Goal: Feedback & Contribution: Contribute content

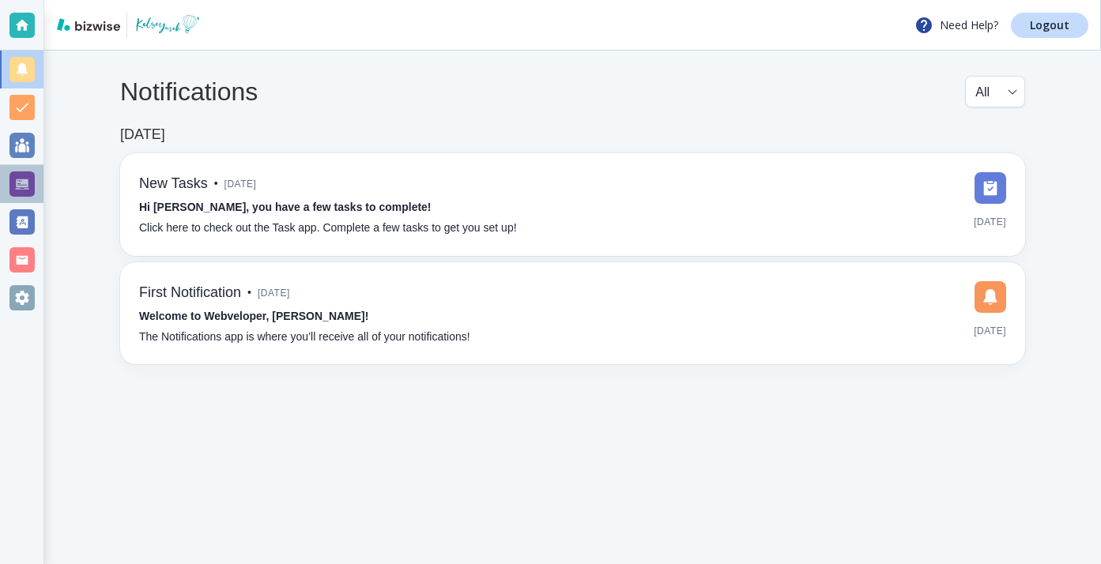
click at [32, 183] on div at bounding box center [21, 183] width 25 height 25
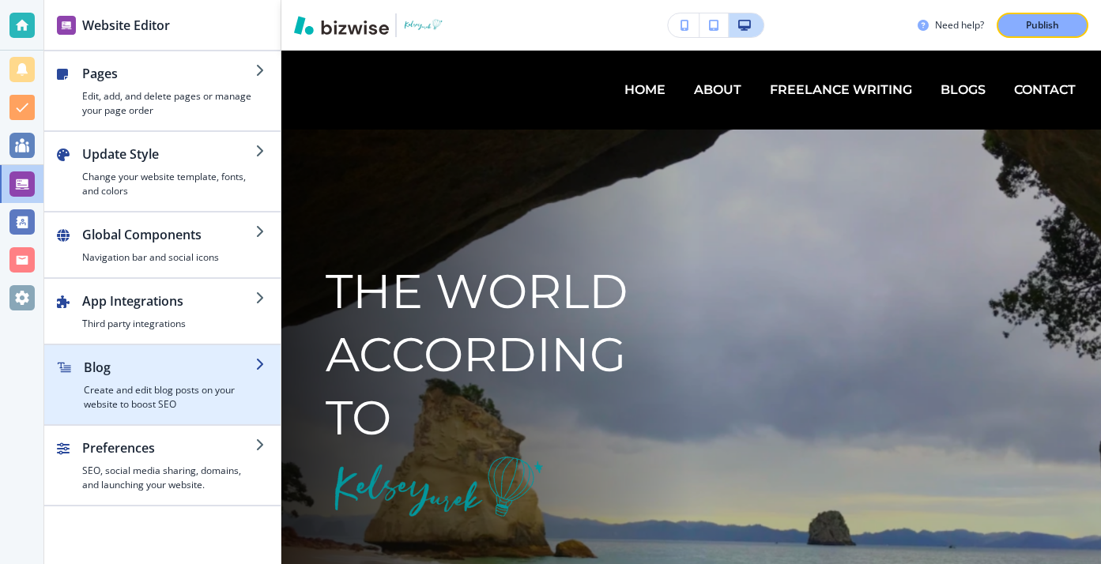
click at [171, 368] on h2 "Blog" at bounding box center [169, 367] width 171 height 19
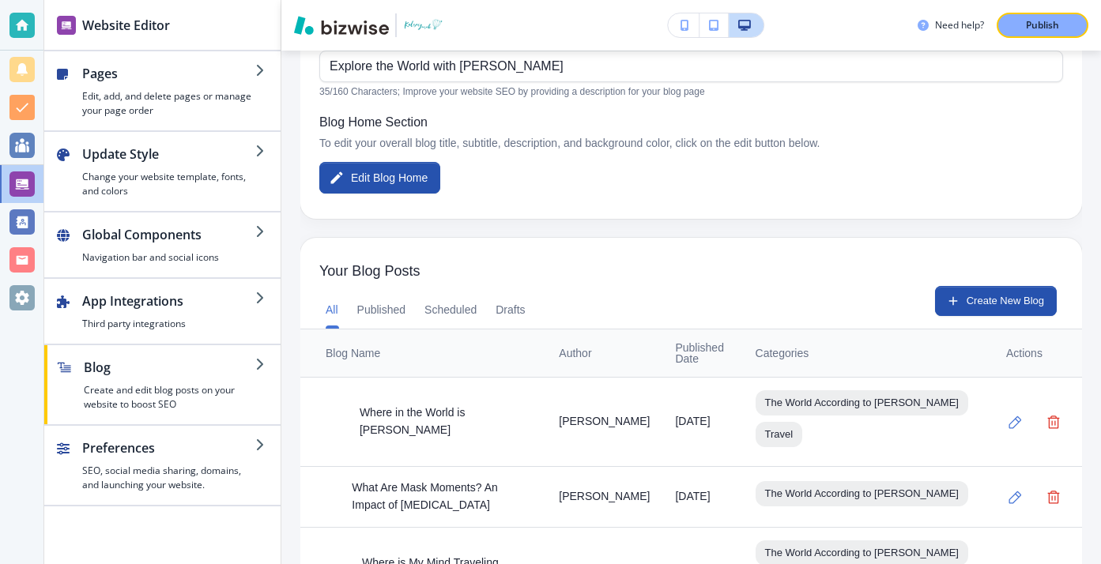
scroll to position [443, 0]
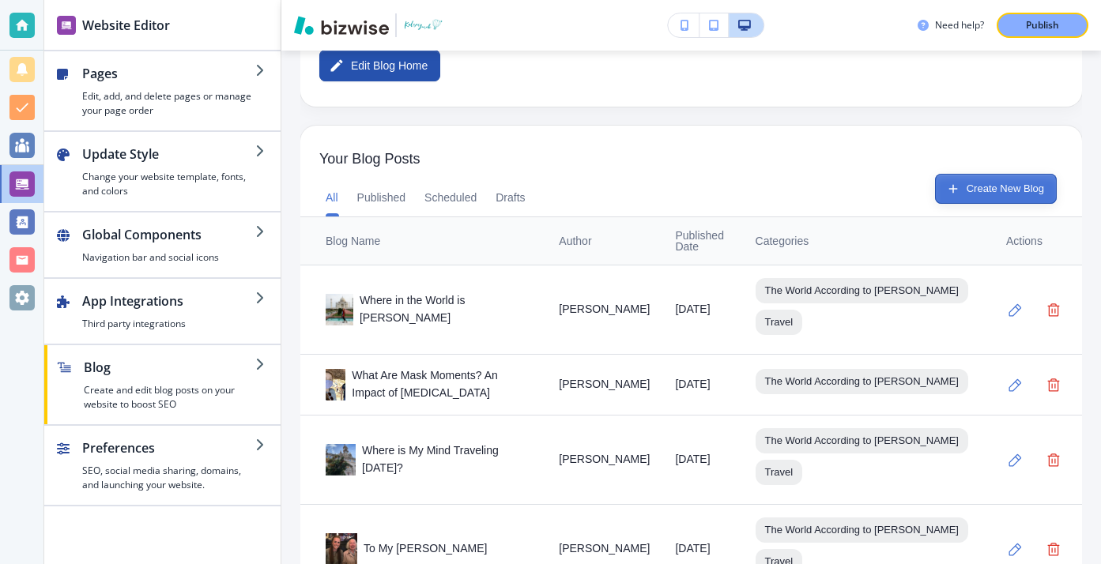
click at [982, 198] on button "Create New Blog" at bounding box center [996, 189] width 122 height 30
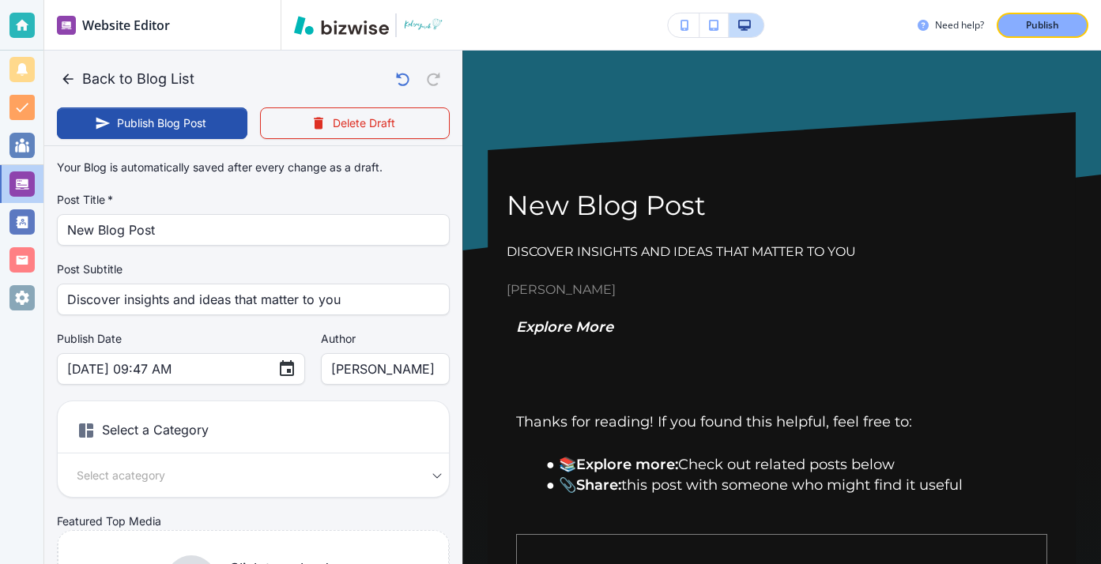
scroll to position [0, 0]
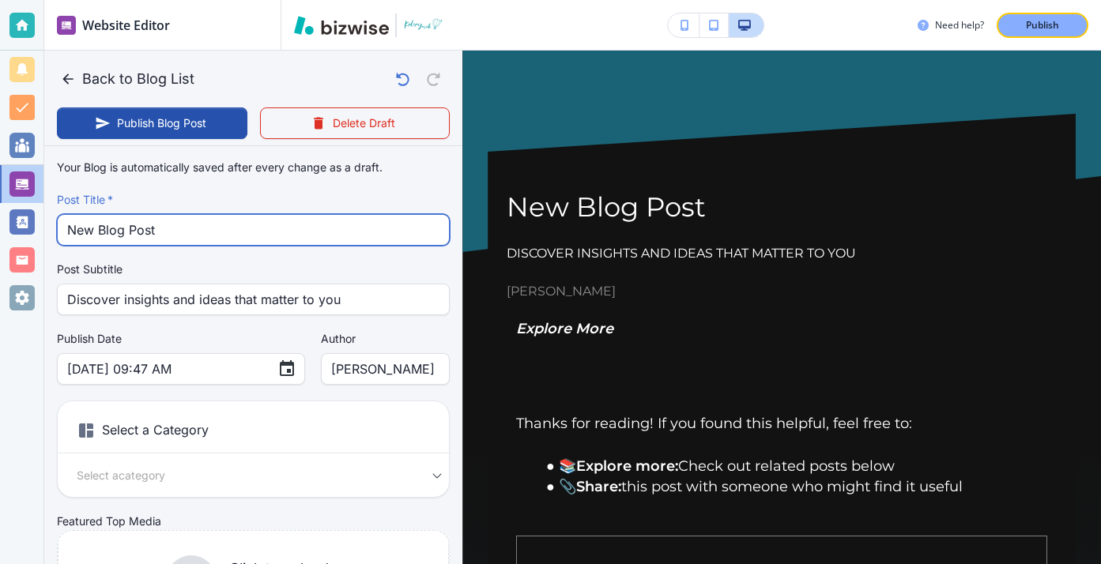
drag, startPoint x: 312, startPoint y: 223, endPoint x: 125, endPoint y: 213, distance: 187.6
click at [125, 213] on div "Post Title   * New Blog Post Post Title   *" at bounding box center [253, 219] width 393 height 54
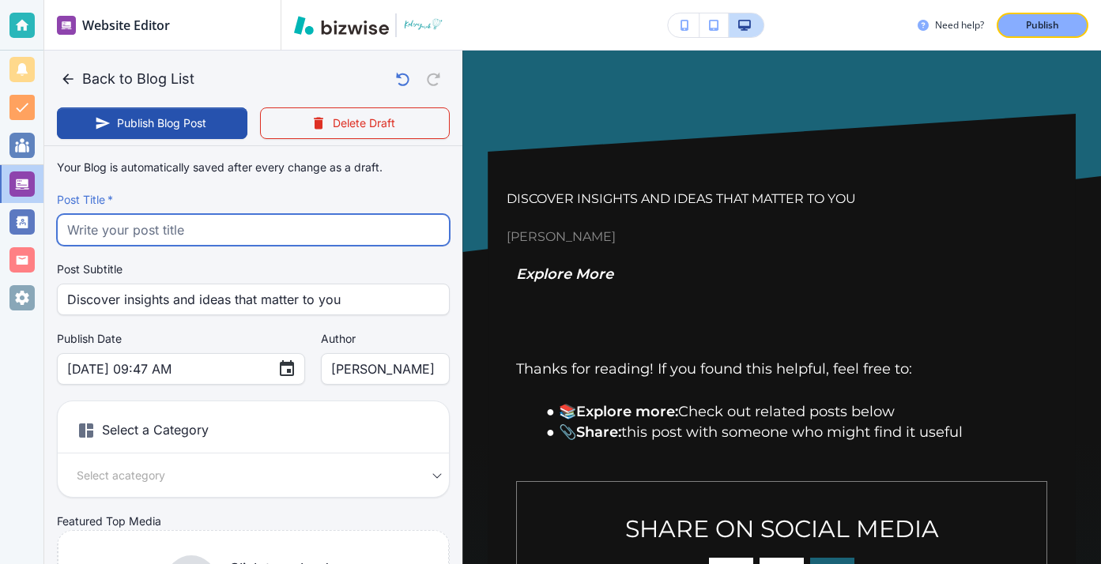
paste input "Top 10 Countries I’ll Return to Post [MEDICAL_DATA]"
type input "Top 10 Countries I’ll Return to Post [MEDICAL_DATA]"
type input "[DATE] 09:48 AM"
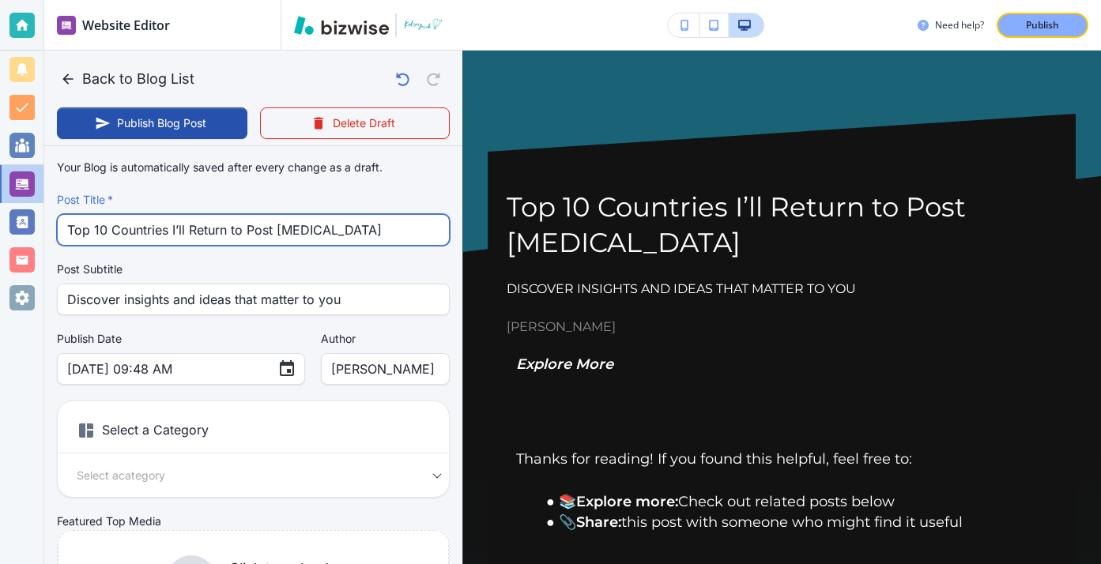
type input "Top 10 Countries I’ll Return to Post [MEDICAL_DATA]"
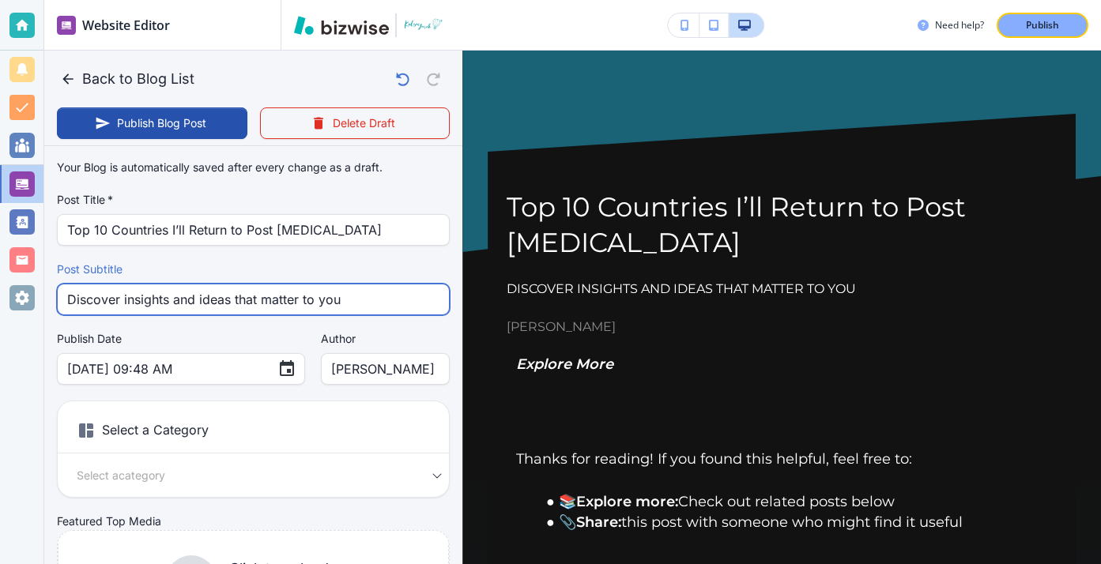
drag, startPoint x: 367, startPoint y: 302, endPoint x: 35, endPoint y: 273, distance: 333.9
click at [35, 273] on div "Website Editor Pages Edit, add, and delete pages or manage your page order Upda…" at bounding box center [550, 282] width 1101 height 564
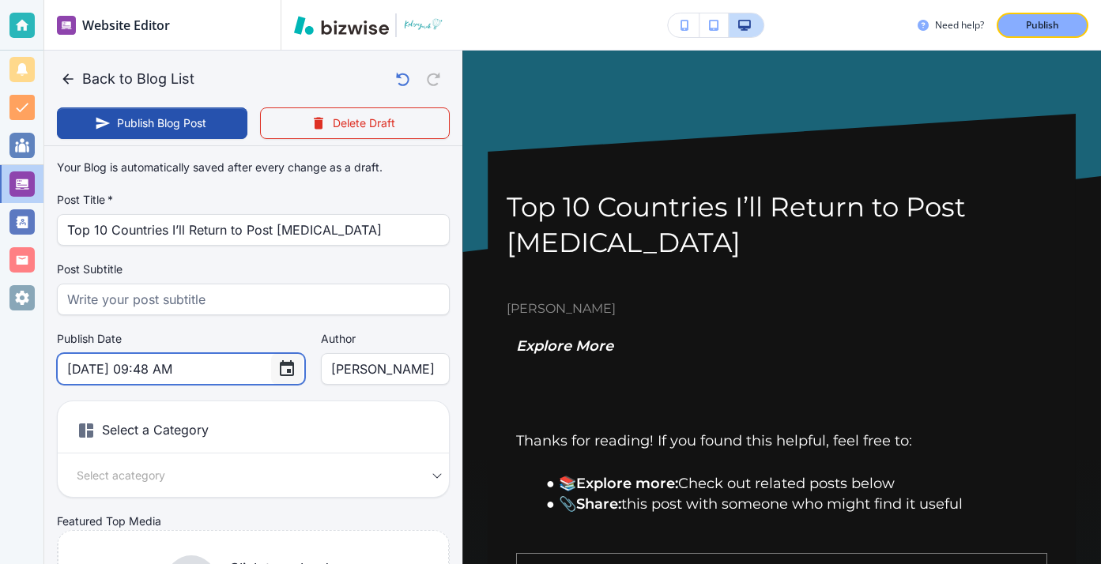
click at [271, 359] on button "Choose date, selected date is Aug 15, 2025" at bounding box center [287, 369] width 32 height 32
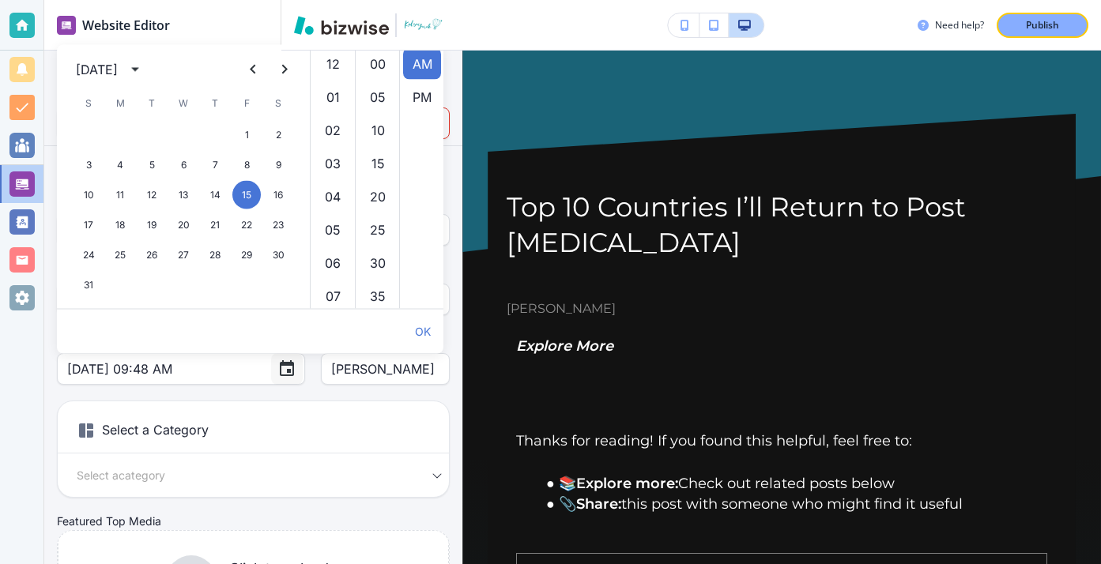
scroll to position [299, 0]
click at [246, 68] on icon "Previous month" at bounding box center [252, 69] width 19 height 19
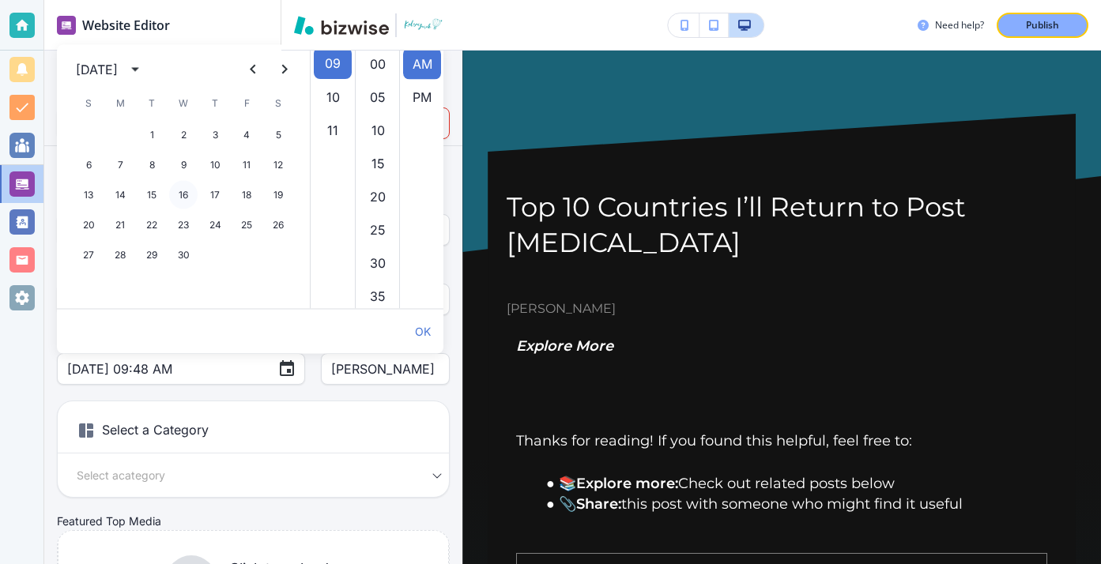
click at [175, 190] on button "16" at bounding box center [183, 195] width 28 height 28
type input "[DATE] 09:48 AM"
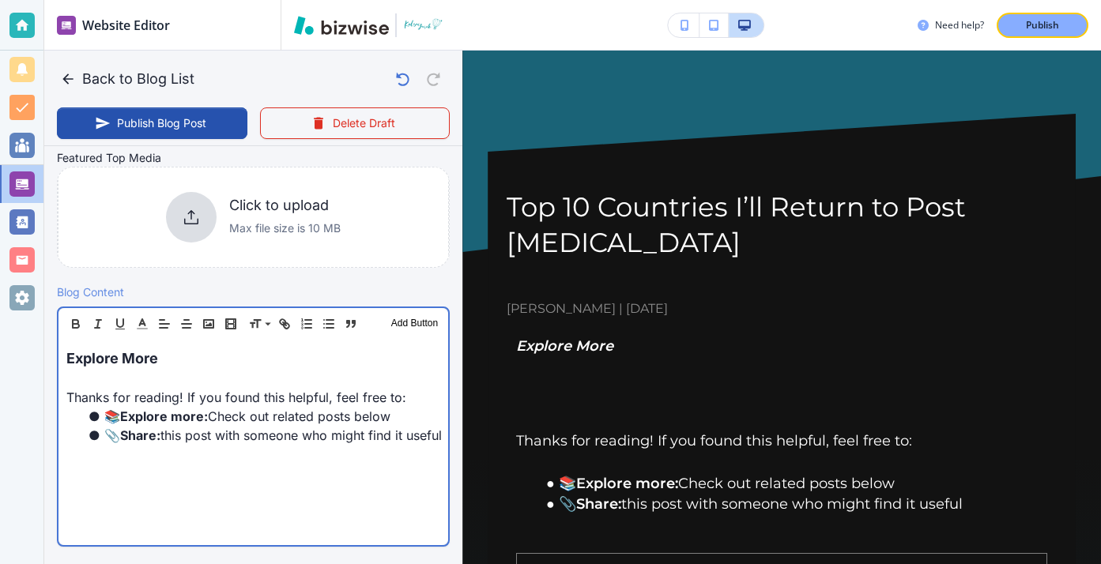
scroll to position [364, 0]
drag, startPoint x: 251, startPoint y: 360, endPoint x: 36, endPoint y: 356, distance: 215.8
click at [36, 356] on div "Website Editor Pages Edit, add, and delete pages or manage your page order Upda…" at bounding box center [550, 282] width 1101 height 564
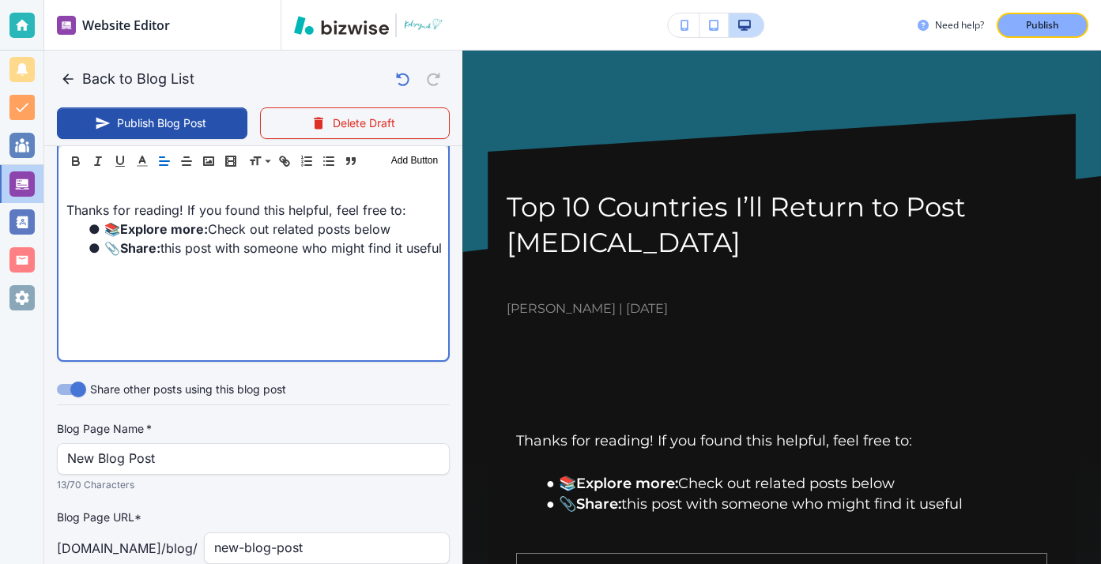
scroll to position [356, 0]
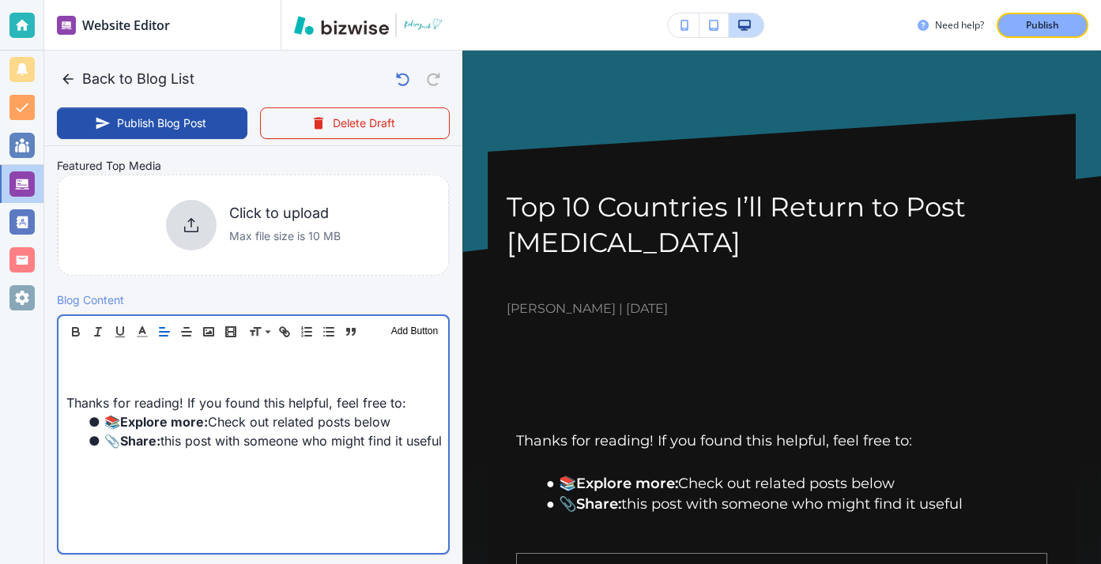
click at [98, 366] on p at bounding box center [253, 365] width 374 height 19
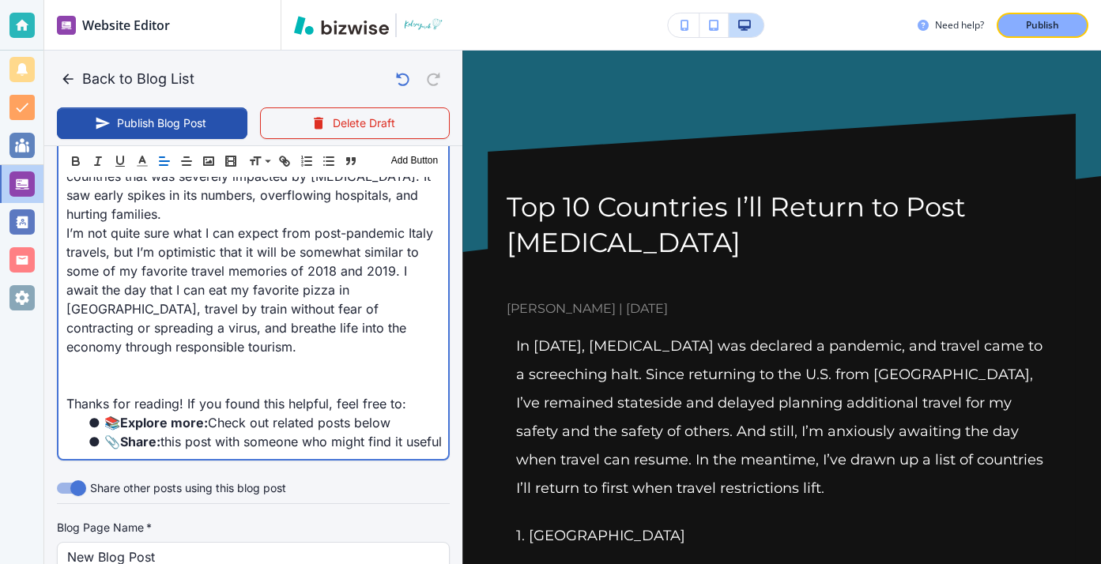
scroll to position [848, 0]
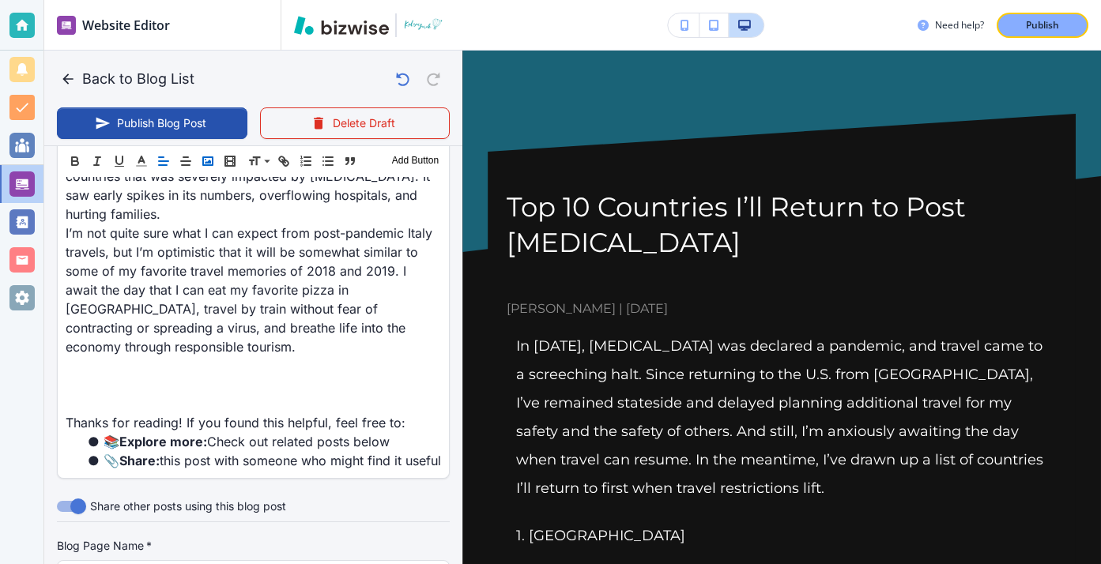
click at [205, 164] on rect "button" at bounding box center [207, 161] width 9 height 8
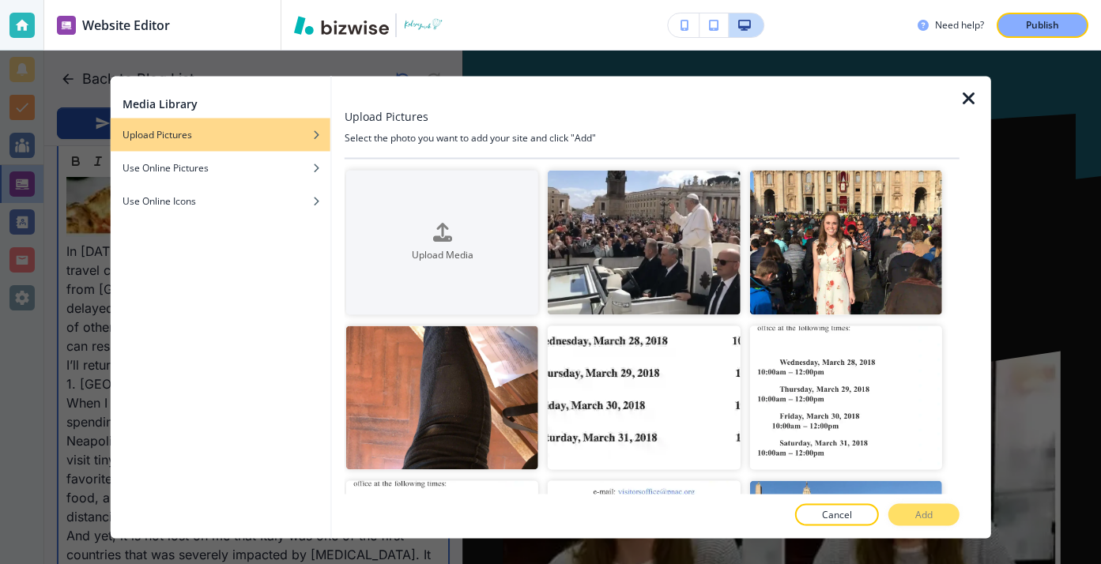
scroll to position [1227, 0]
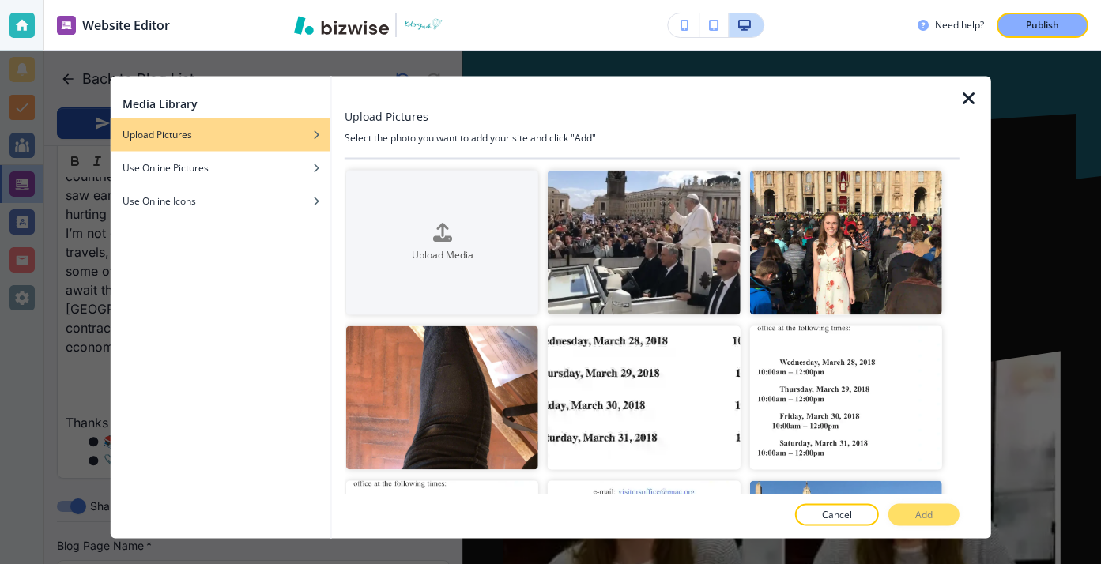
click at [959, 103] on icon "button" at bounding box center [968, 98] width 19 height 19
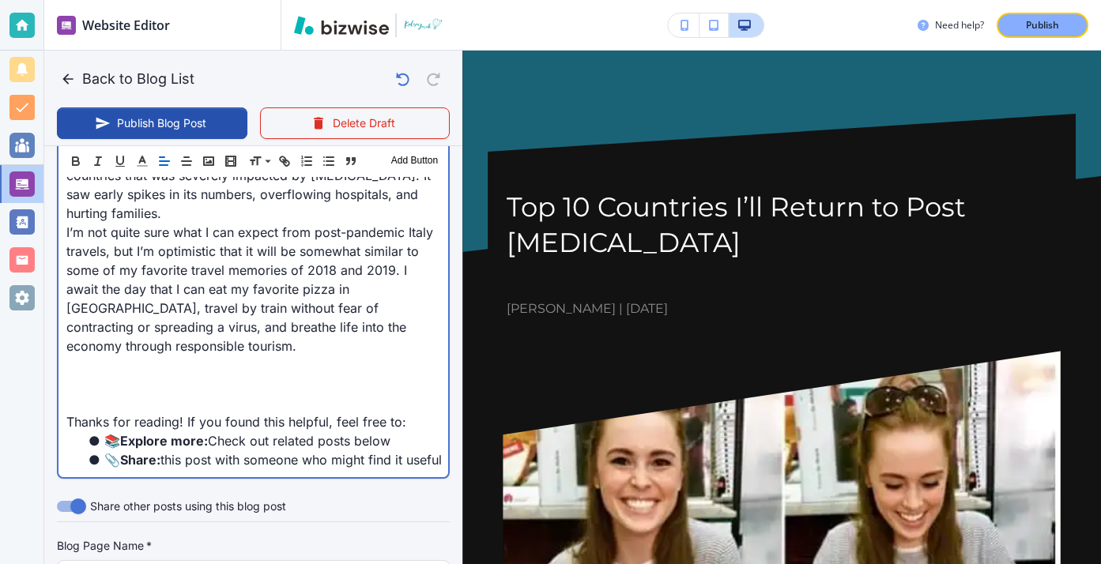
click at [314, 356] on p at bounding box center [253, 365] width 374 height 19
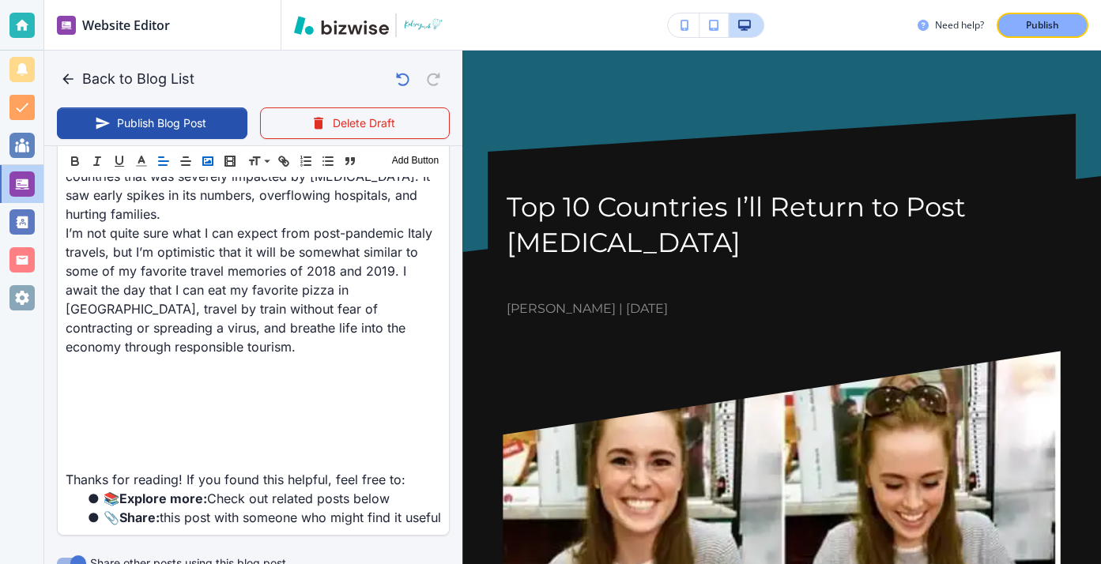
click at [213, 157] on rect "button" at bounding box center [207, 161] width 9 height 8
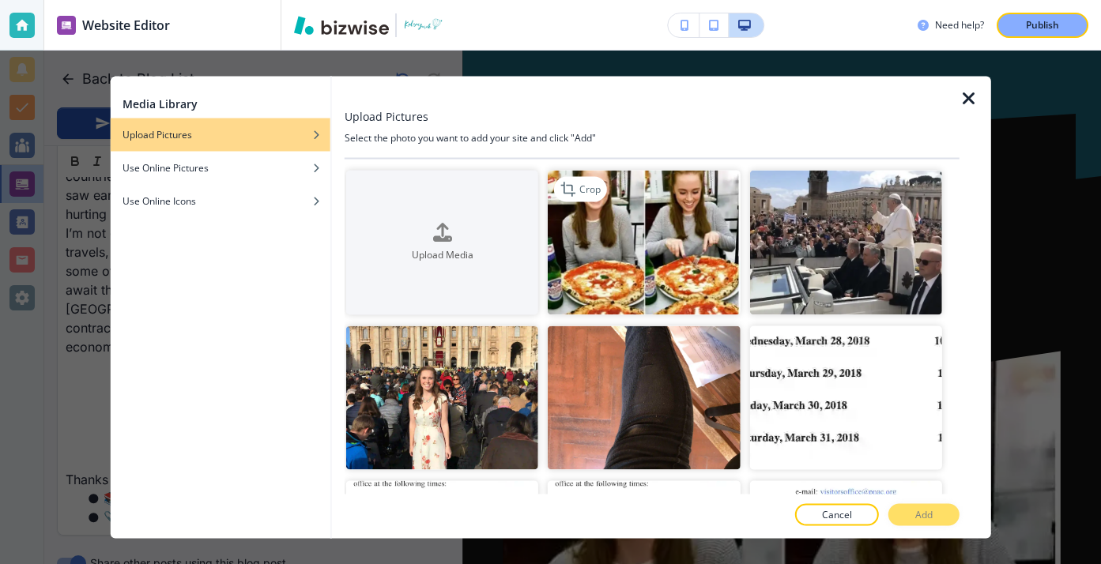
click at [650, 185] on img "button" at bounding box center [644, 243] width 192 height 145
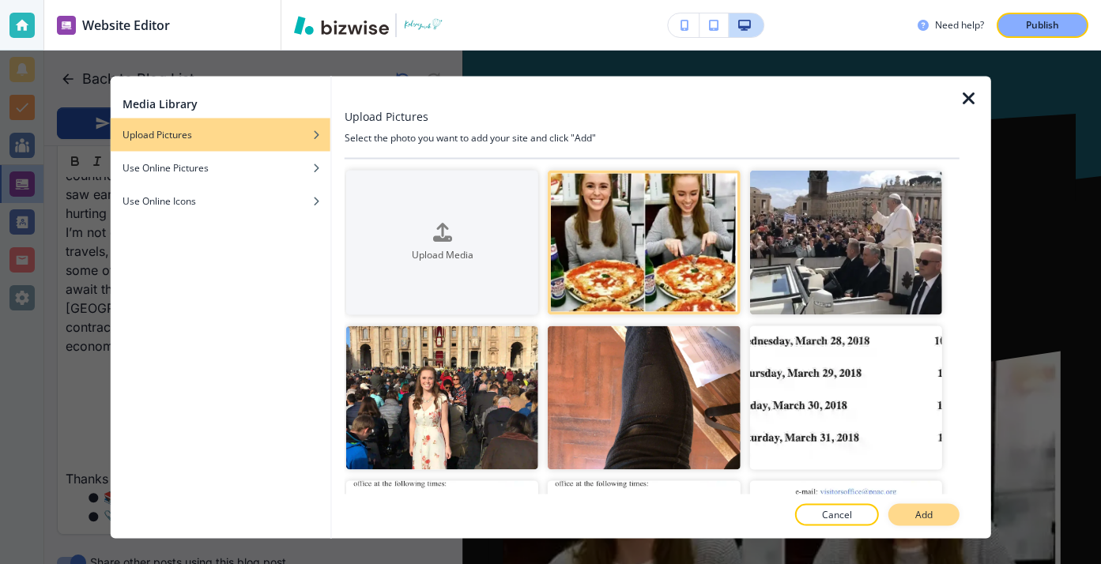
click at [934, 507] on button "Add" at bounding box center [923, 515] width 71 height 22
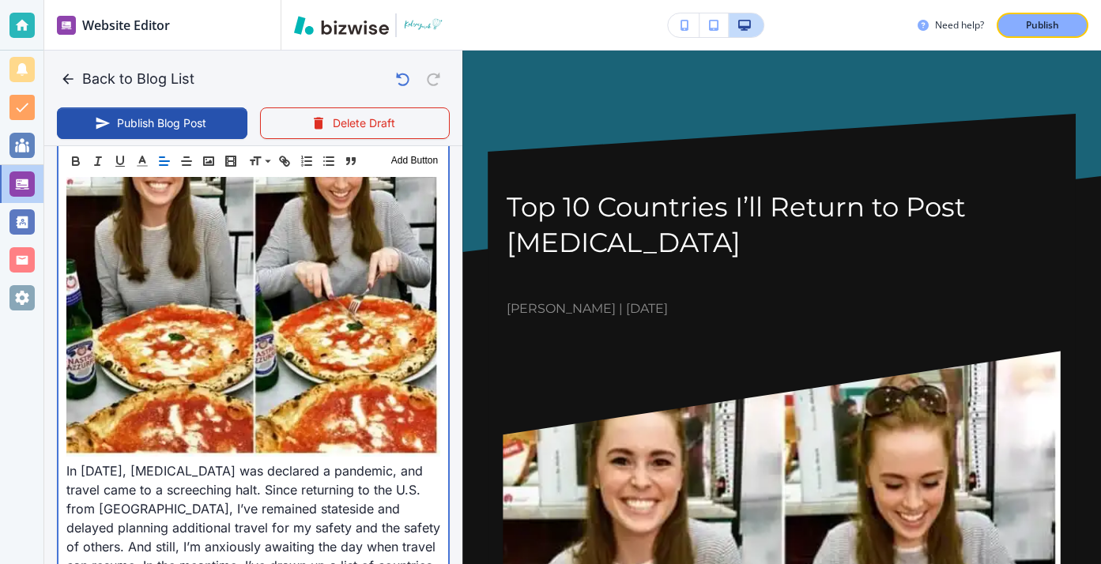
scroll to position [624, 0]
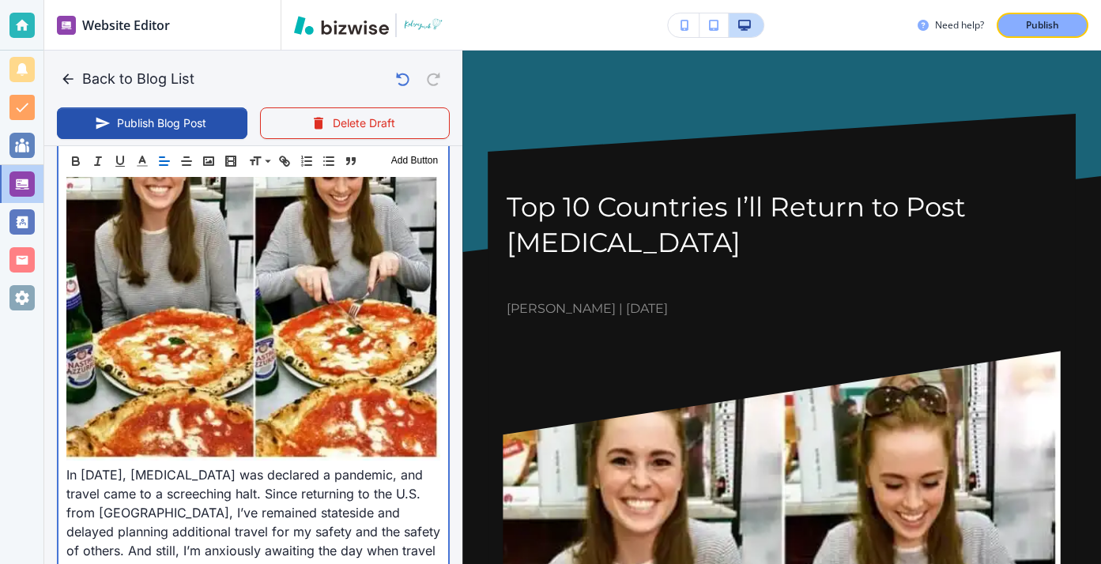
click at [68, 477] on p "In [DATE], [MEDICAL_DATA] was declared a pandemic, and travel came to a screech…" at bounding box center [253, 342] width 374 height 511
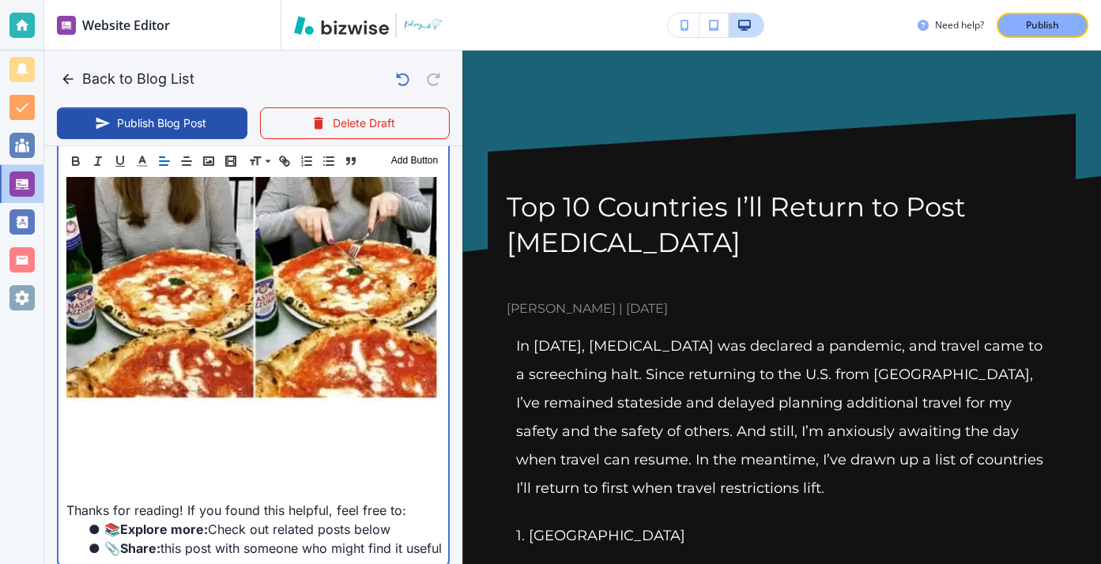
scroll to position [1176, 0]
click at [107, 426] on p at bounding box center [253, 435] width 374 height 19
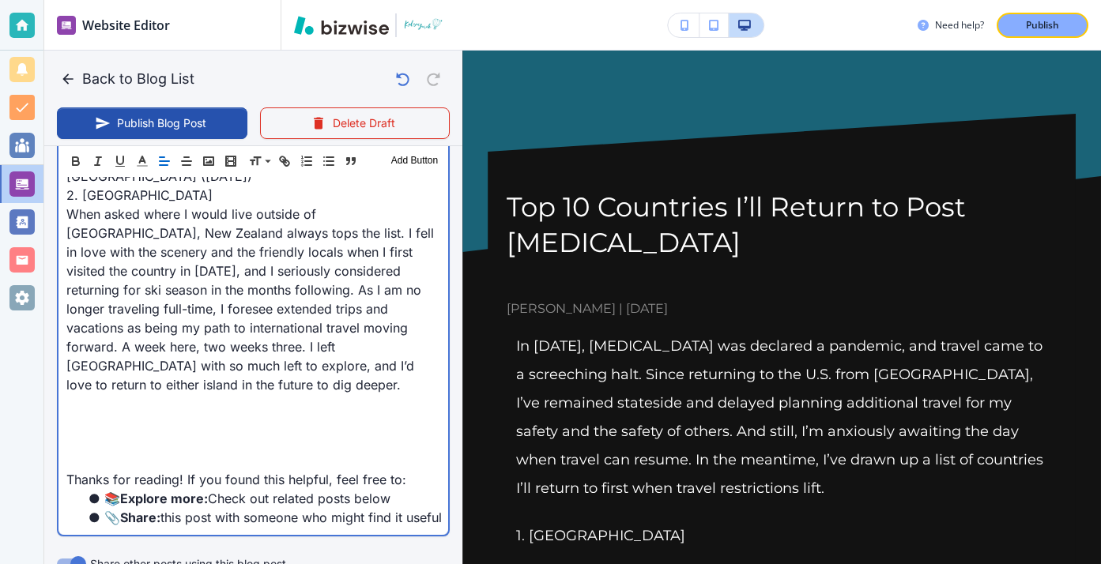
scroll to position [1288, 0]
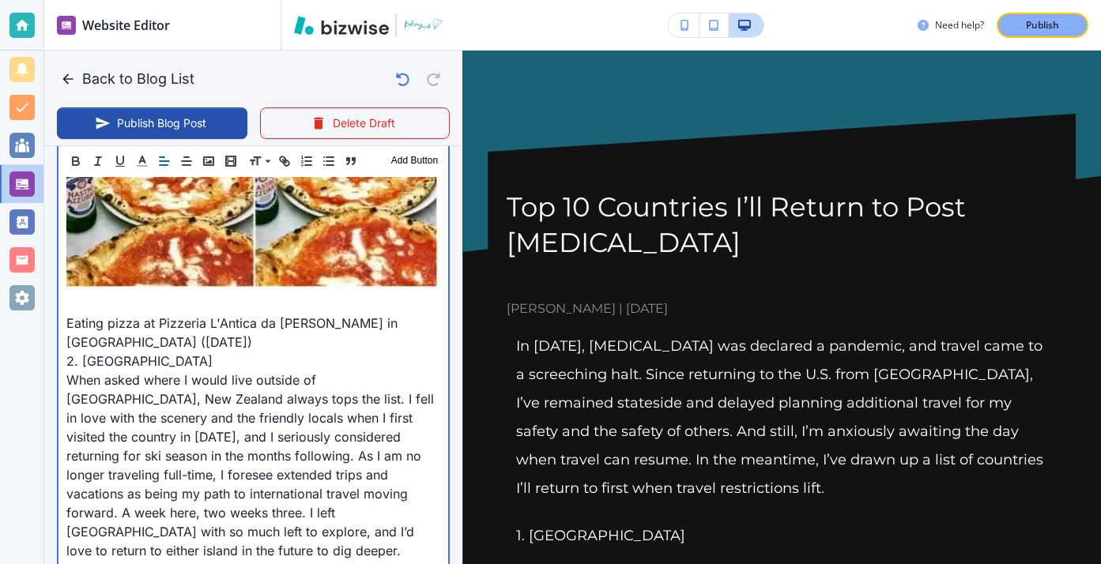
click at [213, 314] on p "Eating pizza at Pizzeria L'Antica da [PERSON_NAME] in [GEOGRAPHIC_DATA] ([DATE])" at bounding box center [253, 333] width 374 height 38
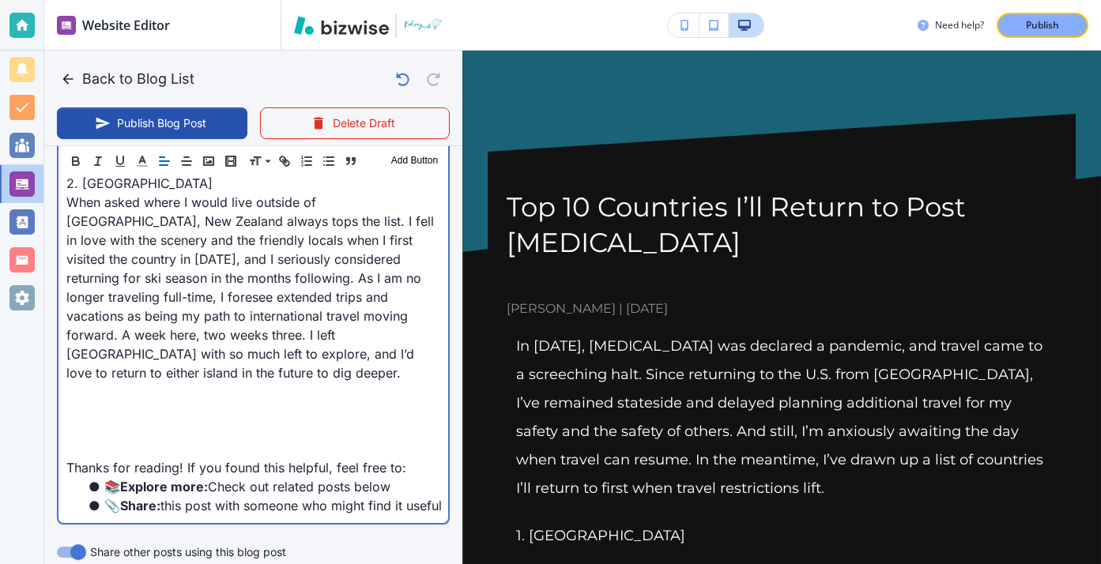
click at [409, 323] on p "When asked where I would live outside of [GEOGRAPHIC_DATA], New Zealand always …" at bounding box center [253, 288] width 374 height 190
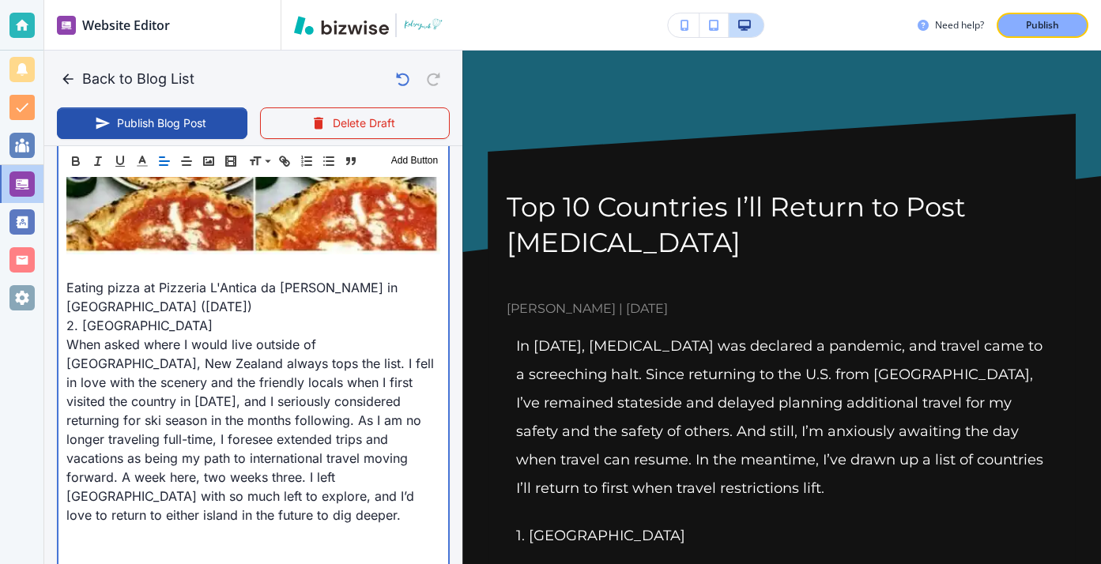
scroll to position [1324, 0]
click at [150, 544] on p at bounding box center [253, 553] width 374 height 19
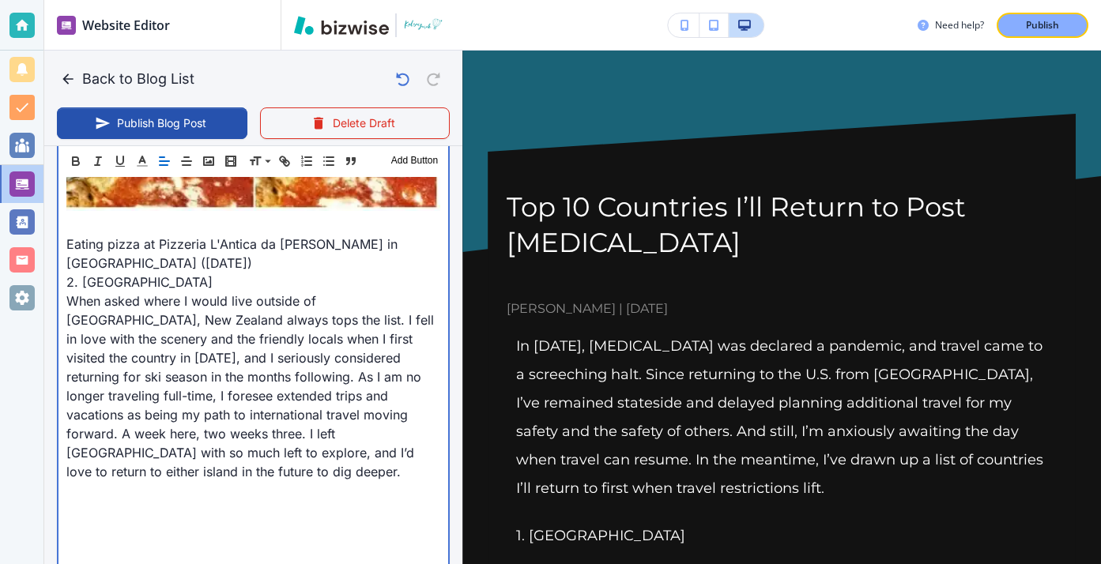
scroll to position [1412, 0]
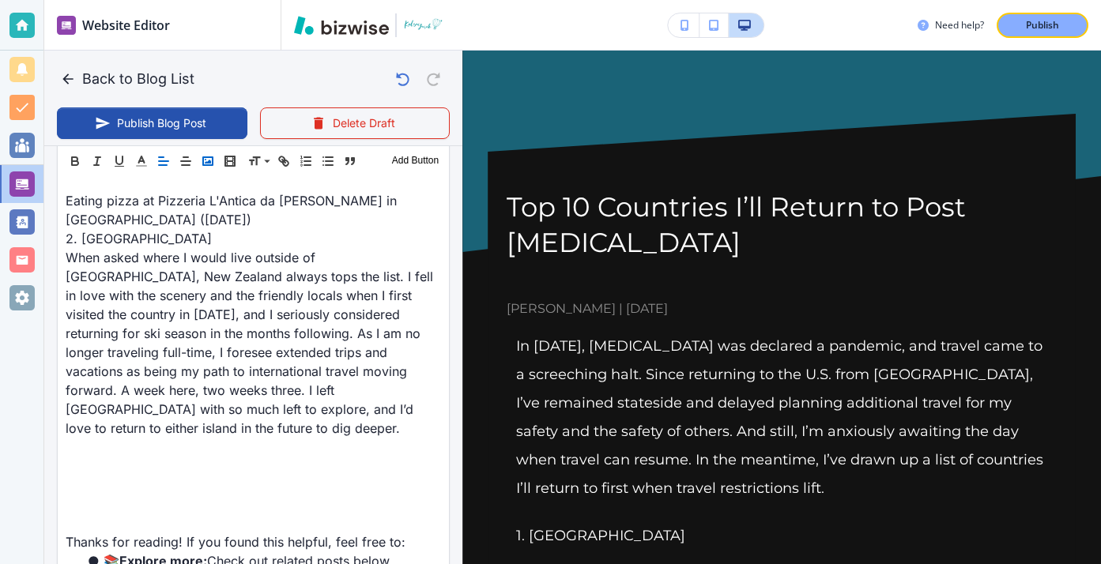
click at [212, 161] on icon "button" at bounding box center [208, 161] width 14 height 14
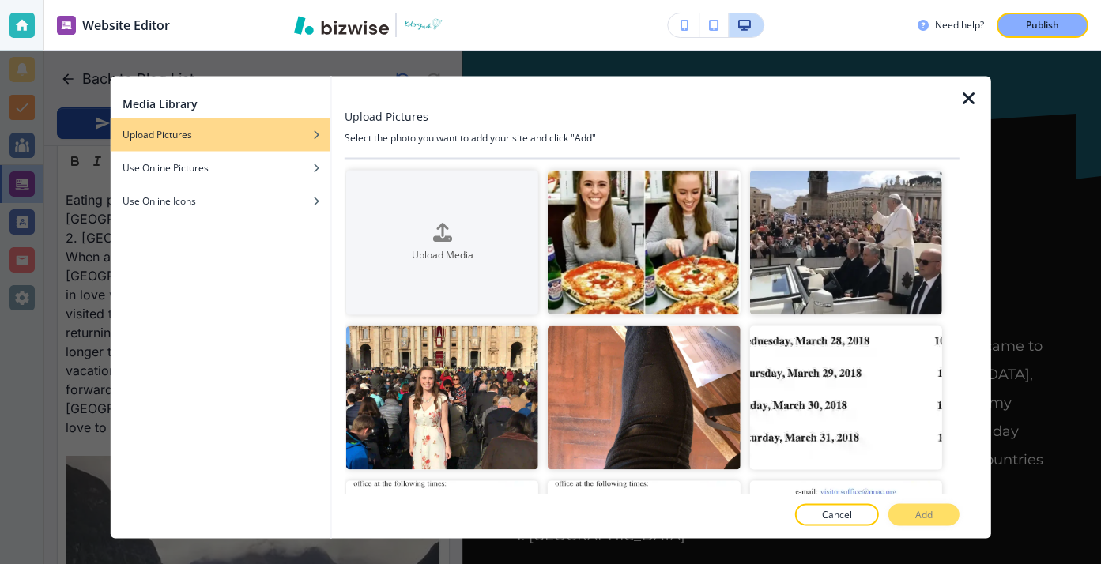
scroll to position [1411, 0]
click at [981, 107] on div at bounding box center [975, 308] width 32 height 462
click at [974, 100] on icon "button" at bounding box center [968, 98] width 19 height 19
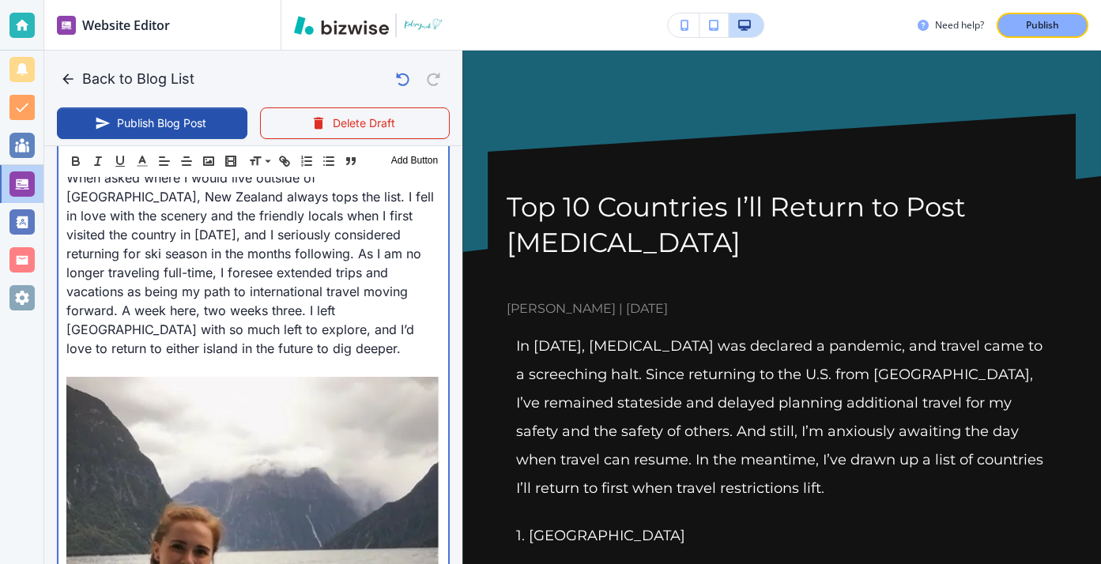
scroll to position [1491, 0]
click at [248, 357] on p at bounding box center [253, 366] width 374 height 19
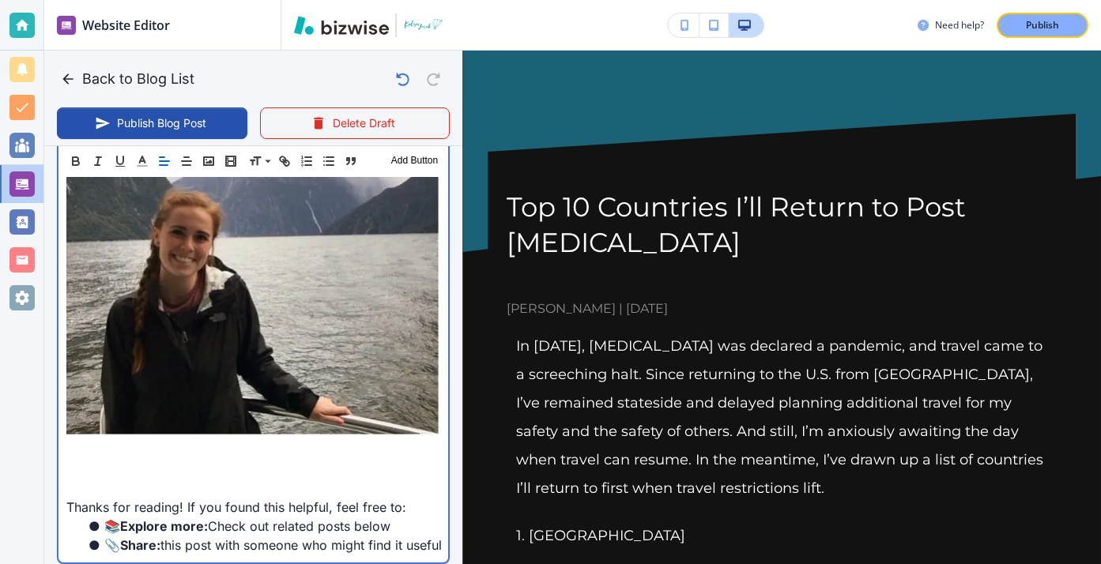
scroll to position [1781, 0]
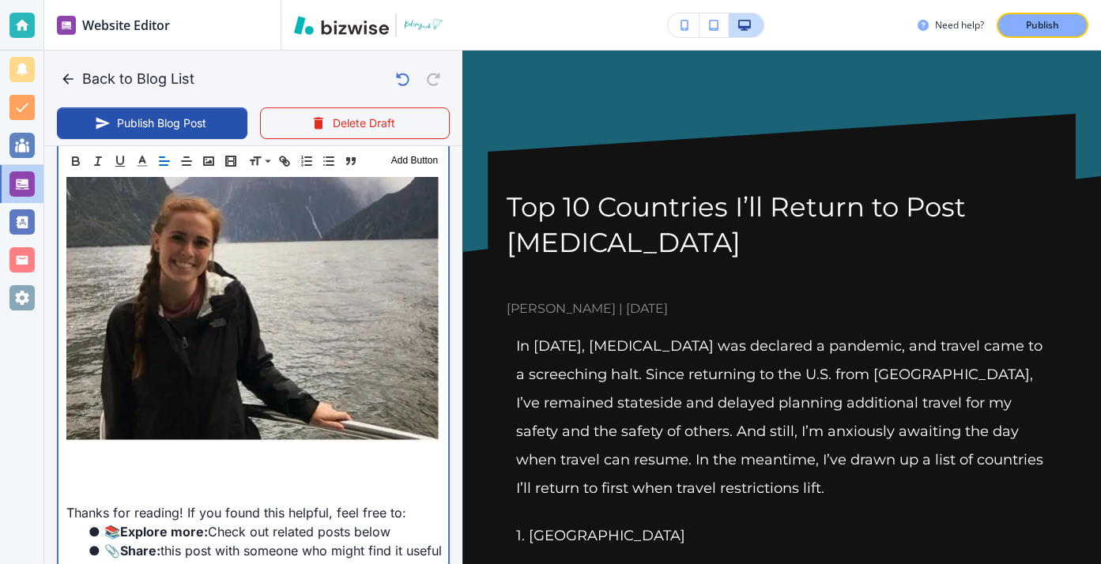
click at [159, 465] on p at bounding box center [253, 474] width 374 height 19
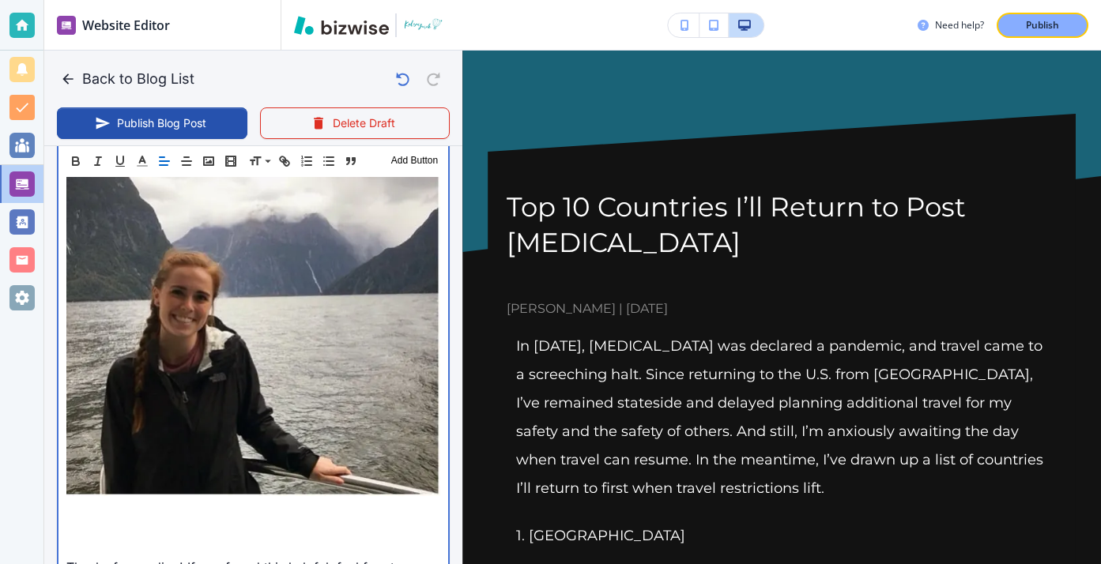
scroll to position [1871, 0]
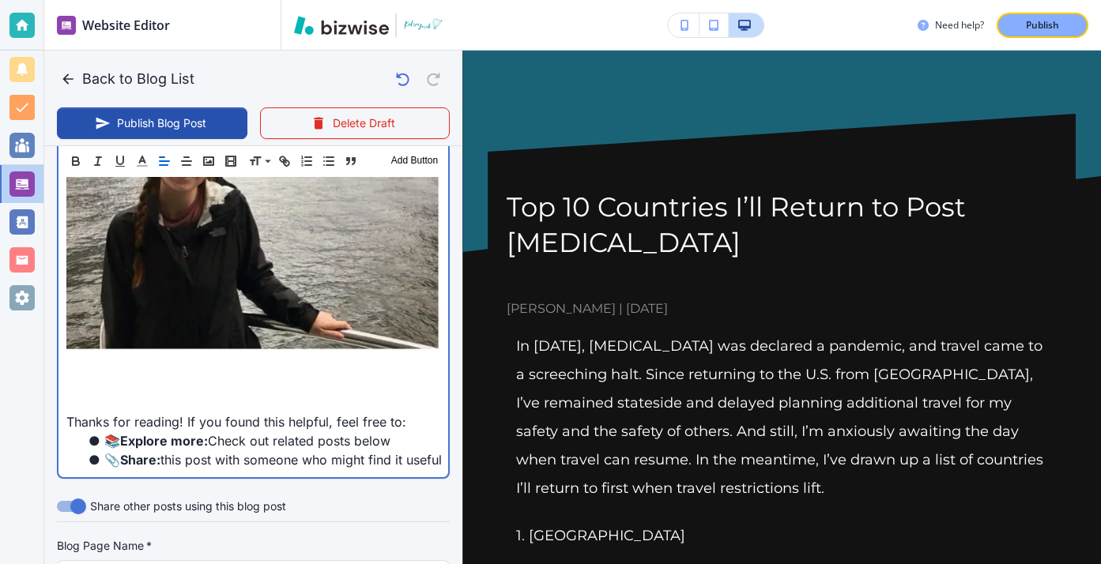
click at [118, 356] on p at bounding box center [253, 365] width 374 height 19
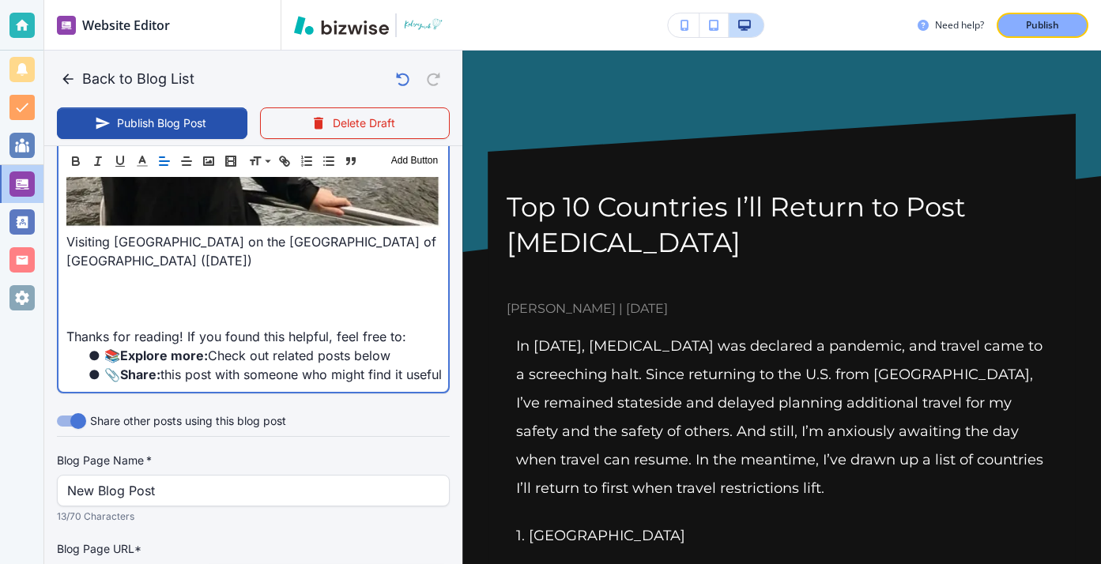
scroll to position [2008, 0]
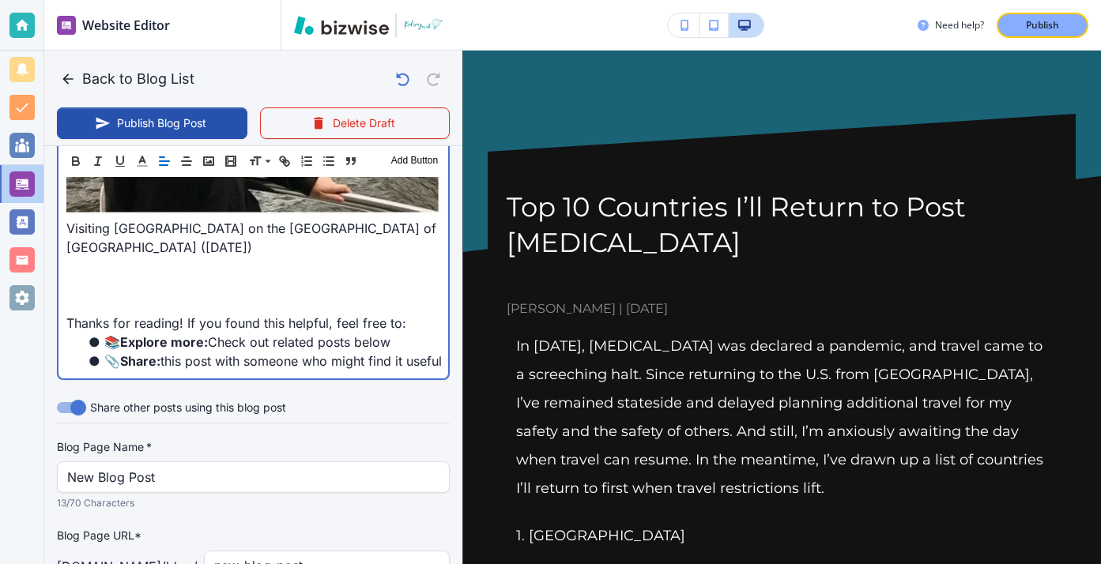
click at [178, 257] on p at bounding box center [253, 266] width 374 height 19
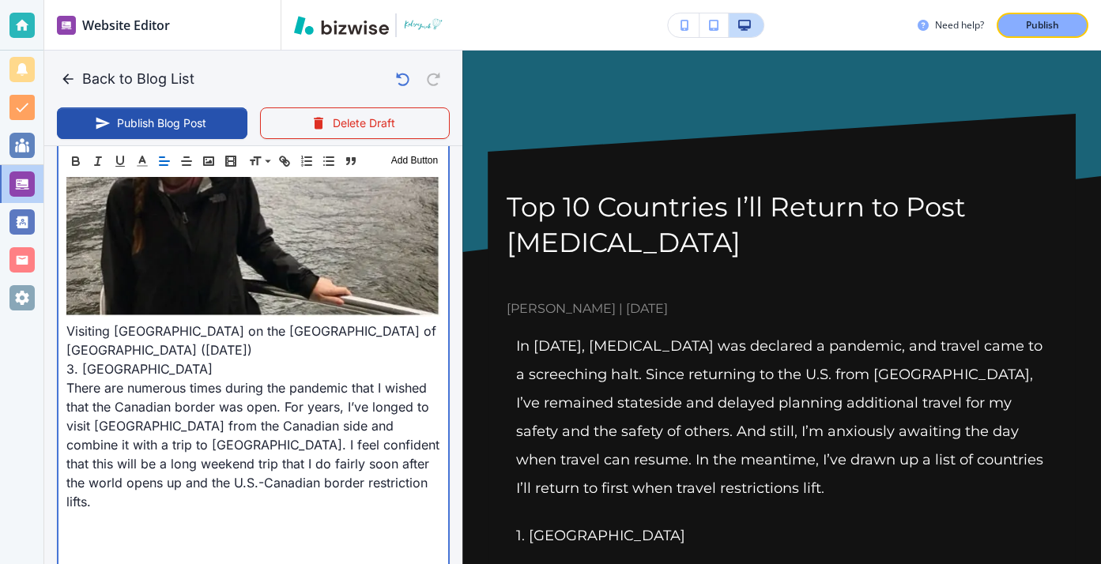
scroll to position [1915, 0]
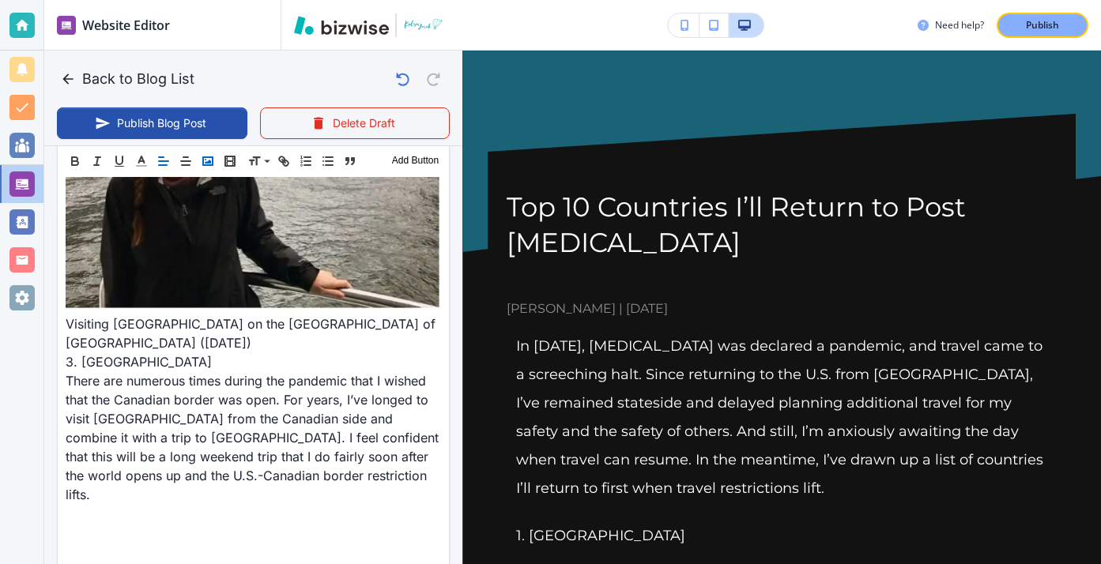
click at [214, 163] on icon "button" at bounding box center [208, 161] width 14 height 14
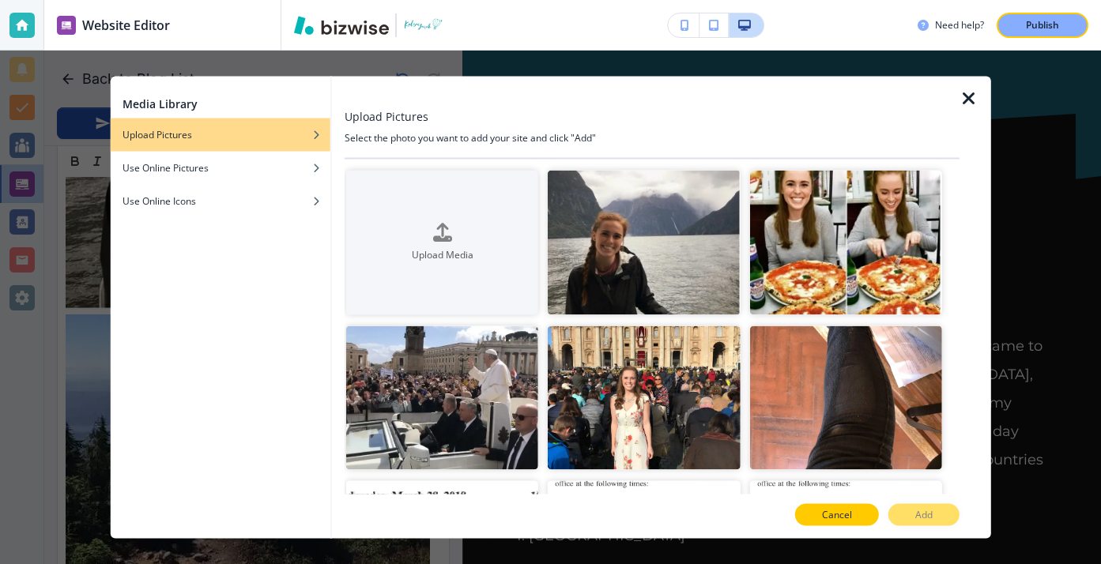
click at [833, 523] on button "Cancel" at bounding box center [837, 515] width 84 height 22
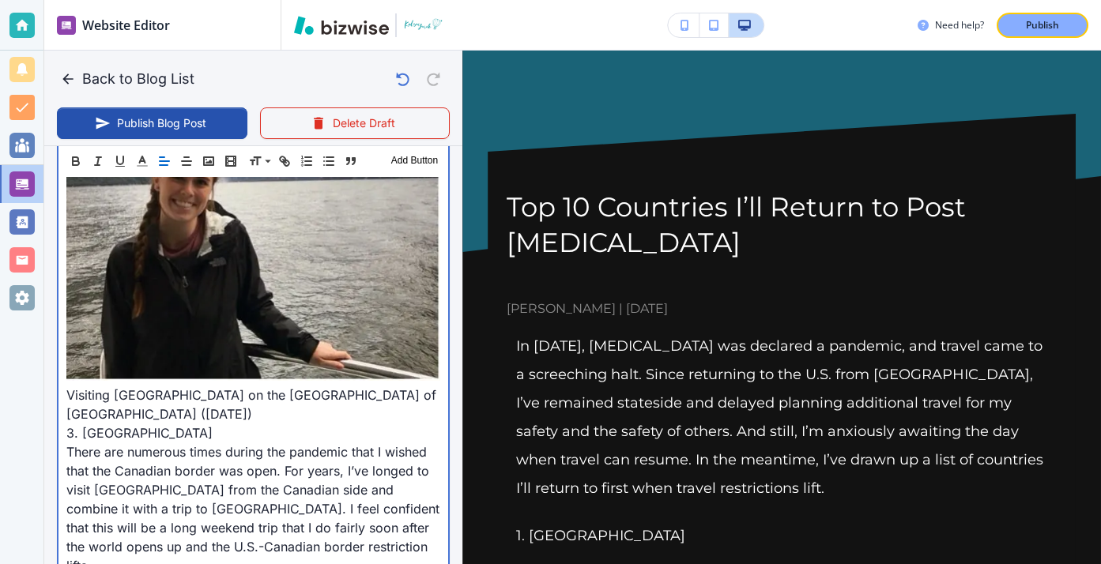
scroll to position [2079, 0]
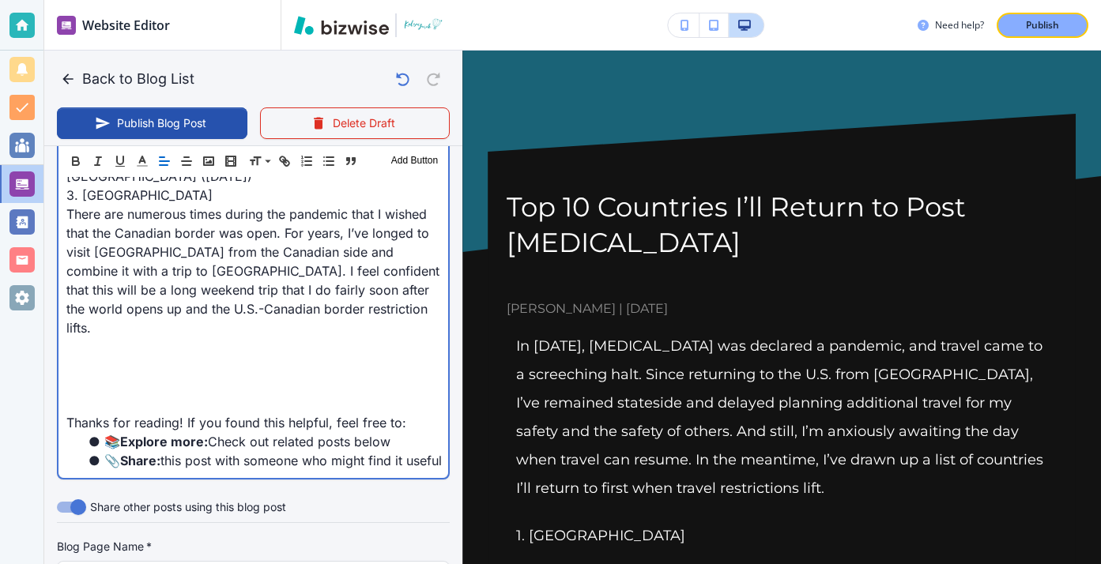
click at [283, 356] on p at bounding box center [253, 365] width 374 height 19
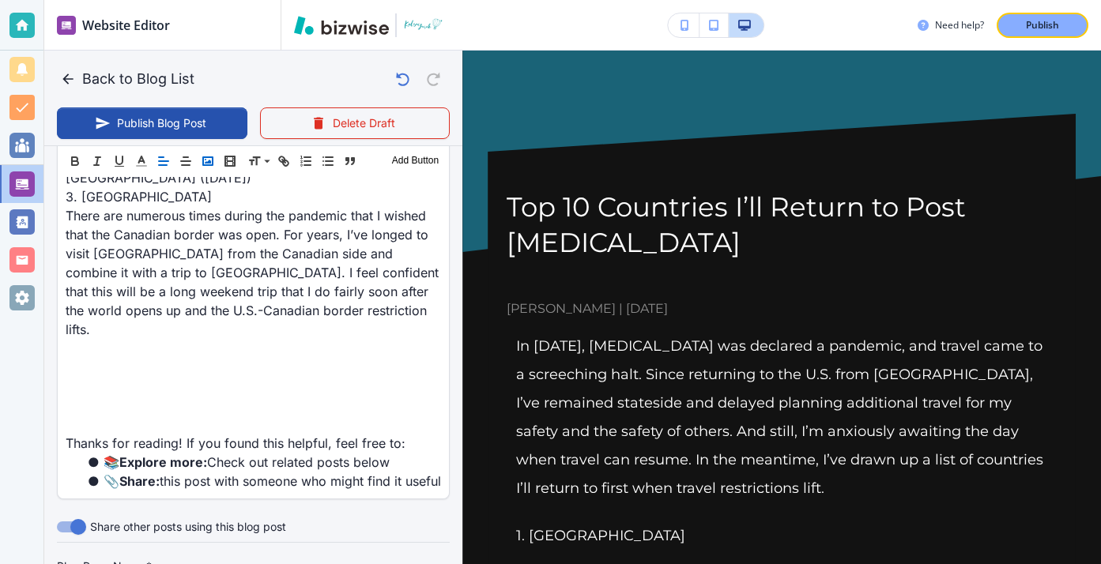
click at [208, 163] on polyline "button" at bounding box center [208, 162] width 6 height 4
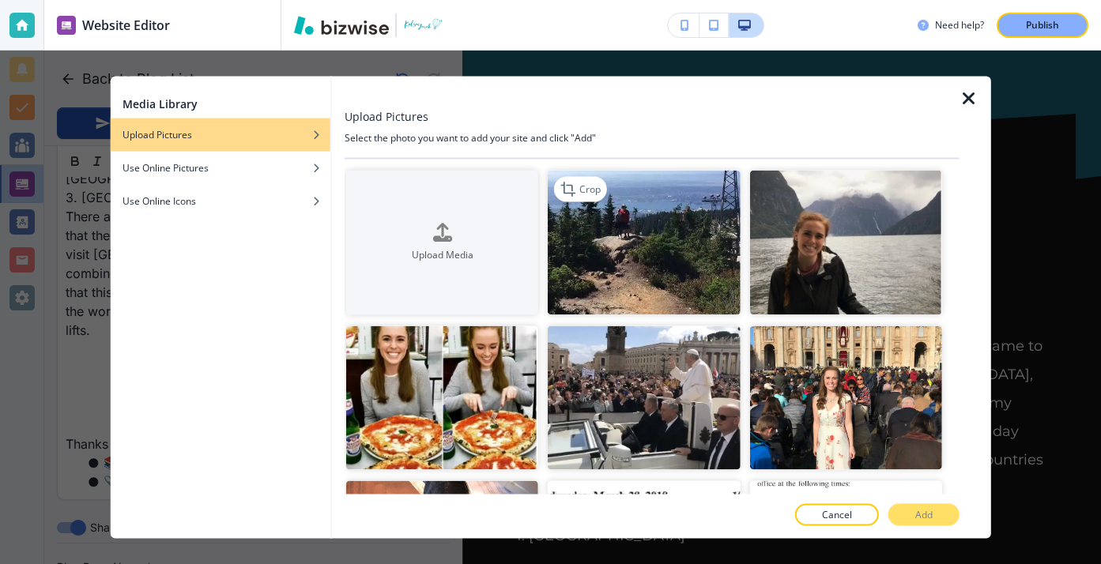
scroll to position [2080, 0]
click at [594, 213] on img "button" at bounding box center [644, 243] width 192 height 145
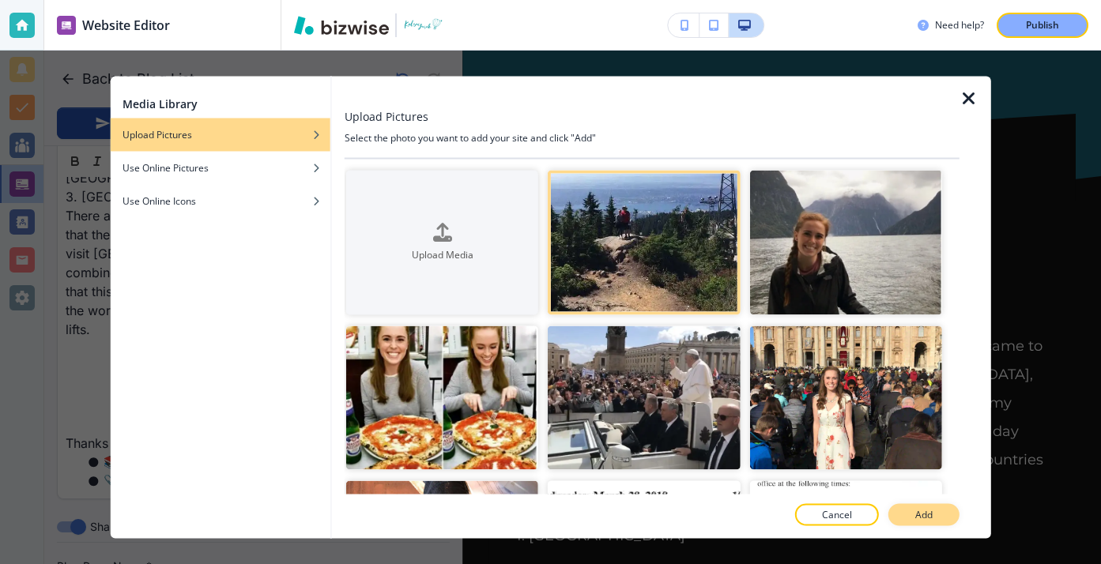
click at [920, 507] on button "Add" at bounding box center [923, 515] width 71 height 22
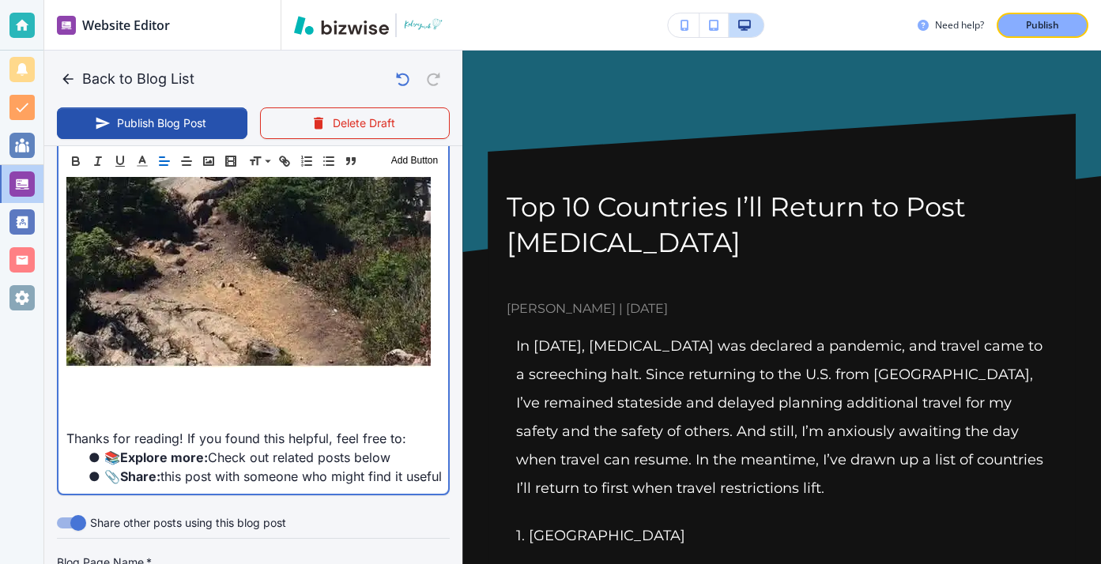
scroll to position [2432, 0]
click at [74, 372] on p at bounding box center [253, 381] width 374 height 19
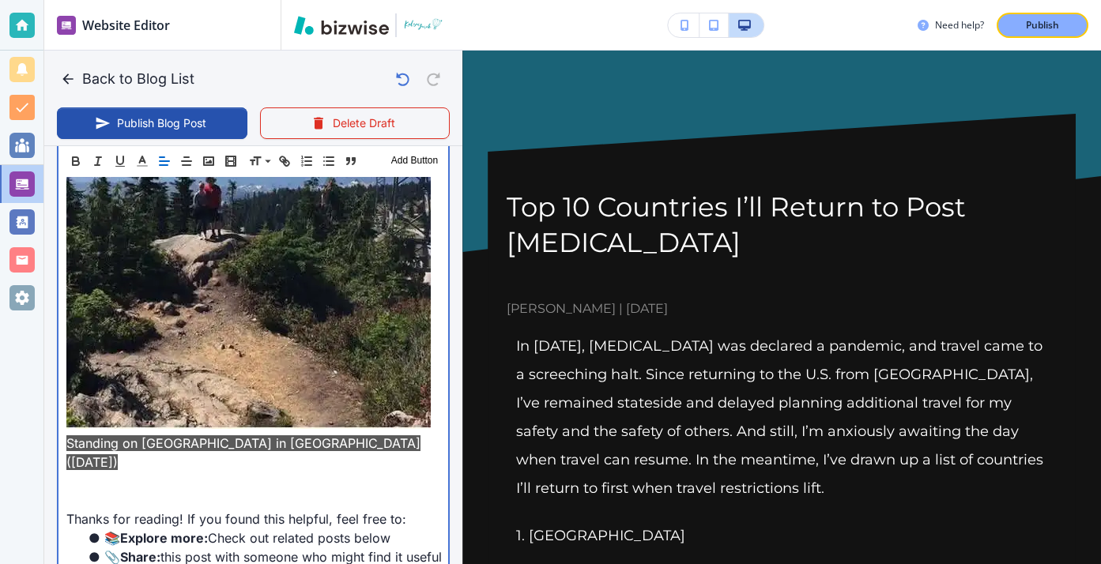
scroll to position [2416, 0]
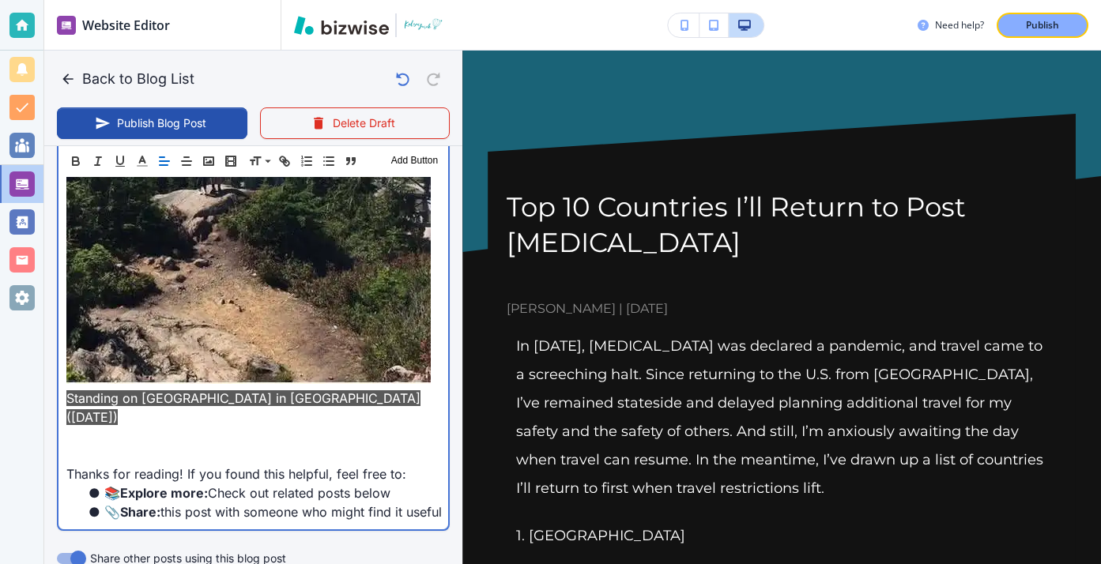
click at [416, 389] on p "Standing on [GEOGRAPHIC_DATA] in [GEOGRAPHIC_DATA] ([DATE])" at bounding box center [253, 408] width 374 height 38
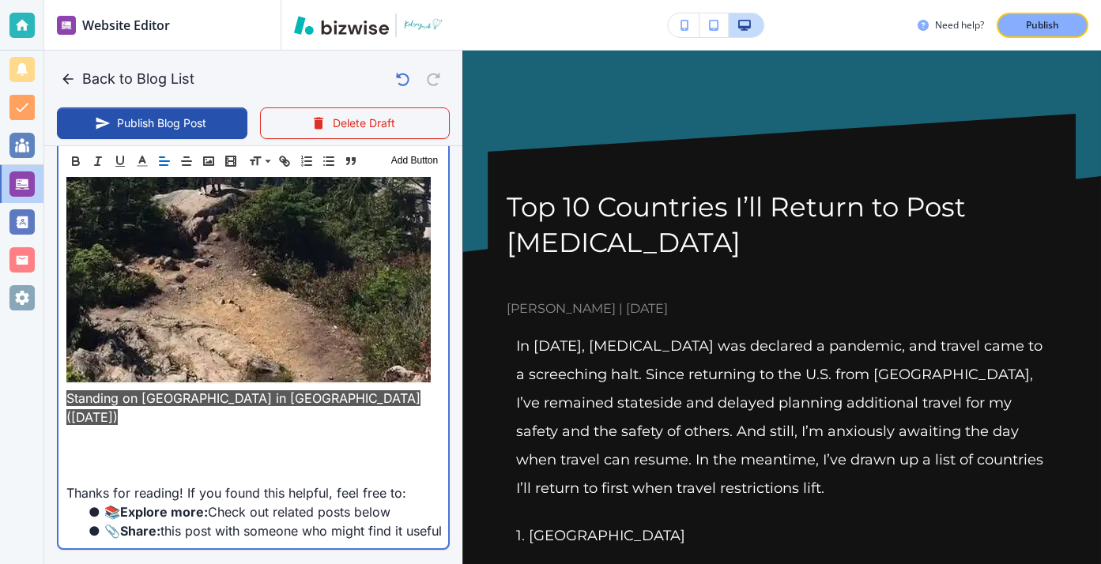
click at [195, 427] on p "﻿" at bounding box center [253, 436] width 374 height 19
click at [194, 427] on p "﻿" at bounding box center [253, 436] width 374 height 19
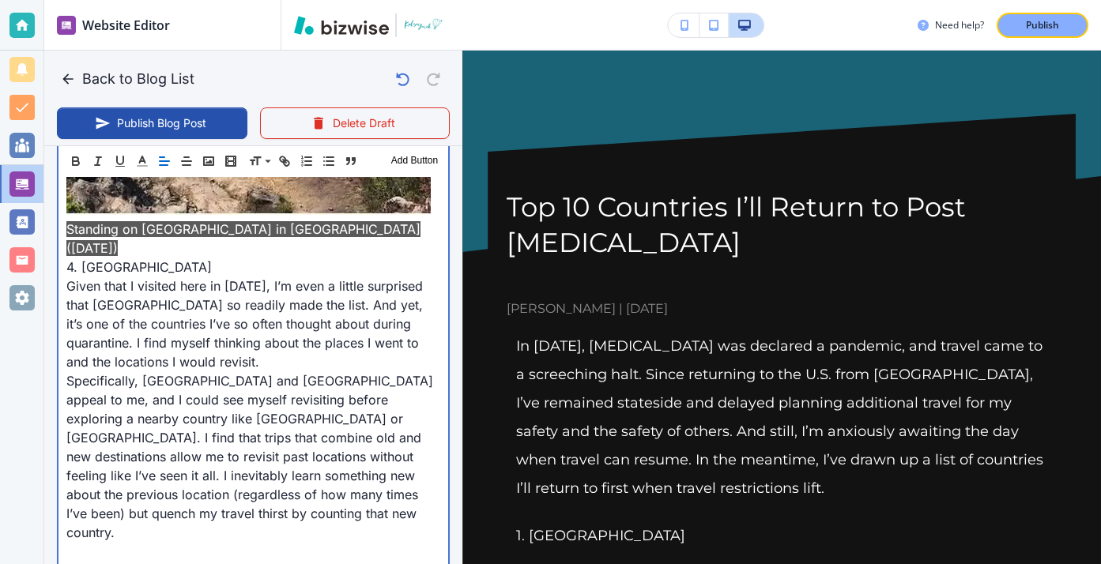
scroll to position [2642, 0]
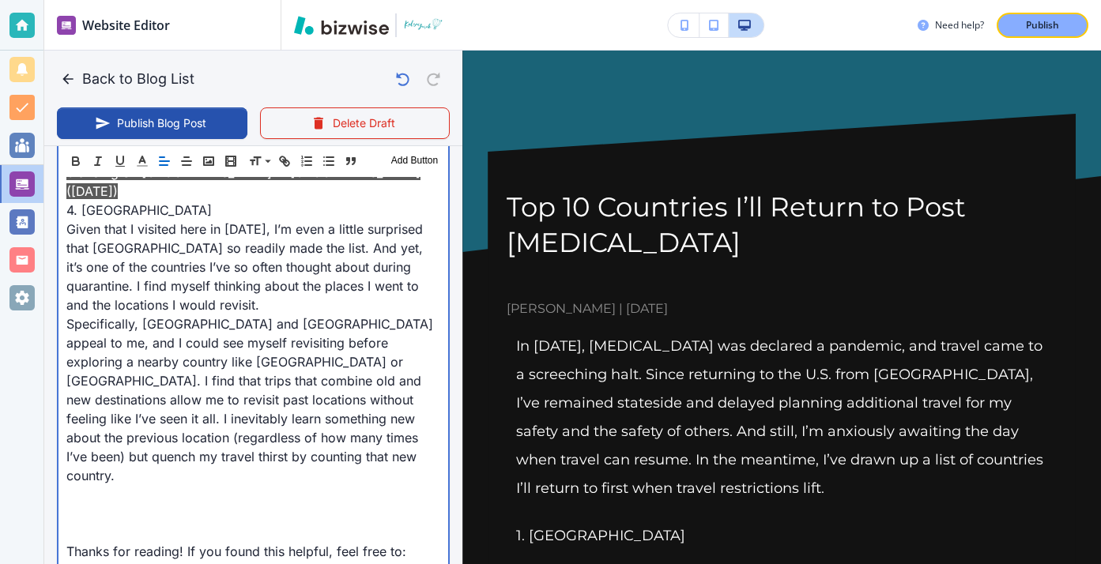
click at [232, 523] on p at bounding box center [253, 532] width 374 height 19
click at [221, 485] on p at bounding box center [253, 494] width 374 height 19
click at [205, 504] on p at bounding box center [253, 513] width 374 height 19
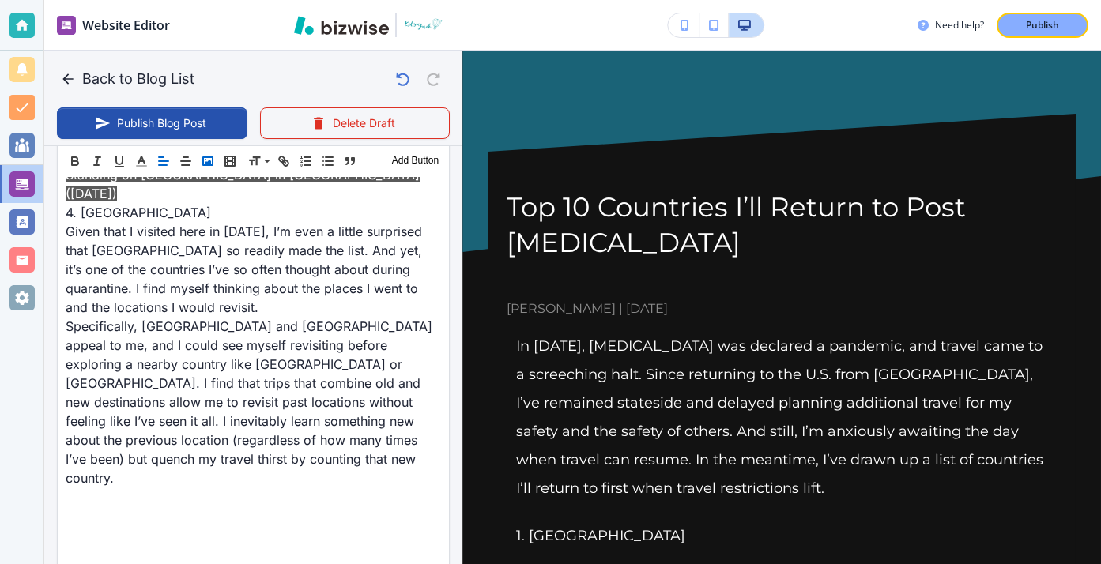
click at [209, 154] on icon "button" at bounding box center [208, 161] width 14 height 14
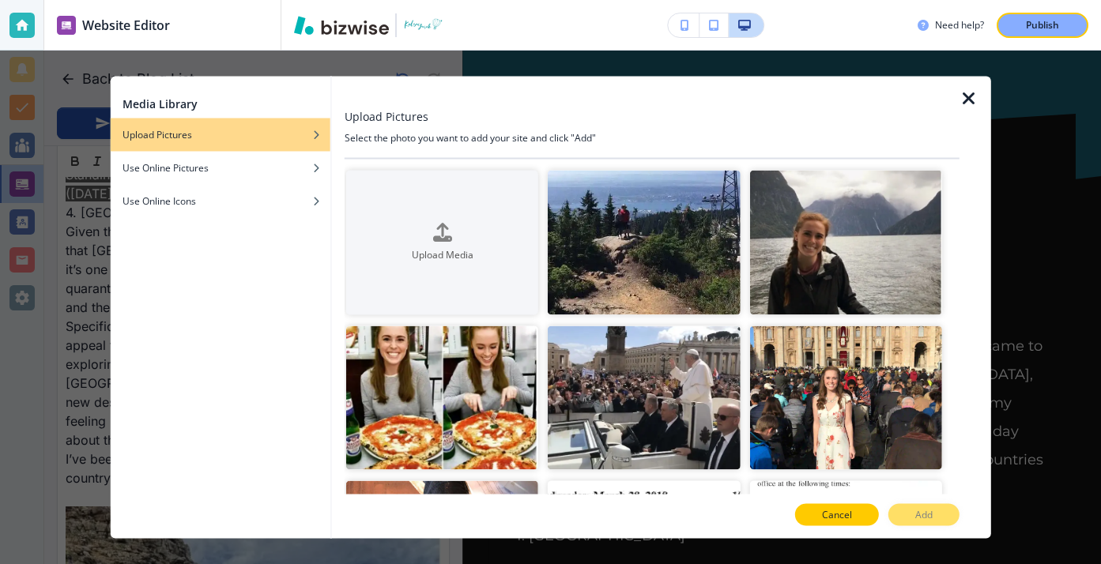
click at [856, 522] on button "Cancel" at bounding box center [837, 515] width 84 height 22
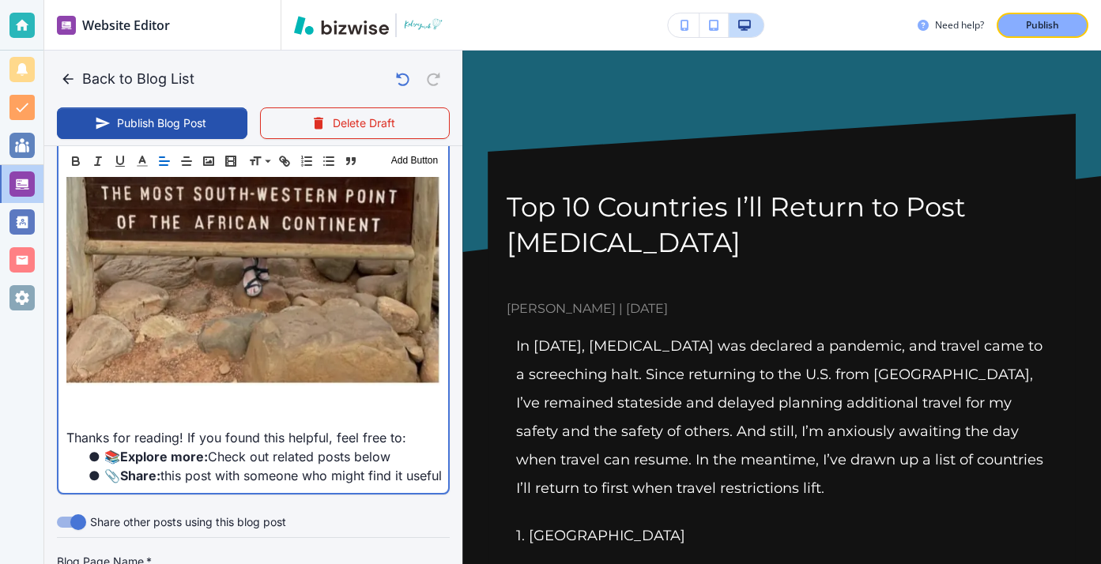
click at [217, 390] on p at bounding box center [253, 399] width 374 height 19
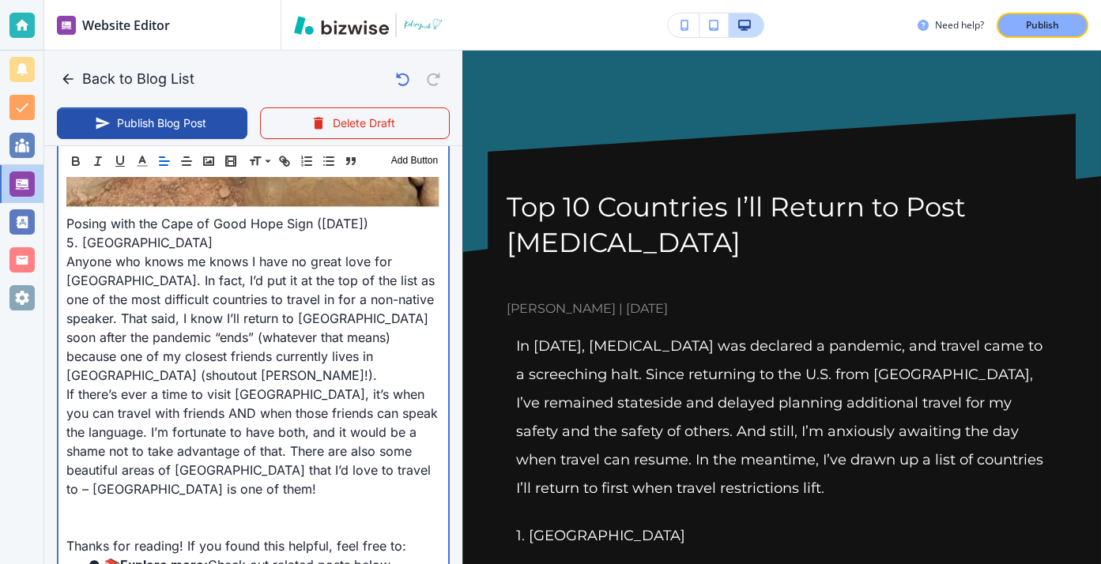
scroll to position [3491, 0]
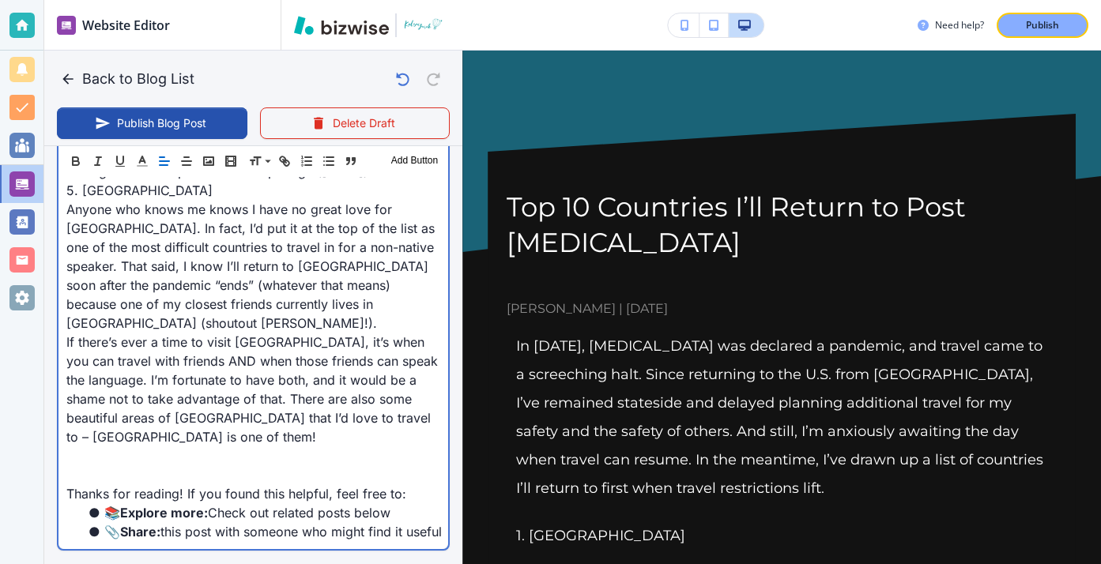
click at [416, 333] on p "If there’s ever a time to visit [GEOGRAPHIC_DATA], it’s when you can travel wit…" at bounding box center [253, 390] width 374 height 114
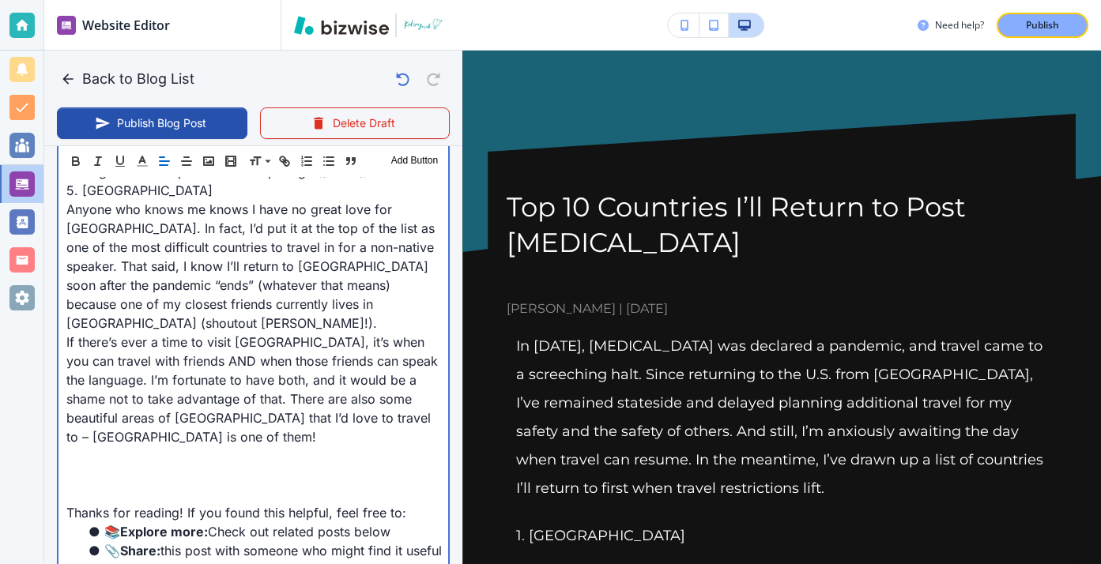
click at [204, 465] on p at bounding box center [253, 474] width 374 height 19
click at [199, 447] on p at bounding box center [253, 456] width 374 height 19
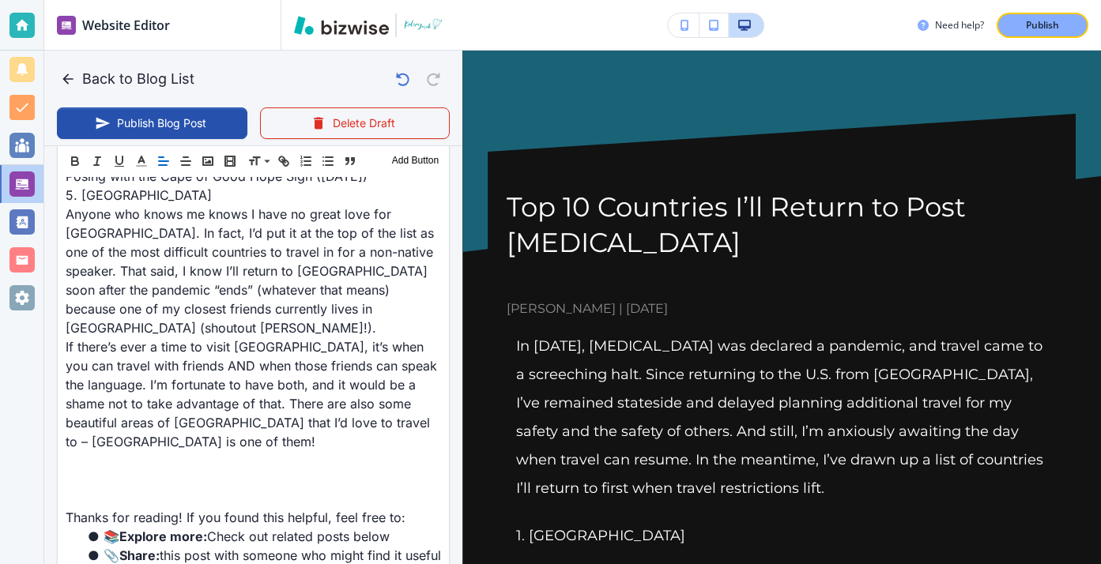
scroll to position [3494, 0]
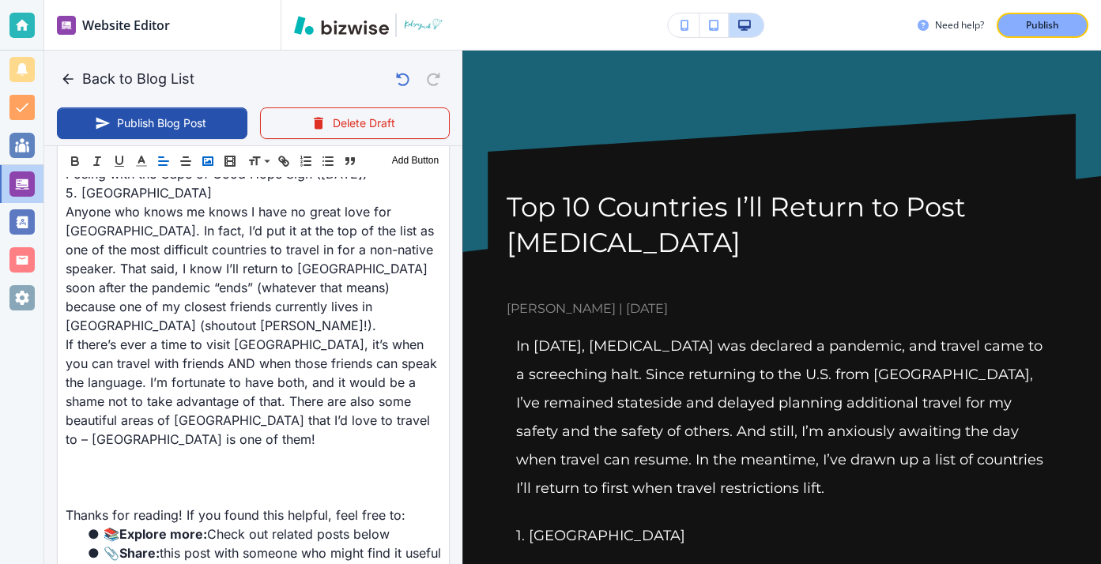
click at [205, 158] on icon "button" at bounding box center [208, 161] width 14 height 14
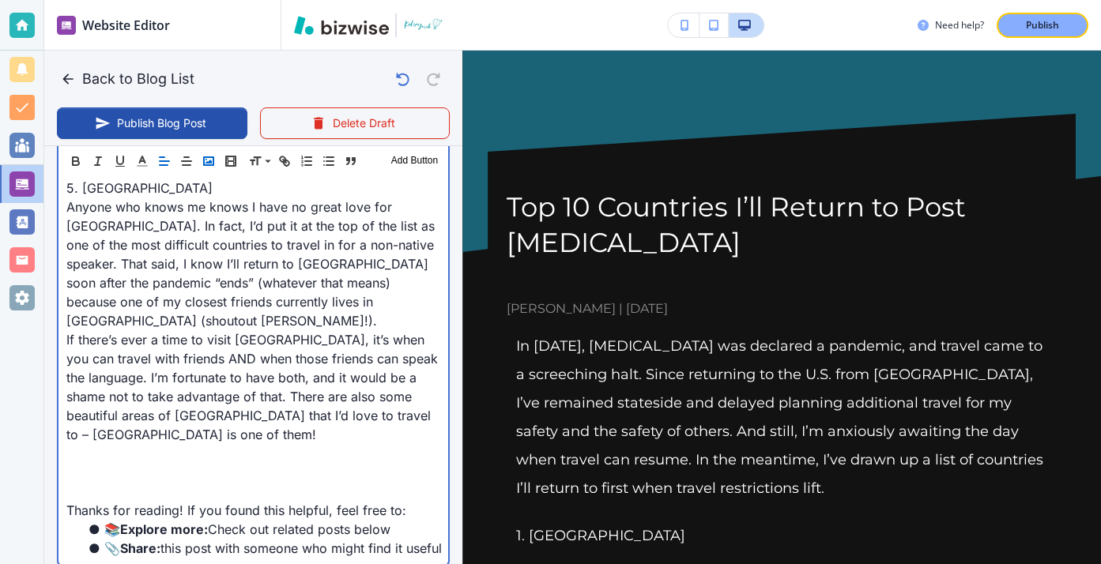
scroll to position [3491, 0]
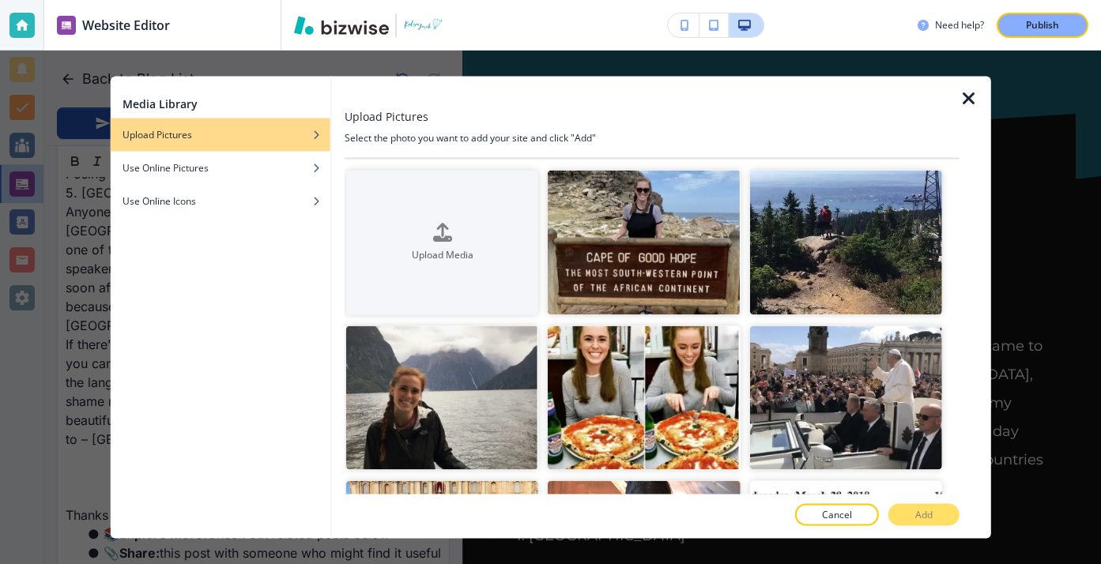
click at [967, 93] on icon "button" at bounding box center [968, 98] width 19 height 19
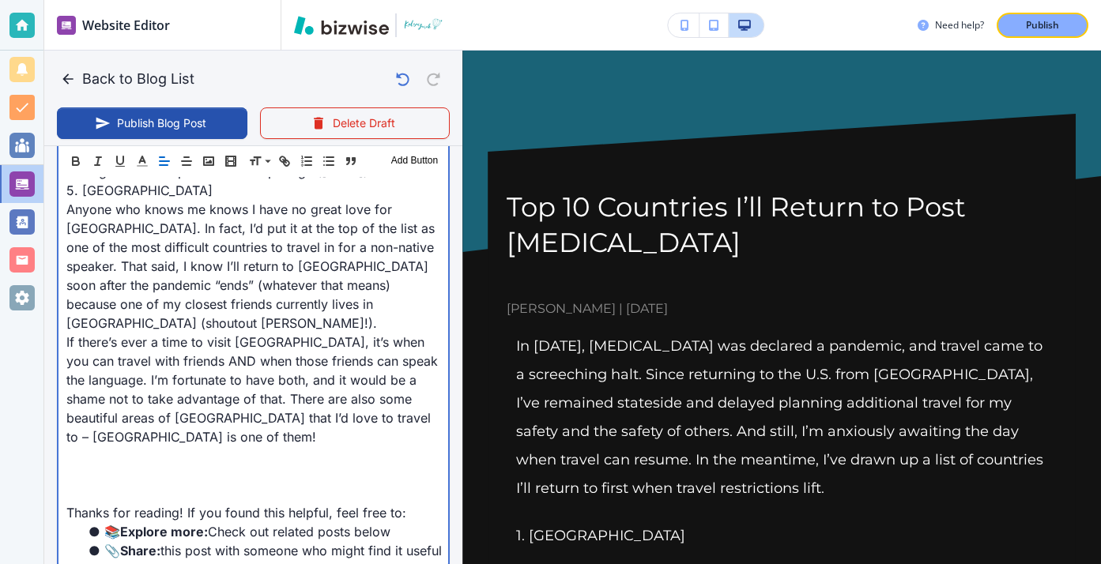
click at [326, 447] on p at bounding box center [253, 456] width 374 height 19
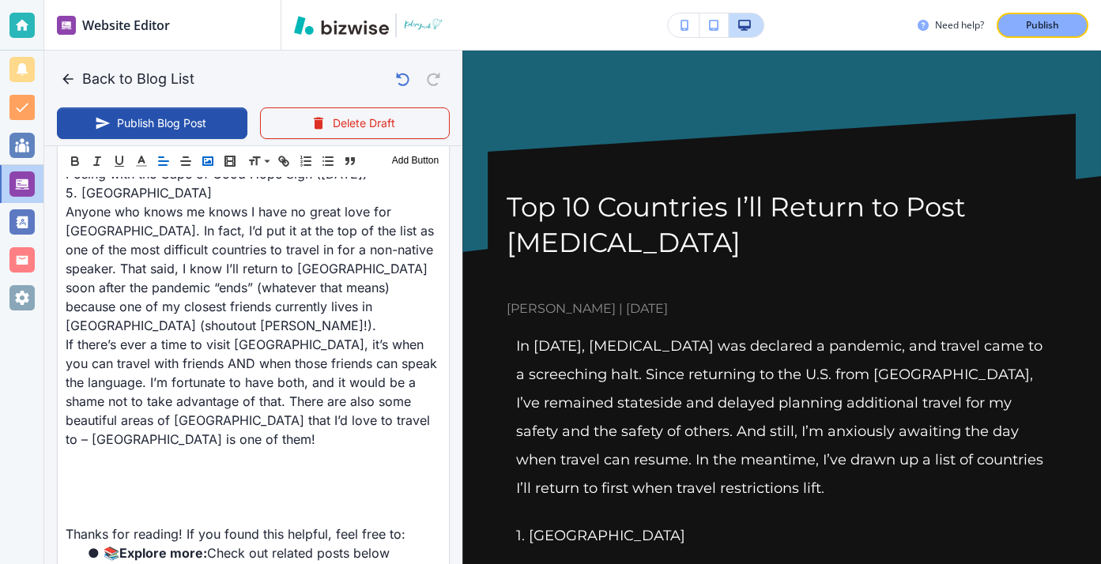
click at [215, 169] on button "button" at bounding box center [208, 161] width 22 height 19
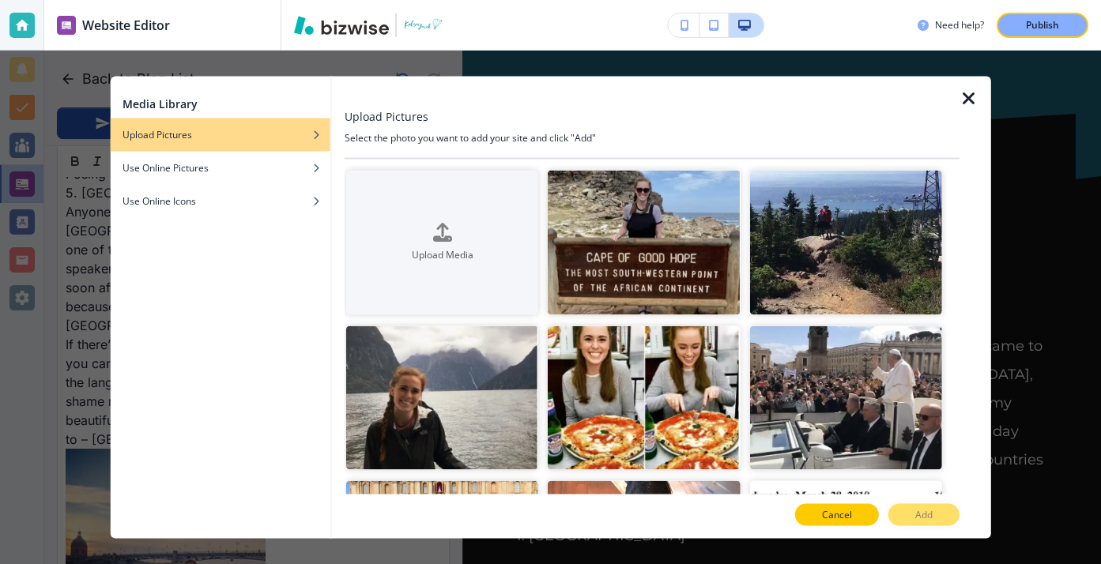
click at [842, 522] on button "Cancel" at bounding box center [837, 515] width 84 height 22
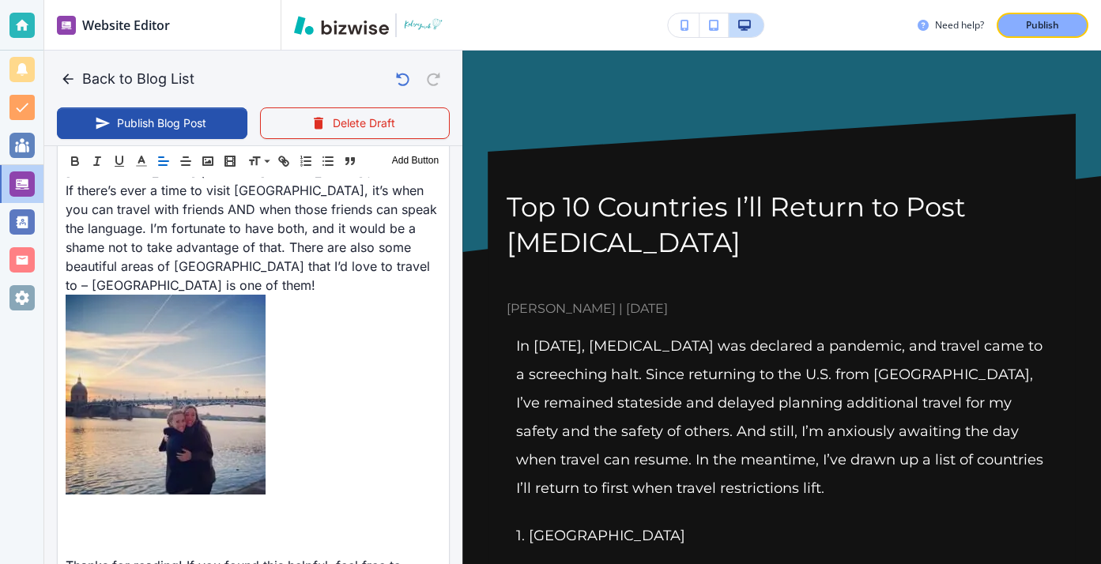
scroll to position [3592, 0]
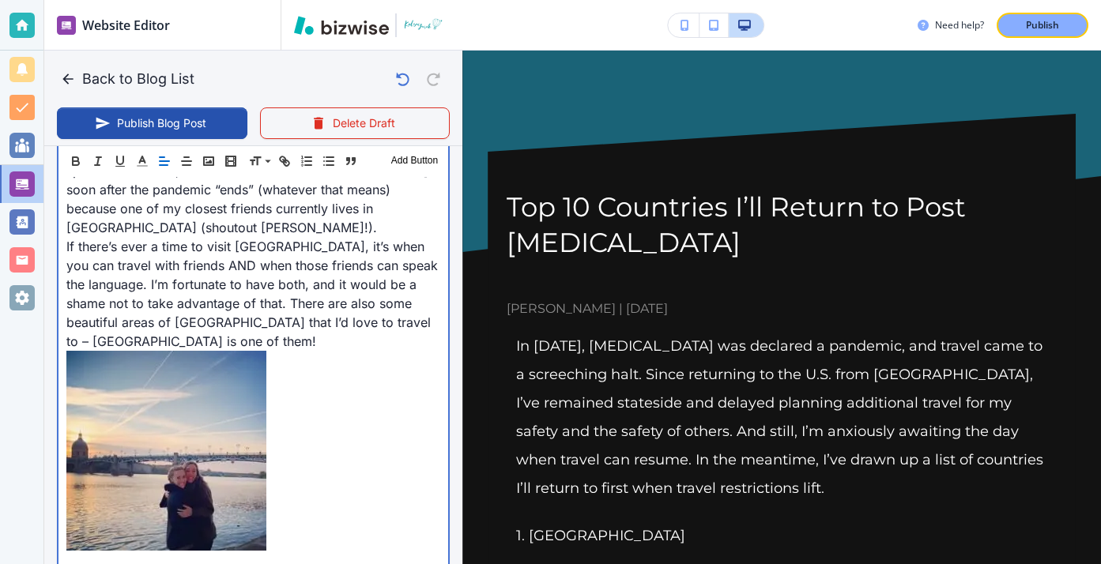
click at [213, 556] on p at bounding box center [253, 565] width 374 height 19
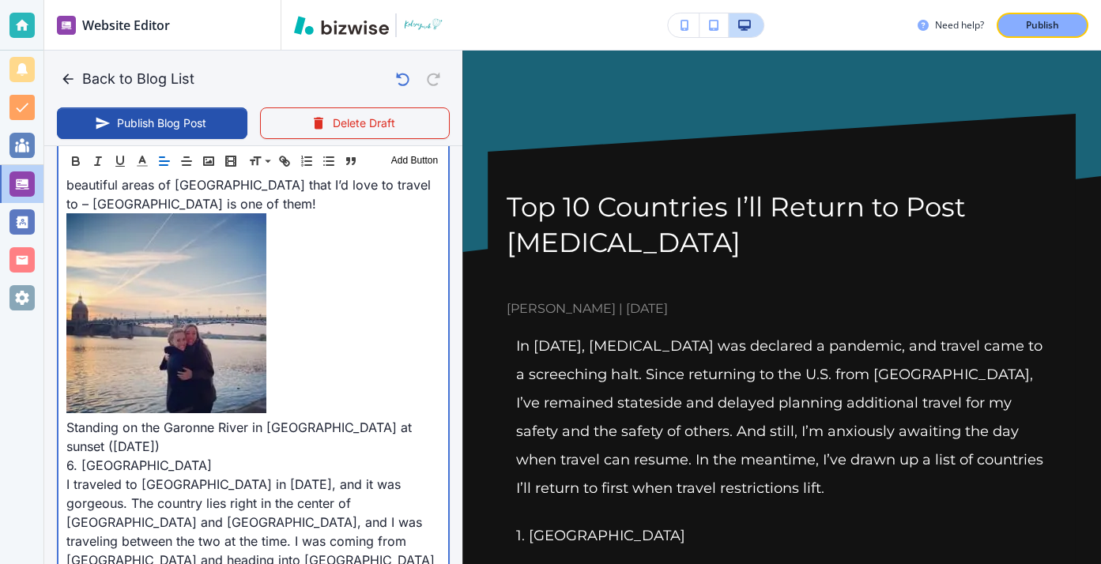
scroll to position [3846, 0]
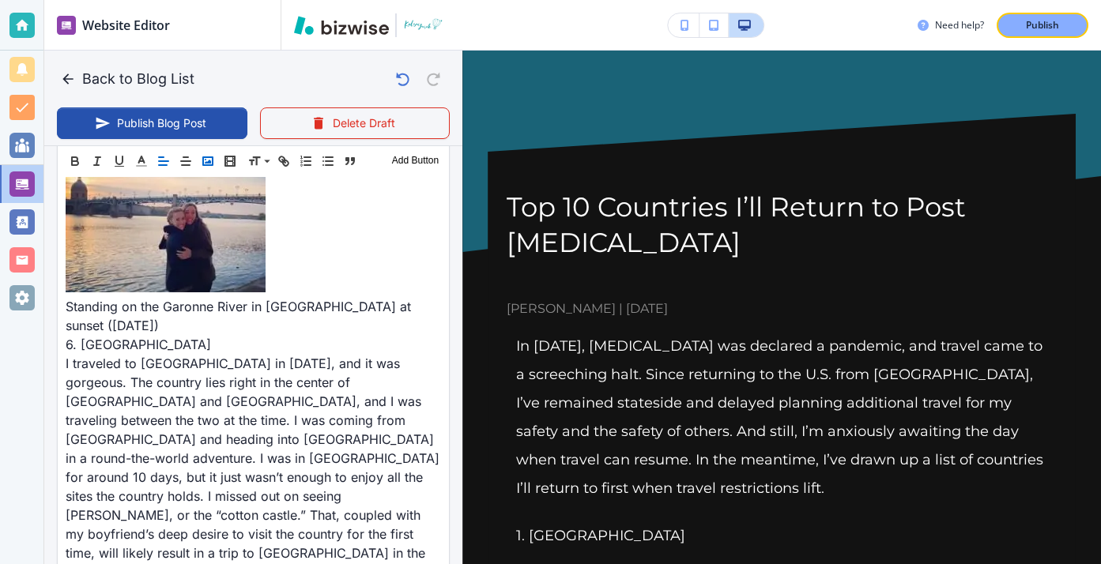
click at [208, 163] on polyline "button" at bounding box center [208, 162] width 6 height 4
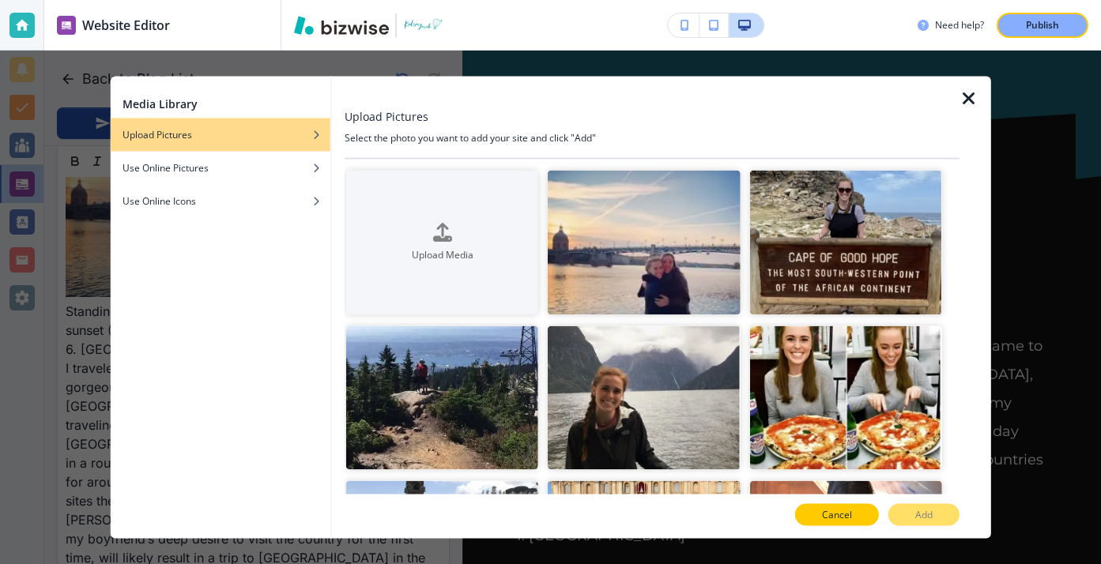
click at [834, 524] on button "Cancel" at bounding box center [837, 515] width 84 height 22
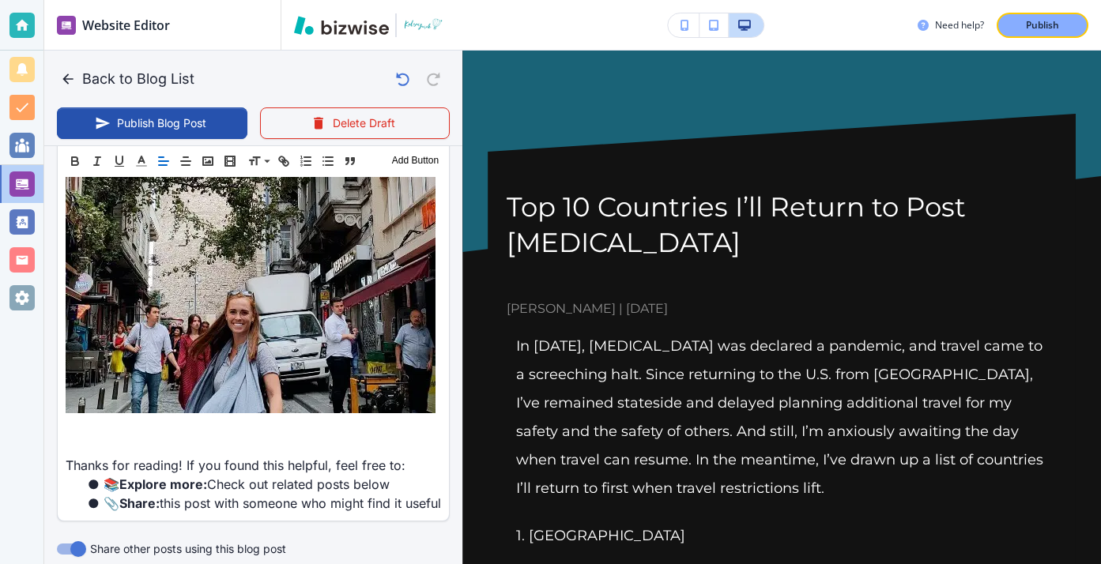
scroll to position [4410, 0]
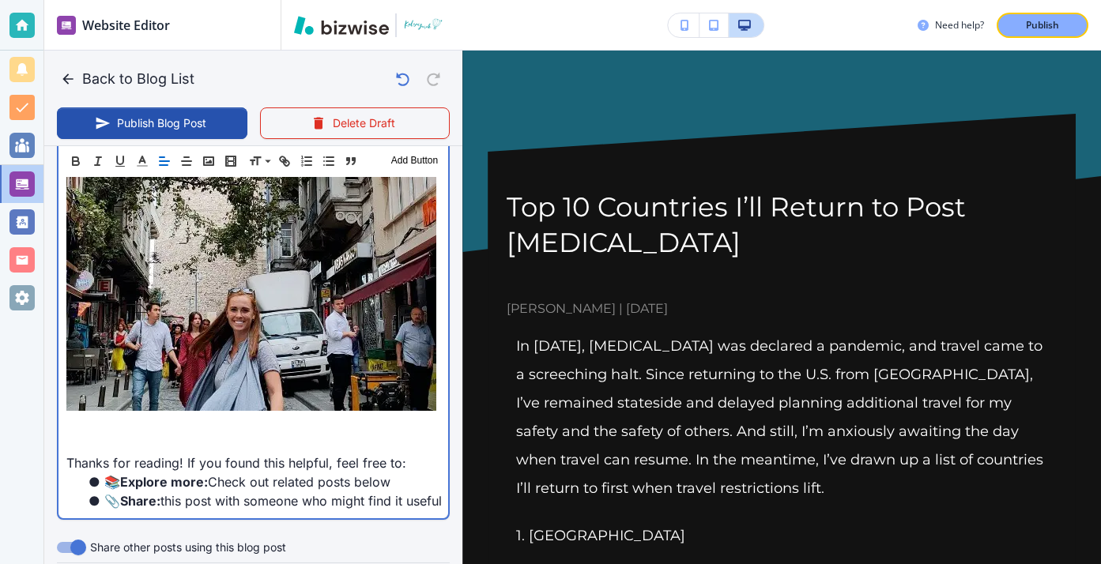
click at [230, 416] on p at bounding box center [253, 425] width 374 height 19
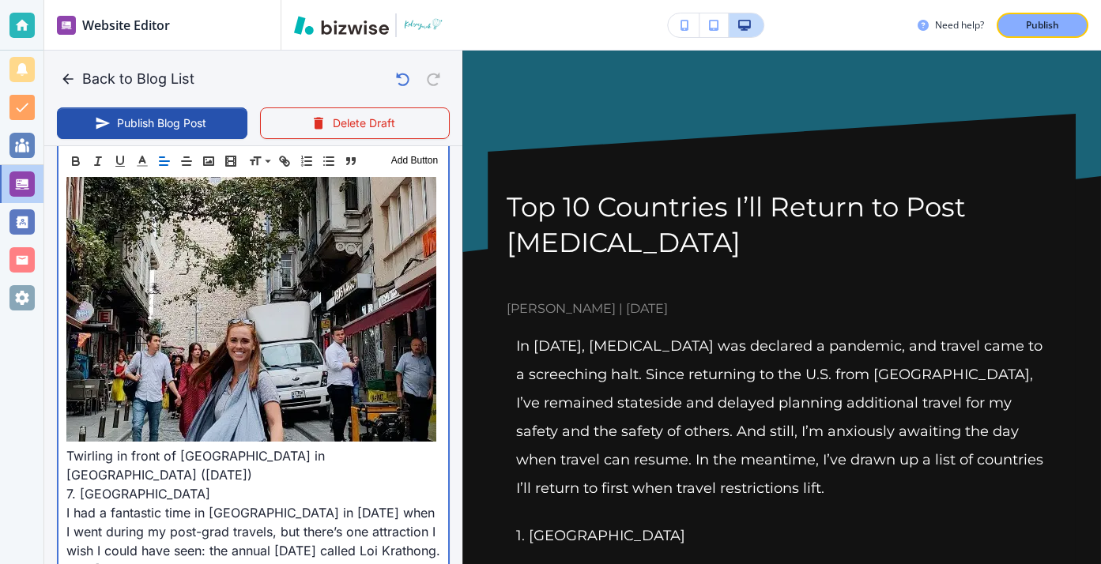
scroll to position [4380, 0]
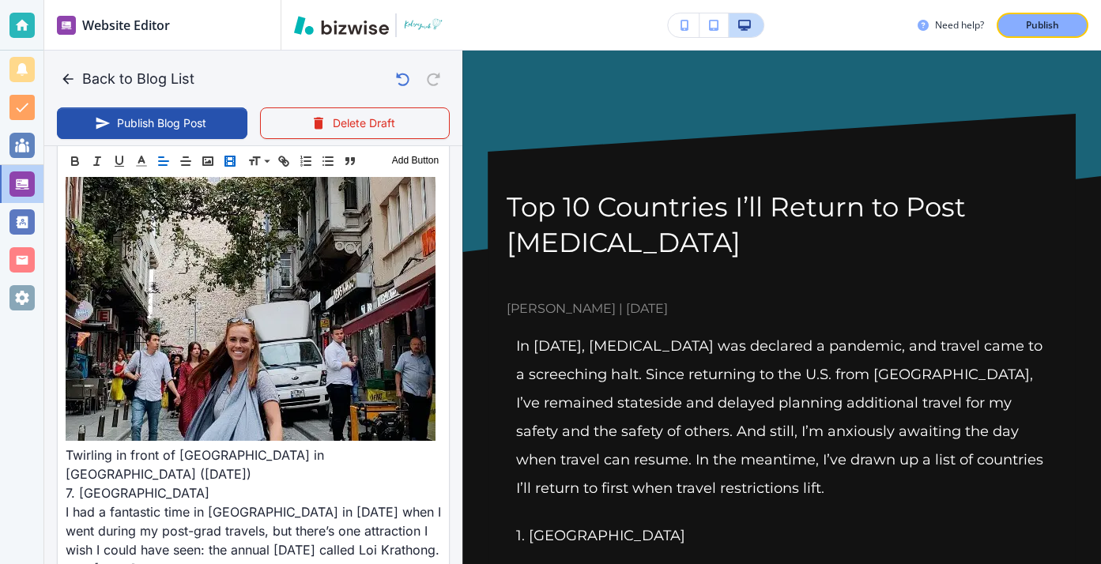
click at [234, 170] on button "button" at bounding box center [230, 161] width 22 height 19
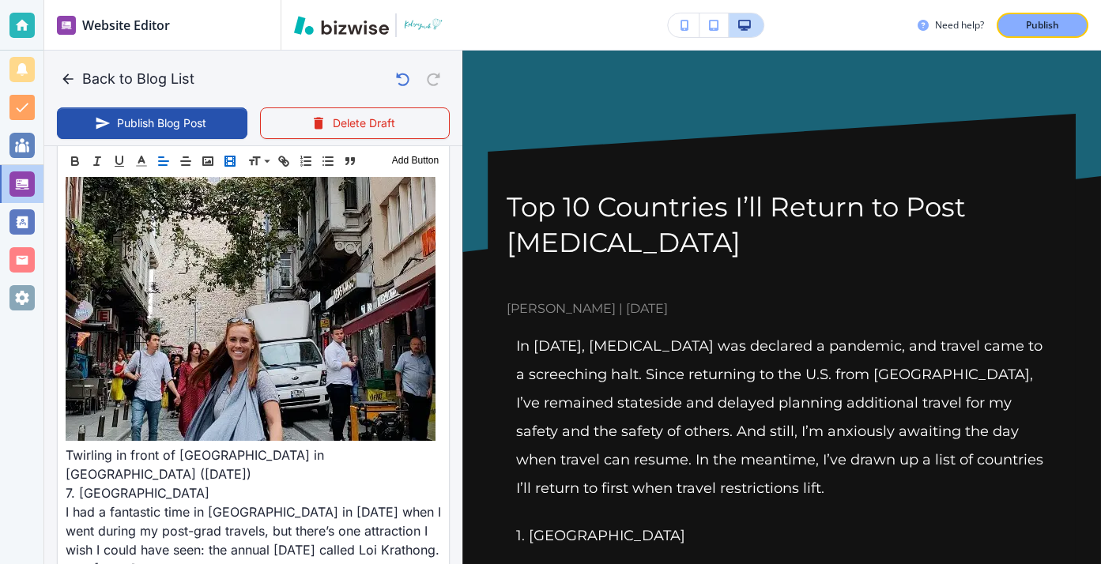
click at [235, 164] on rect "button" at bounding box center [229, 160] width 9 height 9
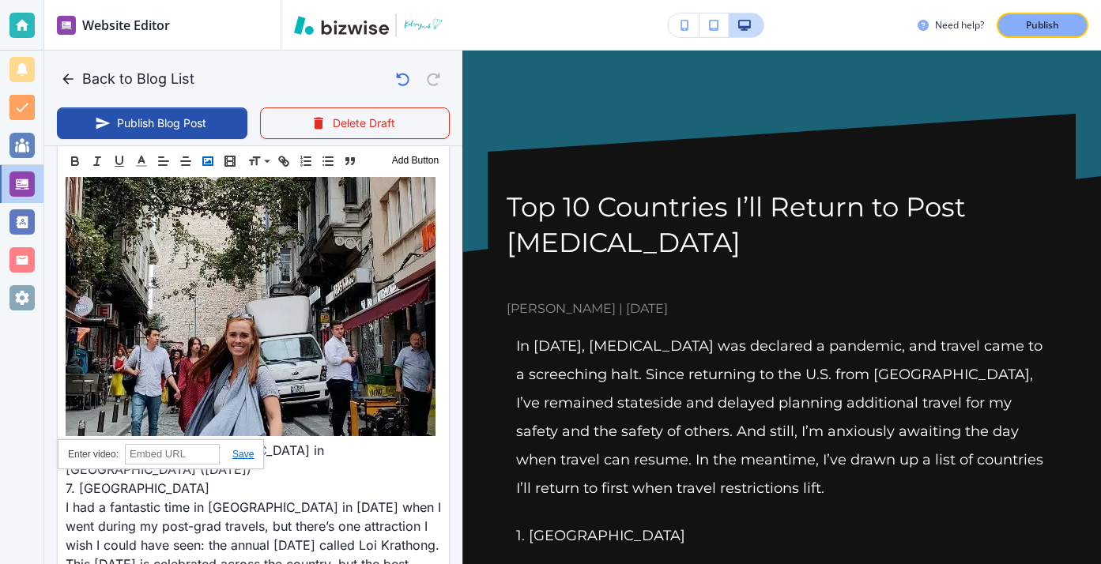
click at [211, 164] on rect "button" at bounding box center [207, 161] width 9 height 8
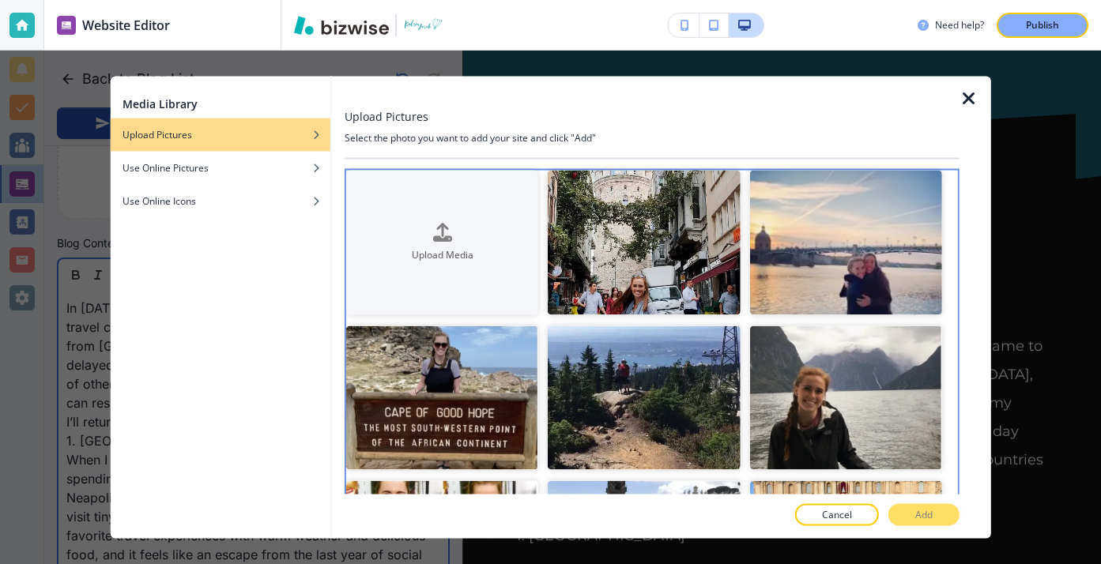
scroll to position [413, 0]
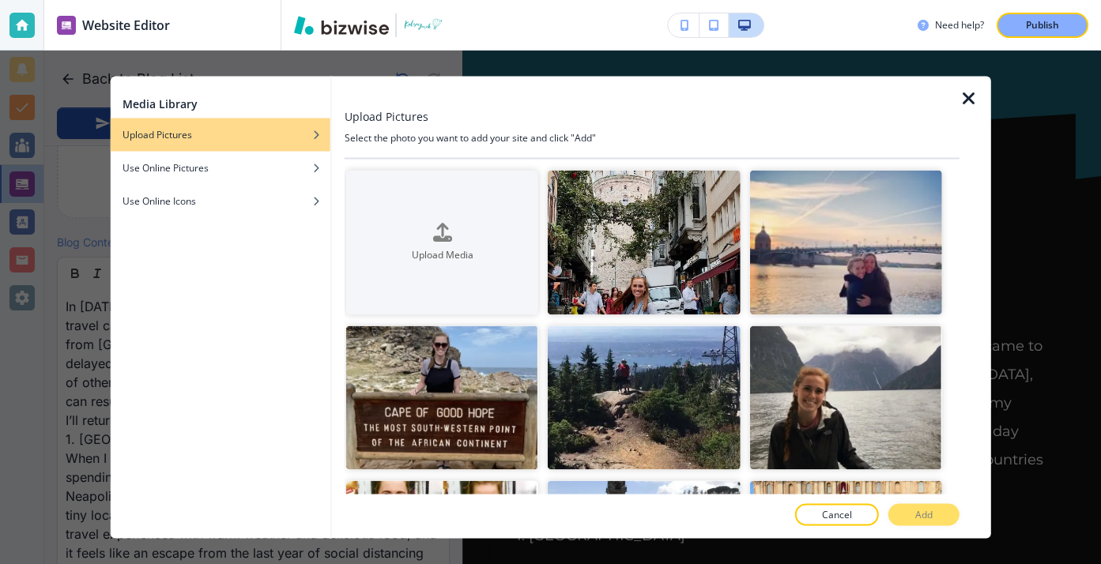
click at [822, 499] on div at bounding box center [652, 499] width 615 height 9
click at [829, 529] on div at bounding box center [652, 532] width 615 height 13
click at [838, 520] on p "Cancel" at bounding box center [837, 515] width 30 height 14
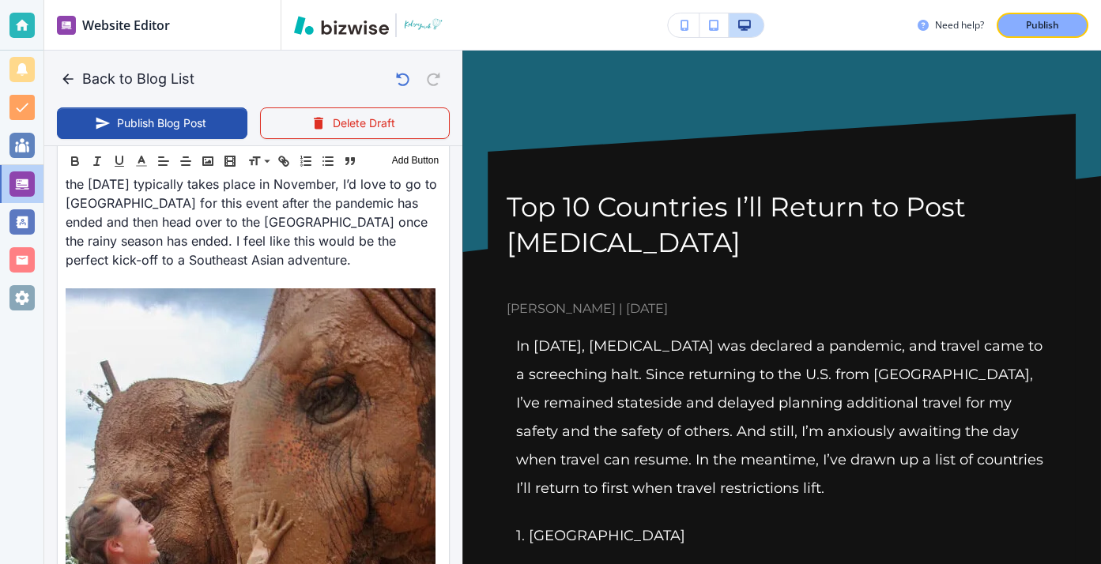
scroll to position [5053, 0]
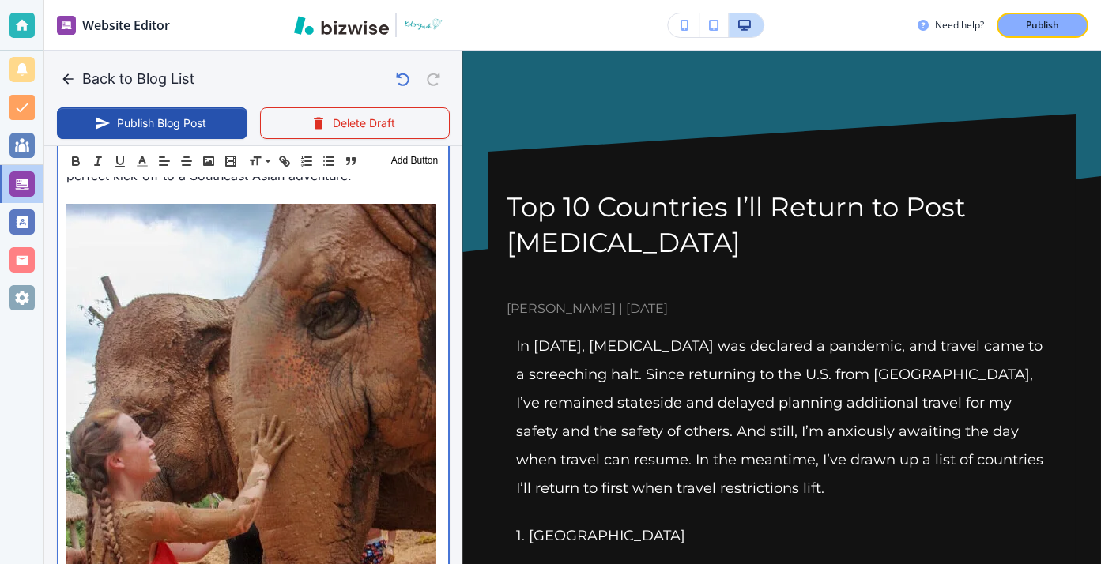
click at [171, 327] on img at bounding box center [251, 389] width 370 height 370
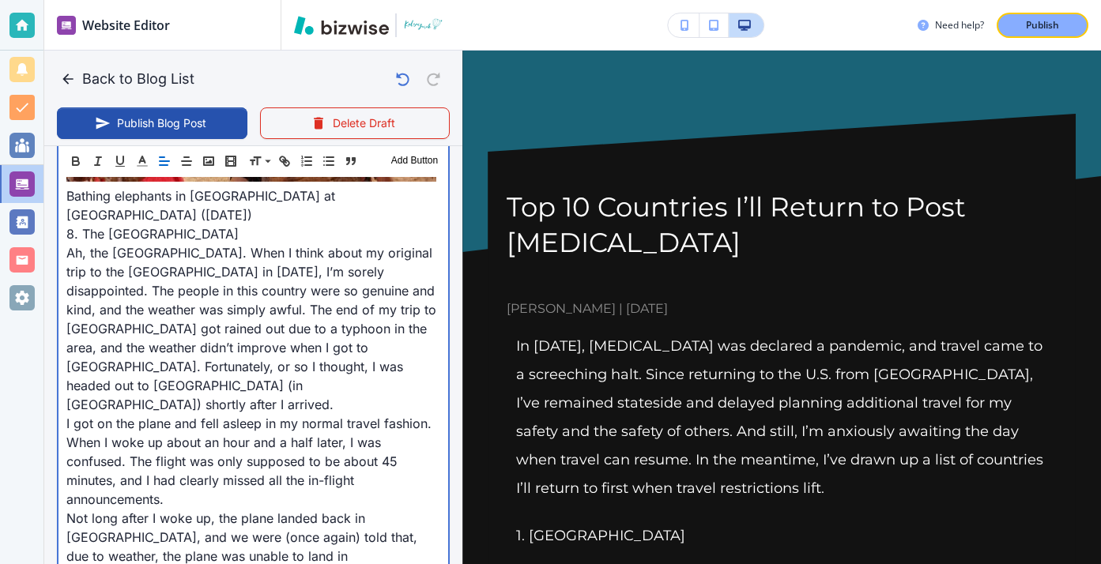
scroll to position [5251, 0]
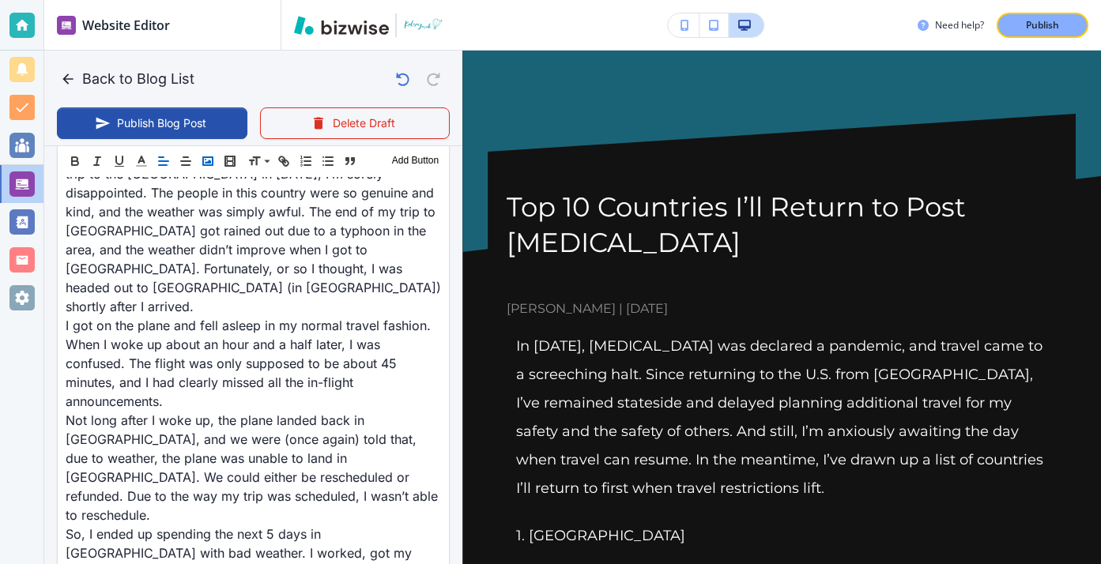
click at [216, 161] on button "button" at bounding box center [208, 161] width 22 height 19
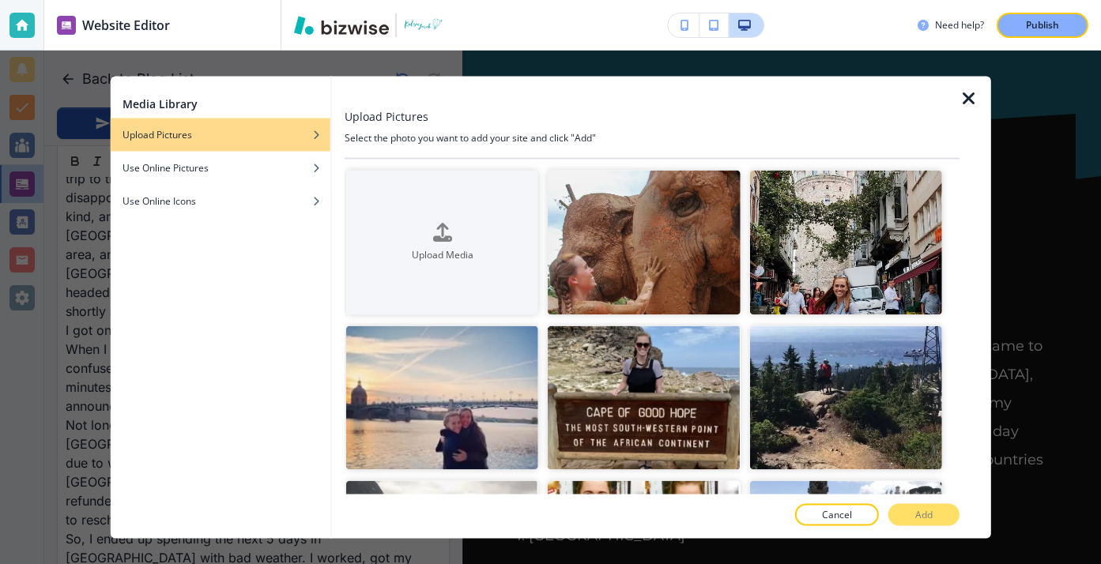
click at [801, 509] on button "Cancel" at bounding box center [837, 515] width 84 height 22
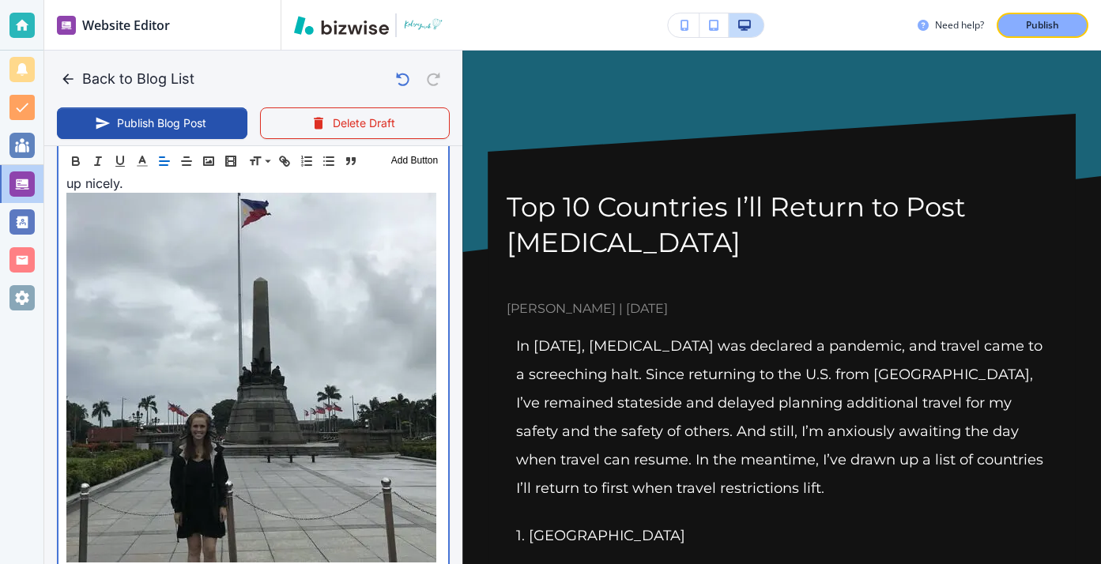
scroll to position [5870, 0]
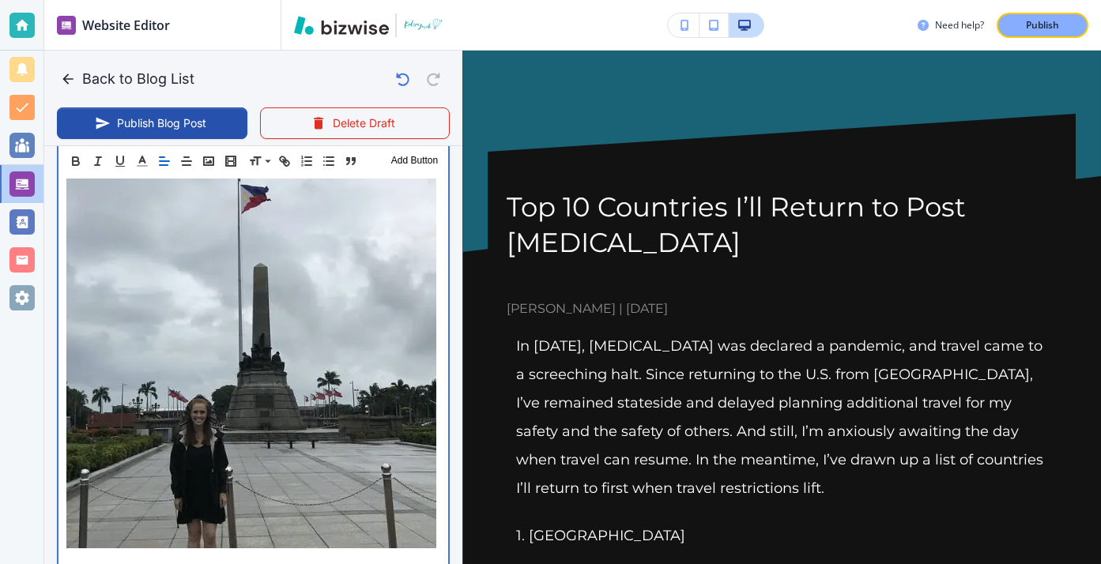
click at [323, 553] on p at bounding box center [253, 562] width 374 height 19
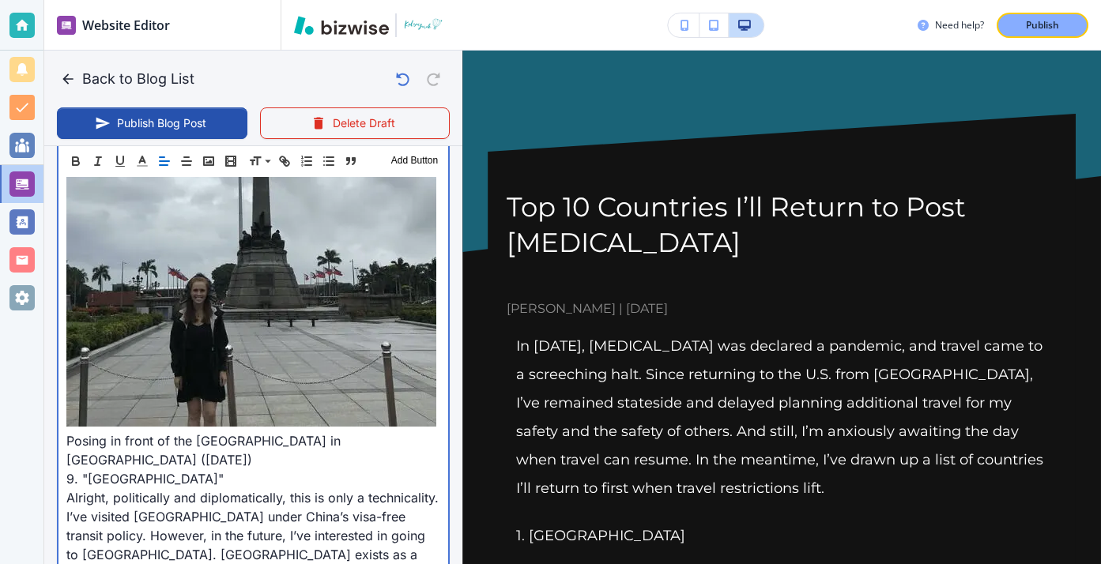
scroll to position [6089, 0]
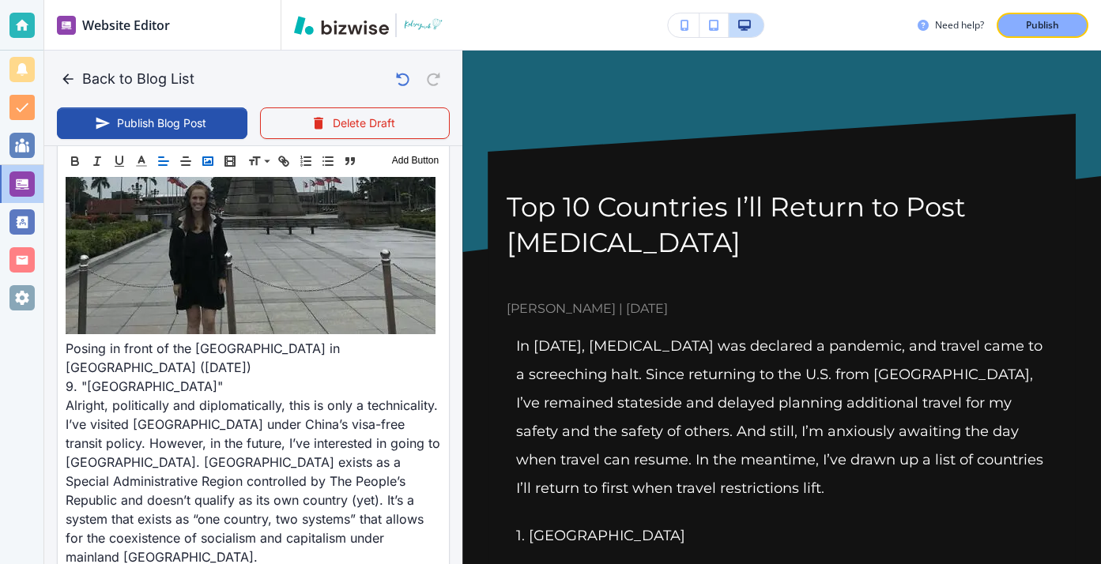
click at [211, 157] on rect "button" at bounding box center [207, 161] width 9 height 8
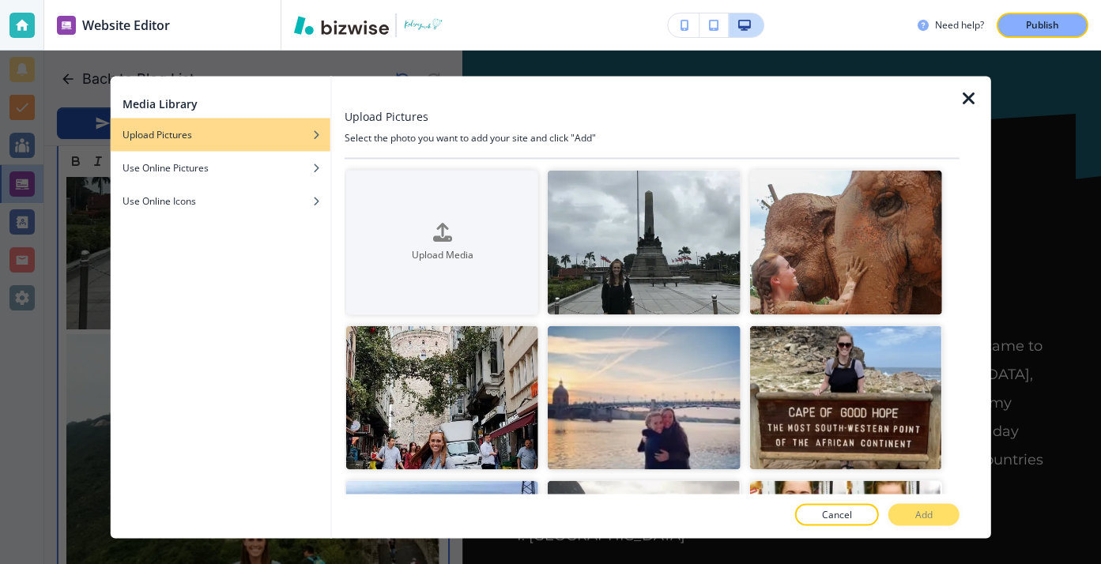
scroll to position [6468, 0]
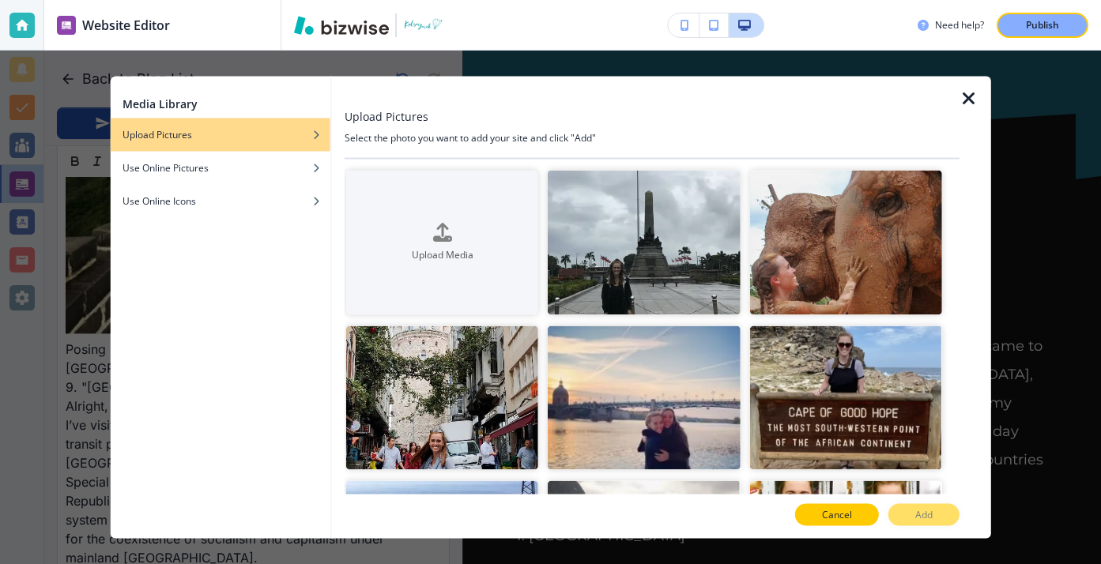
click at [850, 522] on p "Cancel" at bounding box center [837, 515] width 30 height 14
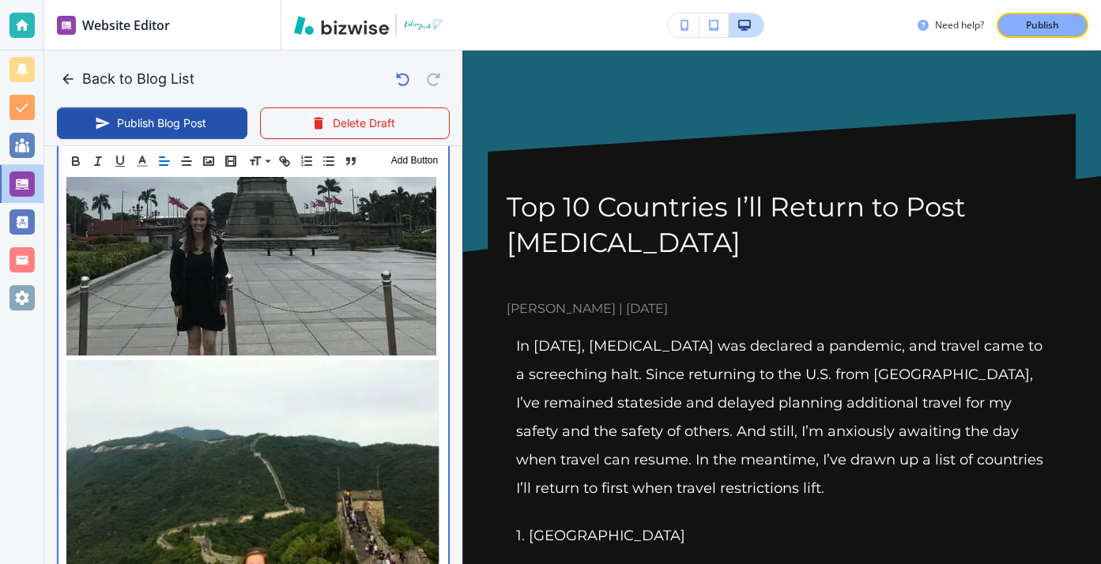
scroll to position [6077, 0]
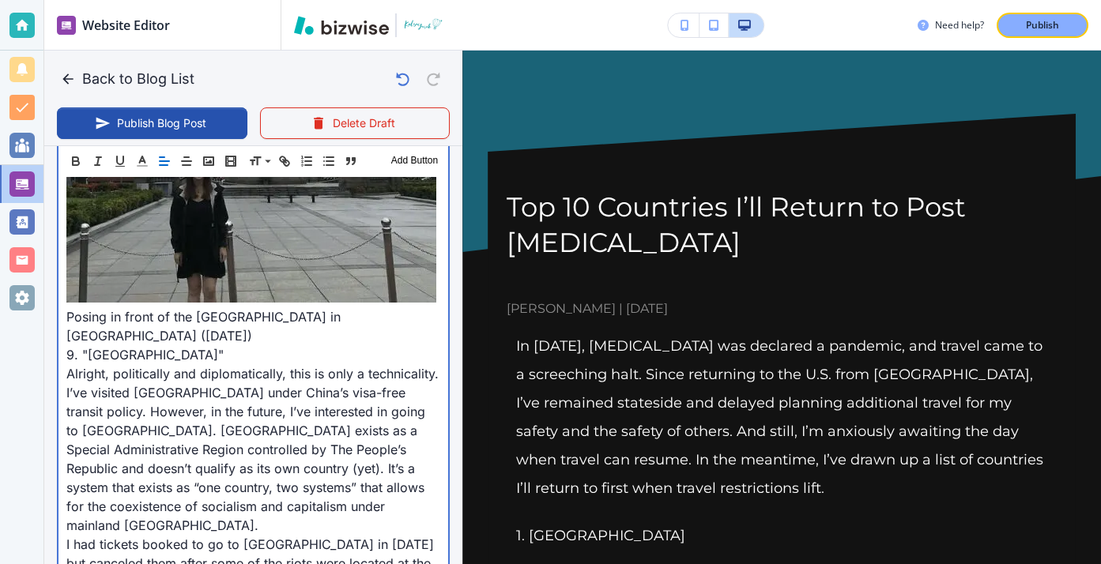
scroll to position [6158, 0]
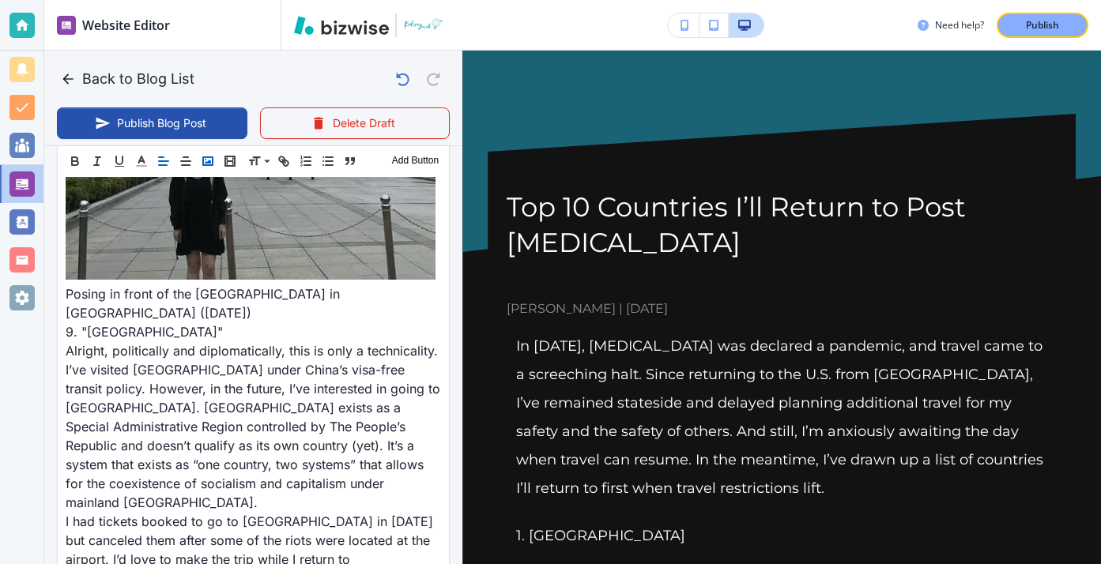
click at [205, 168] on icon "button" at bounding box center [208, 161] width 14 height 14
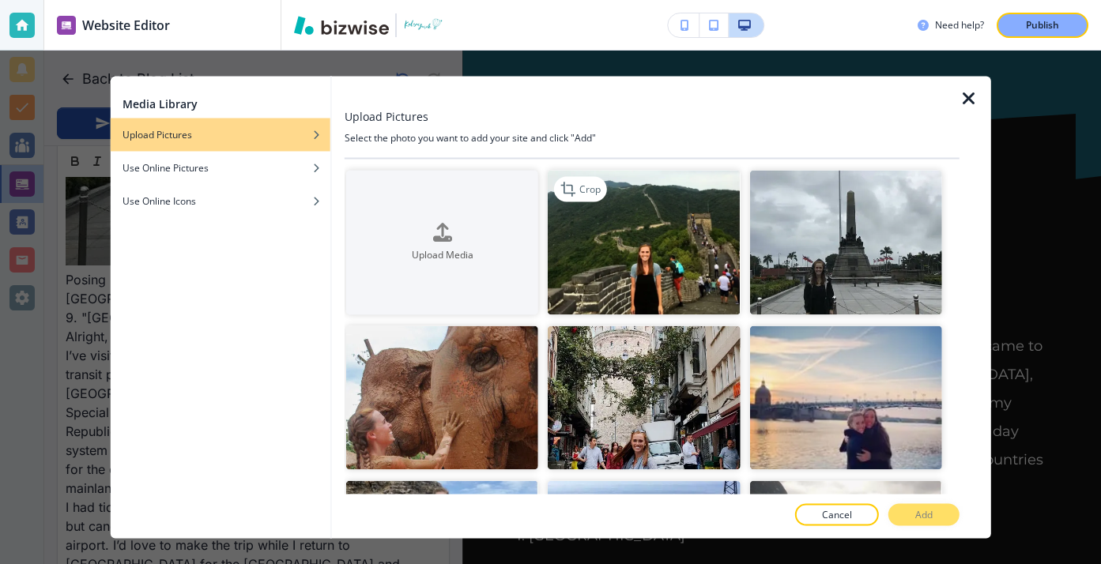
click at [631, 243] on img "button" at bounding box center [644, 243] width 192 height 145
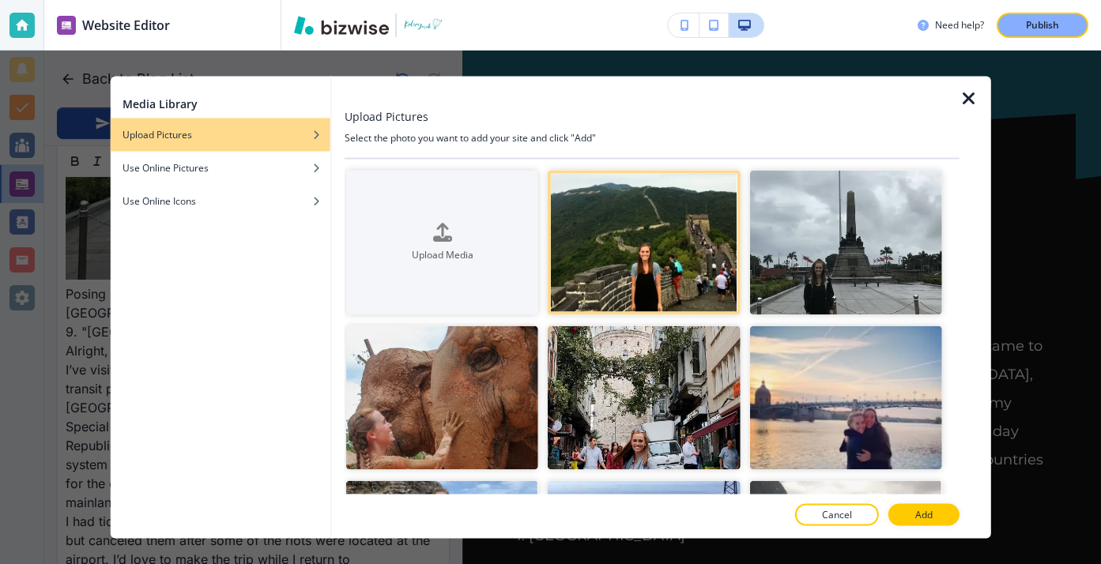
click at [887, 510] on div "Cancel Add" at bounding box center [652, 515] width 615 height 22
click at [893, 511] on button "Add" at bounding box center [923, 515] width 71 height 22
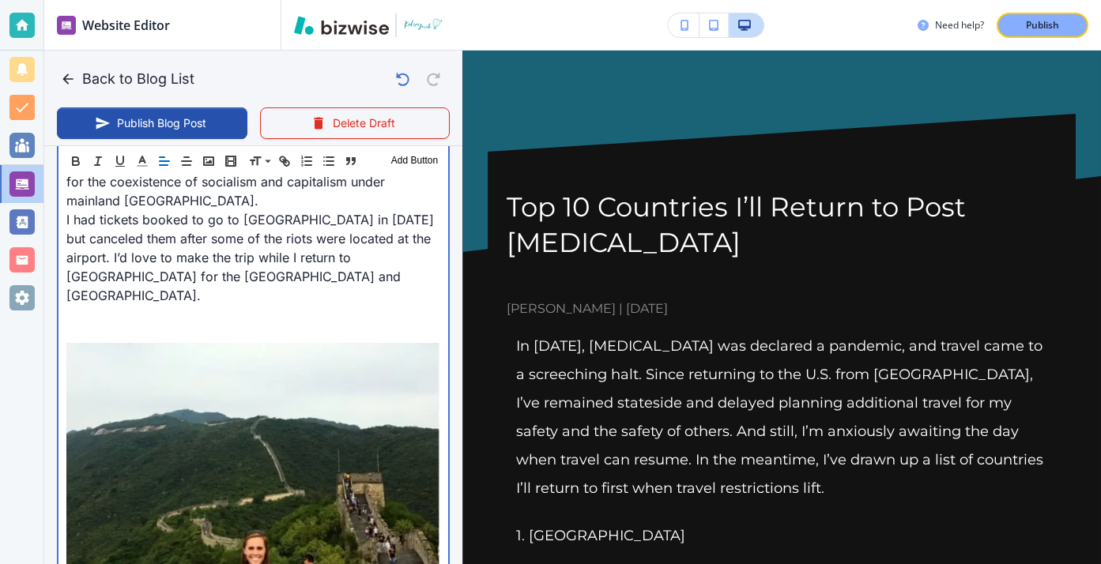
scroll to position [6434, 0]
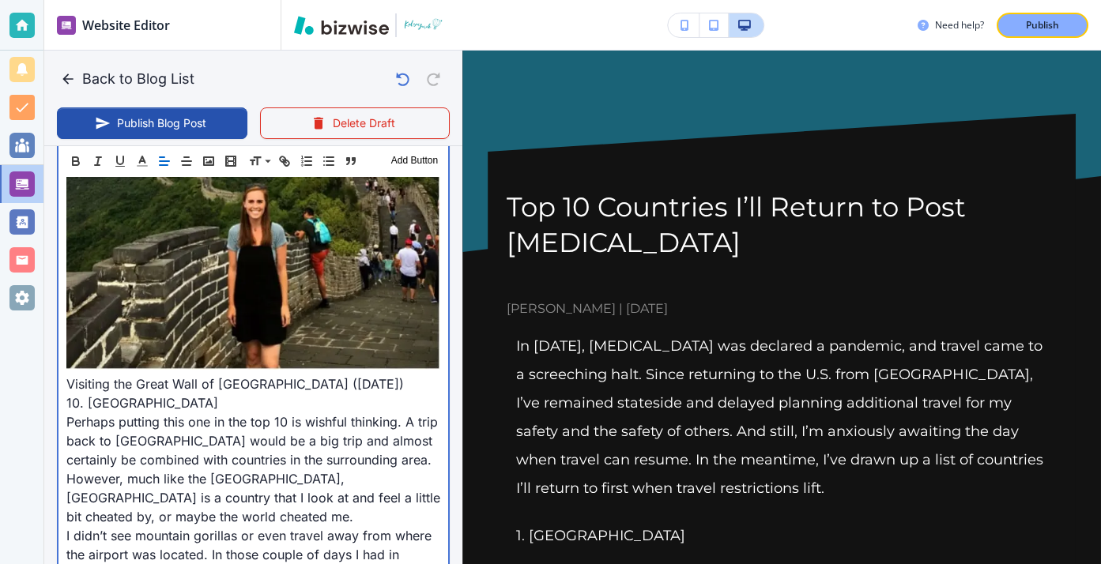
scroll to position [6792, 0]
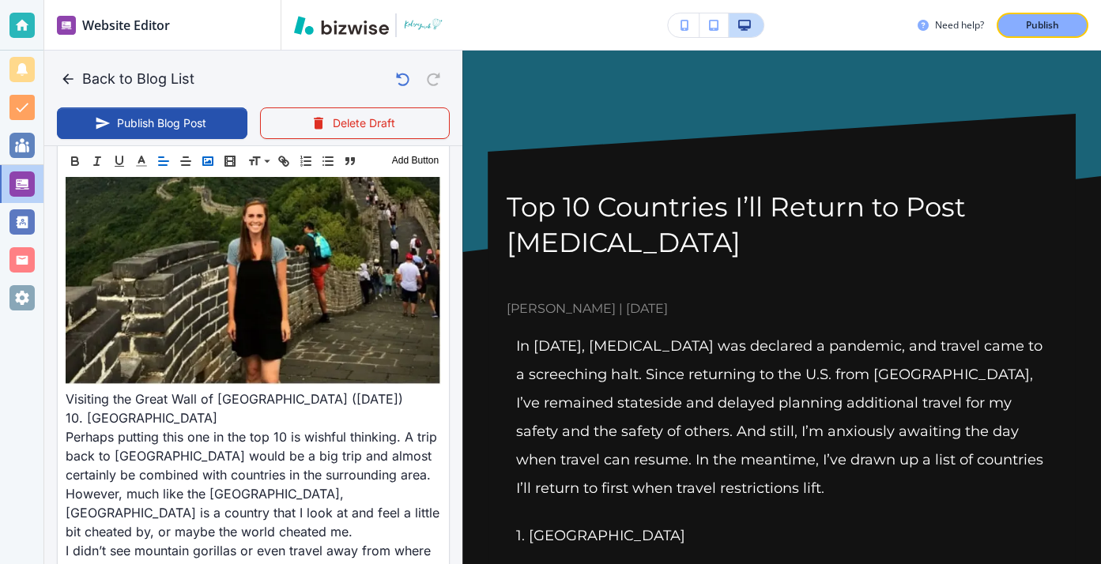
click at [203, 159] on rect "button" at bounding box center [207, 161] width 9 height 8
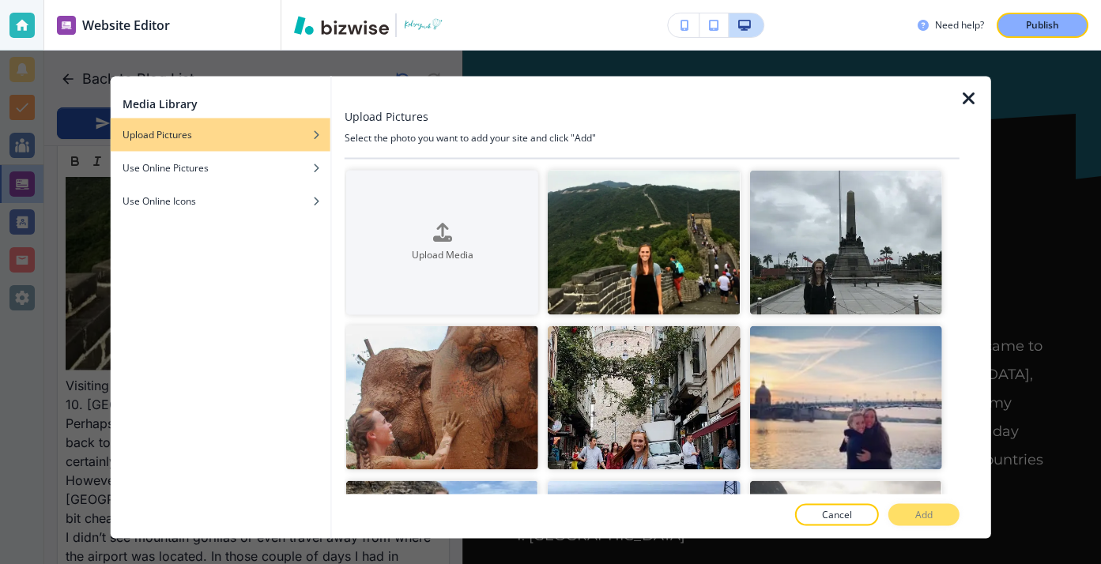
click at [820, 511] on button "Cancel" at bounding box center [837, 515] width 84 height 22
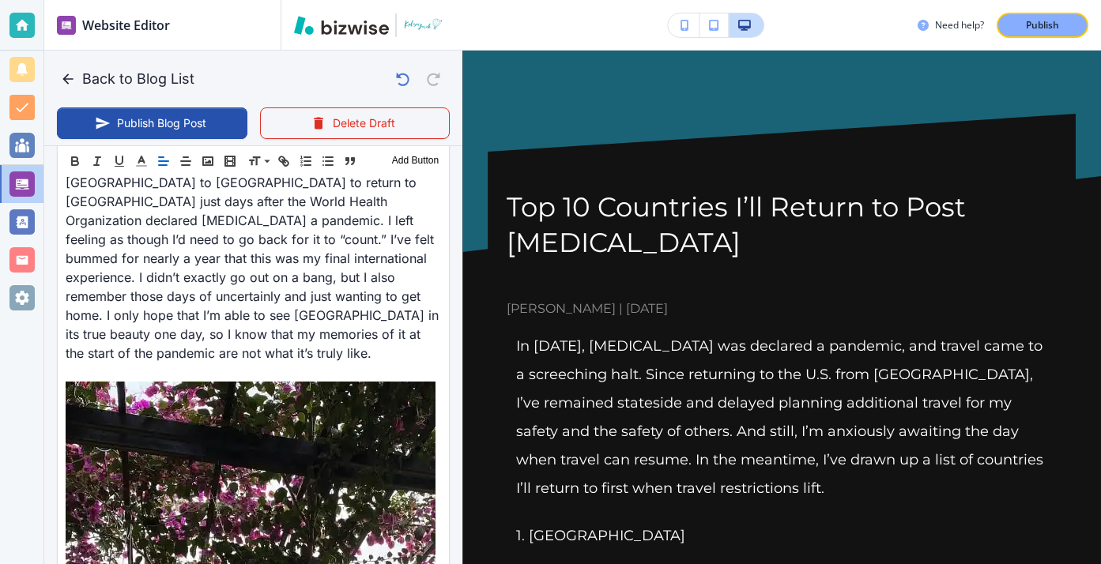
scroll to position [7276, 0]
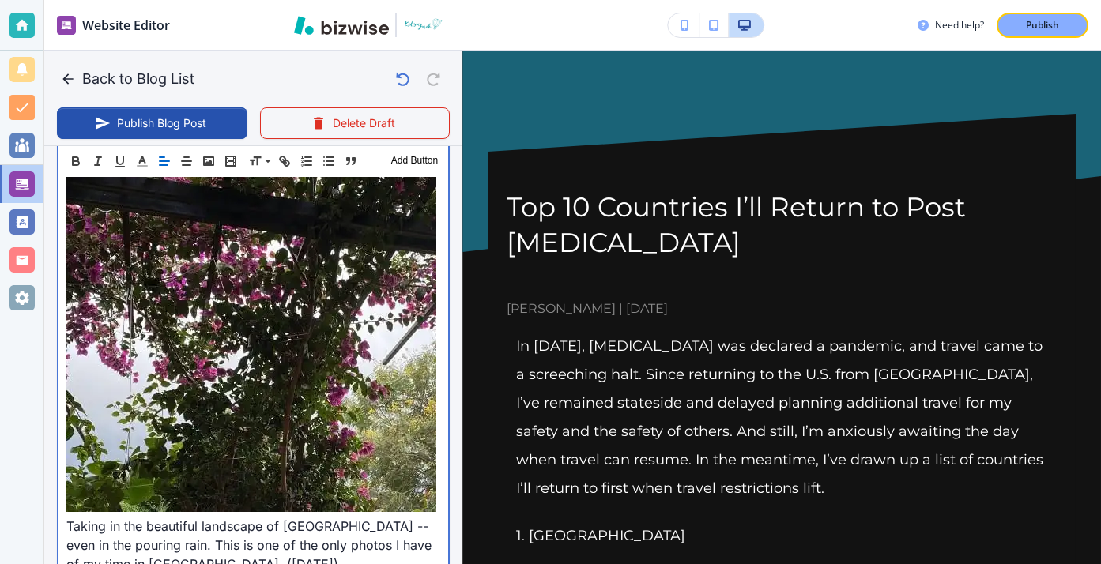
scroll to position [7530, 0]
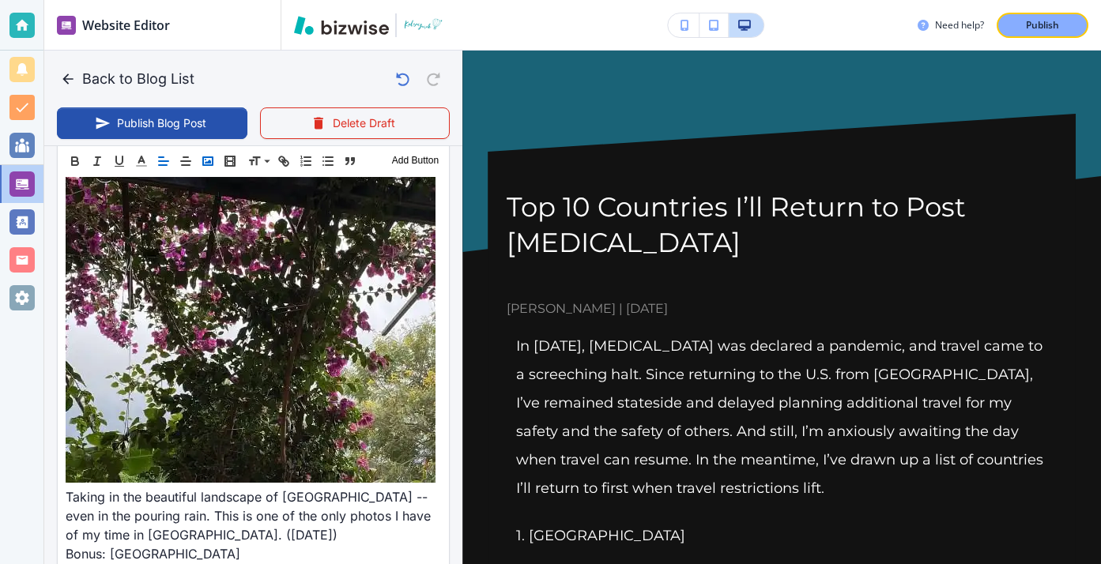
click at [202, 156] on icon "button" at bounding box center [208, 161] width 14 height 14
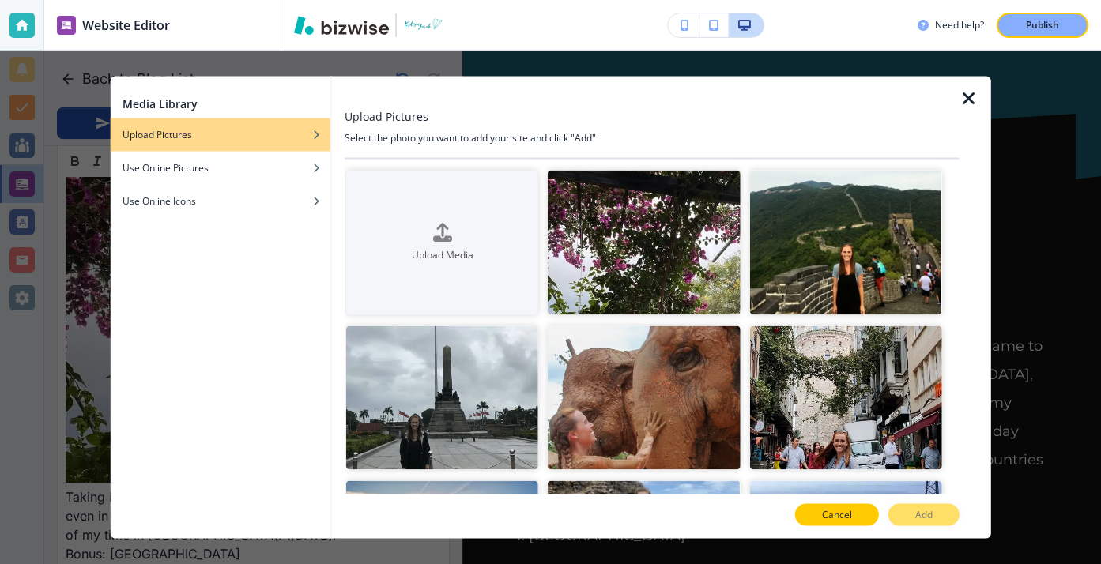
click at [857, 507] on button "Cancel" at bounding box center [837, 515] width 84 height 22
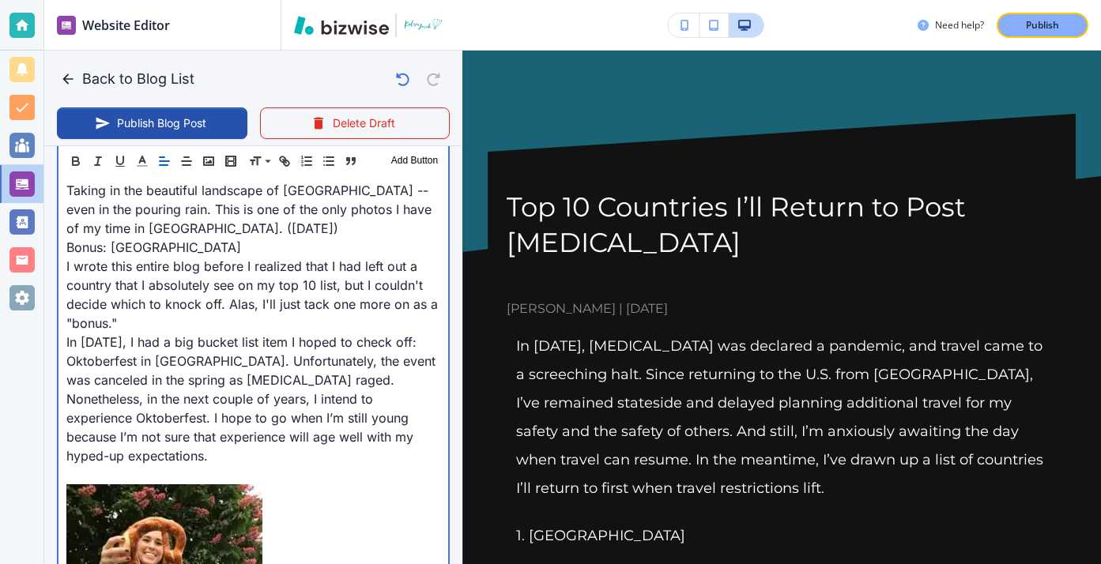
scroll to position [7843, 0]
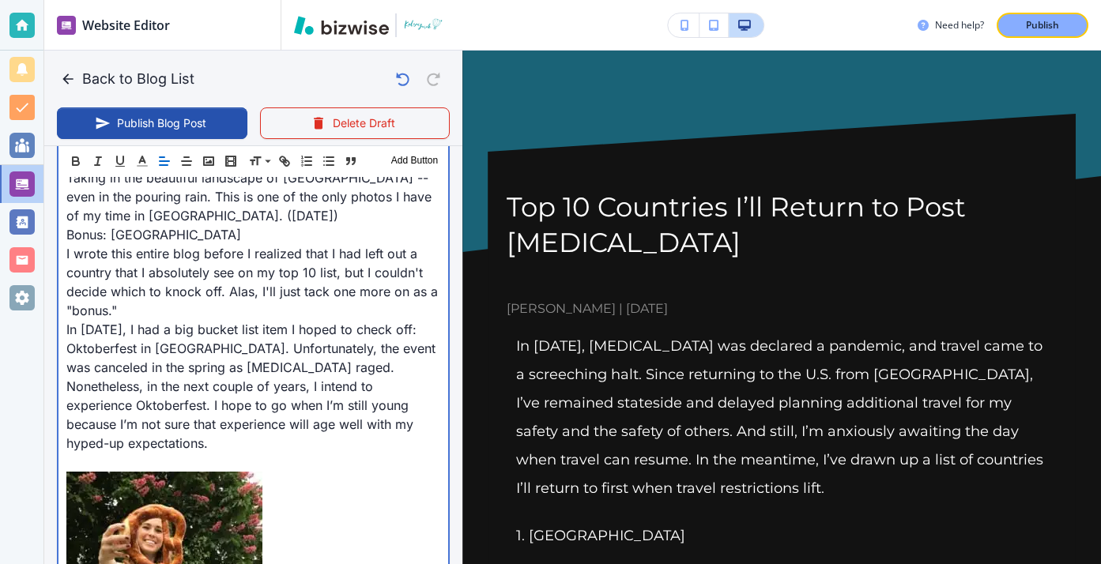
click at [283, 472] on p at bounding box center [253, 572] width 374 height 201
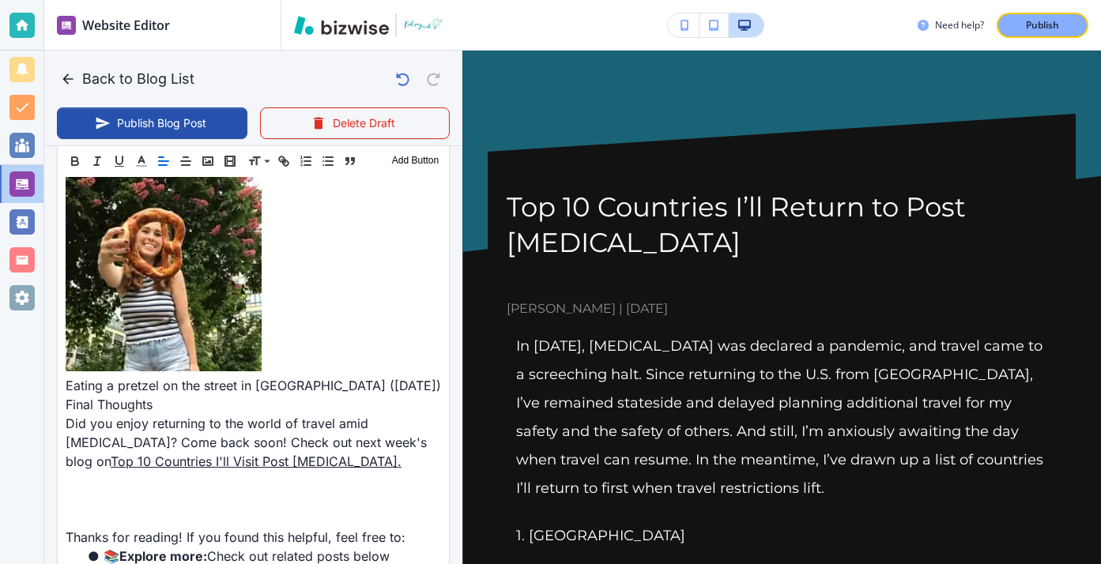
scroll to position [8131, 0]
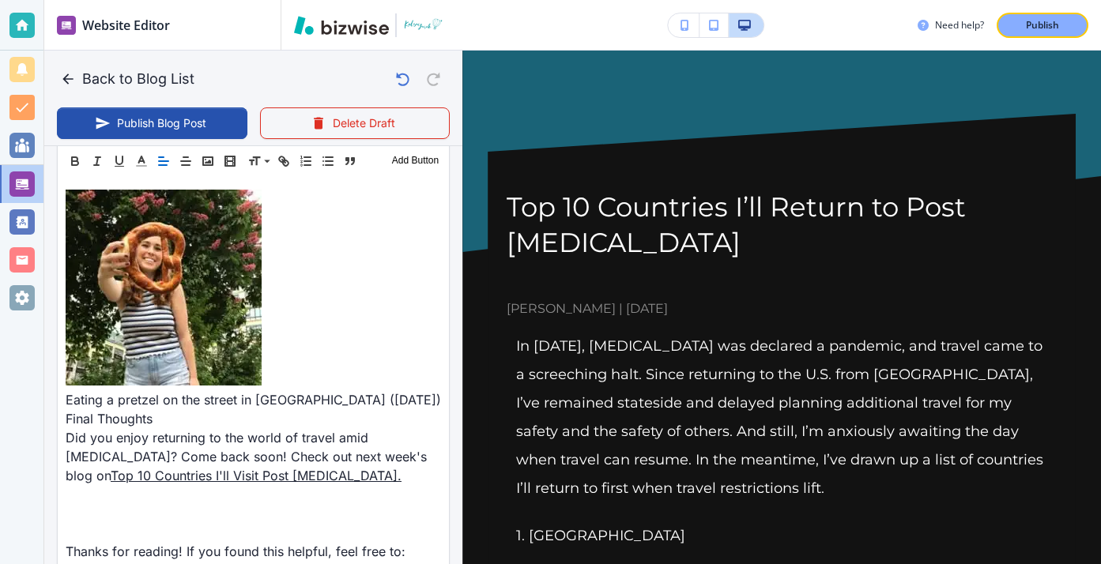
drag, startPoint x: 327, startPoint y: 297, endPoint x: 219, endPoint y: 255, distance: 116.1
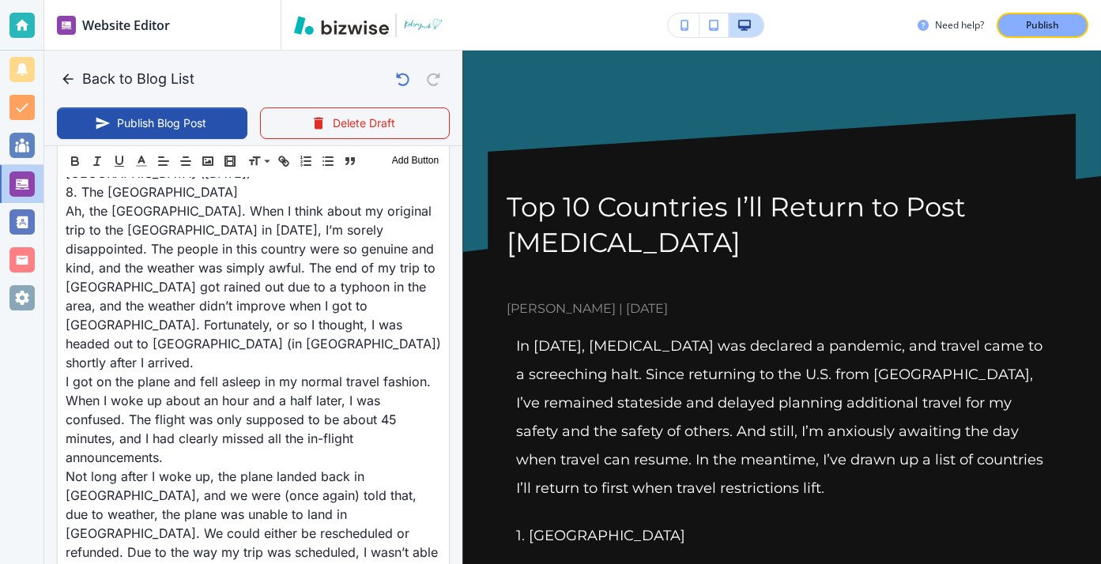
scroll to position [4882, 0]
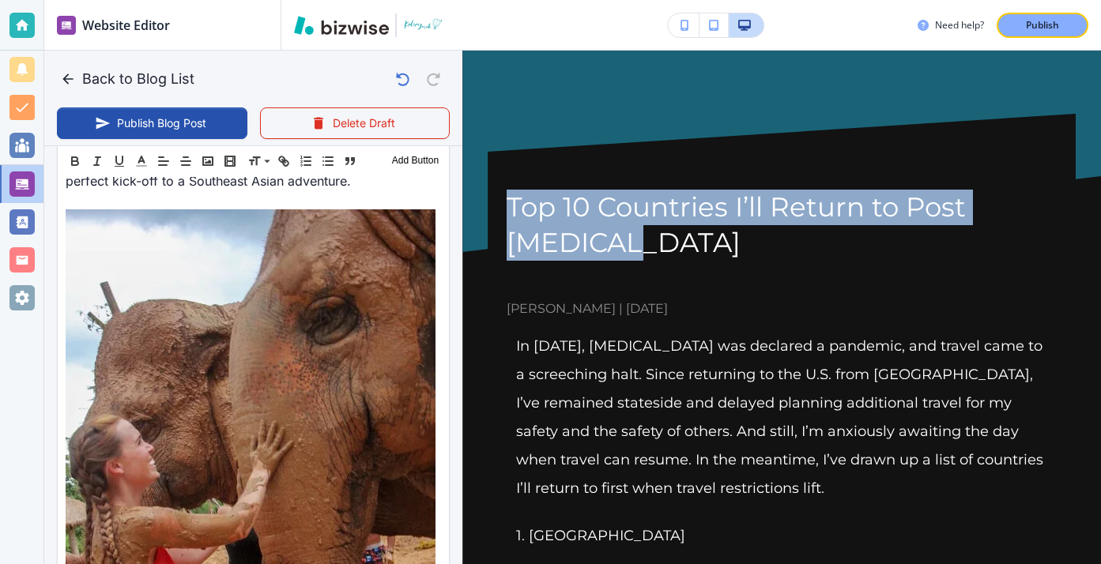
drag, startPoint x: 639, startPoint y: 239, endPoint x: 497, endPoint y: 206, distance: 145.9
copy h1 "Top 10 Countries I’ll Return to Post [MEDICAL_DATA]"
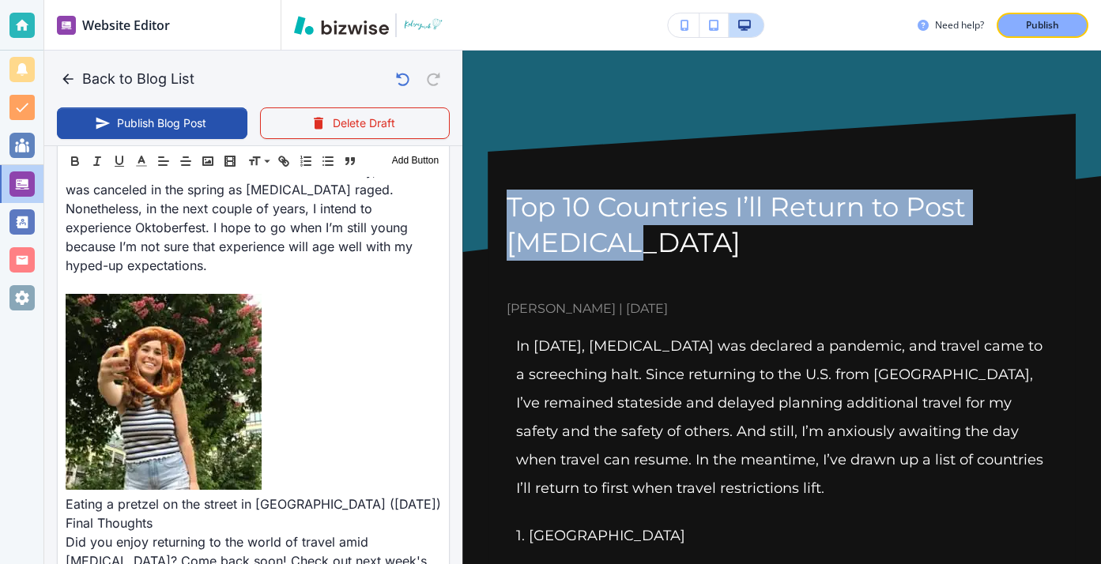
scroll to position [8131, 0]
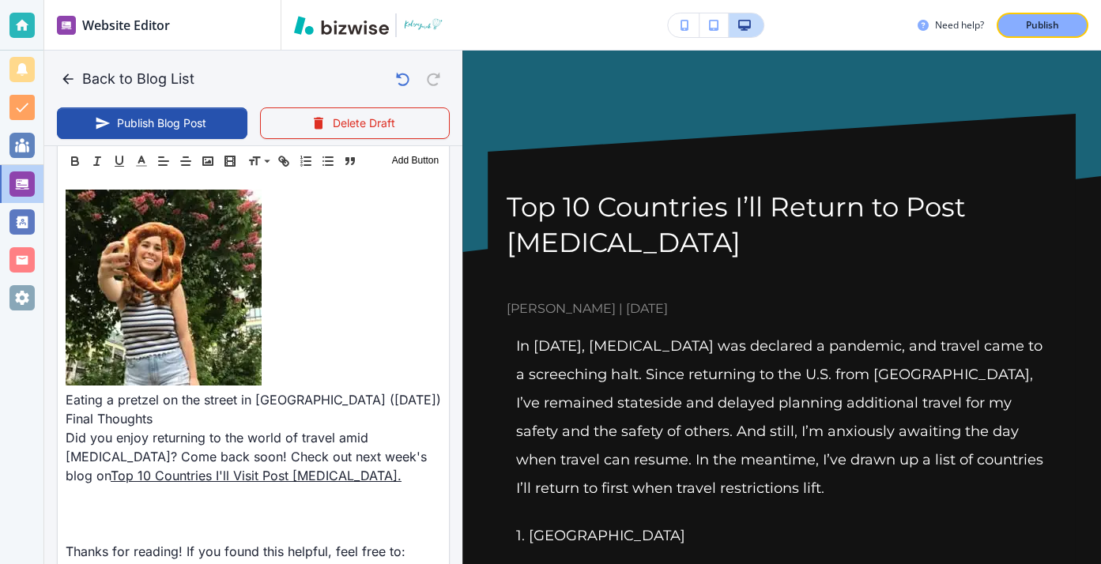
paste input "Top 10 Countries I’ll Return to Post [MEDICAL_DATA]"
type input "Top 10 Countries I’ll Return to Post [MEDICAL_DATA]"
drag, startPoint x: 401, startPoint y: 380, endPoint x: 177, endPoint y: 371, distance: 224.6
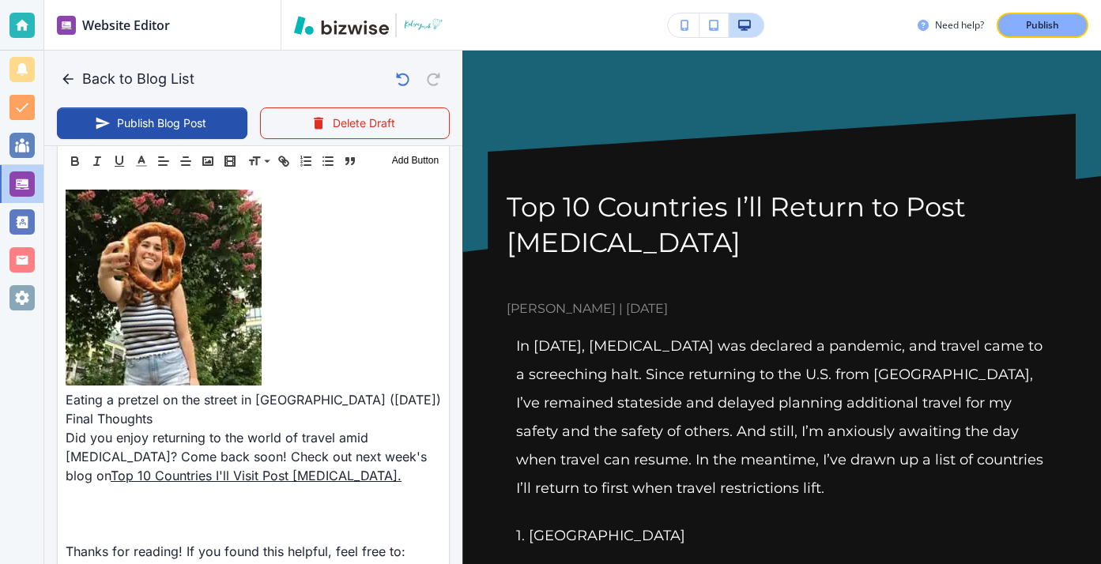
scroll to position [0, 28]
type input "top-10-countries-Ill-retun-to-post-covid-19"
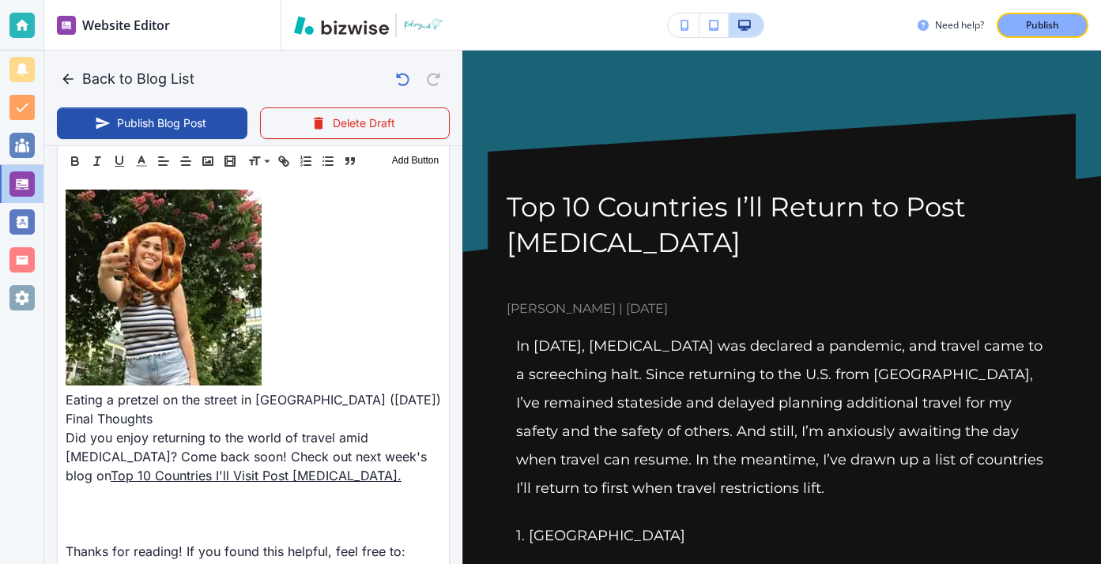
scroll to position [0, 15]
drag, startPoint x: 69, startPoint y: 450, endPoint x: 427, endPoint y: 479, distance: 359.2
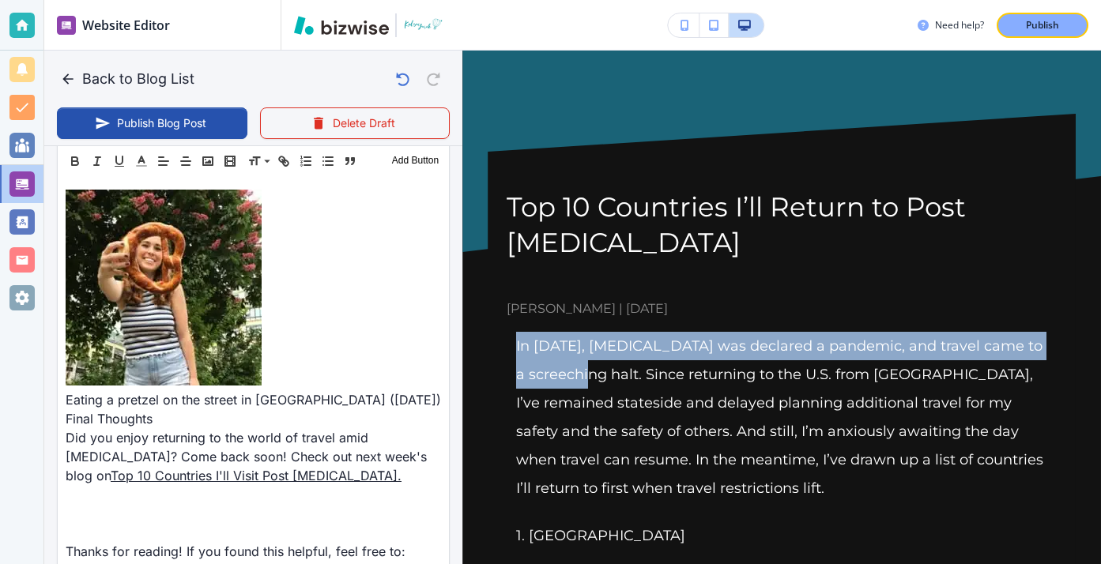
drag, startPoint x: 514, startPoint y: 344, endPoint x: 630, endPoint y: 381, distance: 121.2
copy p "In 2020, COVID-19 was declared a pandemic, and travel came to a screeching halt."
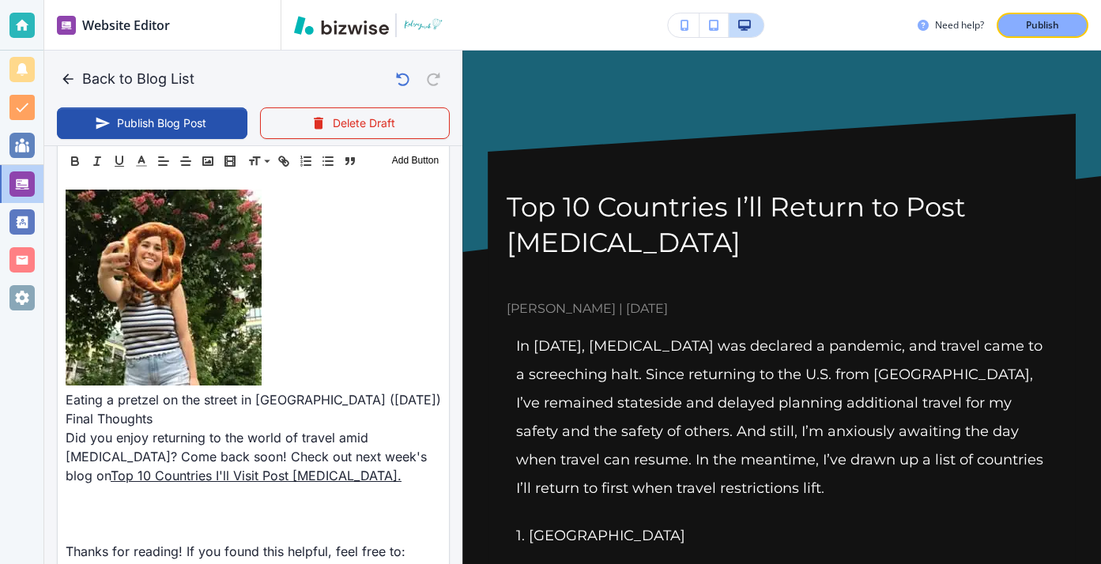
paste input "In 2020, COVID-19 was declared a pandemic, and travel came to a screeching halt."
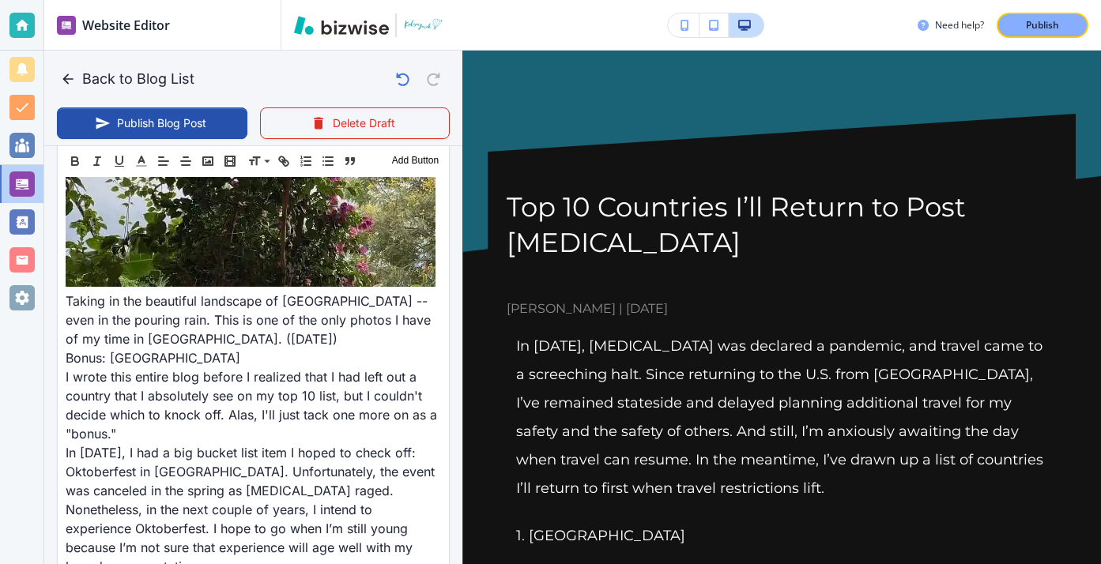
scroll to position [7840, 0]
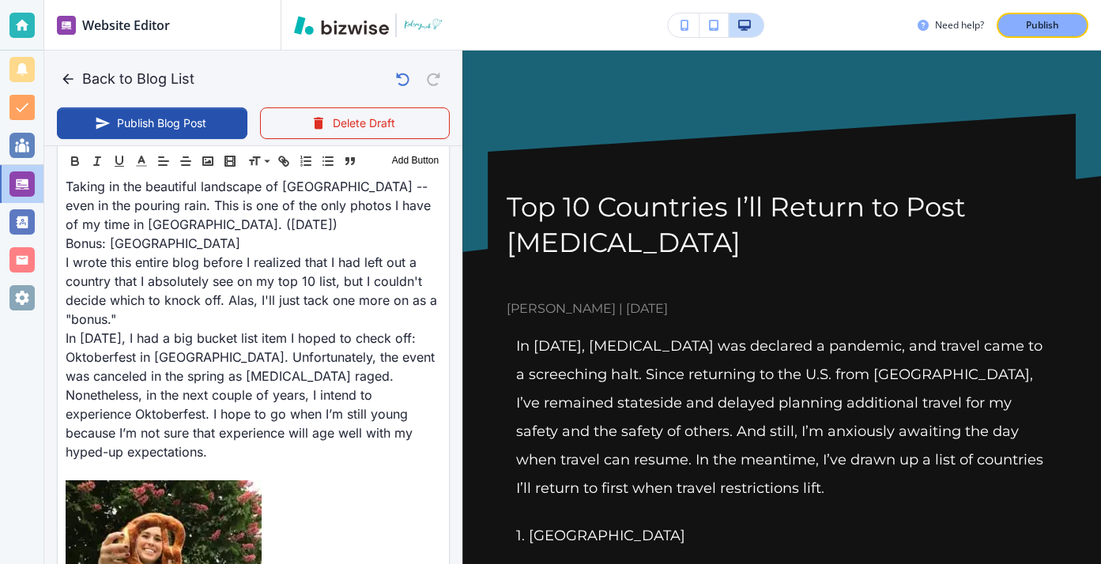
type input "In 2020, COVID-19 was declared a pandemic, and travel came to a screeching halt."
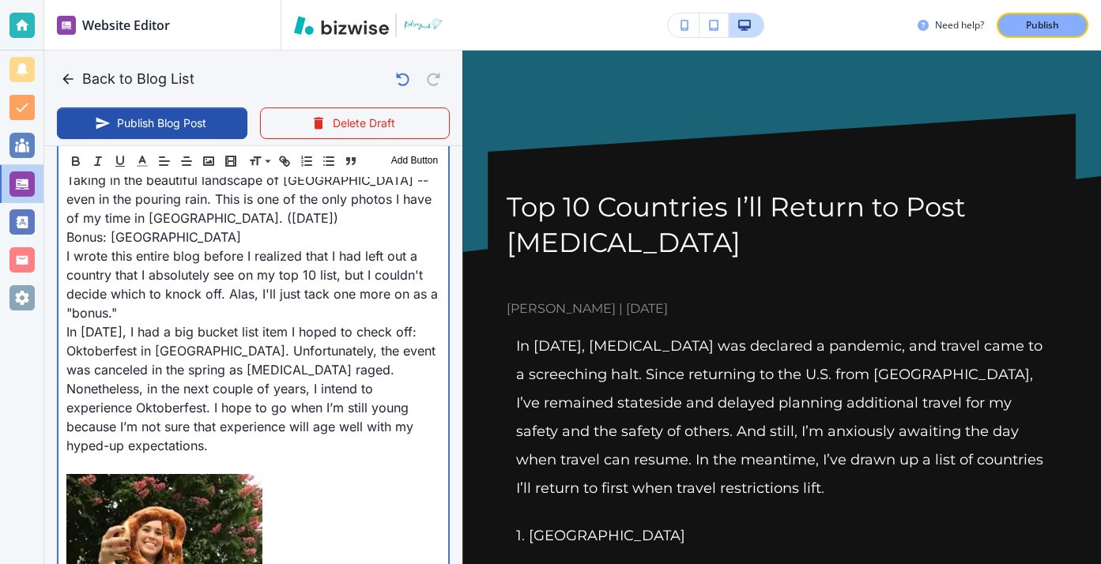
scroll to position [7854, 0]
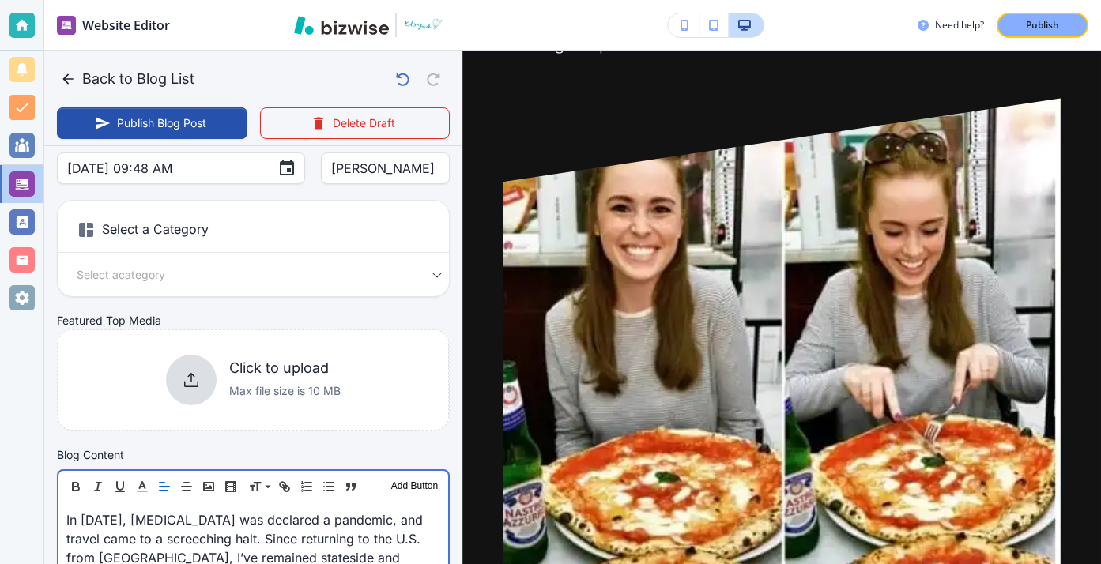
scroll to position [201, 0]
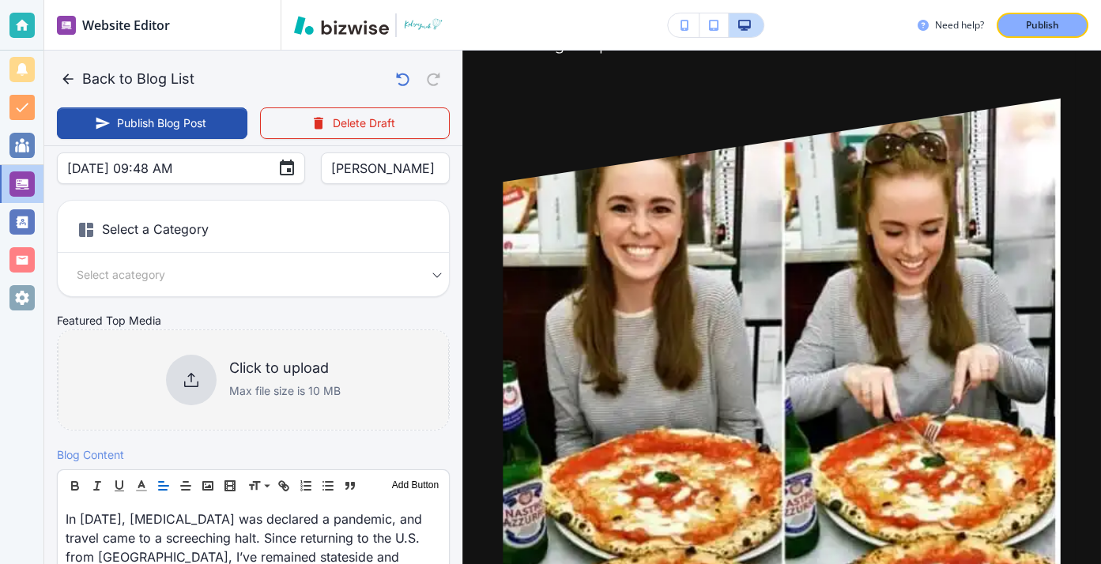
click at [232, 375] on h6 "Click to upload" at bounding box center [284, 368] width 111 height 17
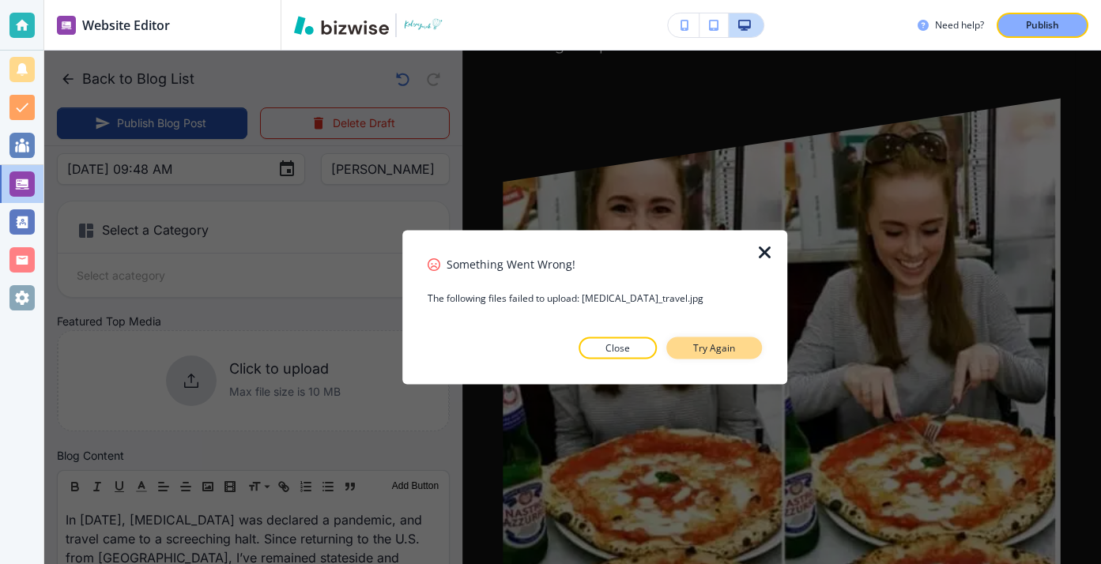
click at [686, 341] on button "Try Again" at bounding box center [714, 348] width 96 height 22
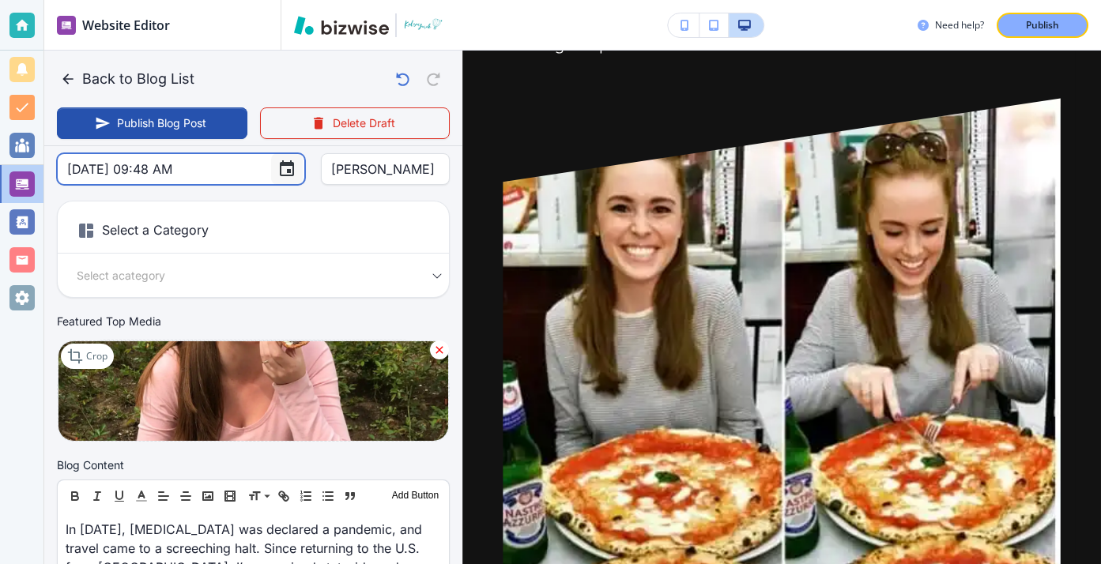
click at [277, 177] on icon "Choose date, selected date is Apr 16, 2025" at bounding box center [286, 169] width 19 height 19
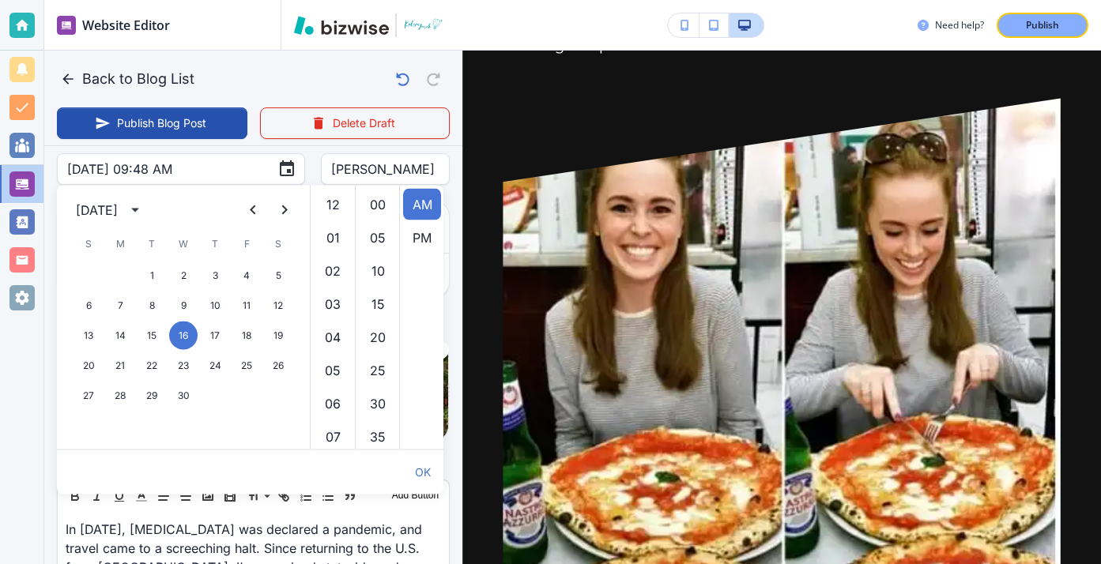
scroll to position [299, 0]
click at [118, 206] on div "[DATE]" at bounding box center [97, 210] width 42 height 19
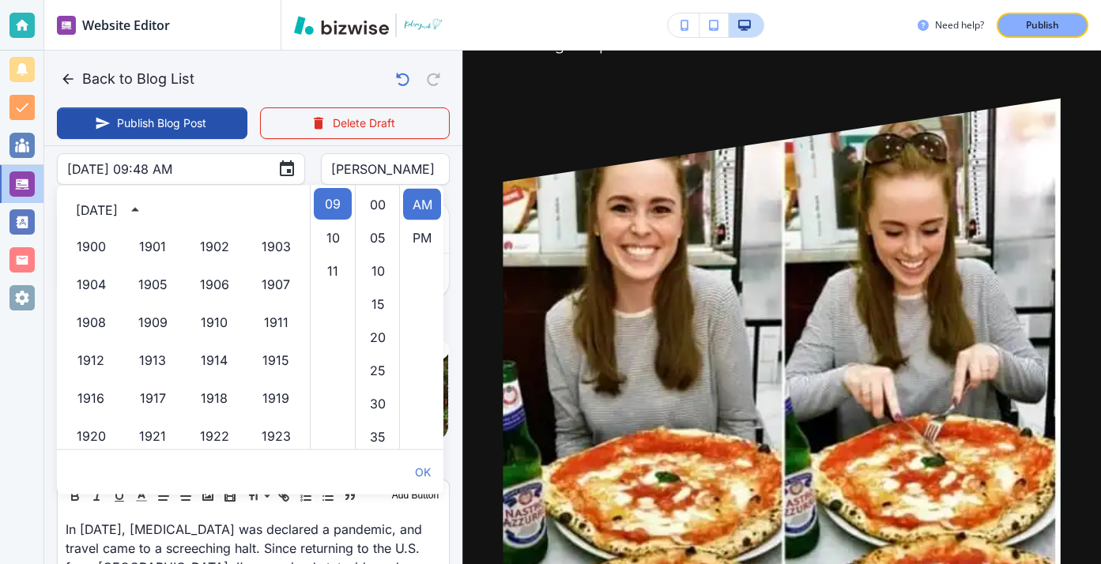
scroll to position [1084, 0]
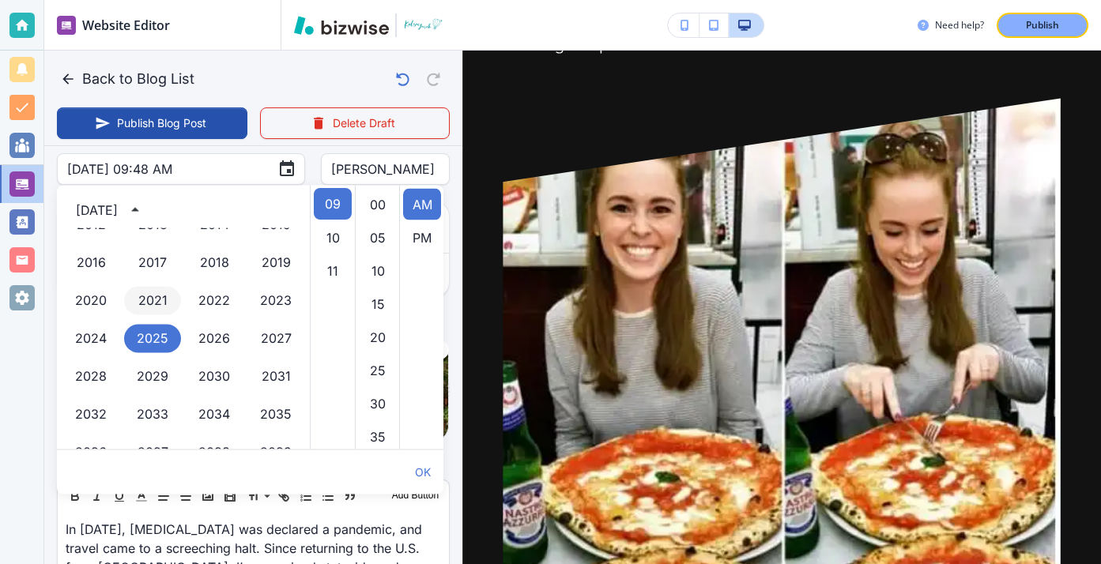
click at [149, 298] on button "2021" at bounding box center [152, 301] width 57 height 28
type input "Apr 16, 2021 09:48 AM"
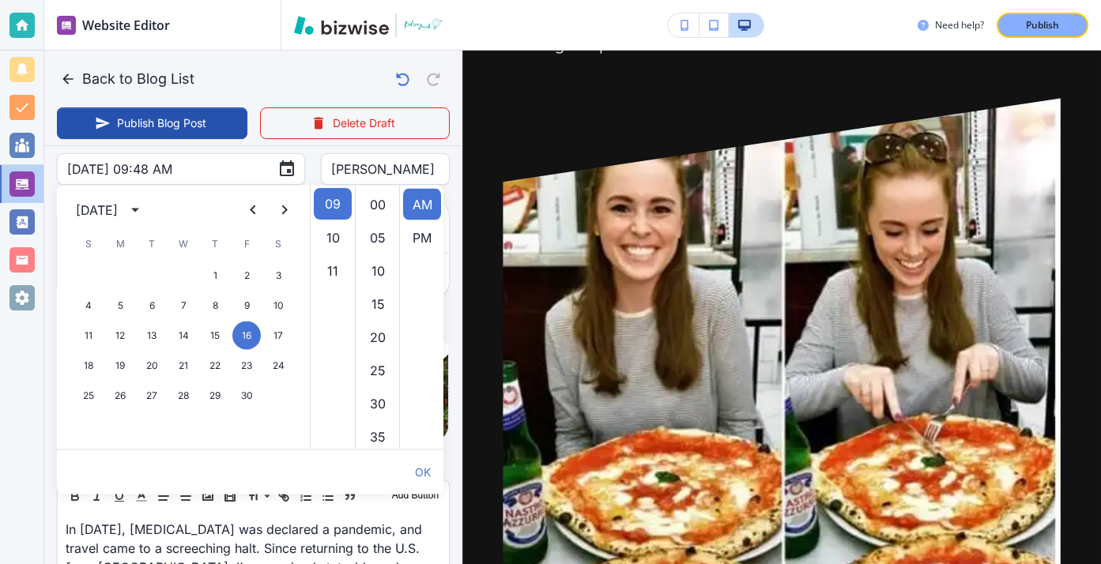
click at [262, 166] on div "Publish Date Apr 16, 2021 09:48 AM ​ Author Kelsey Yurek Author" at bounding box center [253, 158] width 393 height 54
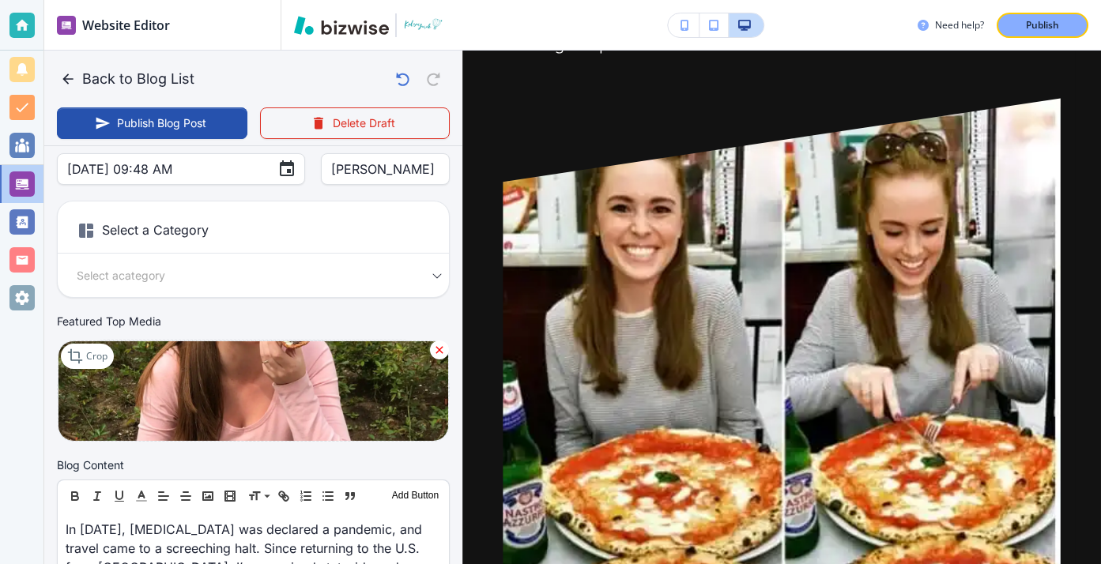
click at [266, 0] on body "Website Editor Pages Edit, add, and delete pages or manage your page order Upda…" at bounding box center [550, 0] width 1101 height 0
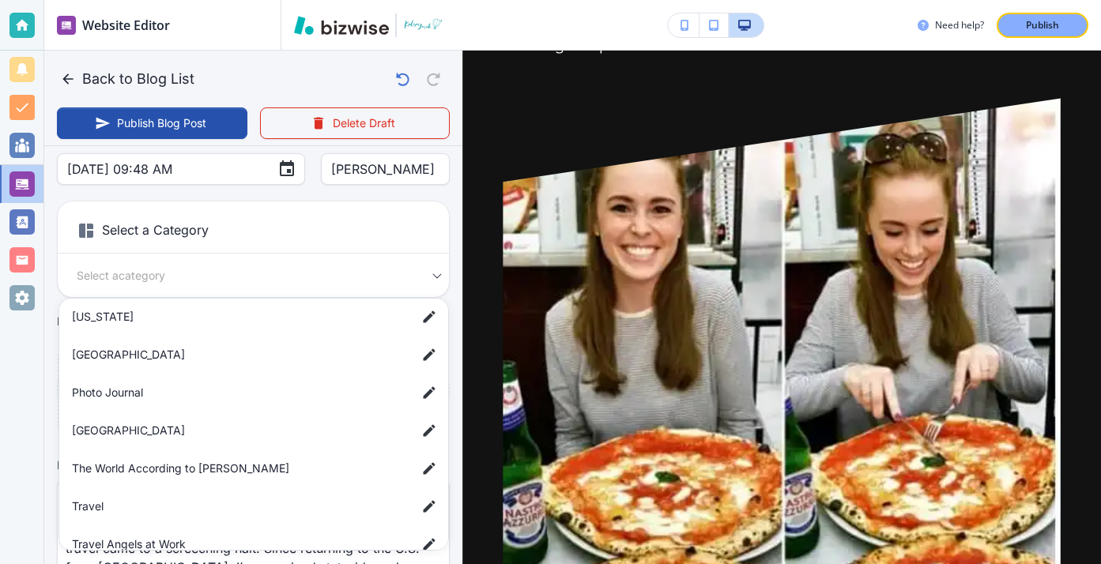
scroll to position [292, 0]
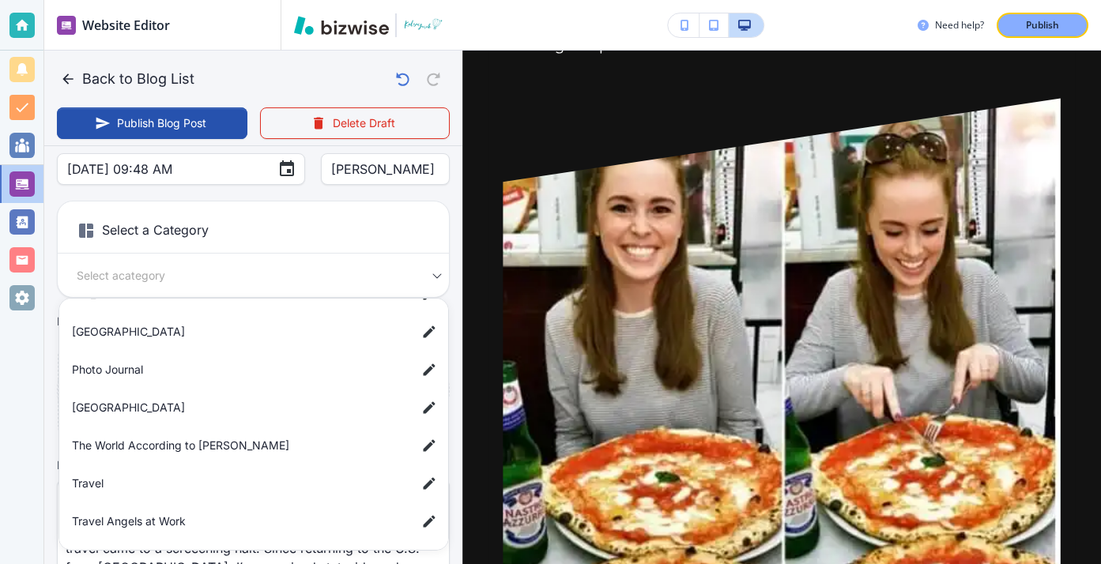
click at [284, 478] on span "Travel" at bounding box center [238, 483] width 332 height 17
type input "a7d5d0a3501f3a2933ba1"
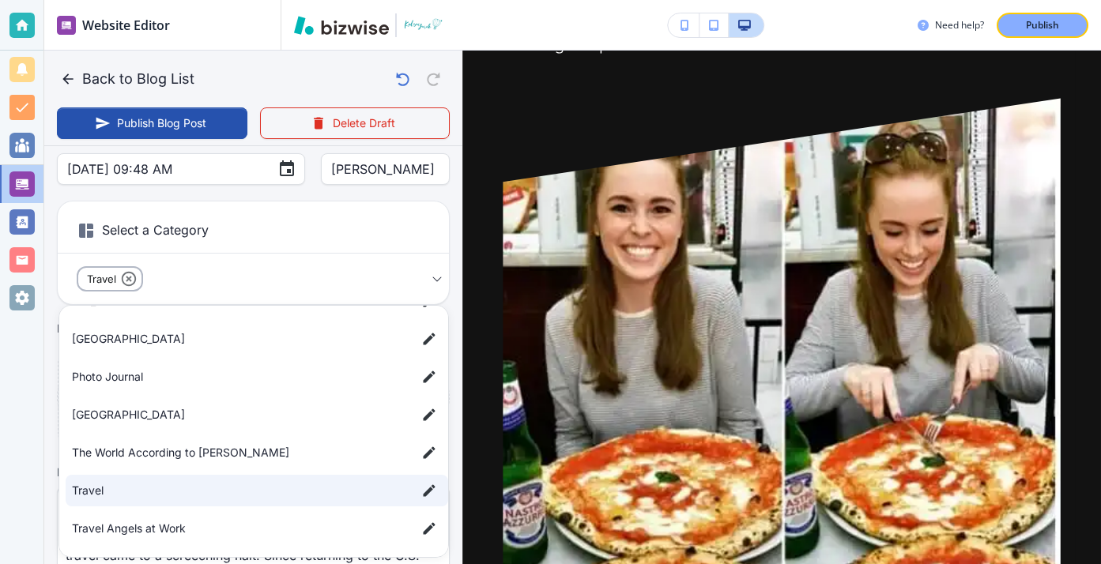
click at [291, 230] on div at bounding box center [550, 282] width 1101 height 564
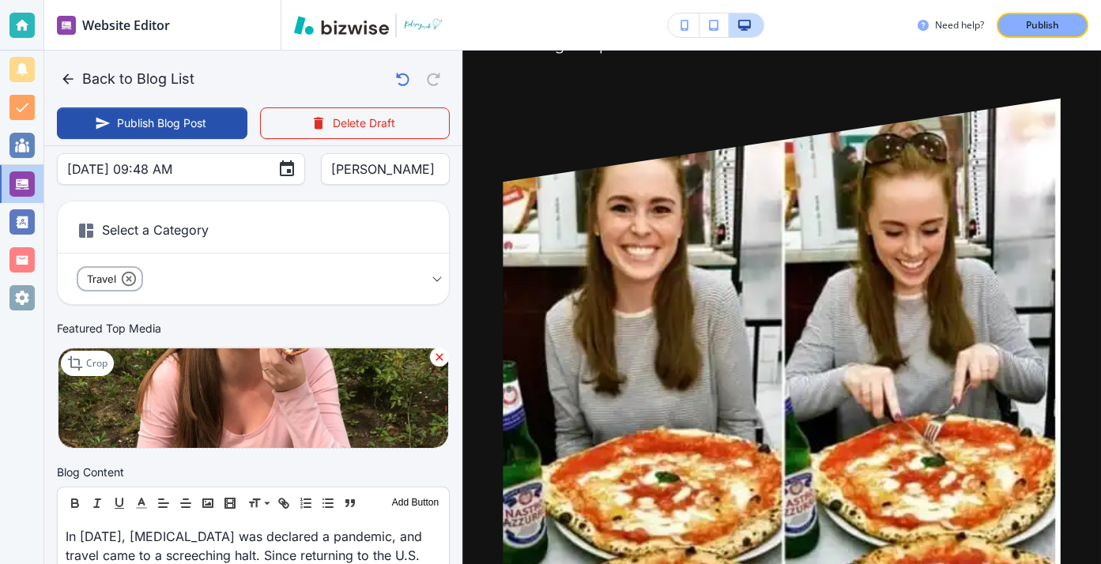
click at [195, 141] on div "Back to Blog List Publish Blog Post Delete Draft" at bounding box center [253, 99] width 418 height 96
click at [195, 139] on div "Back to Blog List Publish Blog Post Delete Draft" at bounding box center [253, 99] width 418 height 96
click at [195, 131] on button "Publish Blog Post" at bounding box center [152, 123] width 190 height 32
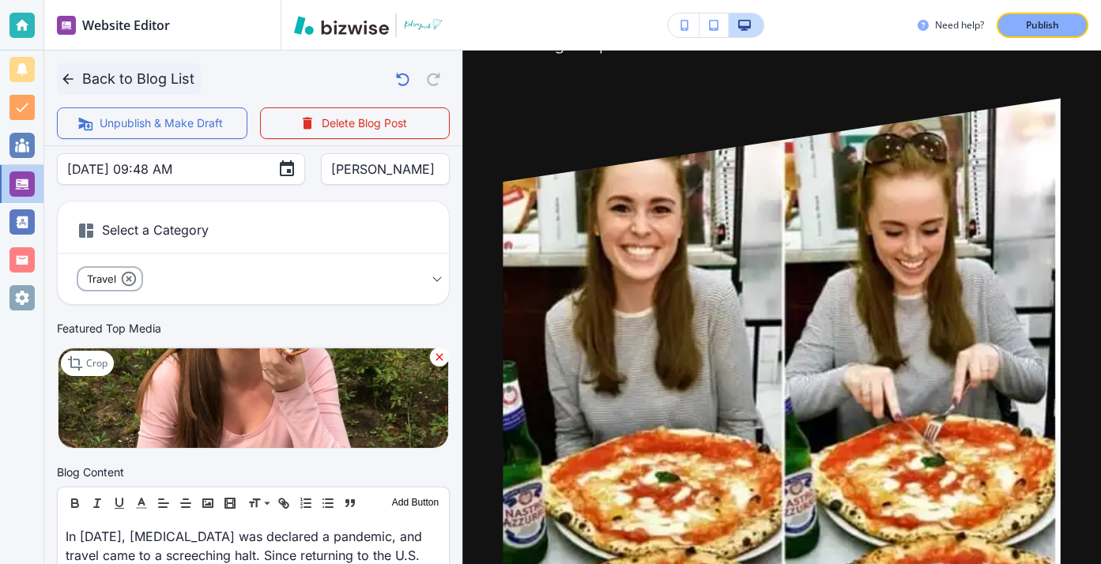
click at [70, 87] on button "Back to Blog List" at bounding box center [129, 79] width 144 height 32
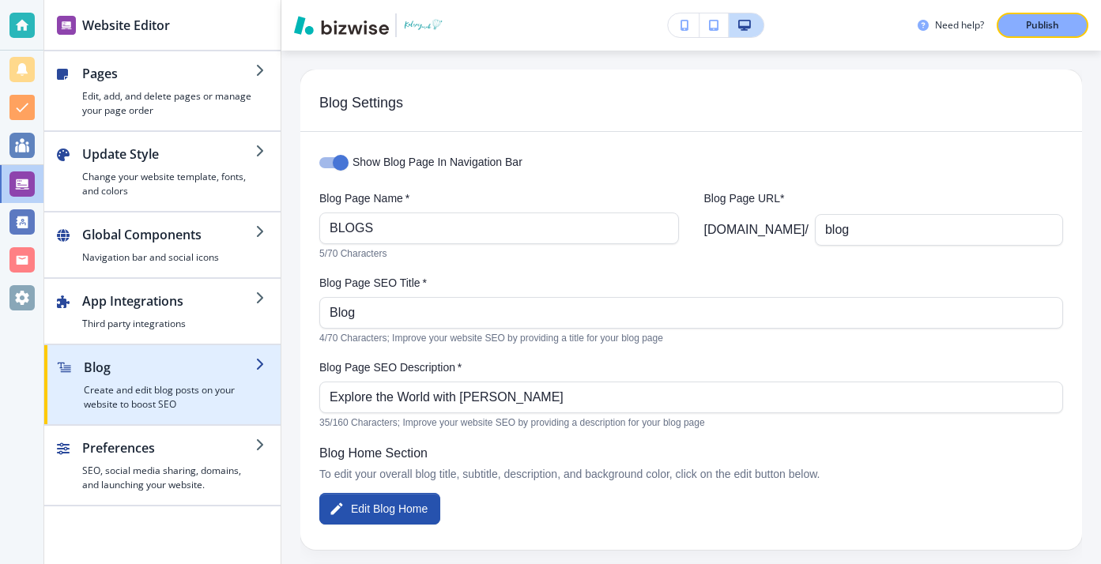
click at [233, 401] on h4 "Create and edit blog posts on your website to boost SEO" at bounding box center [169, 397] width 171 height 28
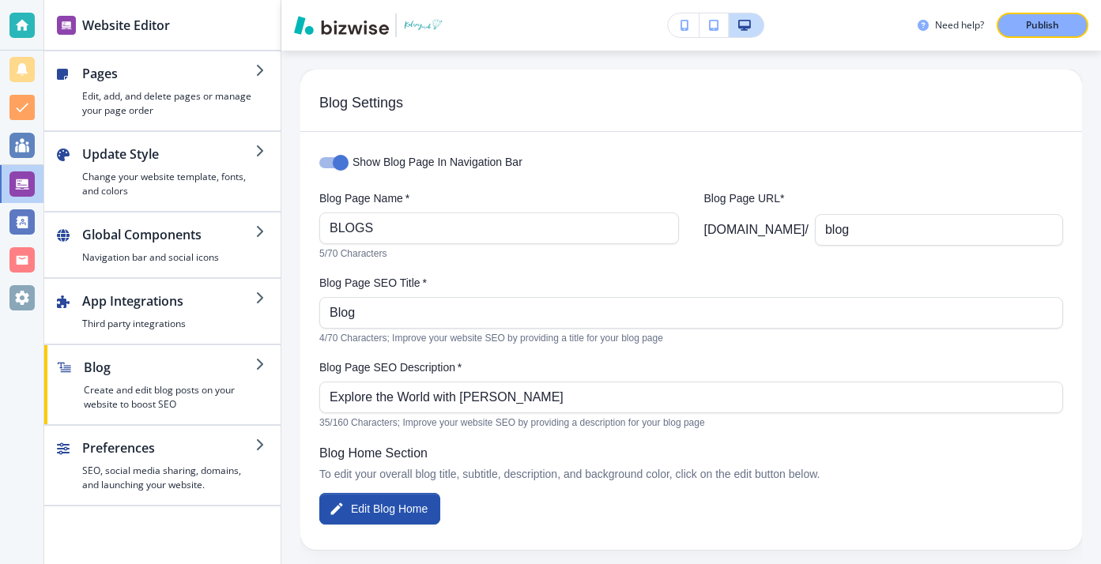
click at [281, 370] on div "Website Editor Pages Edit, add, and delete pages or manage your page order Upda…" at bounding box center [162, 282] width 237 height 564
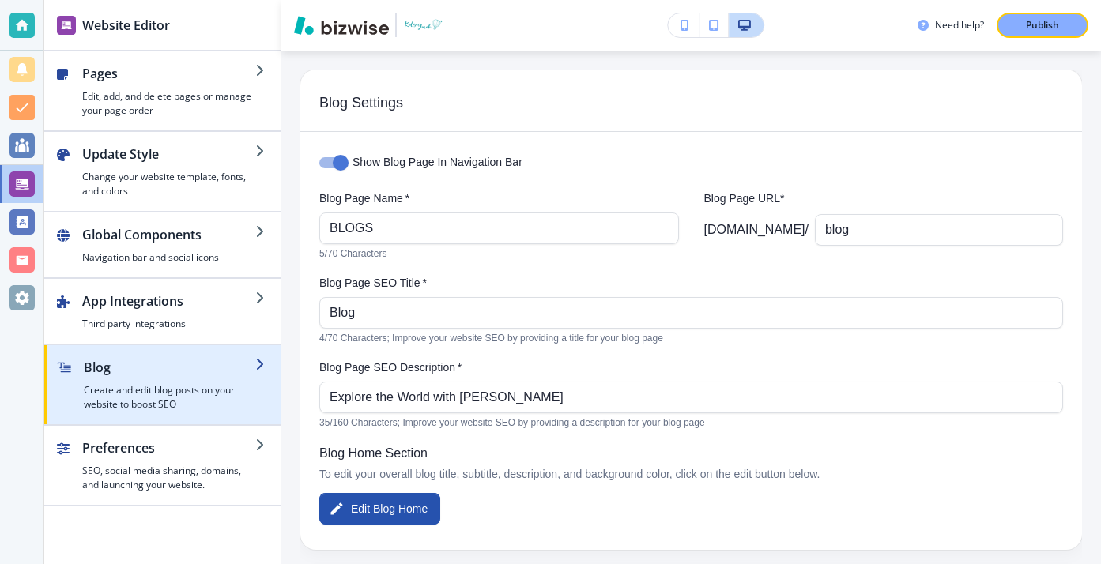
click at [244, 371] on h2 "Blog" at bounding box center [169, 367] width 171 height 19
click at [105, 404] on h4 "Create and edit blog posts on your website to boost SEO" at bounding box center [169, 397] width 171 height 28
click at [93, 360] on h2 "Blog" at bounding box center [169, 367] width 171 height 19
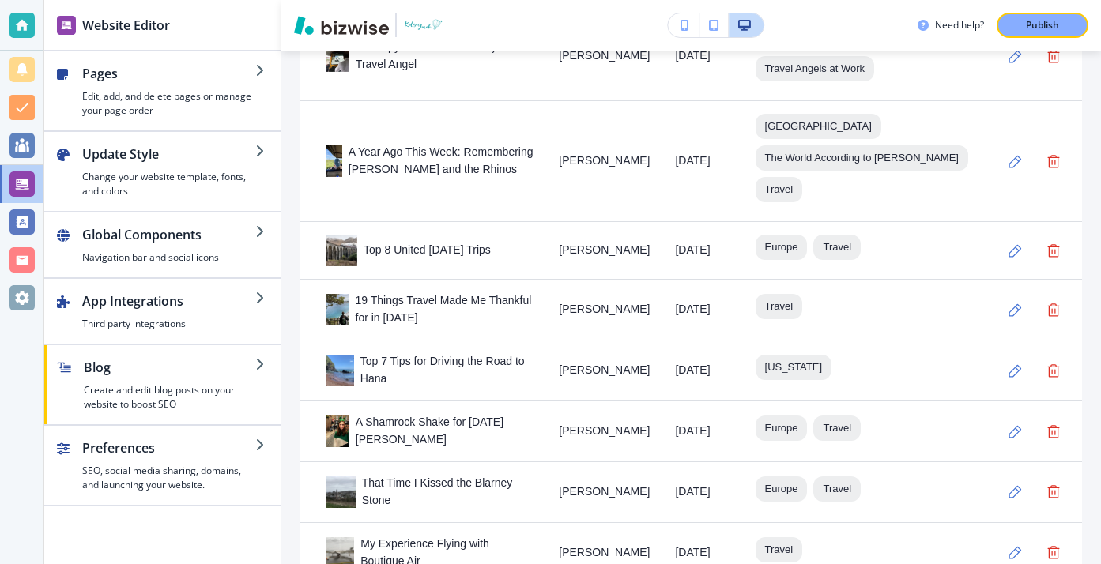
scroll to position [1249, 0]
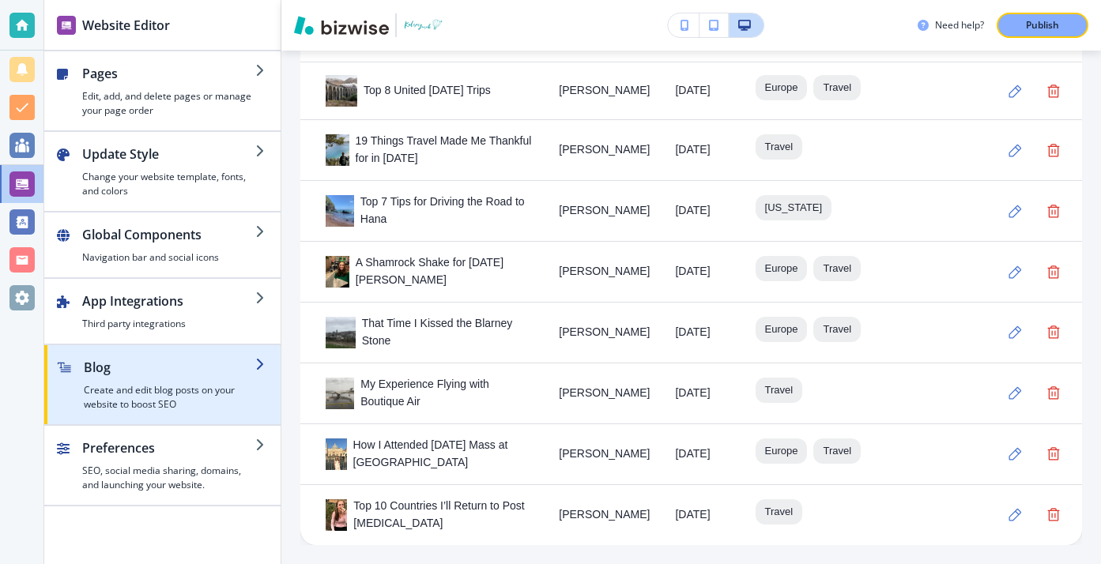
click at [240, 379] on div "button" at bounding box center [169, 380] width 171 height 6
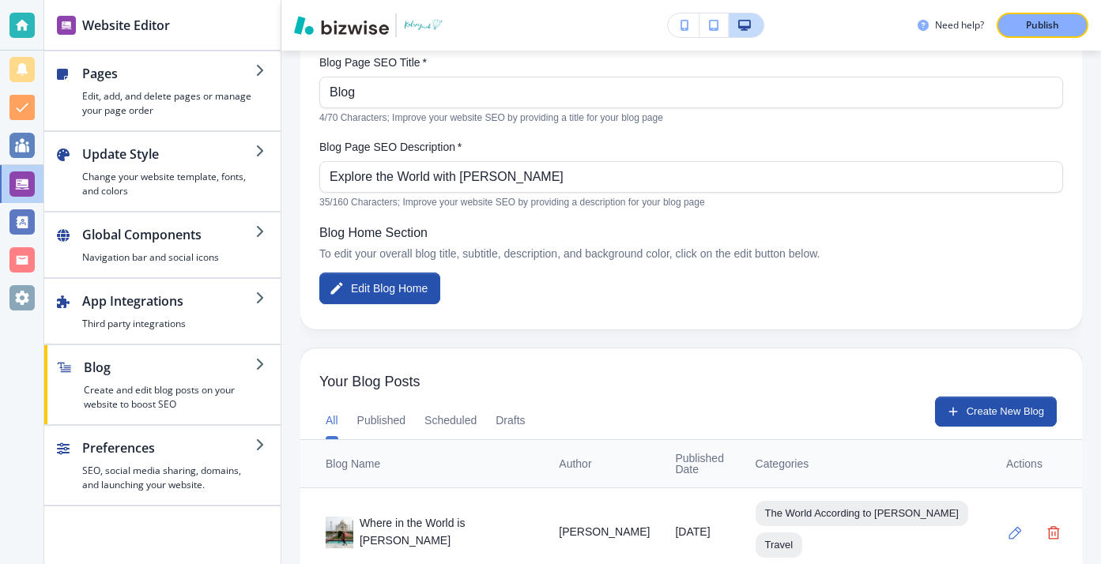
scroll to position [353, 0]
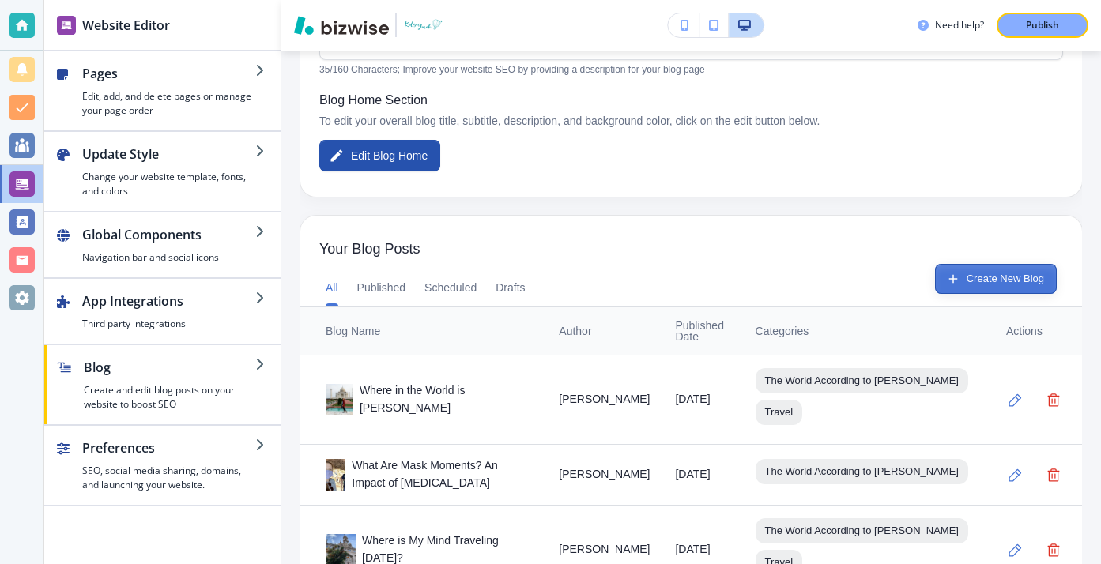
click at [1004, 273] on button "Create New Blog" at bounding box center [996, 279] width 122 height 30
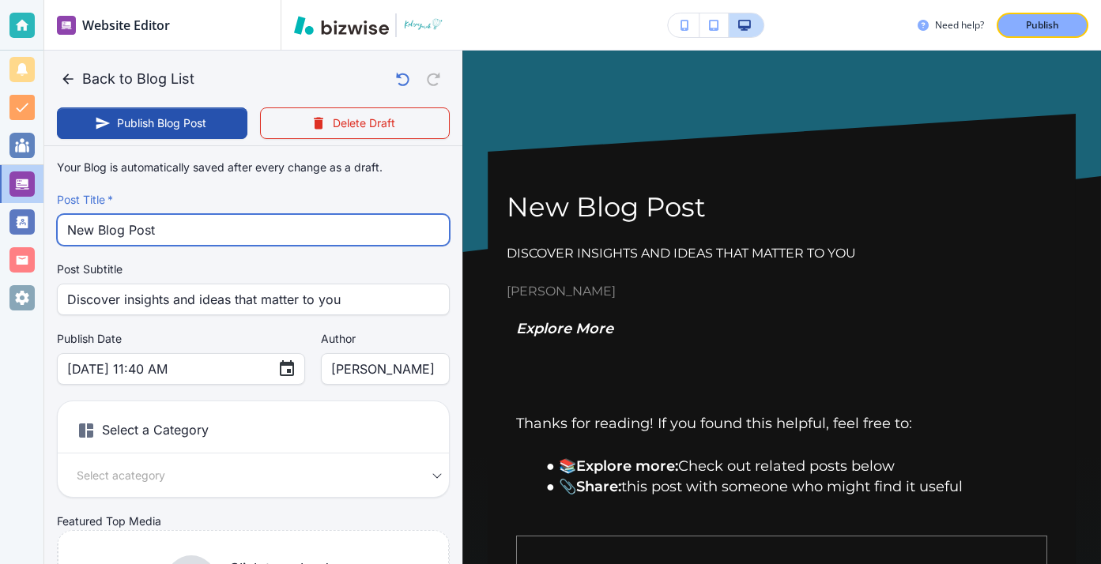
drag, startPoint x: 407, startPoint y: 229, endPoint x: 183, endPoint y: 186, distance: 227.8
click at [185, 187] on div "Your Blog is automatically saved after every change as a draft. Post Title   * …" at bounding box center [253, 400] width 393 height 495
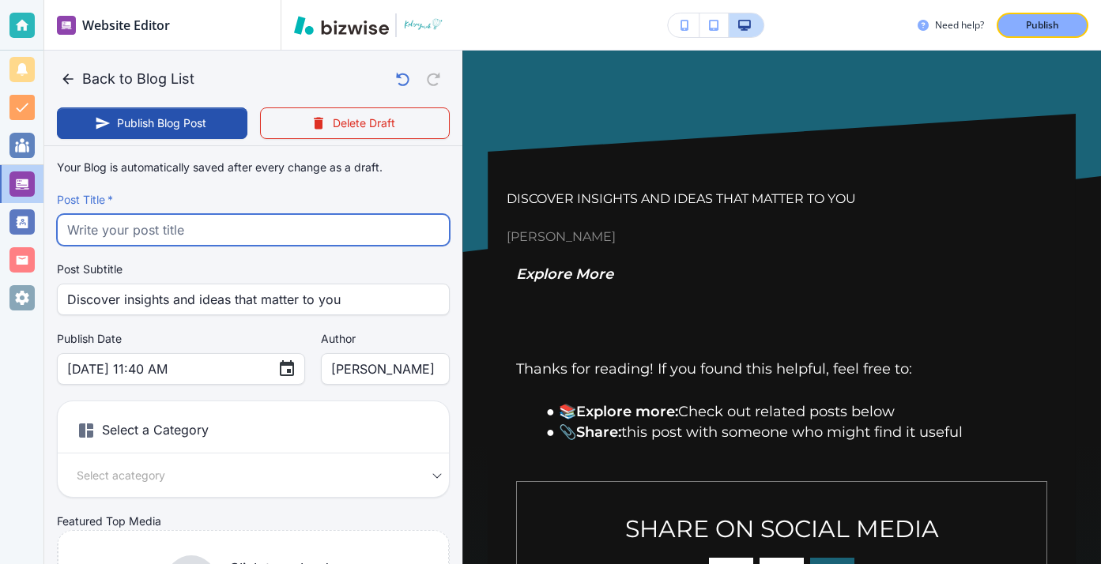
paste input "helenas magic"
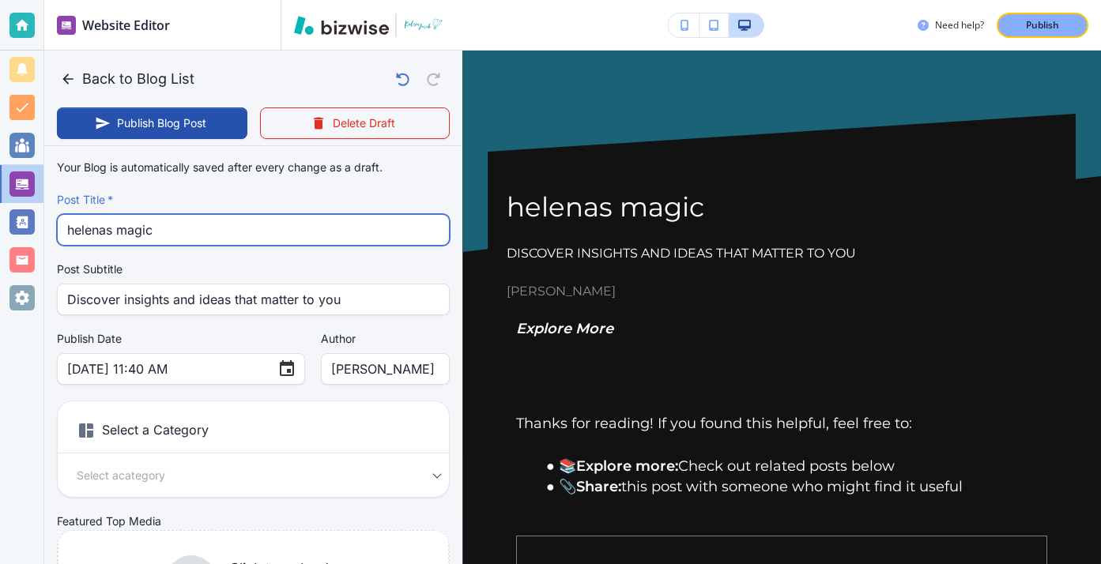
type input "helenas magic"
drag, startPoint x: 257, startPoint y: 232, endPoint x: 121, endPoint y: 216, distance: 136.9
click at [121, 216] on input "helenas magic" at bounding box center [253, 230] width 372 height 30
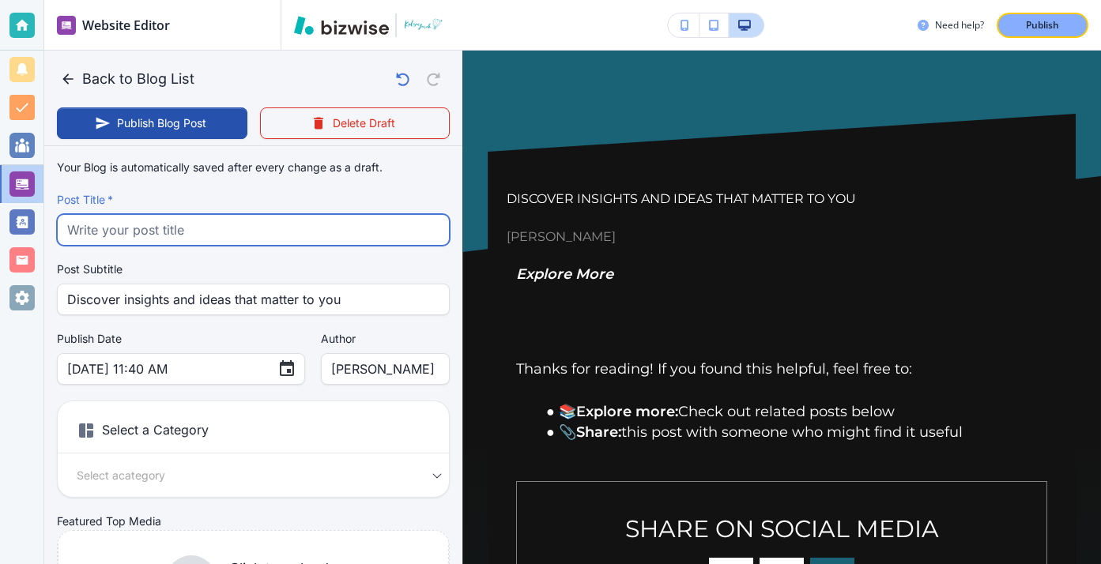
paste input "Top 10 Countries I'll Visit Post [MEDICAL_DATA]"
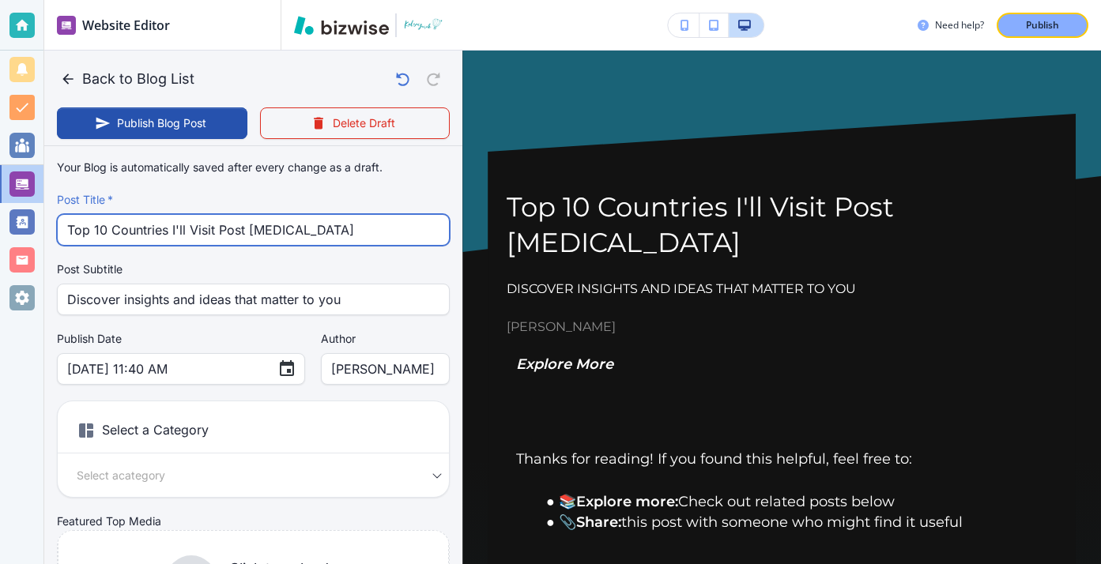
type input "Top 10 Countries I'll Visit Post [MEDICAL_DATA]"
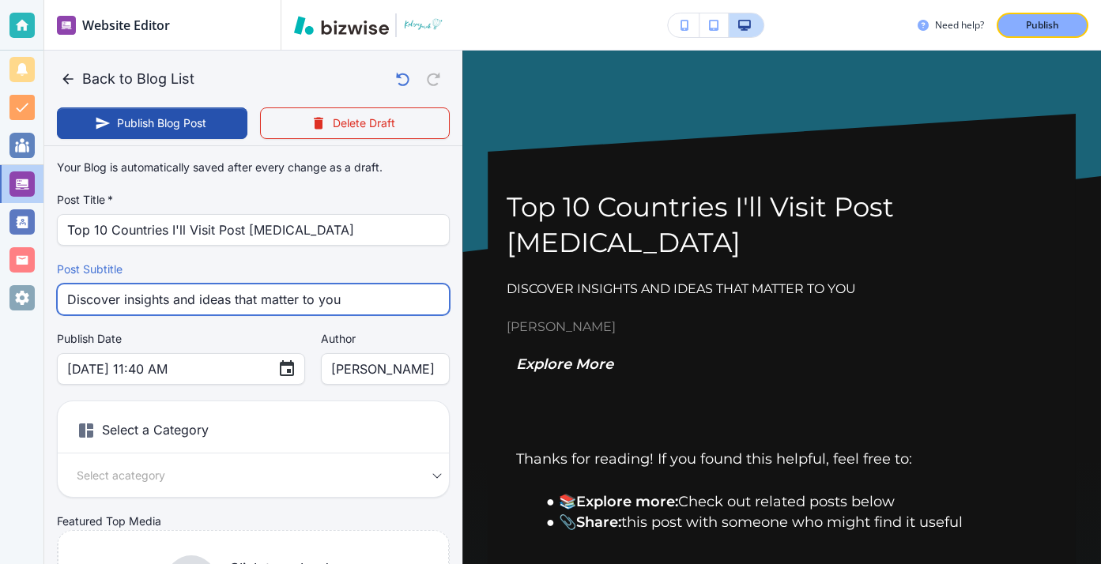
drag, startPoint x: 376, startPoint y: 292, endPoint x: 4, endPoint y: 270, distance: 372.8
click at [4, 270] on div "Website Editor Pages Edit, add, and delete pages or manage your page order Upda…" at bounding box center [550, 282] width 1101 height 564
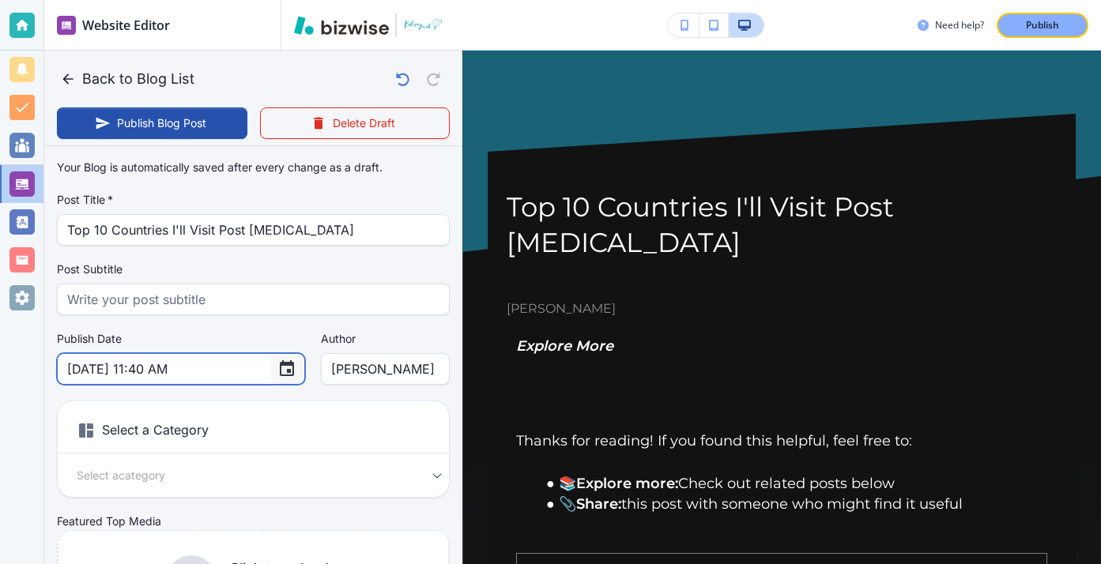
click at [280, 367] on icon "Choose date, selected date is Aug 15, 2025" at bounding box center [287, 368] width 14 height 16
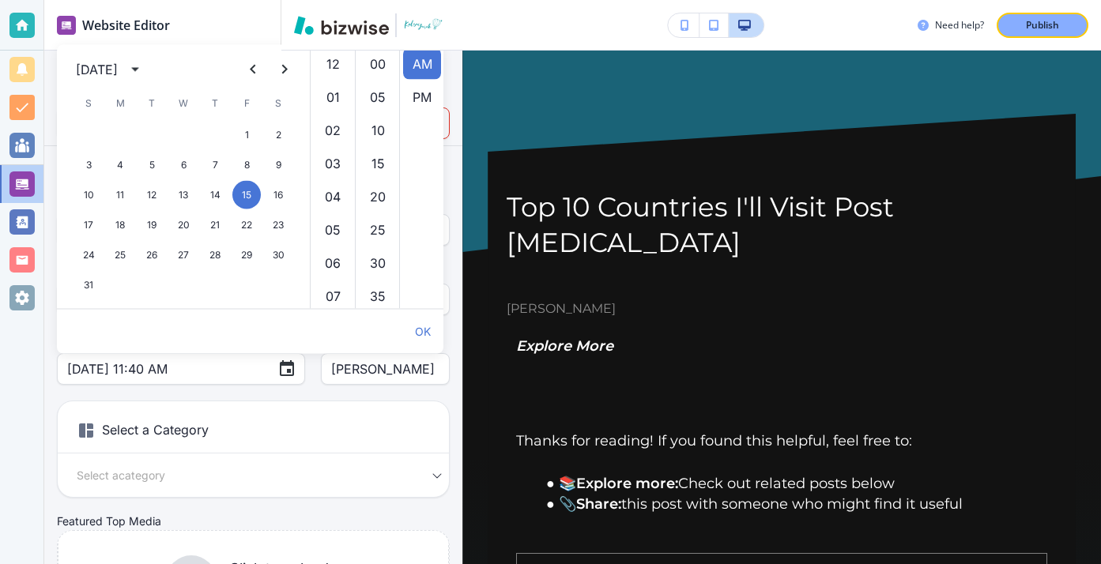
scroll to position [266, 0]
click at [348, 320] on div "OK" at bounding box center [250, 332] width 386 height 44
click at [316, 283] on ul "12 01 02 03 04 05 06 07 08 09 10 11" at bounding box center [333, 177] width 44 height 264
click at [397, 386] on div "Your Blog is automatically saved after every change as a draft. Post Title   * …" at bounding box center [253, 400] width 393 height 495
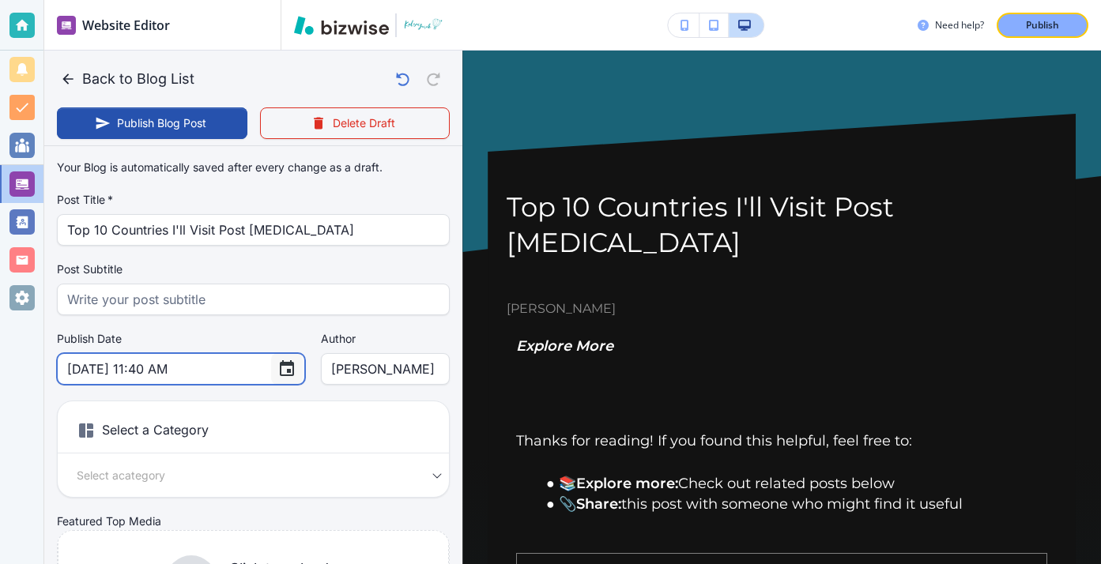
click at [271, 360] on button "Choose date, selected date is Aug 15, 2025" at bounding box center [287, 369] width 32 height 32
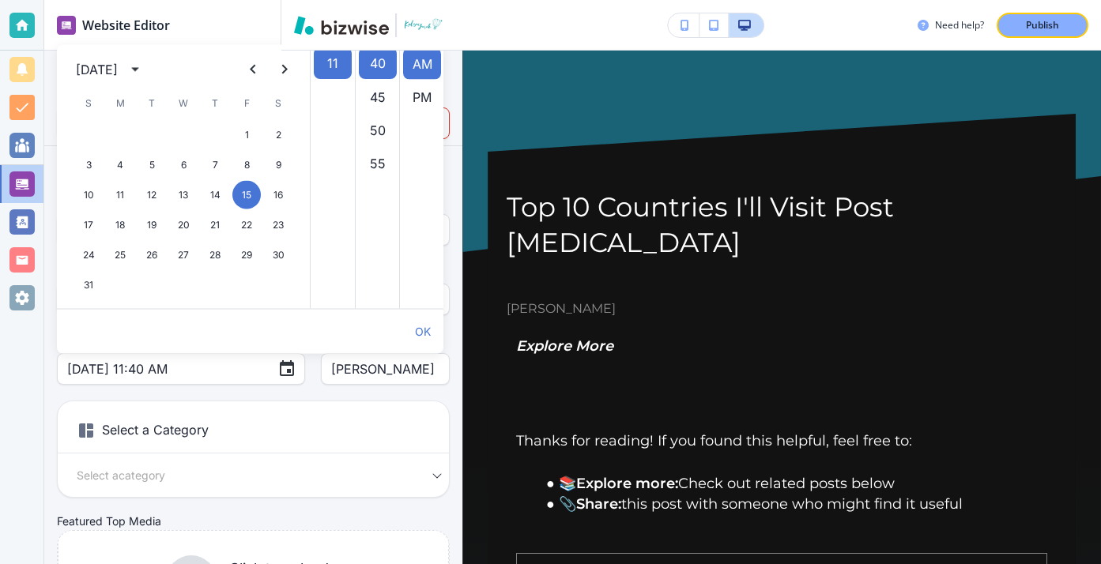
click at [254, 366] on div "Publish Date Aug 15, 2025 11:40 AM ​ Author Kelsey Yurek Author" at bounding box center [253, 358] width 393 height 54
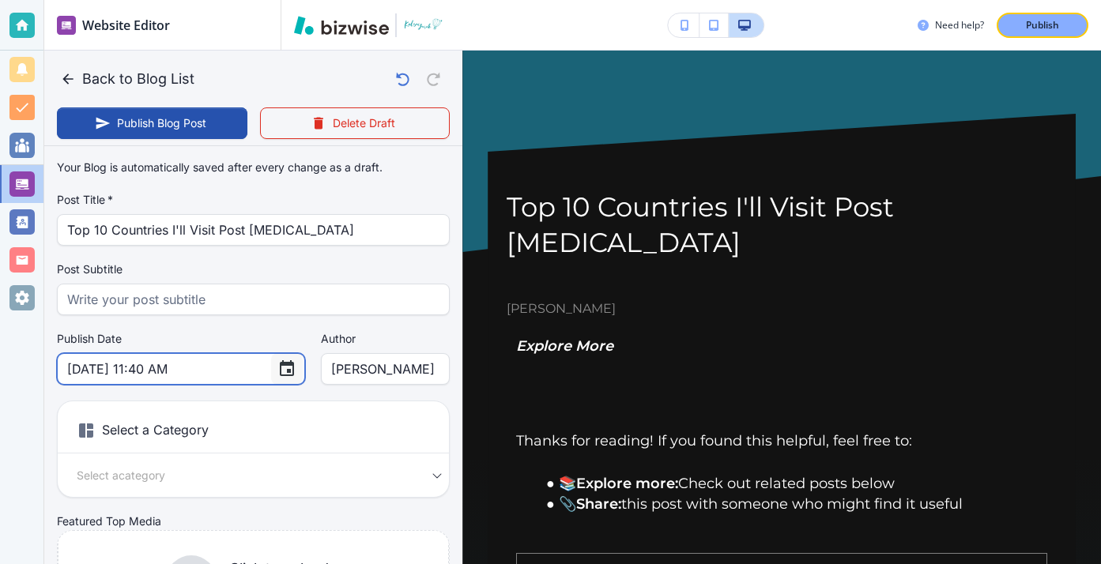
click at [271, 368] on button "Choose date, selected date is Aug 15, 2025" at bounding box center [287, 369] width 32 height 32
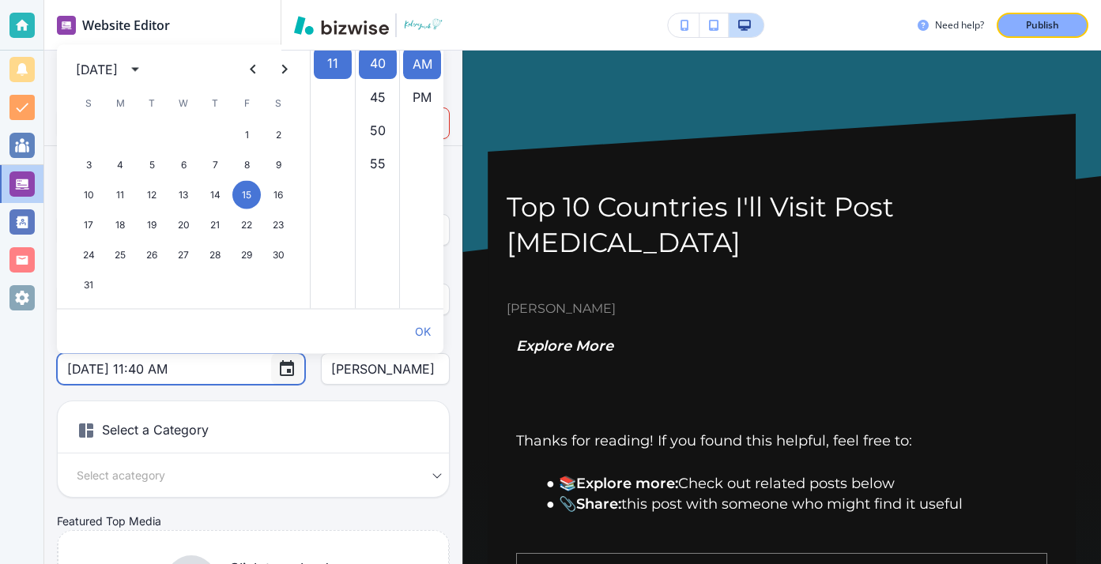
click at [271, 368] on button "Choose date, selected date is Aug 15, 2025" at bounding box center [287, 369] width 32 height 32
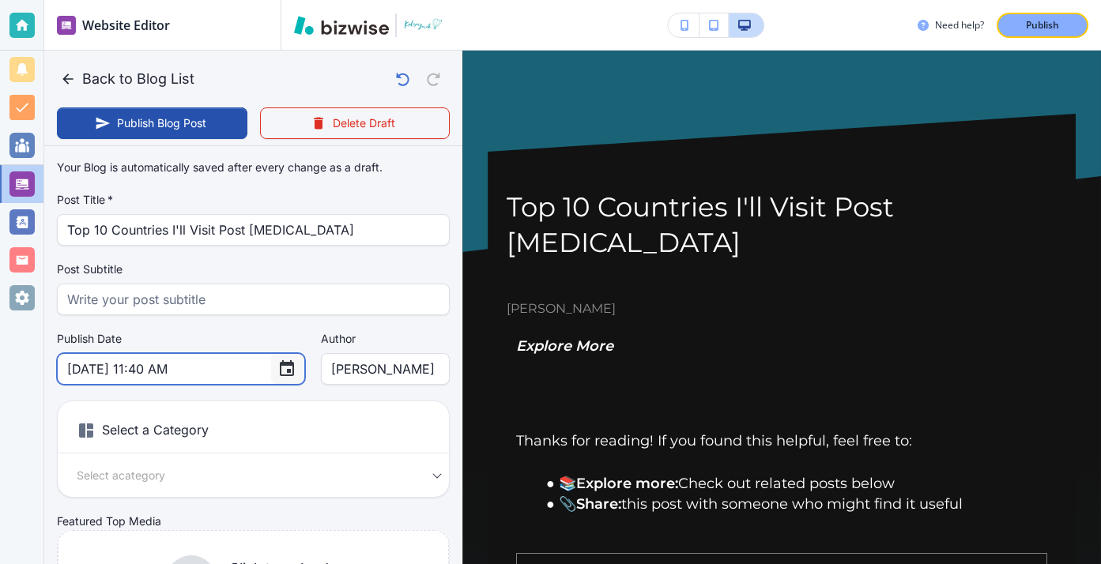
click at [271, 368] on button "Choose date, selected date is Aug 15, 2025" at bounding box center [287, 369] width 32 height 32
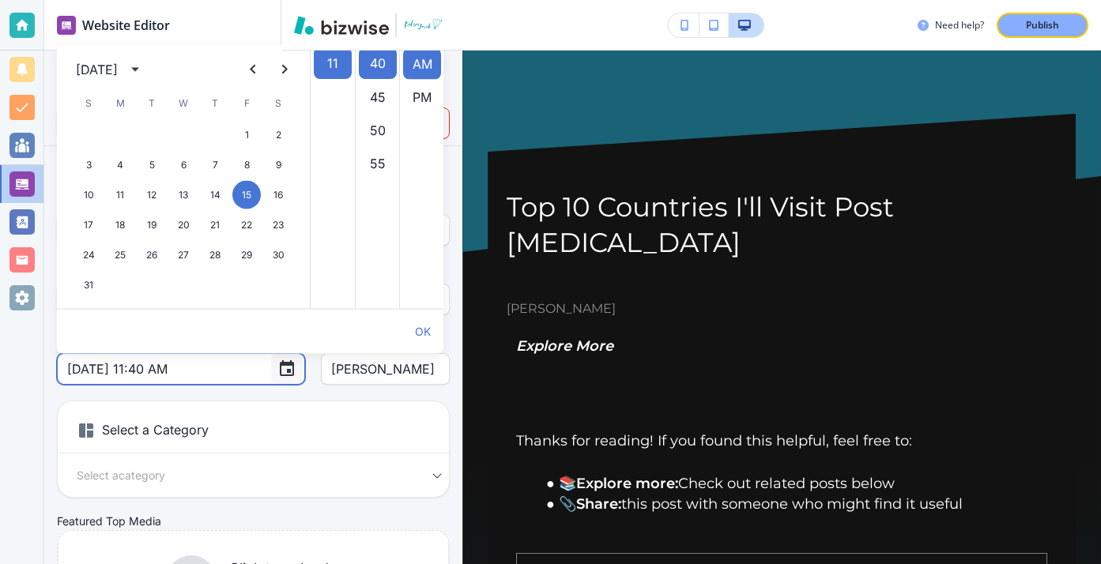
click at [271, 368] on button "Choose date, selected date is Aug 15, 2025" at bounding box center [287, 369] width 32 height 32
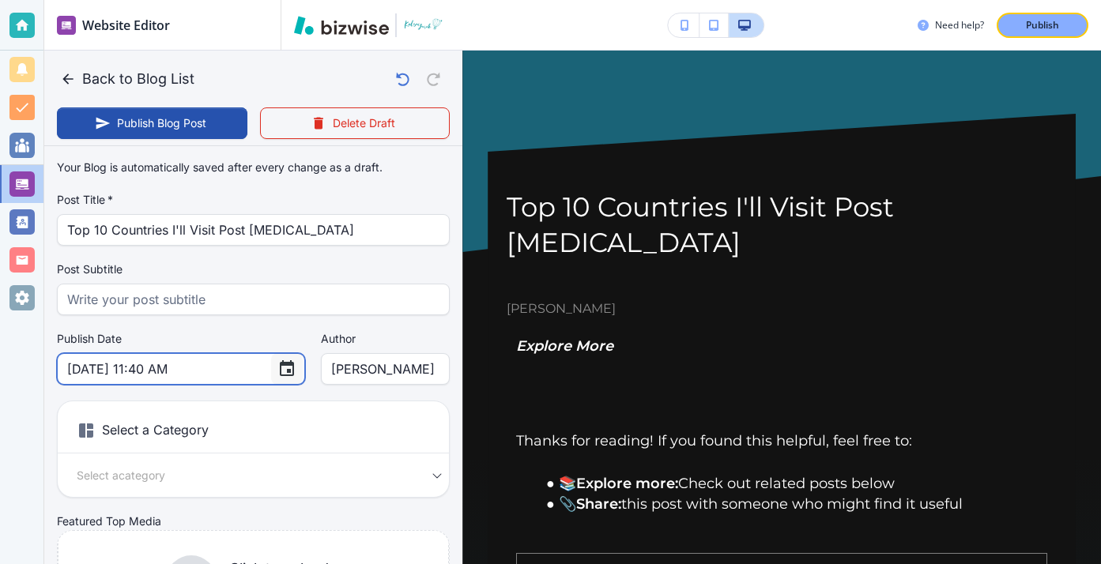
click at [271, 354] on button "Choose date, selected date is Aug 15, 2025" at bounding box center [287, 369] width 32 height 32
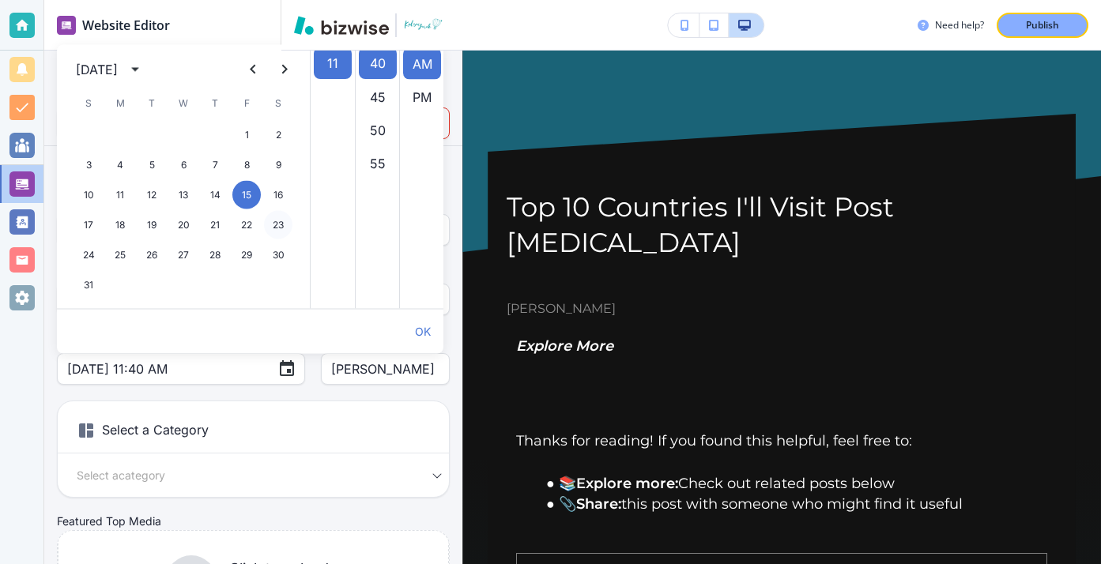
click at [281, 222] on button "23" at bounding box center [278, 225] width 28 height 28
type input "Aug 23, 2025 11:40 AM"
click at [228, 389] on div "Your Blog is automatically saved after every change as a draft. Post Title   * …" at bounding box center [253, 400] width 393 height 495
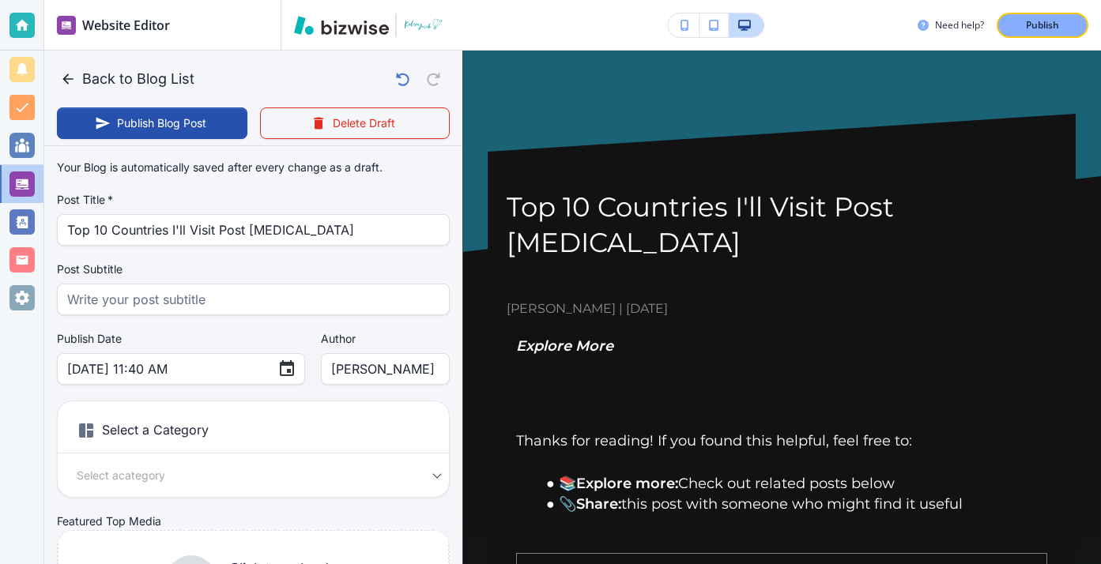
click at [250, 430] on h6 "Select a Category" at bounding box center [253, 434] width 391 height 40
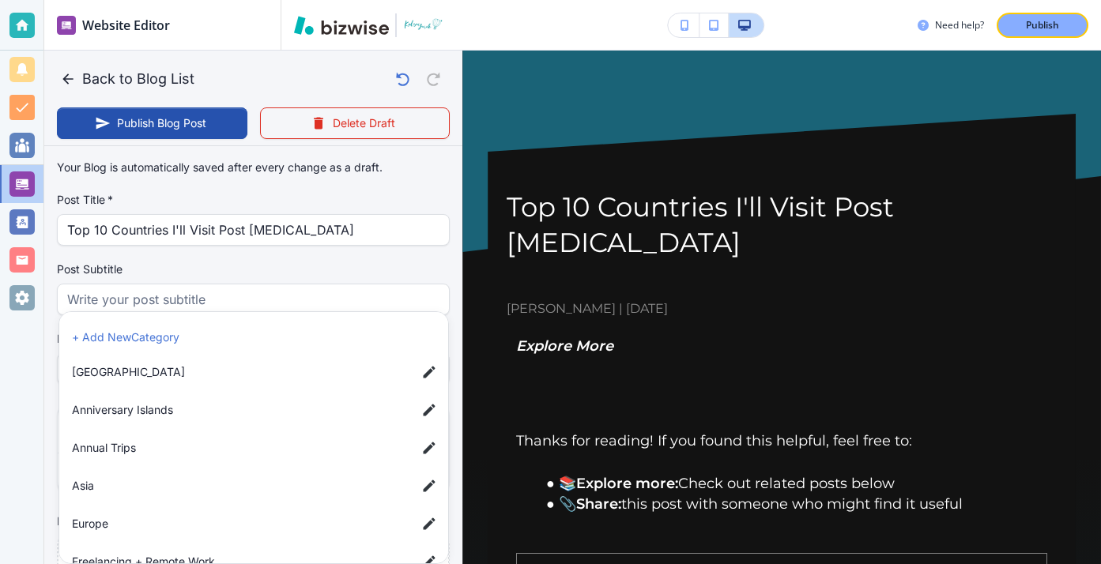
click at [289, 0] on body "Website Editor Pages Edit, add, and delete pages or manage your page order Upda…" at bounding box center [550, 0] width 1101 height 0
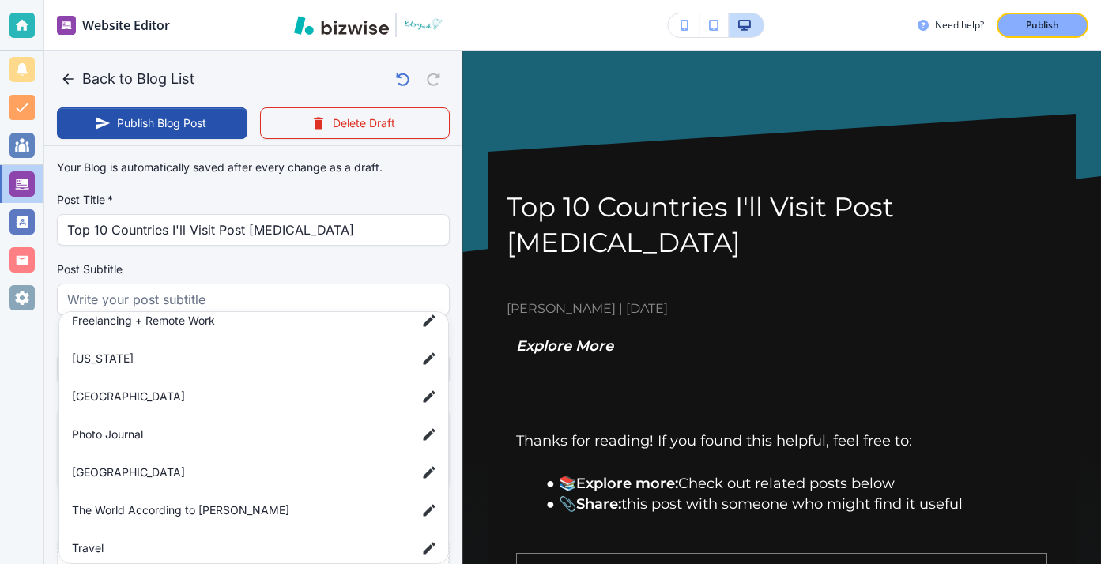
scroll to position [292, 0]
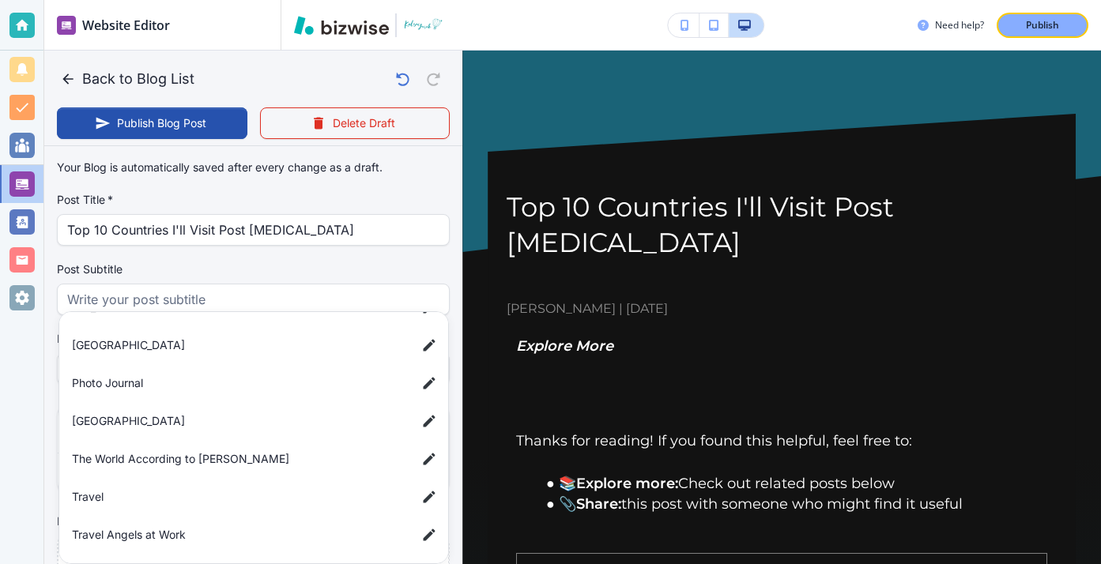
click at [289, 483] on li "Travel" at bounding box center [257, 497] width 382 height 32
type input "a7d5d0a3501f3a2933ba1"
click at [413, 274] on div at bounding box center [550, 282] width 1101 height 564
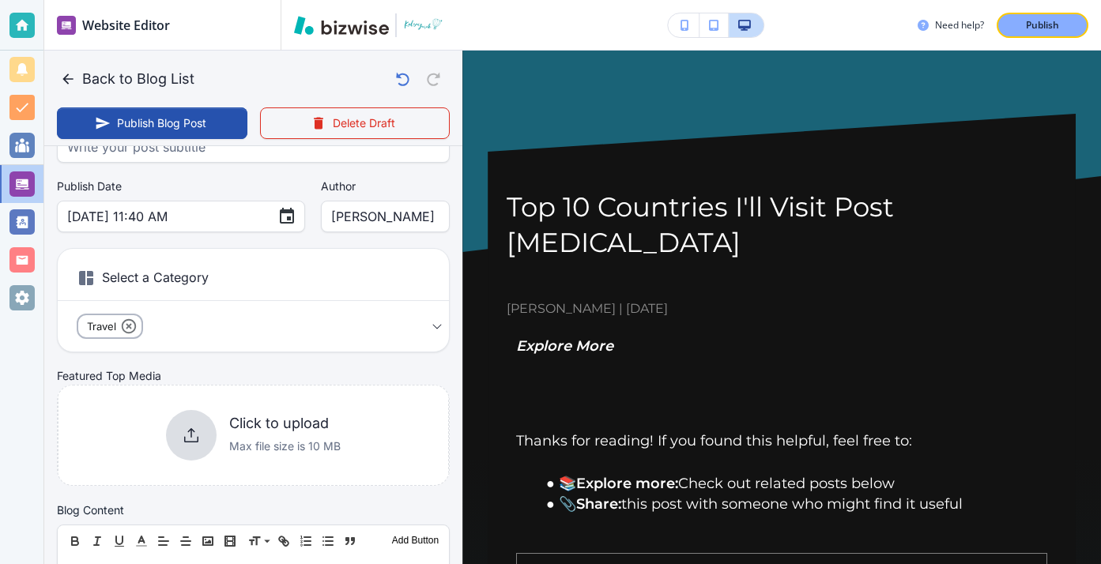
scroll to position [209, 0]
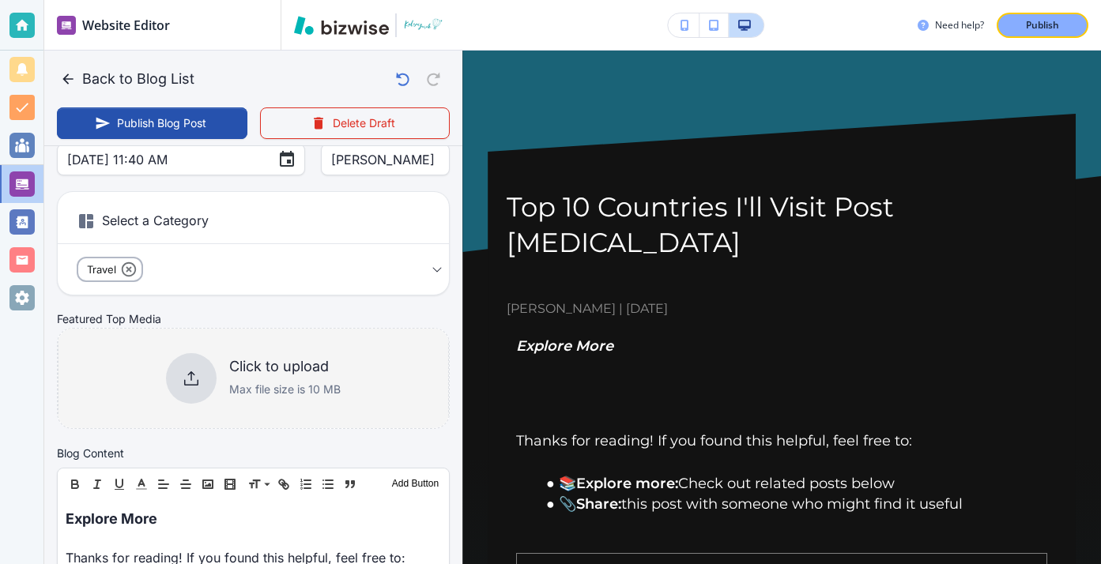
click at [366, 358] on div "Click to upload Max file size is 10 MB" at bounding box center [253, 379] width 391 height 128
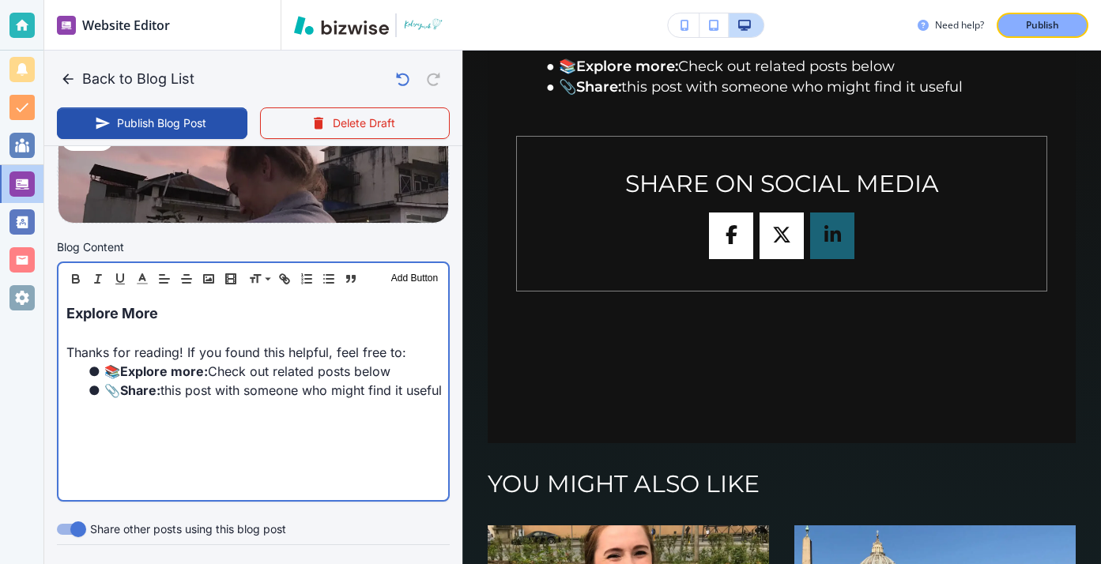
scroll to position [426, 0]
drag, startPoint x: 240, startPoint y: 323, endPoint x: 46, endPoint y: 304, distance: 195.3
click at [50, 306] on div "Blog Content Header 1 Header 2 Header 3 Body Text Add Button Explore More Thank…" at bounding box center [253, 376] width 418 height 276
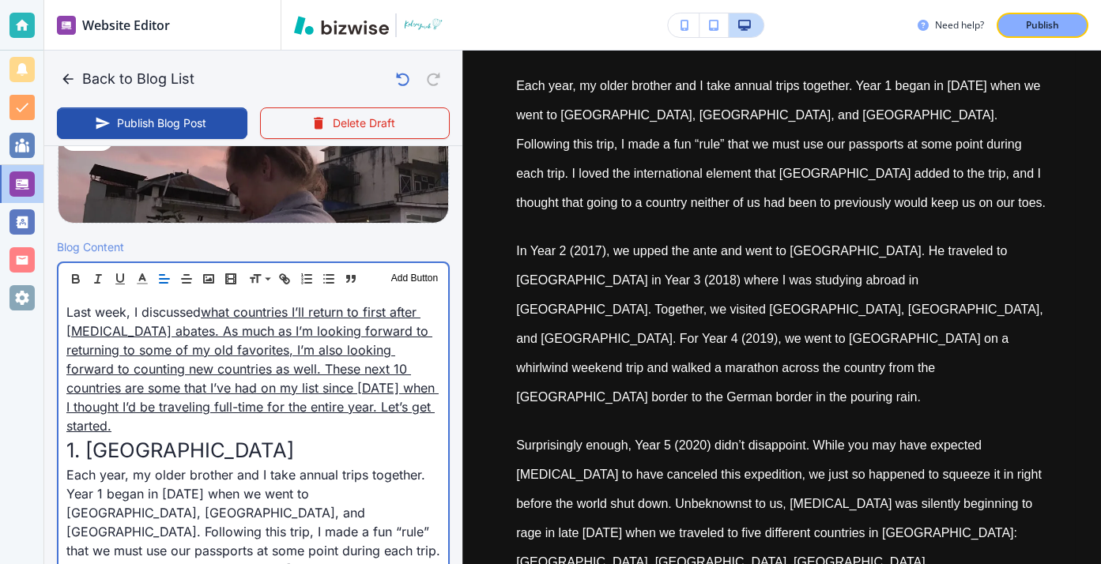
scroll to position [450, 0]
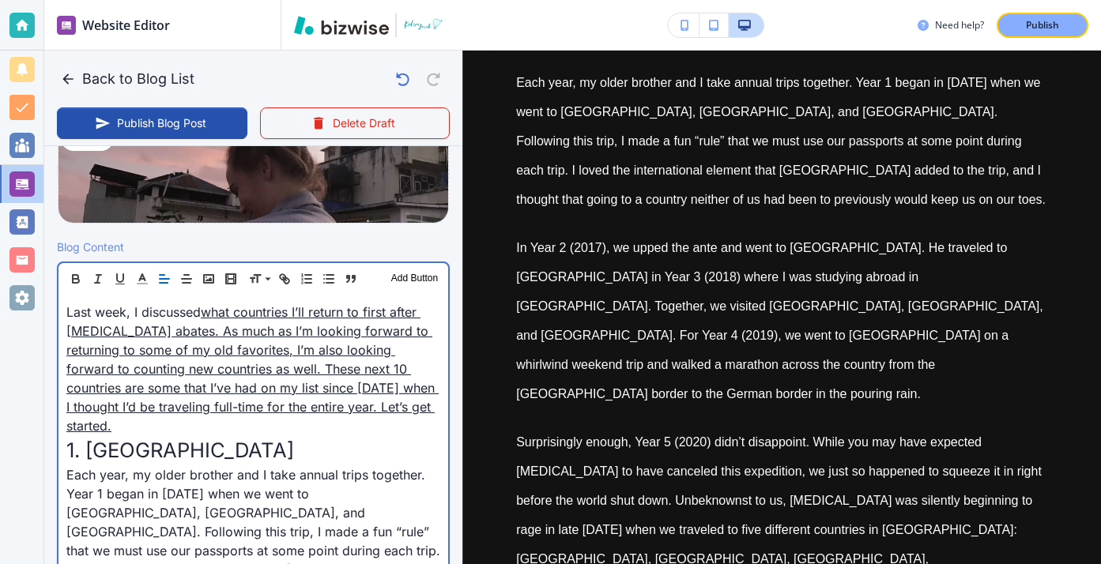
click at [305, 361] on span ". As much as I’m looking forward to returning to some of my old favorites, I’m …" at bounding box center [252, 378] width 372 height 111
click at [322, 311] on link "what countries I’ll return to first after COVID-19 abates . As much as I’m look…" at bounding box center [252, 369] width 372 height 130
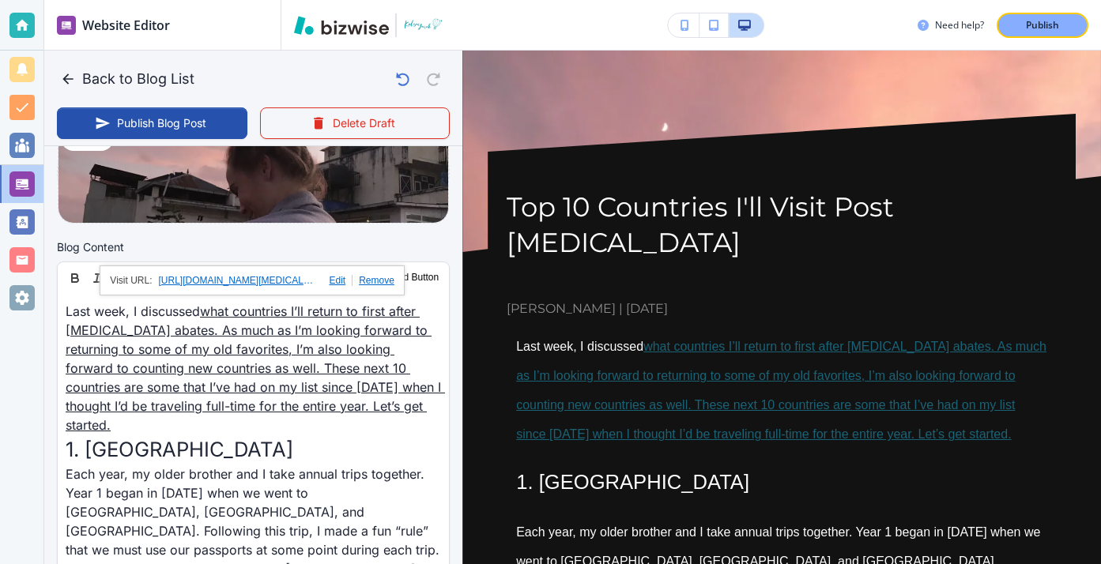
scroll to position [424, 0]
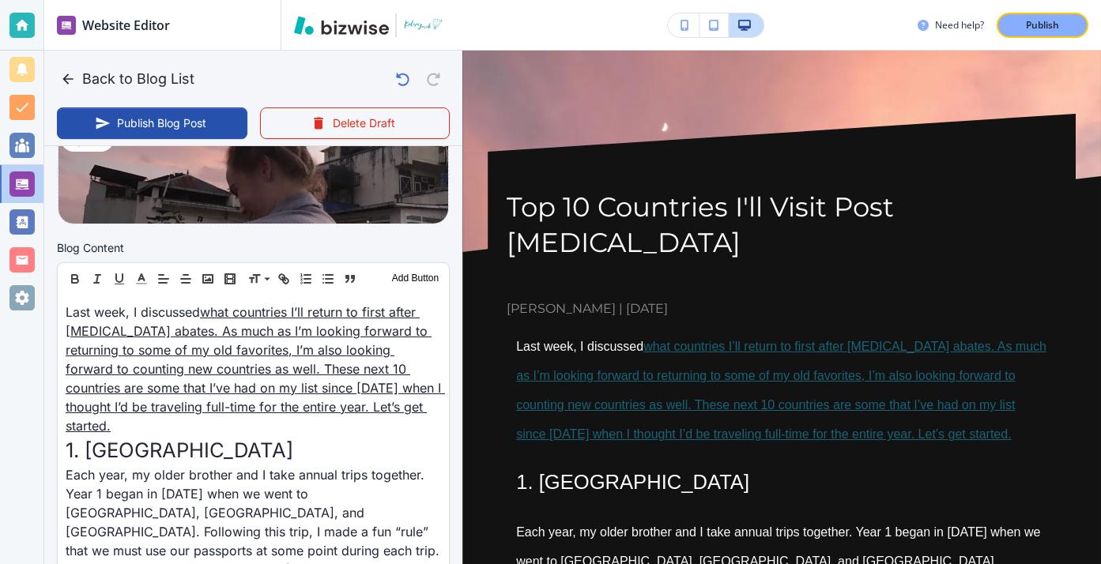
click at [647, 340] on link "what countries I’ll return to first after COVID-19 abates" at bounding box center [817, 346] width 348 height 13
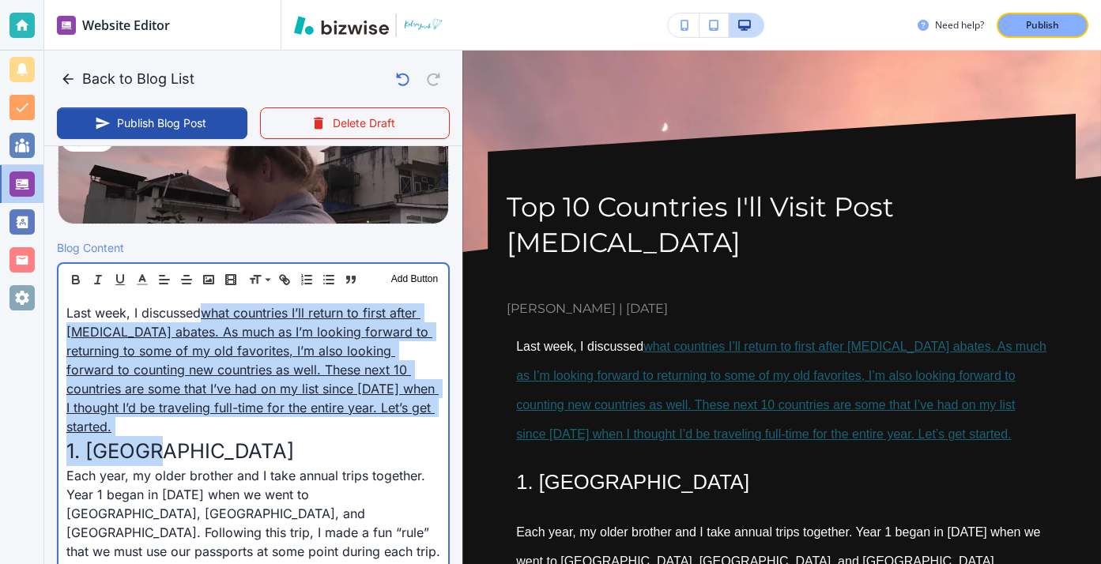
drag, startPoint x: 201, startPoint y: 315, endPoint x: 435, endPoint y: 419, distance: 255.8
click at [414, 436] on p "1. Belize" at bounding box center [253, 451] width 374 height 30
drag, startPoint x: 412, startPoint y: 415, endPoint x: 202, endPoint y: 315, distance: 232.2
click at [202, 315] on p "Last week, I discussed what countries I’ll return to first after COVID-19 abate…" at bounding box center [253, 369] width 374 height 133
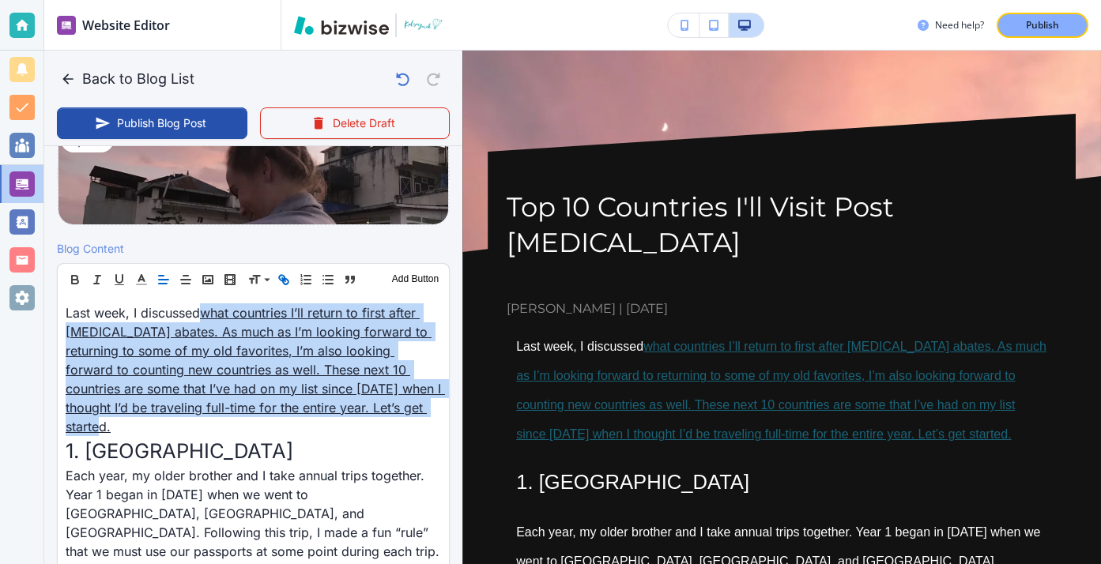
click at [284, 277] on icon "button" at bounding box center [282, 278] width 6 height 6
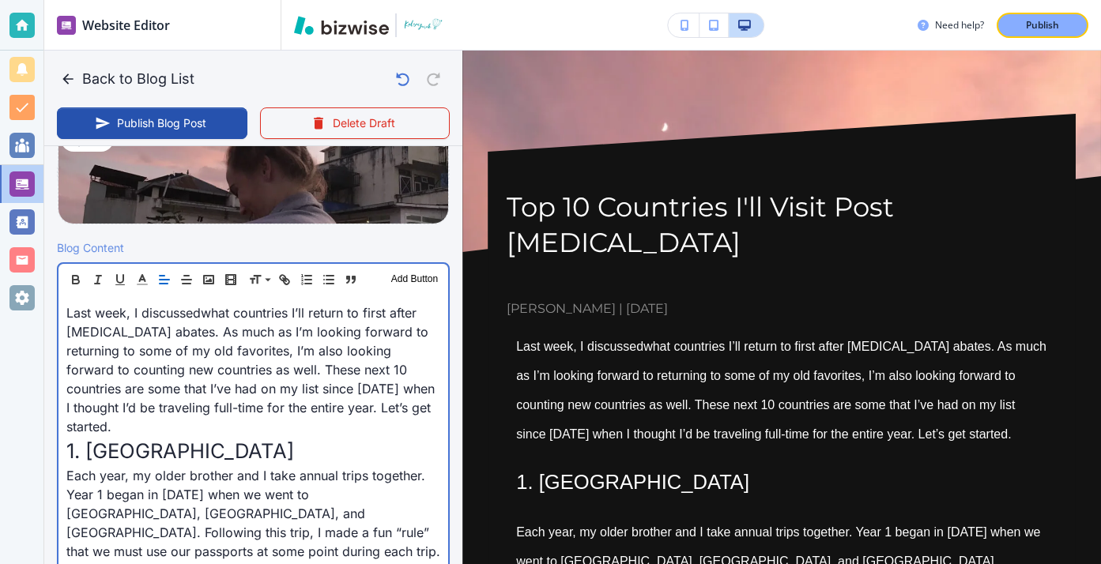
click at [313, 382] on span ". As much as I’m looking forward to returning to some of my old favorites, I’m …" at bounding box center [252, 379] width 372 height 111
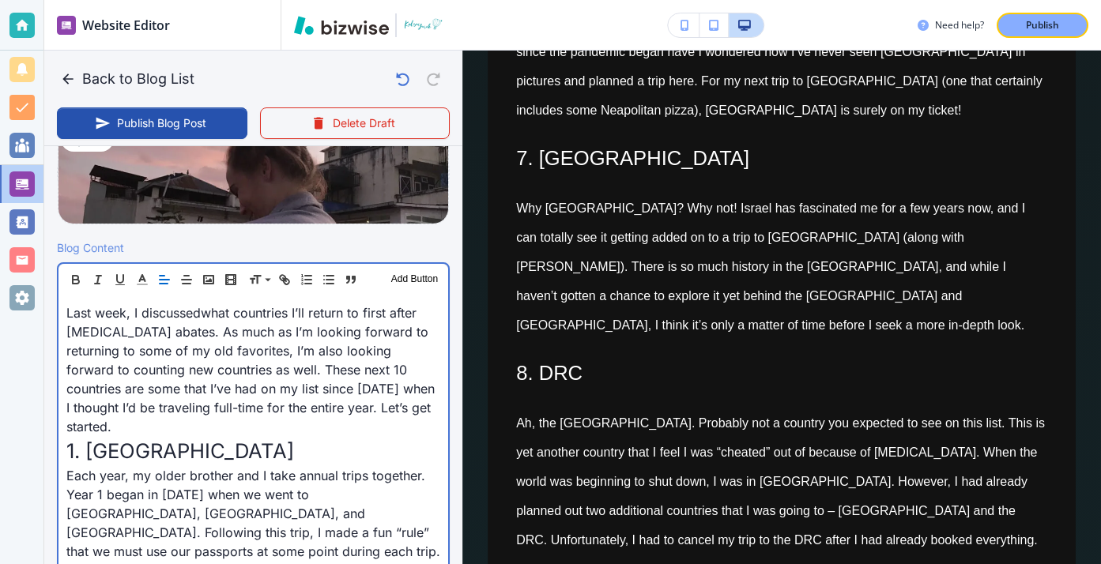
scroll to position [3073, 0]
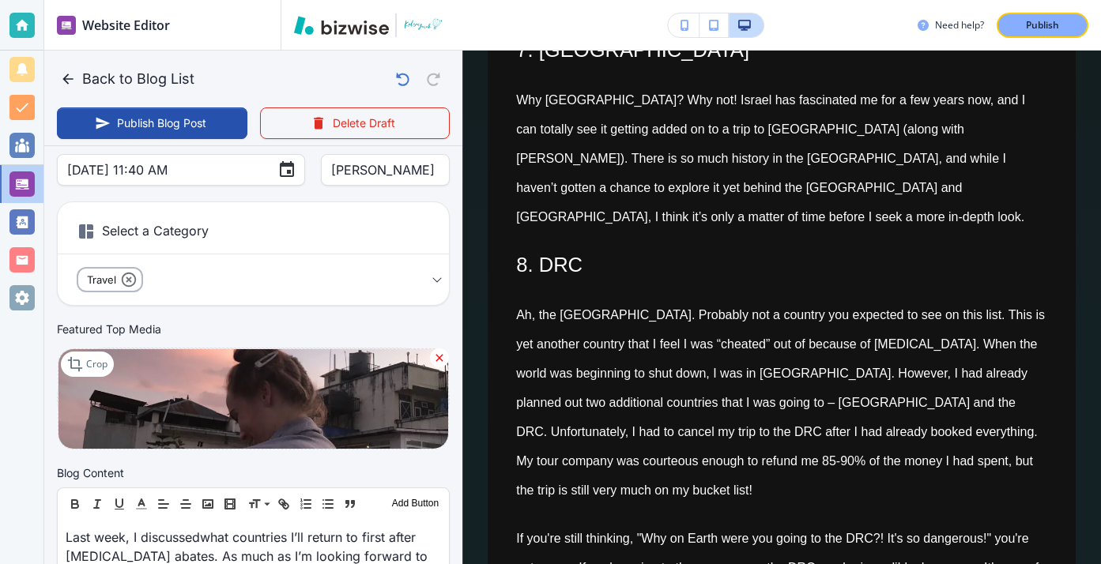
scroll to position [0, 0]
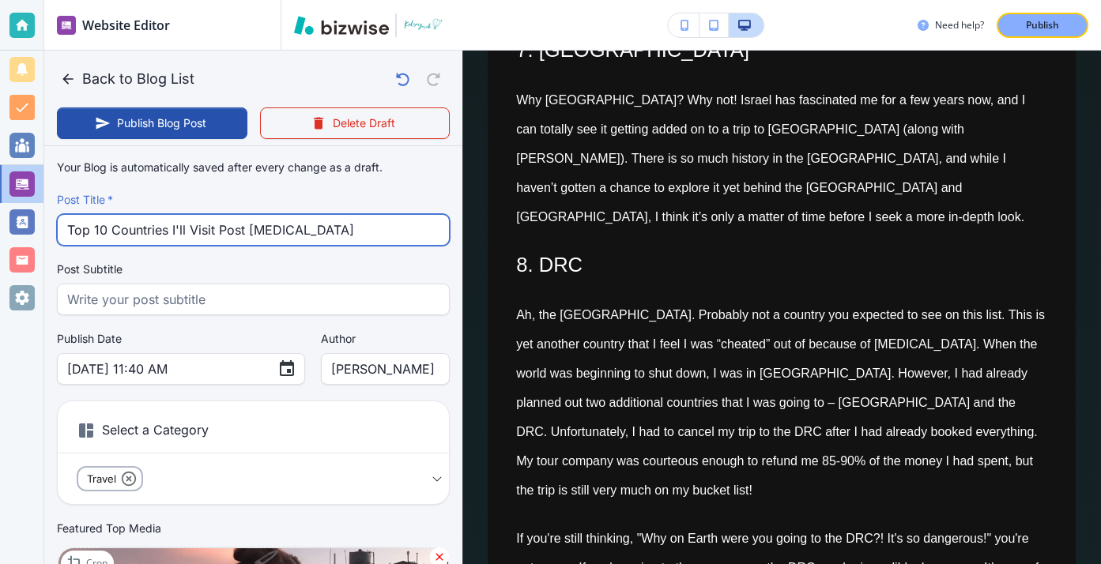
drag, startPoint x: 348, startPoint y: 244, endPoint x: 106, endPoint y: 196, distance: 246.6
click at [106, 196] on div "Post Title   * Top 10 Countries I'll Visit Post COVID-19 Post Title   *" at bounding box center [253, 219] width 393 height 54
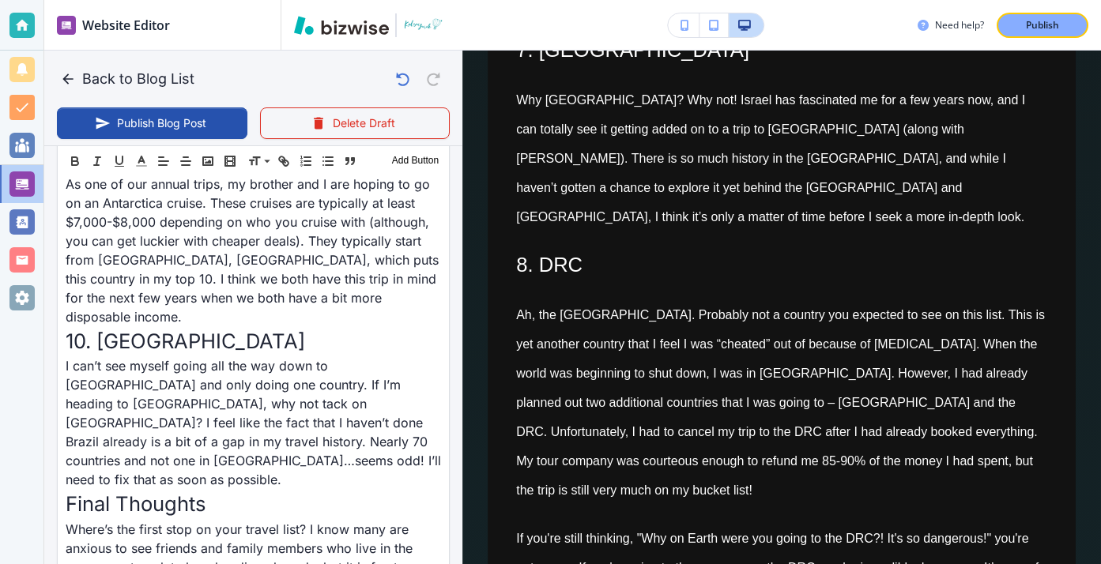
scroll to position [3834, 0]
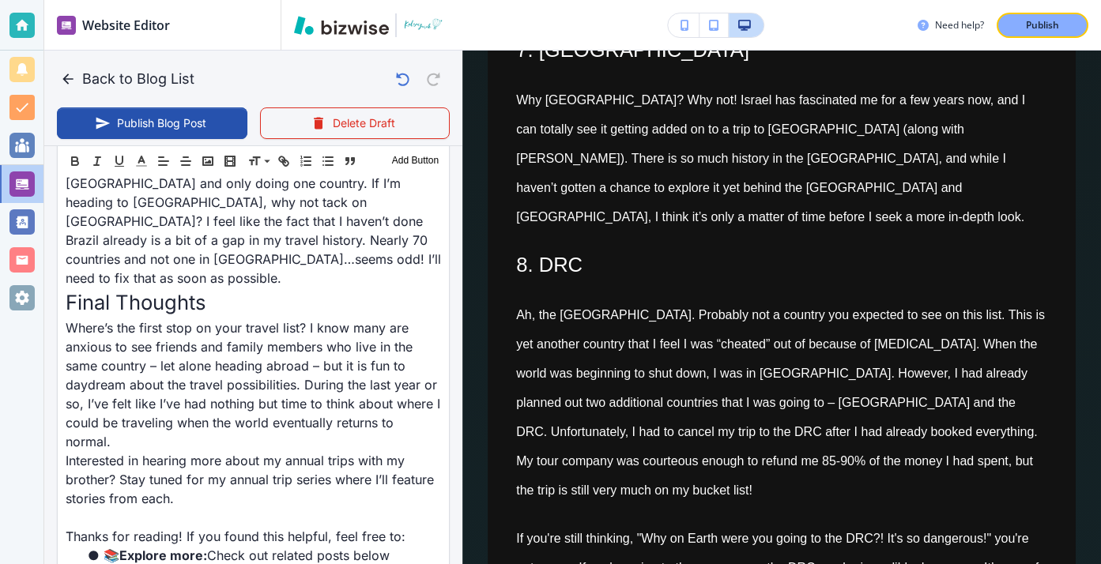
drag, startPoint x: 207, startPoint y: 280, endPoint x: 201, endPoint y: 286, distance: 8.9
paste input "Top 10 Countries I'll Visit Post [MEDICAL_DATA]"
type input "Top 10 Countries I'll Visit Post [MEDICAL_DATA]"
drag, startPoint x: 326, startPoint y: 394, endPoint x: 167, endPoint y: 380, distance: 159.4
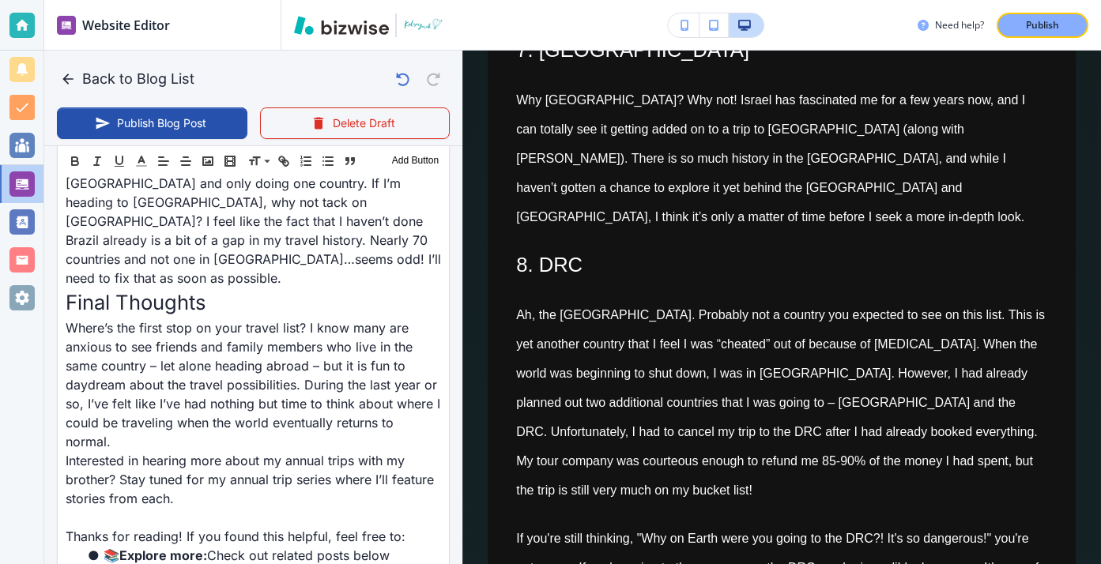
type input "top-10-countries-ill-visit-post-covid"
drag, startPoint x: 70, startPoint y: 441, endPoint x: 590, endPoint y: 454, distance: 520.2
click at [1100, 462] on div "Back to Blog List Publish Blog Post Delete Draft Your Blog is automatically sav…" at bounding box center [1101, 282] width 0 height 564
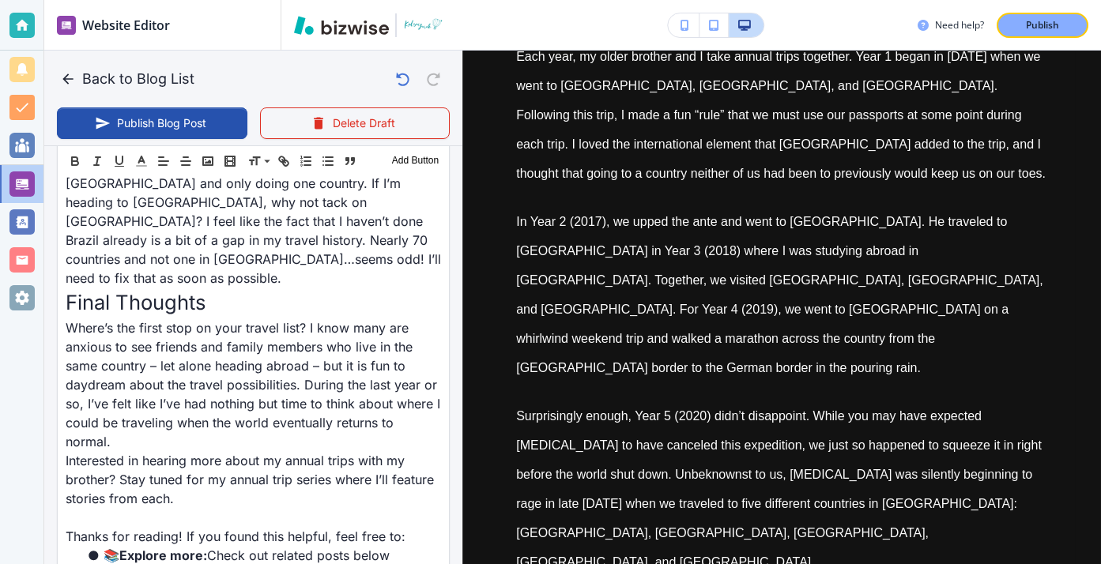
scroll to position [0, 0]
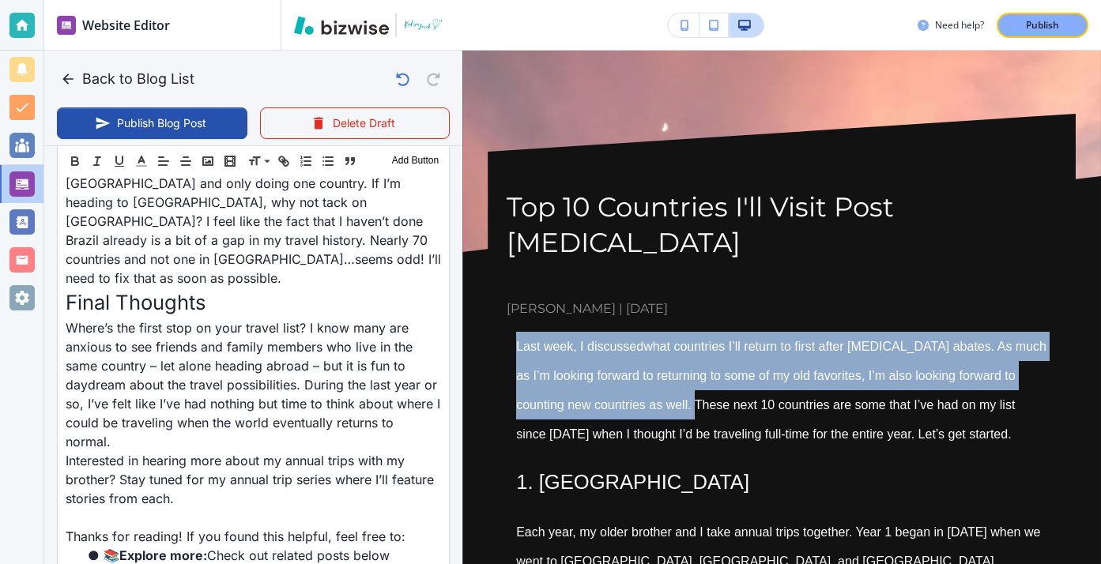
drag, startPoint x: 513, startPoint y: 302, endPoint x: 642, endPoint y: 379, distance: 150.3
copy p "Last week, I discussed what countries I’ll return to first after COVID-19 abate…"
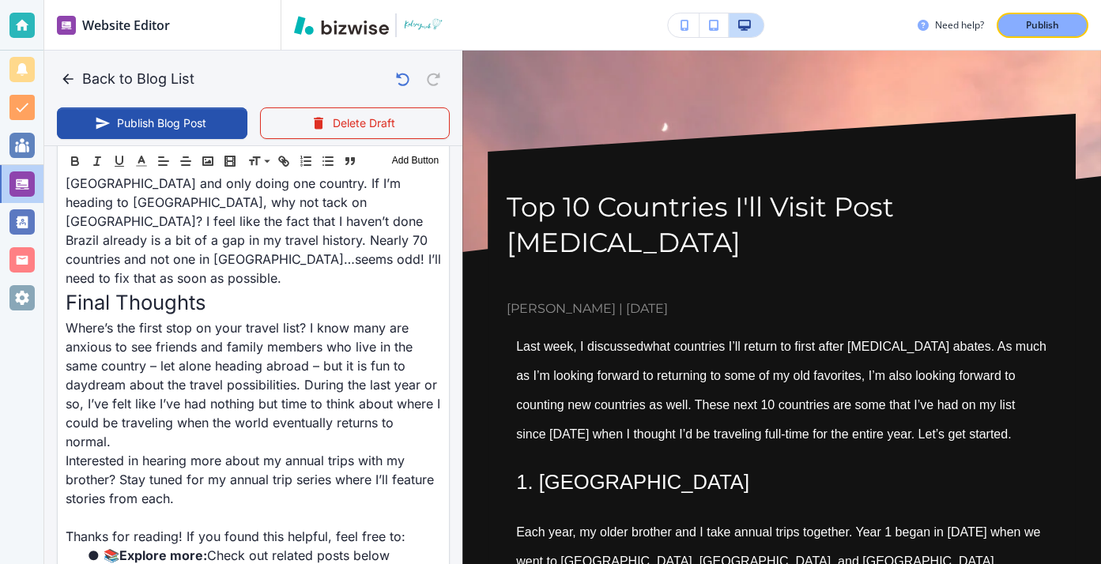
paste input "Last week, I discussed what countries I’ll return to first after COVID-19 abate…"
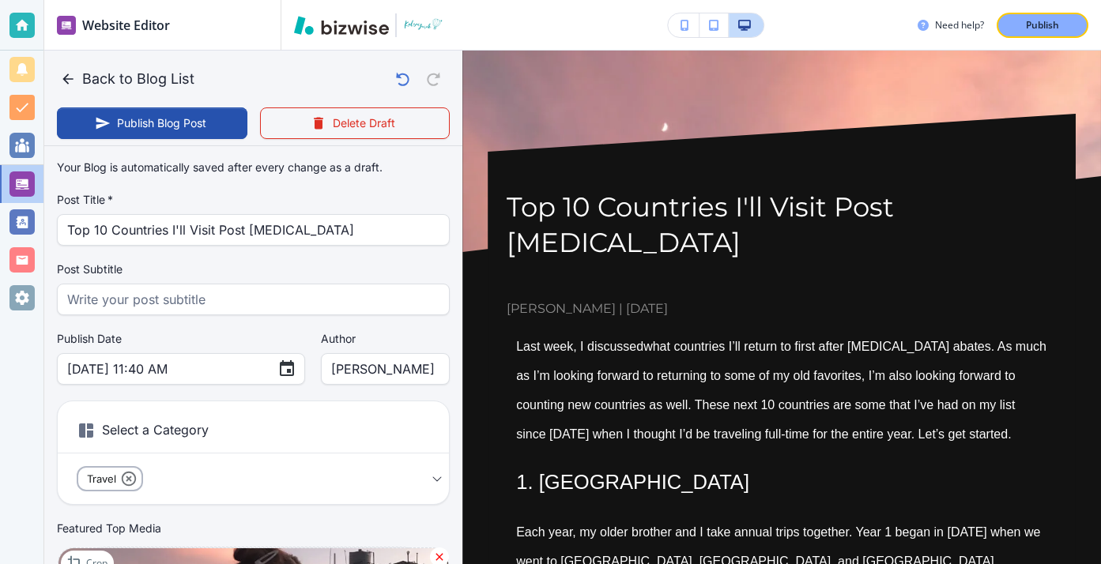
type input "Last week, I discussed what countries I’ll return to first after COVID-19 abate…"
click at [216, 370] on div "Aug 23, 2025 11:40 AM ​" at bounding box center [181, 369] width 248 height 32
click at [271, 368] on button "Choose date, selected date is Aug 23, 2025" at bounding box center [287, 369] width 32 height 32
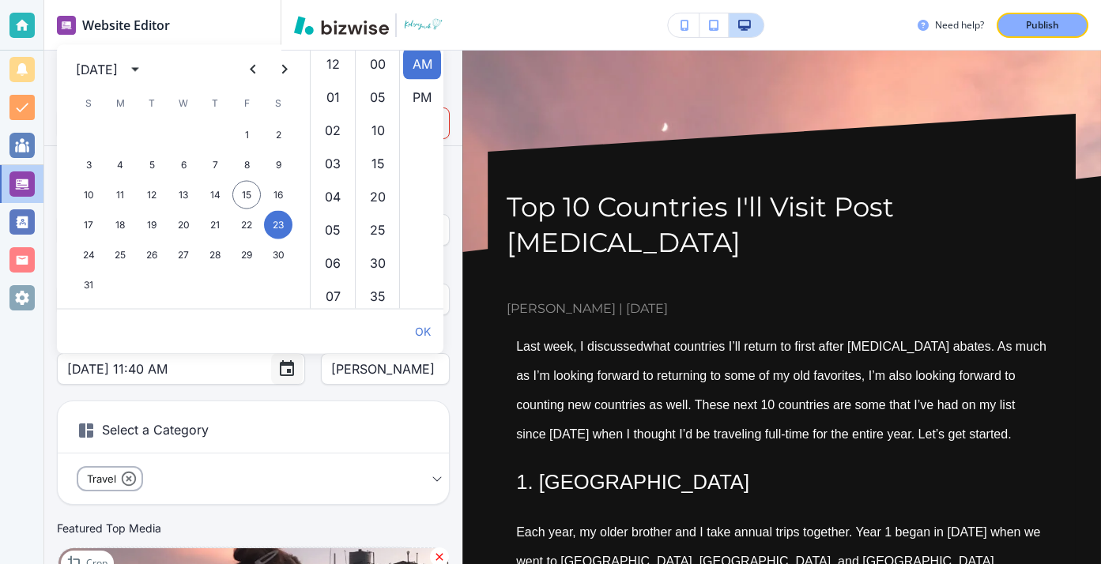
scroll to position [266, 0]
click at [145, 66] on icon "calendar view is open, switch to year view" at bounding box center [135, 69] width 19 height 19
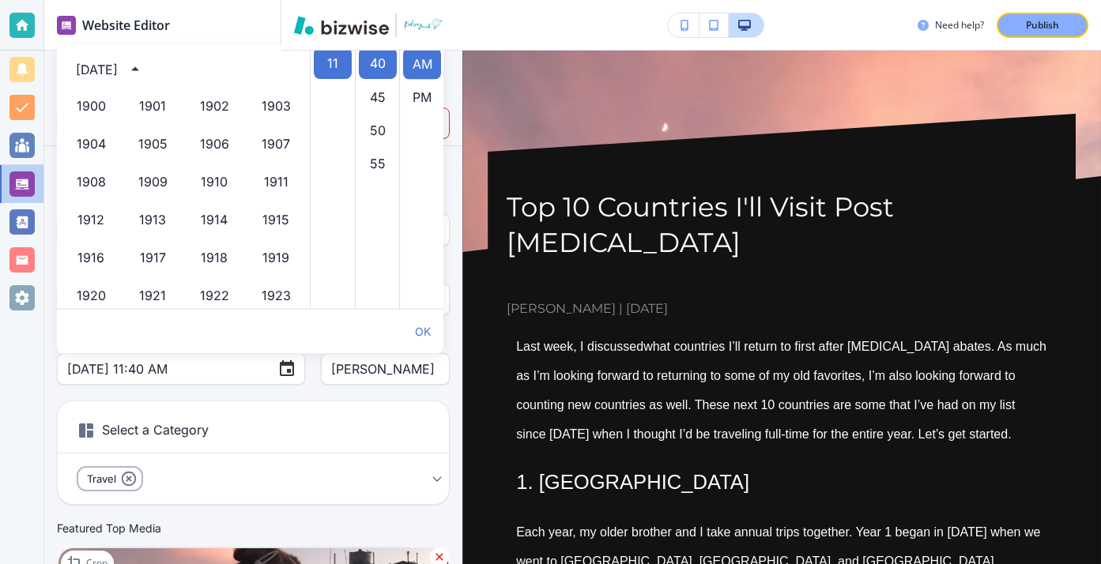
scroll to position [1084, 0]
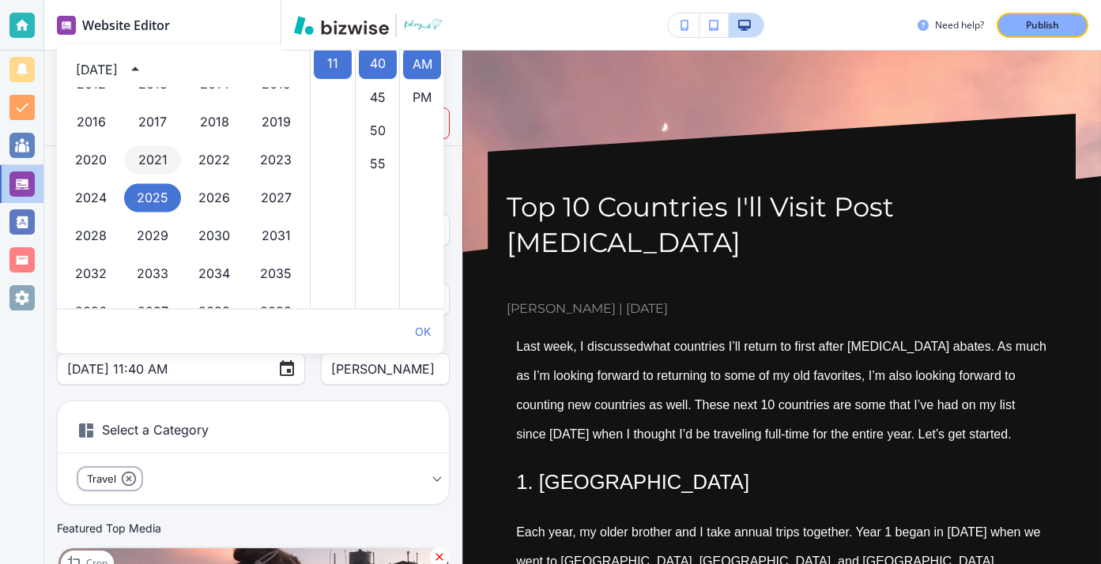
click at [150, 171] on button "2021" at bounding box center [152, 160] width 57 height 28
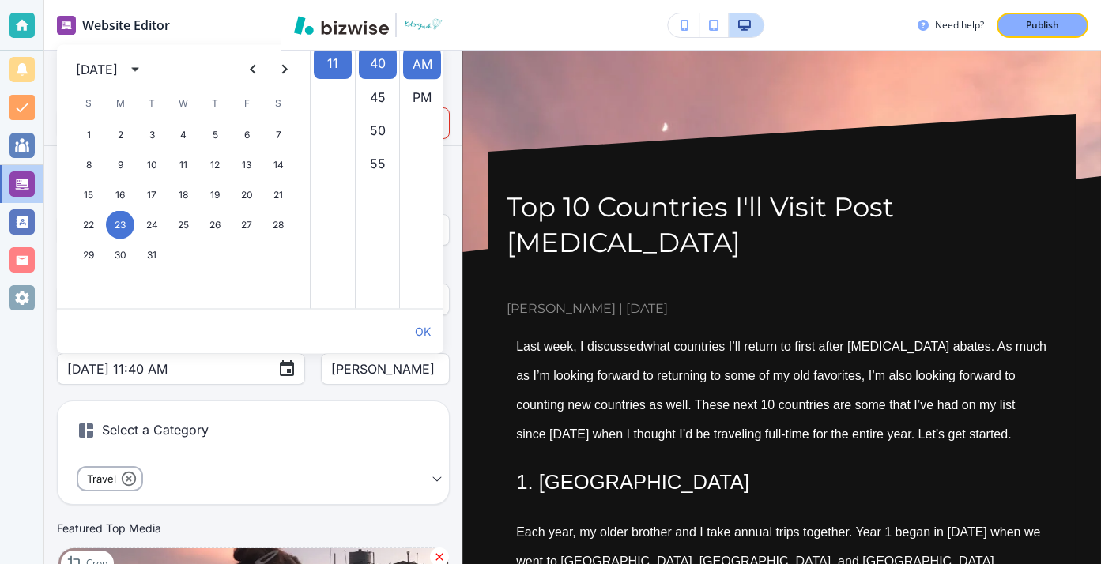
click at [222, 388] on div "Your Blog is automatically saved after every change as a draft. Post Title   * …" at bounding box center [253, 408] width 393 height 511
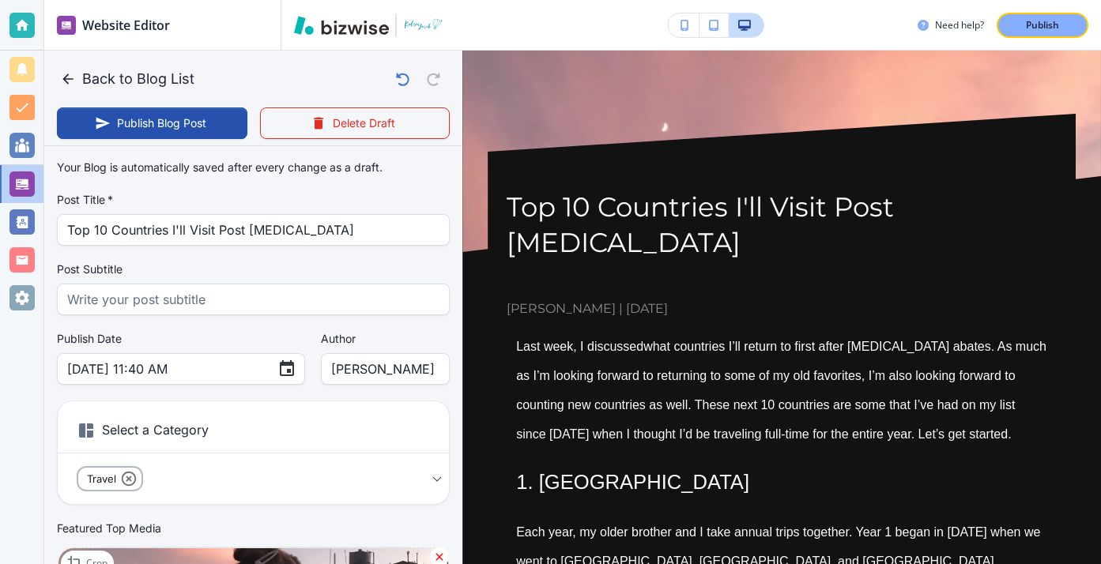
click at [261, 404] on div "Select a Category Travel a7d5d0a3501f3a2933ba1 Select a Category" at bounding box center [253, 453] width 393 height 104
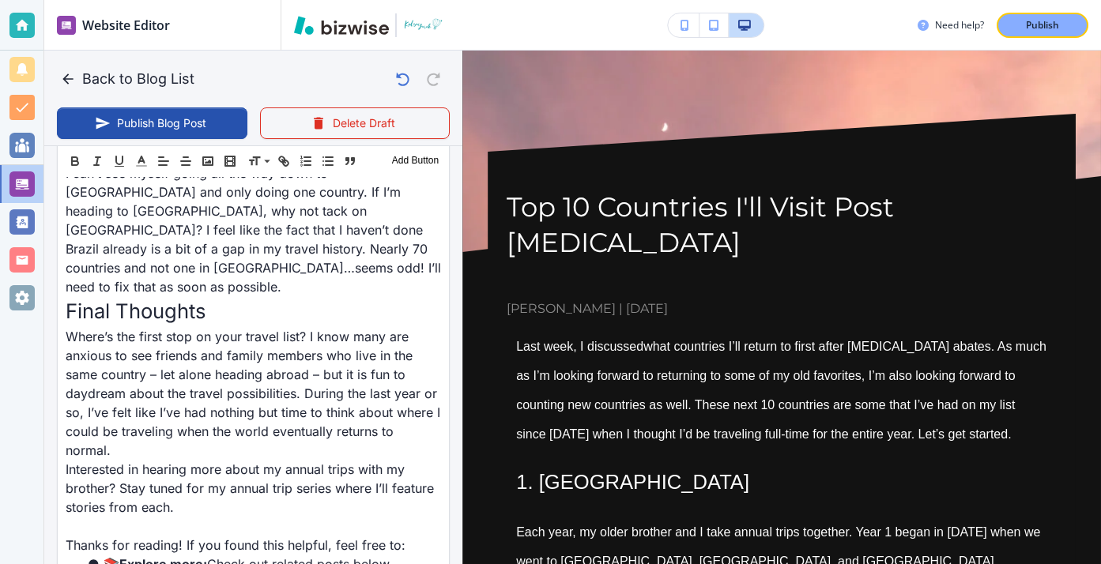
scroll to position [3834, 0]
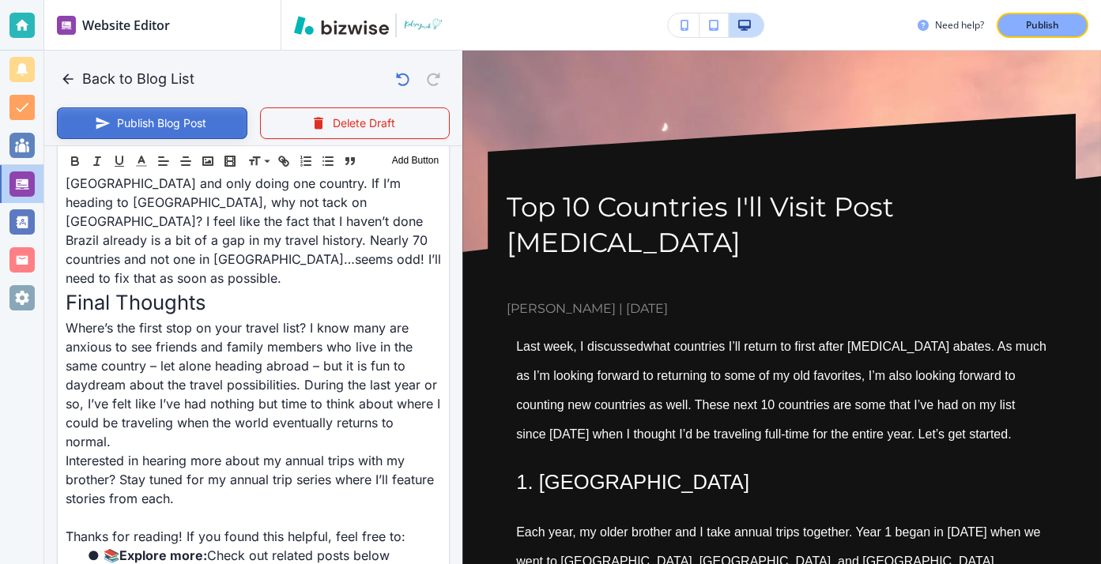
click at [152, 130] on button "Publish Blog Post" at bounding box center [152, 123] width 190 height 32
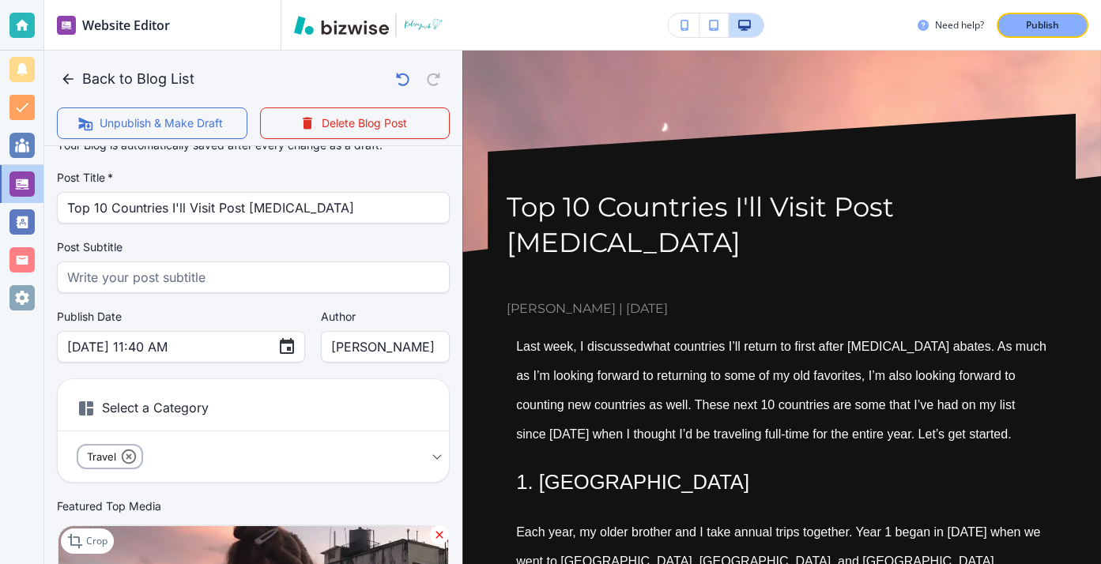
scroll to position [11, 0]
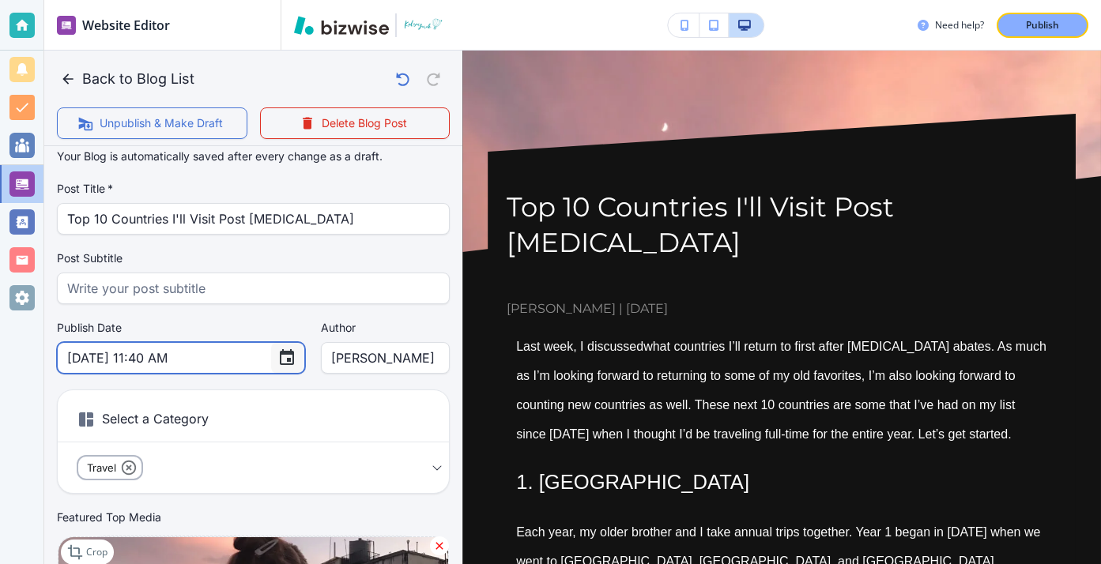
click at [280, 352] on icon "Choose date, selected date is Aug 23, 2021" at bounding box center [287, 357] width 14 height 16
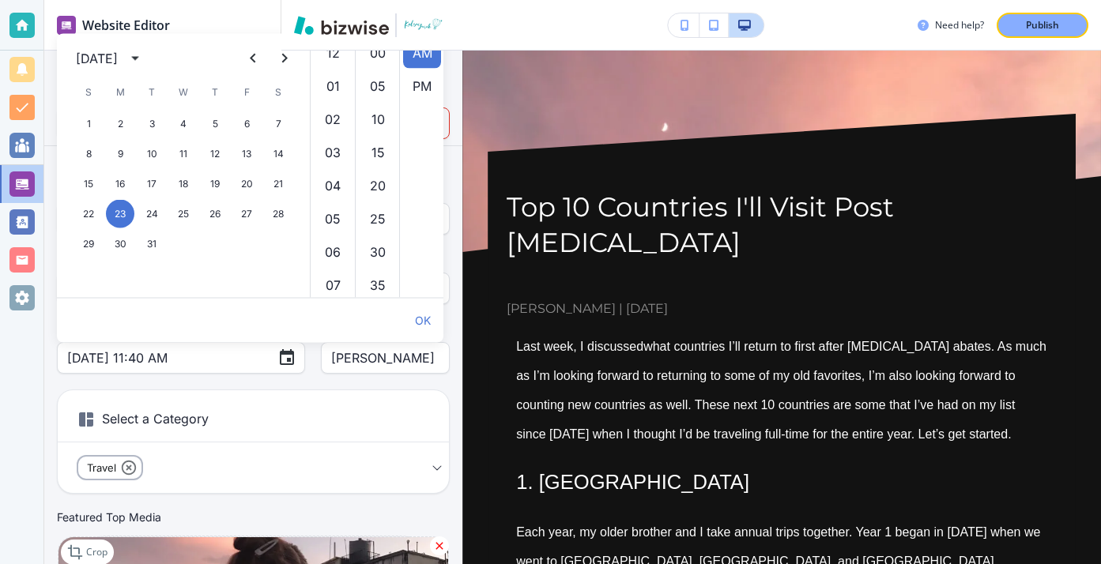
scroll to position [266, 0]
click at [266, 58] on button "Previous month" at bounding box center [253, 59] width 32 height 32
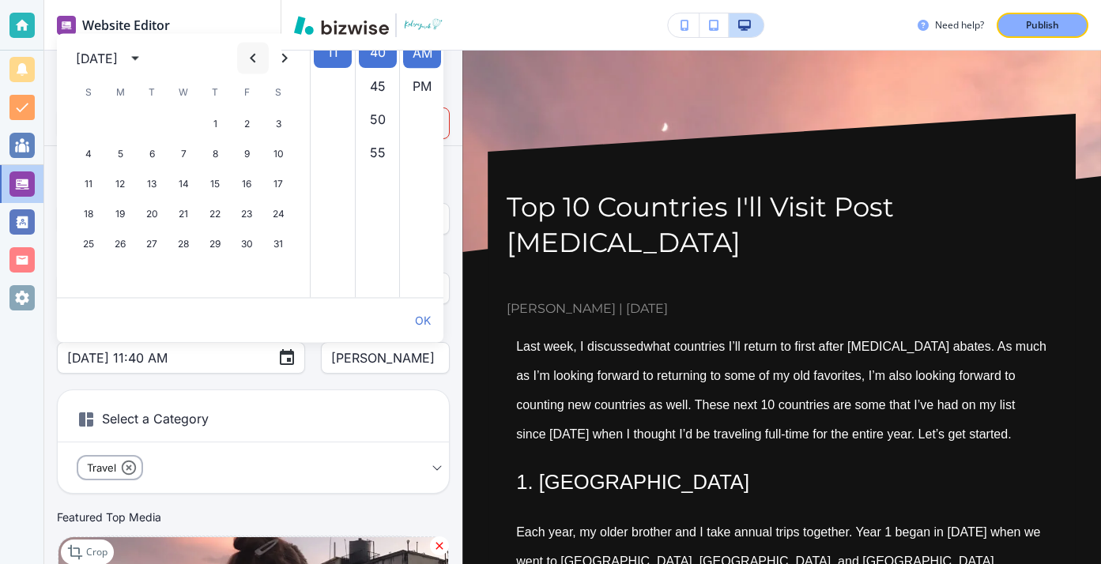
click at [266, 58] on button "Previous month" at bounding box center [253, 59] width 32 height 32
click at [283, 55] on icon "Next month" at bounding box center [285, 58] width 6 height 9
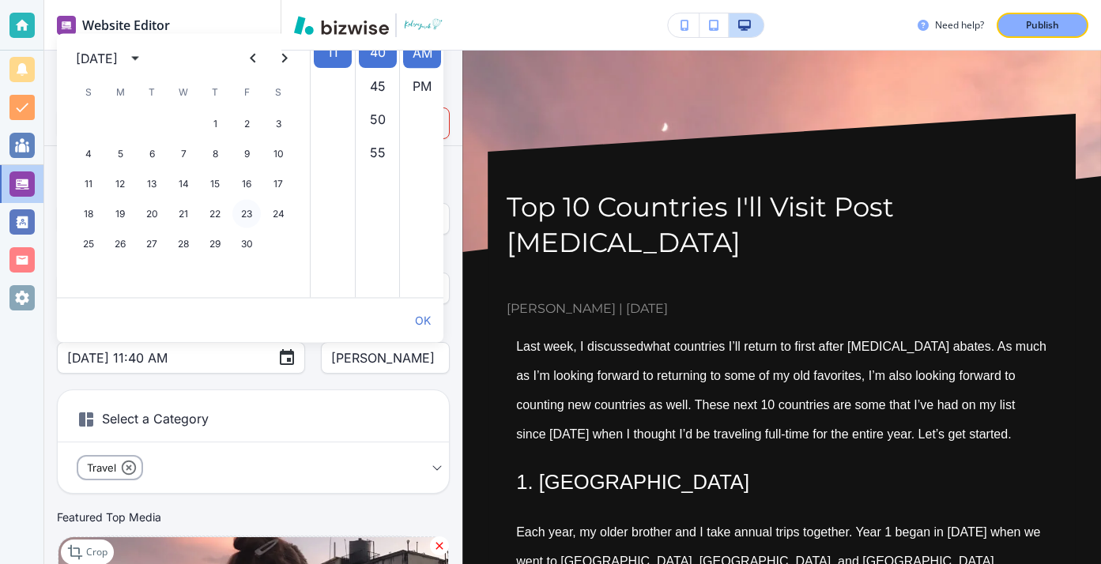
click at [248, 211] on button "23" at bounding box center [246, 214] width 28 height 28
type input "Apr 23, 2021 11:40 AM"
click at [262, 376] on div "Your Blog is automatically saved after every change as a draft. Post Title   * …" at bounding box center [253, 396] width 393 height 511
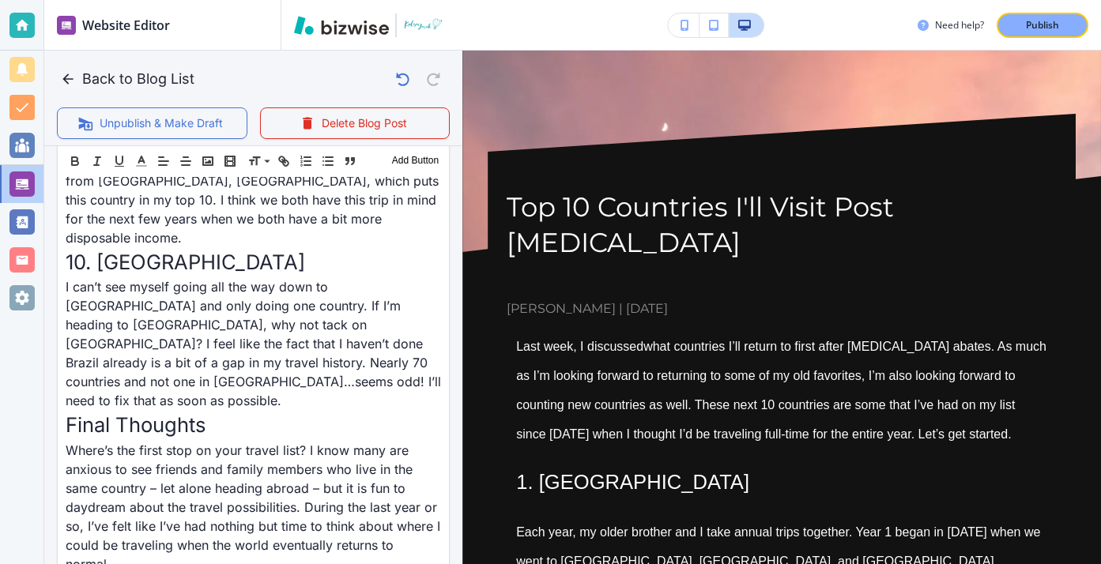
scroll to position [3834, 0]
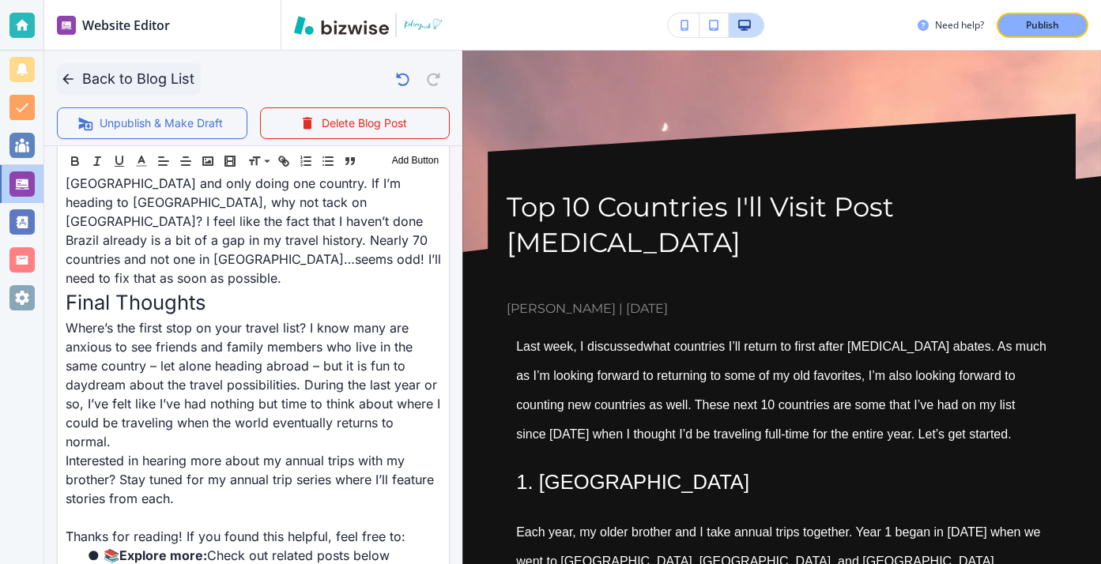
click at [73, 77] on icon "button" at bounding box center [68, 79] width 16 height 16
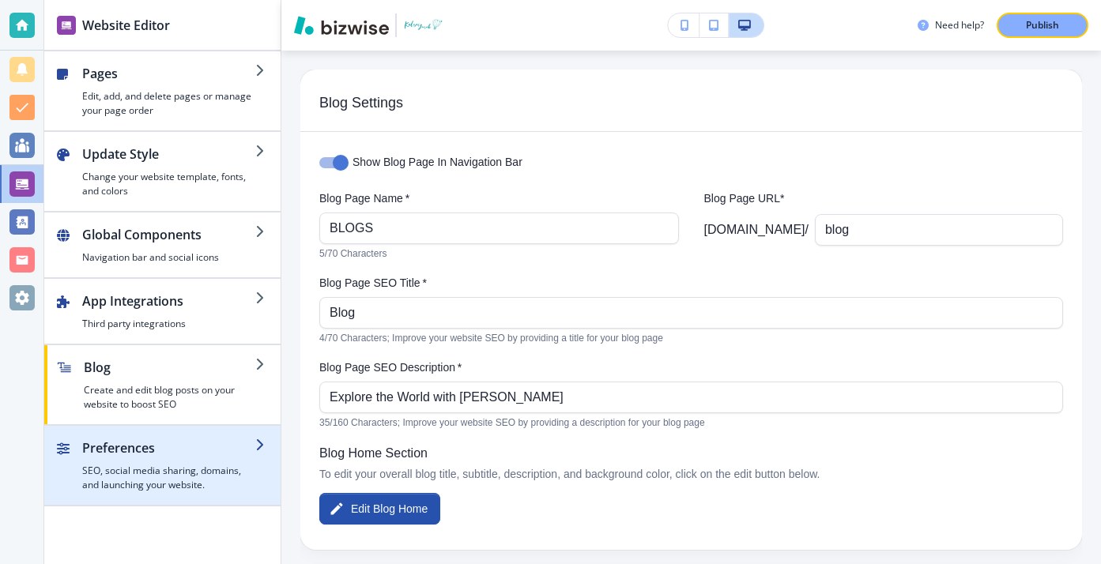
click at [212, 427] on div "button" at bounding box center [162, 432] width 236 height 13
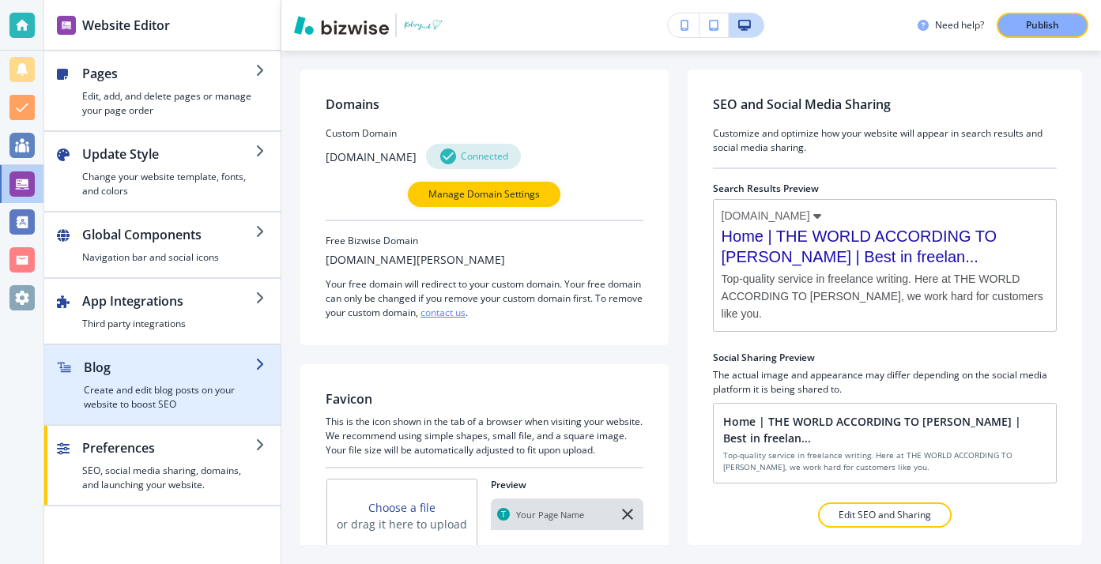
click at [213, 388] on h4 "Create and edit blog posts on your website to boost SEO" at bounding box center [169, 397] width 171 height 28
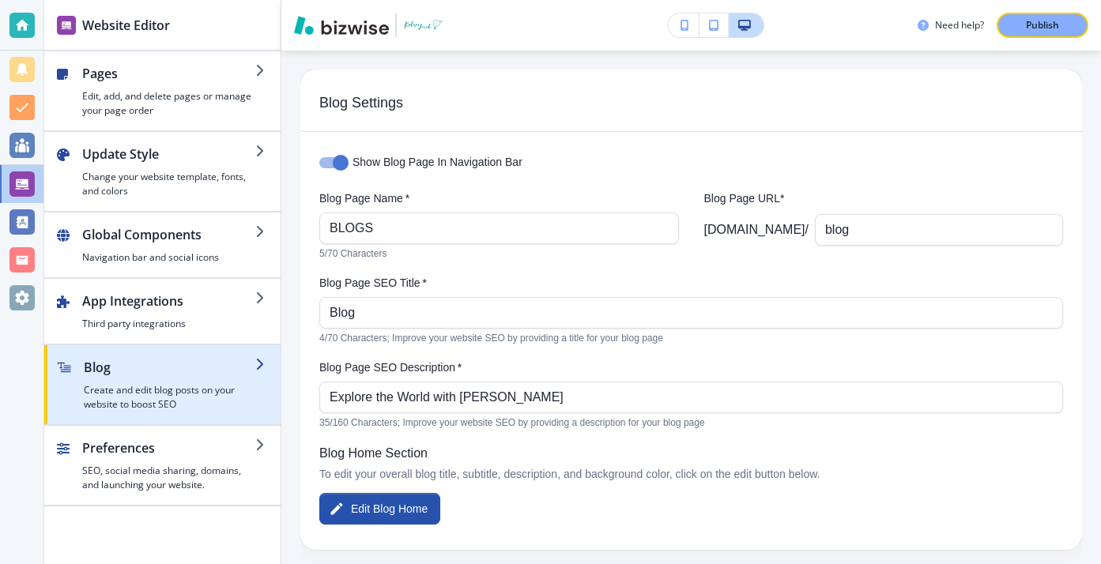
click at [213, 388] on h4 "Create and edit blog posts on your website to boost SEO" at bounding box center [169, 397] width 171 height 28
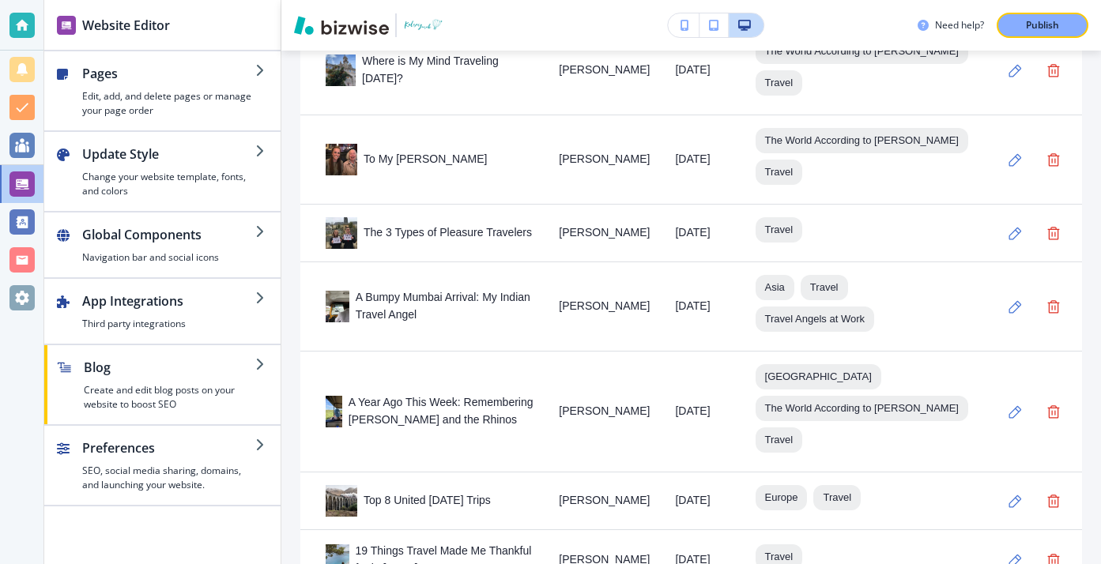
scroll to position [1310, 0]
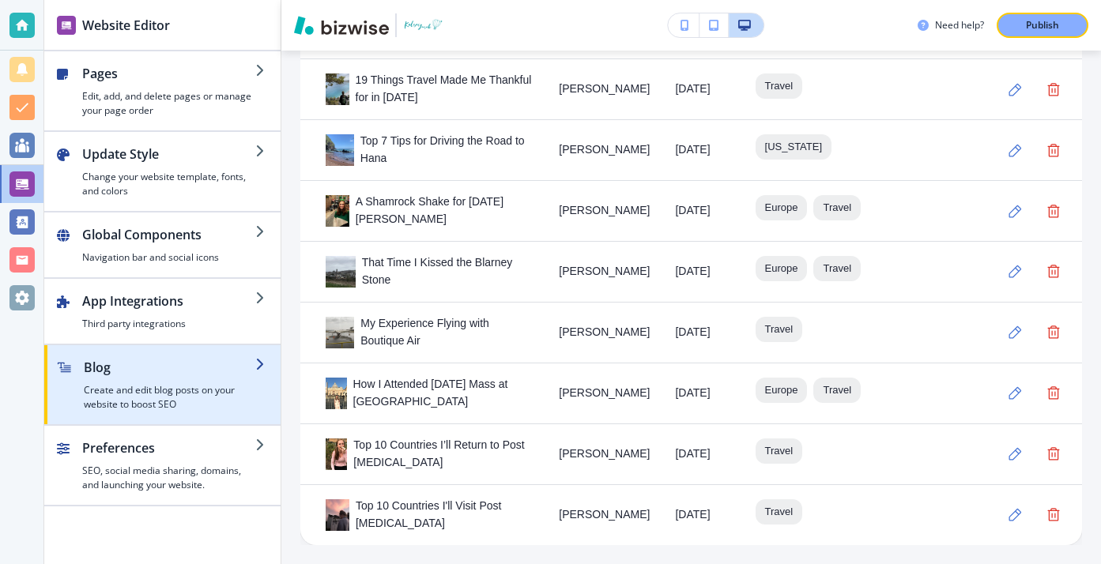
click at [198, 345] on div "button" at bounding box center [162, 351] width 236 height 13
click at [202, 384] on h4 "Create and edit blog posts on your website to boost SEO" at bounding box center [169, 397] width 171 height 28
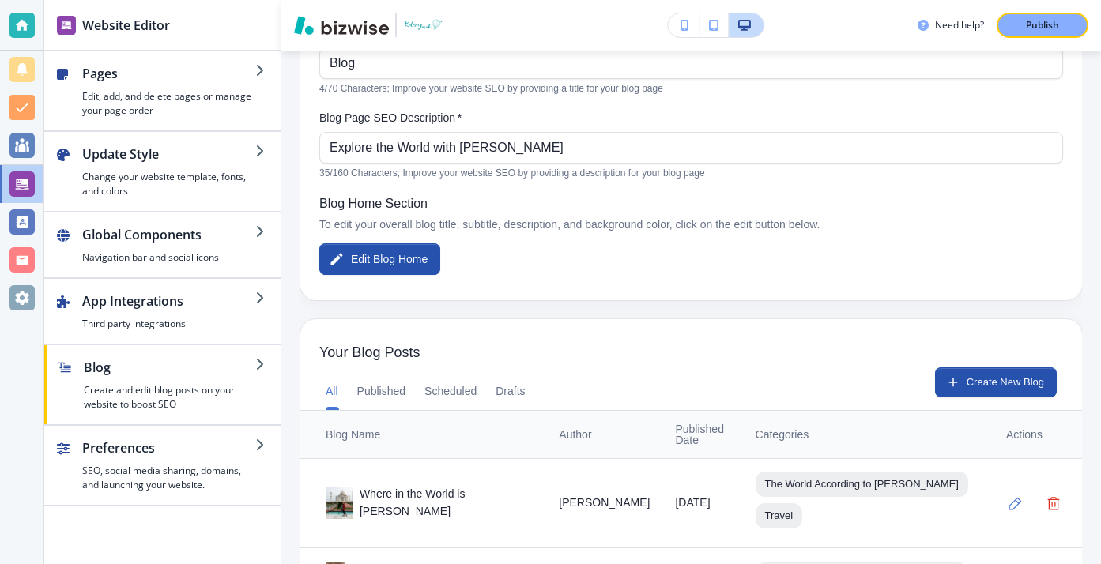
scroll to position [254, 0]
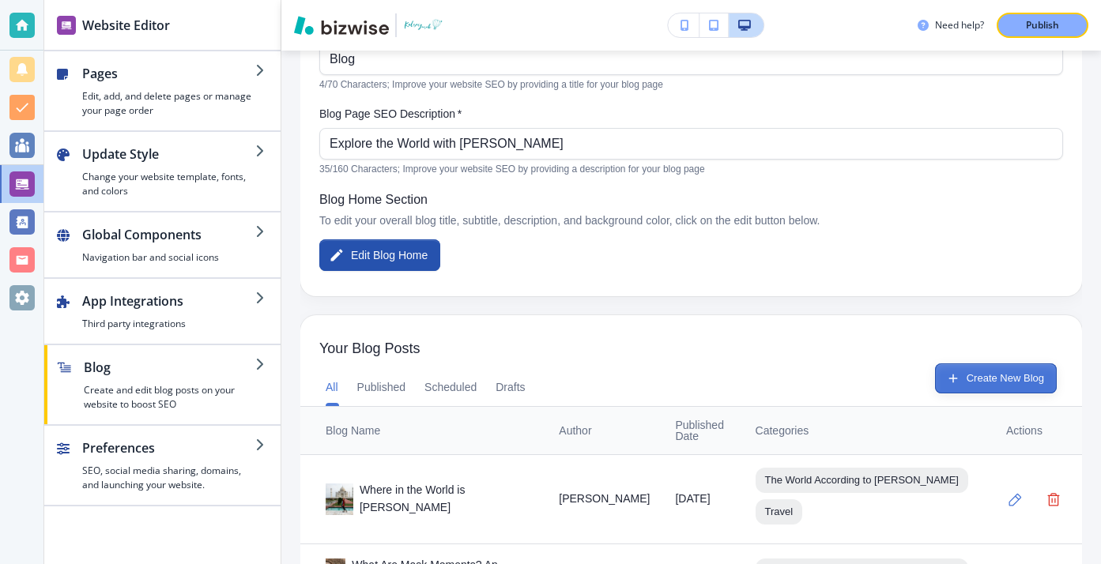
click at [937, 372] on button "Create New Blog" at bounding box center [996, 379] width 122 height 30
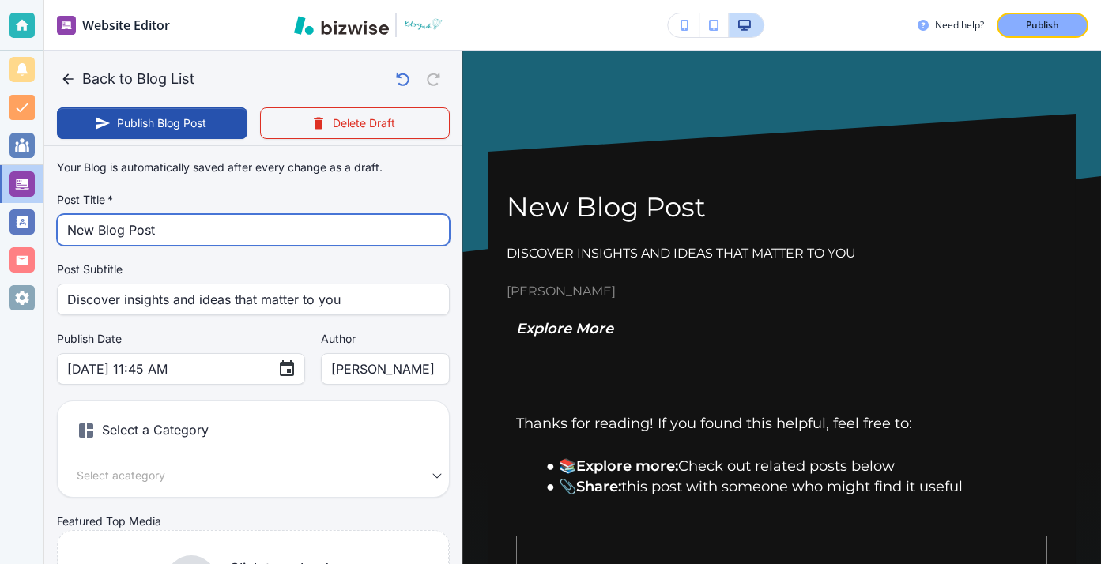
click at [382, 243] on input "New Blog Post" at bounding box center [253, 230] width 372 height 30
type input "Aug 15, 2025 11:47 AM"
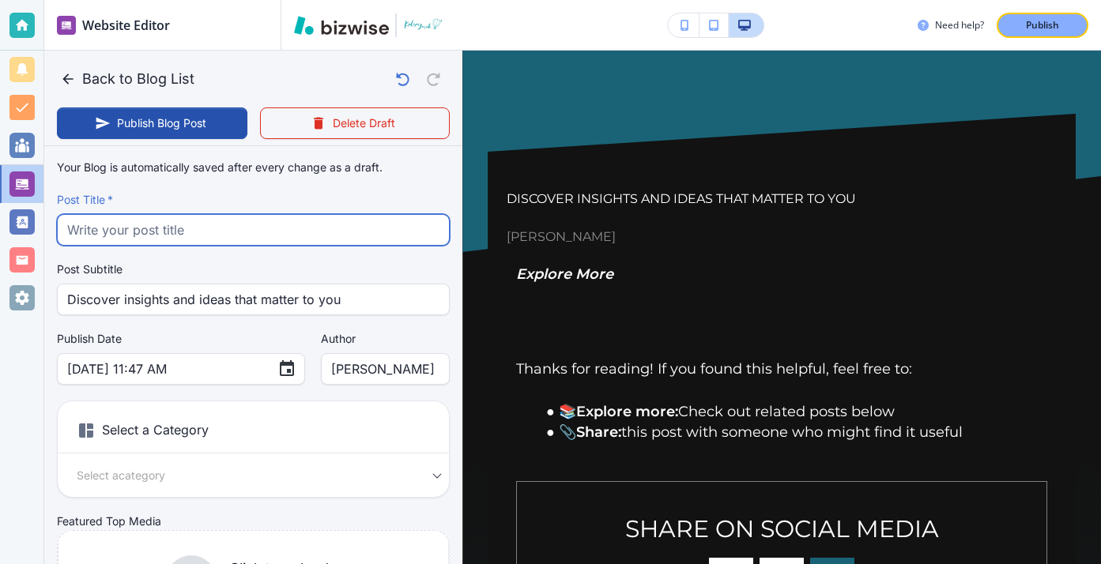
paste input "My [US_STATE] Bucket List"
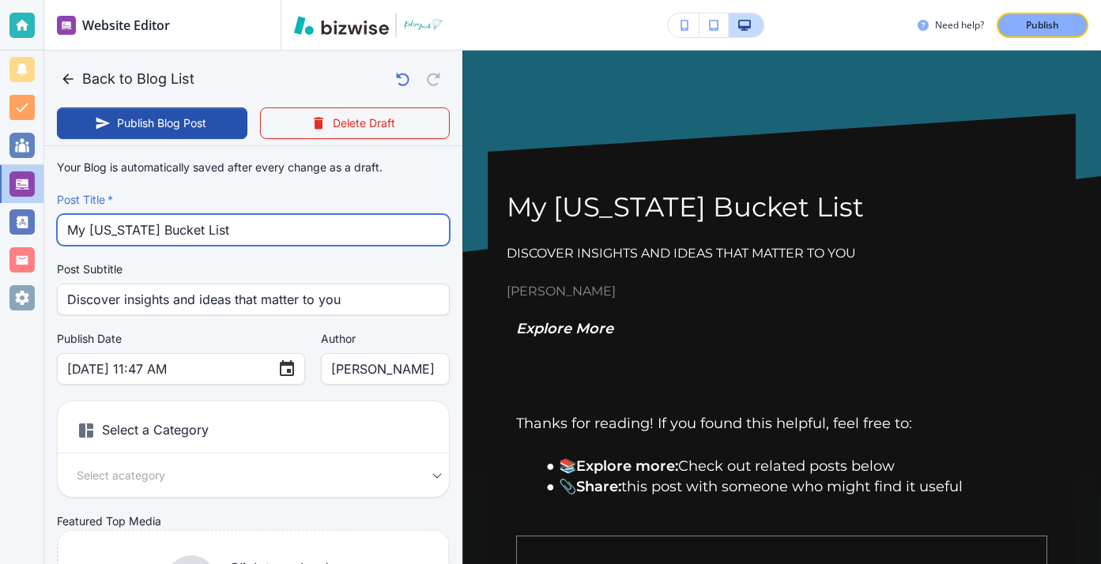
type input "My [US_STATE] Bucket List"
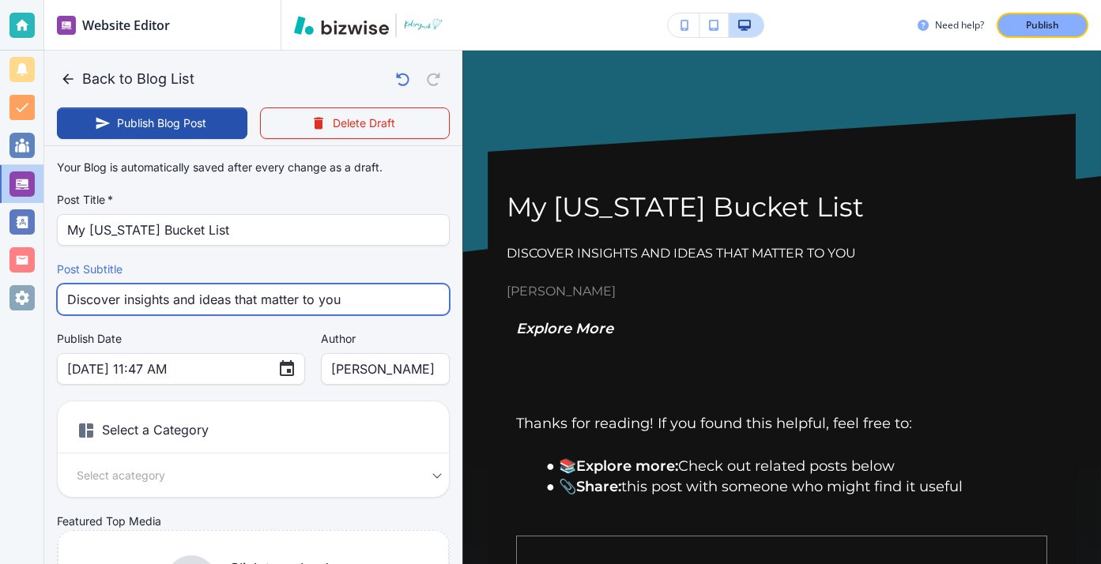
drag, startPoint x: 389, startPoint y: 306, endPoint x: 248, endPoint y: 250, distance: 151.4
click at [248, 250] on div "Your Blog is automatically saved after every change as a draft. Post Title   * …" at bounding box center [253, 400] width 393 height 495
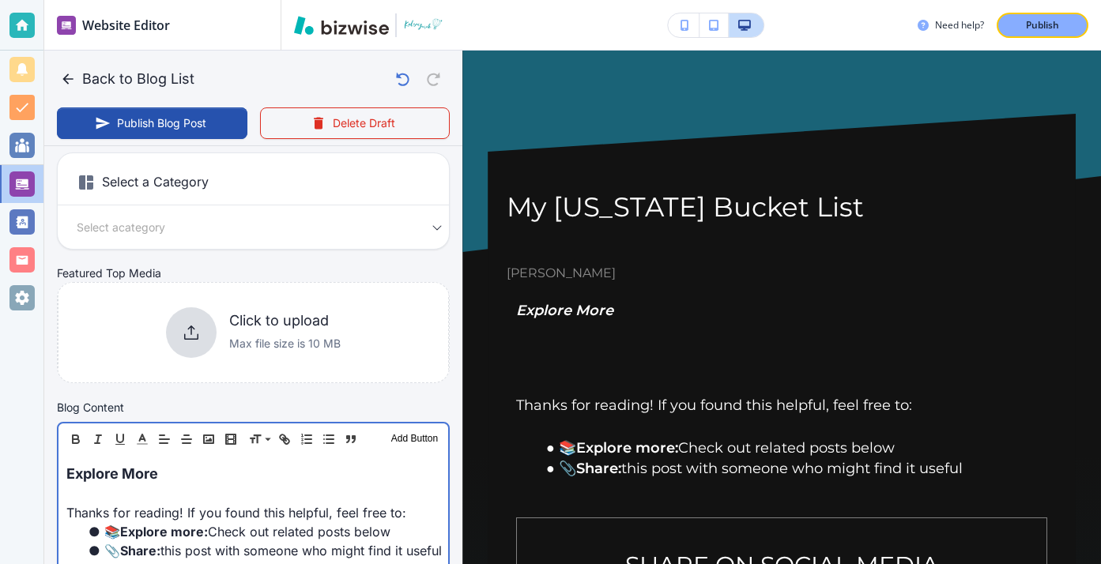
scroll to position [249, 0]
drag, startPoint x: 278, startPoint y: 466, endPoint x: 79, endPoint y: 477, distance: 199.4
click at [79, 477] on p "Explore More" at bounding box center [253, 472] width 374 height 21
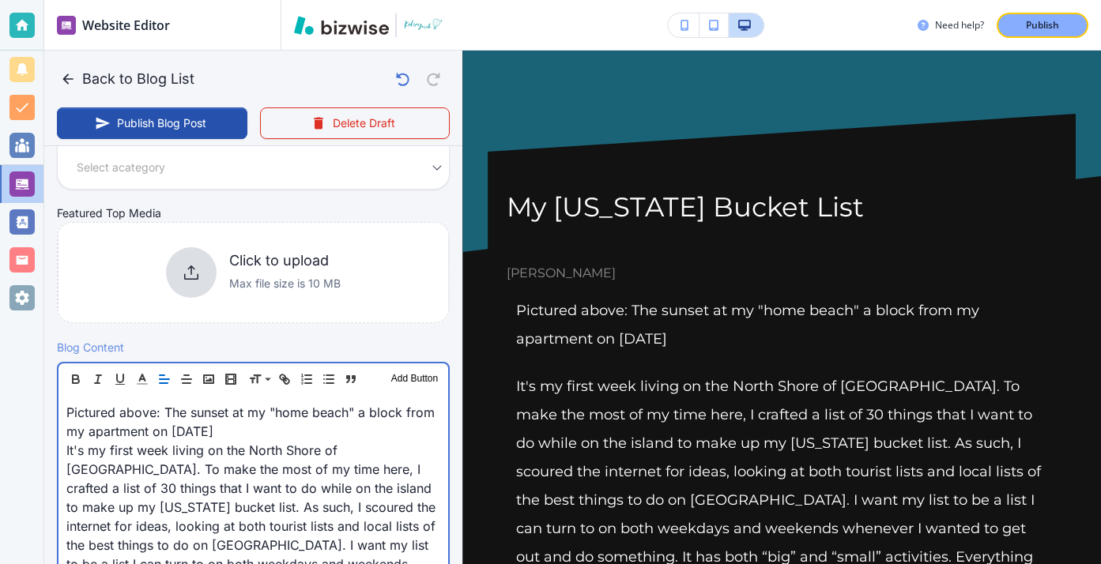
scroll to position [271, 0]
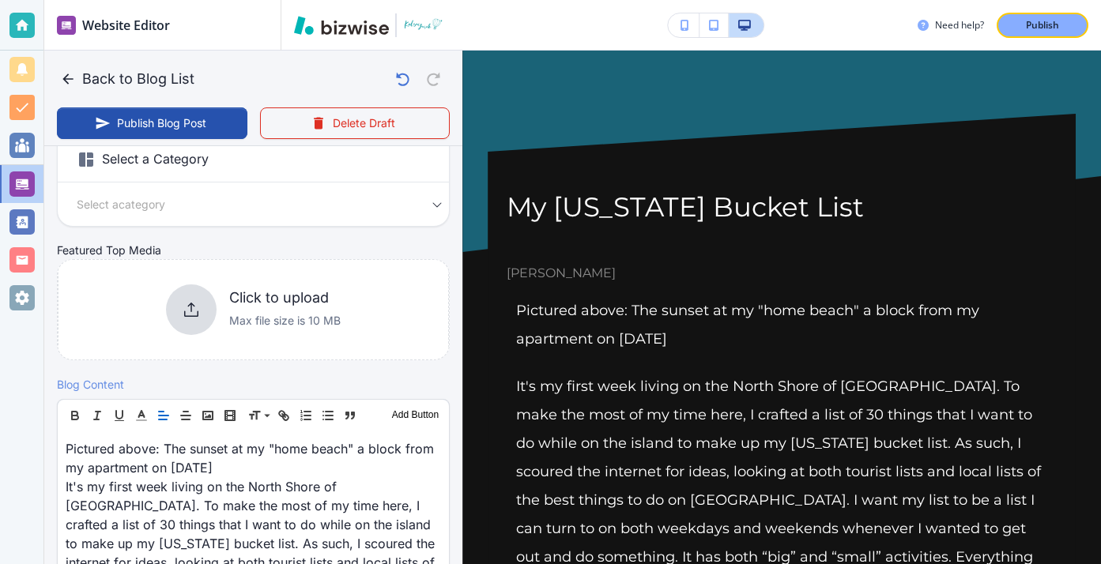
click at [321, 288] on div "Click to upload Max file size is 10 MB" at bounding box center [253, 310] width 175 height 51
type input "Aug 15, 2025 11:48 AM"
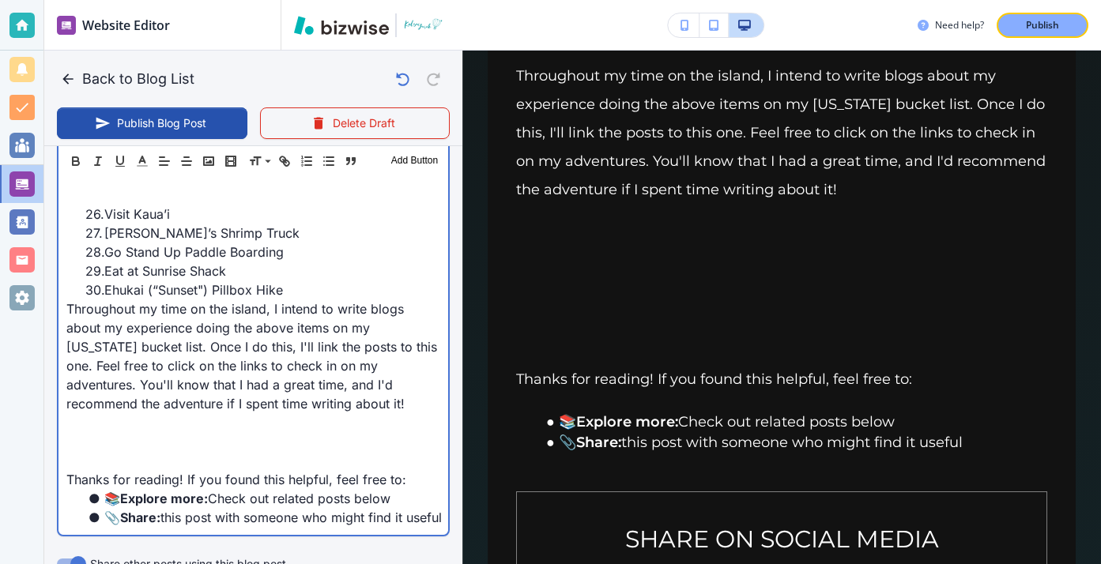
scroll to position [1294, 0]
click at [198, 431] on p at bounding box center [253, 440] width 374 height 19
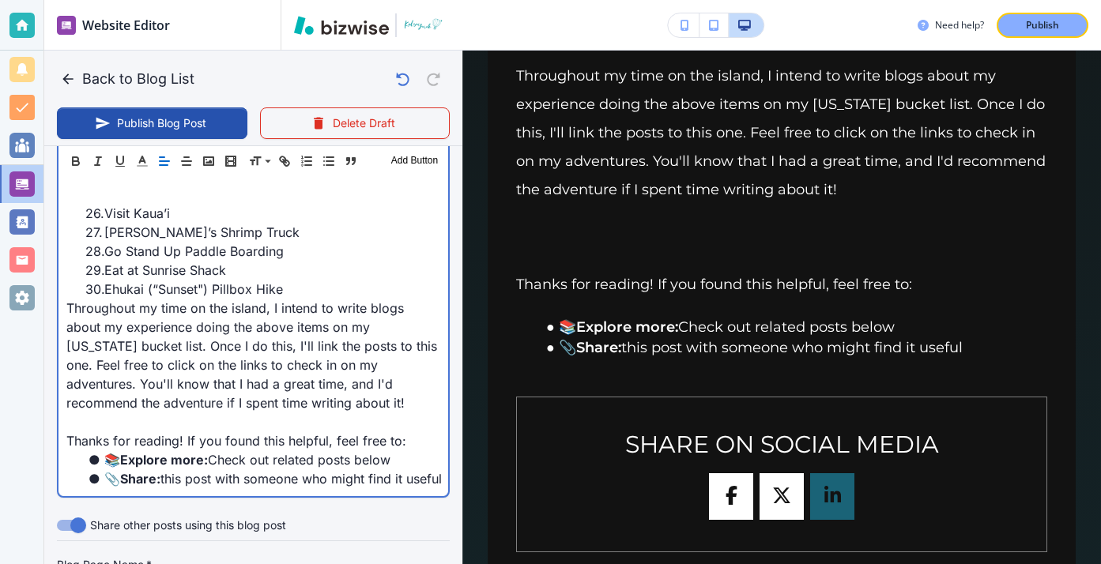
click at [85, 413] on p at bounding box center [253, 422] width 374 height 19
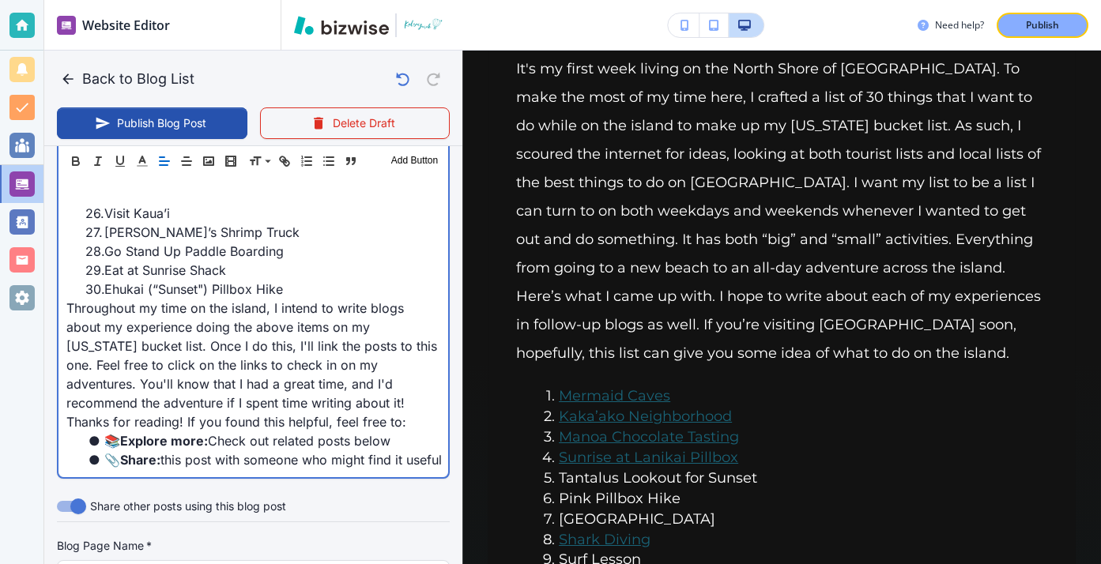
scroll to position [0, 0]
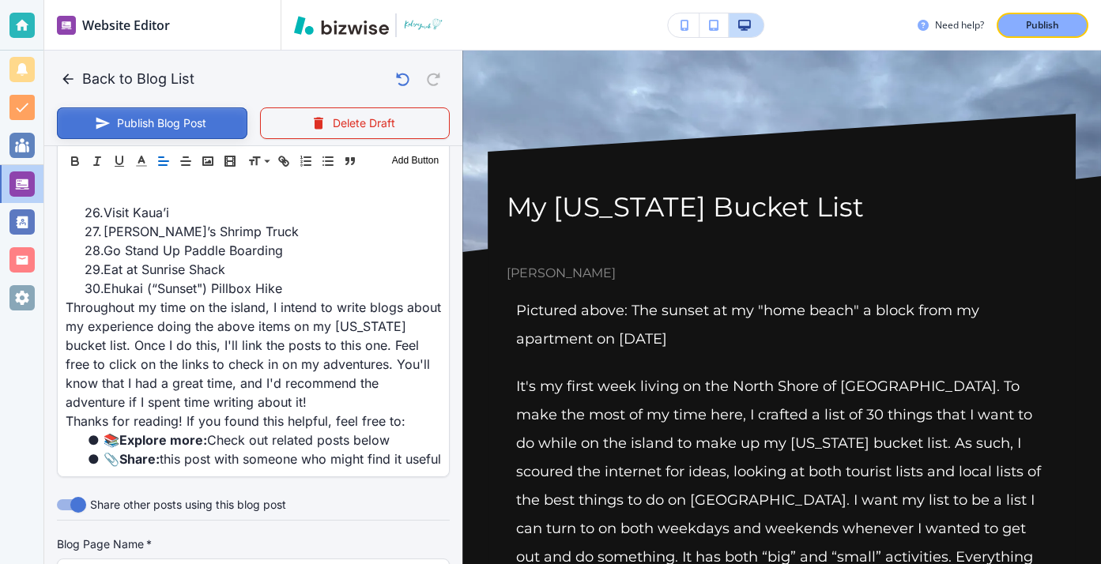
click at [139, 123] on button "Publish Blog Post" at bounding box center [152, 123] width 190 height 32
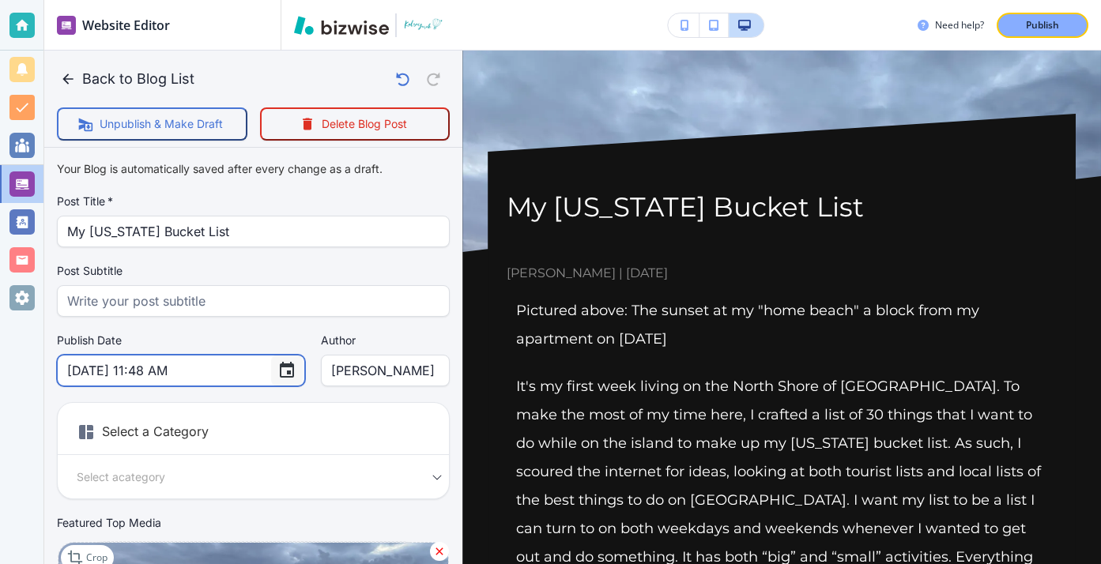
click at [277, 366] on icon "Choose date, selected date is Aug 15, 2025" at bounding box center [286, 370] width 19 height 19
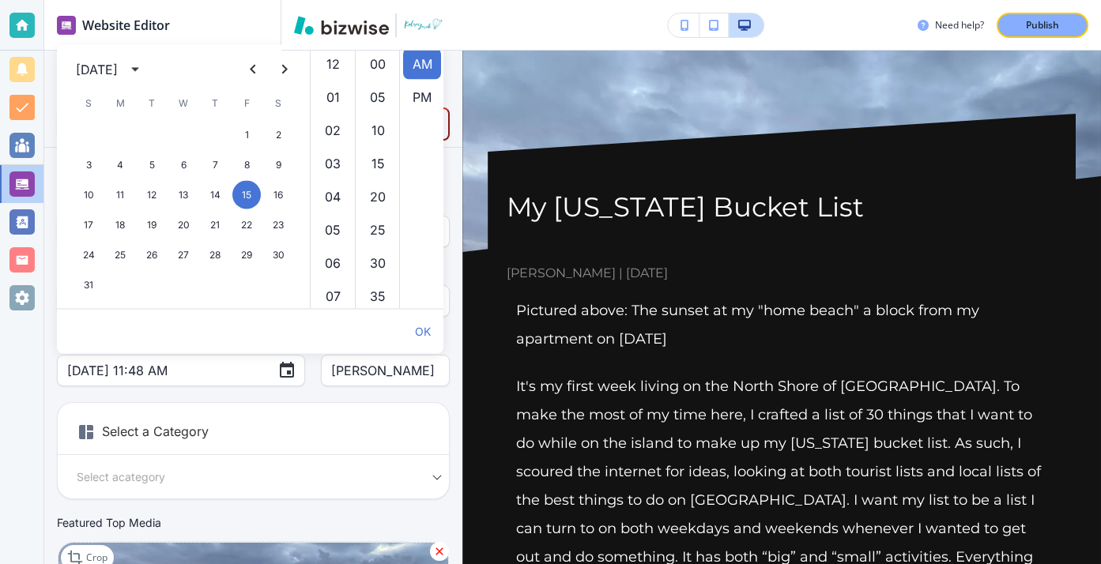
scroll to position [365, 0]
click at [145, 62] on icon "calendar view is open, switch to year view" at bounding box center [135, 69] width 19 height 19
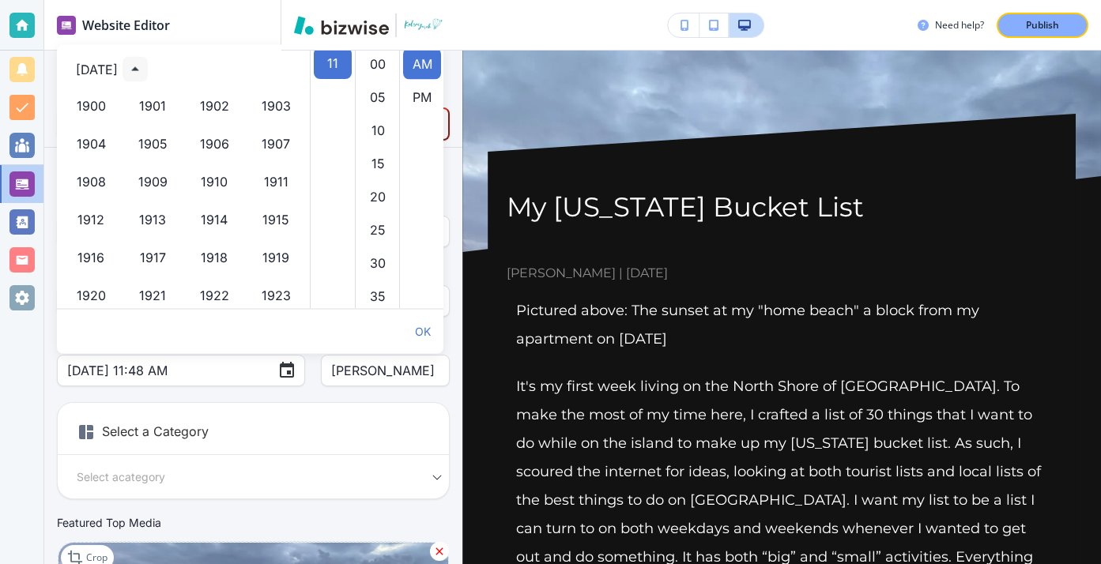
scroll to position [1084, 0]
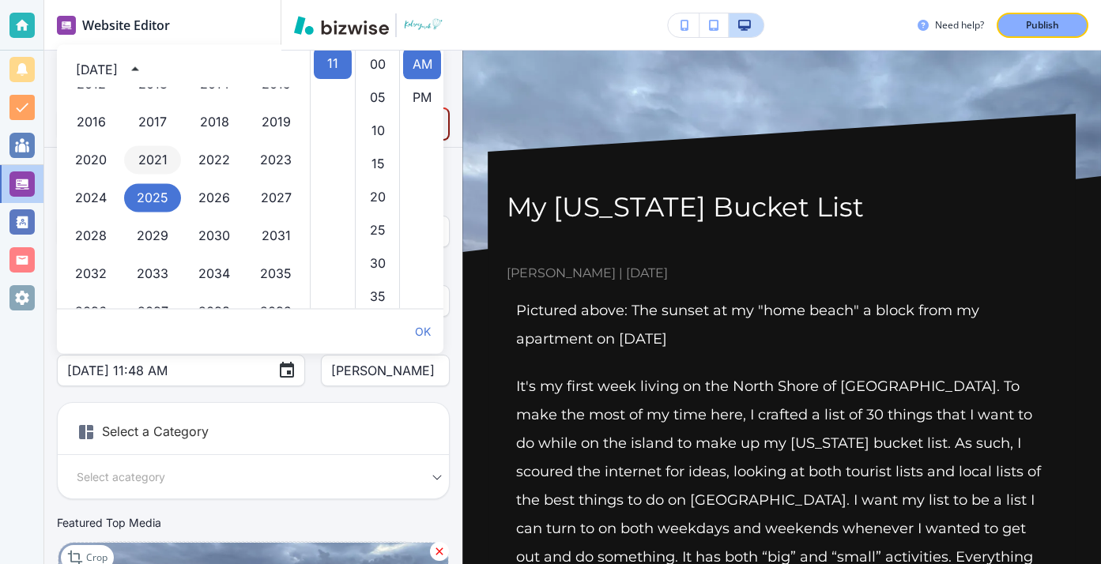
click at [173, 161] on button "2021" at bounding box center [152, 160] width 57 height 28
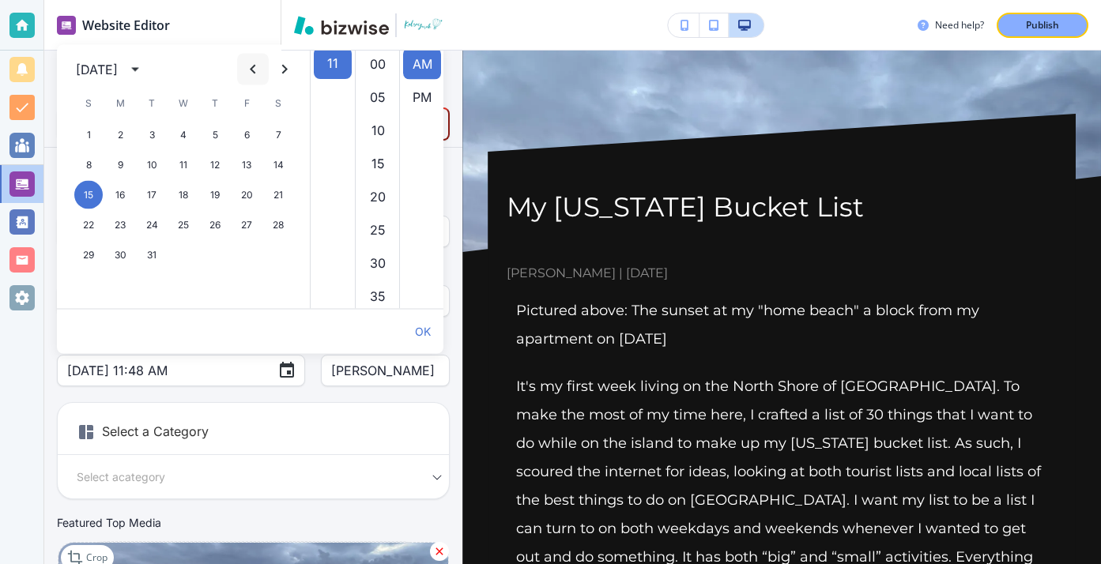
click at [247, 62] on icon "Previous month" at bounding box center [252, 69] width 19 height 19
click at [241, 251] on button "30" at bounding box center [246, 255] width 28 height 28
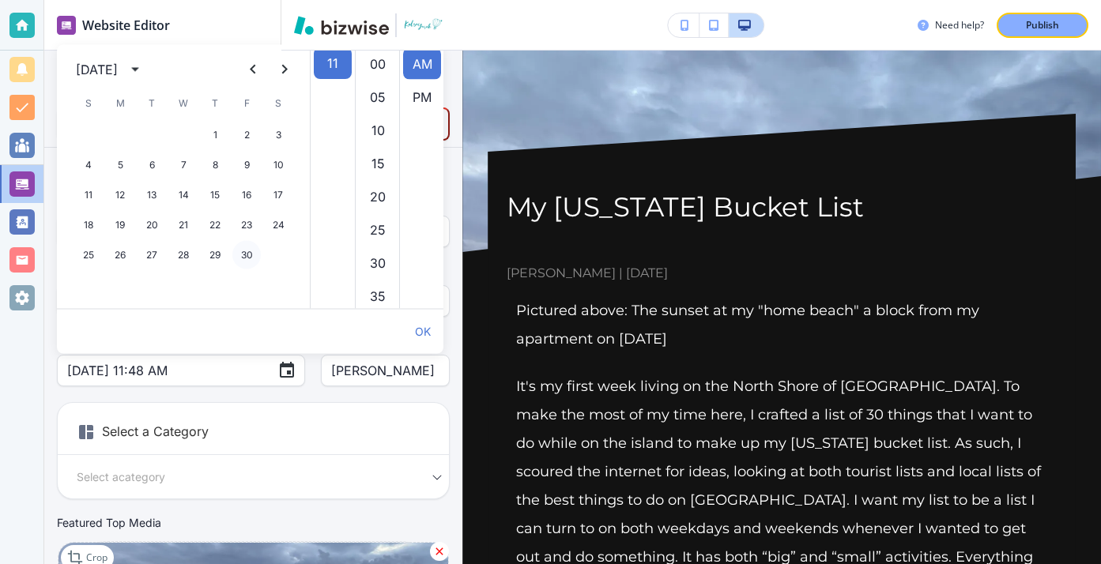
type input "Apr 30, 2021 11:48 AM"
click at [251, 375] on div "Publish Date Apr 30, 2021 11:48 AM ​ Author Kelsey Yurek Author" at bounding box center [253, 360] width 393 height 54
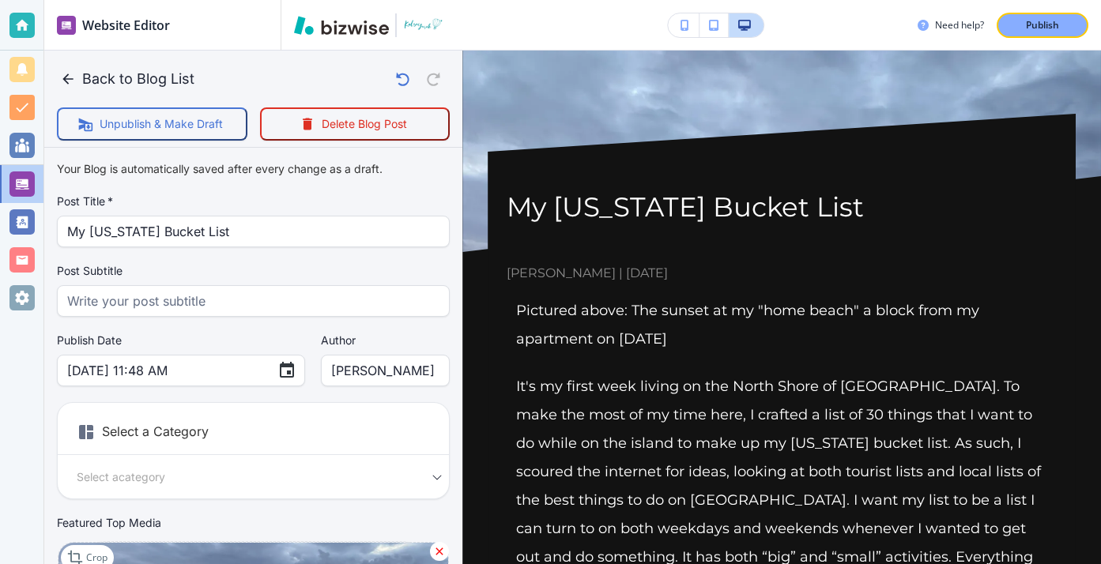
click at [255, 377] on div "Publish Date Apr 30, 2021 11:48 AM ​ Author Kelsey Yurek Author" at bounding box center [253, 360] width 393 height 54
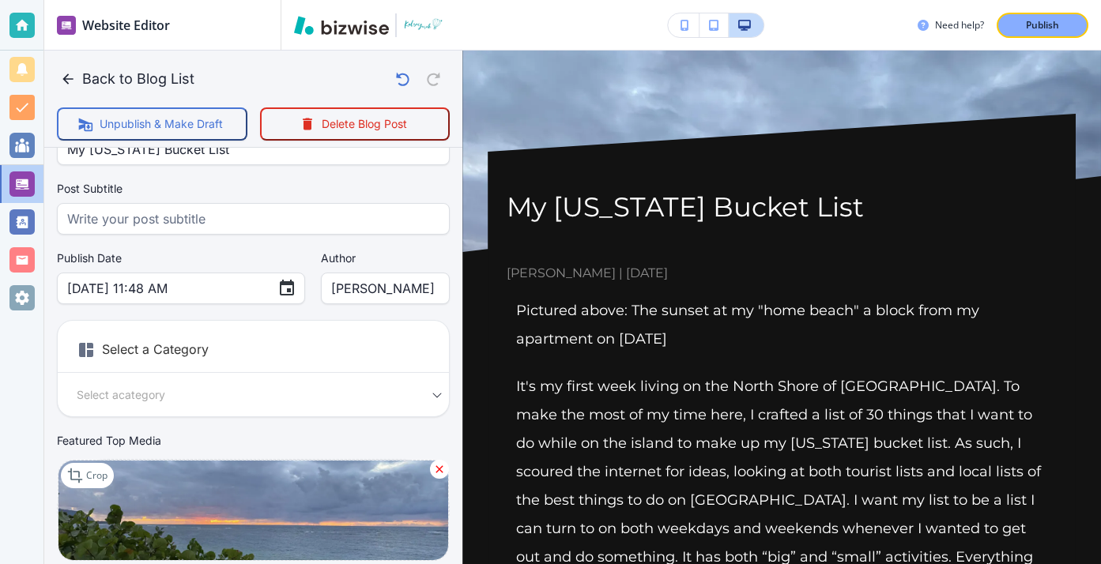
scroll to position [42, 0]
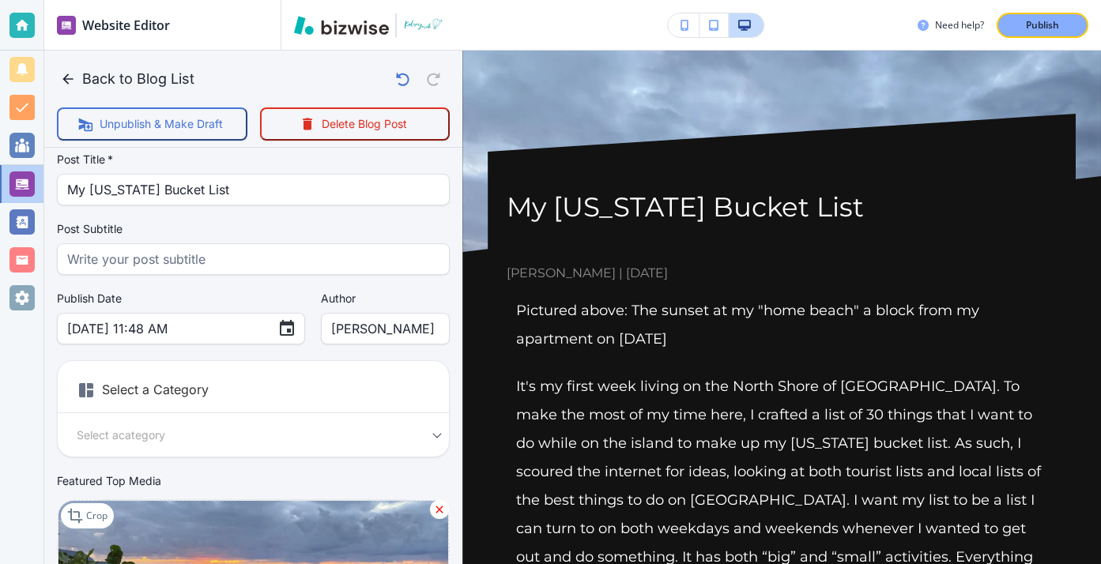
click at [197, 394] on h6 "Select a Category" at bounding box center [253, 394] width 391 height 40
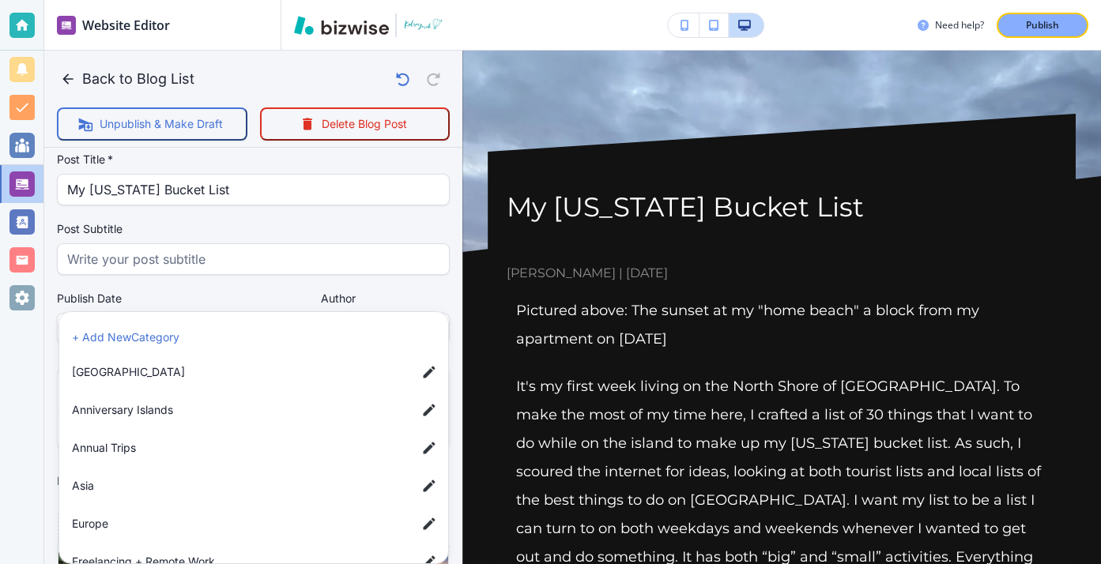
click at [206, 0] on body "Website Editor Pages Edit, add, and delete pages or manage your page order Upda…" at bounding box center [550, 0] width 1101 height 0
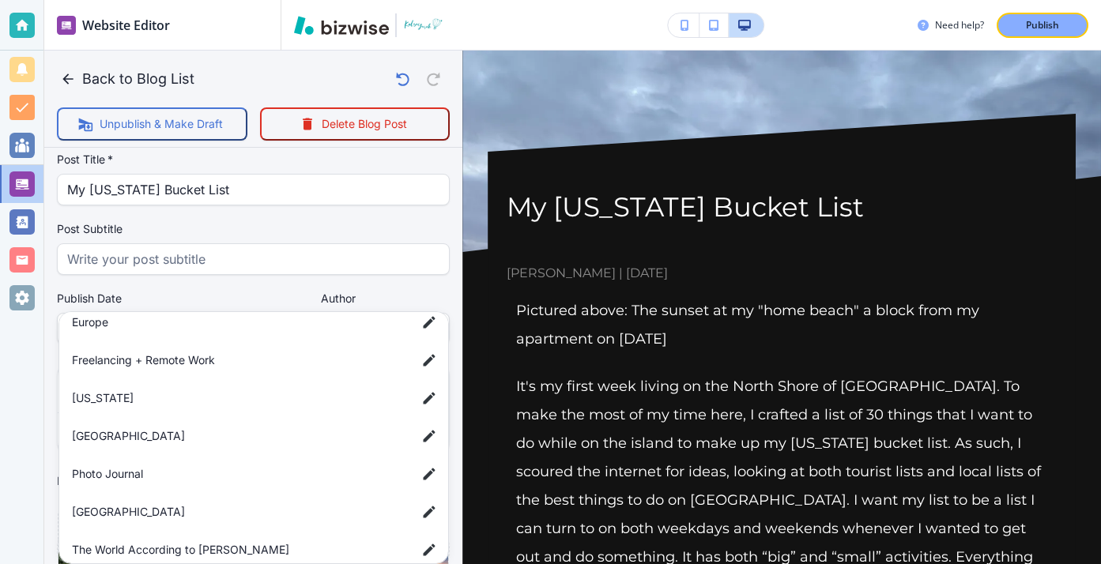
scroll to position [211, 0]
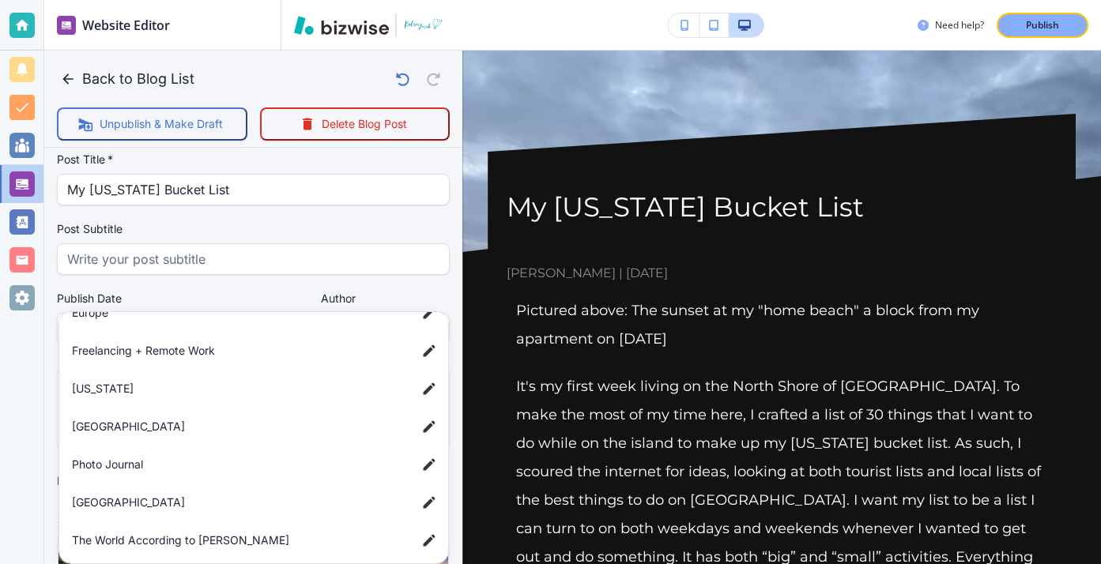
click at [199, 395] on span "[US_STATE]" at bounding box center [238, 388] width 332 height 17
type input "a42c88d85c3a2ee25909d"
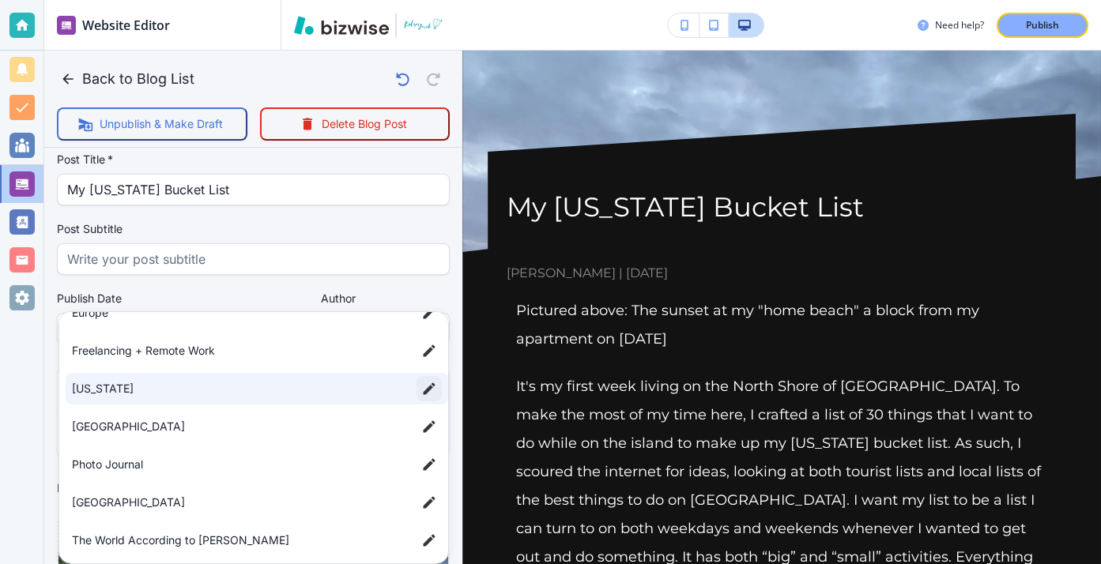
click at [430, 395] on icon "button" at bounding box center [429, 389] width 16 height 16
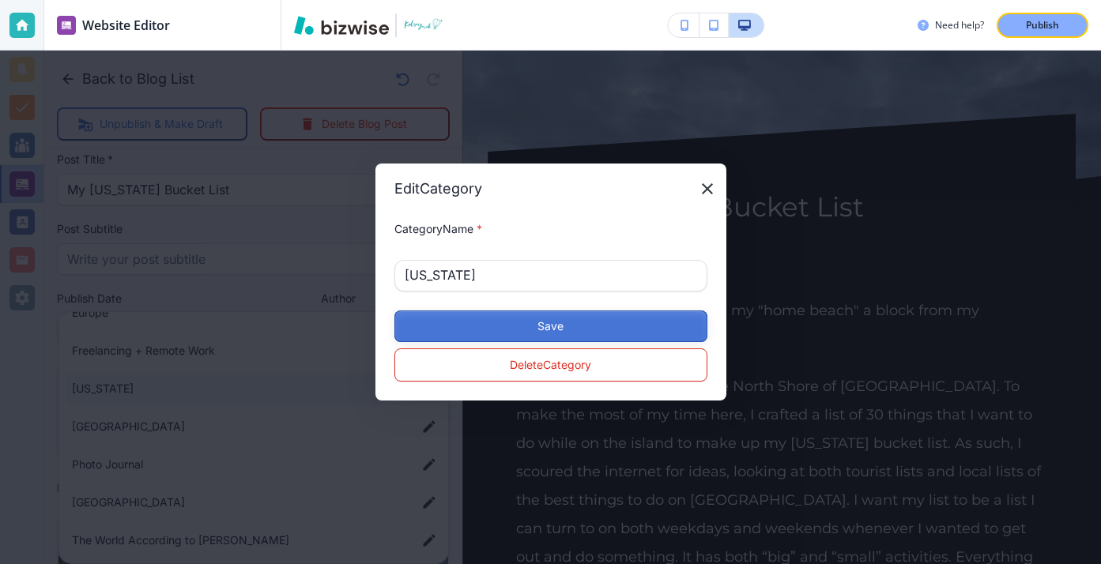
click at [508, 318] on button "Save" at bounding box center [550, 327] width 313 height 32
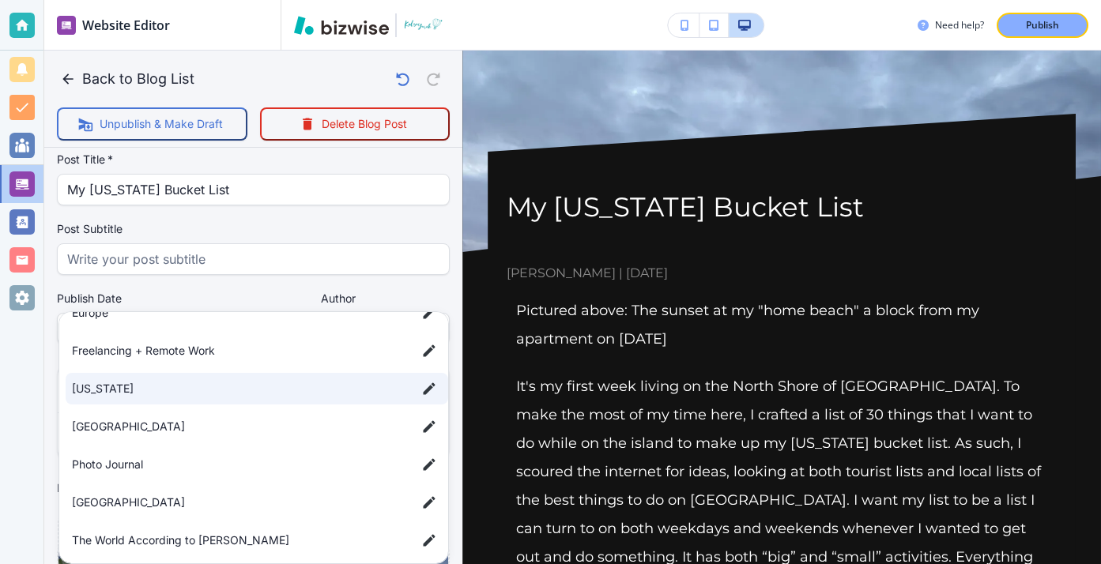
click at [317, 392] on span "[US_STATE]" at bounding box center [238, 388] width 332 height 17
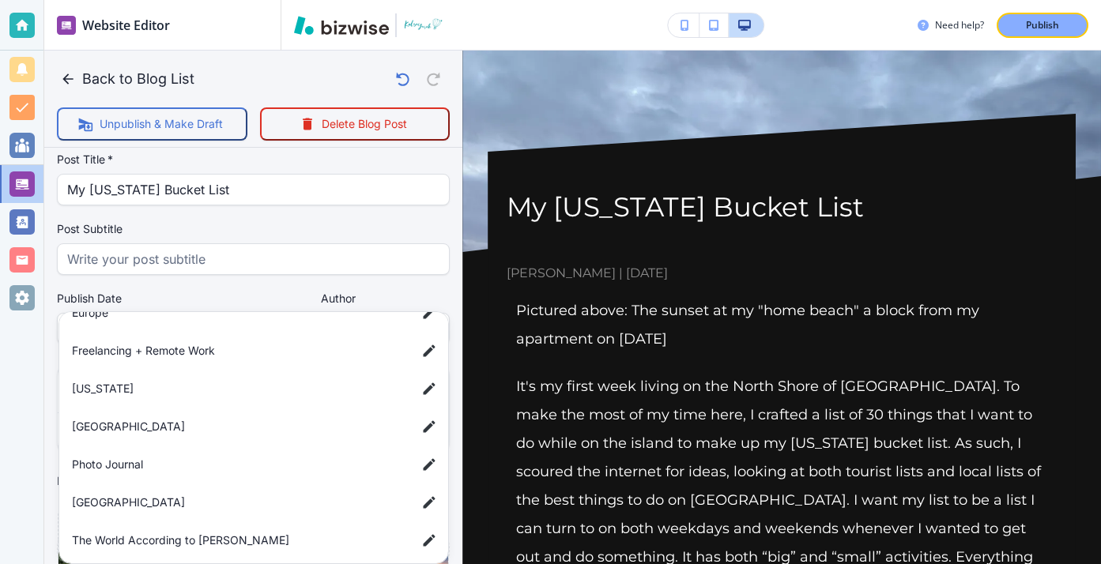
scroll to position [0, 0]
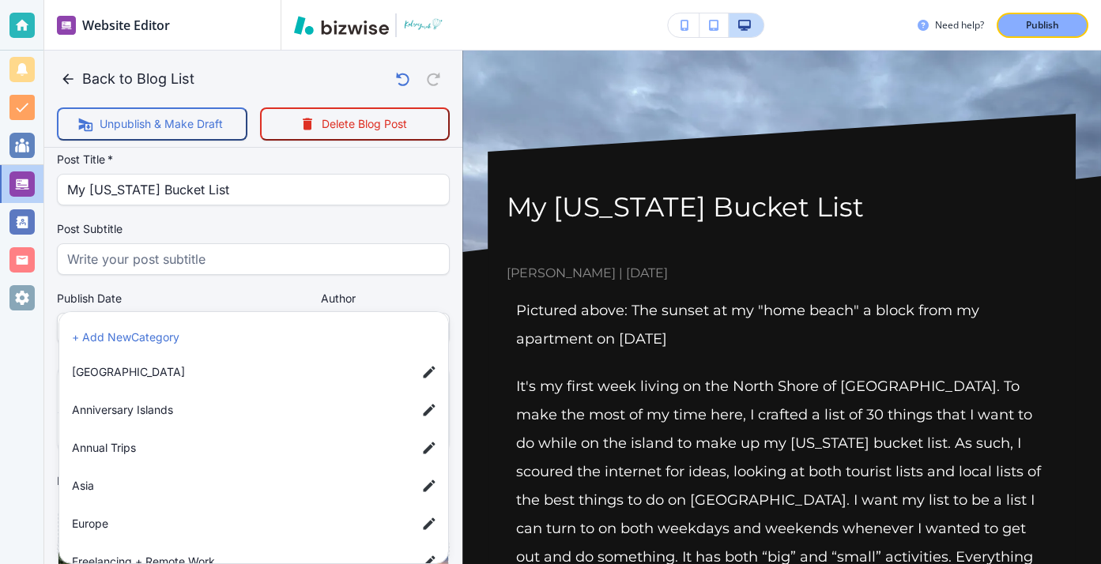
click at [322, 288] on div at bounding box center [550, 282] width 1101 height 564
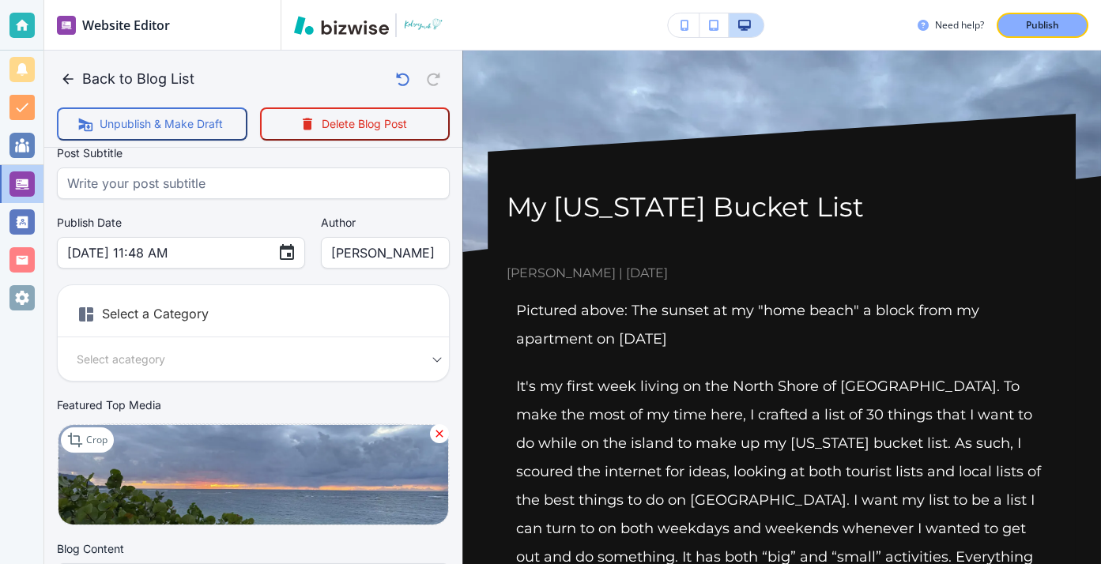
scroll to position [88, 0]
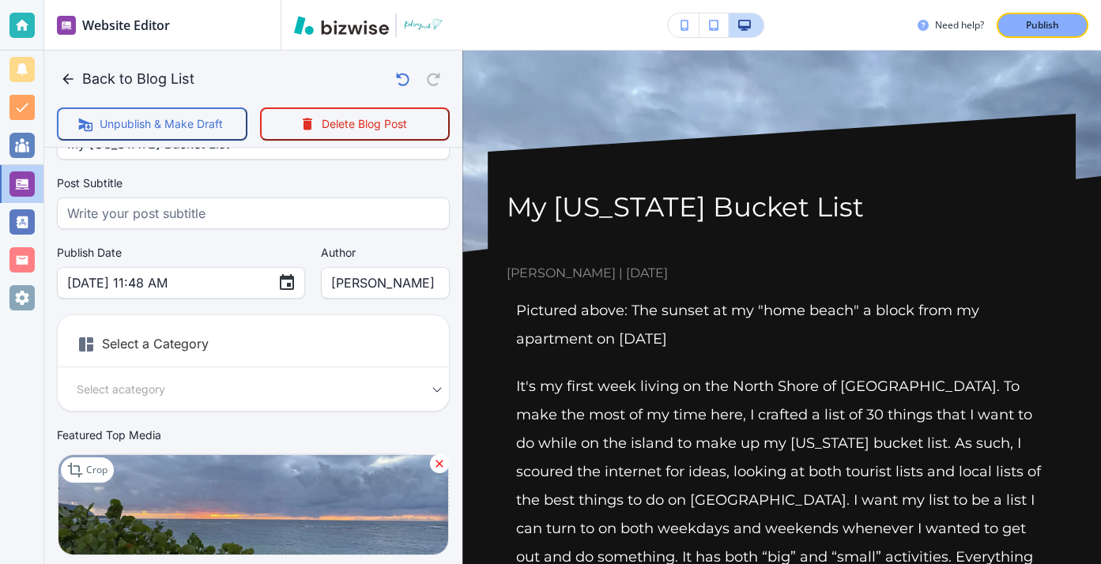
click at [371, 375] on div "Select a Category Select a category Select a Category" at bounding box center [253, 363] width 393 height 97
click at [433, 386] on div "Select a category Select a Category" at bounding box center [253, 389] width 391 height 18
click at [375, 370] on div "Select a Category Select a category Select a Category" at bounding box center [253, 363] width 393 height 97
click at [123, 363] on h6 "Select a Category" at bounding box center [253, 348] width 391 height 40
click at [111, 358] on h6 "Select a Category" at bounding box center [253, 348] width 391 height 40
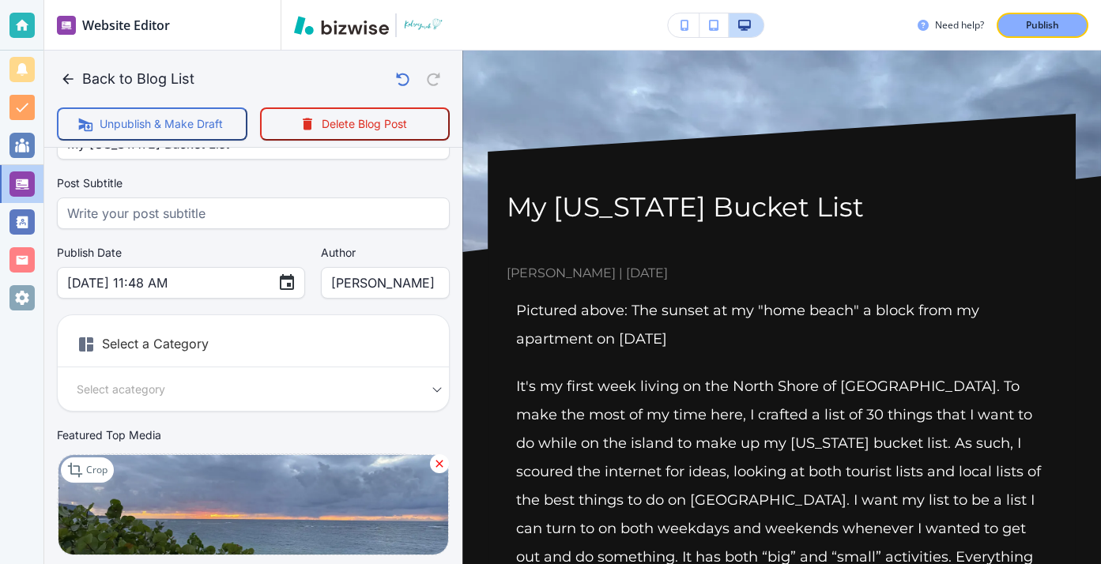
click at [104, 354] on h6 "Select a Category" at bounding box center [253, 348] width 391 height 40
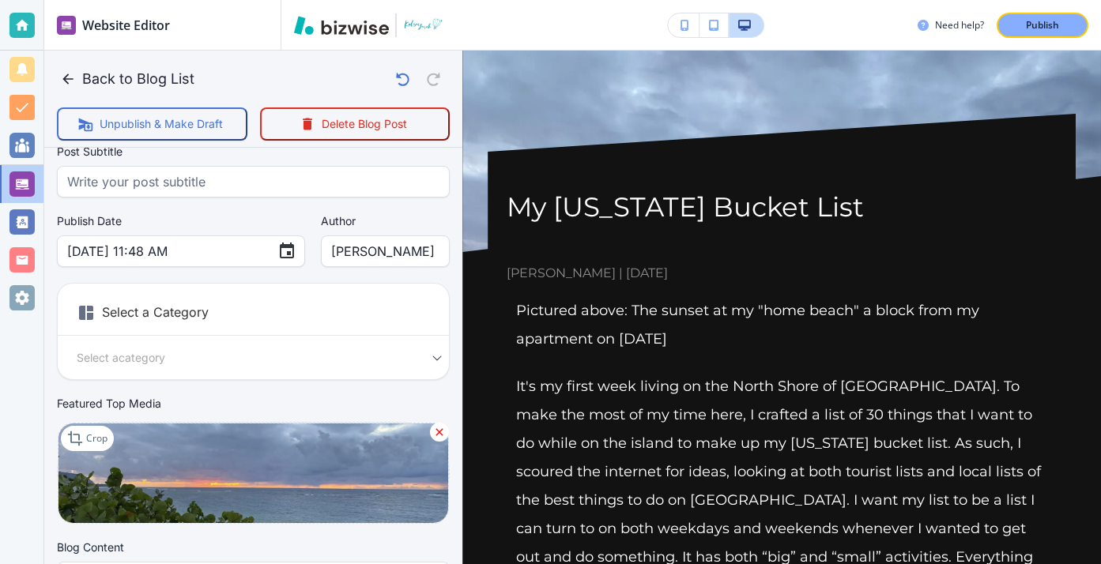
scroll to position [149, 0]
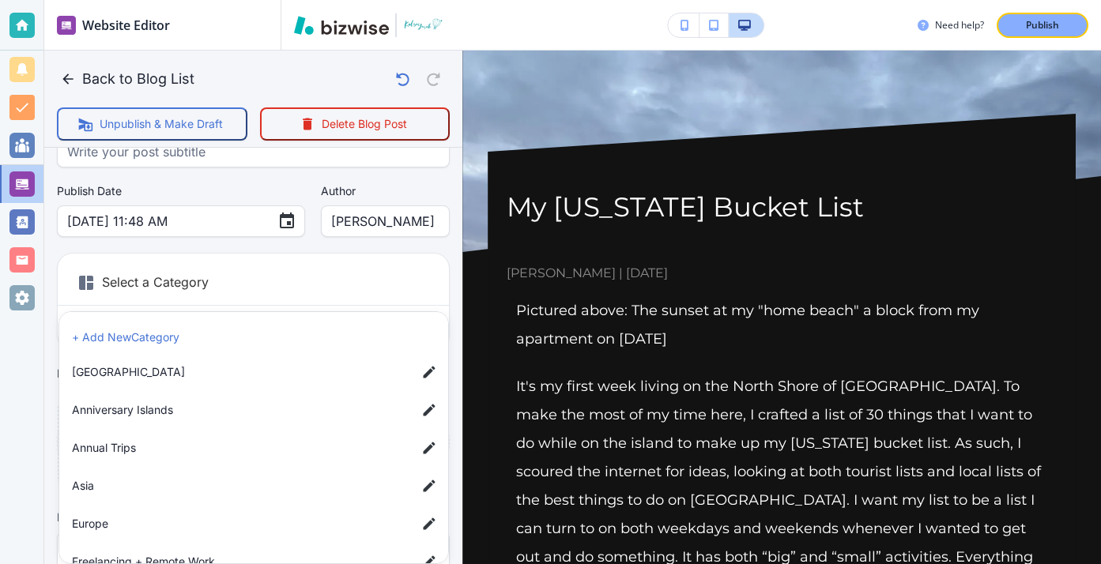
click at [429, 0] on body "Website Editor Pages Edit, add, and delete pages or manage your page order Upda…" at bounding box center [550, 0] width 1101 height 0
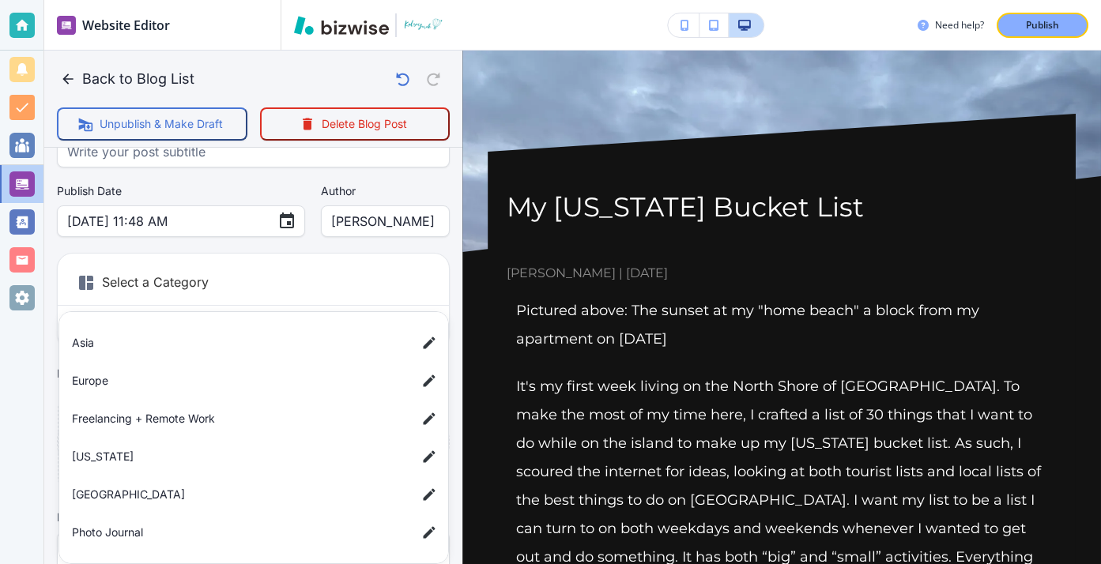
scroll to position [153, 0]
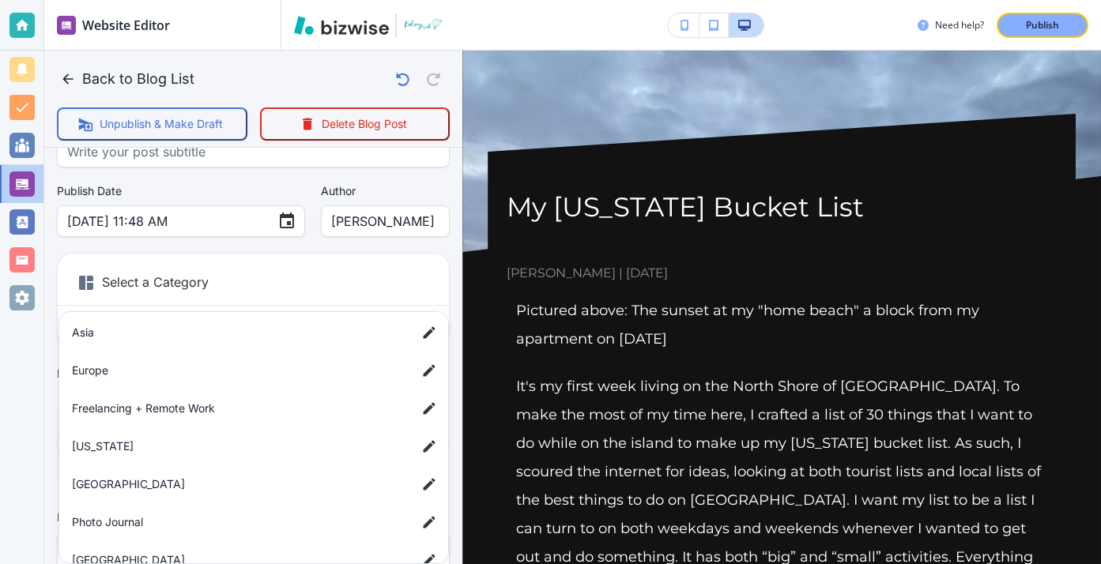
click at [243, 451] on span "[US_STATE]" at bounding box center [238, 446] width 332 height 17
type input "a42c88d85c3a2ee25909d"
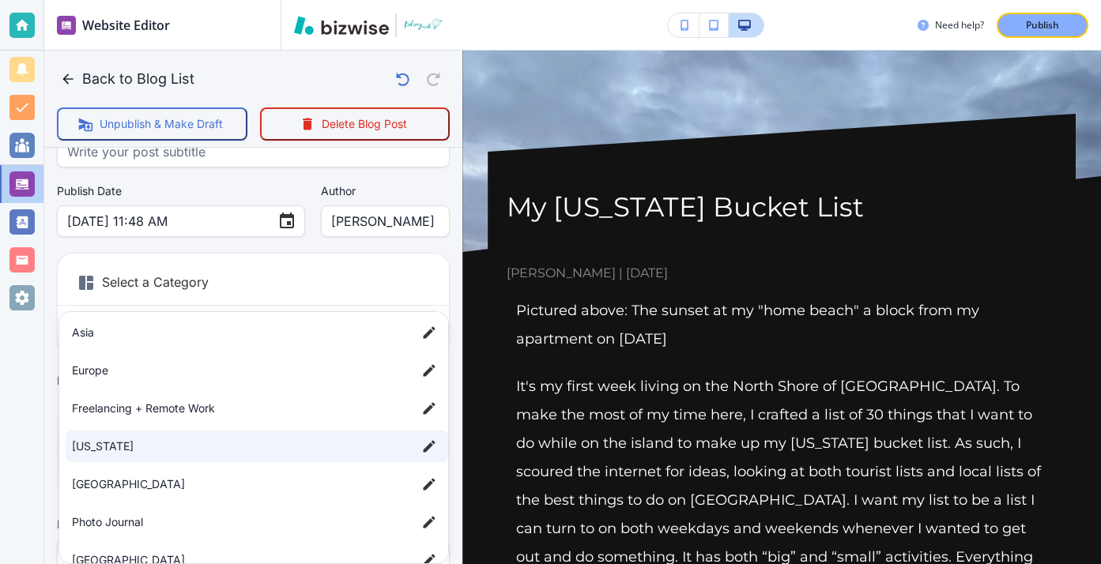
click at [224, 449] on span "[US_STATE]" at bounding box center [238, 446] width 332 height 17
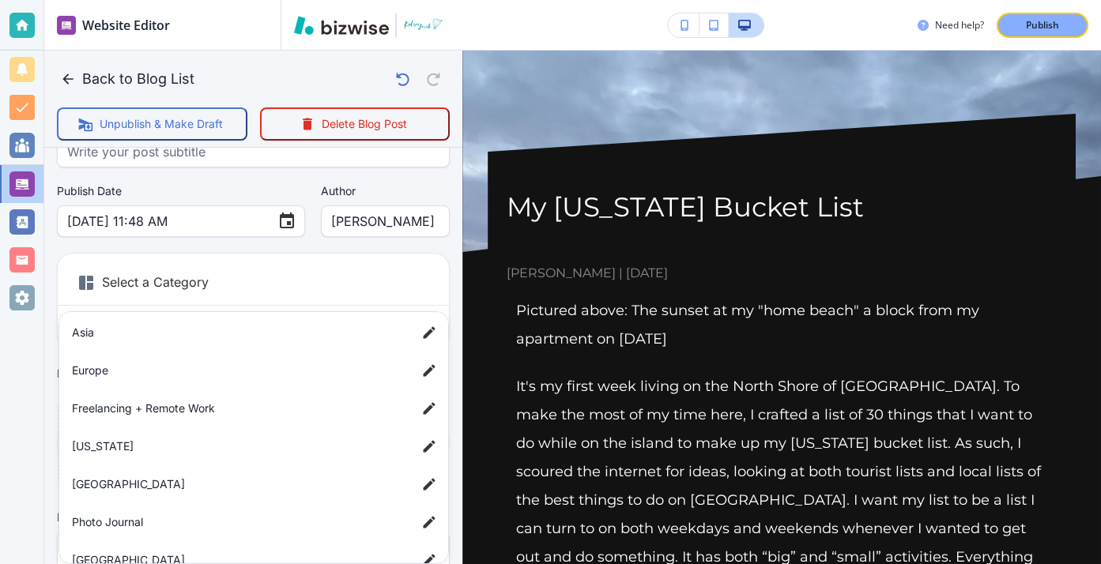
scroll to position [0, 0]
click at [259, 253] on div at bounding box center [550, 282] width 1101 height 564
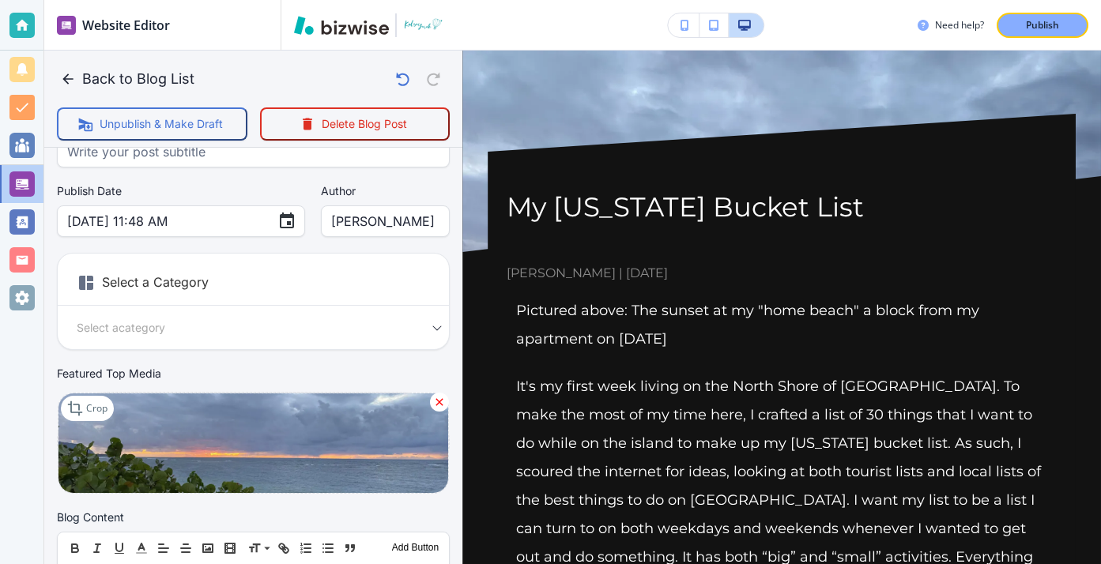
click at [400, 316] on div "Select a Category Select a category Select a Category" at bounding box center [253, 301] width 393 height 97
click at [430, 326] on div "Select a category Select a Category" at bounding box center [253, 327] width 391 height 18
click at [437, 326] on div "Select a category Select a Category" at bounding box center [253, 327] width 391 height 18
click at [204, 268] on h6 "Select a Category" at bounding box center [253, 286] width 391 height 40
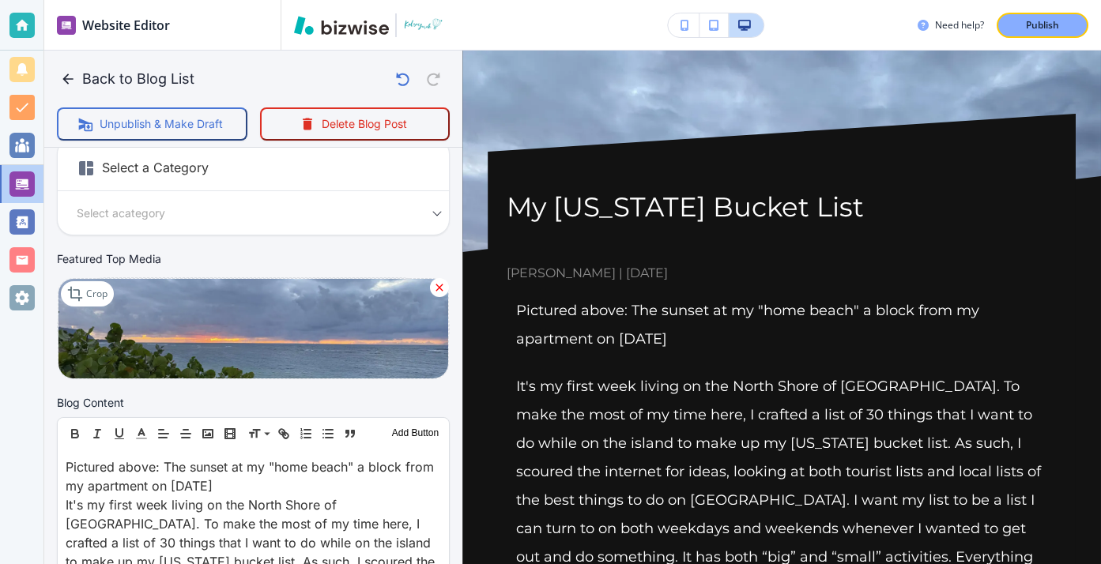
scroll to position [210, 0]
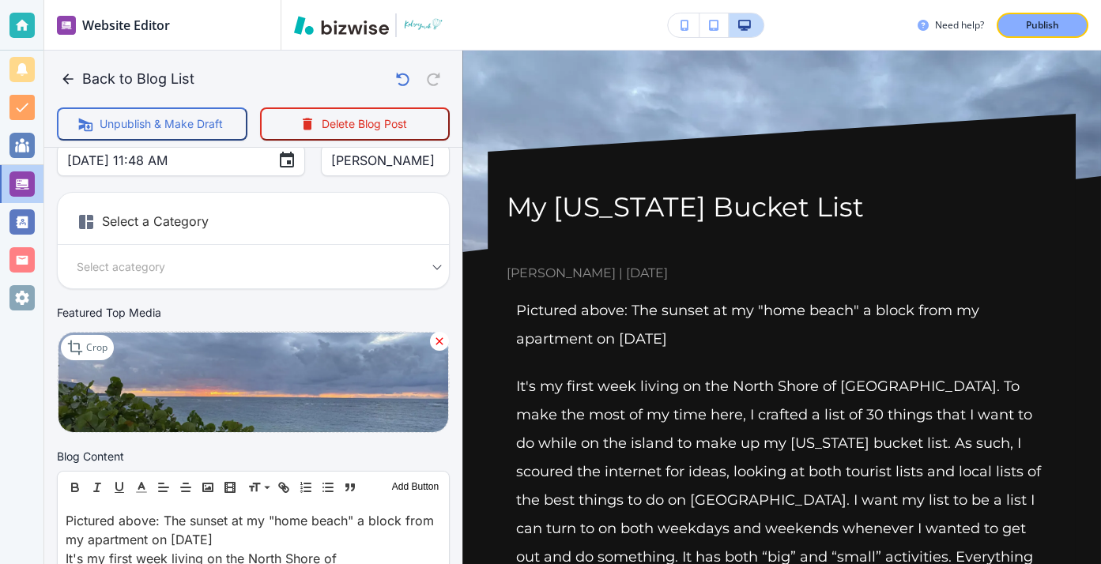
click at [429, 0] on body "Website Editor Pages Edit, add, and delete pages or manage your page order Upda…" at bounding box center [550, 0] width 1101 height 0
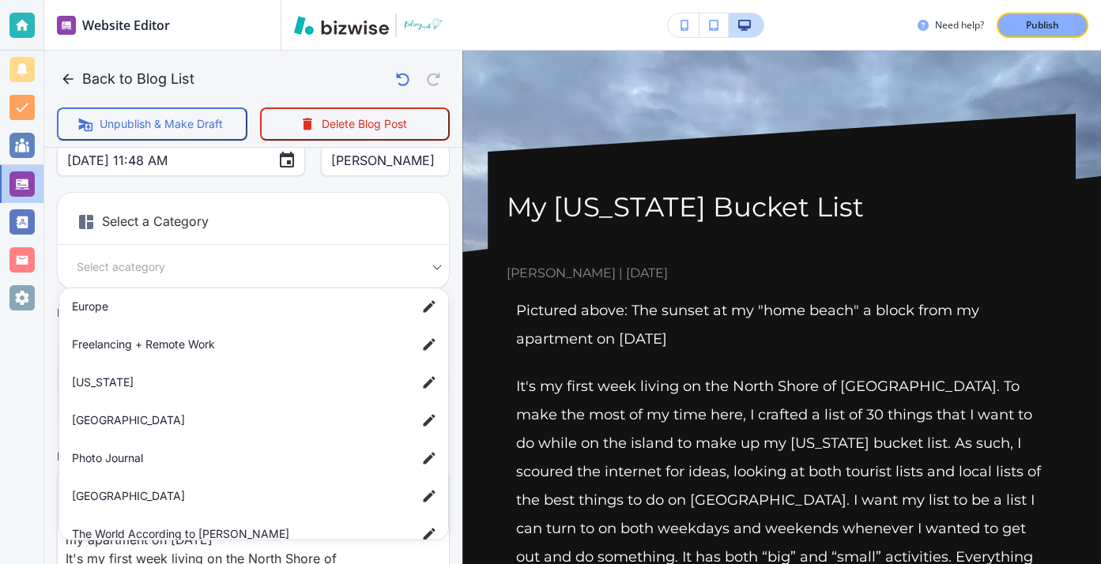
scroll to position [219, 0]
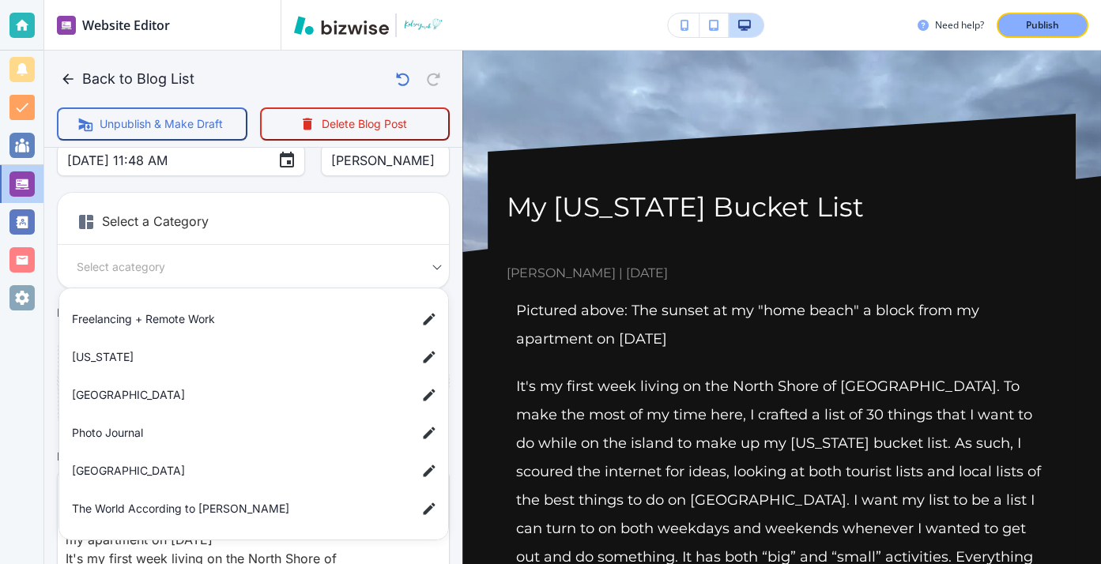
click at [189, 356] on span "[US_STATE]" at bounding box center [238, 357] width 332 height 17
type input "a42c88d85c3a2ee25909d"
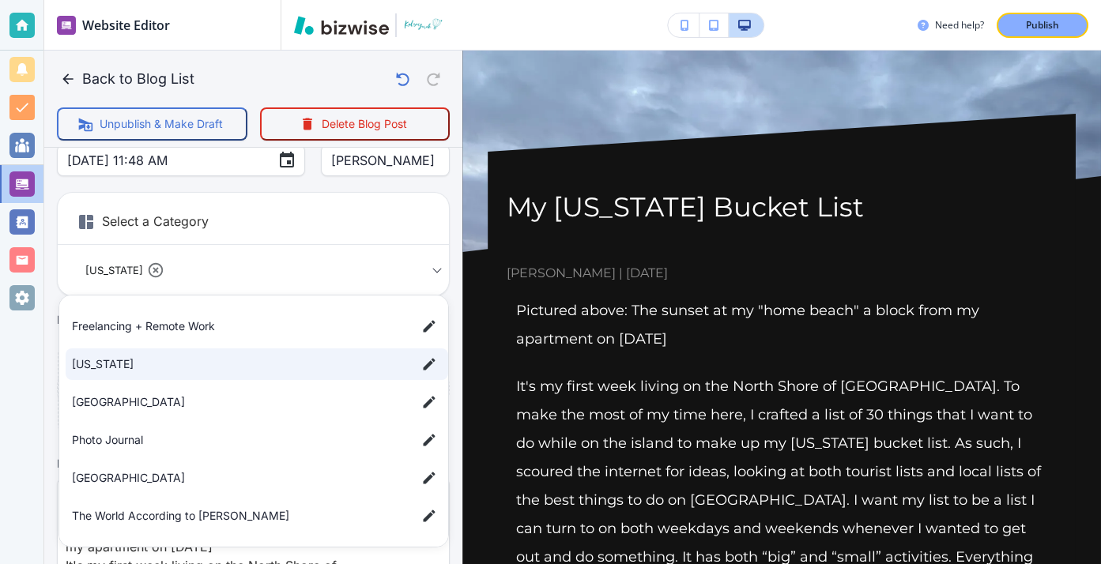
click at [250, 213] on div at bounding box center [550, 282] width 1101 height 564
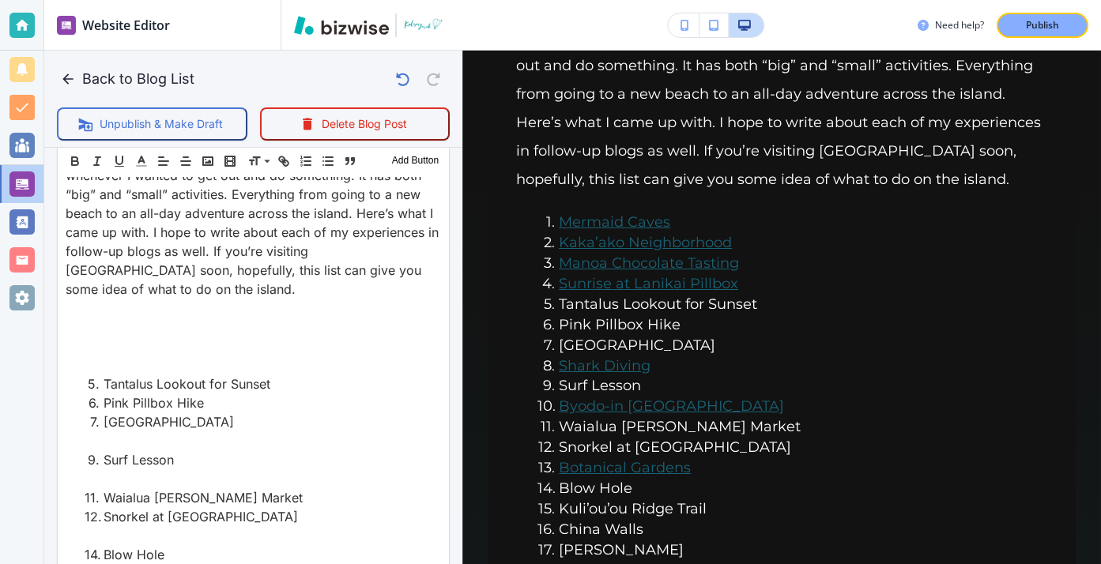
scroll to position [0, 0]
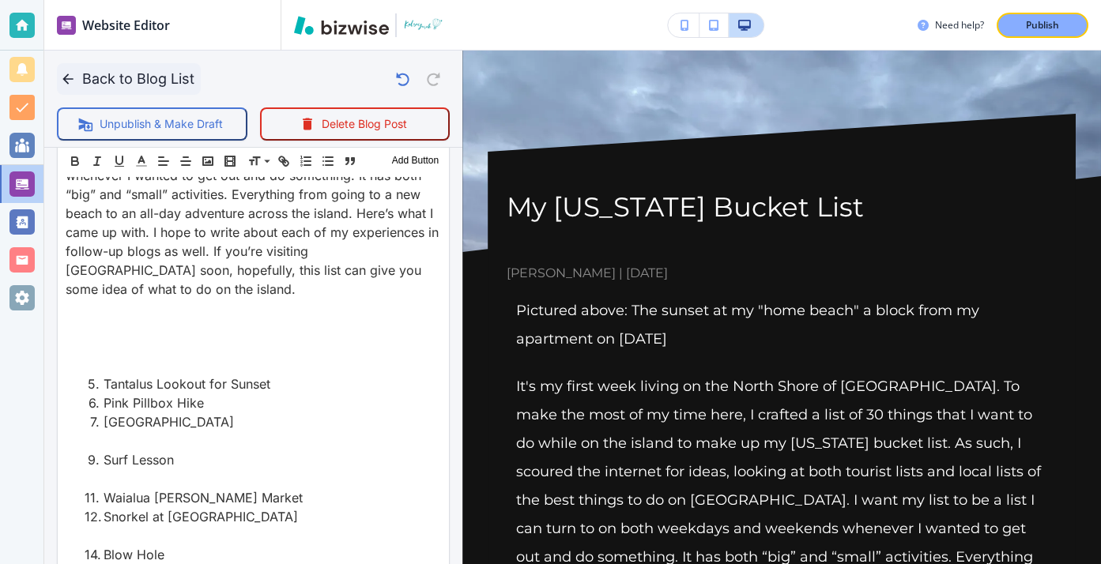
click at [74, 75] on icon "button" at bounding box center [68, 79] width 16 height 16
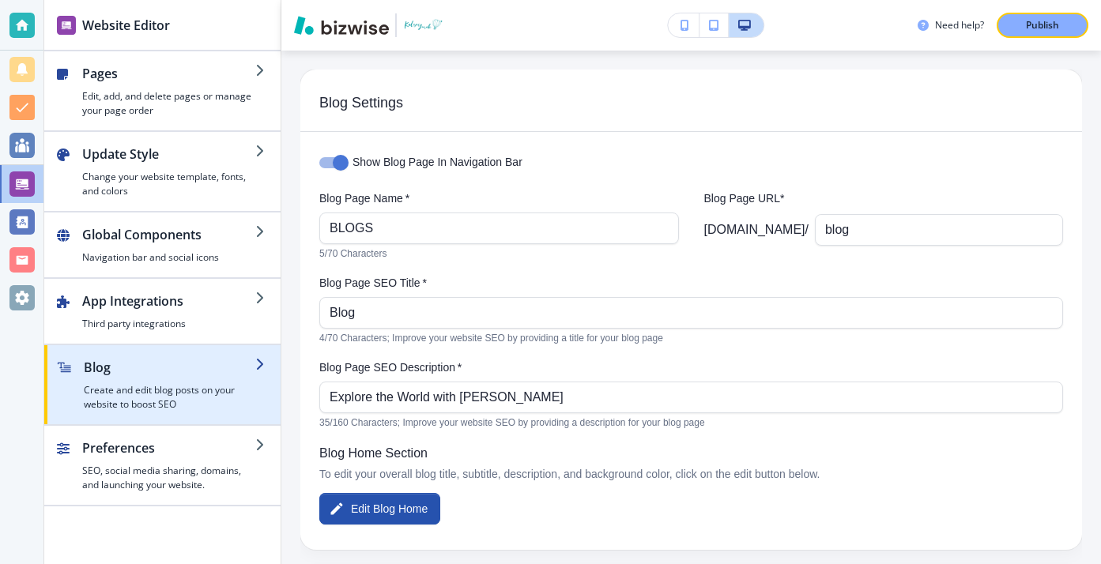
click at [256, 386] on div "button" at bounding box center [267, 385] width 25 height 54
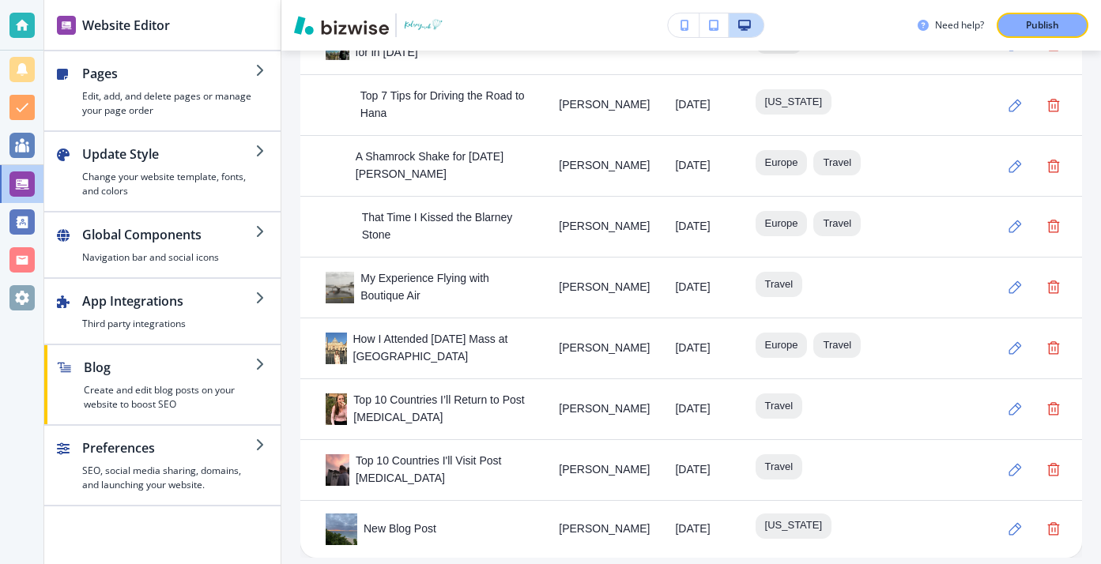
scroll to position [1370, 0]
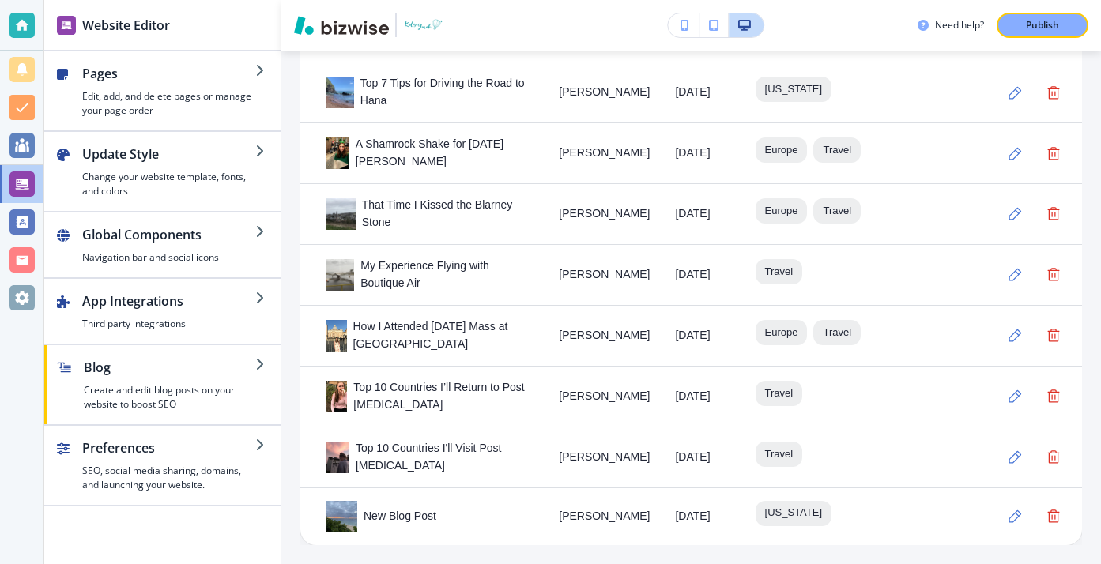
click at [429, 511] on div "New Blog Post" at bounding box center [430, 517] width 208 height 32
click at [1023, 522] on button "button" at bounding box center [1016, 517] width 32 height 32
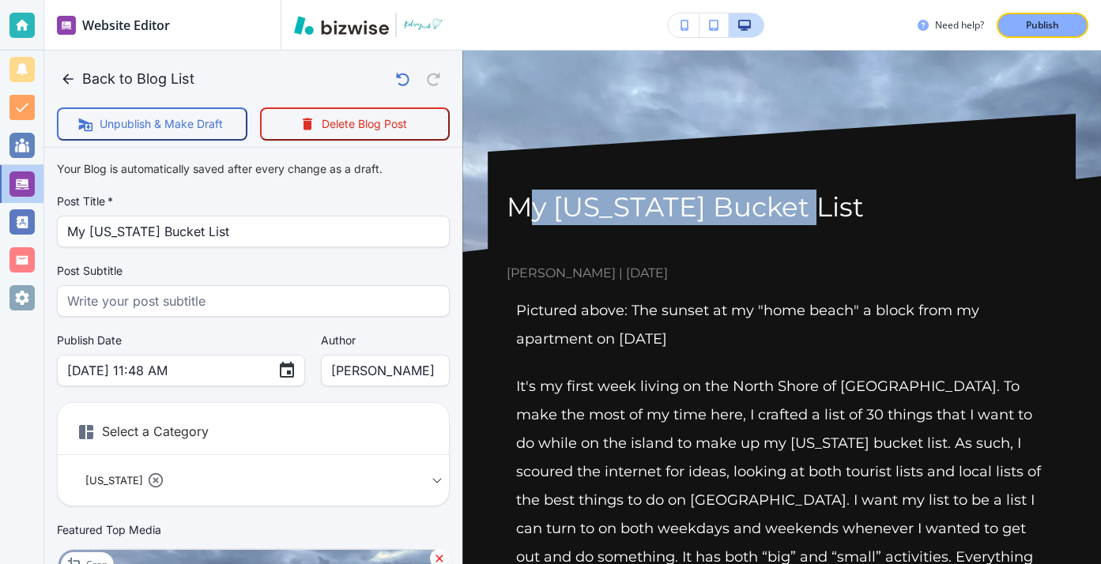
drag, startPoint x: 797, startPoint y: 215, endPoint x: 526, endPoint y: 224, distance: 271.2
click at [526, 224] on h1 "My [US_STATE] Bucket List" at bounding box center [782, 208] width 550 height 36
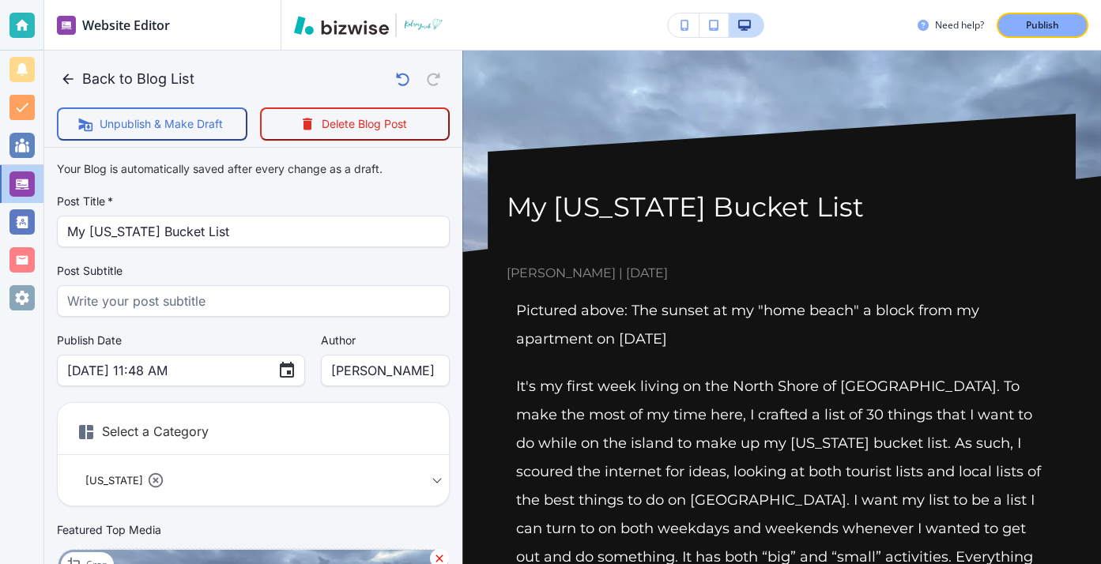
click at [515, 220] on h1 "My [US_STATE] Bucket List" at bounding box center [782, 208] width 550 height 36
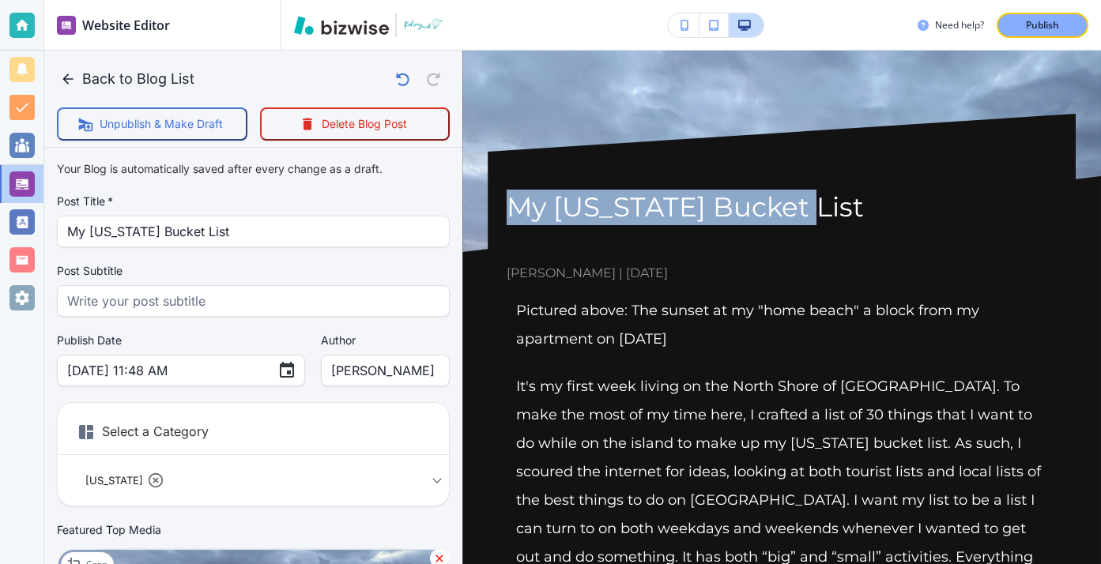
drag, startPoint x: 514, startPoint y: 220, endPoint x: 799, endPoint y: 213, distance: 285.4
click at [799, 213] on h1 "My [US_STATE] Bucket List" at bounding box center [782, 208] width 550 height 36
copy h1 "My [US_STATE] Bucket List"
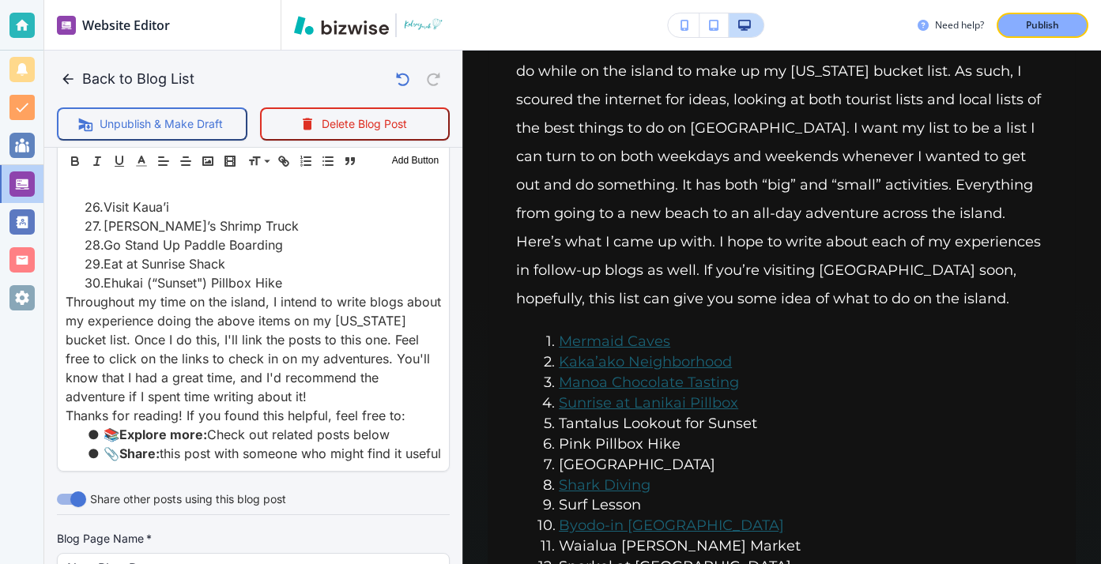
scroll to position [1565, 0]
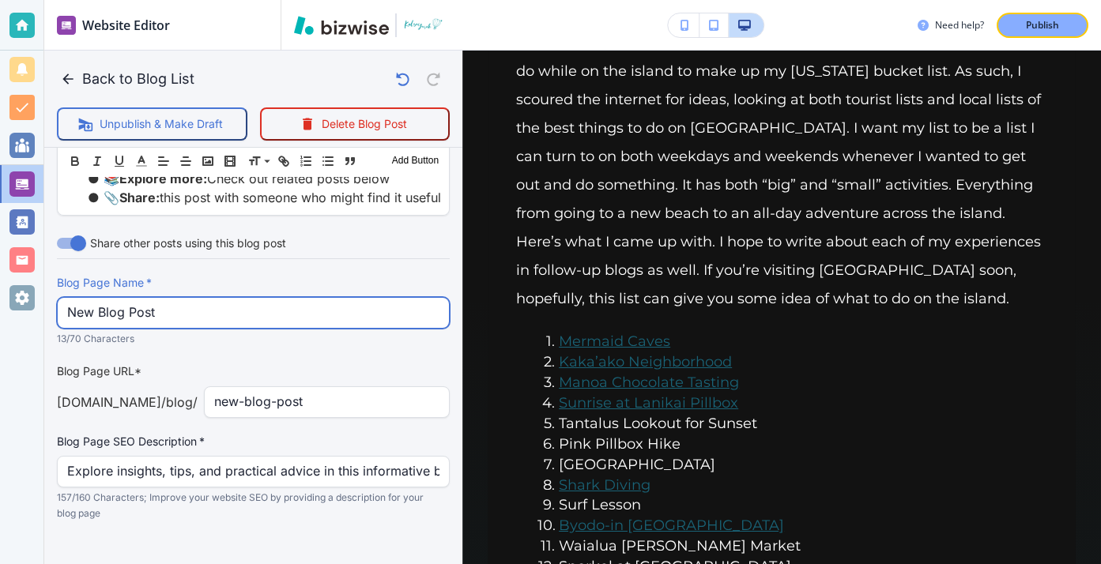
drag, startPoint x: 258, startPoint y: 294, endPoint x: 7, endPoint y: 265, distance: 252.2
click at [7, 265] on div "Website Editor Pages Edit, add, and delete pages or manage your page order Upda…" at bounding box center [550, 282] width 1101 height 564
paste input "My Hawaii Bucket Li"
type input "My [US_STATE] Bucket List"
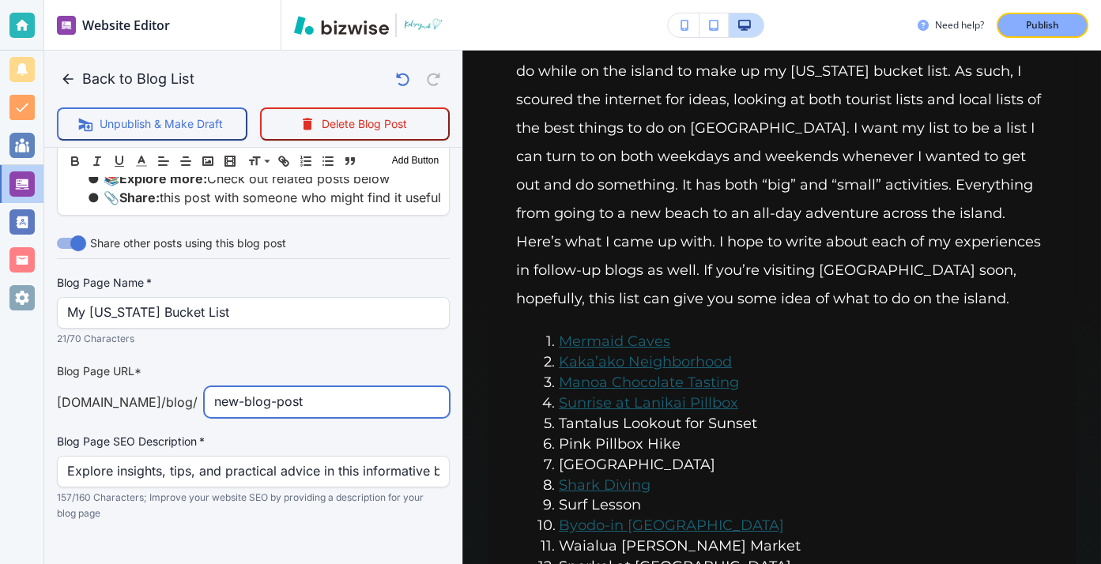
drag, startPoint x: 398, startPoint y: 397, endPoint x: 32, endPoint y: 360, distance: 368.5
click at [36, 360] on div "Website Editor Pages Edit, add, and delete pages or manage your page order Upda…" at bounding box center [550, 282] width 1101 height 564
type input "my-hawaii-bucket-list"
drag, startPoint x: 65, startPoint y: 450, endPoint x: 445, endPoint y: 454, distance: 380.1
click at [445, 456] on div "Explore insights, tips, and practical advice in this informative blog post. Dis…" at bounding box center [253, 472] width 393 height 32
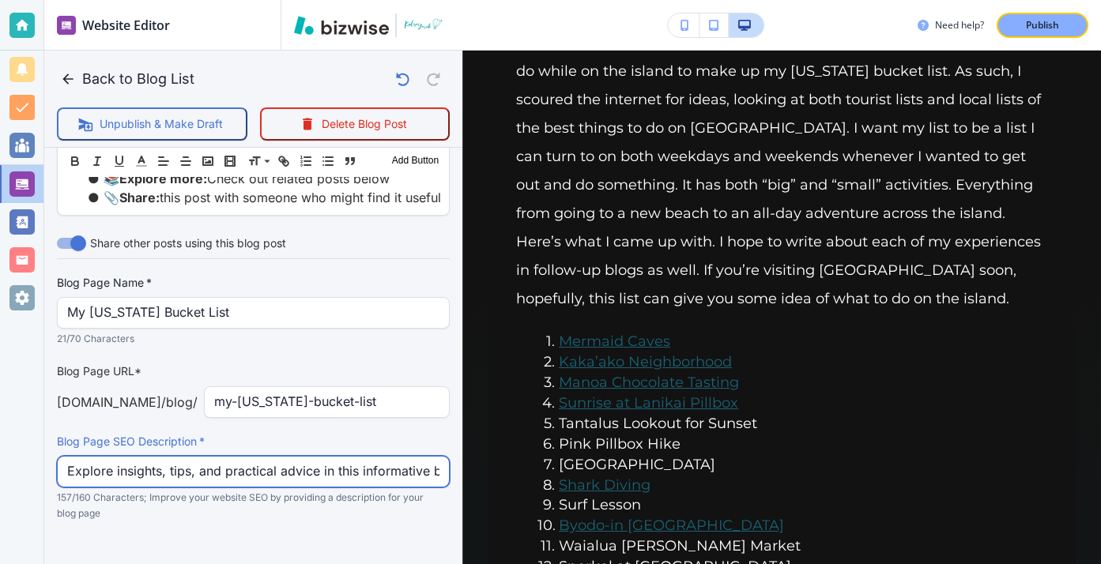
scroll to position [0, 553]
click at [437, 457] on input "Explore insights, tips, and practical advice in this informative blog post. Dis…" at bounding box center [253, 472] width 372 height 30
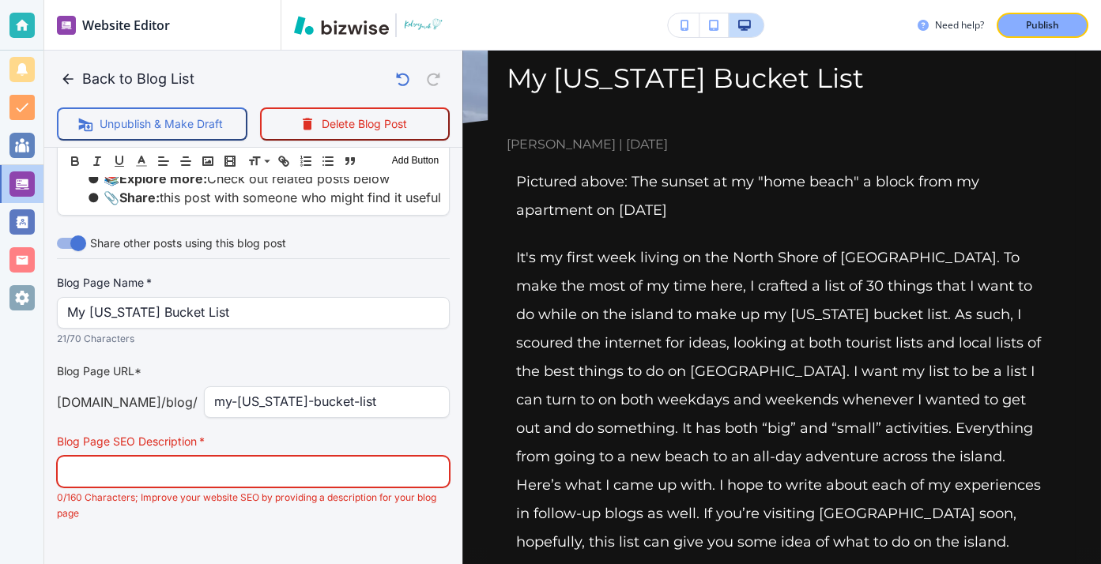
scroll to position [190, 0]
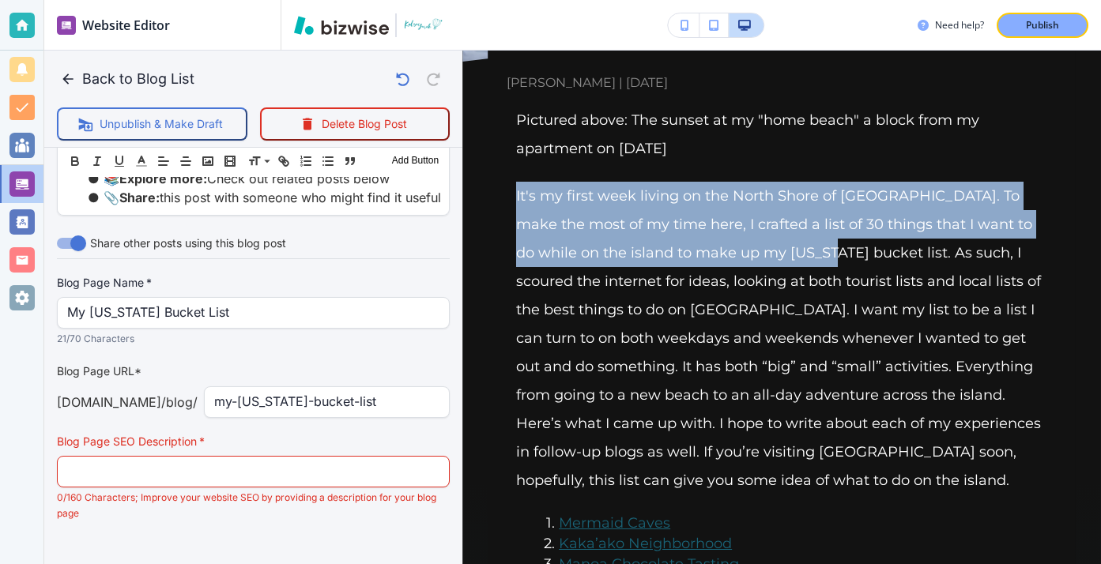
drag, startPoint x: 516, startPoint y: 195, endPoint x: 801, endPoint y: 257, distance: 291.9
click at [801, 257] on p "It's my first week living on the North Shore of [GEOGRAPHIC_DATA]. To make the …" at bounding box center [781, 338] width 531 height 313
copy p "It's my first week living on the North Shore of Oahu. To make the most of my ti…"
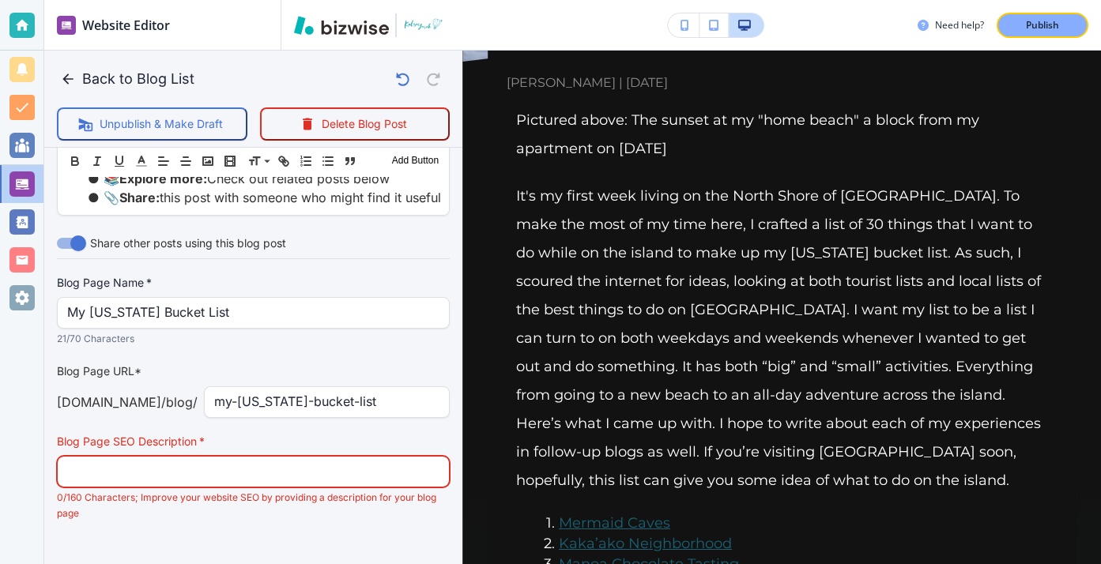
click at [391, 457] on input "text" at bounding box center [253, 472] width 372 height 30
paste input "It's my first week living on the North Shore of Oahu. To make the most of my ti…"
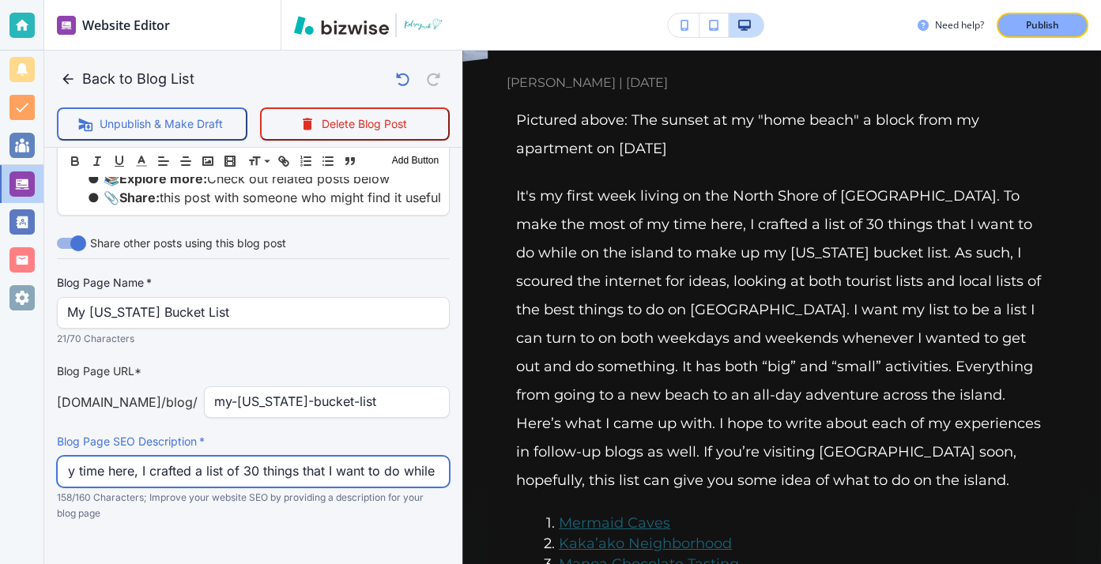
scroll to position [0, 536]
type input "It's my first week living on the North Shore of Oahu. To make the most of my ti…"
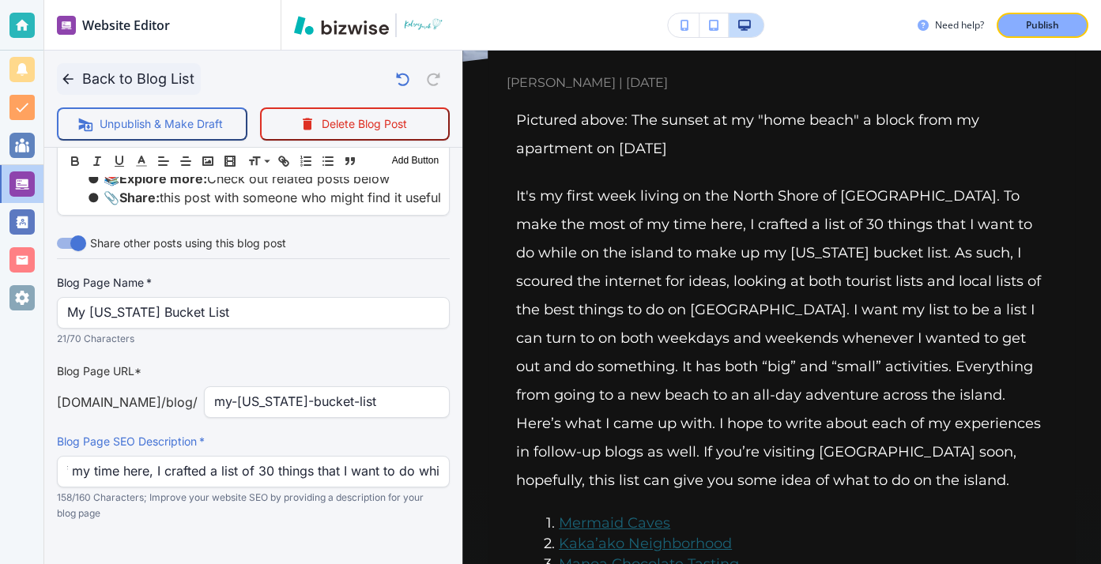
scroll to position [0, 0]
click at [81, 81] on button "Back to Blog List" at bounding box center [129, 79] width 144 height 32
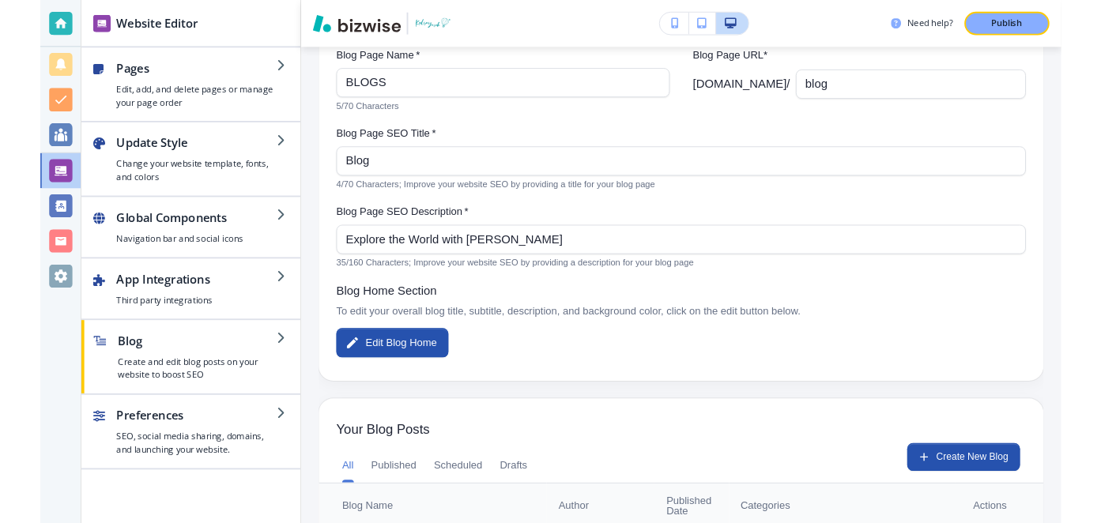
scroll to position [285, 0]
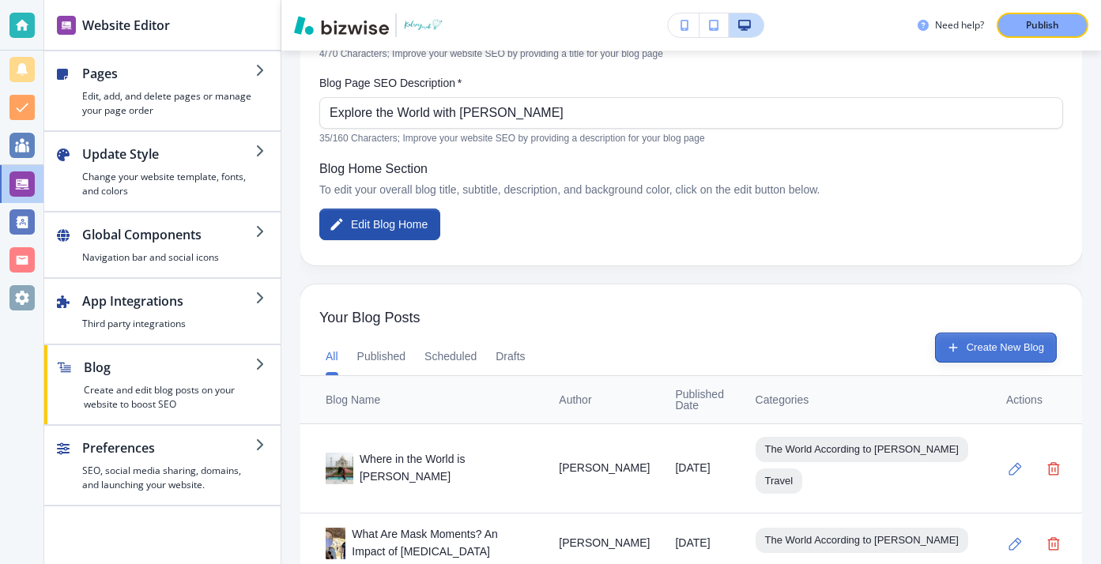
click at [990, 345] on button "Create New Blog" at bounding box center [996, 348] width 122 height 30
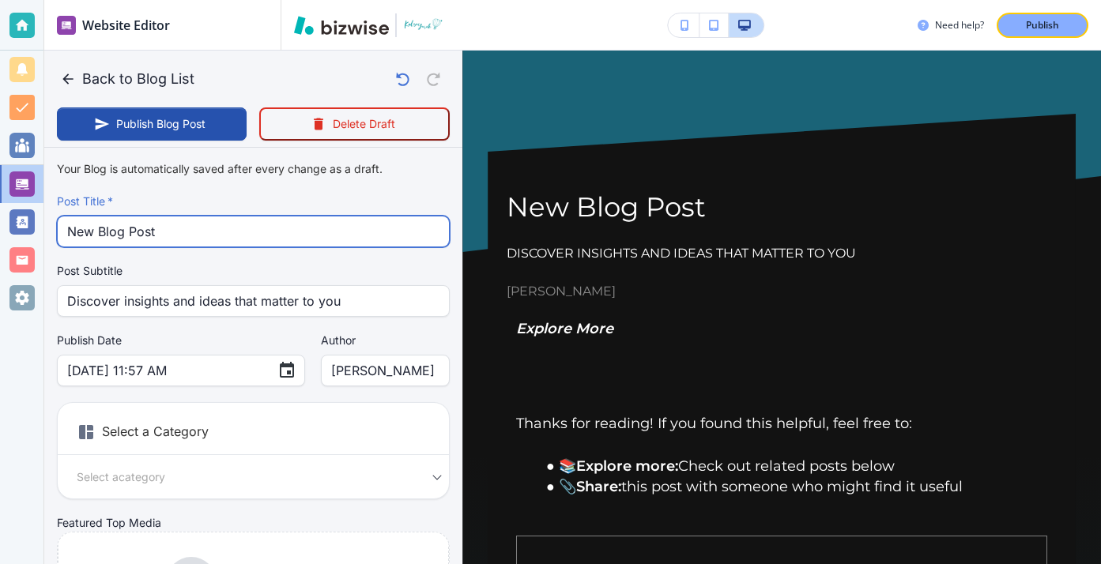
drag, startPoint x: 281, startPoint y: 223, endPoint x: 270, endPoint y: 183, distance: 41.0
click at [270, 183] on div "Your Blog is automatically saved after every change as a draft. Post Title   * …" at bounding box center [253, 401] width 393 height 495
paste input "12 Photos I Love From Study Abroad"
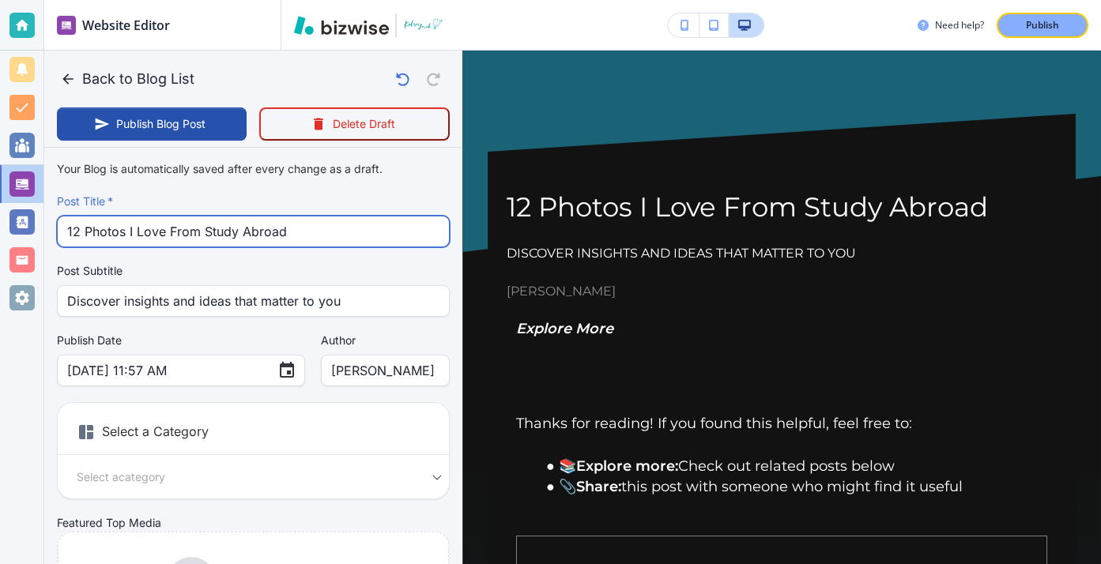
type input "12 Photos I Love From Study Abroad"
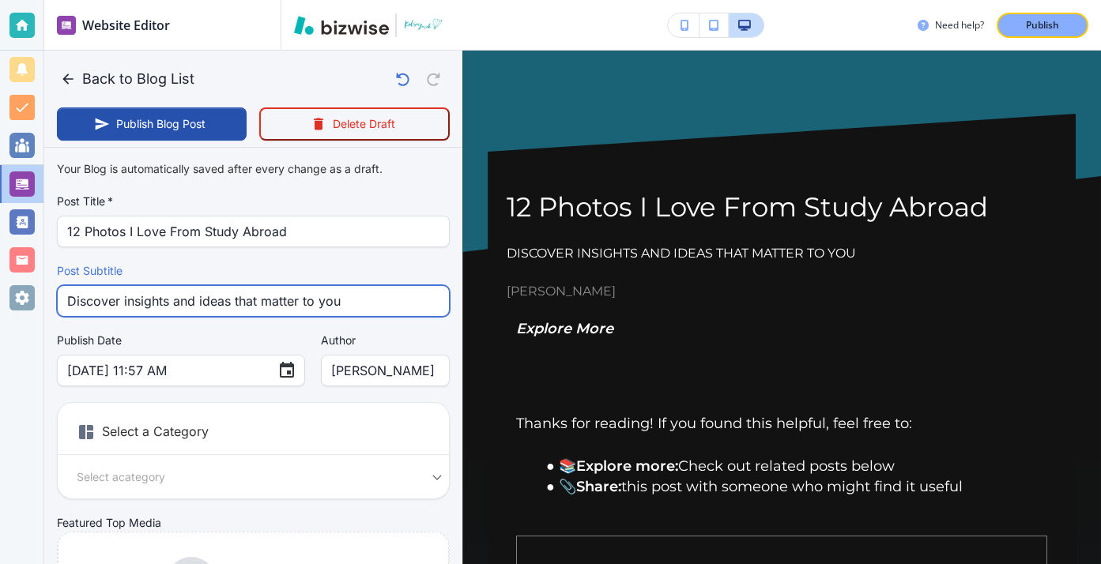
drag, startPoint x: 405, startPoint y: 303, endPoint x: 306, endPoint y: 276, distance: 102.4
click at [306, 276] on div "Post Subtitle Discover insights and ideas that matter to you Post Subtitle" at bounding box center [253, 290] width 393 height 54
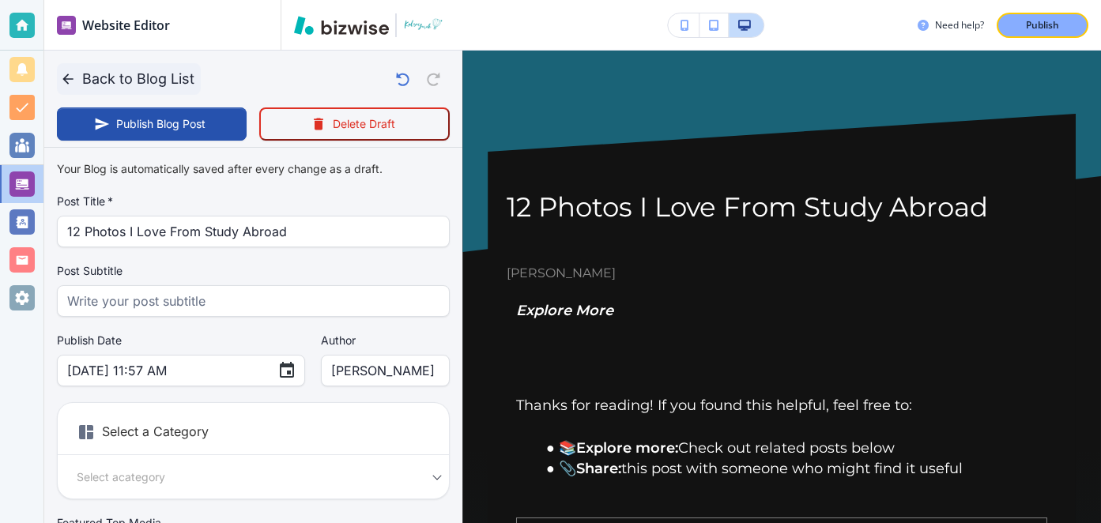
click at [58, 78] on button "Back to Blog List" at bounding box center [129, 79] width 144 height 32
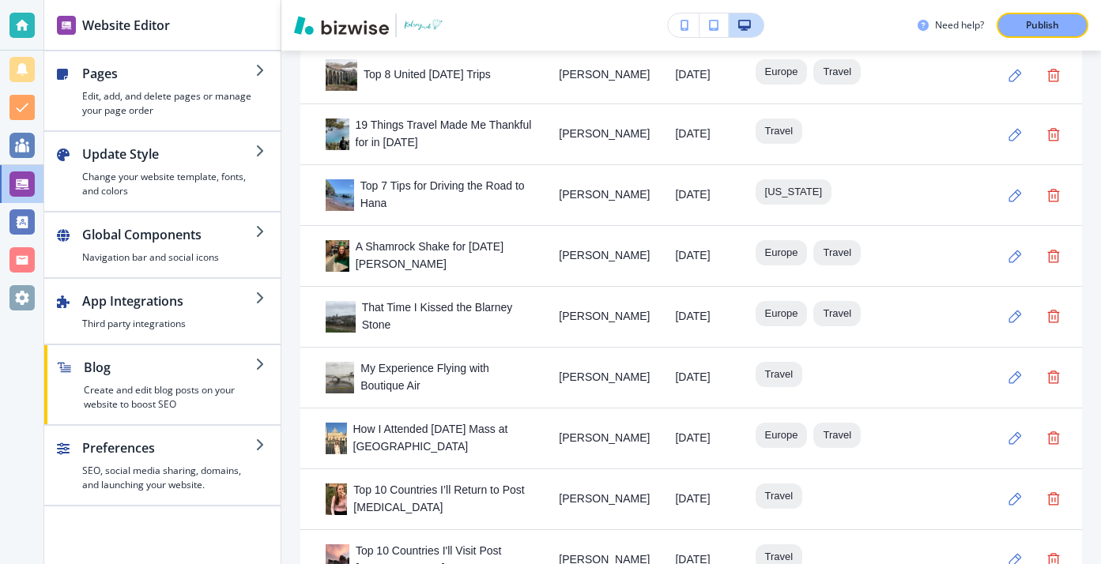
scroll to position [1431, 0]
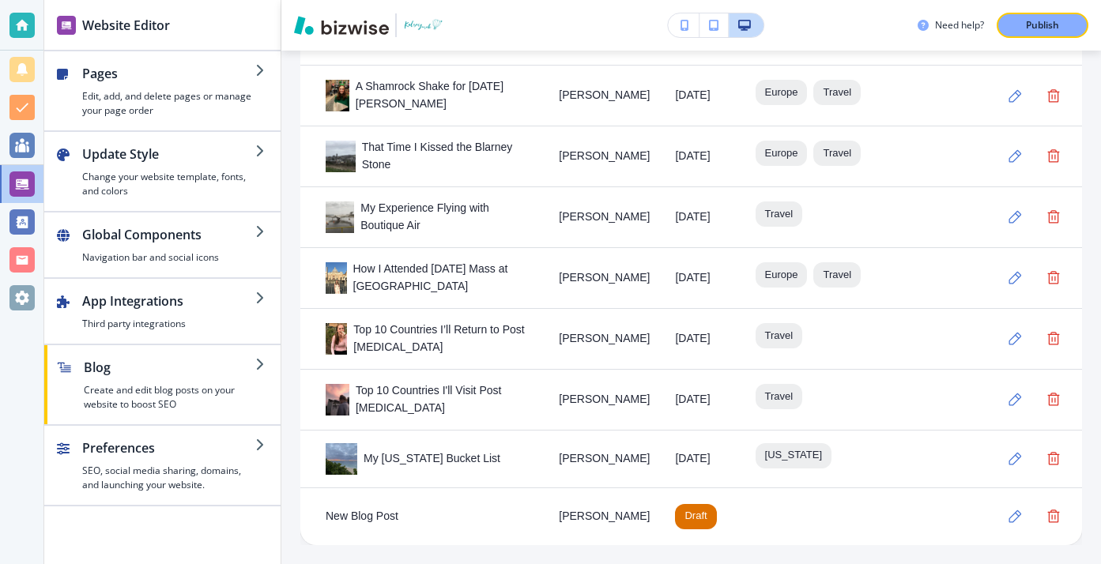
click at [387, 511] on div "New Blog Post" at bounding box center [430, 516] width 208 height 17
click at [1000, 513] on button "button" at bounding box center [1016, 517] width 32 height 32
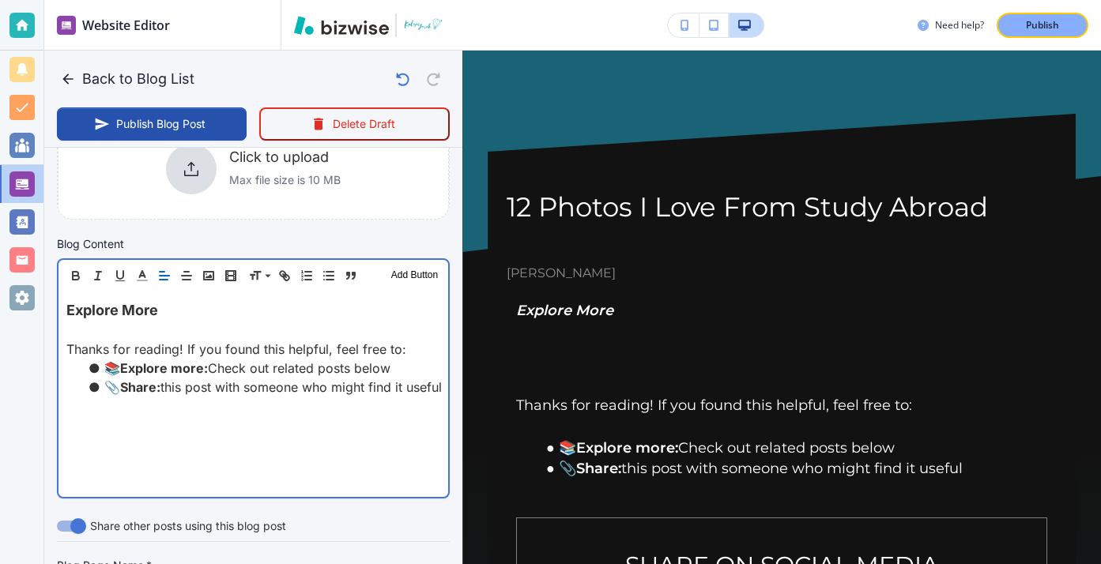
scroll to position [414, 0]
drag, startPoint x: 158, startPoint y: 307, endPoint x: 65, endPoint y: 295, distance: 94.1
click at [65, 295] on div "Explore More Thanks for reading! If you found this helpful, feel free to: 📚 Exp…" at bounding box center [253, 393] width 390 height 205
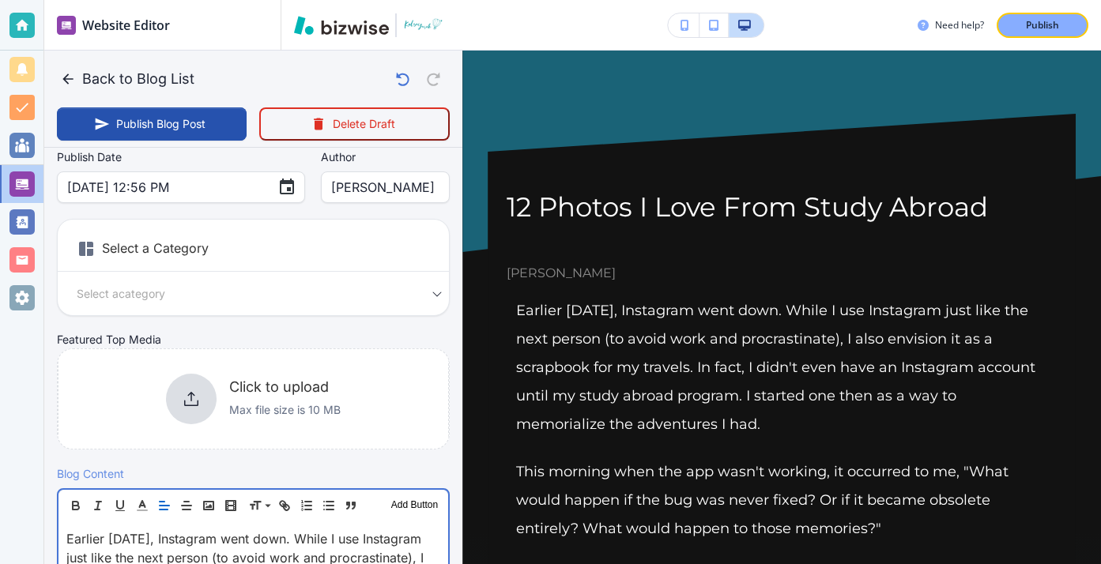
scroll to position [194, 0]
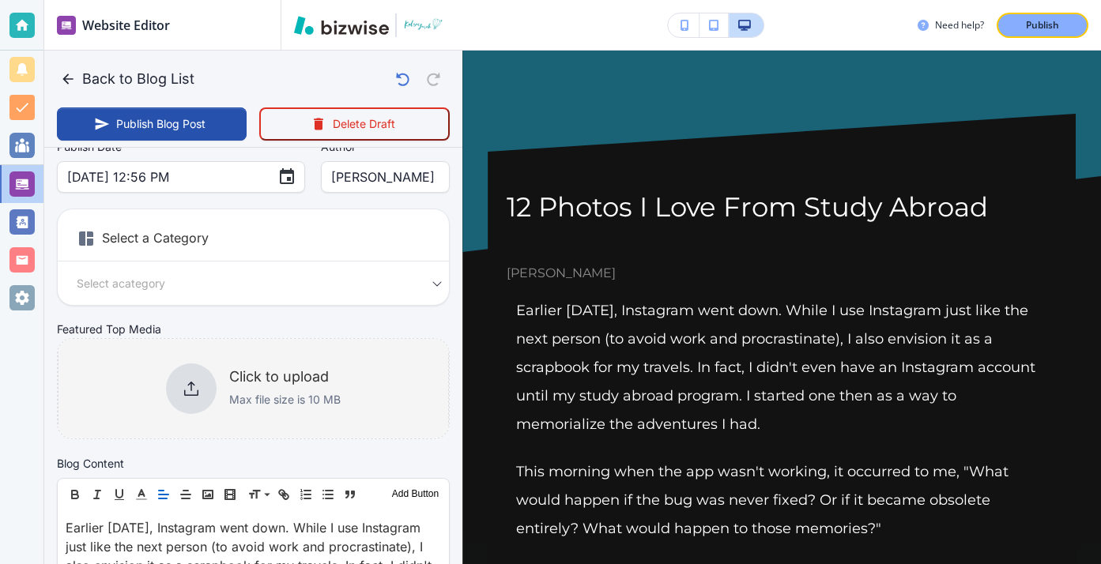
click at [202, 361] on div "Click to upload Max file size is 10 MB" at bounding box center [253, 389] width 391 height 128
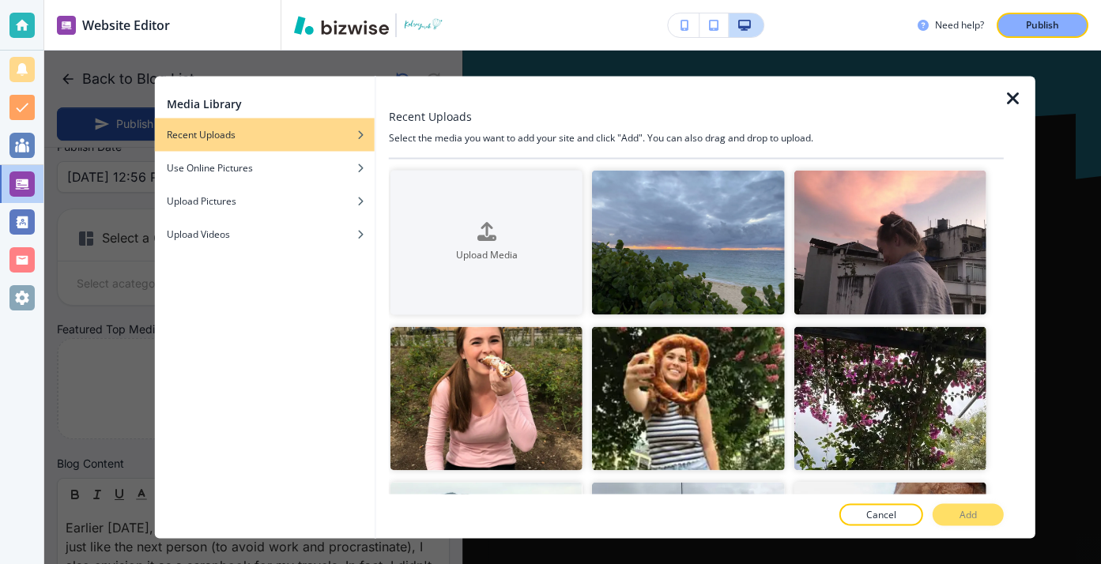
click at [921, 512] on button "Cancel" at bounding box center [881, 515] width 84 height 22
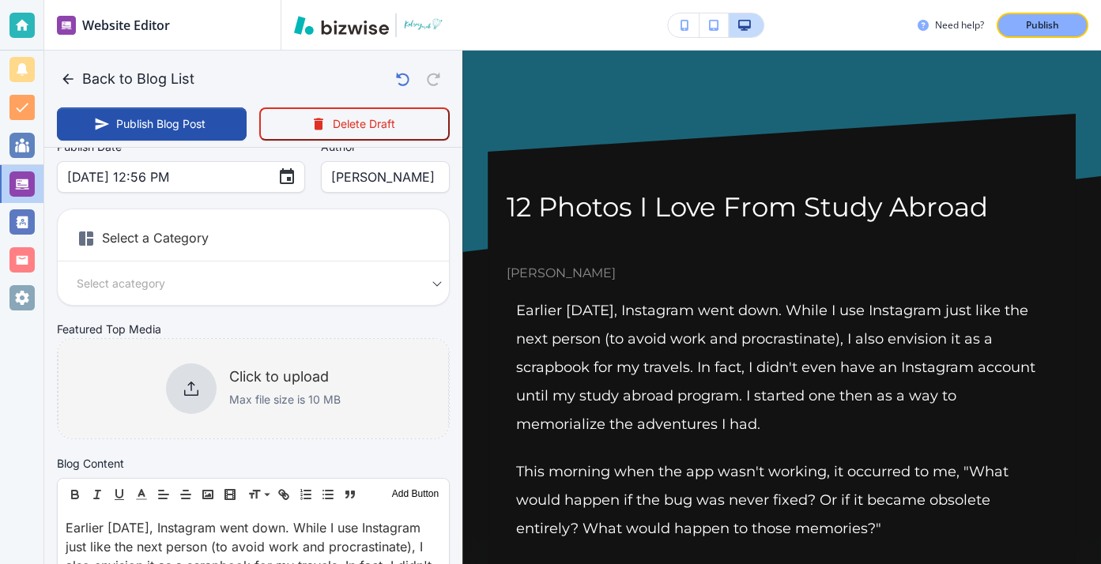
click at [398, 360] on div "Click to upload Max file size is 10 MB" at bounding box center [253, 389] width 391 height 128
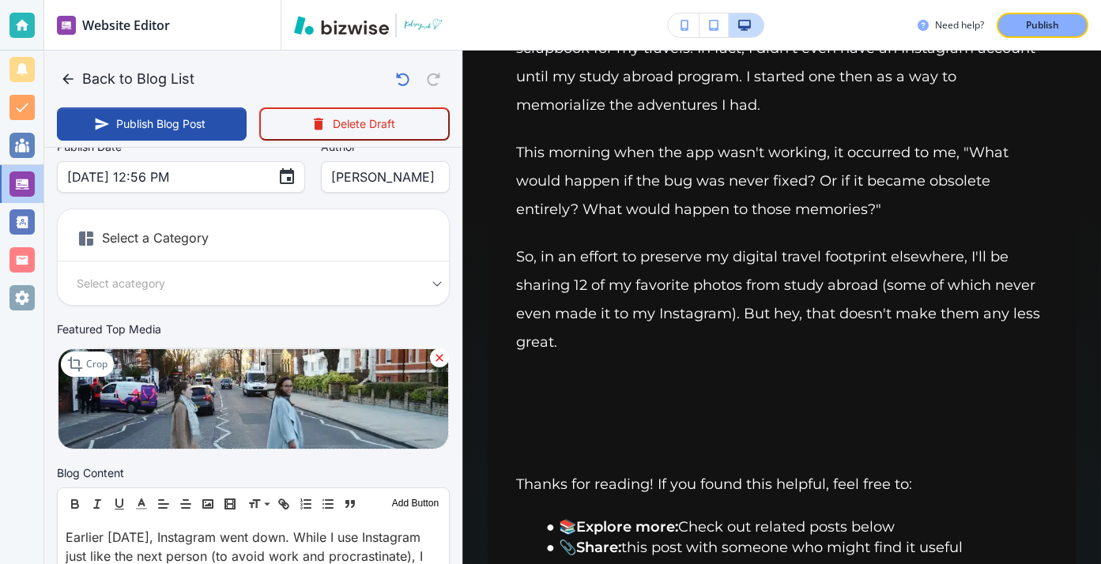
scroll to position [0, 0]
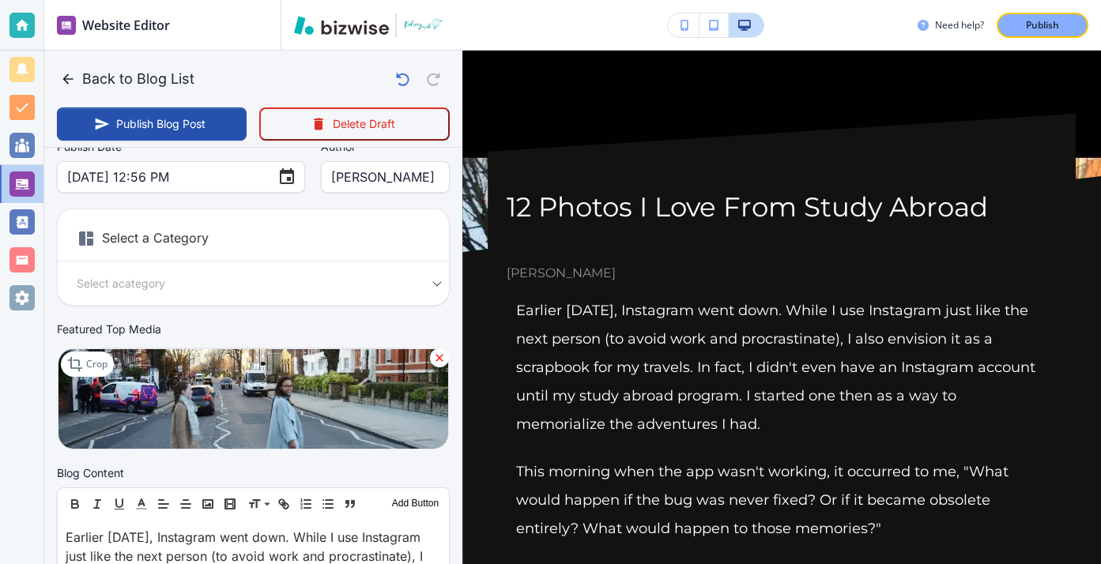
click at [312, 375] on img at bounding box center [253, 399] width 391 height 101
type input "Aug 15, 2025 12:57 PM"
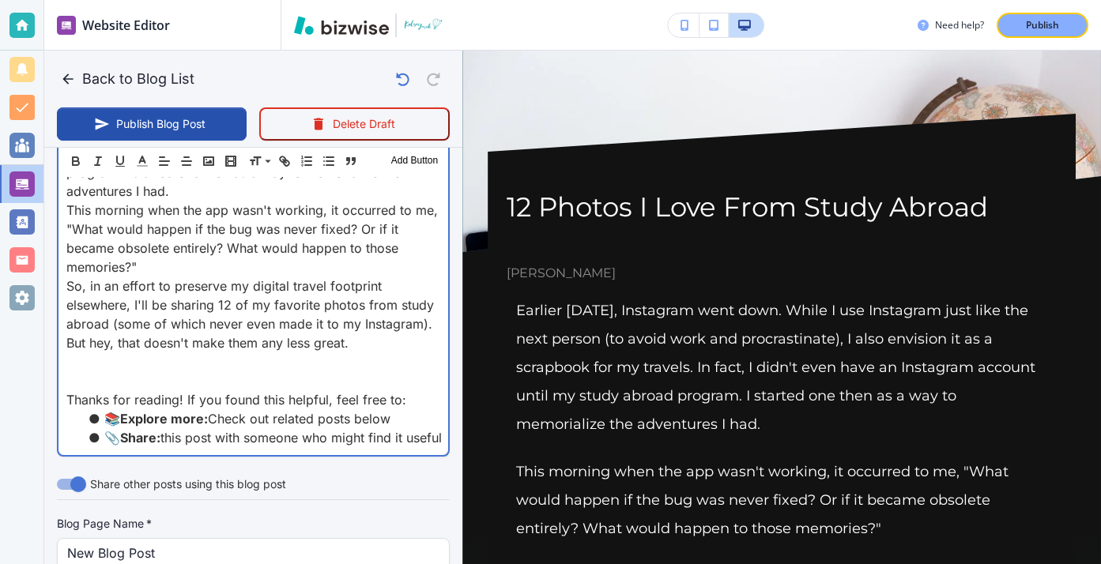
scroll to position [636, 0]
click at [379, 330] on p "So, in an effort to preserve my digital travel footprint elsewhere, I'll be sha…" at bounding box center [253, 314] width 374 height 76
click at [369, 338] on p "So, in an effort to preserve my digital travel footprint elsewhere, I'll be sha…" at bounding box center [253, 314] width 374 height 76
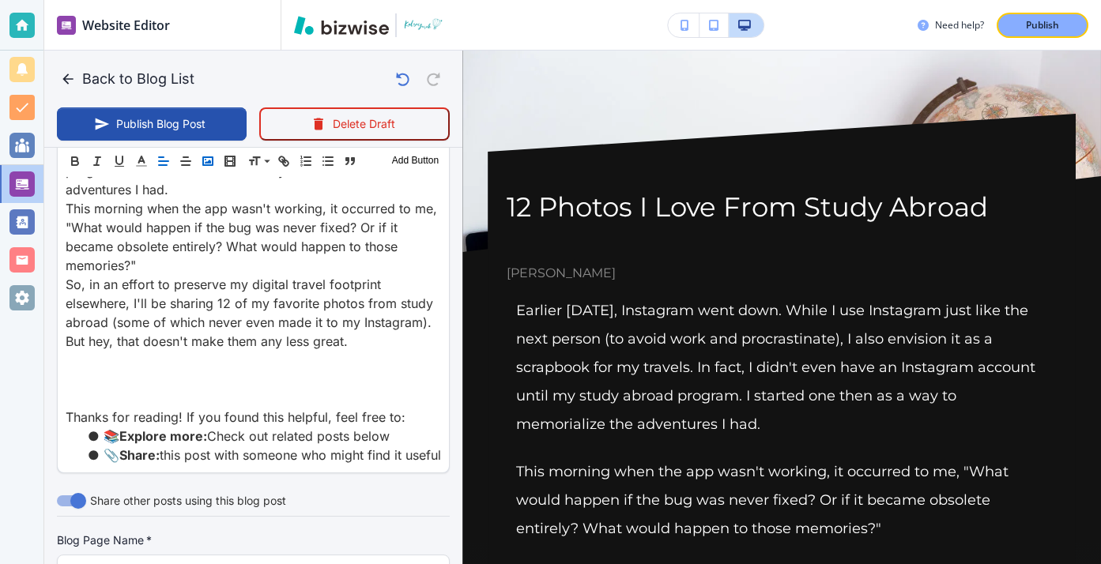
click at [209, 164] on rect "button" at bounding box center [207, 161] width 9 height 8
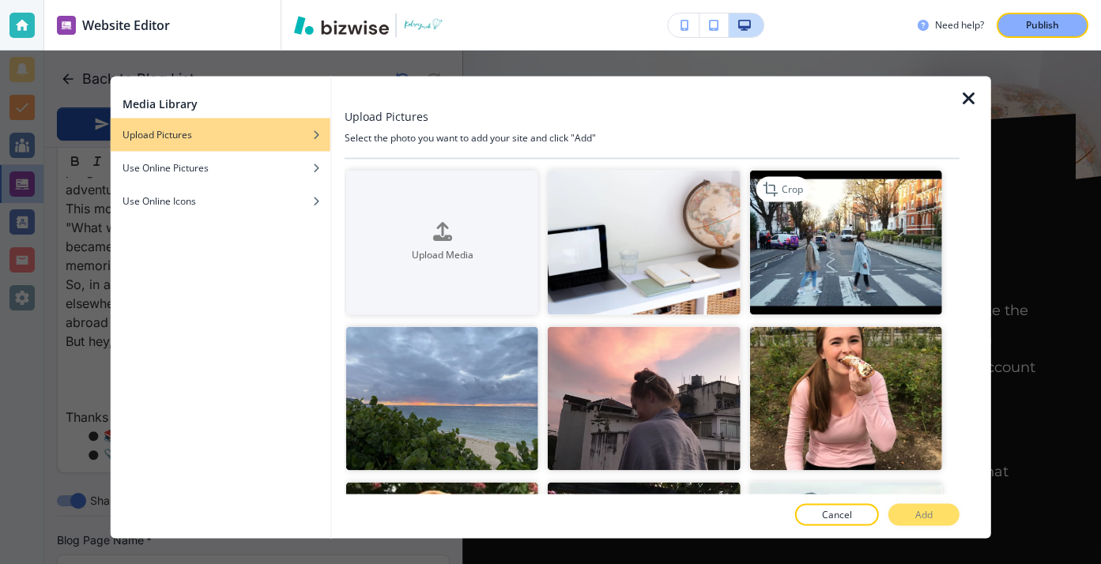
click at [837, 243] on img "button" at bounding box center [846, 243] width 192 height 145
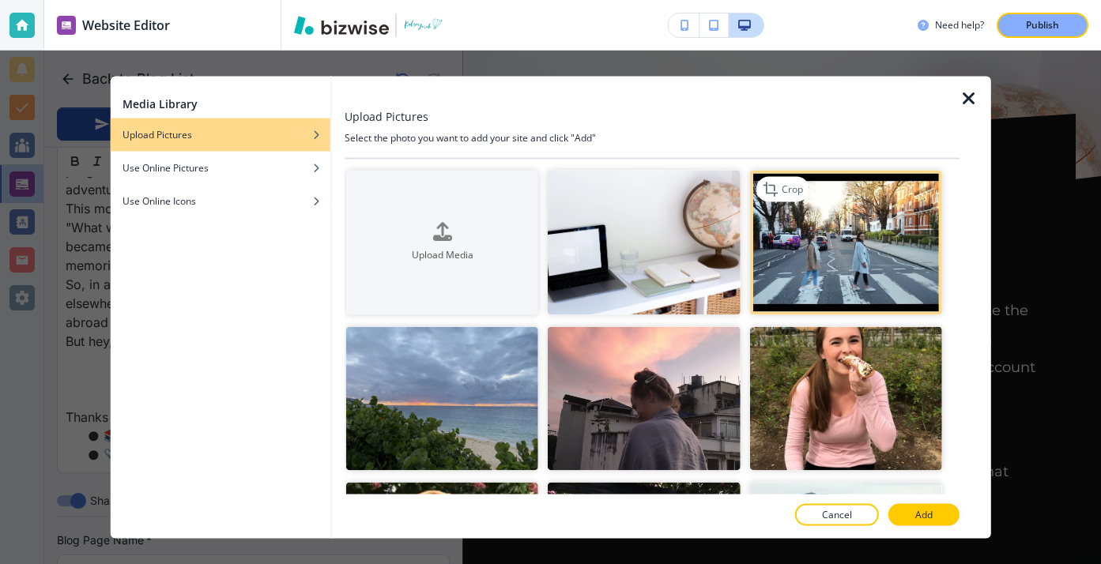
scroll to position [635, 0]
click at [921, 520] on p "Add" at bounding box center [923, 515] width 17 height 14
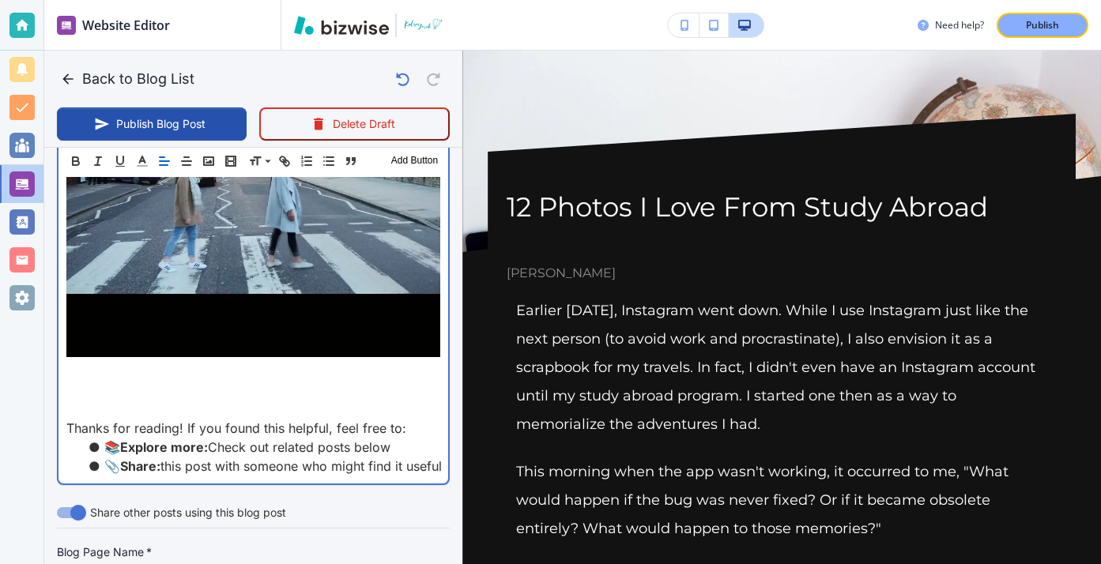
scroll to position [990, 0]
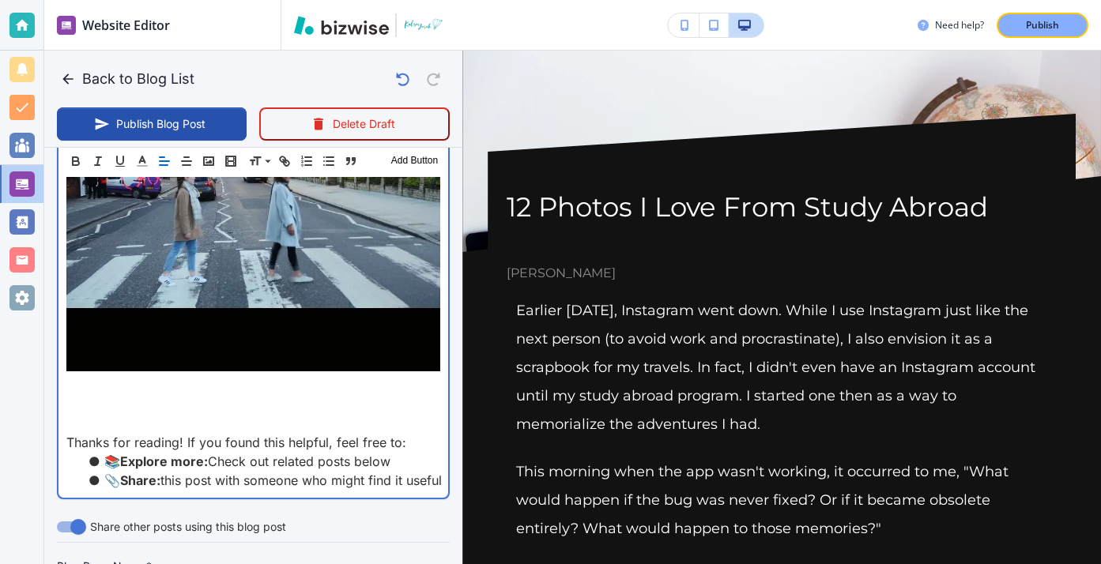
click at [416, 374] on p "So, in an effort to preserve my digital travel footprint elsewhere, I'll be sha…" at bounding box center [253, 149] width 374 height 454
click at [413, 395] on p at bounding box center [253, 404] width 374 height 19
click at [410, 382] on p at bounding box center [253, 385] width 374 height 19
click at [258, 375] on p "So, in an effort to preserve my digital travel footprint elsewhere, I'll be sha…" at bounding box center [253, 149] width 374 height 454
click at [247, 386] on p at bounding box center [253, 385] width 374 height 19
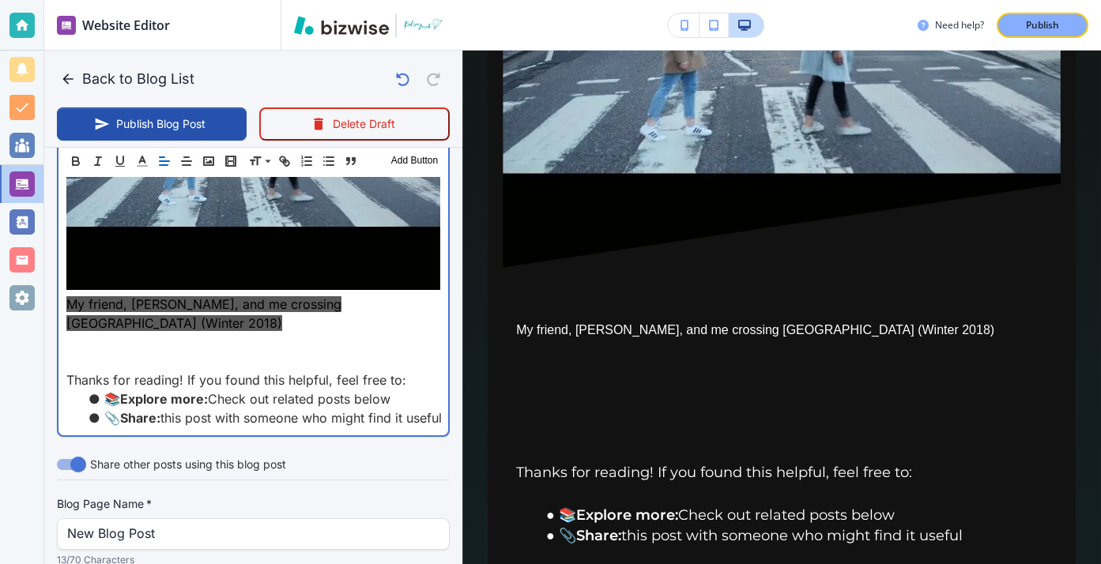
scroll to position [936, 0]
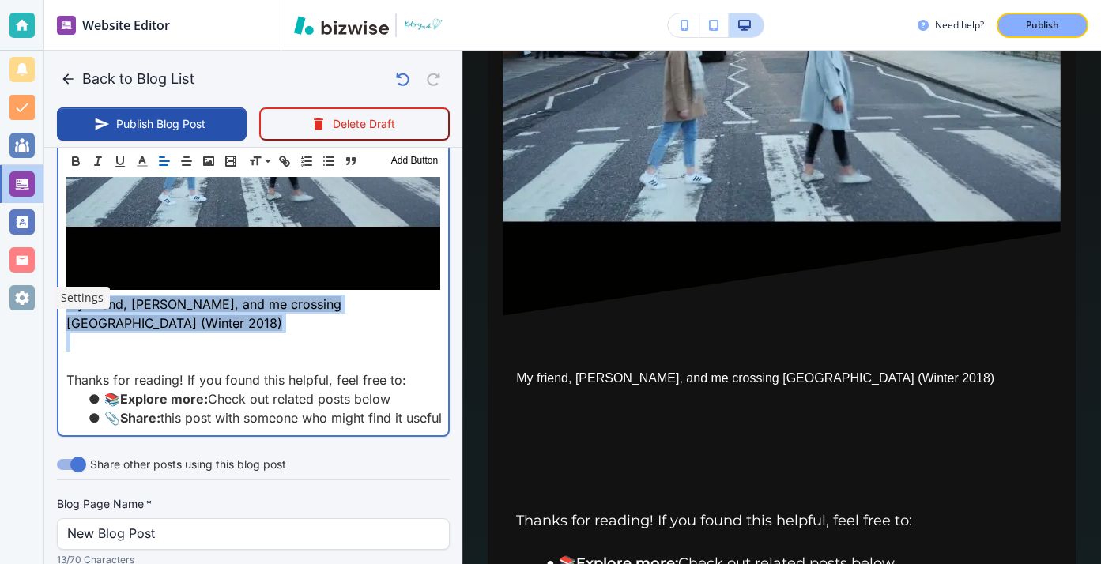
drag, startPoint x: 190, startPoint y: 335, endPoint x: 35, endPoint y: 300, distance: 159.7
click at [35, 299] on div "Website Editor Pages Edit, add, and delete pages or manage your page order Upda…" at bounding box center [550, 282] width 1101 height 564
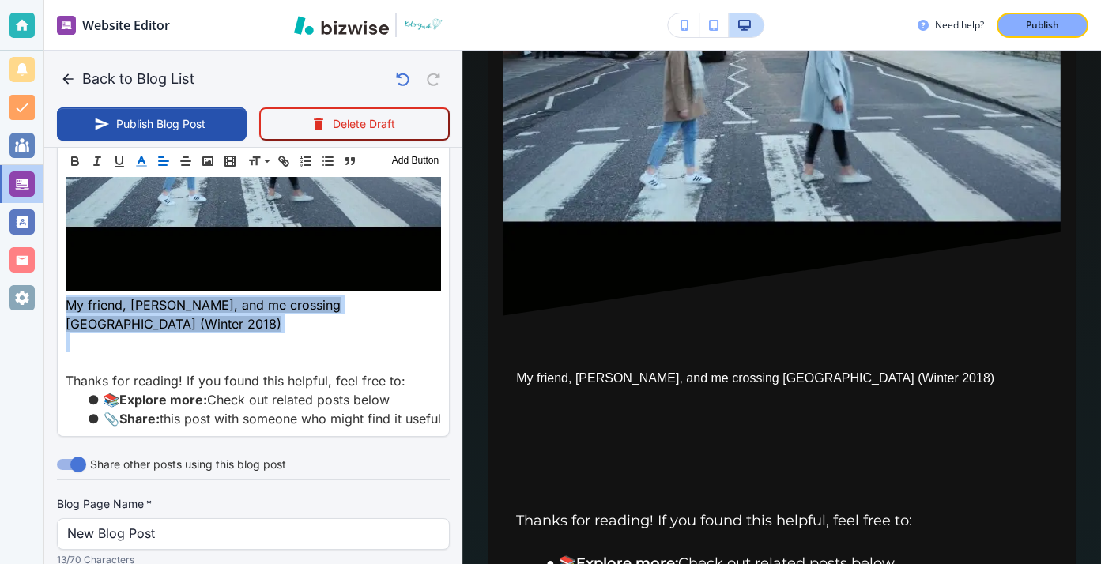
scroll to position [1052, 0]
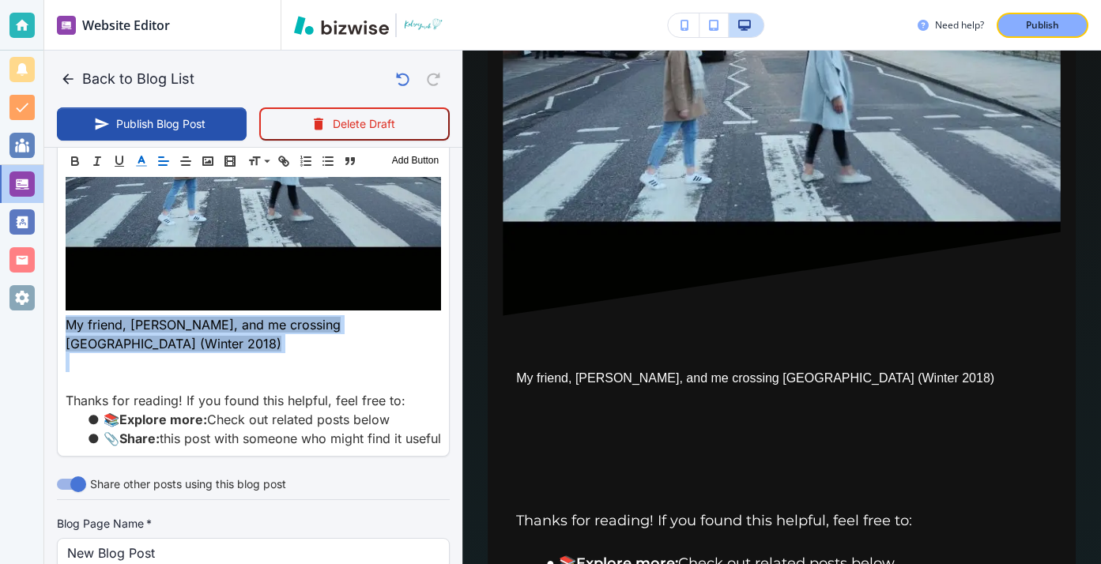
click at [134, 154] on button "button" at bounding box center [141, 161] width 22 height 19
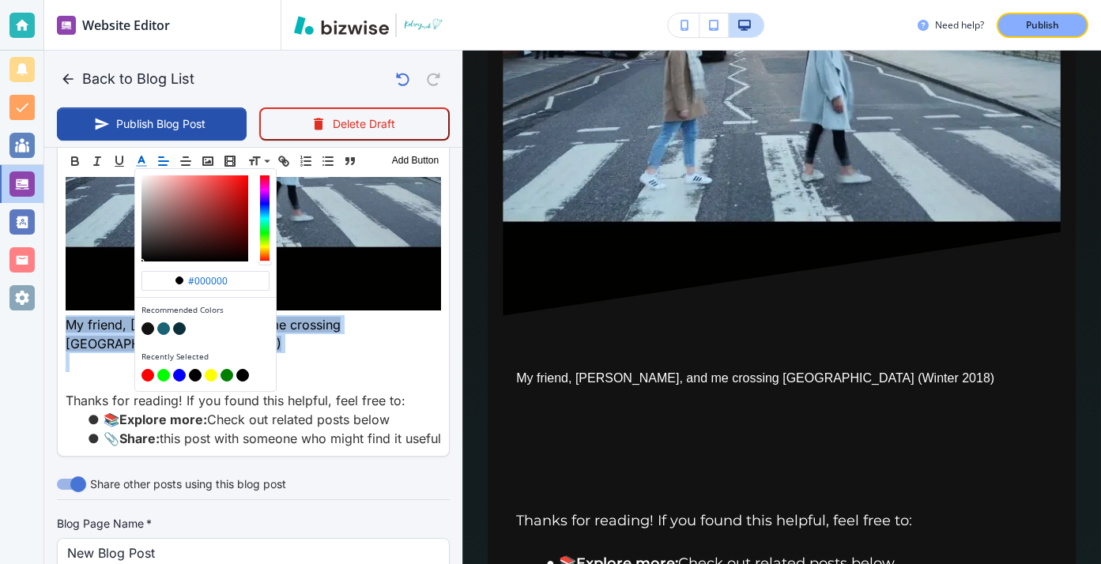
drag, startPoint x: 267, startPoint y: 250, endPoint x: 266, endPoint y: 270, distance: 20.6
click at [266, 270] on div "#000000 Recommended Colors Recently Selected" at bounding box center [205, 280] width 141 height 223
type input "#c71212"
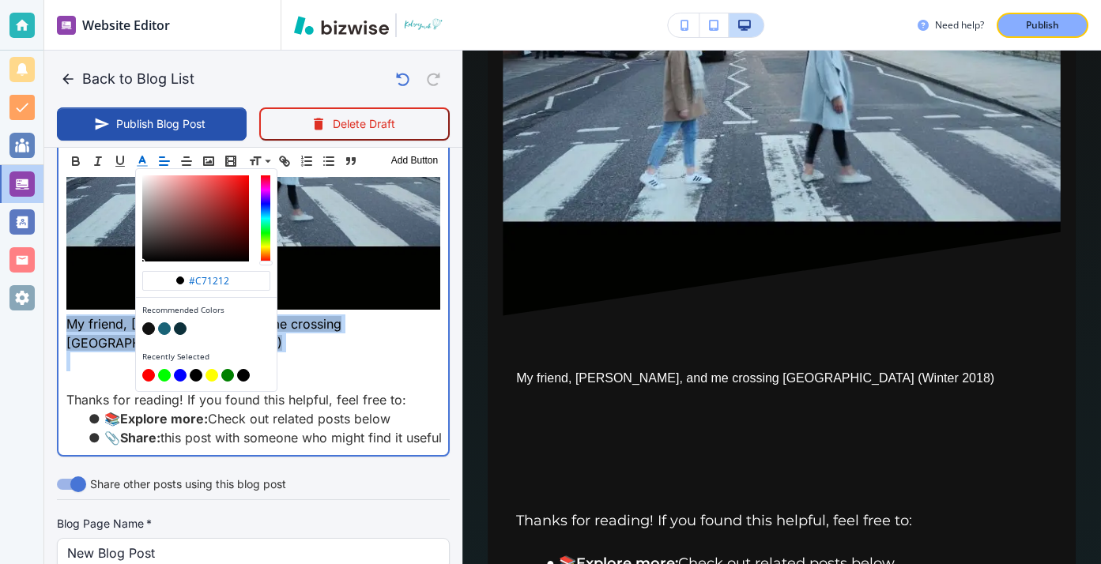
click at [239, 194] on div "button" at bounding box center [195, 218] width 107 height 86
type input "Aug 15, 2025 12:58 PM"
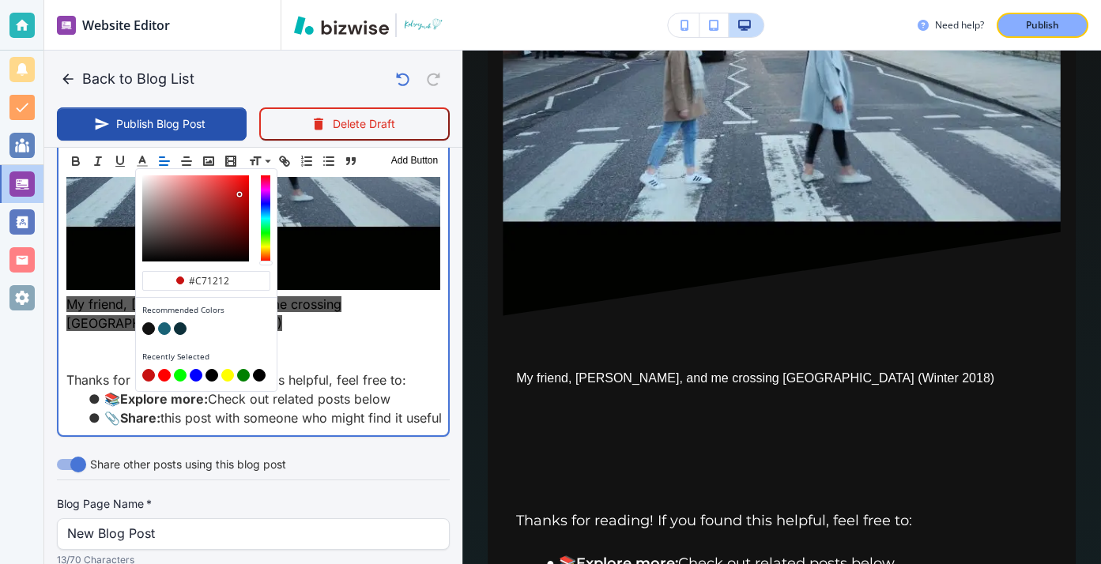
click at [324, 308] on span "My friend, Catherine, and me crossing Abbey Road (Winter 2018)" at bounding box center [203, 313] width 275 height 35
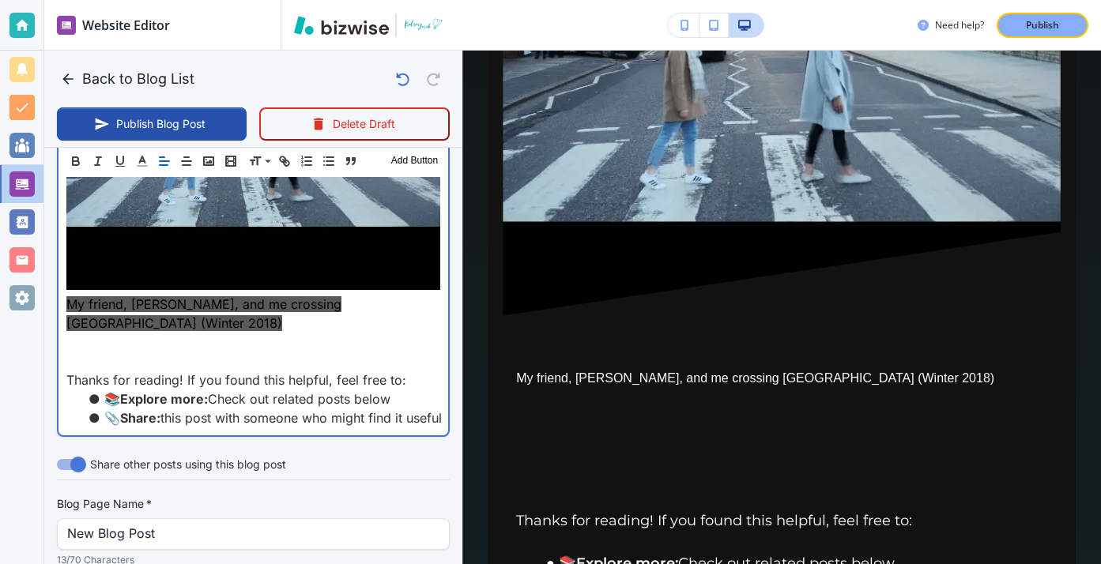
click at [328, 345] on p at bounding box center [253, 342] width 374 height 19
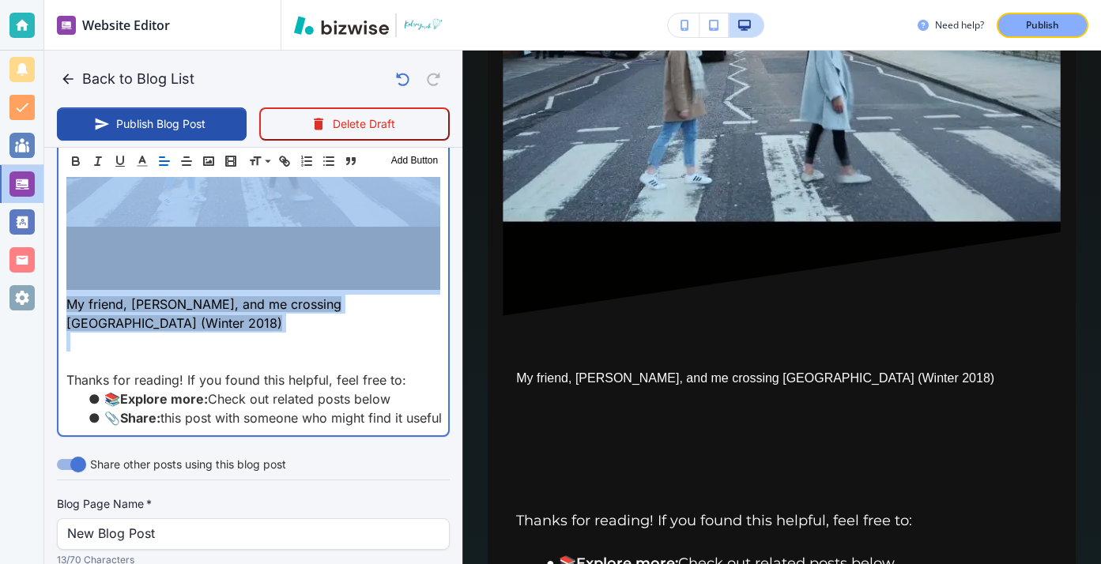
drag, startPoint x: 264, startPoint y: 333, endPoint x: 48, endPoint y: 288, distance: 220.4
click at [48, 288] on div "Blog Content Header 1 Header 2 Header 3 Body Text Add Button Earlier today, Ins…" at bounding box center [253, 18] width 418 height 863
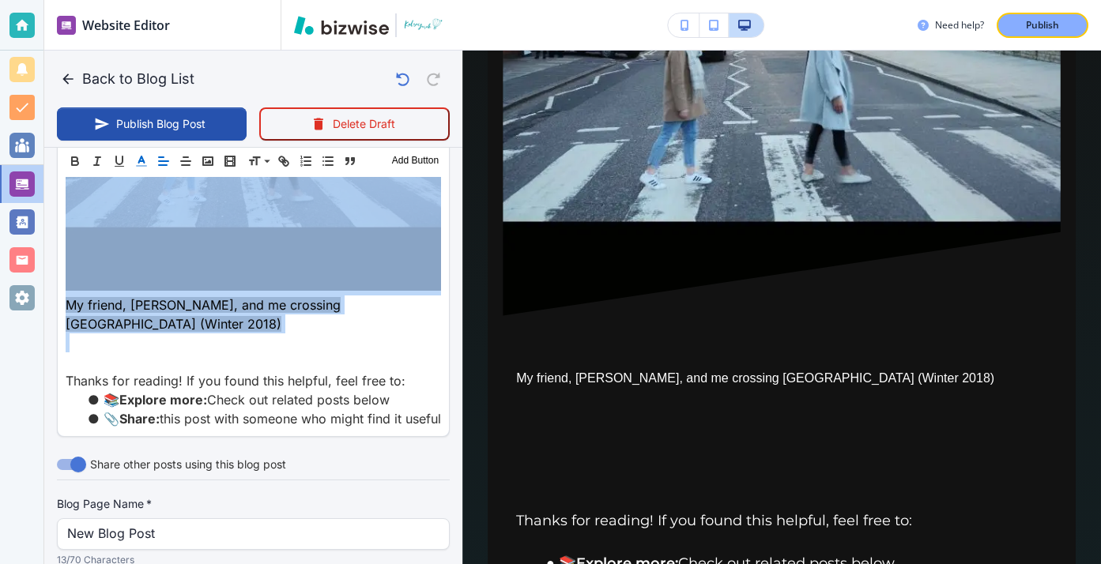
scroll to position [1052, 0]
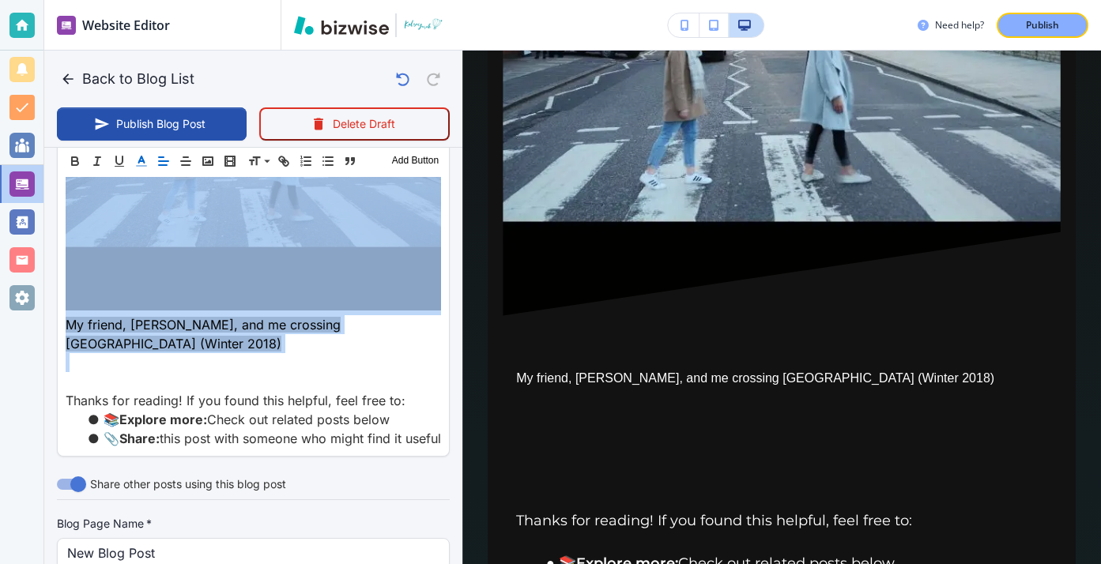
click at [138, 162] on icon "button" at bounding box center [141, 161] width 14 height 14
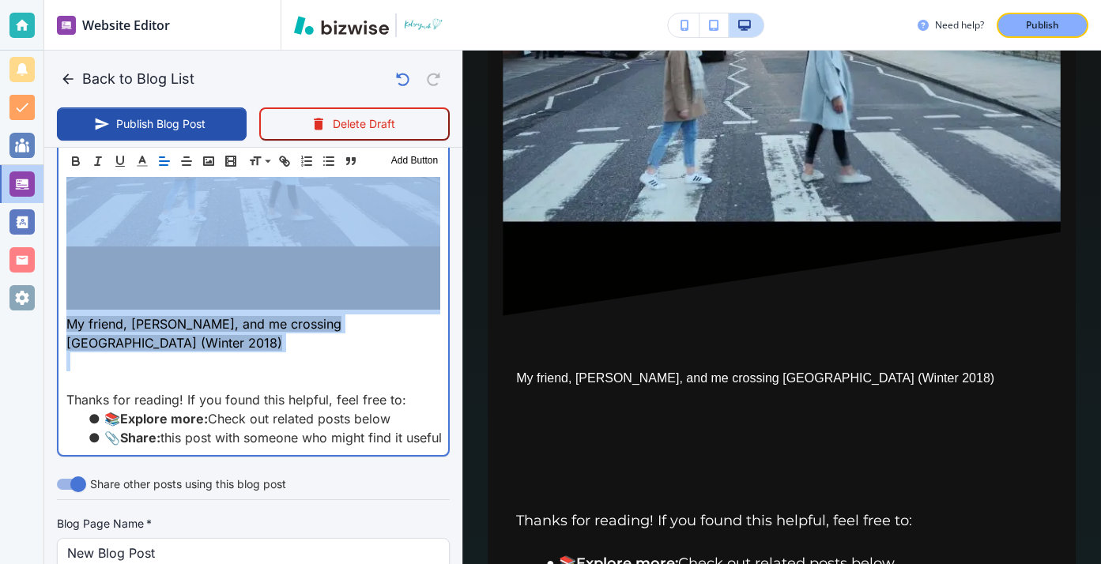
scroll to position [1072, 0]
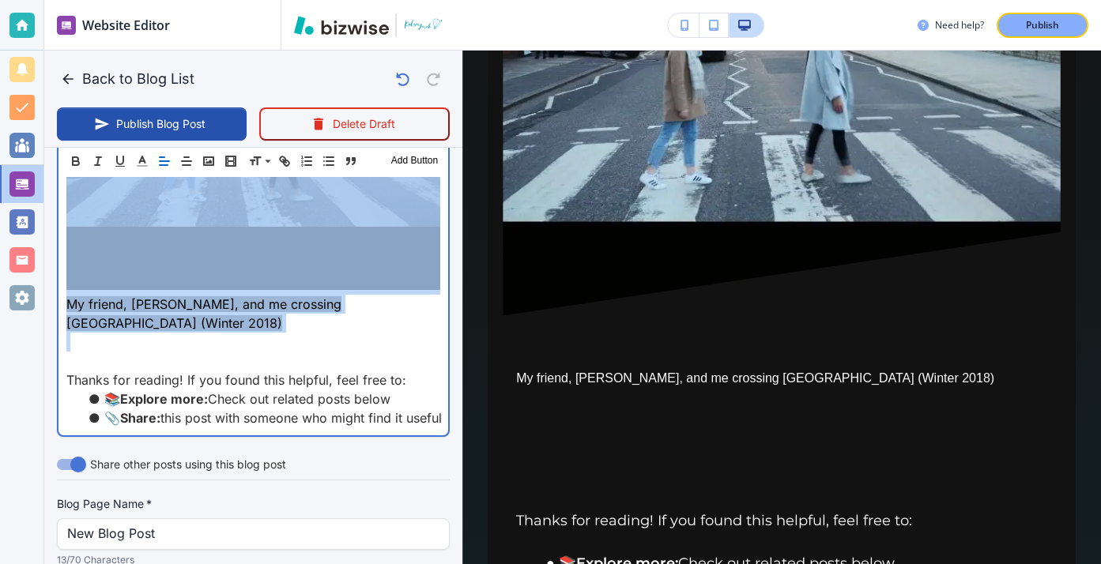
click at [111, 336] on p at bounding box center [253, 342] width 374 height 19
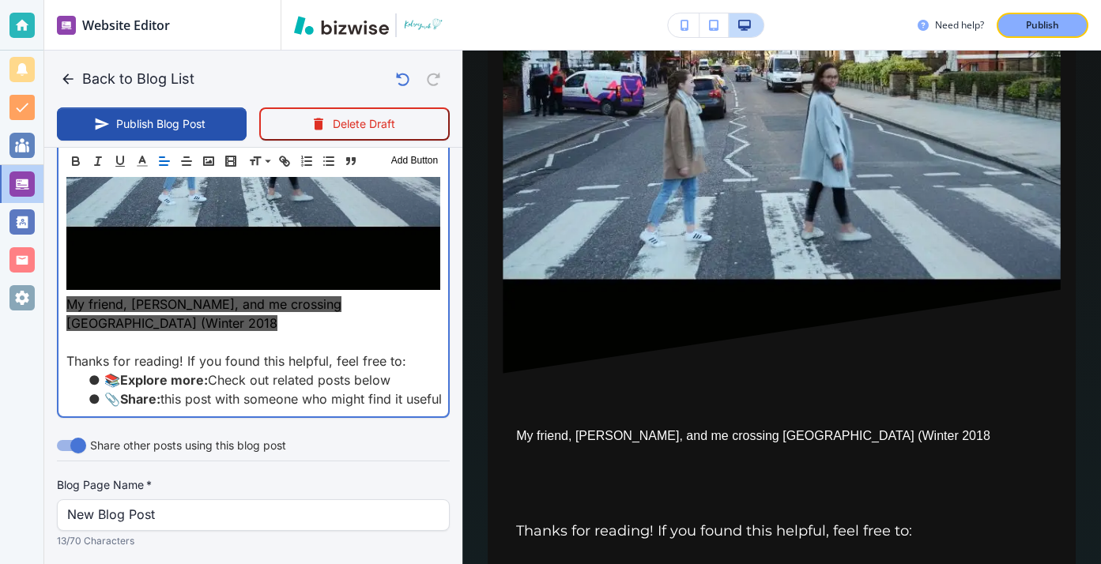
scroll to position [946, 0]
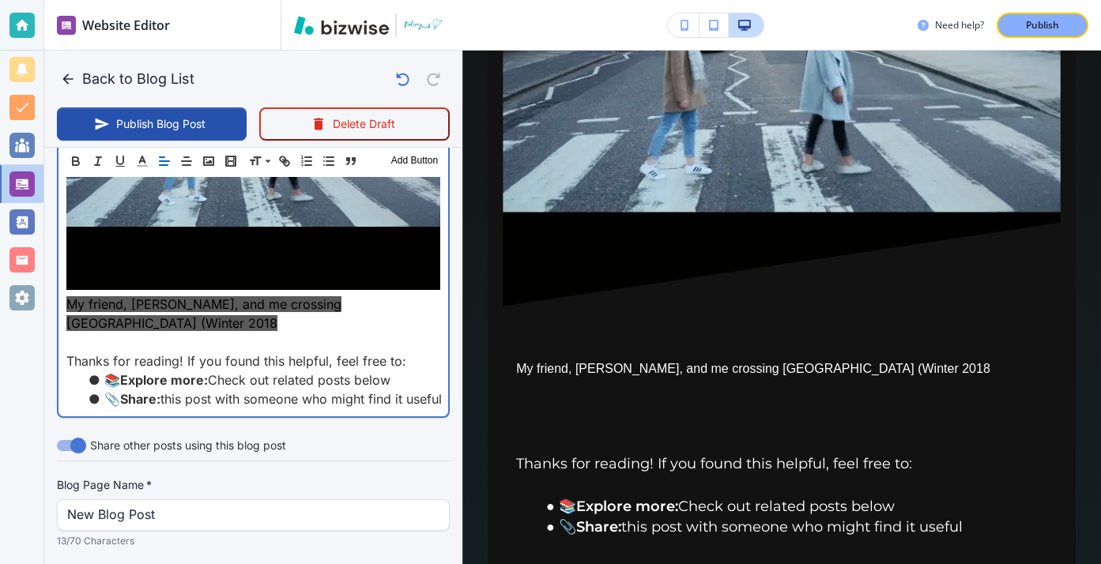
click at [292, 359] on p "Thanks for reading! If you found this helpful, feel free to:" at bounding box center [253, 361] width 374 height 19
click at [254, 315] on p "My friend, Catherine, and me crossing Abbey Road (Winter 2018" at bounding box center [253, 314] width 374 height 38
click at [252, 333] on p at bounding box center [253, 342] width 374 height 19
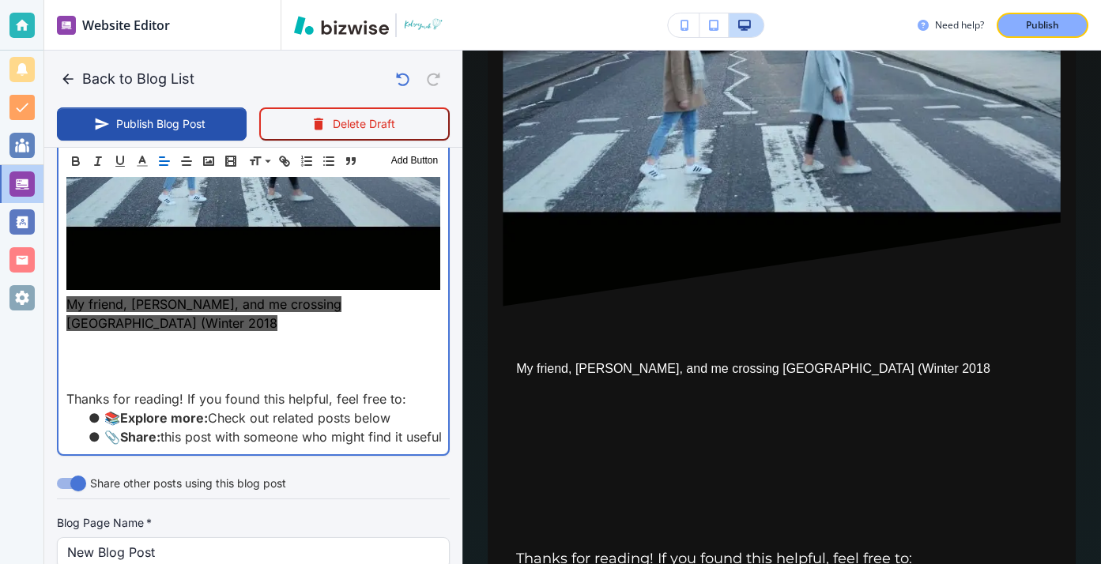
scroll to position [1072, 0]
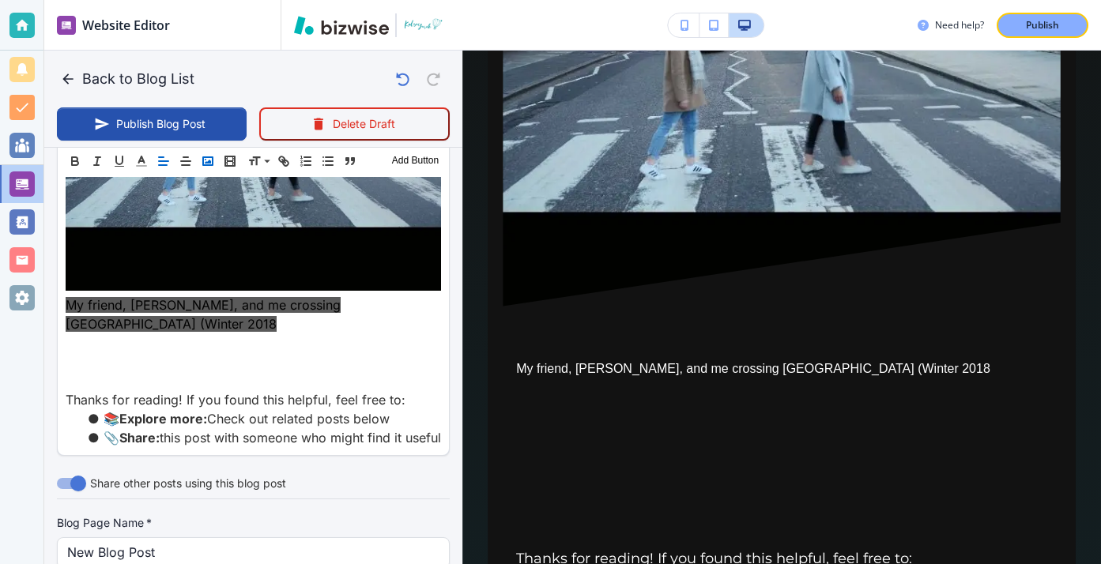
click at [208, 157] on rect "button" at bounding box center [207, 161] width 9 height 8
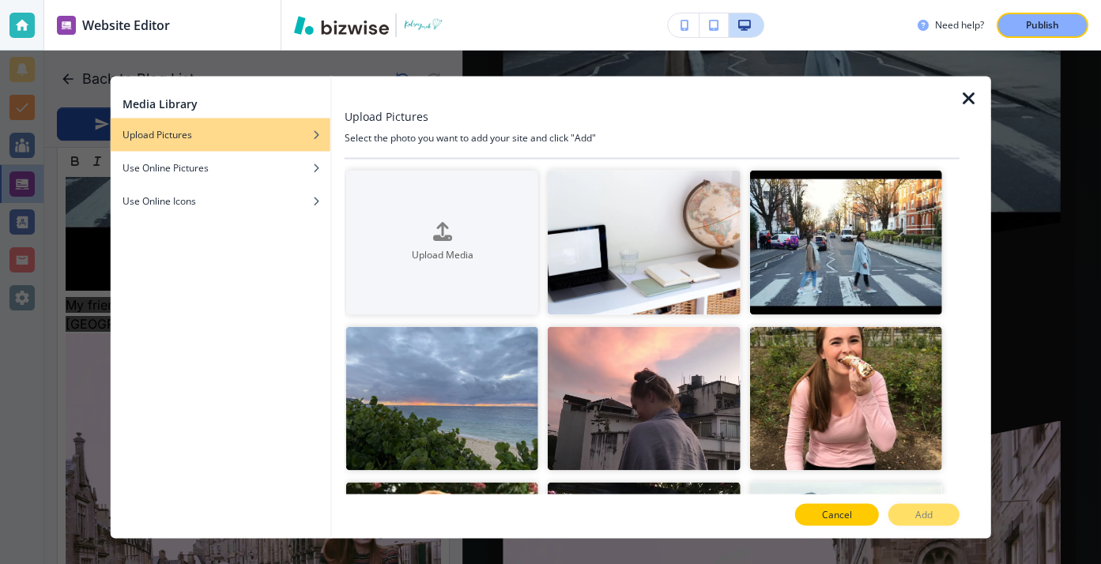
click at [856, 520] on button "Cancel" at bounding box center [837, 515] width 84 height 22
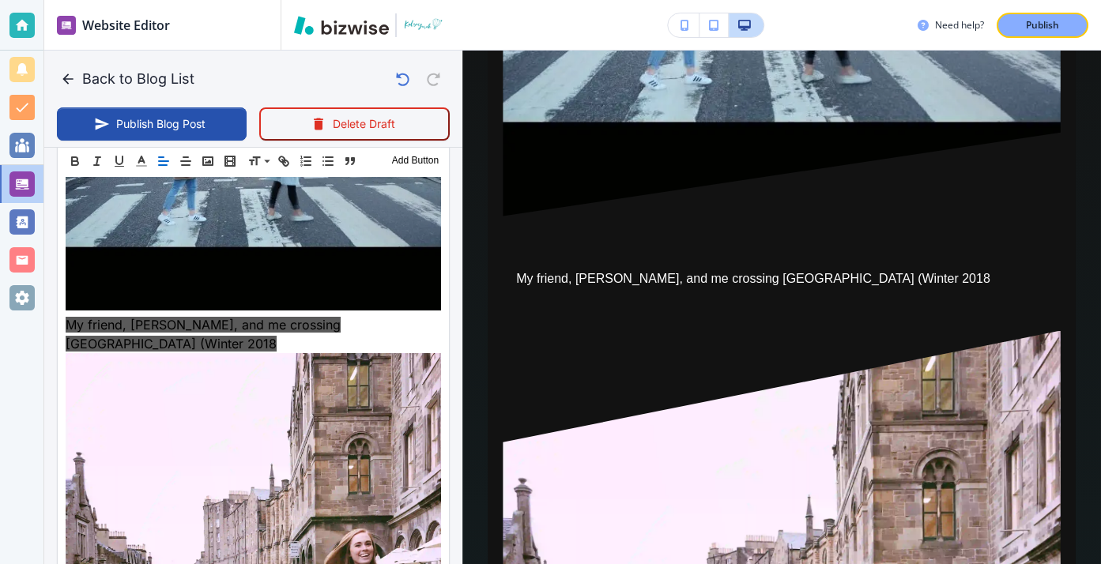
scroll to position [1132, 0]
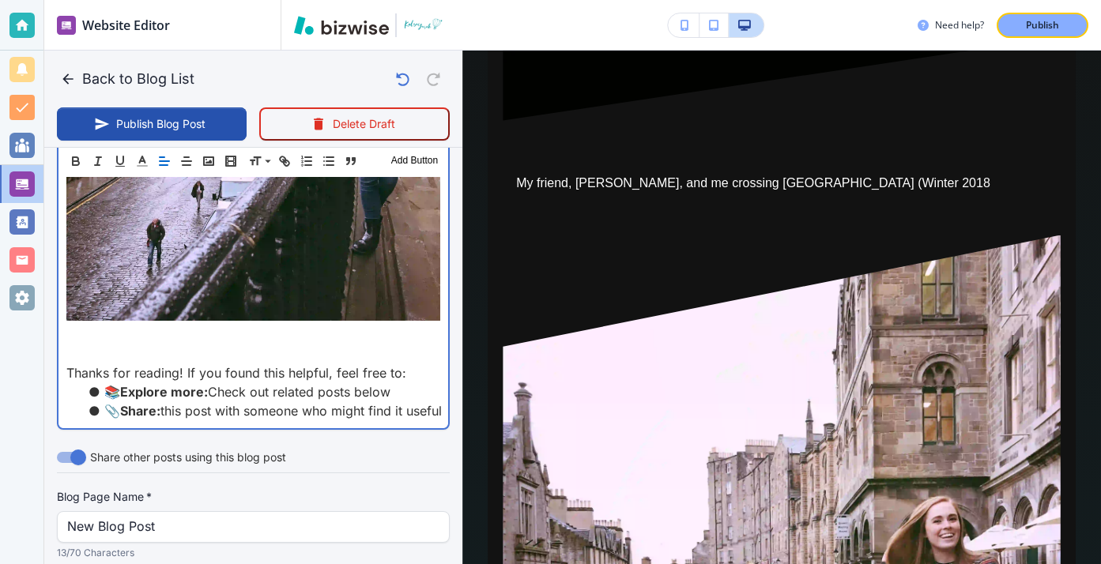
click at [295, 326] on p at bounding box center [253, 335] width 374 height 19
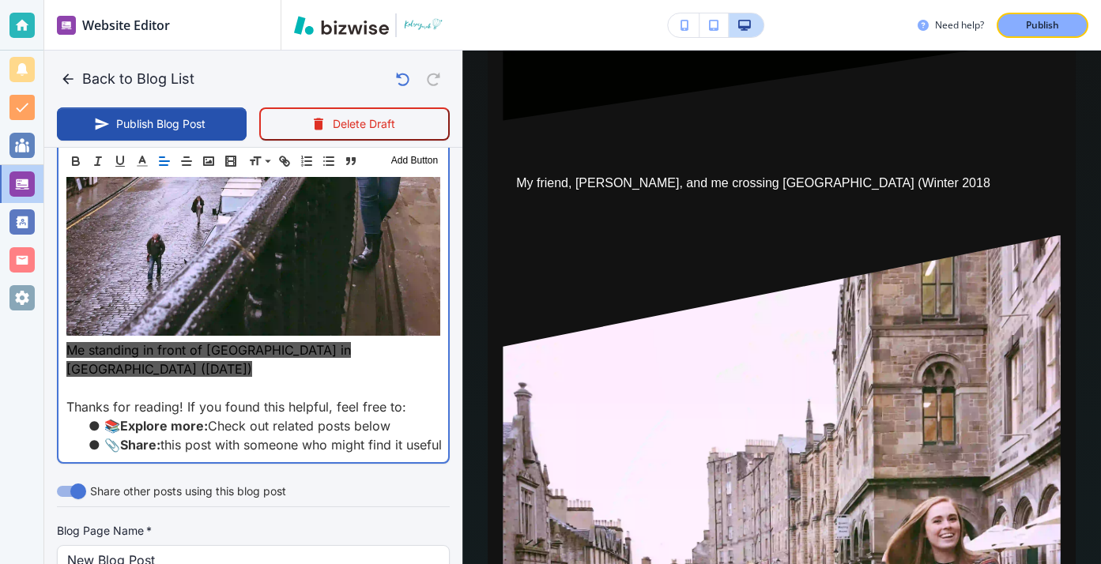
scroll to position [1474, 0]
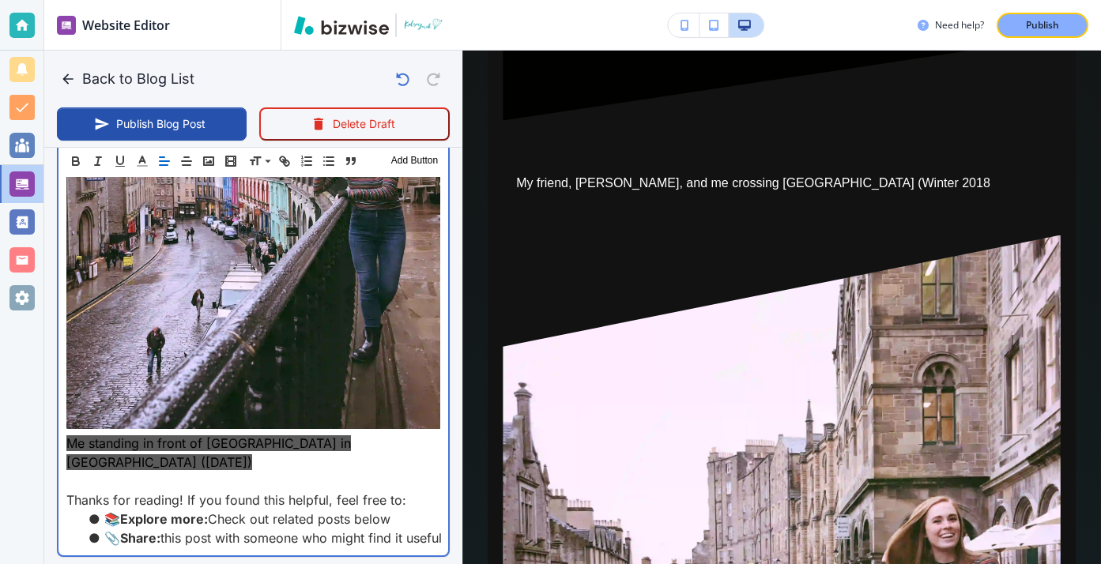
click at [145, 459] on p "Me standing in front of Victoria Street in Edinburgh (January 2018)" at bounding box center [253, 453] width 374 height 38
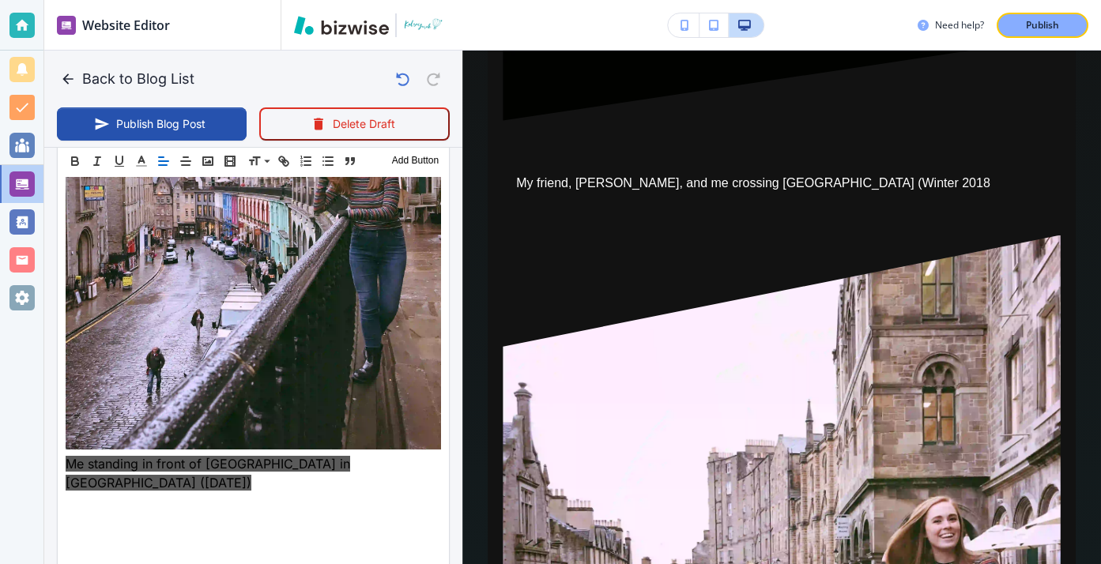
click at [206, 150] on div "Header 1 Header 2 Header 3 Body Text Add Button" at bounding box center [253, 161] width 391 height 32
click at [206, 153] on button "button" at bounding box center [208, 161] width 22 height 19
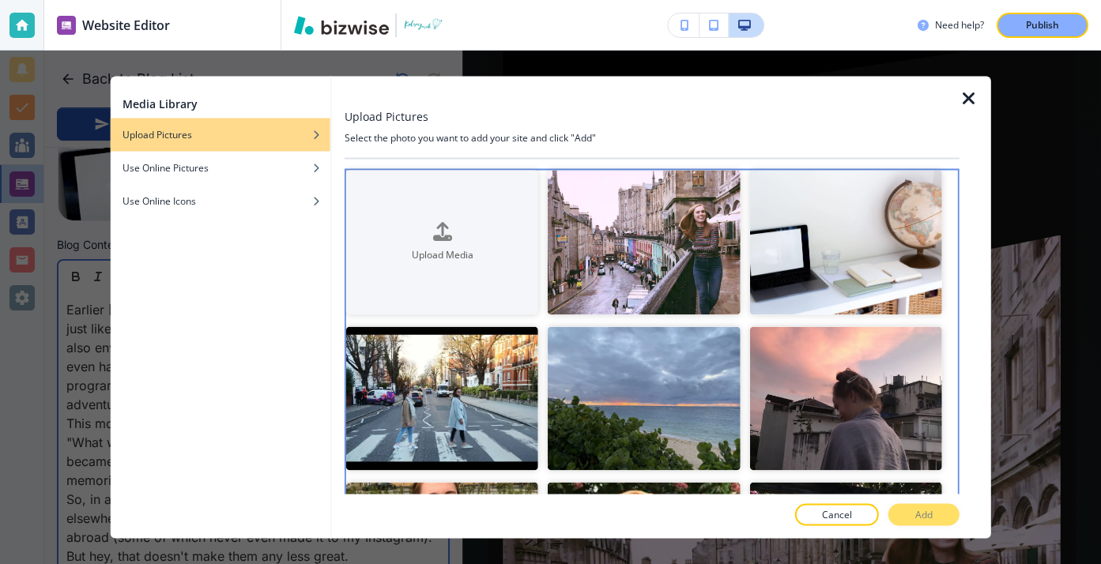
scroll to position [423, 0]
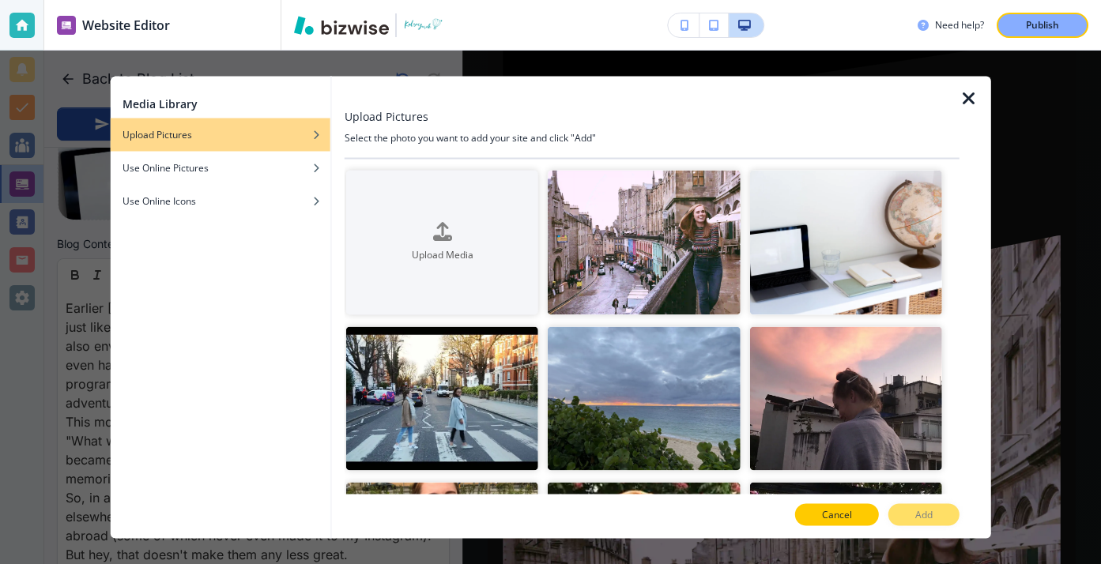
click at [816, 514] on button "Cancel" at bounding box center [837, 515] width 84 height 22
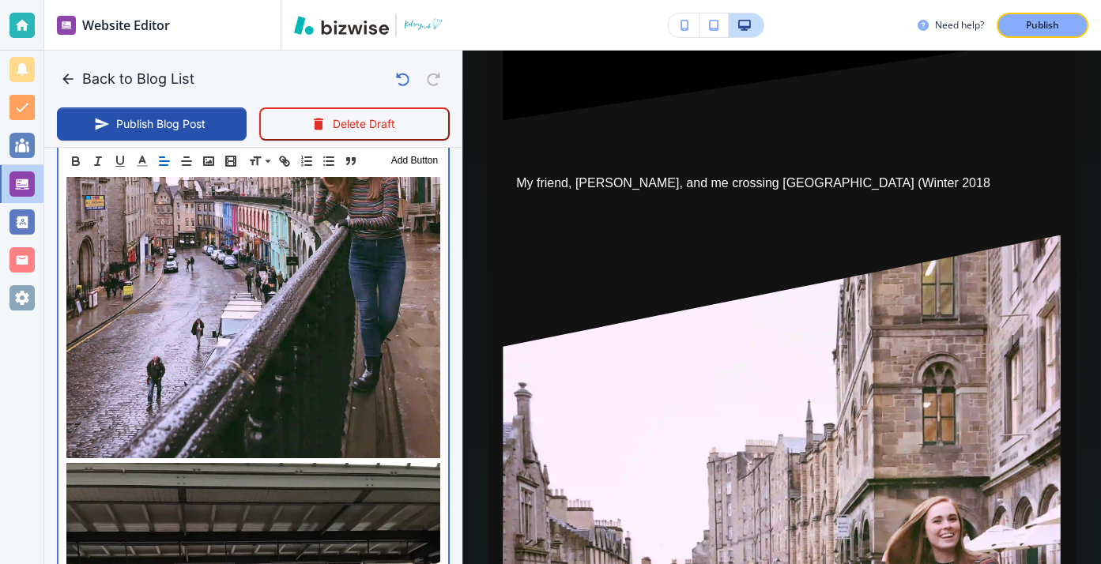
scroll to position [1463, 0]
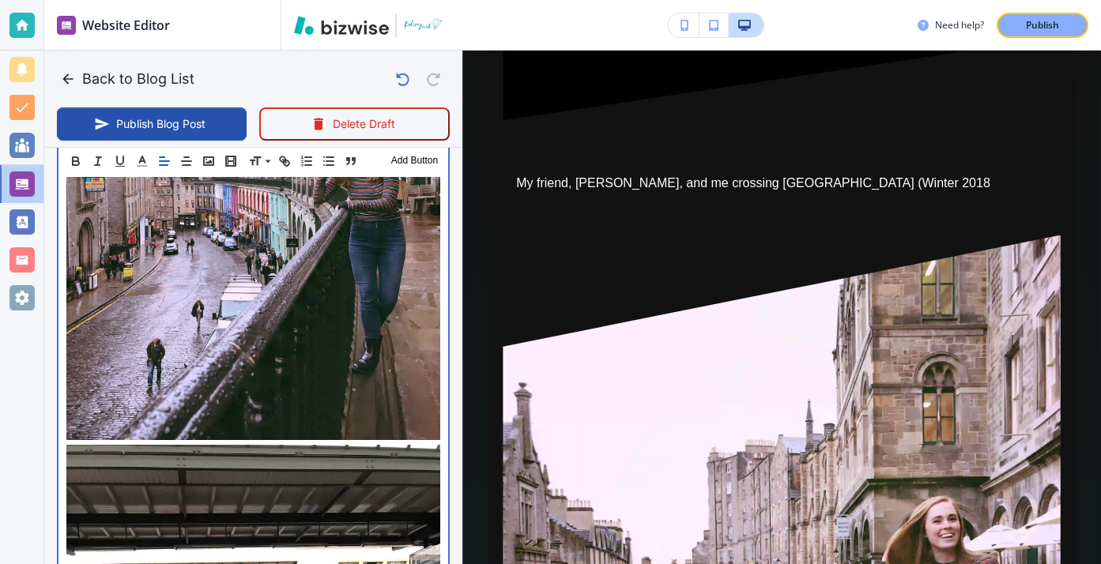
click at [444, 431] on div "Earlier today, Instagram went down. While I use Instagram just like the next pe…" at bounding box center [253, 189] width 390 height 1875
click at [444, 433] on div "Earlier today, Instagram went down. While I use Instagram just like the next pe…" at bounding box center [253, 189] width 390 height 1875
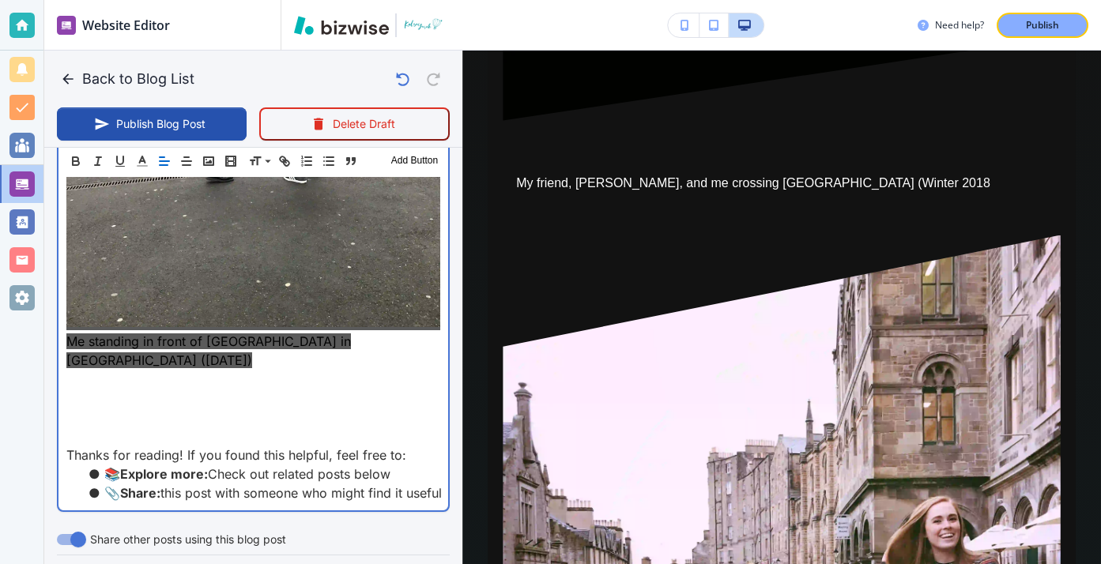
scroll to position [2123, 0]
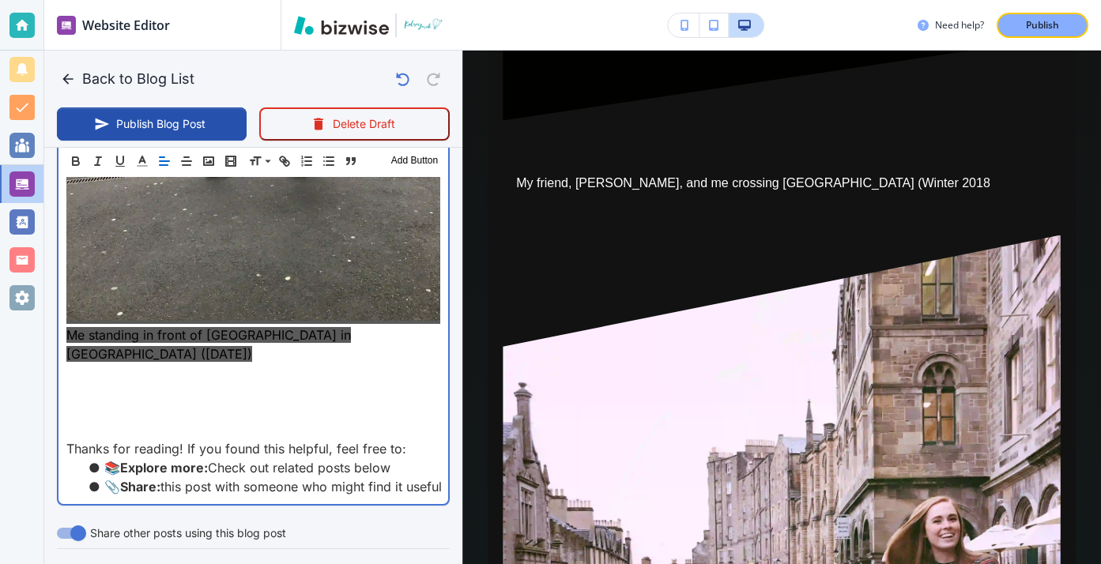
click at [227, 355] on p "Me standing in front of Victoria Street in Edinburgh (January 2018)" at bounding box center [253, 92] width 374 height 541
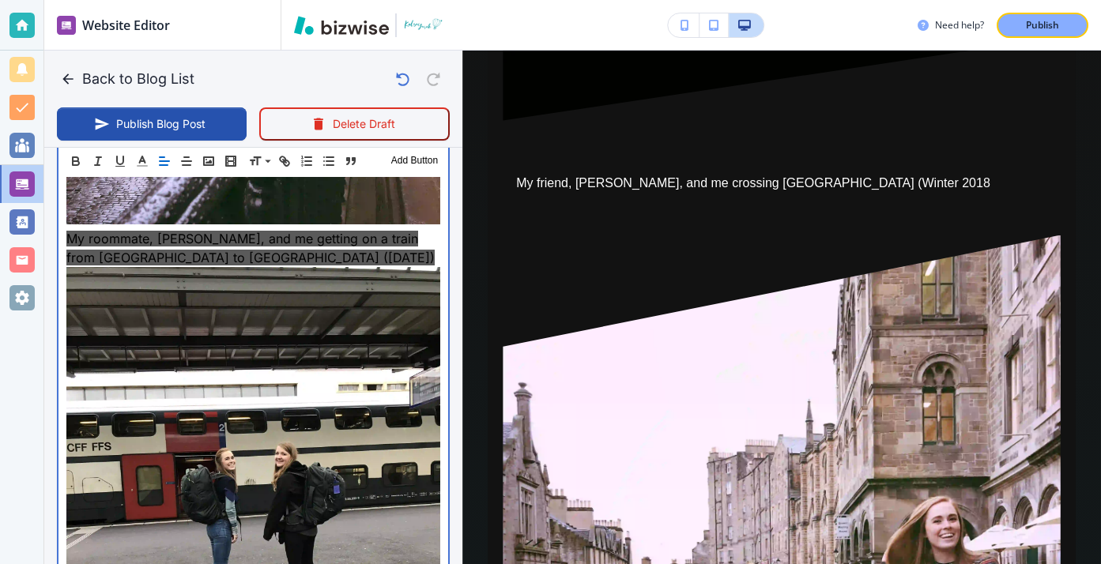
scroll to position [1661, 0]
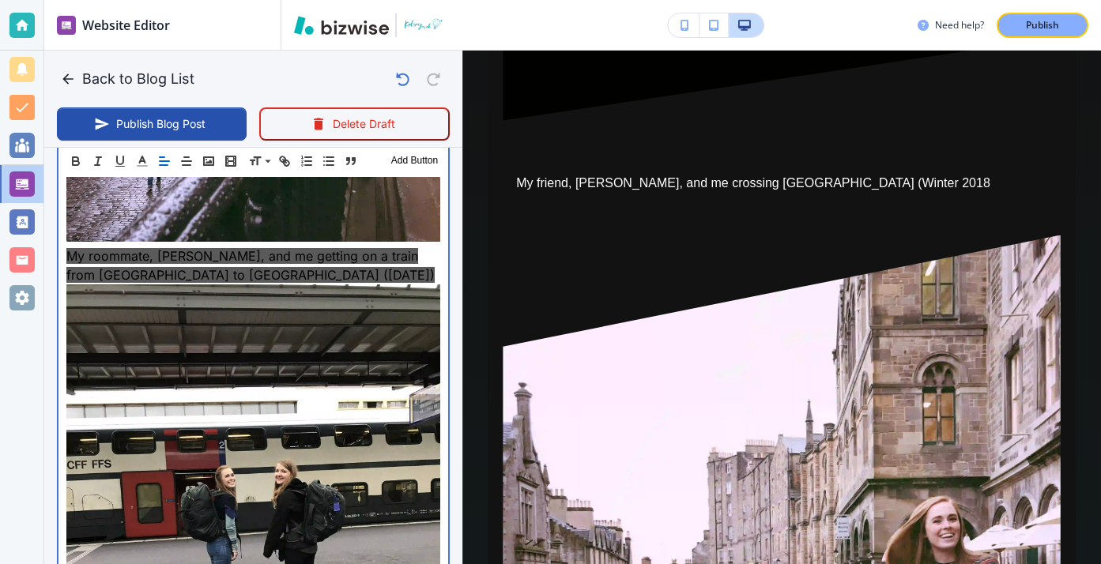
click at [269, 259] on span "My roommate, Allie, and me getting on a train from Geneva to Interlaken (Februa…" at bounding box center [250, 265] width 368 height 35
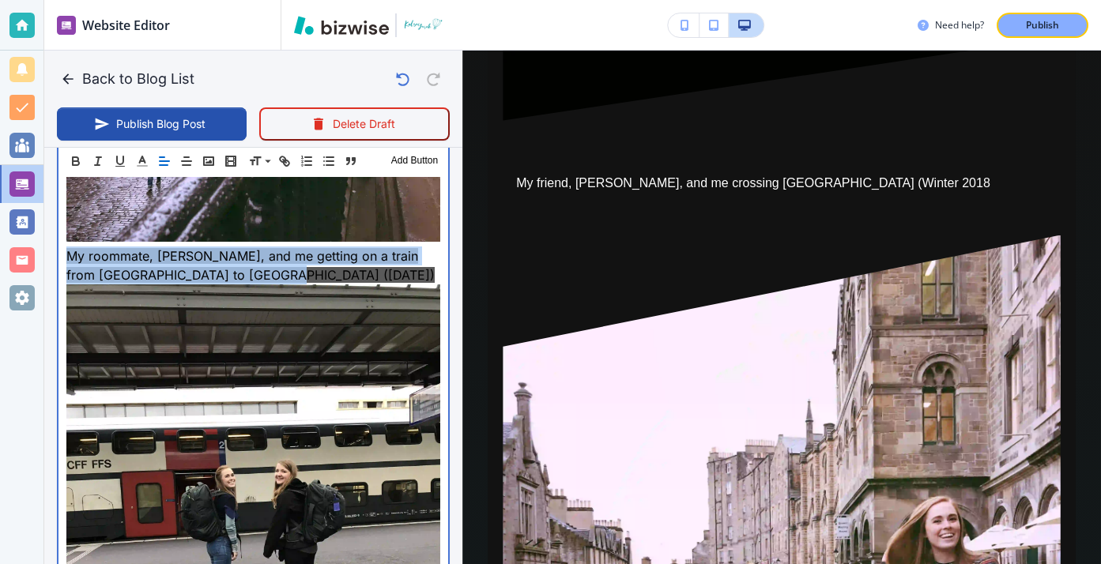
drag, startPoint x: 269, startPoint y: 269, endPoint x: 60, endPoint y: 252, distance: 210.1
click at [60, 252] on div "Earlier today, Instagram went down. While I use Instagram just like the next pe…" at bounding box center [253, 9] width 390 height 1913
copy span "My roommate, Allie, and me getting on a train from Geneva to Interlaken (Februa…"
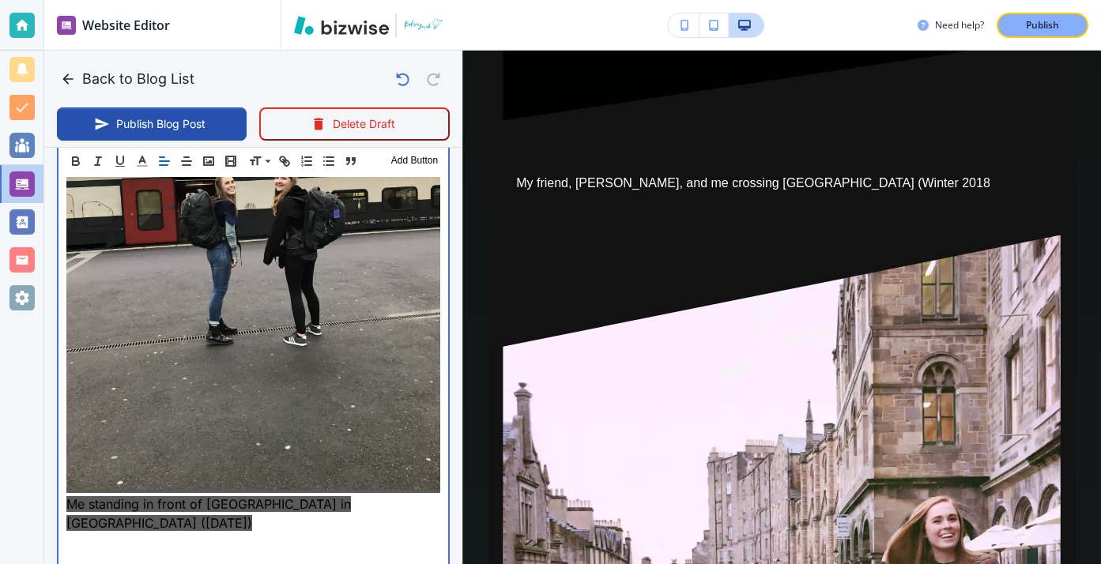
scroll to position [2070, 0]
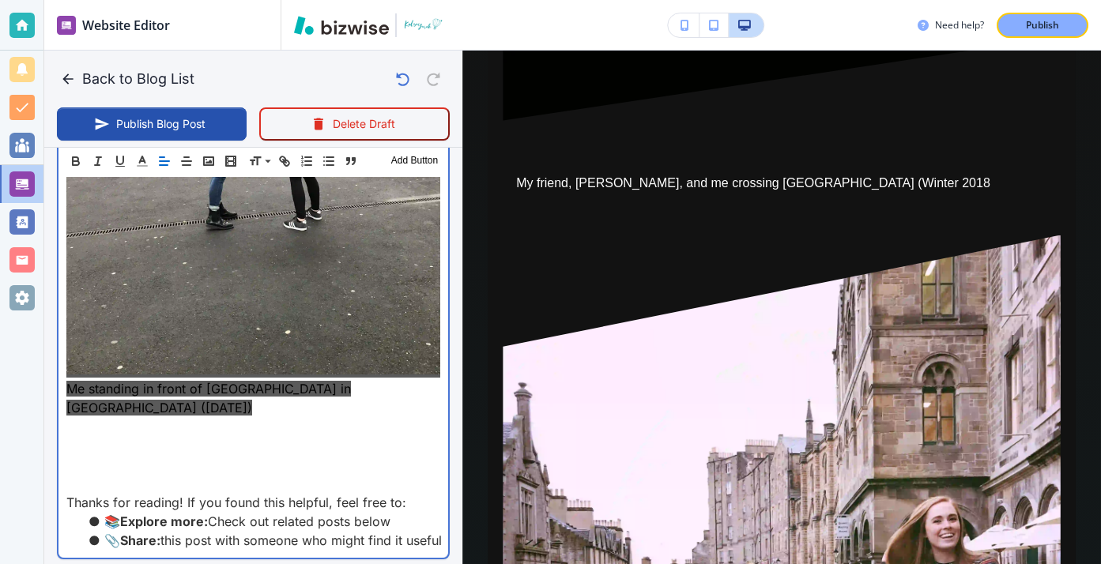
click at [183, 410] on p "Me standing in front of Victoria Street in Edinburgh (January 2018)" at bounding box center [253, 146] width 374 height 541
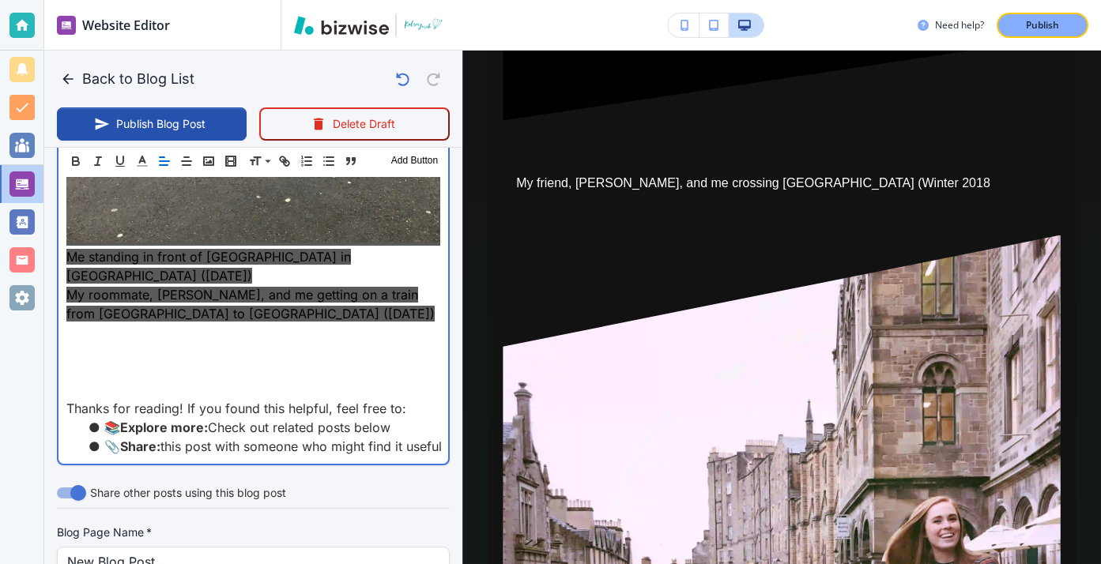
scroll to position [2105, 0]
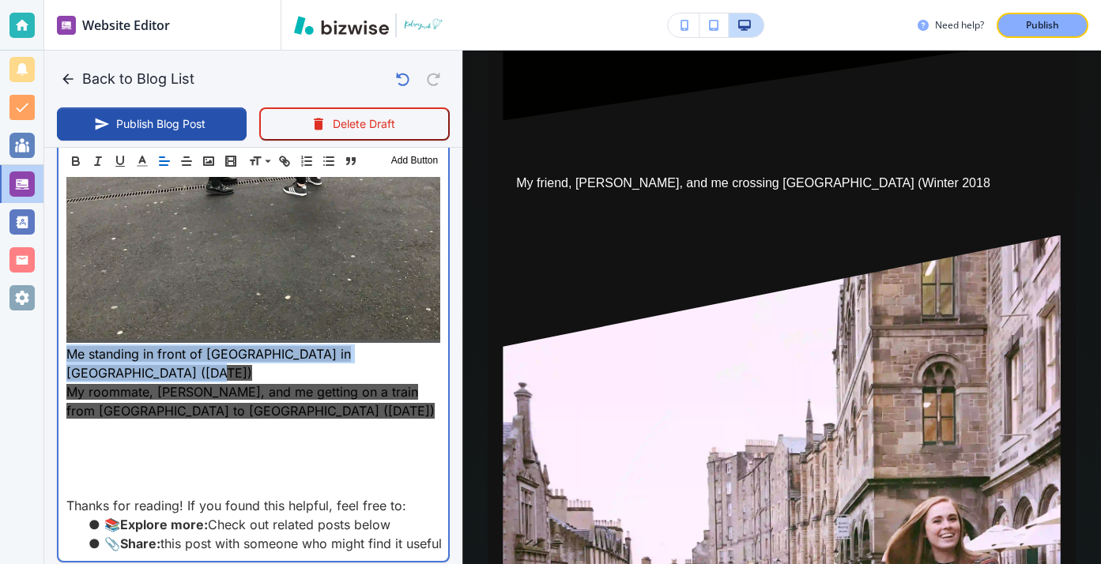
drag, startPoint x: 122, startPoint y: 377, endPoint x: 26, endPoint y: 361, distance: 97.7
click at [26, 359] on div "Website Editor Pages Edit, add, and delete pages or manage your page order Upda…" at bounding box center [550, 282] width 1101 height 564
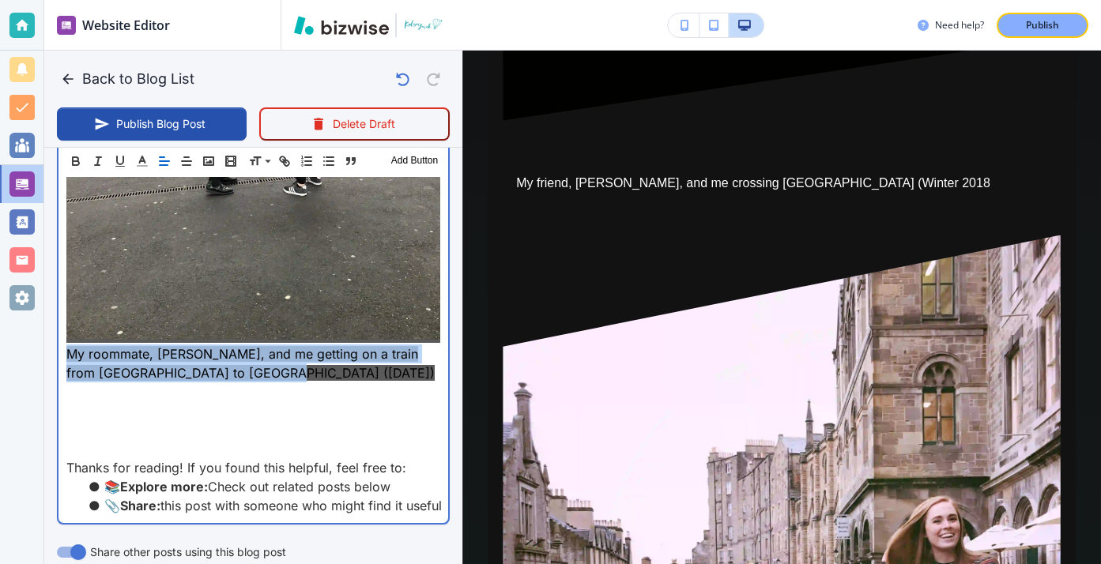
drag, startPoint x: 236, startPoint y: 374, endPoint x: 49, endPoint y: 350, distance: 188.0
copy span "﻿ My roommate, Allie, and me getting on a train from Geneva to Interlaken (Febr…"
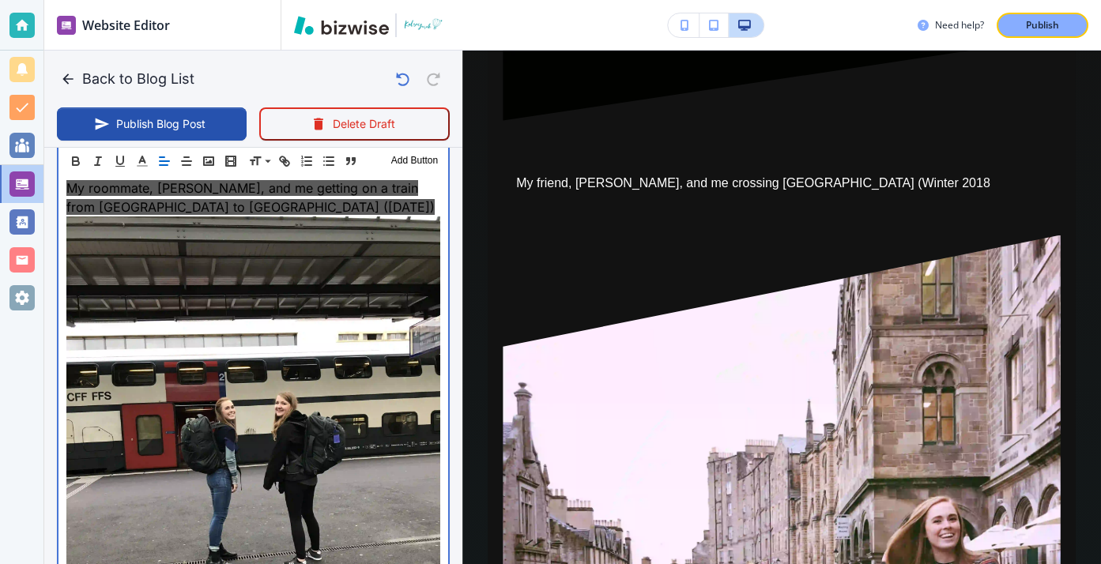
scroll to position [1623, 0]
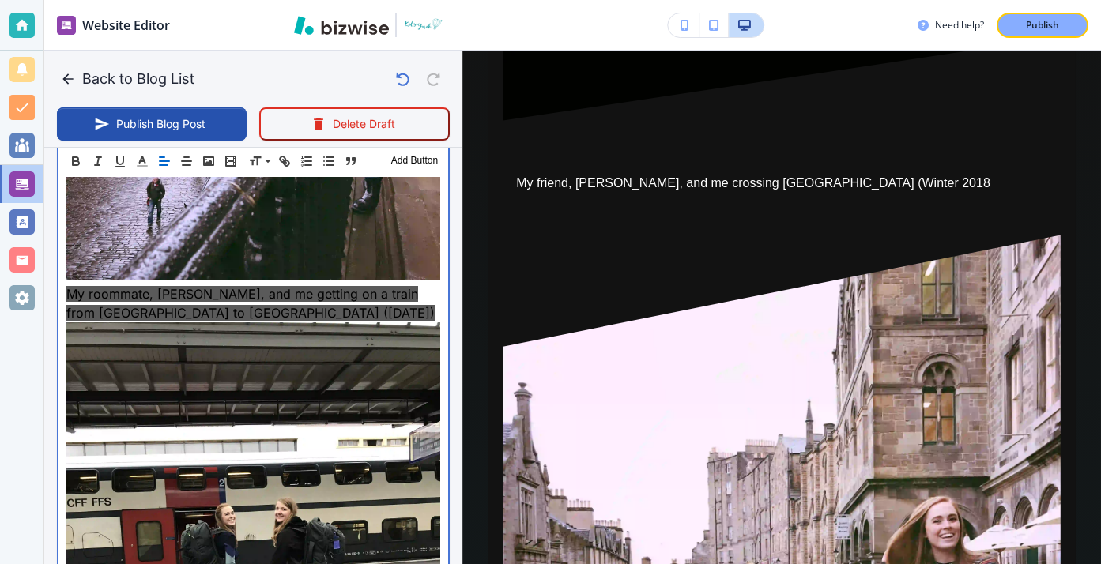
click at [444, 408] on div "Earlier today, Instagram went down. While I use Instagram just like the next pe…" at bounding box center [253, 47] width 390 height 1913
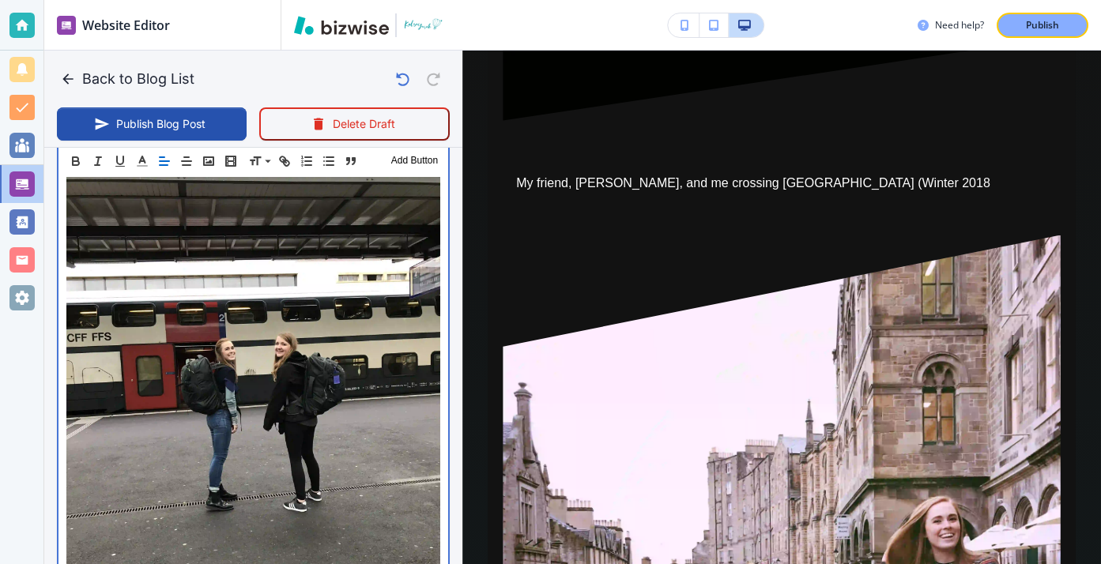
scroll to position [1827, 0]
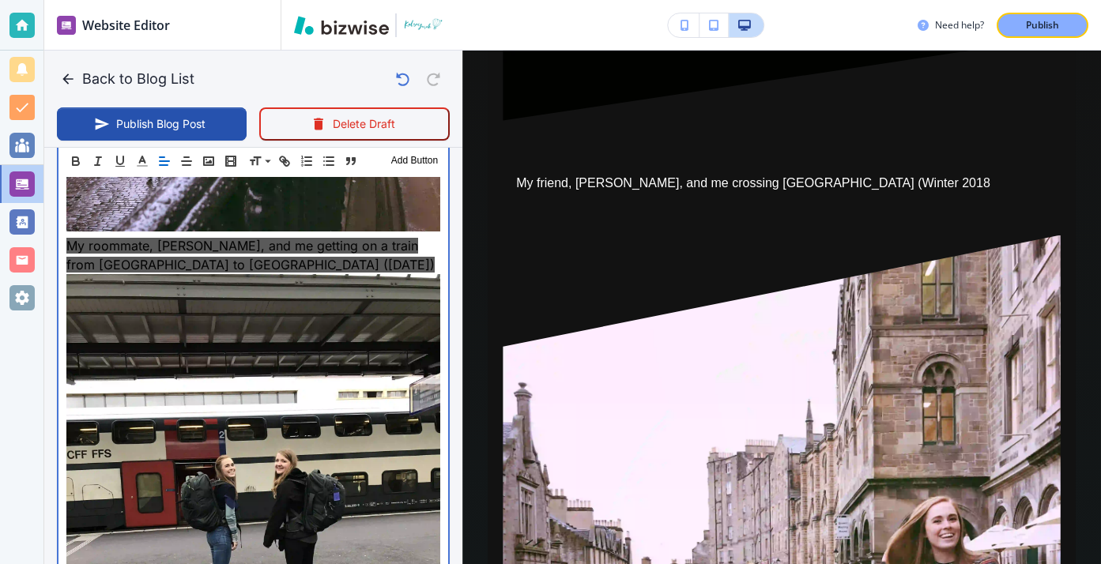
scroll to position [1561, 0]
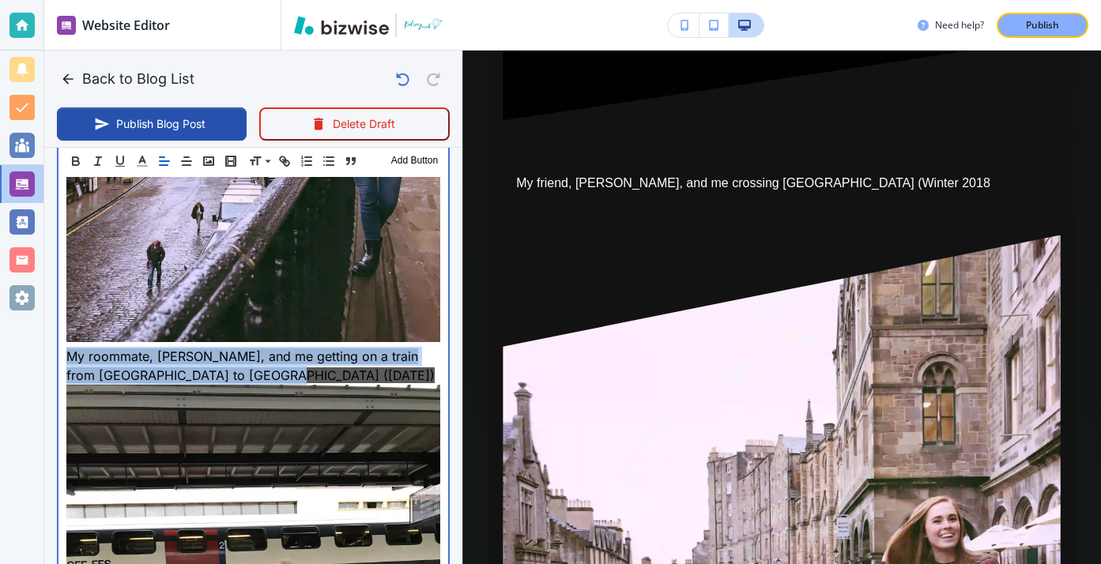
drag, startPoint x: 261, startPoint y: 369, endPoint x: 67, endPoint y: 352, distance: 194.4
click at [68, 352] on p "My roommate, Allie, and me getting on a train from Geneva to Interlaken (Februa…" at bounding box center [253, 366] width 374 height 38
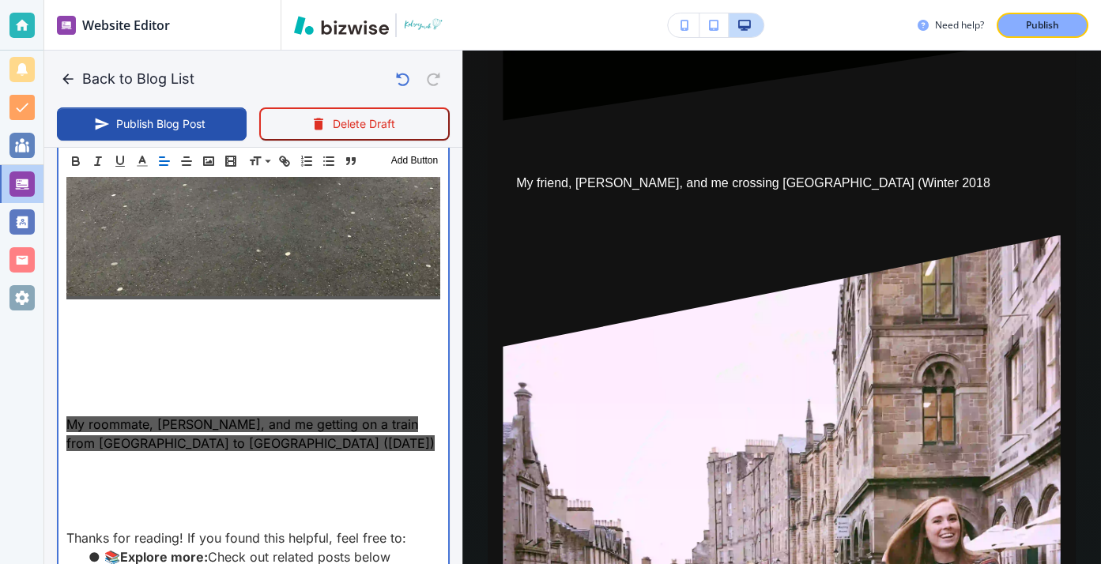
scroll to position [2182, 0]
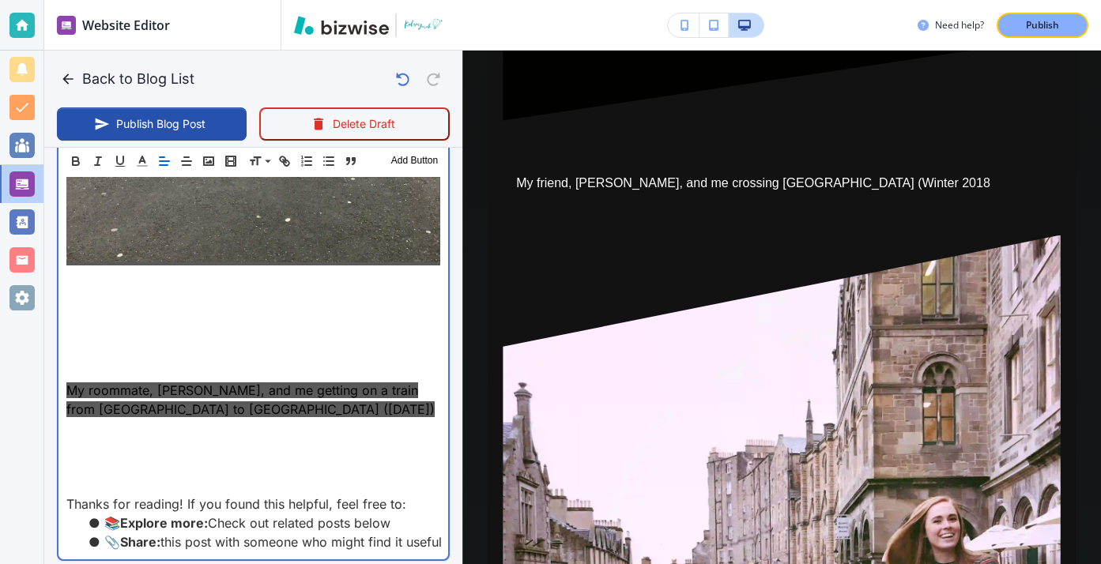
click at [136, 359] on p at bounding box center [253, 352] width 374 height 19
click at [124, 366] on p at bounding box center [253, 371] width 374 height 19
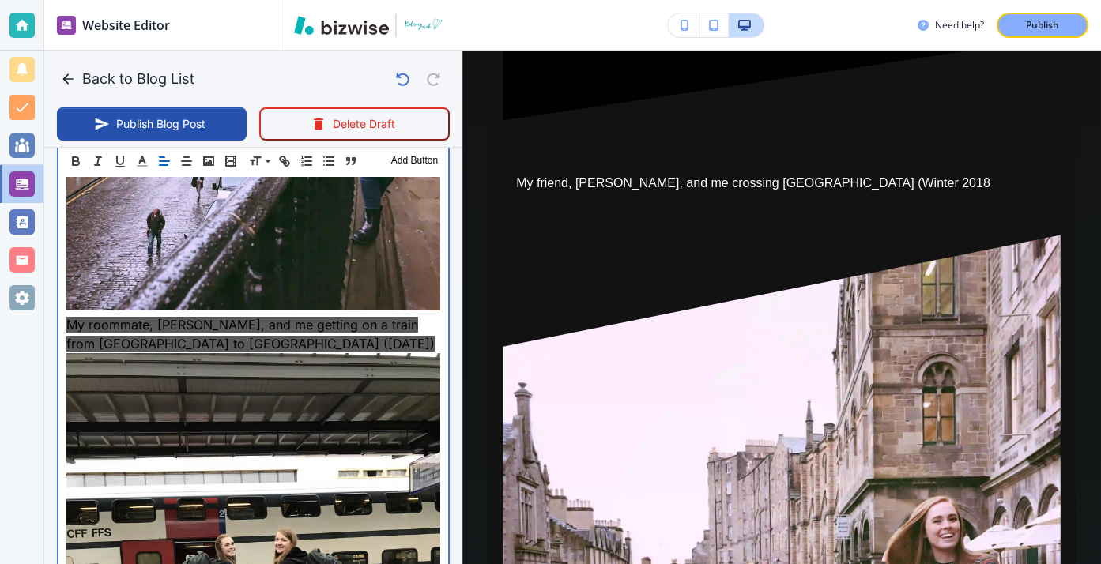
scroll to position [1575, 0]
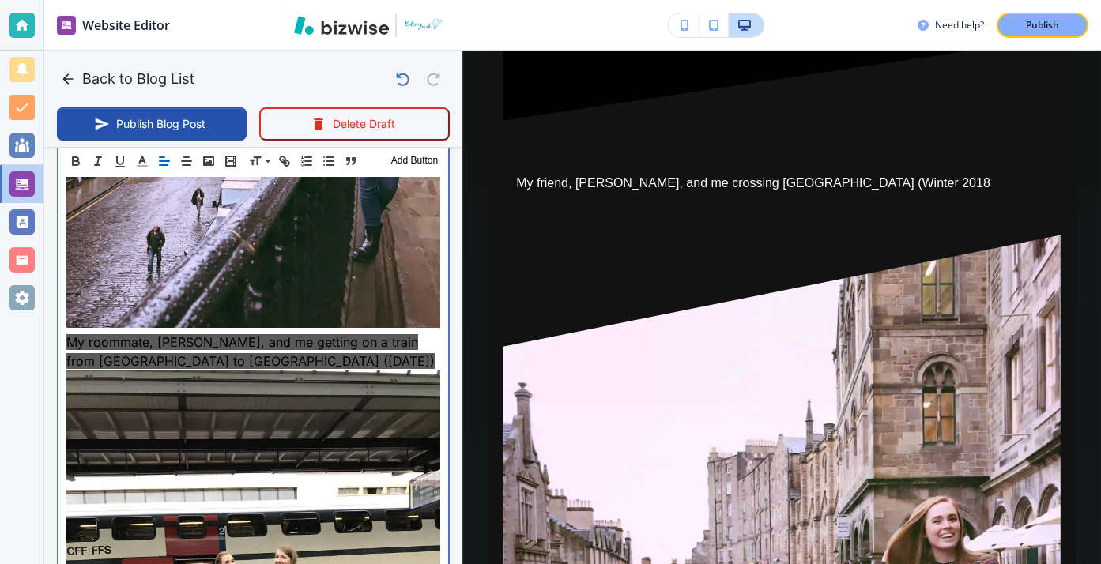
click at [390, 346] on span "My roommate, Allie, and me getting on a train from Geneva to Interlaken (Februa…" at bounding box center [250, 351] width 368 height 35
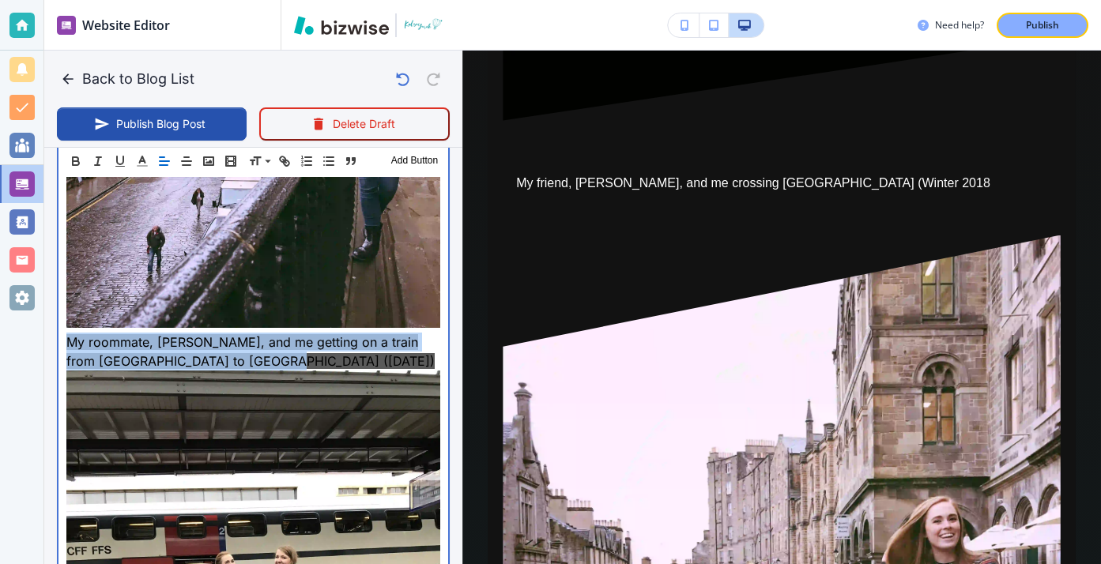
drag, startPoint x: 338, startPoint y: 356, endPoint x: 64, endPoint y: 335, distance: 275.0
click at [64, 335] on div "Earlier today, Instagram went down. While I use Instagram just like the next pe…" at bounding box center [253, 105] width 390 height 1932
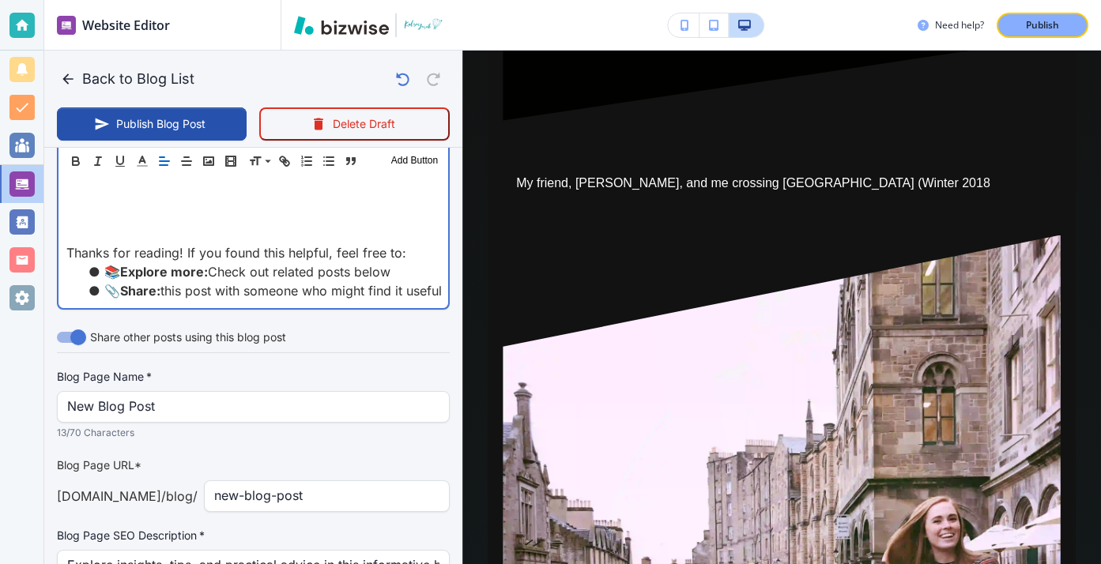
scroll to position [2221, 0]
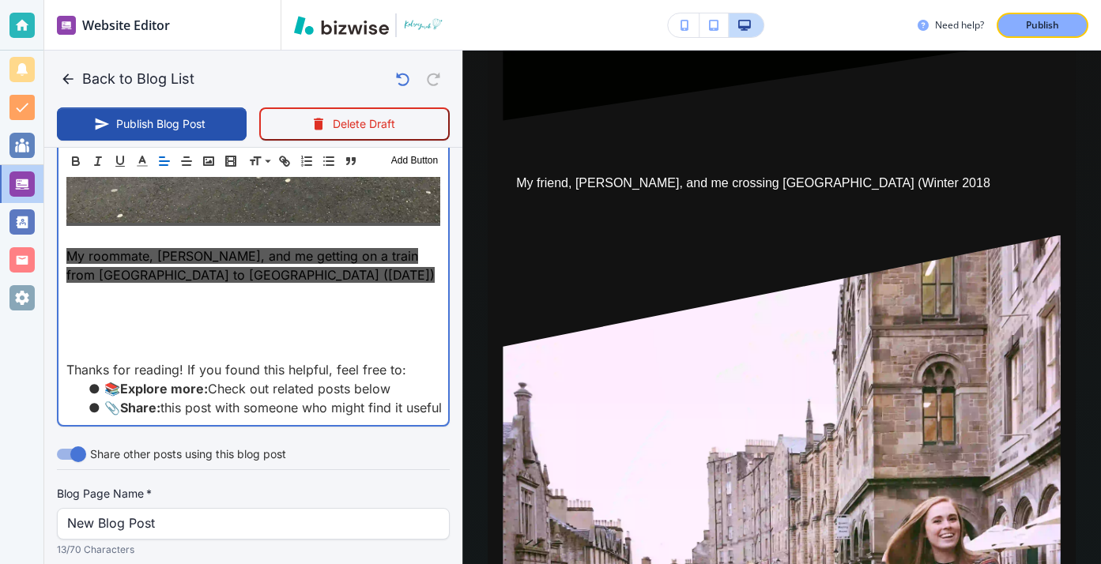
click at [236, 297] on p at bounding box center [253, 294] width 374 height 19
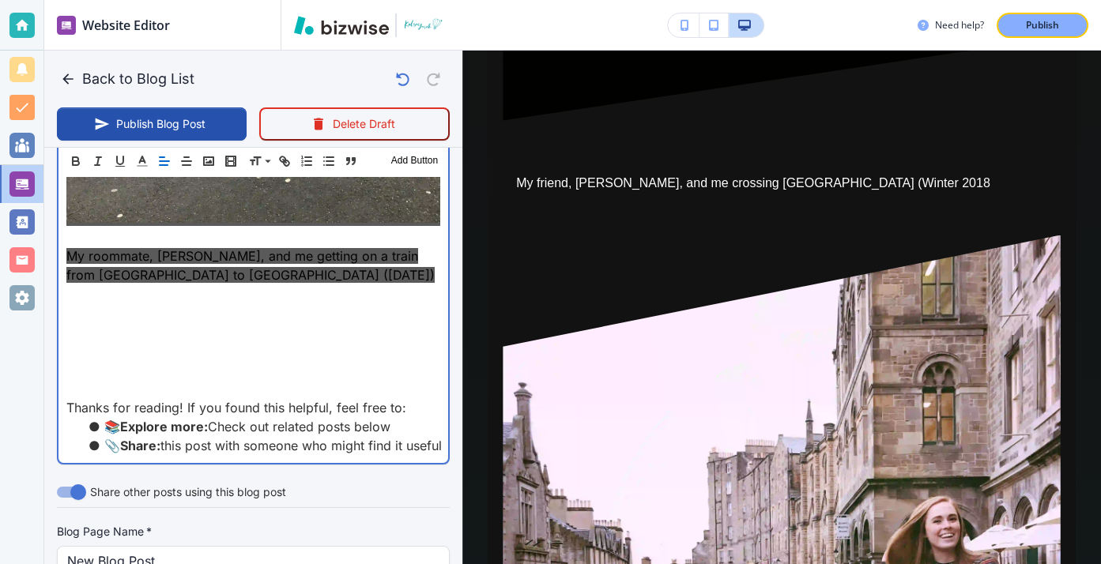
click at [210, 306] on p at bounding box center [253, 312] width 374 height 19
click at [209, 332] on p at bounding box center [253, 331] width 374 height 19
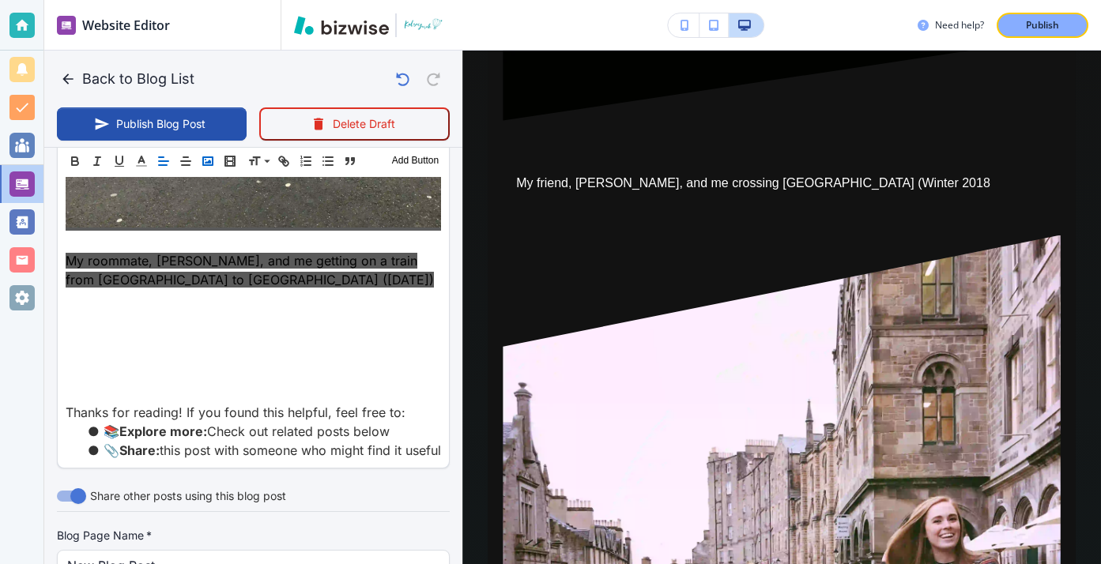
click at [213, 165] on icon "button" at bounding box center [208, 161] width 14 height 14
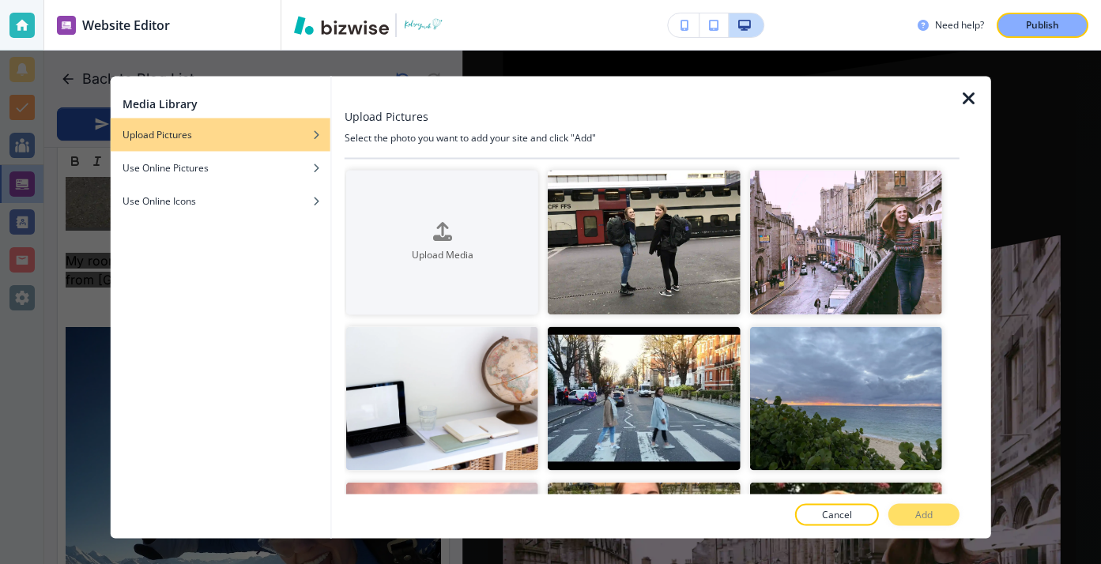
click at [959, 87] on div at bounding box center [975, 308] width 32 height 462
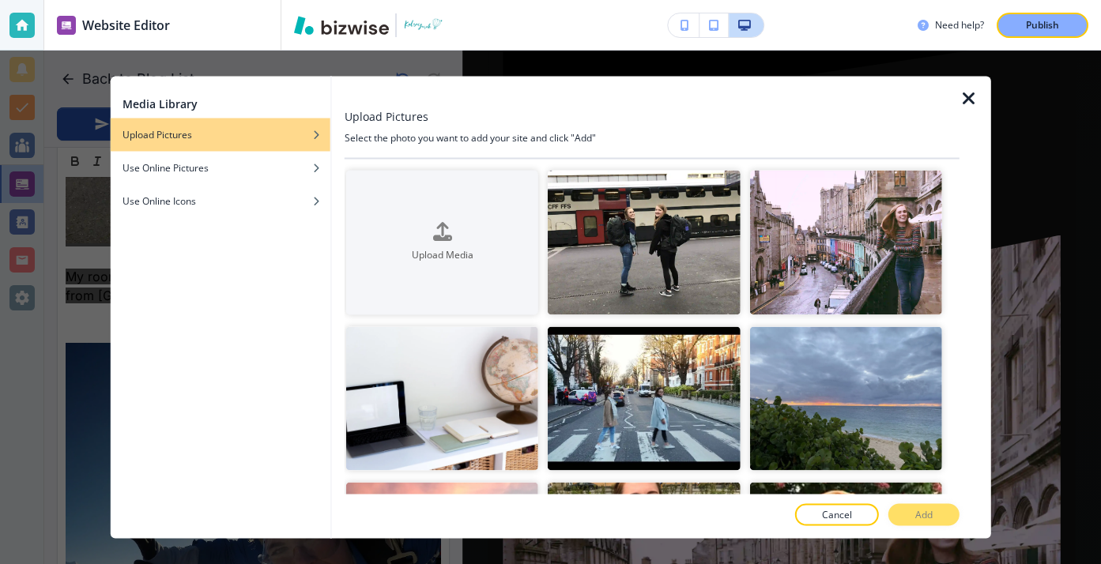
click at [959, 88] on div at bounding box center [975, 308] width 32 height 462
click at [960, 91] on icon "button" at bounding box center [968, 98] width 19 height 19
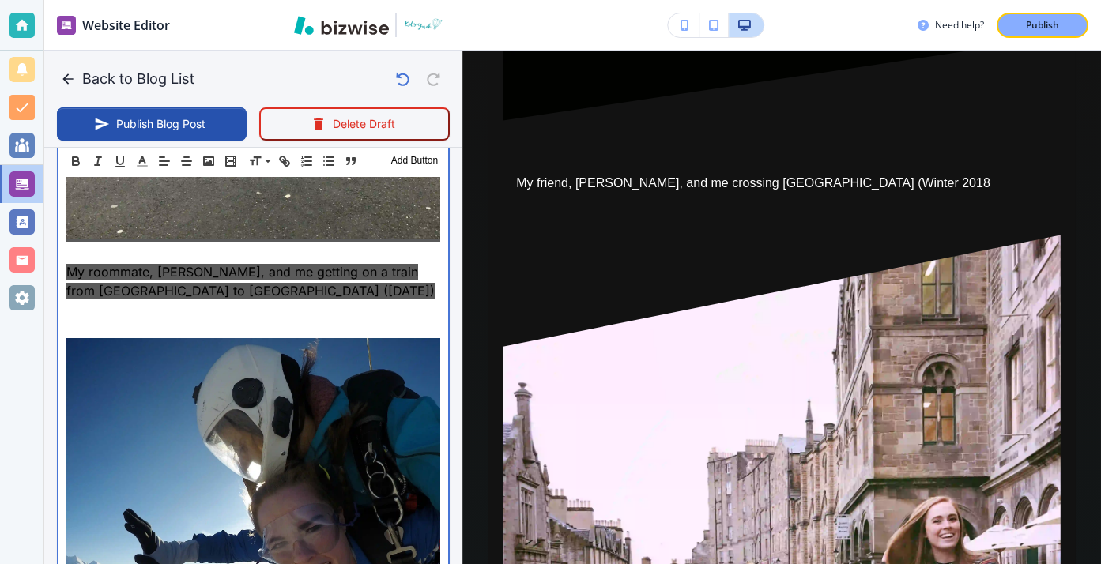
scroll to position [2221, 0]
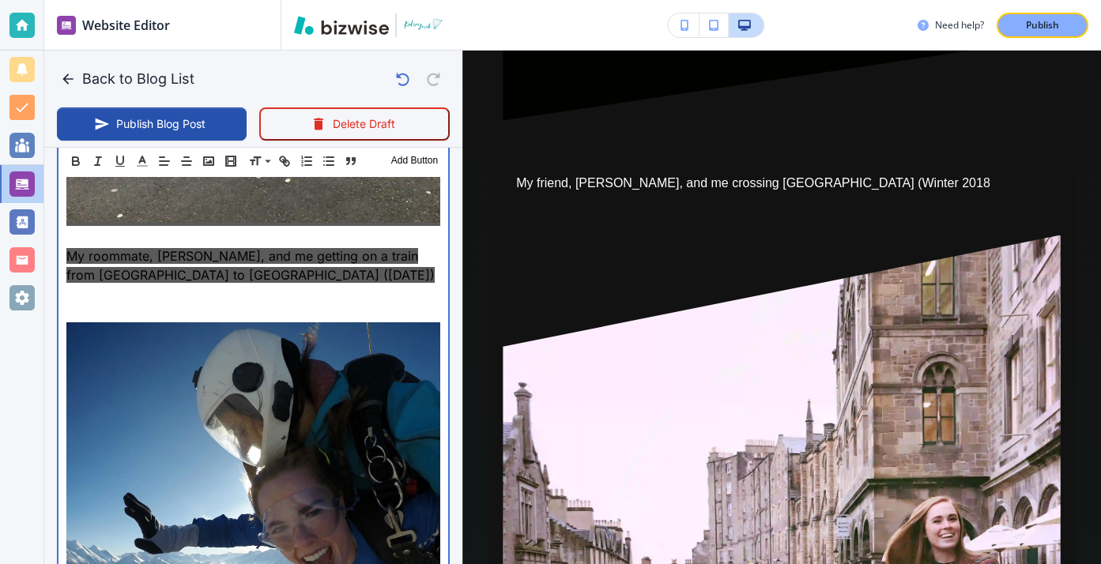
click at [141, 324] on img at bounding box center [253, 509] width 374 height 374
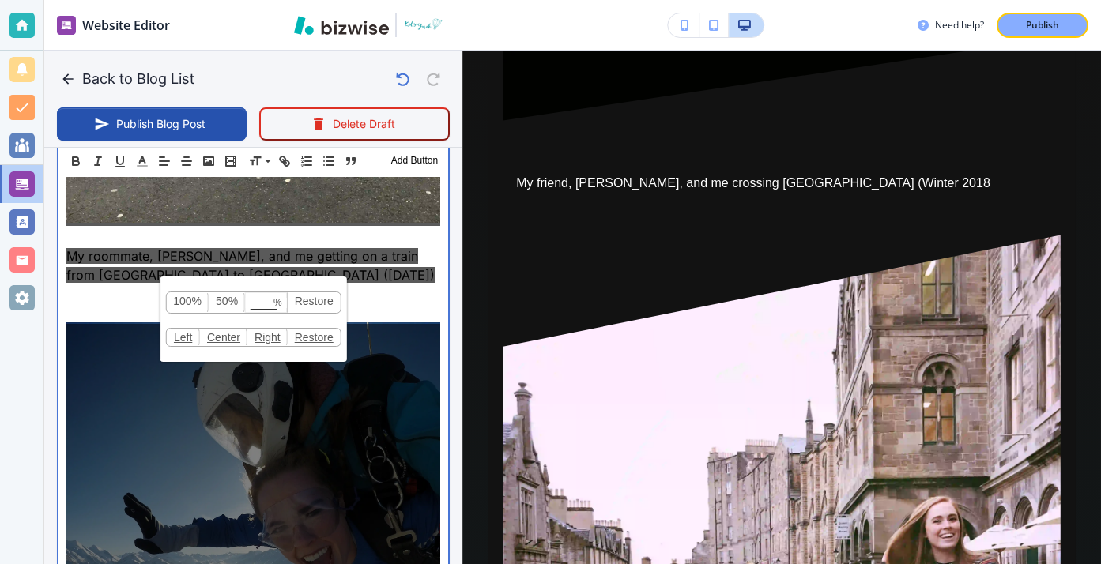
click at [88, 316] on p at bounding box center [253, 312] width 374 height 19
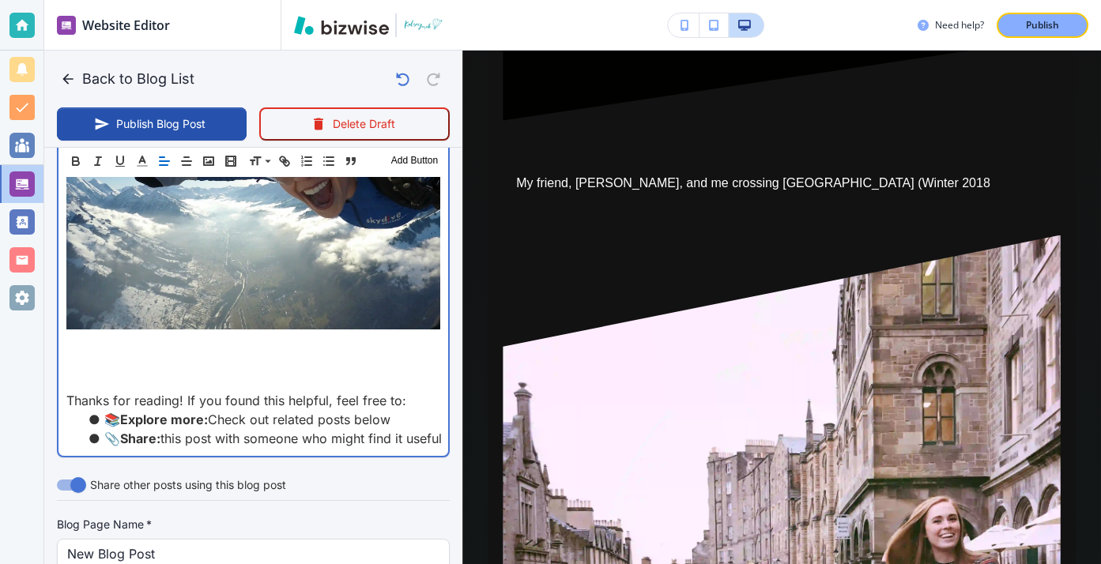
scroll to position [2505, 0]
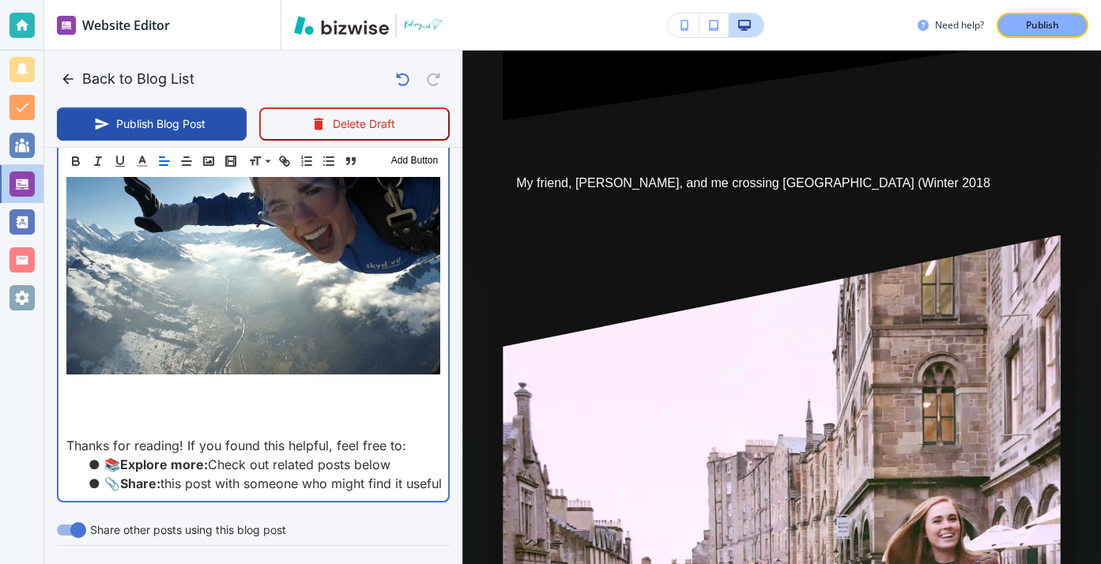
click at [100, 401] on p at bounding box center [253, 407] width 374 height 19
click at [86, 382] on p at bounding box center [253, 388] width 374 height 19
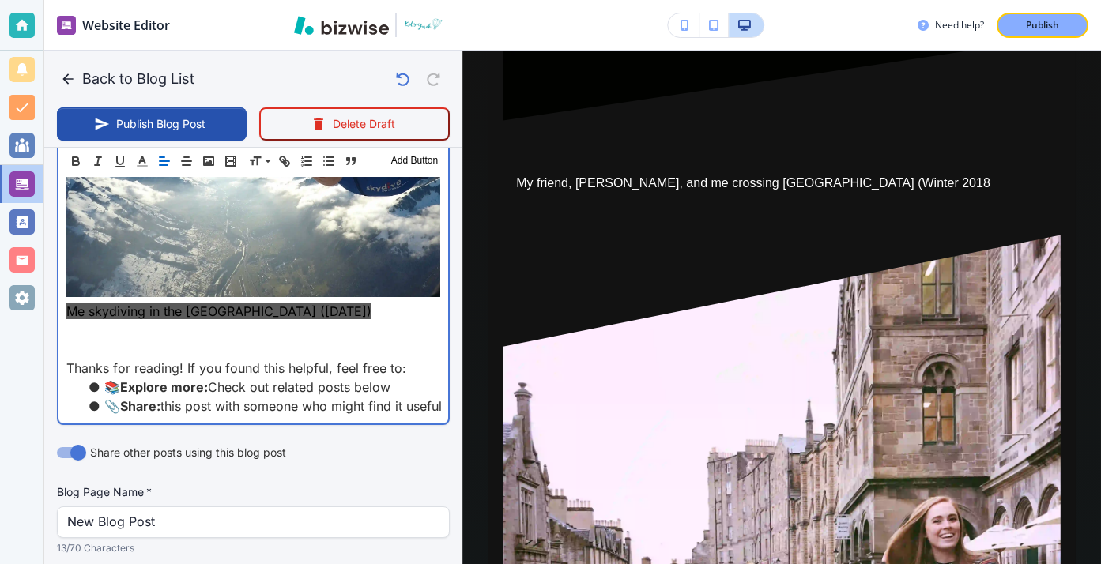
scroll to position [2594, 0]
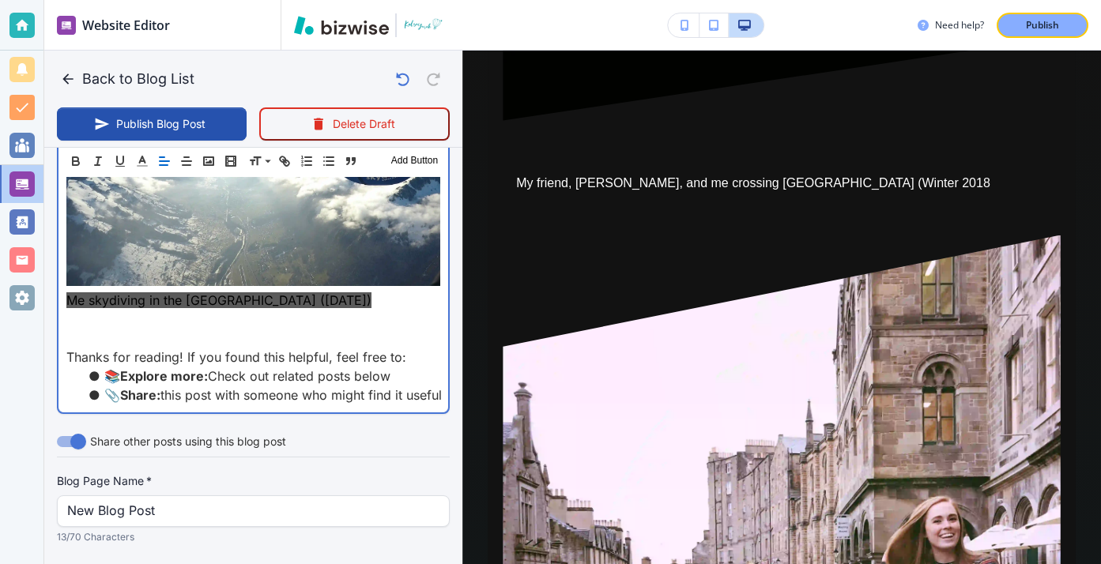
click at [166, 336] on p at bounding box center [253, 338] width 374 height 19
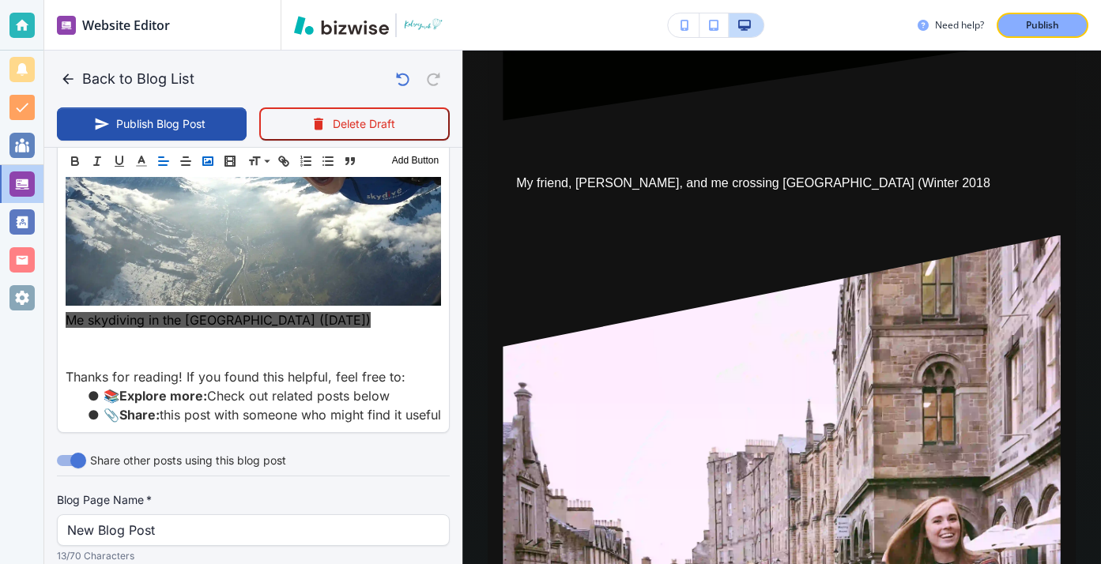
click at [200, 160] on button "button" at bounding box center [208, 161] width 22 height 19
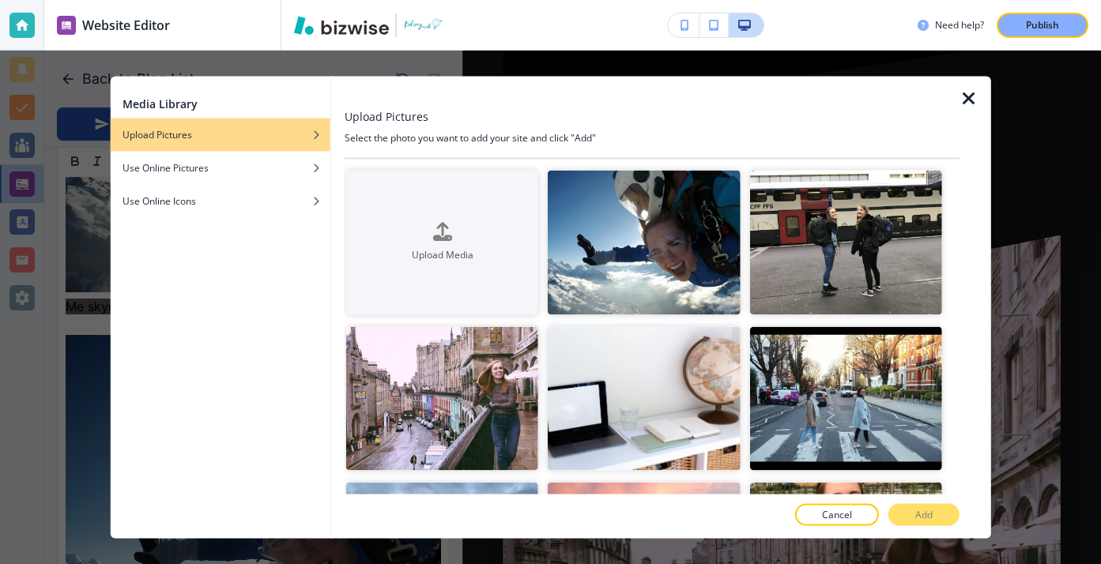
click at [974, 104] on icon "button" at bounding box center [968, 98] width 19 height 19
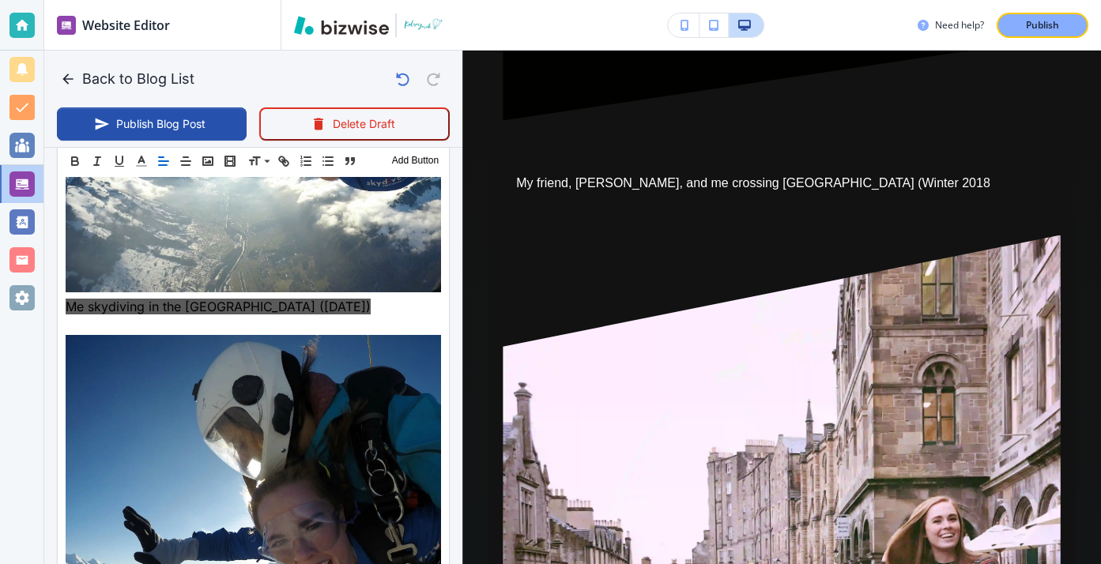
scroll to position [2580, 0]
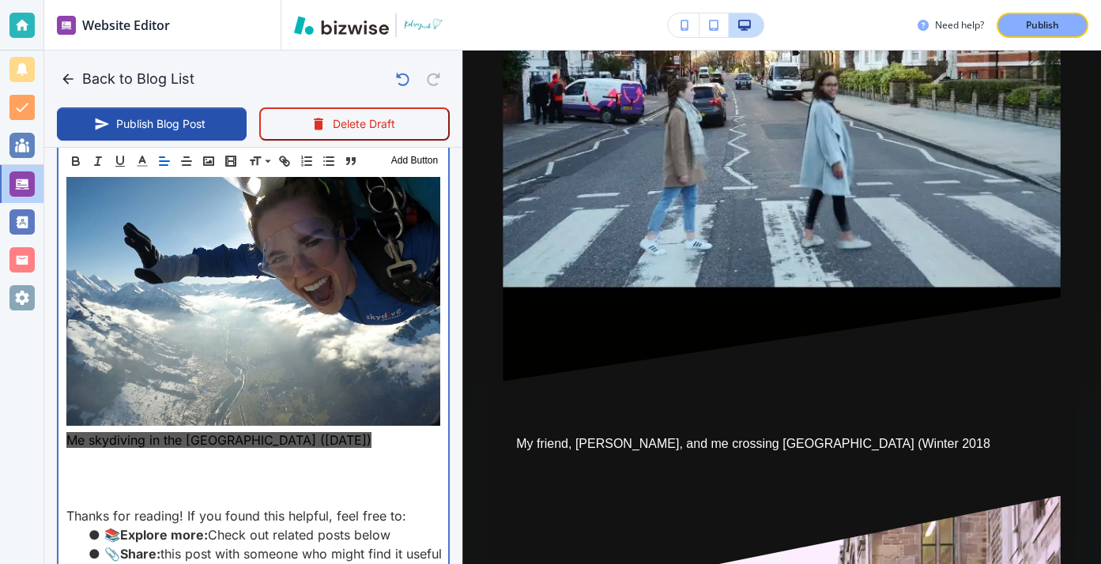
scroll to position [2454, 0]
click at [249, 457] on p at bounding box center [253, 459] width 374 height 19
click at [243, 462] on p at bounding box center [253, 459] width 374 height 19
click at [238, 473] on p at bounding box center [253, 478] width 374 height 19
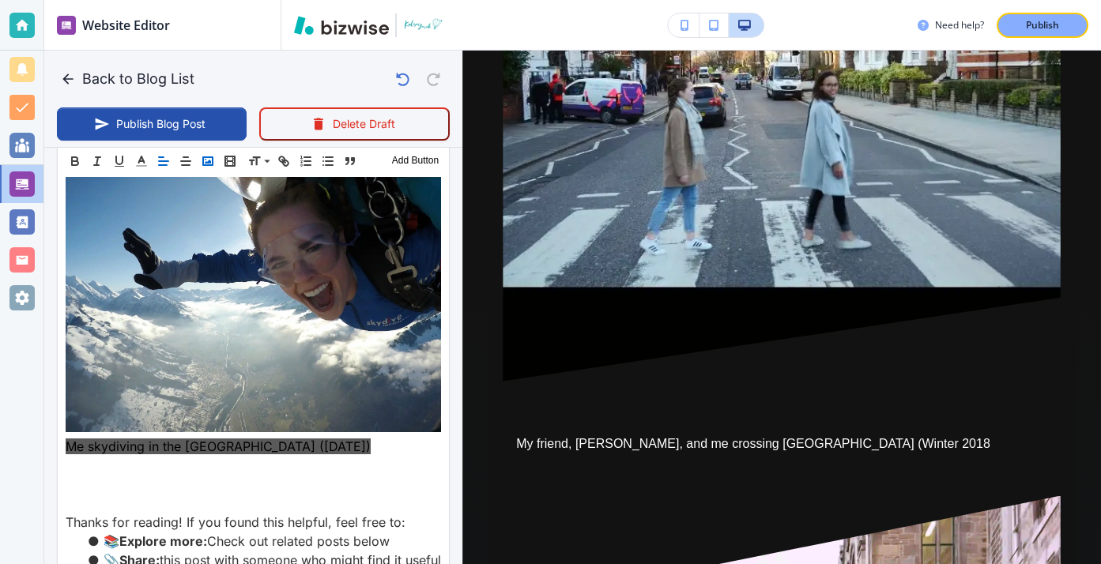
click at [201, 160] on button "button" at bounding box center [208, 161] width 22 height 19
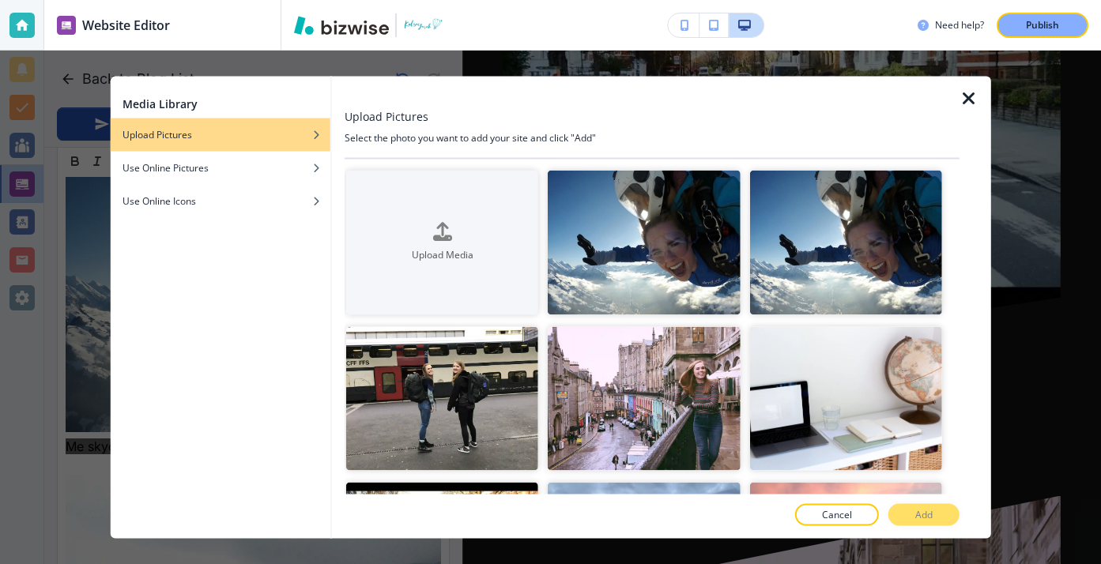
click at [983, 81] on div at bounding box center [975, 308] width 32 height 462
click at [960, 104] on icon "button" at bounding box center [968, 98] width 19 height 19
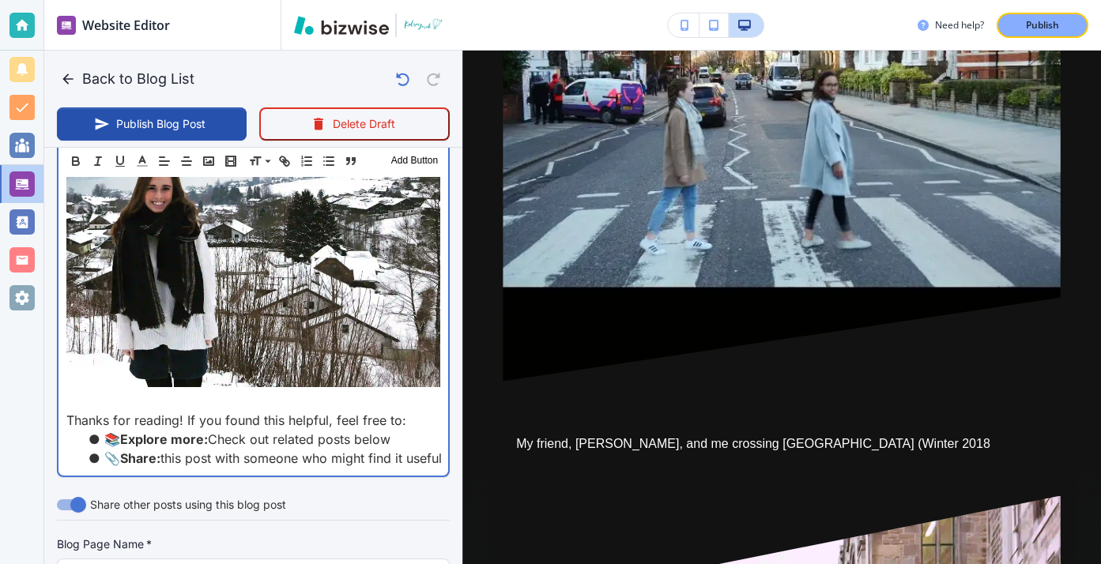
scroll to position [2922, 0]
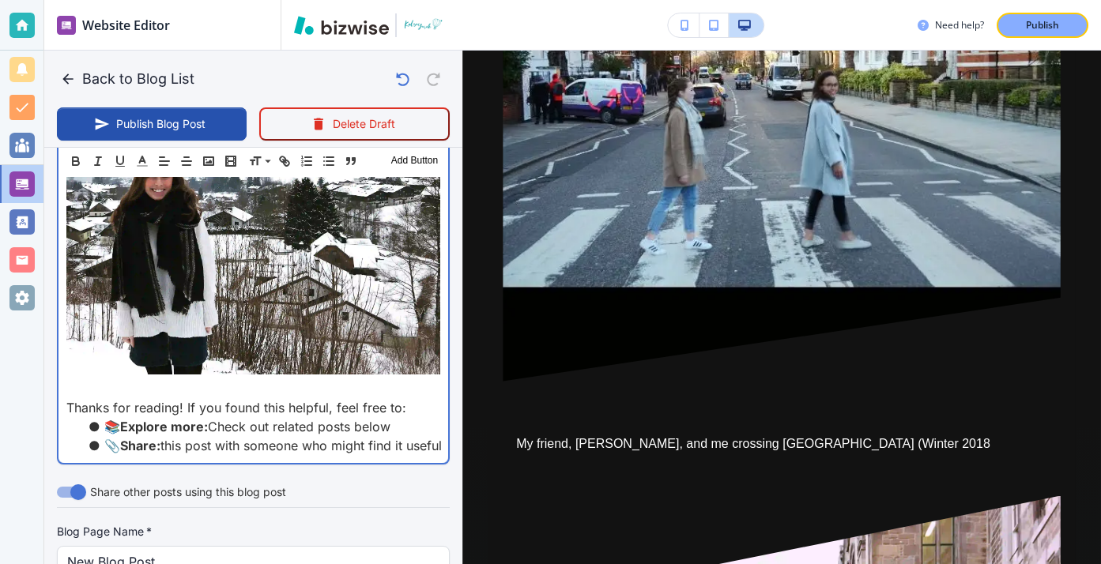
click at [406, 390] on p at bounding box center [253, 388] width 374 height 19
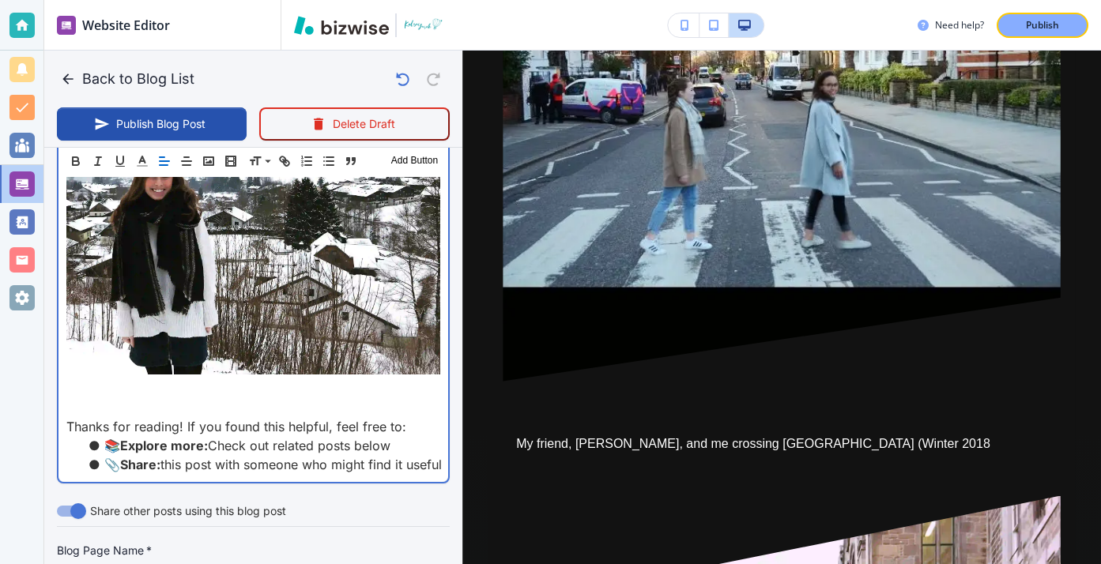
click at [79, 397] on p at bounding box center [253, 388] width 374 height 19
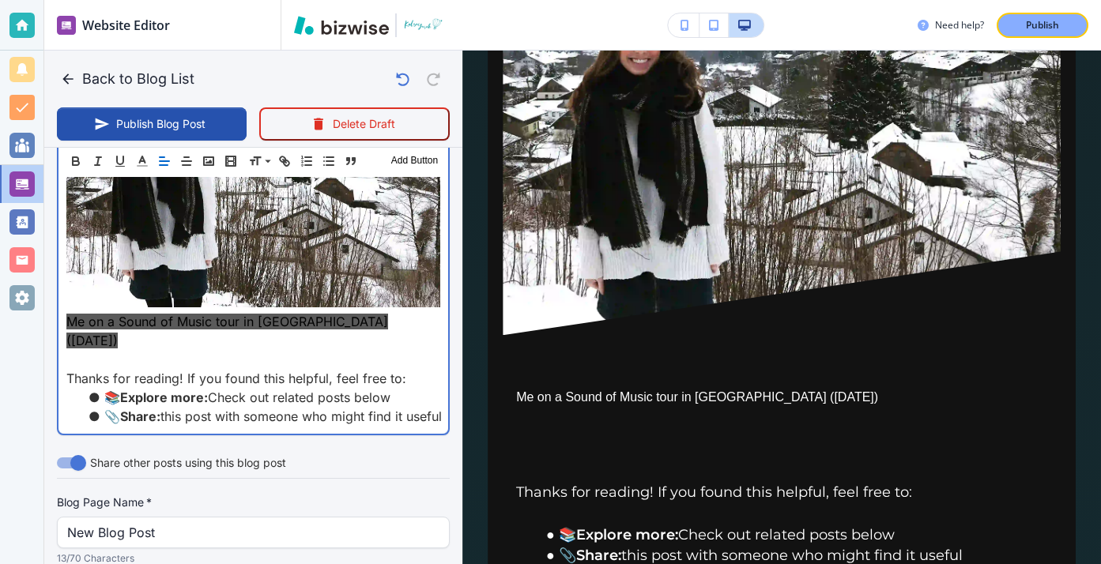
scroll to position [4102, 0]
click at [387, 350] on p at bounding box center [253, 359] width 374 height 19
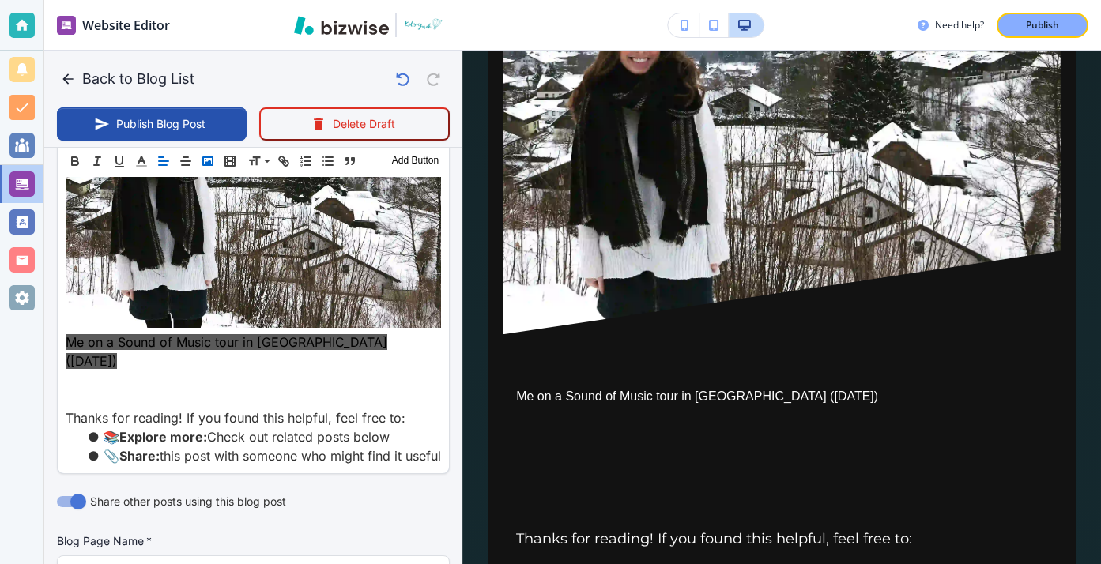
click at [213, 161] on rect "button" at bounding box center [207, 161] width 9 height 8
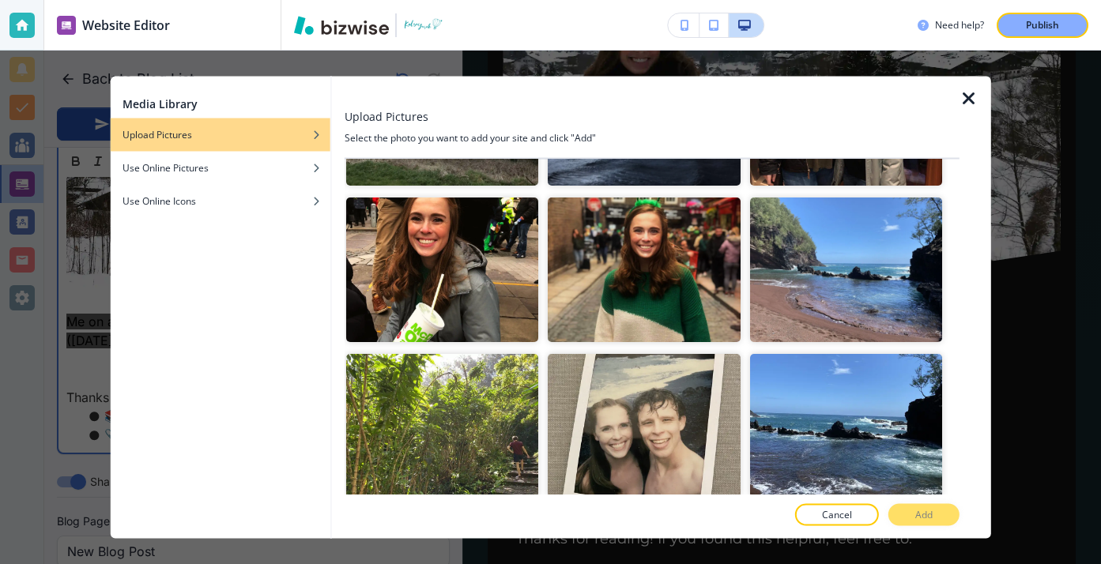
scroll to position [2466, 0]
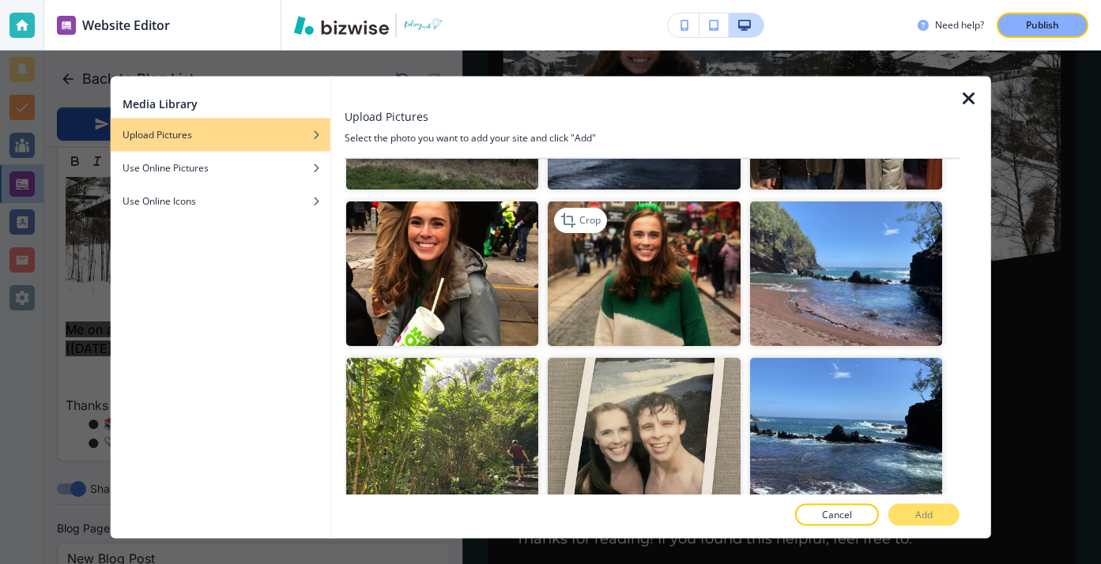
click at [662, 228] on img "button" at bounding box center [644, 274] width 192 height 145
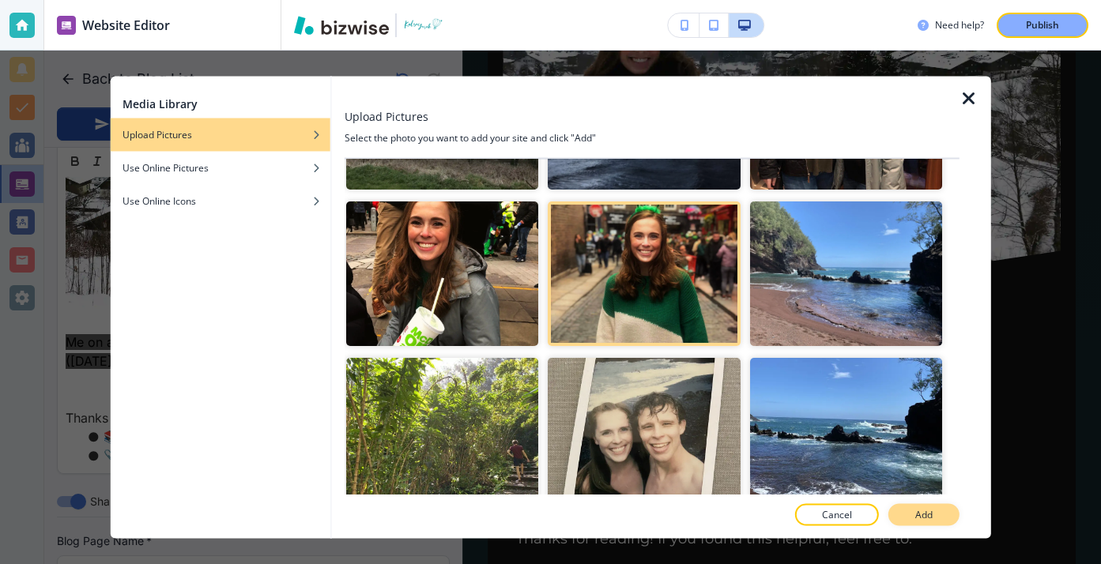
click at [940, 518] on button "Add" at bounding box center [923, 515] width 71 height 22
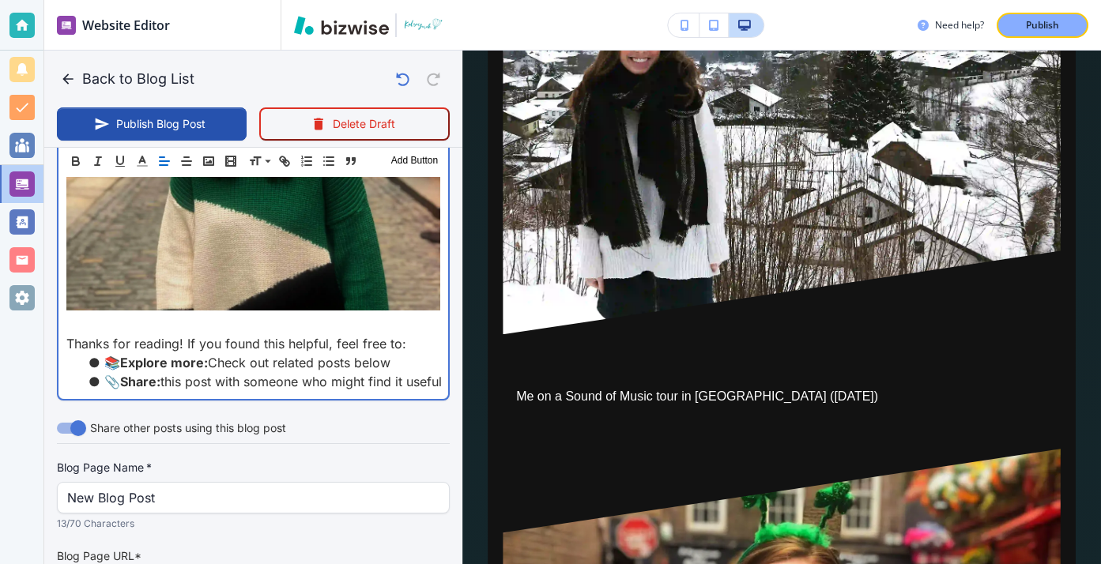
click at [359, 334] on p "Thanks for reading! If you found this helpful, feel free to:" at bounding box center [253, 343] width 374 height 19
click at [356, 315] on p at bounding box center [253, 324] width 374 height 19
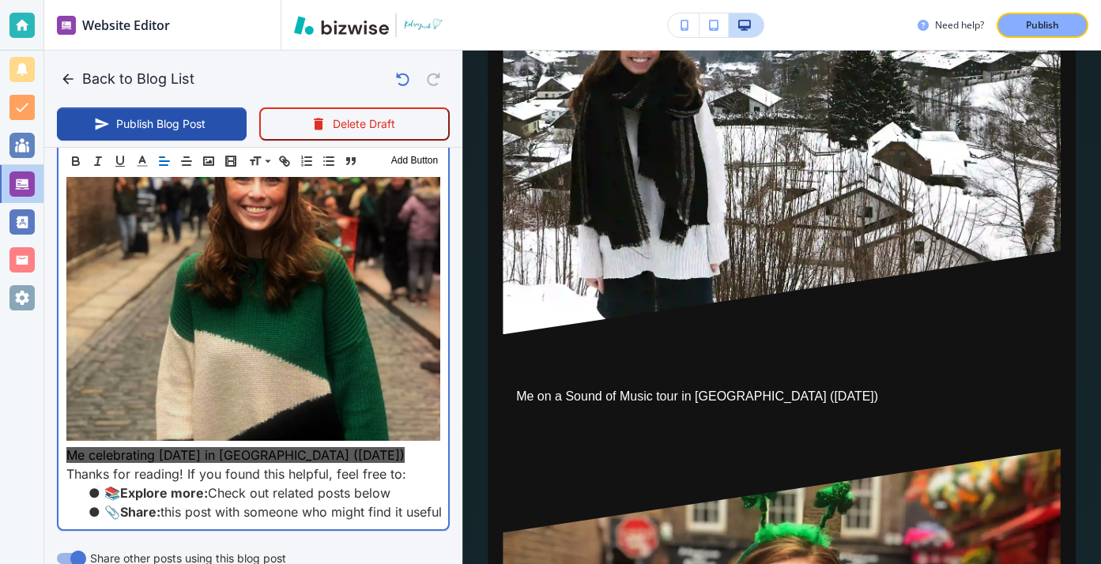
scroll to position [3297, 0]
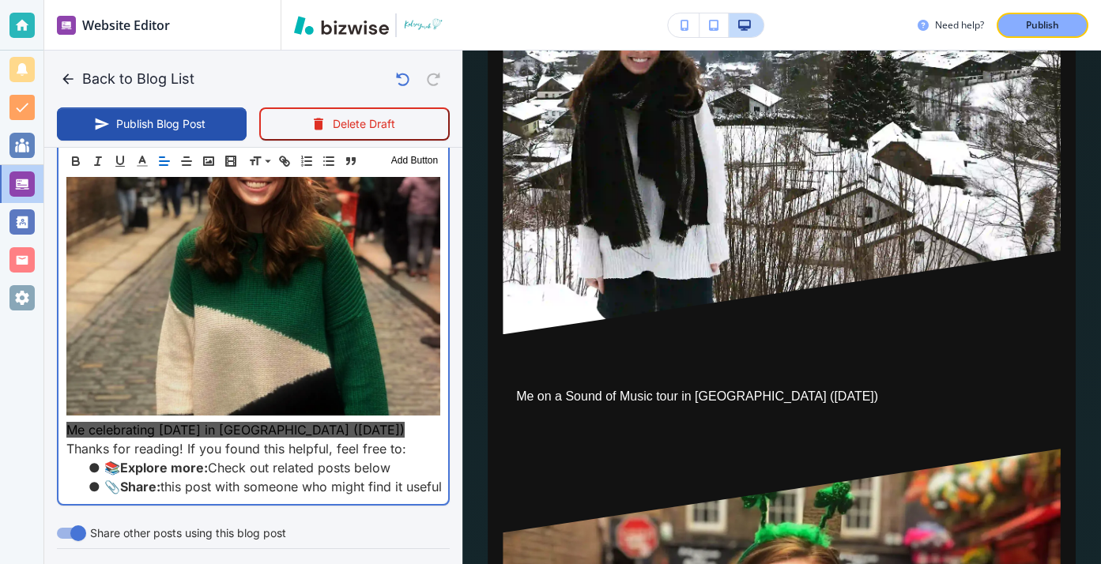
click at [428, 420] on p "Me celebrating St. Patrick's Day 2018 in Dublin (March 2018)" at bounding box center [253, 429] width 374 height 19
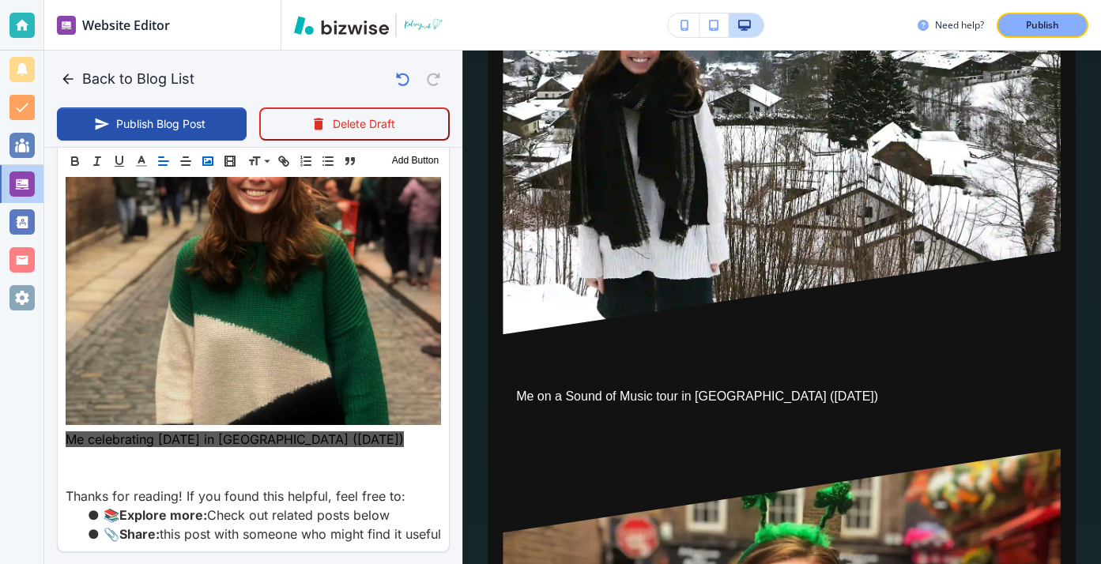
click at [209, 160] on icon "button" at bounding box center [208, 161] width 14 height 14
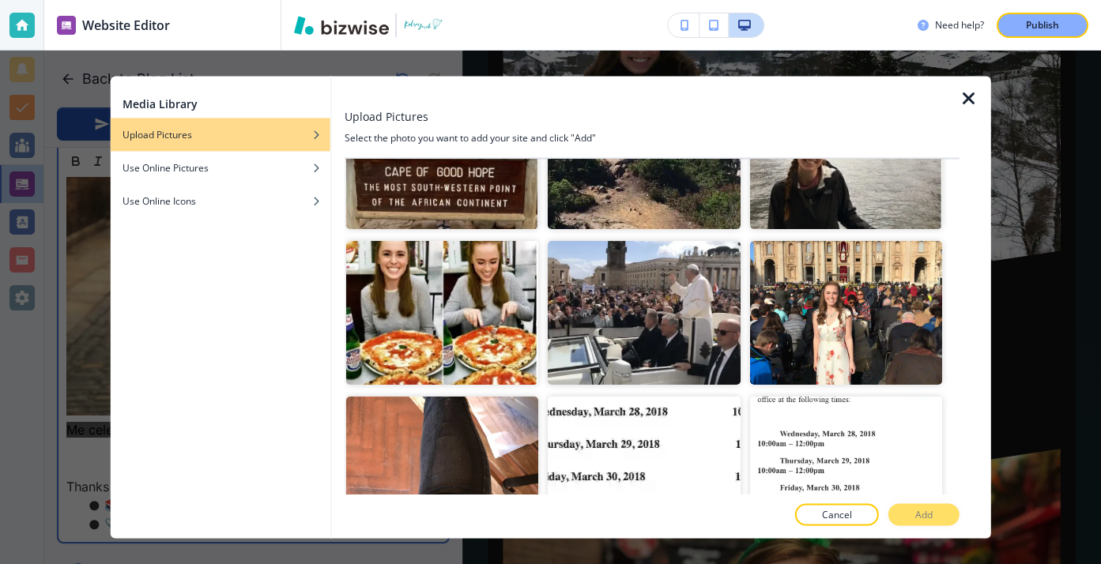
scroll to position [1038, 0]
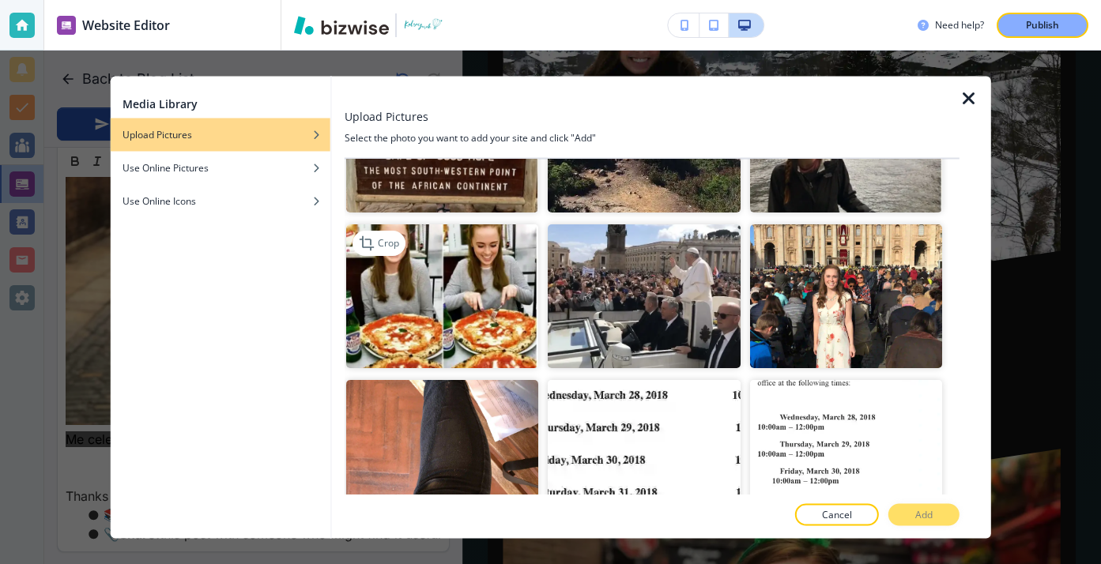
click at [494, 274] on img "button" at bounding box center [442, 296] width 192 height 145
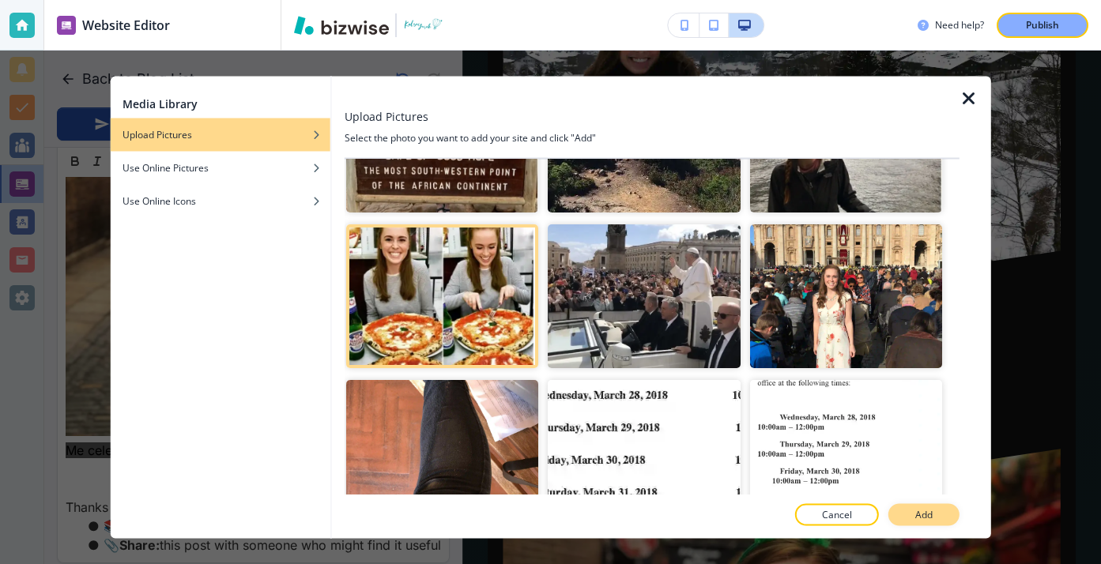
click at [942, 516] on button "Add" at bounding box center [923, 515] width 71 height 22
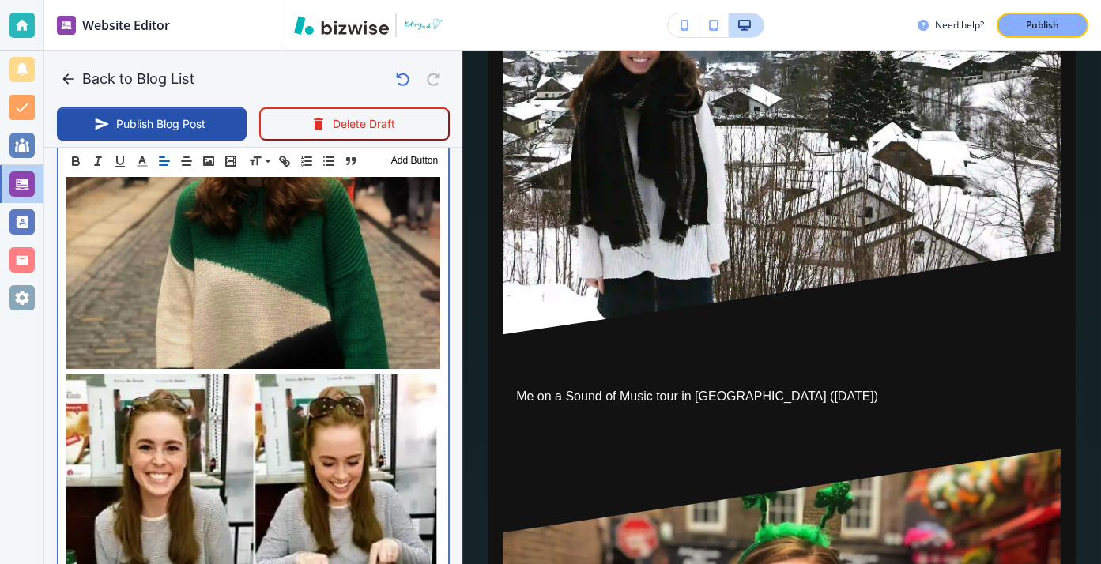
scroll to position [3394, 0]
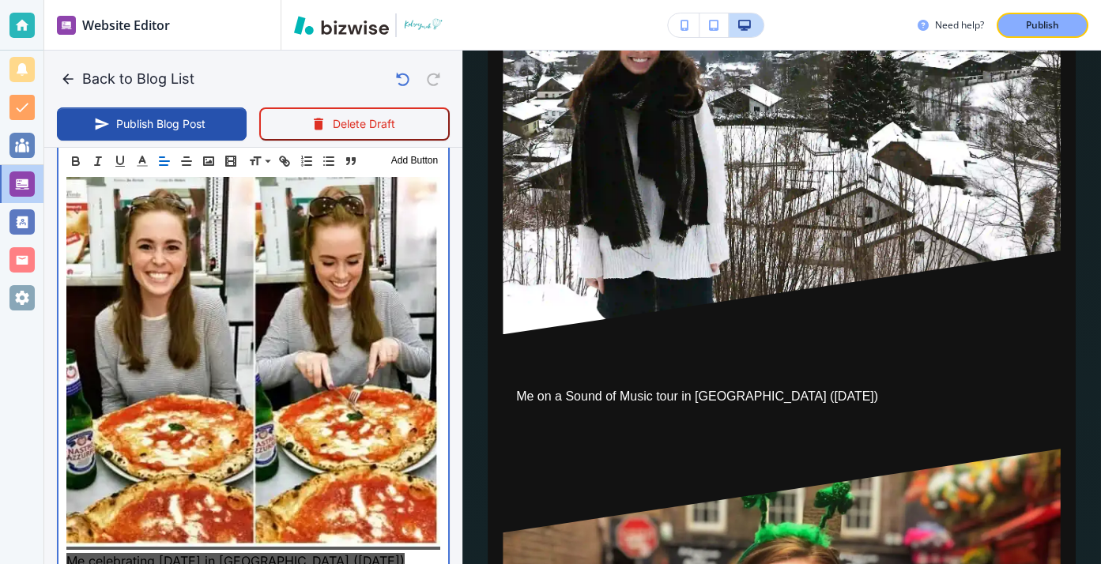
scroll to position [3675, 0]
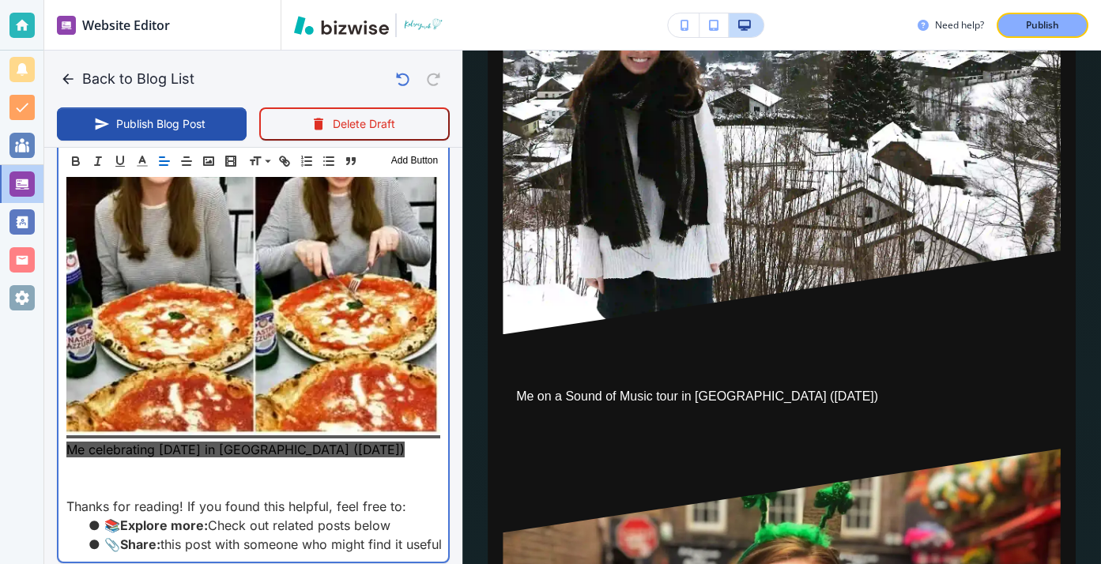
click at [367, 478] on p at bounding box center [253, 487] width 374 height 19
click at [363, 459] on p at bounding box center [253, 468] width 374 height 19
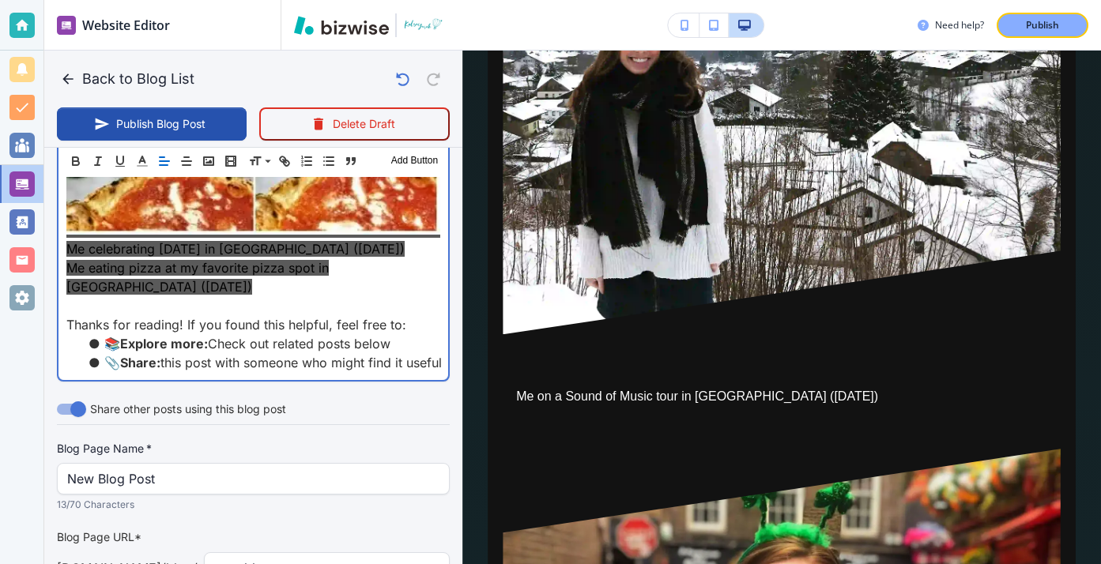
scroll to position [3768, 0]
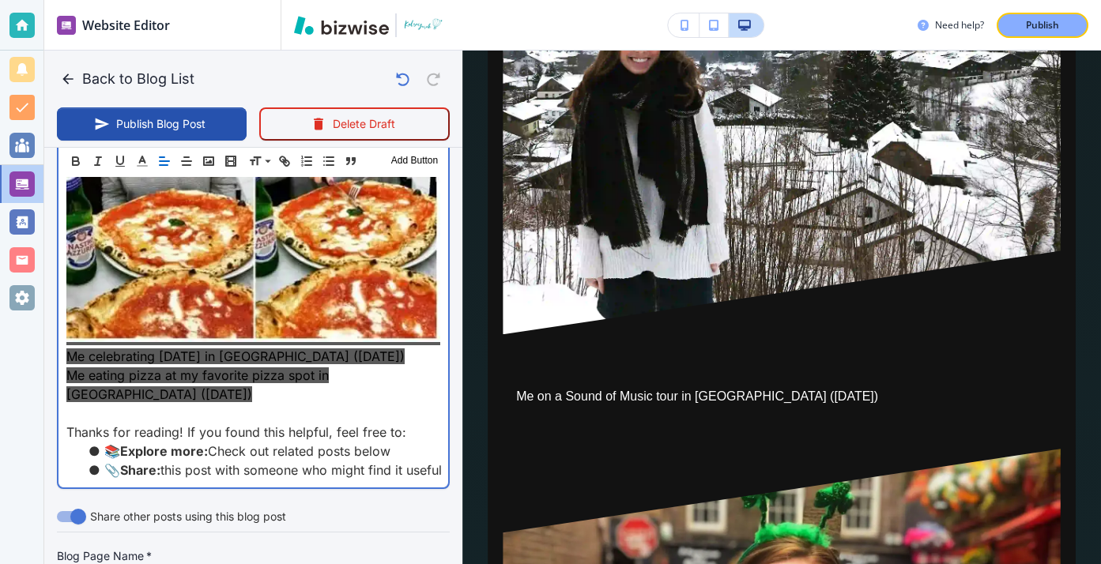
drag, startPoint x: 437, startPoint y: 347, endPoint x: 49, endPoint y: 335, distance: 388.2
copy span "Me celebrating St. Patrick's Day 2018 in Dublin (March 2018)"
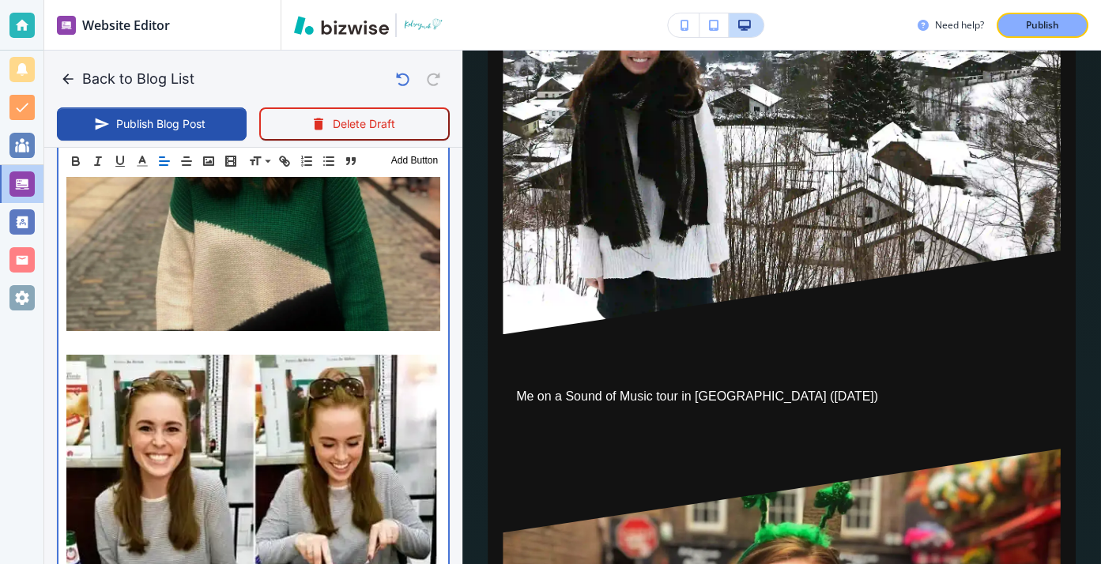
scroll to position [3360, 0]
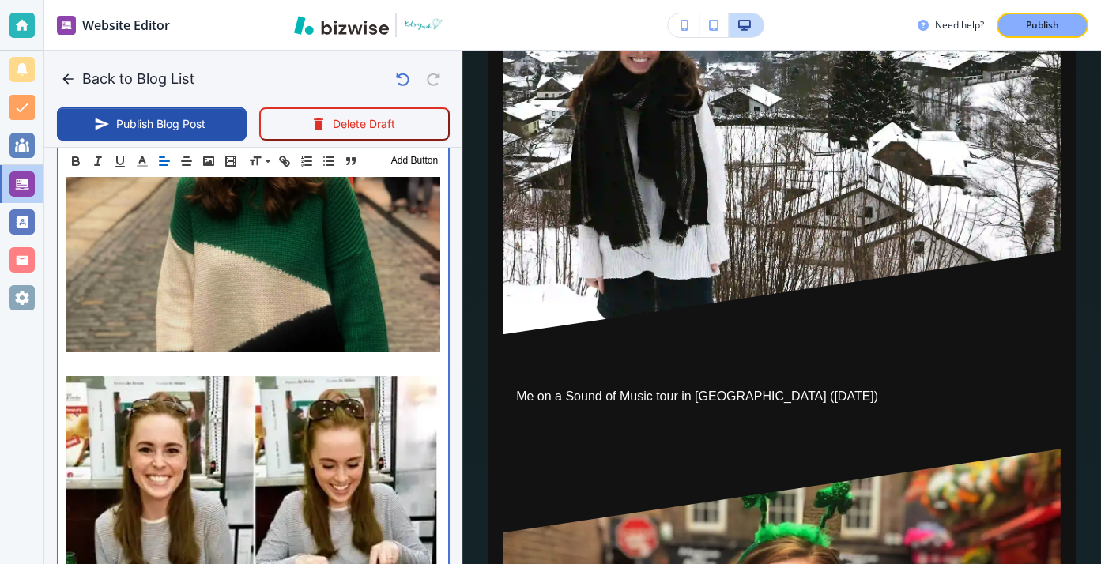
click at [74, 357] on p at bounding box center [253, 366] width 374 height 19
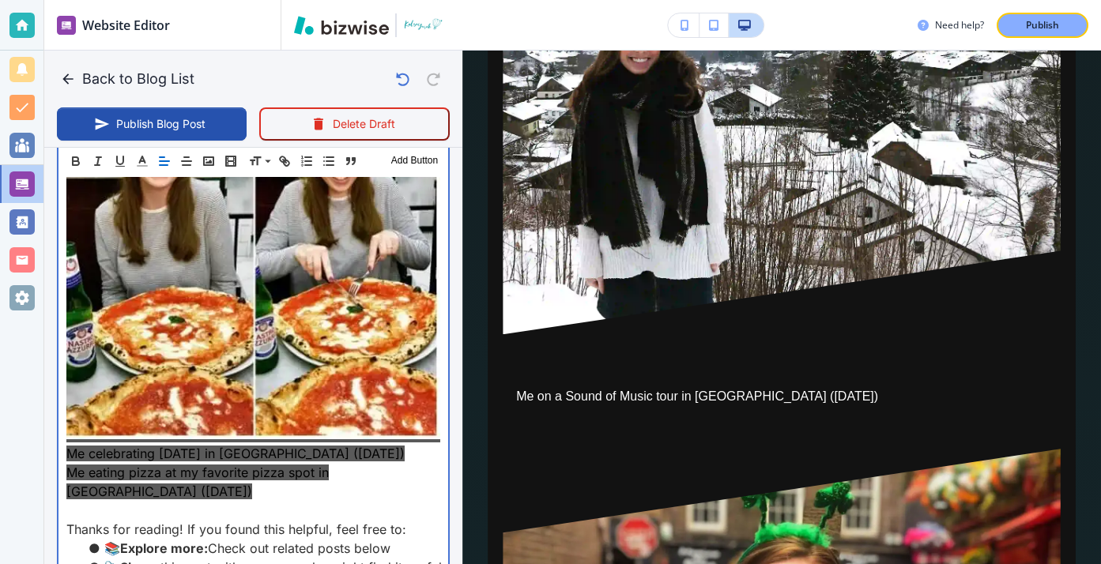
scroll to position [3672, 0]
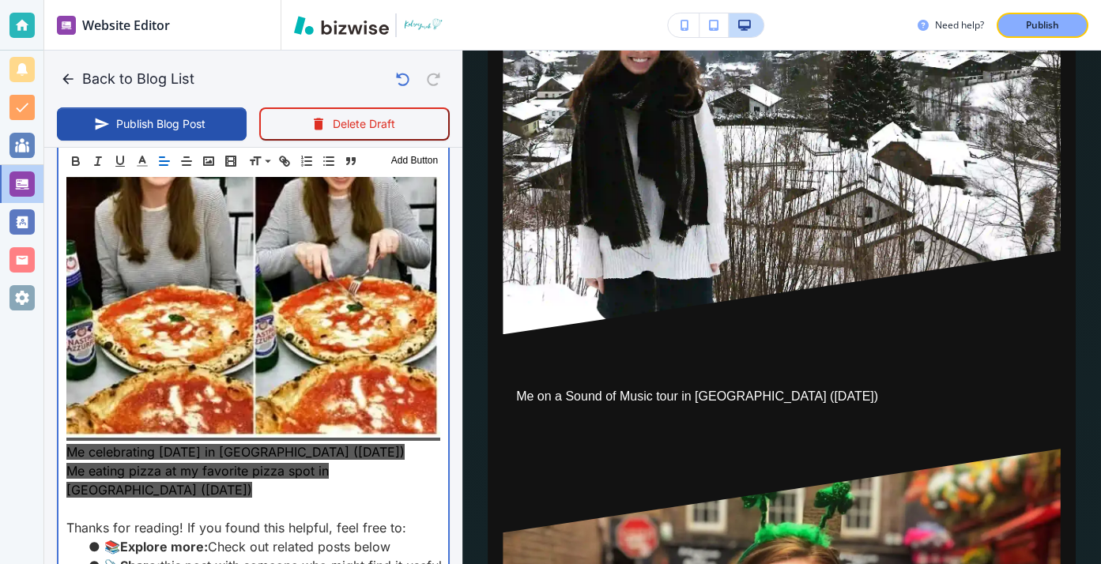
click at [433, 433] on p "Me celebrating St. Patrick's Day 2018 in Dublin (March 2018)" at bounding box center [253, 263] width 374 height 398
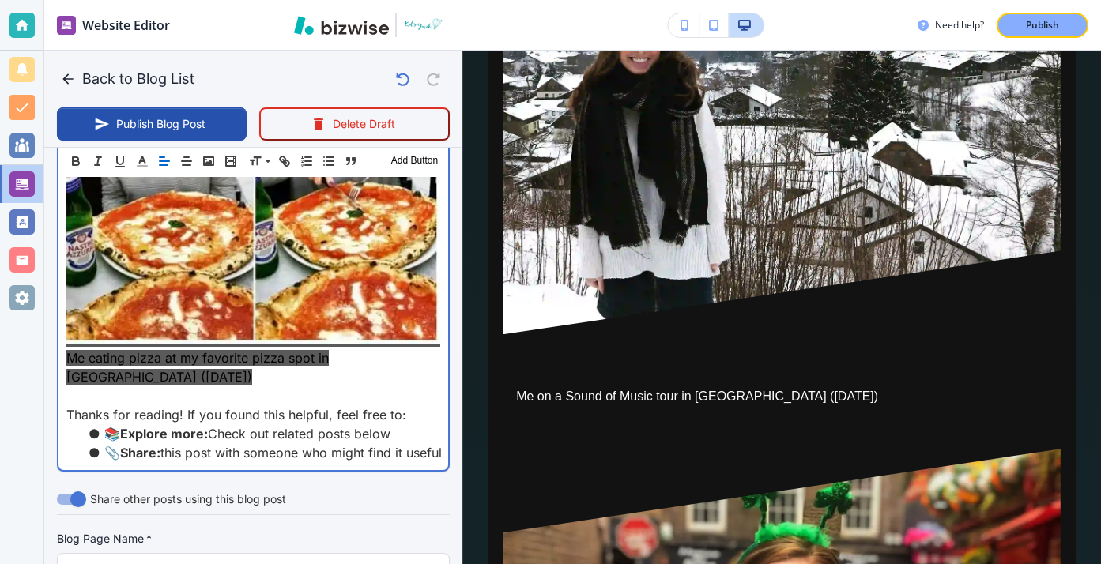
scroll to position [3733, 0]
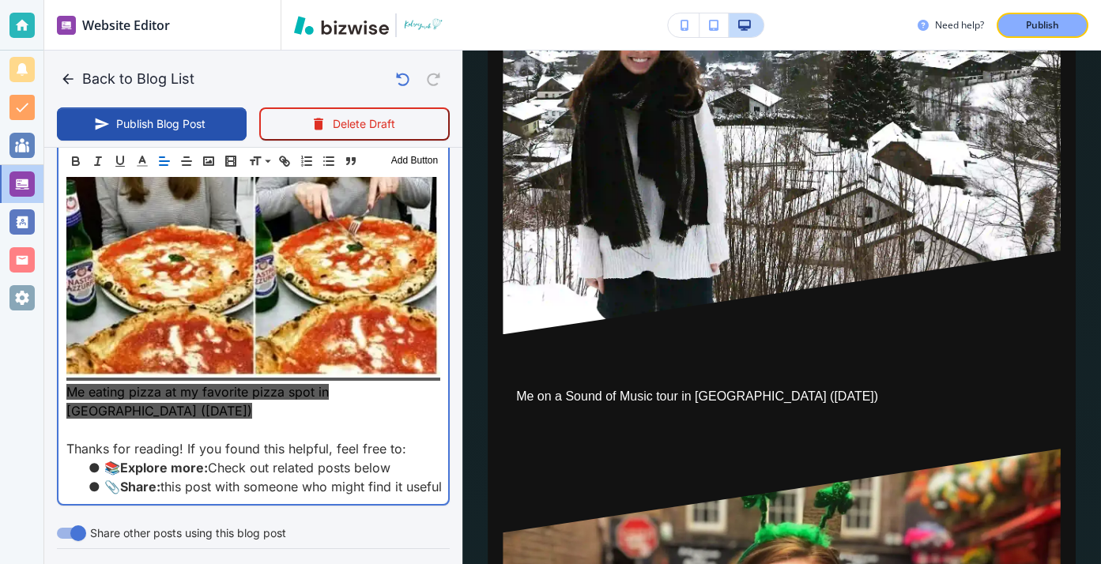
click at [254, 384] on span "Me eating pizza at my favorite pizza spot in Naples (March 2018)" at bounding box center [197, 401] width 262 height 35
click at [254, 391] on p "Me eating pizza at my favorite pizza spot in Naples (March 2018)" at bounding box center [253, 401] width 374 height 38
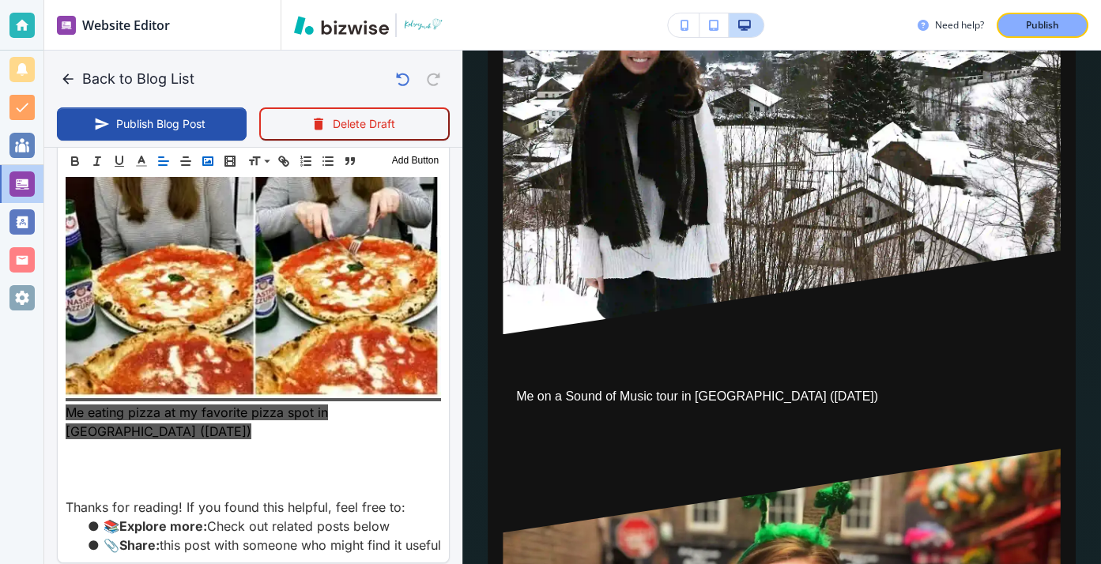
click at [206, 157] on rect "button" at bounding box center [207, 161] width 9 height 8
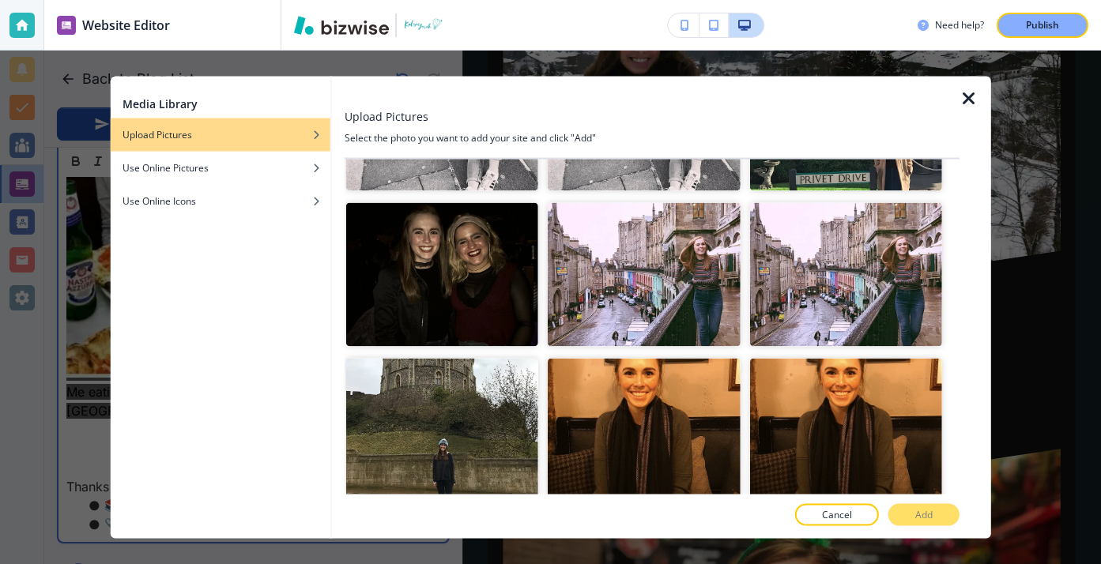
scroll to position [3663, 0]
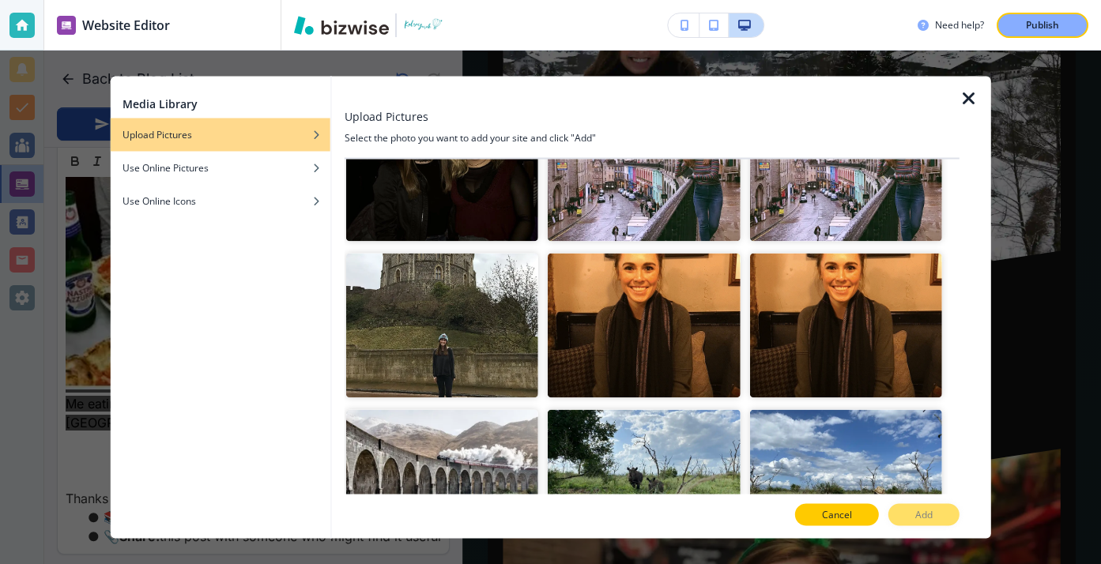
click at [838, 509] on p "Cancel" at bounding box center [837, 515] width 30 height 14
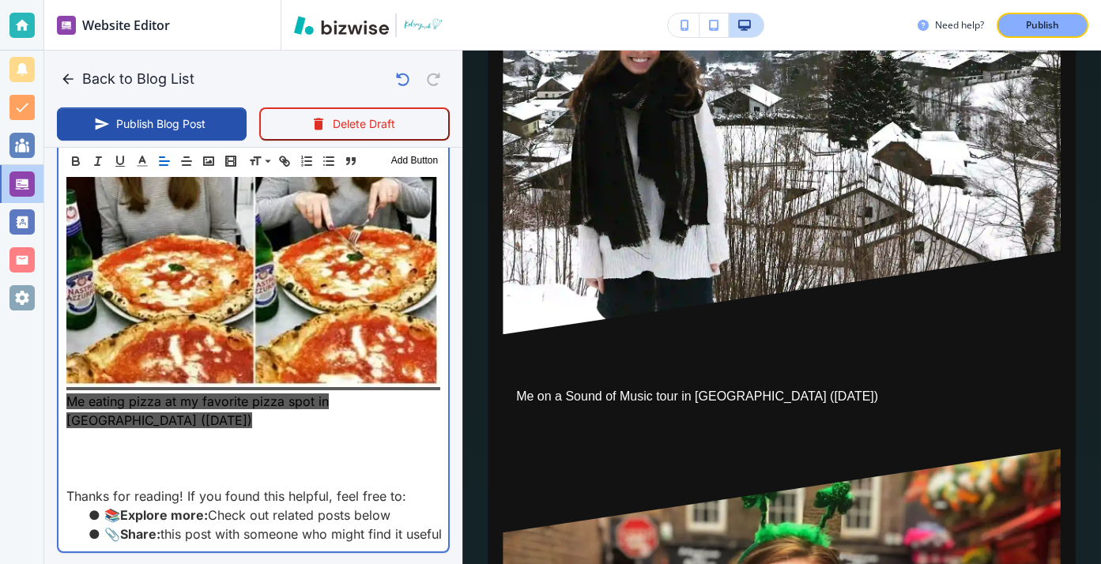
scroll to position [3733, 0]
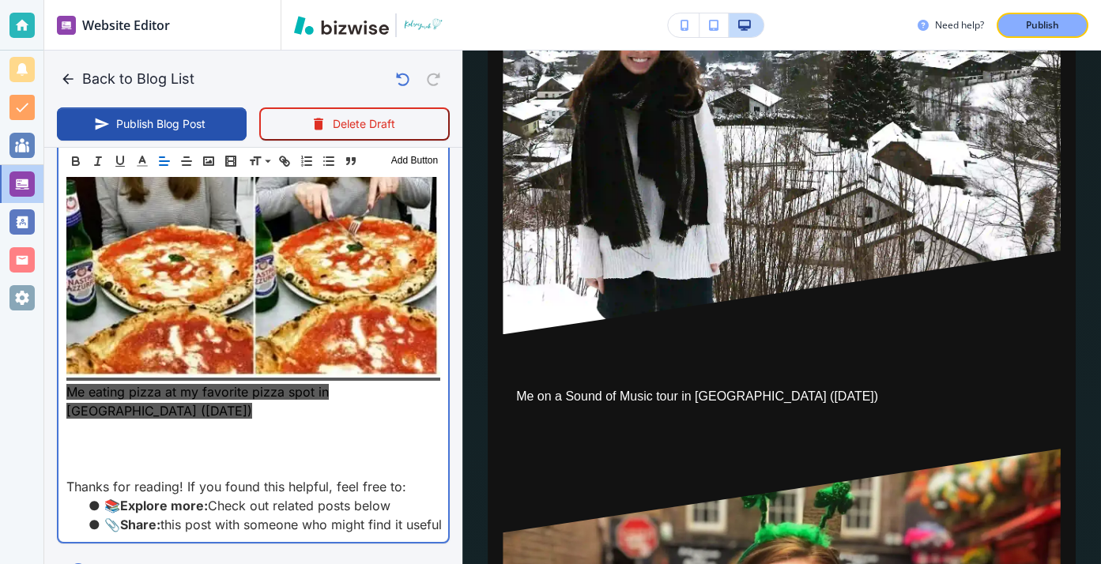
click at [257, 420] on p at bounding box center [253, 429] width 374 height 19
click at [256, 439] on p at bounding box center [253, 448] width 374 height 19
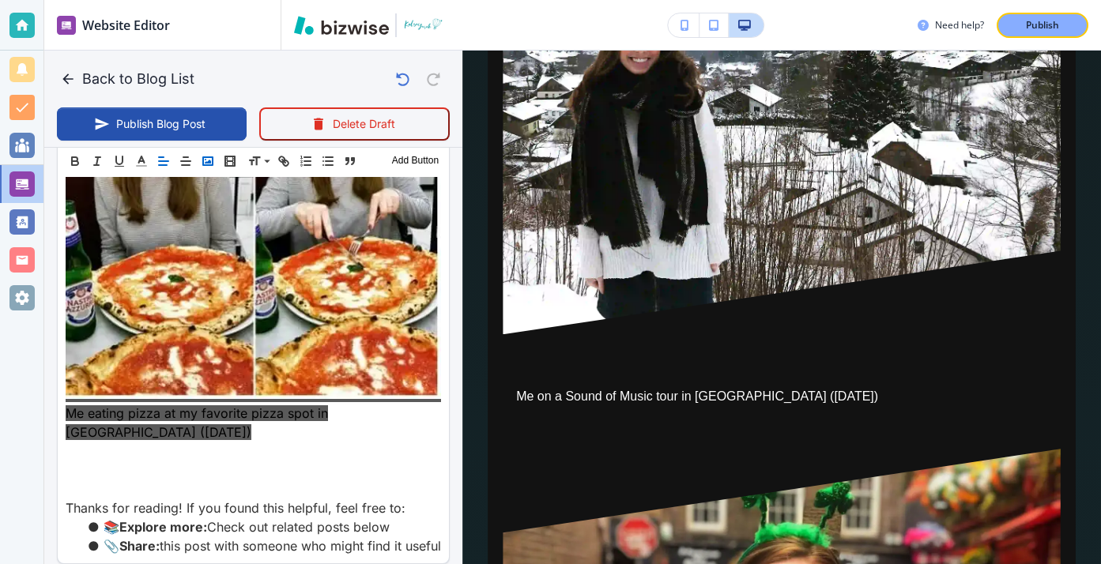
click at [205, 158] on icon "button" at bounding box center [208, 161] width 14 height 14
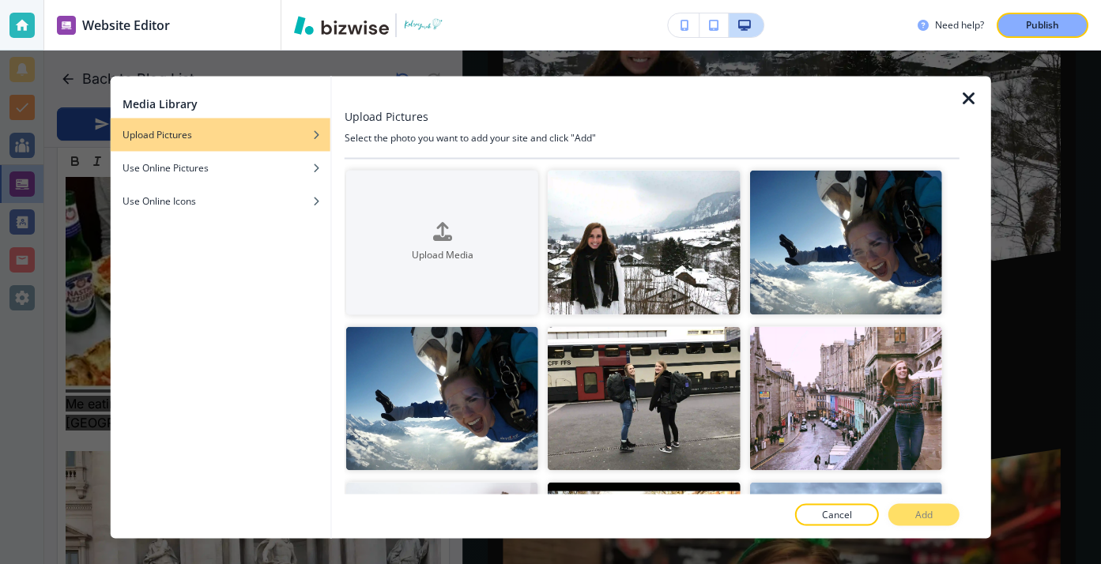
click at [961, 107] on icon "button" at bounding box center [968, 98] width 19 height 19
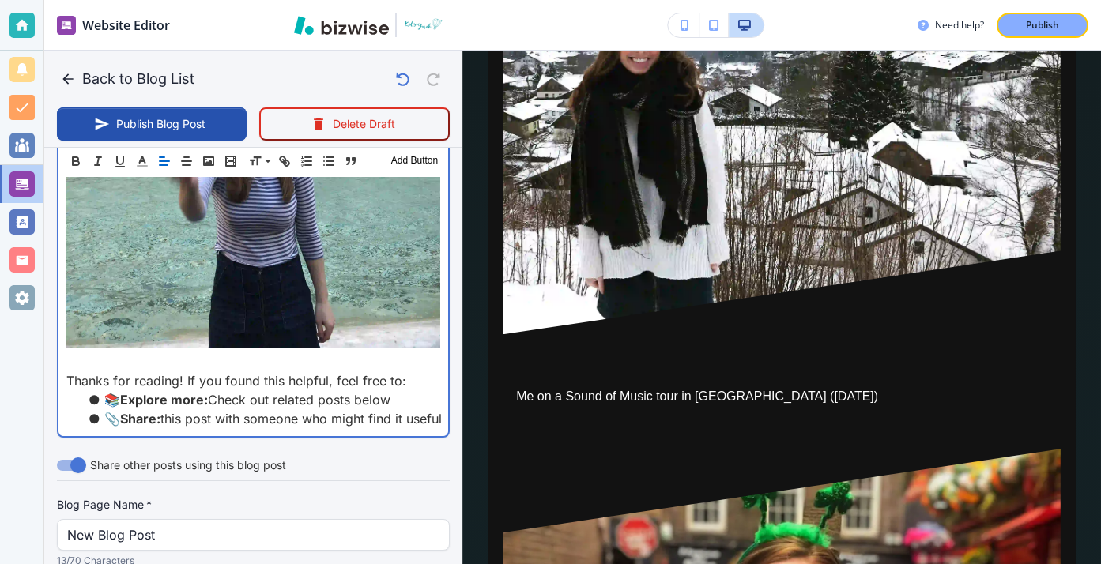
scroll to position [4331, 0]
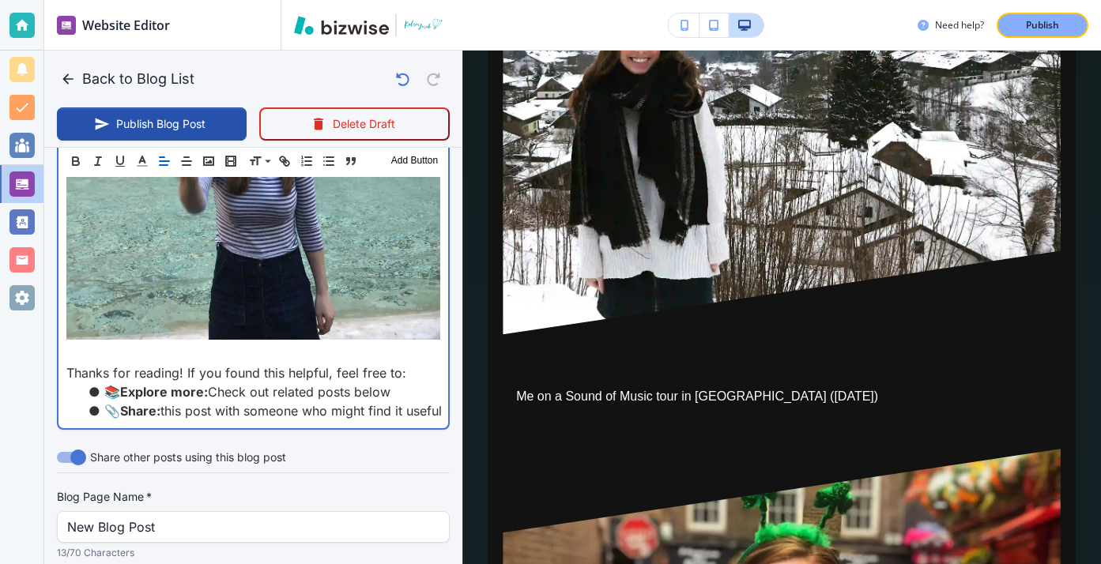
click at [322, 345] on p at bounding box center [253, 354] width 374 height 19
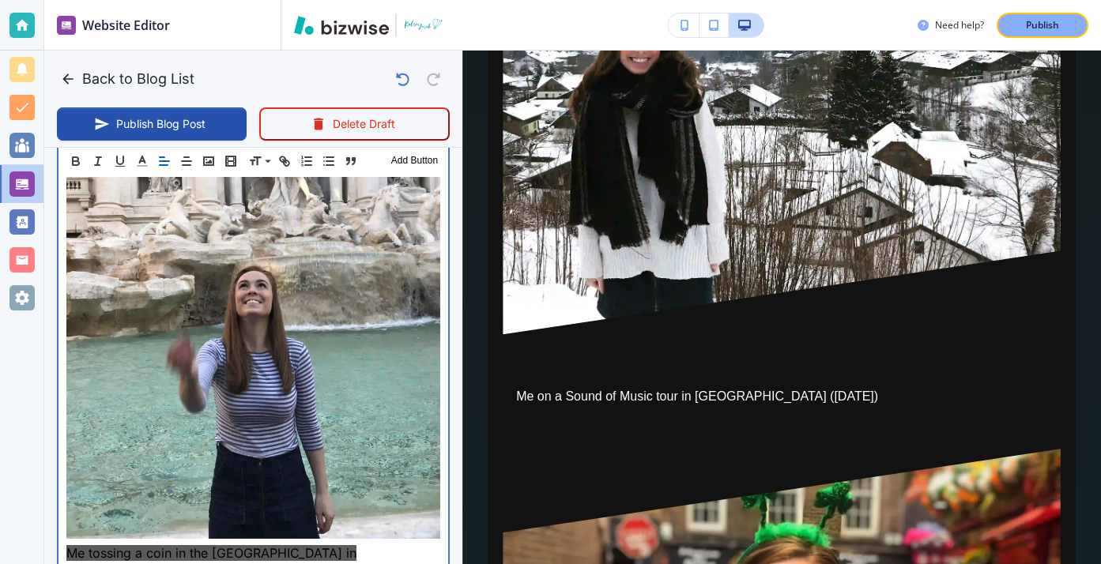
scroll to position [4193, 0]
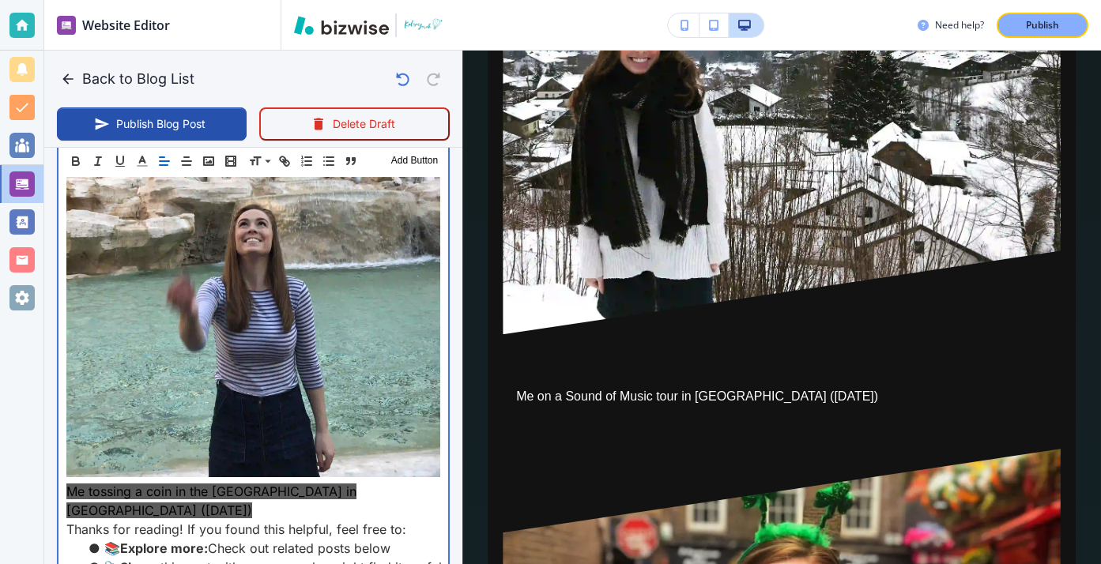
click at [428, 482] on p "Me tossing a coin in the Trevi Fountain in Rome (April 2018)" at bounding box center [253, 501] width 374 height 38
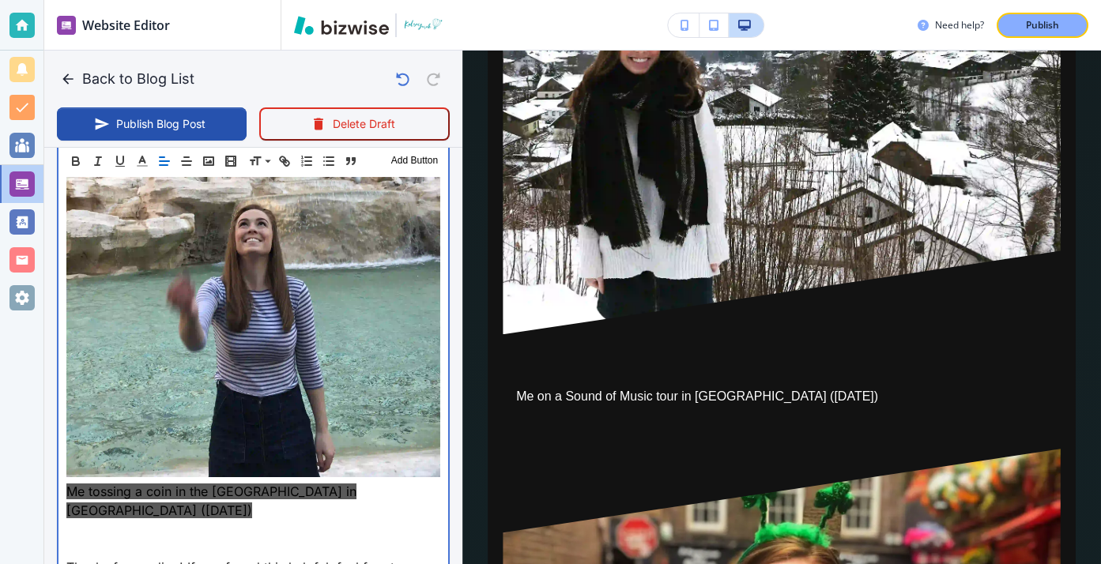
click at [103, 520] on p at bounding box center [253, 529] width 374 height 19
click at [104, 539] on p at bounding box center [253, 548] width 374 height 19
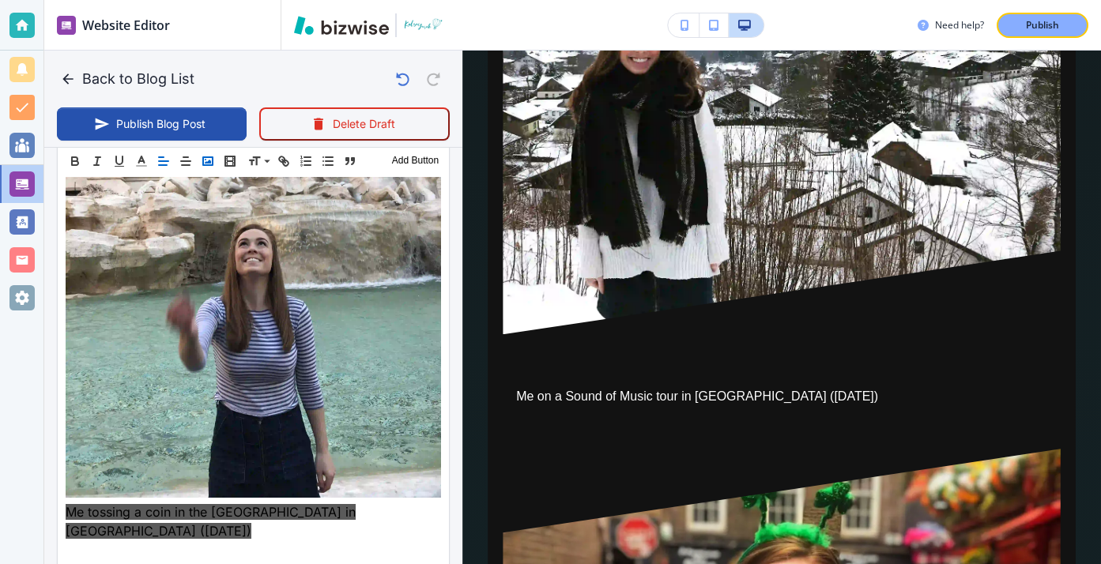
click at [214, 165] on icon "button" at bounding box center [208, 161] width 14 height 14
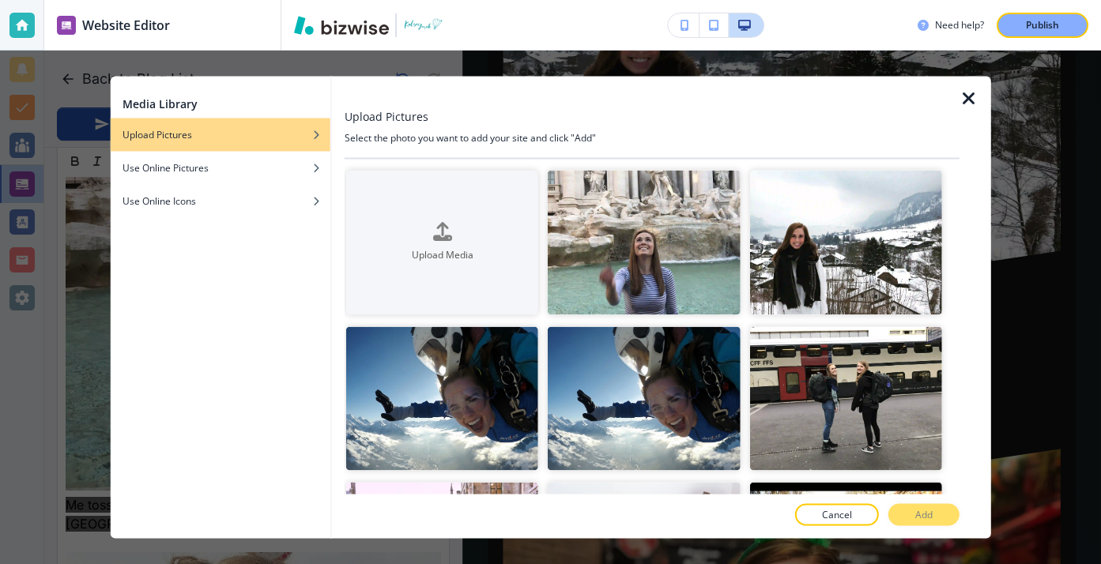
click at [974, 102] on icon "button" at bounding box center [968, 98] width 19 height 19
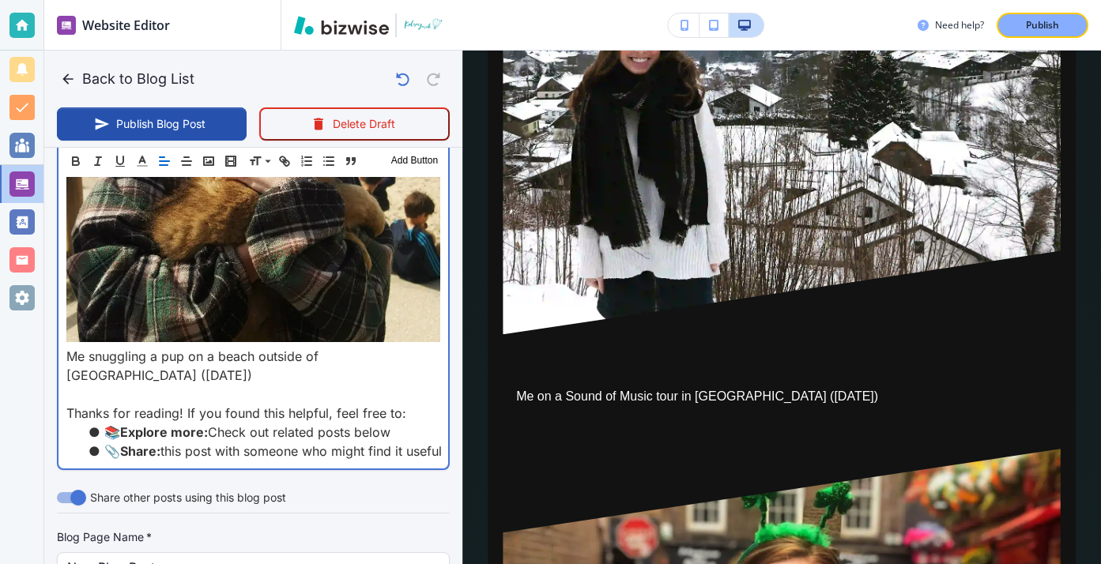
scroll to position [4696, 0]
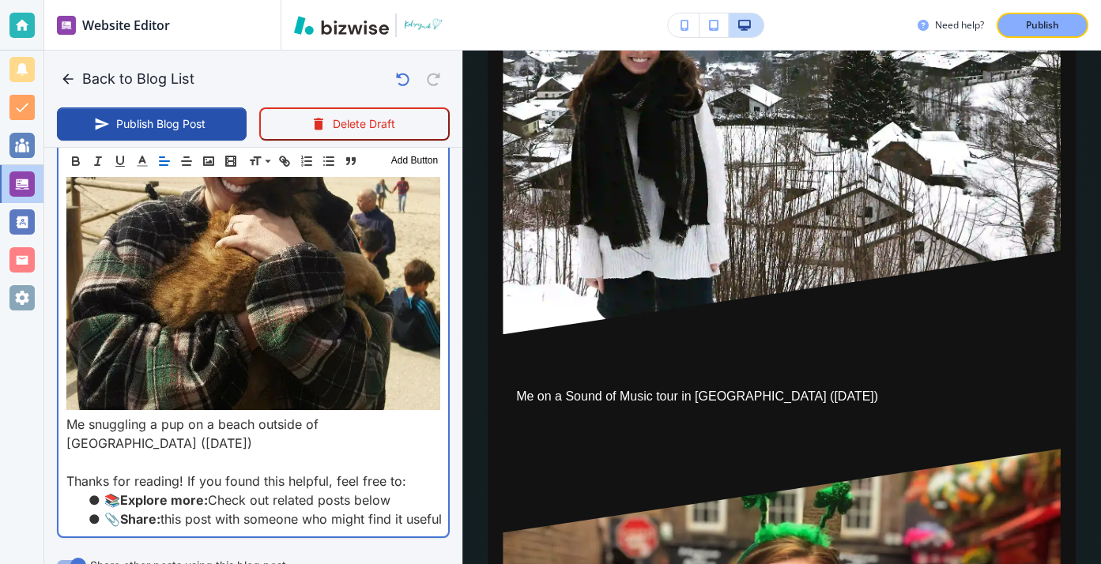
click at [434, 415] on p "Me snuggling a pup on a beach outside of Lisbon (April 2018)" at bounding box center [253, 434] width 374 height 38
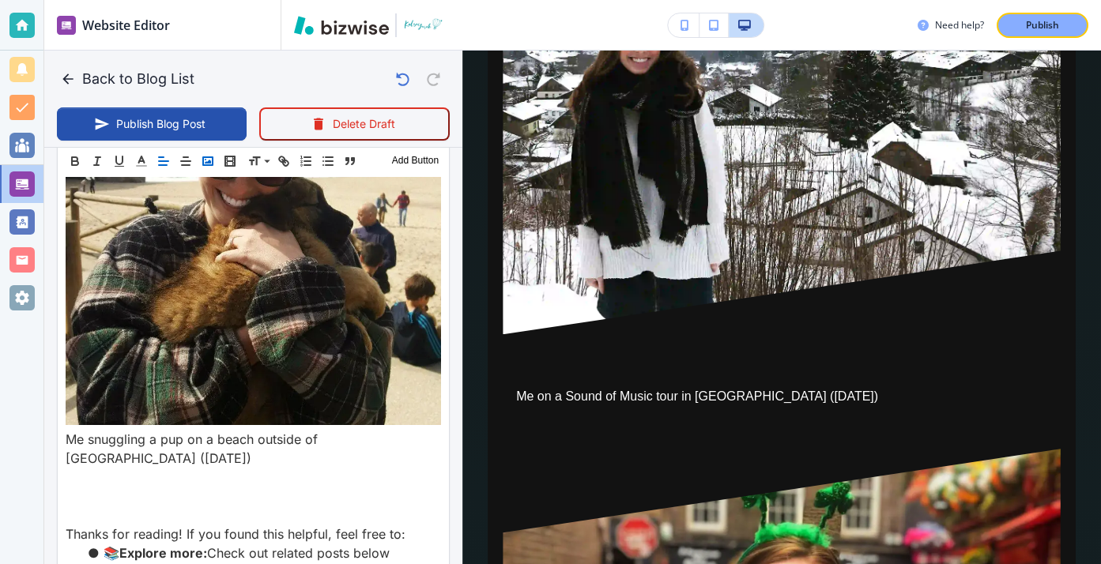
click at [207, 166] on icon "button" at bounding box center [208, 161] width 14 height 14
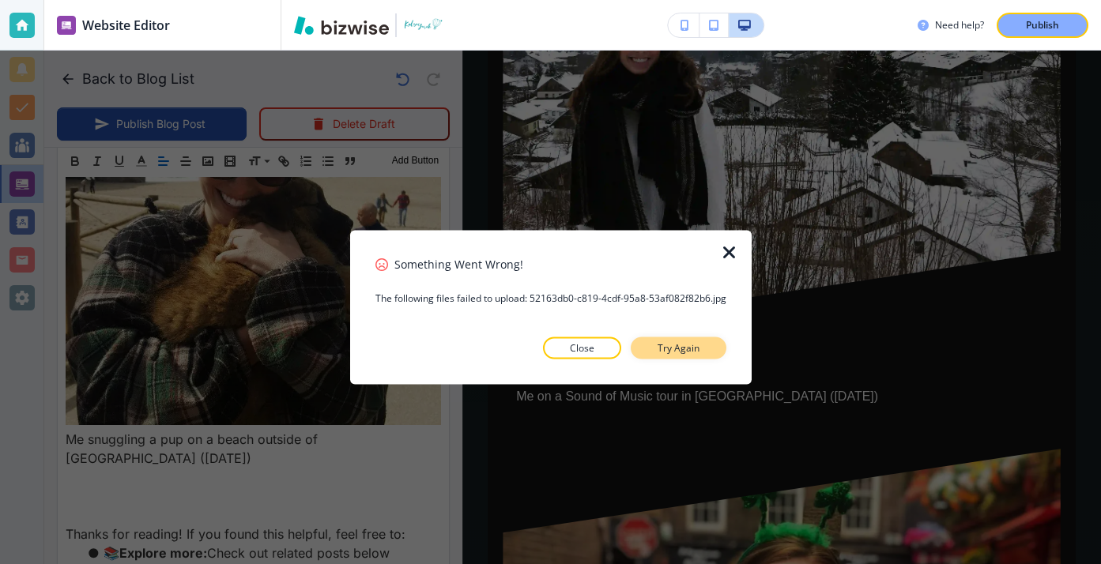
click at [662, 342] on p "Try Again" at bounding box center [679, 348] width 42 height 14
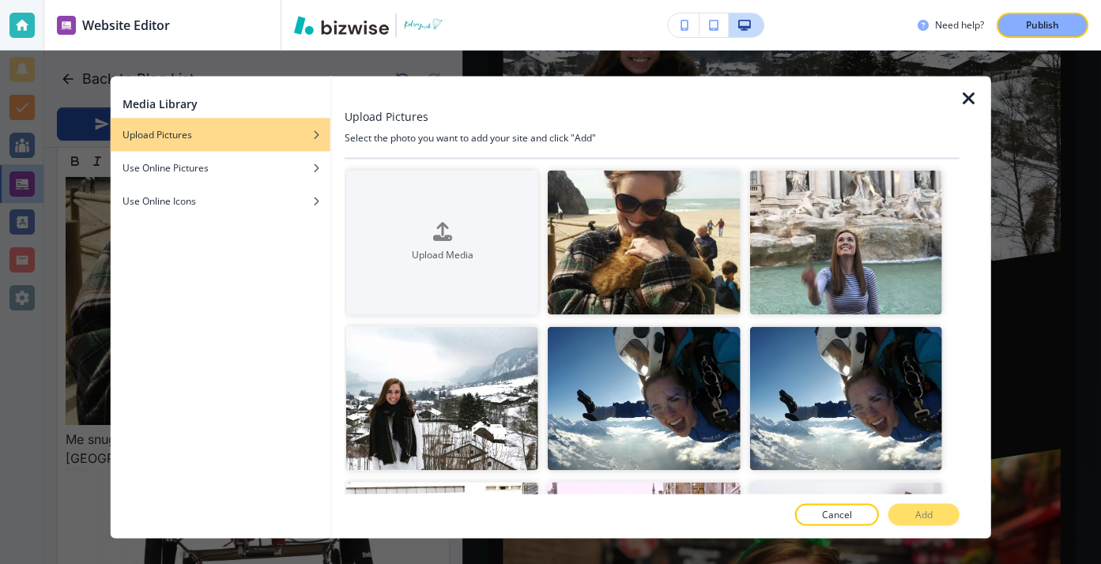
click at [977, 104] on icon "button" at bounding box center [968, 98] width 19 height 19
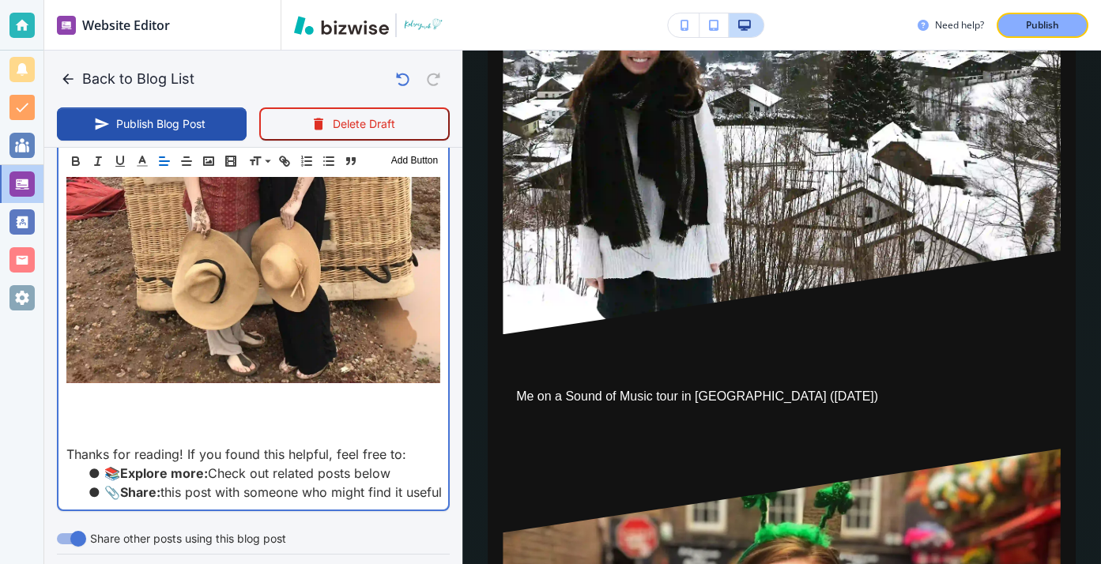
click at [266, 407] on p at bounding box center [253, 416] width 374 height 19
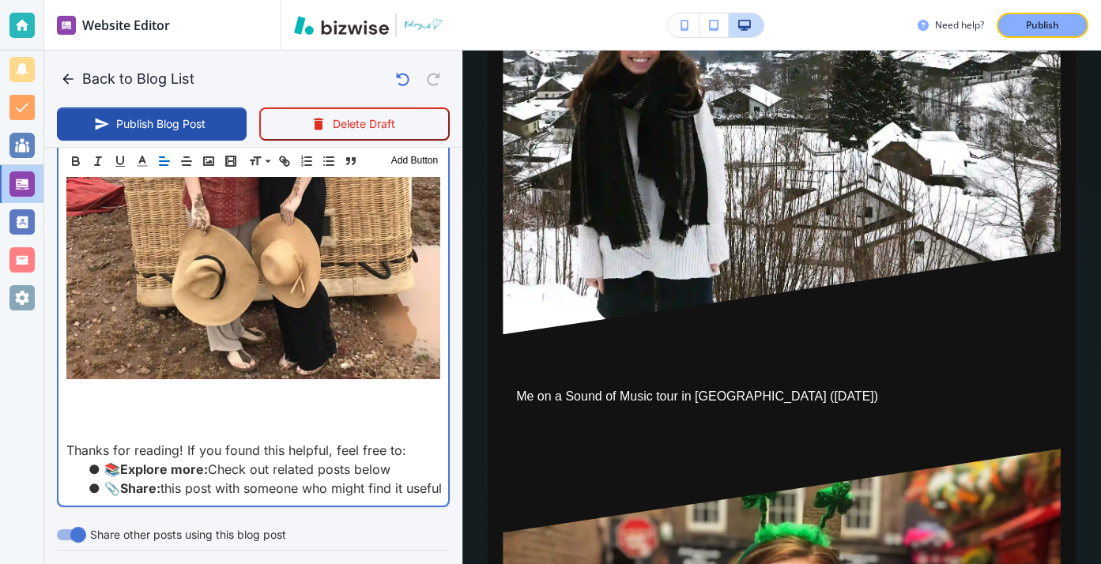
click at [266, 403] on p at bounding box center [253, 412] width 374 height 19
click at [252, 384] on p at bounding box center [253, 393] width 374 height 19
click at [303, 403] on p at bounding box center [253, 412] width 374 height 19
click at [301, 403] on p at bounding box center [253, 412] width 374 height 19
click at [285, 403] on p at bounding box center [253, 412] width 374 height 19
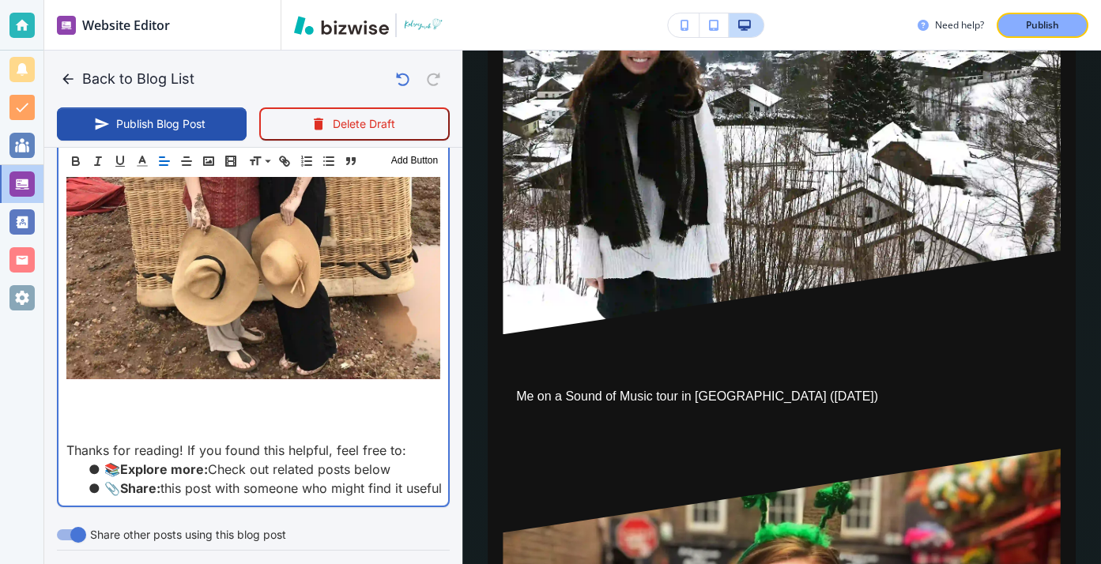
click at [277, 384] on p at bounding box center [253, 393] width 374 height 19
type input "Aug 15, 2025 01:12 PM"
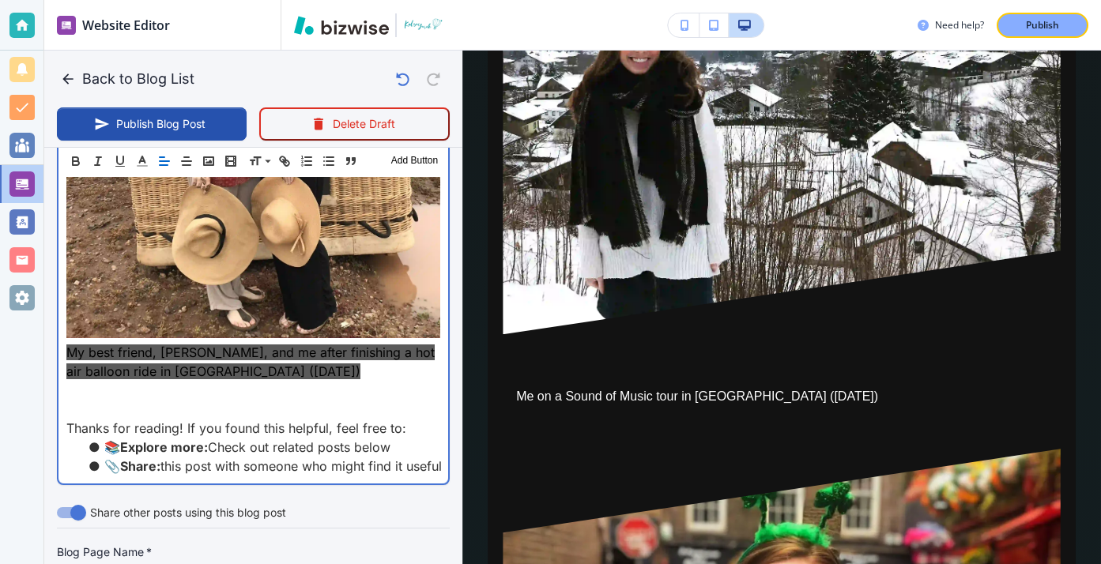
scroll to position [5221, 0]
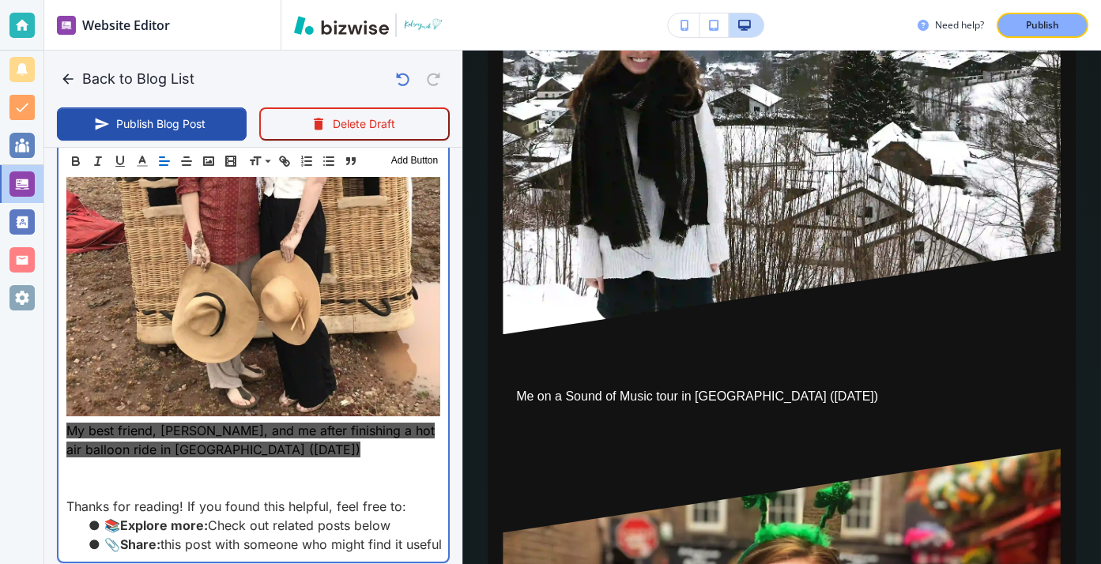
click at [305, 421] on p "My best friend, Caroline, and me after finishing a hot air balloon ride in Moro…" at bounding box center [253, 440] width 374 height 38
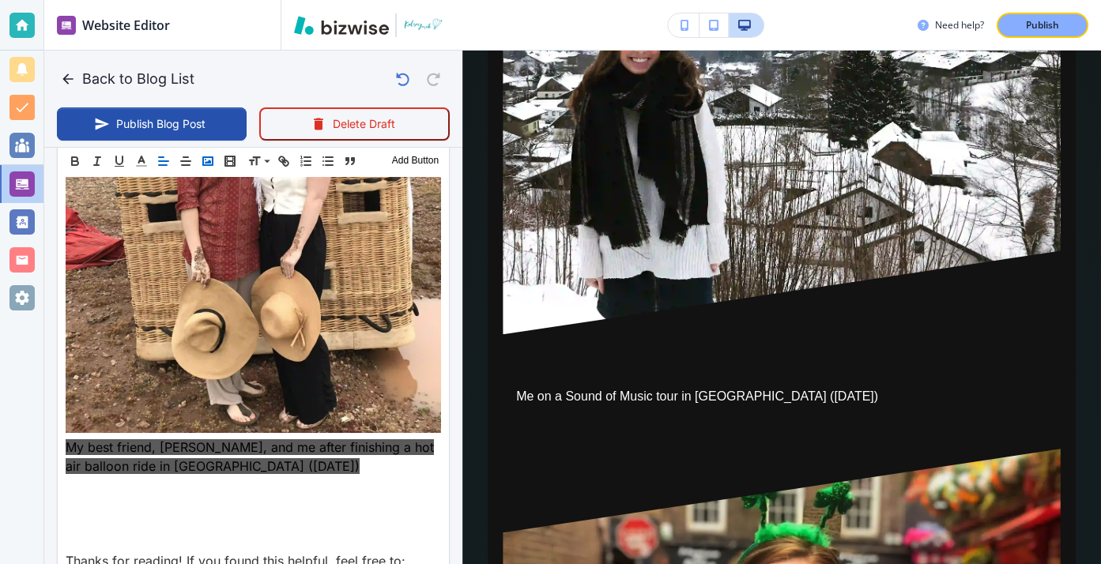
click at [209, 161] on polyline "button" at bounding box center [208, 162] width 6 height 4
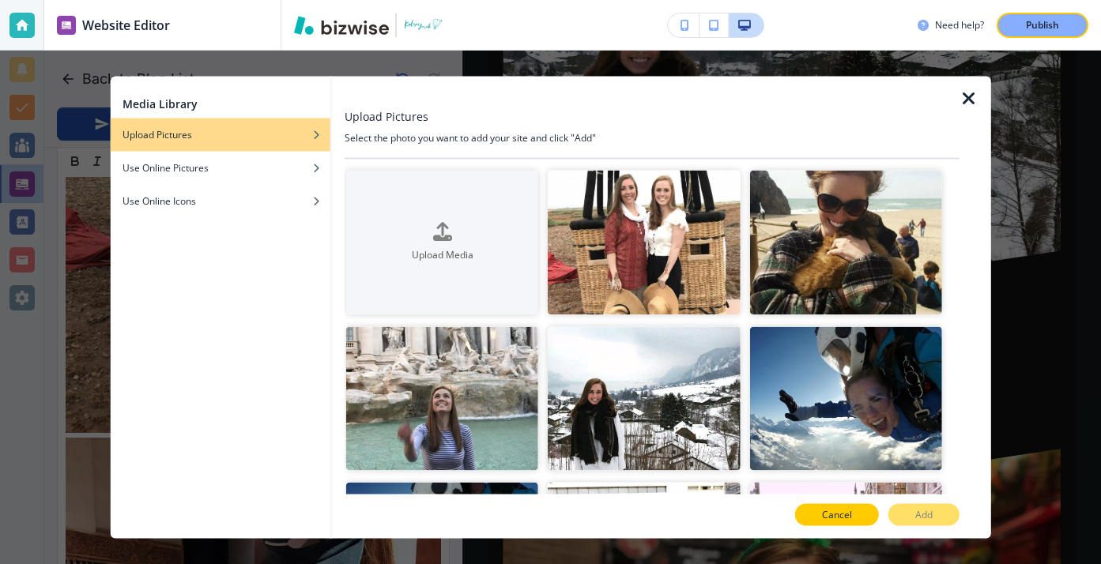
click at [847, 517] on p "Cancel" at bounding box center [837, 515] width 30 height 14
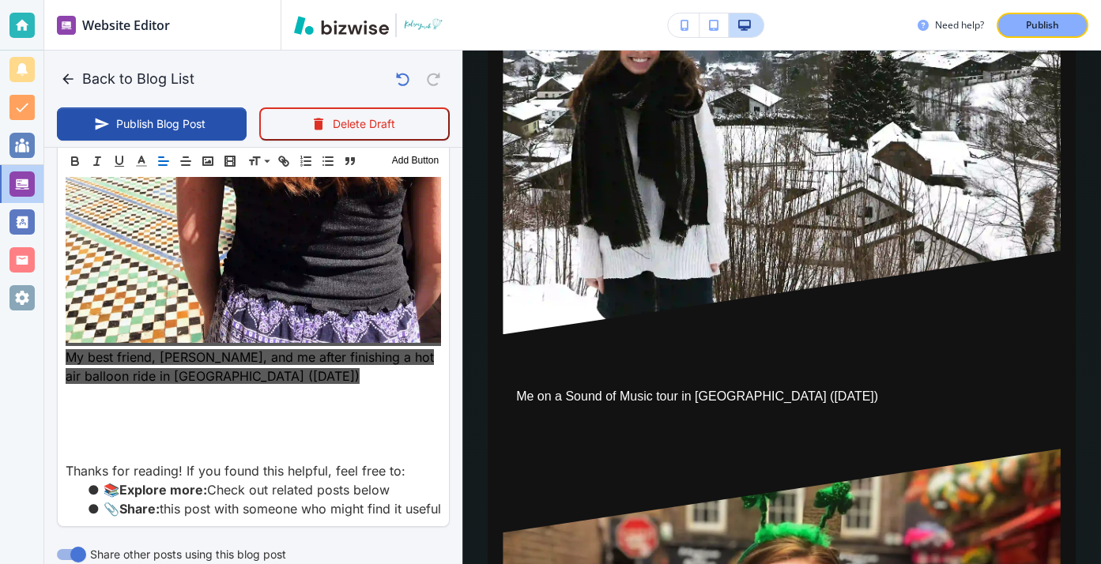
scroll to position [5768, 0]
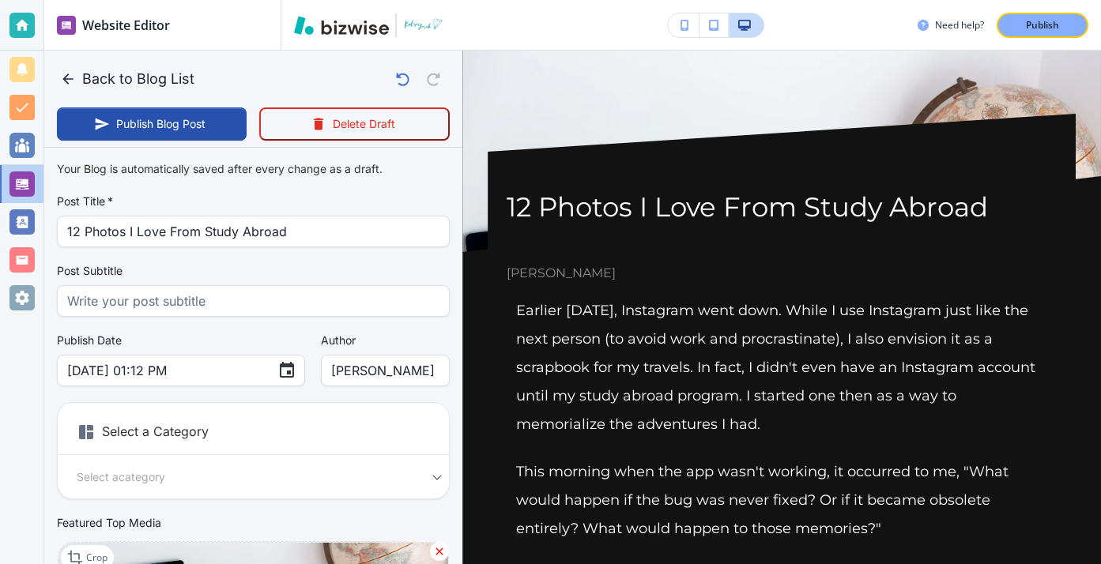
scroll to position [4102, 0]
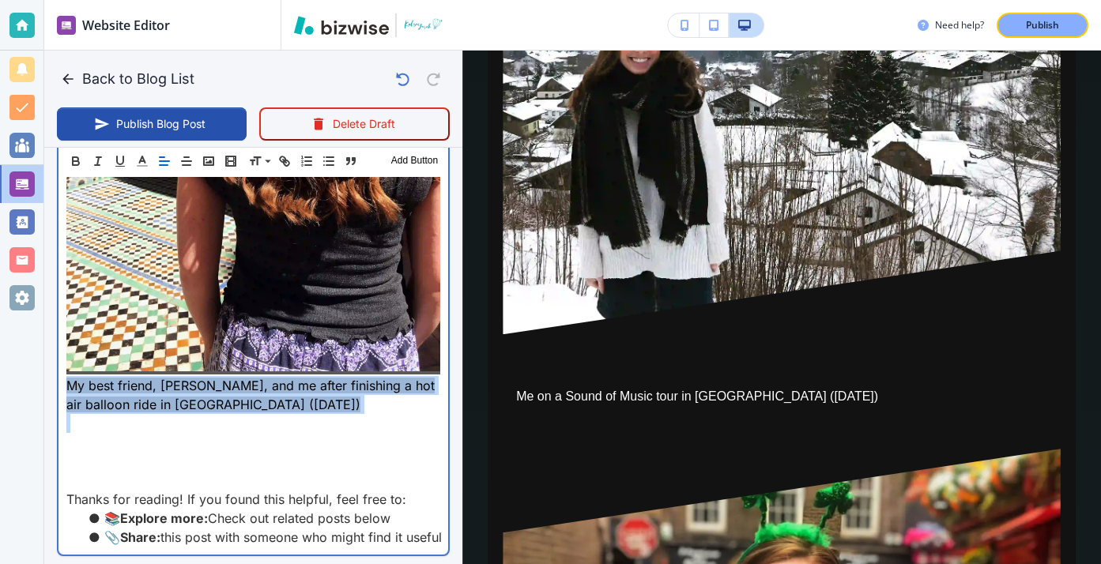
drag, startPoint x: 0, startPoint y: 0, endPoint x: 66, endPoint y: 327, distance: 333.7
copy span "My best friend, Caroline, and me after finishing a hot air balloon ride in Moro…"
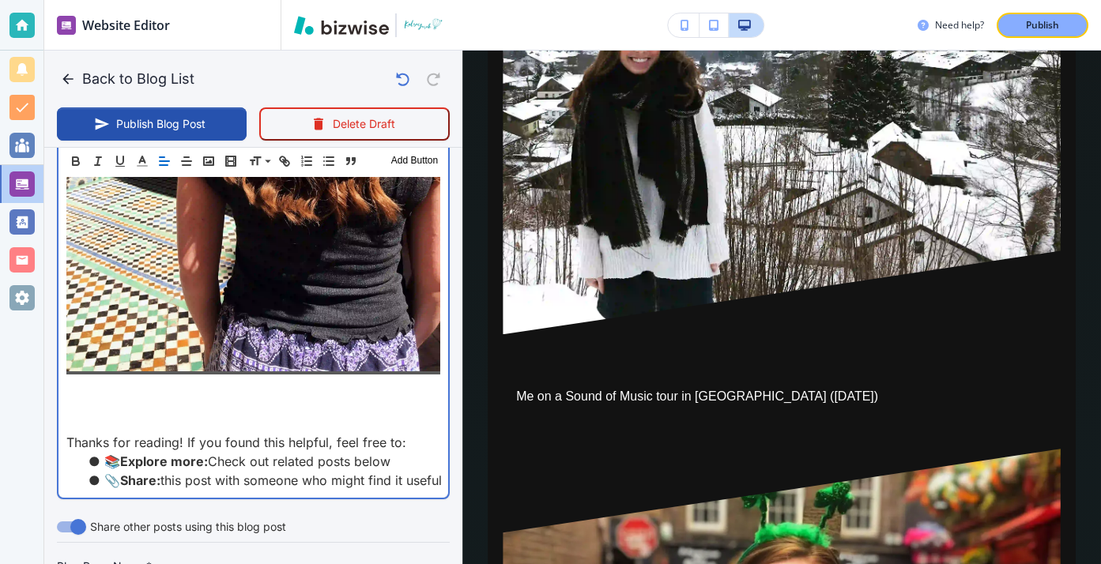
scroll to position [5229, 0]
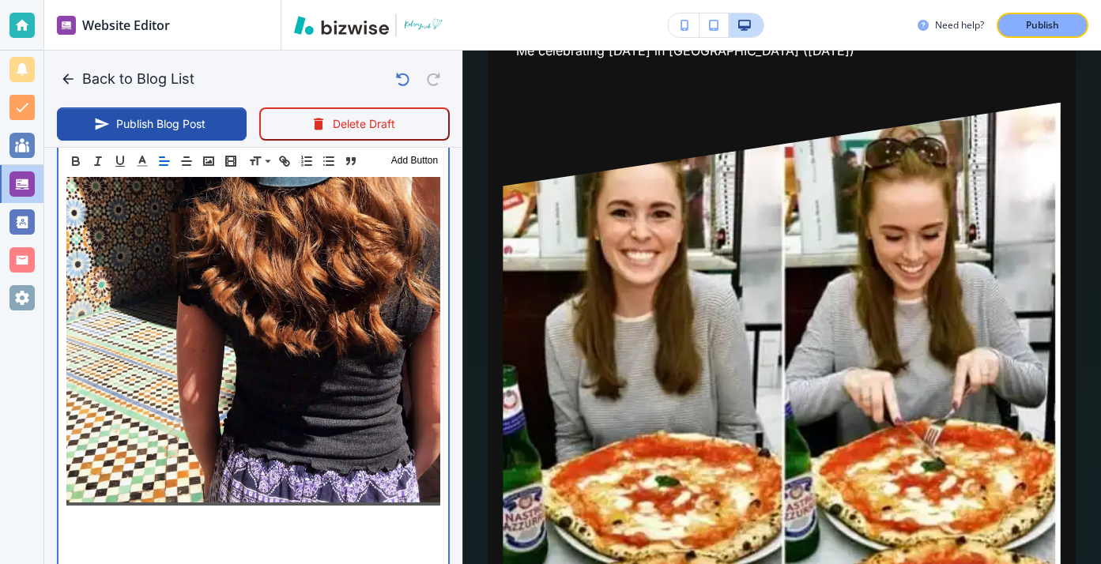
scroll to position [5687, 0]
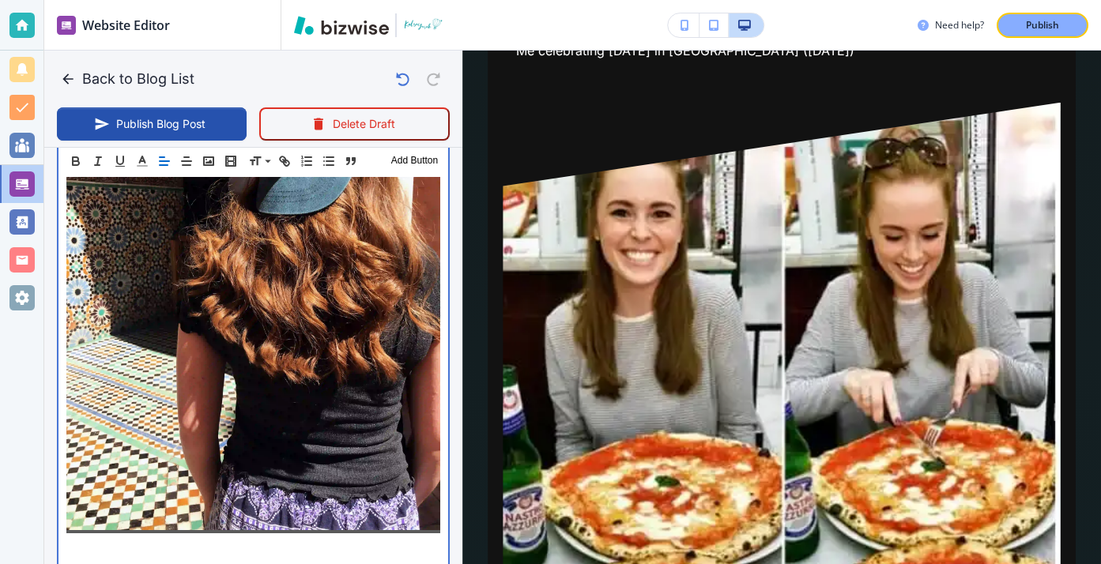
click at [130, 535] on p at bounding box center [253, 544] width 374 height 19
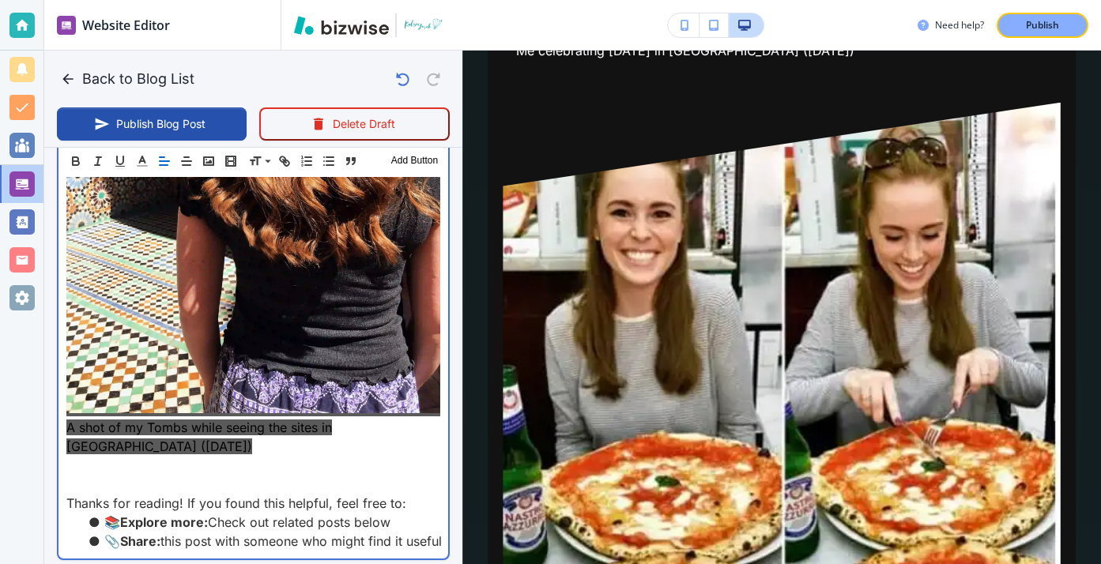
scroll to position [5791, 0]
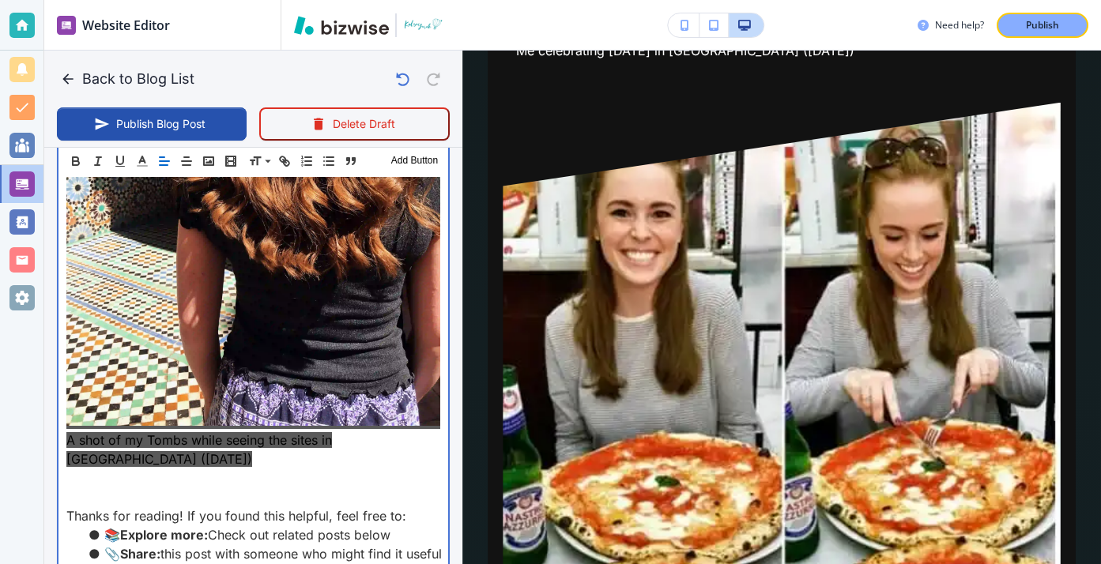
click at [142, 431] on p "A shot of my Tombs while seeing the sites in Marrakesh (May 2018)" at bounding box center [253, 450] width 374 height 38
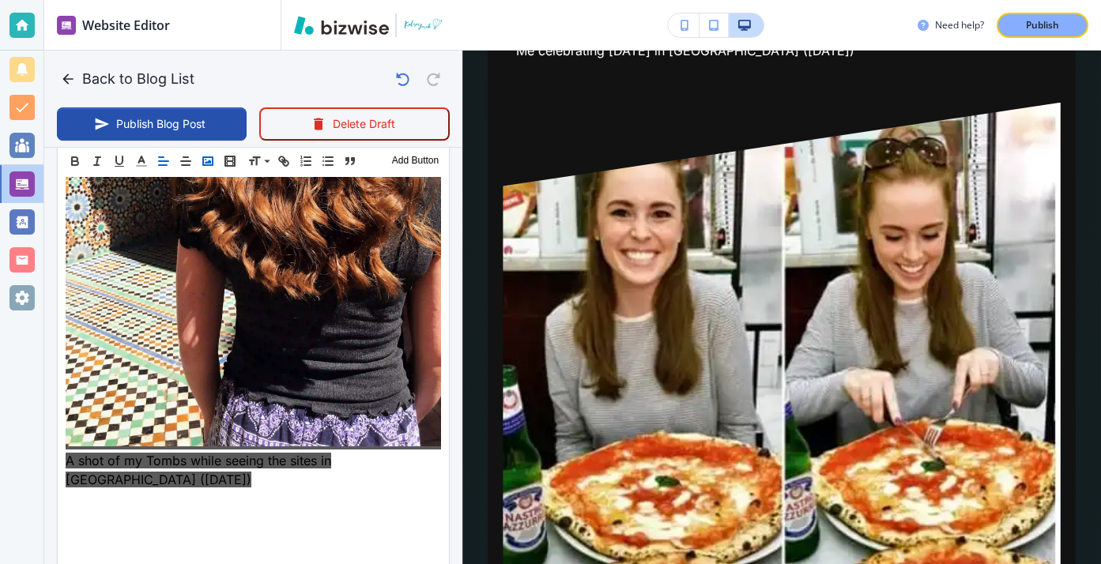
click at [210, 160] on icon "button" at bounding box center [208, 161] width 14 height 14
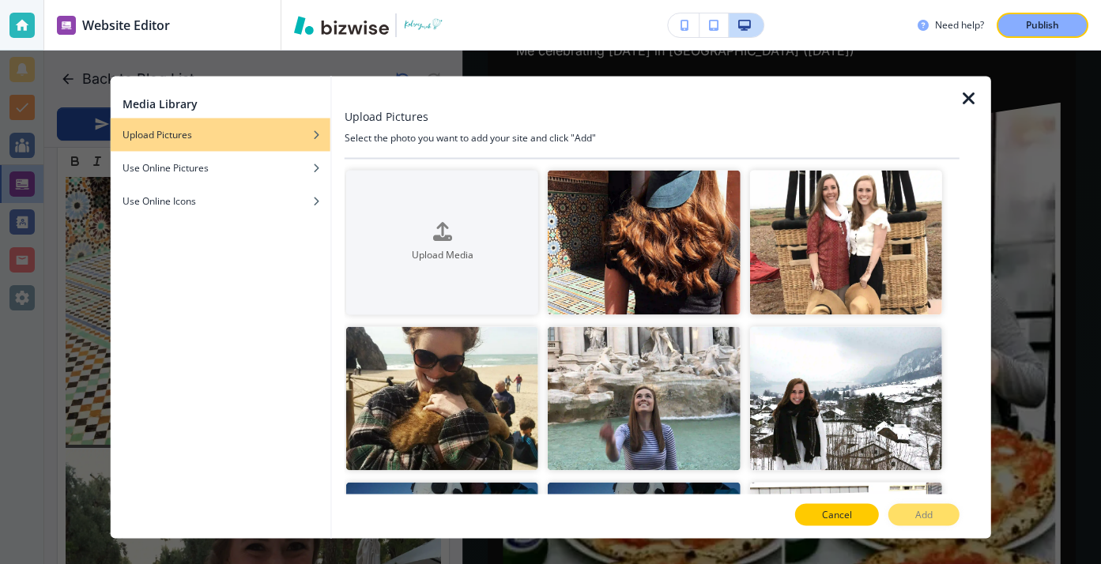
click at [822, 515] on p "Cancel" at bounding box center [837, 515] width 30 height 14
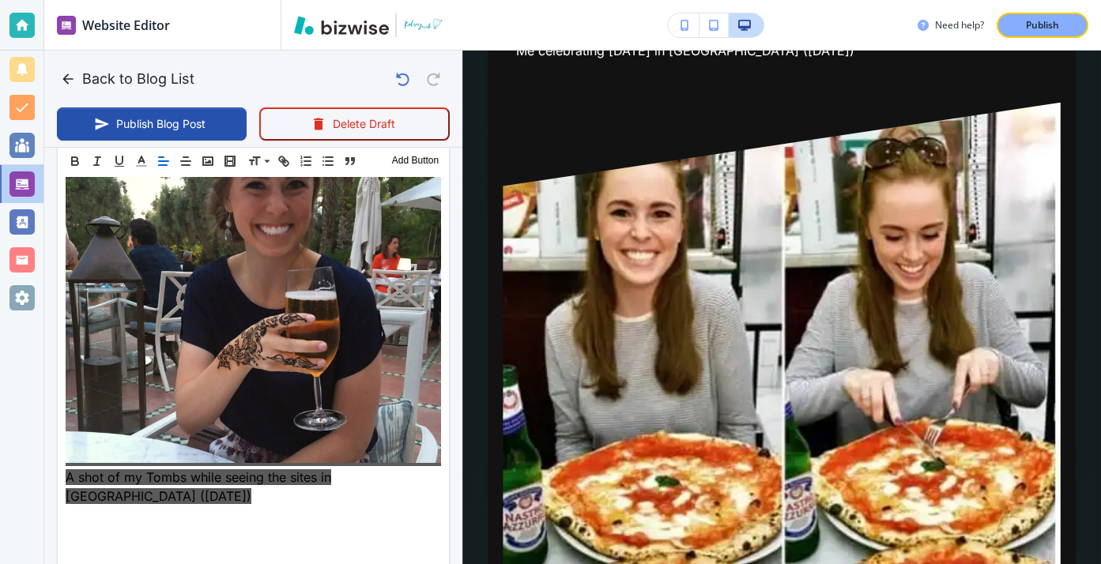
scroll to position [6129, 0]
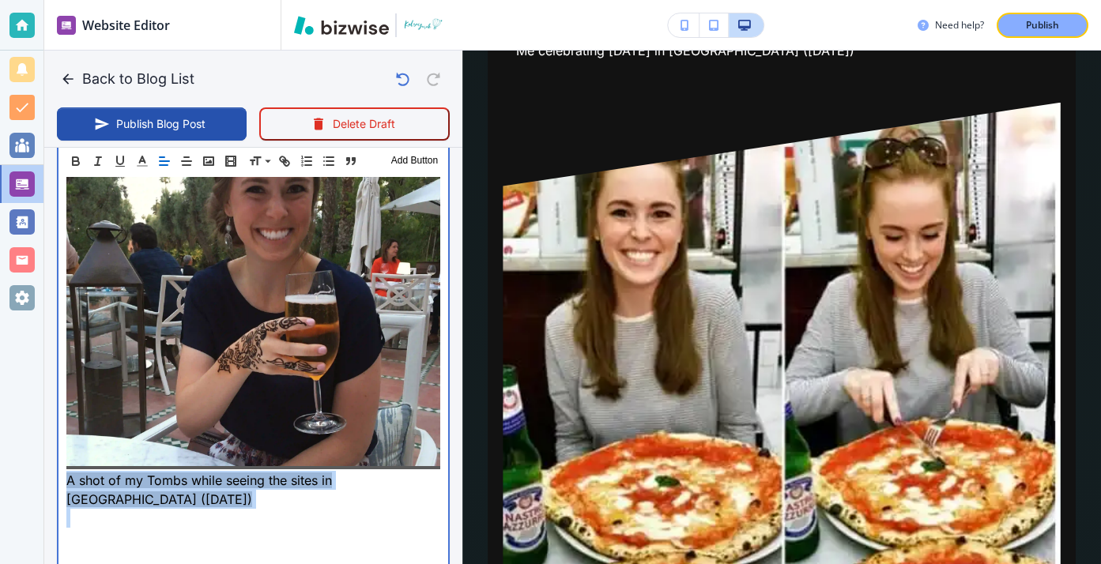
drag, startPoint x: 166, startPoint y: 464, endPoint x: 57, endPoint y: 428, distance: 114.7
copy span "A shot of my Tombs while seeing the sites in Marrakesh (May 2018)"
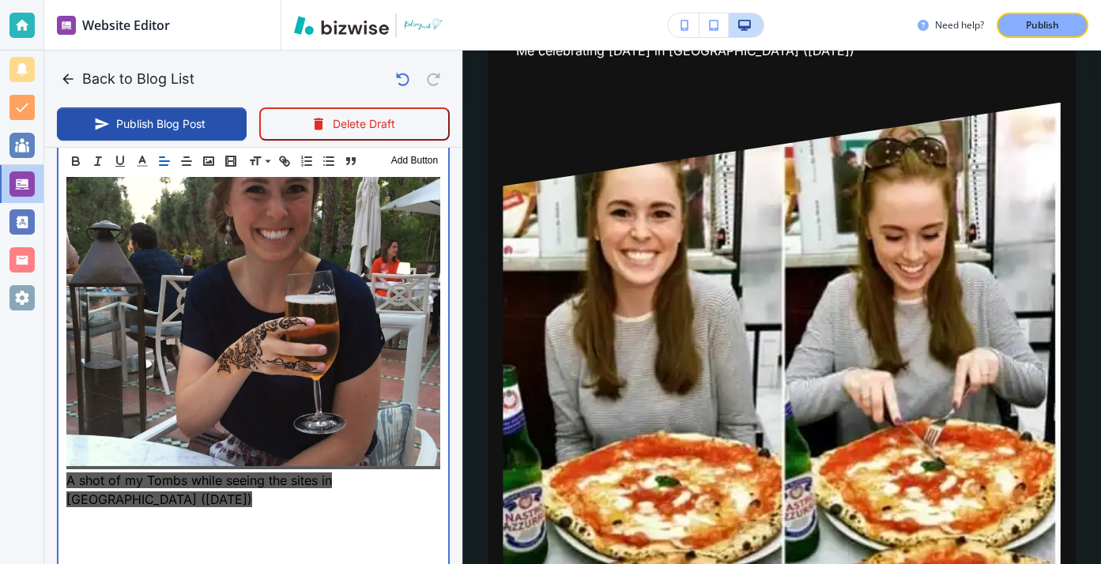
scroll to position [5713, 0]
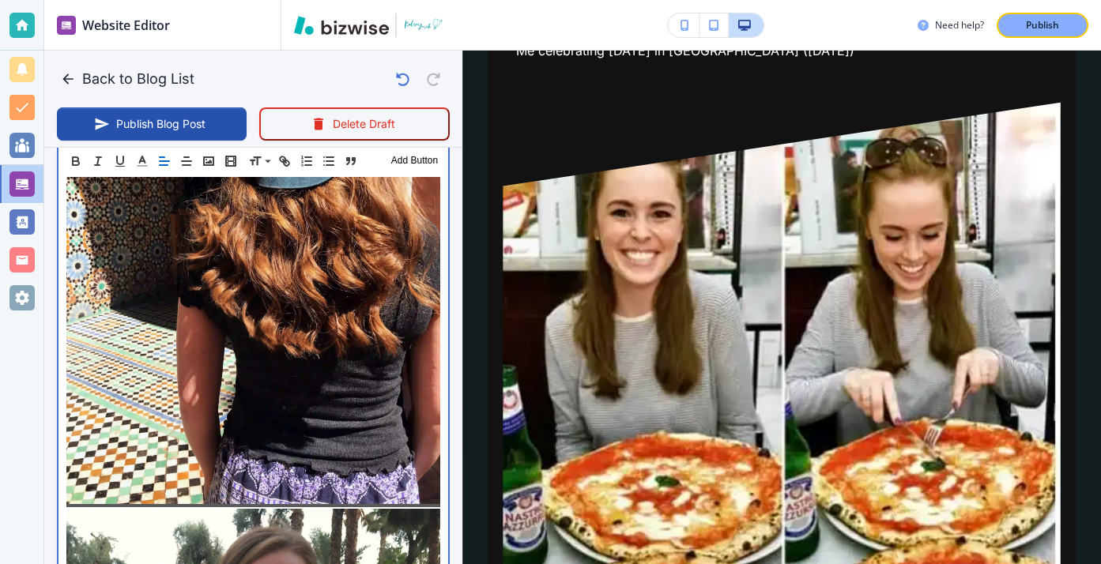
click at [438, 440] on img at bounding box center [253, 255] width 374 height 499
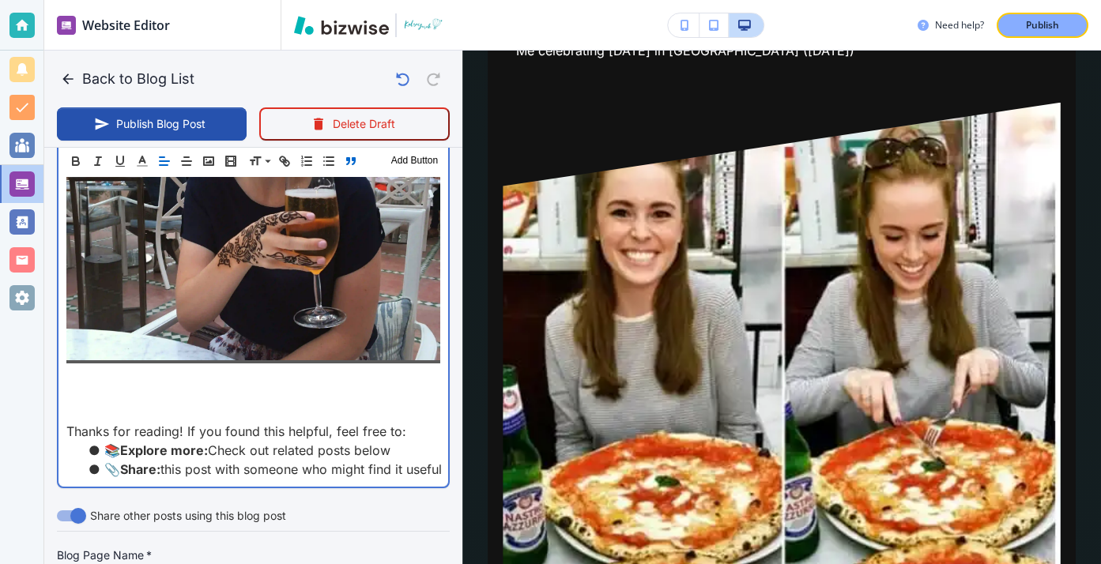
scroll to position [6291, 0]
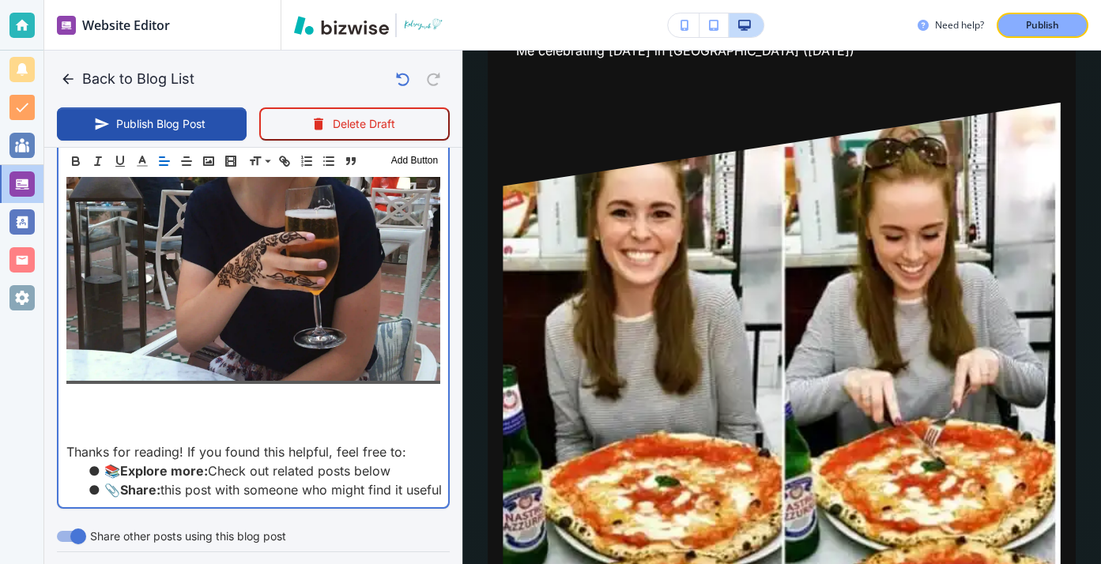
click at [314, 386] on p at bounding box center [253, 395] width 374 height 19
type input "Aug 15, 2025 01:14 PM"
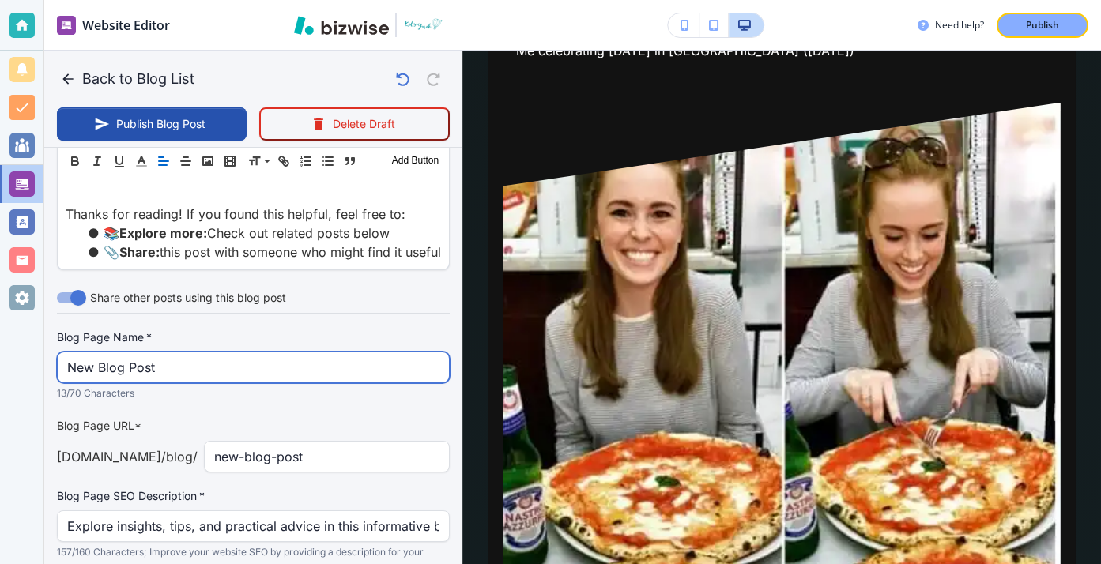
scroll to position [6702, 0]
drag, startPoint x: 221, startPoint y: 299, endPoint x: 37, endPoint y: 299, distance: 184.1
click at [37, 299] on div "Website Editor Pages Edit, add, and delete pages or manage your page order Upda…" at bounding box center [550, 282] width 1101 height 564
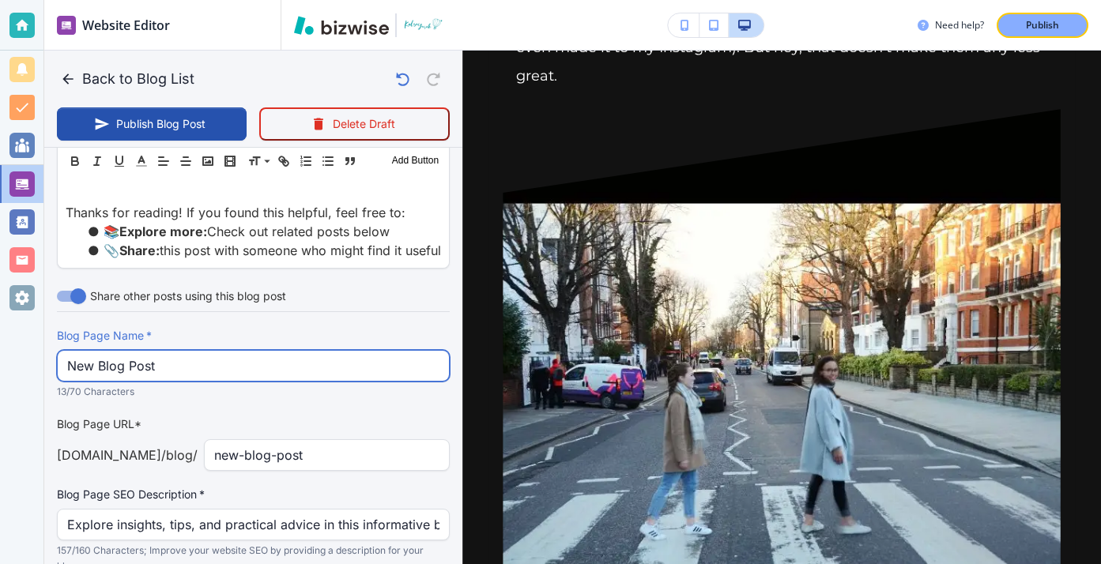
scroll to position [0, 0]
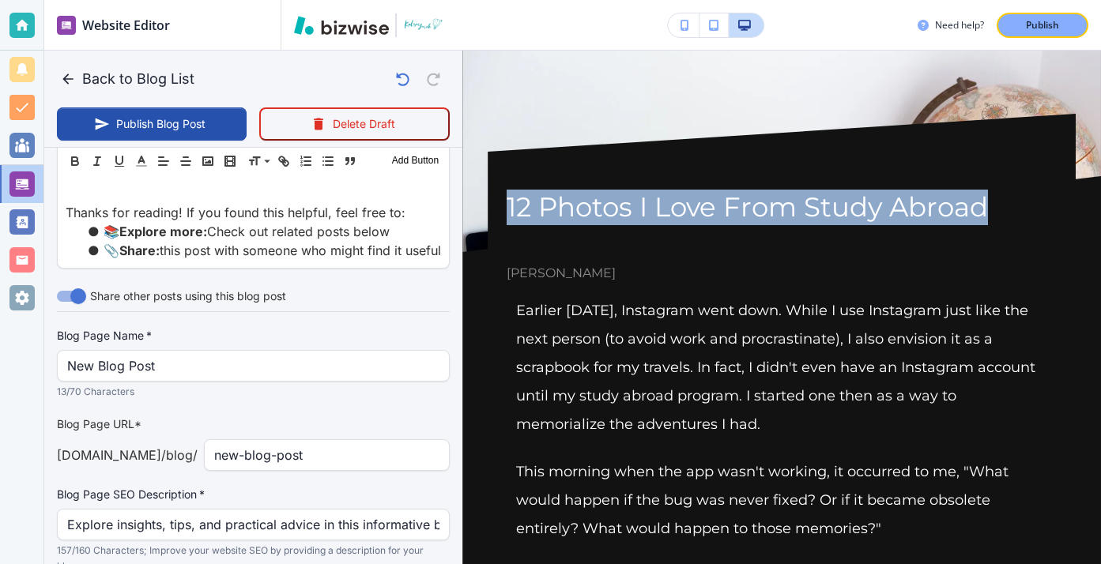
drag, startPoint x: 509, startPoint y: 220, endPoint x: 1034, endPoint y: 198, distance: 526.0
click at [1034, 198] on h1 "12 Photos I Love From Study Abroad" at bounding box center [782, 208] width 550 height 36
copy h1 "12 Photos I Love From Study Abroad"
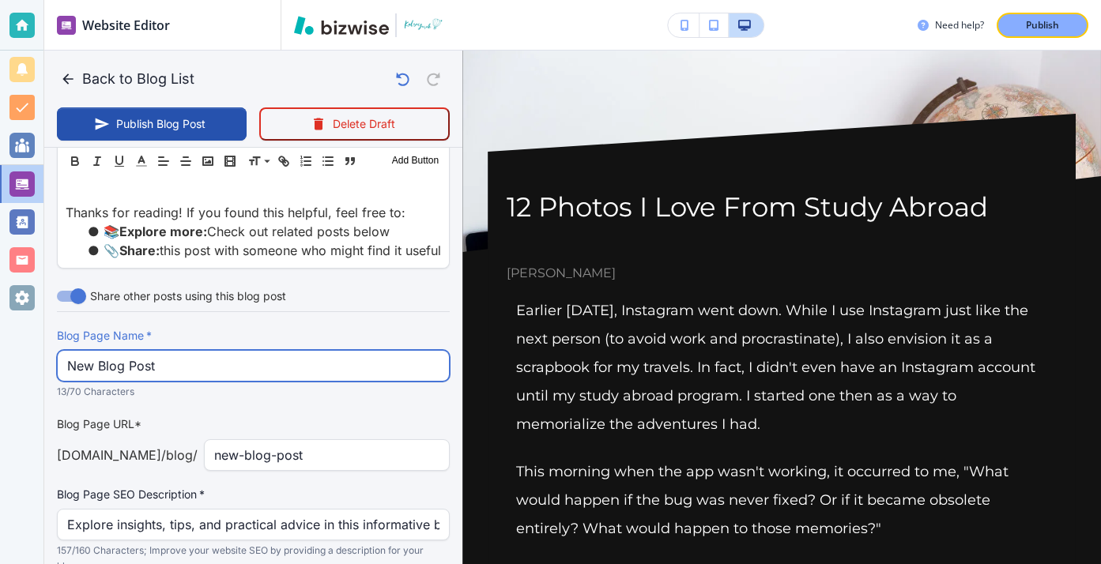
drag, startPoint x: 371, startPoint y: 297, endPoint x: -13, endPoint y: 287, distance: 383.4
click at [0, 0] on html "Website Editor Pages Edit, add, and delete pages or manage your page order Upda…" at bounding box center [550, 0] width 1101 height 0
paste input "12 Photos I Love From Study Abroad"
type input "12 Photos I Love From Study Abroad"
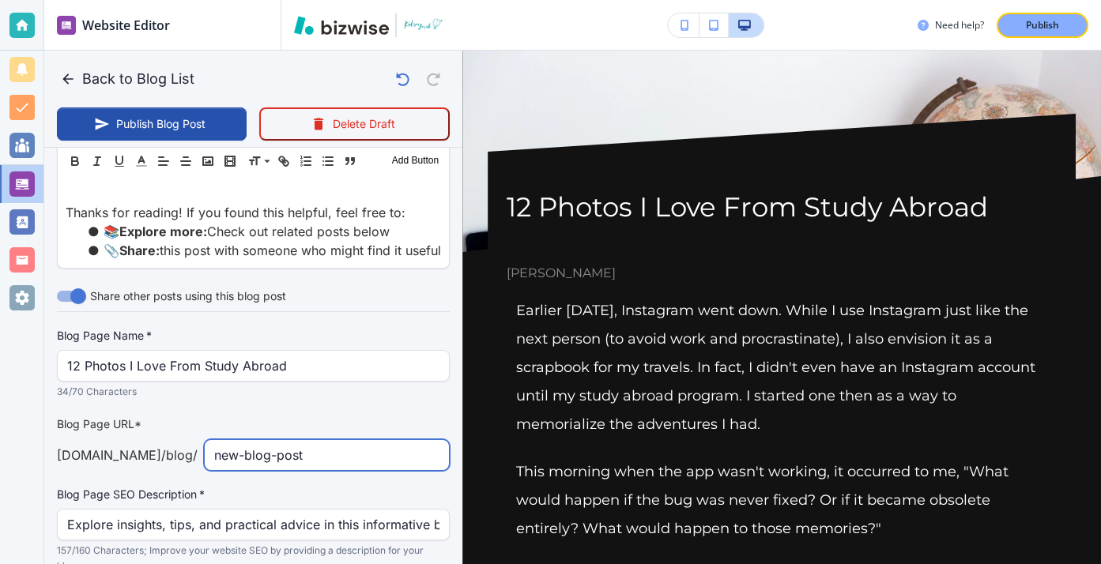
drag, startPoint x: 393, startPoint y: 383, endPoint x: 160, endPoint y: 405, distance: 233.4
click at [160, 405] on div "Blog Page Name   * 12 Photos I Love From Study Abroad Blog Page Name   * 34/70 …" at bounding box center [253, 451] width 393 height 247
type input "n"
type input "12-photos-i-love-from-study-abroad"
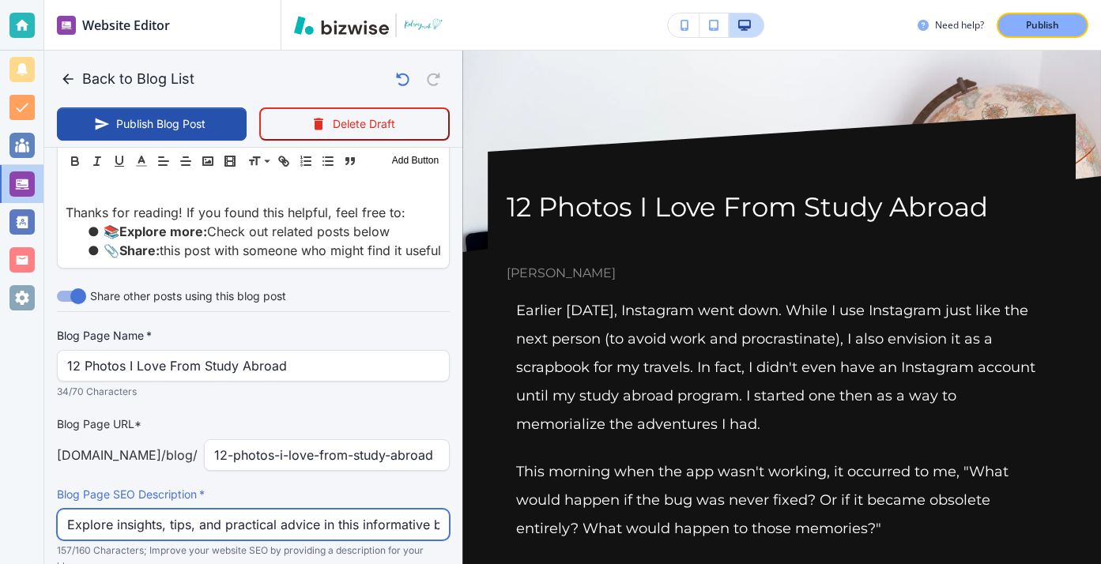
drag, startPoint x: 71, startPoint y: 452, endPoint x: 390, endPoint y: 480, distance: 320.5
click at [390, 487] on div "Blog Page SEO Description   * Explore insights, tips, and practical advice in t…" at bounding box center [253, 531] width 393 height 88
type input "E"
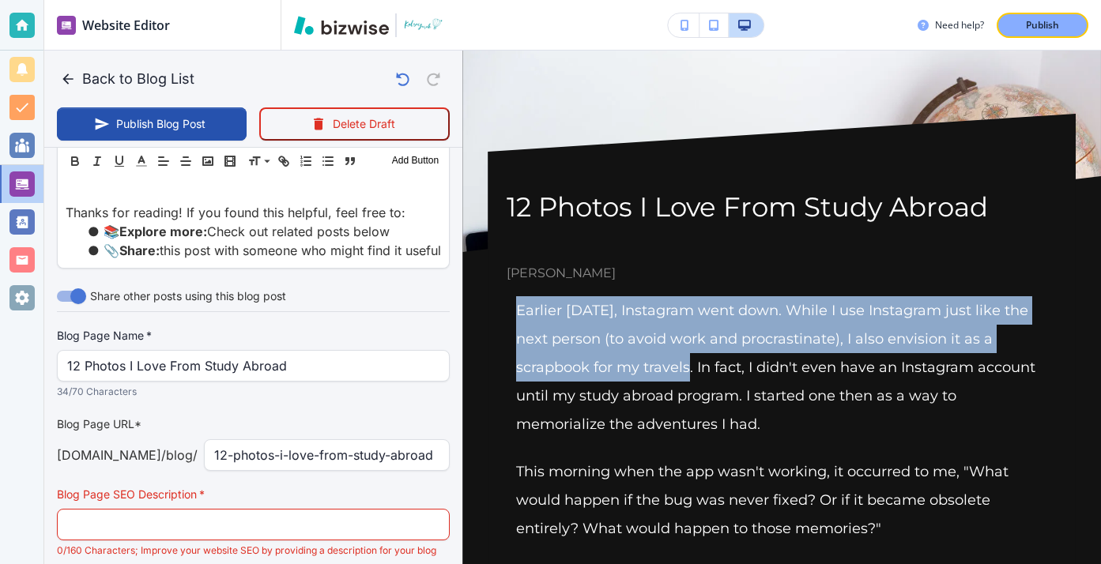
drag, startPoint x: 512, startPoint y: 305, endPoint x: 692, endPoint y: 370, distance: 191.5
copy p "Earlier today, Instagram went down. While I use Instagram just like the next pe…"
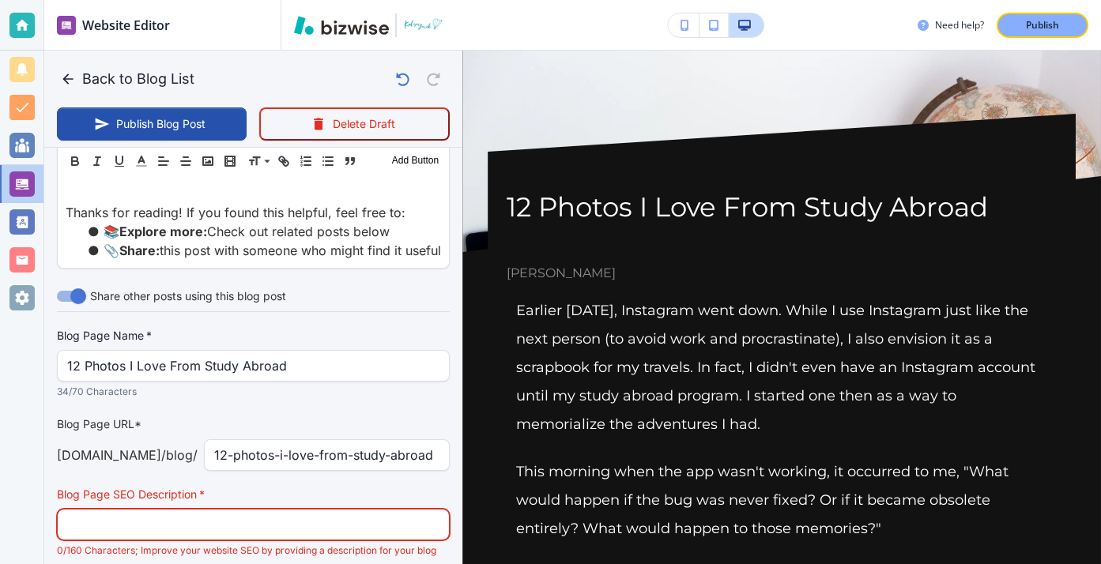
click at [390, 510] on input "text" at bounding box center [253, 525] width 372 height 30
paste input "Earlier today, Instagram went down. While I use Instagram just like the next pe…"
type input "Aug 15, 2025 01:15 PM"
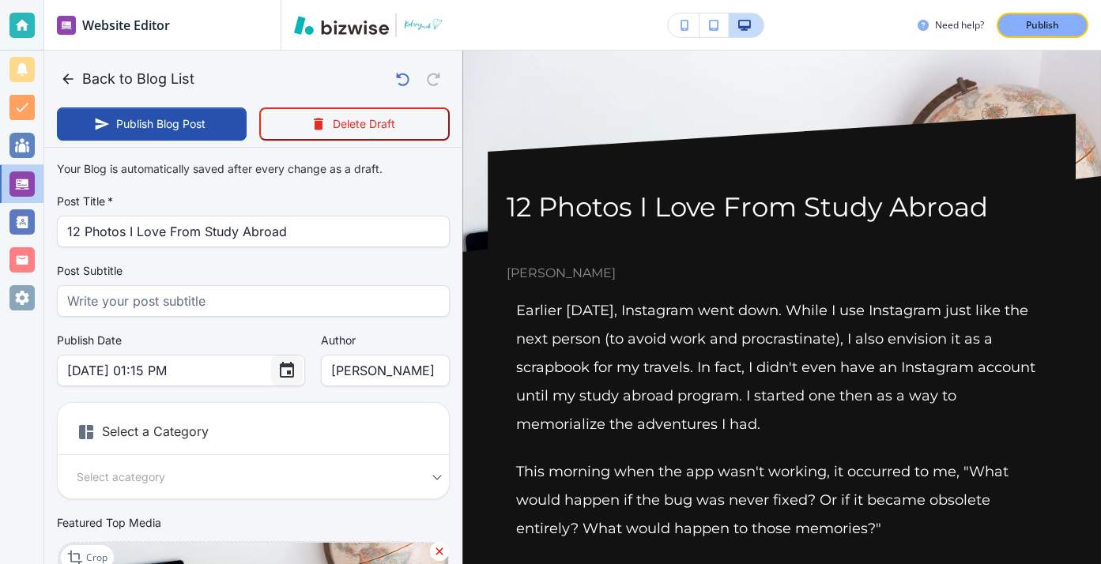
type input "Earlier today, Instagram went down. While I use Instagram just like the next pe…"
click at [280, 364] on icon "Choose date, selected date is Aug 15, 2025" at bounding box center [287, 370] width 14 height 16
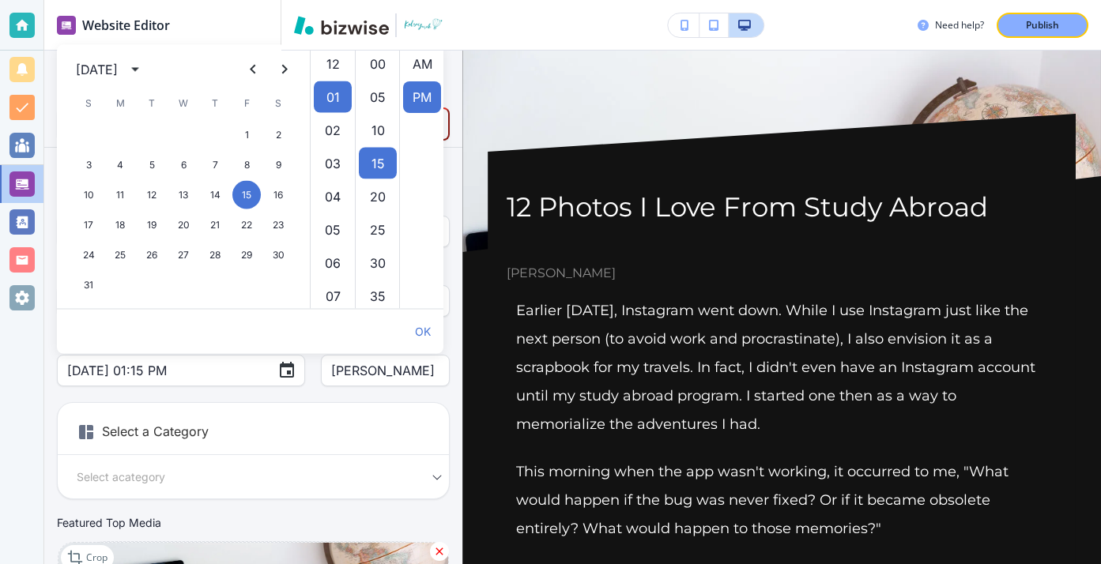
scroll to position [33, 0]
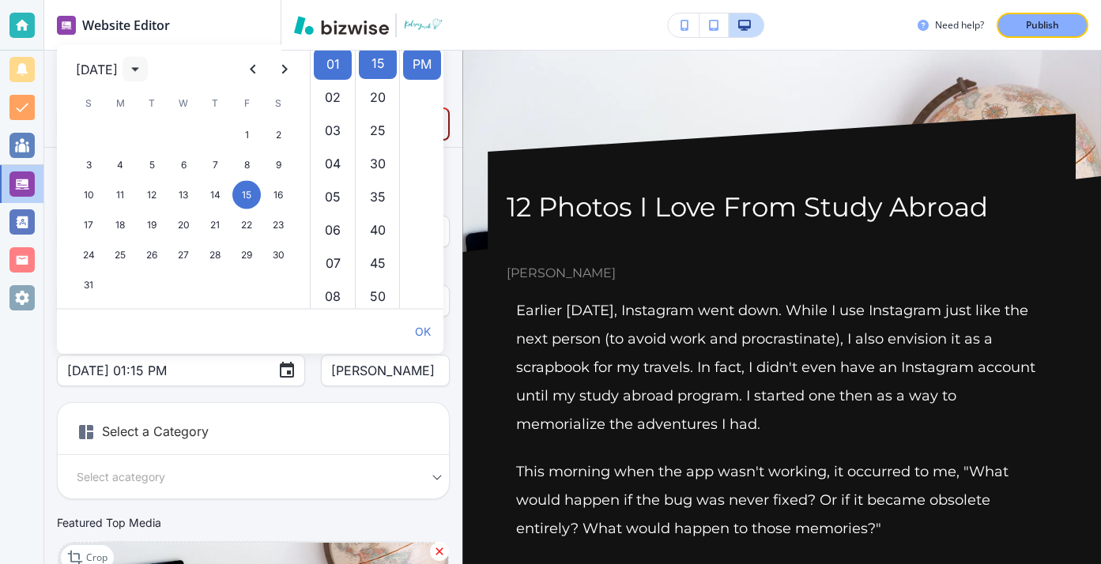
click at [145, 65] on icon "calendar view is open, switch to year view" at bounding box center [135, 69] width 19 height 19
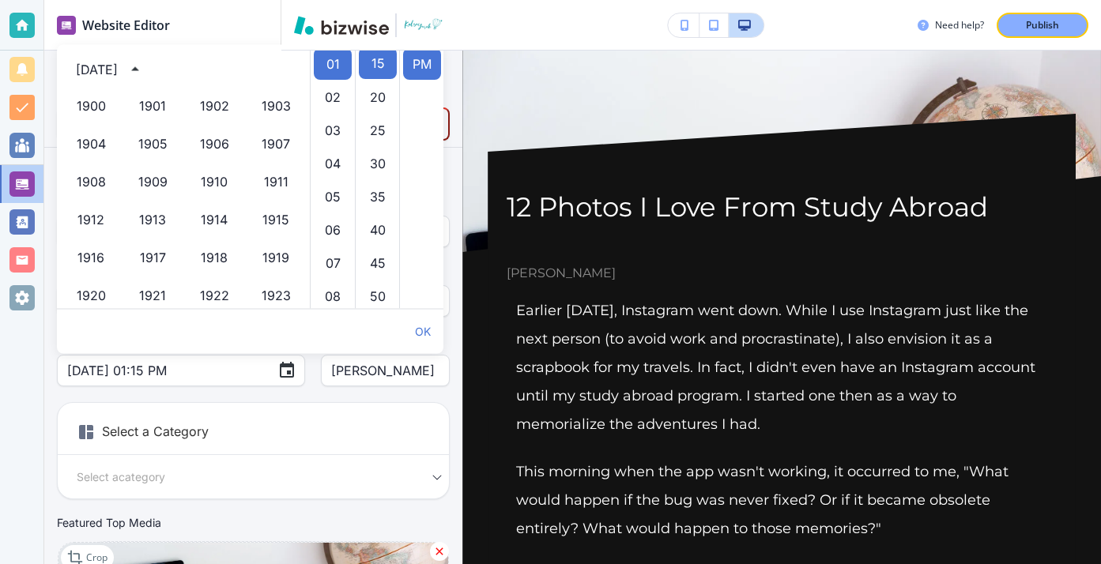
scroll to position [1084, 0]
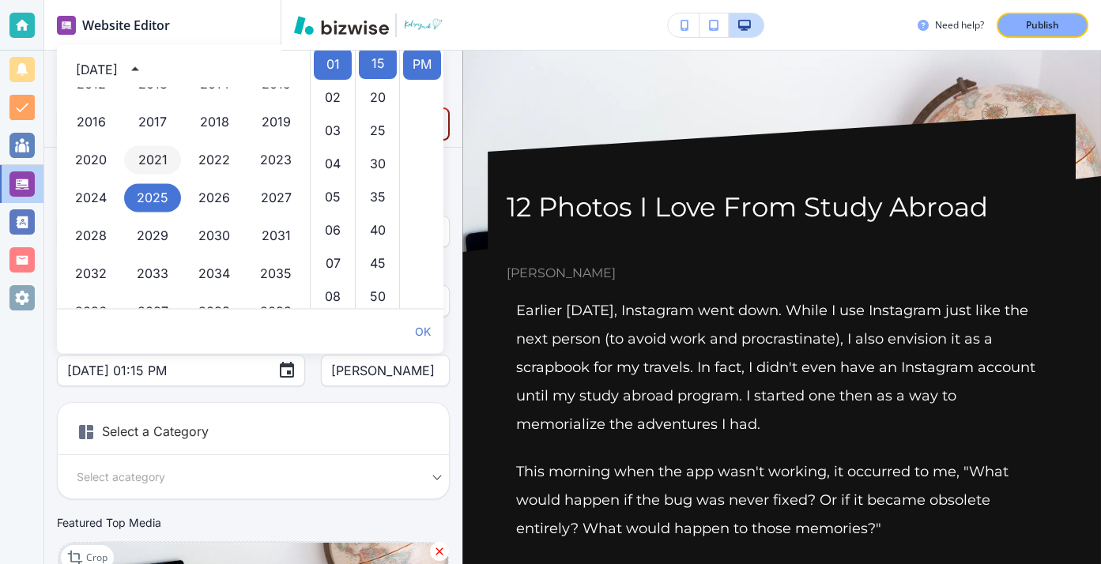
click at [168, 148] on button "2021" at bounding box center [152, 160] width 57 height 28
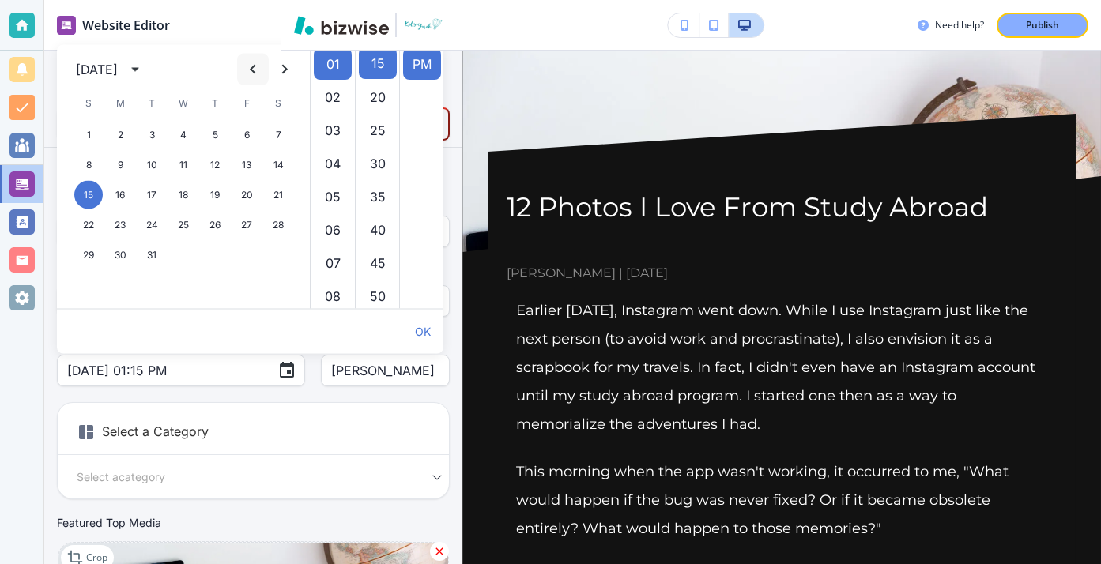
click at [264, 60] on button "Previous month" at bounding box center [253, 70] width 32 height 32
click at [249, 165] on button "7" at bounding box center [246, 165] width 28 height 28
type input "May 07, 2021 01:15 PM"
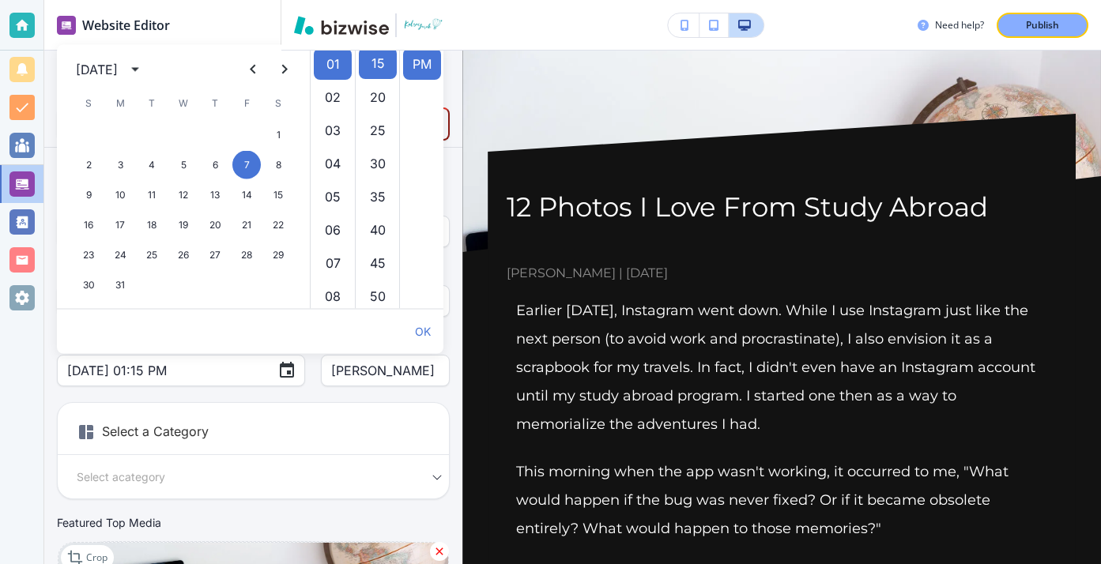
click at [252, 418] on h6 "Select a Category" at bounding box center [253, 436] width 391 height 40
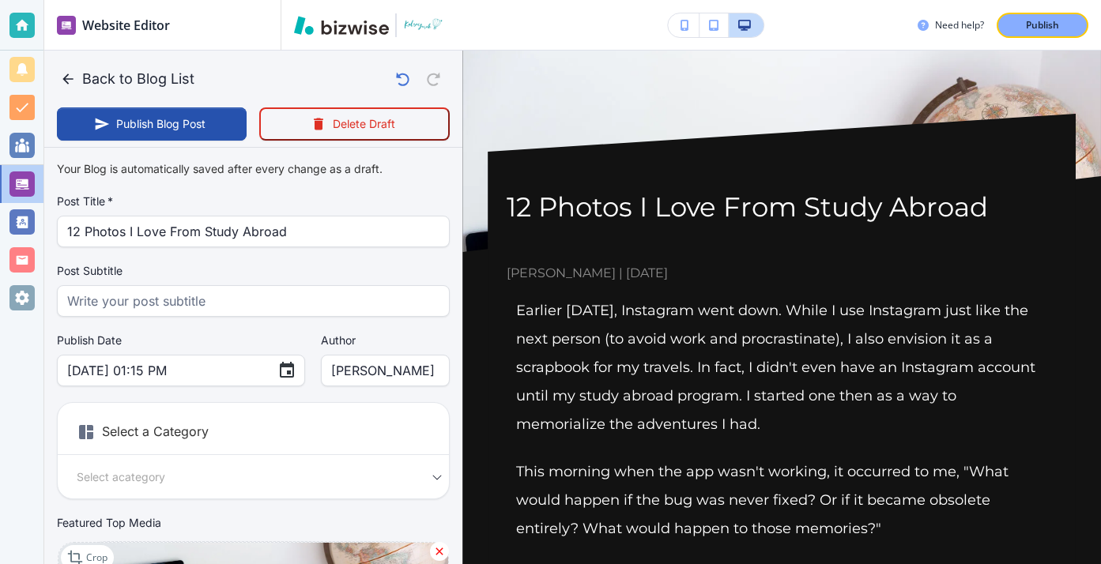
click at [253, 424] on h6 "Select a Category" at bounding box center [253, 436] width 391 height 40
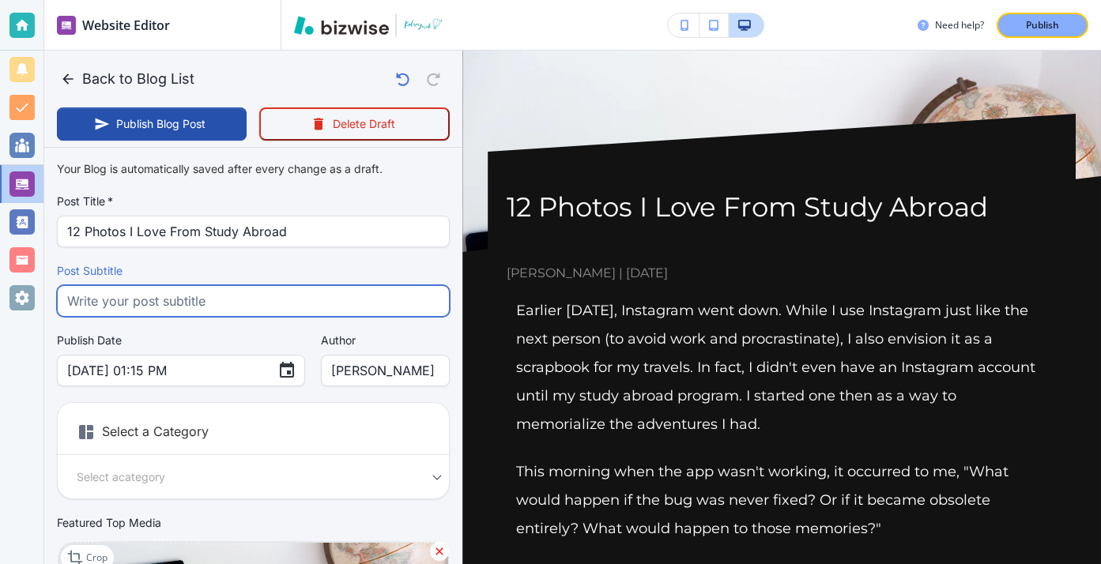
click at [194, 293] on input "text" at bounding box center [253, 301] width 372 height 30
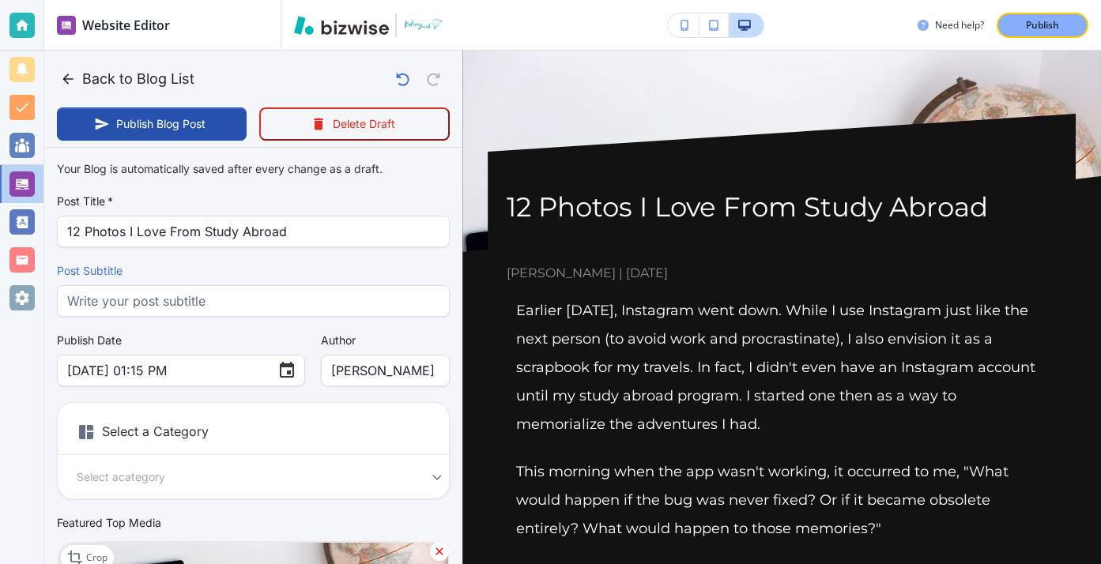
click at [226, 411] on div "Select a Category Select a category Select a Category" at bounding box center [253, 450] width 393 height 97
click at [252, 463] on div "Select a Category Select a category Select a Category" at bounding box center [253, 450] width 393 height 97
click at [438, 473] on div "Select a category Select a Category" at bounding box center [253, 477] width 391 height 18
click at [424, 0] on body "Website Editor Pages Edit, add, and delete pages or manage your page order Upda…" at bounding box center [550, 0] width 1101 height 0
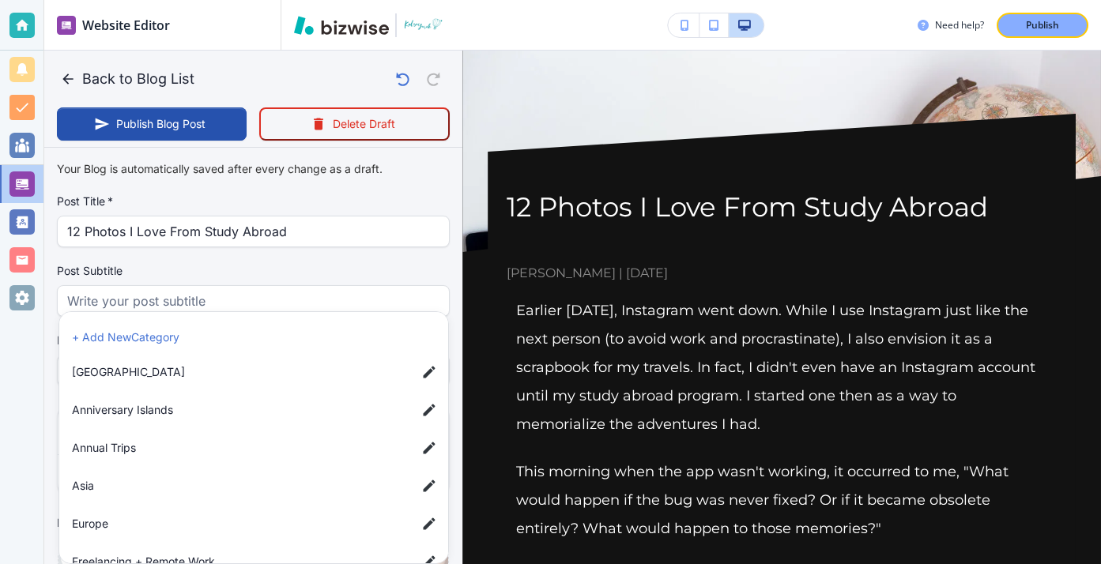
scroll to position [104, 0]
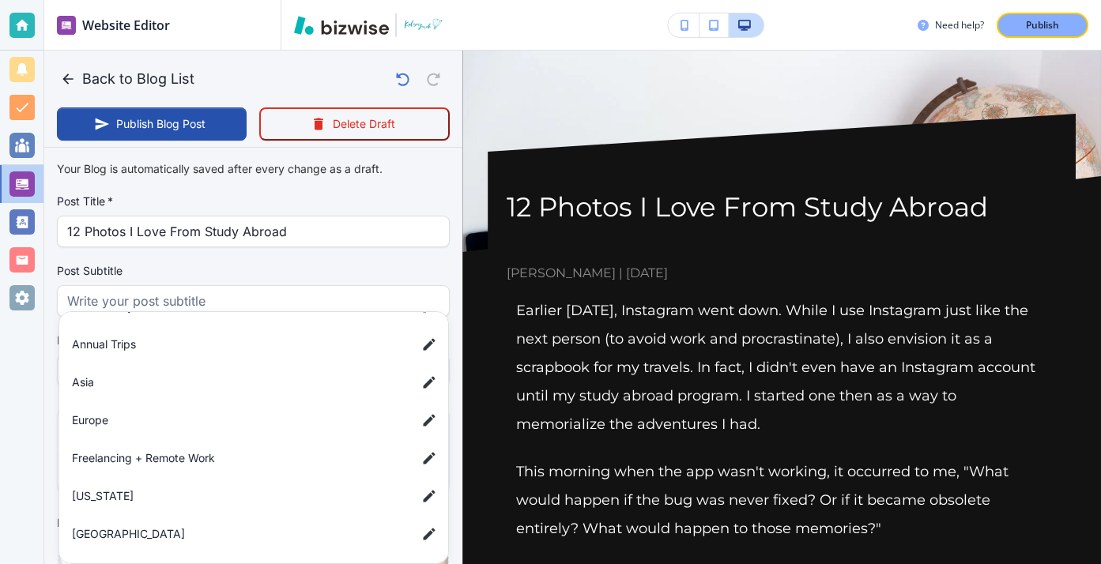
click at [338, 412] on span "Europe" at bounding box center [238, 420] width 332 height 17
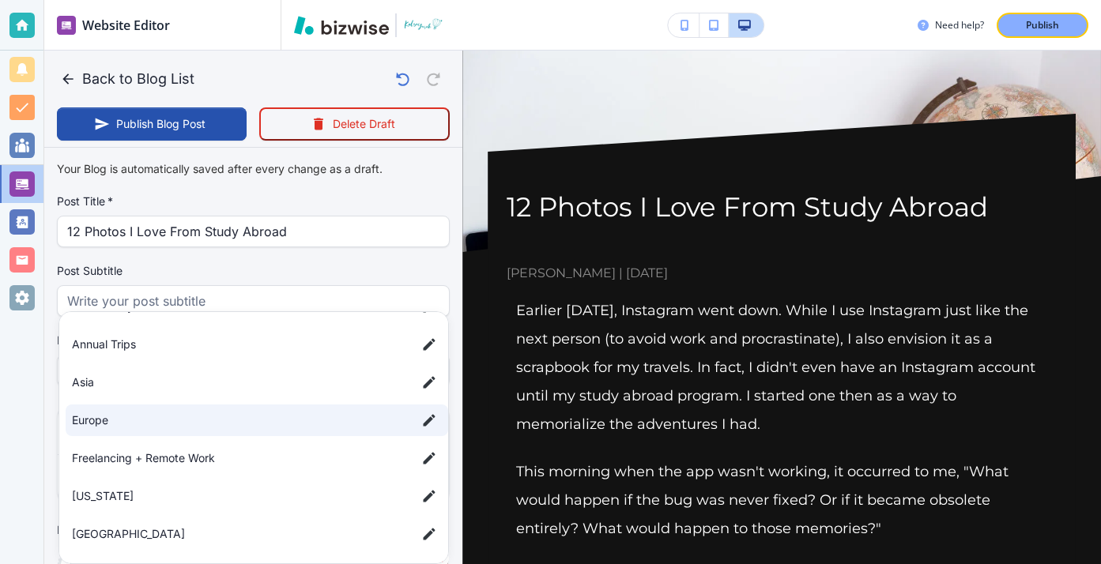
click at [341, 243] on div at bounding box center [550, 282] width 1101 height 564
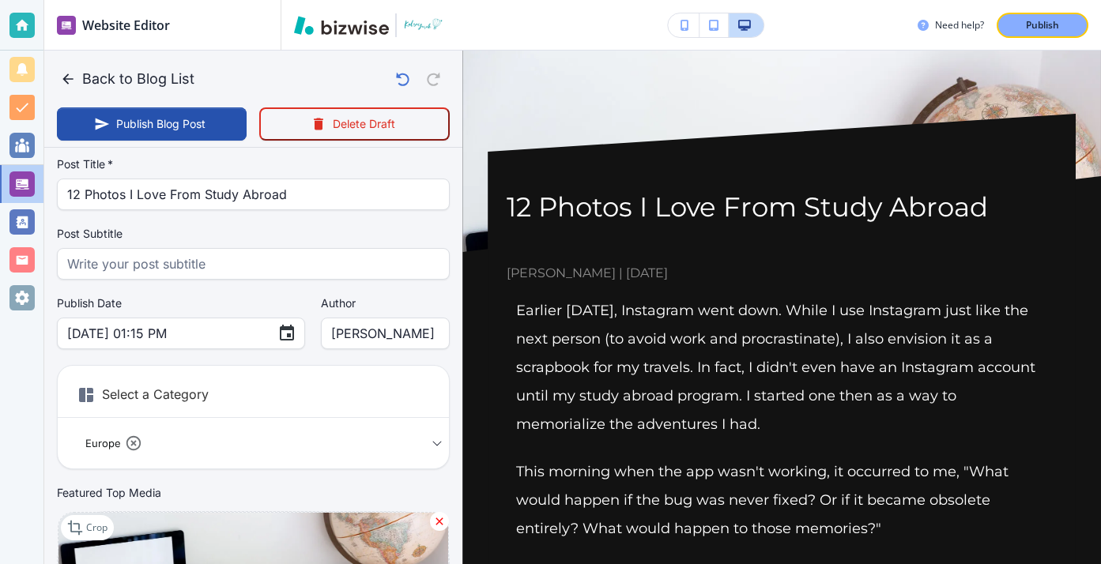
scroll to position [70, 0]
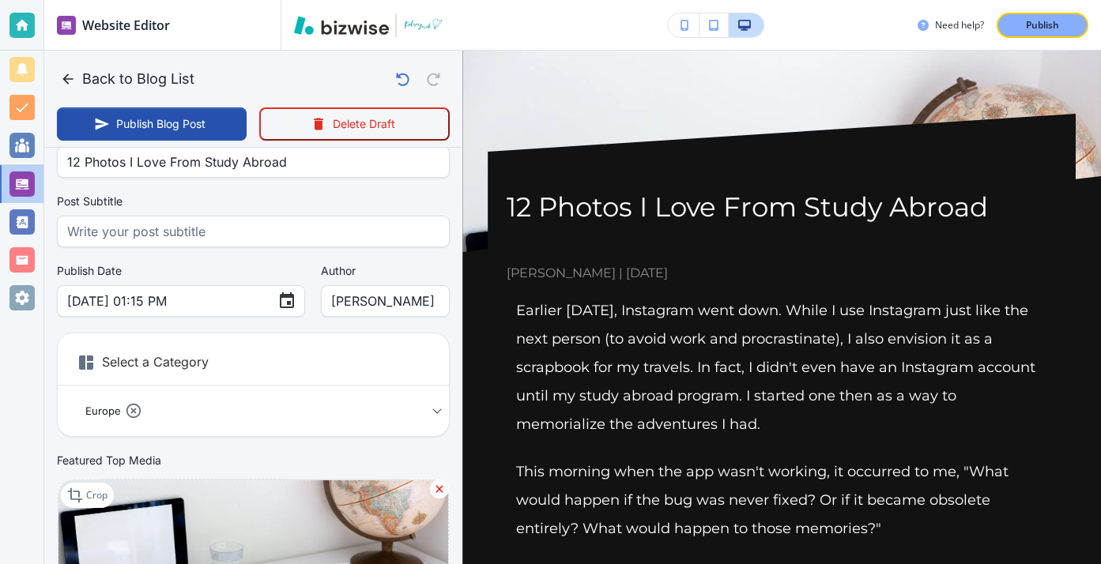
click at [434, 417] on div "Europe a50a6f385796766b77c22 Select a Category" at bounding box center [253, 410] width 391 height 25
click at [417, 389] on div "Select a Category Europe a50a6f385796766b77c22 Select a Category" at bounding box center [253, 385] width 393 height 104
click at [433, 413] on div "Europe a50a6f385796766b77c22 Select a Category" at bounding box center [253, 410] width 391 height 25
click at [340, 378] on h6 "Select a Category" at bounding box center [253, 366] width 391 height 40
click at [196, 363] on h6 "Select a Category" at bounding box center [253, 366] width 391 height 40
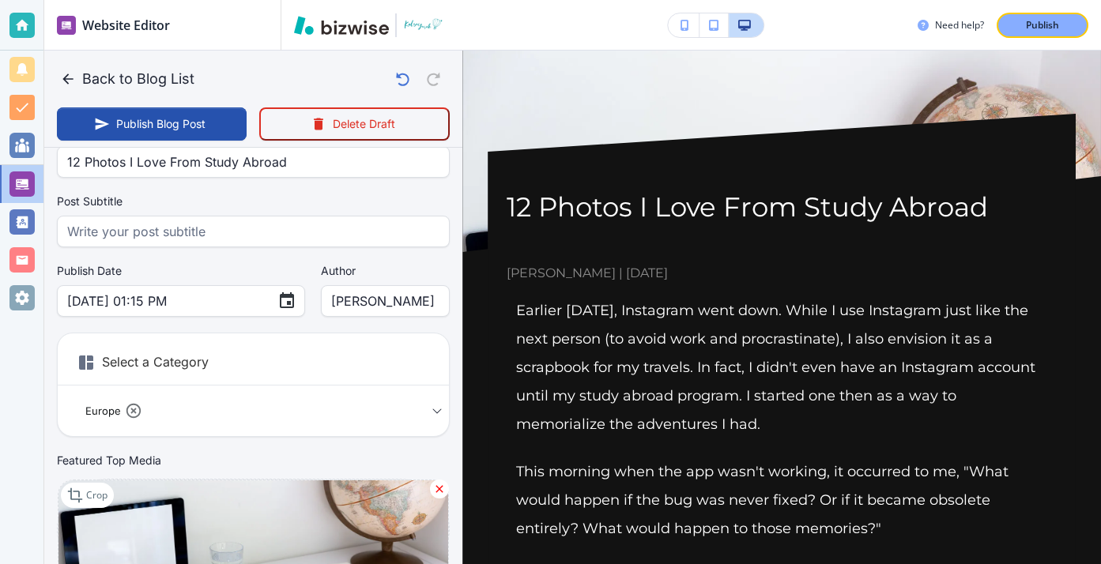
click at [83, 361] on icon at bounding box center [86, 363] width 14 height 14
click at [428, 0] on body "Website Editor Pages Edit, add, and delete pages or manage your page order Upda…" at bounding box center [550, 0] width 1101 height 0
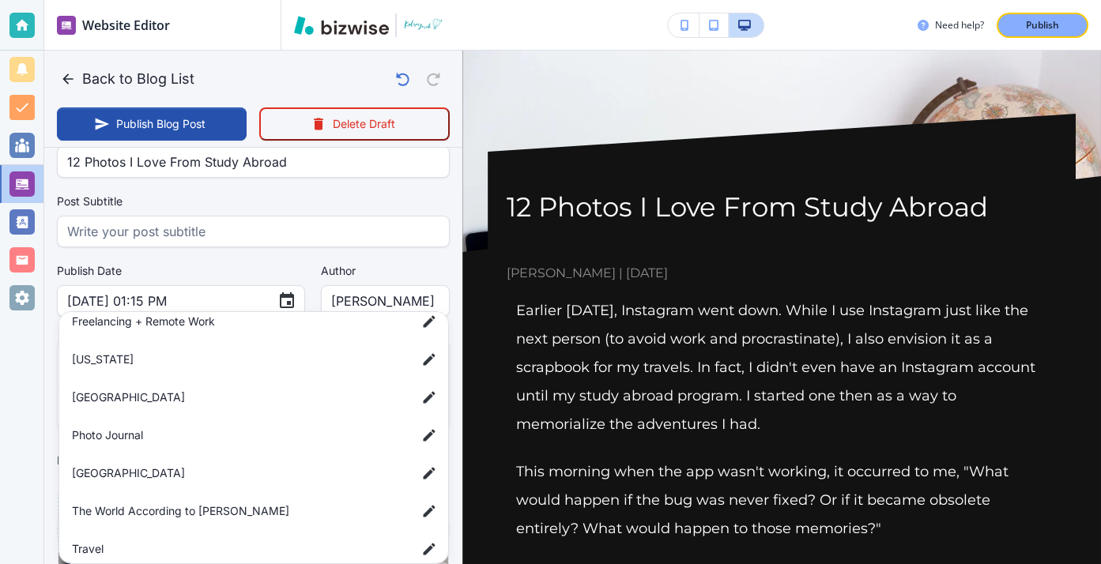
scroll to position [292, 0]
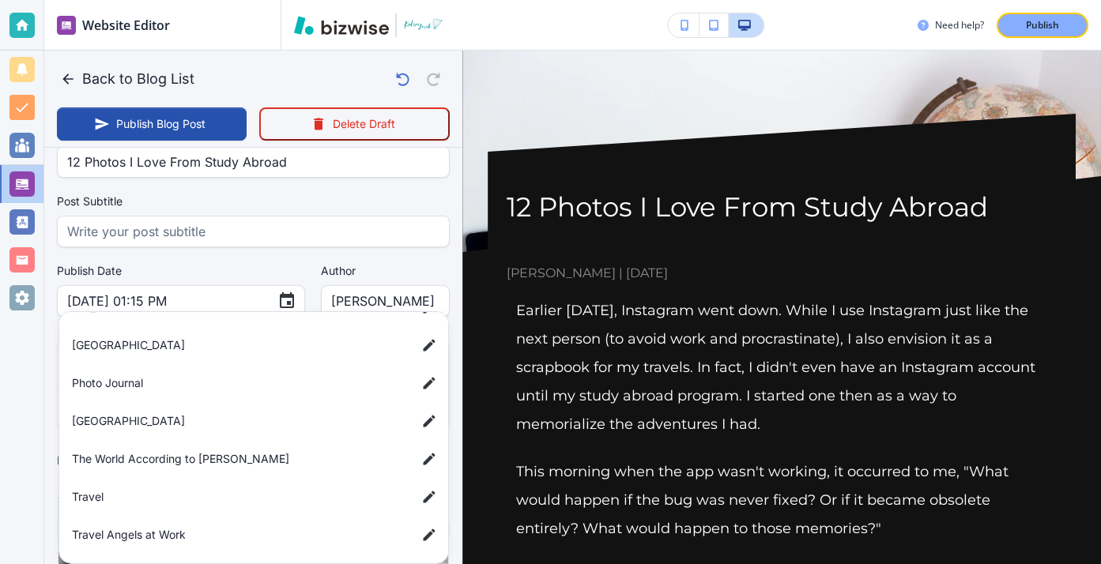
click at [261, 501] on span "Travel" at bounding box center [238, 496] width 332 height 17
click at [261, 500] on span "Travel" at bounding box center [238, 496] width 332 height 17
click at [247, 394] on li "Photo Journal" at bounding box center [257, 383] width 382 height 32
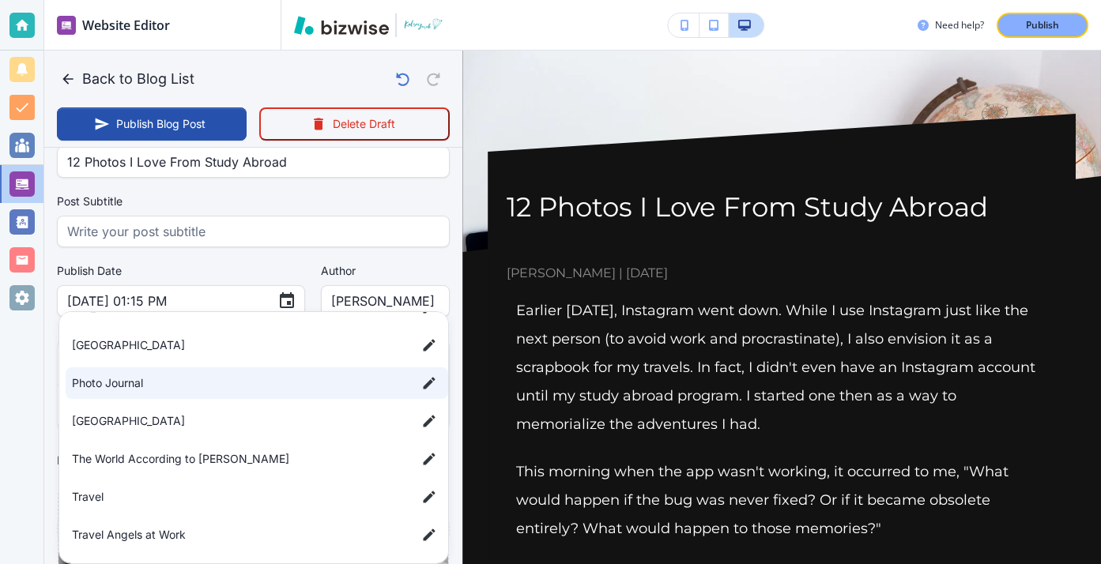
click at [289, 259] on div at bounding box center [550, 282] width 1101 height 564
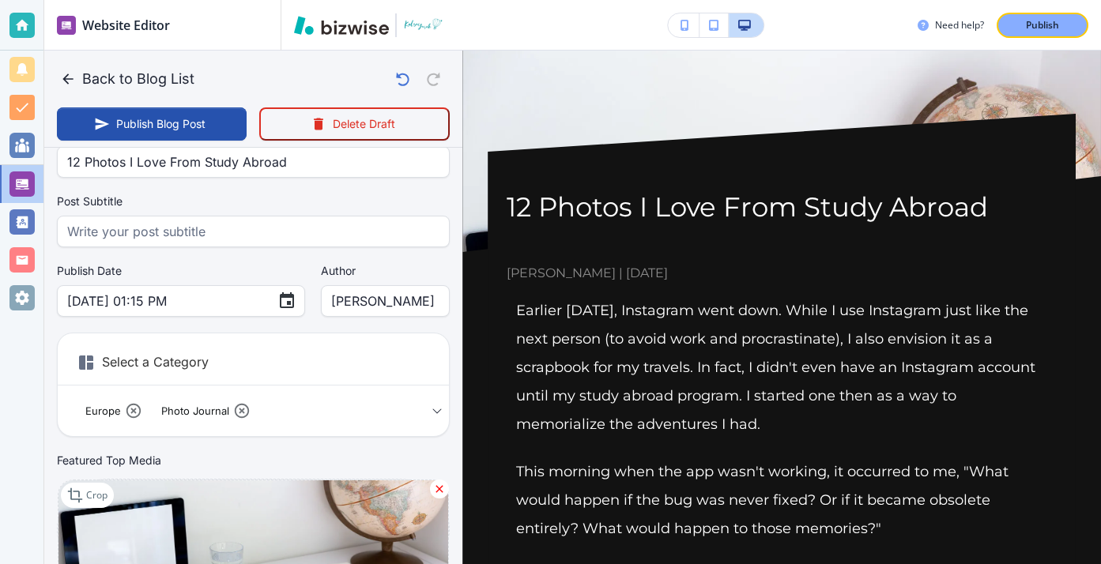
click at [429, 0] on body "Website Editor Pages Edit, add, and delete pages or manage your page order Upda…" at bounding box center [550, 0] width 1101 height 0
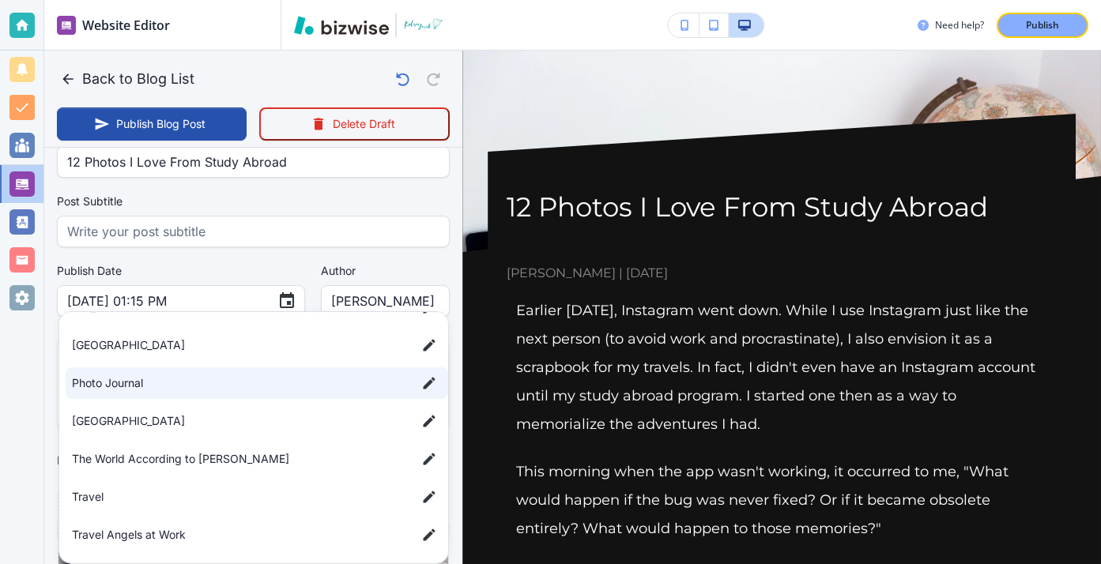
click at [293, 494] on span "Travel" at bounding box center [238, 496] width 332 height 17
type input "a50a6f385796766b77c22,a56d8f1e3a7489b4c625c,a7d5d0a3501f3a2933ba1"
click at [315, 187] on div at bounding box center [550, 282] width 1101 height 564
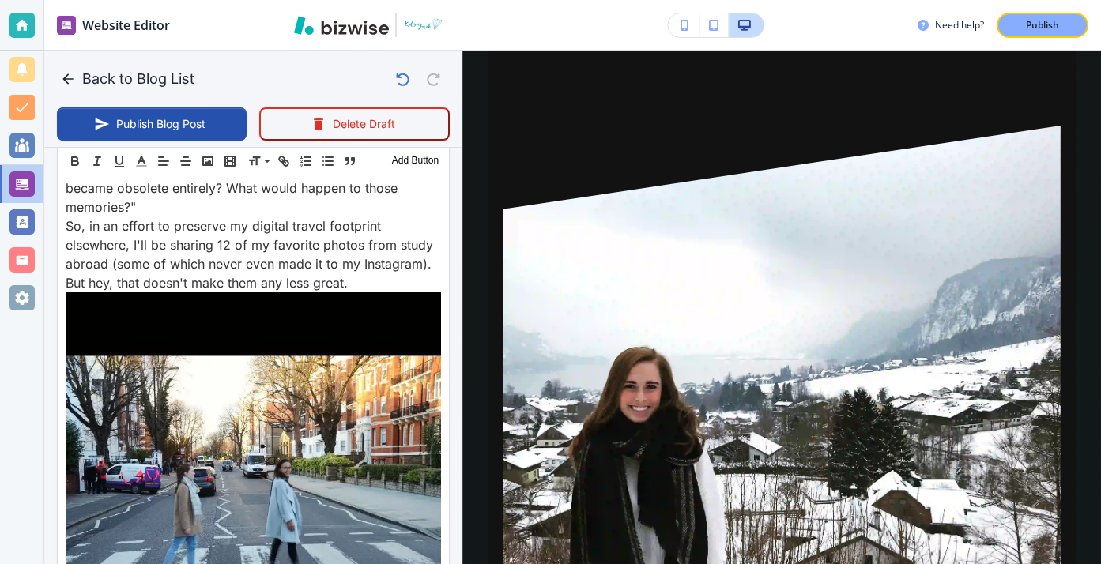
scroll to position [3971, 0]
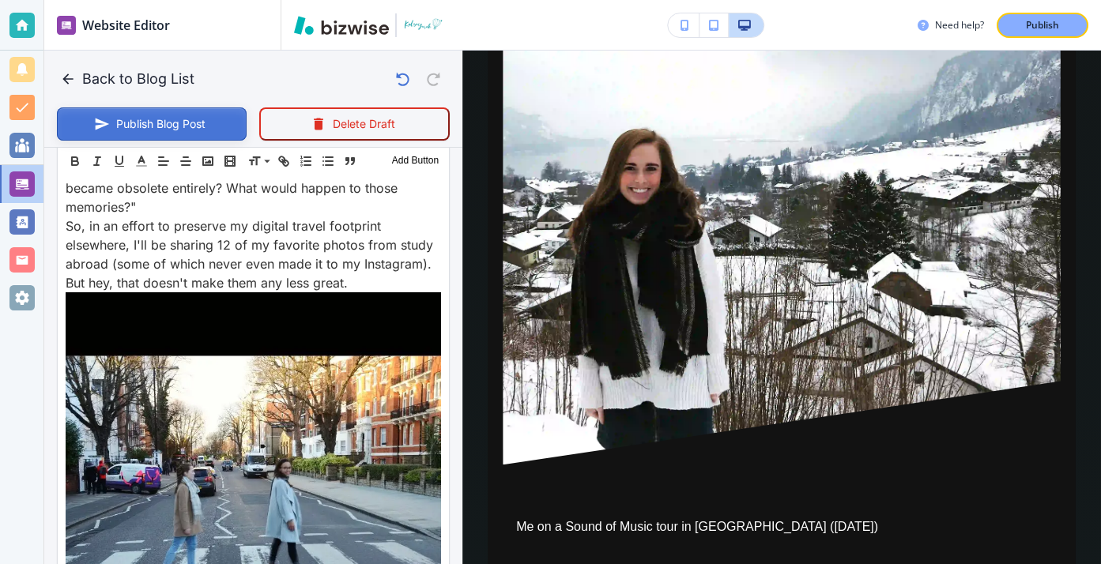
click at [156, 113] on button "Publish Blog Post" at bounding box center [152, 123] width 190 height 33
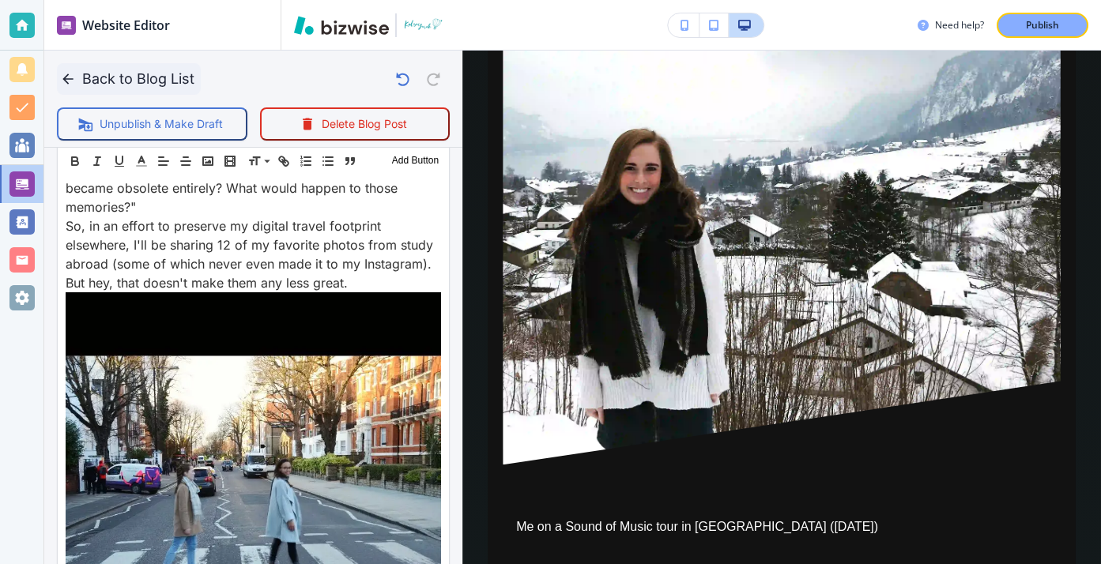
click at [66, 84] on icon "button" at bounding box center [68, 79] width 16 height 16
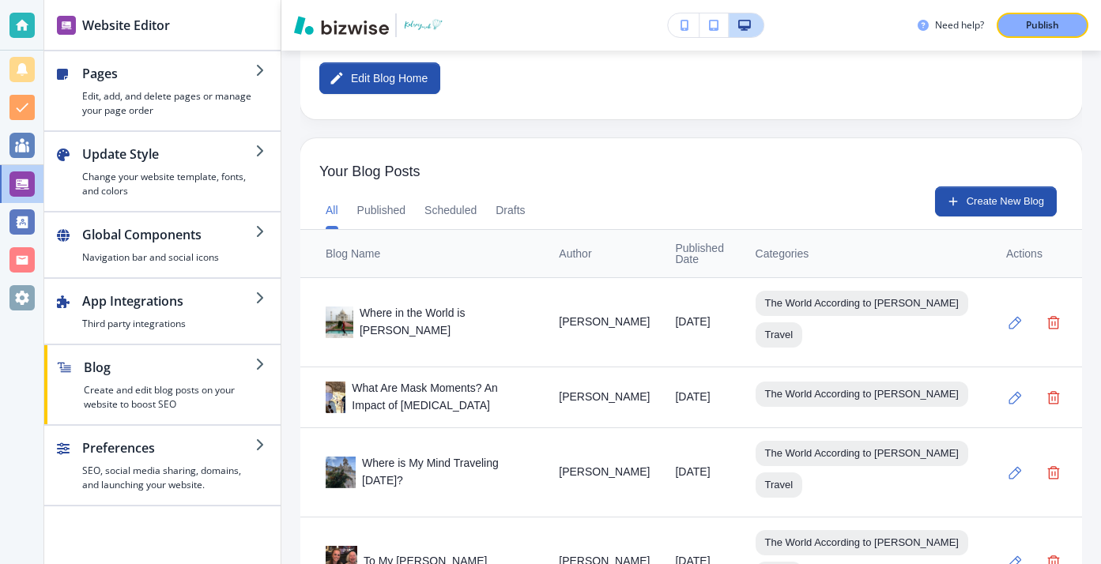
scroll to position [199, 0]
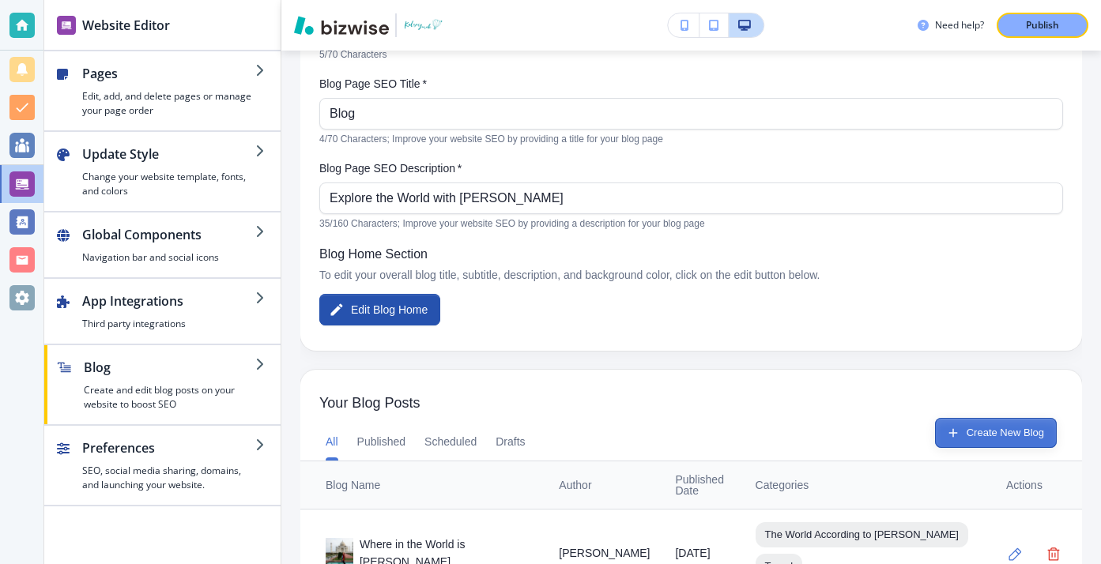
click at [1012, 423] on button "Create New Blog" at bounding box center [996, 433] width 122 height 30
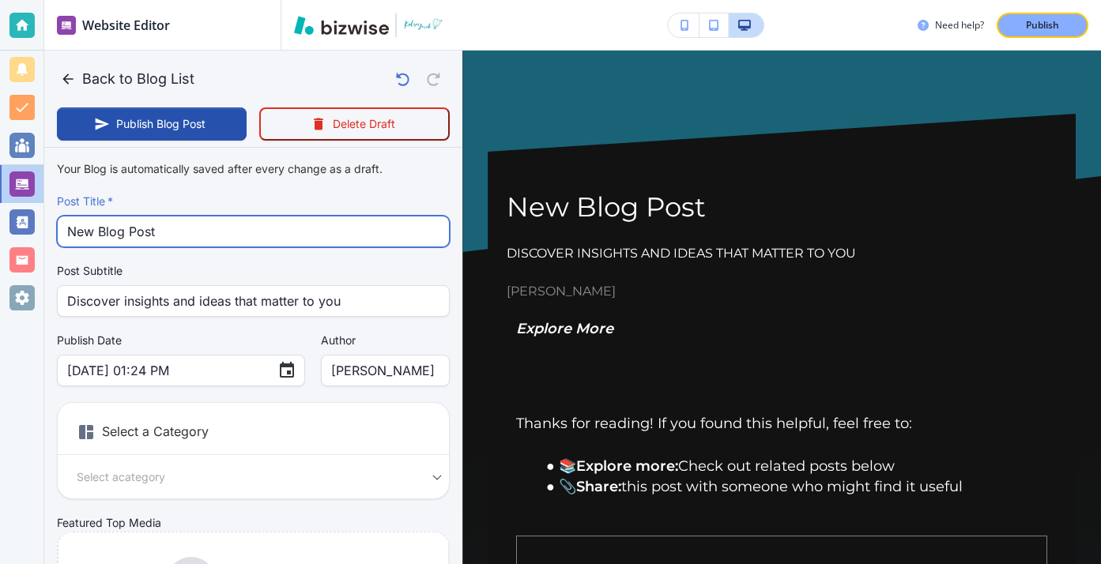
drag, startPoint x: 356, startPoint y: 236, endPoint x: 326, endPoint y: 191, distance: 53.9
click at [326, 194] on div "Post Title   * New Blog Post Post Title   *" at bounding box center [253, 221] width 393 height 54
paste input "Is Matsumoto Shave Ice Worth It?"
type input "Is Matsumoto Shave Ice Worth It?"
type input "Aug 15, 2025 01:28 PM"
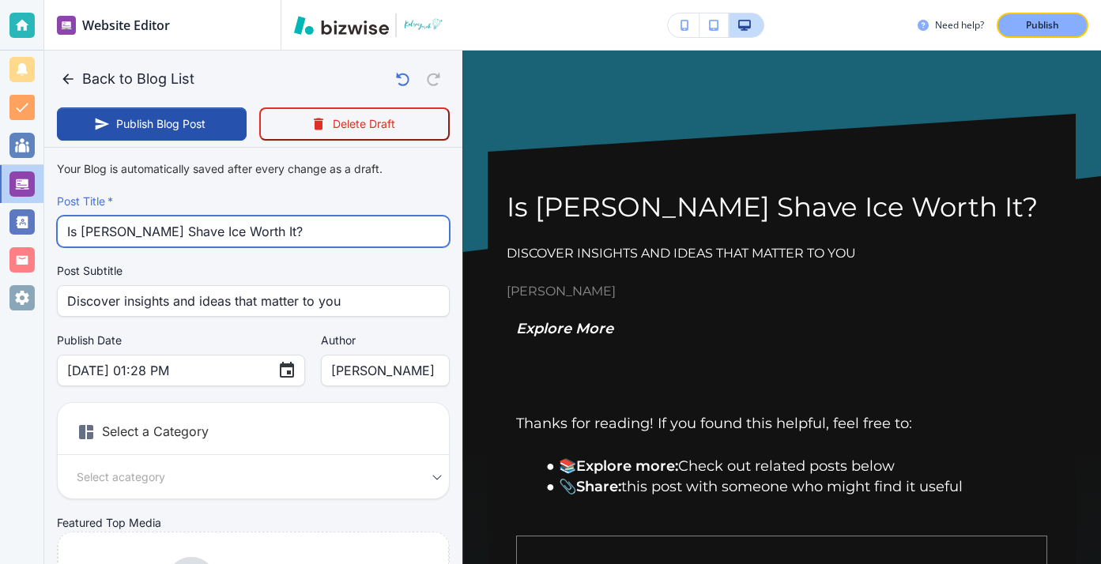
type input "Is Matsumoto Shave Ice Worth It?"
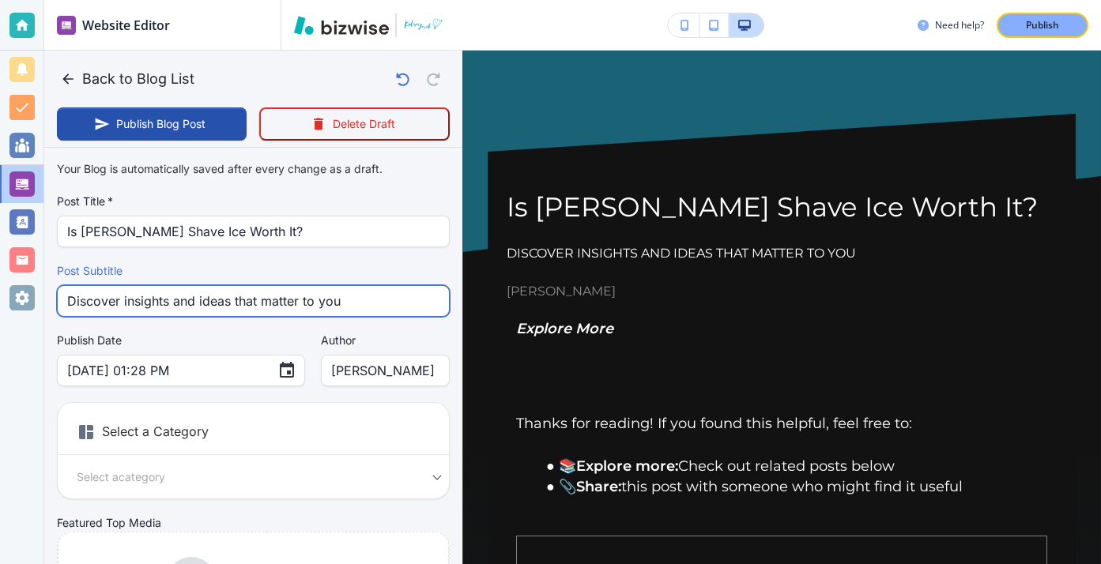
drag, startPoint x: 345, startPoint y: 296, endPoint x: 43, endPoint y: 256, distance: 304.5
click at [43, 255] on div "Website Editor Pages Edit, add, and delete pages or manage your page order Upda…" at bounding box center [550, 282] width 1101 height 564
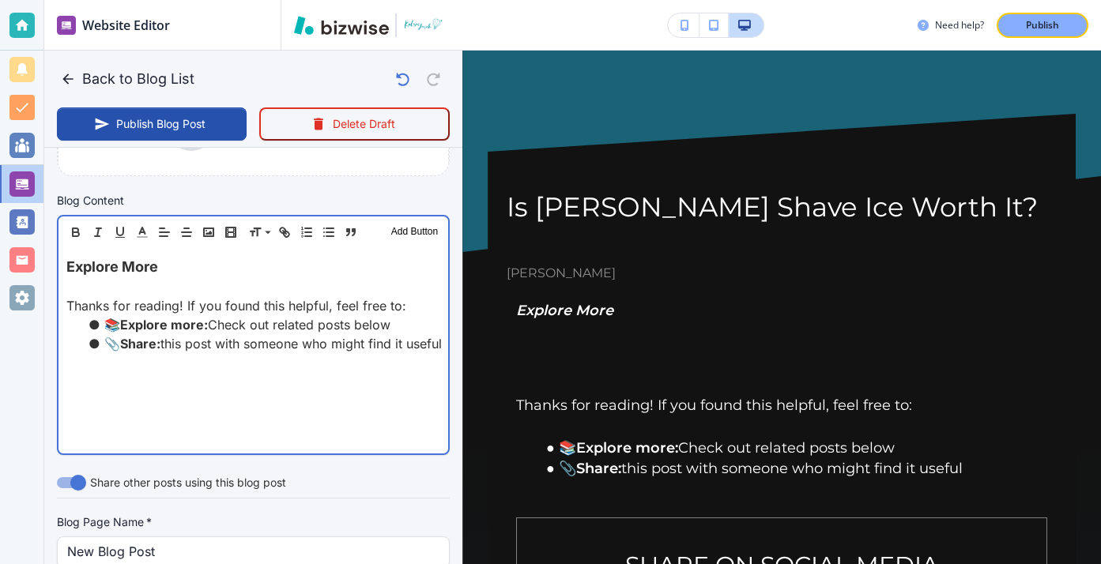
scroll to position [458, 0]
click at [185, 248] on div "Explore More Thanks for reading! If you found this helpful, feel free to: 📚 Exp…" at bounding box center [253, 349] width 390 height 205
drag, startPoint x: 185, startPoint y: 262, endPoint x: -13, endPoint y: 271, distance: 198.6
click at [0, 0] on html "Website Editor Pages Edit, add, and delete pages or manage your page order Upda…" at bounding box center [550, 0] width 1101 height 0
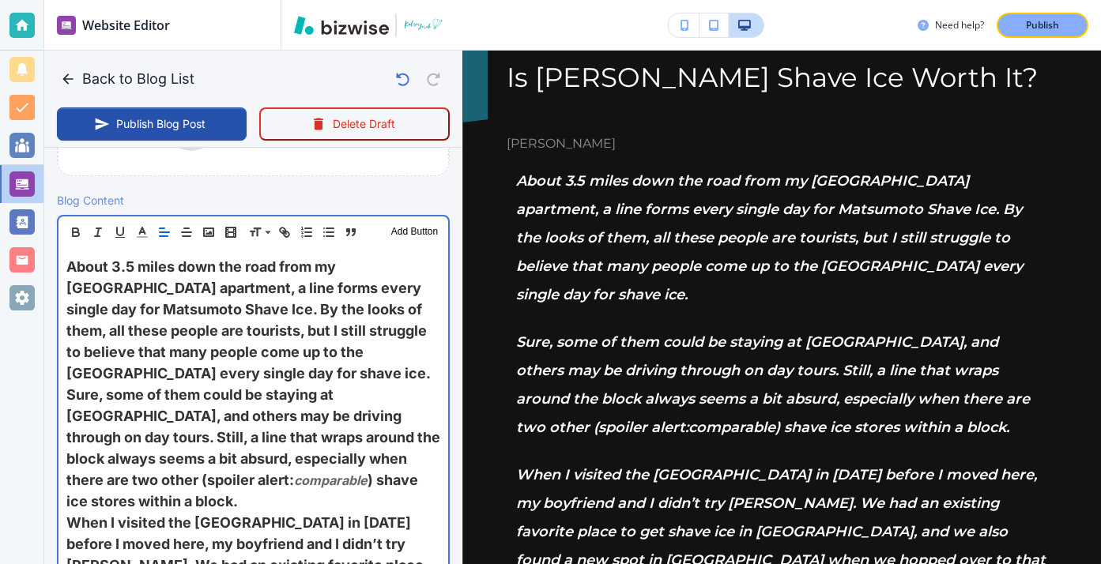
scroll to position [0, 0]
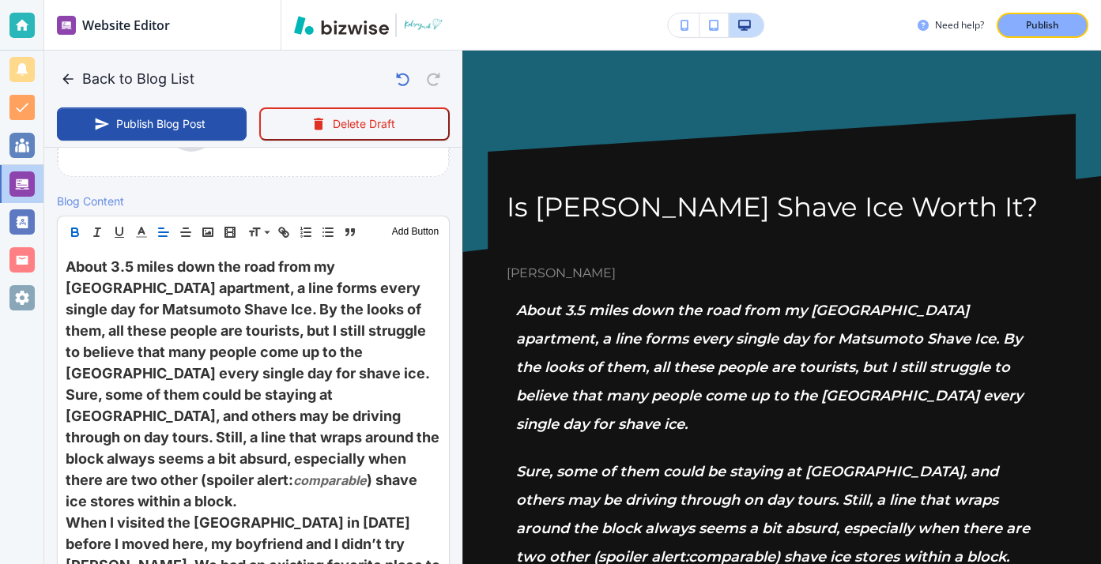
click at [76, 228] on icon "button" at bounding box center [75, 232] width 14 height 14
click at [76, 228] on icon "button" at bounding box center [75, 231] width 14 height 14
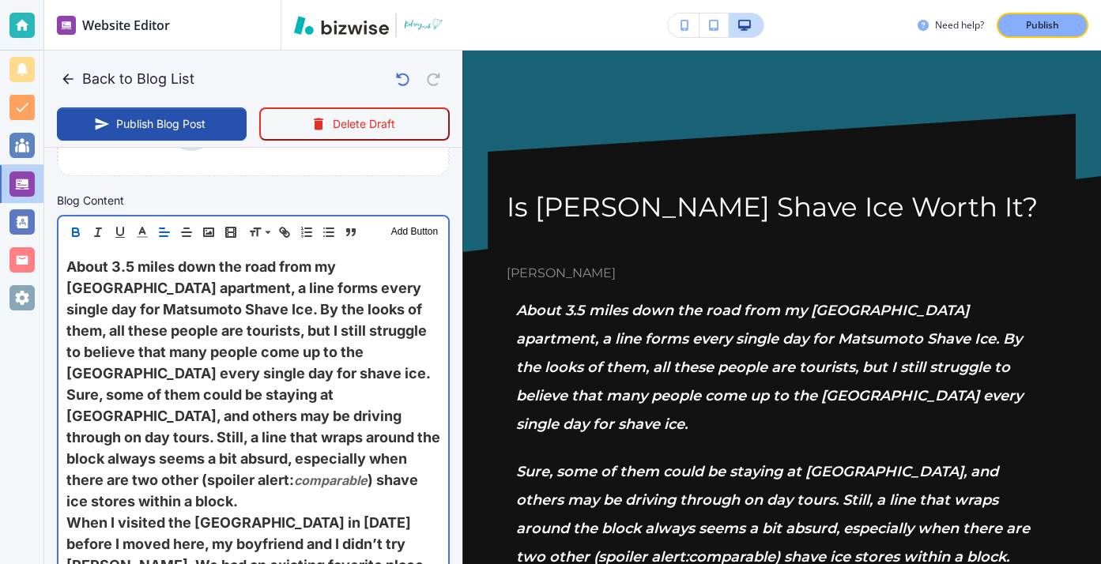
scroll to position [457, 0]
click at [283, 343] on span "About 3.5 miles down the road from my Waialua apartment, a line forms every sin…" at bounding box center [248, 319] width 364 height 123
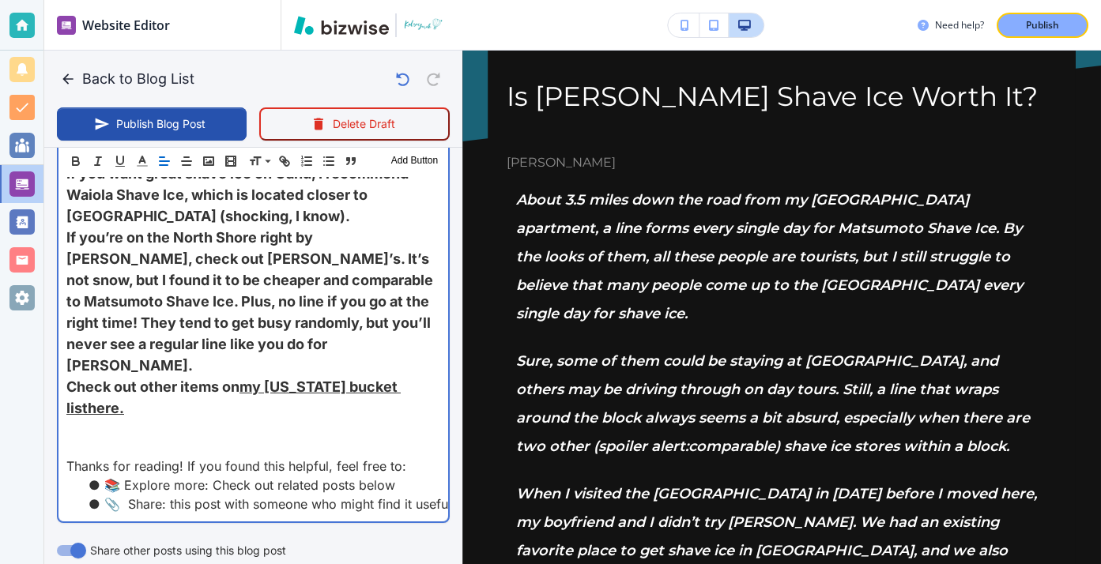
scroll to position [1793, 0]
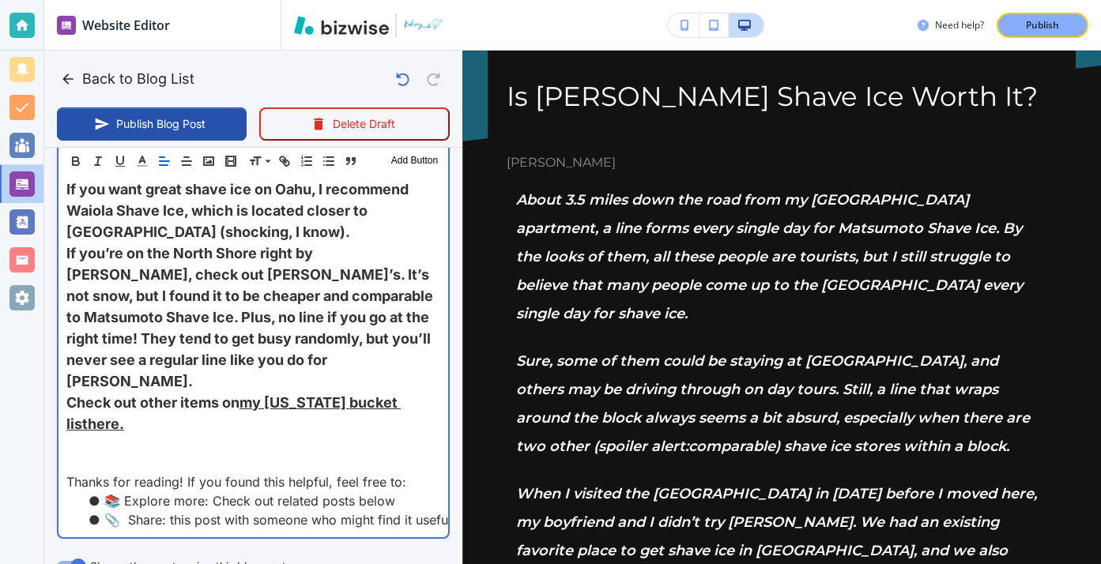
click at [268, 473] on p "Thanks for reading! If you found this helpful, feel free to:" at bounding box center [253, 482] width 374 height 19
click at [245, 454] on p at bounding box center [253, 463] width 374 height 19
type input "Aug 15, 2025 01:29 PM"
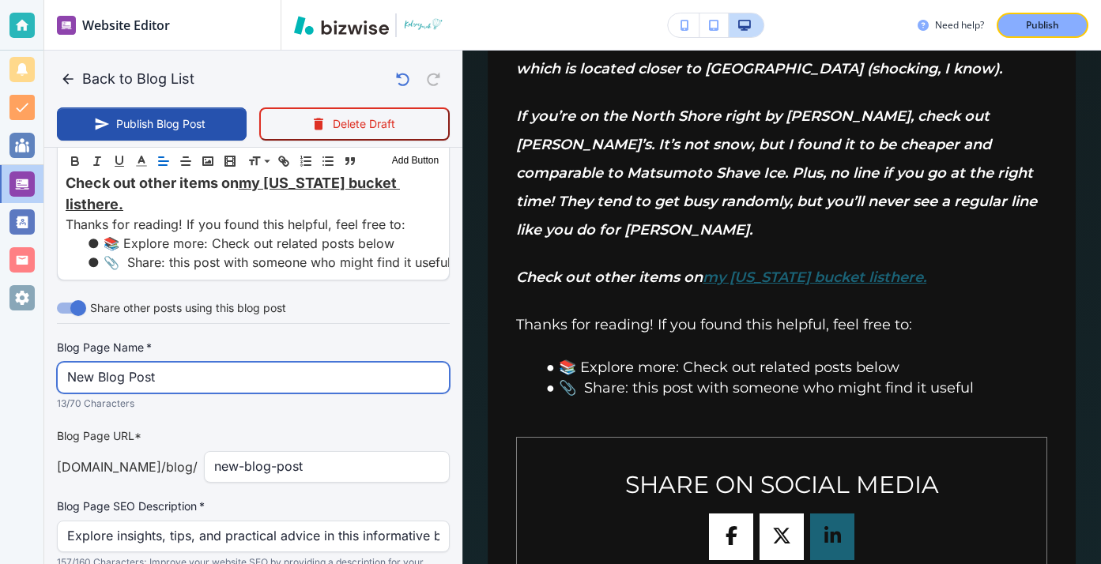
scroll to position [1989, 0]
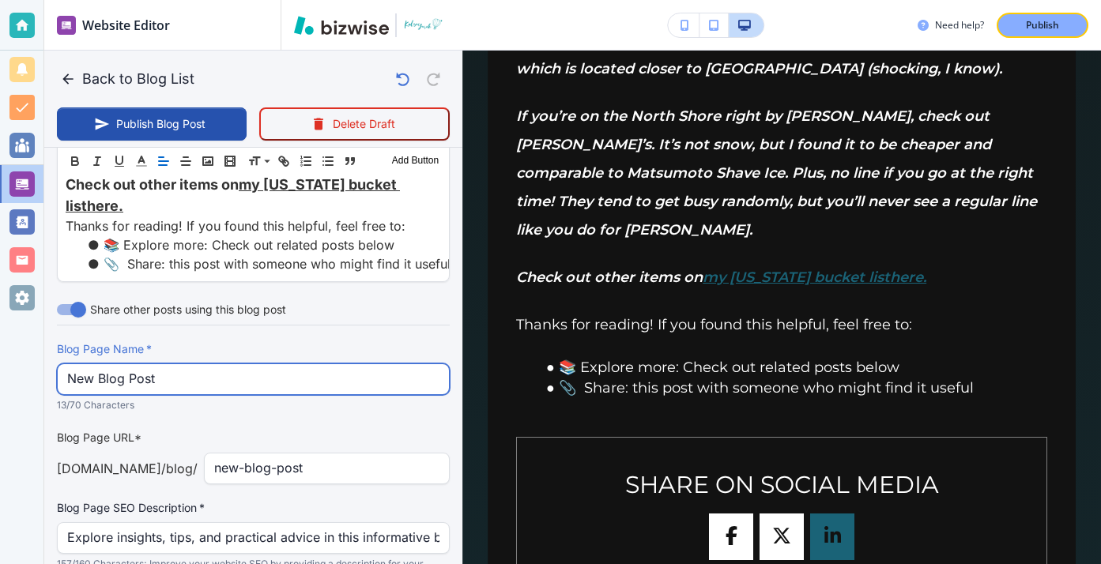
drag, startPoint x: 269, startPoint y: 292, endPoint x: 180, endPoint y: 219, distance: 115.2
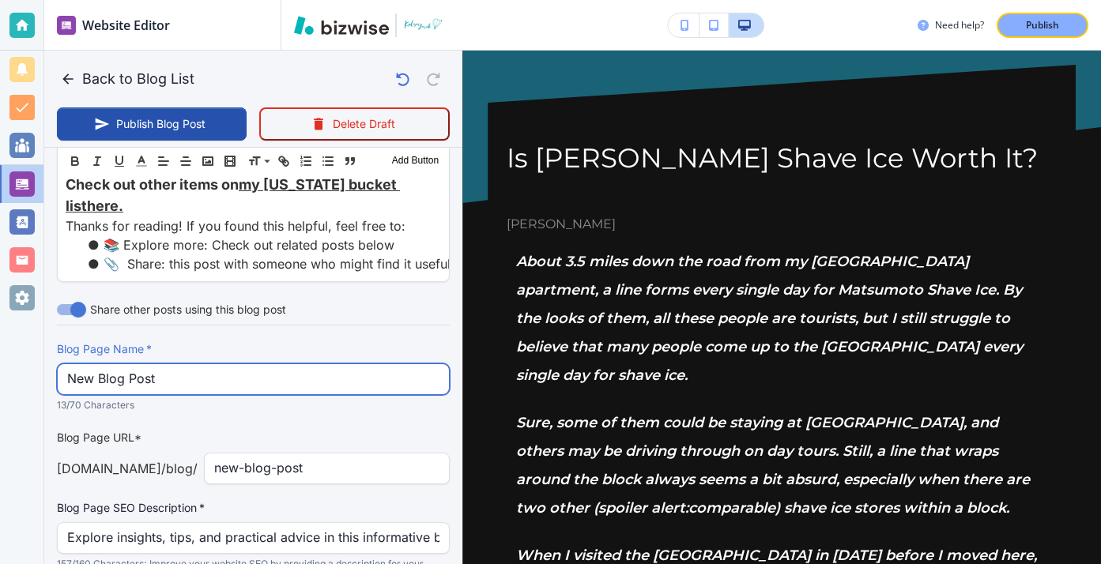
scroll to position [0, 0]
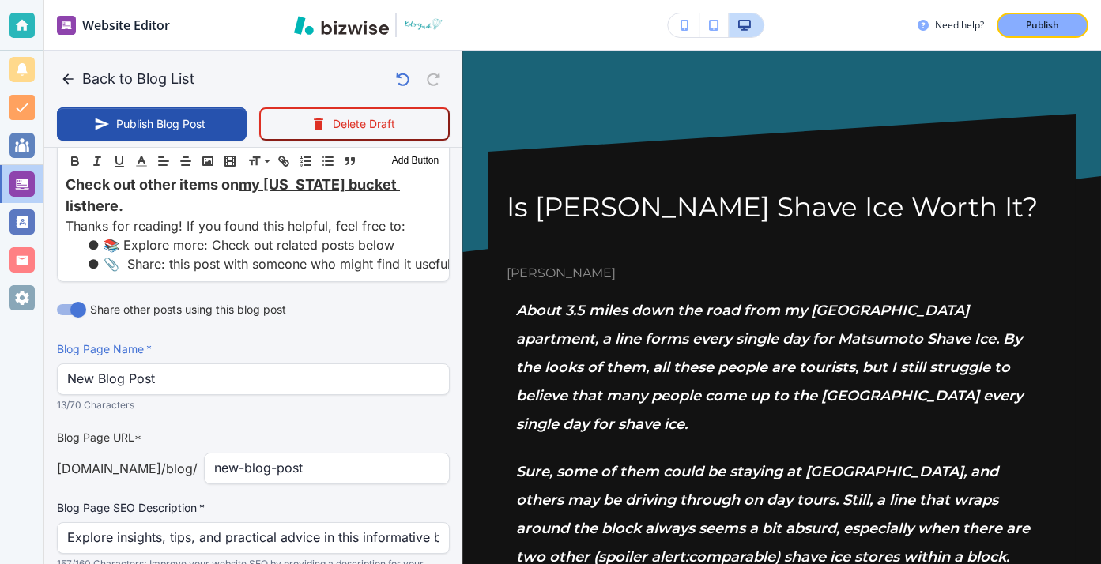
click at [544, 240] on div "Is Matsumoto Shave Ice Worth It? Kelsey Yurek" at bounding box center [782, 237] width 550 height 94
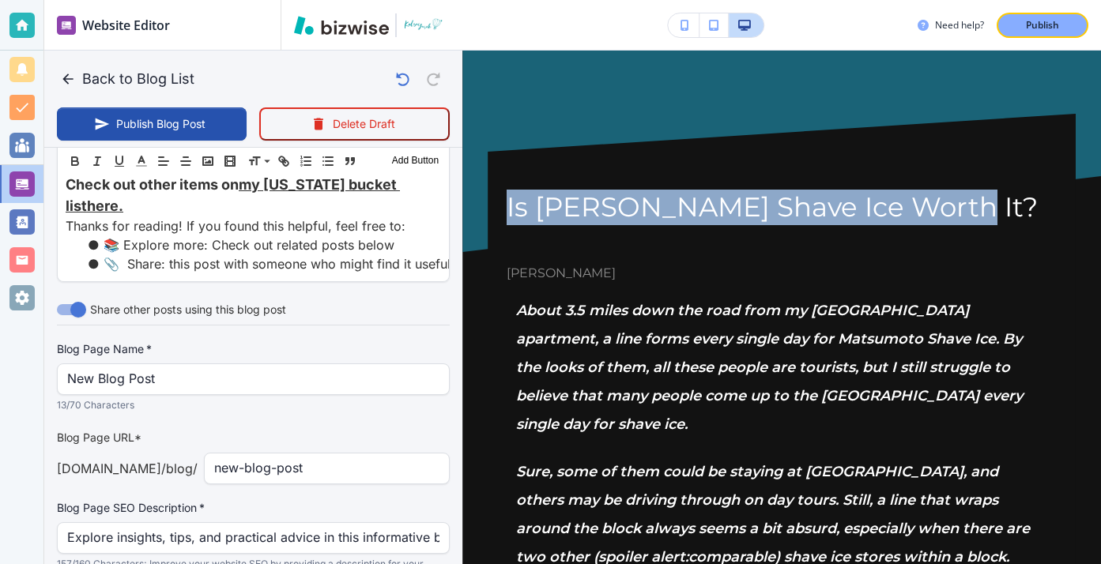
drag, startPoint x: 498, startPoint y: 185, endPoint x: 1016, endPoint y: 194, distance: 517.7
copy h1 "Is Matsumoto Shave Ice Worth It?"
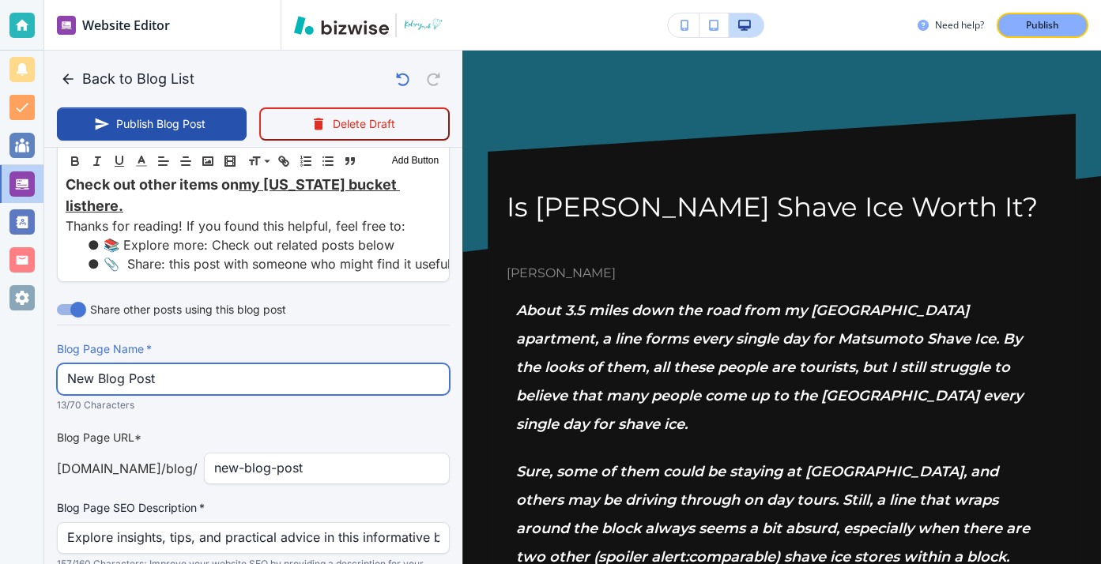
drag, startPoint x: 205, startPoint y: 300, endPoint x: 159, endPoint y: 228, distance: 85.3
paste input "Is Matsumoto Shave Ice Worth It?"
type input "Is Matsumoto Shave Ice Worth It?"
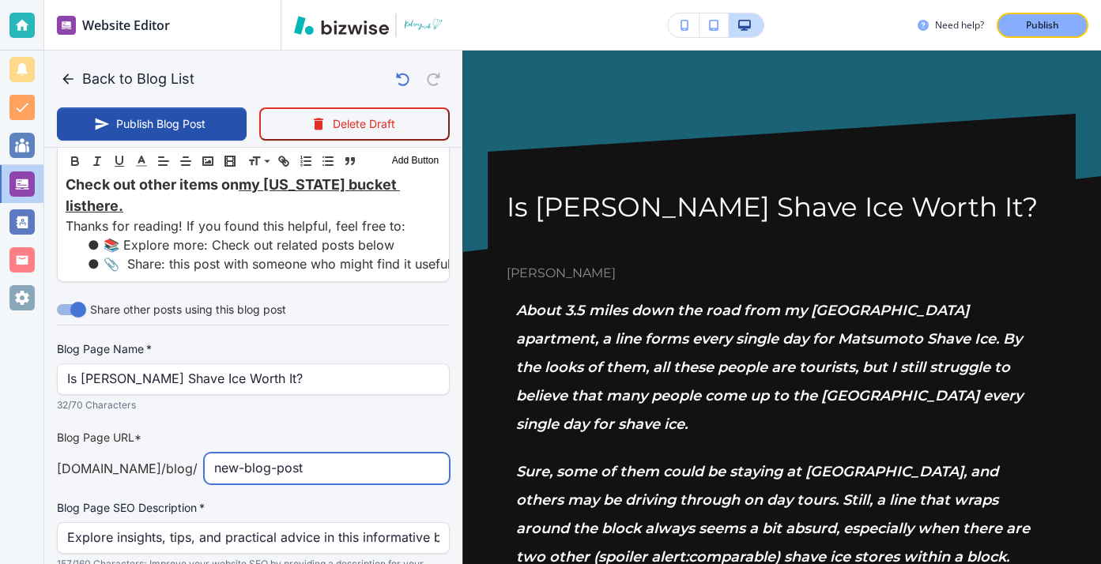
drag, startPoint x: 315, startPoint y: 375, endPoint x: 167, endPoint y: 367, distance: 148.8
click at [171, 429] on div "Blog Page URL* kelseyyurek.com /blog / new-blog-post ​" at bounding box center [253, 456] width 393 height 55
type input "is-matsumoto-shave-ice-worth-it"
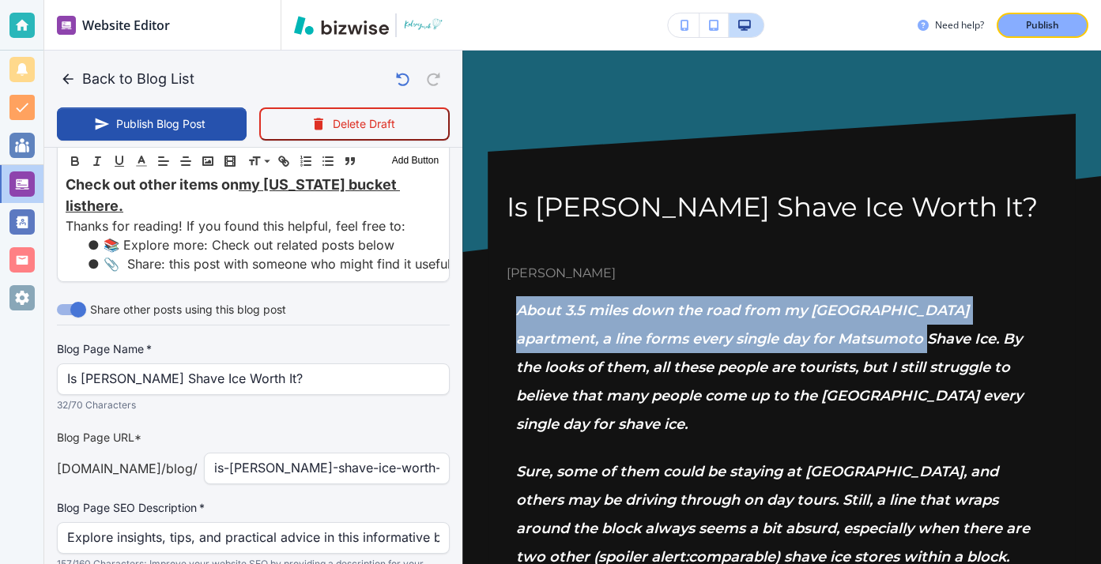
drag, startPoint x: 514, startPoint y: 311, endPoint x: 822, endPoint y: 343, distance: 309.9
copy span "About 3.5 miles down the road from my Waialua apartment, a line forms every sin…"
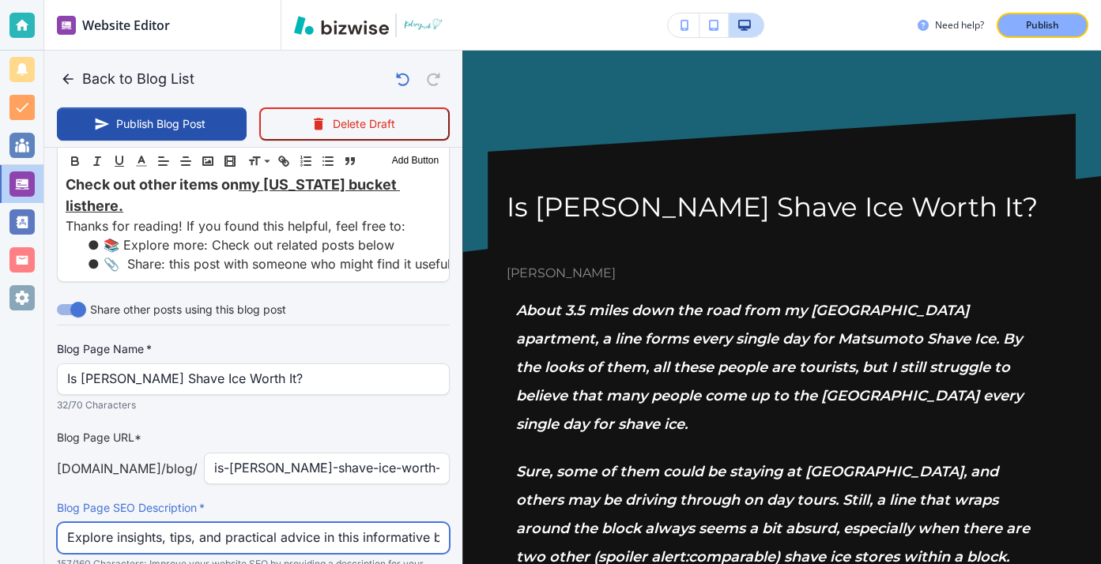
click at [403, 523] on input "Explore insights, tips, and practical advice in this informative blog post. Dis…" at bounding box center [253, 538] width 372 height 30
type input "Aug 15, 2025 01:30 PM"
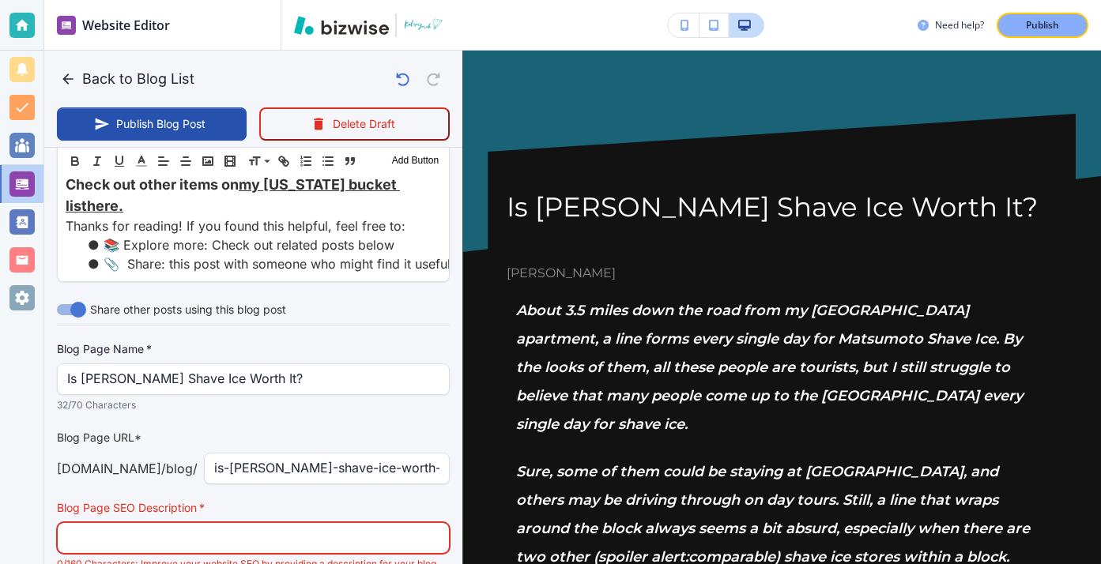
paste input "About 3.5 miles down the road from my Waialua apartment, a line forms every sin…"
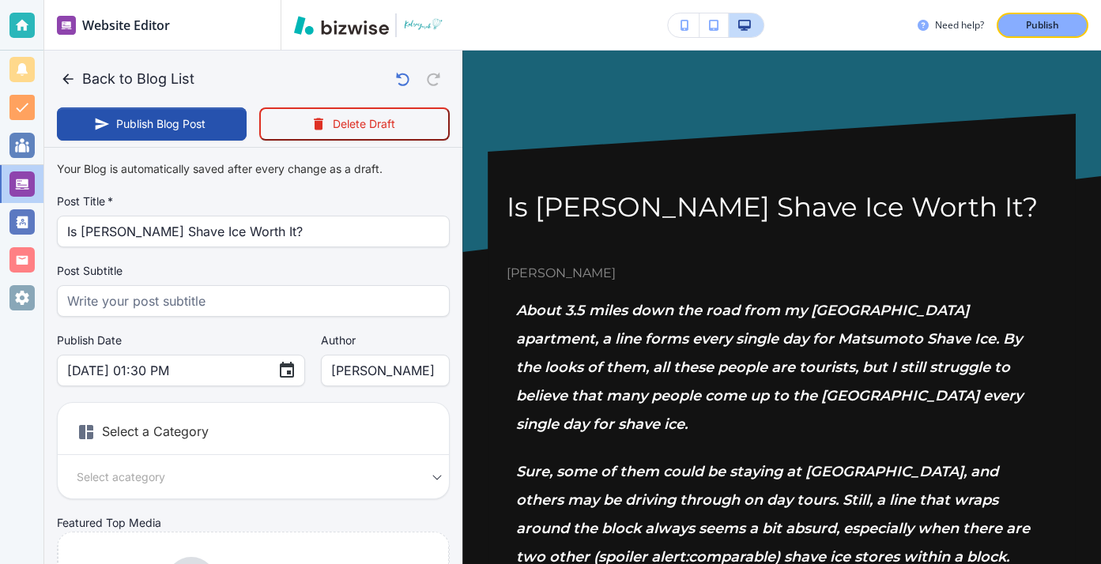
type input "About 3.5 miles down the road from my Waialua apartment, a line forms every sin…"
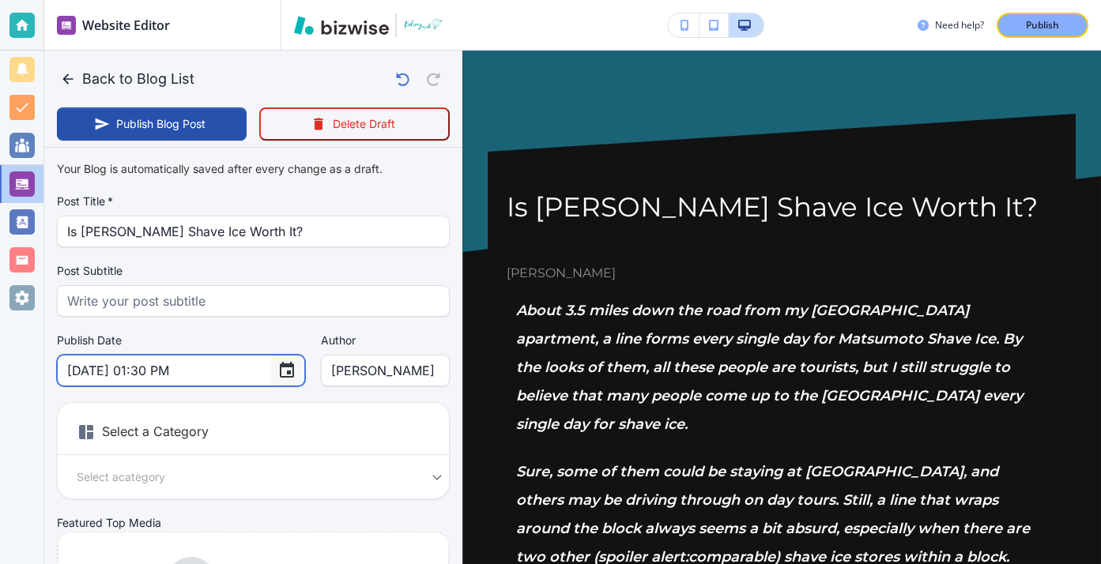
click at [271, 380] on button "Choose date, selected date is Aug 15, 2025" at bounding box center [287, 371] width 32 height 32
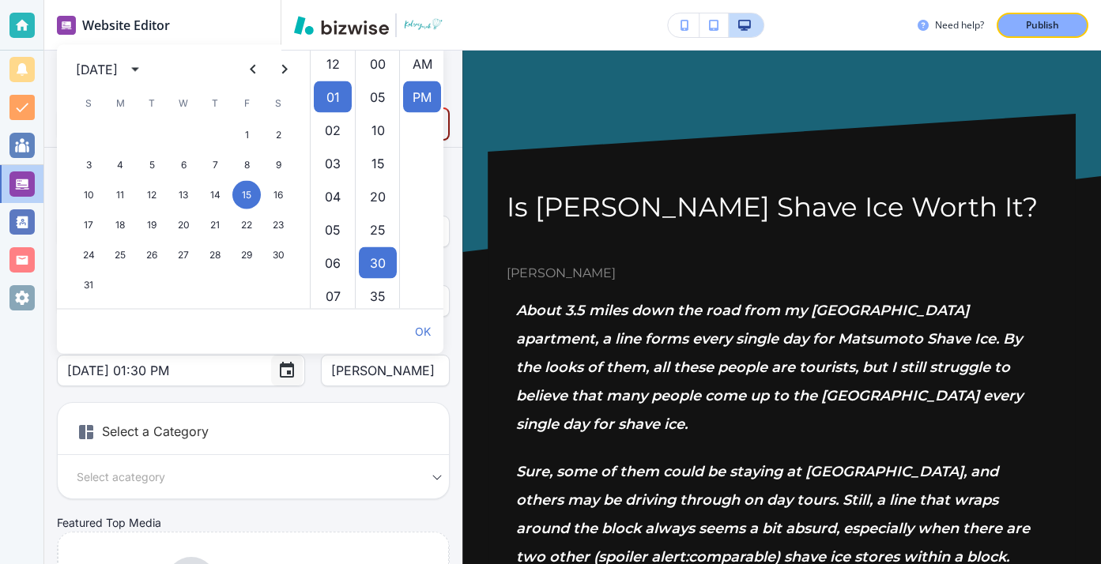
scroll to position [33, 0]
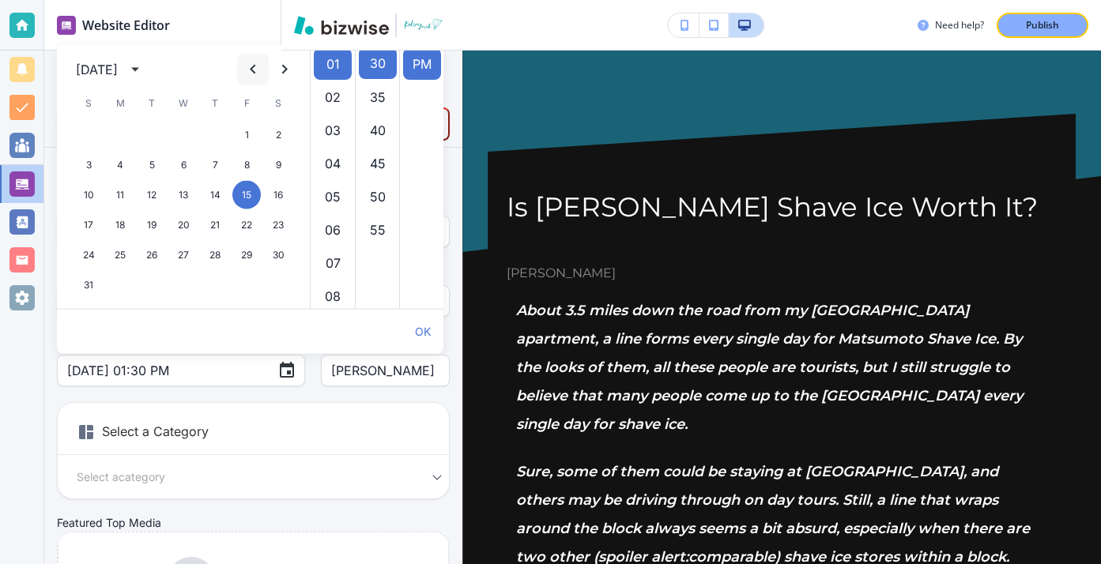
click at [243, 67] on button "Previous month" at bounding box center [253, 70] width 32 height 32
click at [243, 67] on icon "Previous month" at bounding box center [252, 69] width 19 height 19
click at [190, 195] on button "14" at bounding box center [183, 195] width 28 height 28
click at [145, 76] on icon "calendar view is open, switch to year view" at bounding box center [135, 69] width 19 height 19
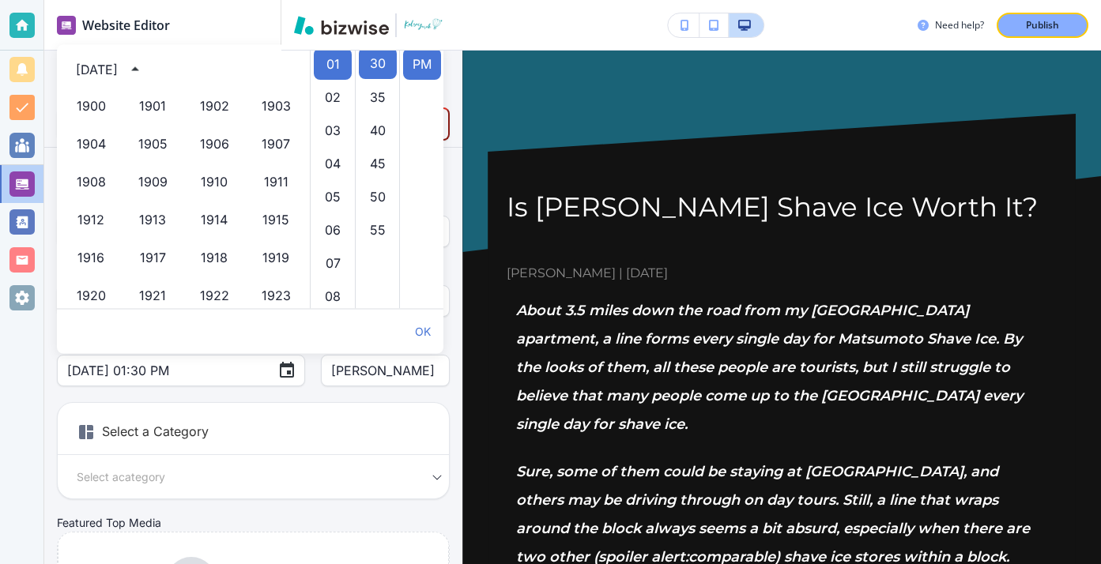
scroll to position [1084, 0]
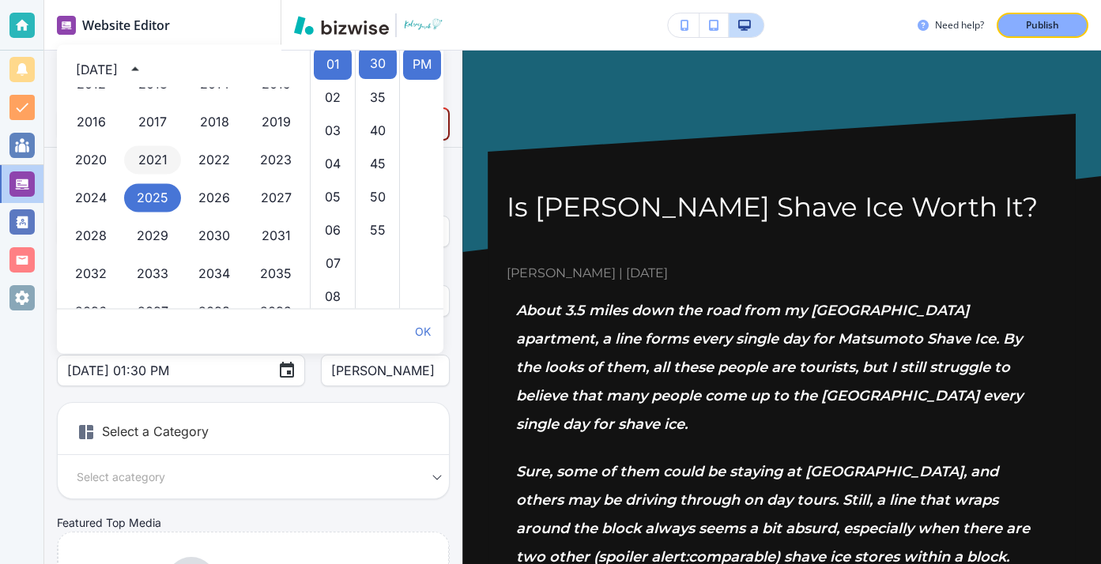
click at [147, 148] on button "2021" at bounding box center [152, 160] width 57 height 28
type input "May 14, 2021 01:30 PM"
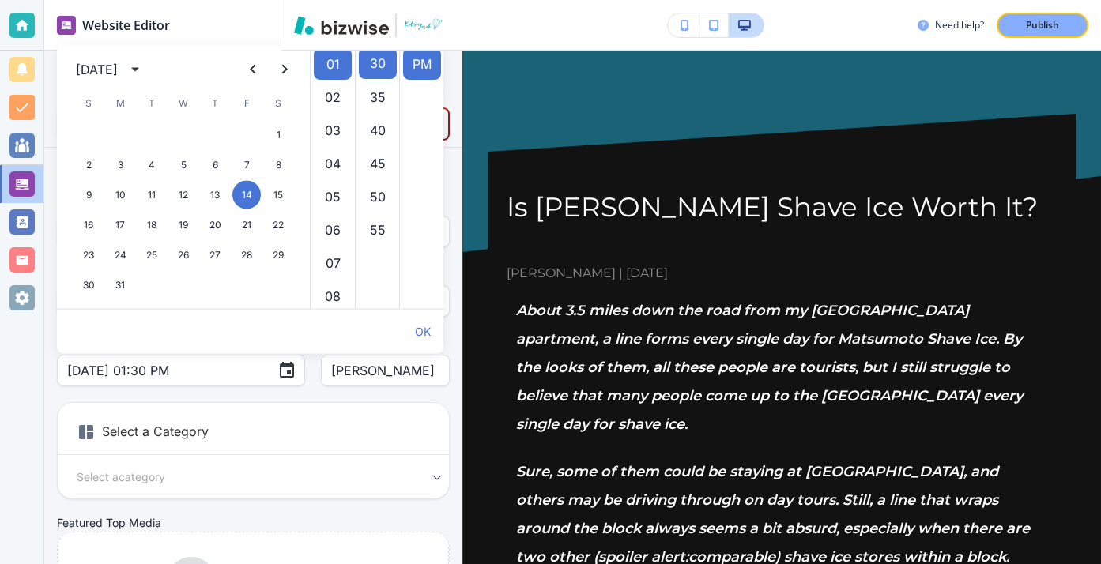
click at [289, 402] on div "Select a Category Select a category Select a Category" at bounding box center [253, 450] width 393 height 97
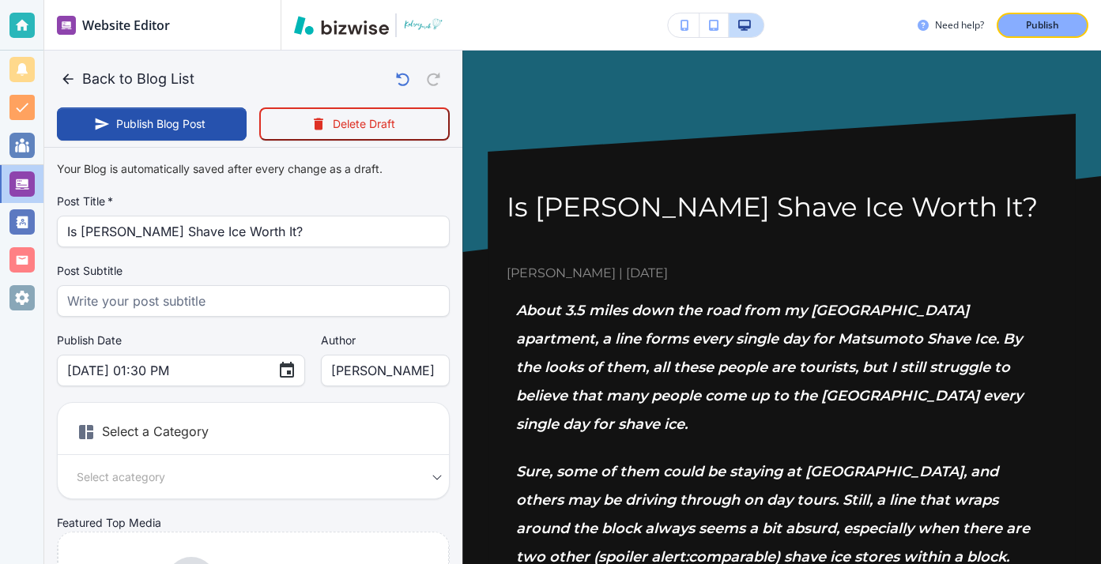
click at [290, 412] on div "Select a Category Select a category Select a Category" at bounding box center [253, 450] width 393 height 97
click at [73, 432] on h6 "Select a Category" at bounding box center [253, 436] width 391 height 40
click at [137, 0] on body "Website Editor Pages Edit, add, and delete pages or manage your page order Upda…" at bounding box center [550, 0] width 1101 height 0
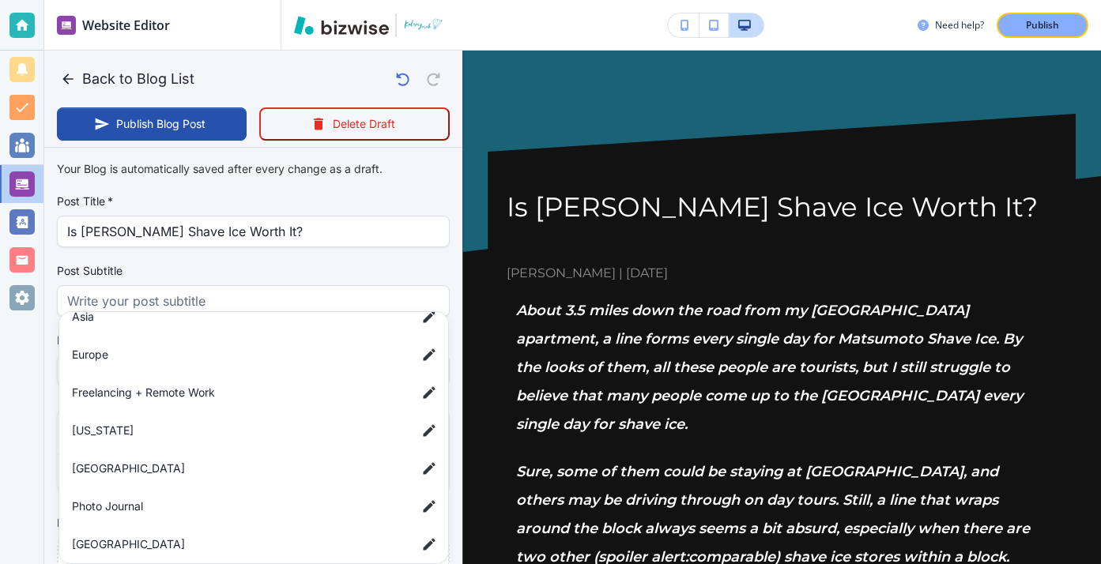
scroll to position [145, 0]
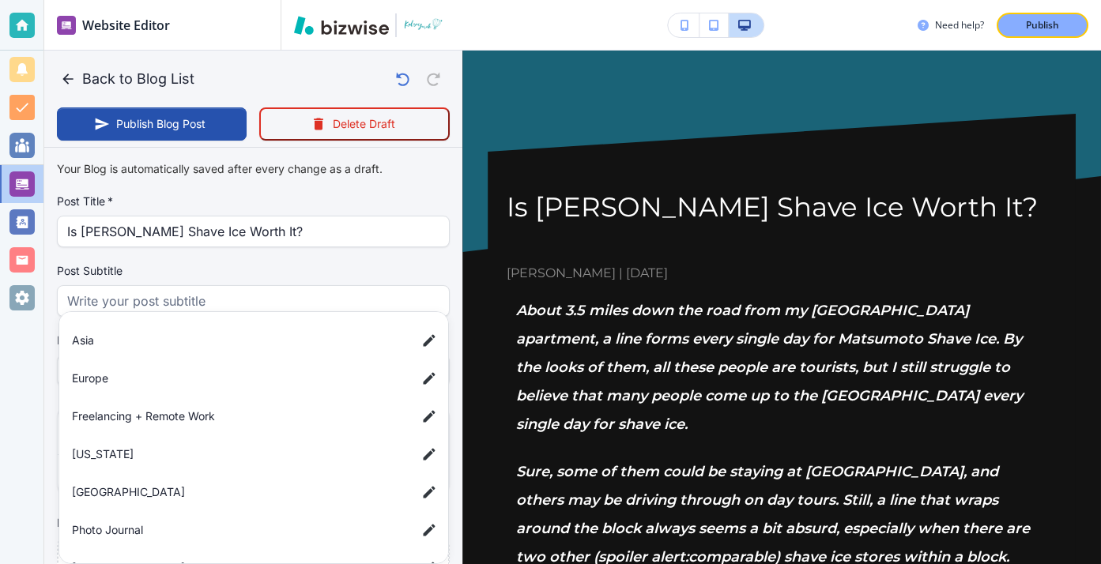
click at [158, 455] on span "[US_STATE]" at bounding box center [238, 454] width 332 height 17
type input "a42c88d85c3a2ee25909d"
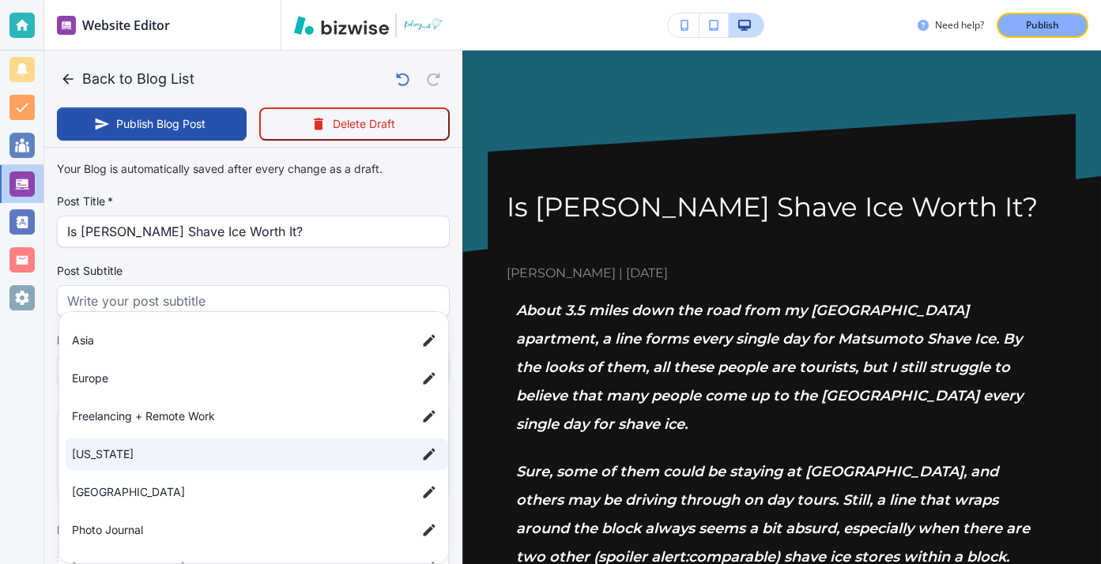
click at [349, 288] on div at bounding box center [550, 282] width 1101 height 564
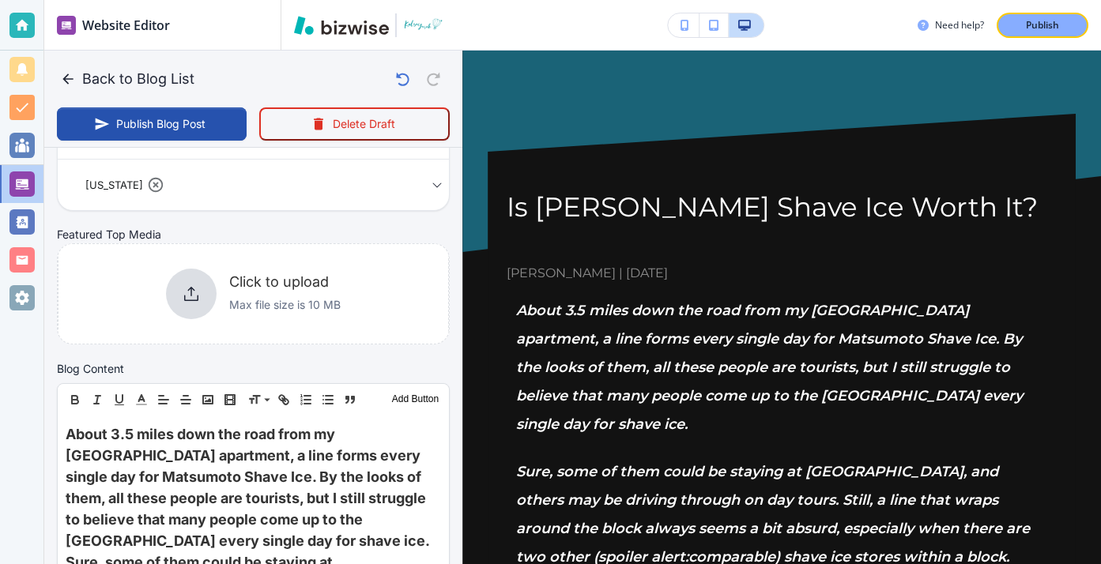
scroll to position [318, 0]
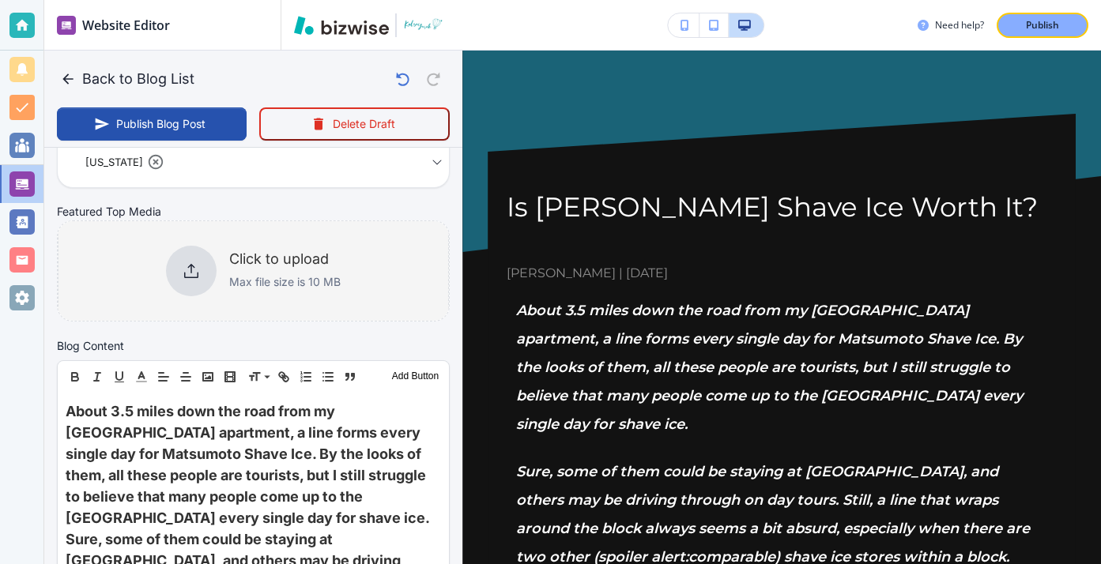
click at [357, 228] on div "Click to upload Max file size is 10 MB" at bounding box center [253, 271] width 391 height 128
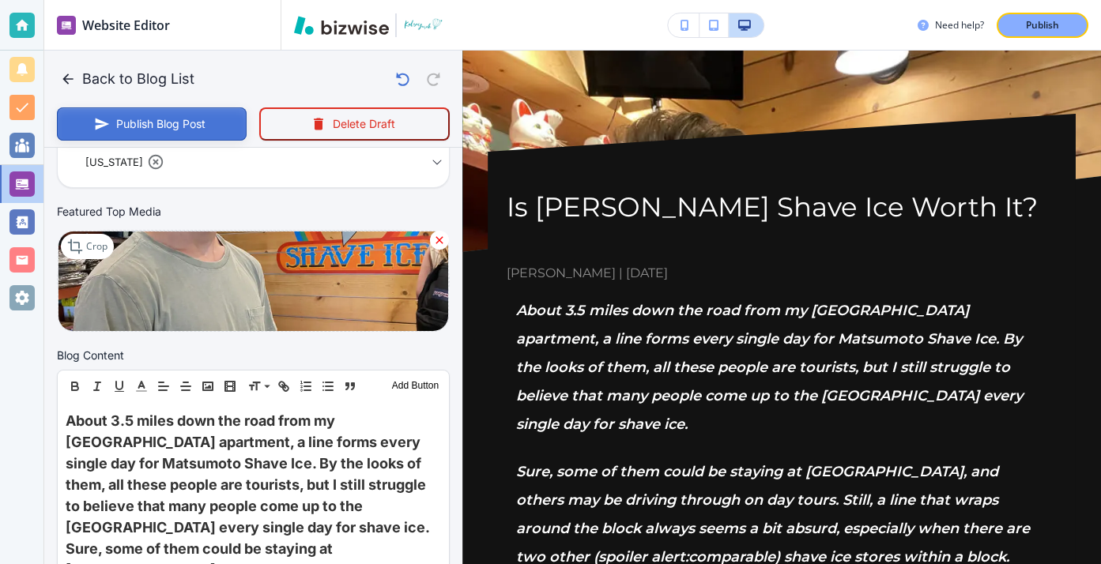
click at [141, 113] on button "Publish Blog Post" at bounding box center [152, 123] width 190 height 33
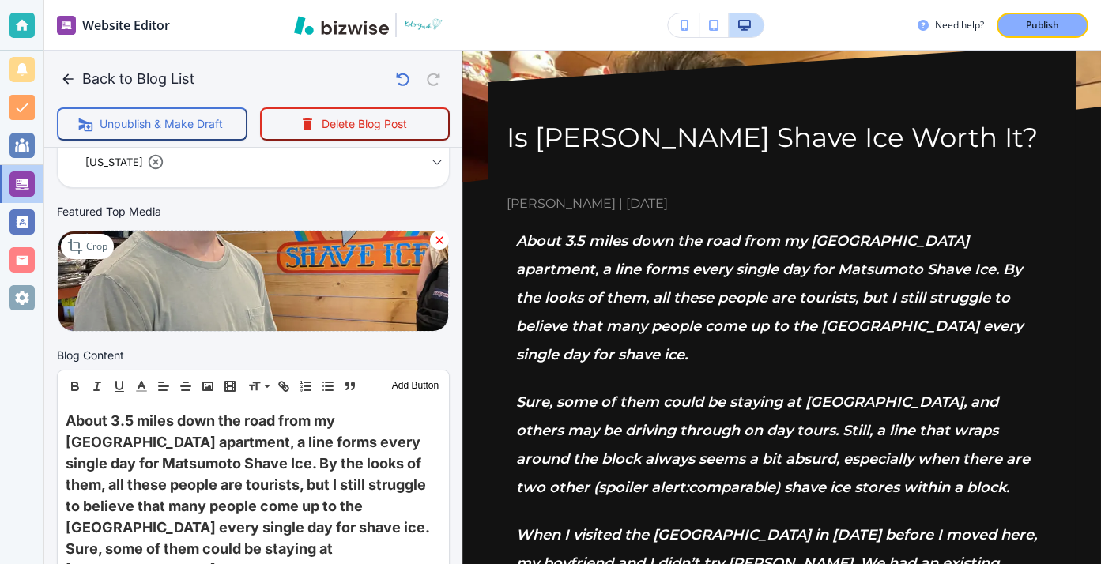
scroll to position [0, 0]
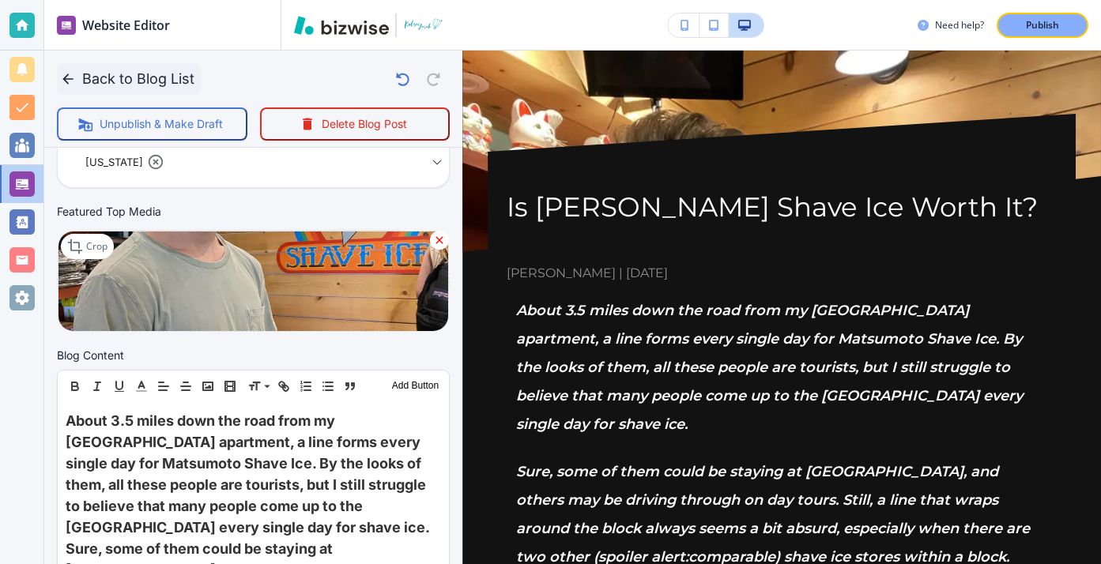
click at [82, 72] on button "Back to Blog List" at bounding box center [129, 79] width 144 height 32
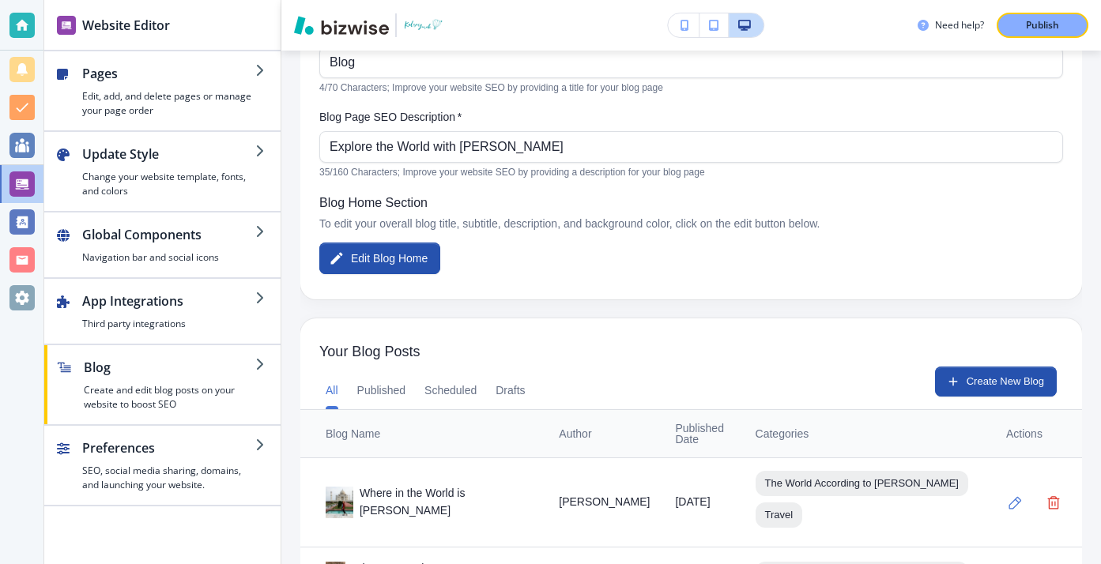
scroll to position [284, 0]
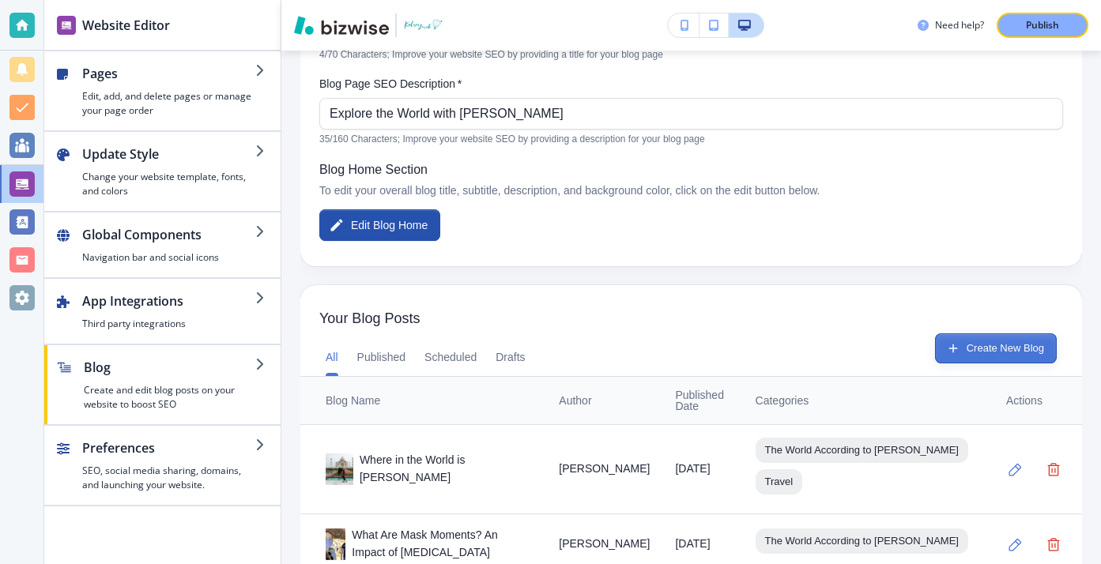
click at [946, 345] on icon "button" at bounding box center [953, 348] width 14 height 14
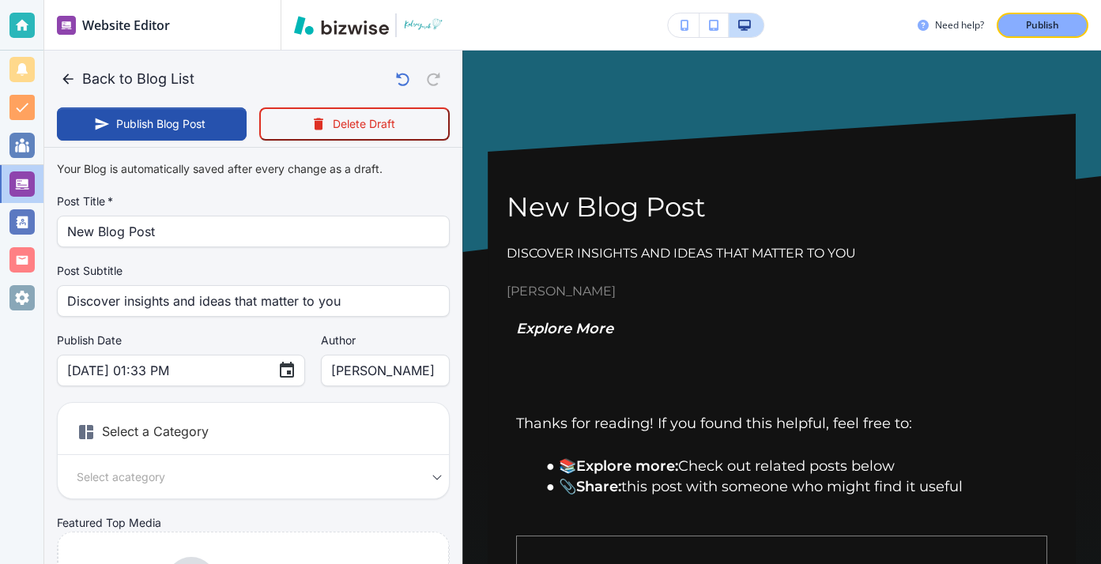
type input "Aug 15, 2025 01:36 PM"
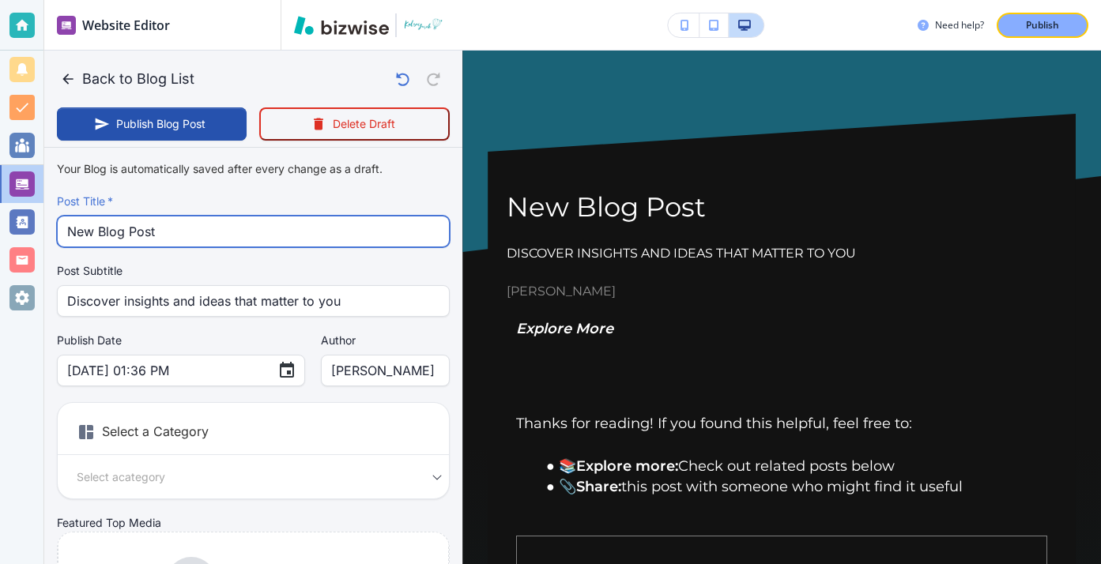
click at [277, 224] on input "New Blog Post" at bounding box center [253, 232] width 372 height 30
click at [276, 224] on input "New Blog Post" at bounding box center [253, 232] width 372 height 30
click at [275, 224] on input "New Blog Post" at bounding box center [253, 232] width 372 height 30
paste input "Top 7 Countries I'd Call Home"
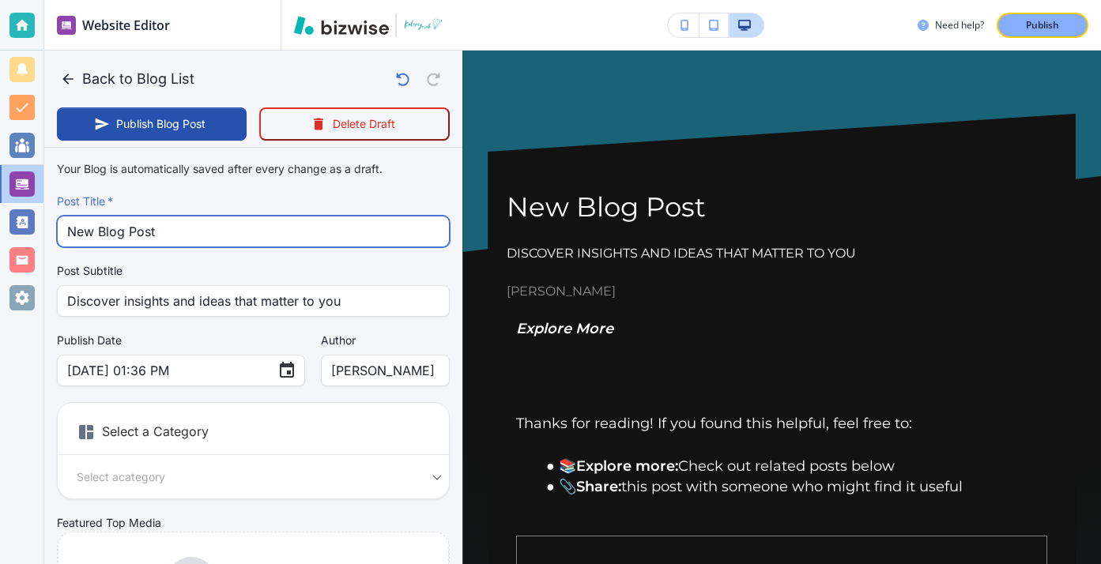
type input "Top 7 Countries I'd Call Home"
type input "Aug 15, 2025 01:37 PM"
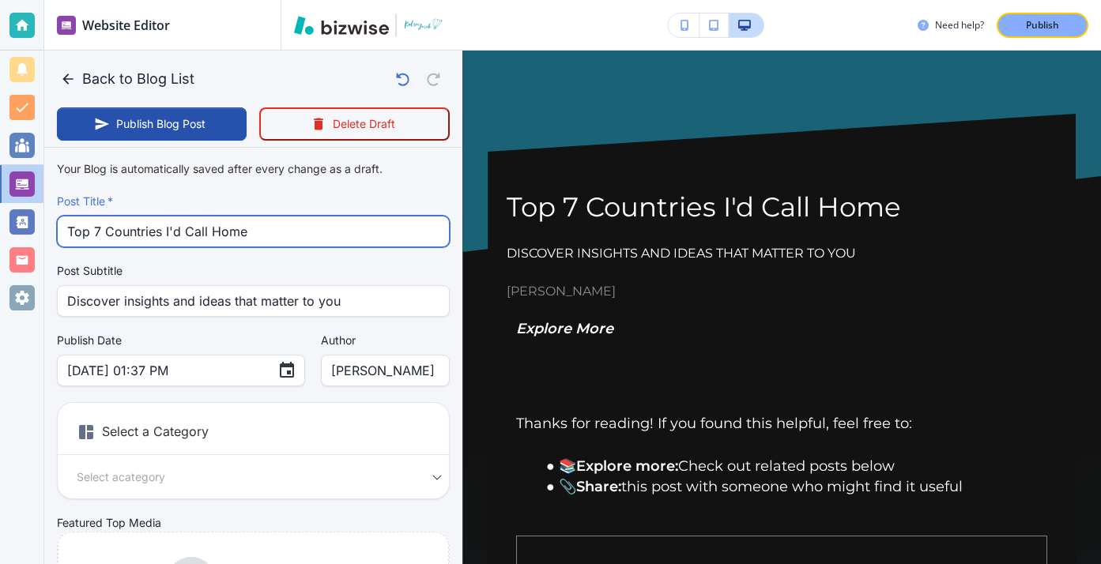
type input "Top 7 Countries I'd Call Home"
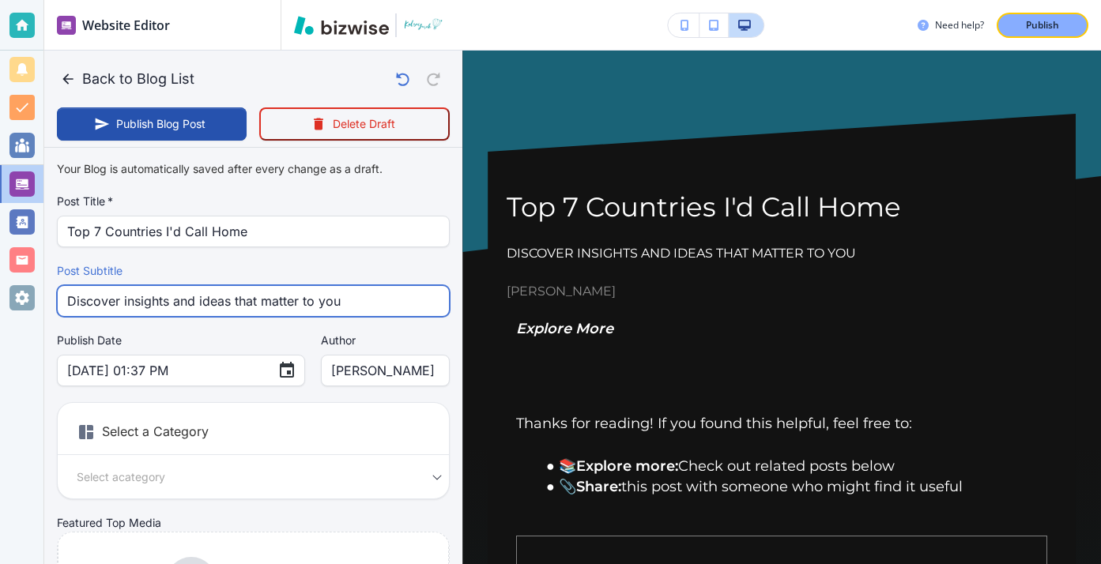
drag, startPoint x: 352, startPoint y: 290, endPoint x: 371, endPoint y: 307, distance: 25.2
click at [371, 307] on input "Discover insights and ideas that matter to you" at bounding box center [253, 301] width 372 height 30
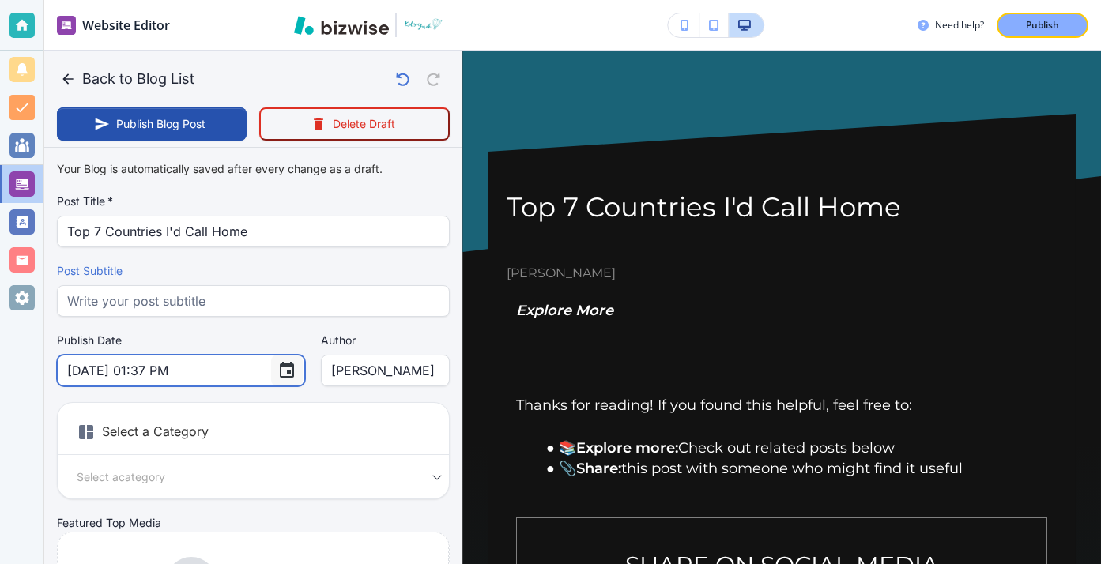
click at [277, 361] on icon "Choose date, selected date is Aug 15, 2025" at bounding box center [286, 370] width 19 height 19
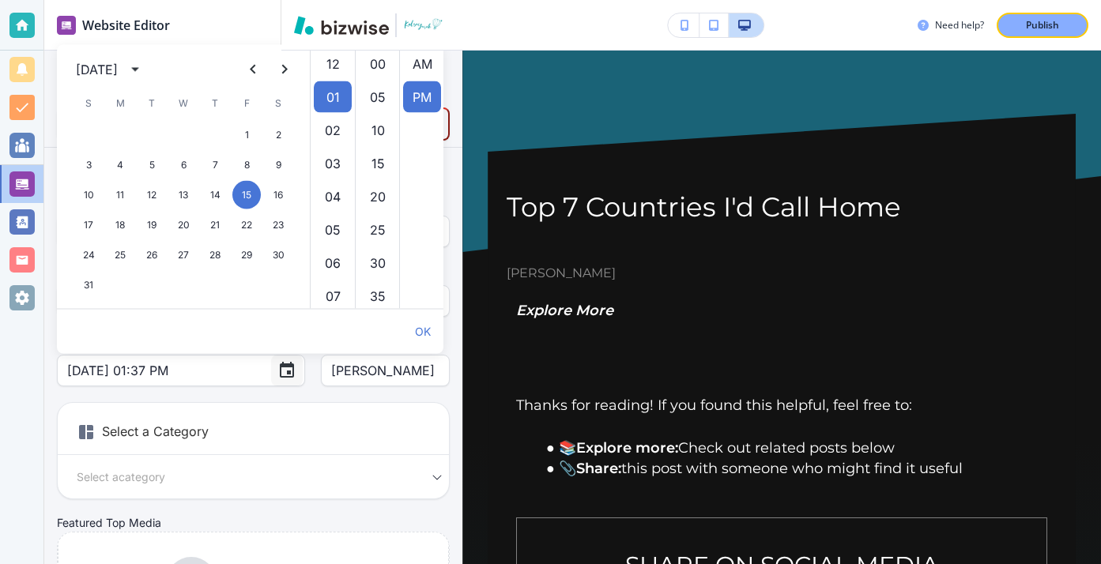
scroll to position [33, 0]
click at [118, 78] on div "[DATE]" at bounding box center [97, 69] width 42 height 19
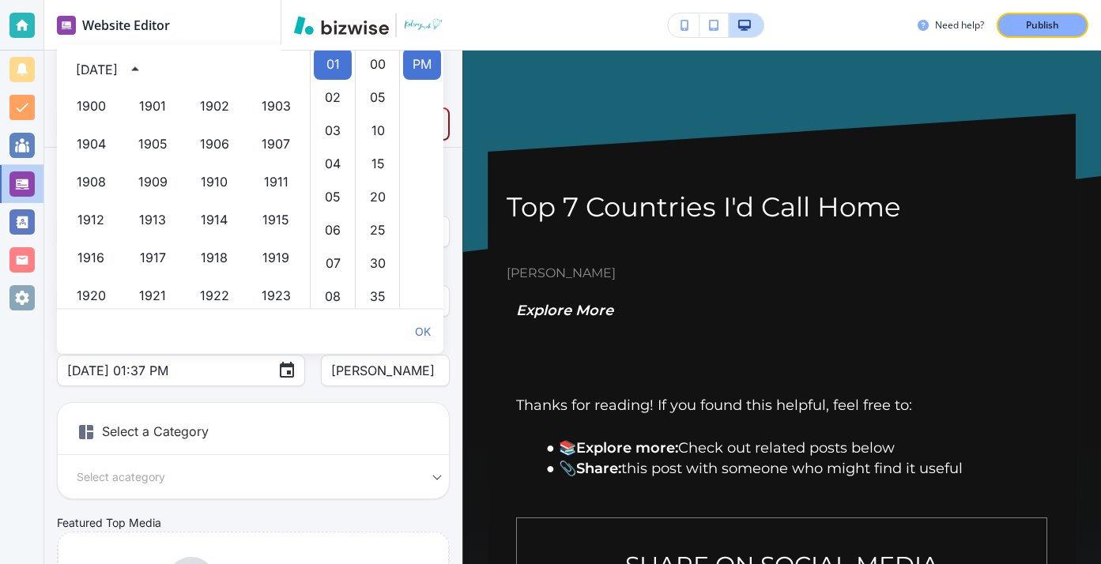
scroll to position [1084, 0]
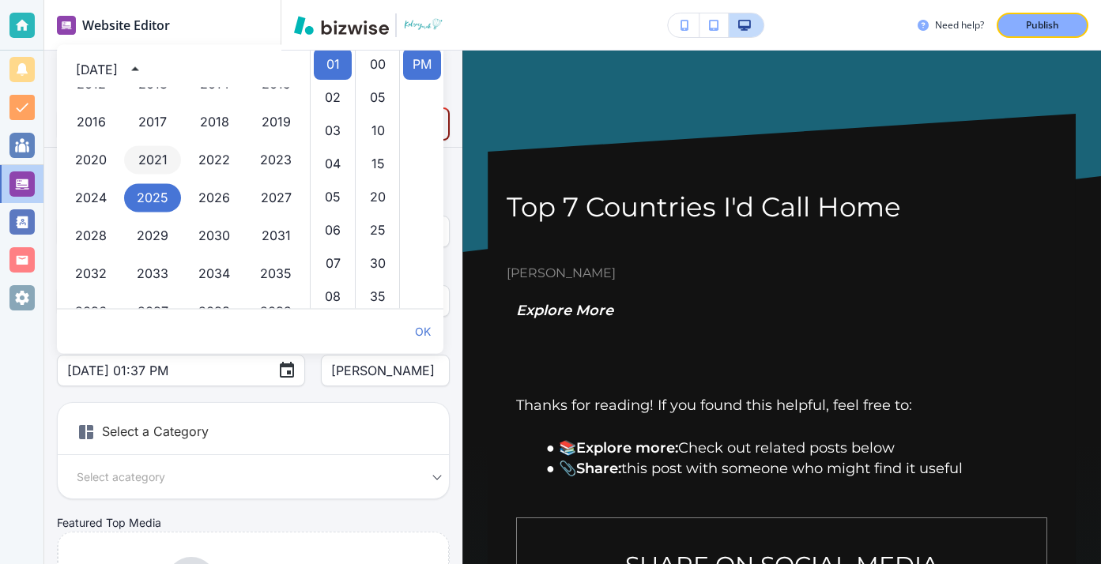
click at [149, 149] on button "2021" at bounding box center [152, 160] width 57 height 28
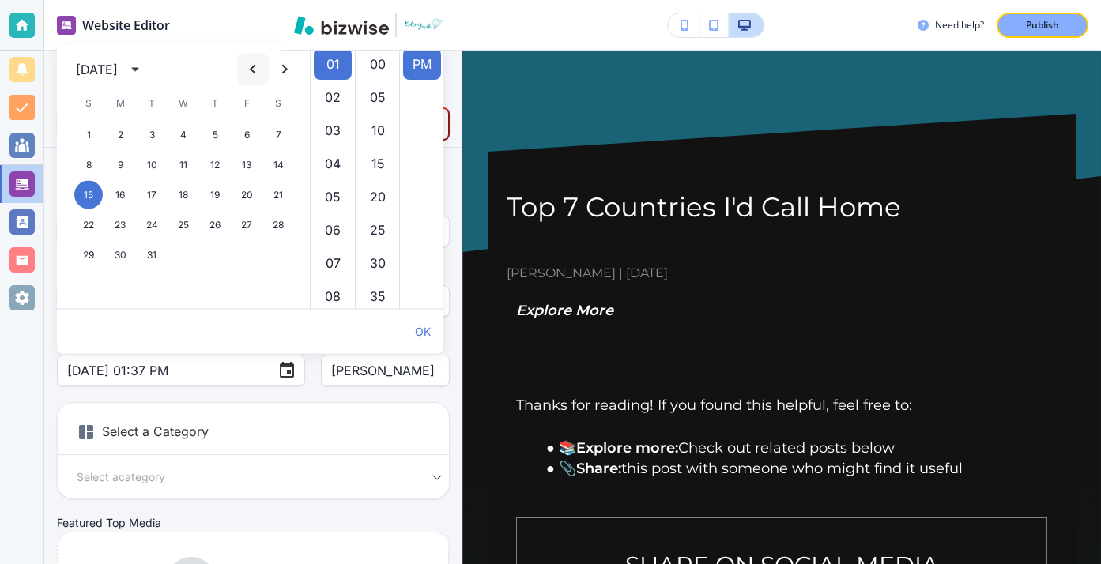
click at [243, 77] on icon "Previous month" at bounding box center [252, 69] width 19 height 19
click at [241, 229] on button "21" at bounding box center [246, 225] width 28 height 28
type input "May 21, 2021 01:37 PM"
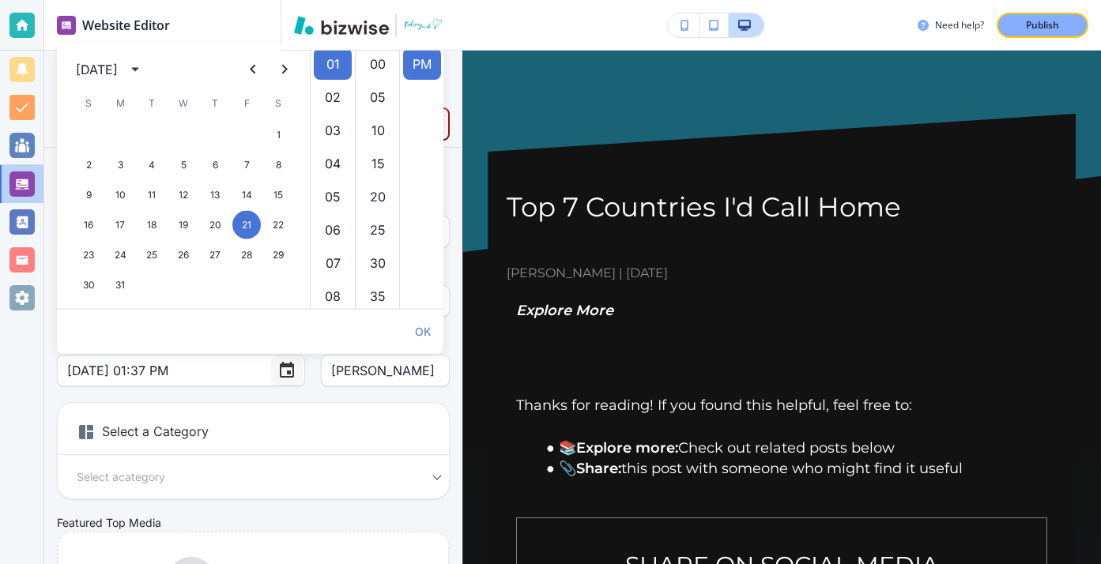
click at [271, 379] on button "Choose date, selected date is May 21, 2021" at bounding box center [287, 371] width 32 height 32
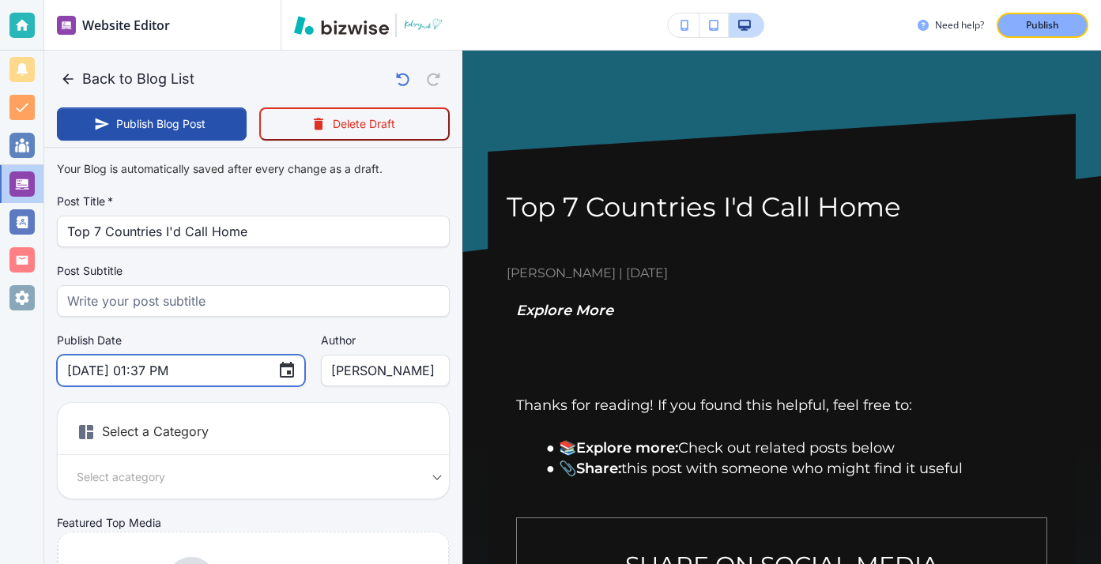
scroll to position [31, 0]
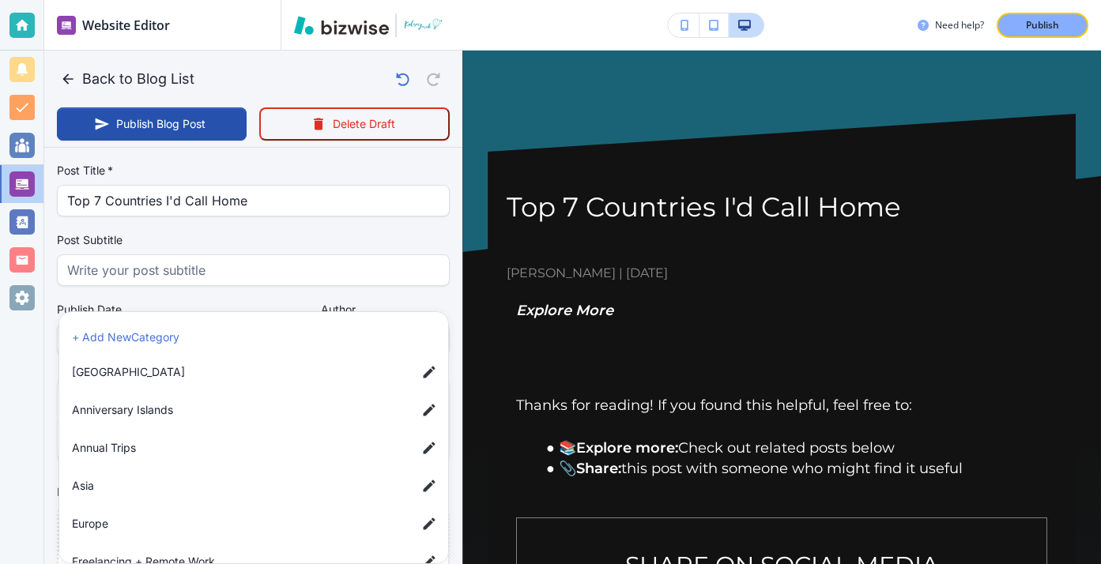
click at [414, 0] on body "Website Editor Pages Edit, add, and delete pages or manage your page order Upda…" at bounding box center [550, 0] width 1101 height 0
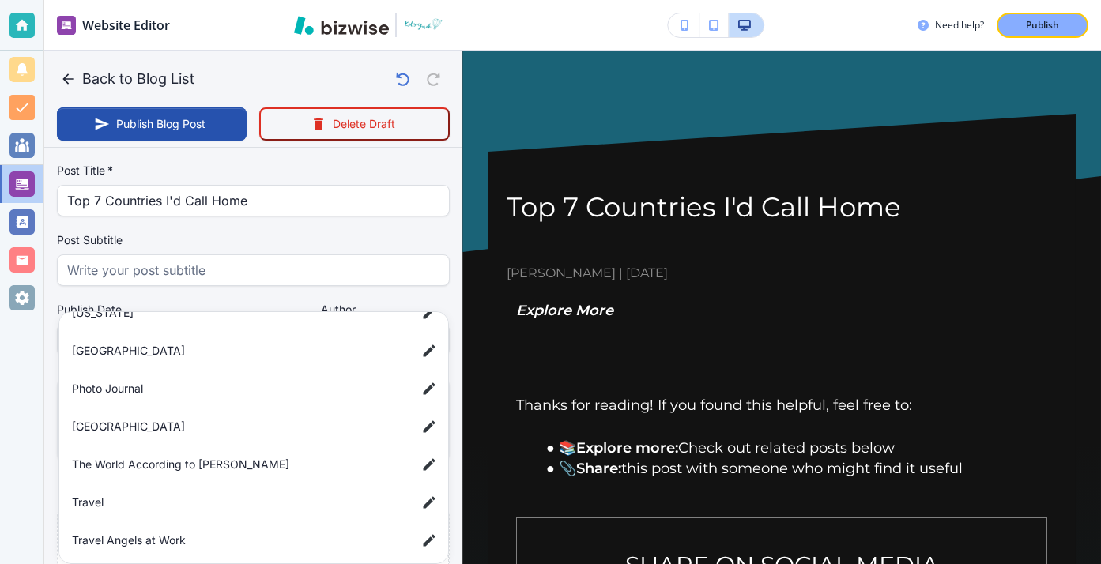
scroll to position [292, 0]
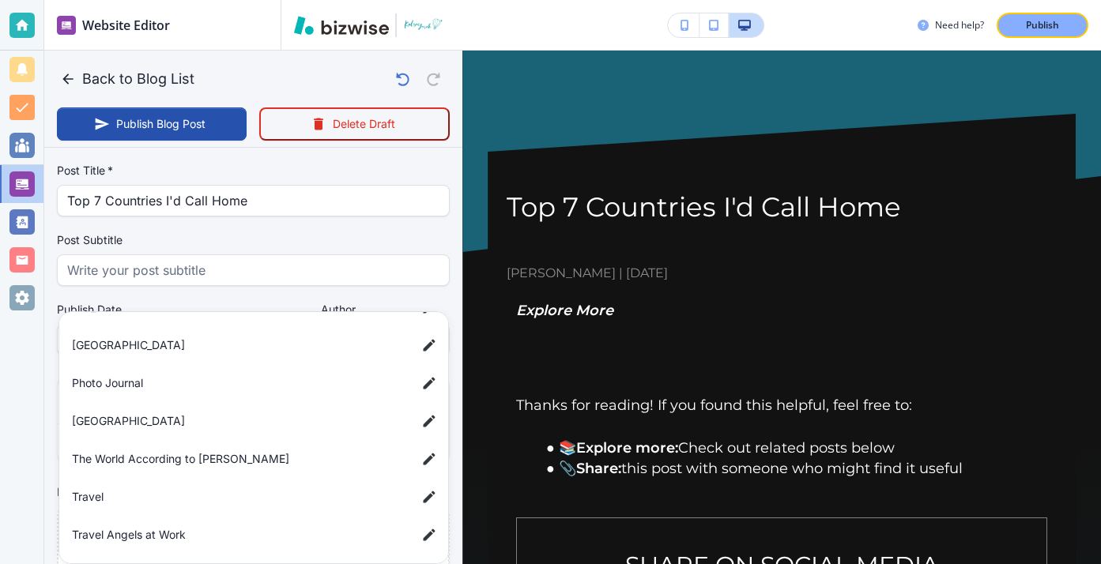
click at [322, 487] on li "Travel" at bounding box center [257, 497] width 382 height 32
type input "a7d5d0a3501f3a2933ba1"
click at [360, 222] on div at bounding box center [550, 282] width 1101 height 564
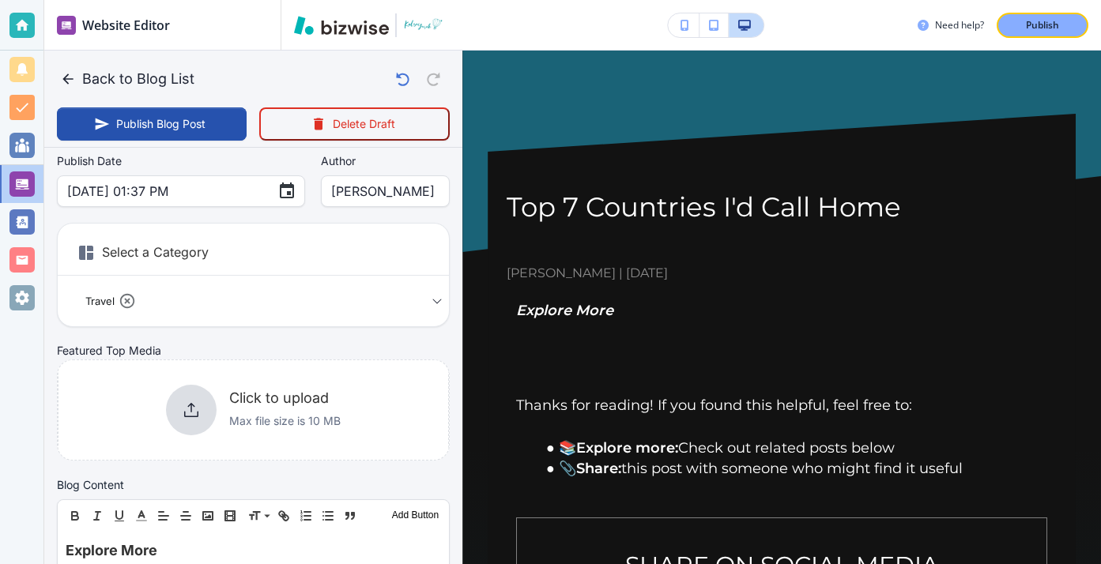
scroll to position [285, 0]
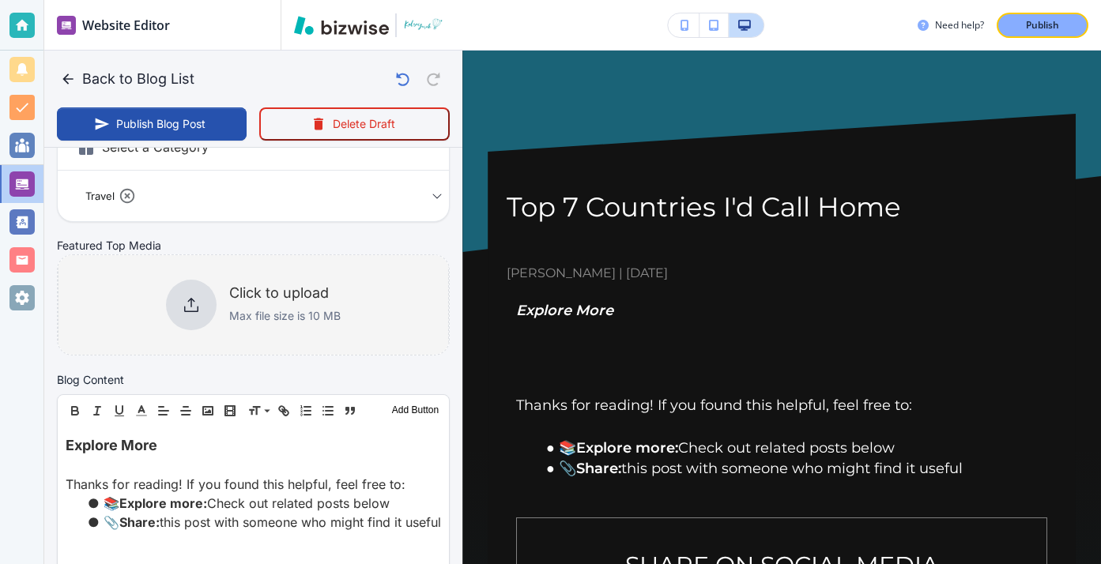
click at [199, 318] on div at bounding box center [191, 305] width 51 height 51
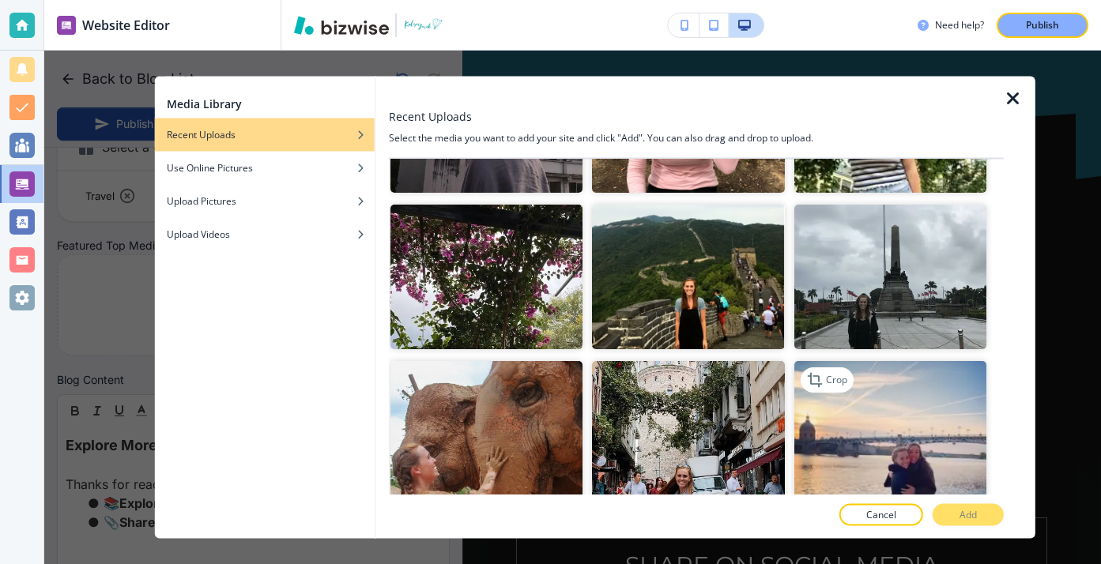
scroll to position [895, 0]
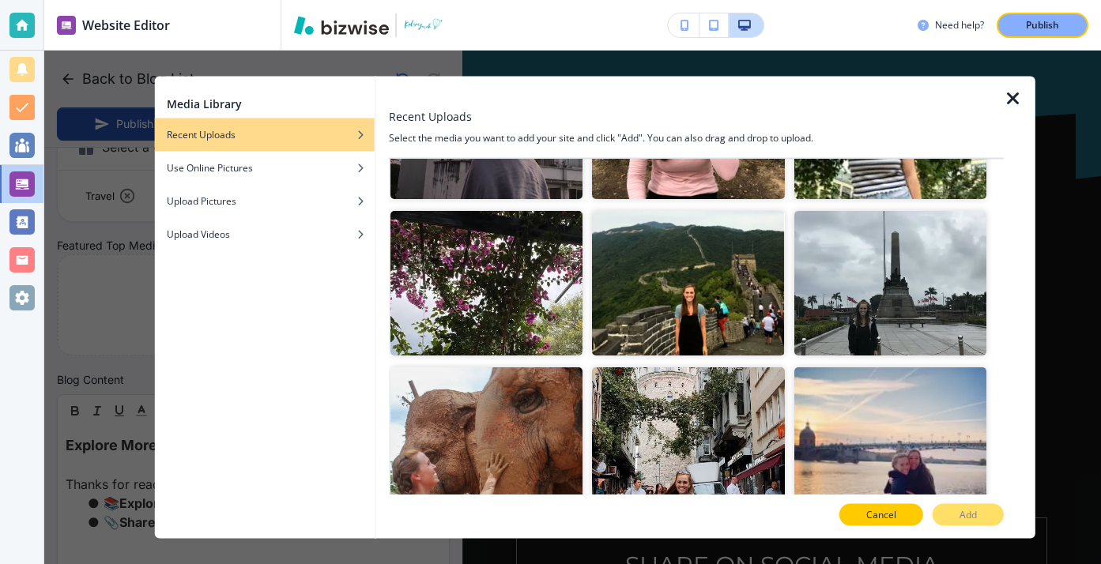
click at [887, 512] on p "Cancel" at bounding box center [881, 515] width 30 height 14
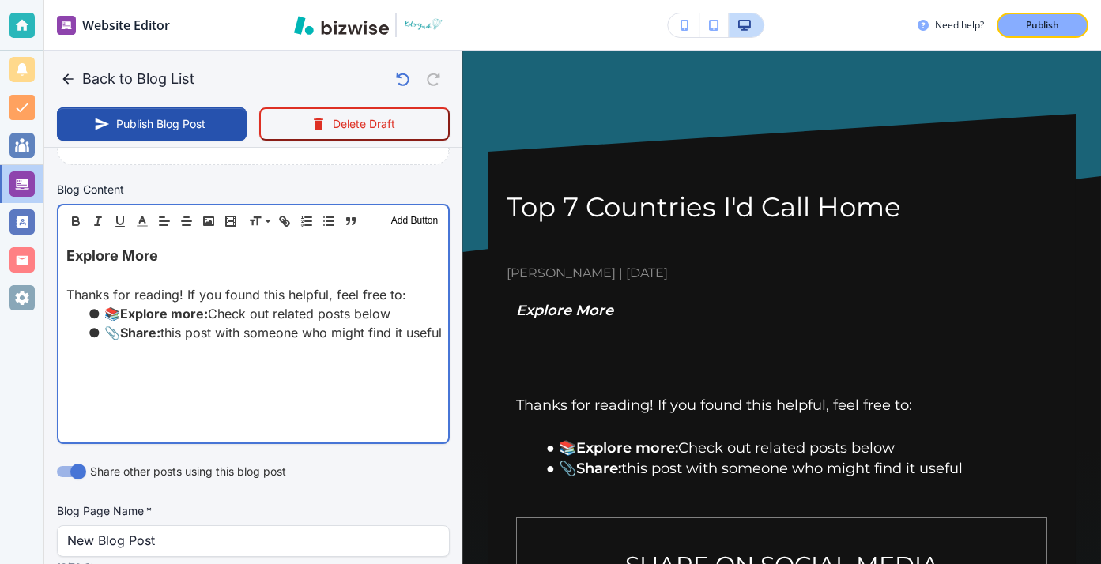
scroll to position [476, 0]
drag, startPoint x: 180, startPoint y: 248, endPoint x: 66, endPoint y: 243, distance: 114.7
click at [67, 244] on p "Explore More" at bounding box center [253, 254] width 374 height 21
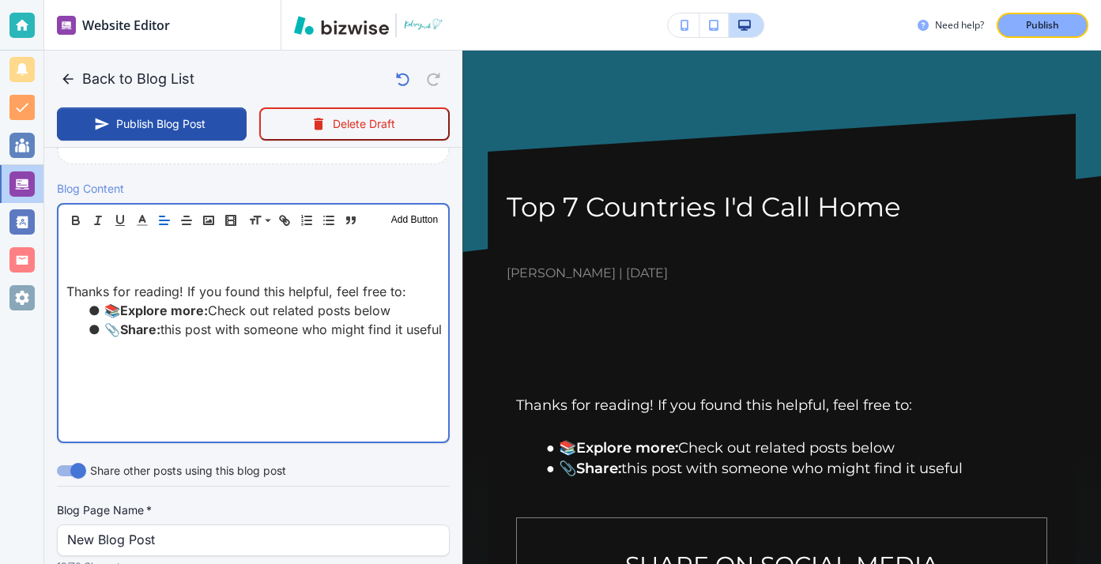
click at [69, 263] on p at bounding box center [253, 272] width 374 height 19
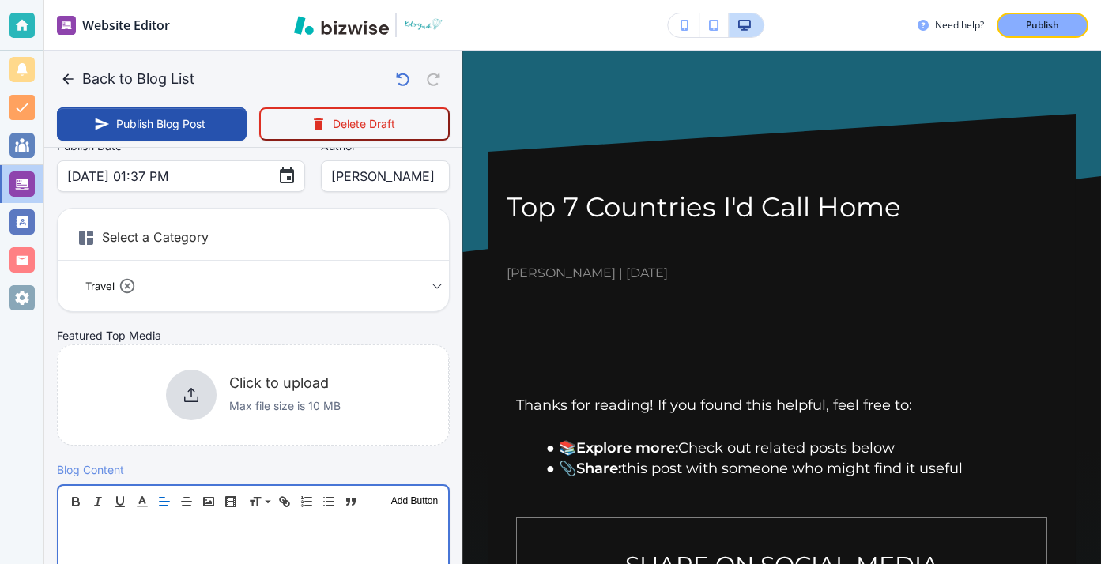
scroll to position [216, 0]
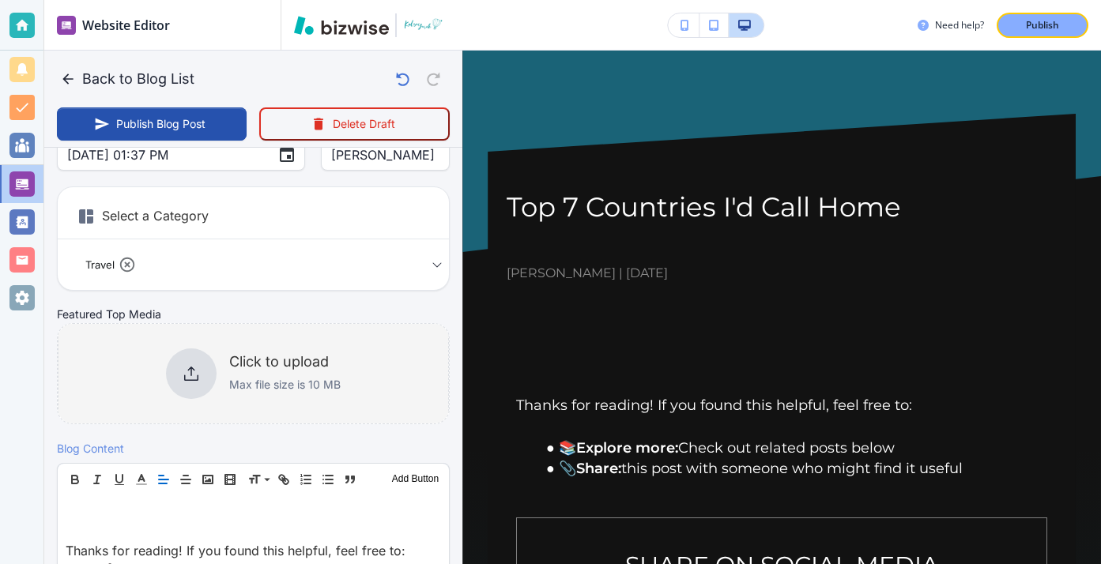
click at [296, 376] on p "Max file size is 10 MB" at bounding box center [284, 384] width 111 height 17
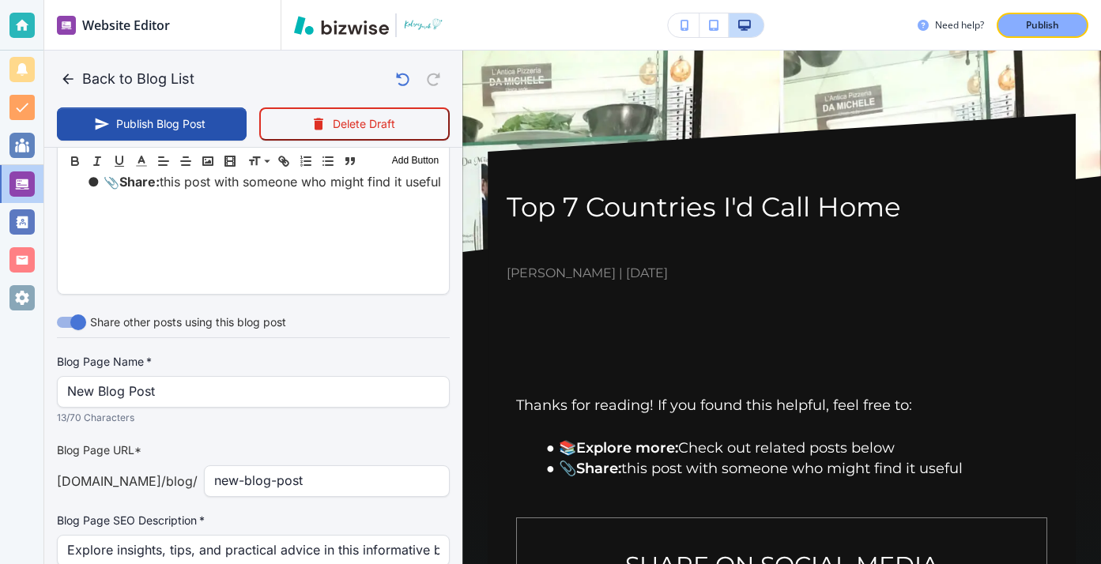
scroll to position [701, 0]
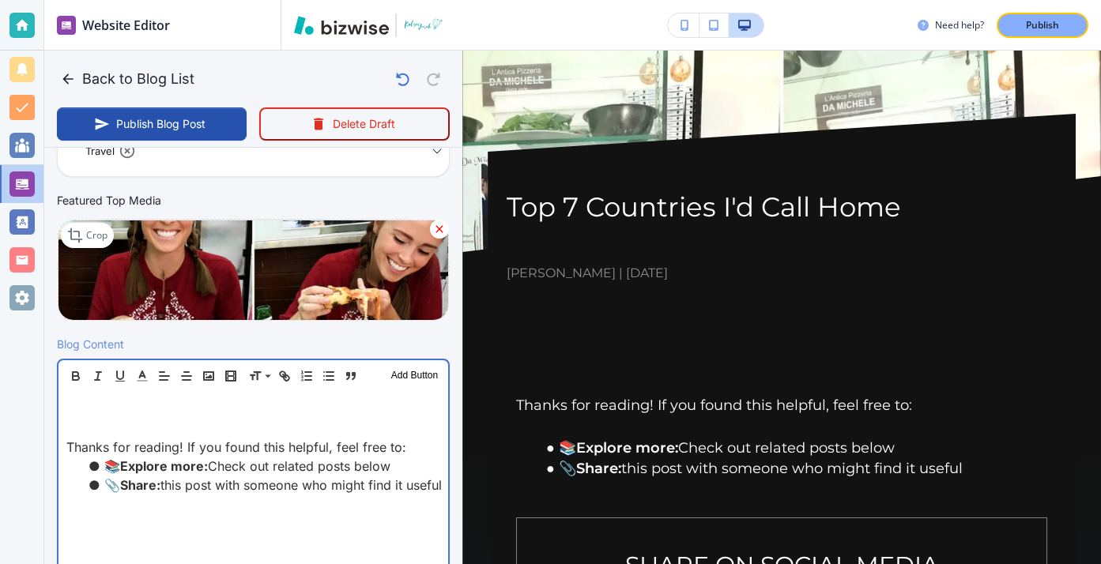
click at [247, 401] on p at bounding box center [253, 409] width 374 height 19
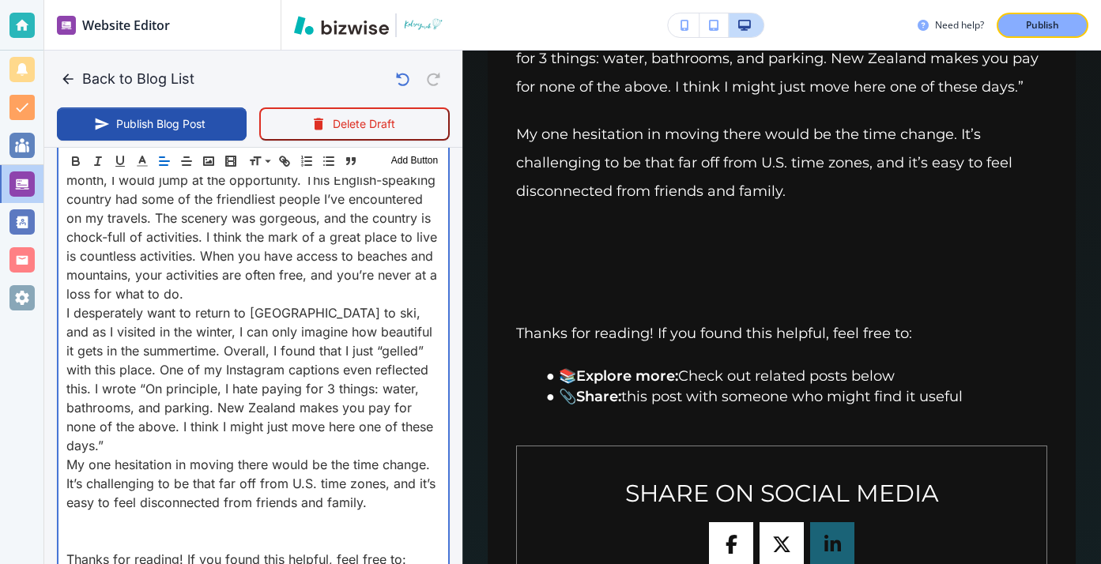
scroll to position [817, 0]
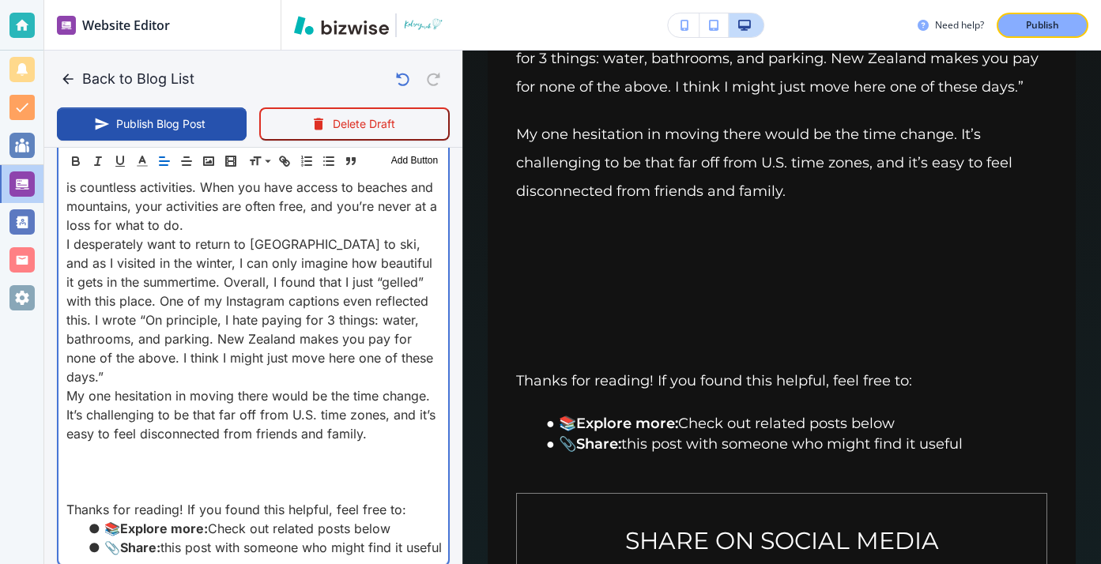
click at [273, 456] on p at bounding box center [253, 452] width 374 height 19
click at [365, 496] on p at bounding box center [253, 490] width 374 height 19
click at [355, 431] on p "My one hesitation in moving there would be the time change. It’s challenging to…" at bounding box center [253, 414] width 374 height 57
click at [351, 462] on p at bounding box center [253, 471] width 374 height 19
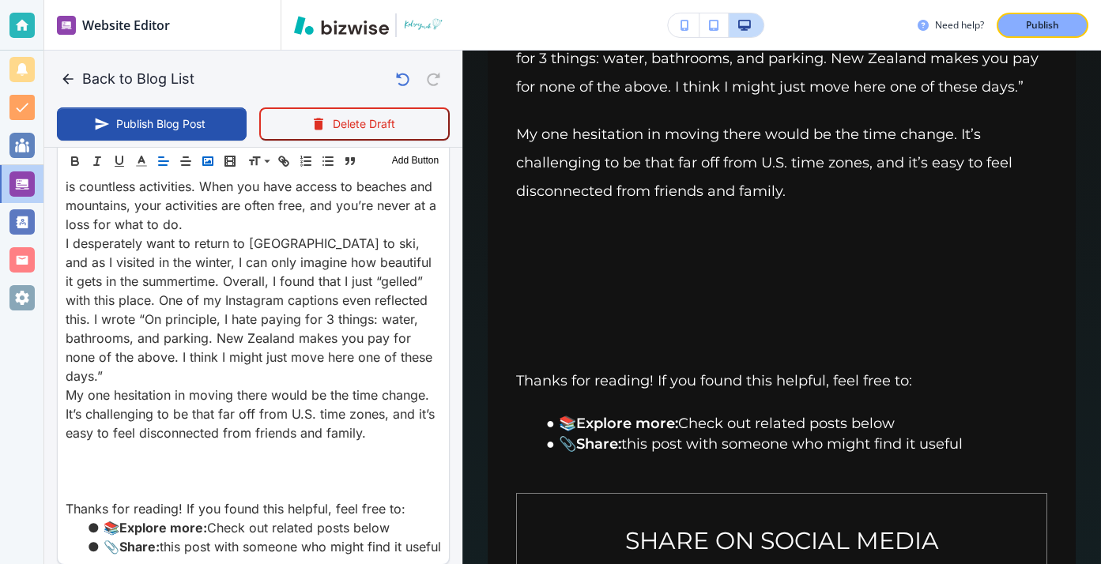
click at [213, 168] on icon "button" at bounding box center [208, 161] width 14 height 14
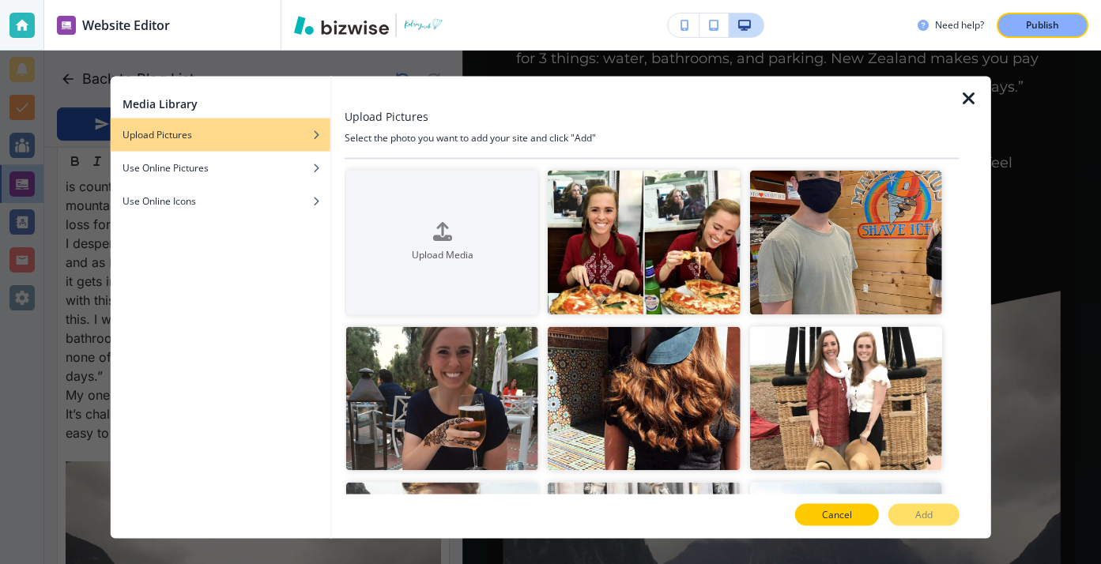
click at [869, 518] on button "Cancel" at bounding box center [837, 515] width 84 height 22
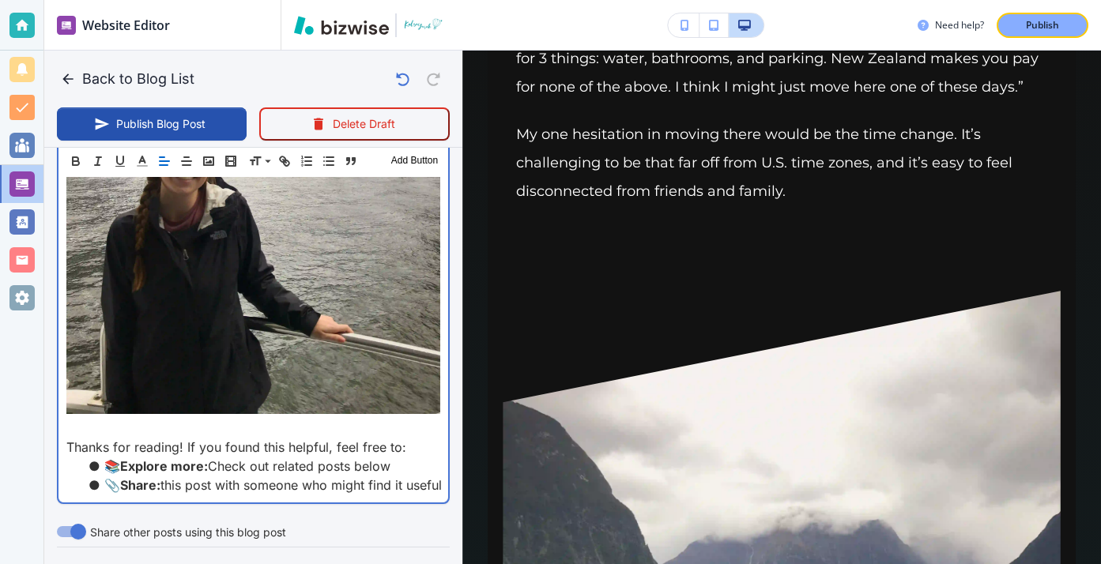
scroll to position [1383, 0]
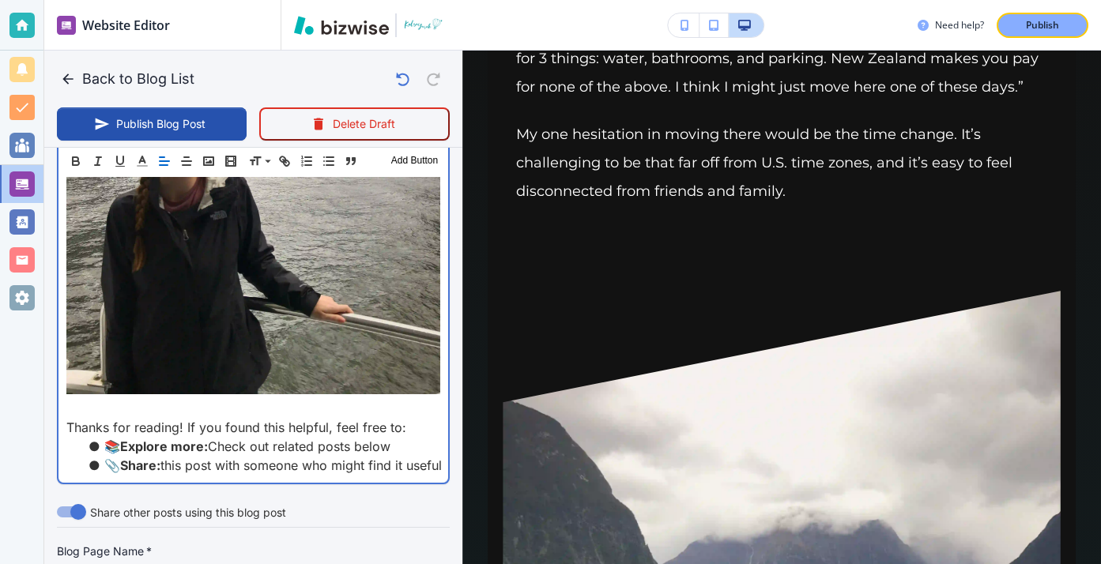
click at [215, 408] on p at bounding box center [253, 408] width 374 height 19
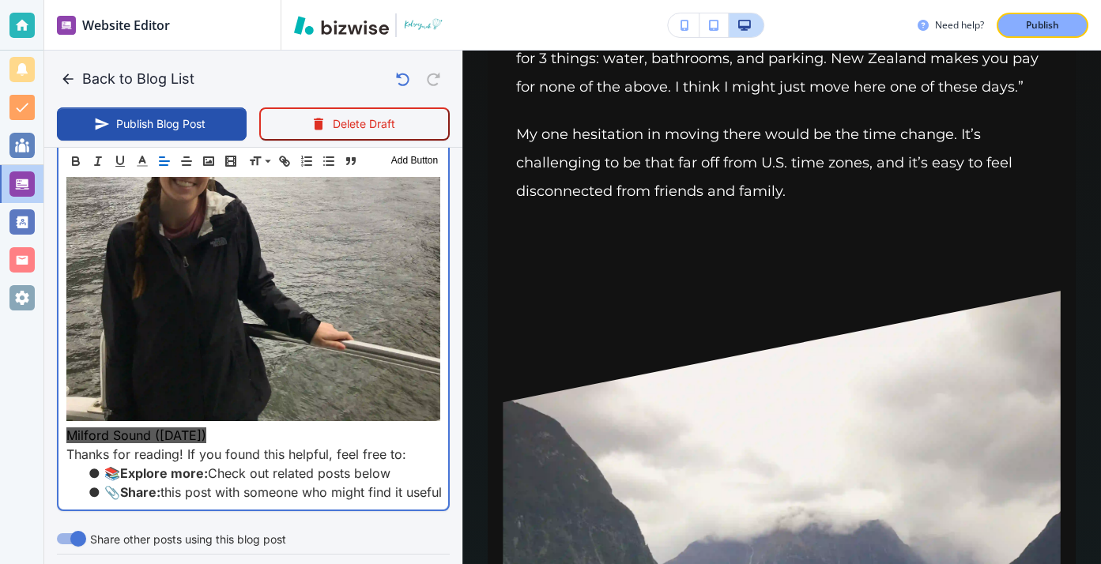
scroll to position [1323, 0]
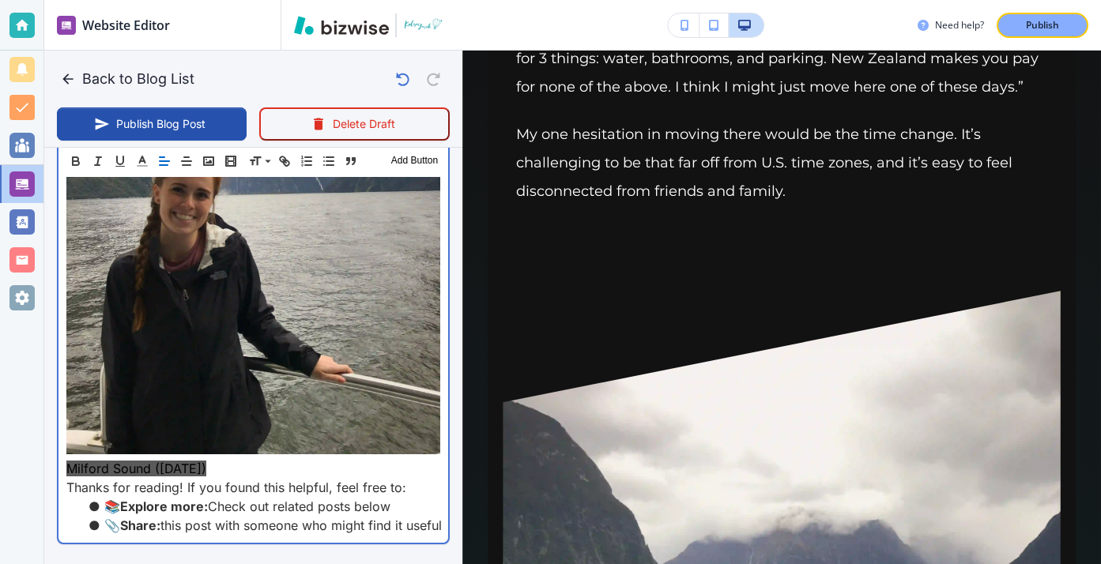
click at [314, 454] on p at bounding box center [253, 208] width 374 height 503
click at [256, 475] on p "Milford Sound (May 2019)" at bounding box center [253, 468] width 374 height 19
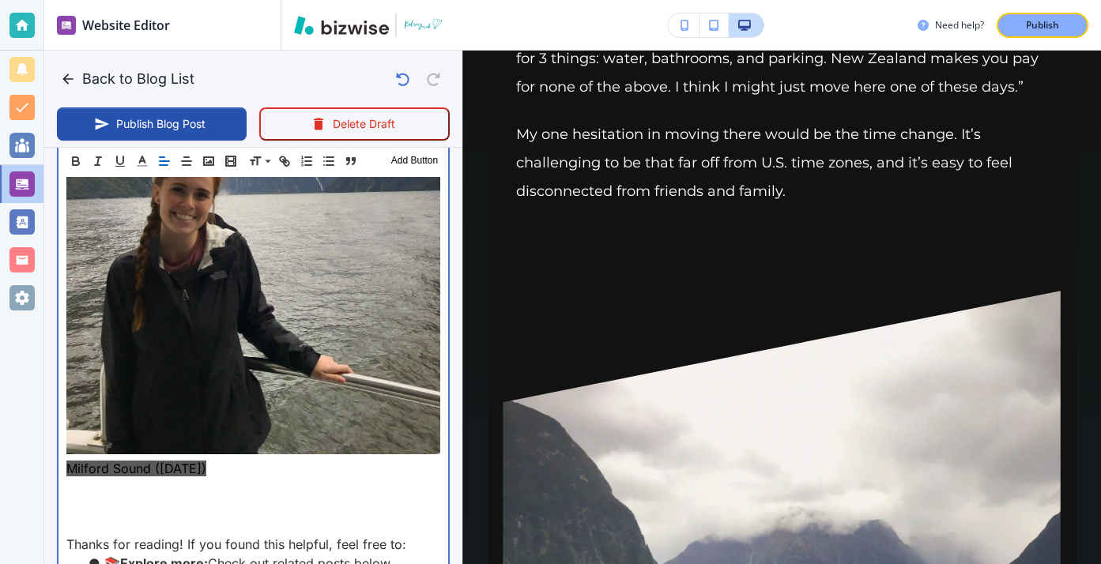
click at [181, 509] on p at bounding box center [253, 506] width 374 height 19
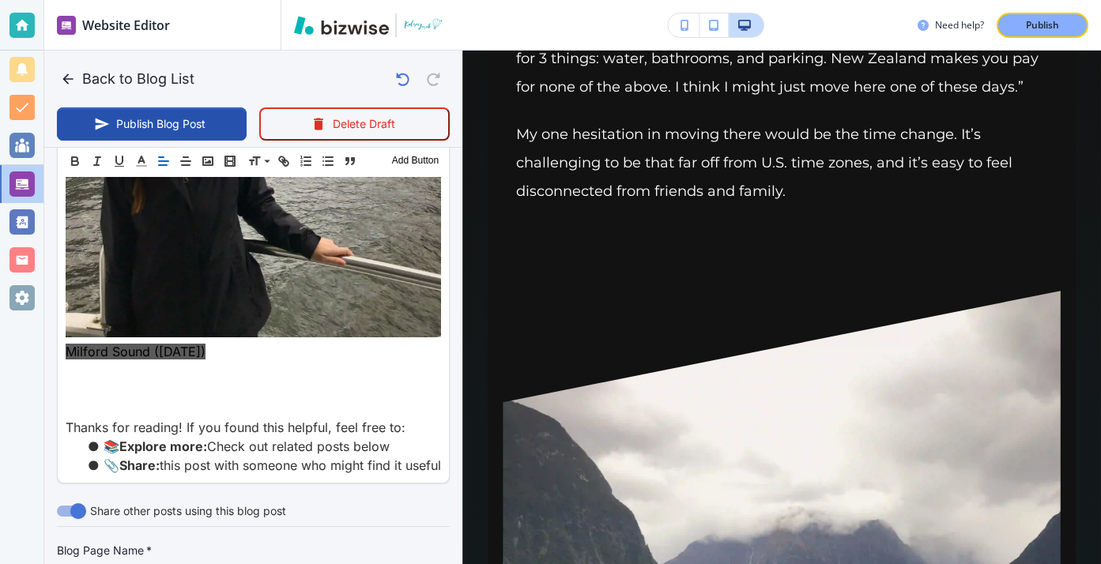
scroll to position [1422, 0]
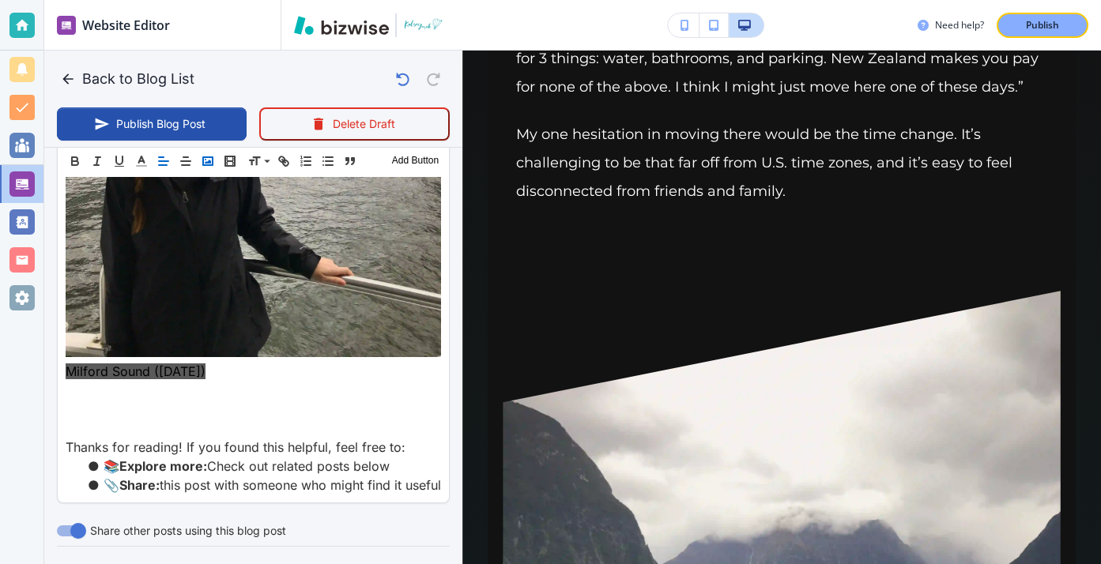
click at [213, 154] on icon "button" at bounding box center [208, 161] width 14 height 14
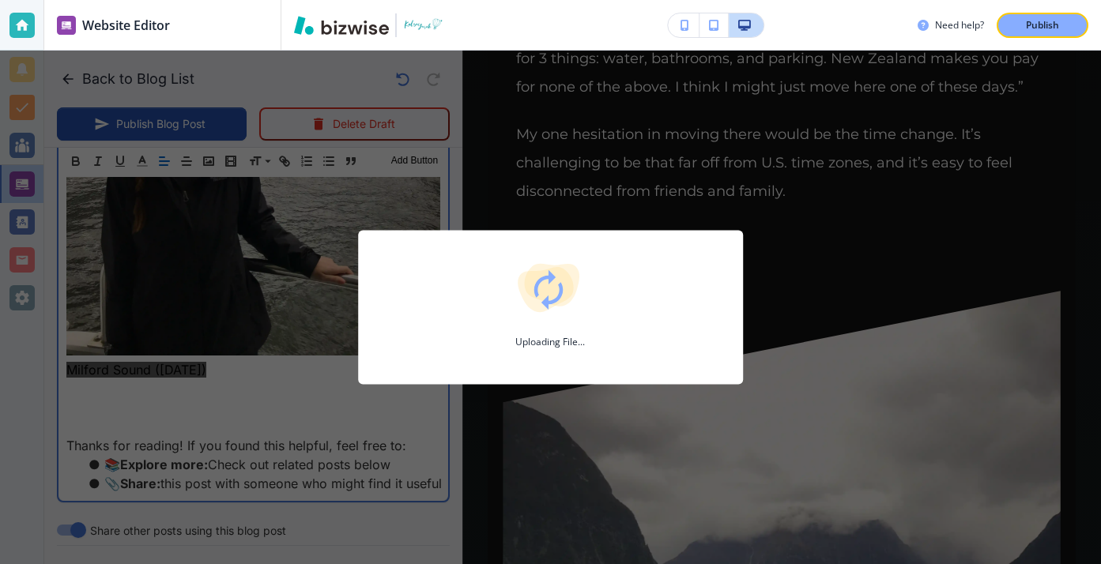
scroll to position [1441, 0]
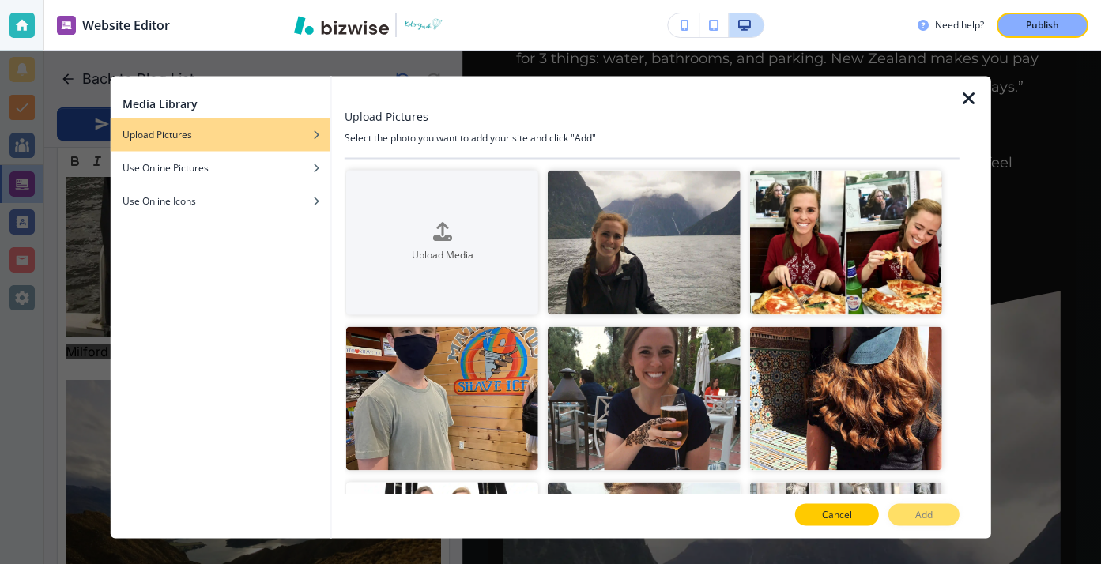
click at [852, 511] on button "Cancel" at bounding box center [837, 515] width 84 height 22
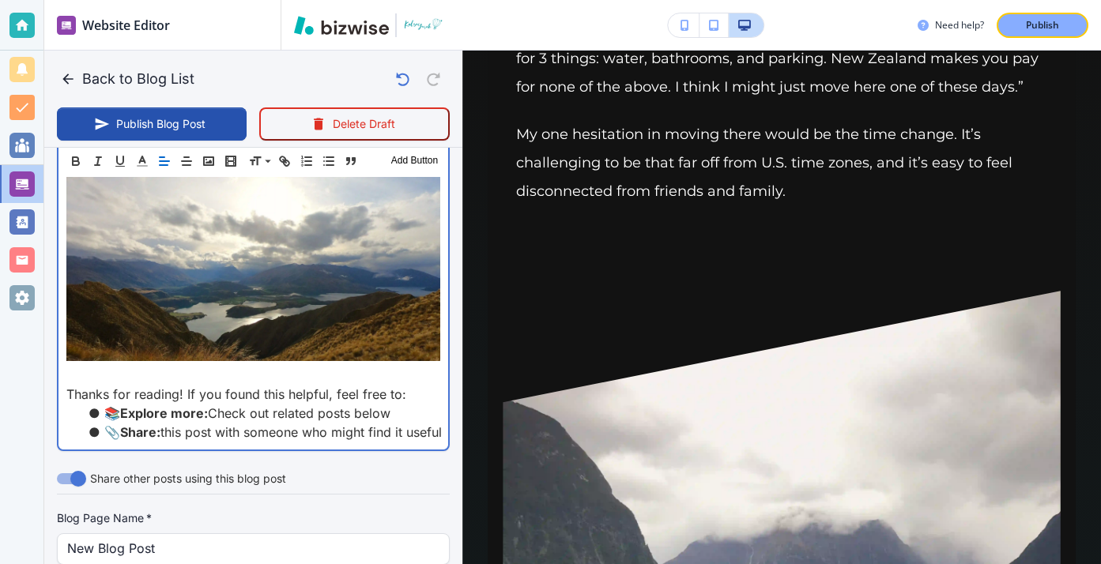
scroll to position [1689, 0]
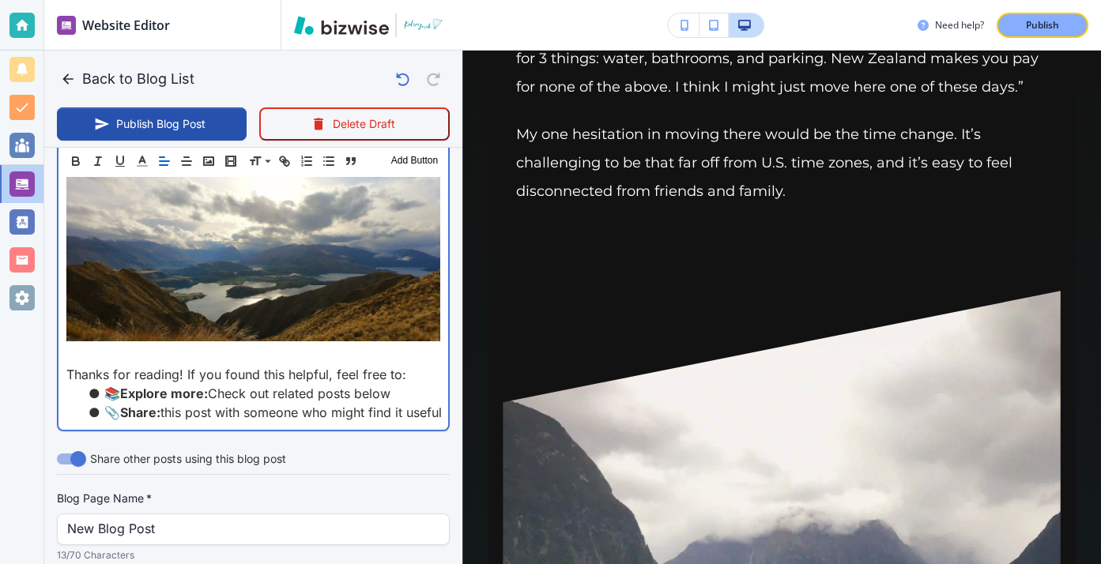
click at [119, 350] on p at bounding box center [253, 355] width 374 height 19
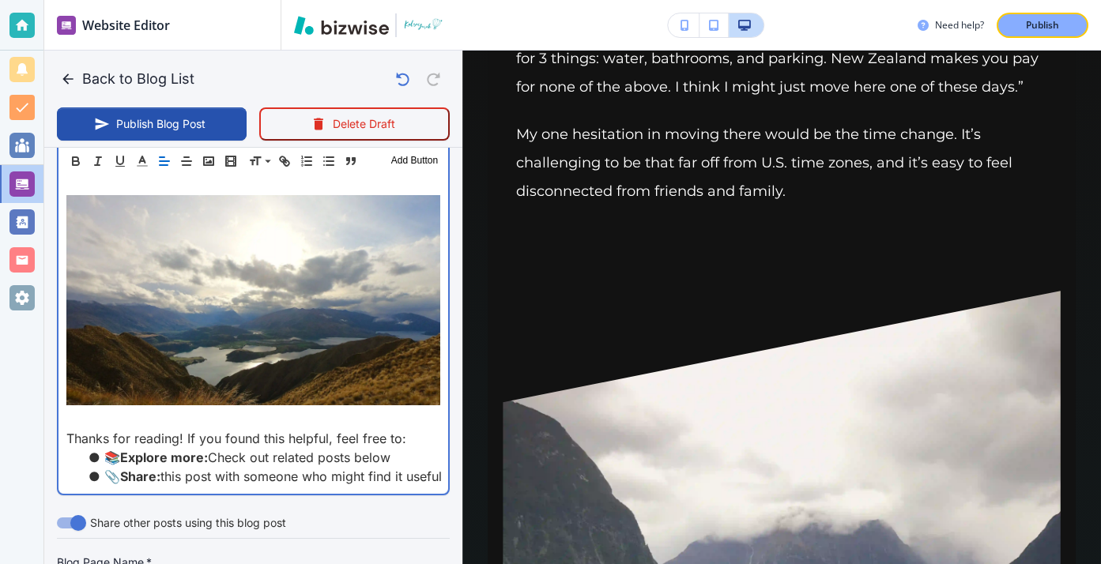
scroll to position [1644, 0]
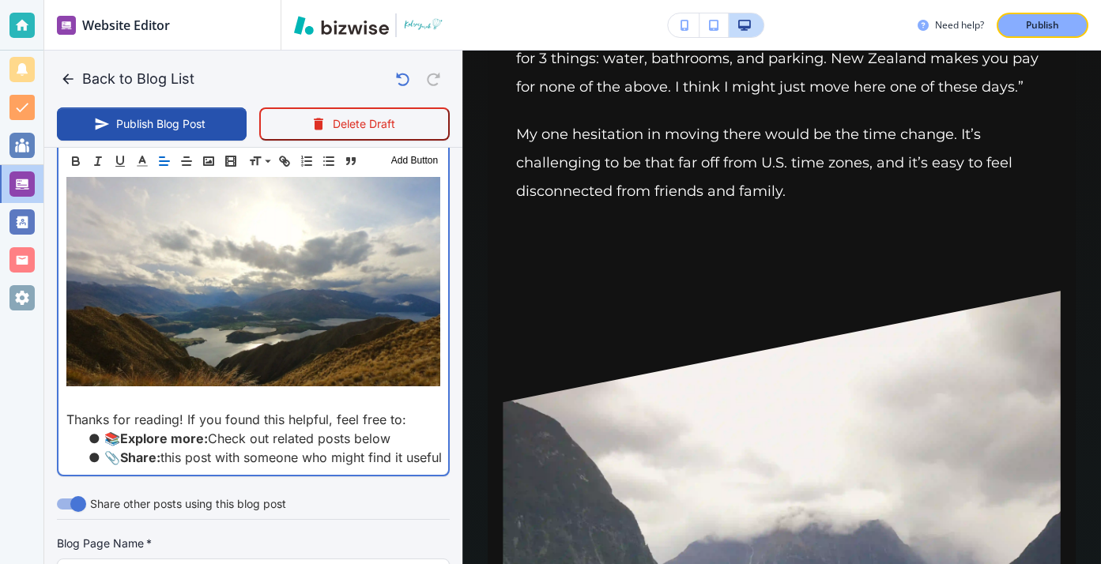
click at [207, 390] on p at bounding box center [253, 283] width 374 height 215
click at [207, 401] on p at bounding box center [253, 400] width 374 height 19
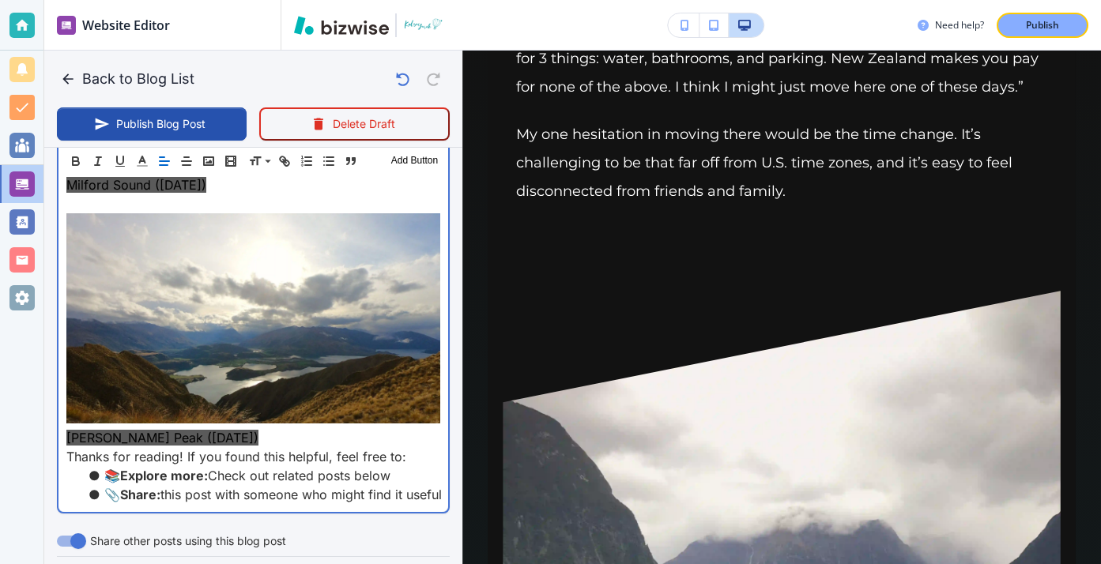
scroll to position [1622, 0]
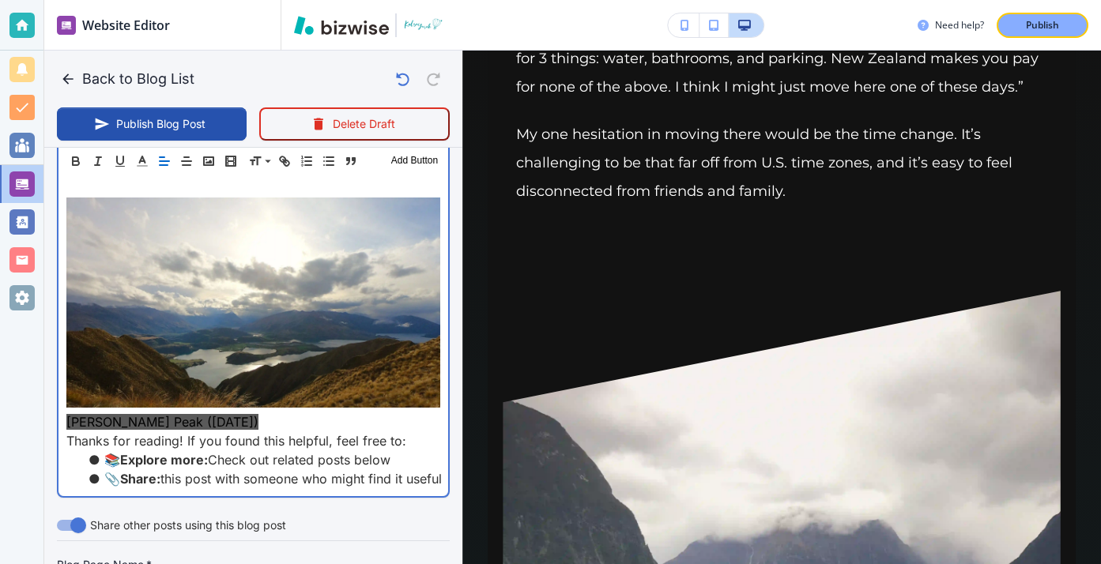
click at [221, 432] on p "Thanks for reading! If you found this helpful, feel free to:" at bounding box center [253, 440] width 374 height 19
click at [222, 408] on p at bounding box center [253, 305] width 374 height 215
click at [223, 424] on p "Roy's Peak (May 2019)" at bounding box center [253, 422] width 374 height 19
click at [231, 421] on p "Roy's Peak (May 2019)" at bounding box center [253, 422] width 374 height 19
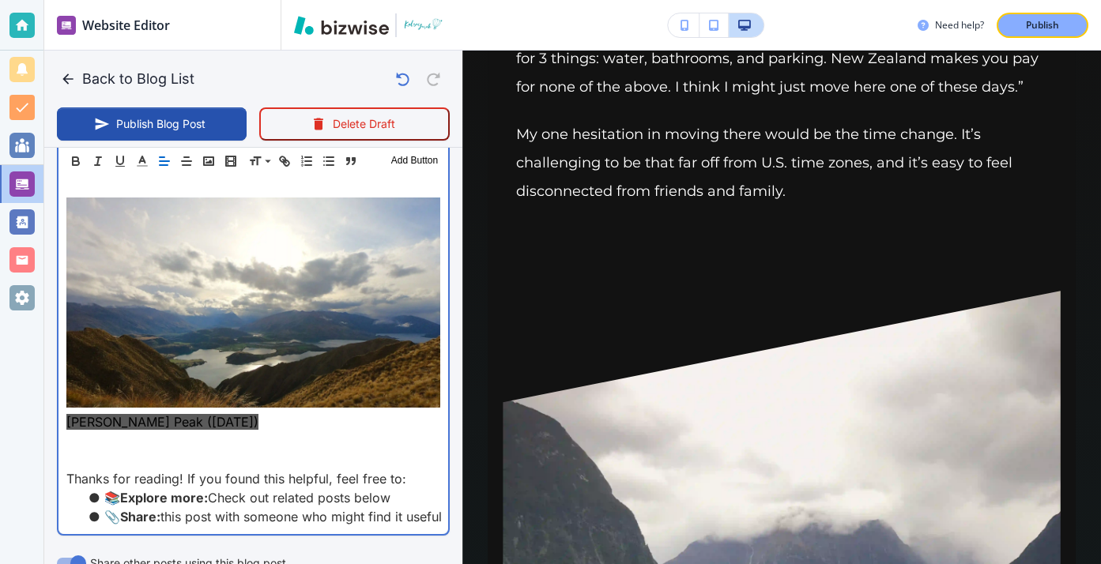
click at [200, 450] on p "﻿" at bounding box center [253, 459] width 374 height 19
click at [216, 444] on p at bounding box center [253, 440] width 374 height 19
click at [217, 454] on p at bounding box center [253, 459] width 374 height 19
click at [217, 449] on p at bounding box center [253, 440] width 374 height 19
click at [216, 443] on p at bounding box center [253, 440] width 374 height 19
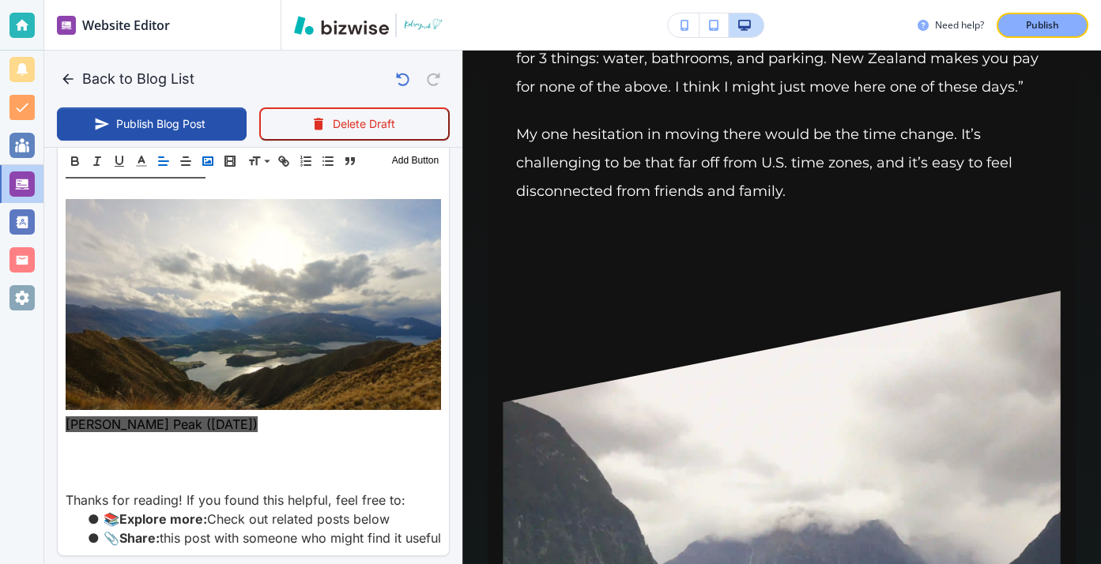
click at [209, 164] on rect "button" at bounding box center [207, 161] width 9 height 8
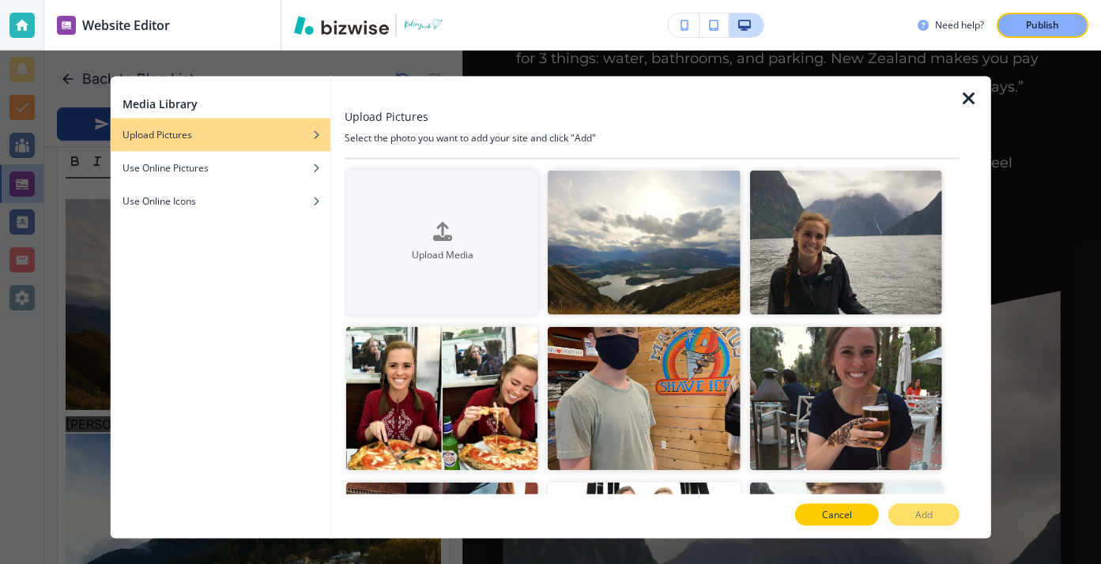
click at [823, 508] on p "Cancel" at bounding box center [837, 515] width 30 height 14
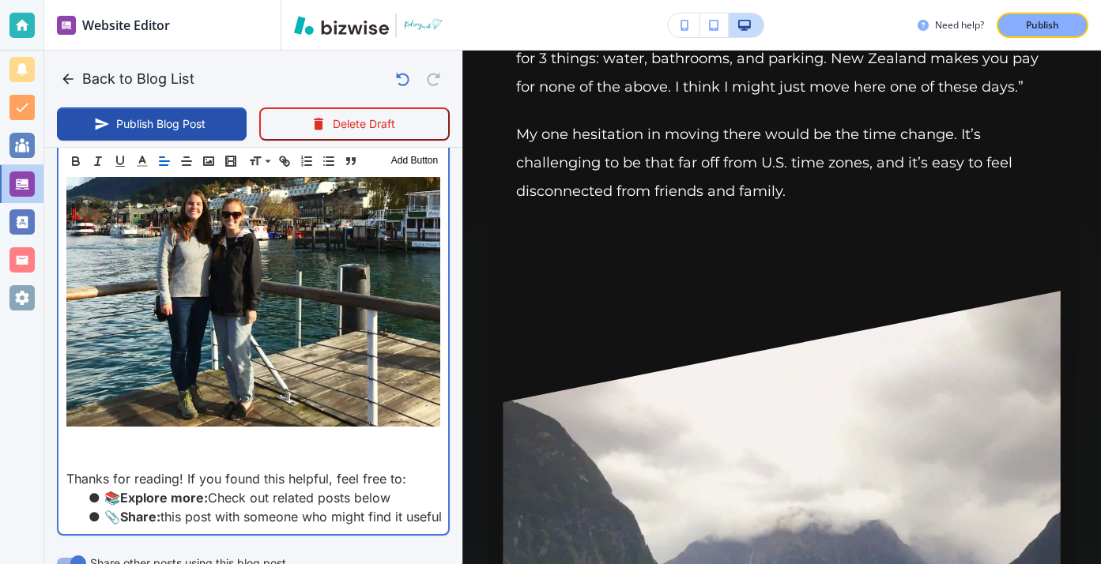
scroll to position [2019, 0]
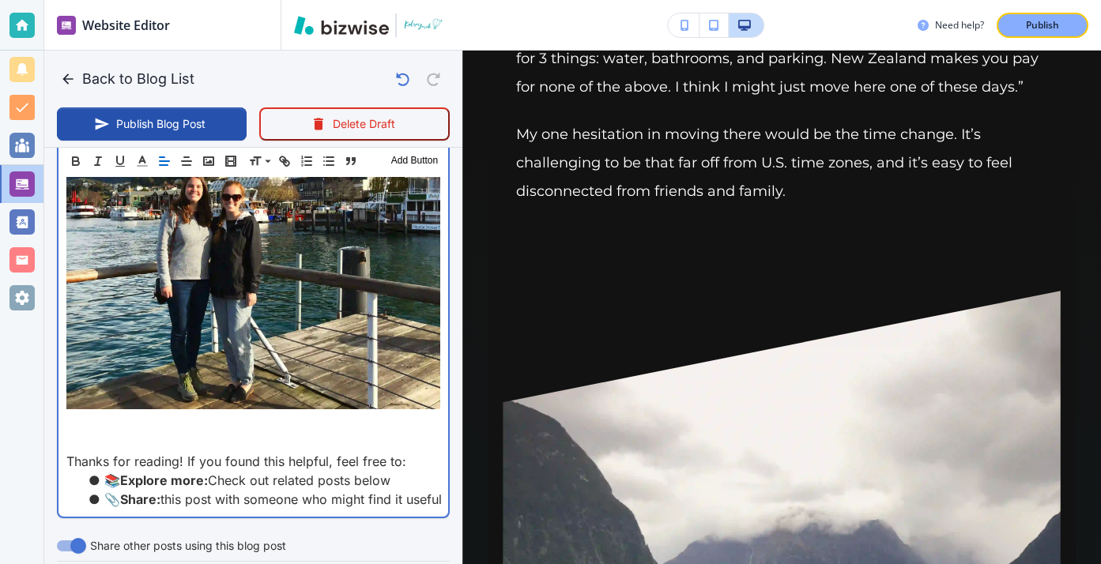
click at [220, 439] on p at bounding box center [253, 442] width 374 height 19
click at [220, 431] on p at bounding box center [253, 423] width 374 height 19
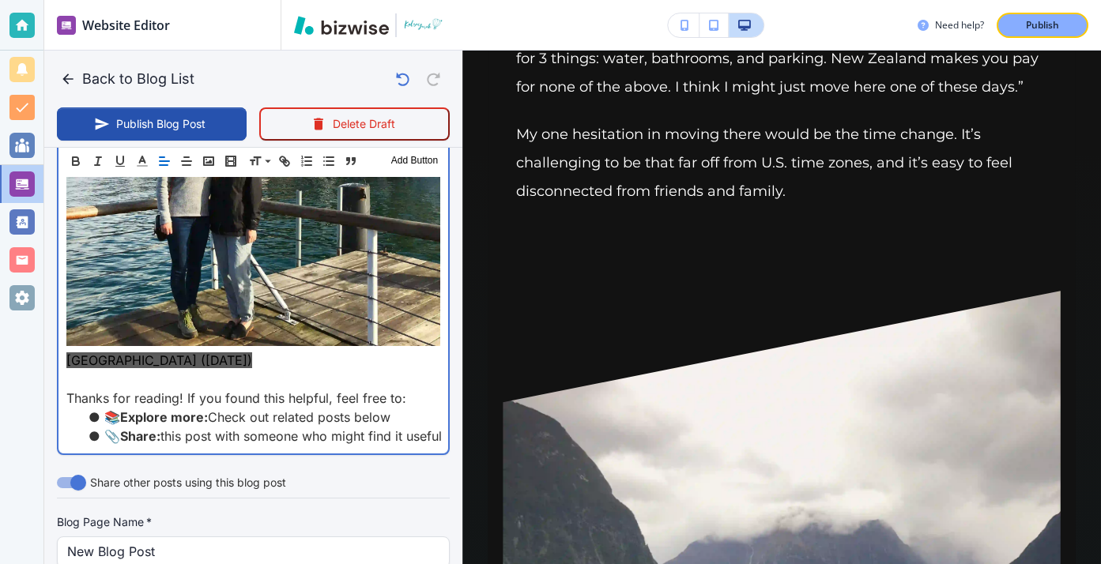
scroll to position [2021, 0]
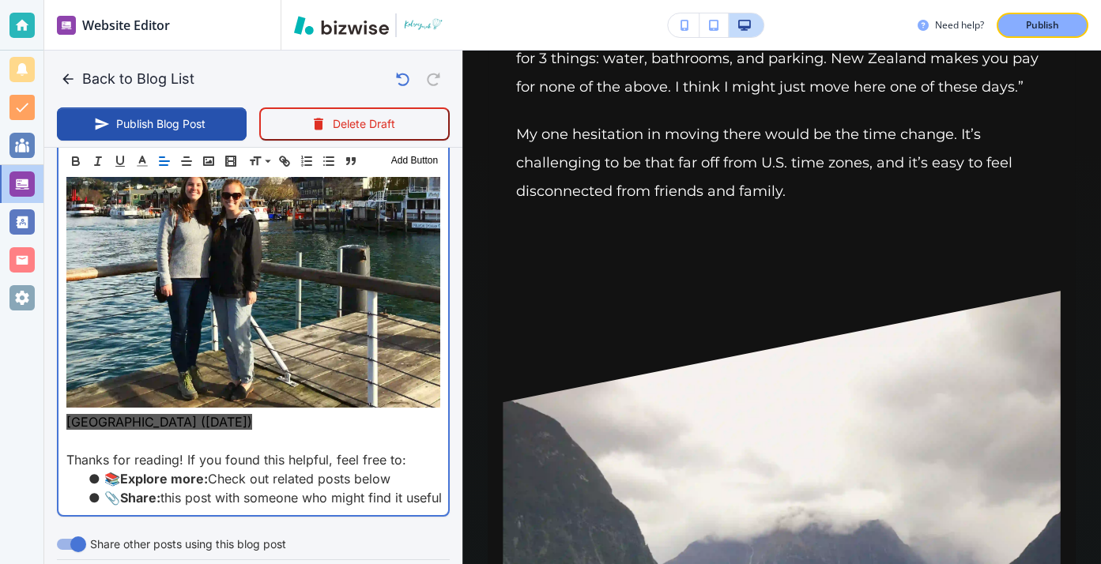
click at [217, 428] on p "Queenstown (May 2019)" at bounding box center [253, 422] width 374 height 19
click at [236, 424] on p "Queenstown (May 2019)" at bounding box center [253, 422] width 374 height 19
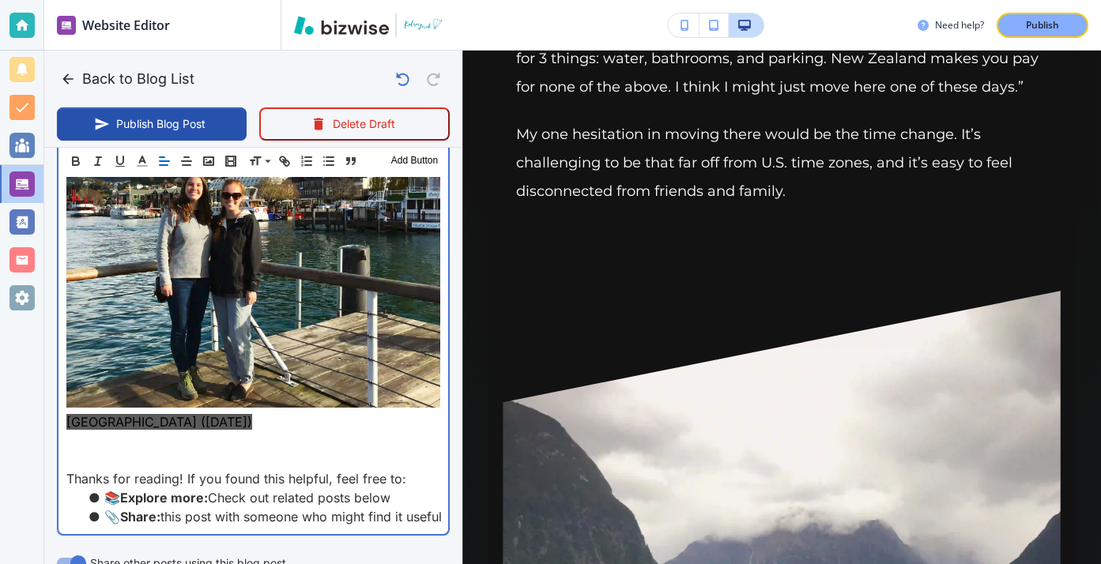
click at [246, 423] on p "Queenstown (May 2019)" at bounding box center [253, 422] width 374 height 19
click at [245, 459] on p at bounding box center [253, 459] width 374 height 19
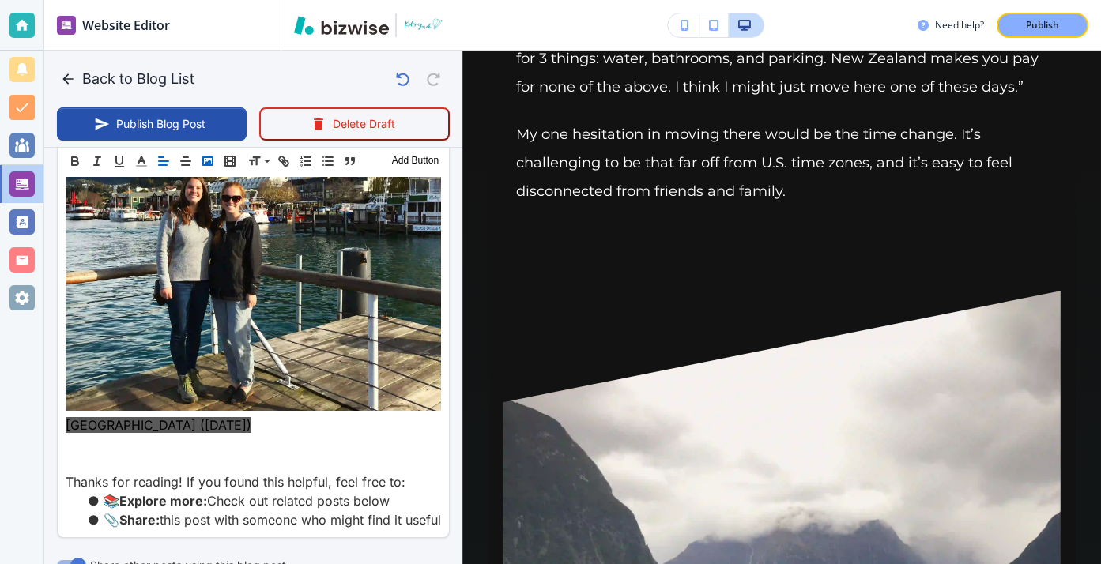
click at [213, 161] on rect "button" at bounding box center [207, 161] width 9 height 8
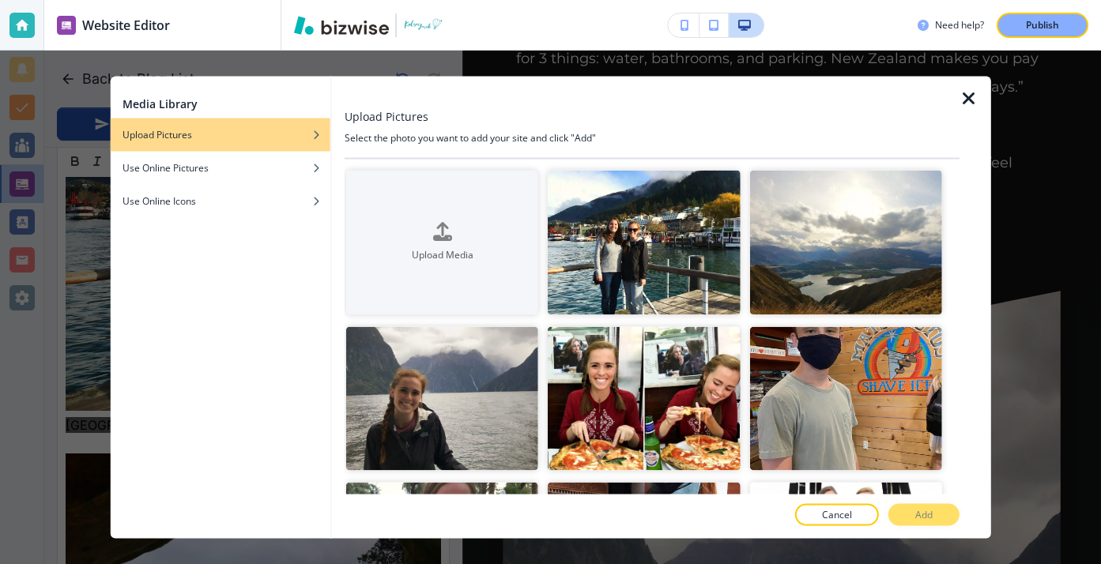
click at [963, 101] on icon "button" at bounding box center [968, 98] width 19 height 19
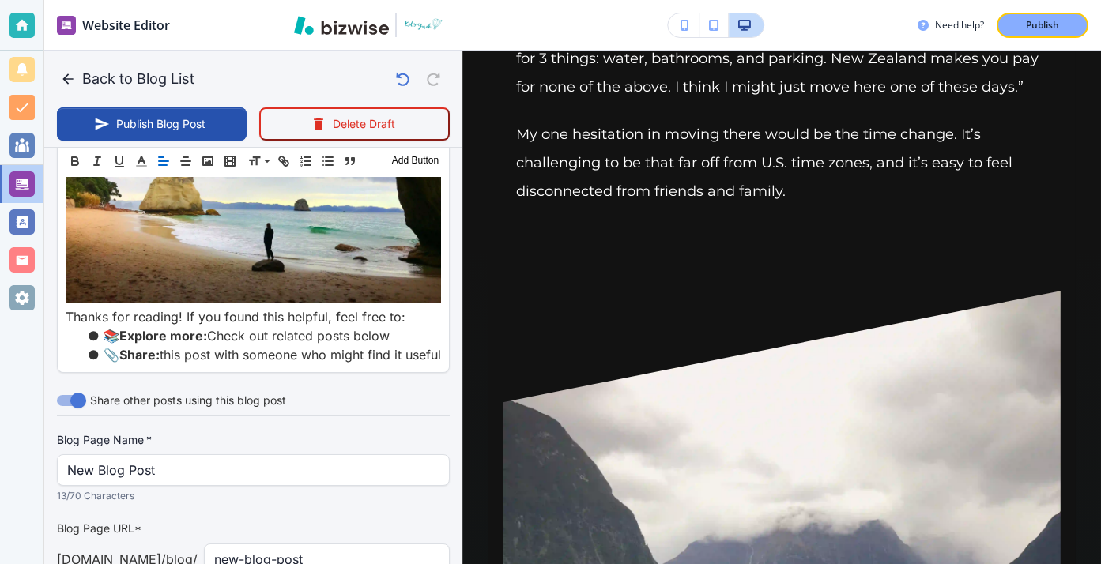
scroll to position [2406, 0]
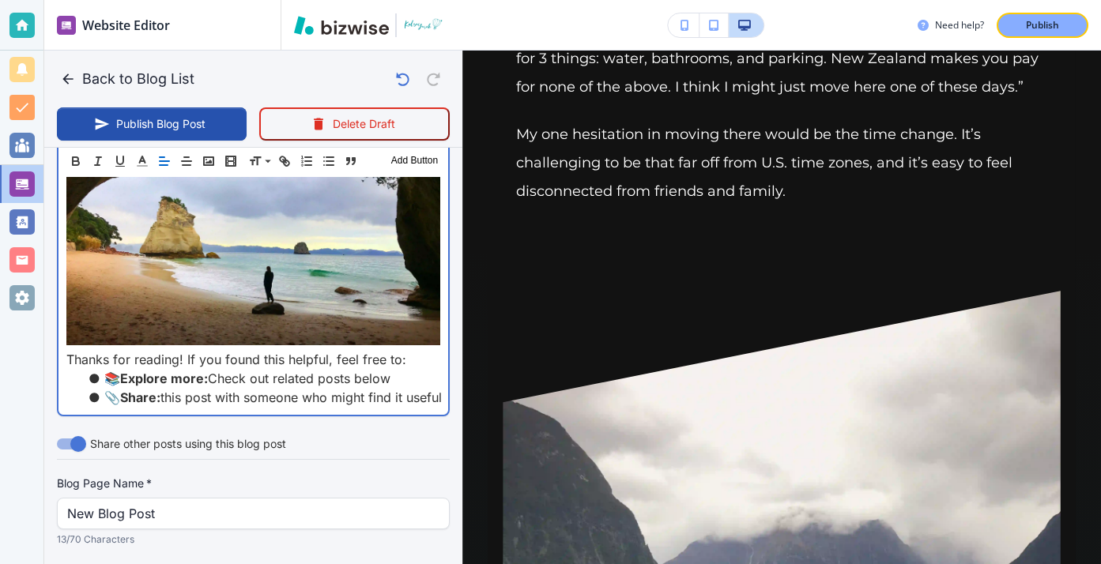
scroll to position [2421, 0]
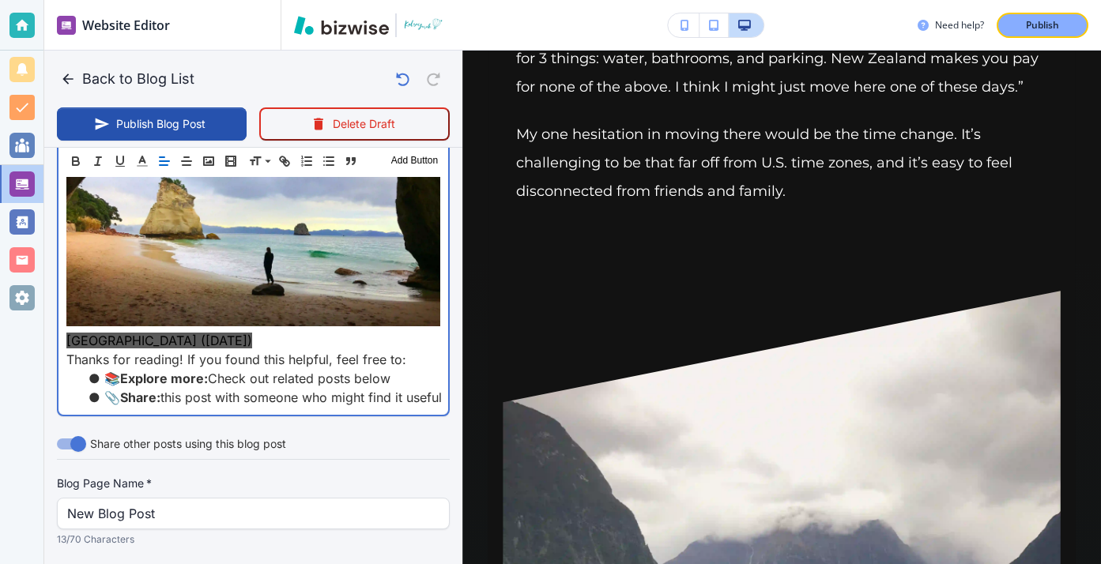
scroll to position [2372, 0]
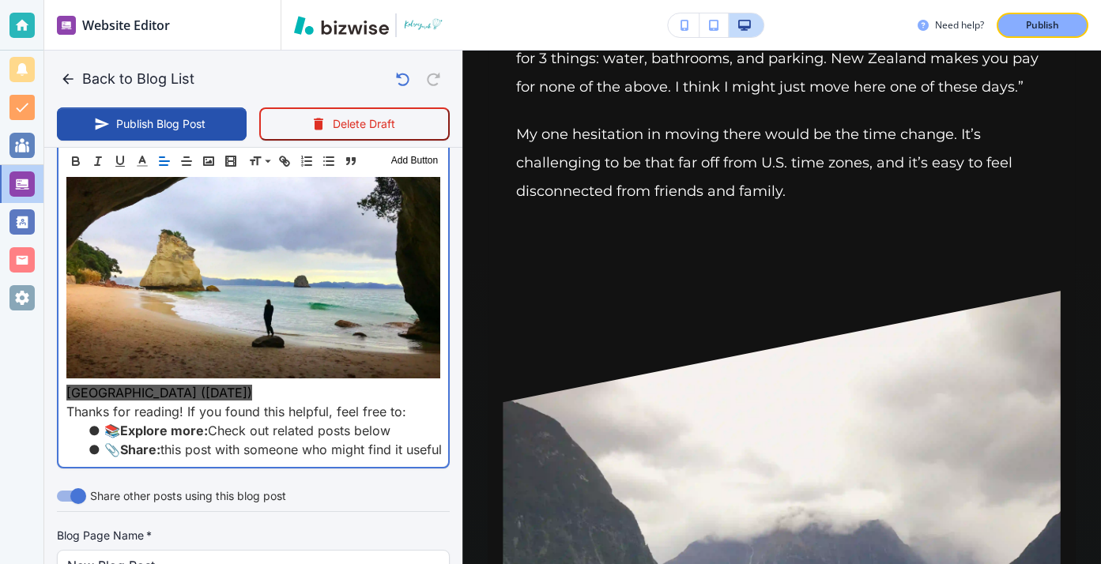
click at [220, 400] on span "Cathedral Cove (May 2019)" at bounding box center [159, 393] width 186 height 16
click at [236, 400] on p "Cathedral Cove (May 2019)" at bounding box center [253, 392] width 374 height 19
click at [304, 380] on p at bounding box center [253, 241] width 374 height 285
click at [299, 390] on p "Cathedral Cove (May 2019)" at bounding box center [253, 392] width 374 height 19
click at [303, 390] on p "Cathedral Cove (May 2019)" at bounding box center [253, 392] width 374 height 19
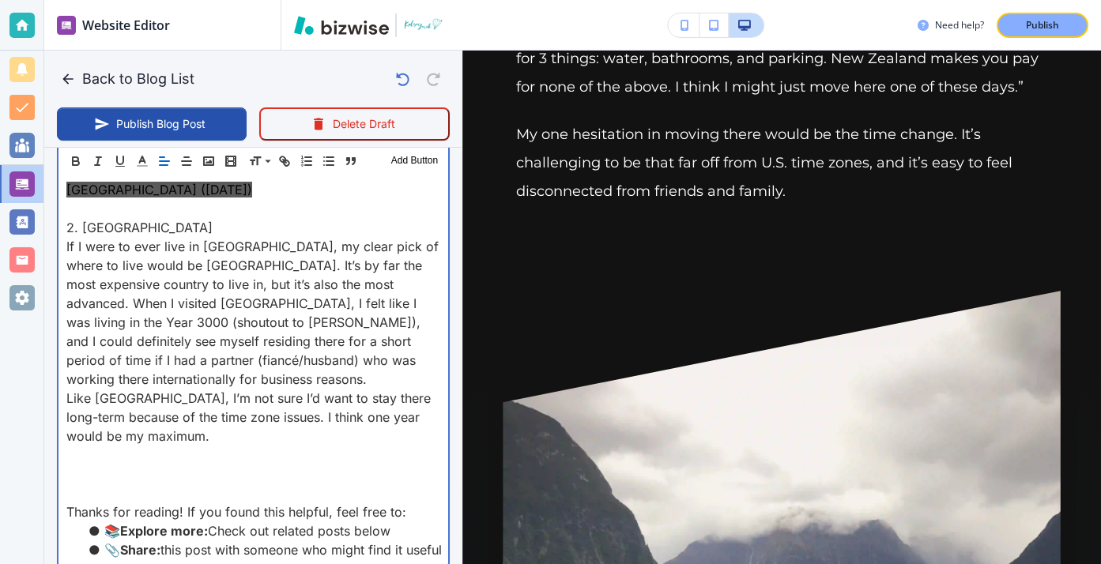
scroll to position [2576, 0]
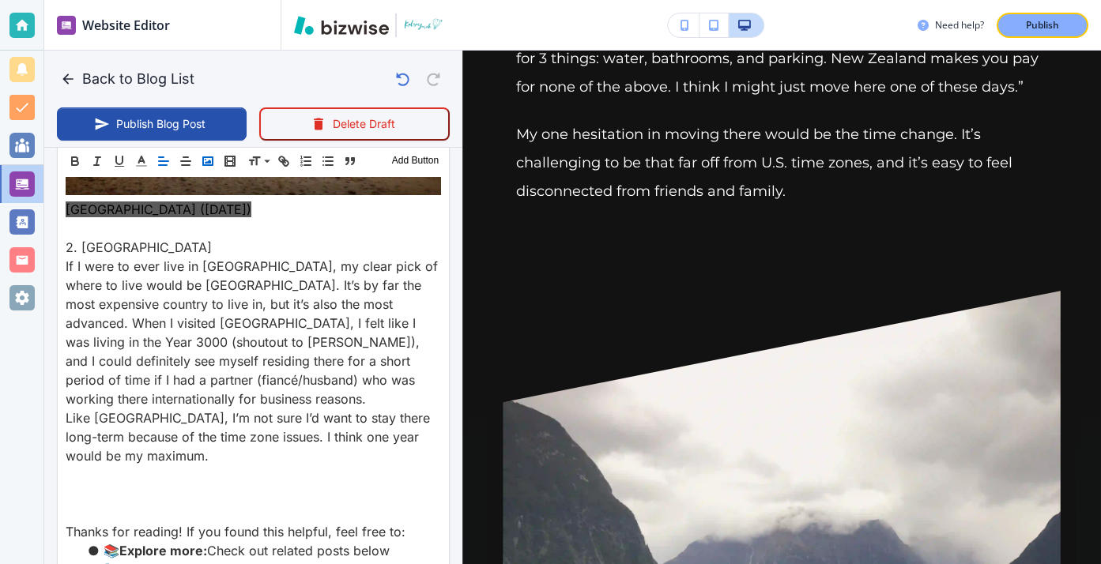
click at [202, 160] on icon "button" at bounding box center [208, 161] width 14 height 14
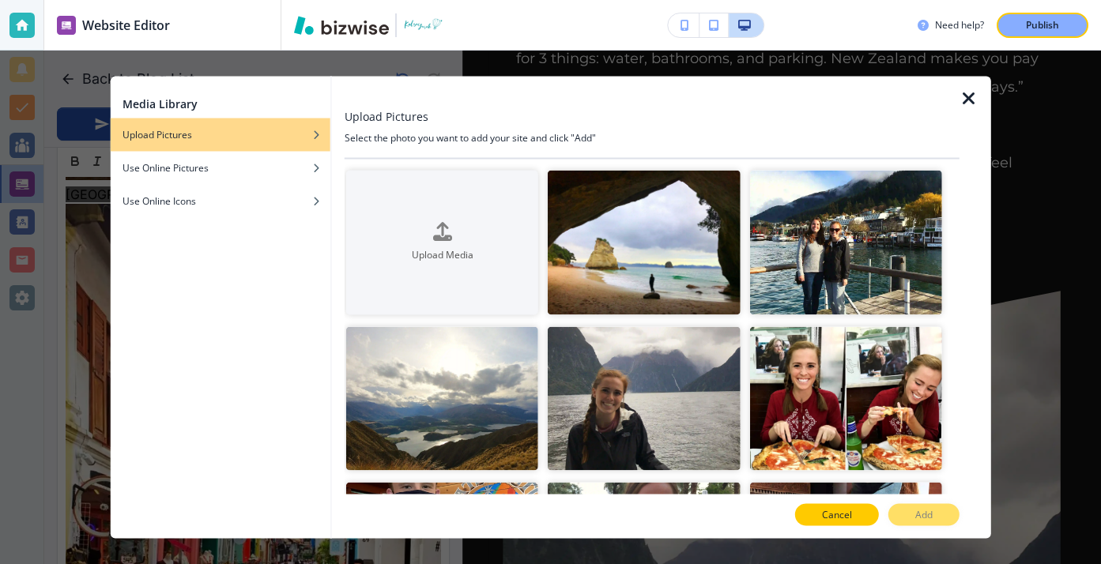
click at [822, 522] on button "Cancel" at bounding box center [837, 515] width 84 height 22
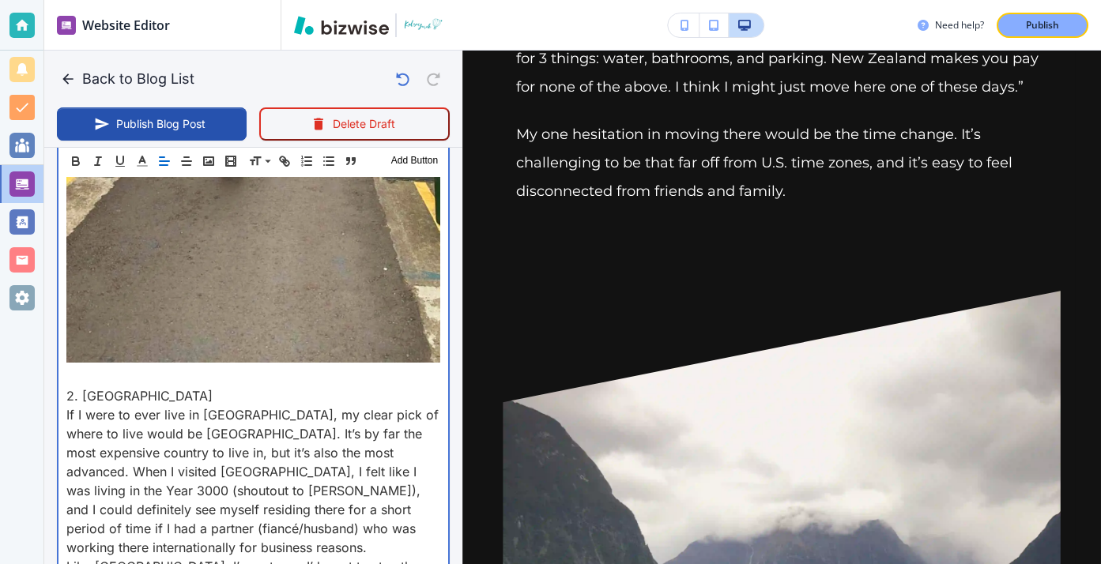
scroll to position [3168, 0]
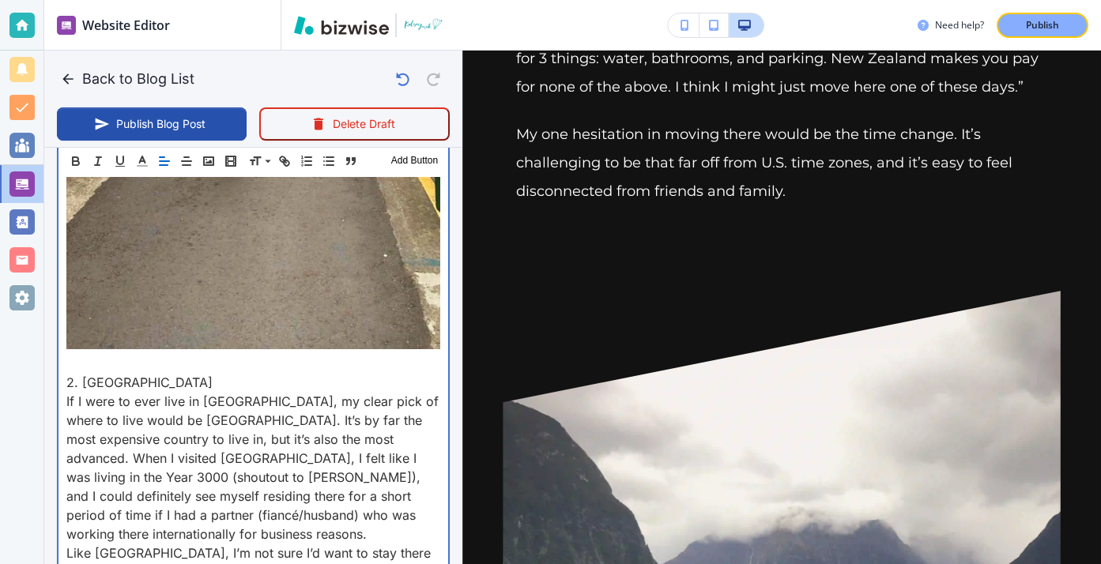
click at [107, 363] on p at bounding box center [253, 363] width 374 height 19
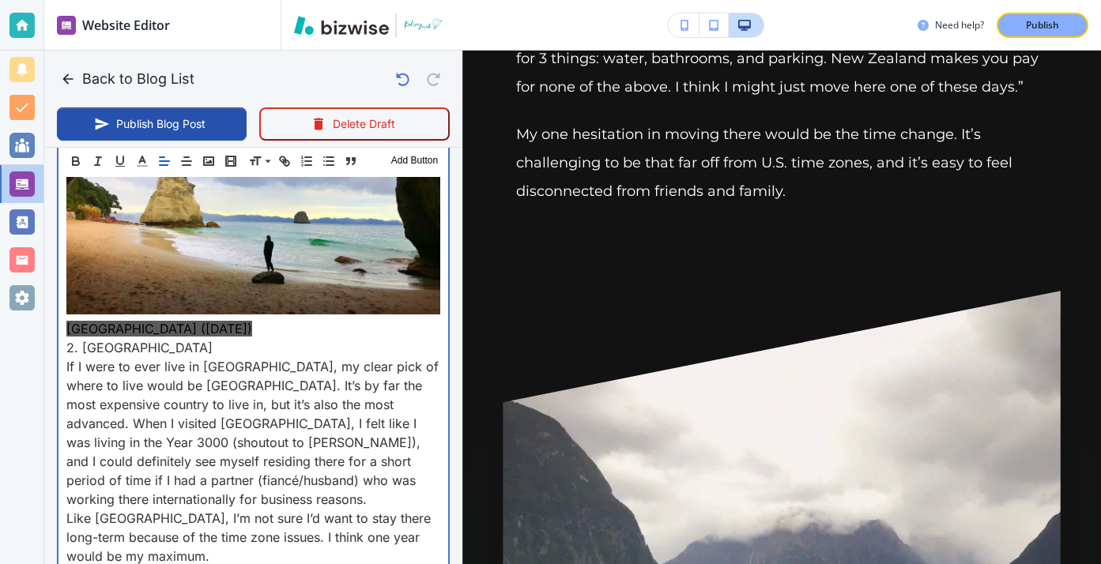
scroll to position [2460, 0]
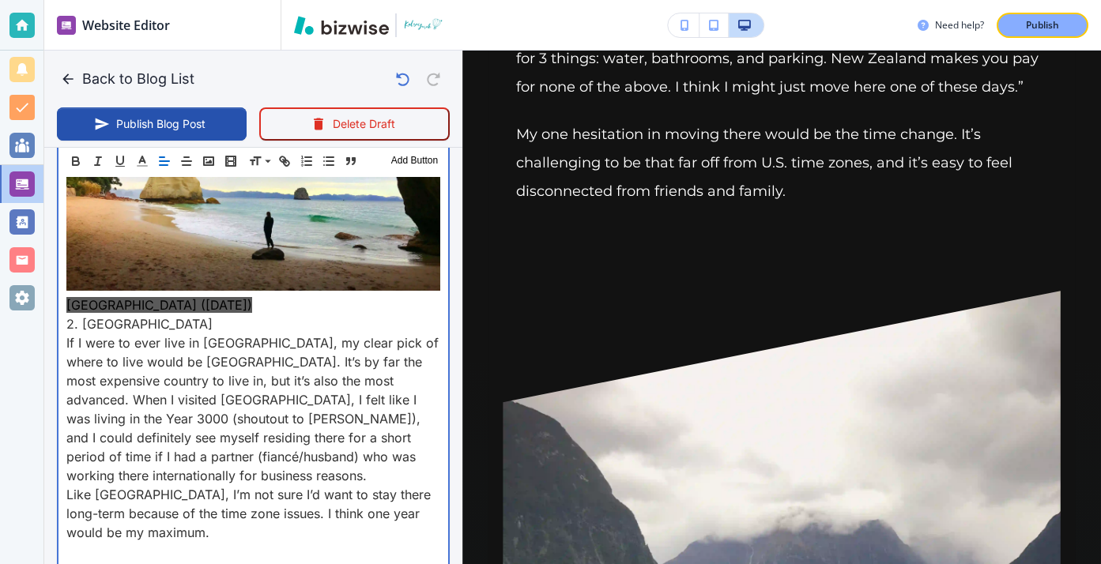
click at [228, 295] on p at bounding box center [253, 153] width 374 height 285
click at [243, 300] on p "Cathedral Cove (May 2019)" at bounding box center [253, 305] width 374 height 19
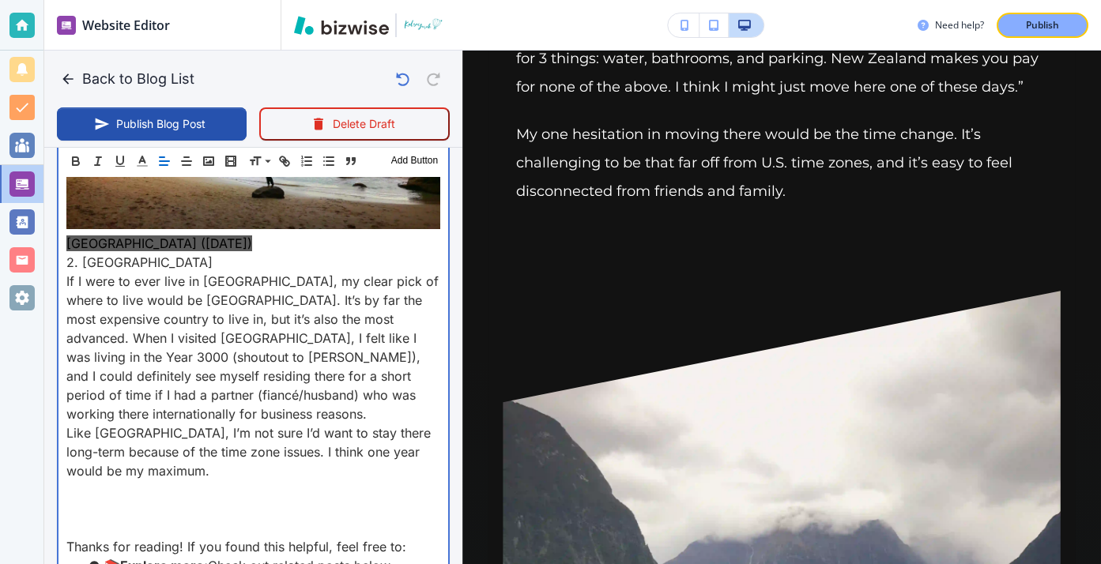
scroll to position [2607, 0]
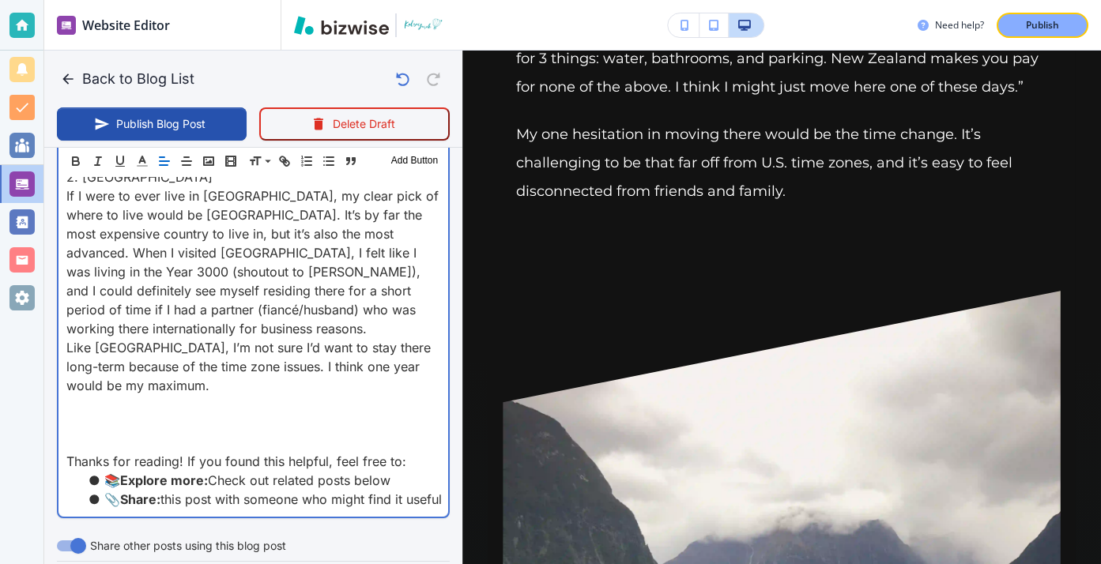
click at [228, 410] on p at bounding box center [253, 404] width 374 height 19
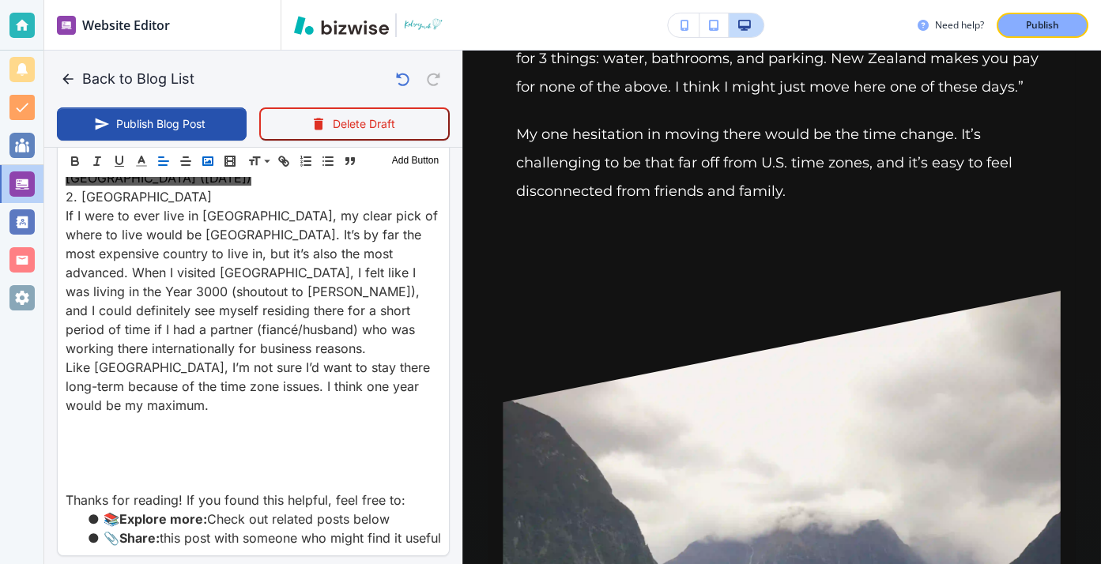
click at [209, 167] on icon "button" at bounding box center [208, 161] width 14 height 14
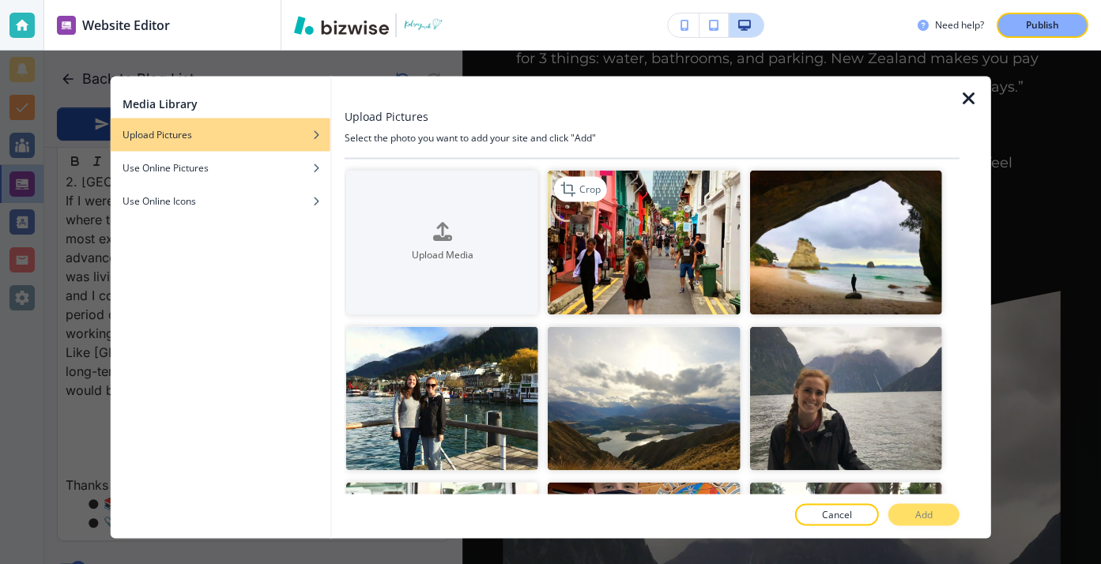
click at [584, 226] on img "button" at bounding box center [644, 243] width 192 height 145
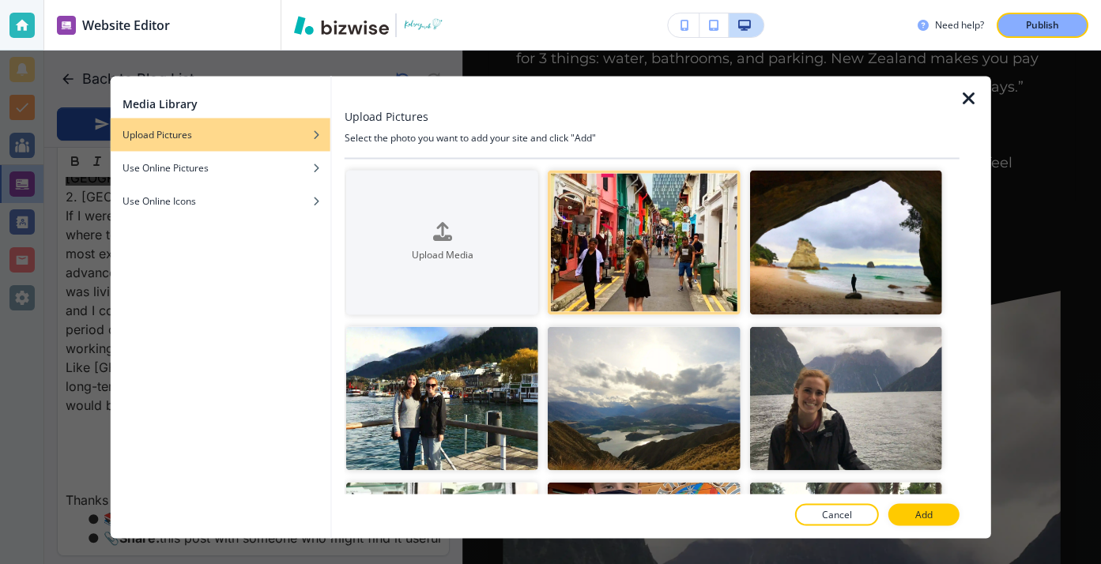
click at [908, 502] on div at bounding box center [652, 499] width 615 height 9
click at [909, 505] on button "Add" at bounding box center [923, 515] width 71 height 22
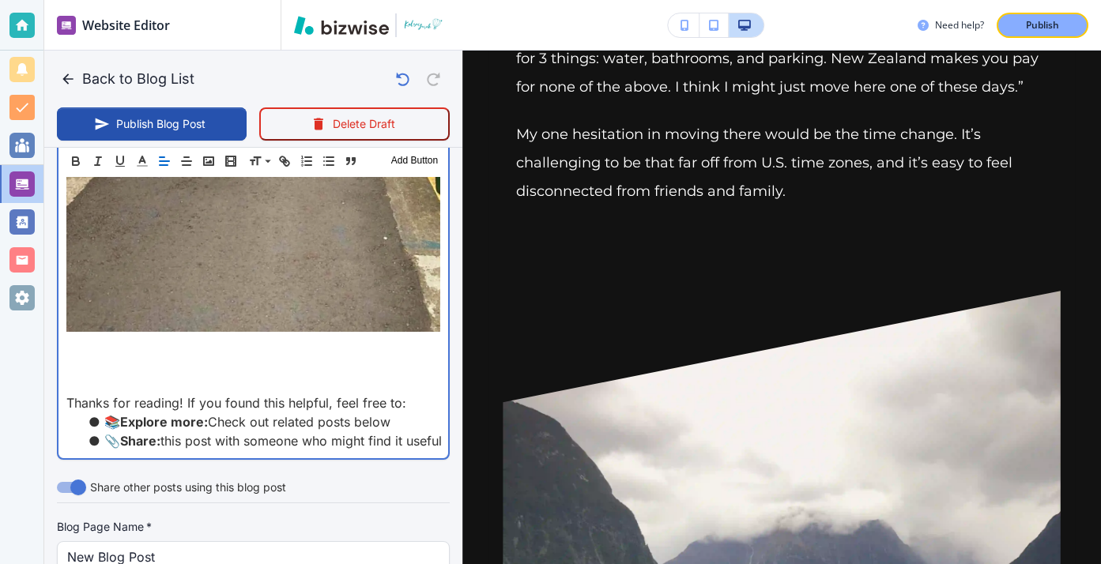
scroll to position [3377, 0]
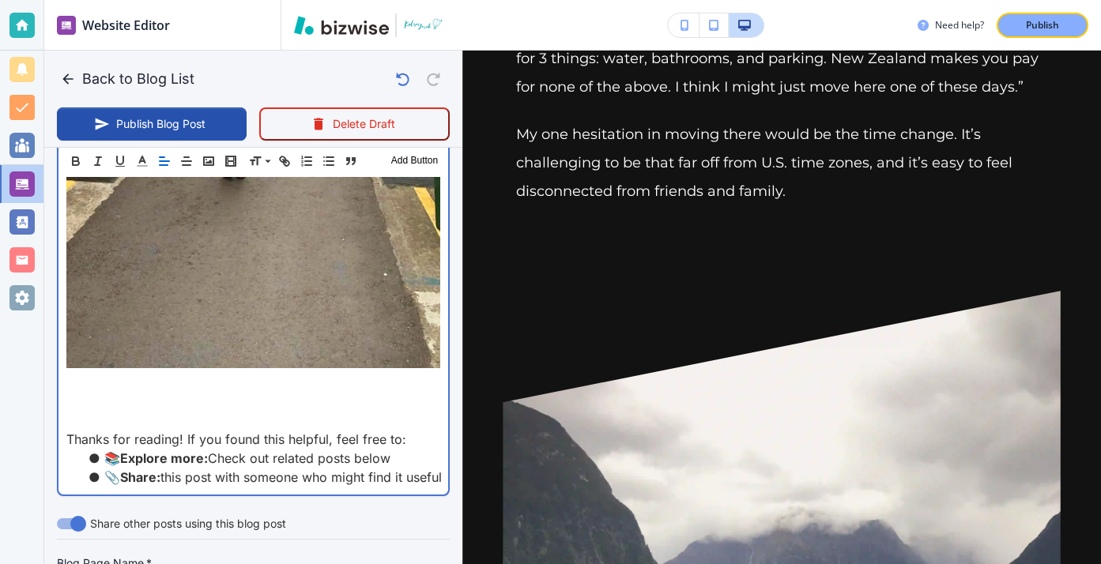
click at [397, 374] on p at bounding box center [253, 382] width 374 height 19
click at [109, 390] on p at bounding box center [253, 382] width 374 height 19
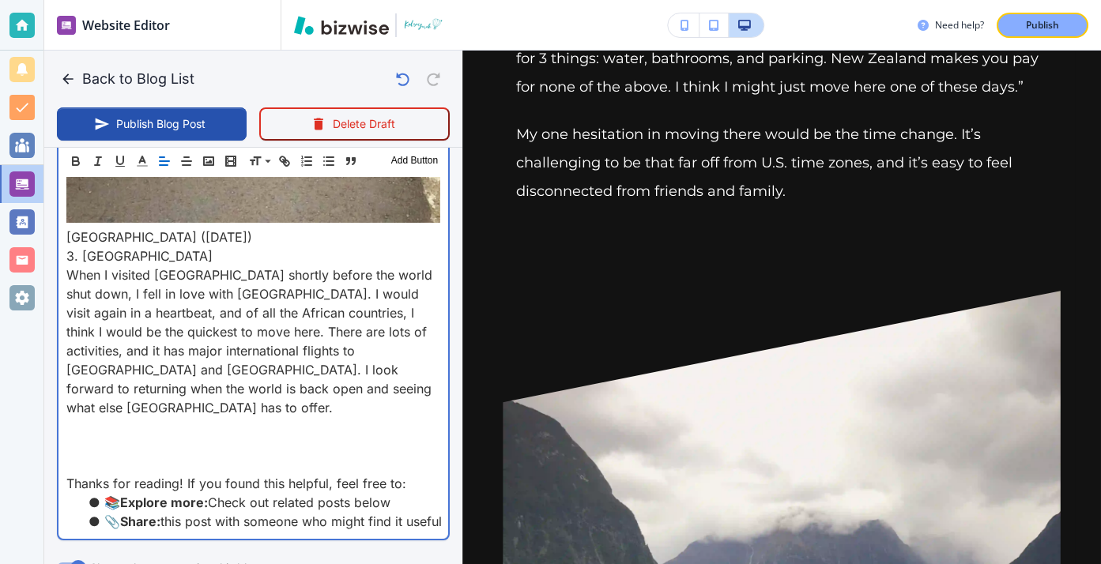
scroll to position [3536, 0]
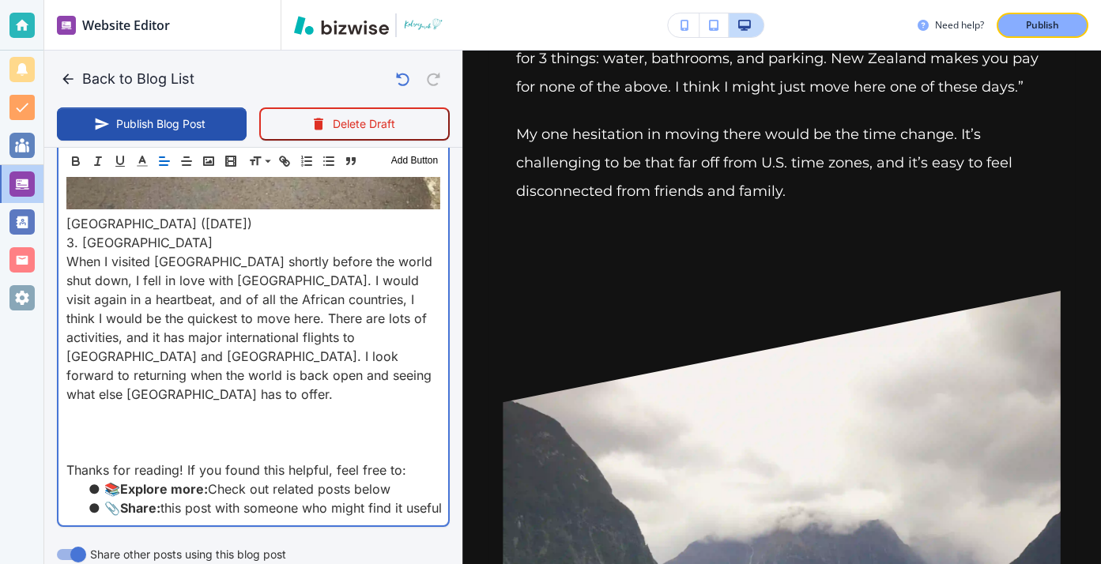
click at [191, 404] on p at bounding box center [253, 413] width 374 height 19
click at [194, 423] on p at bounding box center [253, 432] width 374 height 19
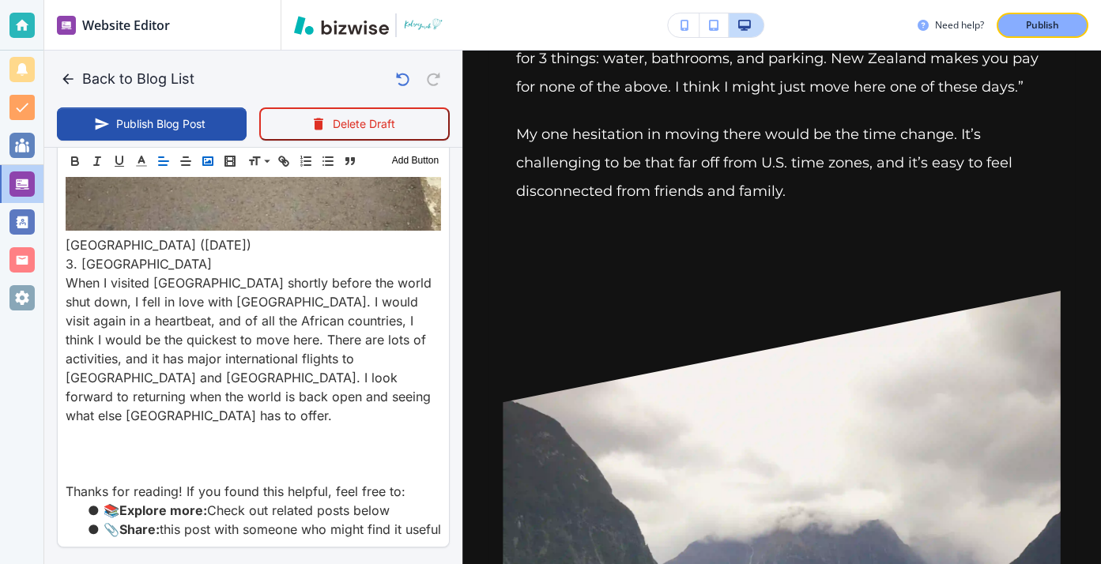
click at [217, 165] on button "button" at bounding box center [208, 161] width 22 height 19
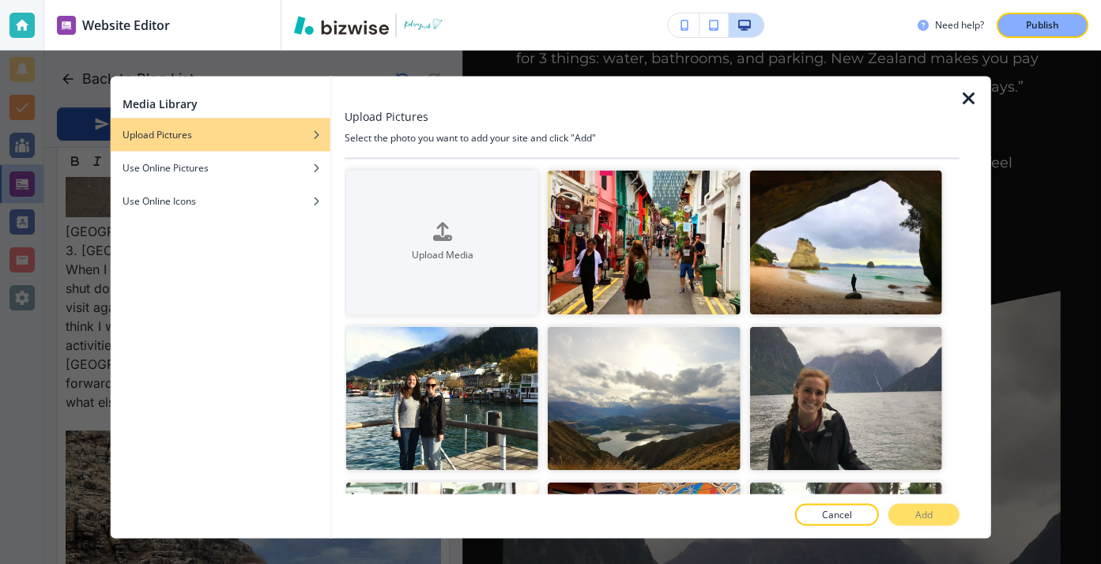
scroll to position [3522, 0]
click at [971, 107] on icon "button" at bounding box center [968, 98] width 19 height 19
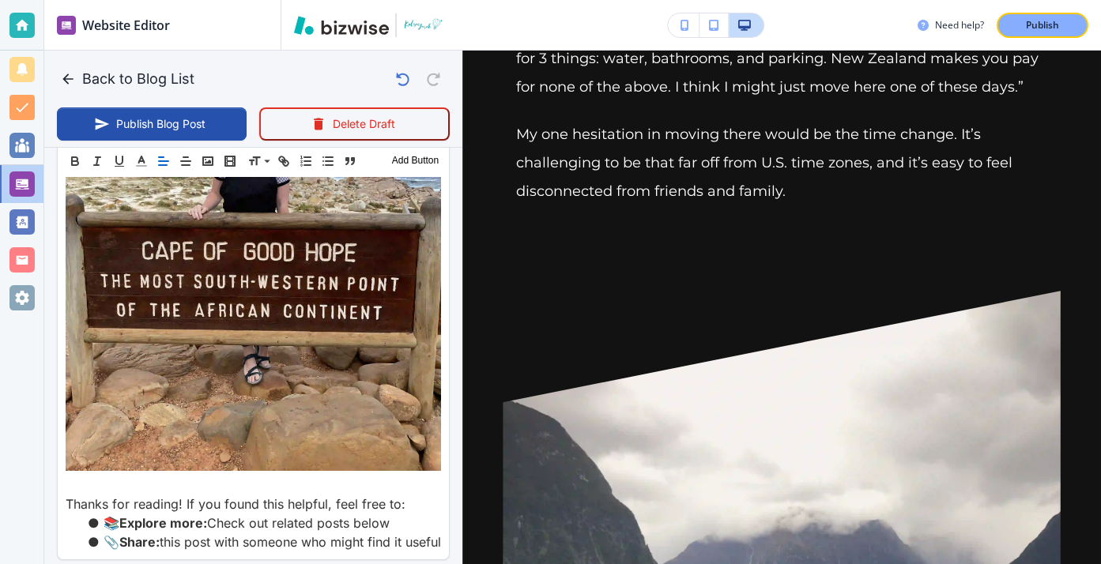
scroll to position [3918, 0]
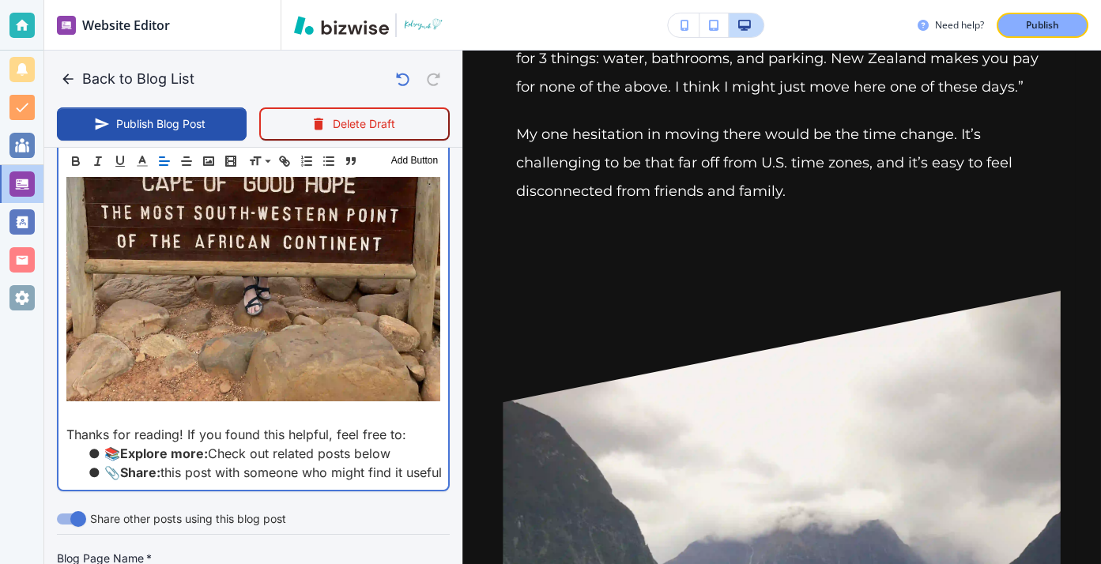
click at [277, 369] on img at bounding box center [253, 152] width 374 height 499
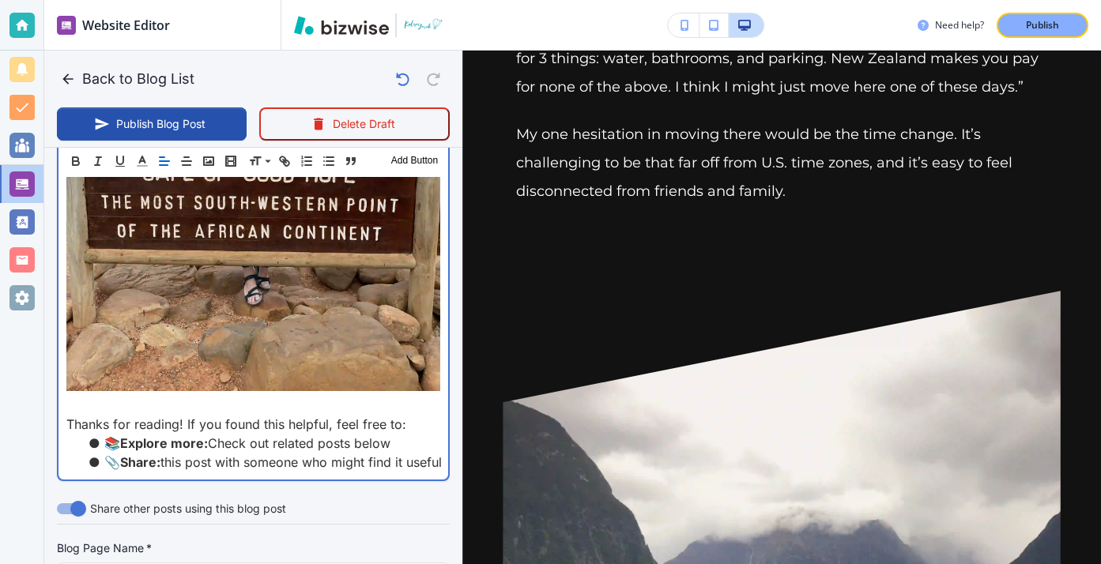
click at [274, 378] on p at bounding box center [253, 144] width 374 height 503
click at [278, 396] on p at bounding box center [253, 405] width 374 height 19
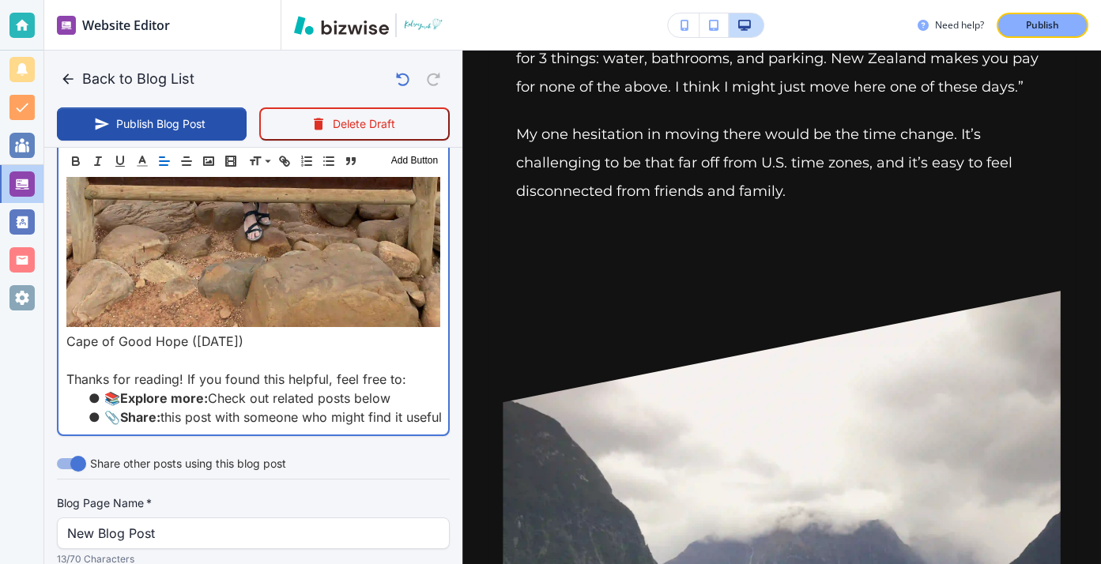
scroll to position [4082, 0]
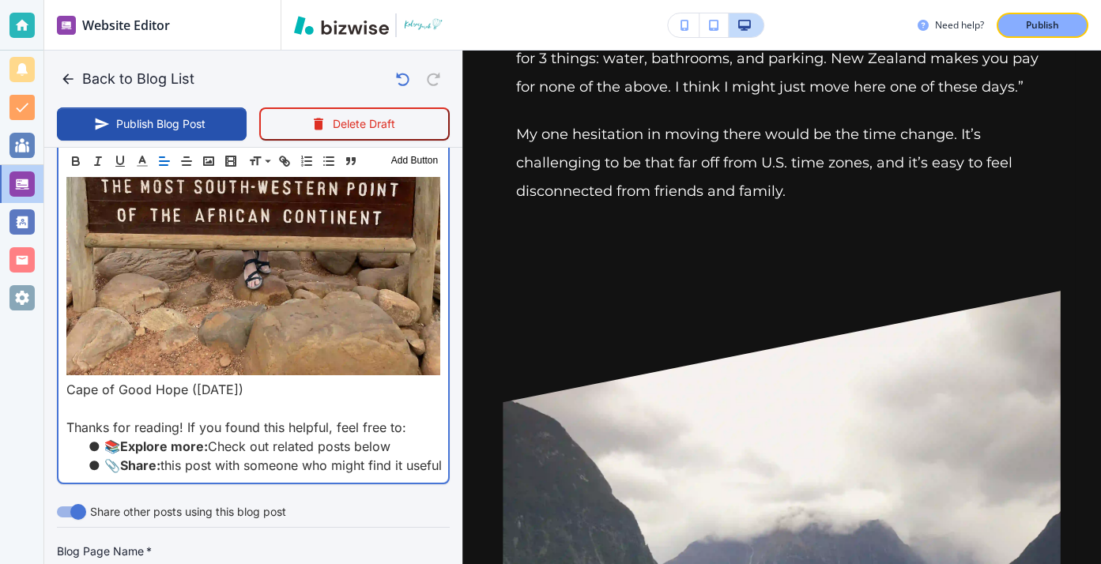
click at [293, 380] on p "Cape of Good Hope (January 2020)" at bounding box center [253, 389] width 374 height 19
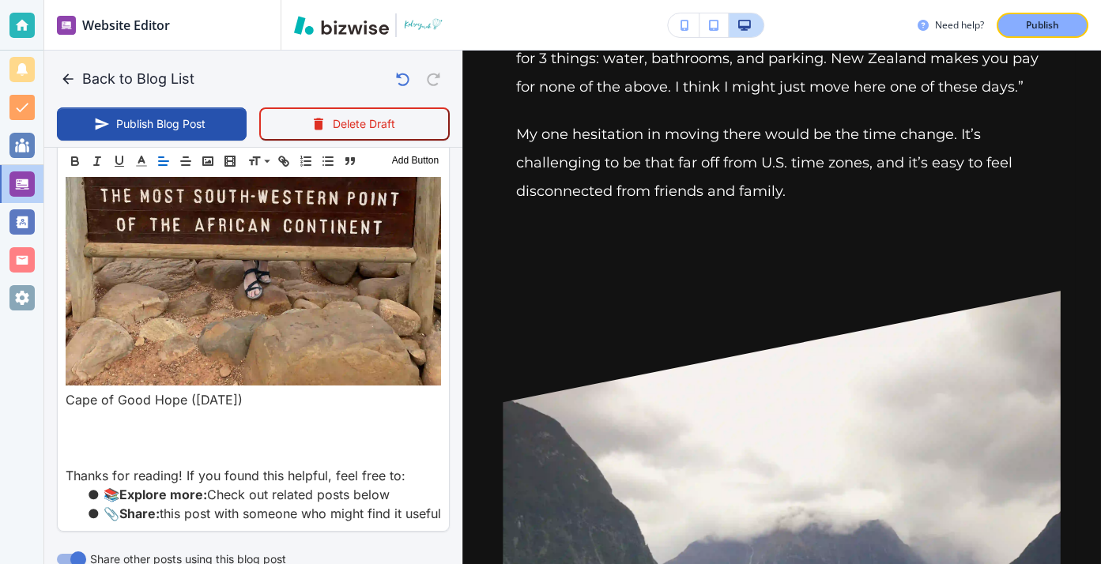
scroll to position [4071, 0]
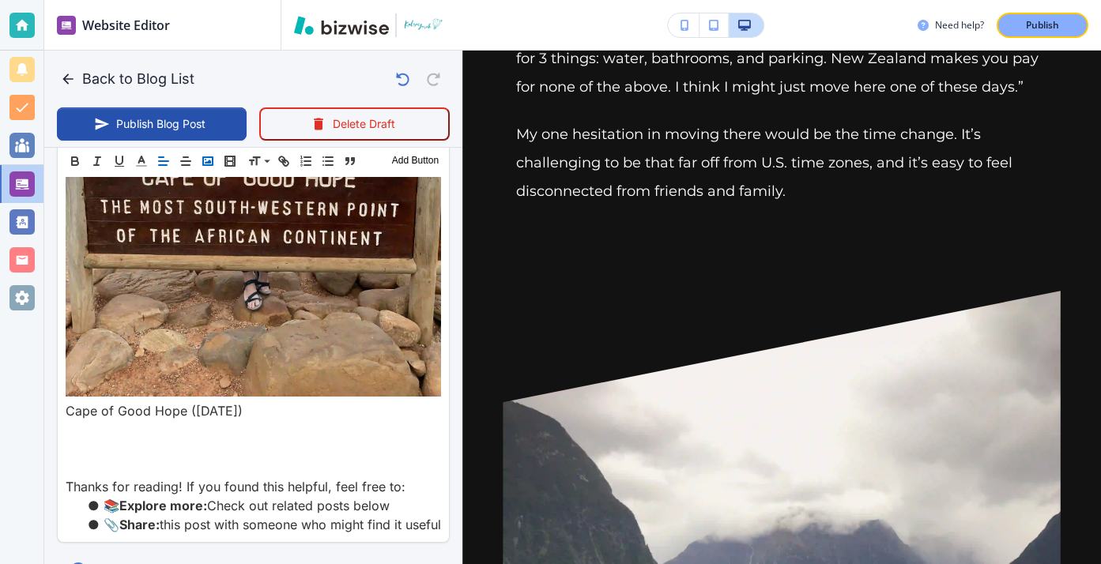
click at [208, 160] on icon "button" at bounding box center [208, 161] width 14 height 14
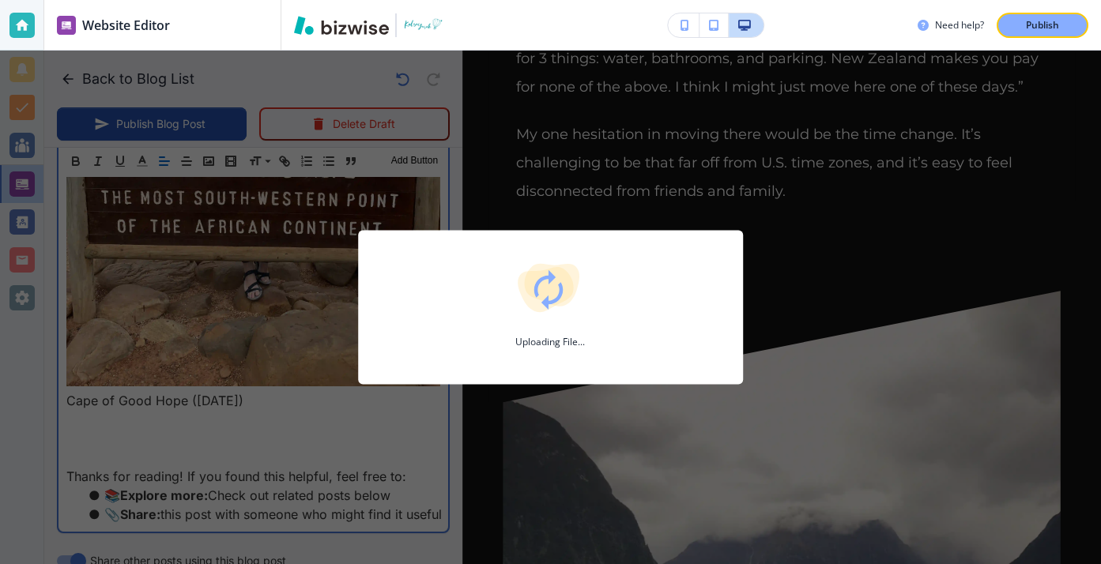
scroll to position [4082, 0]
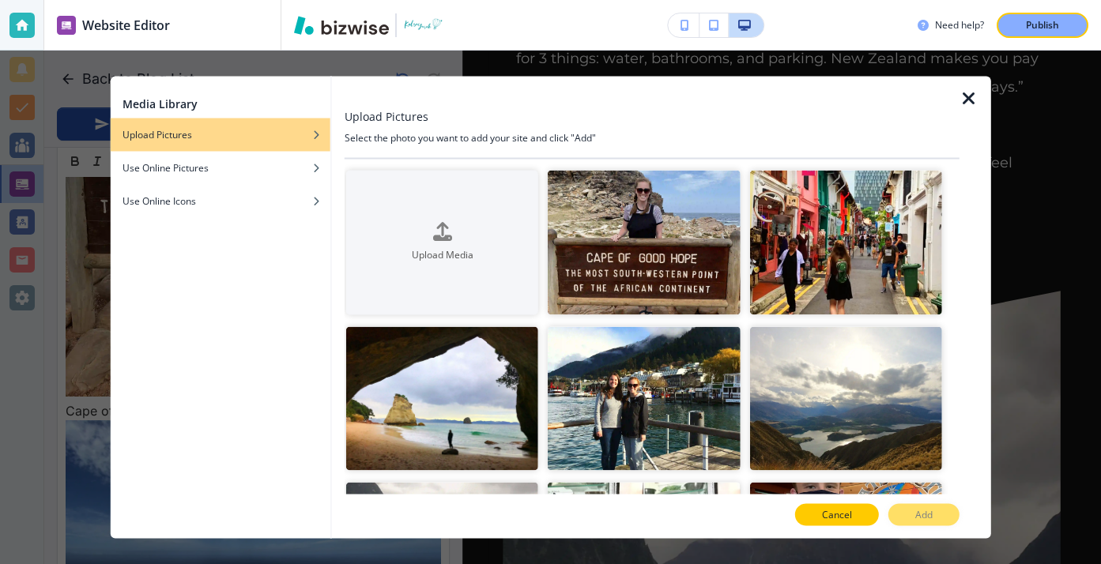
click at [876, 516] on button "Cancel" at bounding box center [837, 515] width 84 height 22
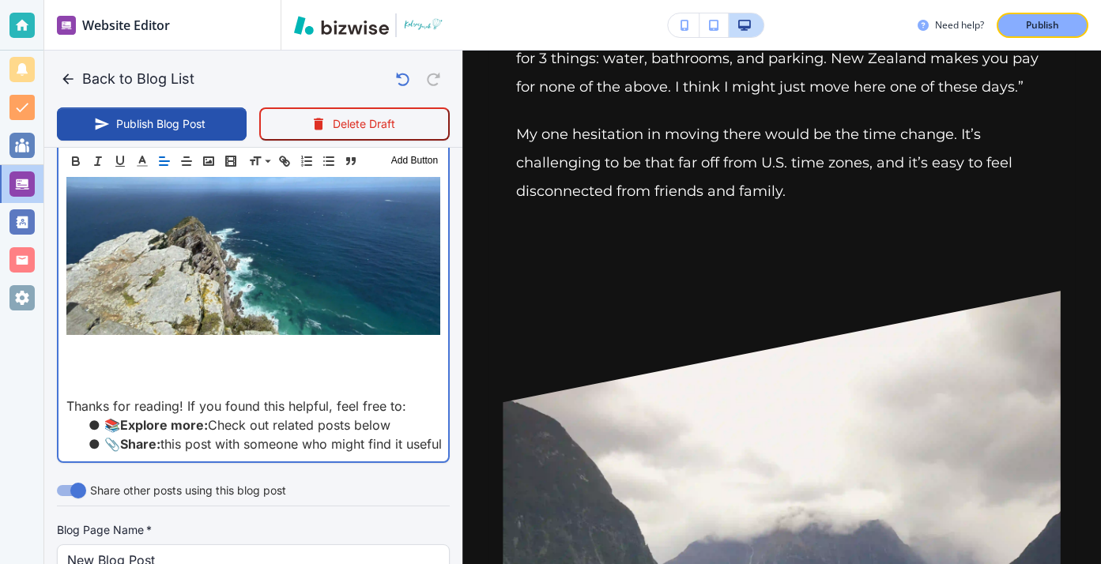
click at [296, 340] on p at bounding box center [253, 349] width 374 height 19
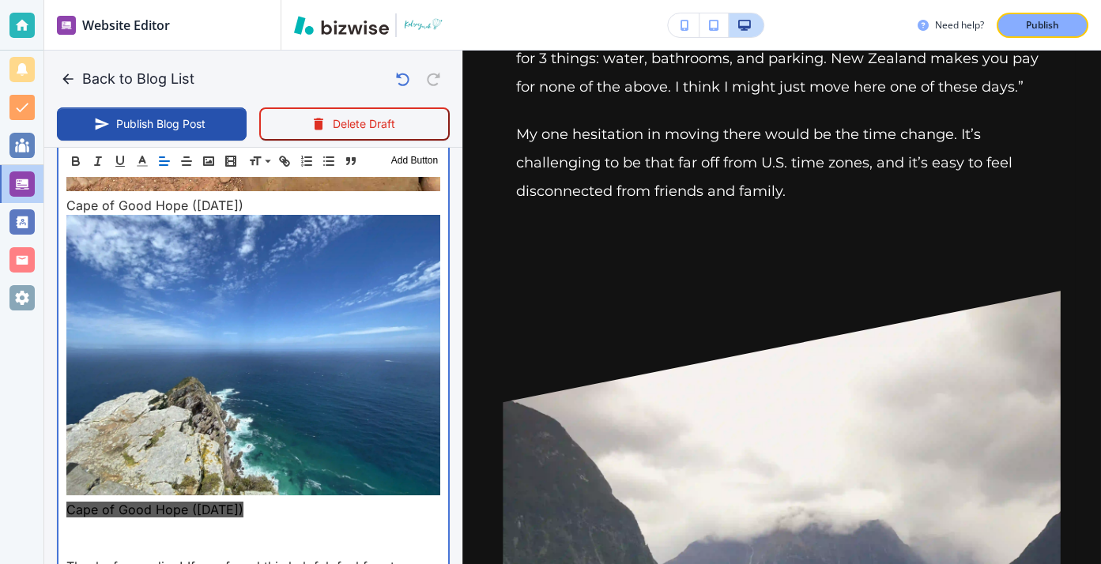
scroll to position [4366, 0]
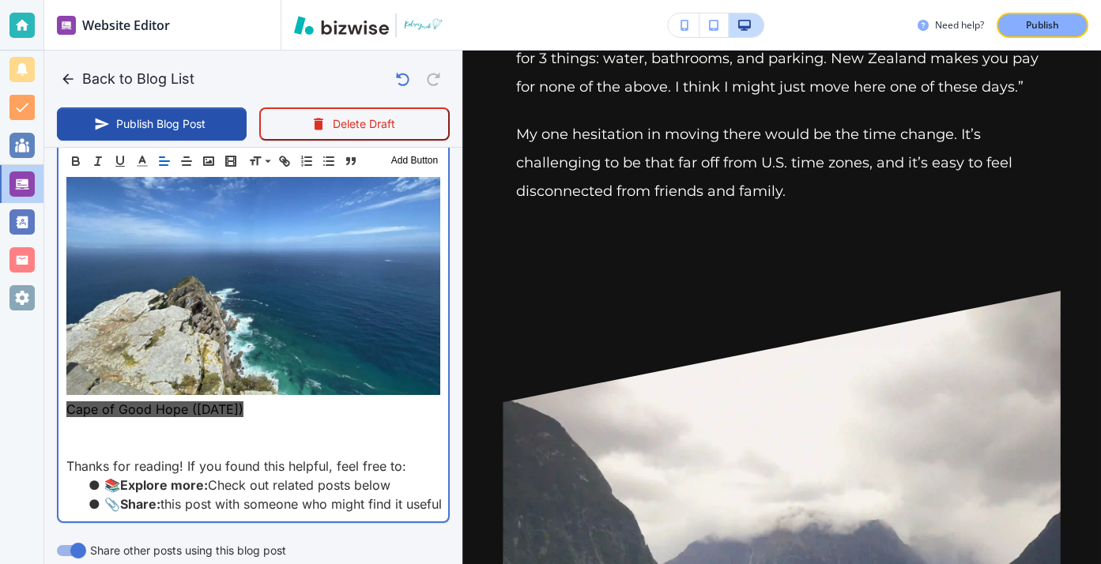
click at [380, 400] on p "Cape of Good Hope (January 2020)" at bounding box center [253, 409] width 374 height 19
click at [347, 438] on p at bounding box center [253, 447] width 374 height 19
click at [347, 419] on p at bounding box center [253, 428] width 374 height 19
click at [351, 438] on p at bounding box center [253, 447] width 374 height 19
click at [251, 438] on p at bounding box center [253, 447] width 374 height 19
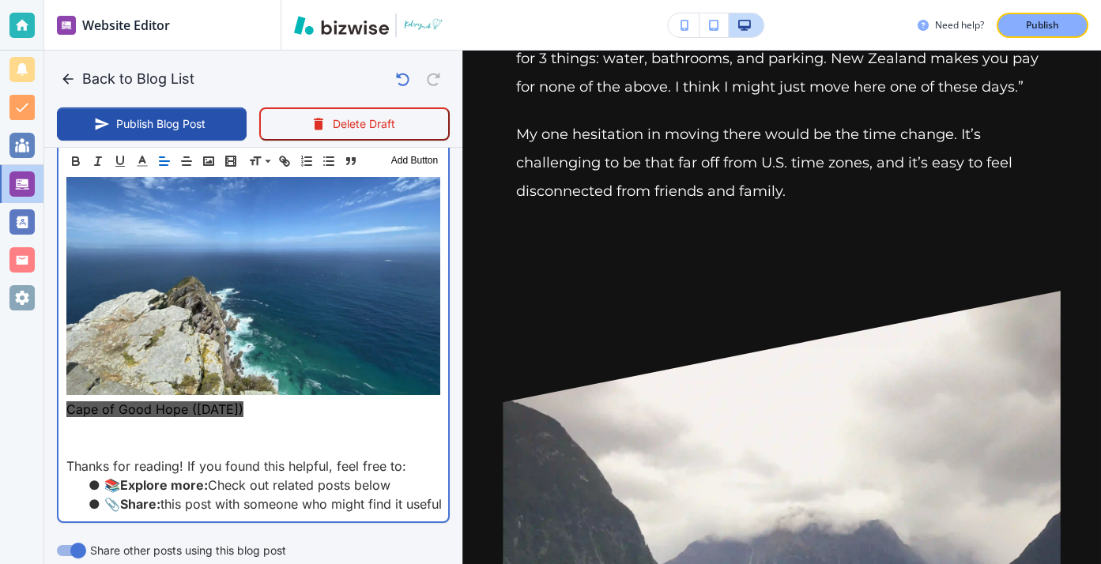
click at [251, 438] on p at bounding box center [253, 447] width 374 height 19
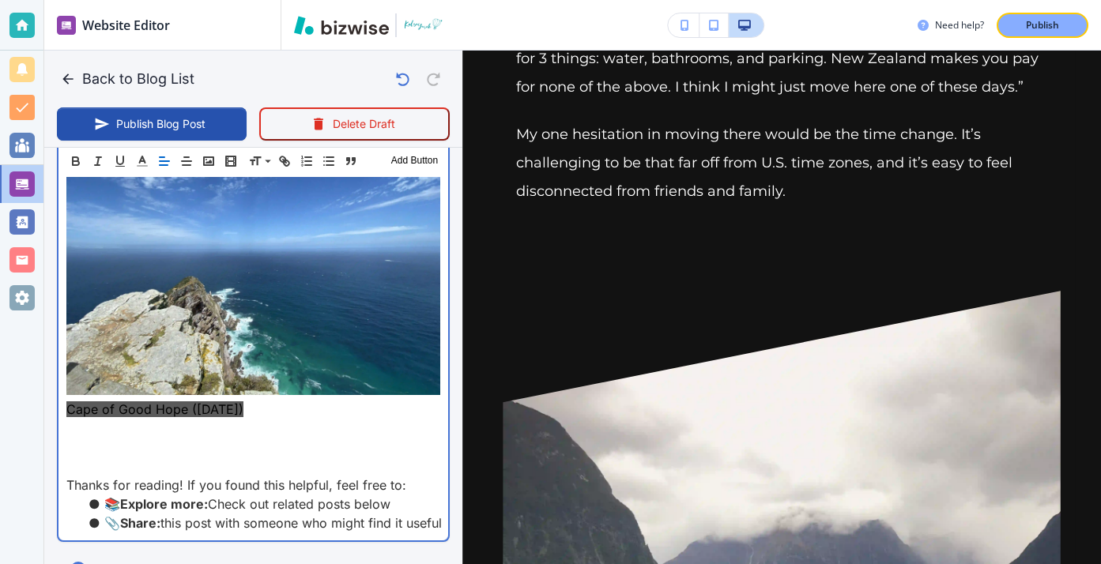
click at [236, 438] on p at bounding box center [253, 447] width 374 height 19
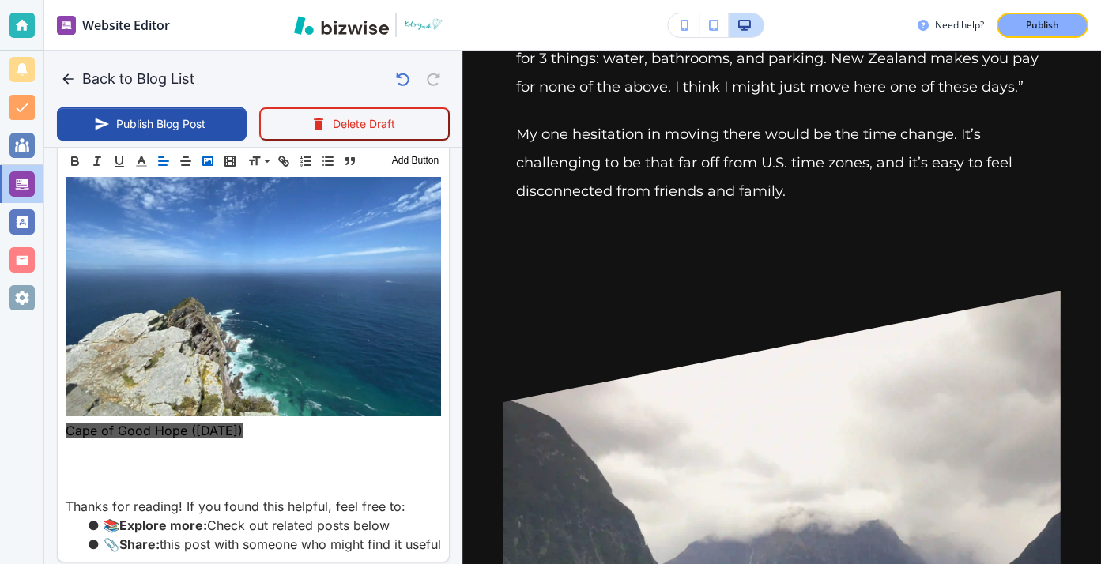
click at [217, 156] on button "button" at bounding box center [208, 161] width 22 height 19
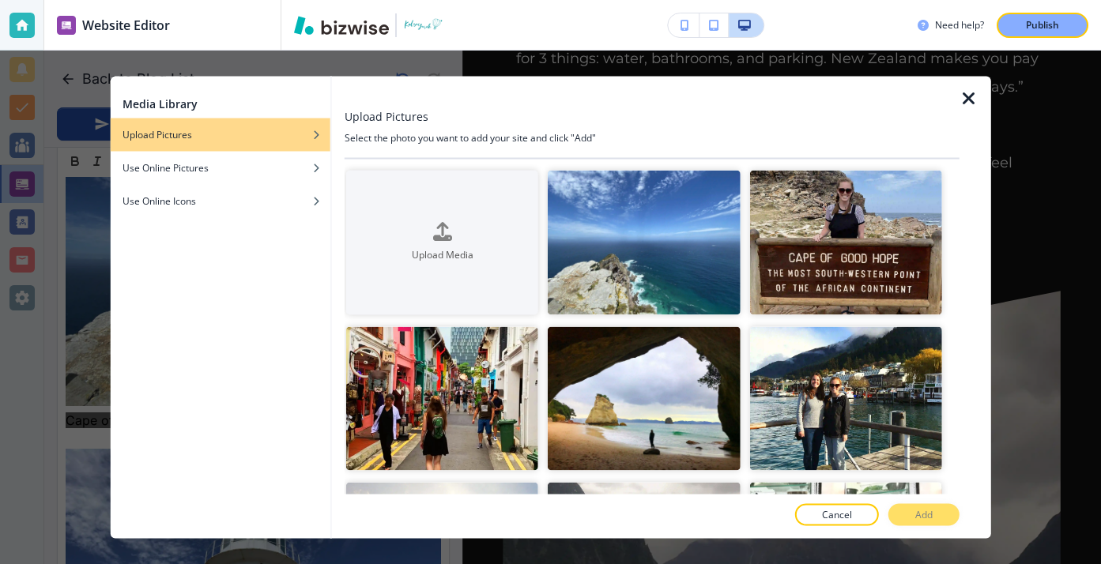
click at [962, 100] on icon "button" at bounding box center [968, 98] width 19 height 19
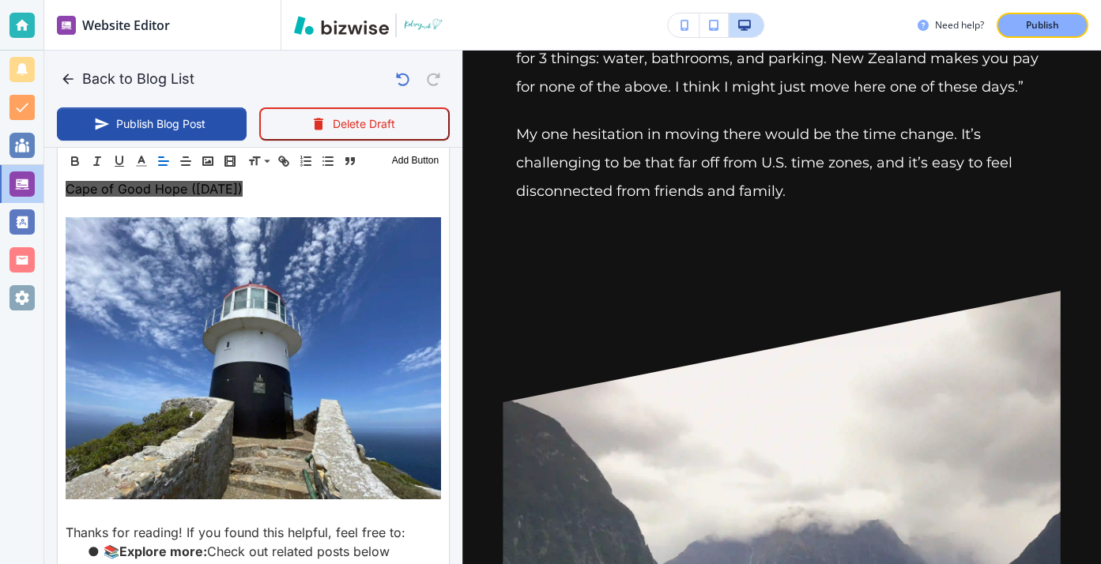
scroll to position [4749, 0]
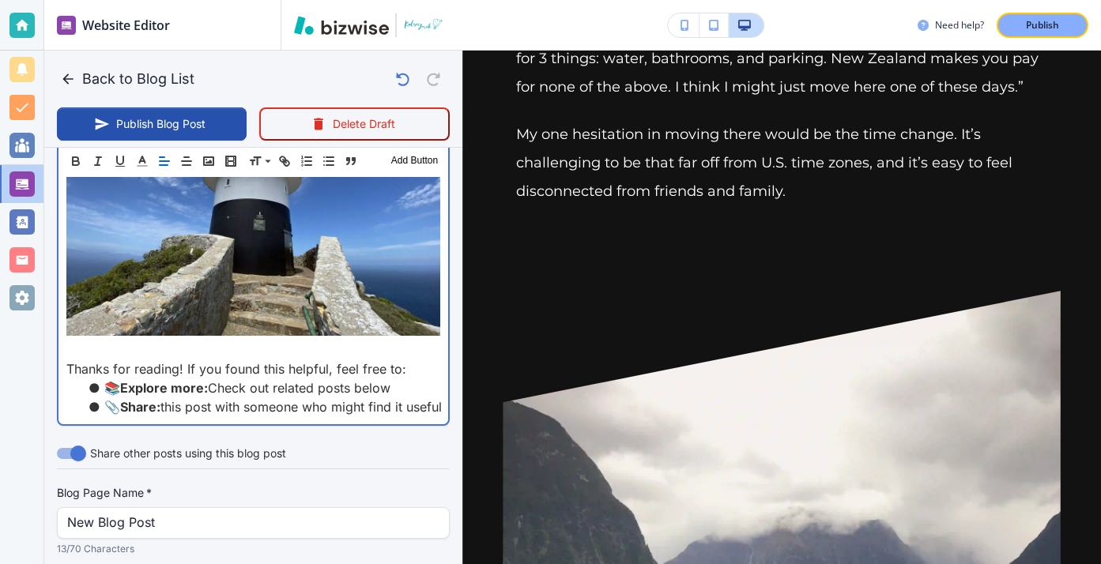
click at [285, 341] on p at bounding box center [253, 350] width 374 height 19
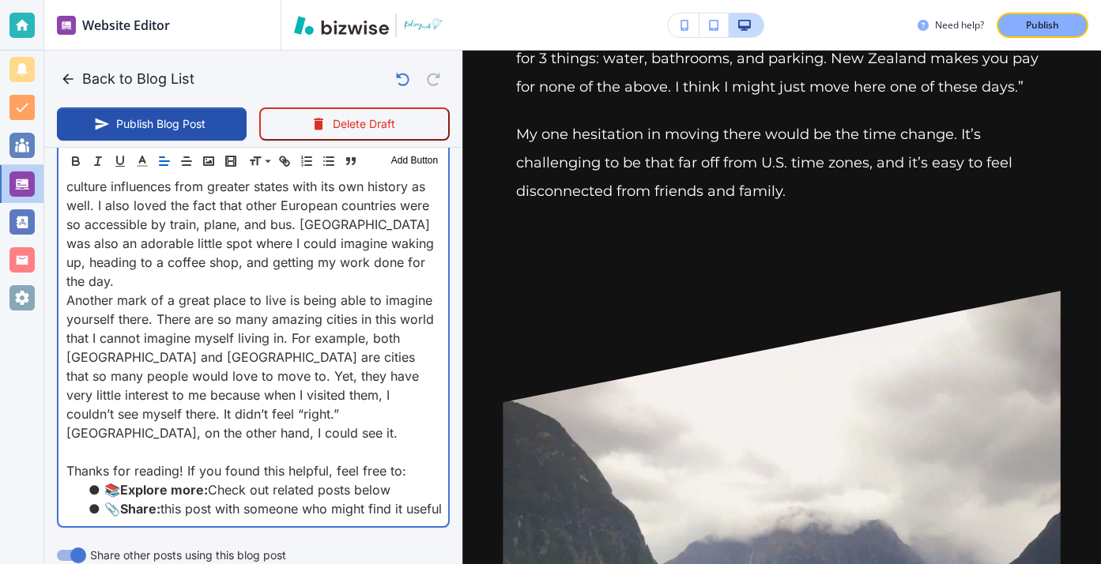
scroll to position [5164, 0]
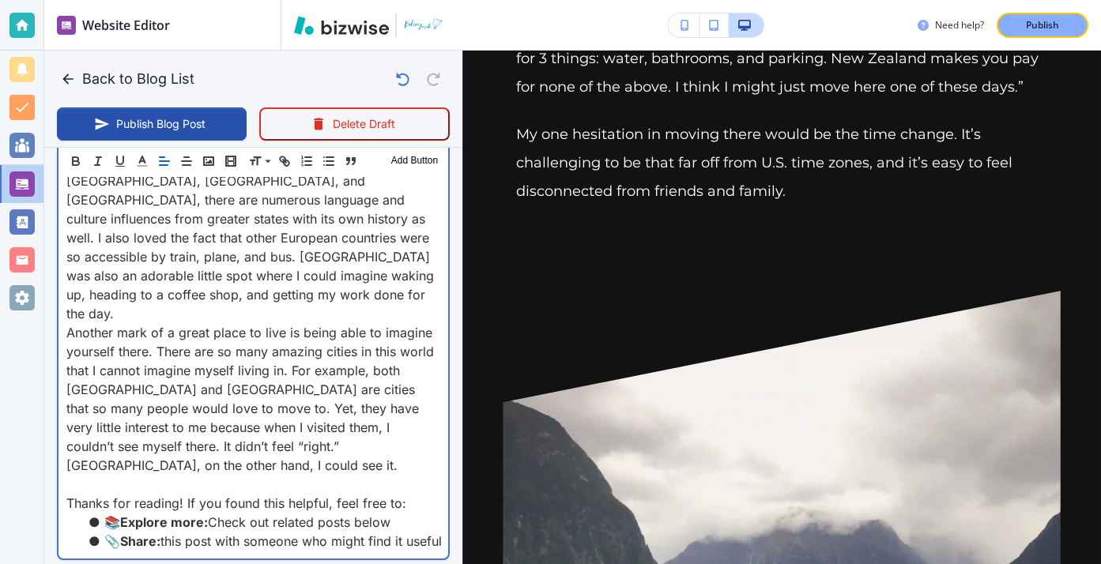
click at [260, 360] on p "Another mark of a great place to live is being able to imagine yourself there. …" at bounding box center [253, 399] width 374 height 152
click at [224, 475] on p at bounding box center [253, 484] width 374 height 19
click at [431, 351] on p "Another mark of a great place to live is being able to imagine yourself there. …" at bounding box center [253, 399] width 374 height 152
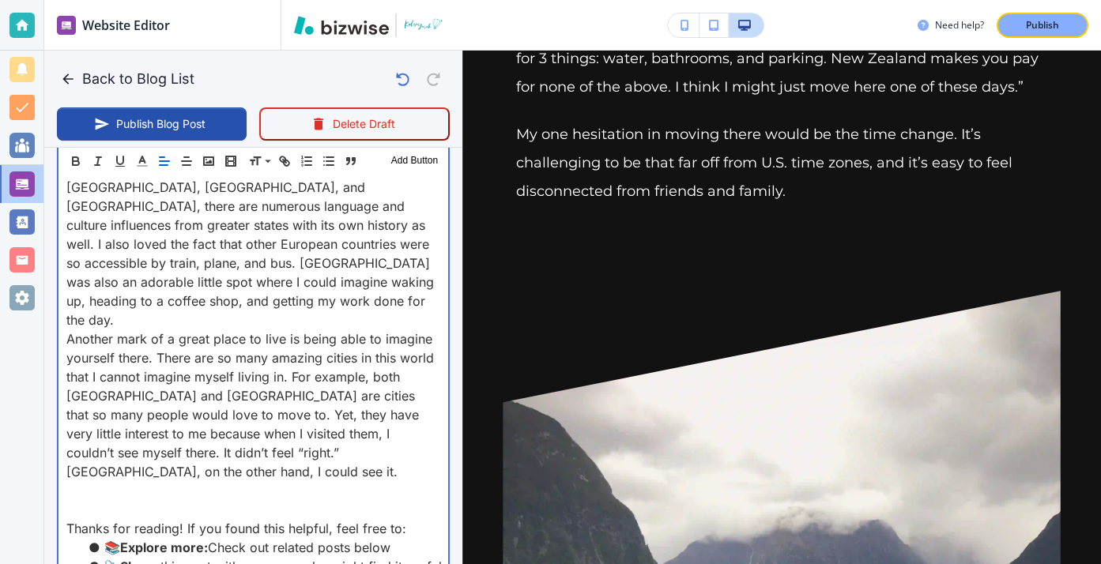
scroll to position [5164, 0]
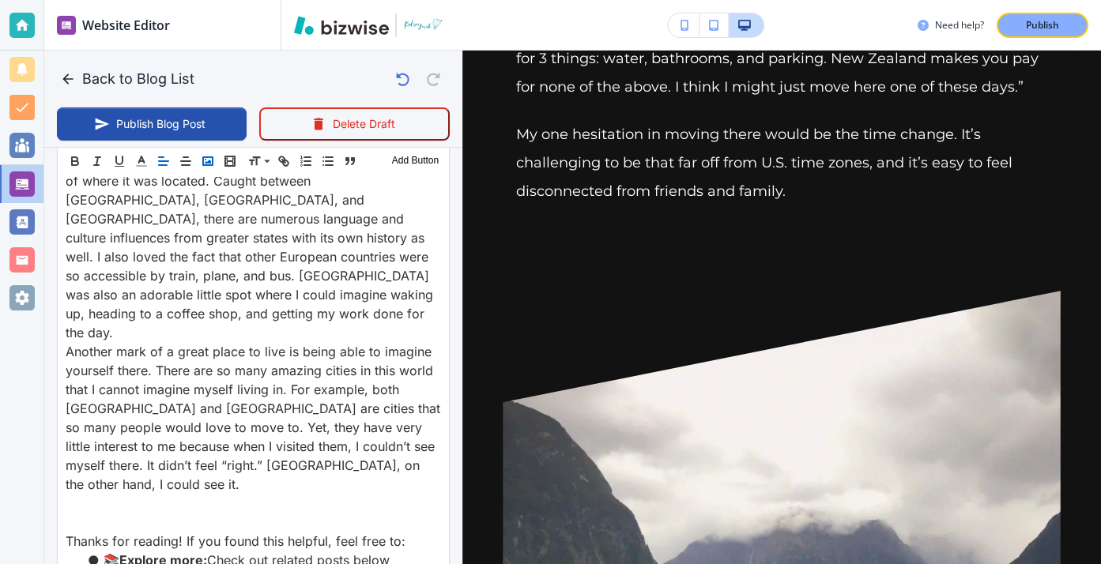
click at [215, 158] on button "button" at bounding box center [208, 161] width 22 height 19
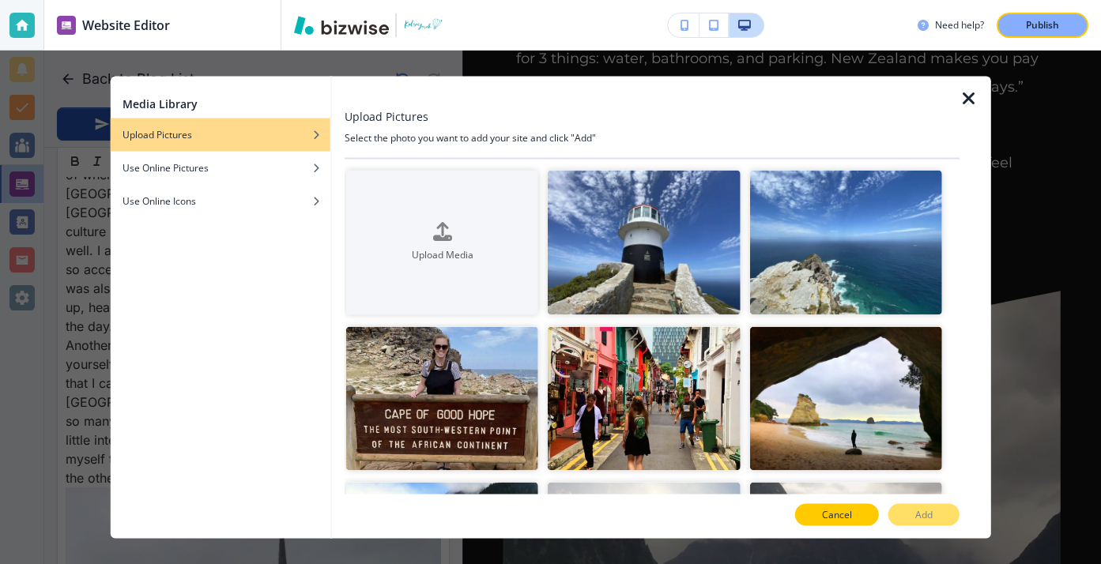
click at [808, 511] on button "Cancel" at bounding box center [837, 515] width 84 height 22
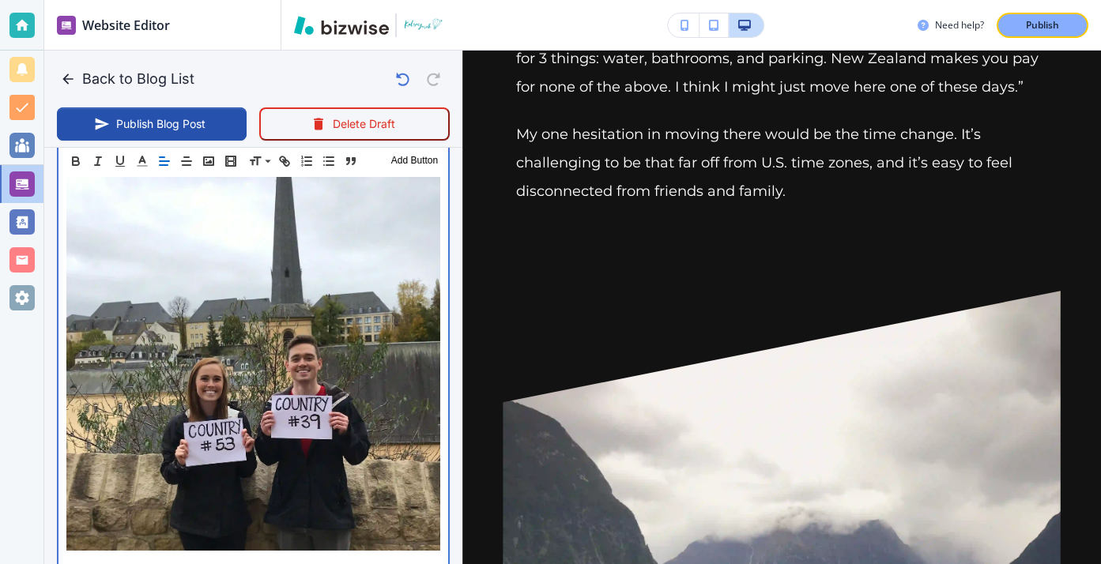
scroll to position [5640, 0]
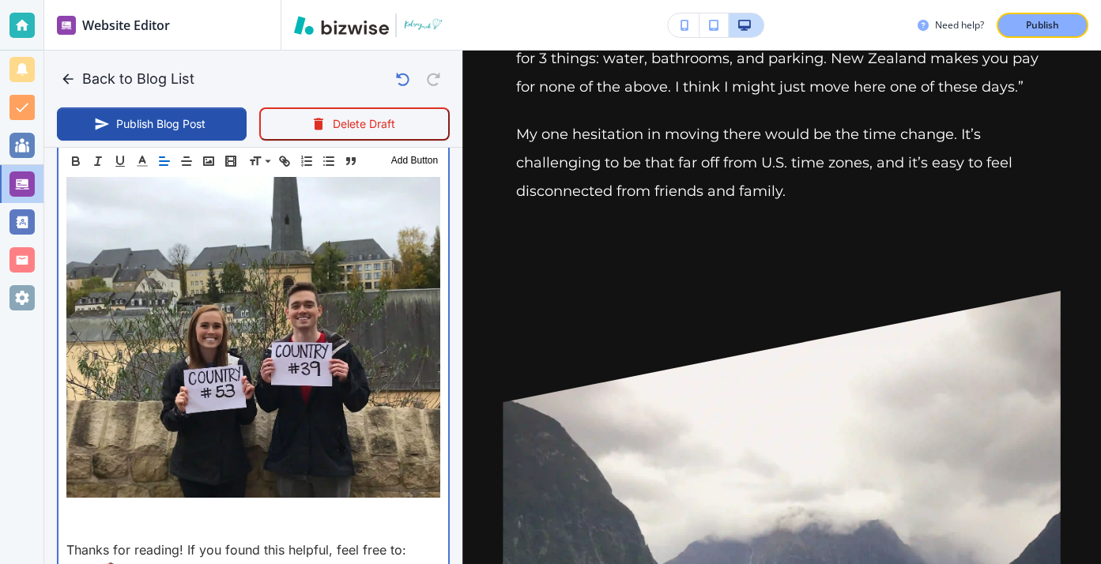
click at [183, 386] on p "Another mark of a great place to live is being able to imagine yourself there. …" at bounding box center [253, 174] width 374 height 655
click at [175, 522] on p at bounding box center [253, 531] width 374 height 19
click at [175, 503] on p at bounding box center [253, 512] width 374 height 19
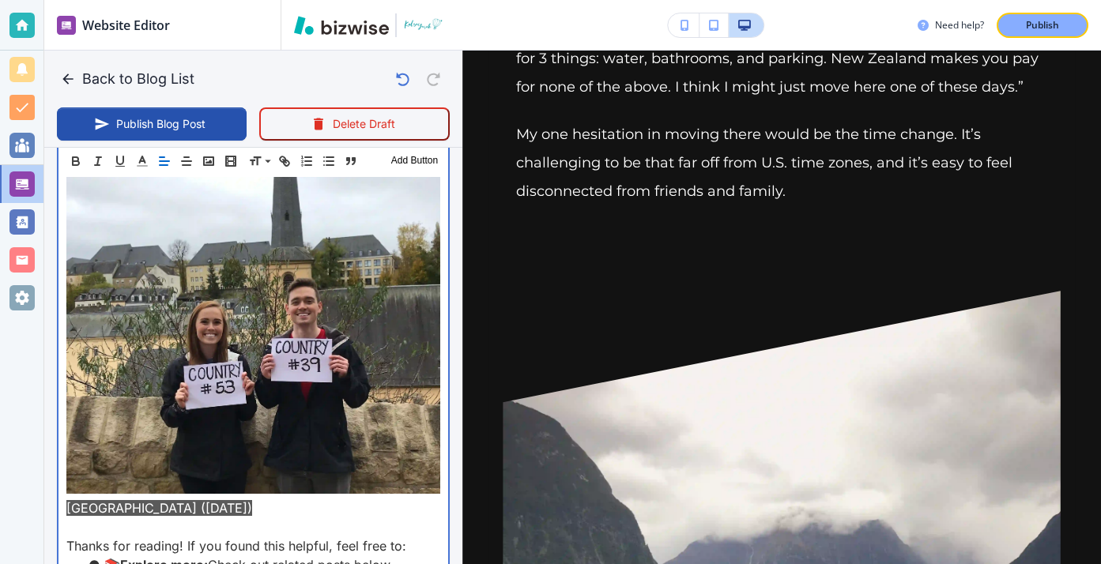
scroll to position [5635, 0]
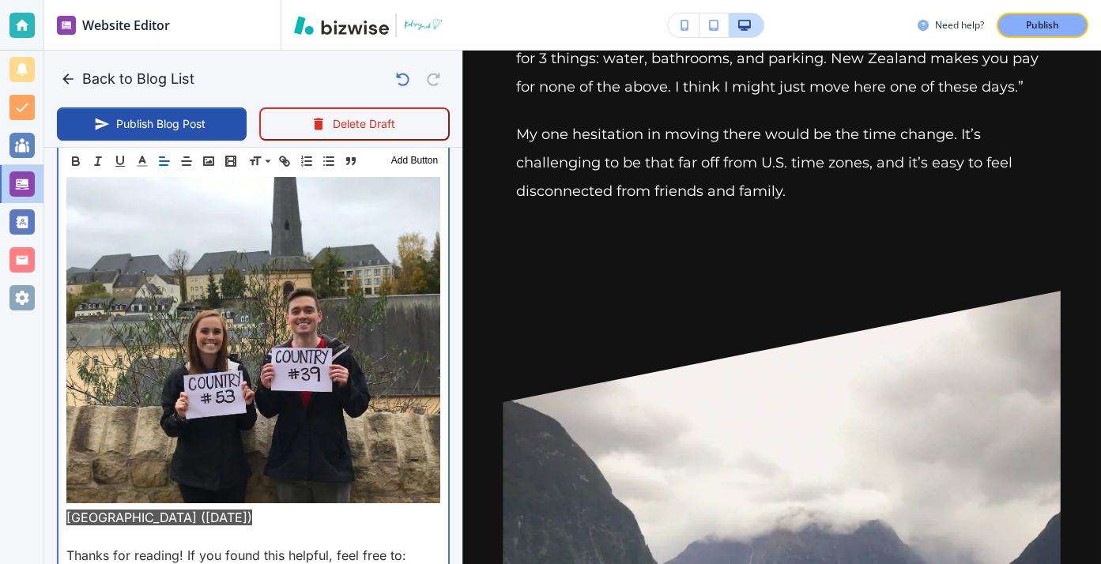
click at [337, 527] on p at bounding box center [253, 536] width 374 height 19
click at [270, 546] on p at bounding box center [253, 555] width 374 height 19
click at [277, 546] on p at bounding box center [253, 555] width 374 height 19
click at [278, 527] on p at bounding box center [253, 536] width 374 height 19
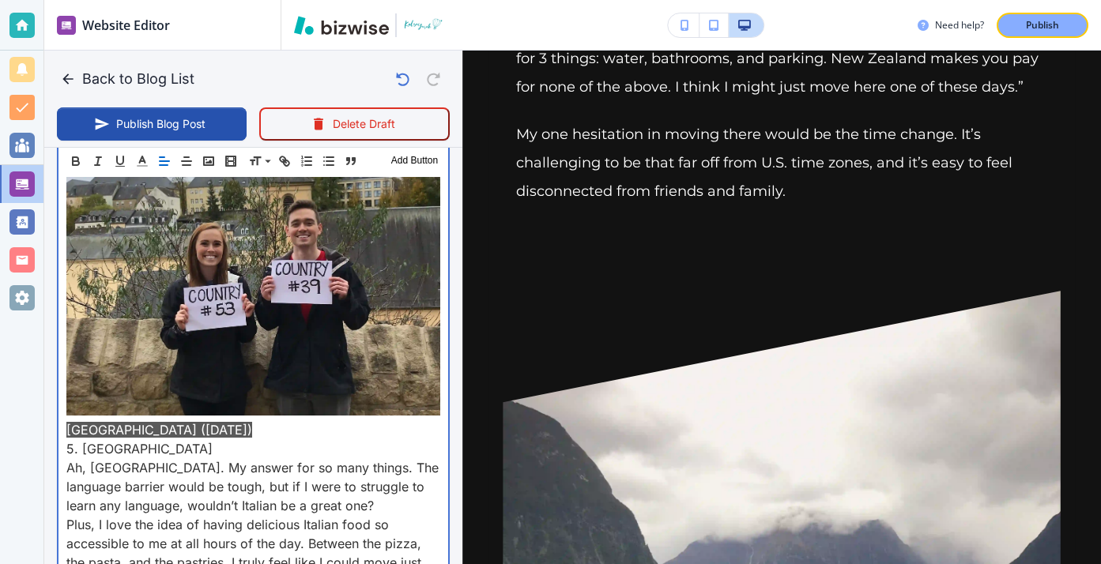
scroll to position [5765, 0]
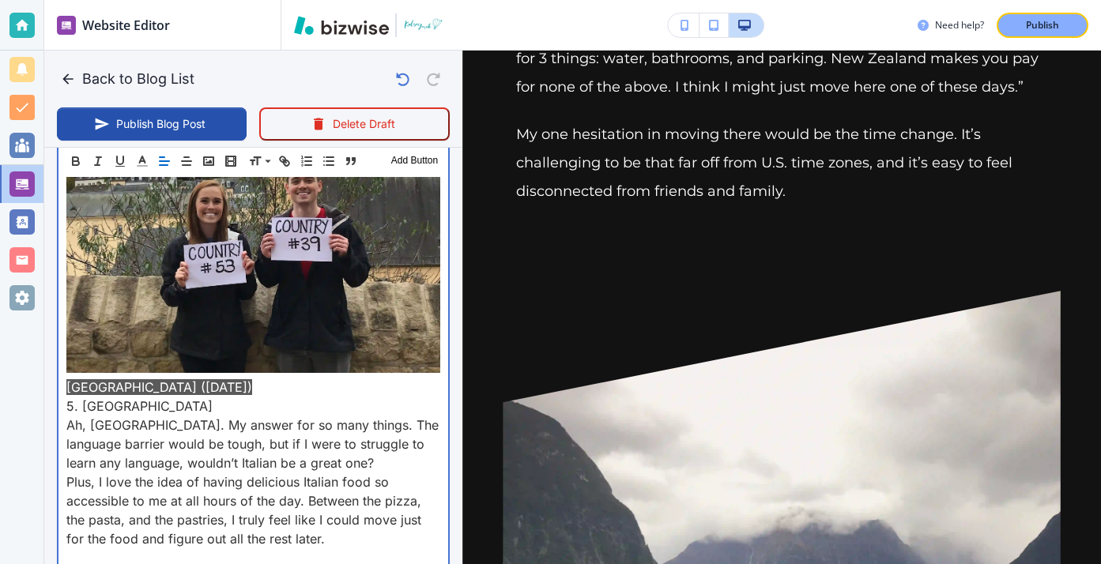
click at [273, 548] on p at bounding box center [253, 557] width 374 height 19
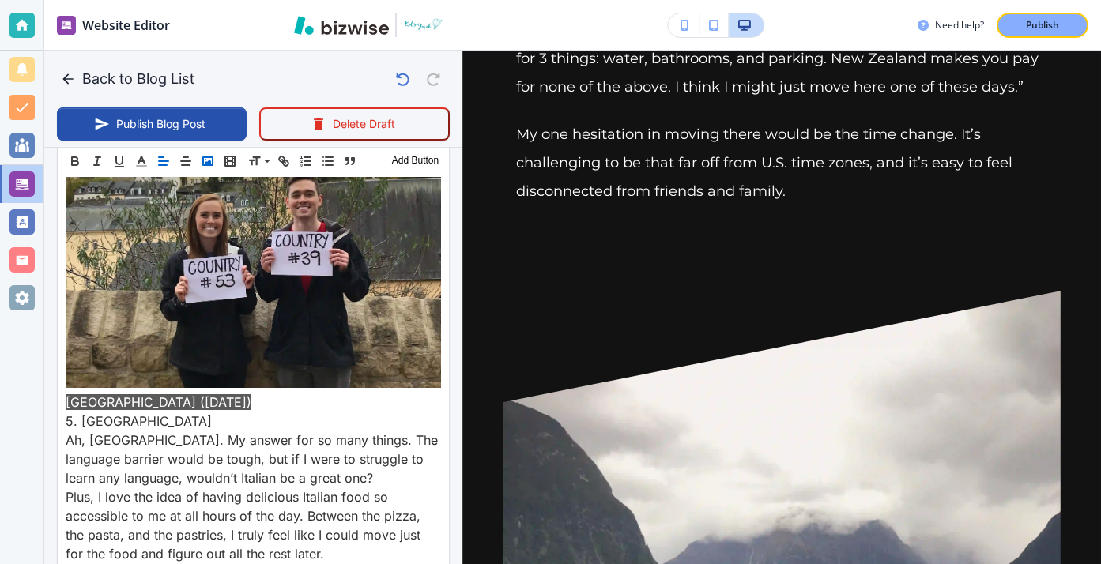
scroll to position [5759, 0]
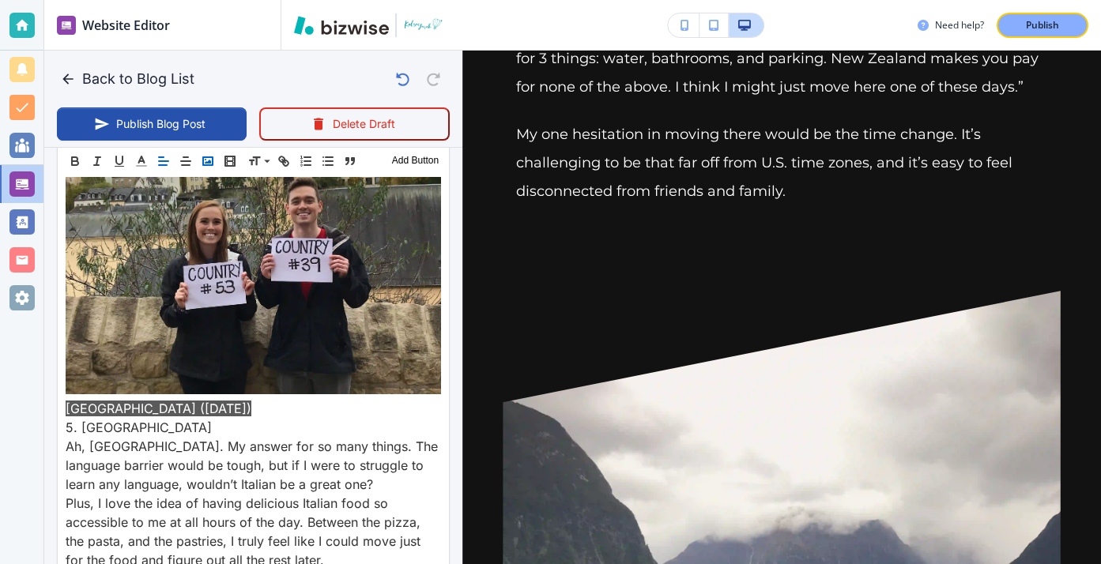
click at [218, 160] on div "Header 1 Header 2 Header 3 Body Text Add Button" at bounding box center [253, 161] width 391 height 32
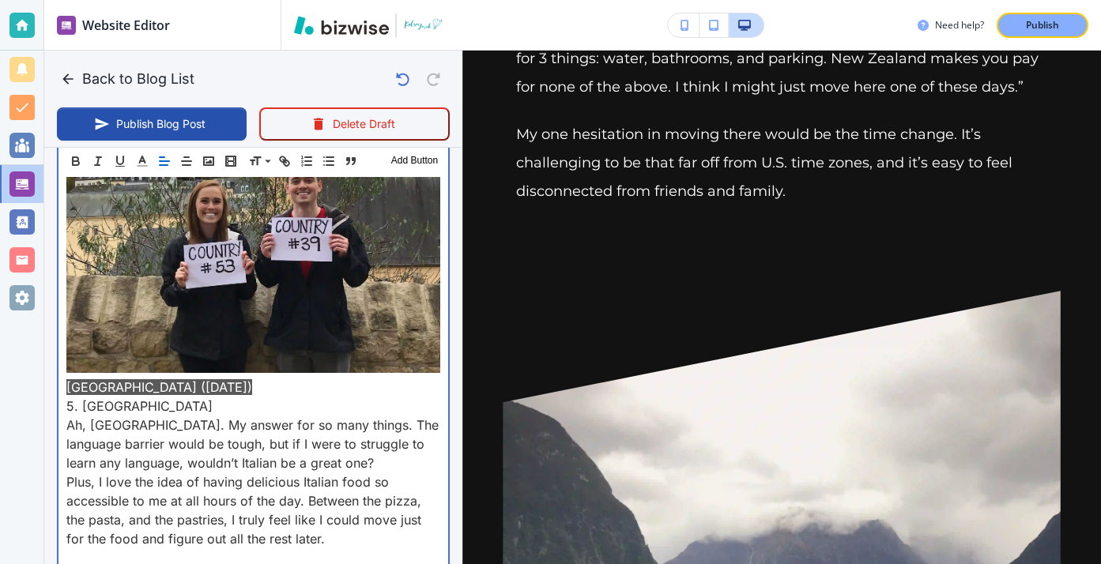
click at [265, 548] on p at bounding box center [253, 557] width 374 height 19
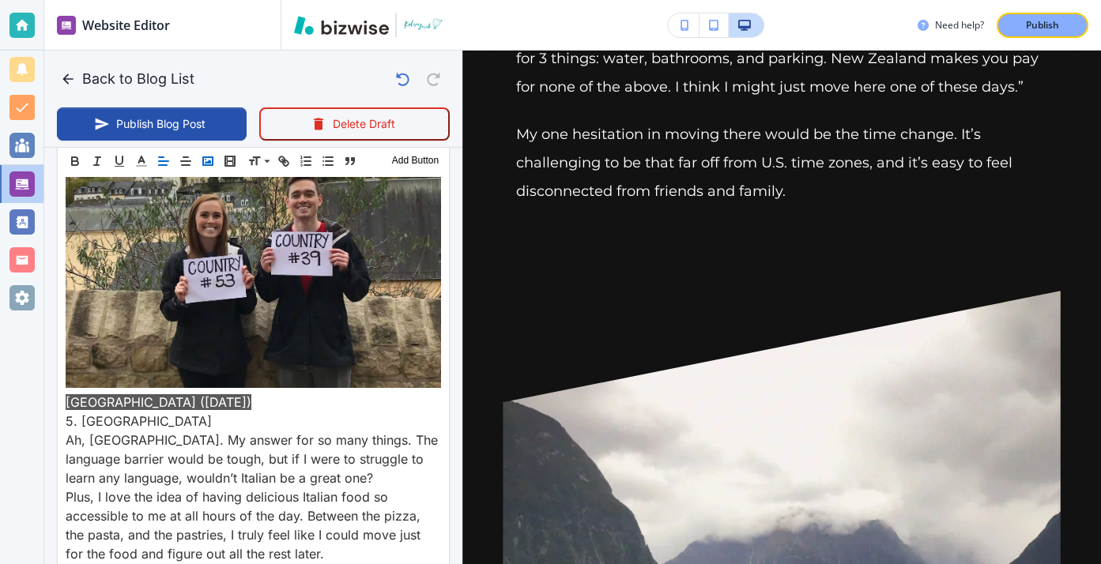
click at [210, 154] on icon "button" at bounding box center [208, 161] width 14 height 14
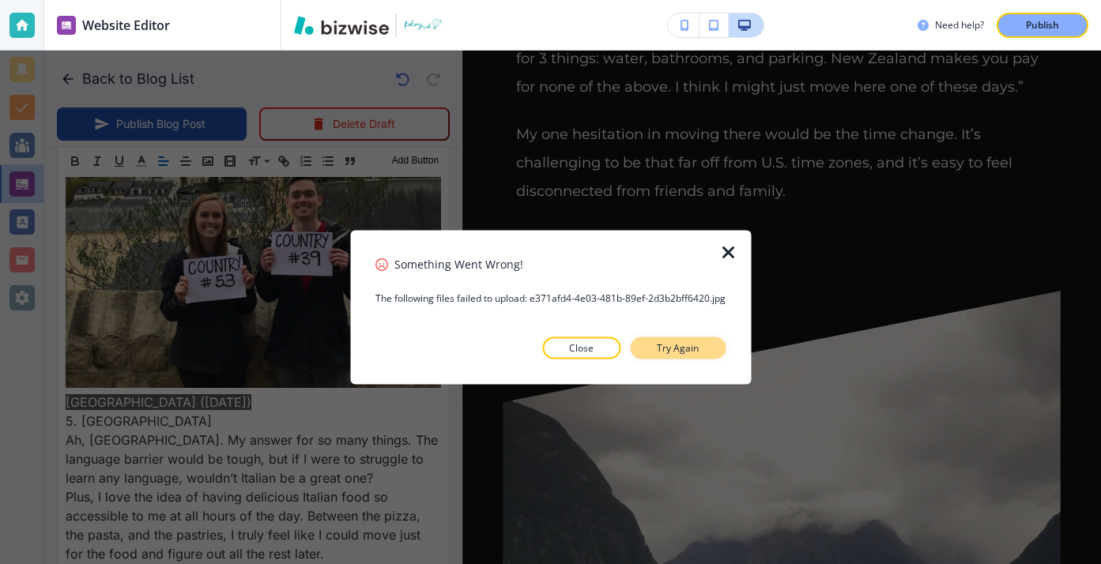
click at [637, 341] on button "Try Again" at bounding box center [678, 348] width 96 height 22
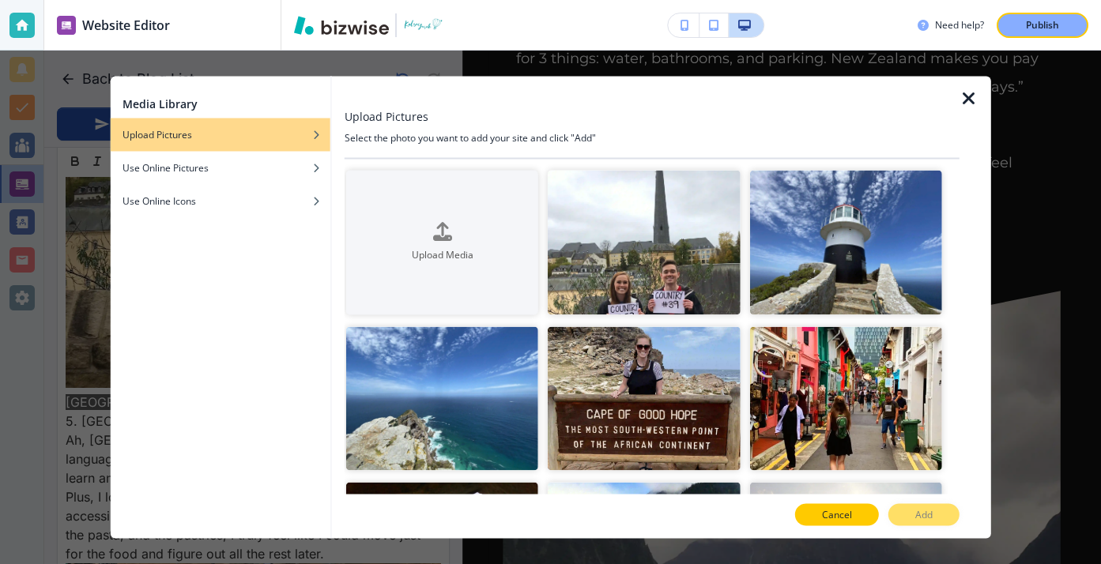
click at [848, 513] on p "Cancel" at bounding box center [837, 515] width 30 height 14
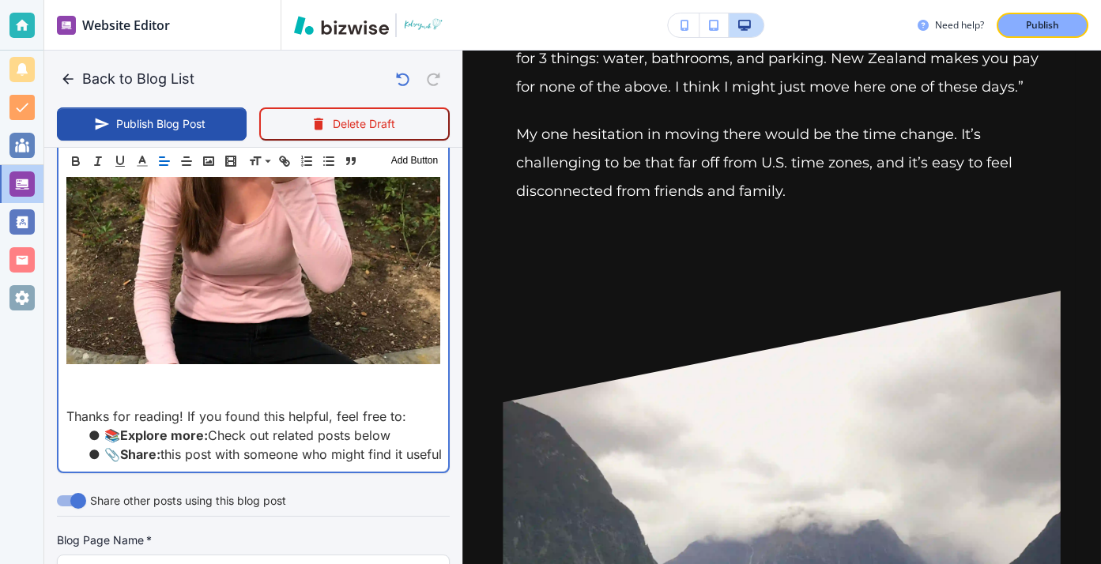
scroll to position [6305, 0]
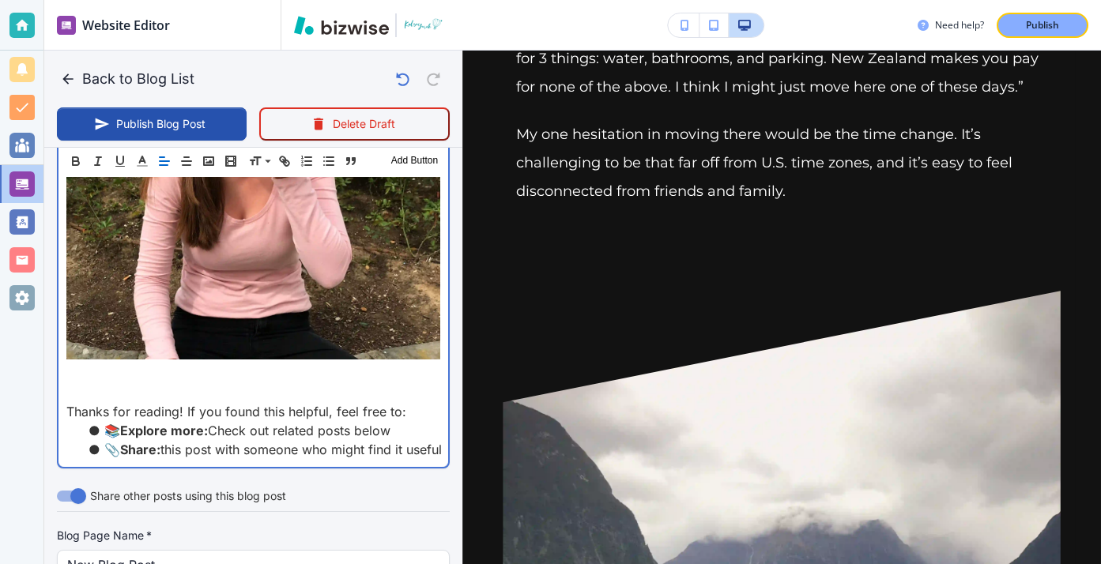
click at [217, 364] on p at bounding box center [253, 373] width 374 height 19
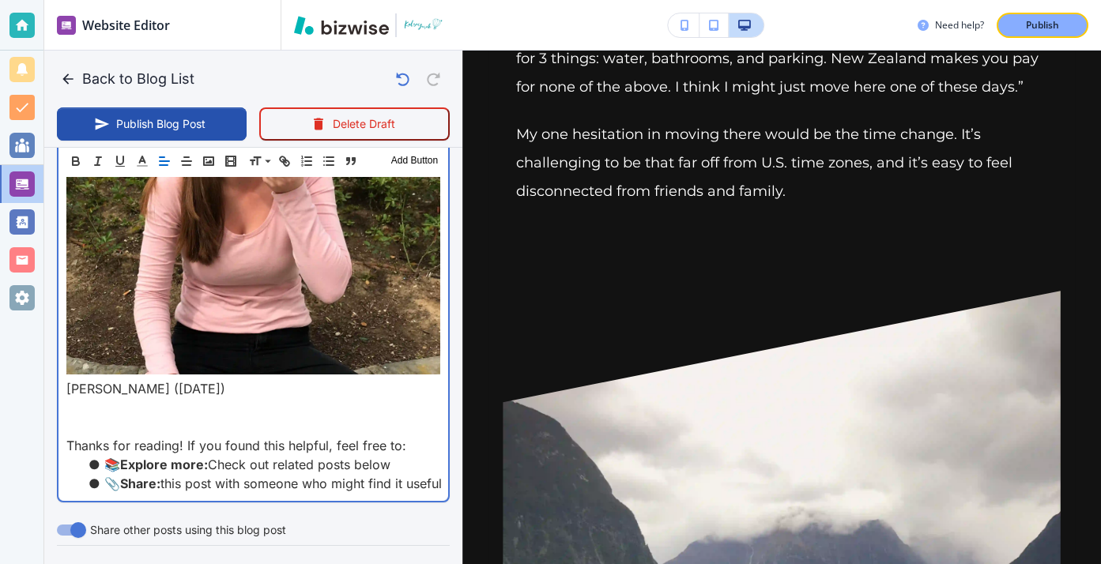
scroll to position [6290, 0]
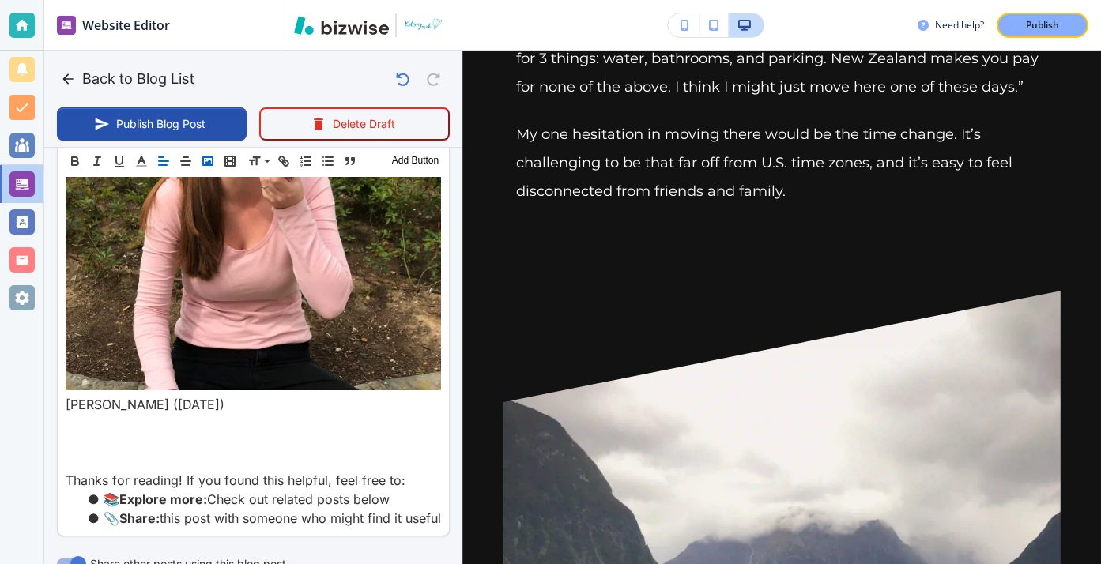
click at [206, 164] on rect "button" at bounding box center [207, 161] width 9 height 8
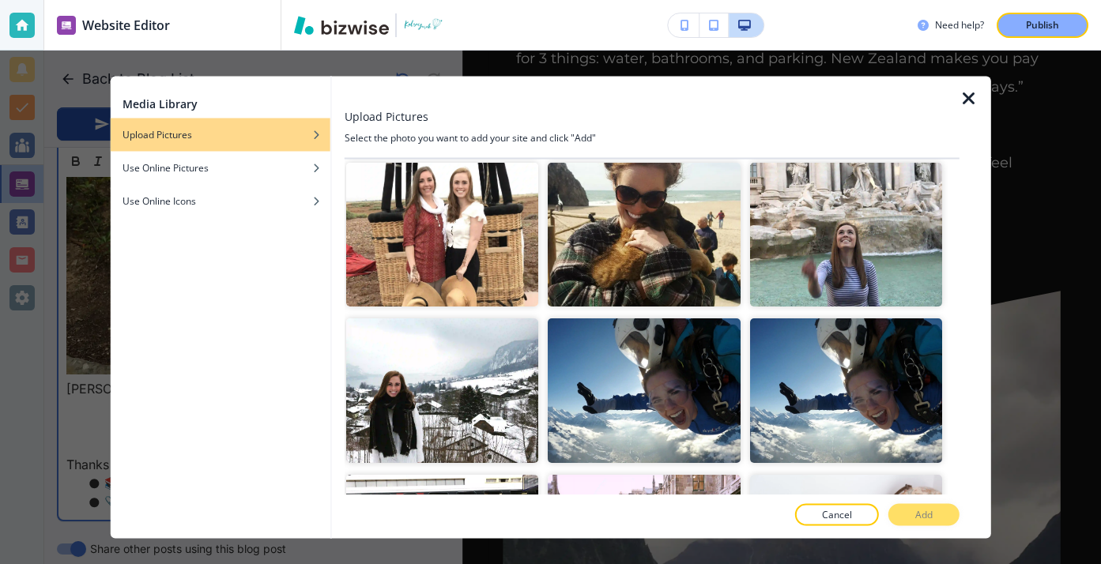
scroll to position [887, 0]
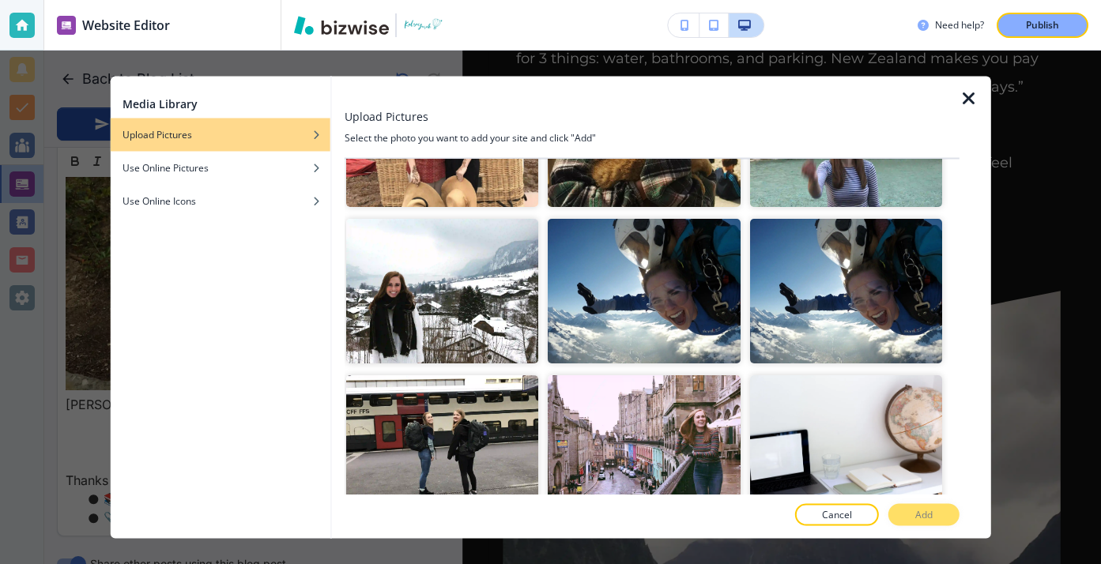
click at [788, 179] on img "button" at bounding box center [846, 135] width 192 height 145
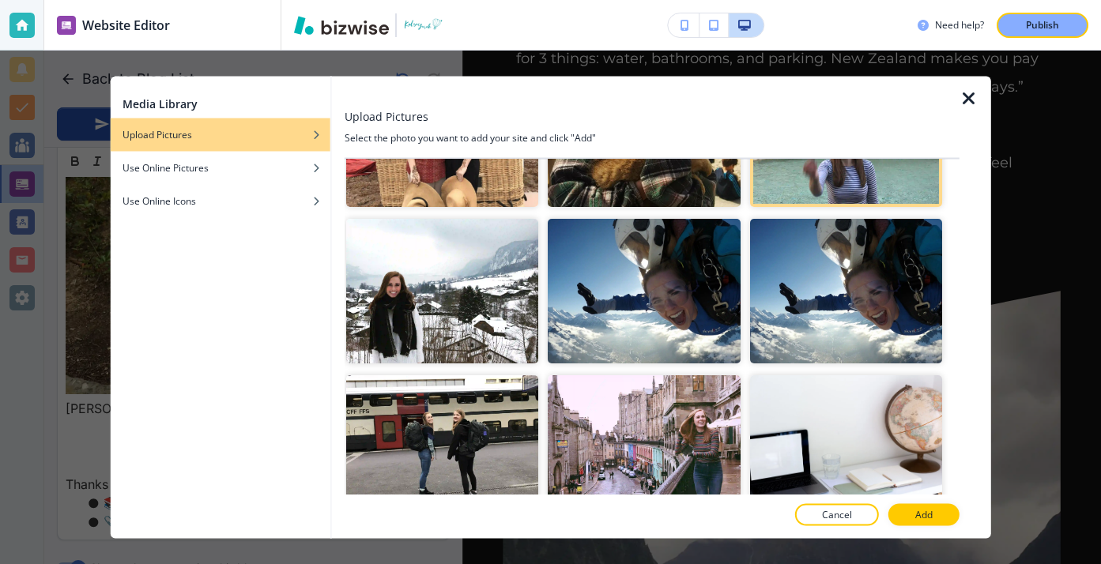
click at [931, 536] on div at bounding box center [652, 532] width 615 height 13
click at [933, 517] on button "Add" at bounding box center [923, 515] width 71 height 22
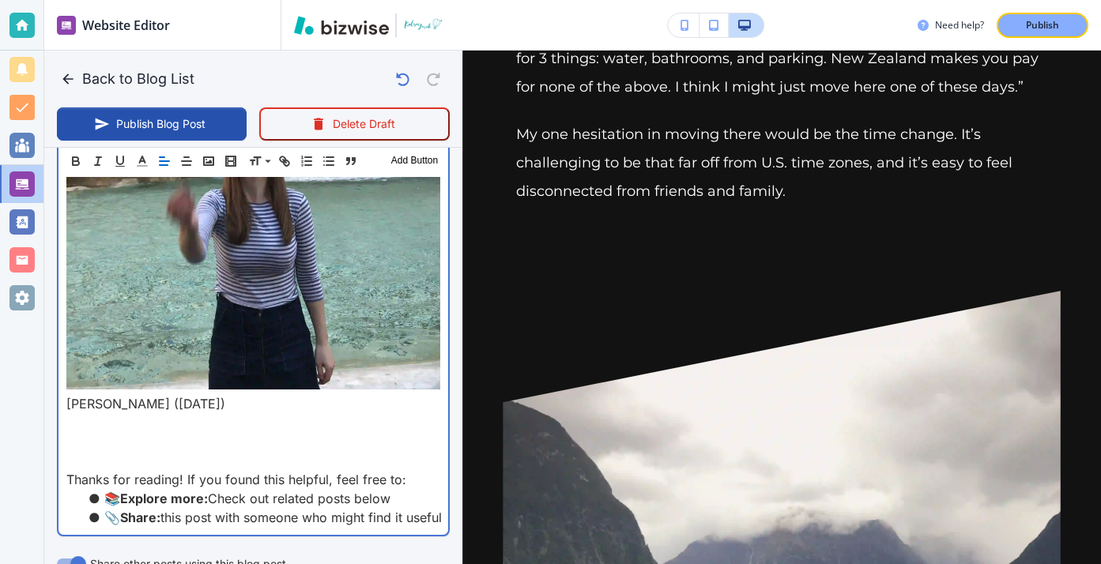
scroll to position [6713, 0]
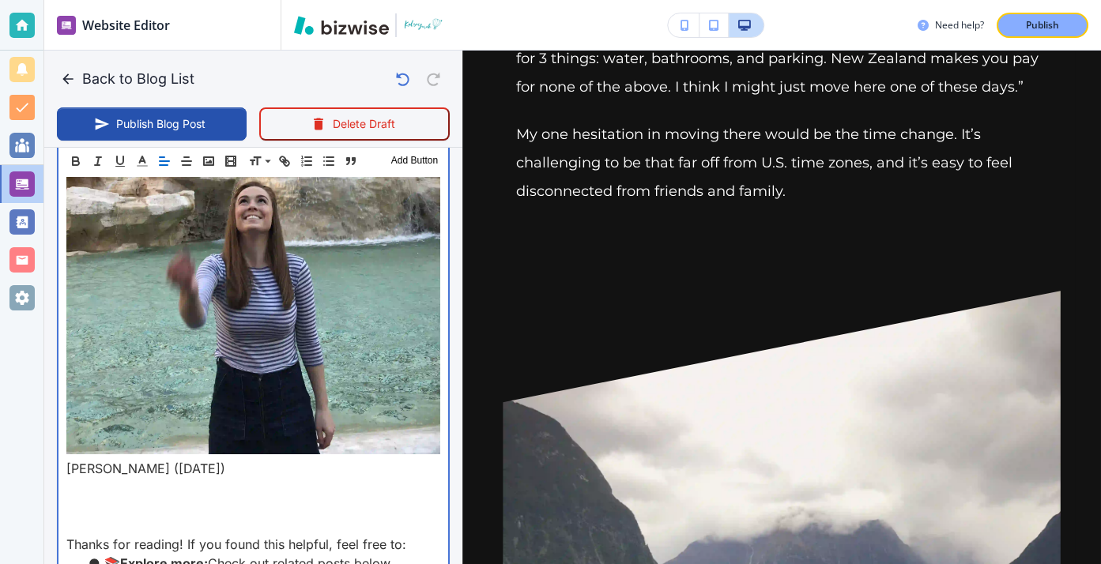
click at [257, 478] on p at bounding box center [253, 487] width 374 height 19
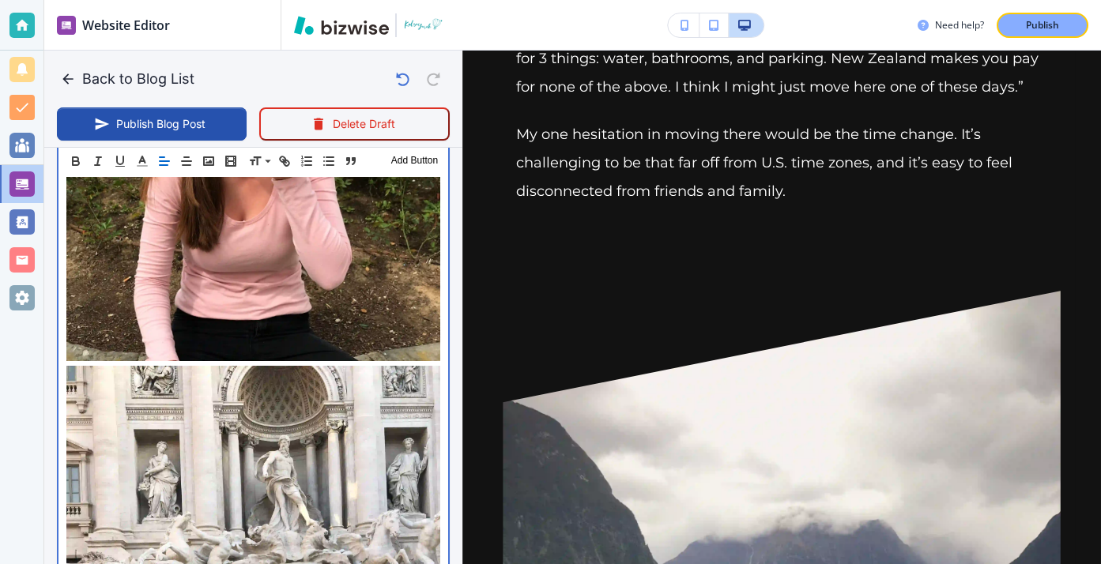
scroll to position [6275, 0]
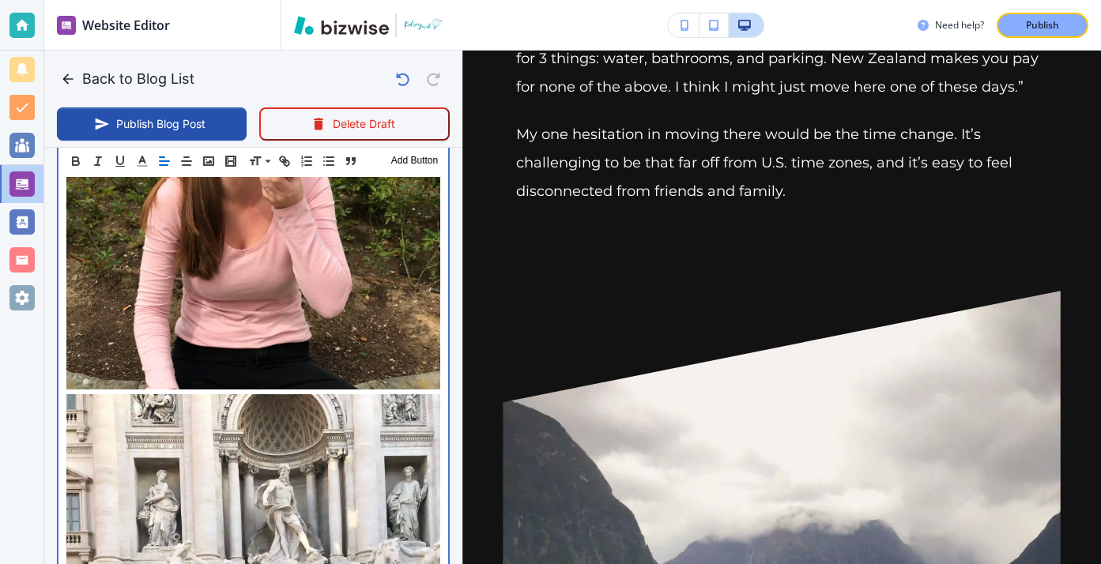
click at [439, 271] on img at bounding box center [253, 214] width 374 height 351
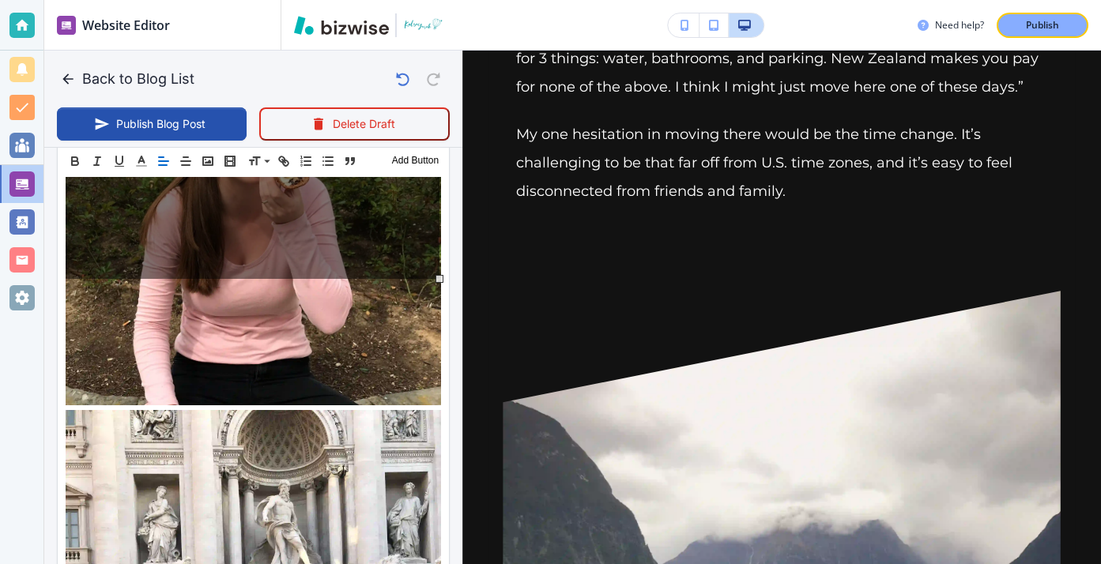
scroll to position [6271, 0]
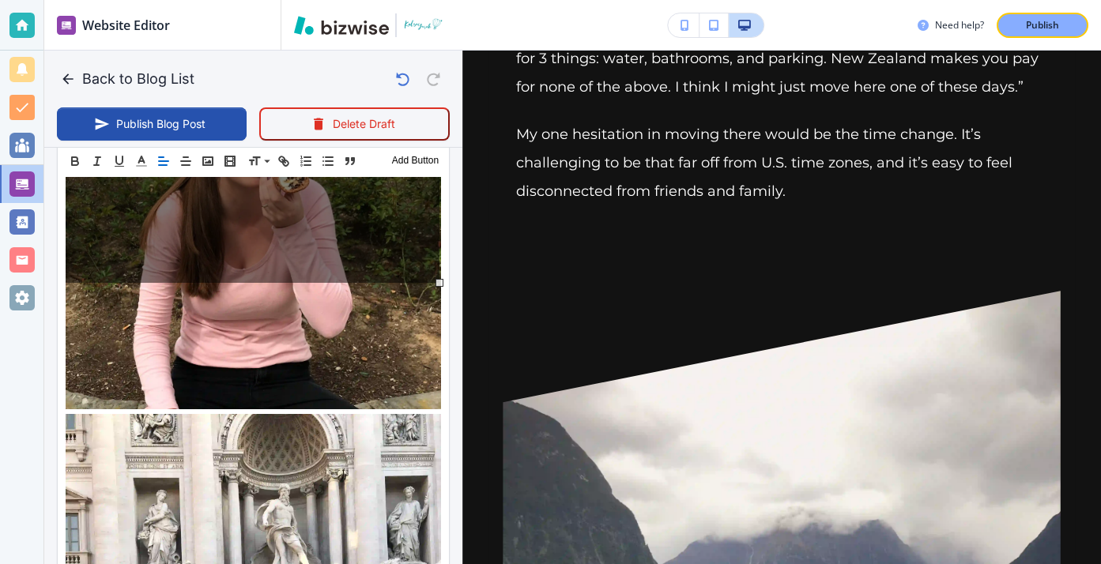
click at [439, 266] on div "100% 50% % Press enter key to apply change! Restore Left Center Right Restore" at bounding box center [253, 107] width 374 height 351
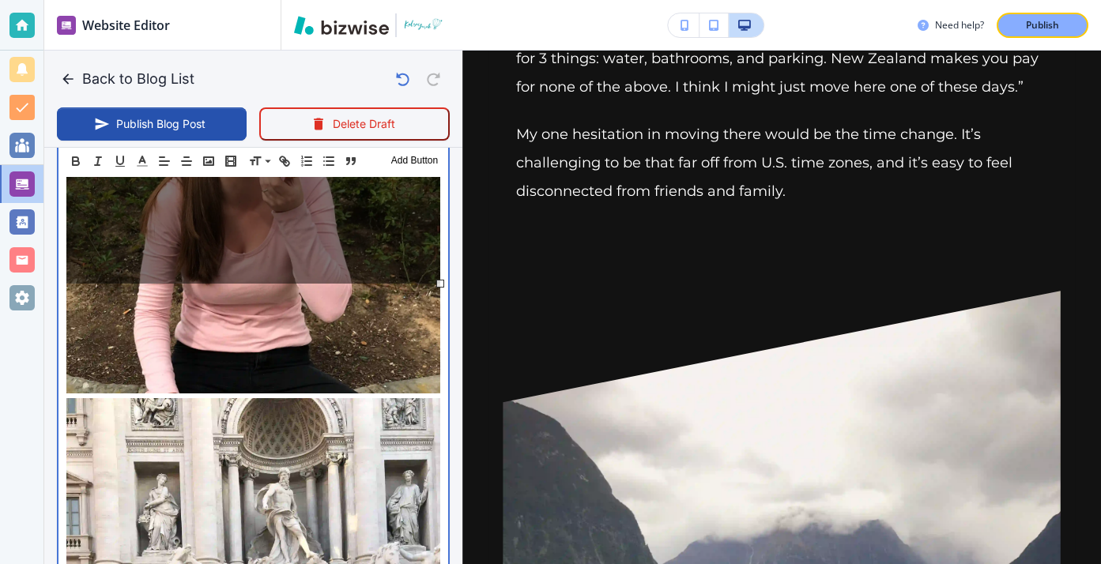
scroll to position [6275, 0]
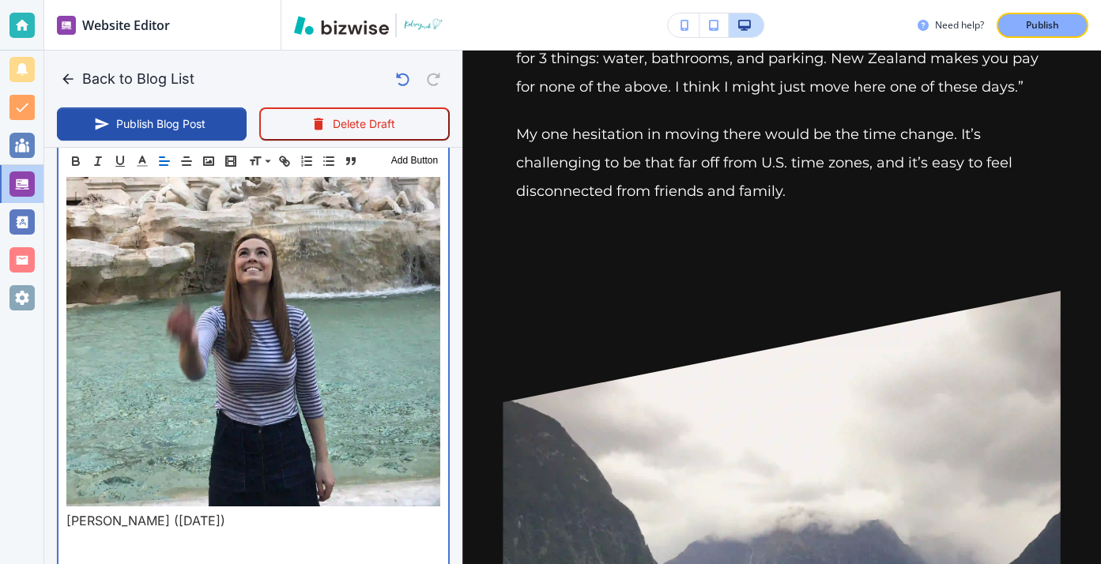
scroll to position [6747, 0]
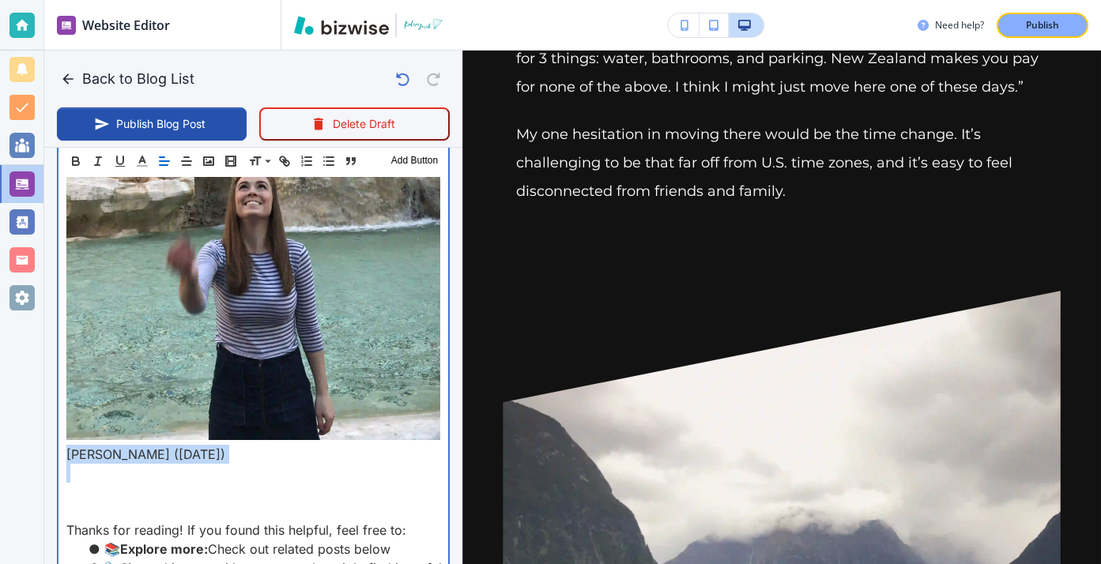
drag, startPoint x: 278, startPoint y: 352, endPoint x: 41, endPoint y: 348, distance: 237.1
click at [41, 348] on div "Website Editor Pages Edit, add, and delete pages or manage your page order Upda…" at bounding box center [550, 282] width 1101 height 564
copy p "Florence (April 2018)"
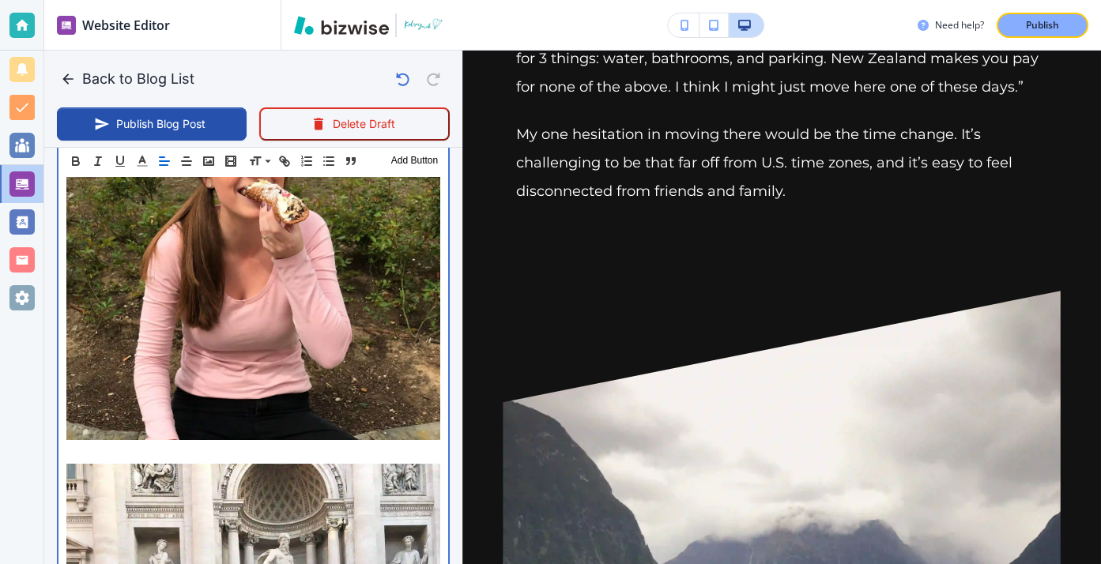
click at [67, 445] on p at bounding box center [253, 454] width 374 height 19
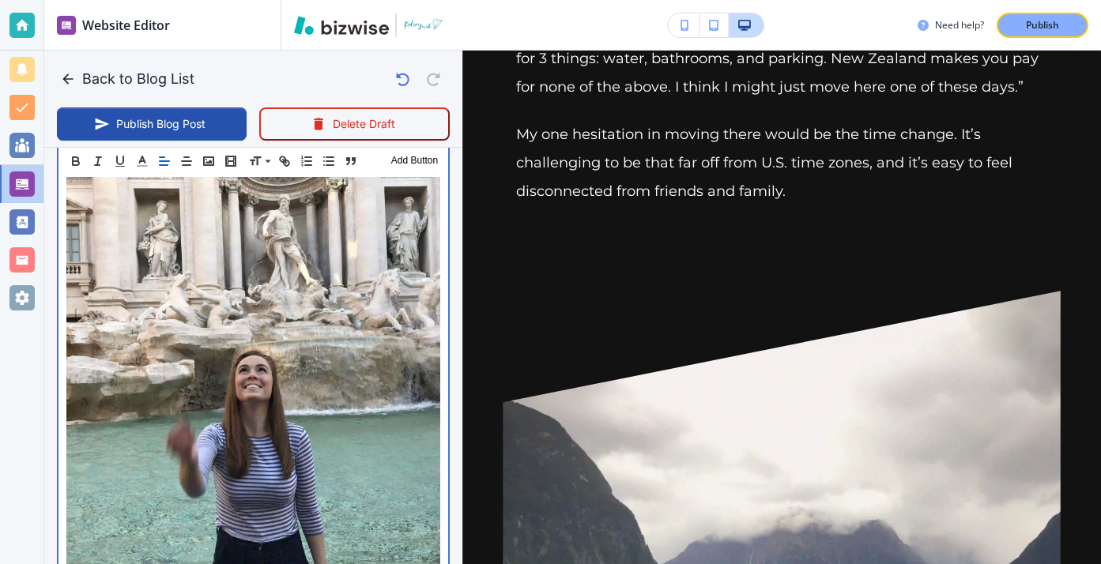
scroll to position [6676, 0]
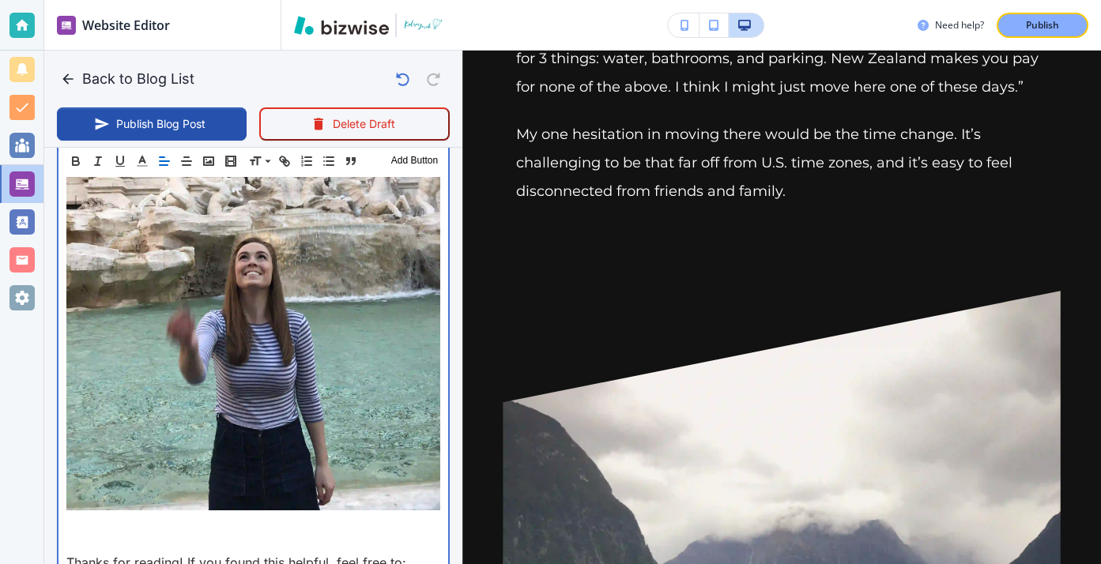
click at [167, 515] on p at bounding box center [253, 524] width 374 height 19
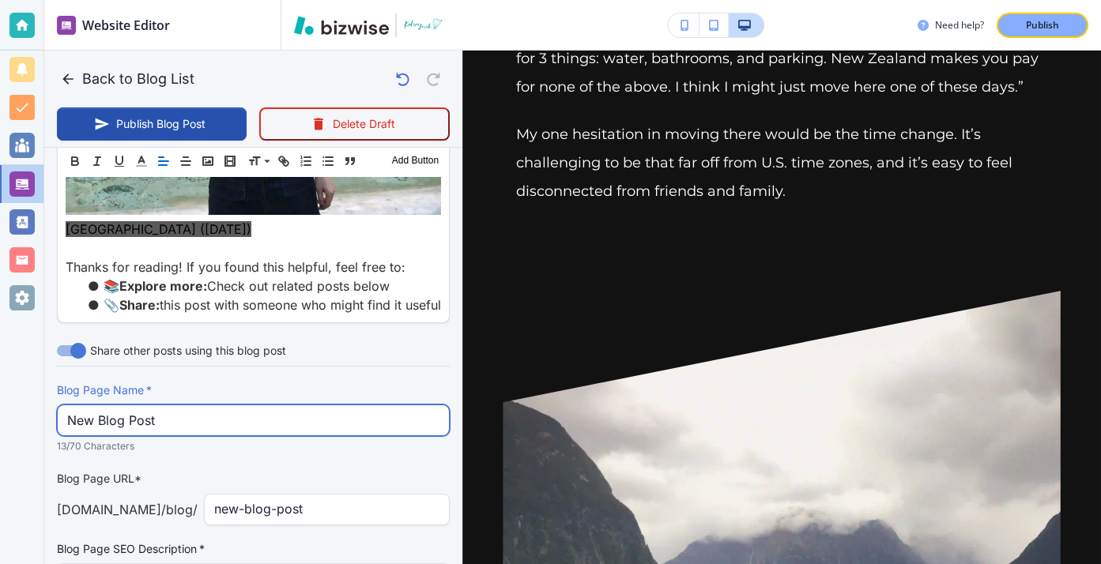
scroll to position [6988, 0]
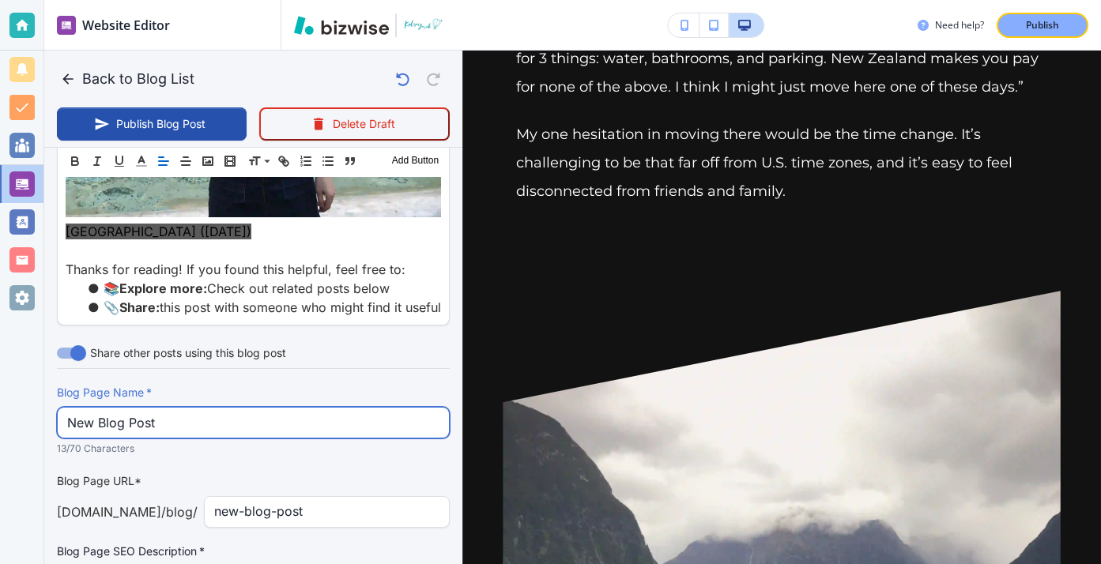
drag, startPoint x: 303, startPoint y: 292, endPoint x: 18, endPoint y: 285, distance: 284.6
click at [18, 285] on div "Website Editor Pages Edit, add, and delete pages or manage your page order Upda…" at bounding box center [550, 282] width 1101 height 564
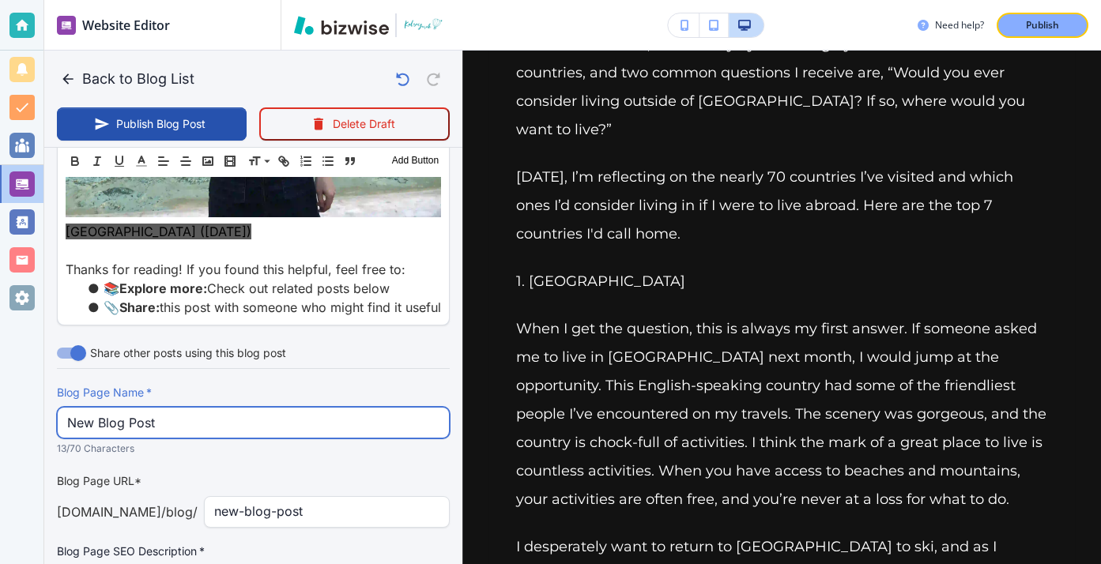
scroll to position [0, 0]
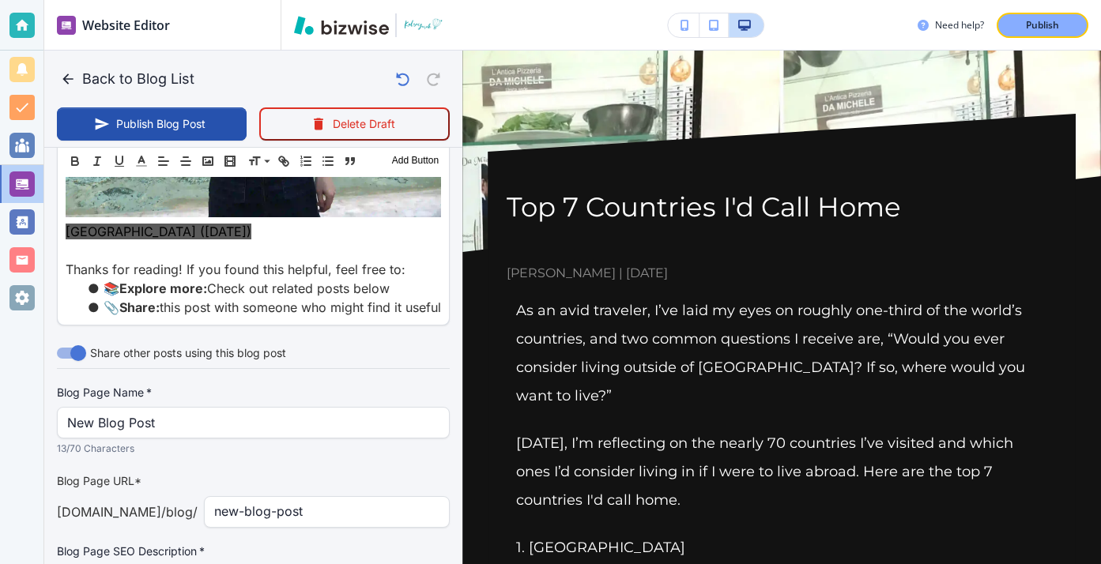
click at [517, 209] on h1 "Top 7 Countries I'd Call Home" at bounding box center [782, 208] width 550 height 36
drag, startPoint x: 512, startPoint y: 207, endPoint x: 933, endPoint y: 266, distance: 424.5
click at [934, 266] on div "Top 7 Countries I'd Call Home Kelsey Yurek | May 21, 2021" at bounding box center [782, 237] width 550 height 94
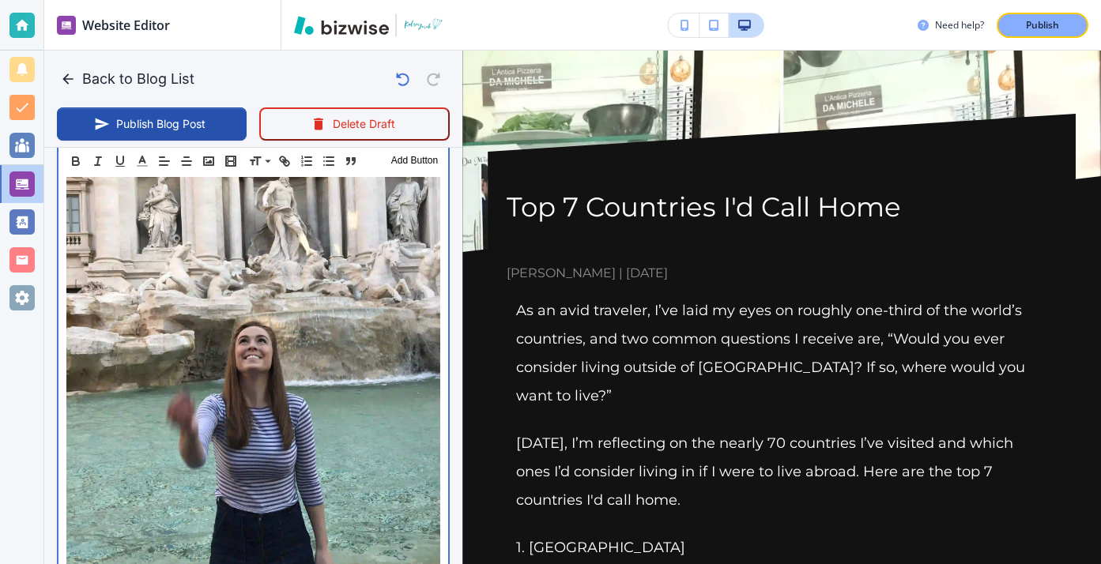
scroll to position [6595, 0]
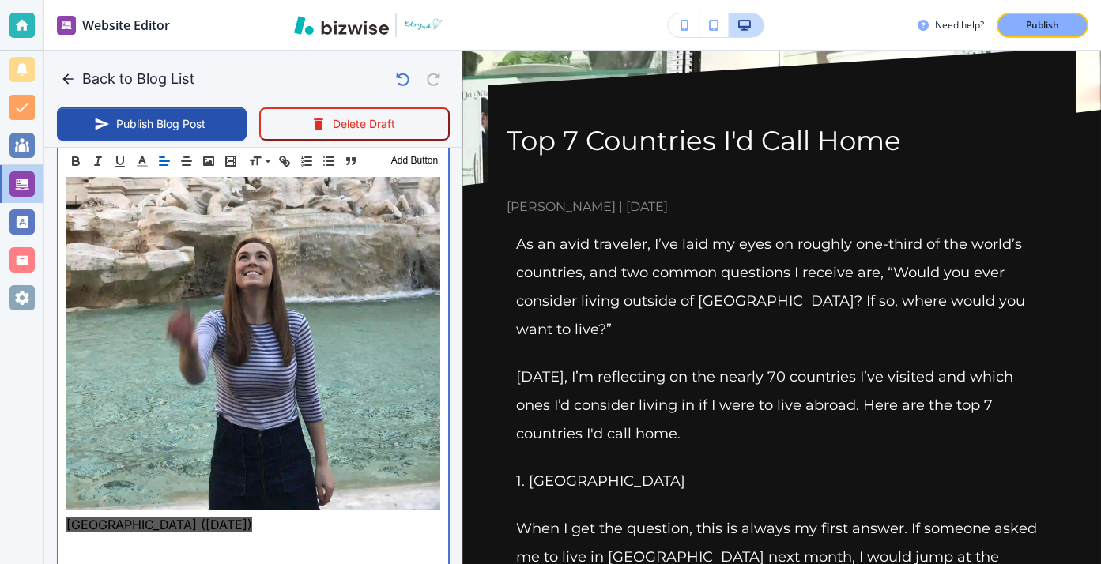
scroll to position [6712, 0]
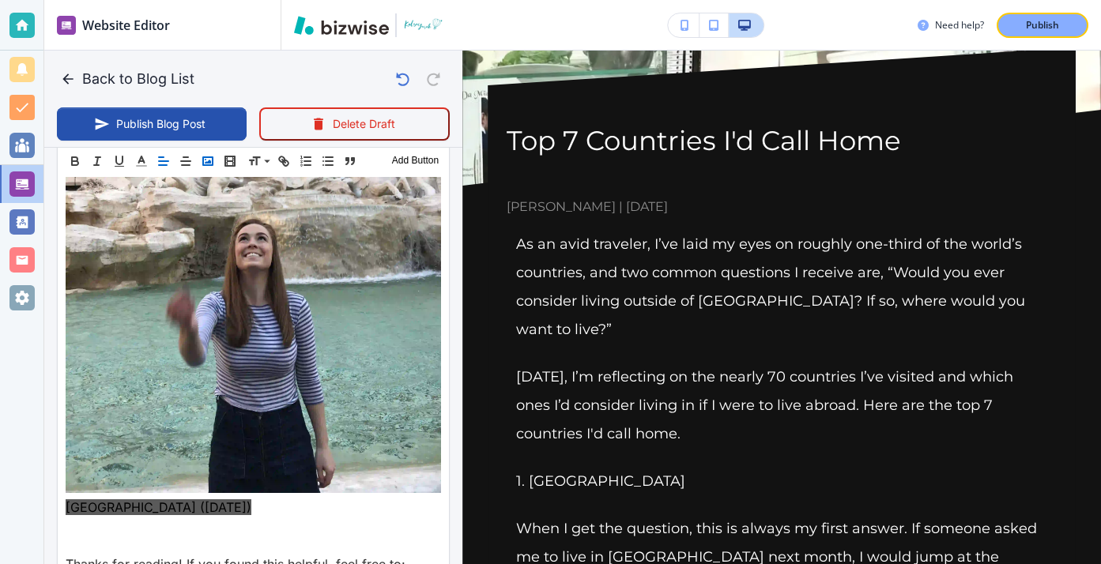
click at [213, 162] on icon "button" at bounding box center [208, 161] width 14 height 14
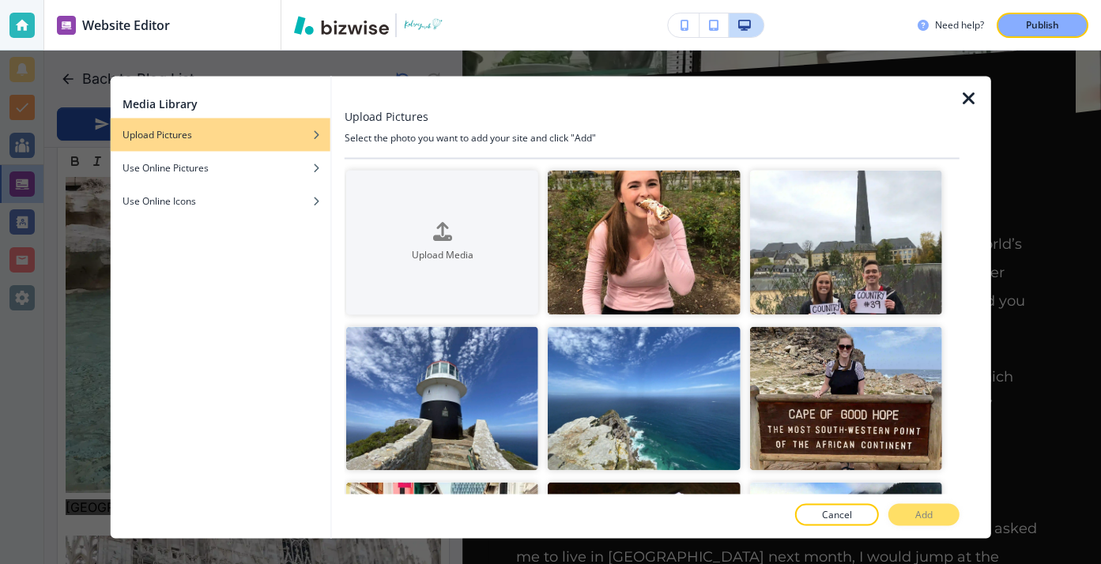
click at [959, 100] on icon "button" at bounding box center [968, 98] width 19 height 19
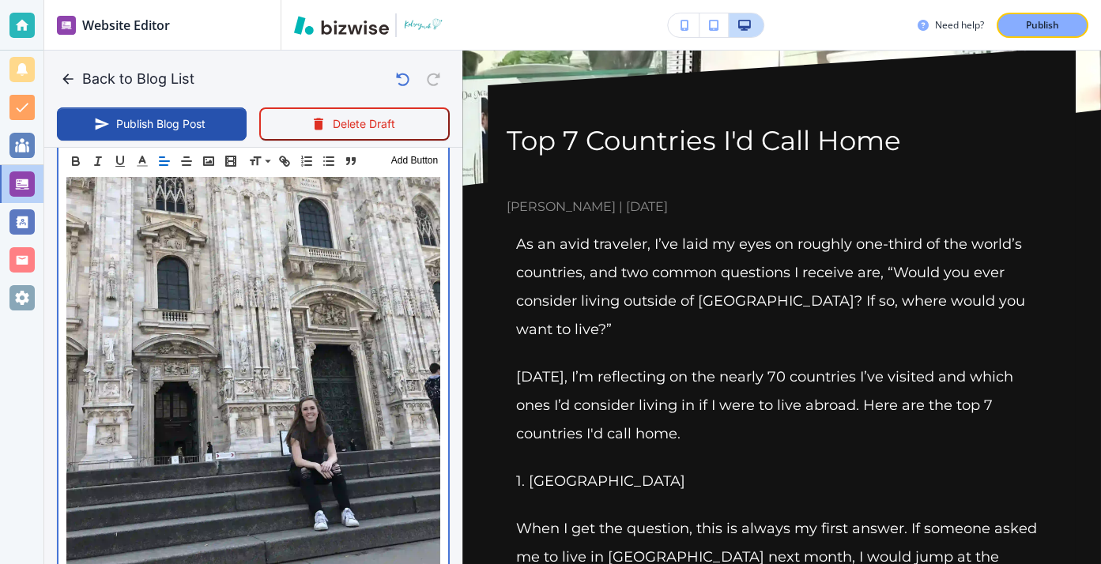
scroll to position [7128, 0]
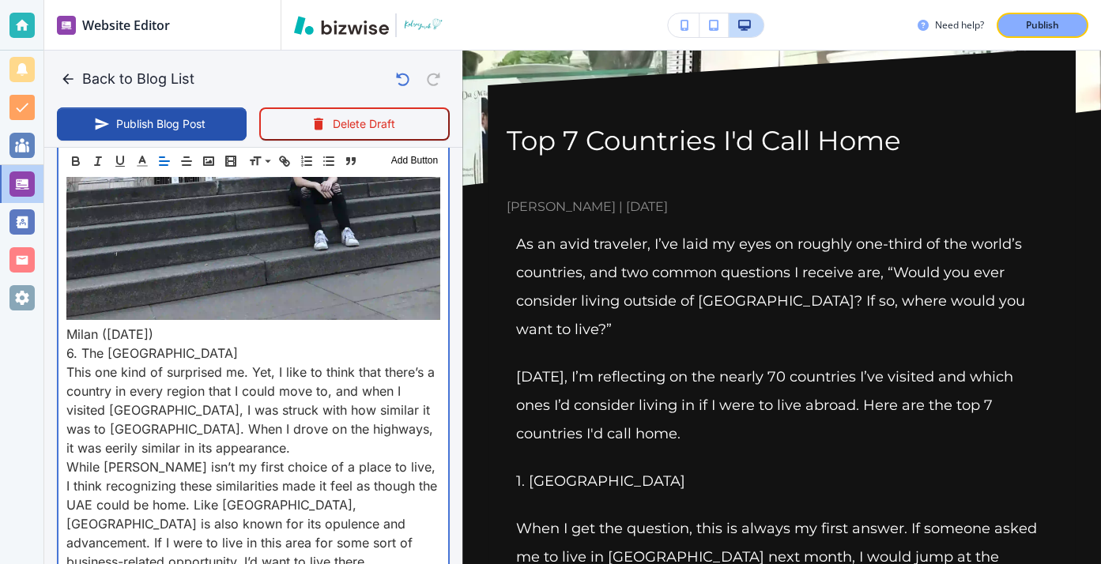
scroll to position [7408, 0]
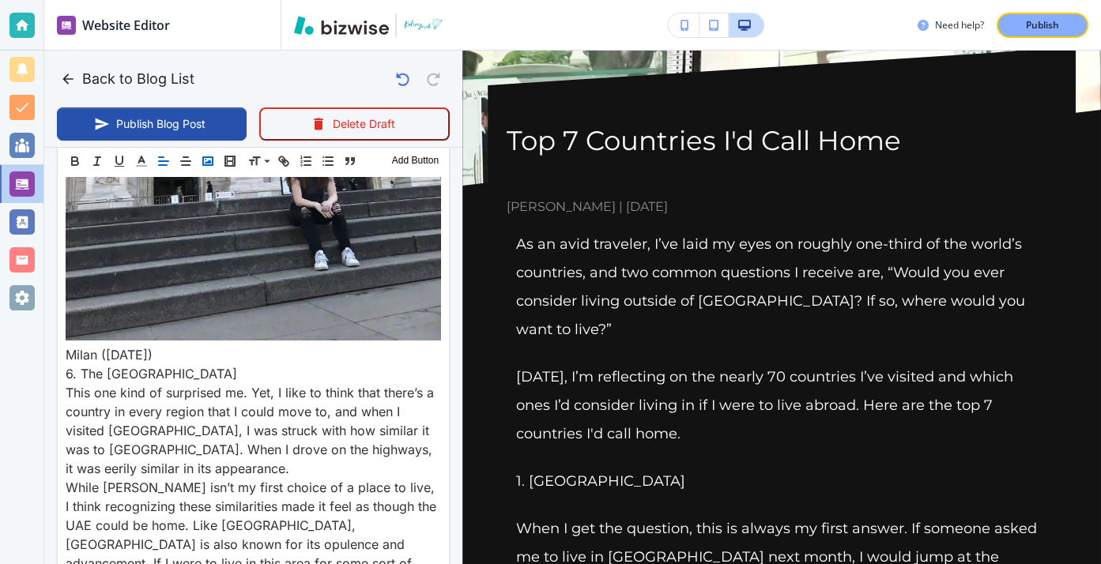
click at [216, 163] on button "button" at bounding box center [208, 161] width 22 height 19
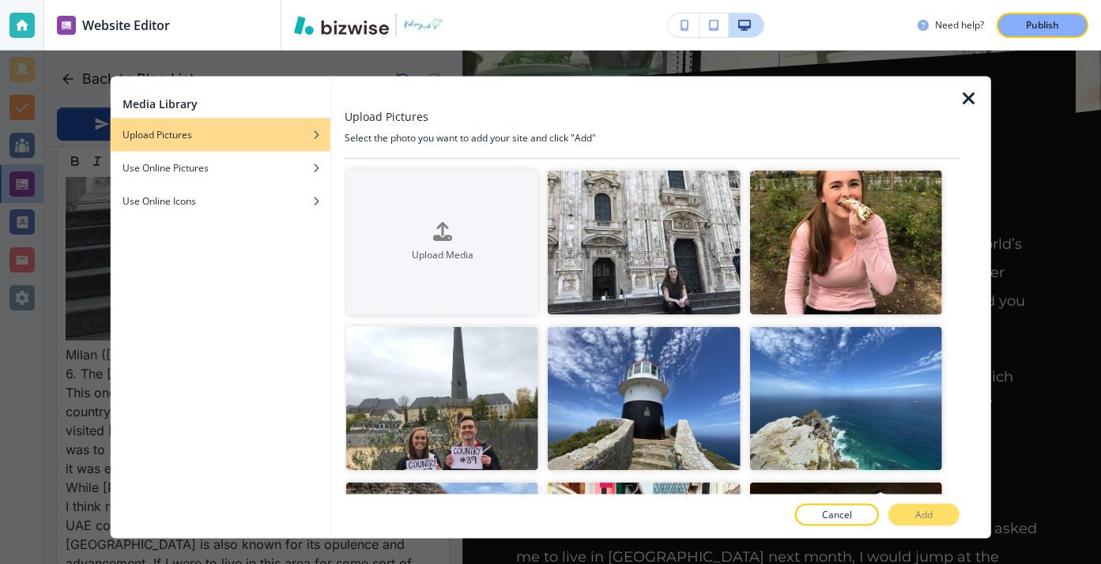
click at [955, 100] on div at bounding box center [652, 93] width 615 height 32
click at [958, 100] on div at bounding box center [652, 93] width 615 height 32
click at [967, 108] on div at bounding box center [975, 308] width 32 height 462
click at [967, 106] on icon "button" at bounding box center [968, 98] width 19 height 19
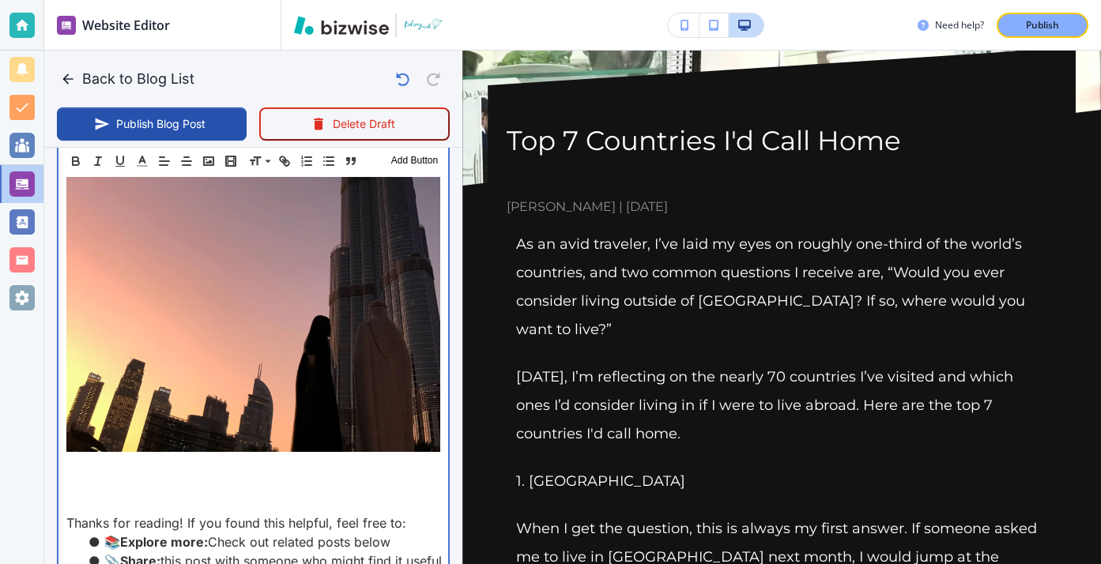
scroll to position [8043, 0]
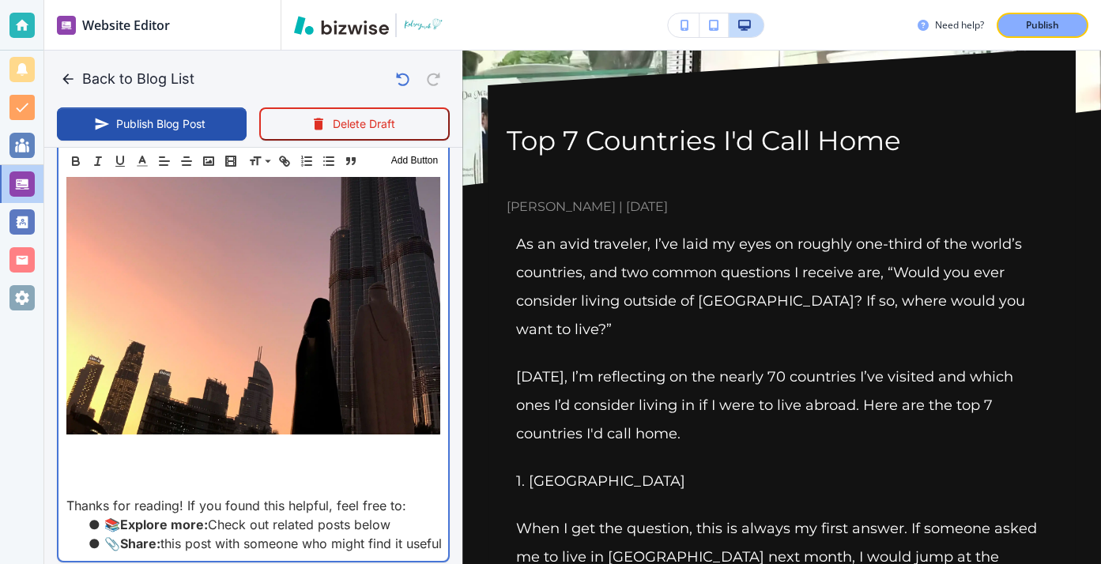
click at [321, 458] on p at bounding box center [253, 467] width 374 height 19
click at [92, 325] on p at bounding box center [253, 187] width 374 height 503
click at [89, 439] on p at bounding box center [253, 448] width 374 height 19
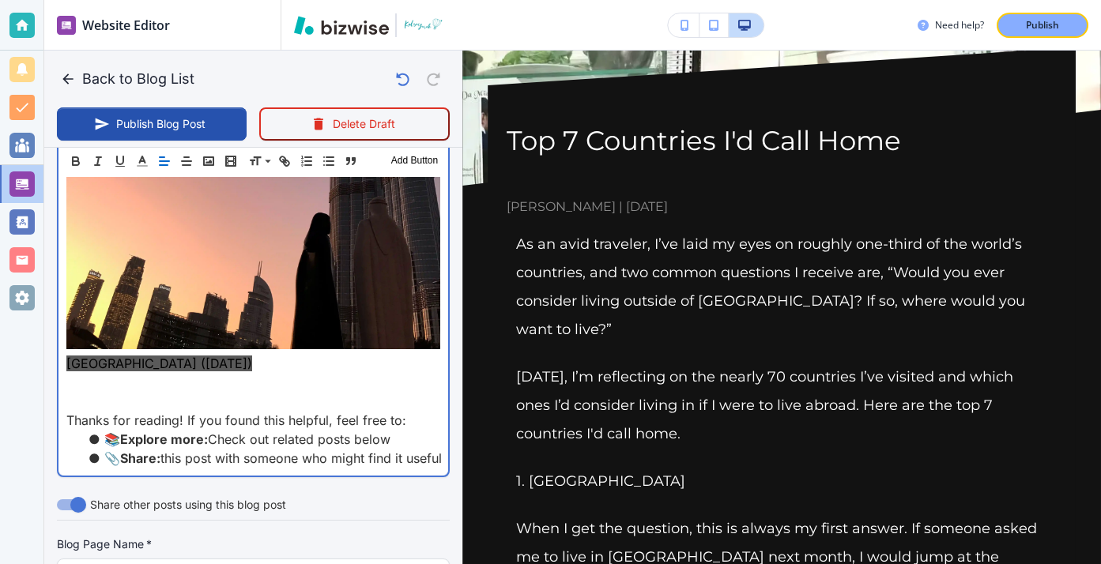
scroll to position [8136, 0]
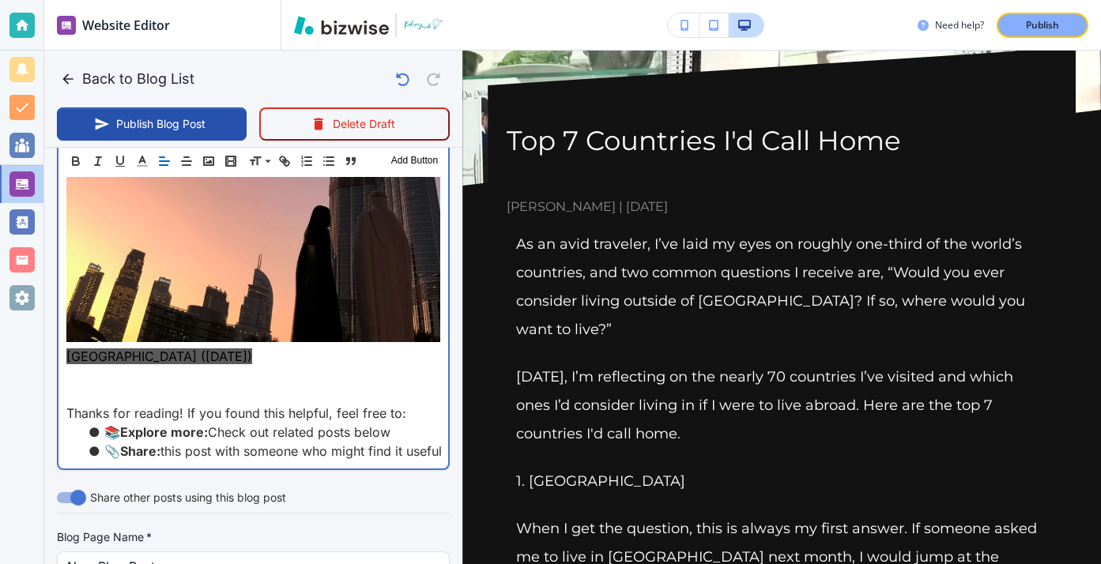
click at [236, 366] on p at bounding box center [253, 375] width 374 height 19
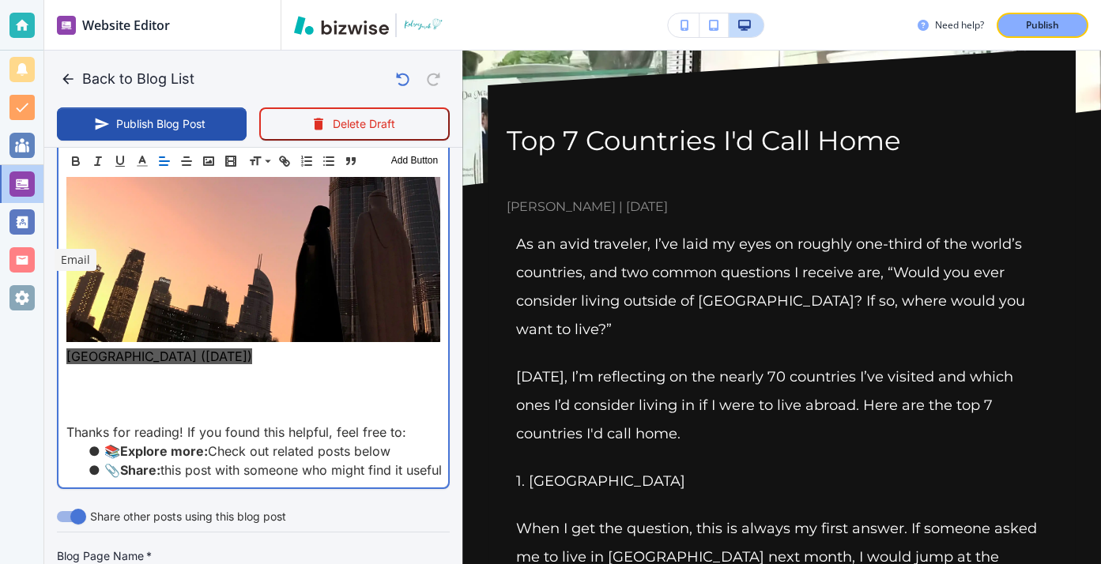
click at [96, 366] on p at bounding box center [253, 375] width 374 height 19
click at [91, 366] on p at bounding box center [253, 375] width 374 height 19
click at [88, 385] on p at bounding box center [253, 394] width 374 height 19
click at [87, 366] on p at bounding box center [253, 375] width 374 height 19
click at [85, 366] on p at bounding box center [253, 375] width 374 height 19
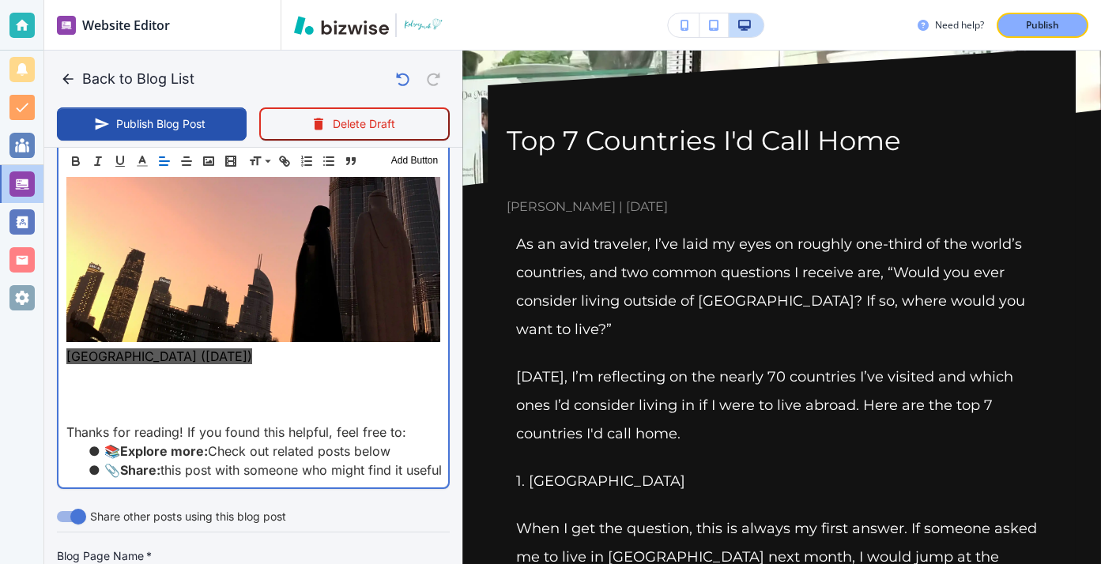
click at [83, 385] on p at bounding box center [253, 394] width 374 height 19
click at [81, 366] on p at bounding box center [253, 375] width 374 height 19
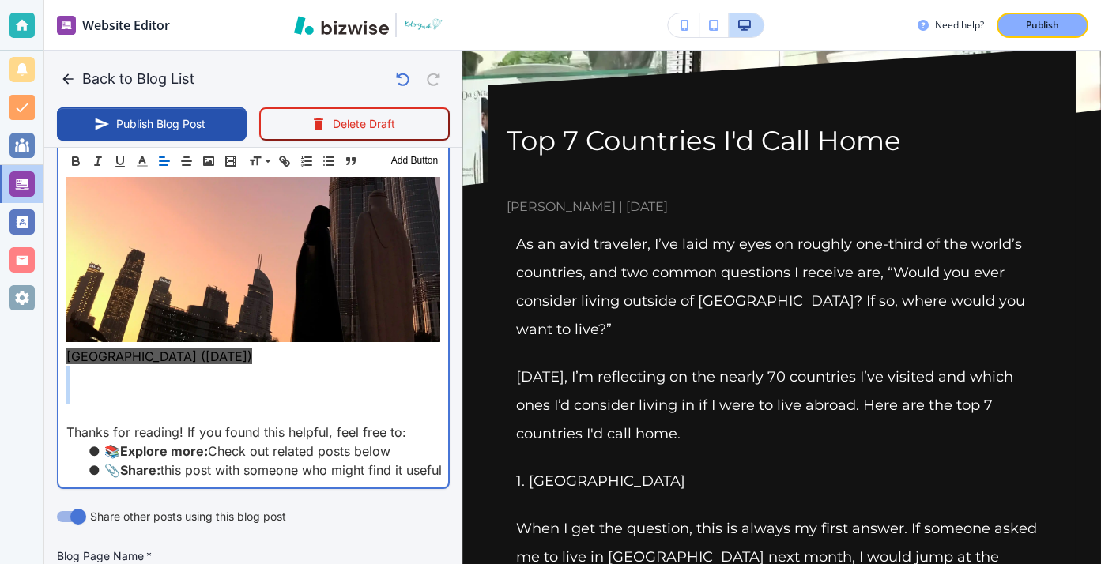
click at [81, 366] on p at bounding box center [253, 375] width 374 height 19
click at [81, 385] on p at bounding box center [253, 394] width 374 height 19
click at [80, 385] on p at bounding box center [253, 394] width 374 height 19
click at [79, 366] on p at bounding box center [253, 375] width 374 height 19
click at [79, 385] on p at bounding box center [253, 394] width 374 height 19
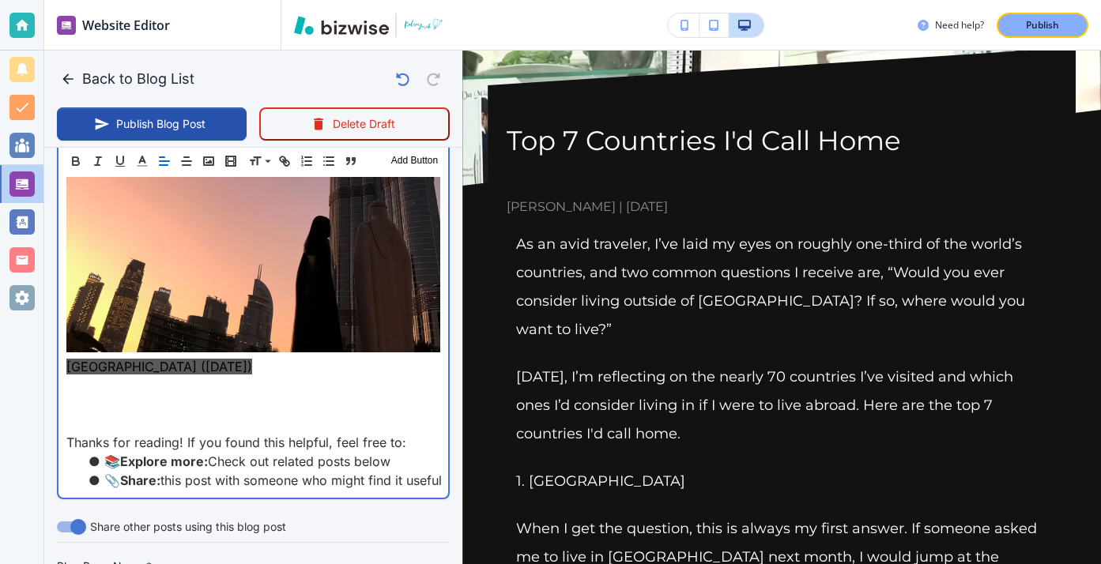
scroll to position [8073, 0]
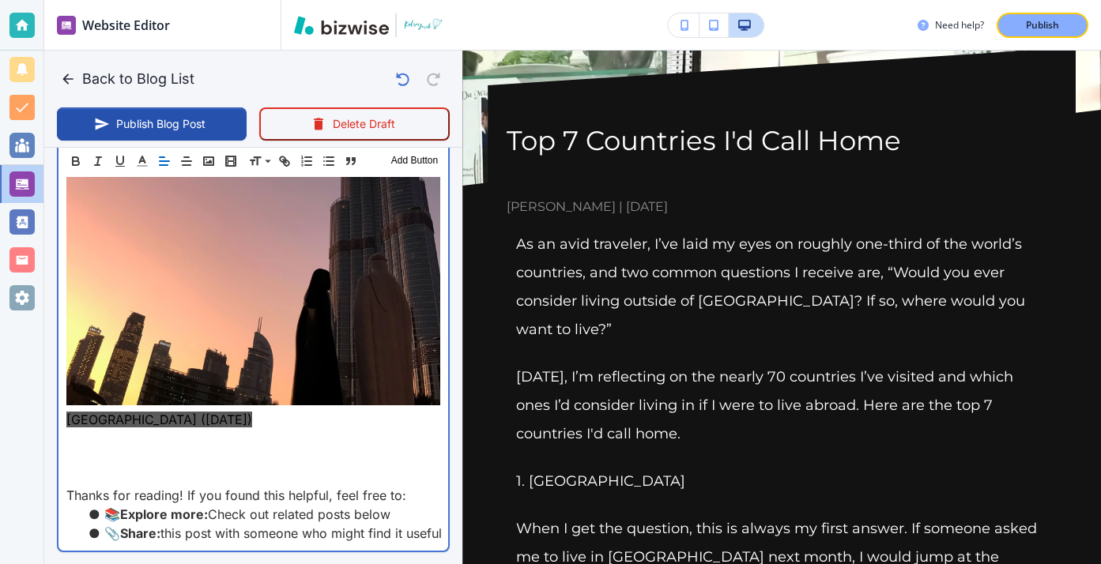
click at [93, 412] on span "Dubai (October 2019)" at bounding box center [159, 420] width 186 height 16
click at [93, 410] on p "Dubai (October 2019)" at bounding box center [253, 419] width 374 height 19
click at [93, 429] on p at bounding box center [253, 438] width 374 height 19
click at [95, 448] on p at bounding box center [253, 457] width 374 height 19
click at [96, 467] on p at bounding box center [253, 476] width 374 height 19
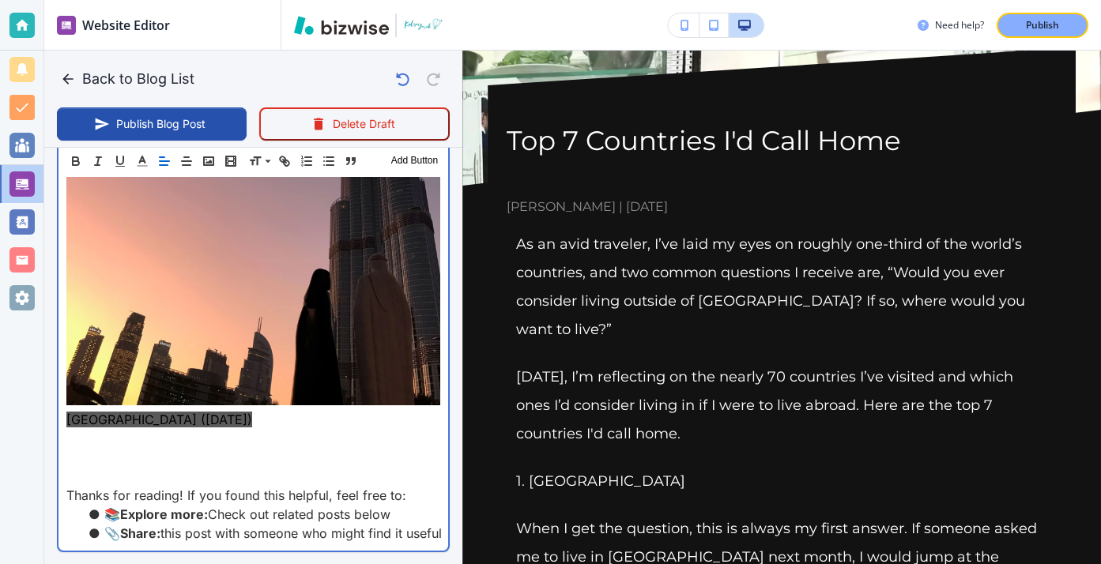
click at [91, 429] on p at bounding box center [253, 438] width 374 height 19
click at [91, 448] on p at bounding box center [253, 457] width 374 height 19
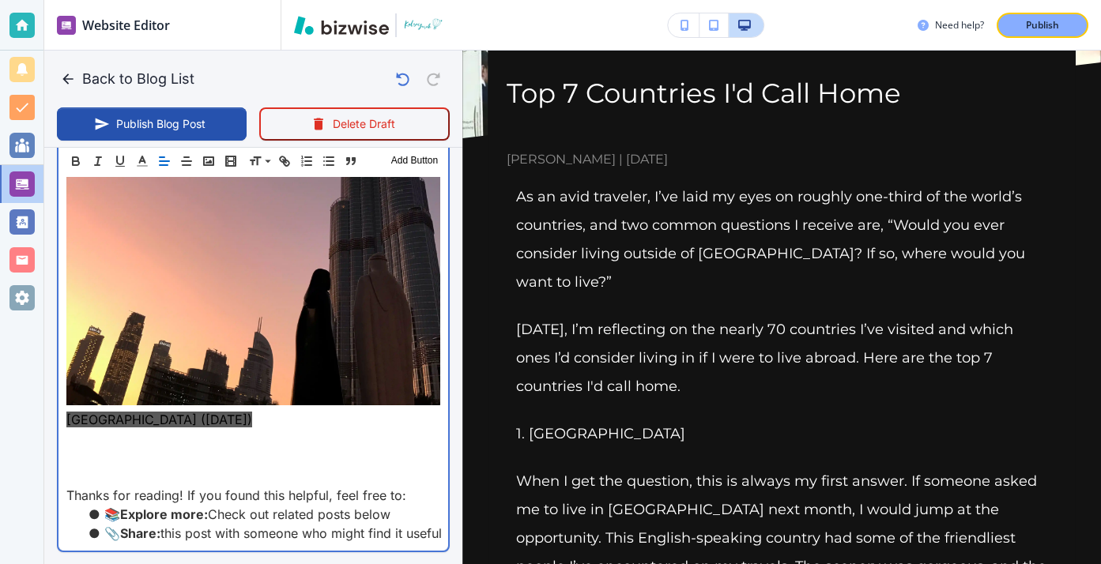
scroll to position [122, 0]
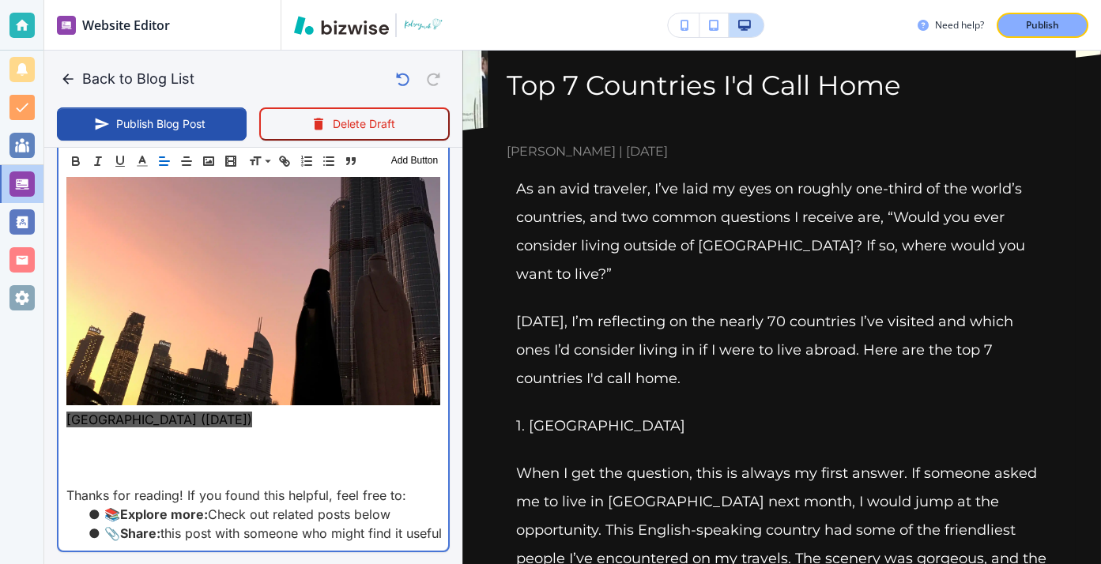
click at [207, 448] on p at bounding box center [253, 457] width 374 height 19
click at [202, 448] on p at bounding box center [253, 457] width 374 height 19
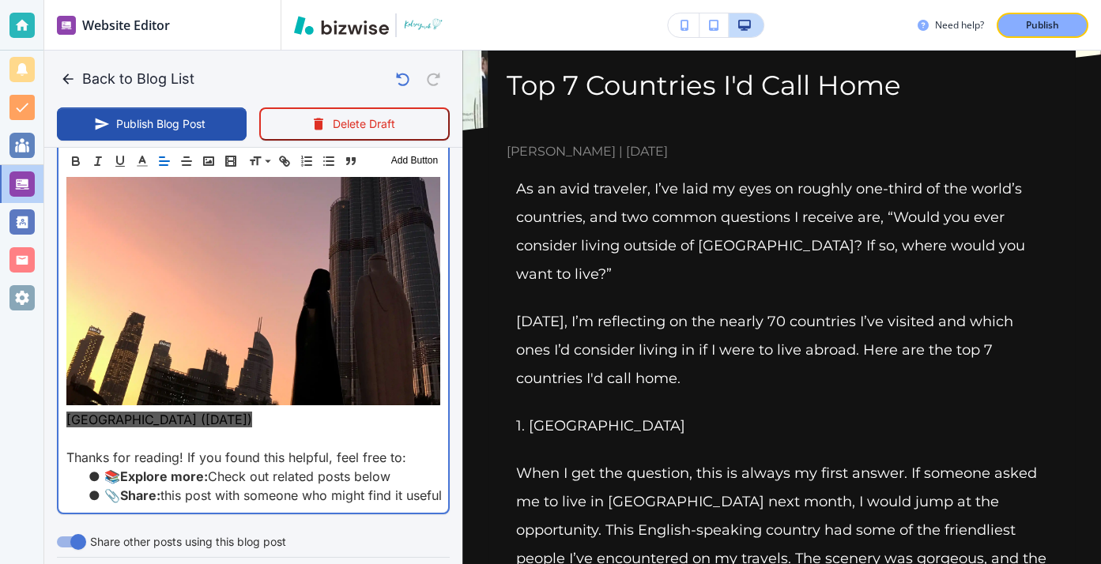
click at [158, 429] on p at bounding box center [253, 438] width 374 height 19
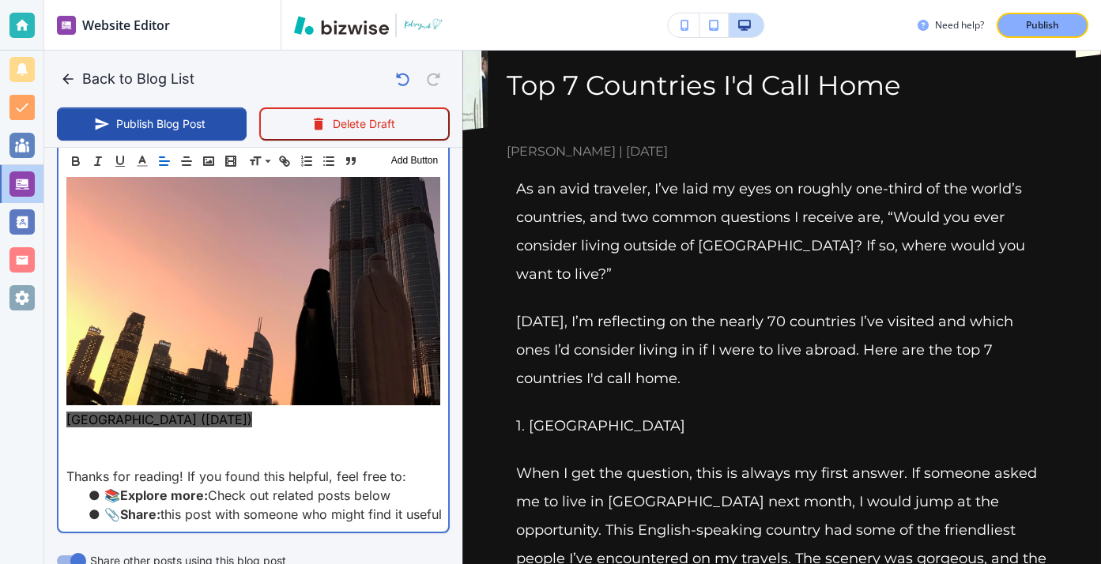
click at [157, 429] on p at bounding box center [253, 438] width 374 height 19
click at [150, 429] on p at bounding box center [253, 438] width 374 height 19
click at [151, 429] on p at bounding box center [253, 438] width 374 height 19
click at [131, 429] on p at bounding box center [253, 438] width 374 height 19
click at [98, 429] on p at bounding box center [253, 438] width 374 height 19
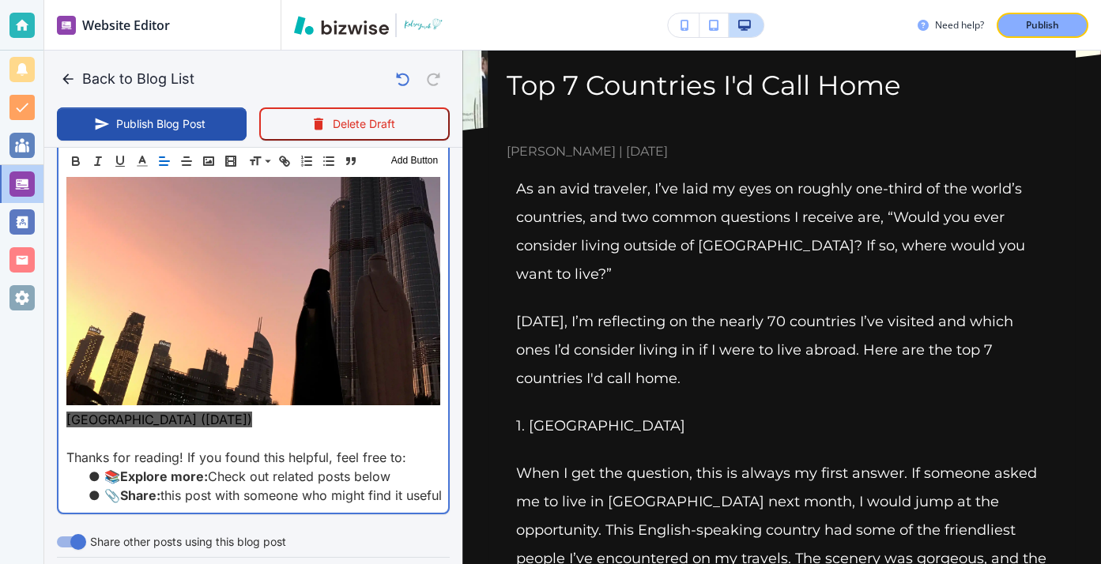
click at [104, 429] on p at bounding box center [253, 438] width 374 height 19
click at [101, 410] on p "Dubai (October 2019)" at bounding box center [253, 419] width 374 height 19
click at [101, 429] on p at bounding box center [253, 438] width 374 height 19
click at [162, 412] on span "Dubai (October 2019)" at bounding box center [159, 420] width 186 height 16
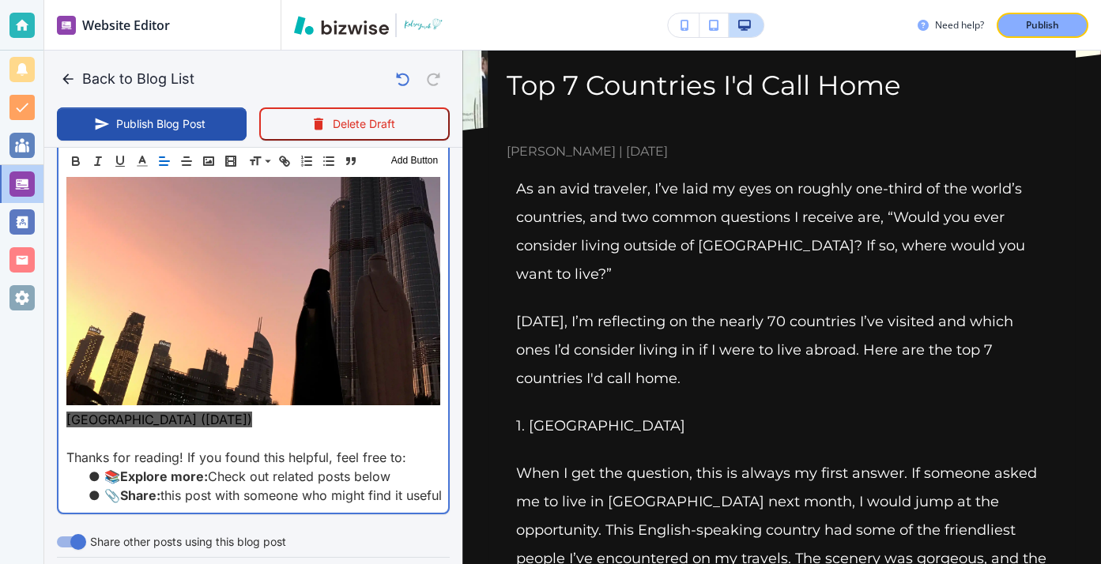
click at [130, 429] on p at bounding box center [253, 438] width 374 height 19
click at [188, 429] on p at bounding box center [253, 438] width 374 height 19
click at [228, 429] on p at bounding box center [253, 438] width 374 height 19
click at [221, 410] on p "Dubai (October 2019)" at bounding box center [253, 419] width 374 height 19
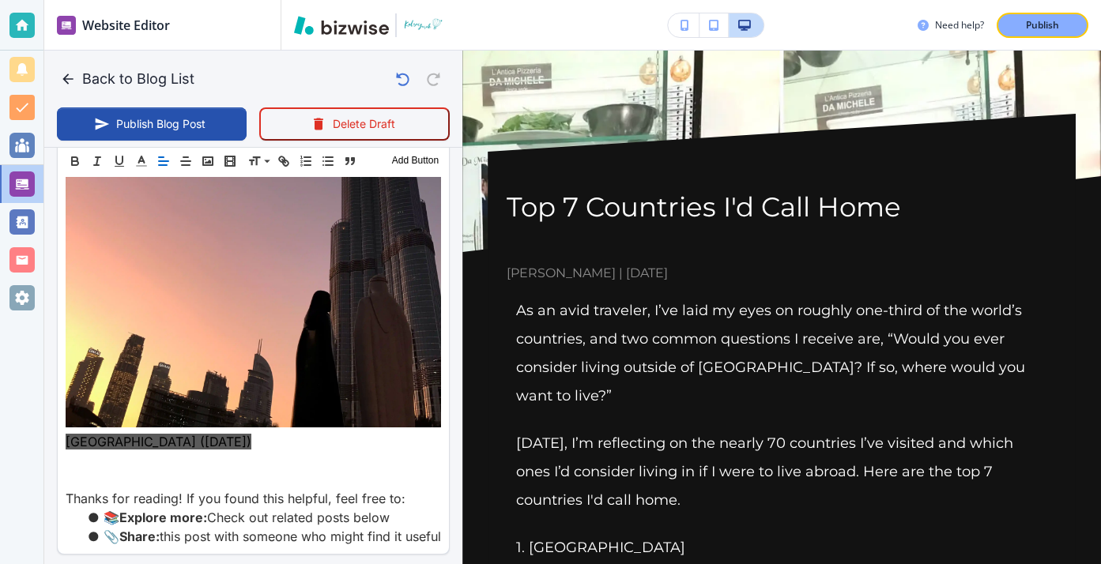
scroll to position [8055, 0]
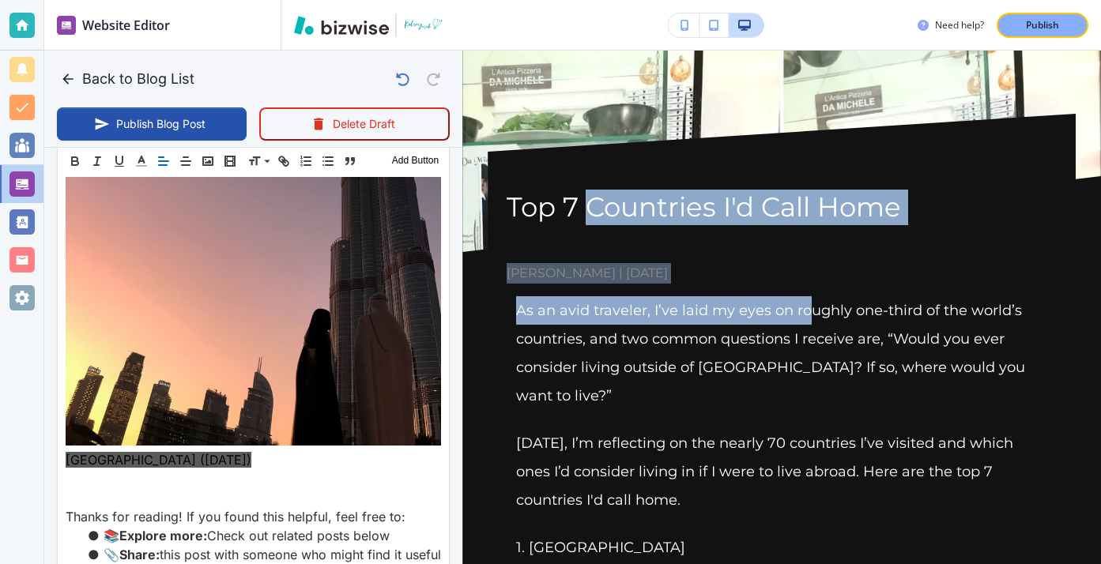
drag, startPoint x: 589, startPoint y: 199, endPoint x: 811, endPoint y: 319, distance: 252.5
click at [811, 319] on p "As an avid traveler, I’ve laid my eyes on roughly one-third of the world’s coun…" at bounding box center [781, 353] width 531 height 114
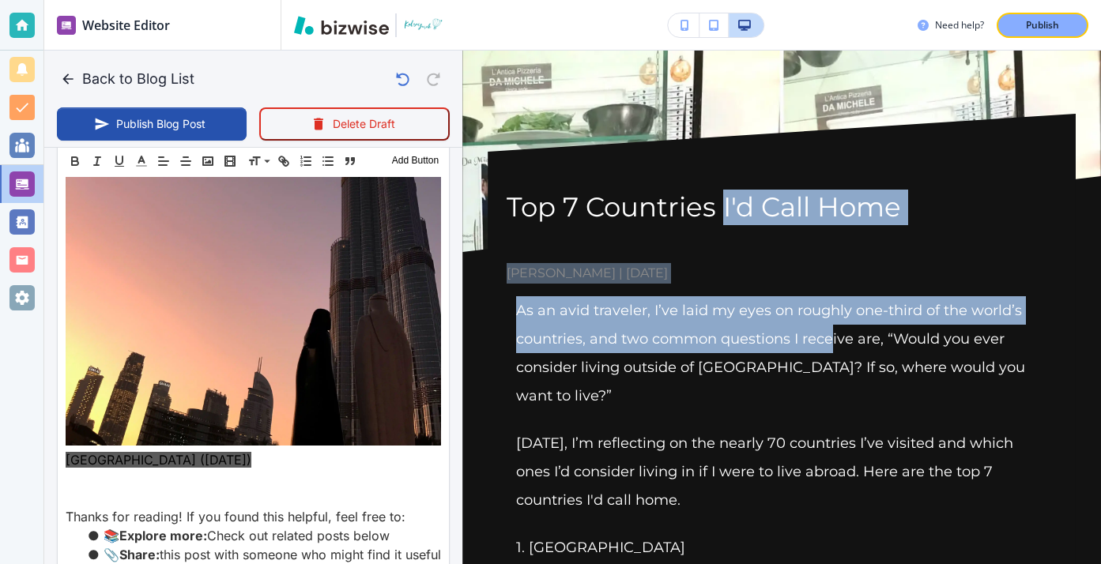
drag, startPoint x: 833, startPoint y: 330, endPoint x: 725, endPoint y: 213, distance: 158.8
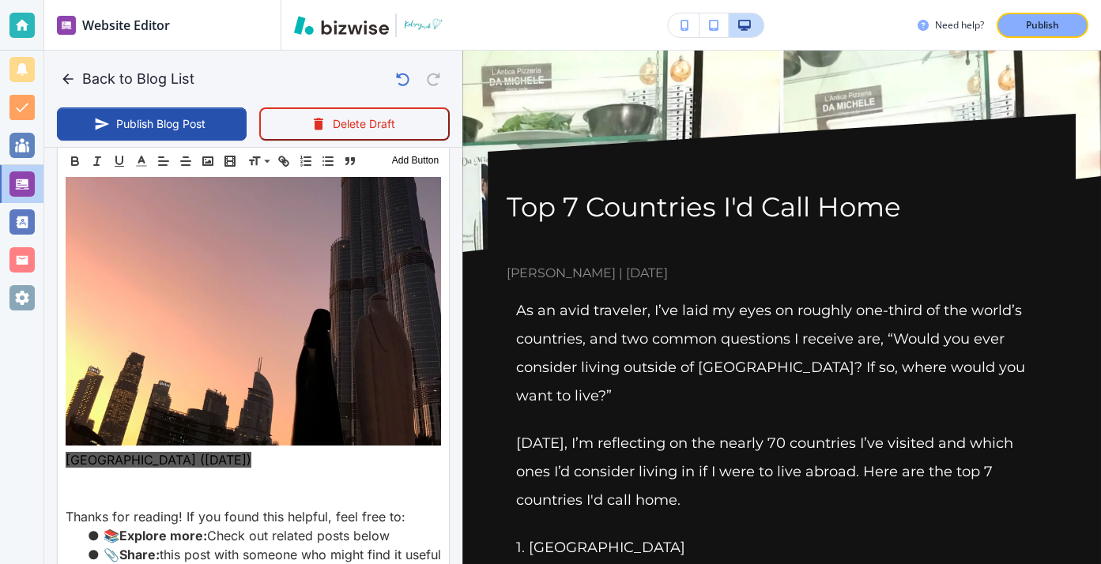
click at [673, 230] on div "Top 7 Countries I'd Call Home Kelsey Yurek | May 21, 2021" at bounding box center [782, 237] width 550 height 94
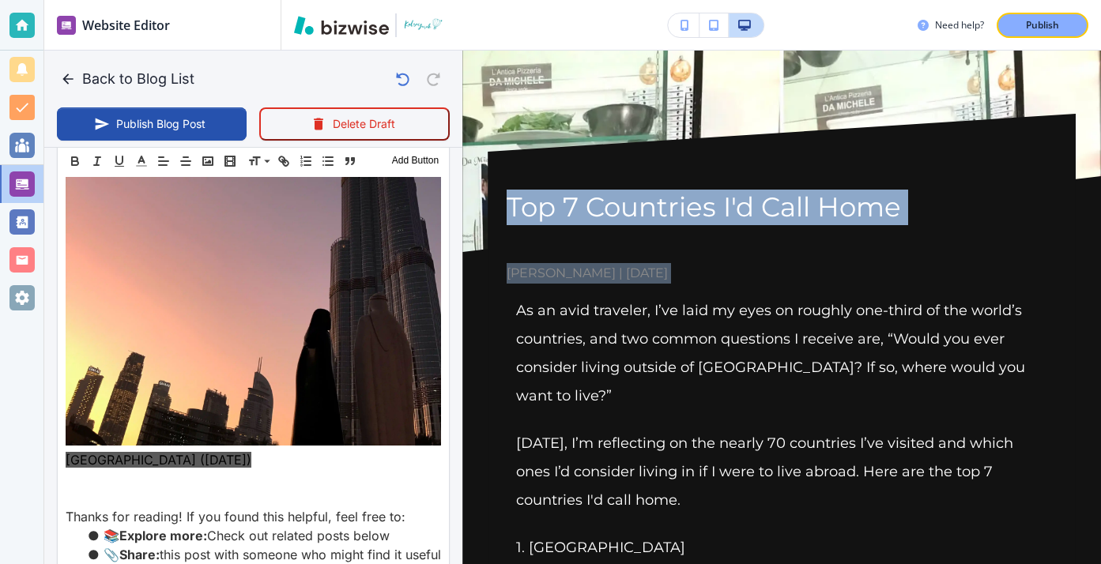
drag, startPoint x: 538, startPoint y: 187, endPoint x: 703, endPoint y: 289, distance: 193.4
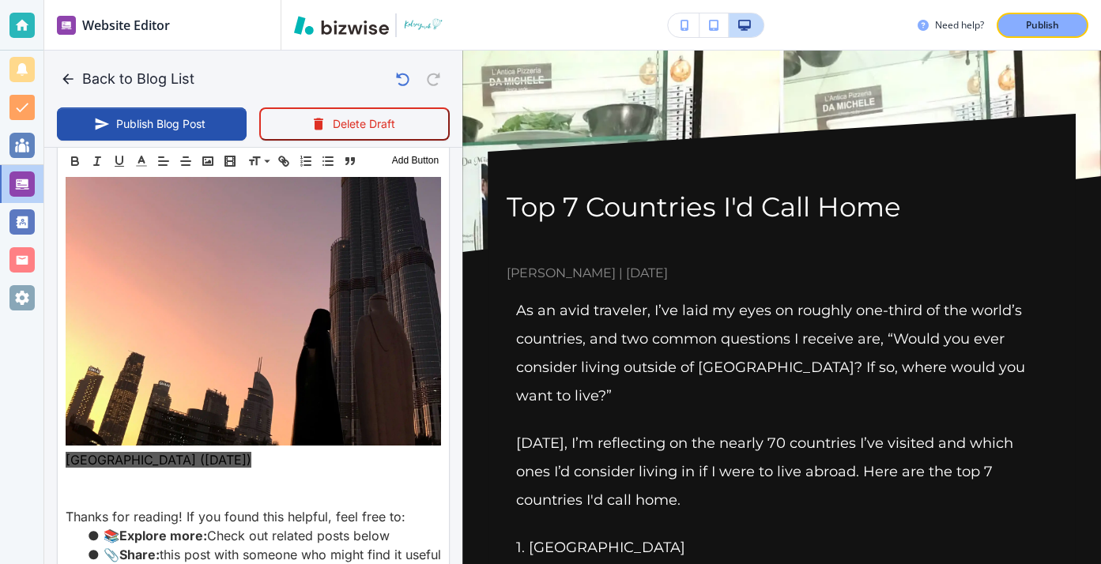
click at [521, 196] on h1 "Top 7 Countries I'd Call Home" at bounding box center [782, 208] width 550 height 36
drag, startPoint x: 514, startPoint y: 196, endPoint x: 735, endPoint y: 269, distance: 232.9
click at [735, 269] on div "Top 7 Countries I'd Call Home Kelsey Yurek | May 21, 2021" at bounding box center [782, 237] width 550 height 94
click at [734, 267] on span "Kelsey Yurek | May 21, 2021" at bounding box center [782, 273] width 550 height 21
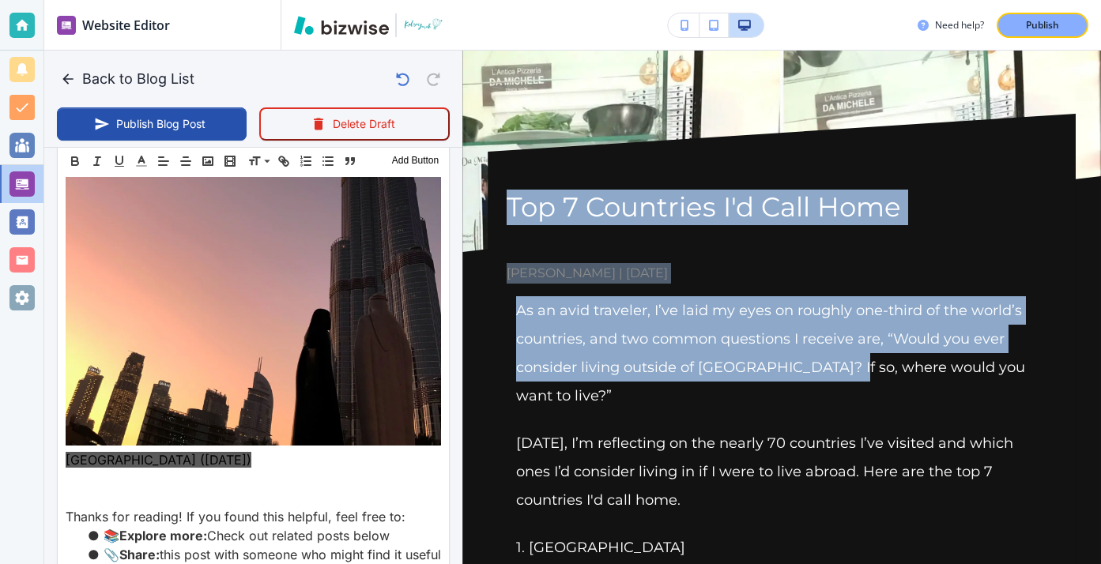
drag, startPoint x: 513, startPoint y: 200, endPoint x: 835, endPoint y: 375, distance: 366.0
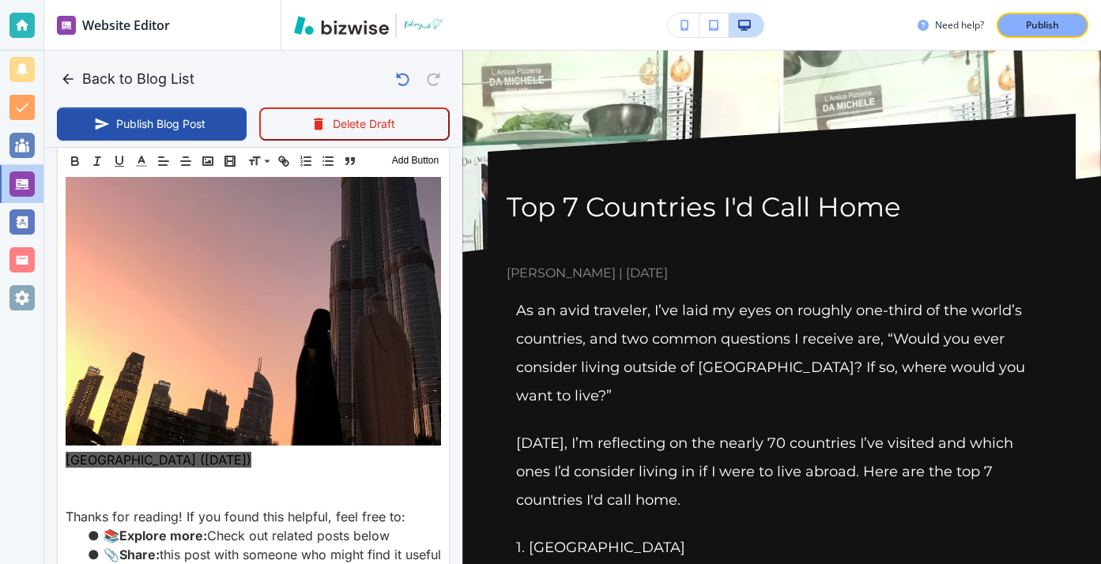
click at [818, 379] on p "As an avid traveler, I’ve laid my eyes on roughly one-third of the world’s coun…" at bounding box center [781, 353] width 531 height 114
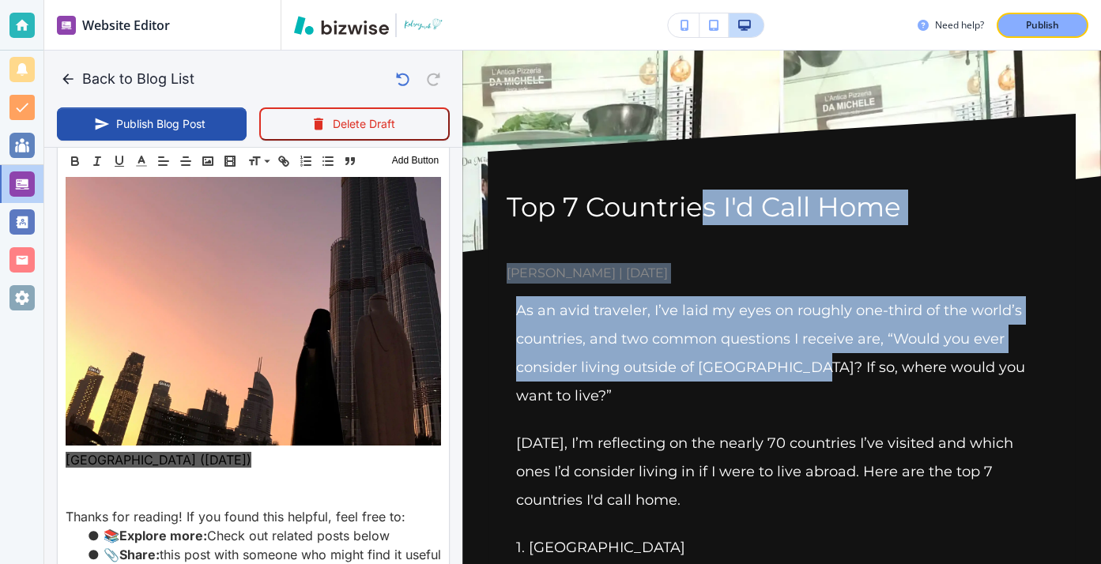
drag, startPoint x: 797, startPoint y: 379, endPoint x: 697, endPoint y: 215, distance: 192.2
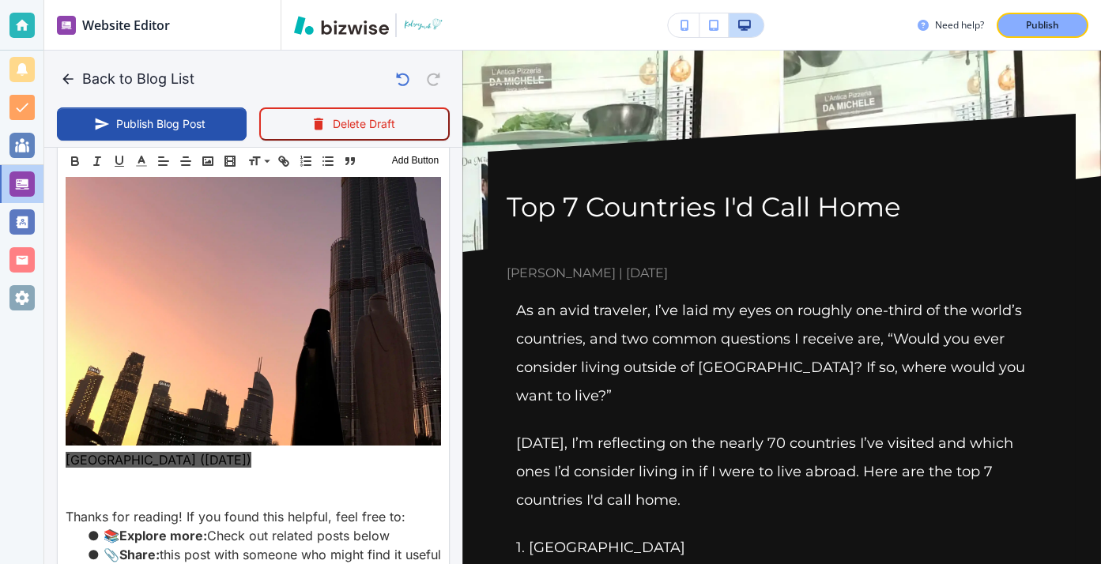
click at [605, 215] on h1 "Top 7 Countries I'd Call Home" at bounding box center [782, 208] width 550 height 36
drag, startPoint x: 598, startPoint y: 232, endPoint x: 666, endPoint y: 235, distance: 68.0
click at [657, 232] on div "Top 7 Countries I'd Call Home Kelsey Yurek | May 21, 2021" at bounding box center [782, 237] width 550 height 94
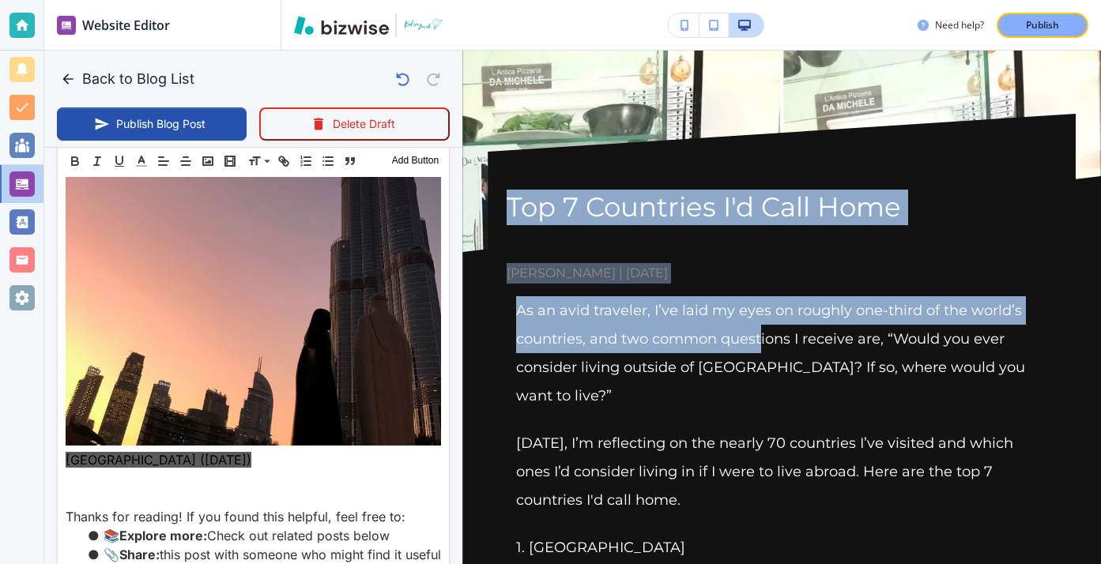
drag, startPoint x: 559, startPoint y: 179, endPoint x: 761, endPoint y: 347, distance: 263.2
click at [761, 347] on p "As an avid traveler, I’ve laid my eyes on roughly one-third of the world’s coun…" at bounding box center [781, 353] width 531 height 114
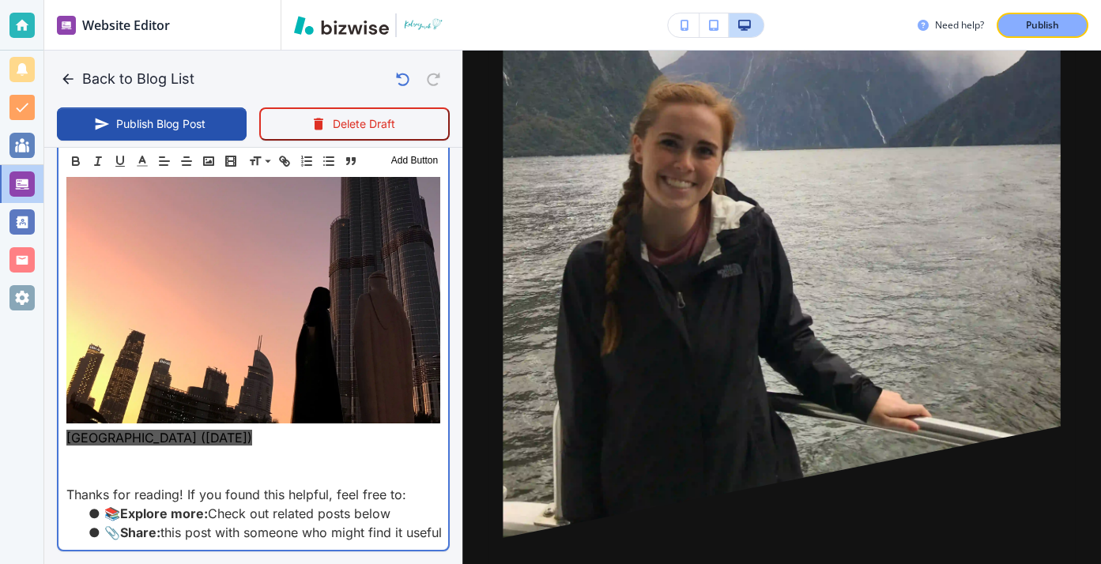
scroll to position [8073, 0]
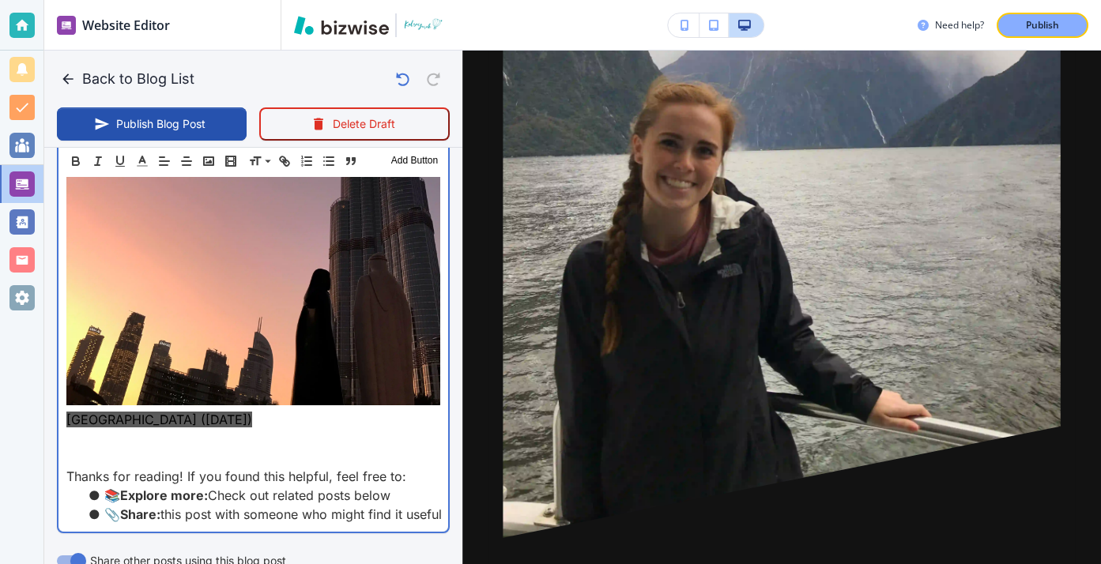
click at [316, 429] on p "﻿" at bounding box center [253, 438] width 374 height 19
click at [315, 448] on p at bounding box center [253, 457] width 374 height 19
click at [315, 429] on p at bounding box center [253, 438] width 374 height 19
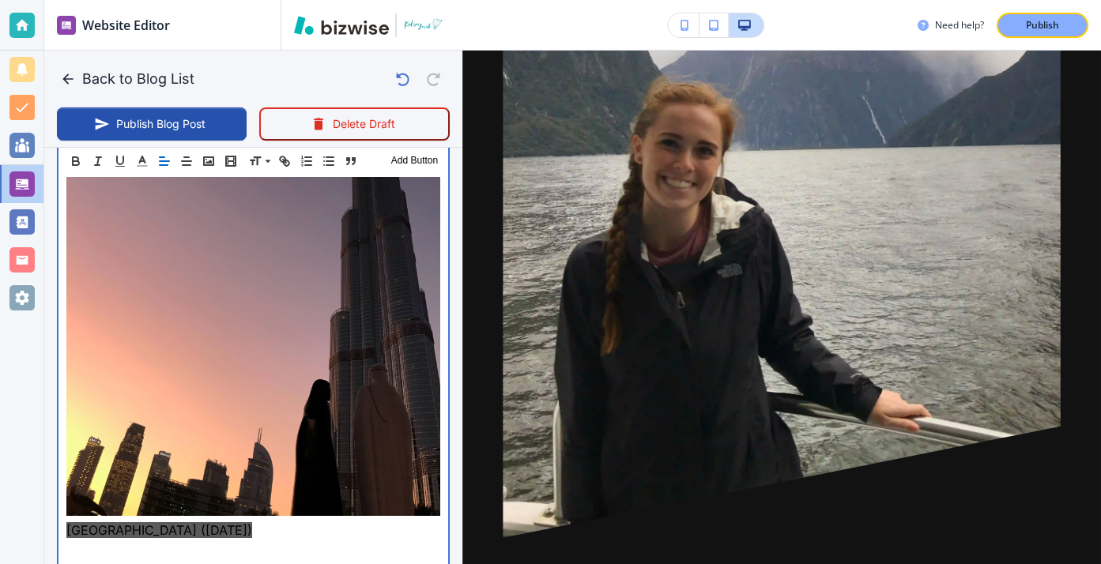
scroll to position [8051, 0]
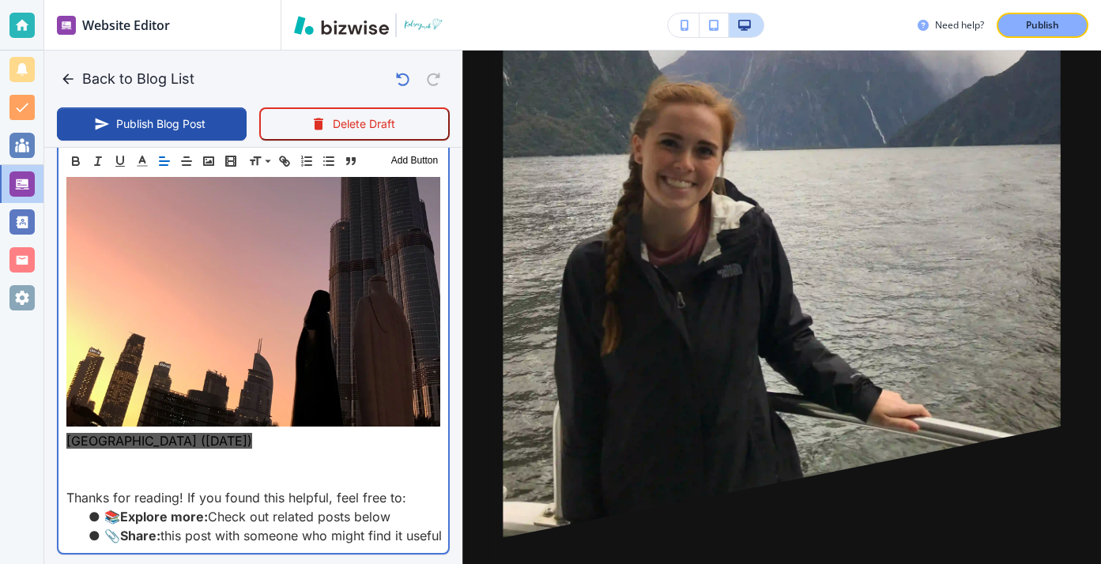
click at [254, 469] on p at bounding box center [253, 478] width 374 height 19
click at [249, 450] on p at bounding box center [253, 459] width 374 height 19
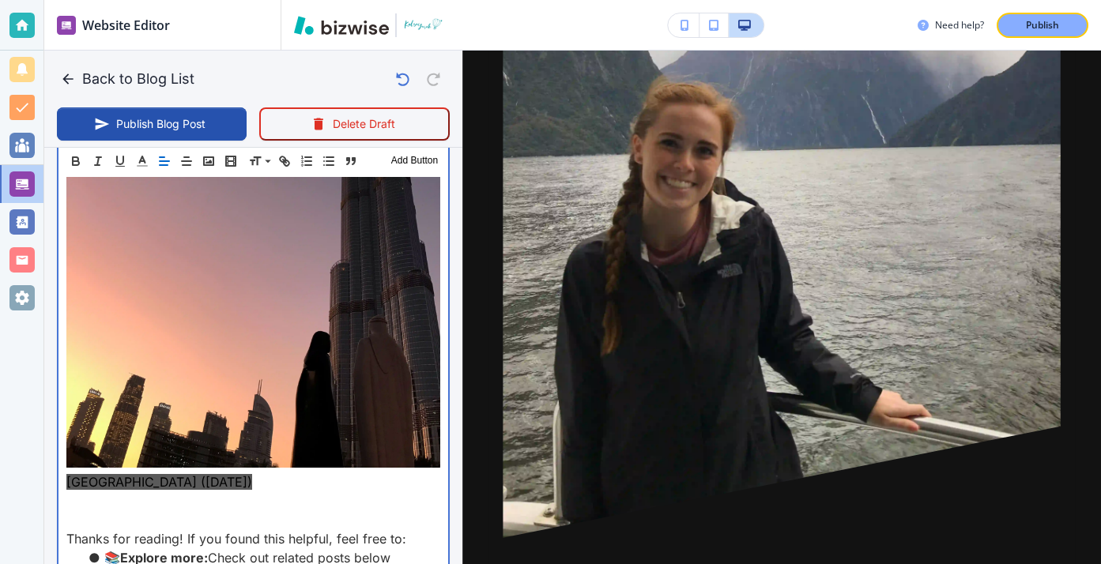
scroll to position [8010, 0]
click at [166, 511] on p at bounding box center [253, 520] width 374 height 19
click at [165, 492] on p at bounding box center [253, 501] width 374 height 19
click at [165, 511] on p at bounding box center [253, 520] width 374 height 19
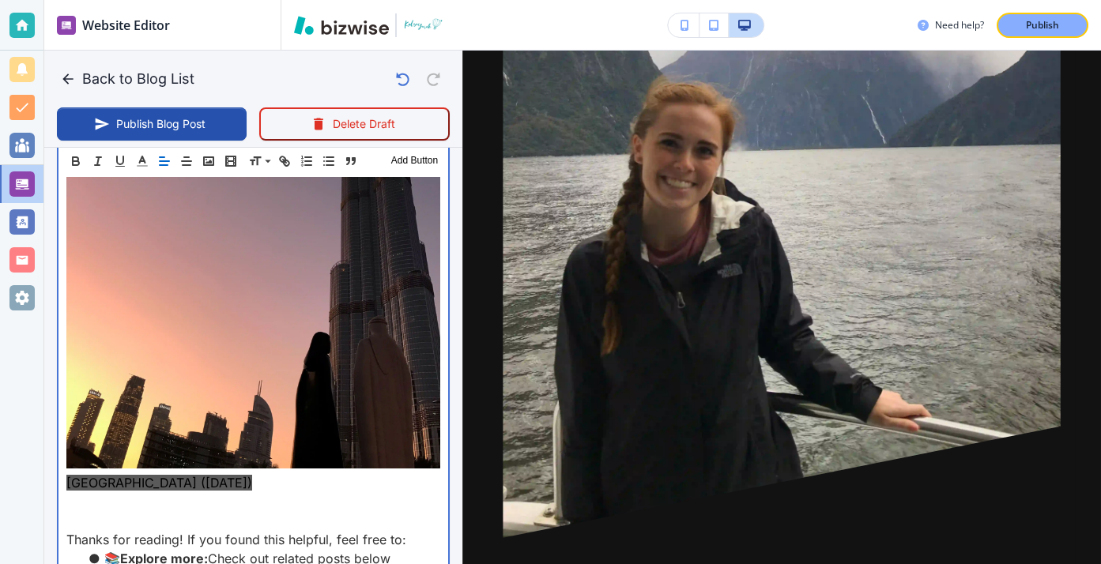
click at [164, 492] on p at bounding box center [253, 501] width 374 height 19
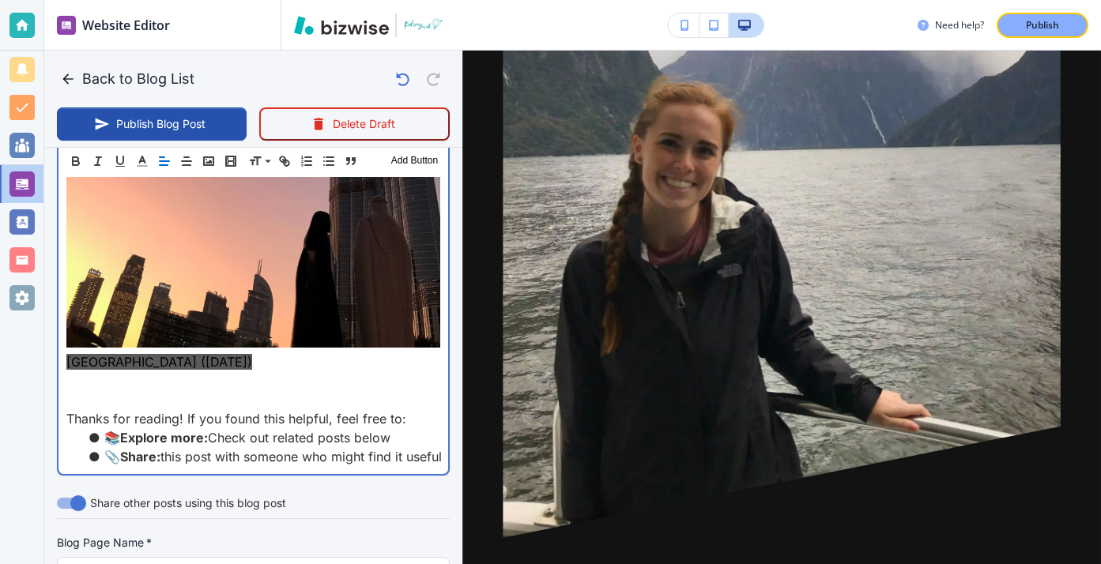
scroll to position [8130, 0]
click at [145, 391] on p at bounding box center [253, 400] width 374 height 19
click at [143, 372] on p at bounding box center [253, 381] width 374 height 19
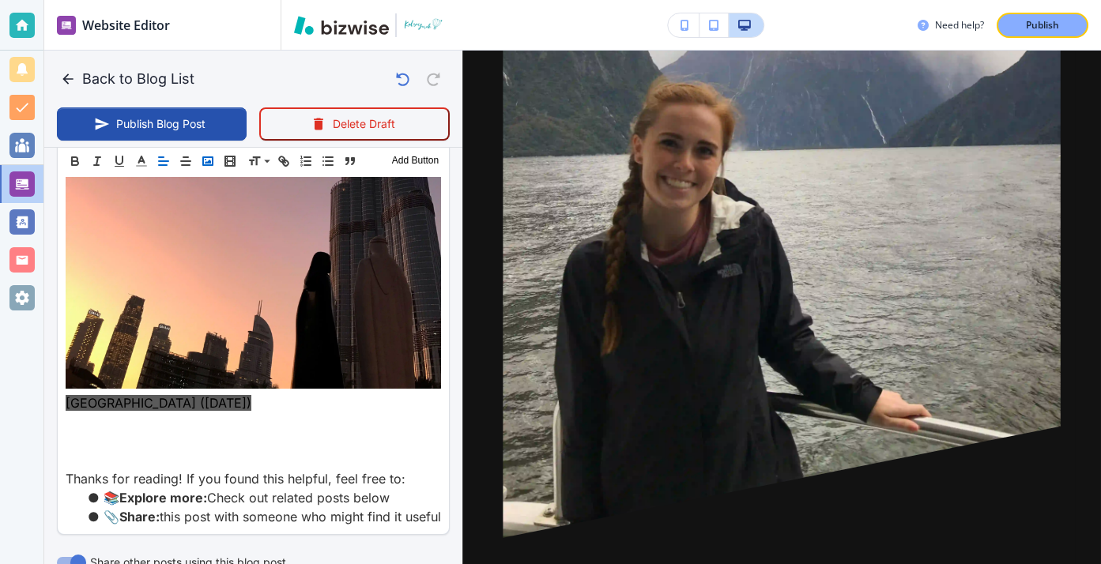
click at [205, 164] on rect "button" at bounding box center [207, 161] width 9 height 8
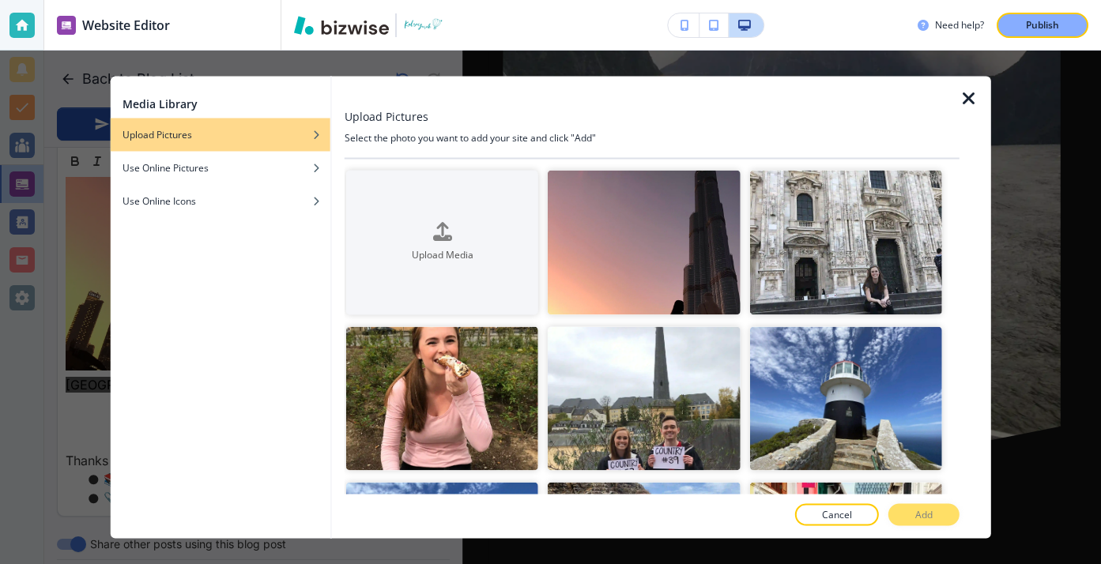
click at [979, 99] on div at bounding box center [975, 308] width 32 height 462
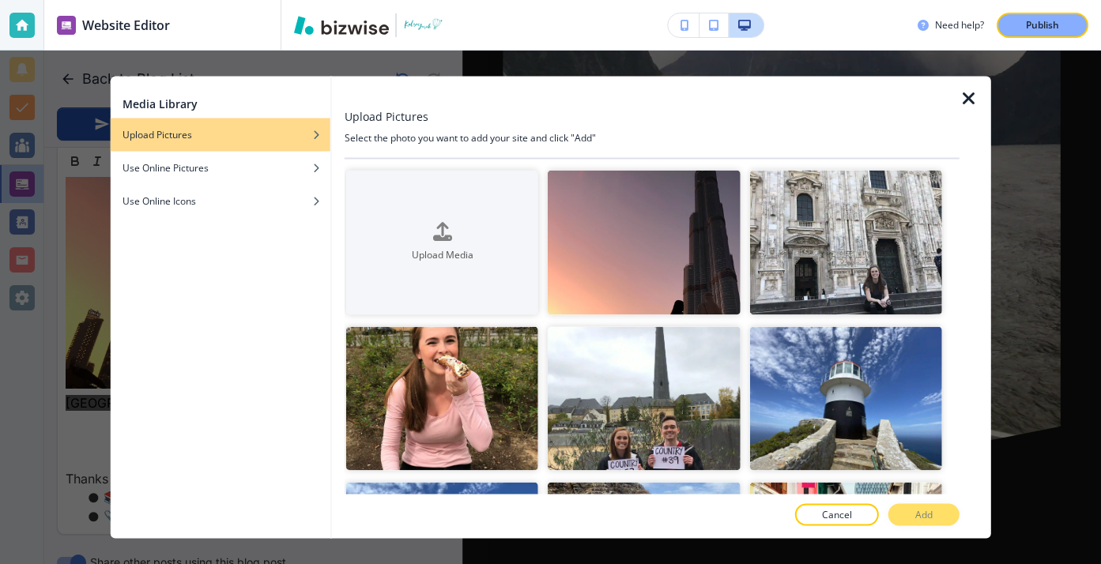
click at [959, 100] on icon "button" at bounding box center [968, 98] width 19 height 19
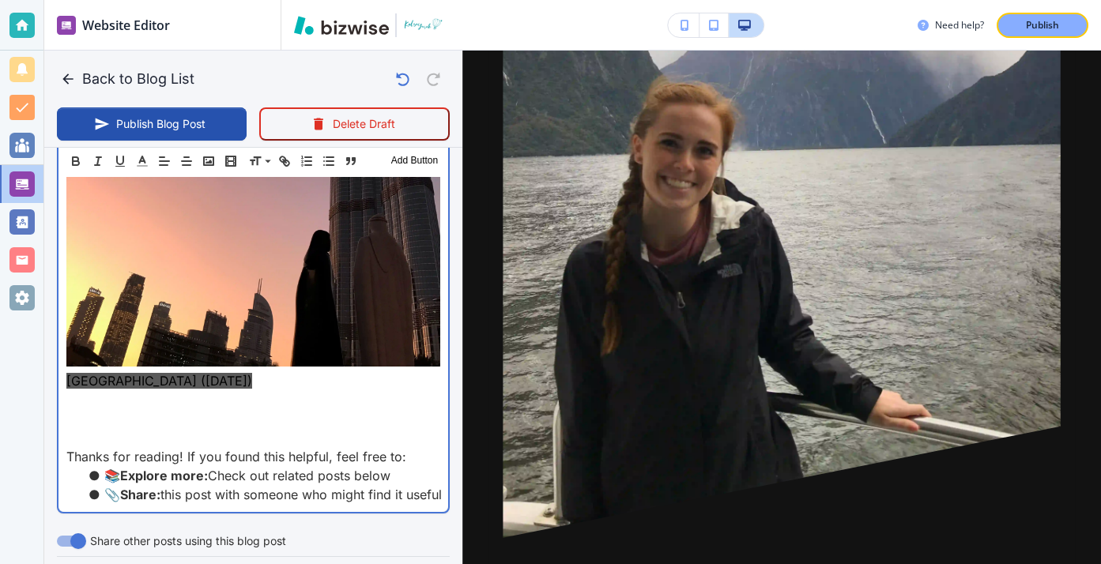
scroll to position [8130, 0]
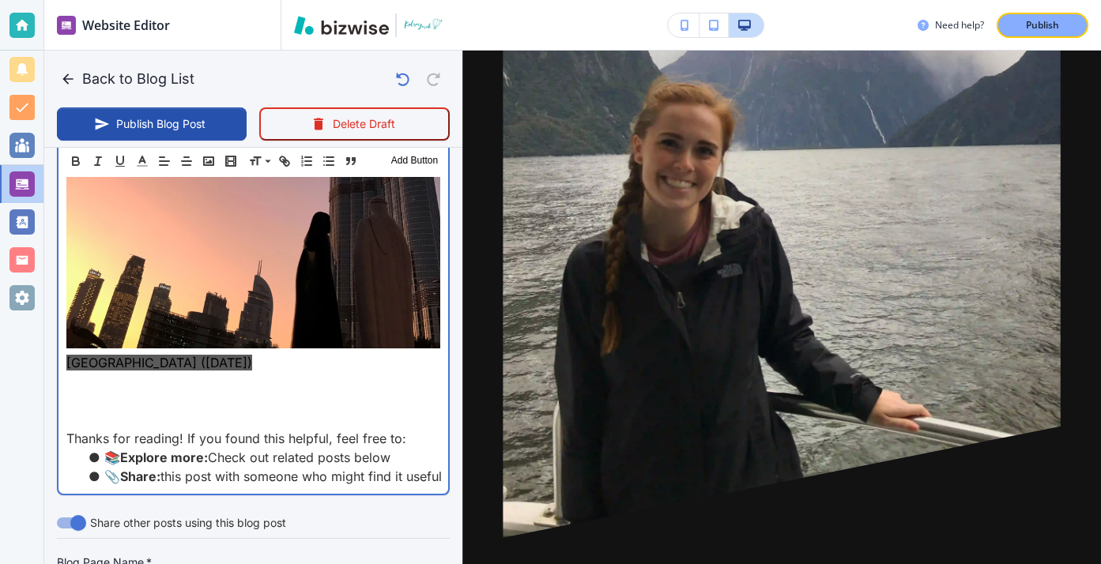
click at [183, 372] on p at bounding box center [253, 381] width 374 height 19
click at [178, 391] on p at bounding box center [253, 400] width 374 height 19
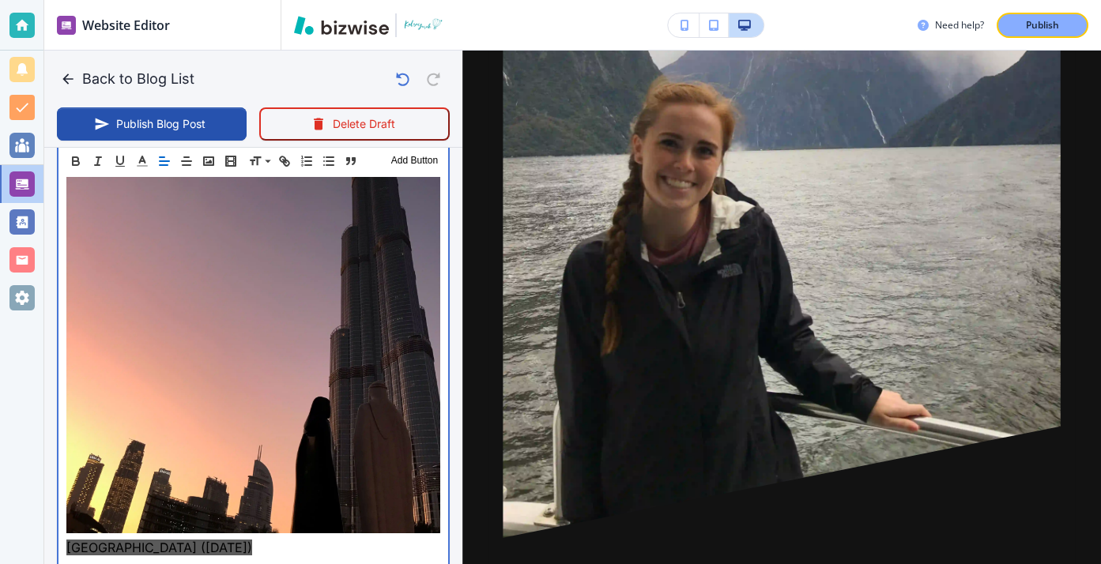
scroll to position [7945, 0]
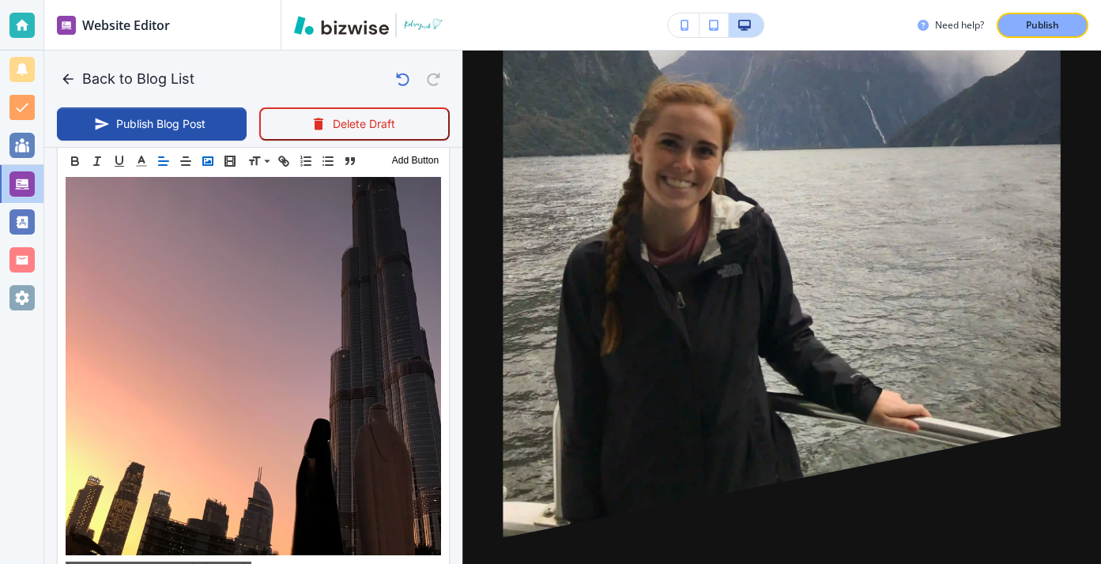
click at [207, 168] on icon "button" at bounding box center [208, 161] width 14 height 14
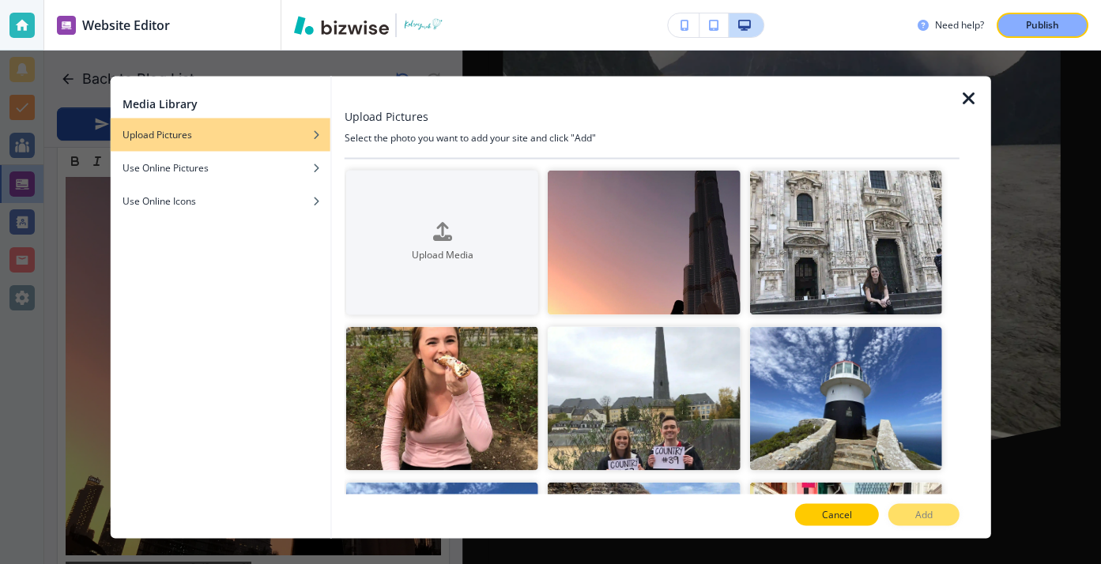
click at [849, 513] on p "Cancel" at bounding box center [837, 515] width 30 height 14
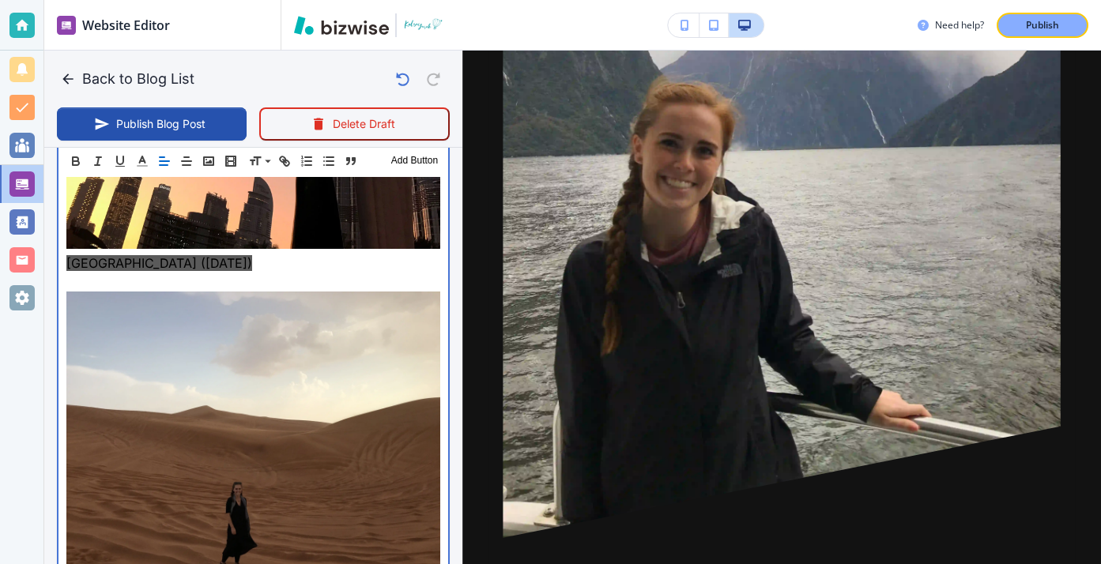
scroll to position [8247, 0]
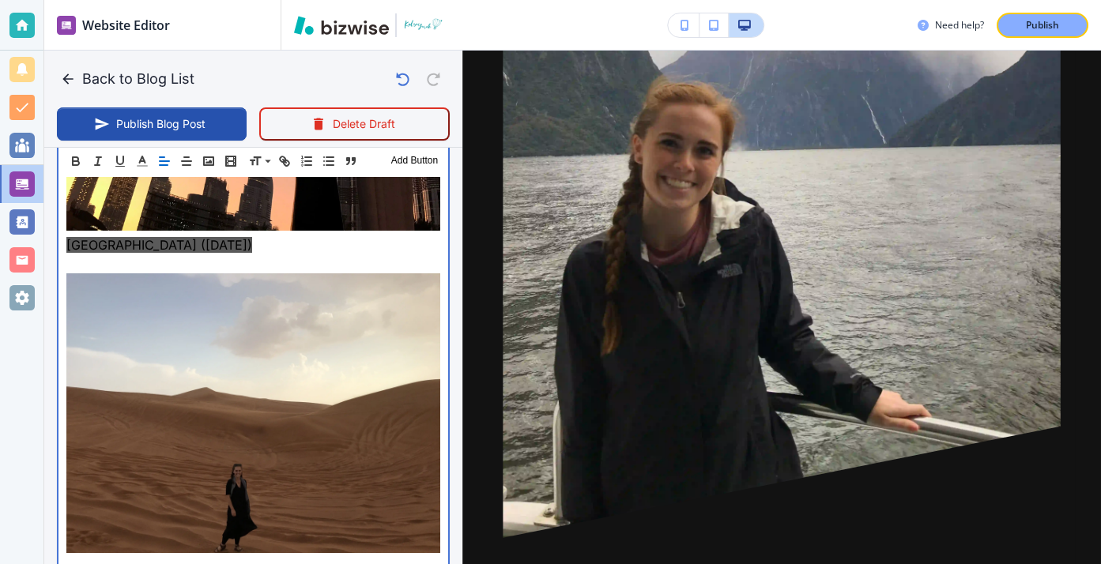
click at [137, 558] on p at bounding box center [253, 567] width 374 height 19
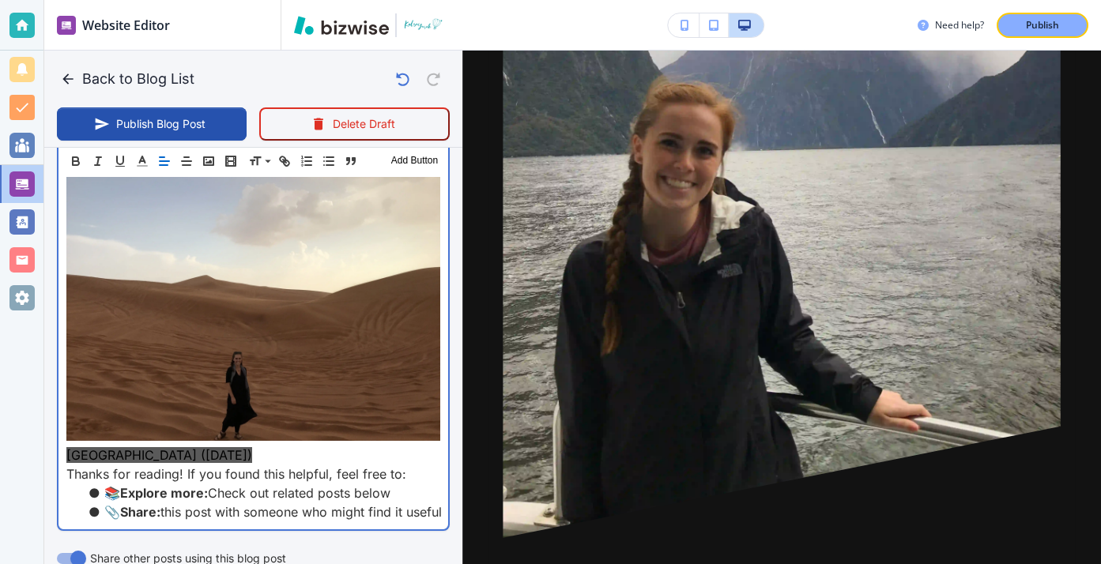
scroll to position [8406, 0]
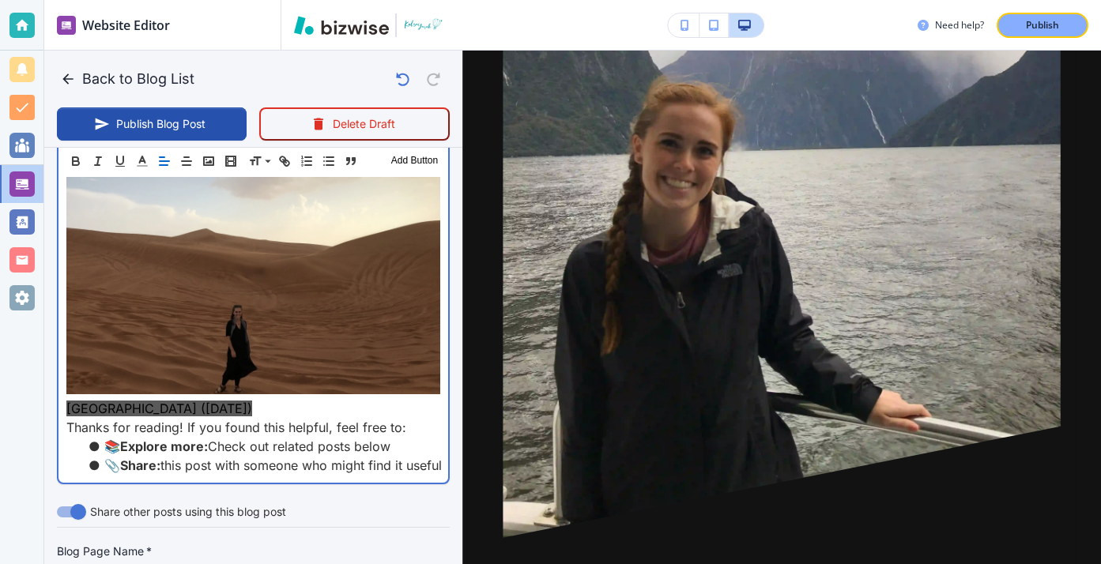
click at [219, 418] on p "Thanks for reading! If you found this helpful, feel free to:" at bounding box center [253, 427] width 374 height 19
click at [219, 399] on p "Dubai (October 2019)" at bounding box center [253, 408] width 374 height 19
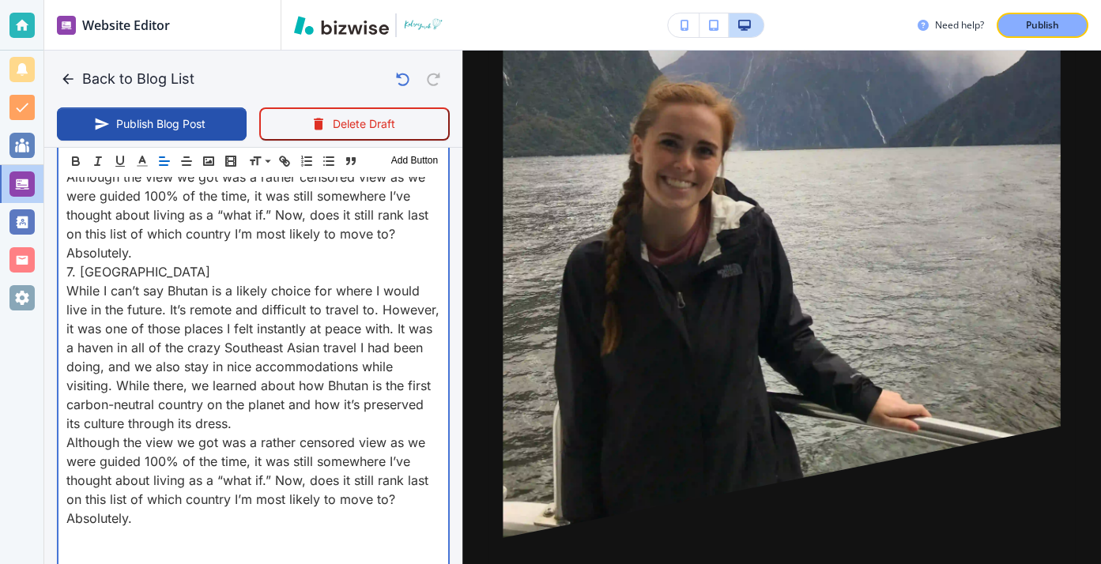
scroll to position [8827, 0]
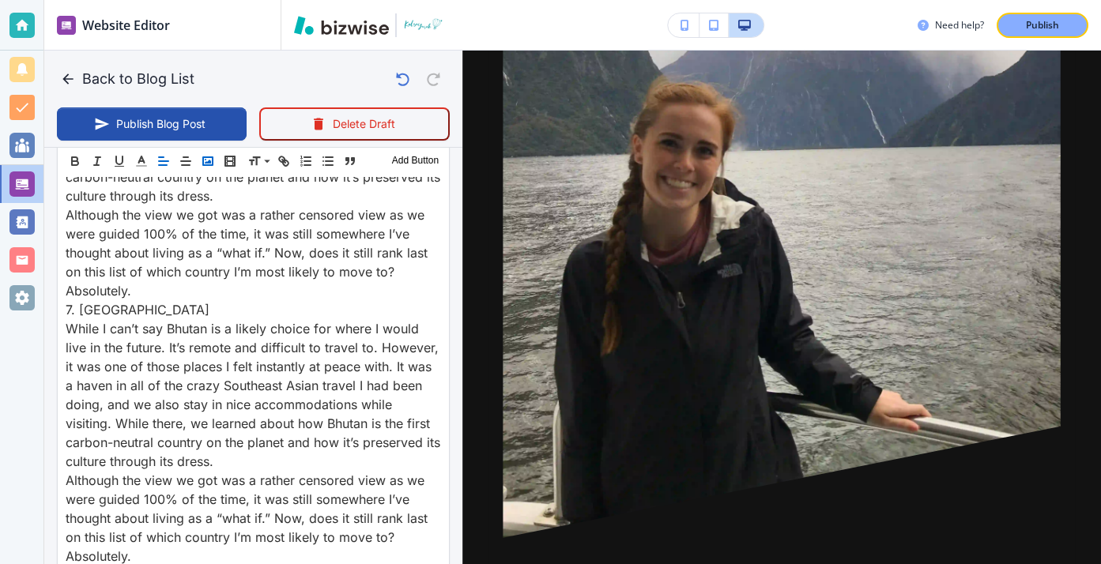
click at [205, 165] on rect "button" at bounding box center [207, 161] width 9 height 8
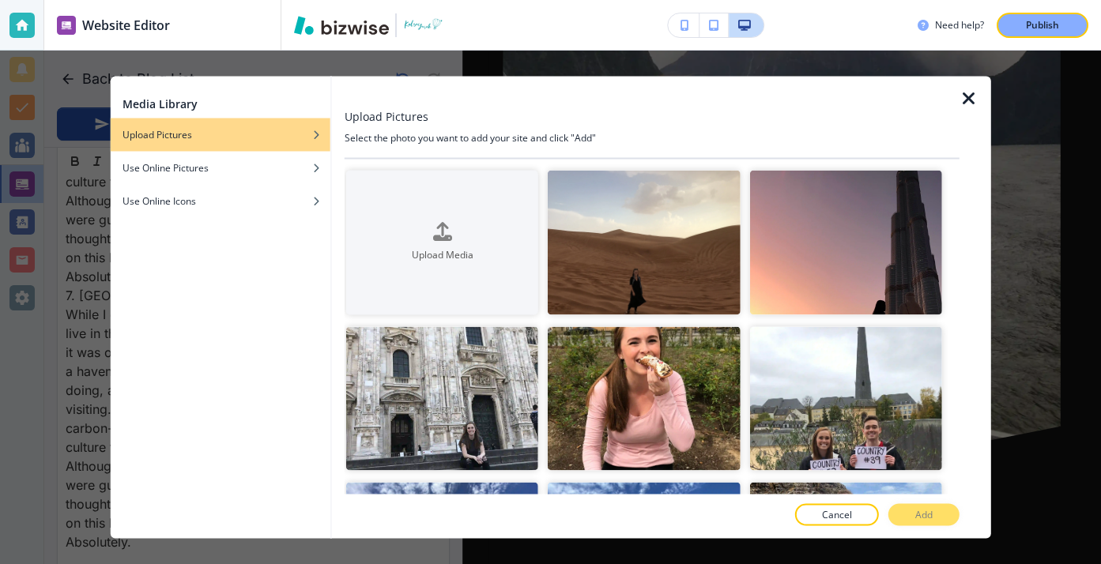
click at [963, 108] on div at bounding box center [975, 308] width 32 height 462
click at [965, 100] on icon "button" at bounding box center [968, 98] width 19 height 19
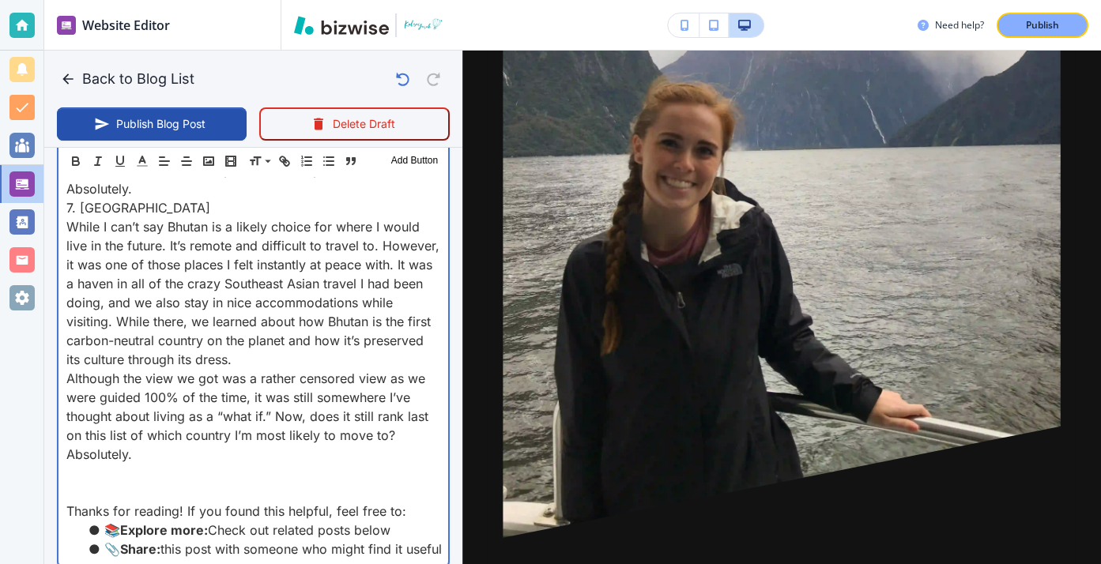
scroll to position [8906, 0]
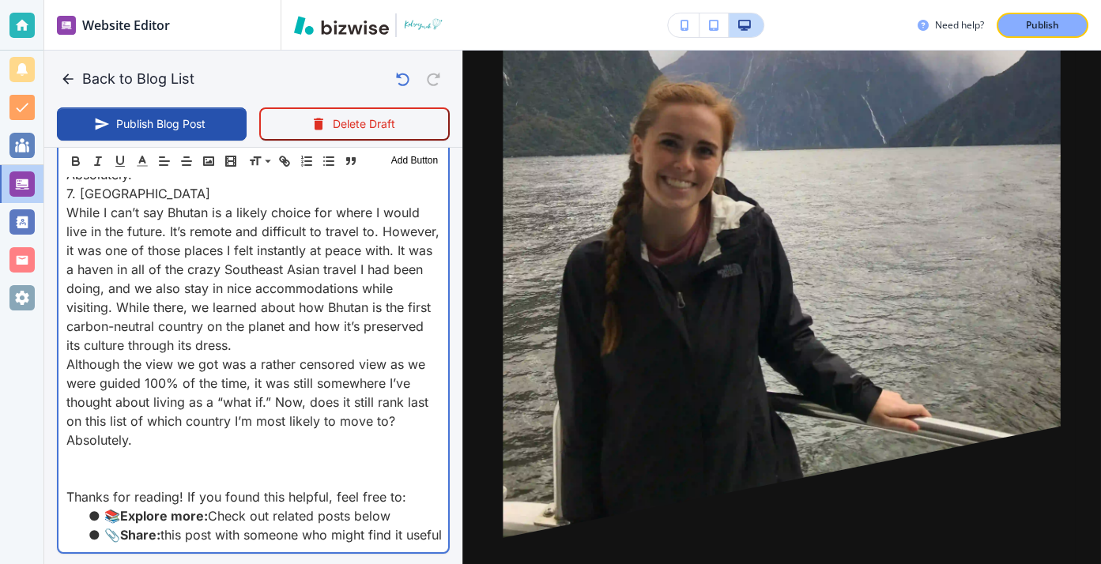
click at [296, 469] on p at bounding box center [253, 478] width 374 height 19
click at [288, 355] on p "Although the view we got was a rather censored view as we were guided 100% of t…" at bounding box center [253, 402] width 374 height 95
click at [288, 450] on p at bounding box center [253, 459] width 374 height 19
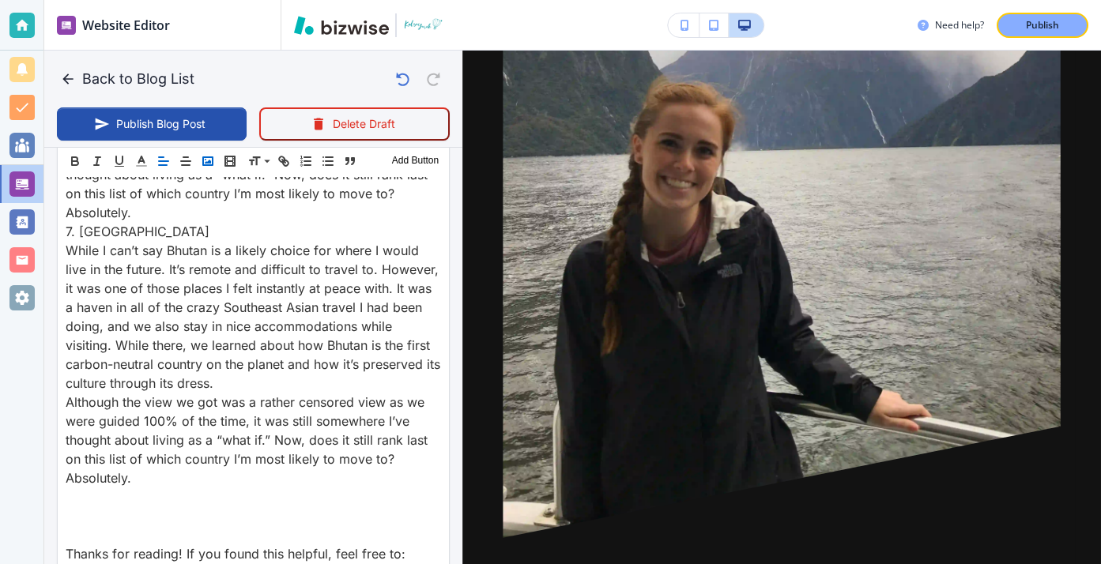
click at [211, 164] on icon "button" at bounding box center [208, 161] width 14 height 14
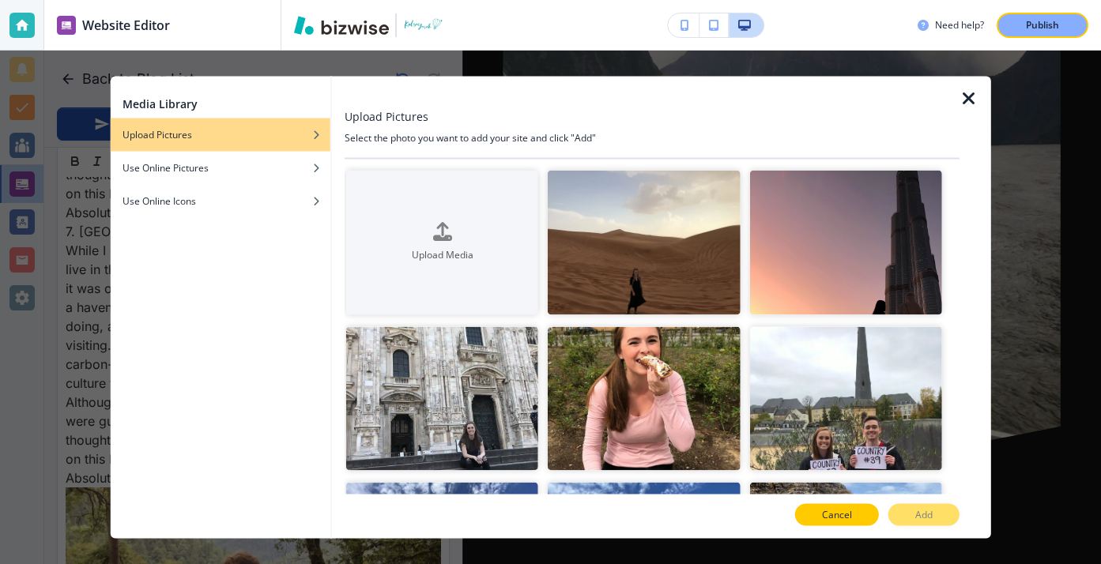
click at [864, 513] on button "Cancel" at bounding box center [837, 515] width 84 height 22
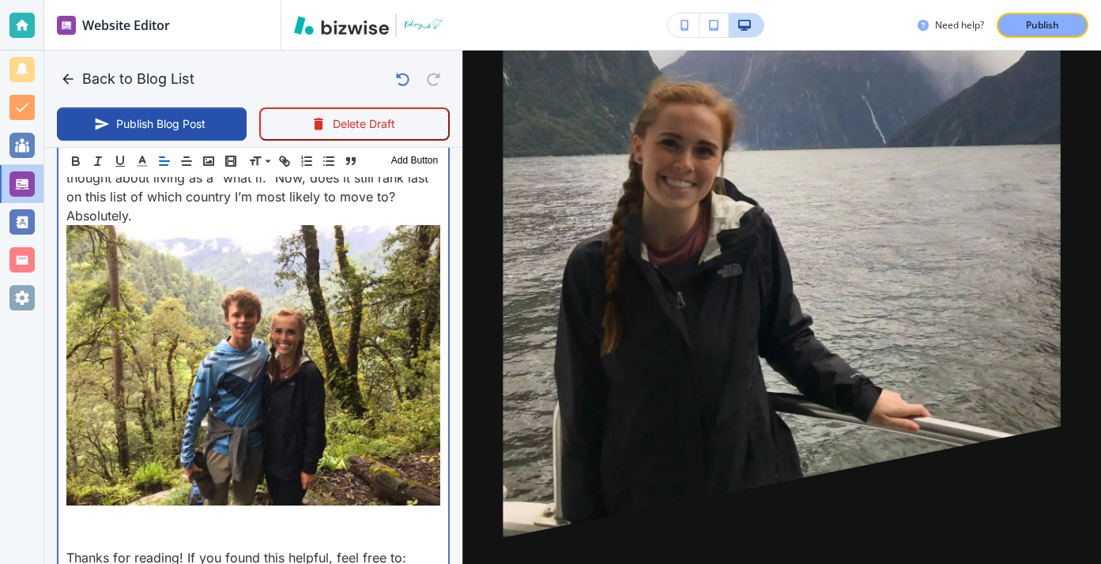
scroll to position [9144, 0]
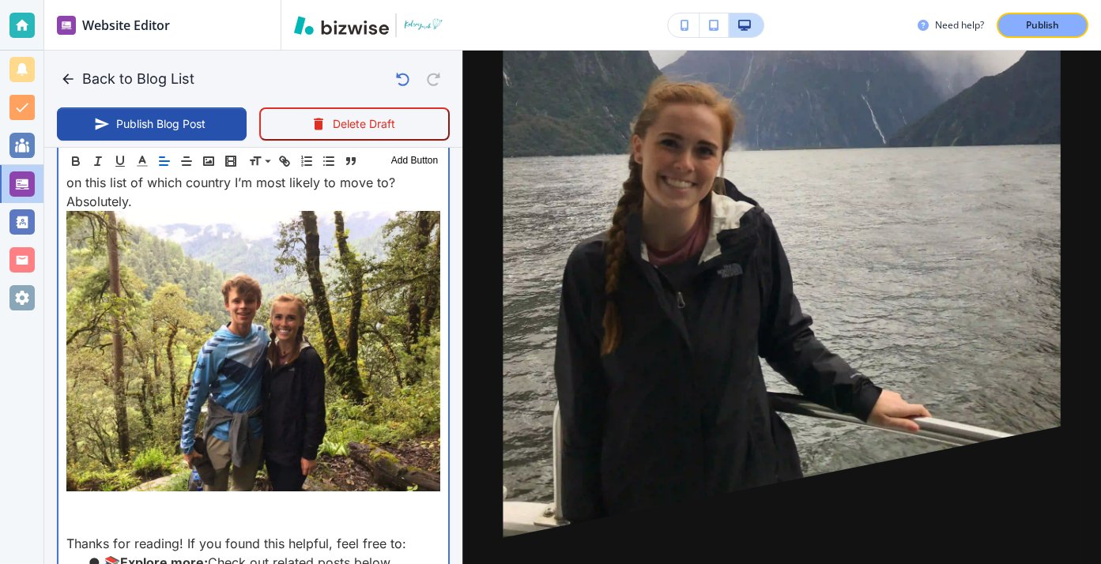
click at [210, 515] on p at bounding box center [253, 524] width 374 height 19
click at [210, 387] on p at bounding box center [253, 353] width 374 height 285
click at [207, 496] on p at bounding box center [253, 505] width 374 height 19
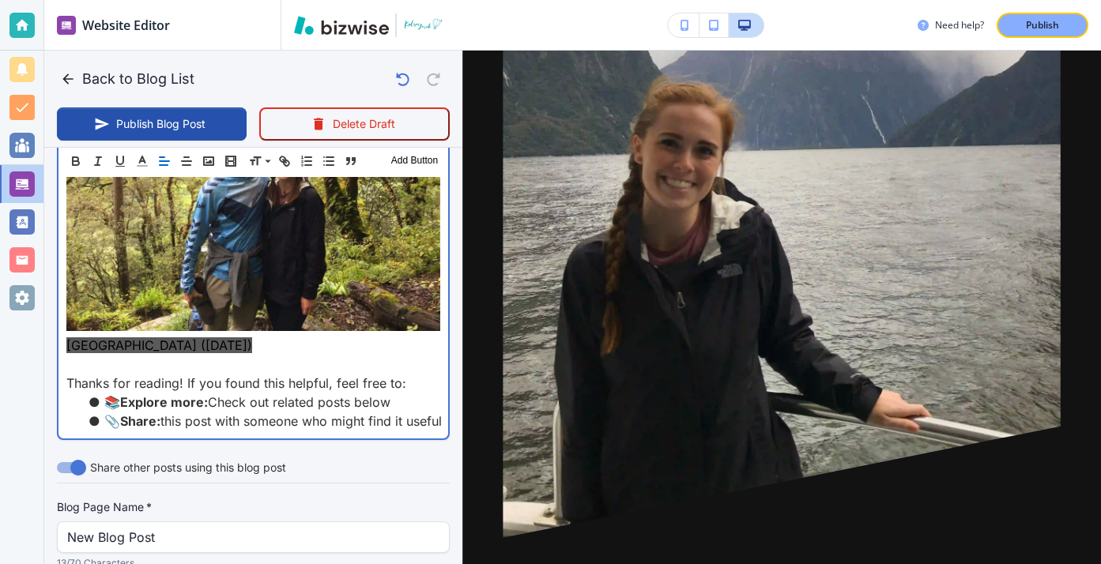
scroll to position [9302, 0]
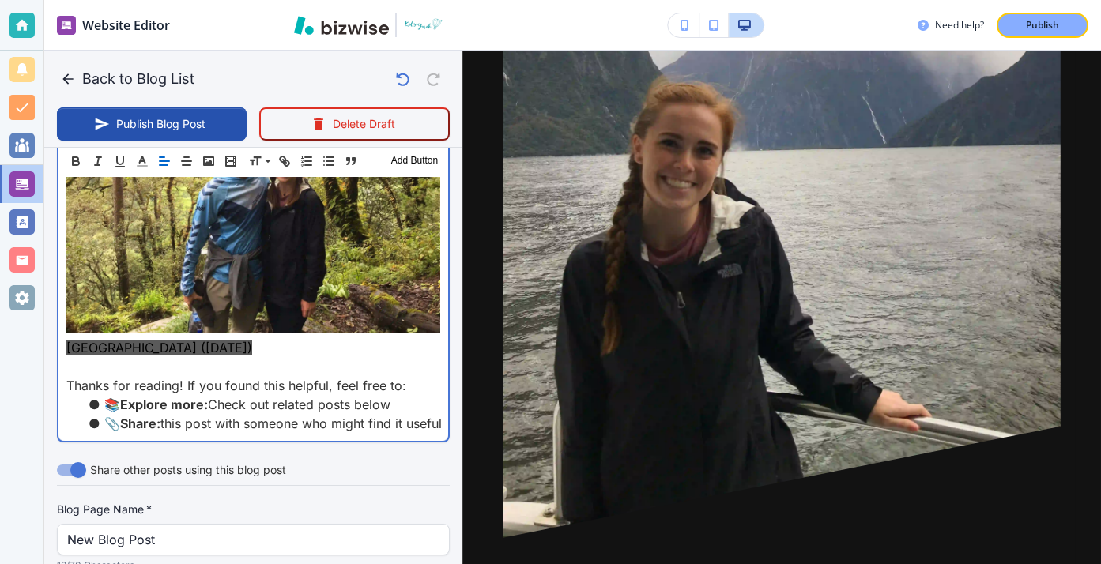
click at [275, 338] on p "Bhutan (September 2019)" at bounding box center [253, 347] width 374 height 19
click at [152, 357] on p at bounding box center [253, 366] width 374 height 19
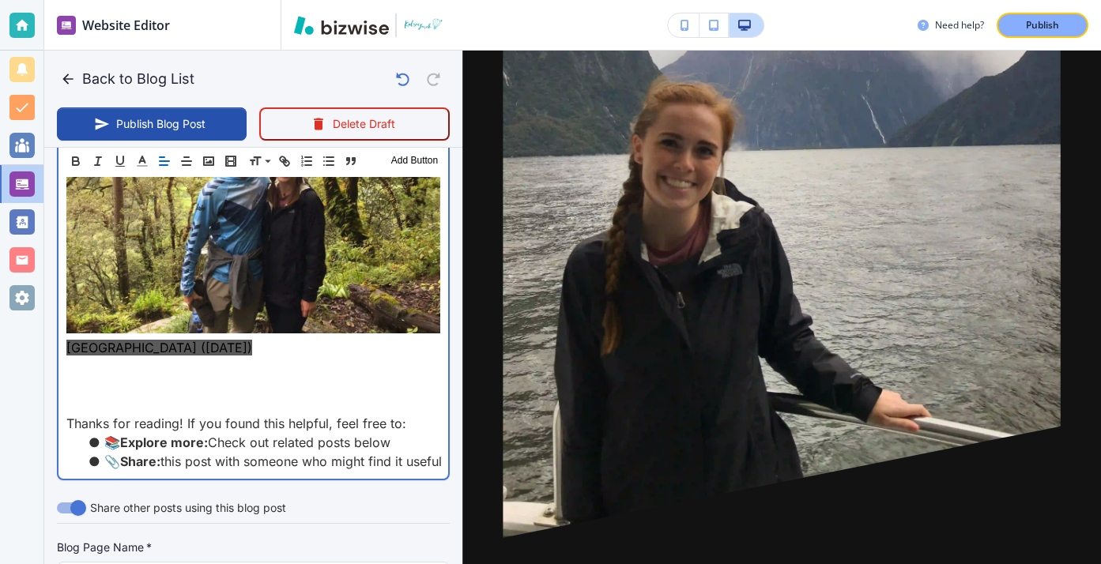
click at [134, 376] on p at bounding box center [253, 385] width 374 height 19
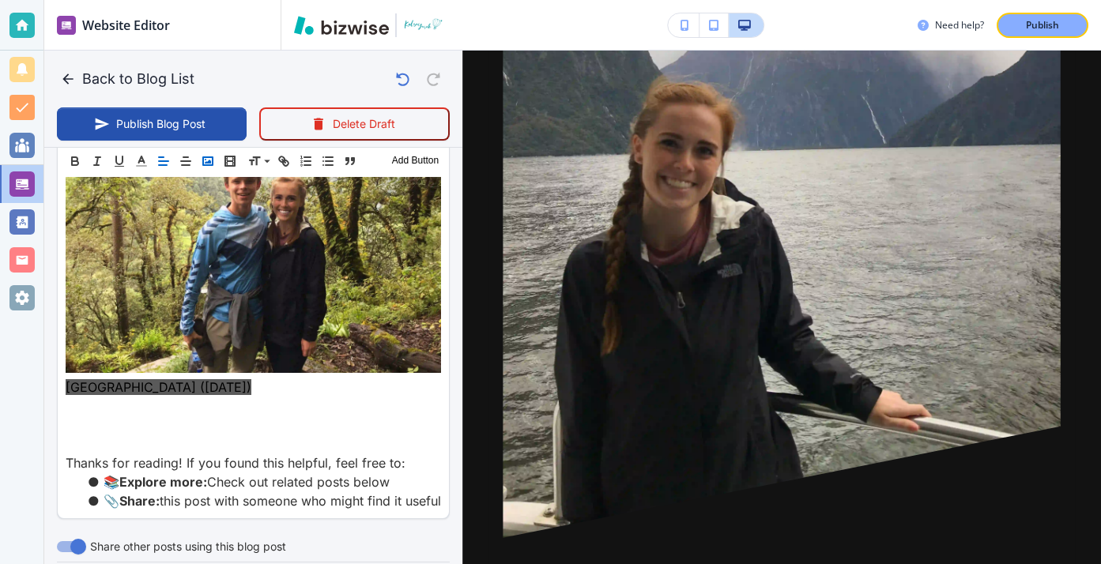
click at [205, 160] on icon "button" at bounding box center [208, 161] width 14 height 14
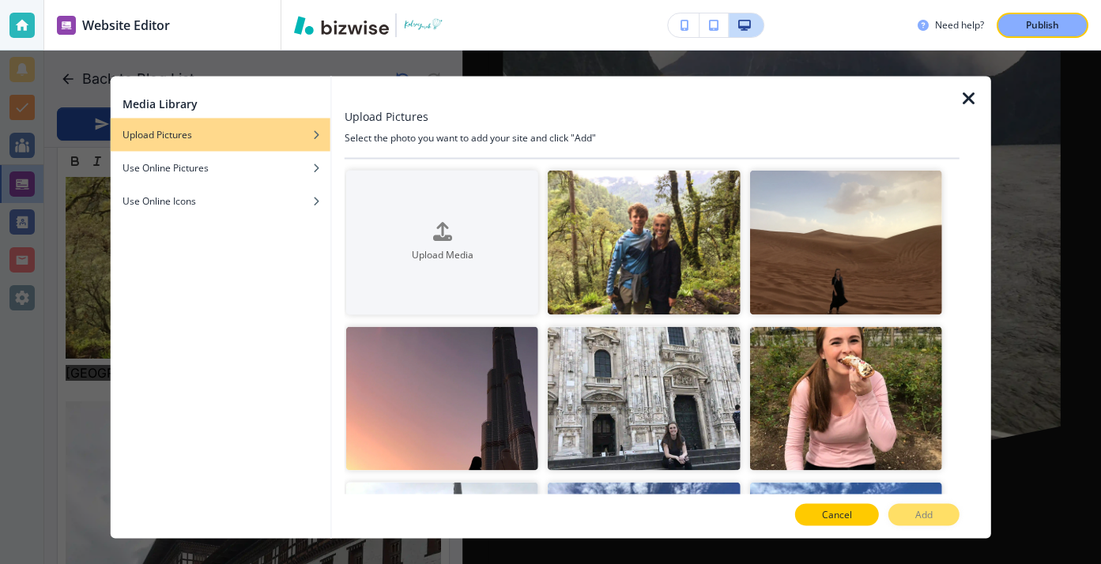
click at [805, 516] on button "Cancel" at bounding box center [837, 515] width 84 height 22
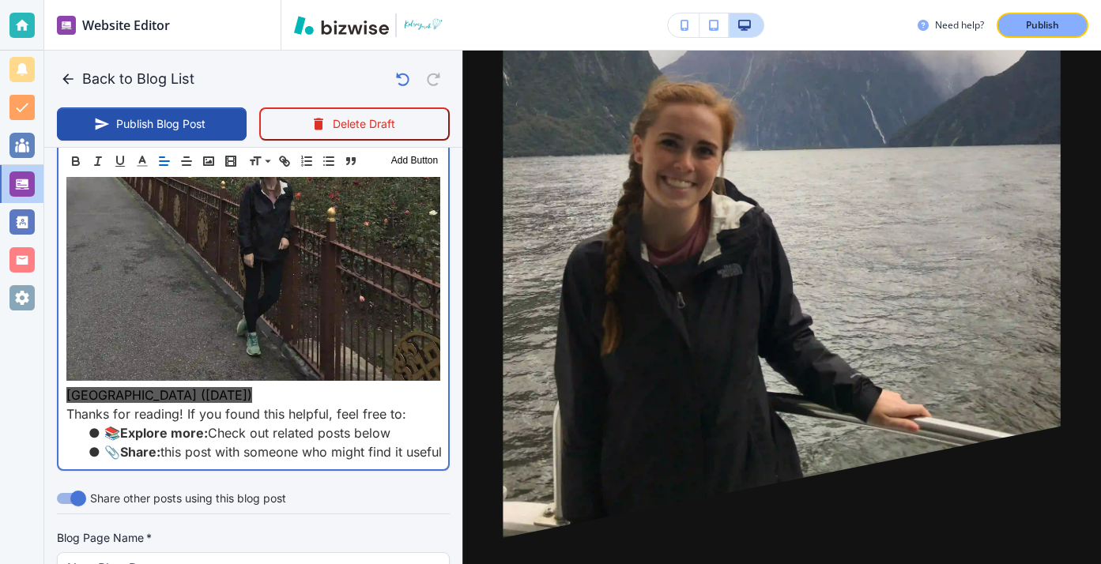
scroll to position [9773, 0]
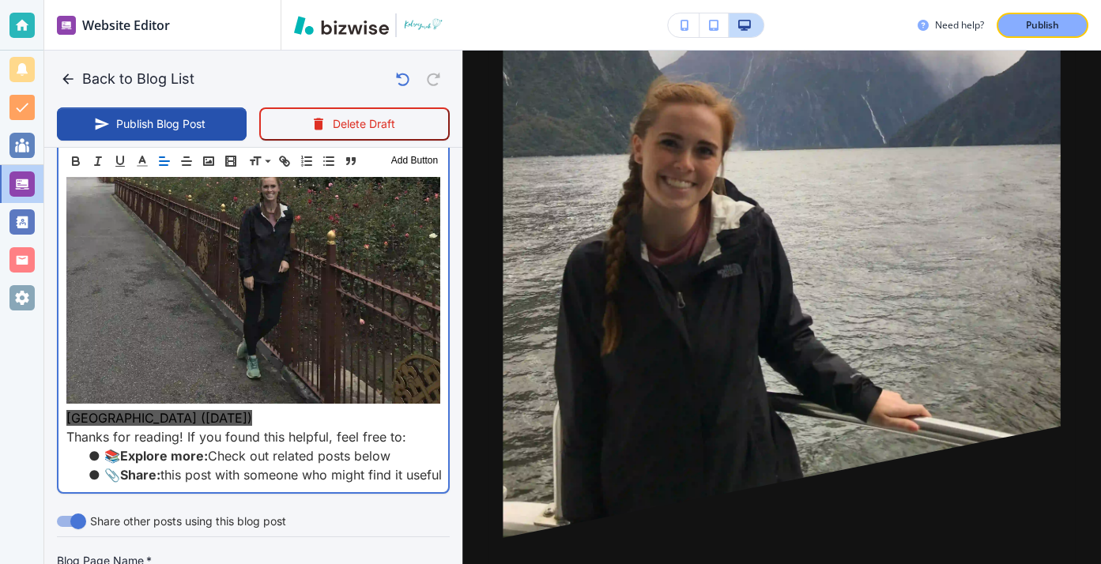
click at [247, 409] on p "Bhutan (September 2019)" at bounding box center [253, 418] width 374 height 19
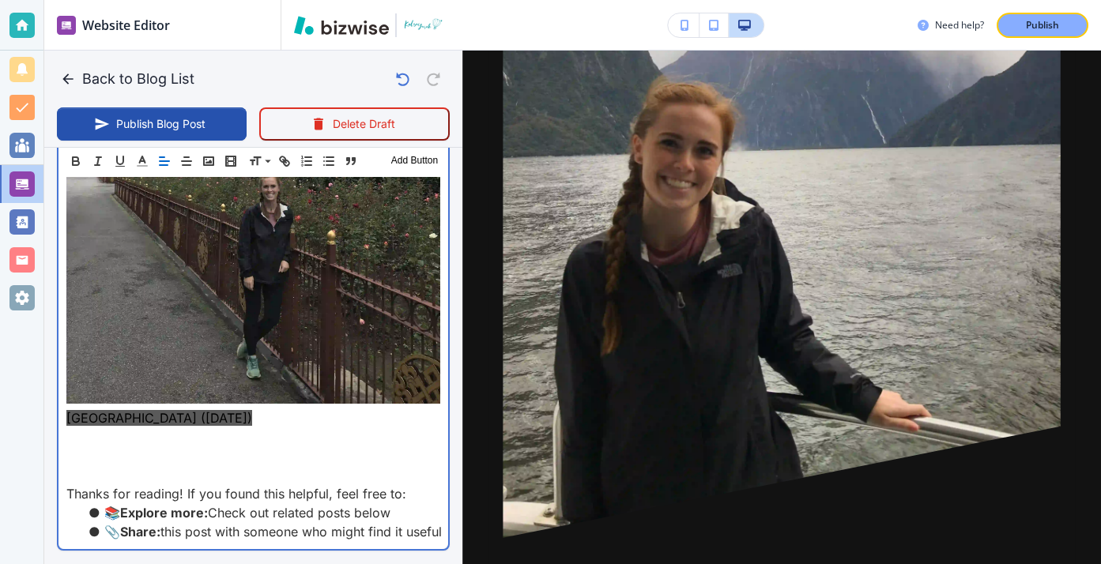
click at [94, 428] on p at bounding box center [253, 437] width 374 height 19
click at [92, 447] on p at bounding box center [253, 456] width 374 height 19
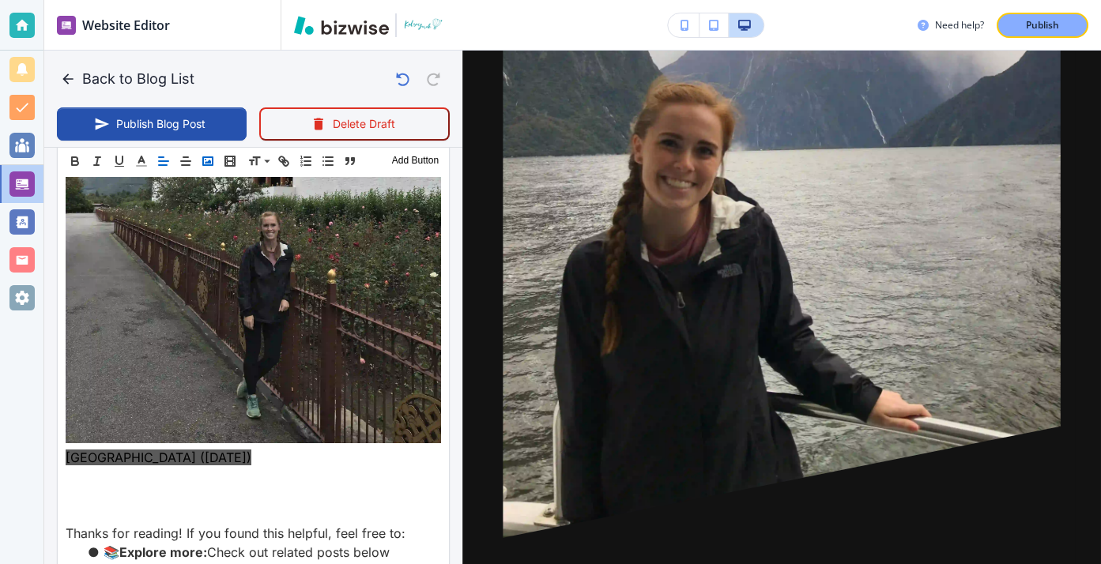
click at [217, 157] on button "button" at bounding box center [208, 161] width 22 height 19
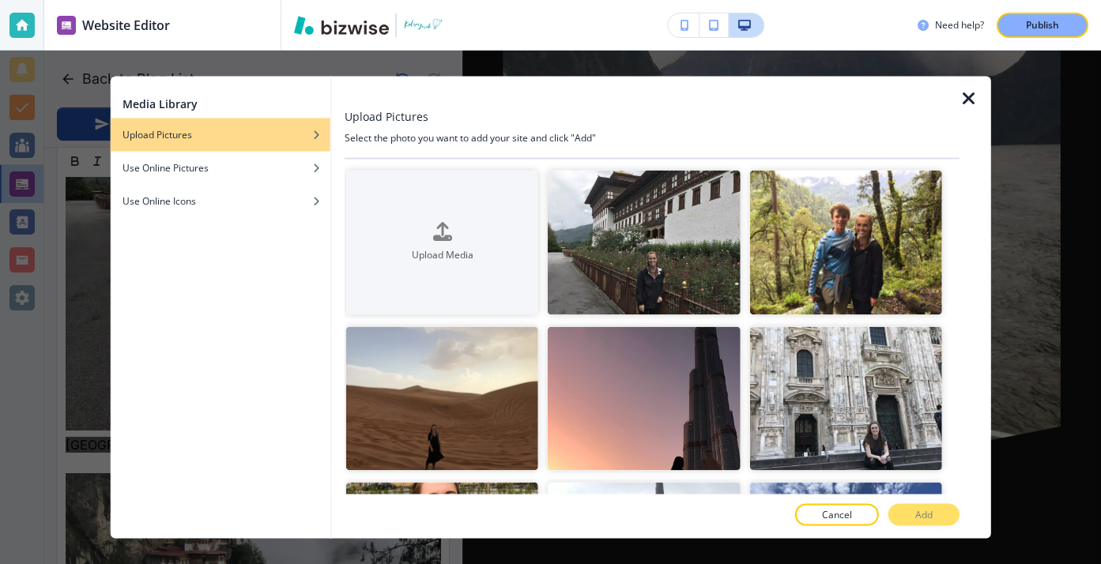
scroll to position [9761, 0]
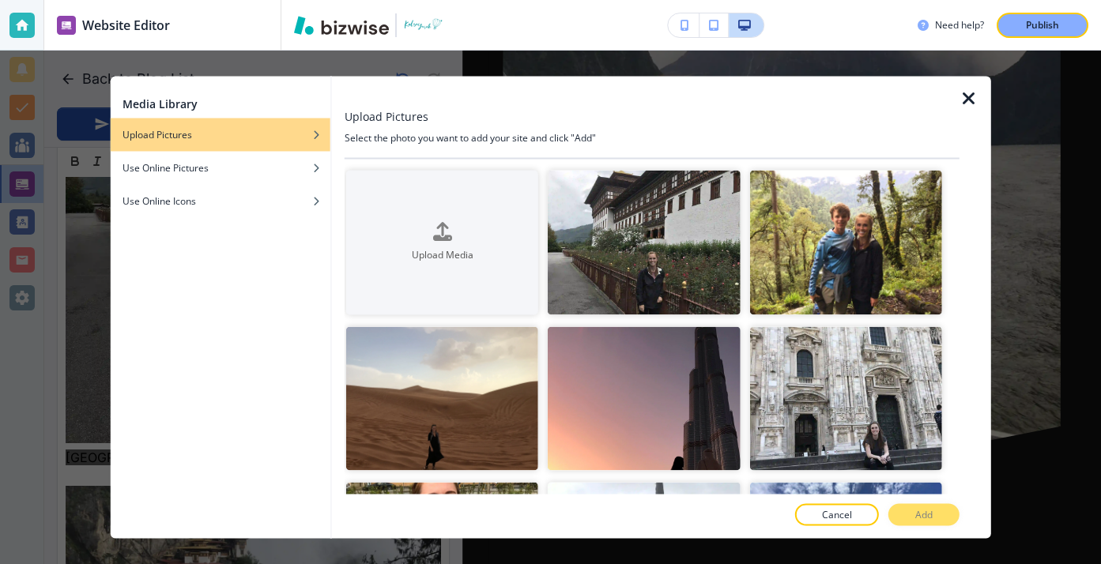
click at [876, 523] on div "Cancel Add" at bounding box center [652, 515] width 615 height 22
click at [874, 519] on button "Cancel" at bounding box center [837, 515] width 84 height 22
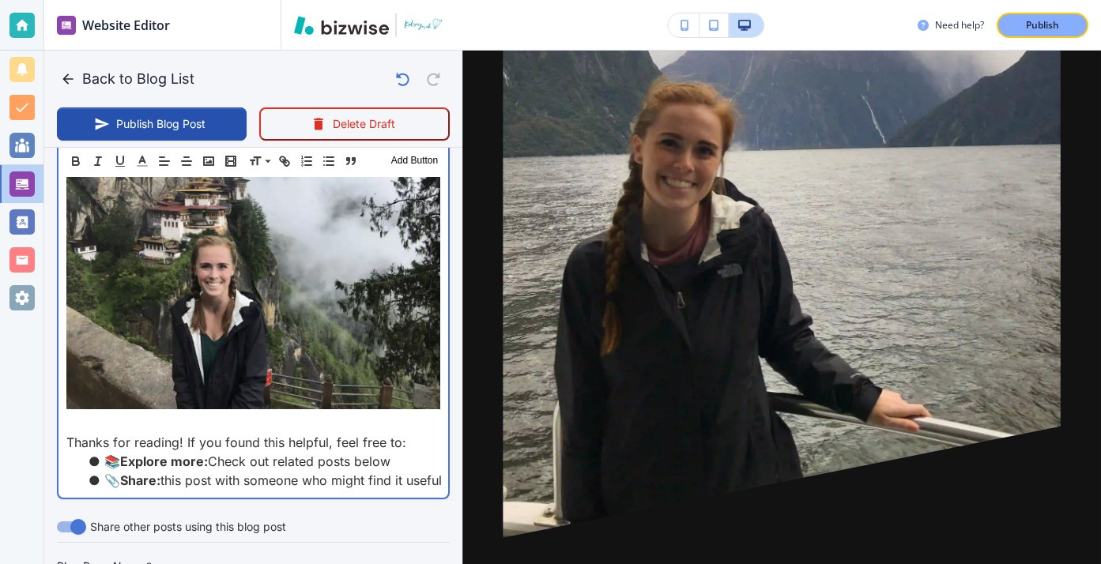
scroll to position [10102, 0]
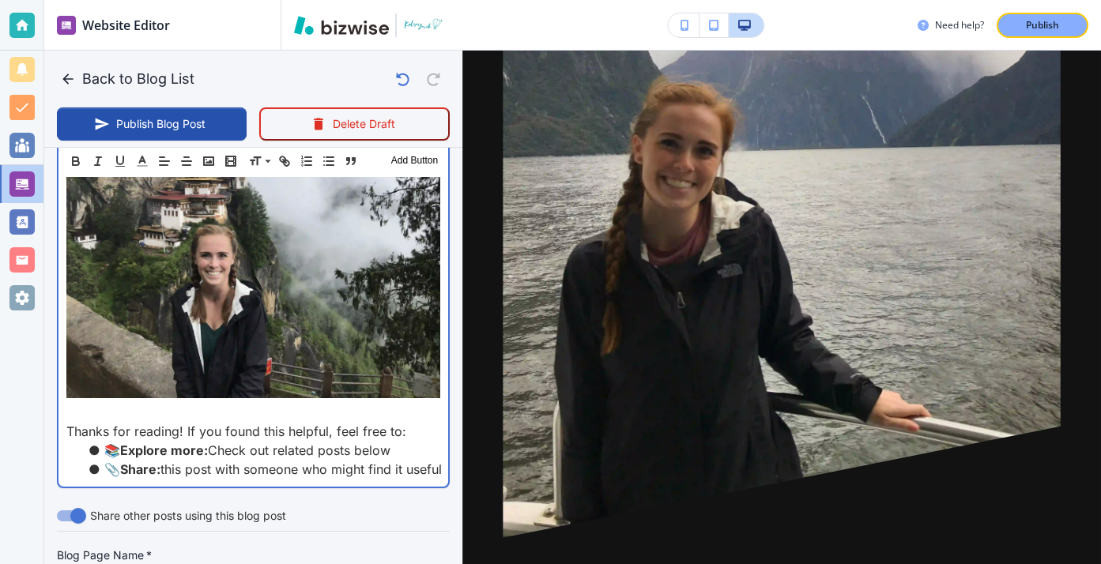
click at [317, 403] on p at bounding box center [253, 412] width 374 height 19
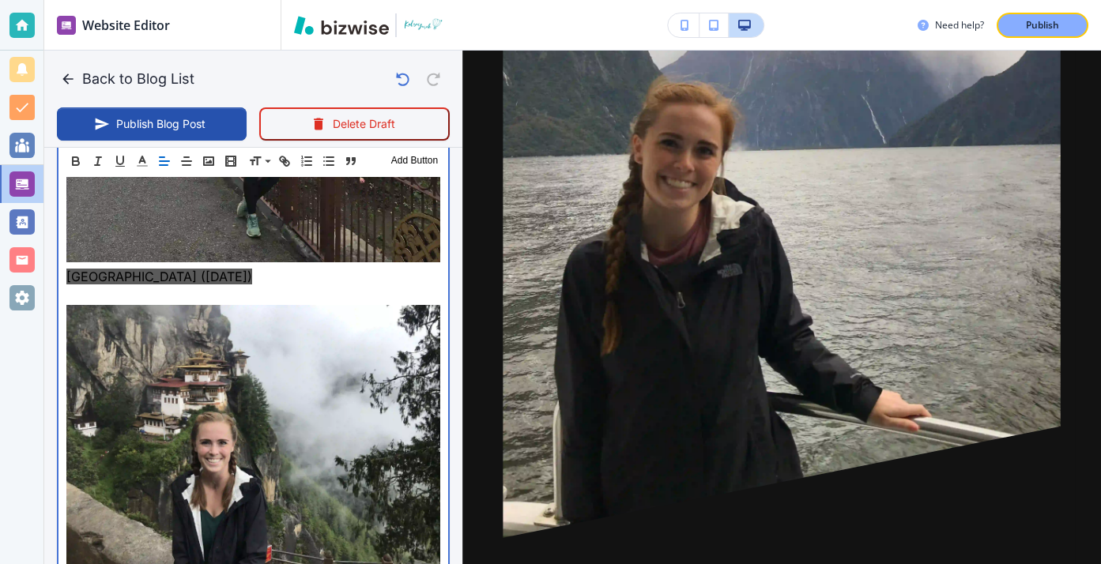
scroll to position [10008, 0]
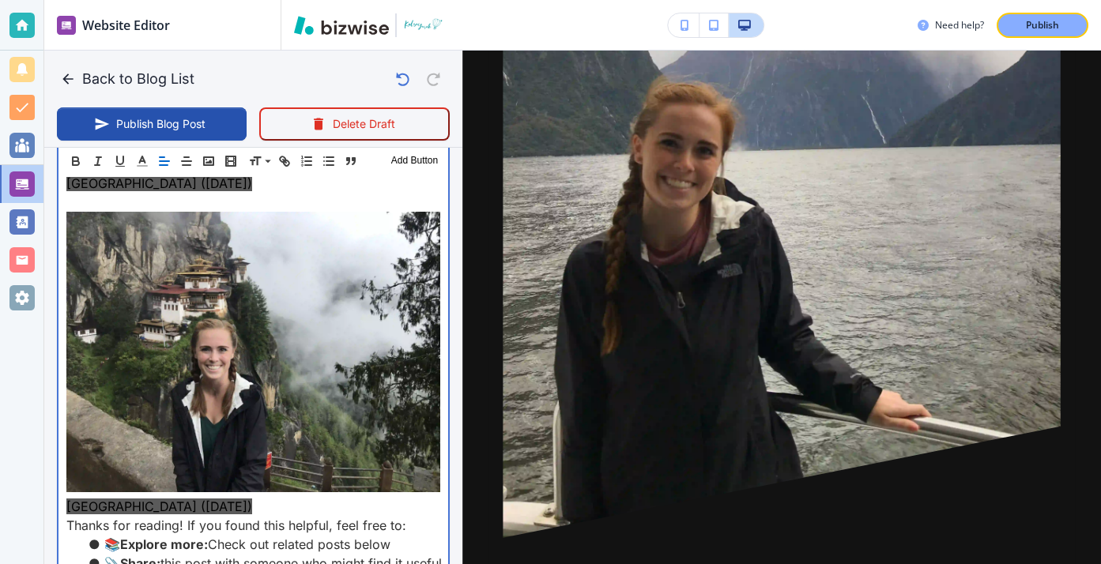
click at [250, 497] on p "Bhutan (September 2019)" at bounding box center [253, 506] width 374 height 19
click at [243, 497] on p "Bhutan (September 2019)" at bounding box center [253, 506] width 374 height 19
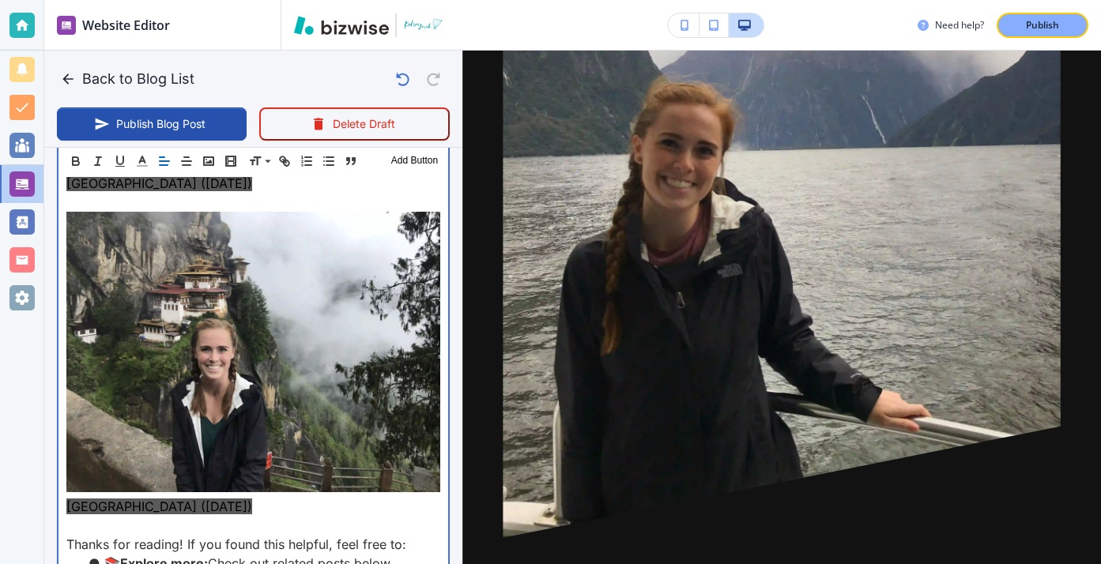
click at [85, 516] on p "﻿" at bounding box center [253, 525] width 374 height 19
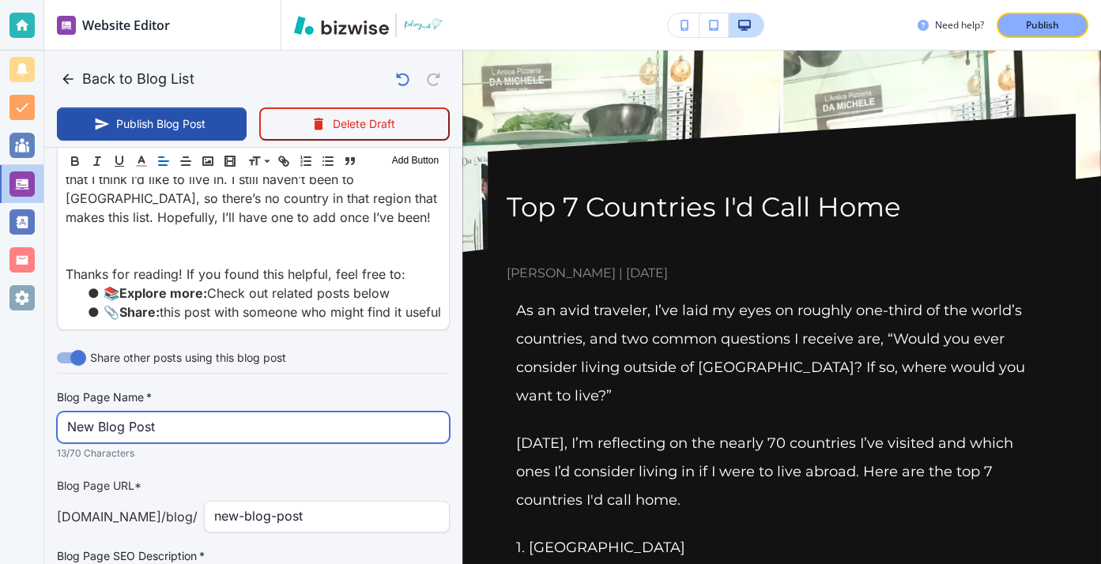
scroll to position [10448, 0]
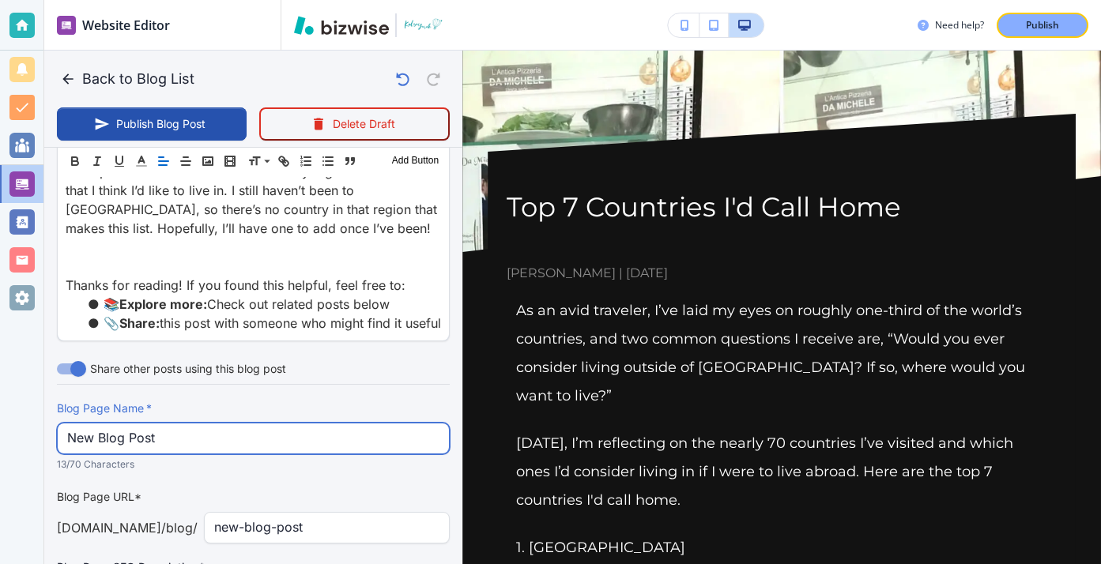
drag, startPoint x: 275, startPoint y: 298, endPoint x: 19, endPoint y: 283, distance: 256.5
click at [21, 284] on div "Website Editor Pages Edit, add, and delete pages or manage your page order Upda…" at bounding box center [550, 282] width 1101 height 564
type input "Top 7 Countries I'd Call Home"
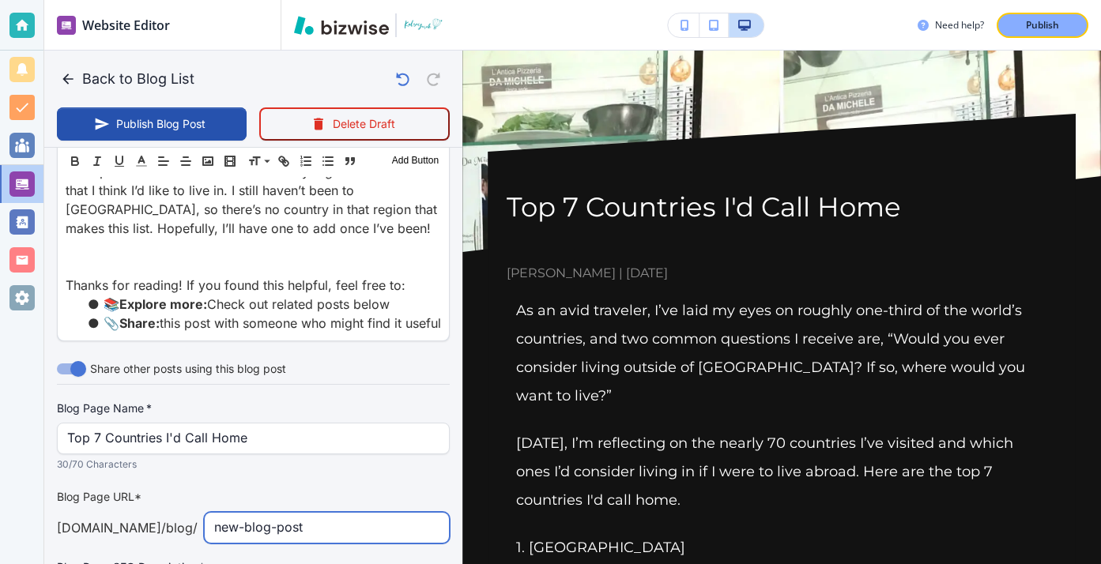
drag, startPoint x: 334, startPoint y: 376, endPoint x: 160, endPoint y: 375, distance: 174.7
click at [161, 512] on div "kelseyyurek.com /blog / new-blog-post ​" at bounding box center [253, 528] width 393 height 32
type input "top-7-countries-id-call-home"
drag, startPoint x: 68, startPoint y: 447, endPoint x: 485, endPoint y: 458, distance: 417.4
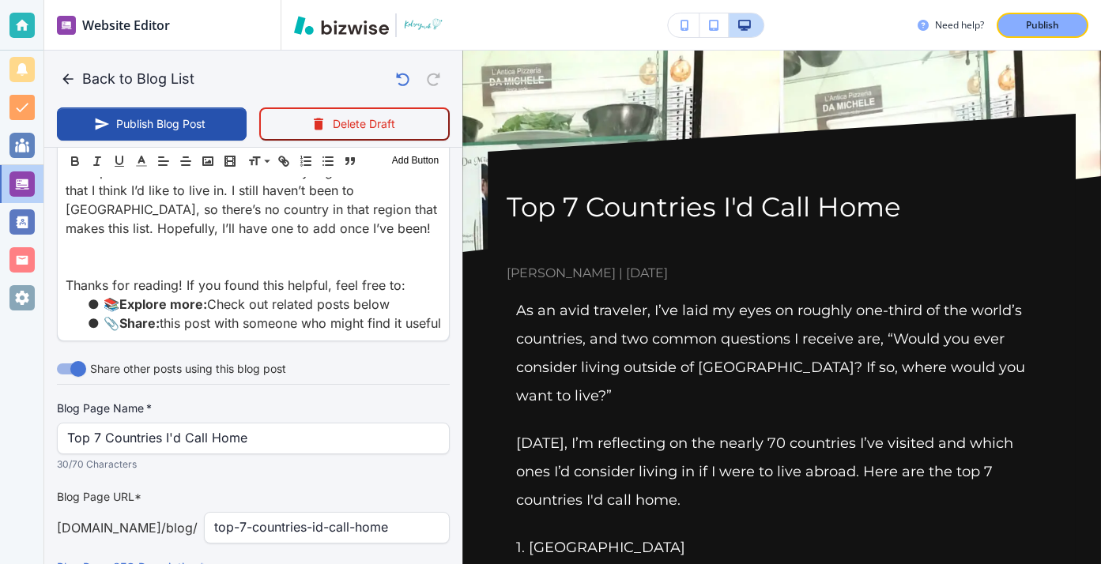
click at [1100, 463] on div "Back to Blog List Publish Blog Post Delete Draft Your Blog is automatically sav…" at bounding box center [1101, 282] width 0 height 564
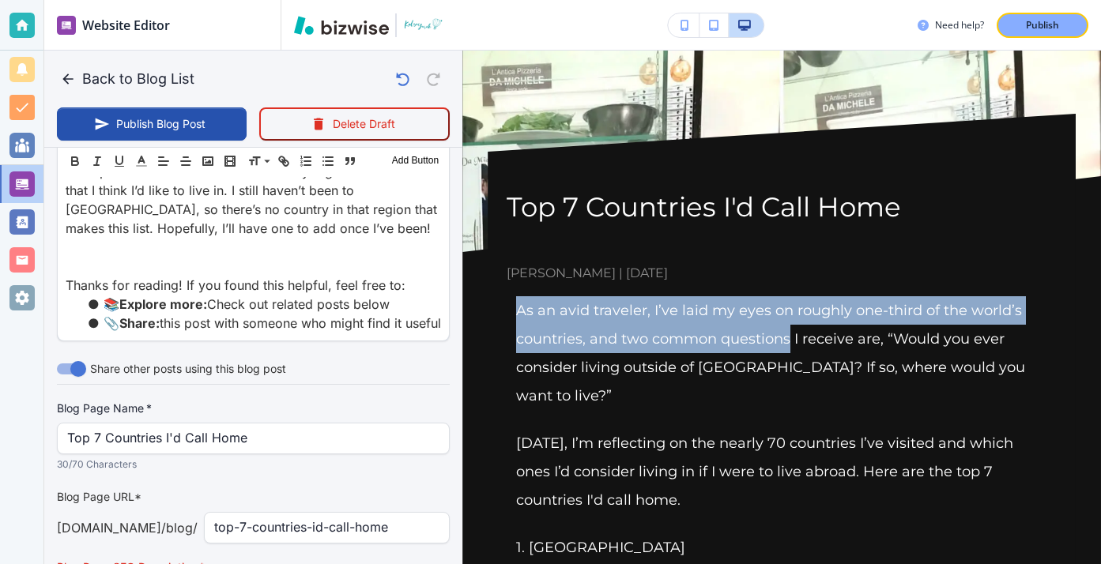
drag, startPoint x: 511, startPoint y: 300, endPoint x: 791, endPoint y: 329, distance: 281.3
copy p "As an avid traveler, I’ve laid my eyes on roughly one-third of the world’s coun…"
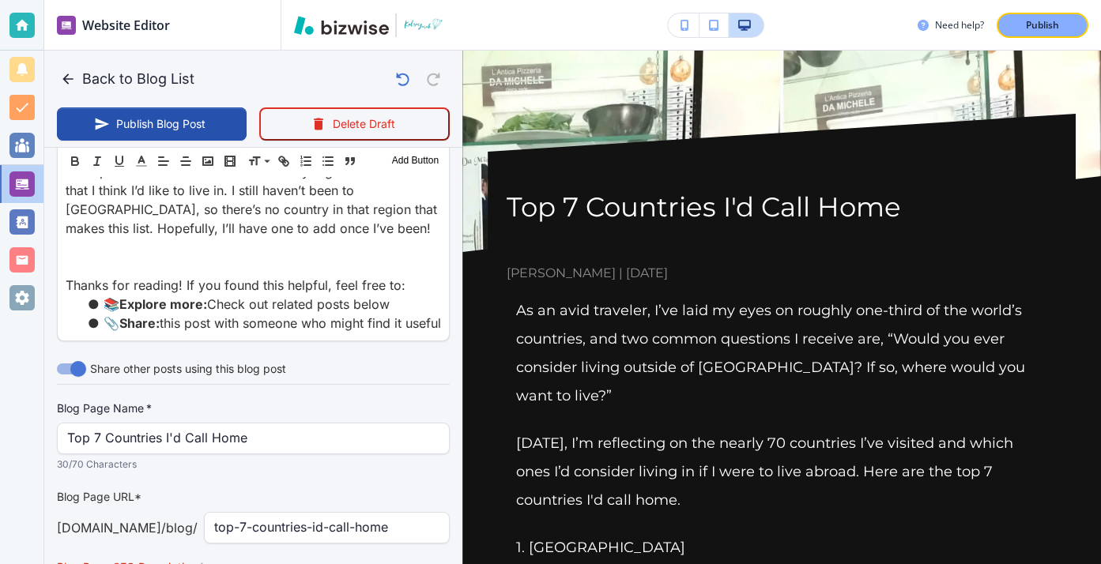
paste input "As an avid traveler, I’ve laid my eyes on roughly one-third of the world’s coun…"
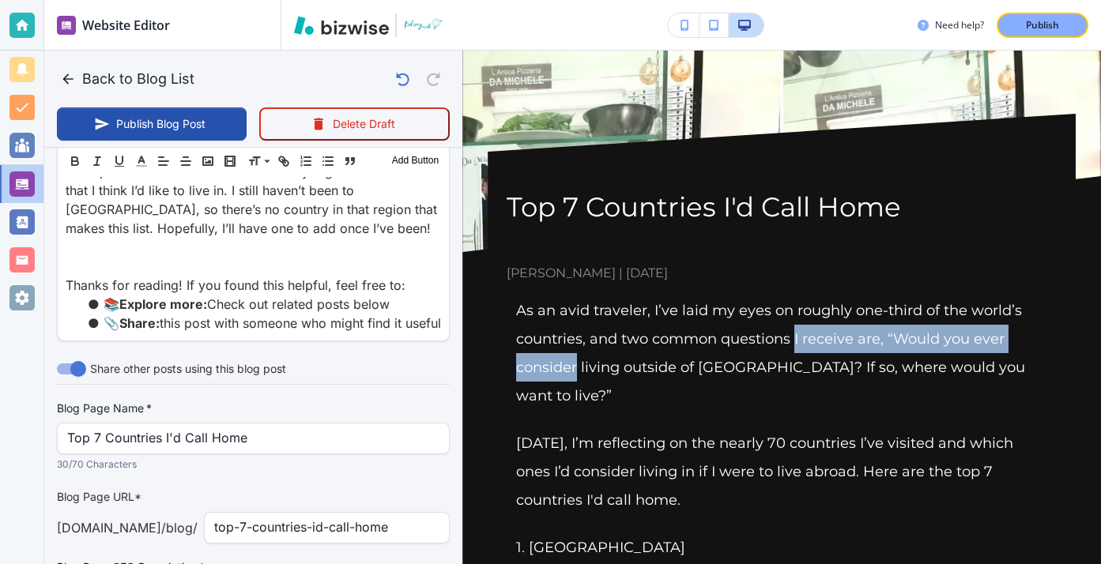
drag, startPoint x: 793, startPoint y: 340, endPoint x: 578, endPoint y: 378, distance: 219.1
click at [578, 378] on p "As an avid traveler, I’ve laid my eyes on roughly one-third of the world’s coun…" at bounding box center [781, 353] width 531 height 114
copy p "I receive are, “Would you ever consider"
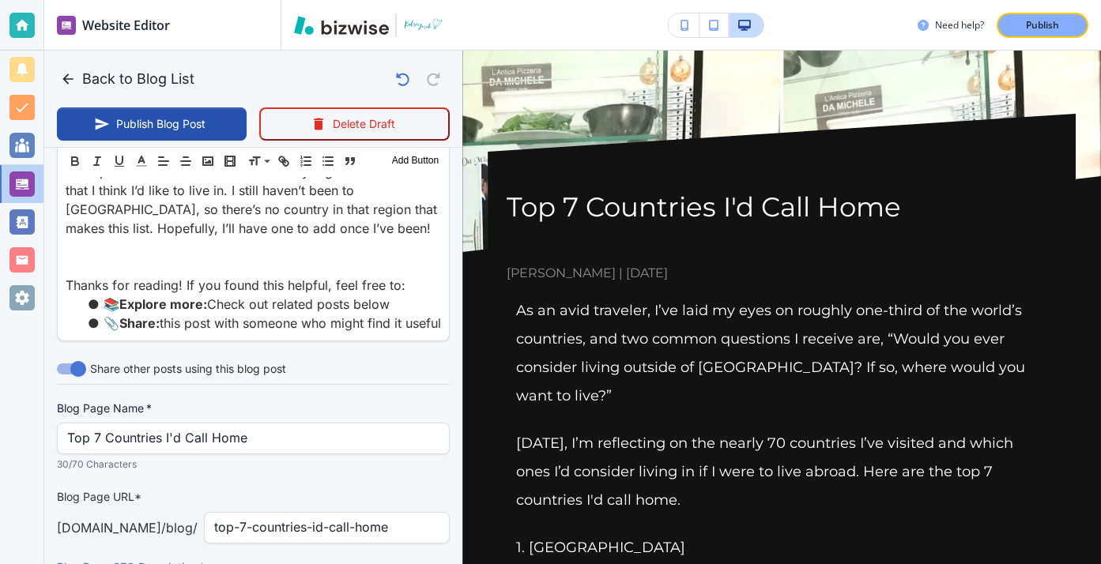
paste input "I receive are, “Would you ever consider"
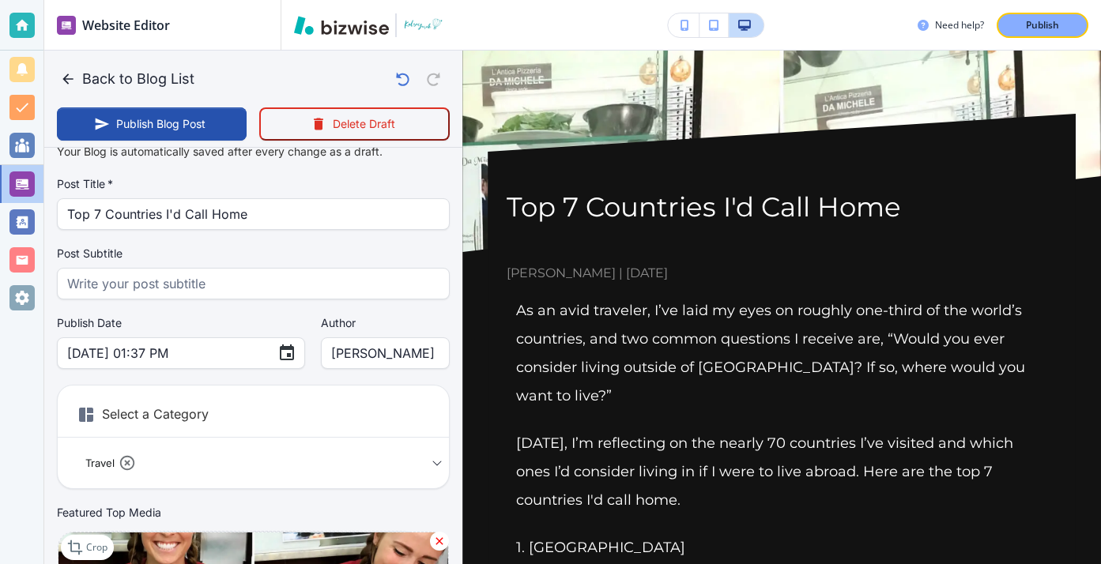
scroll to position [16, 0]
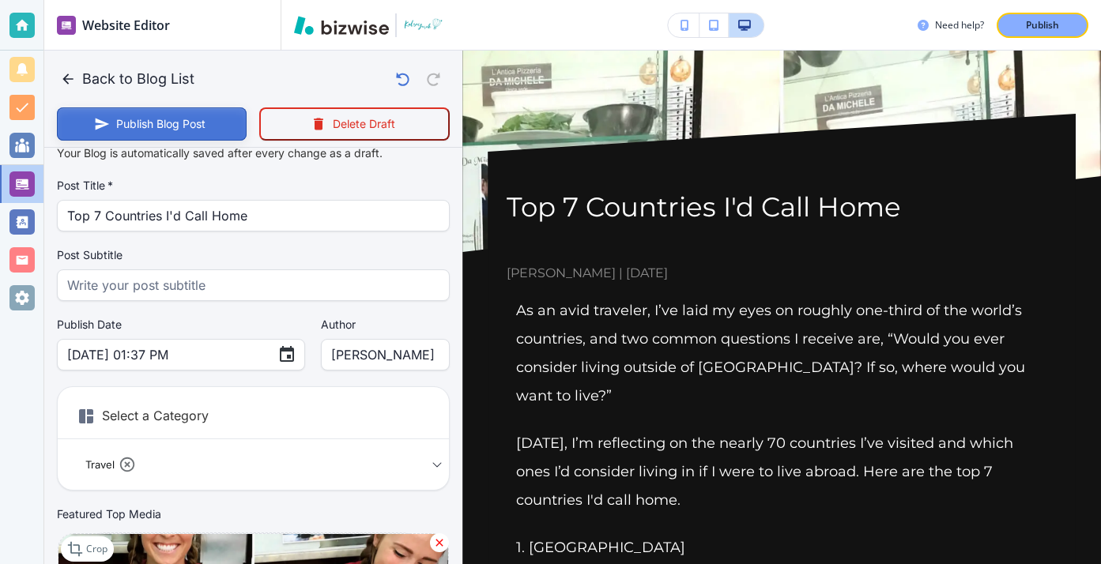
type input "As an avid traveler, I’ve laid my eyes on roughly one-third of the world’s coun…"
click at [180, 127] on button "Publish Blog Post" at bounding box center [152, 123] width 190 height 33
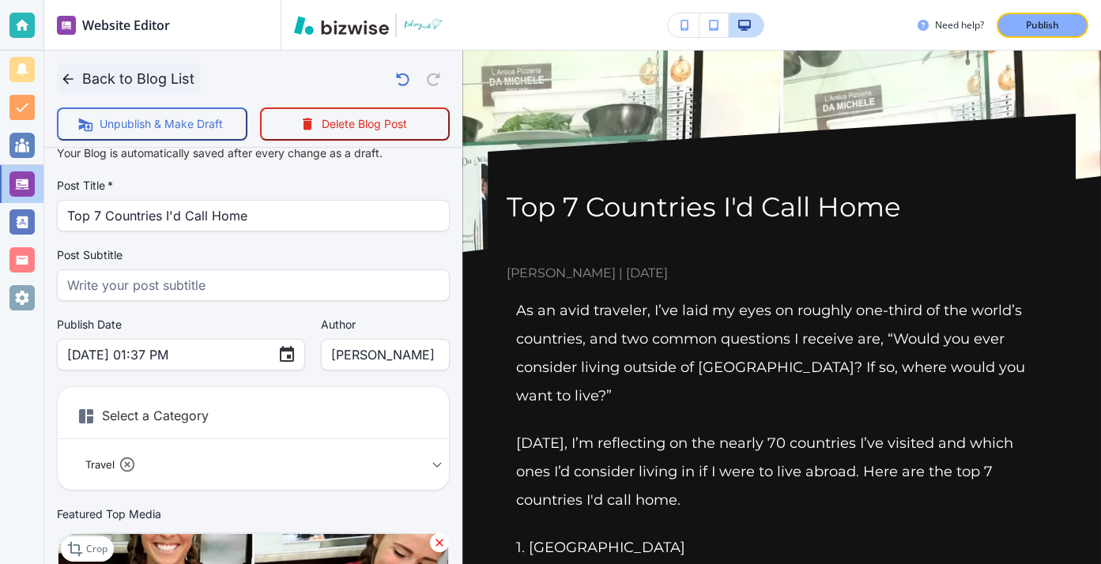
click at [81, 82] on button "Back to Blog List" at bounding box center [129, 79] width 144 height 32
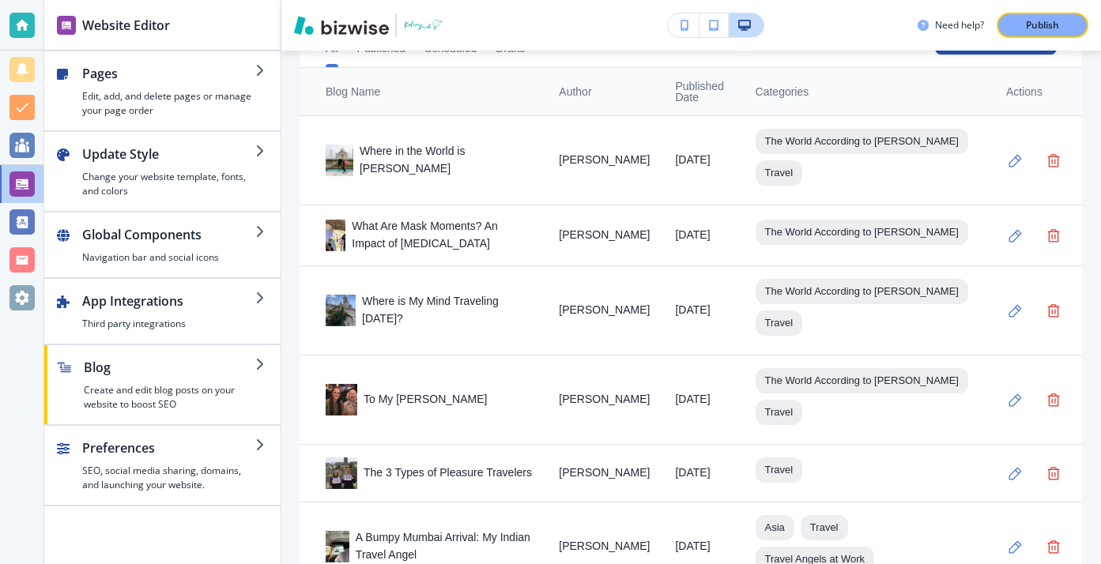
scroll to position [415, 0]
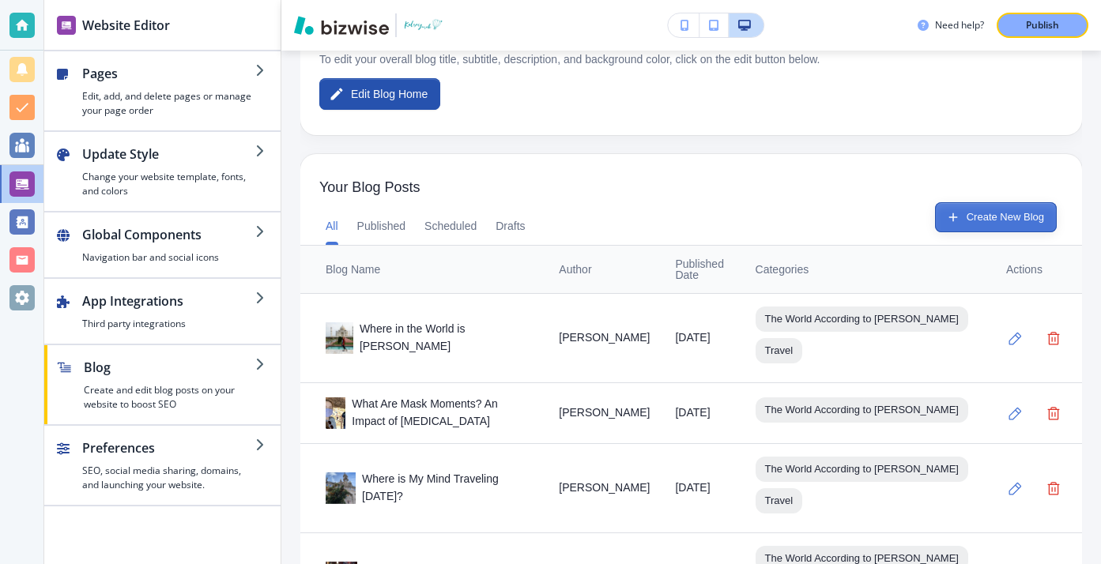
click at [1011, 210] on button "Create New Blog" at bounding box center [996, 217] width 122 height 30
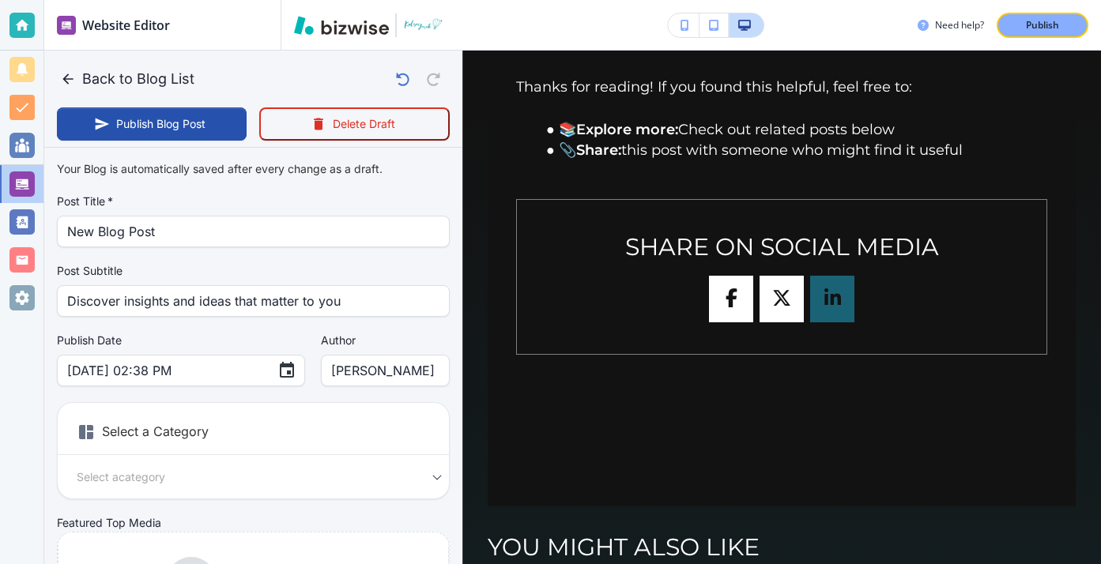
scroll to position [0, 0]
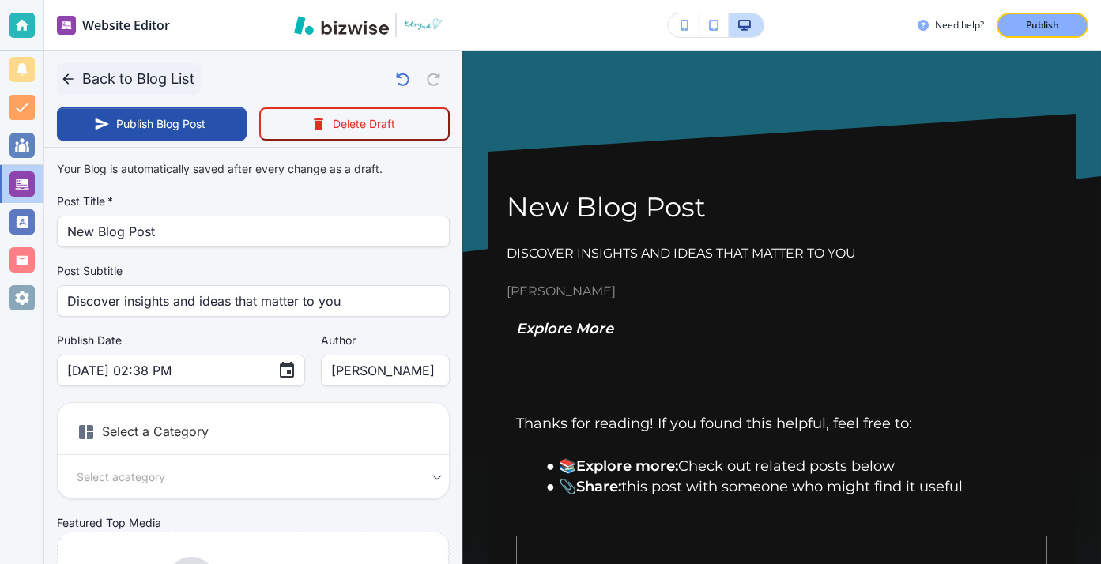
click at [74, 74] on icon "button" at bounding box center [68, 79] width 16 height 16
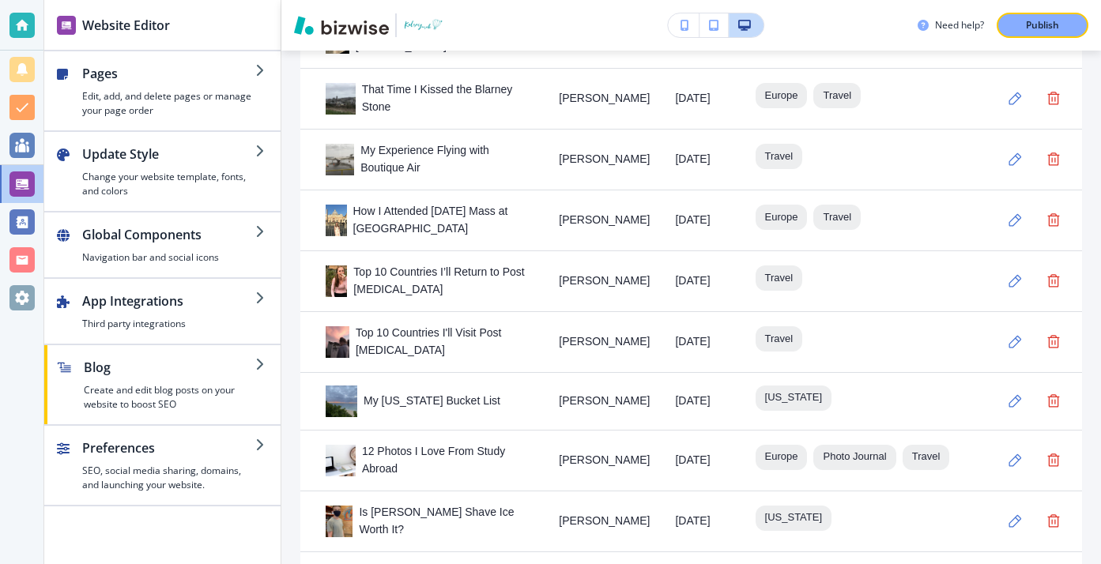
scroll to position [1642, 0]
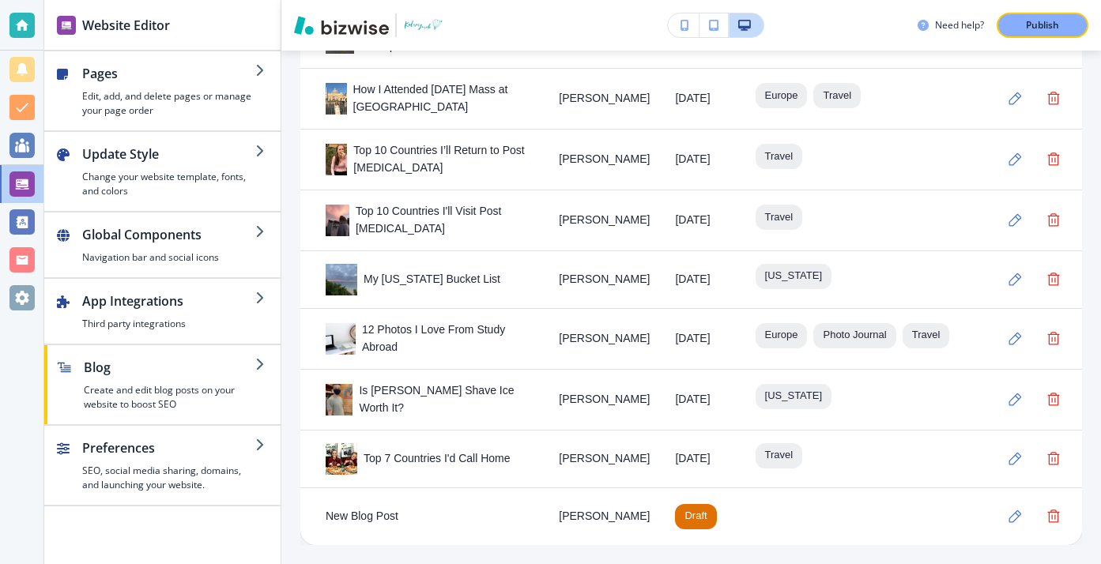
click at [921, 468] on td "Travel" at bounding box center [865, 459] width 244 height 58
click at [1015, 454] on icon "button" at bounding box center [1014, 458] width 13 height 13
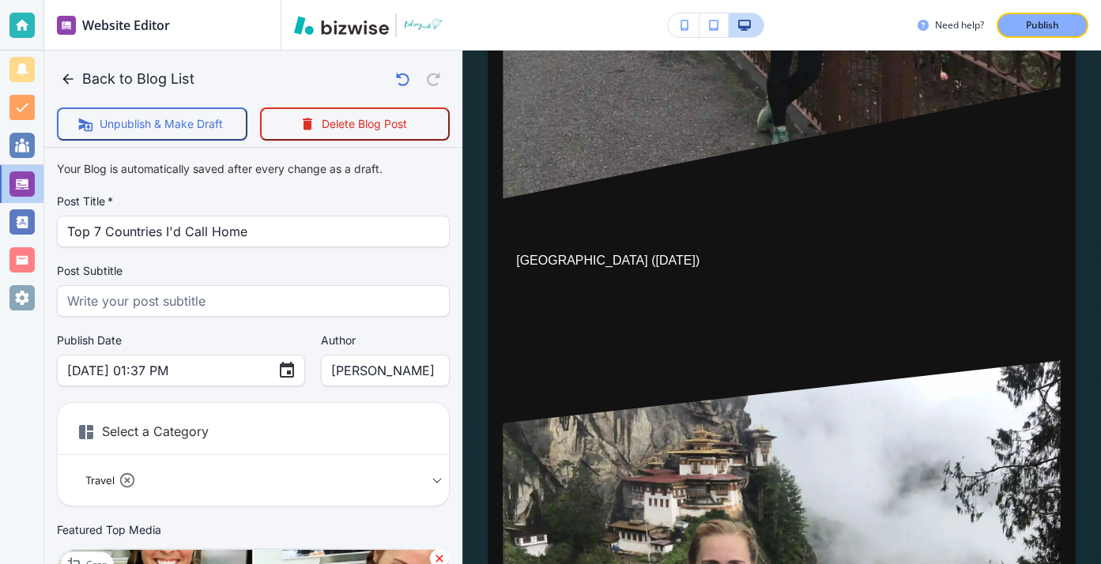
scroll to position [15500, 0]
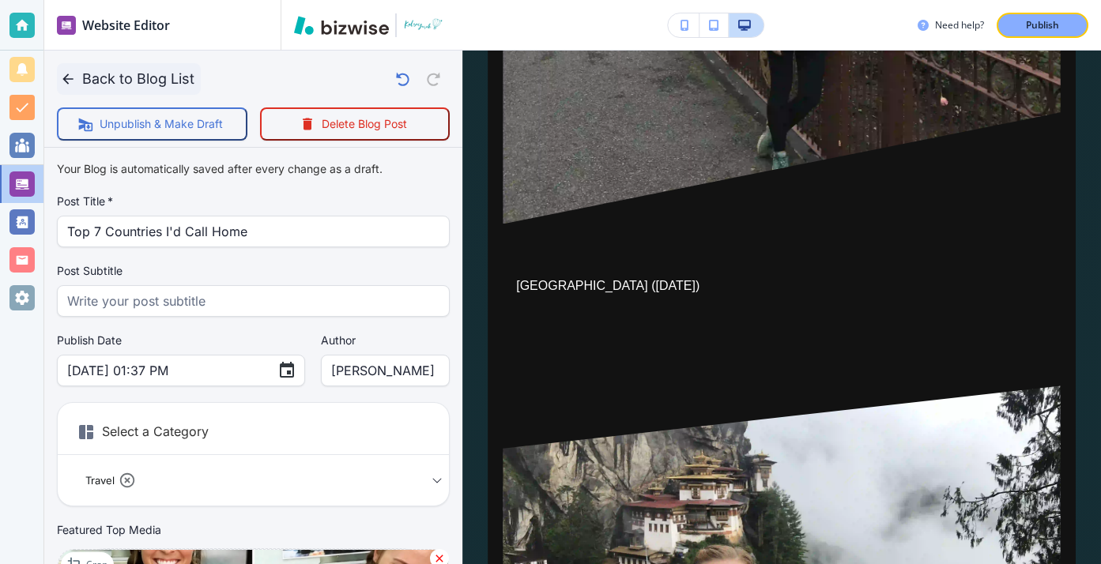
click at [72, 77] on icon "button" at bounding box center [68, 79] width 16 height 16
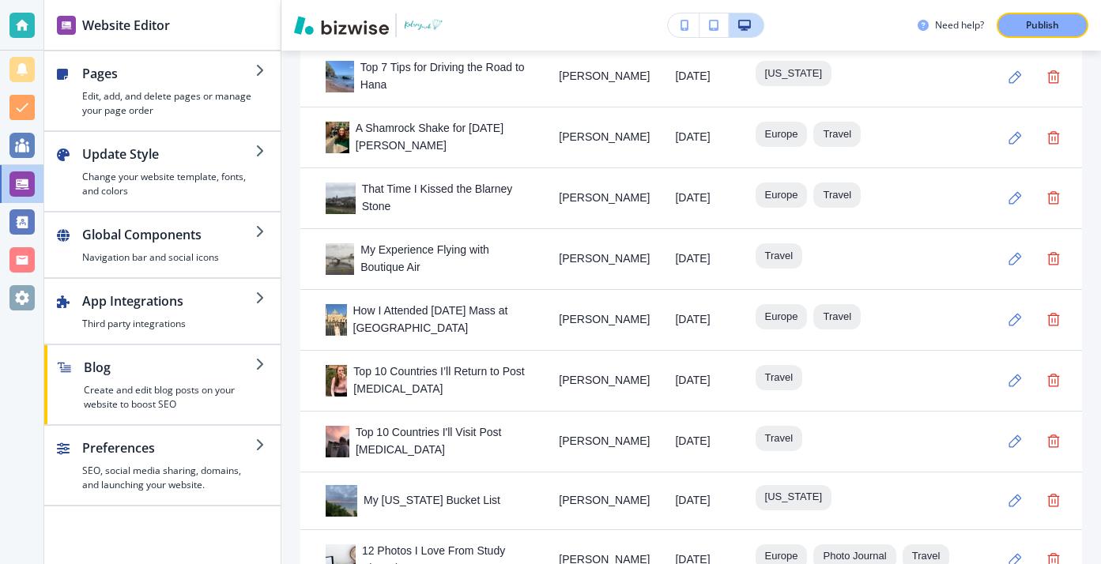
scroll to position [1642, 0]
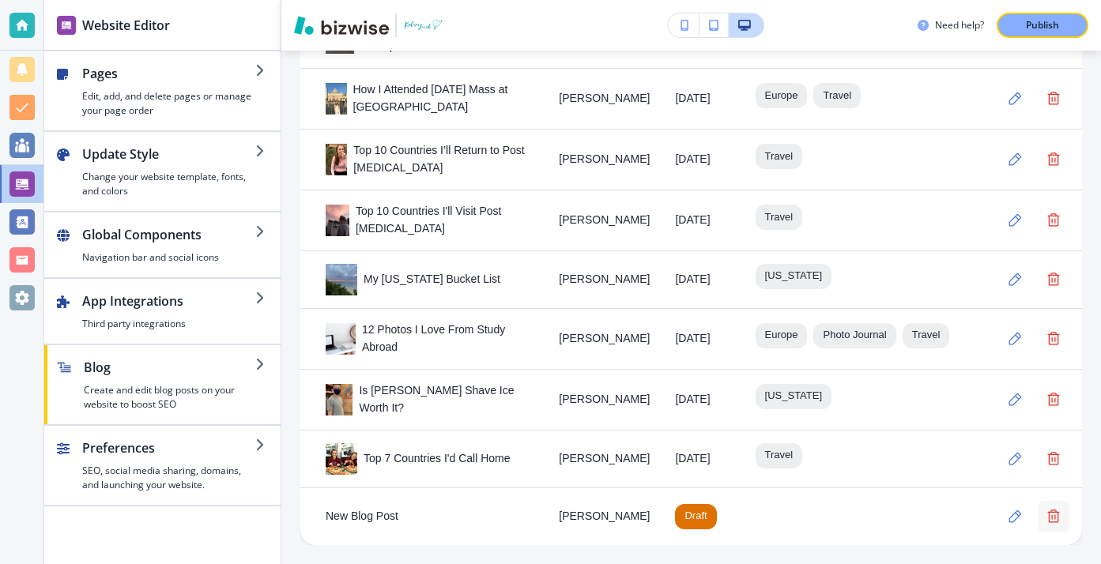
click at [1053, 523] on button "button" at bounding box center [1054, 517] width 32 height 32
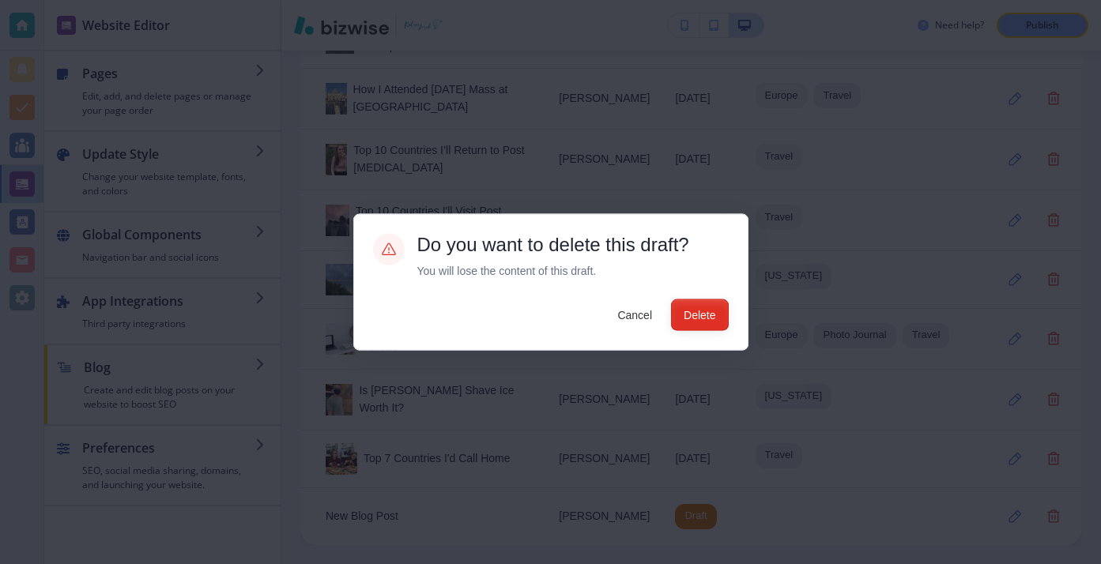
click at [716, 315] on button "Delete" at bounding box center [699, 315] width 57 height 32
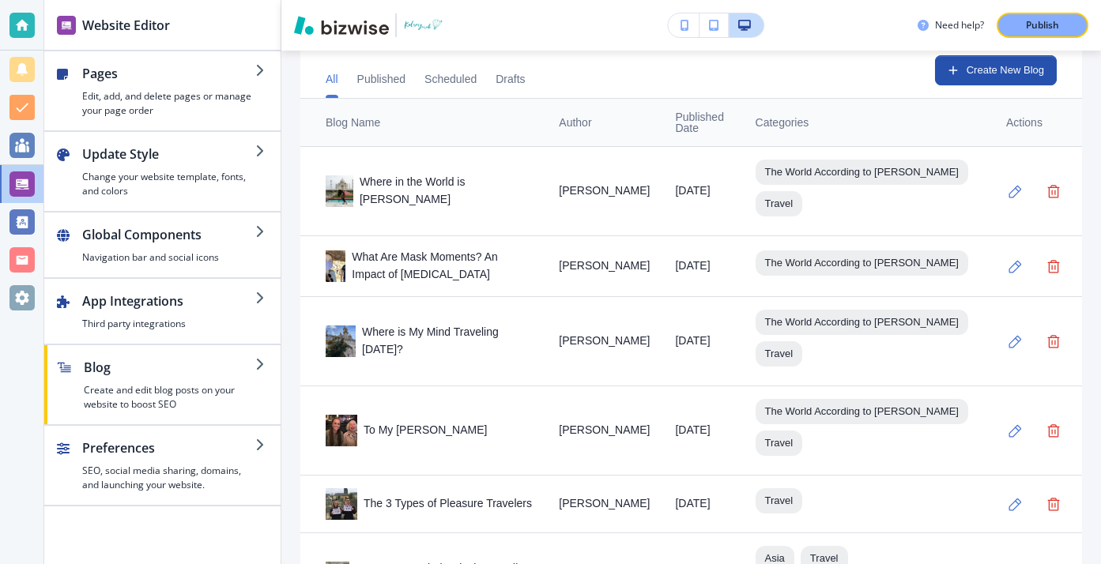
scroll to position [533, 0]
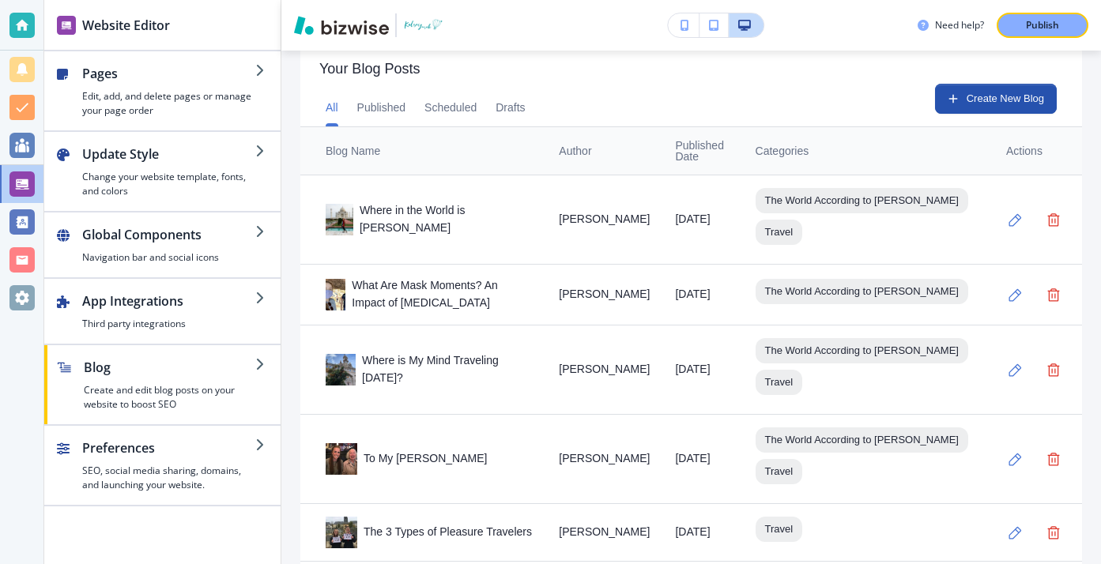
drag, startPoint x: 484, startPoint y: 213, endPoint x: 552, endPoint y: 217, distance: 67.3
click at [533, 217] on div "Where in the World is [PERSON_NAME]" at bounding box center [430, 219] width 208 height 35
drag, startPoint x: 507, startPoint y: 223, endPoint x: 462, endPoint y: 221, distance: 45.1
click at [462, 221] on div "Where in the World is [PERSON_NAME]" at bounding box center [430, 219] width 208 height 35
click at [437, 217] on div "Where in the World is [PERSON_NAME]" at bounding box center [430, 219] width 208 height 35
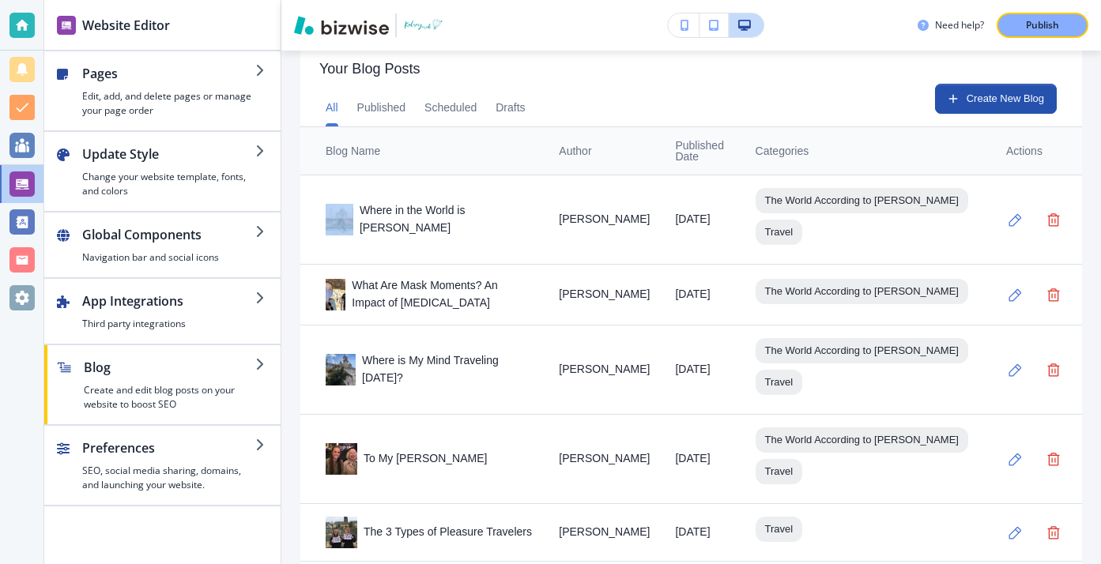
drag, startPoint x: 366, startPoint y: 219, endPoint x: 517, endPoint y: 219, distance: 150.9
click at [522, 223] on div "Where in the World is [PERSON_NAME]" at bounding box center [430, 219] width 208 height 35
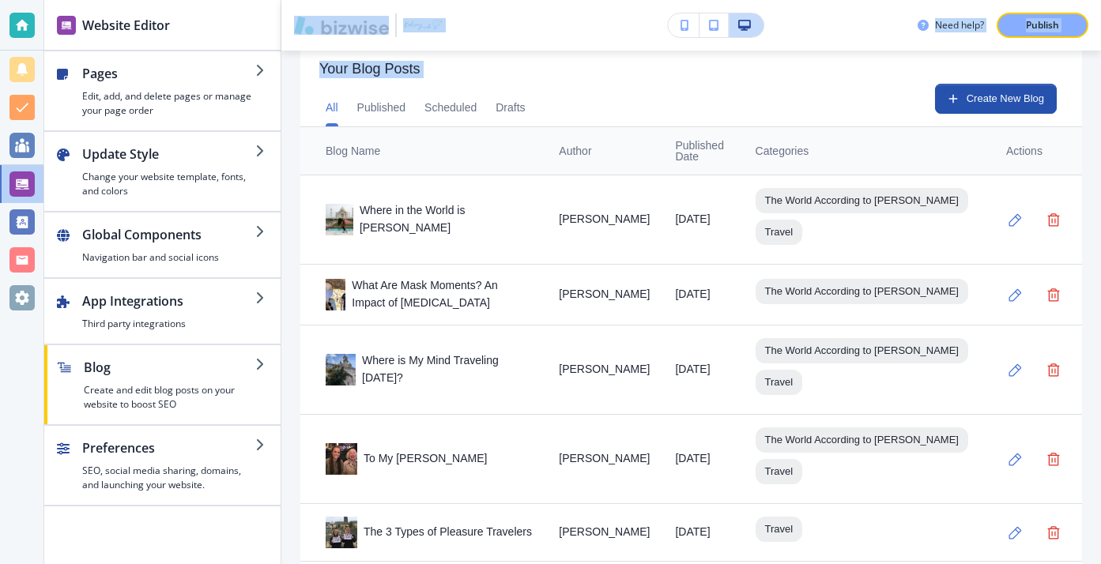
drag, startPoint x: 285, startPoint y: 25, endPoint x: 491, endPoint y: 137, distance: 234.4
click at [493, 137] on div "Website Editor Pages Edit, add, and delete pages or manage your page order Upda…" at bounding box center [572, 282] width 1057 height 564
click at [491, 137] on th "Blog Name" at bounding box center [423, 151] width 246 height 48
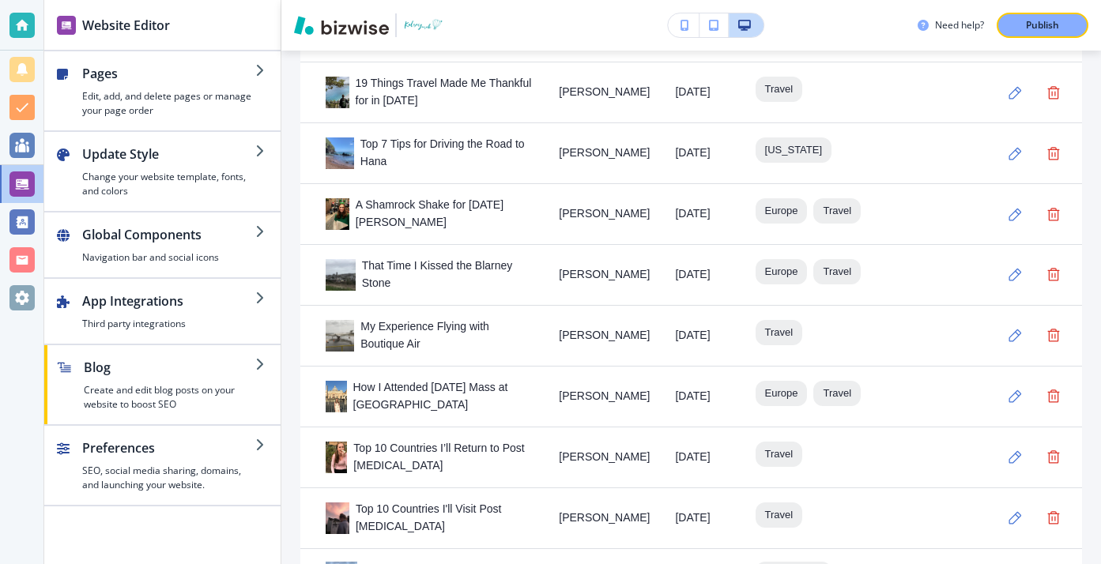
scroll to position [1581, 0]
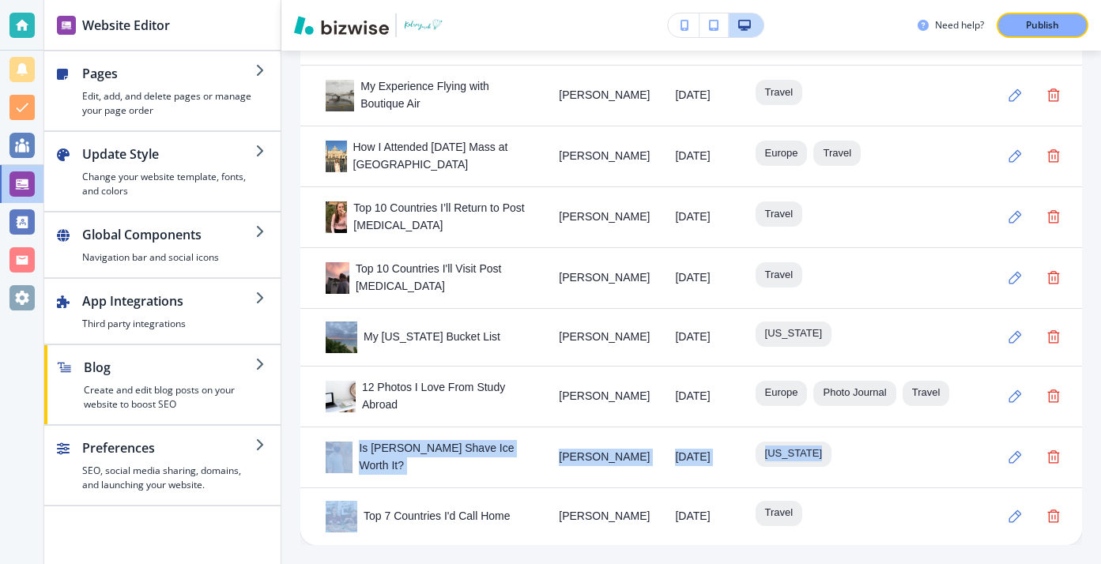
drag, startPoint x: 529, startPoint y: 517, endPoint x: 483, endPoint y: 428, distance: 100.0
click at [483, 428] on td "Is [PERSON_NAME] Shave Ice Worth It?" at bounding box center [423, 457] width 246 height 61
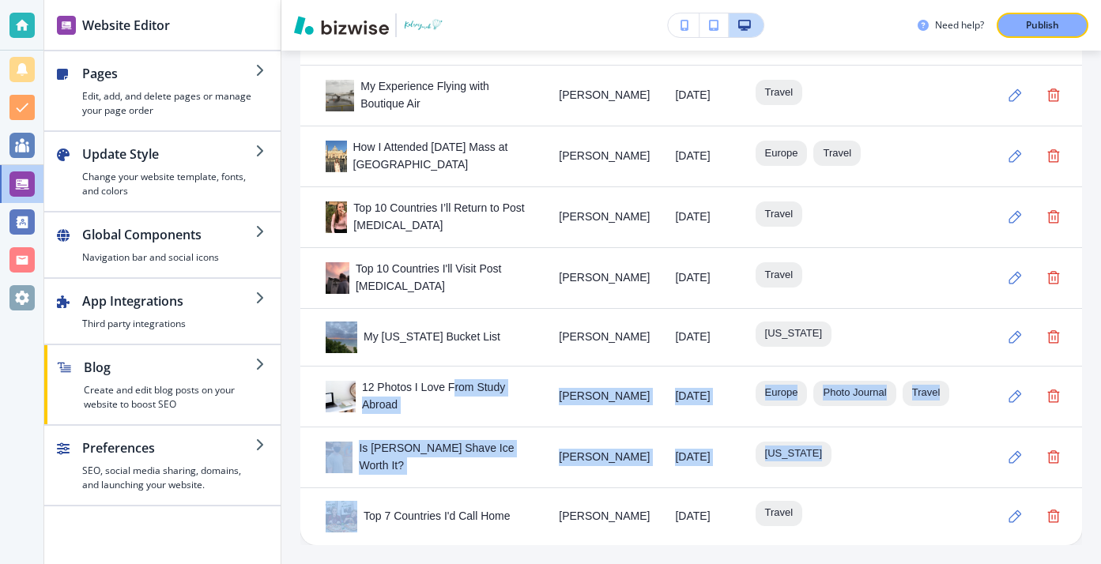
drag, startPoint x: 513, startPoint y: 524, endPoint x: 454, endPoint y: 379, distance: 157.0
click at [454, 379] on div "12 Photos I Love From Study Abroad" at bounding box center [430, 396] width 208 height 35
drag, startPoint x: 454, startPoint y: 379, endPoint x: 572, endPoint y: 481, distance: 156.9
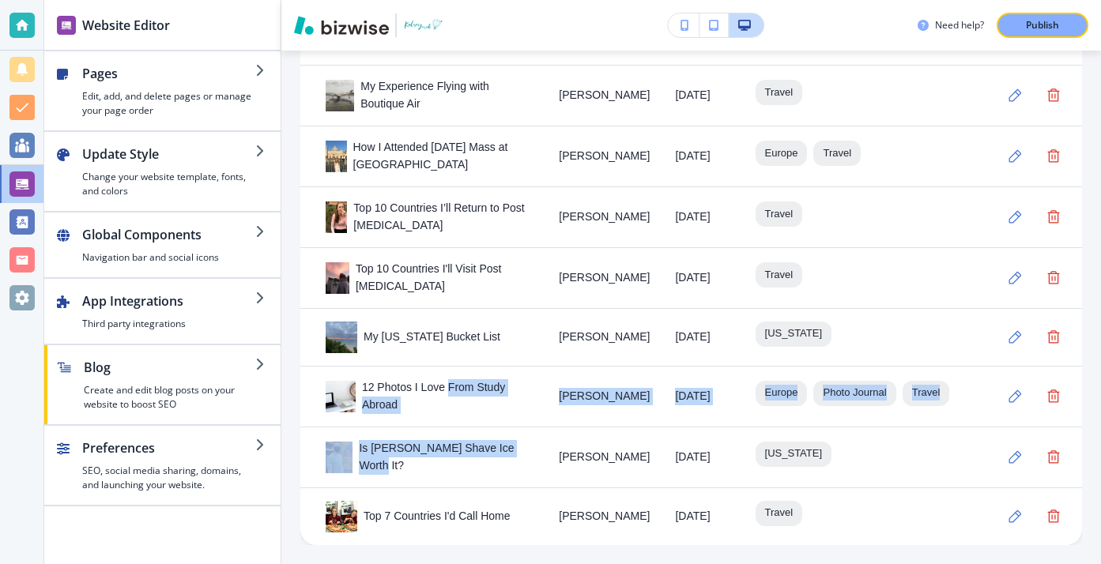
click at [546, 481] on td "Is [PERSON_NAME] Shave Ice Worth It?" at bounding box center [423, 457] width 246 height 61
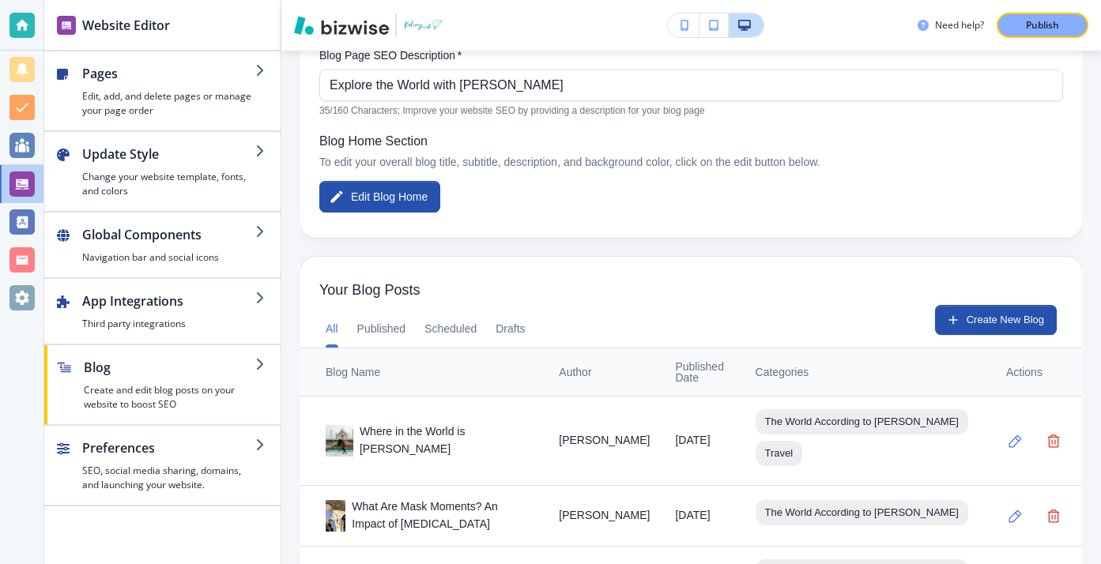
scroll to position [341, 0]
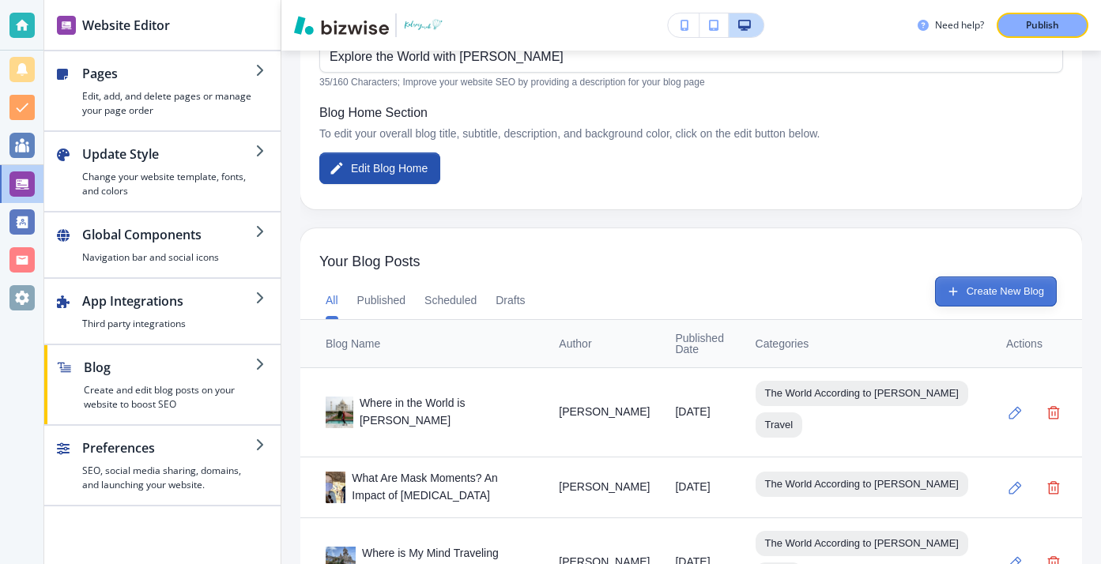
click at [936, 285] on button "Create New Blog" at bounding box center [996, 292] width 122 height 30
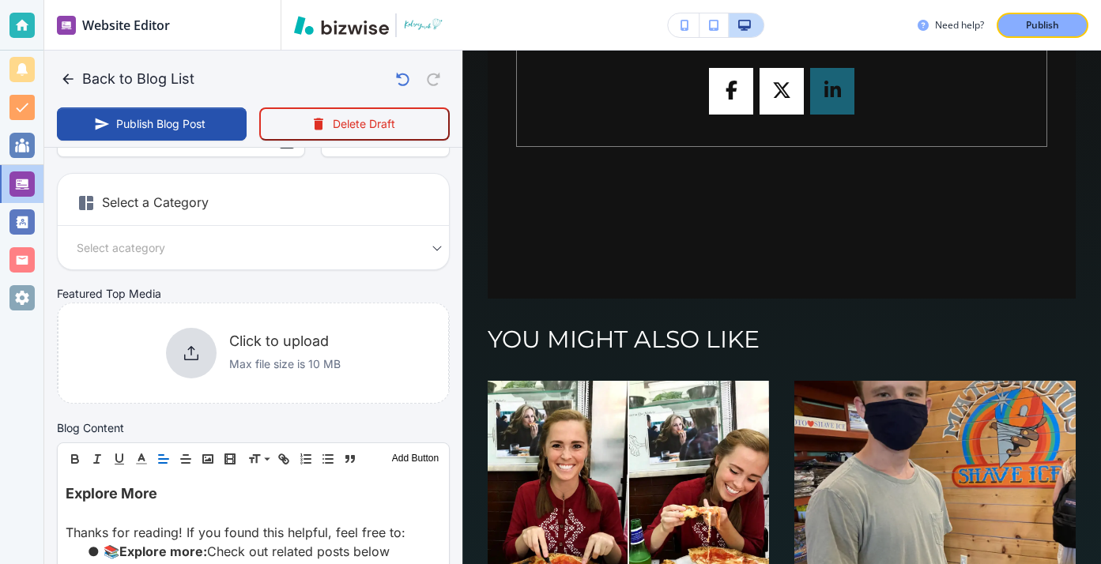
scroll to position [0, 0]
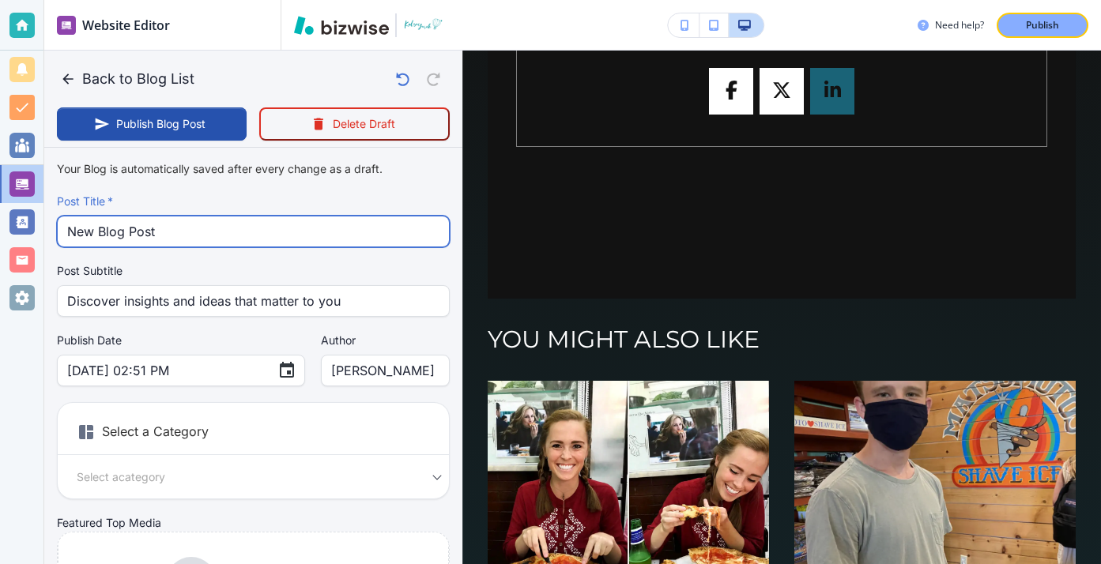
drag, startPoint x: 311, startPoint y: 238, endPoint x: 68, endPoint y: 234, distance: 243.4
click at [68, 234] on input "New Blog Post" at bounding box center [253, 232] width 372 height 30
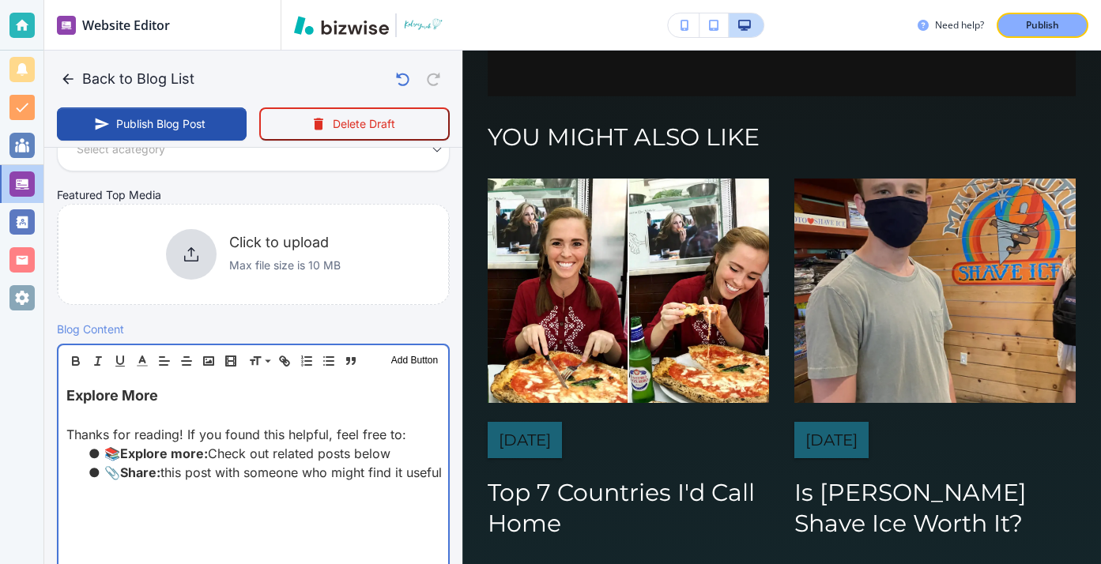
scroll to position [329, 0]
drag, startPoint x: 247, startPoint y: 405, endPoint x: 65, endPoint y: 388, distance: 183.4
click at [65, 387] on div "Explore More Thanks for reading! If you found this helpful, feel free to: 📚 Exp…" at bounding box center [253, 478] width 390 height 205
type input "Aug 15, 2025 02:53 PM"
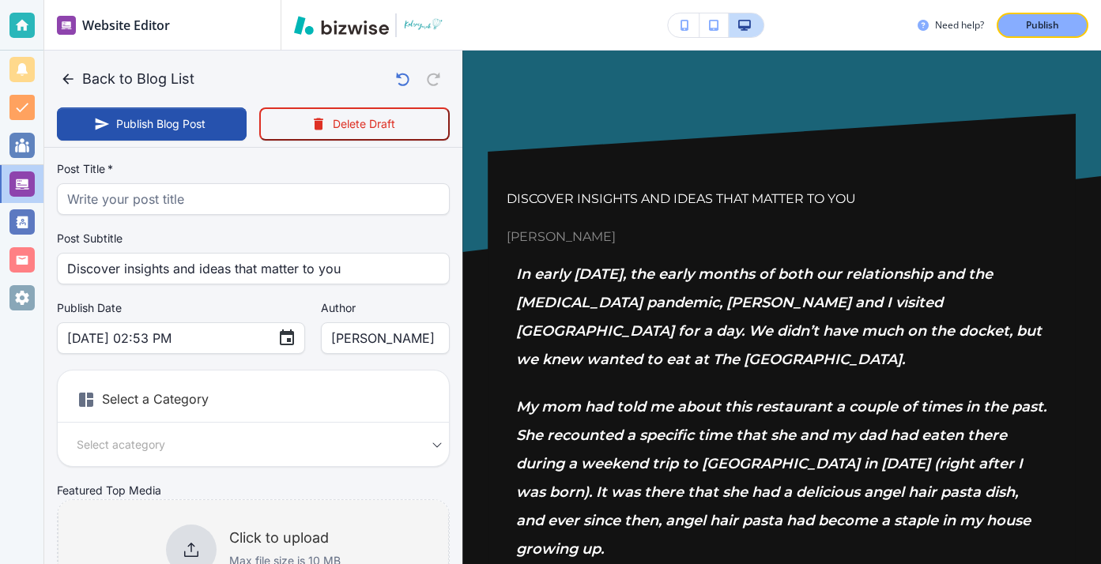
scroll to position [0, 0]
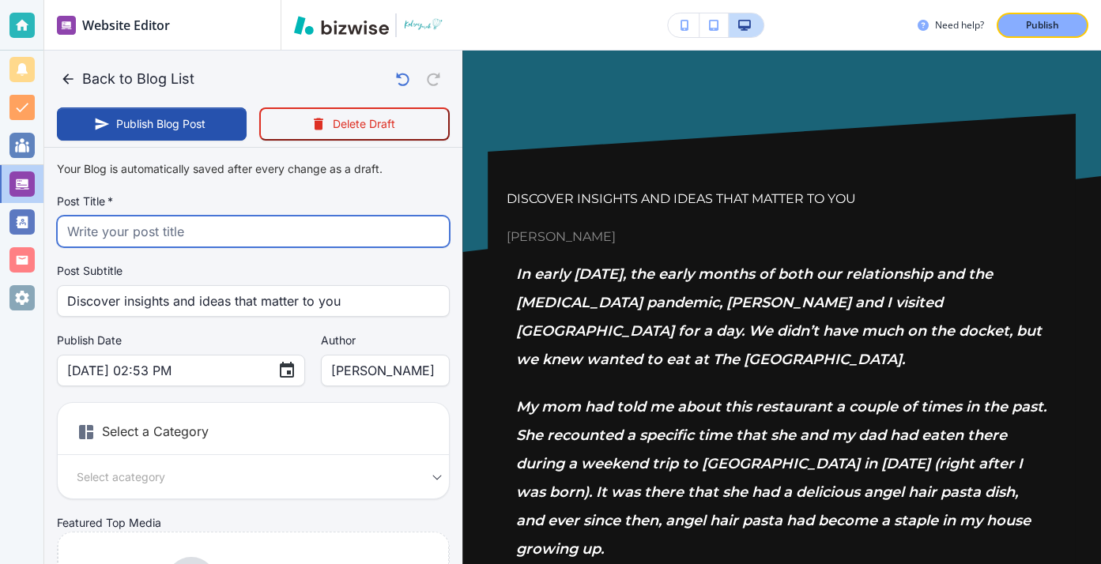
click at [345, 231] on input "text" at bounding box center [253, 232] width 372 height 30
click at [341, 224] on input "text" at bounding box center [253, 232] width 372 height 30
paste input "The Olde Pink House in [GEOGRAPHIC_DATA]"
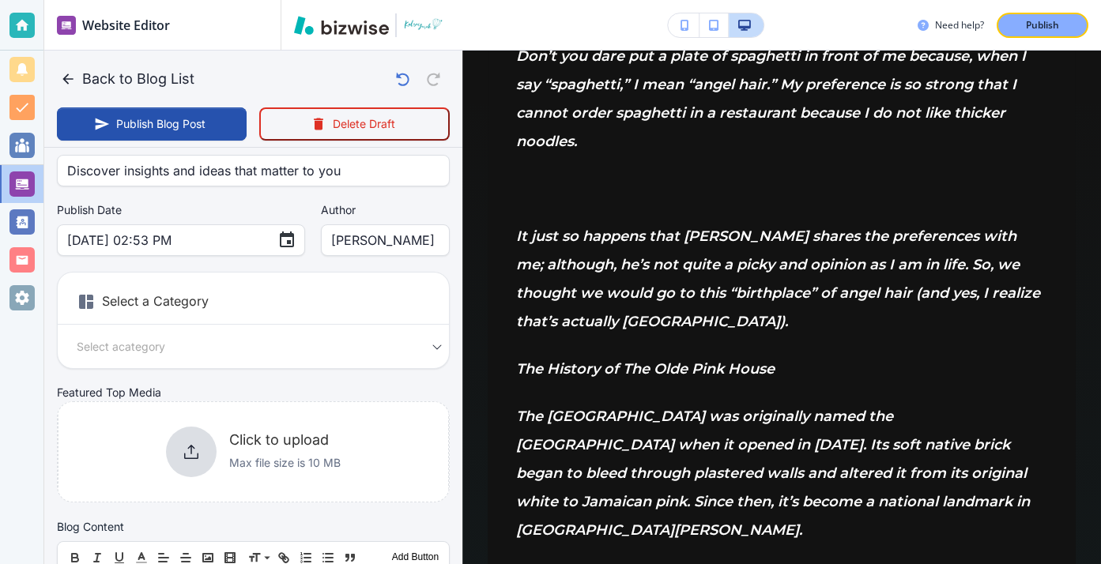
scroll to position [650, 0]
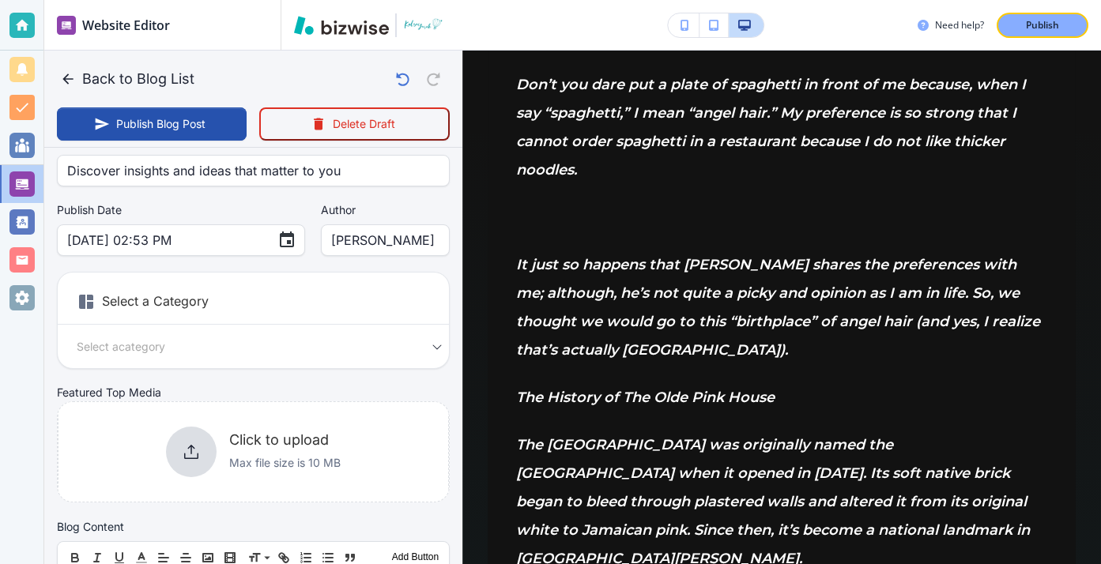
type input "The Olde Pink House in [GEOGRAPHIC_DATA]"
click at [271, 226] on button "Choose date, selected date is Aug 15, 2025" at bounding box center [287, 240] width 32 height 32
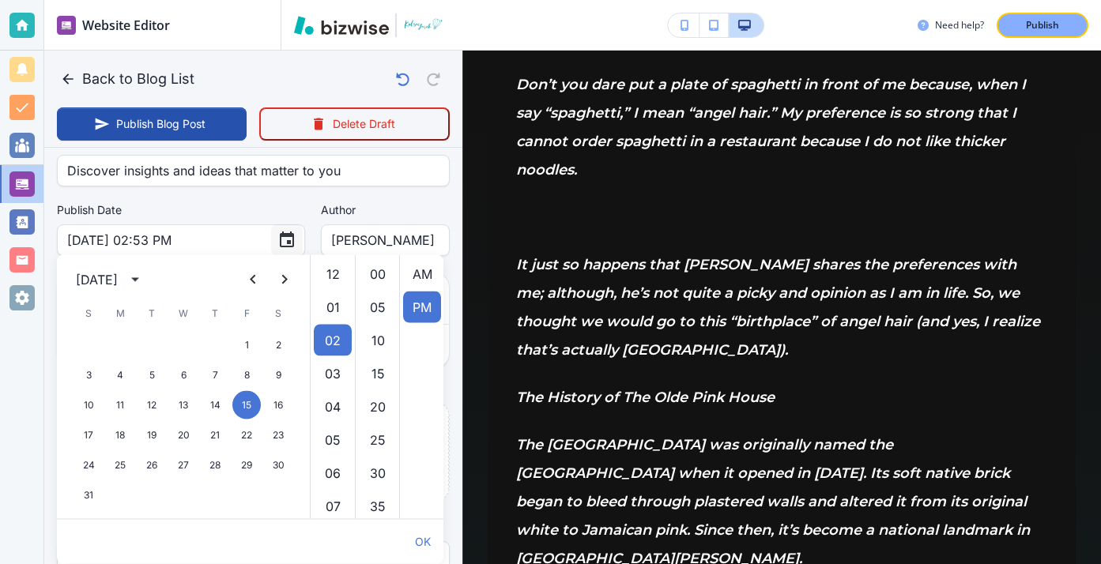
scroll to position [33, 0]
click at [254, 276] on icon "Previous month" at bounding box center [253, 279] width 6 height 9
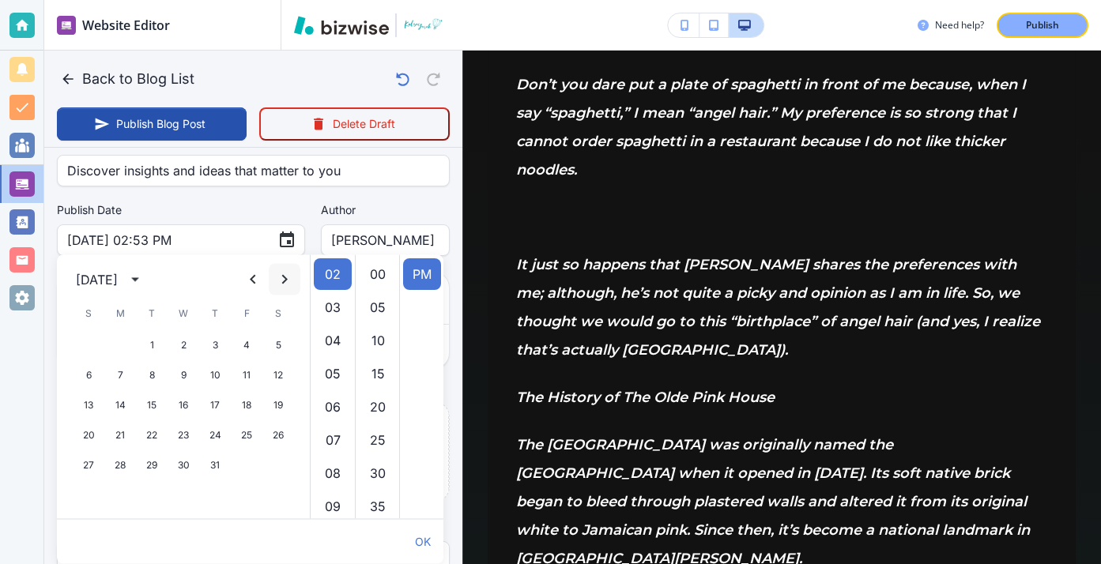
click at [287, 280] on icon "Next month" at bounding box center [285, 279] width 6 height 9
click at [253, 287] on icon "Previous month" at bounding box center [252, 279] width 19 height 19
click at [354, 207] on label "Author" at bounding box center [385, 210] width 129 height 16
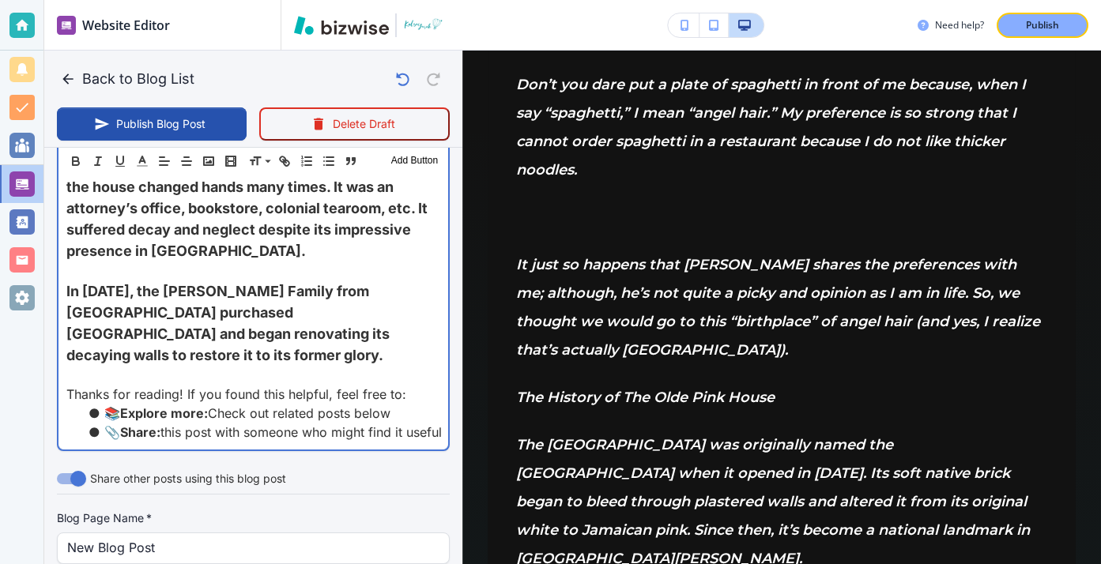
scroll to position [1550, 0]
click at [413, 305] on p "In 1992, the William Balish Family from Charleston purchased Habersham House an…" at bounding box center [253, 322] width 374 height 85
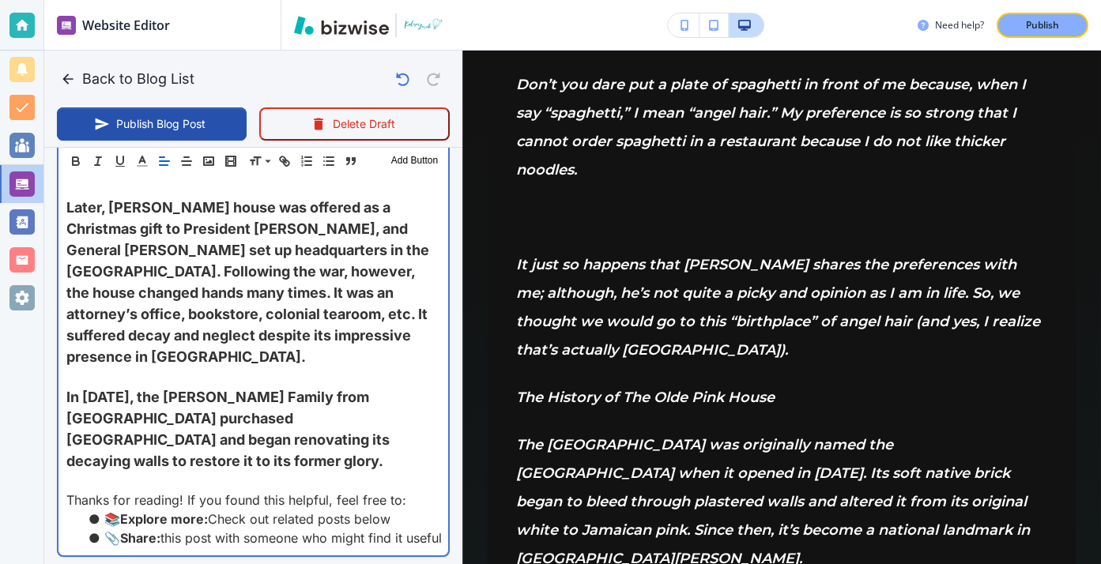
scroll to position [1445, 0]
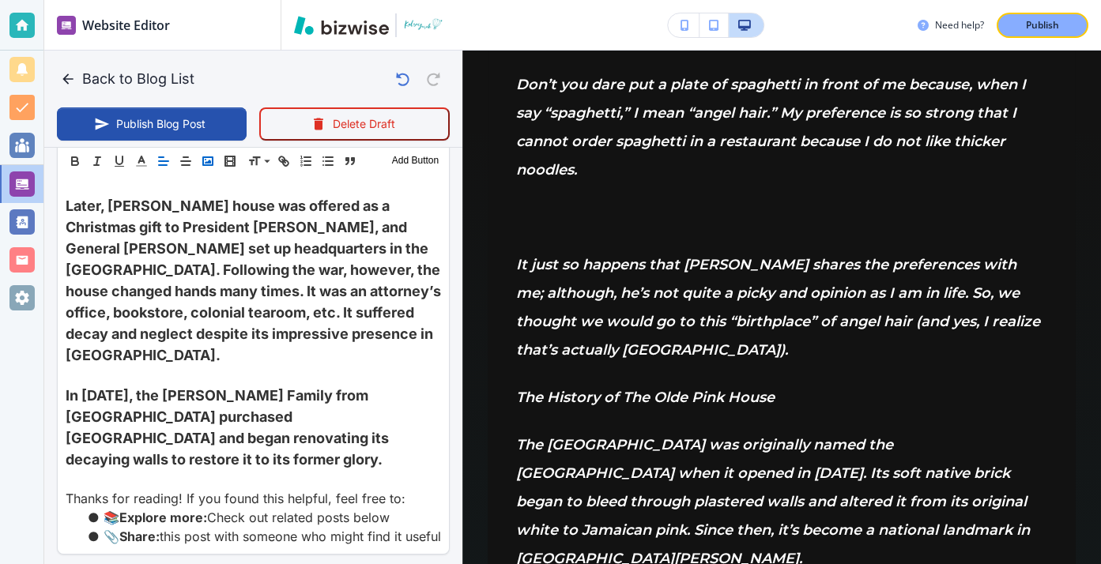
click at [208, 162] on polyline "button" at bounding box center [208, 162] width 6 height 4
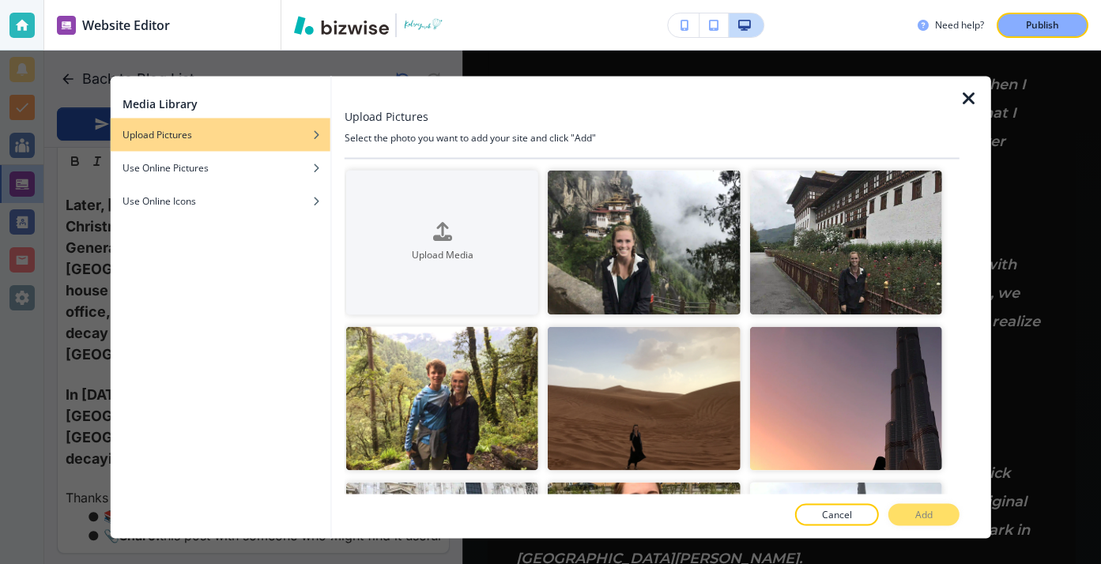
click at [85, 269] on div "Media Library Upload Pictures Use Online Pictures Use Online Icons Upload Pictu…" at bounding box center [550, 308] width 1101 height 514
click at [55, 303] on div "Media Library Upload Pictures Use Online Pictures Use Online Icons Upload Pictu…" at bounding box center [550, 308] width 1101 height 514
click at [981, 96] on div at bounding box center [975, 308] width 32 height 462
click at [978, 96] on icon "button" at bounding box center [968, 98] width 19 height 19
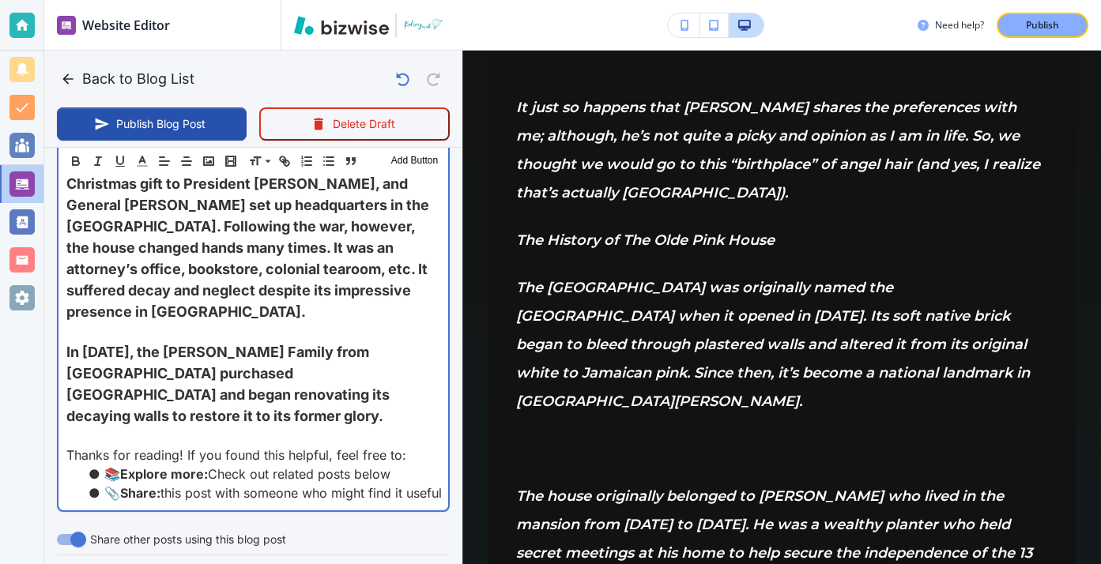
scroll to position [1489, 0]
click at [418, 373] on p "In 1992, the William Balish Family from Charleston purchased Habersham House an…" at bounding box center [253, 383] width 374 height 85
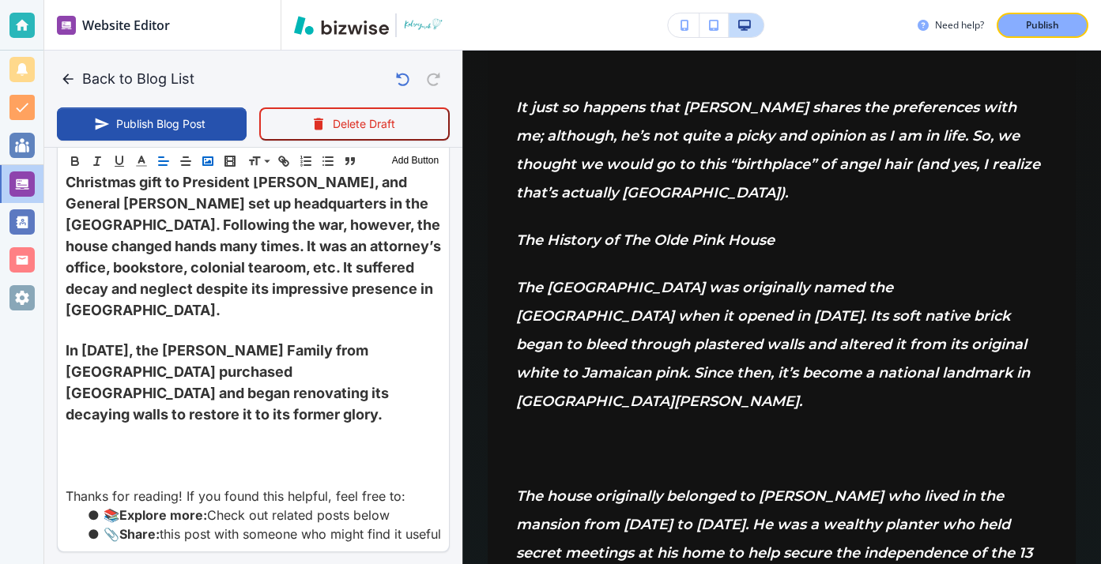
click at [213, 164] on icon "button" at bounding box center [208, 161] width 14 height 14
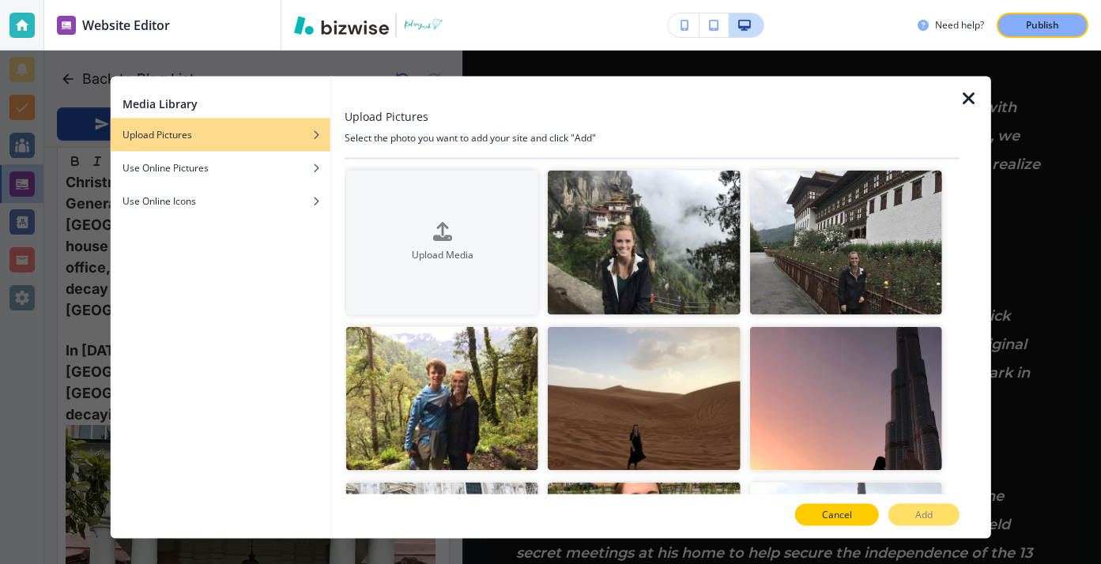
click at [831, 522] on p "Cancel" at bounding box center [837, 515] width 30 height 14
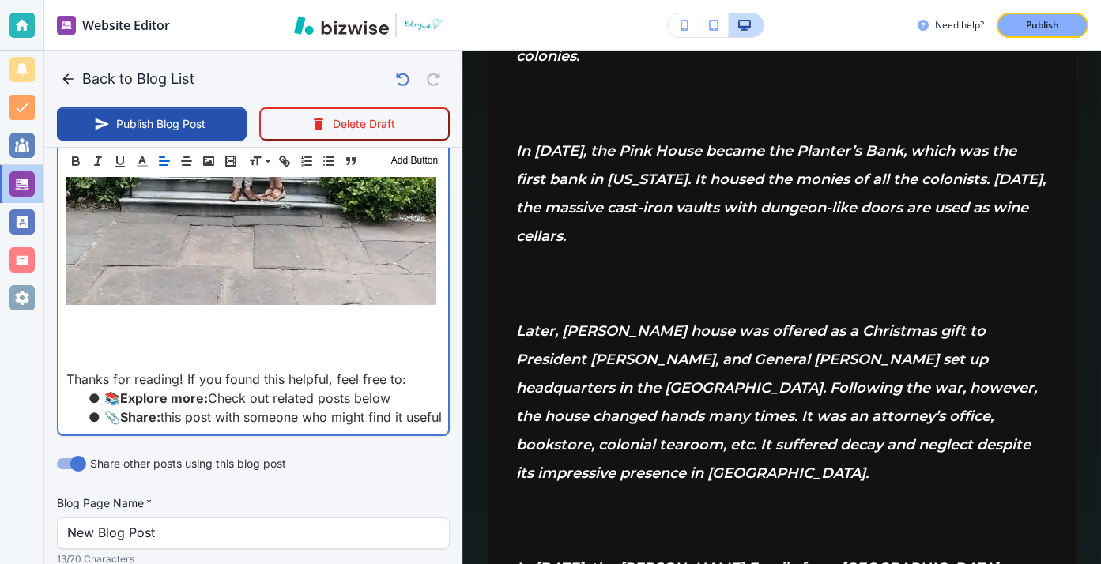
scroll to position [2104, 0]
click at [252, 259] on img at bounding box center [251, 57] width 370 height 493
click at [251, 310] on p at bounding box center [253, 320] width 374 height 21
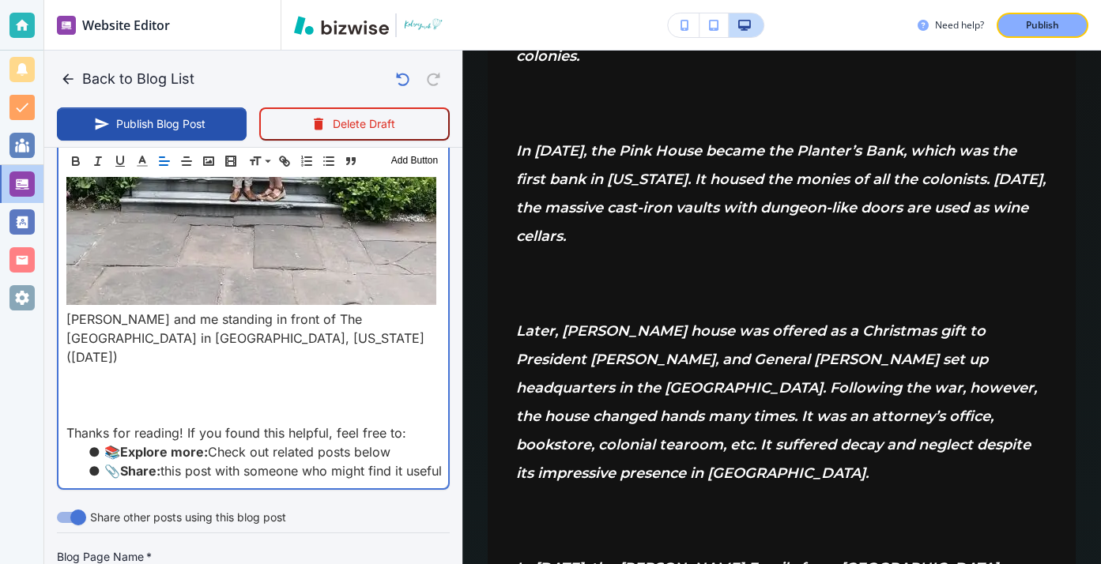
scroll to position [2018, 0]
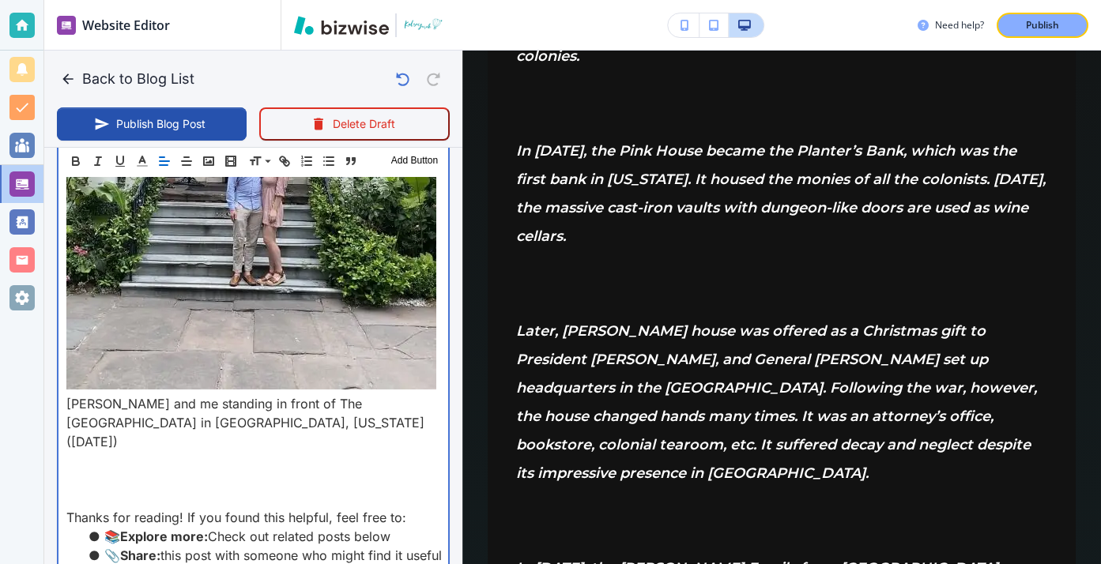
click at [287, 394] on p "Dan and me standing in front of The Olde Pink House in Savannah, Georgia (June …" at bounding box center [253, 422] width 374 height 57
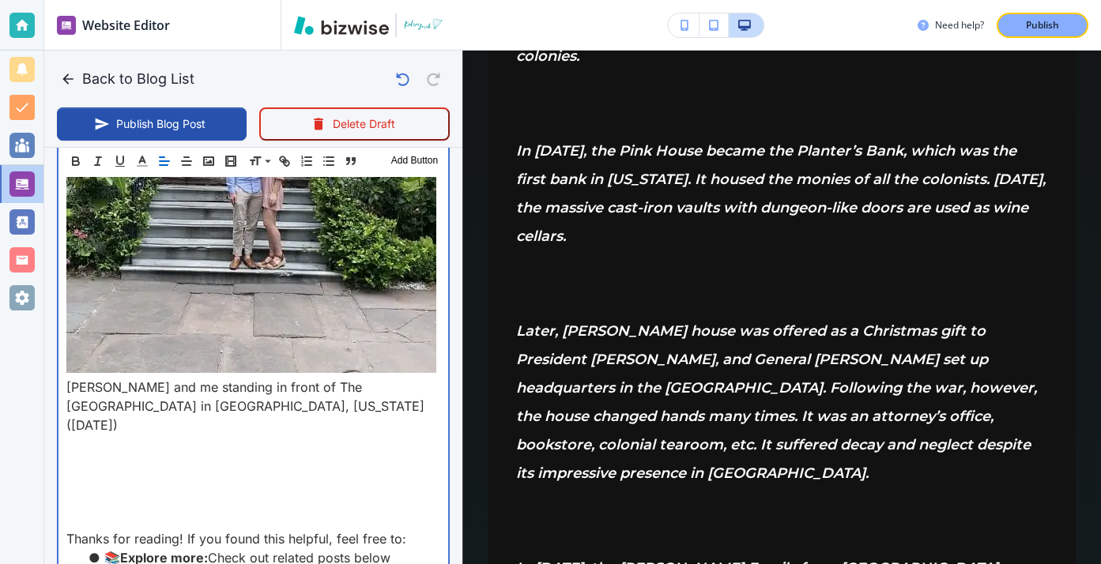
scroll to position [2199, 0]
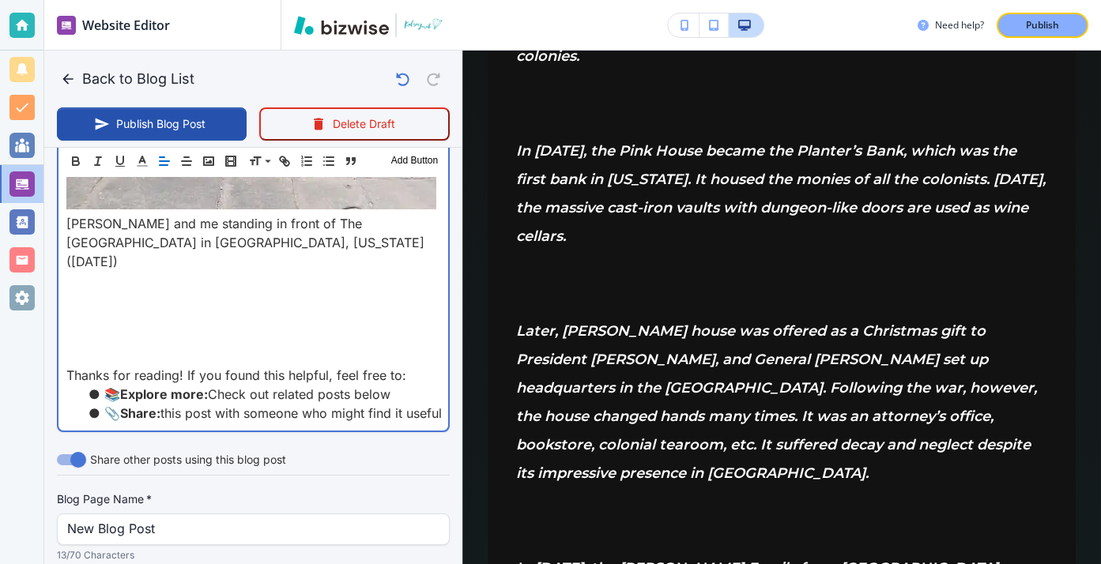
click at [241, 328] on p at bounding box center [253, 337] width 374 height 19
click at [224, 290] on p at bounding box center [253, 299] width 374 height 19
click at [218, 271] on p at bounding box center [253, 280] width 374 height 19
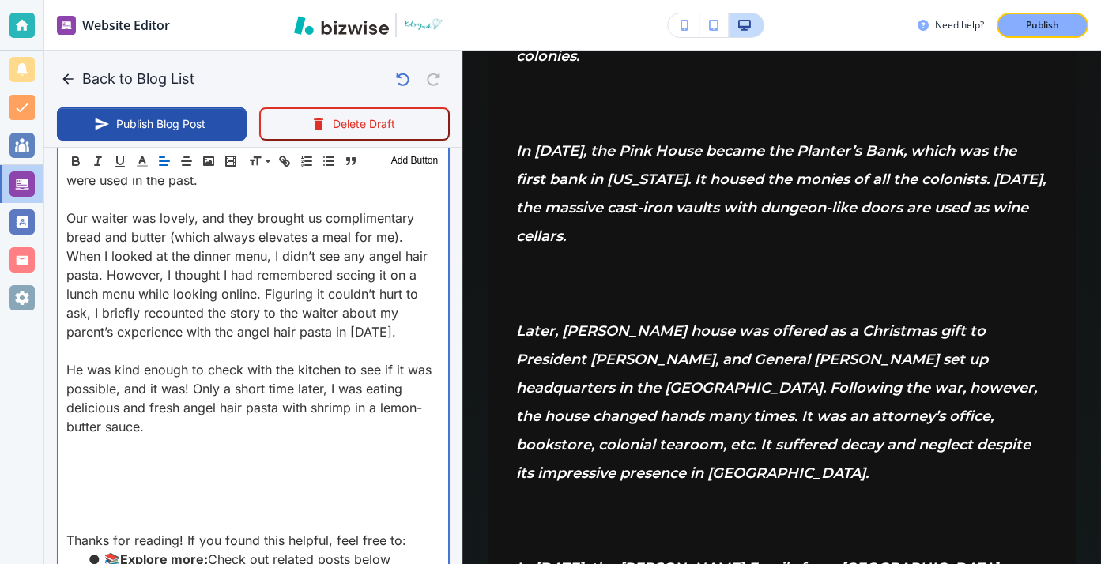
scroll to position [2508, 0]
click at [234, 474] on p at bounding box center [253, 483] width 374 height 19
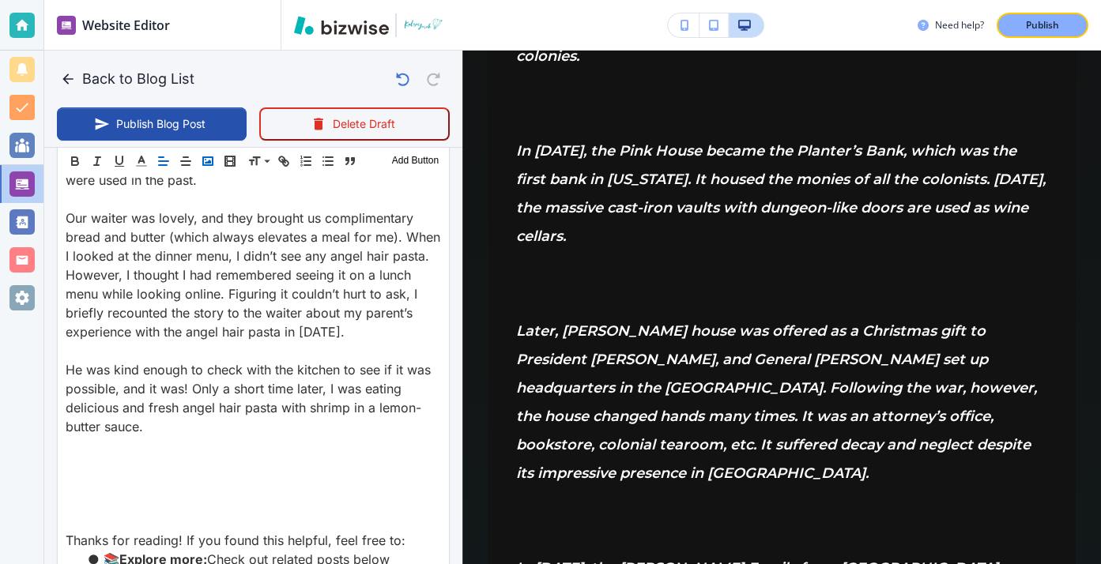
click at [201, 163] on button "button" at bounding box center [208, 161] width 22 height 19
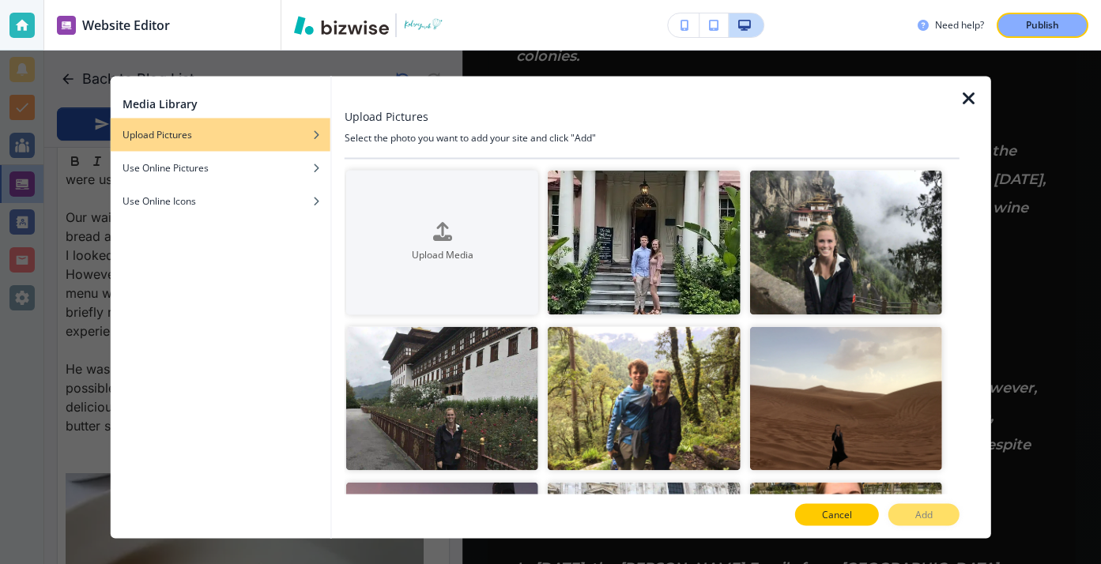
click at [812, 510] on button "Cancel" at bounding box center [837, 515] width 84 height 22
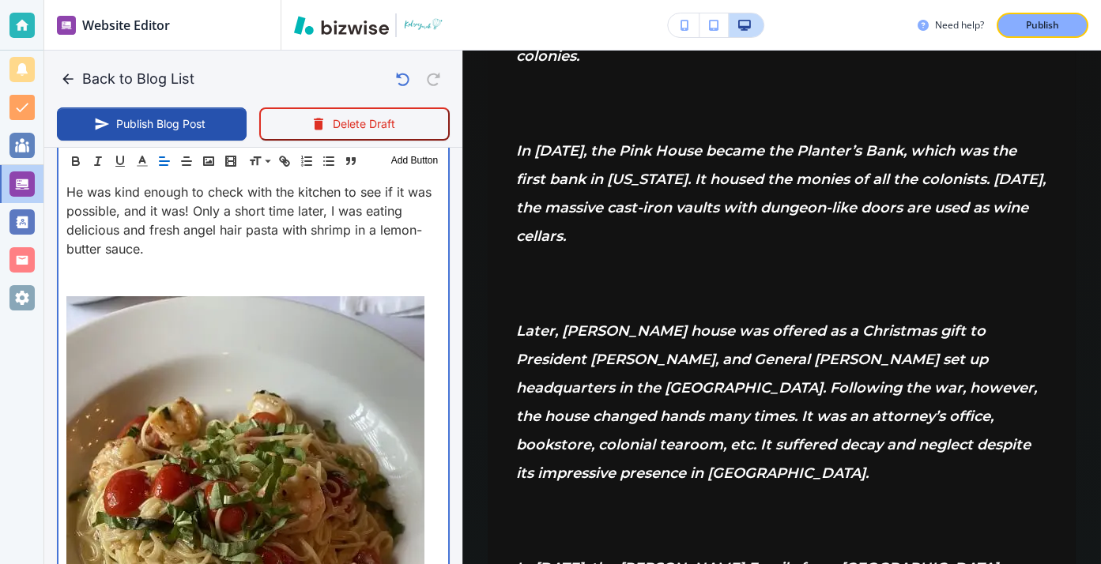
scroll to position [2686, 0]
click at [231, 303] on img at bounding box center [245, 535] width 358 height 478
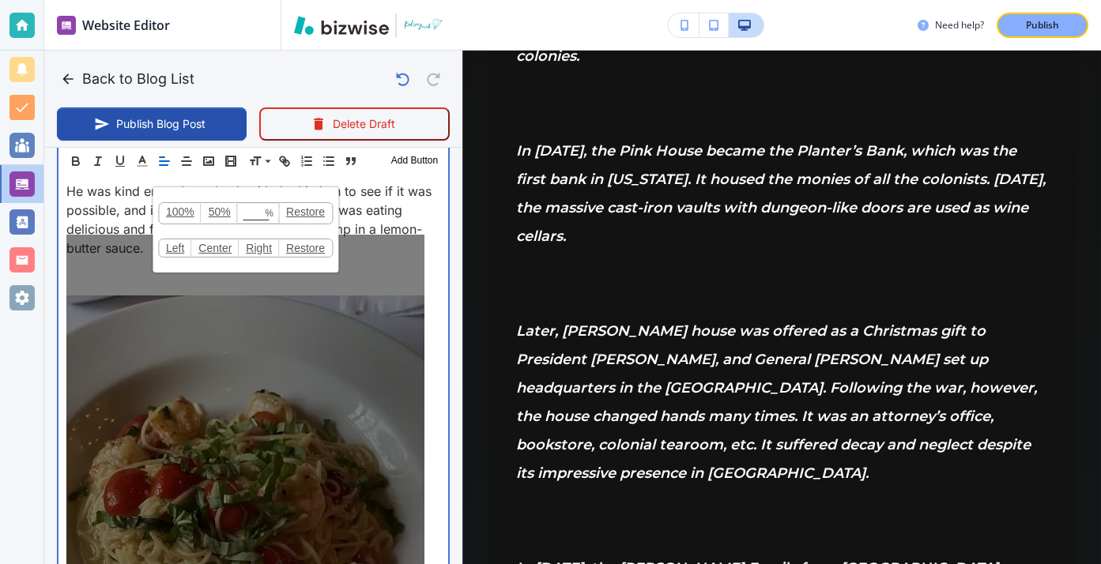
click at [140, 258] on p at bounding box center [253, 267] width 374 height 19
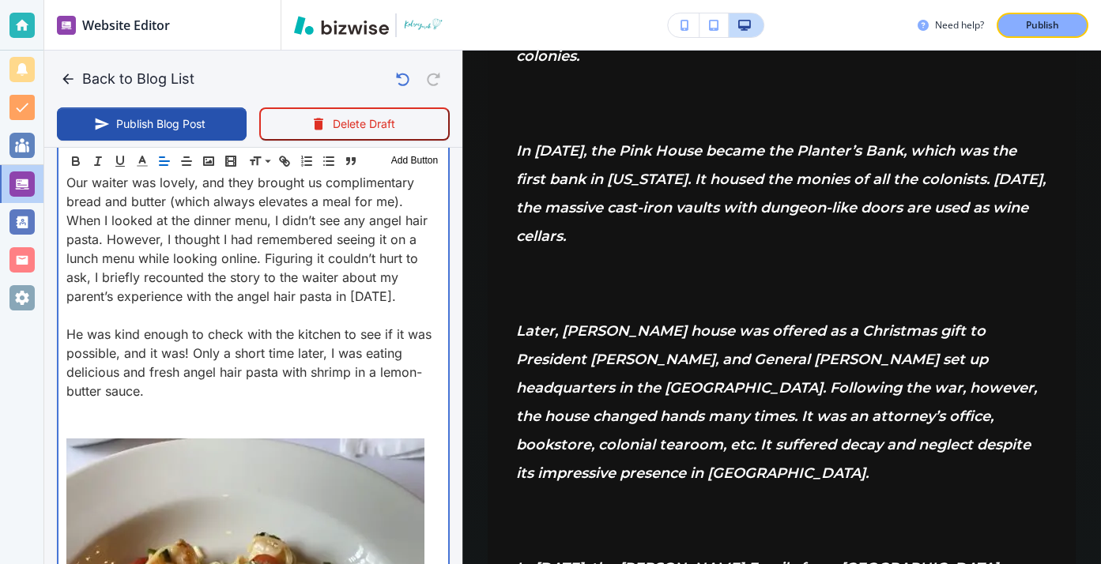
scroll to position [2505, 0]
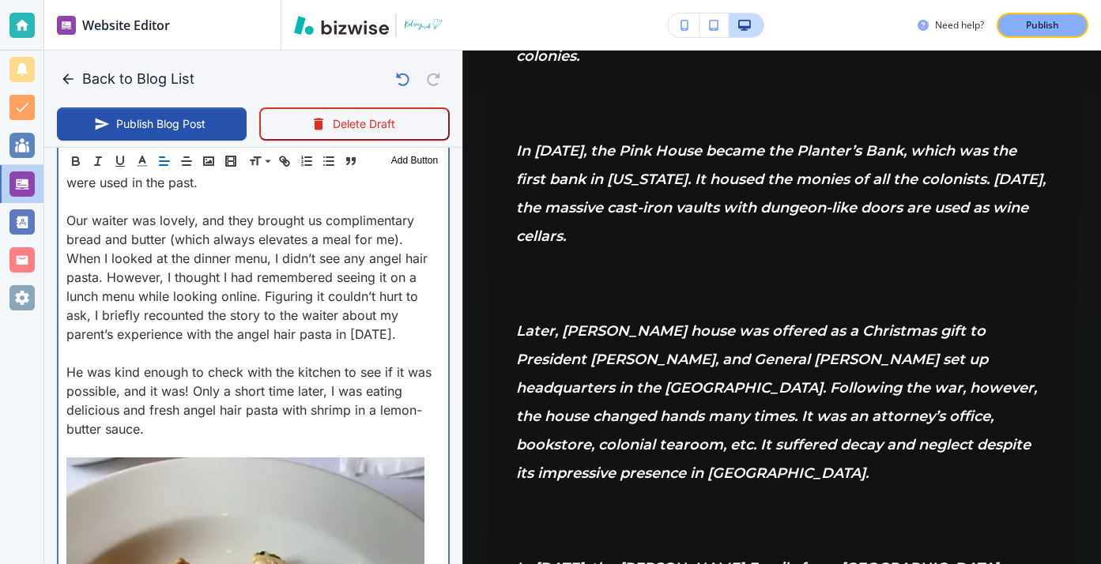
click at [94, 439] on p at bounding box center [253, 448] width 374 height 19
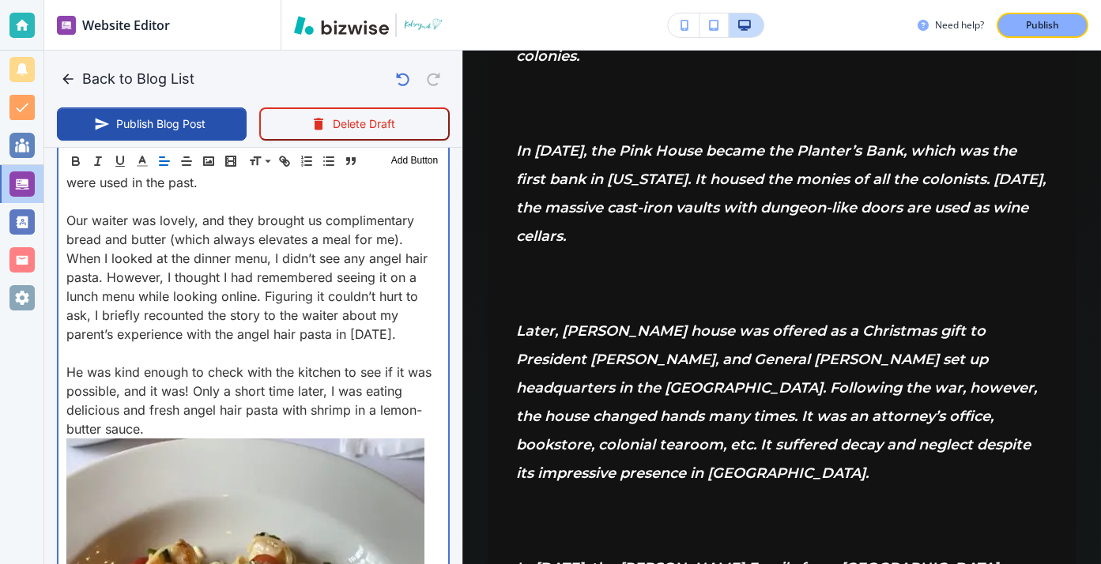
click at [146, 372] on p "He was kind enough to check with the kitchen to see if it was possible, and it …" at bounding box center [253, 401] width 374 height 76
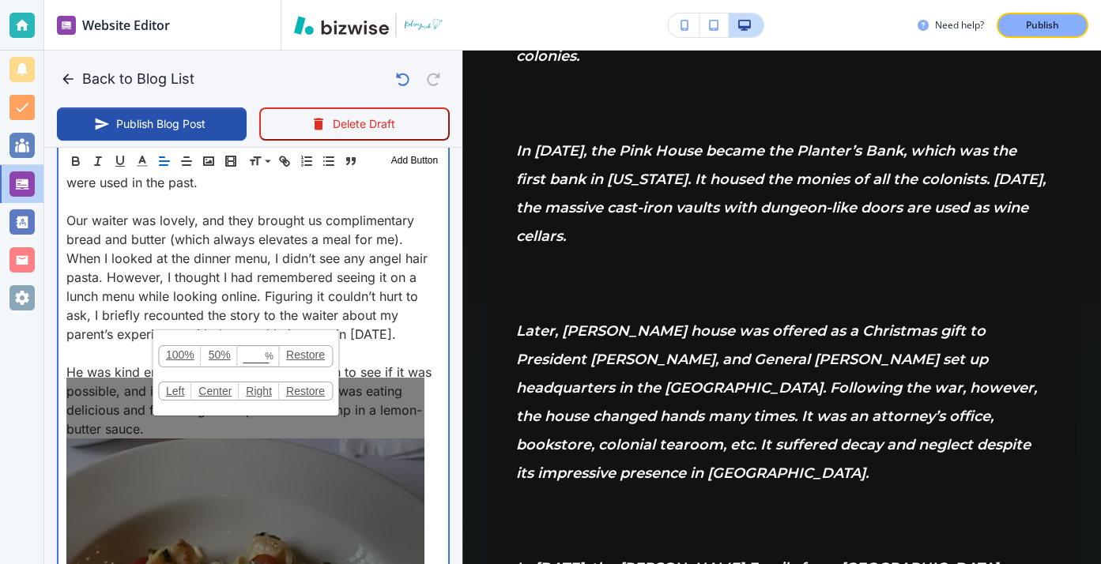
click at [126, 367] on p "He was kind enough to check with the kitchen to see if it was possible, and it …" at bounding box center [253, 401] width 374 height 76
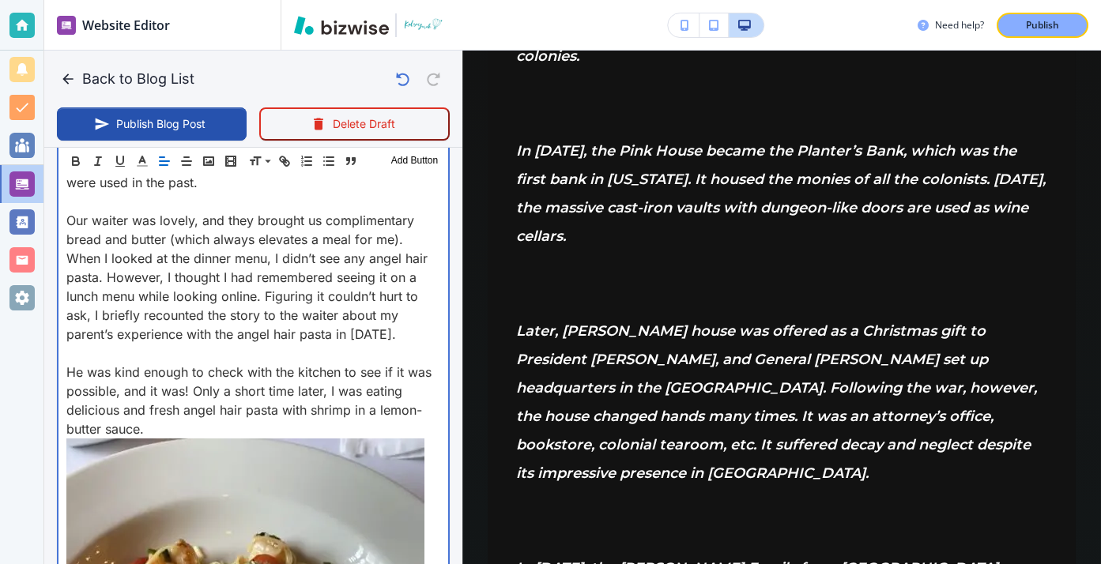
click at [153, 368] on p "He was kind enough to check with the kitchen to see if it was possible, and it …" at bounding box center [253, 401] width 374 height 76
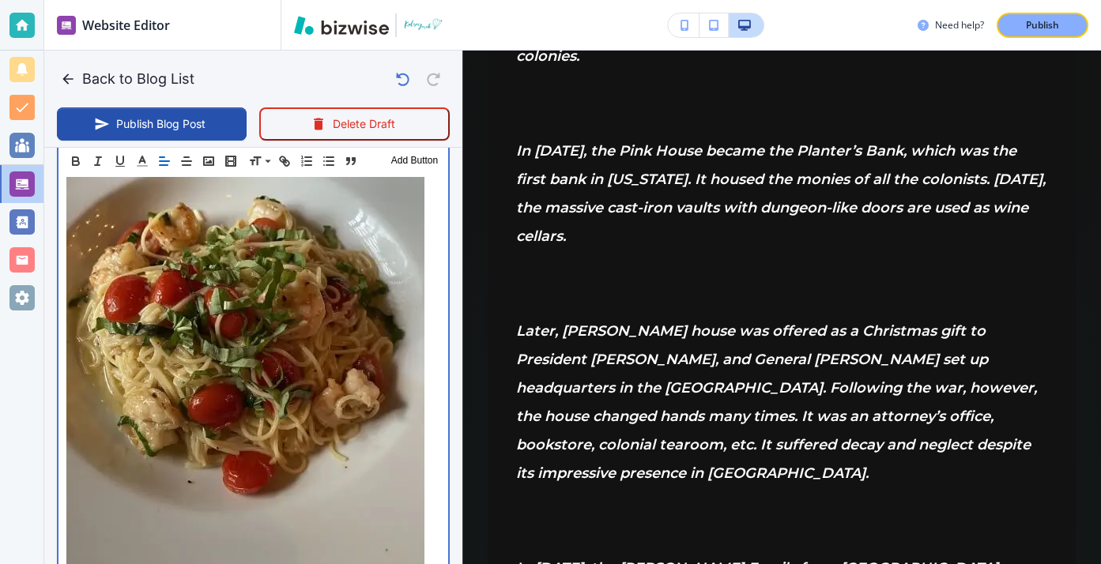
scroll to position [2979, 0]
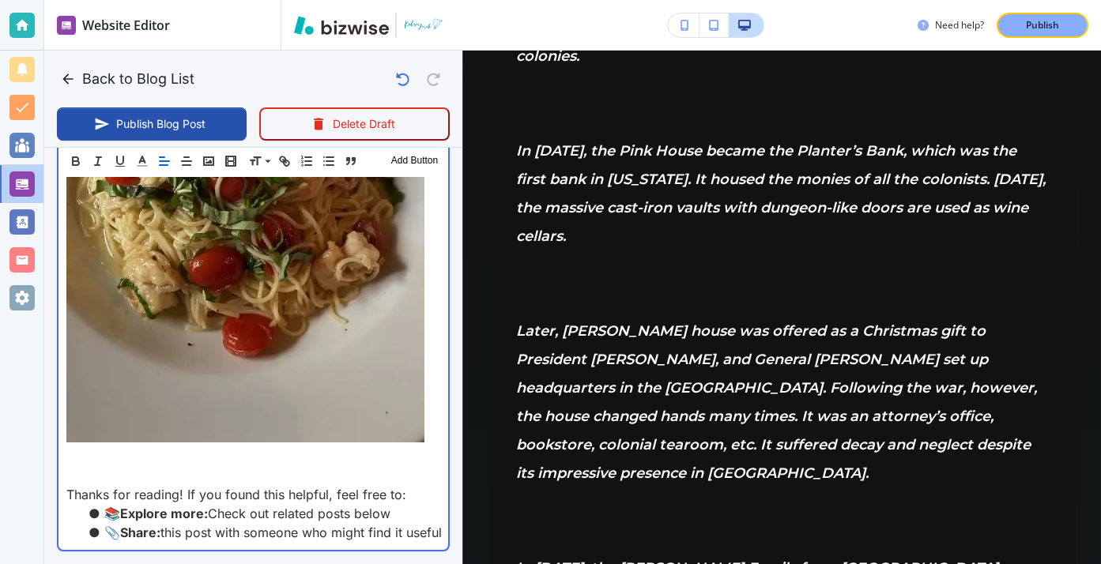
click at [134, 447] on p at bounding box center [253, 456] width 374 height 19
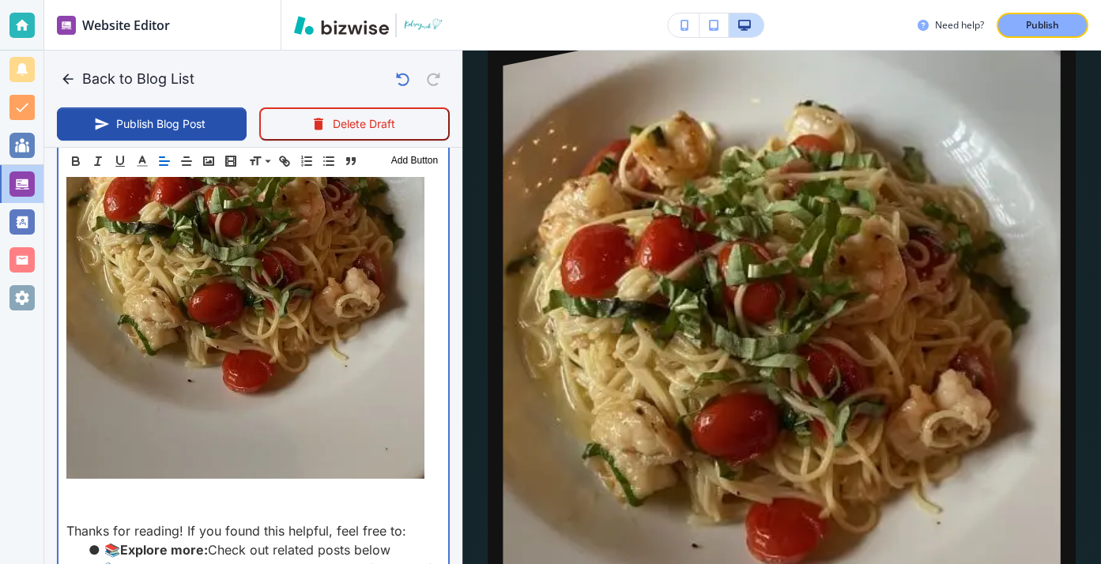
scroll to position [2967, 0]
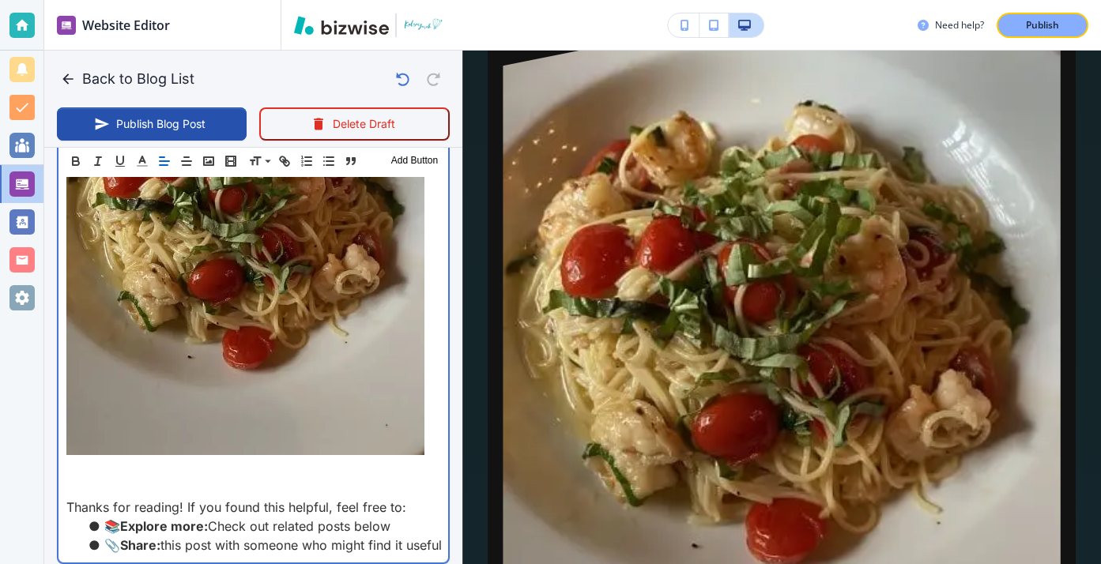
type input "Aug 15, 2025 03:00 PM"
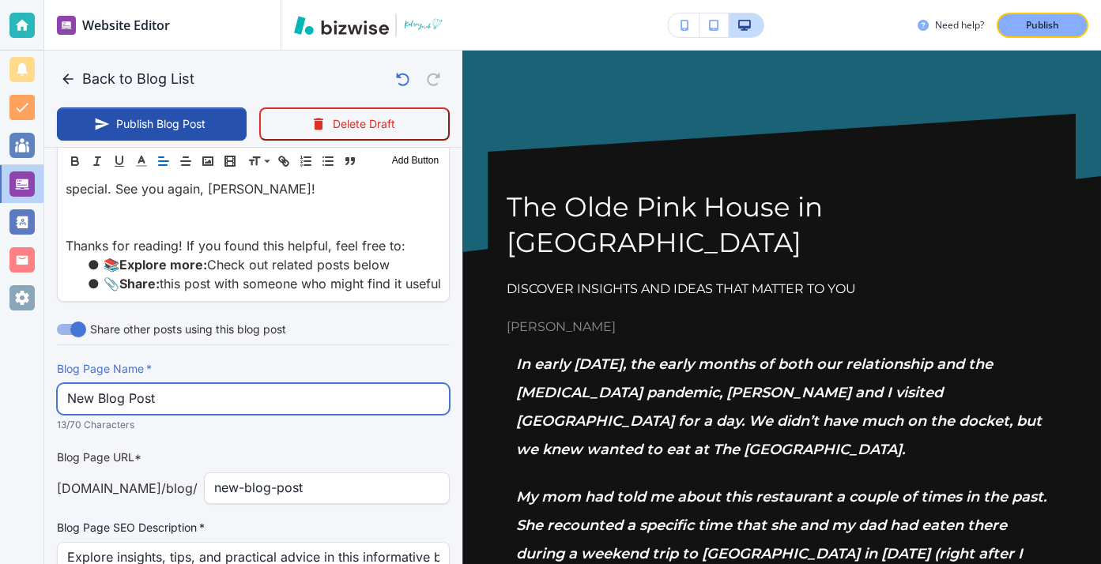
scroll to position [3341, 0]
drag, startPoint x: 232, startPoint y: 347, endPoint x: 15, endPoint y: 314, distance: 219.1
click at [15, 314] on div "Website Editor Pages Edit, add, and delete pages or manage your page order Upda…" at bounding box center [550, 282] width 1101 height 564
type input "The Olde Pink House in Sava"
type input "Aug 15, 2025 03:01 PM"
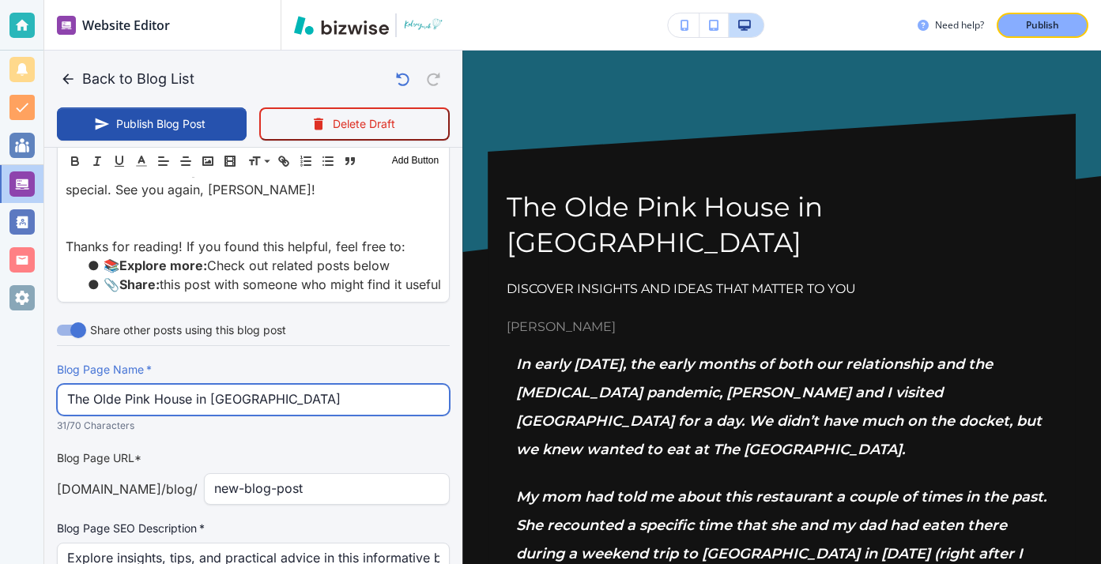
type input "The Olde Pink House in [GEOGRAPHIC_DATA]"
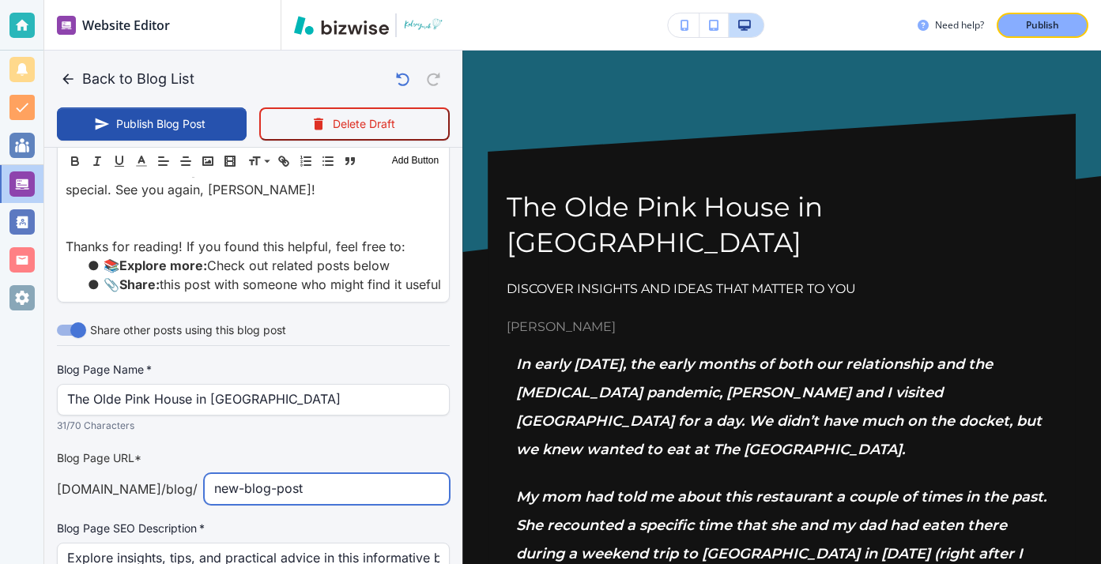
drag, startPoint x: 306, startPoint y: 439, endPoint x: 174, endPoint y: 410, distance: 135.2
click at [174, 473] on div "kelseyyurek.com /blog / new-blog-post ​" at bounding box center [253, 489] width 393 height 32
type input "the-olde-p"
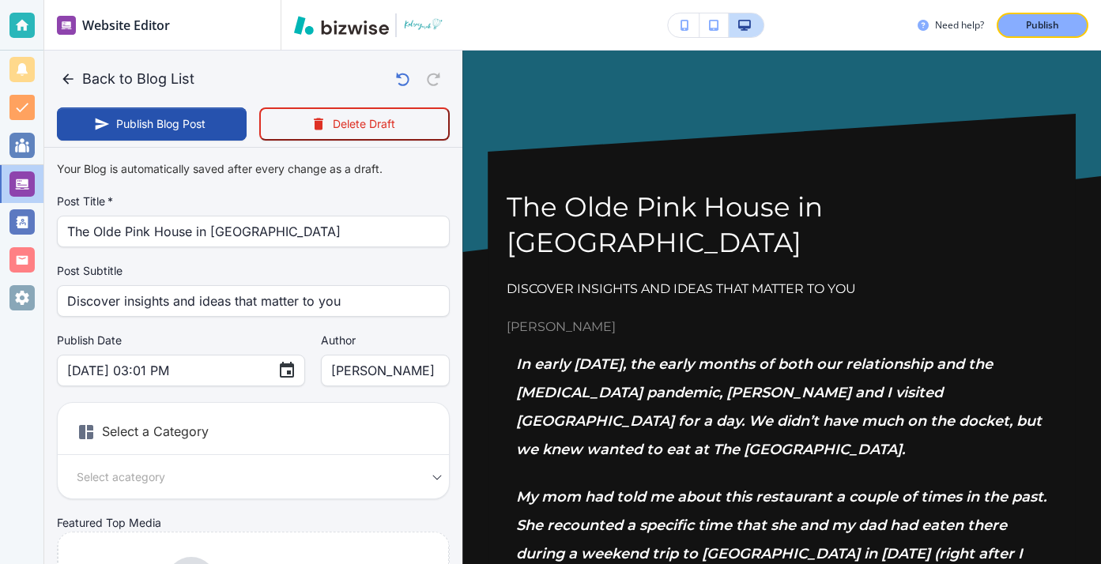
scroll to position [3341, 0]
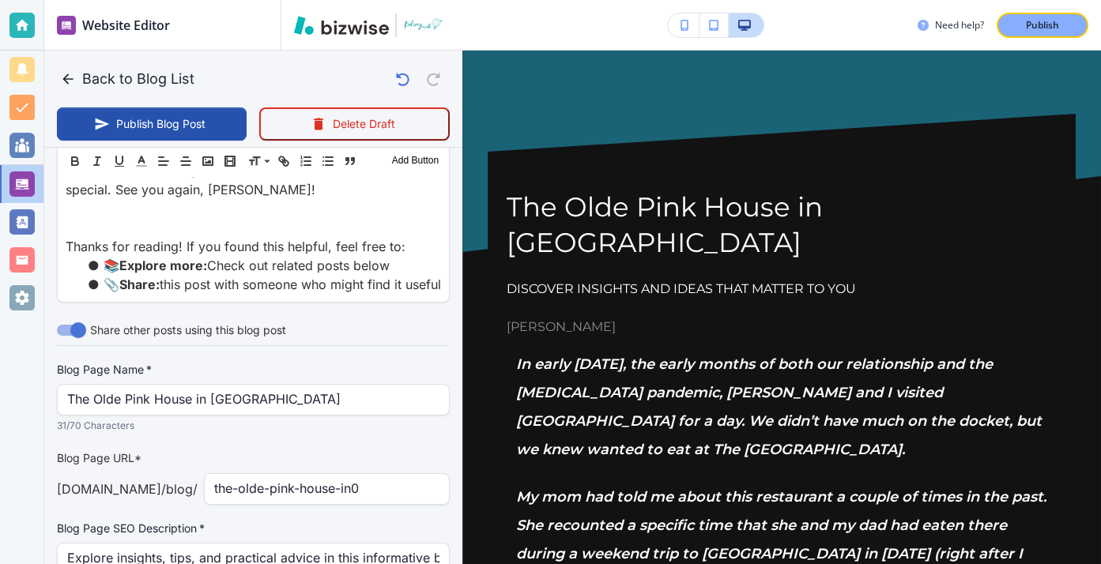
type input "the-olde-pink-house-in0-"
type input "[DATE] 03:02 PM"
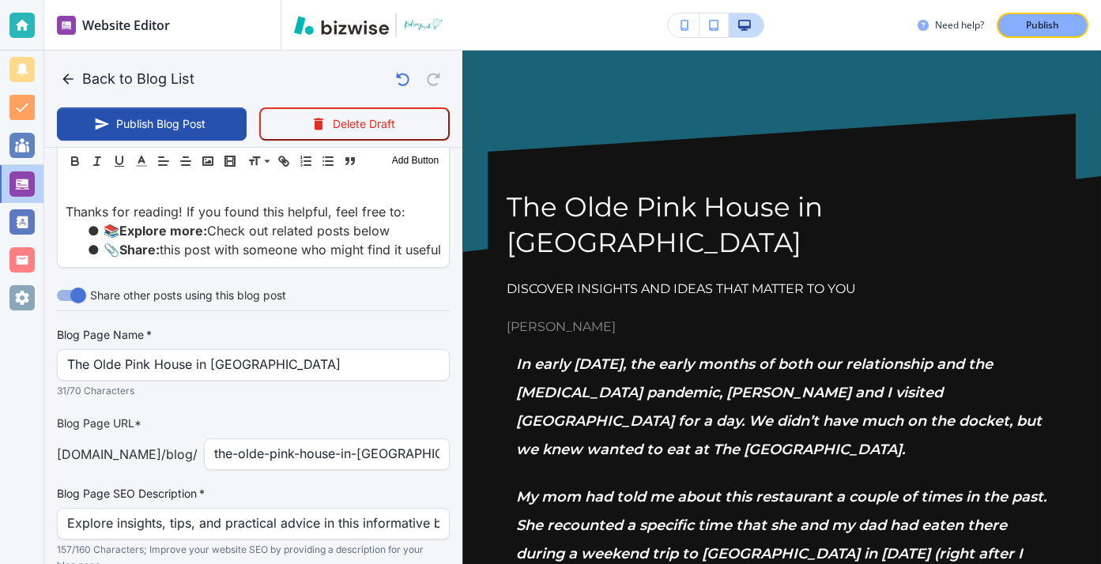
scroll to position [3383, 0]
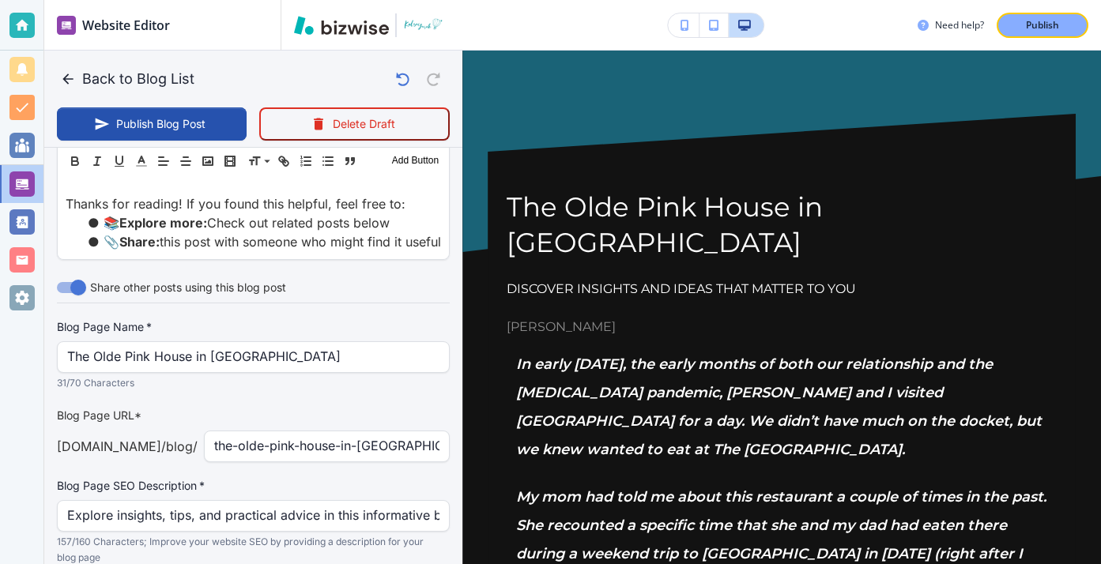
type input "the-olde-pink-house-in-[GEOGRAPHIC_DATA]"
drag, startPoint x: 66, startPoint y: 458, endPoint x: 285, endPoint y: 458, distance: 219.7
click at [288, 500] on div "Explore insights, tips, and practical advice in this informative blog post. Dis…" at bounding box center [253, 516] width 393 height 32
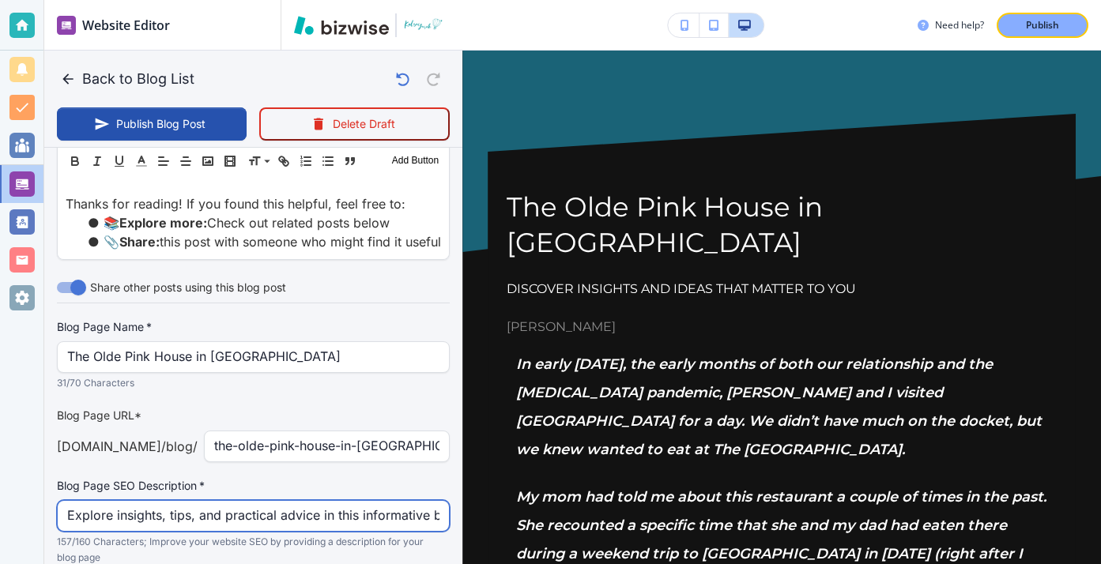
scroll to position [0, 553]
click at [285, 501] on input "Explore insights, tips, and practical advice in this informative blog post. Dis…" at bounding box center [253, 516] width 372 height 30
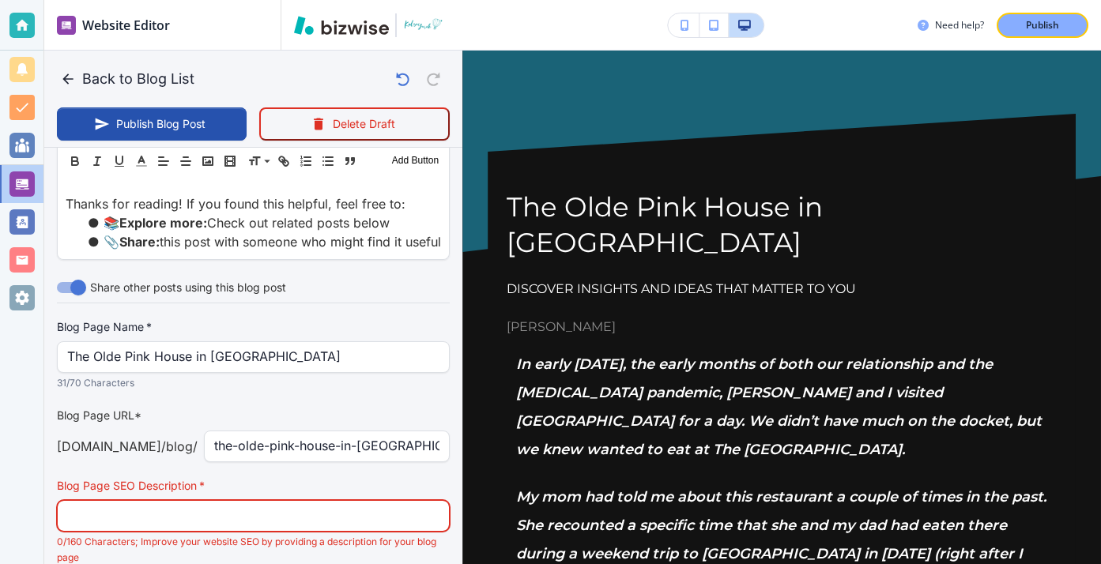
scroll to position [0, 0]
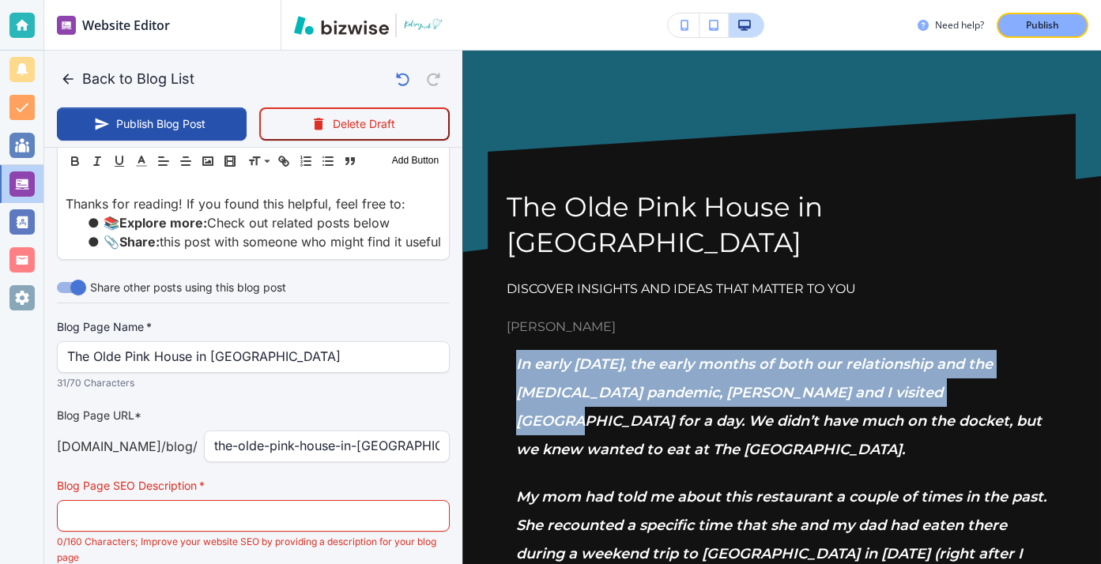
drag, startPoint x: 511, startPoint y: 331, endPoint x: 943, endPoint y: 360, distance: 433.2
copy span "In early [DATE], the early months of both our relationship and the [MEDICAL_DAT…"
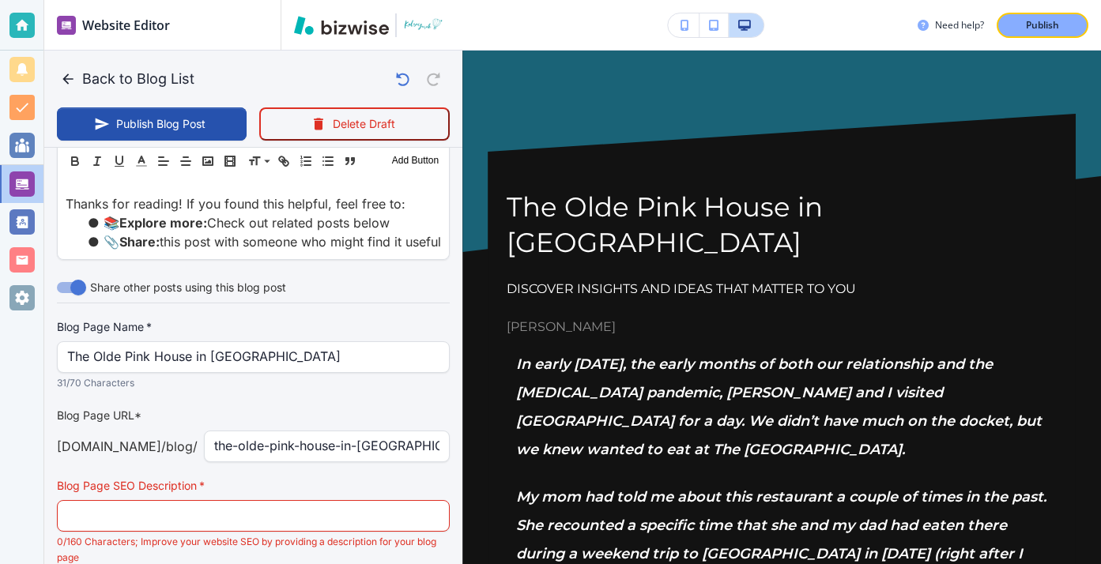
click at [331, 478] on div "Blog Page SEO Description   * Blog Page SEO Description   * 0/160 Characters; I…" at bounding box center [253, 522] width 393 height 88
click at [335, 478] on div "Blog Page SEO Description   * Blog Page SEO Description   * 0/160 Characters; I…" at bounding box center [253, 522] width 393 height 88
click at [336, 478] on div "Blog Page SEO Description   * Blog Page SEO Description   * 0/160 Characters; I…" at bounding box center [253, 522] width 393 height 88
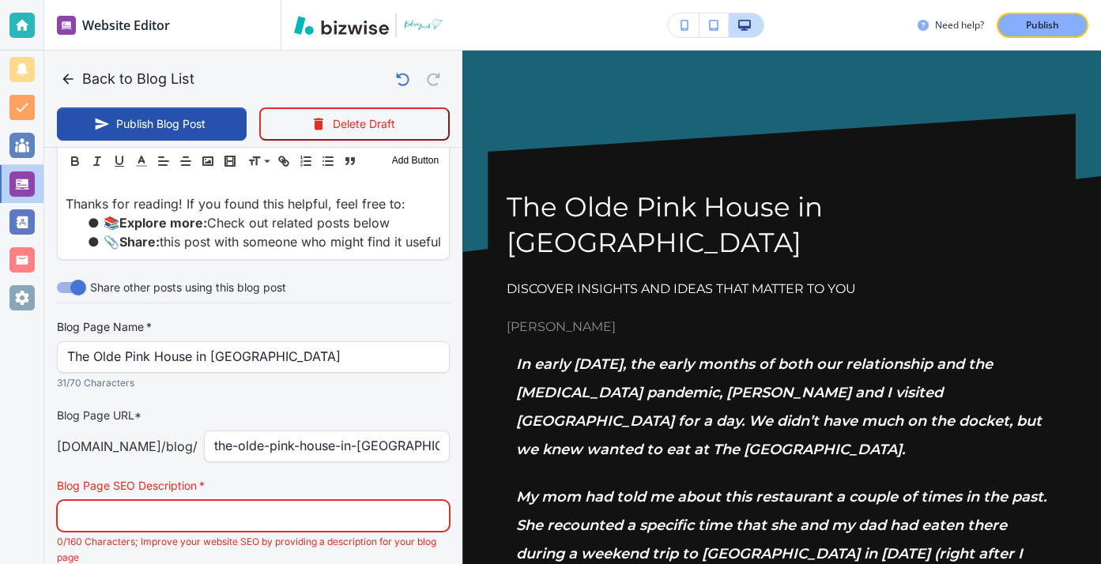
click at [337, 501] on input "text" at bounding box center [253, 516] width 372 height 30
paste input "In early [DATE], the early months of both our relationship and the [MEDICAL_DAT…"
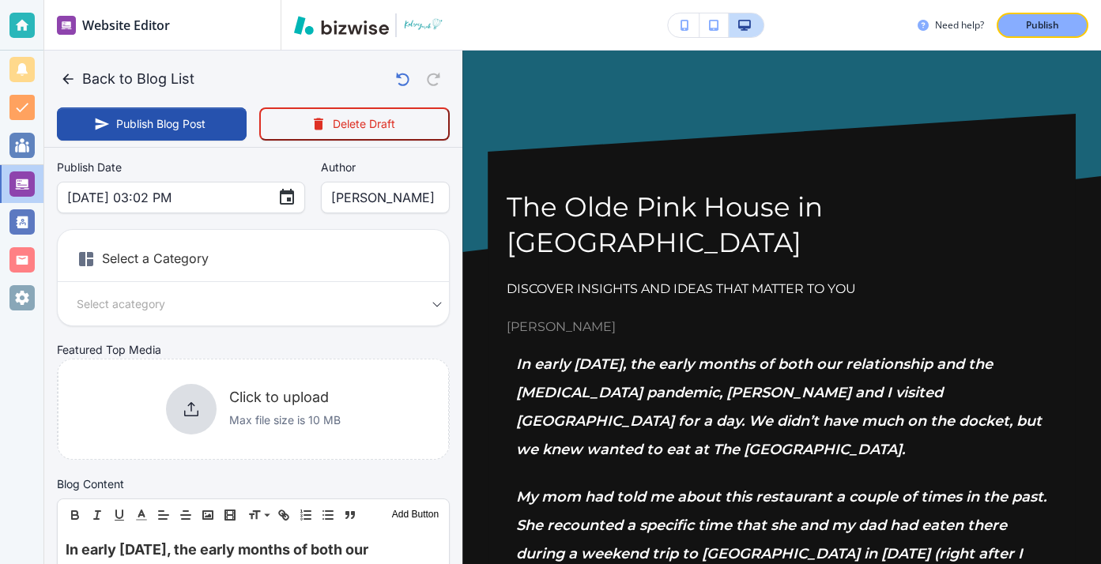
scroll to position [190, 0]
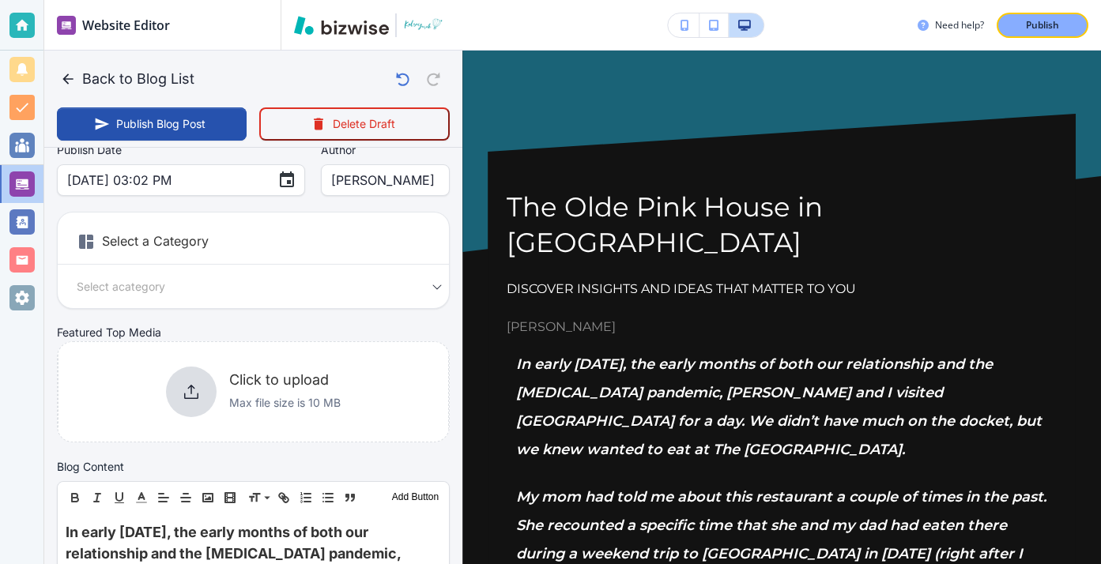
type input "In early [DATE], the early months of both our relationship and the [MEDICAL_DAT…"
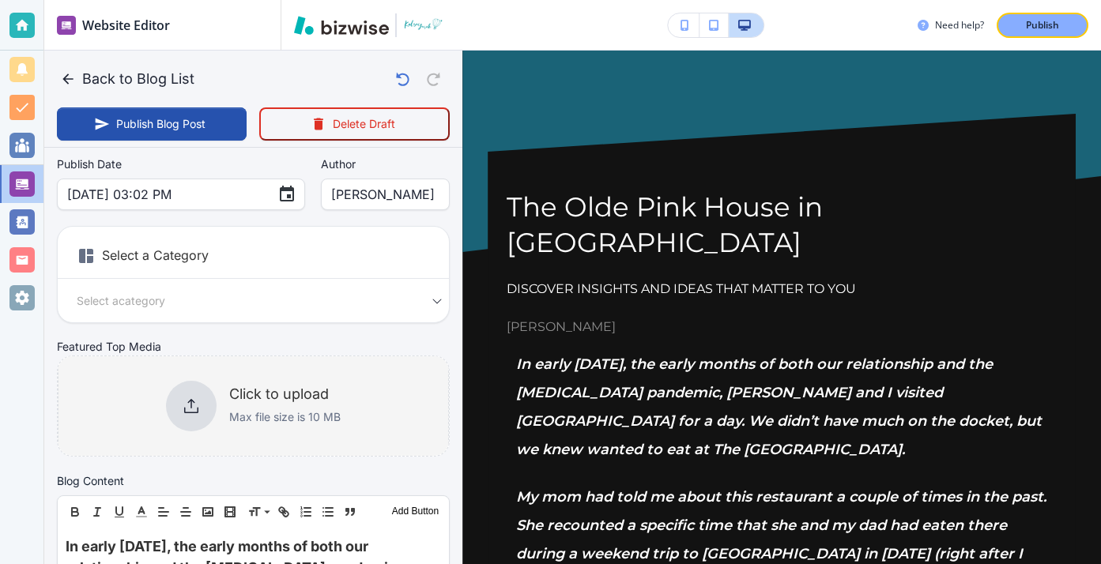
click at [274, 388] on h6 "Click to upload" at bounding box center [284, 394] width 111 height 17
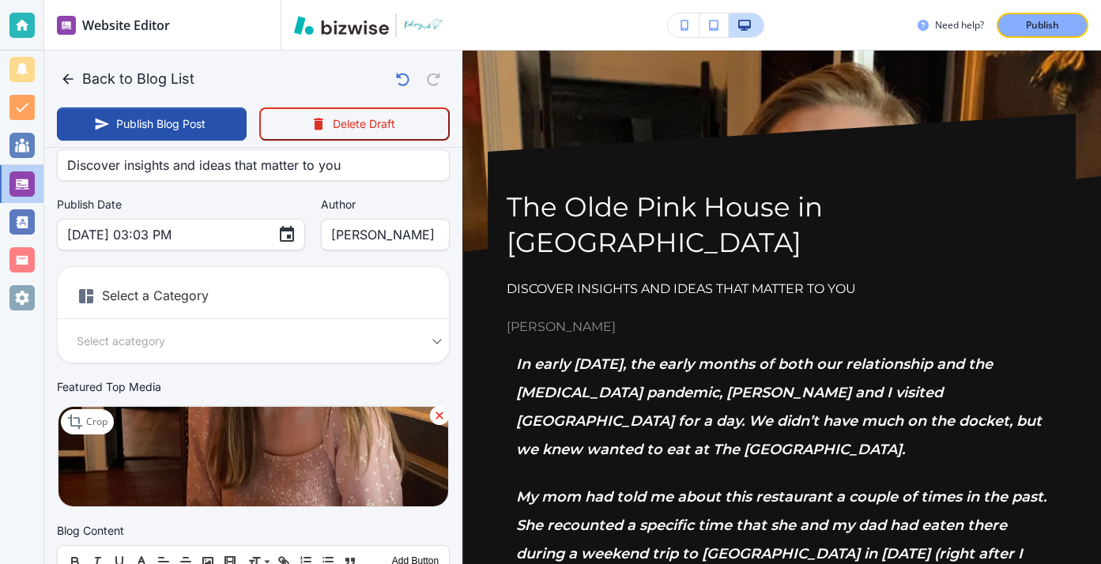
scroll to position [134, 0]
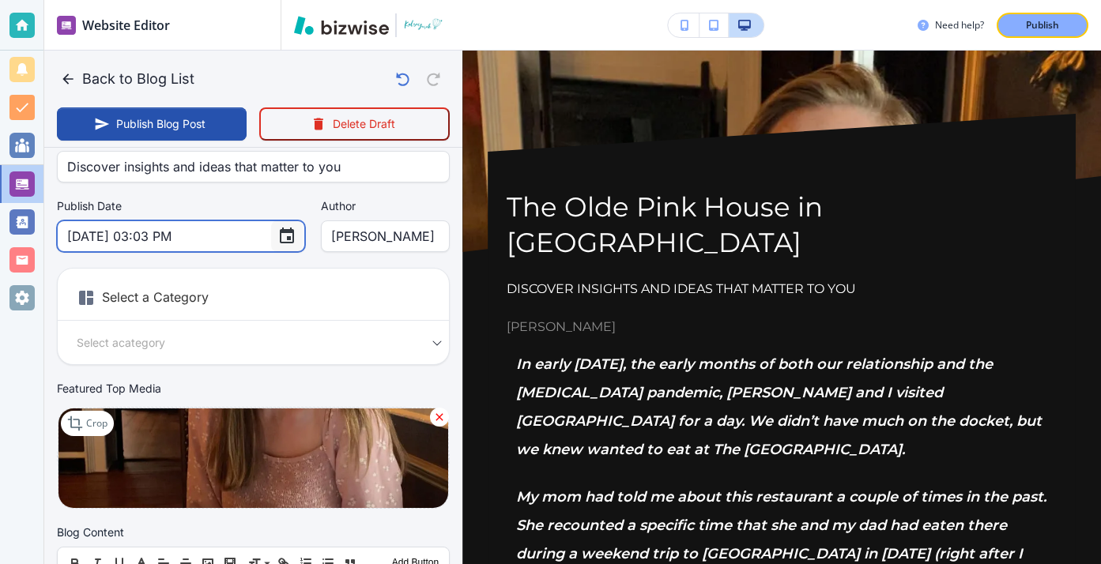
click at [271, 236] on button "Choose date, selected date is Aug 15, 2025" at bounding box center [287, 236] width 32 height 32
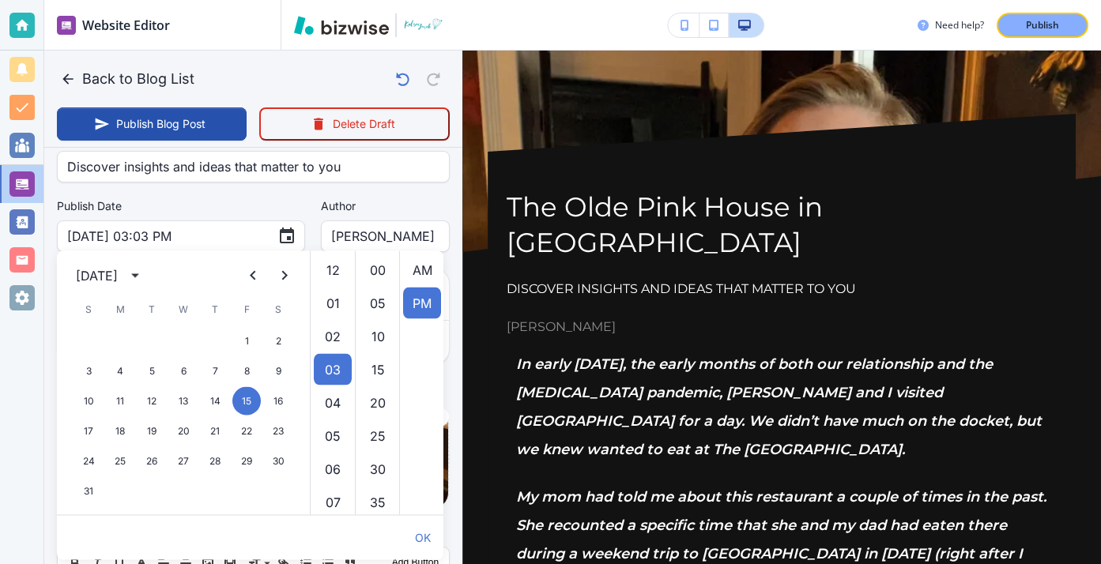
scroll to position [33, 0]
click at [246, 280] on icon "Previous month" at bounding box center [252, 275] width 19 height 19
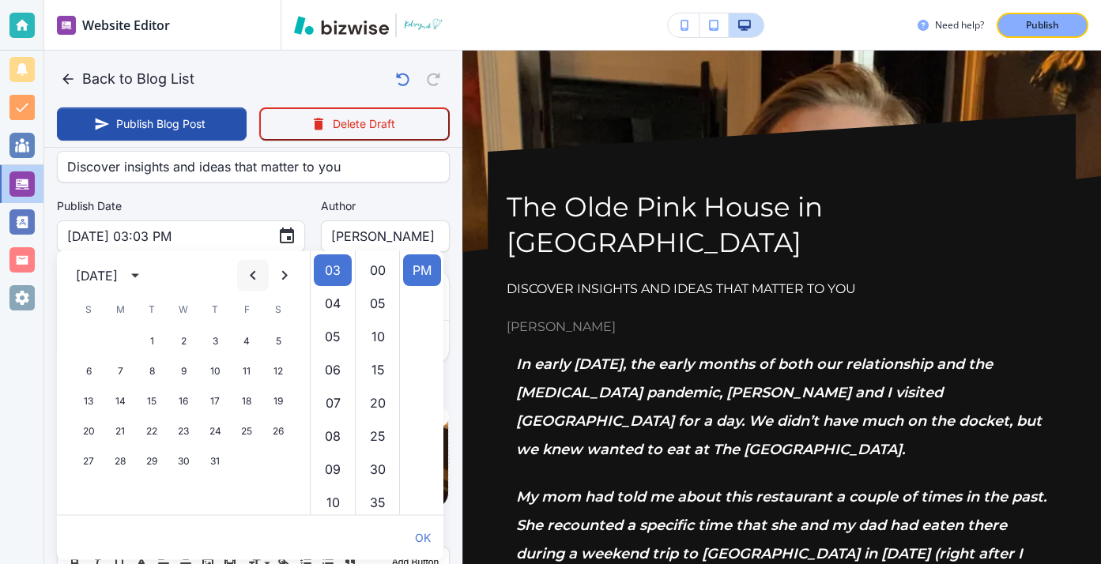
click at [246, 280] on icon "Previous month" at bounding box center [252, 275] width 19 height 19
click at [266, 278] on button "Previous month" at bounding box center [253, 276] width 32 height 32
click at [281, 278] on icon "Next month" at bounding box center [284, 275] width 19 height 19
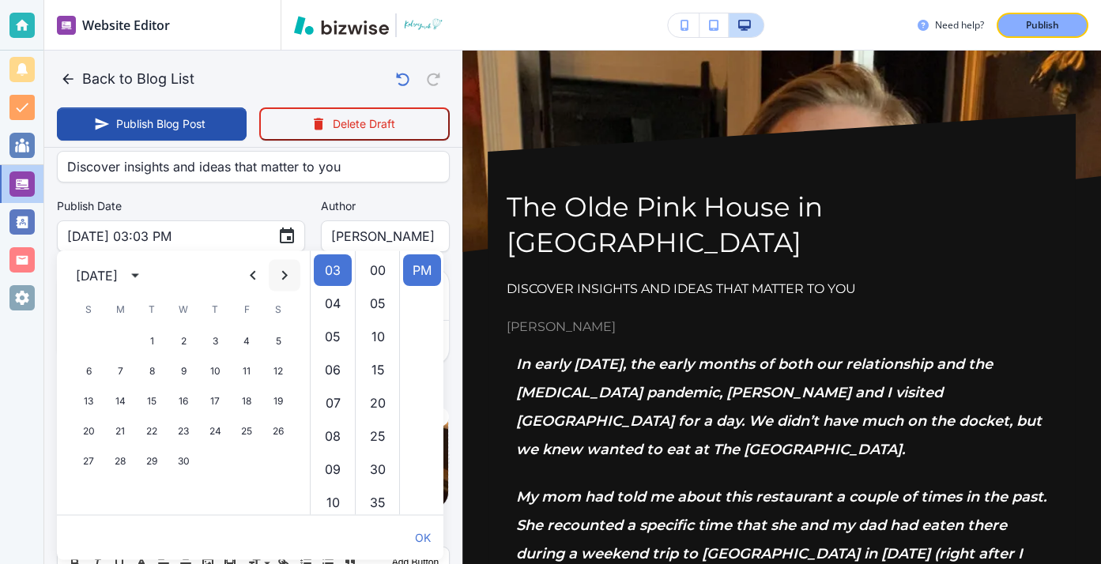
click at [281, 278] on icon "Next month" at bounding box center [284, 275] width 19 height 19
click at [173, 461] on button "28" at bounding box center [183, 461] width 28 height 28
click at [145, 273] on icon "calendar view is open, switch to year view" at bounding box center [135, 275] width 19 height 19
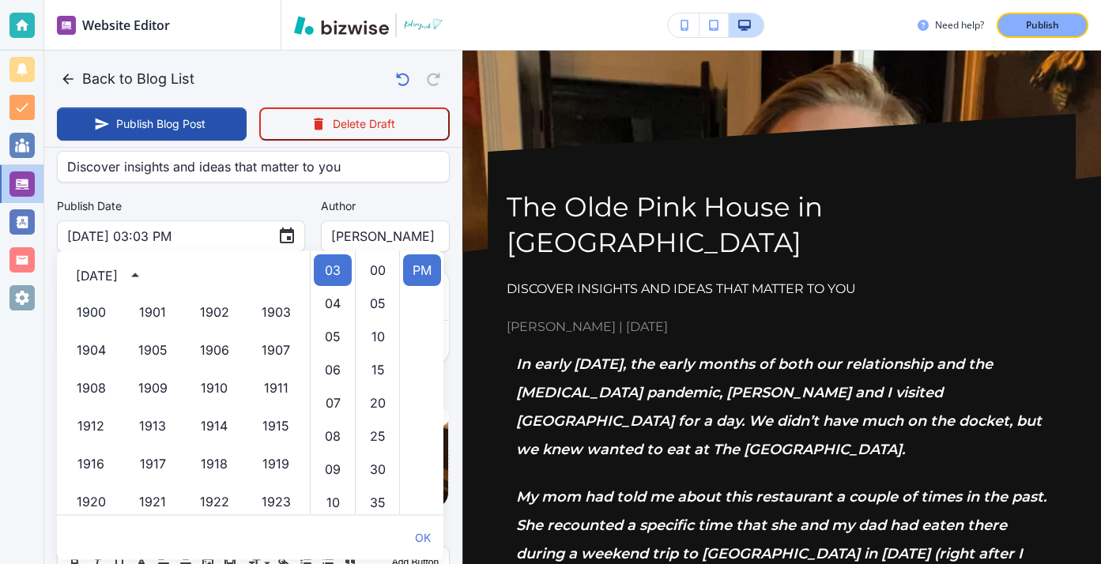
scroll to position [1084, 0]
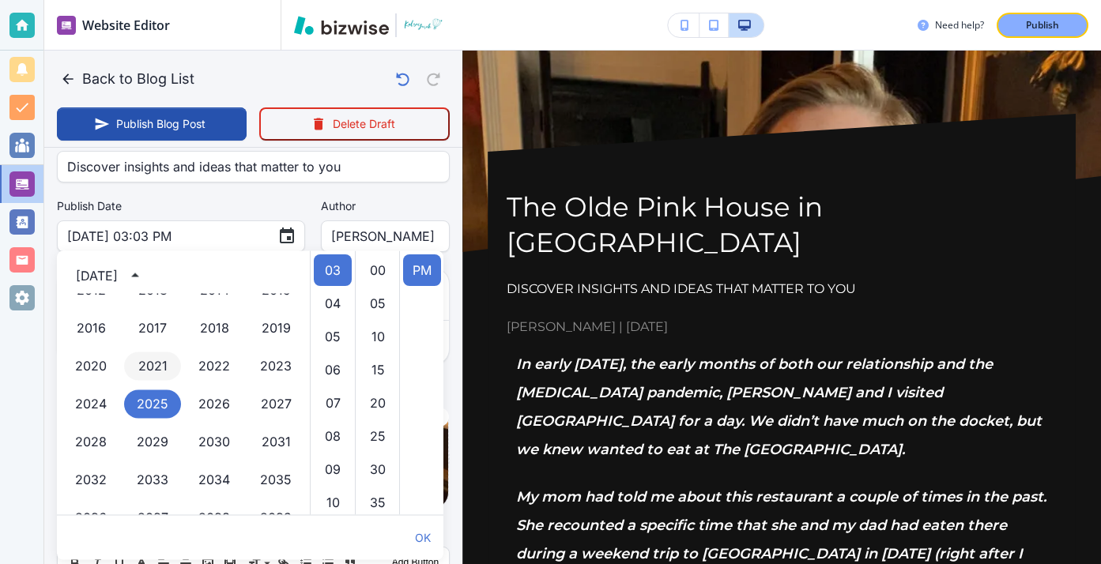
click at [148, 352] on button "2021" at bounding box center [152, 366] width 57 height 28
type input "[DATE] 03:03 PM"
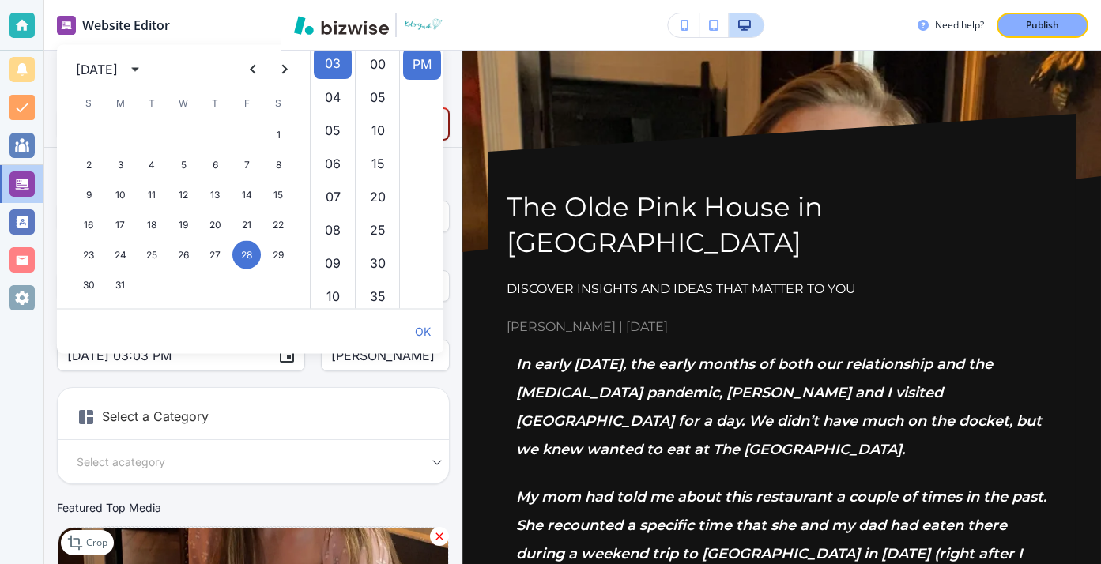
scroll to position [0, 0]
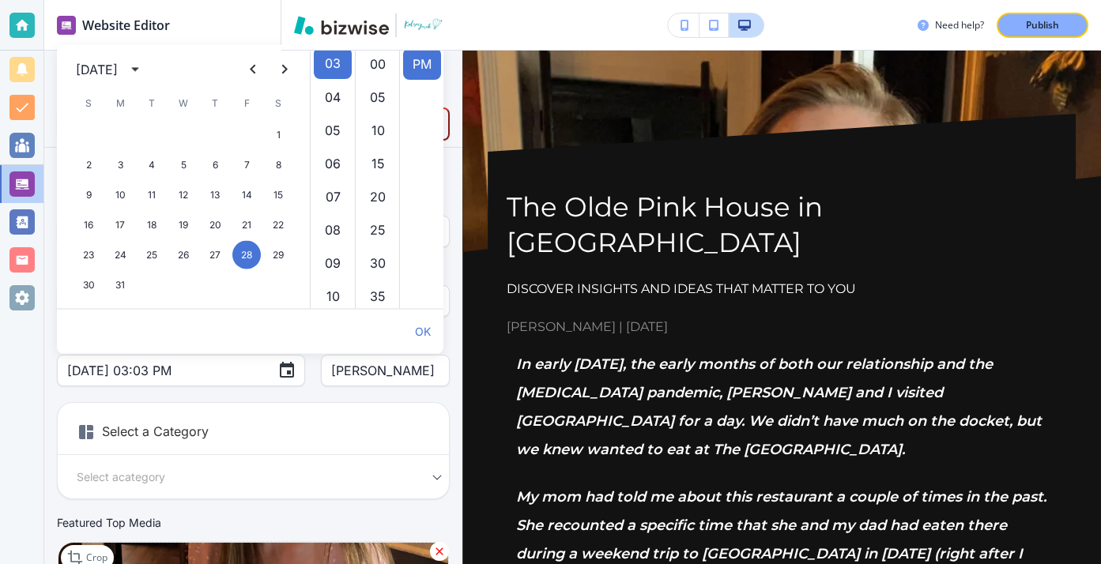
click at [279, 395] on div "Your Blog is automatically saved after every change as a draft. Post Title   * …" at bounding box center [253, 406] width 393 height 504
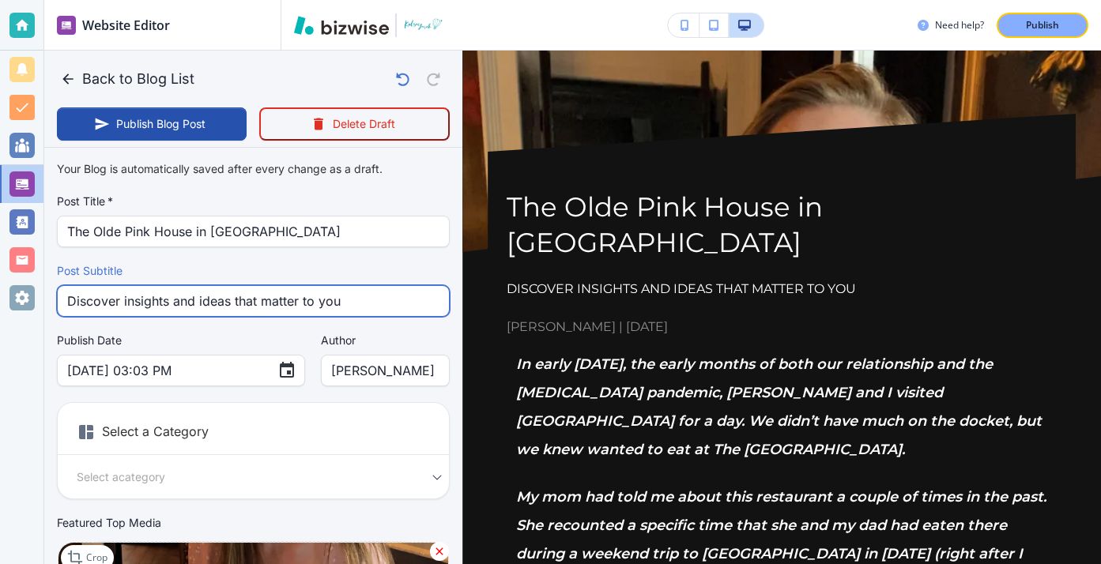
drag, startPoint x: 345, startPoint y: 305, endPoint x: 4, endPoint y: 269, distance: 342.5
click at [4, 269] on div "Website Editor Pages Edit, add, and delete pages or manage your page order Upda…" at bounding box center [550, 282] width 1101 height 564
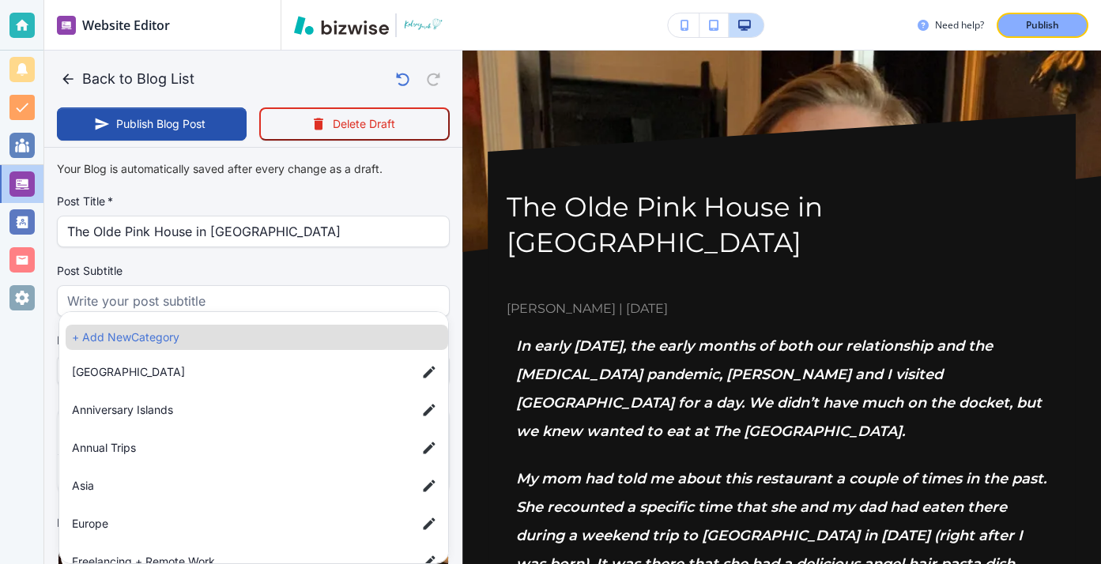
click at [288, 0] on body "Website Editor Pages Edit, add, and delete pages or manage your page order Upda…" at bounding box center [550, 0] width 1101 height 0
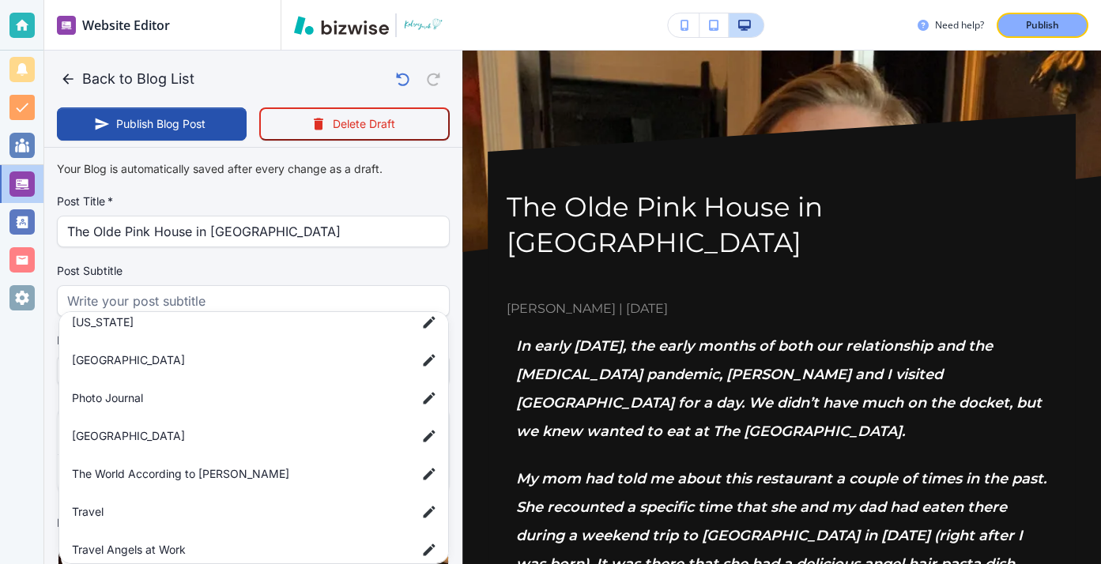
scroll to position [292, 0]
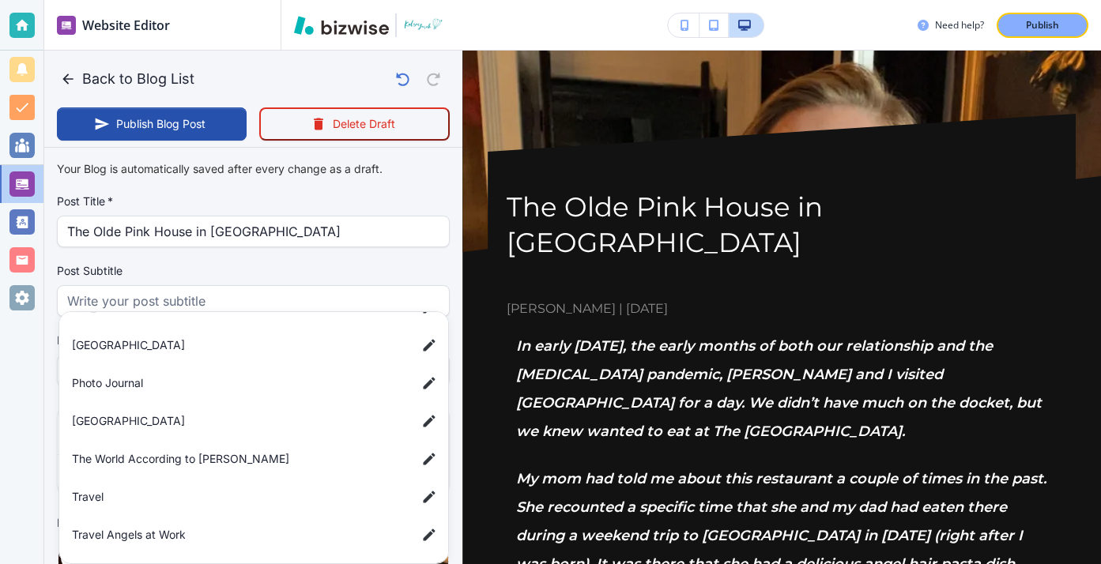
click at [276, 492] on span "Travel" at bounding box center [238, 496] width 332 height 17
type input "a7d5d0a3501f3a2933ba1"
click at [357, 244] on div at bounding box center [550, 282] width 1101 height 564
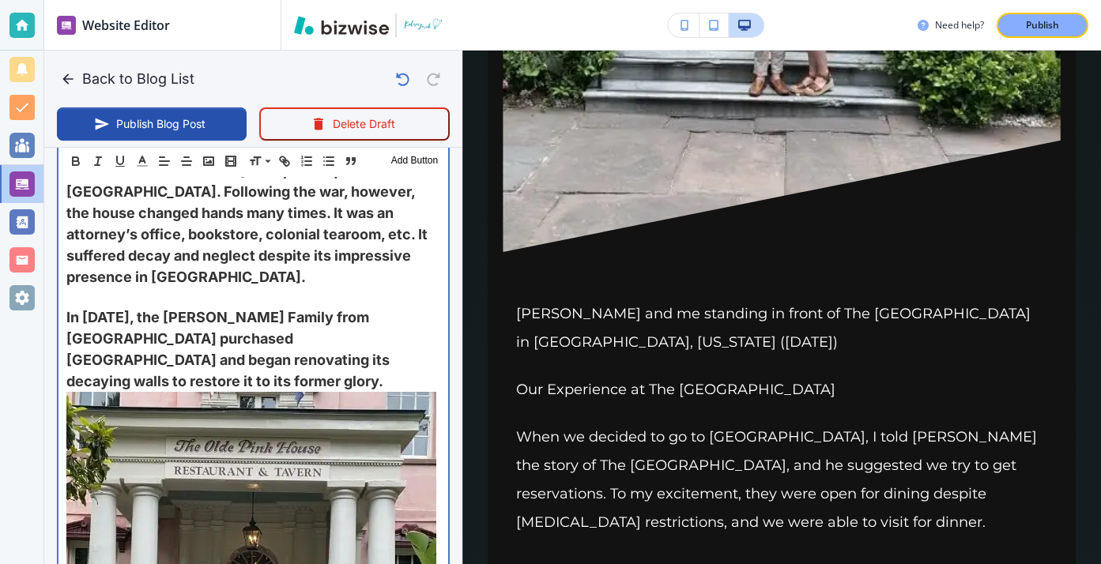
scroll to position [1540, 0]
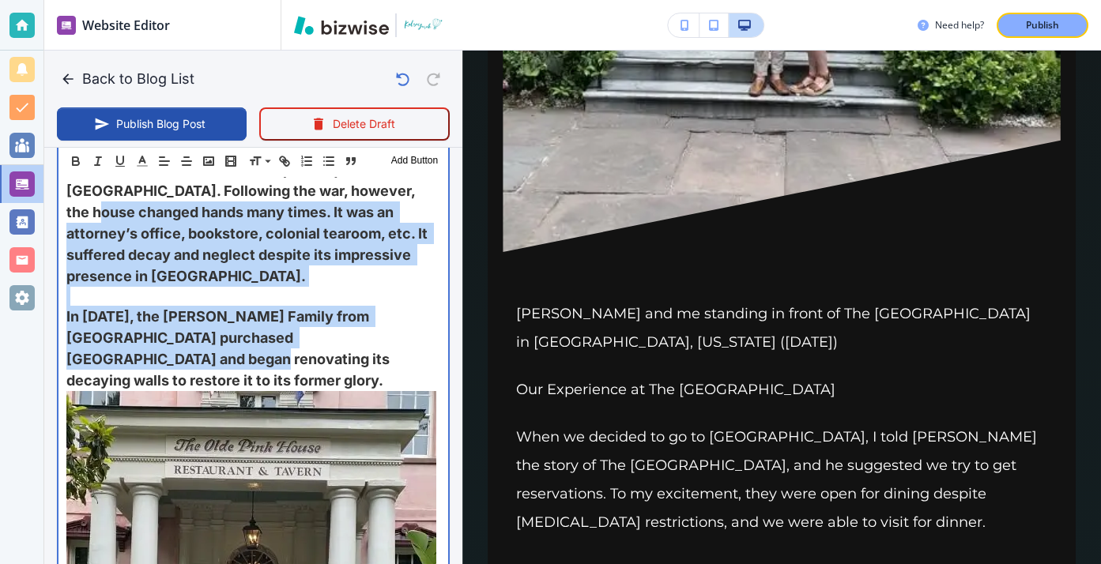
drag, startPoint x: 420, startPoint y: 326, endPoint x: 353, endPoint y: 194, distance: 148.1
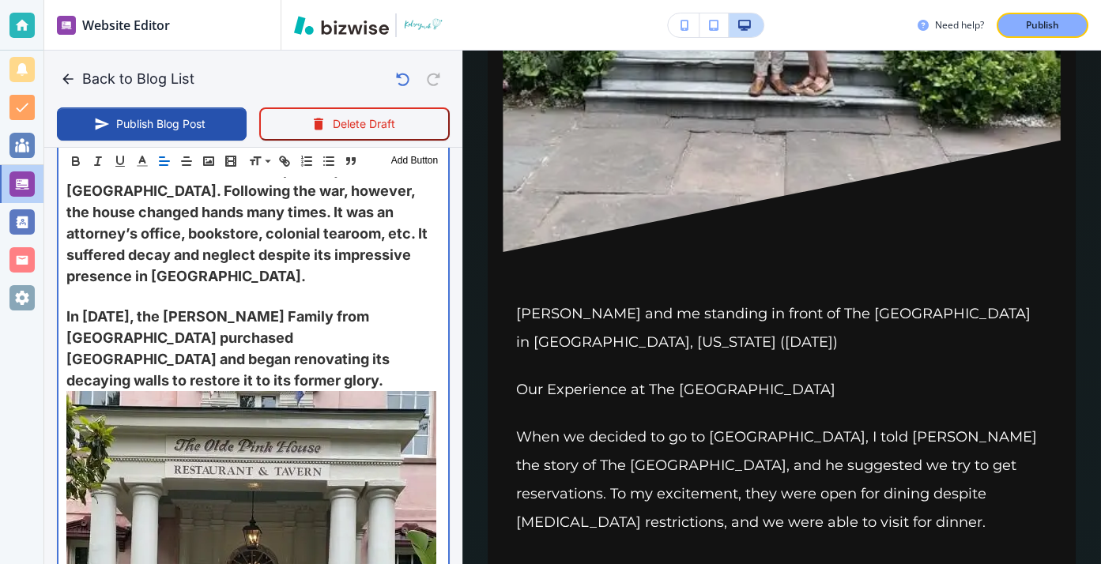
click at [355, 251] on p "Later, Habersham house was offered as a Christmas gift to President Lincoln, an…" at bounding box center [253, 201] width 374 height 171
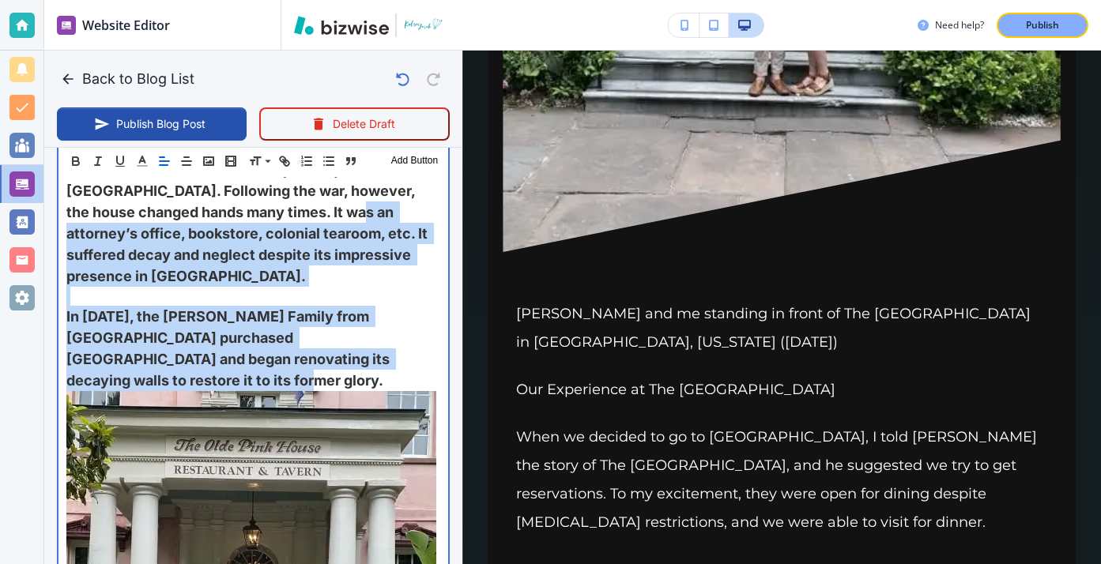
drag, startPoint x: 412, startPoint y: 337, endPoint x: 223, endPoint y: 203, distance: 231.8
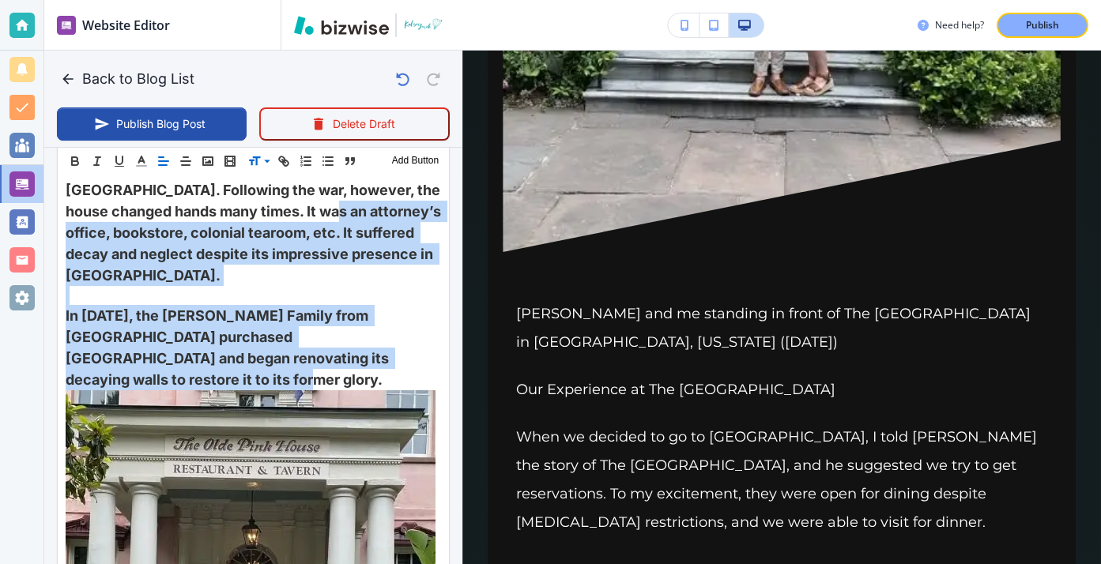
scroll to position [1539, 0]
click at [248, 165] on icon at bounding box center [254, 161] width 19 height 14
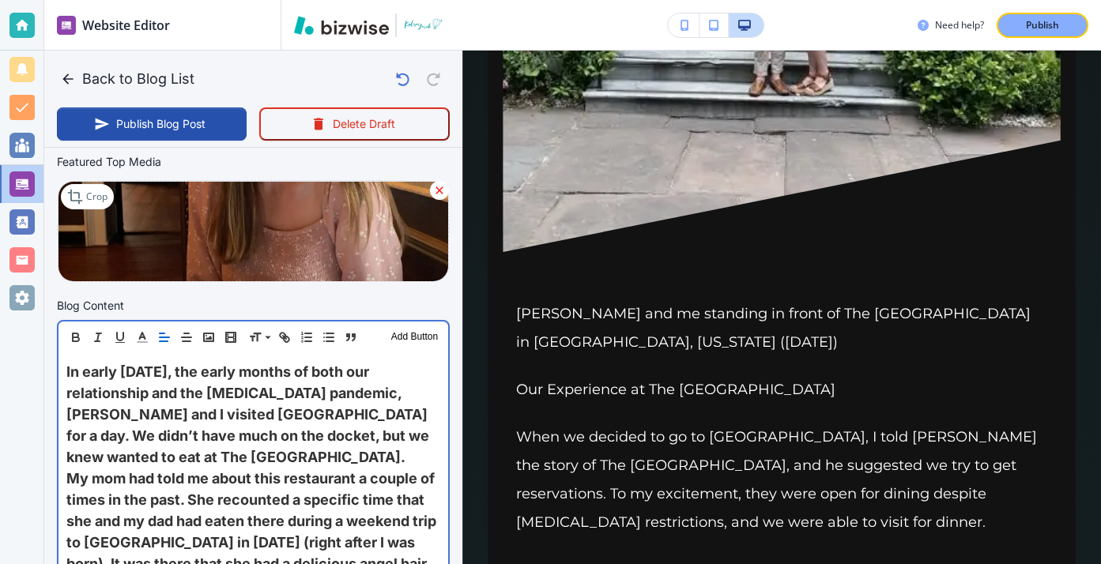
scroll to position [369, 0]
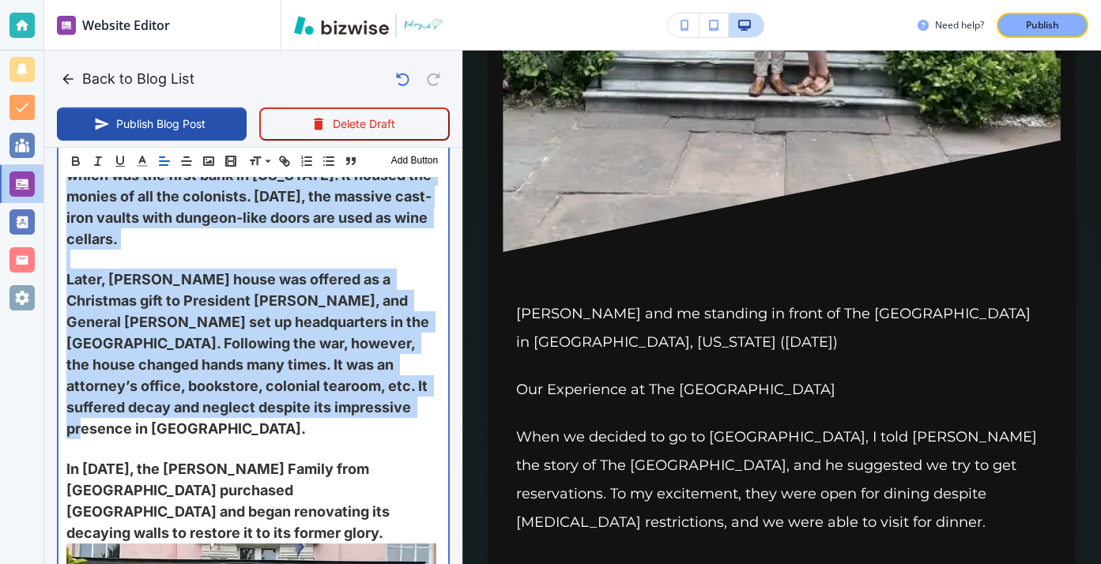
scroll to position [0, 2]
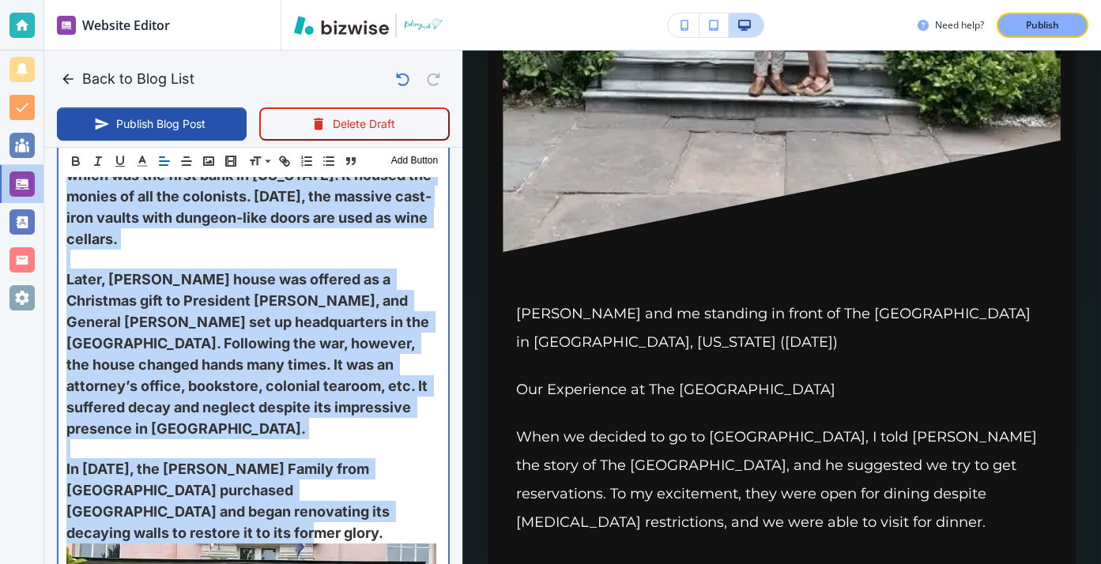
drag, startPoint x: 62, startPoint y: 371, endPoint x: 433, endPoint y: 484, distance: 388.5
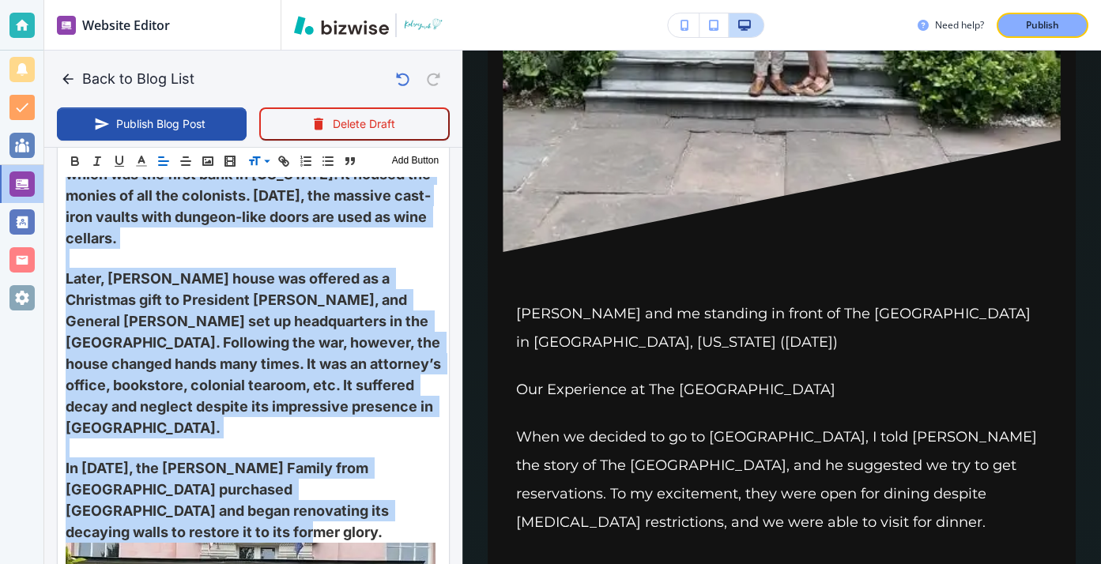
scroll to position [1387, 0]
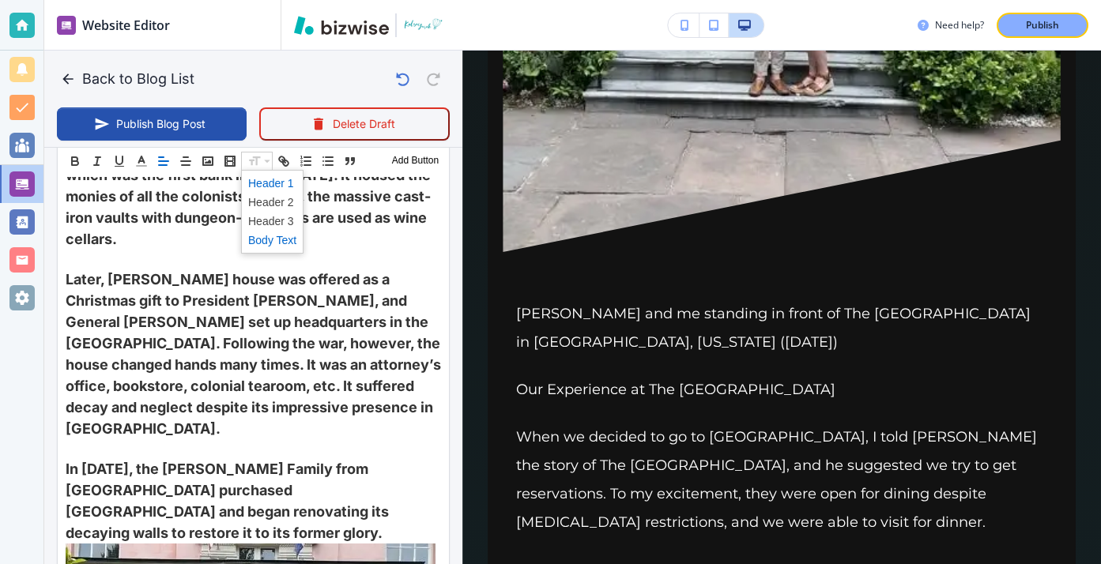
click at [270, 189] on span at bounding box center [272, 183] width 48 height 19
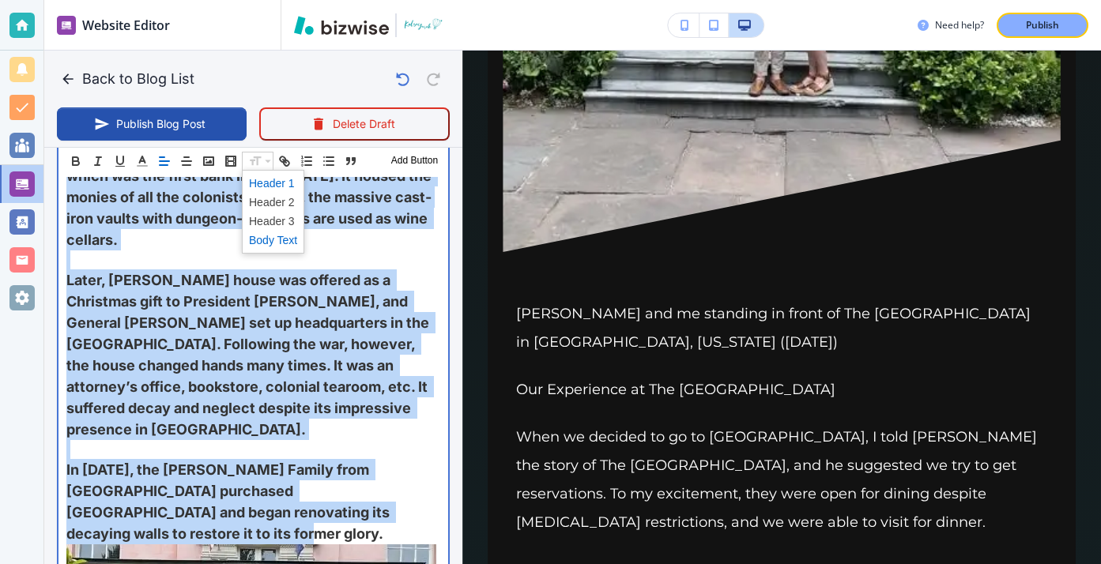
scroll to position [431, 0]
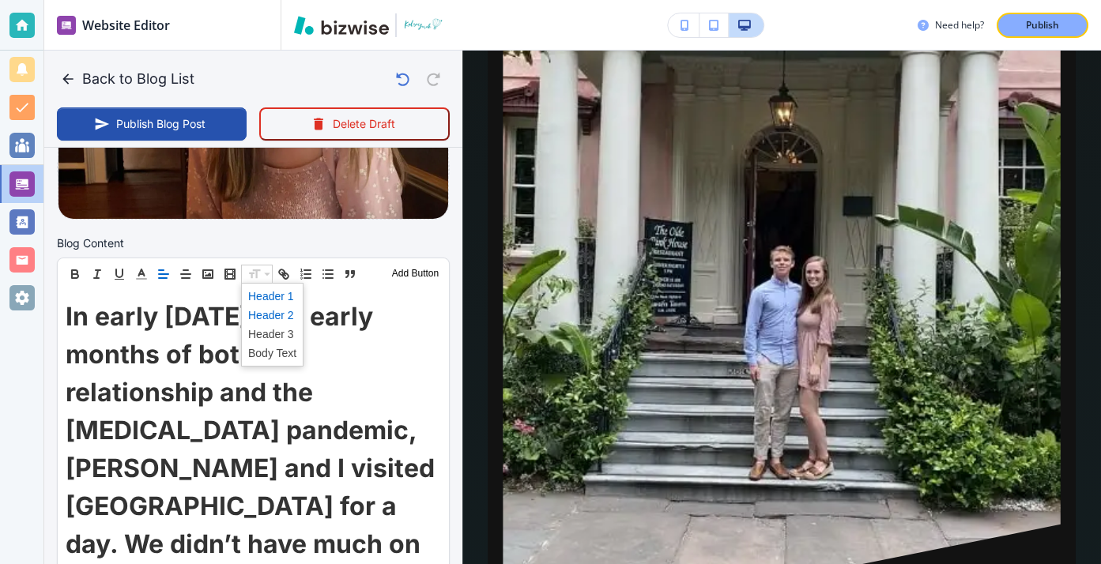
click at [267, 315] on span at bounding box center [272, 315] width 48 height 19
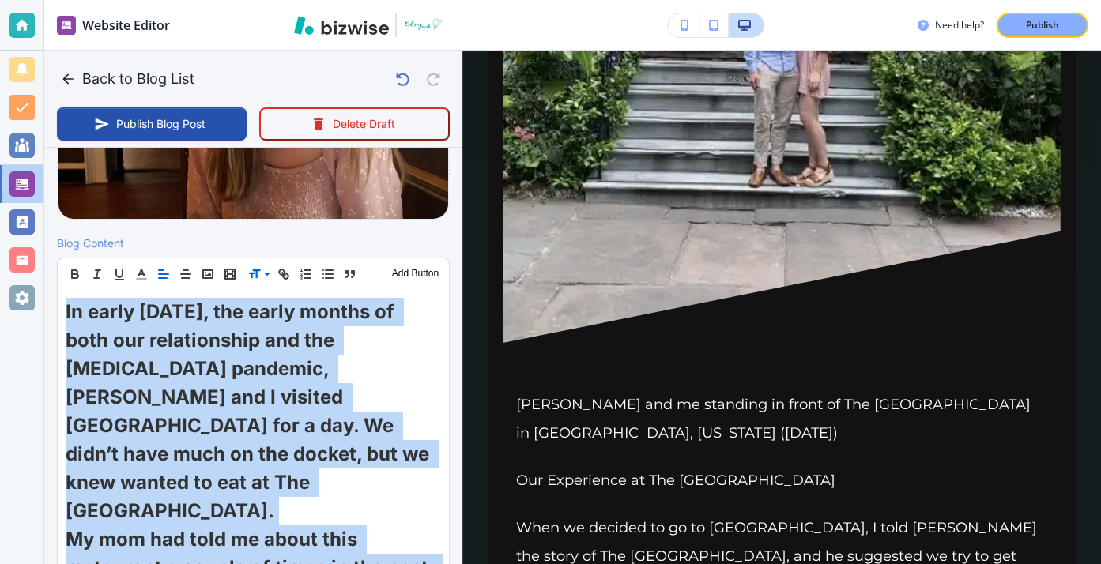
scroll to position [430, 0]
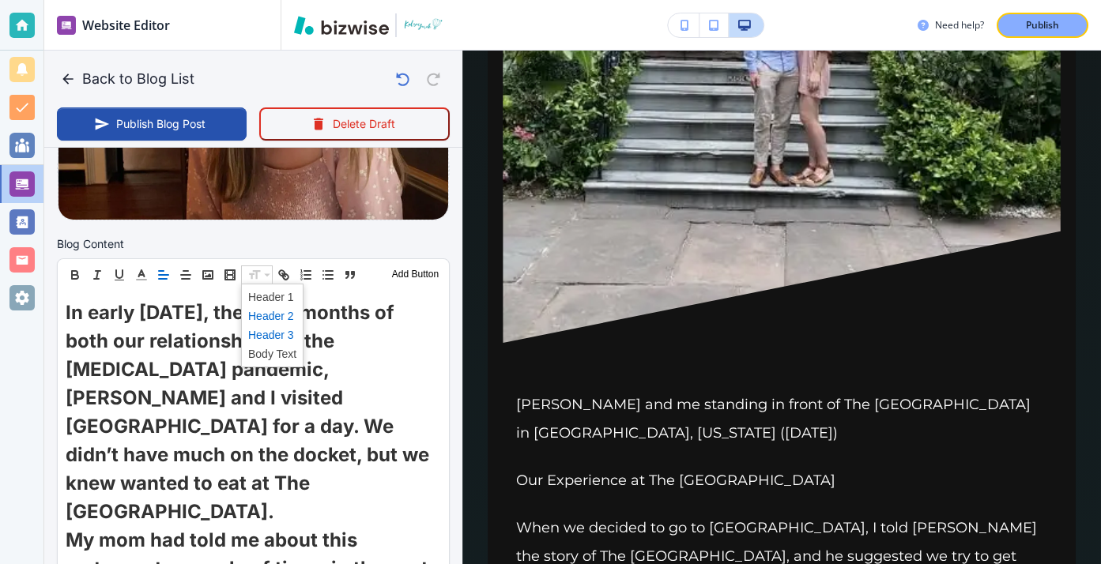
click at [266, 336] on span at bounding box center [272, 335] width 48 height 19
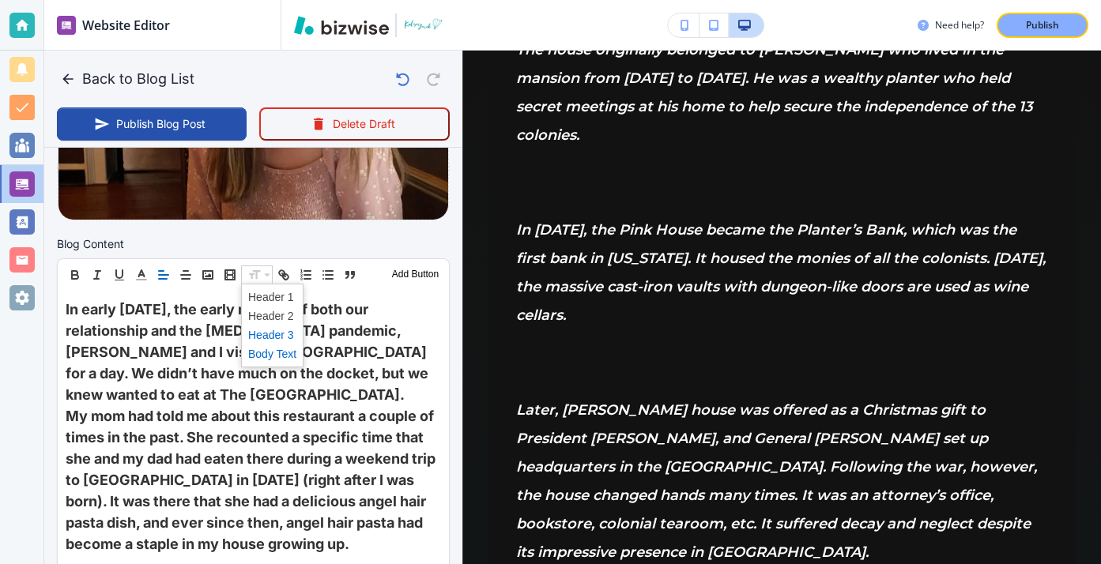
click at [276, 350] on span at bounding box center [272, 354] width 48 height 19
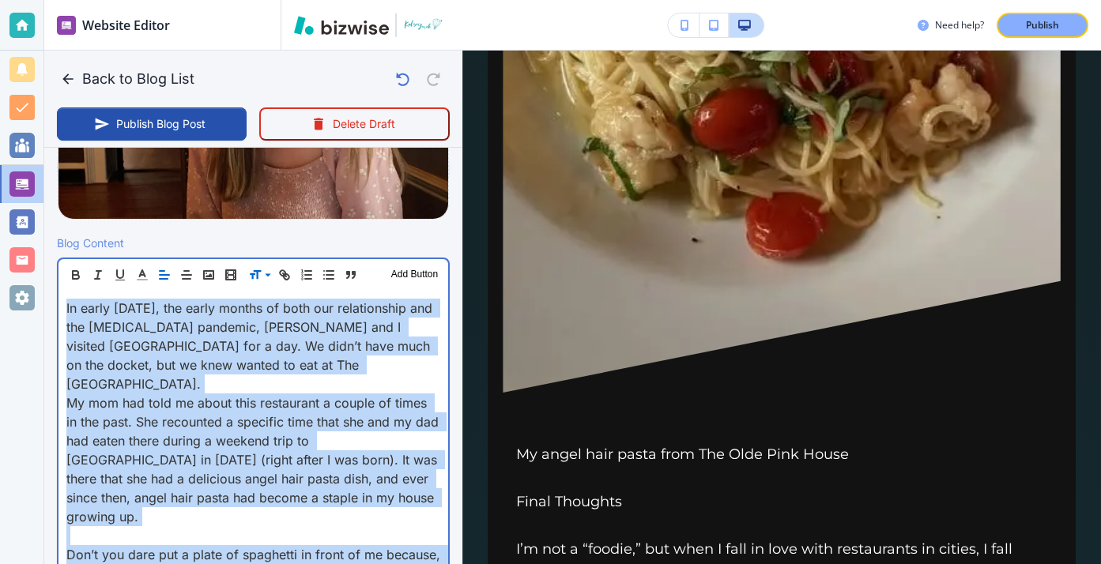
scroll to position [3969, 0]
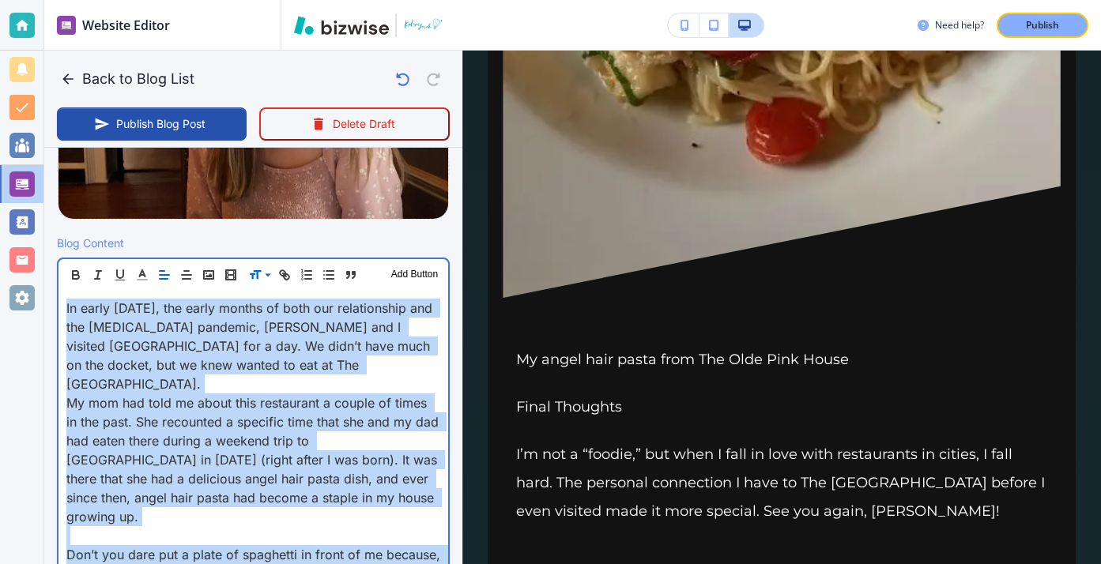
click at [198, 429] on p "My mom had told me about this restaurant a couple of times in the past. She rec…" at bounding box center [253, 460] width 374 height 133
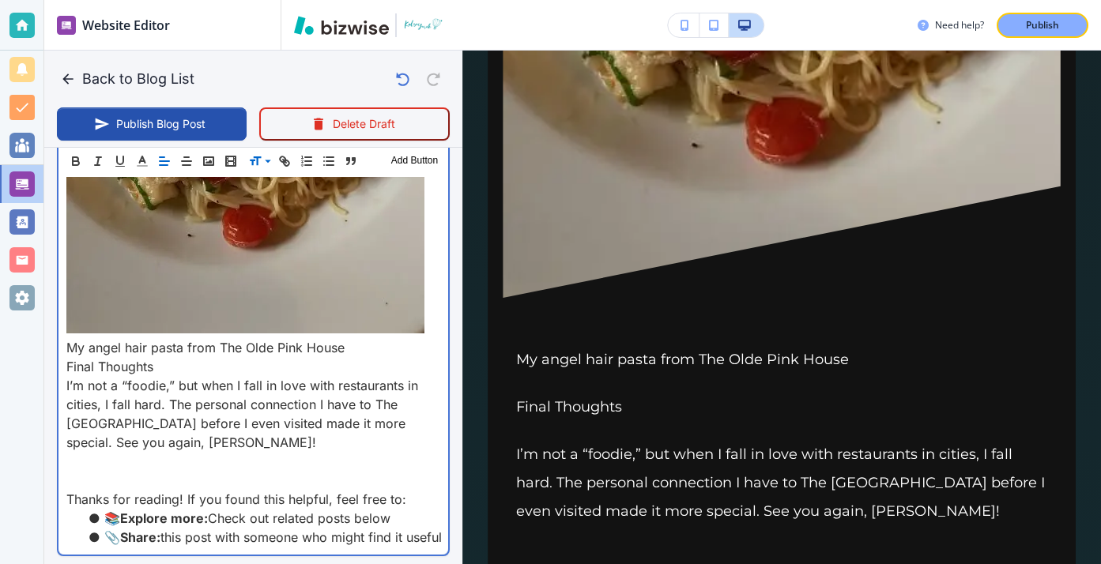
scroll to position [2864, 0]
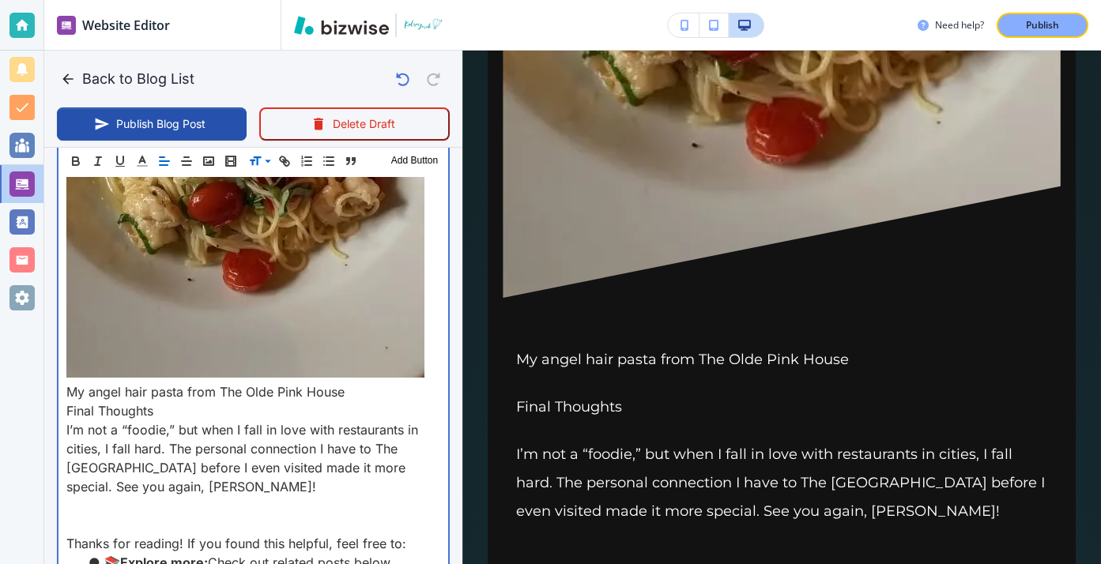
click at [70, 534] on p "Thanks for reading! If you found this helpful, feel free to:" at bounding box center [253, 543] width 374 height 19
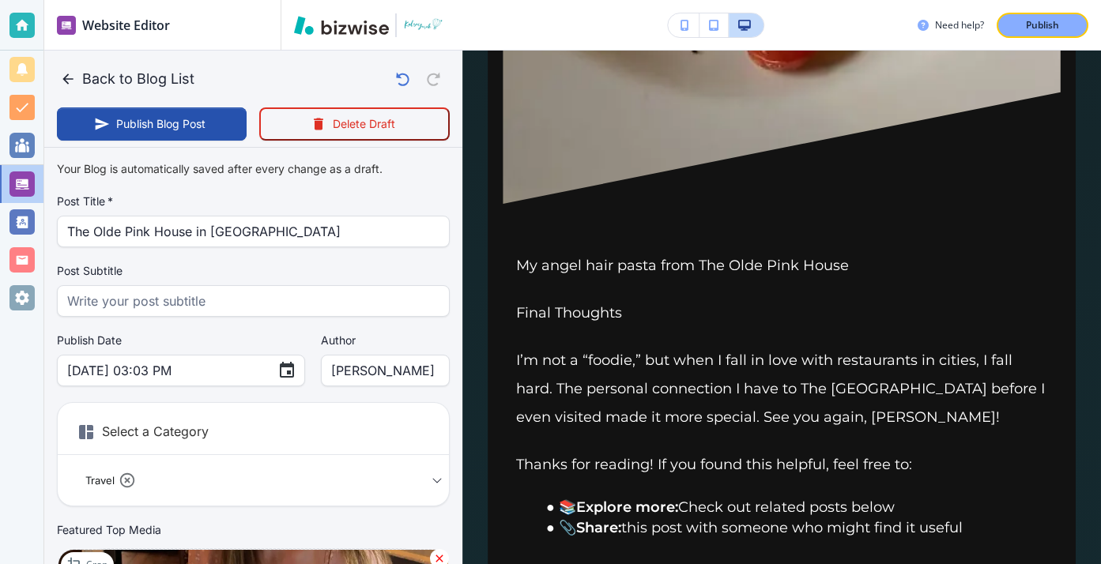
scroll to position [4247, 0]
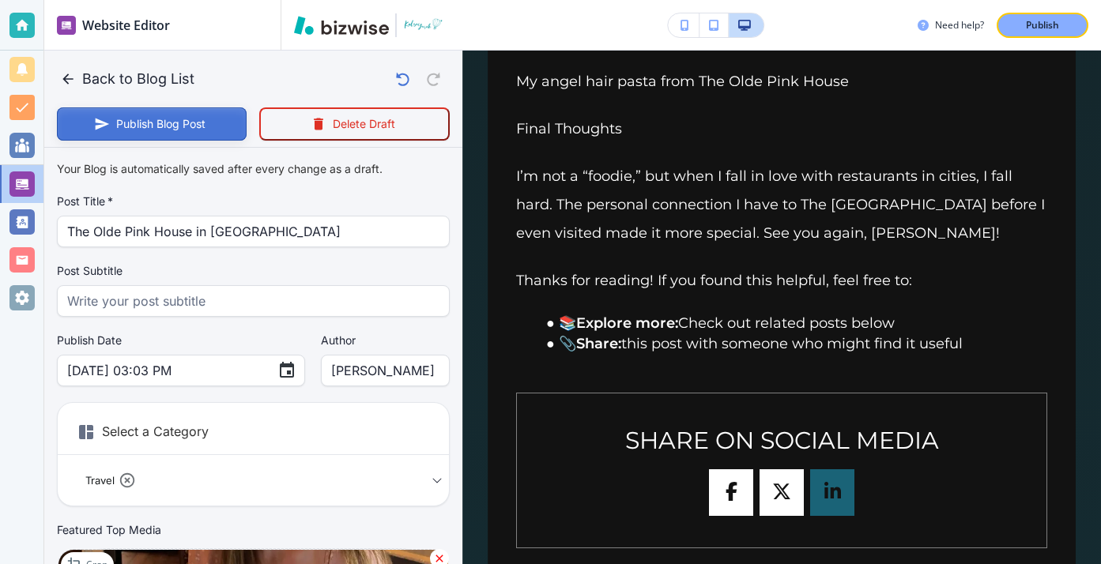
click at [92, 130] on button "Publish Blog Post" at bounding box center [152, 123] width 190 height 33
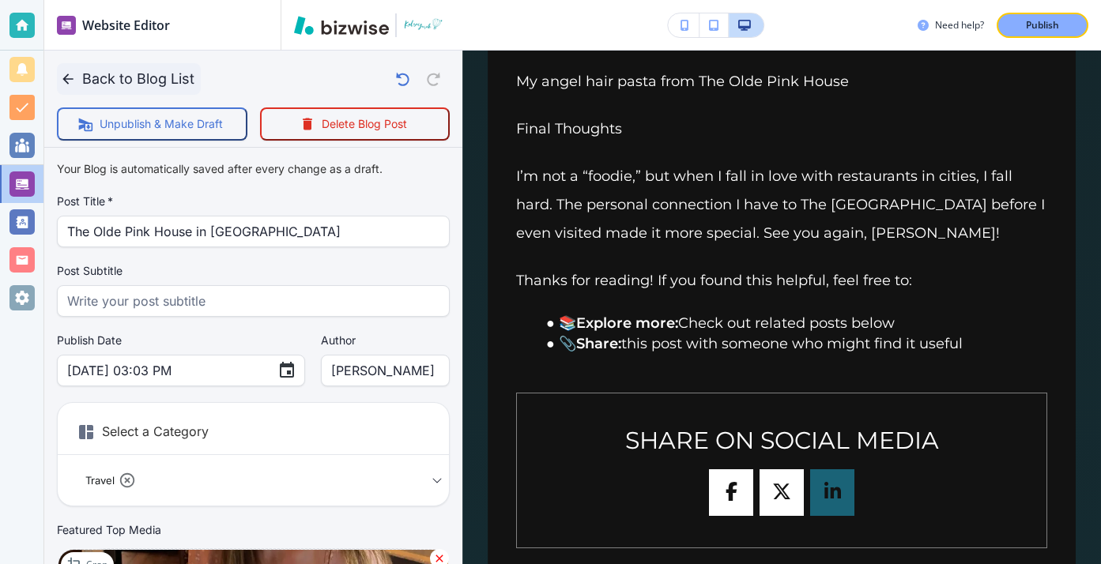
click at [102, 81] on button "Back to Blog List" at bounding box center [129, 79] width 144 height 32
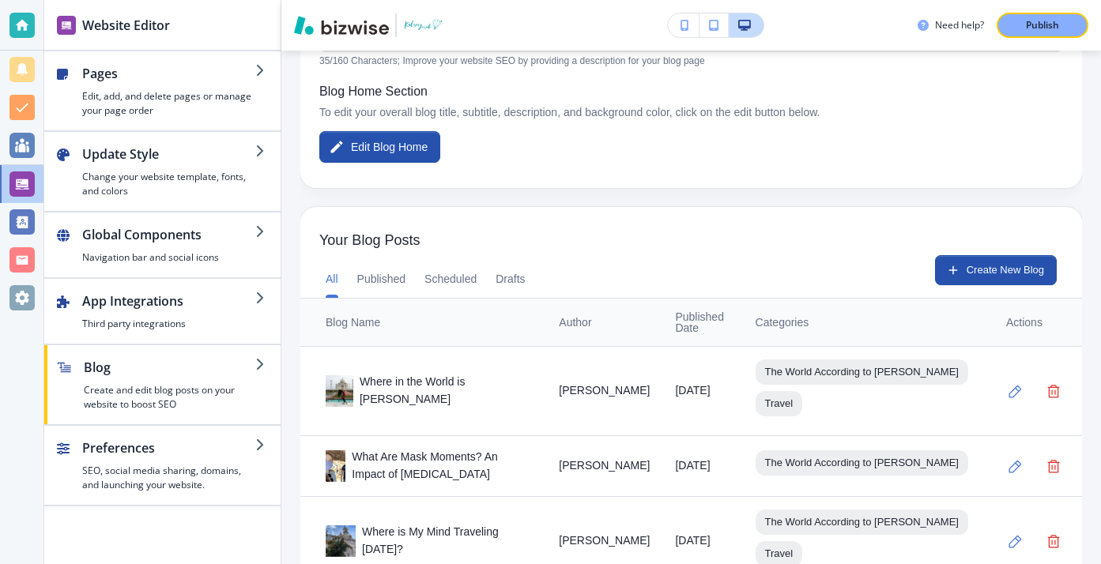
scroll to position [332, 0]
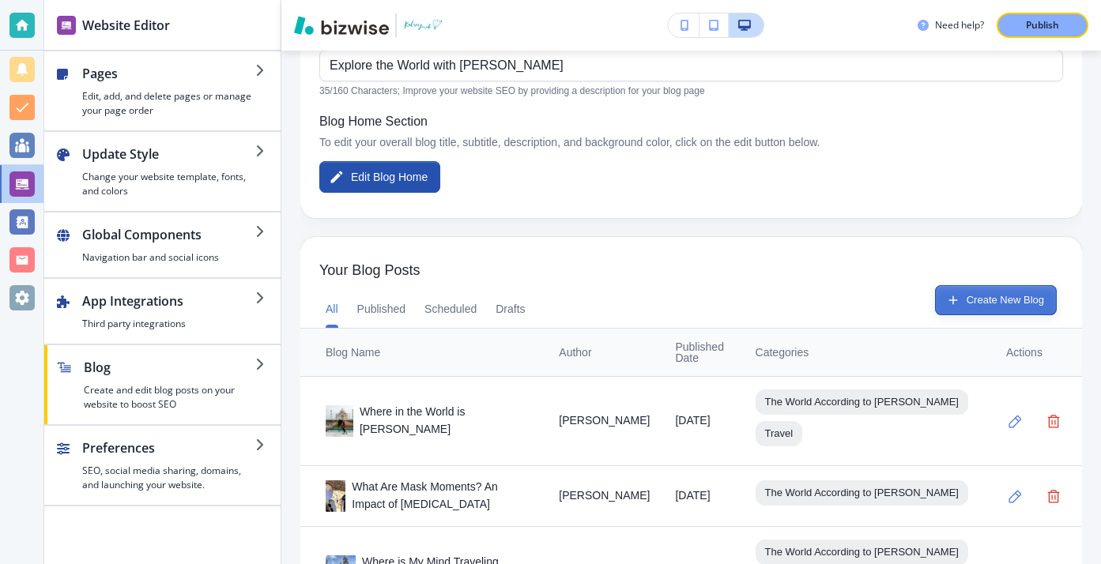
click at [949, 302] on icon "button" at bounding box center [953, 300] width 14 height 14
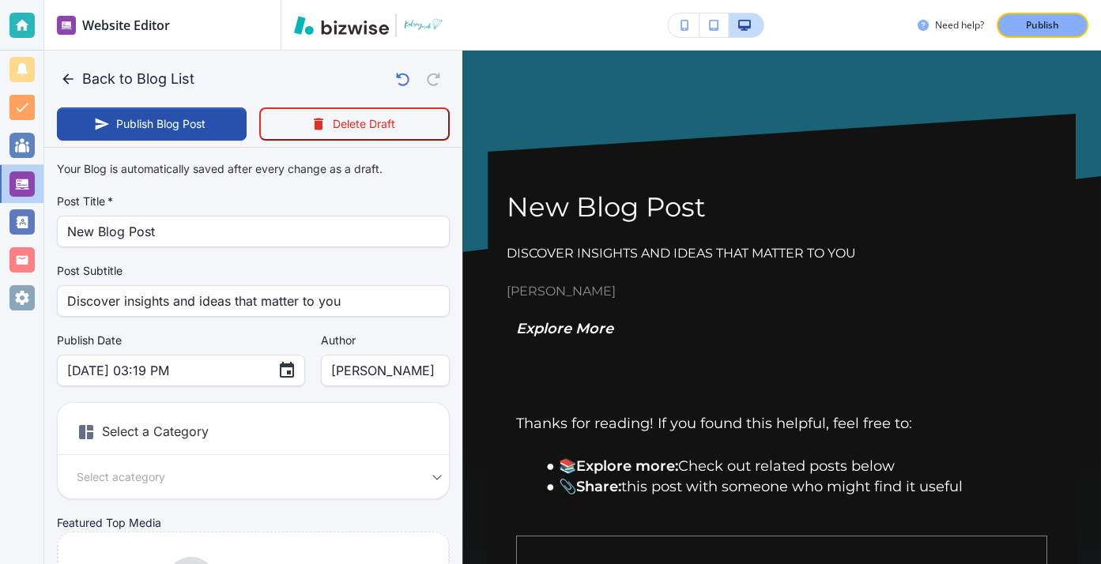
click at [276, 245] on div "Your Blog is automatically saved after every change as a draft. Post Title   * …" at bounding box center [253, 401] width 393 height 495
click at [277, 245] on div "New Blog Post Post Title   *" at bounding box center [253, 232] width 393 height 32
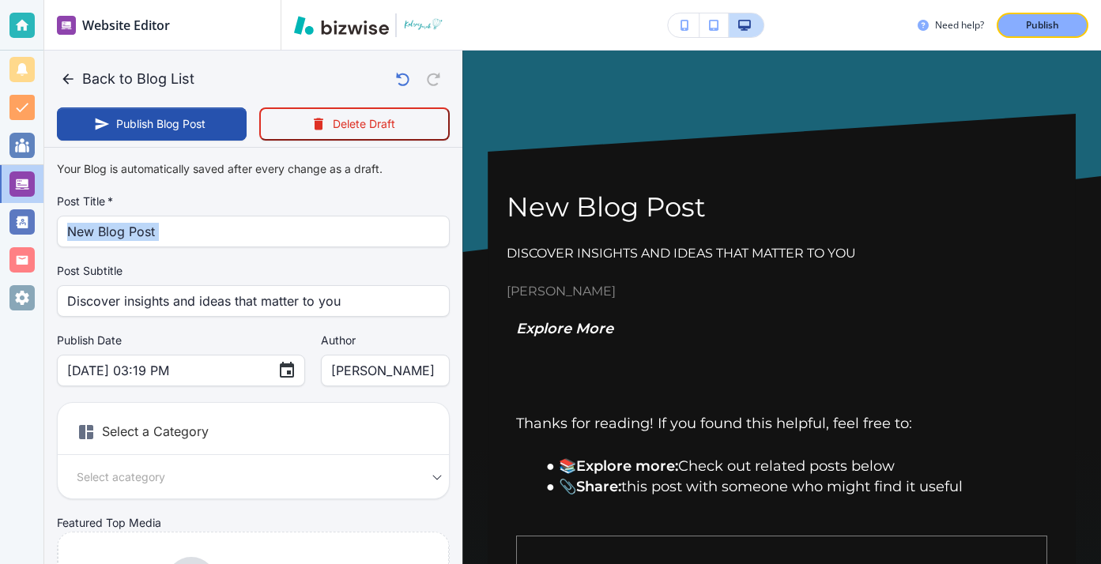
click at [277, 245] on div "New Blog Post Post Title   *" at bounding box center [253, 232] width 393 height 32
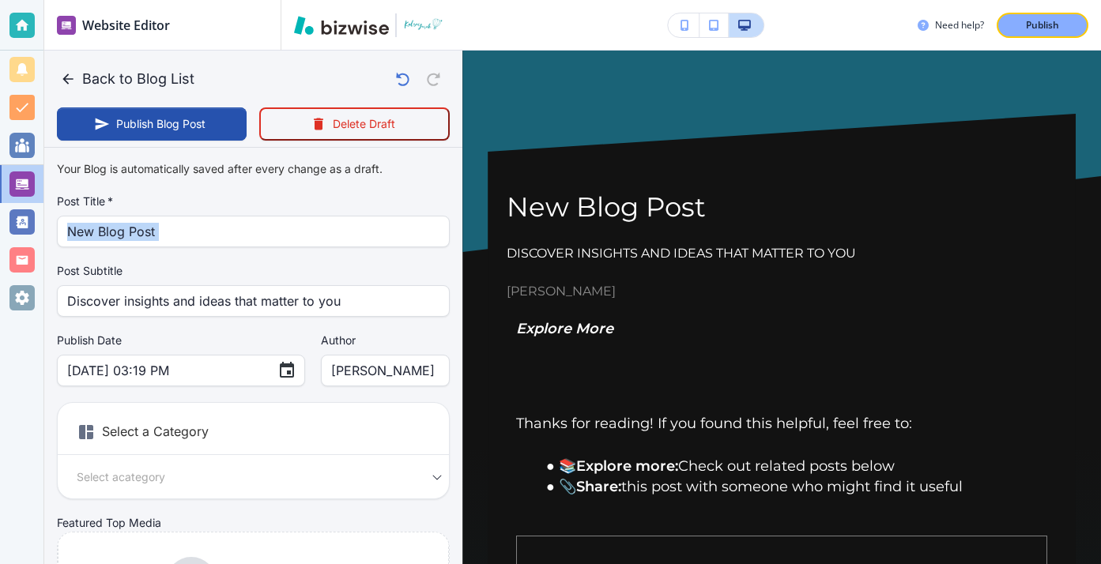
click at [277, 245] on div "New Blog Post Post Title   *" at bounding box center [253, 232] width 393 height 32
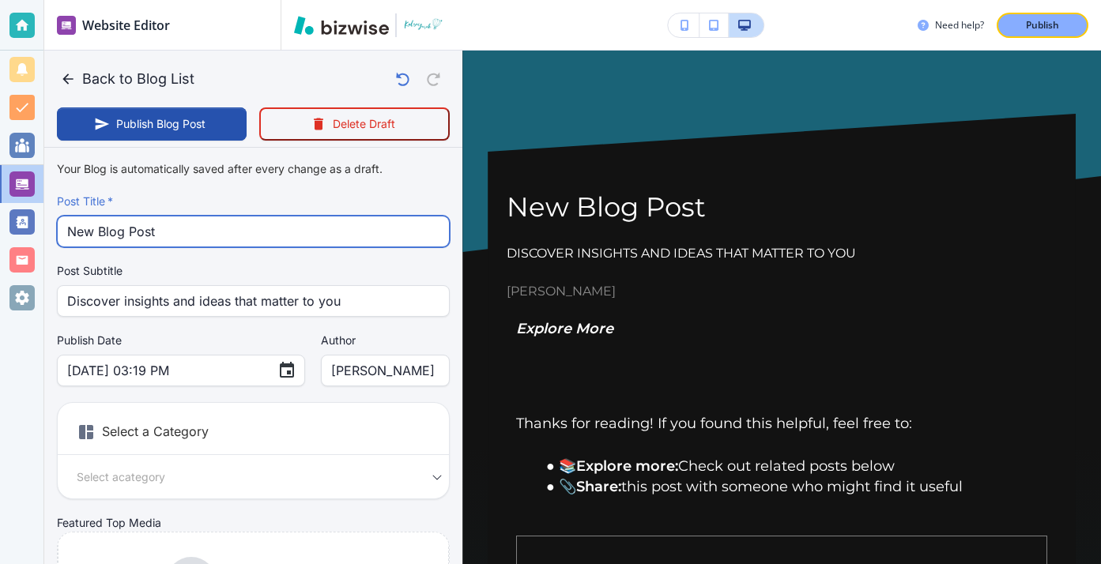
click at [288, 232] on input "New Blog Post" at bounding box center [253, 232] width 372 height 30
paste input "[GEOGRAPHIC_DATA] or [GEOGRAPHIC_DATA]?"
type input "[GEOGRAPHIC_DATA] or [GEOGRAPHIC_DATA]?"
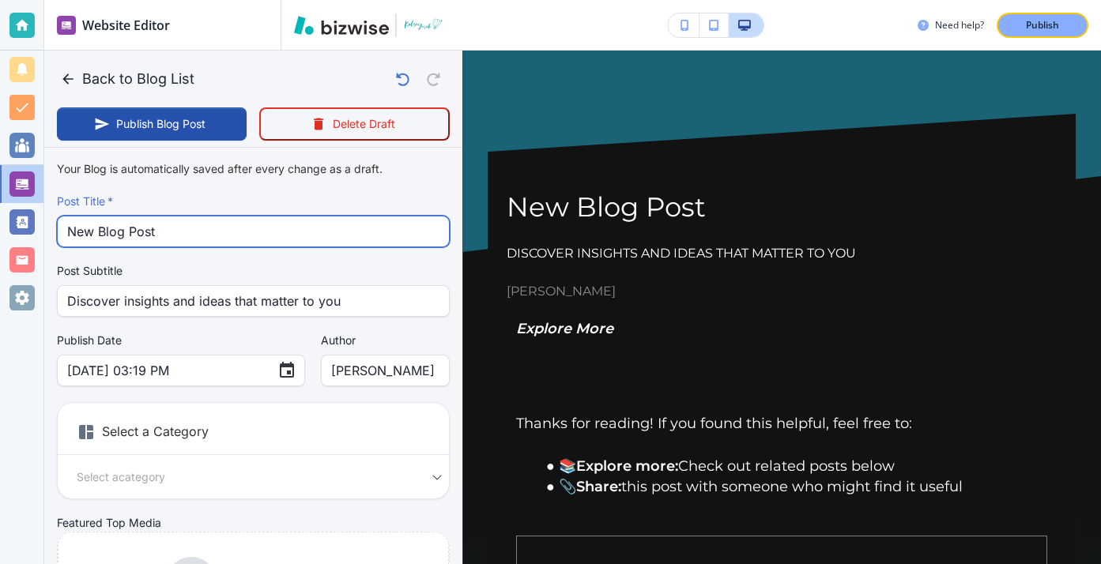
type input "Aug 15, 2025 03:20 PM"
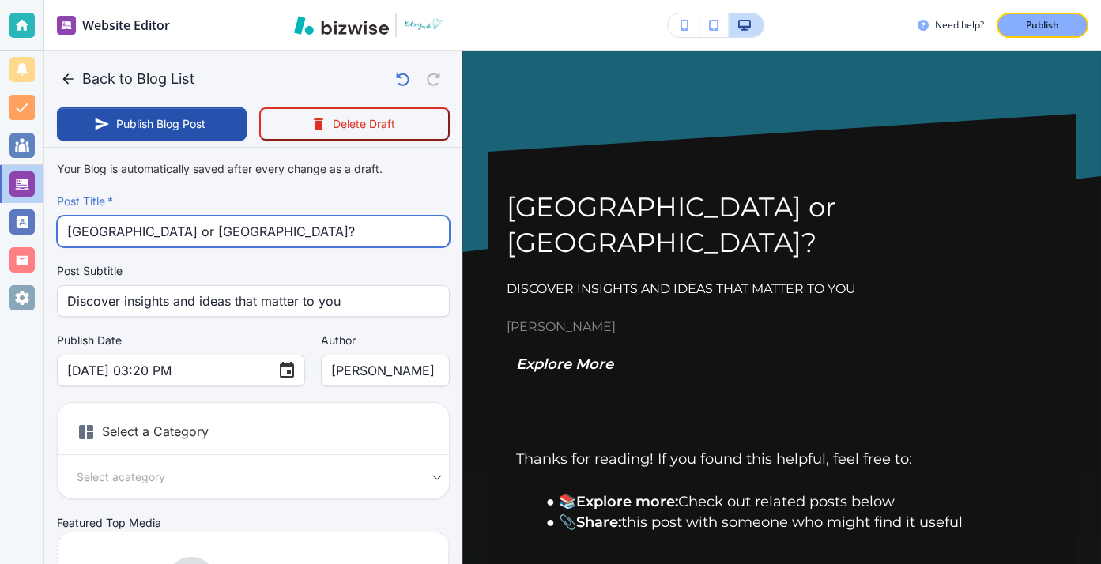
type input "[GEOGRAPHIC_DATA] or [GEOGRAPHIC_DATA]?"
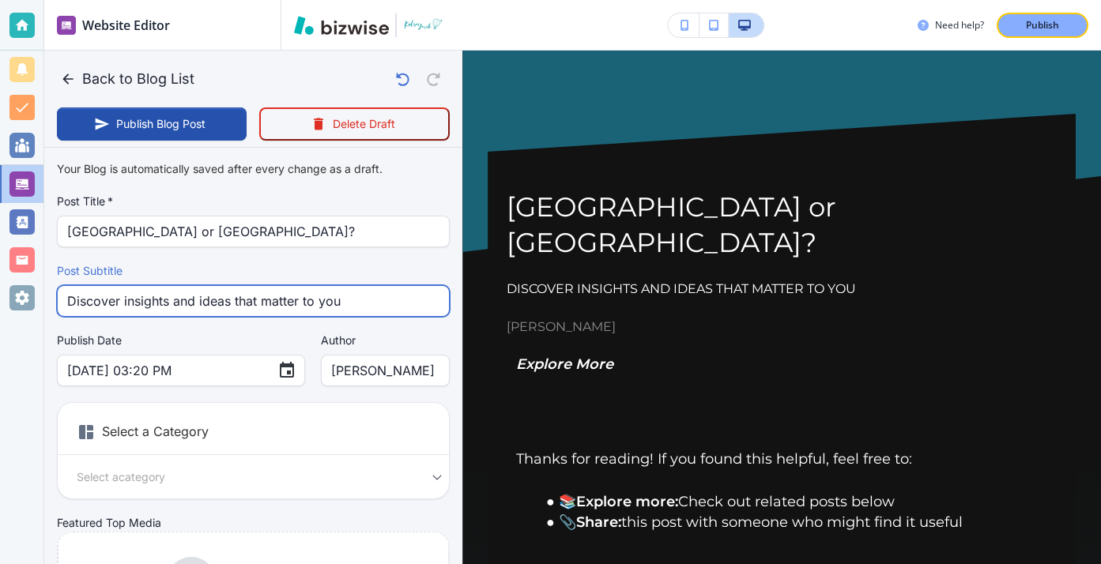
drag, startPoint x: 371, startPoint y: 295, endPoint x: 23, endPoint y: 279, distance: 348.1
click at [24, 283] on div "Website Editor Pages Edit, add, and delete pages or manage your page order Upda…" at bounding box center [550, 282] width 1101 height 564
type input "Aug 15, 2025 03:21 PM"
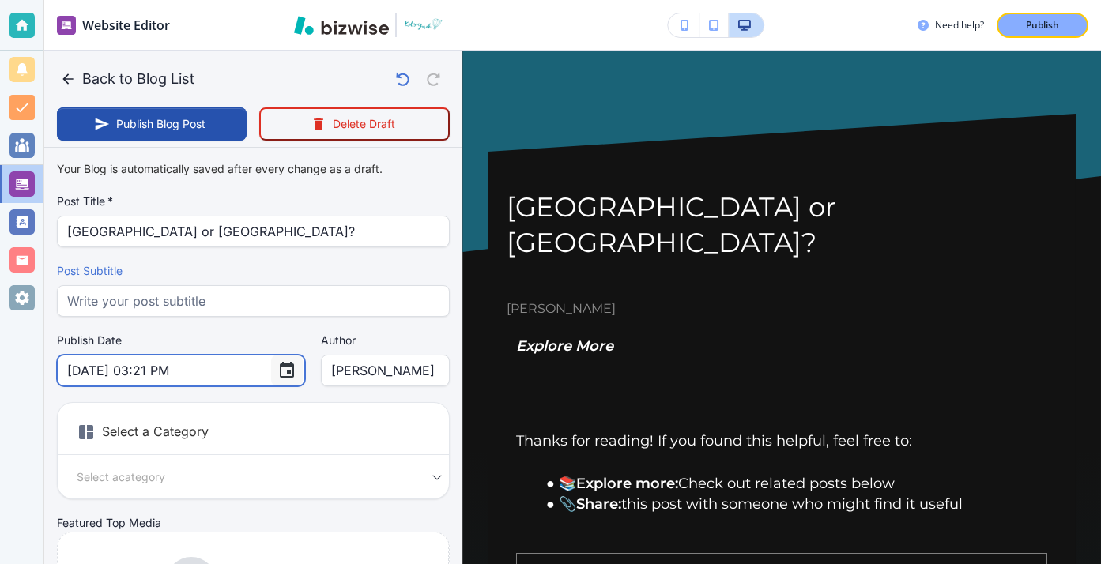
click at [277, 376] on icon "Choose date, selected date is Aug 15, 2025" at bounding box center [286, 370] width 19 height 19
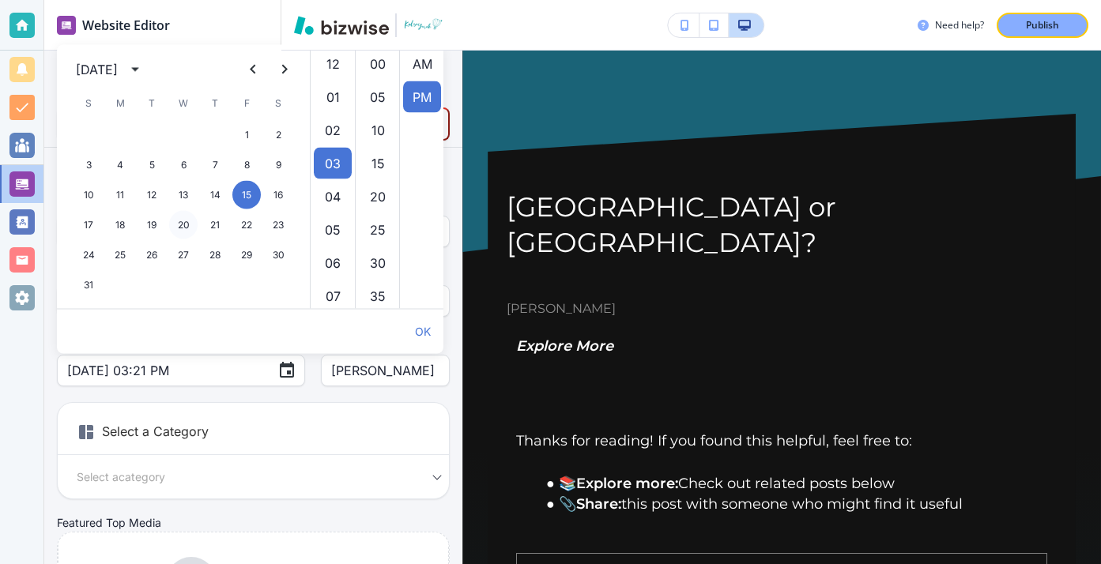
scroll to position [33, 0]
click at [148, 57] on div "August 2025" at bounding box center [112, 69] width 72 height 25
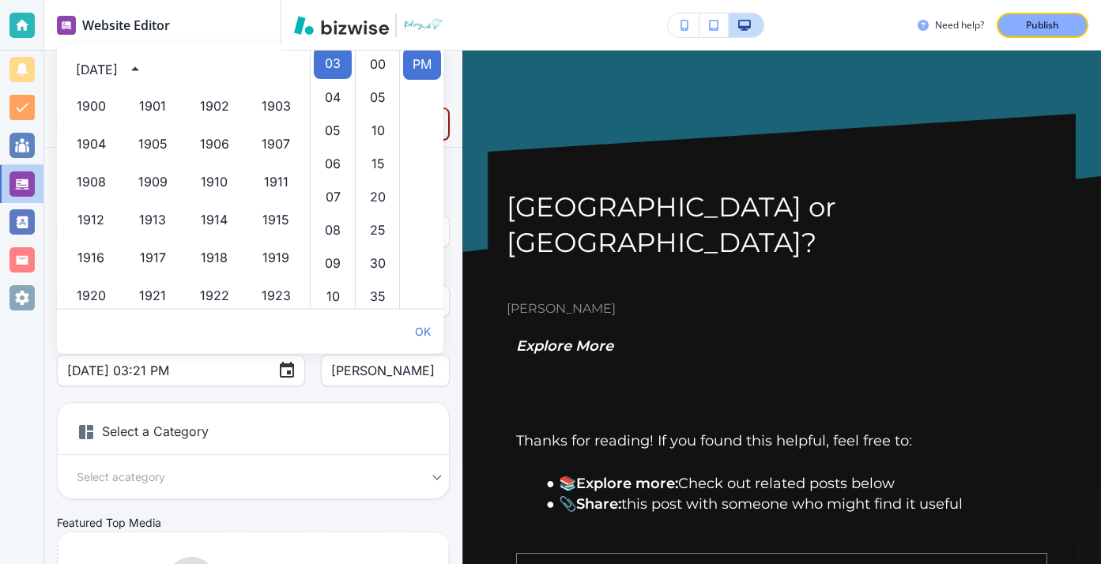
scroll to position [1084, 0]
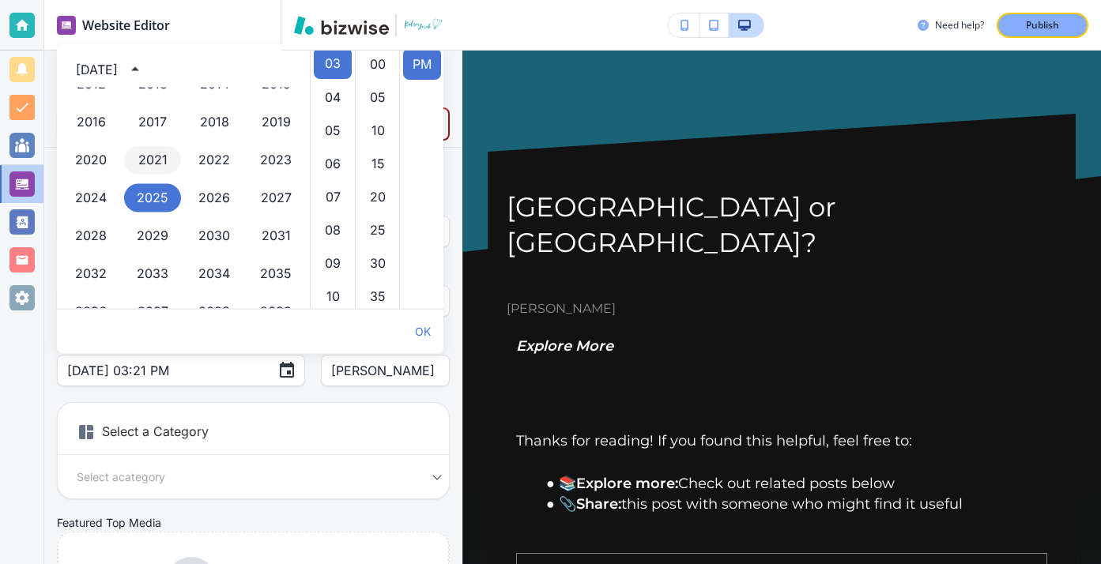
click at [164, 157] on button "2021" at bounding box center [152, 160] width 57 height 28
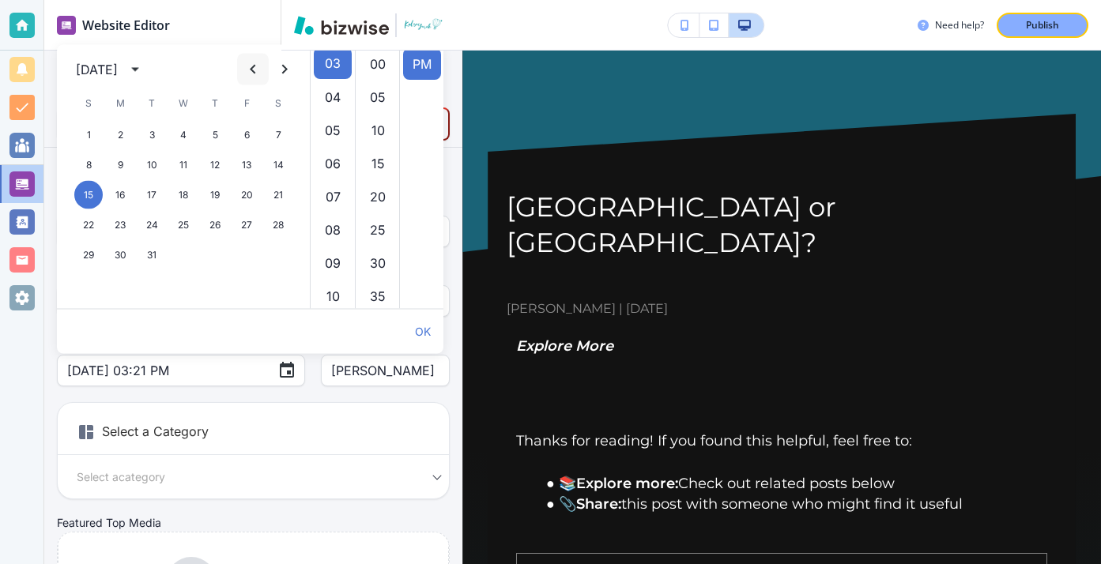
click at [244, 73] on icon "Previous month" at bounding box center [252, 69] width 19 height 19
click at [245, 73] on icon "Previous month" at bounding box center [252, 69] width 19 height 19
click at [253, 131] on button "4" at bounding box center [246, 135] width 28 height 28
type input "Jun 04, 2021 03:21 PM"
click at [321, 365] on div "Kelsey Yurek Author" at bounding box center [385, 371] width 129 height 32
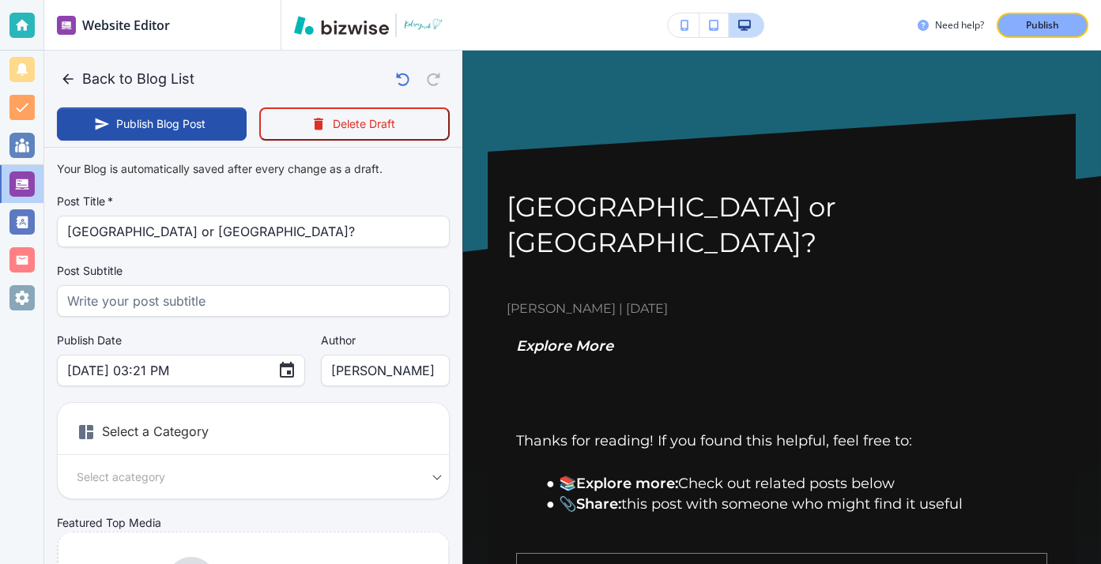
click at [253, 429] on h6 "Select a Category" at bounding box center [253, 436] width 391 height 40
click at [213, 438] on h6 "Select a Category" at bounding box center [253, 436] width 391 height 40
click at [296, 0] on body "Website Editor Pages Edit, add, and delete pages or manage your page order Upda…" at bounding box center [550, 0] width 1101 height 0
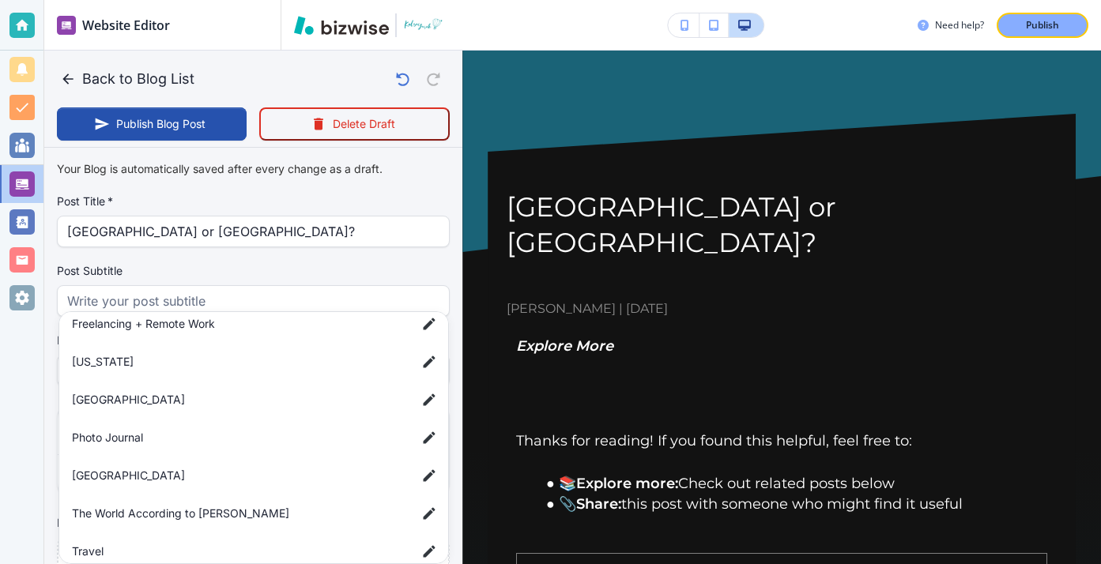
scroll to position [292, 0]
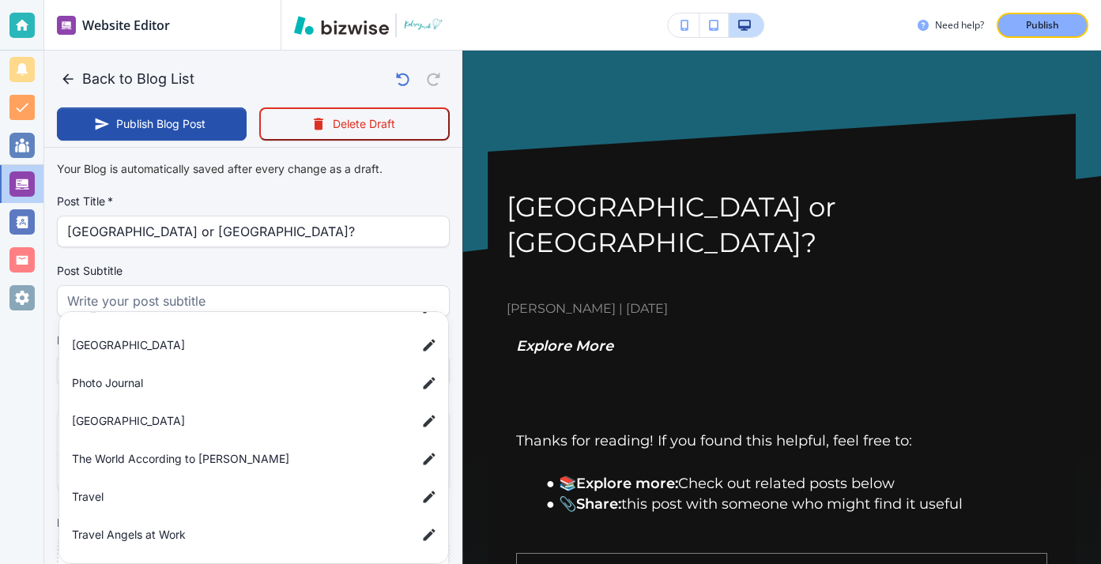
click at [285, 529] on span "Travel Angels at Work" at bounding box center [238, 534] width 332 height 17
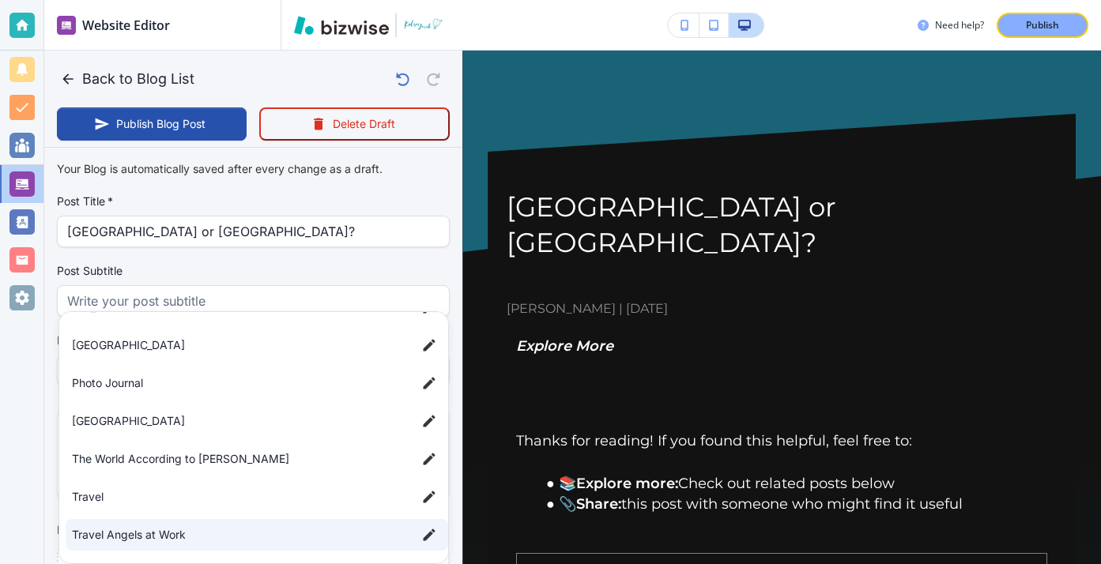
click at [44, 468] on div at bounding box center [550, 282] width 1101 height 564
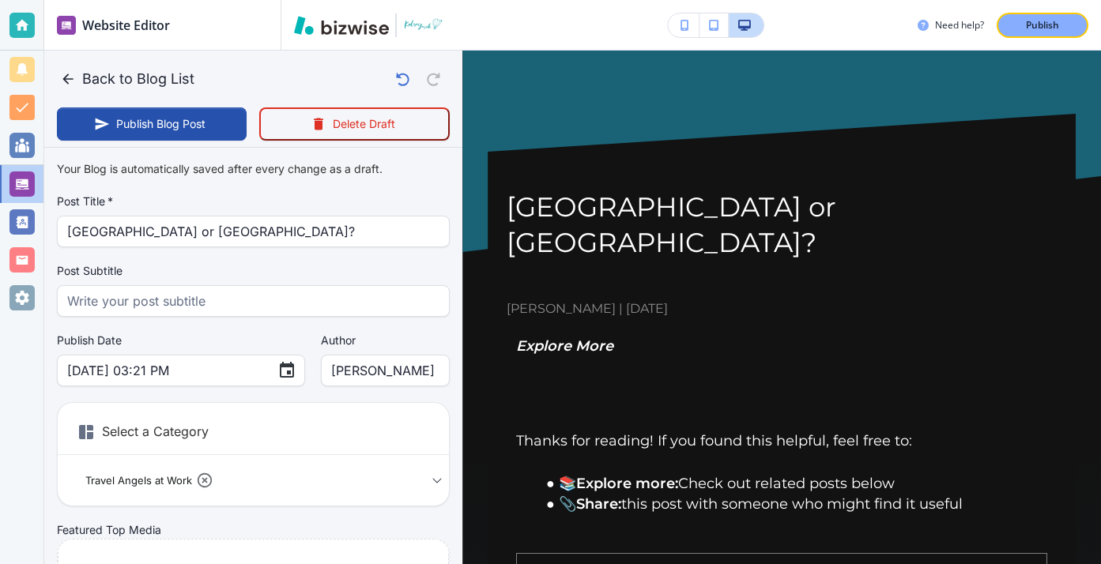
click at [276, 466] on div "Select a Category Travel Angels at Work abe6cec1fd385eb16cdd5 Select a Category" at bounding box center [253, 454] width 393 height 104
click at [426, 0] on body "Website Editor Pages Edit, add, and delete pages or manage your page order Upda…" at bounding box center [550, 0] width 1101 height 0
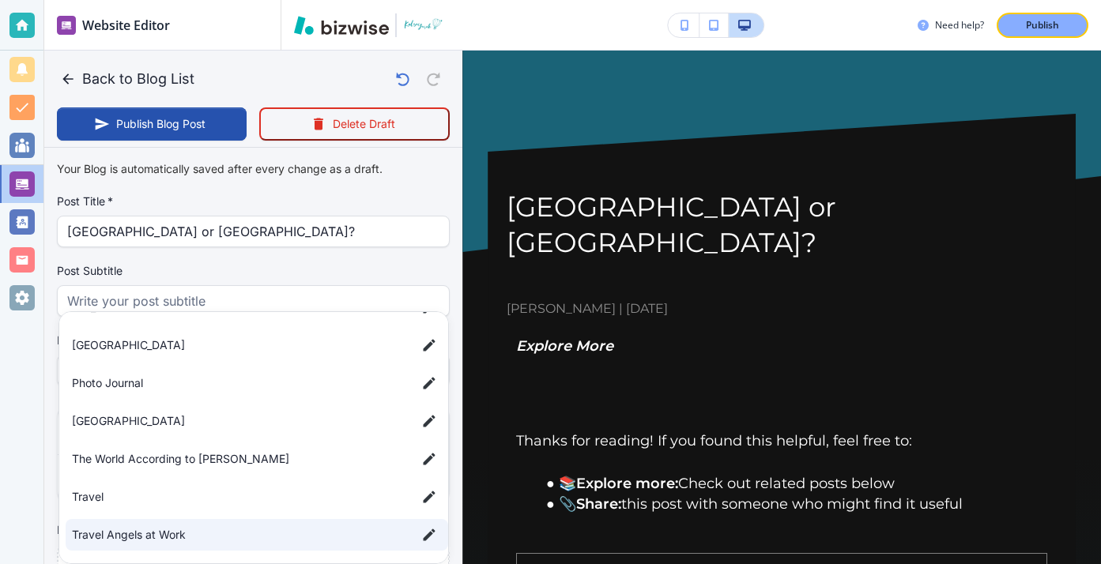
click at [293, 501] on span "Travel" at bounding box center [238, 496] width 332 height 17
type input "abe6cec1fd385eb16cdd5,a7d5d0a3501f3a2933ba1"
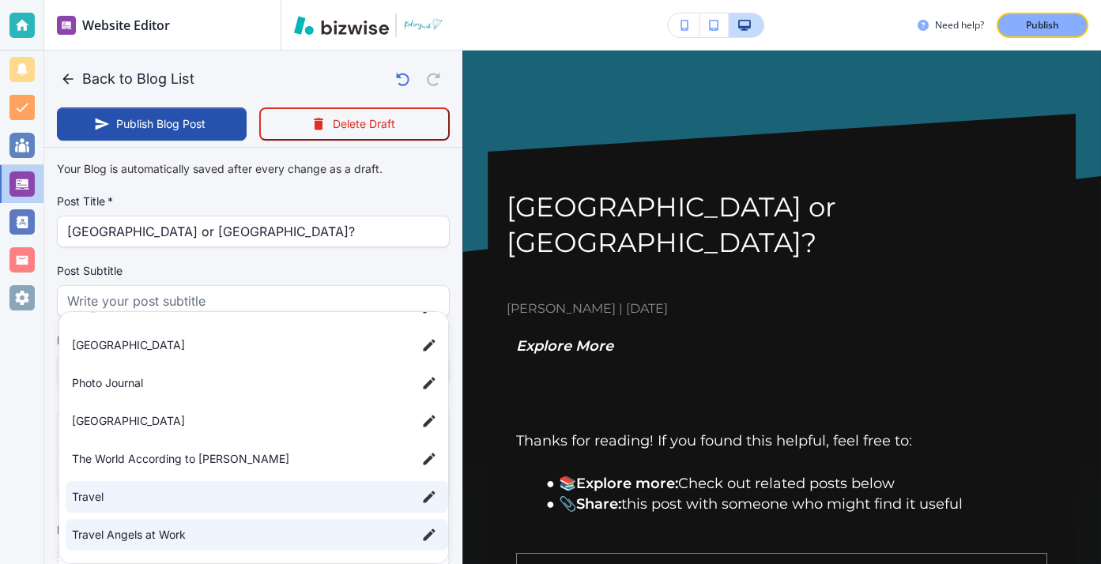
click at [16, 505] on div at bounding box center [550, 282] width 1101 height 564
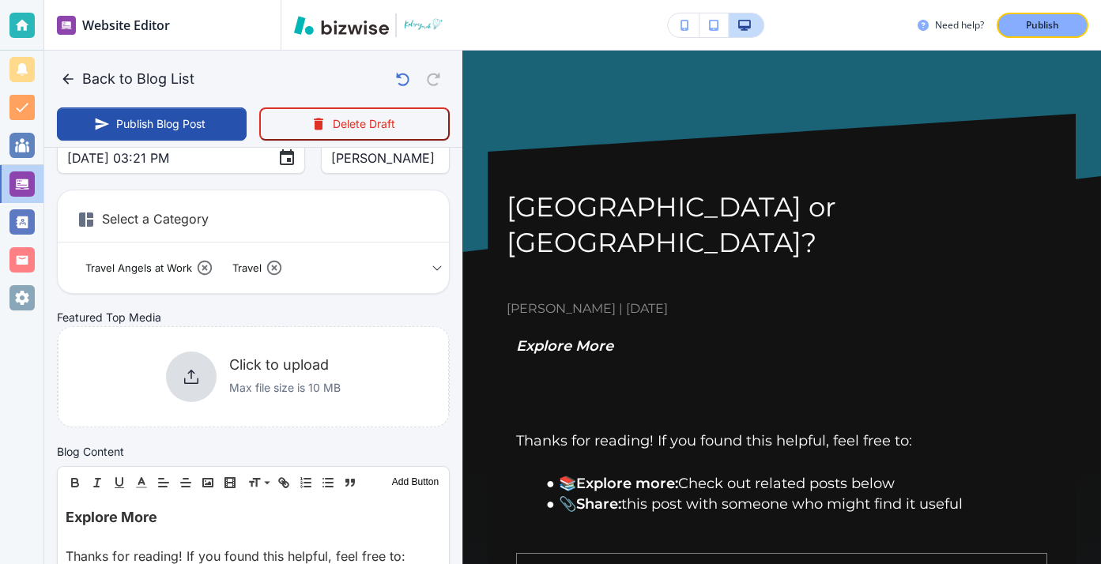
scroll to position [337, 0]
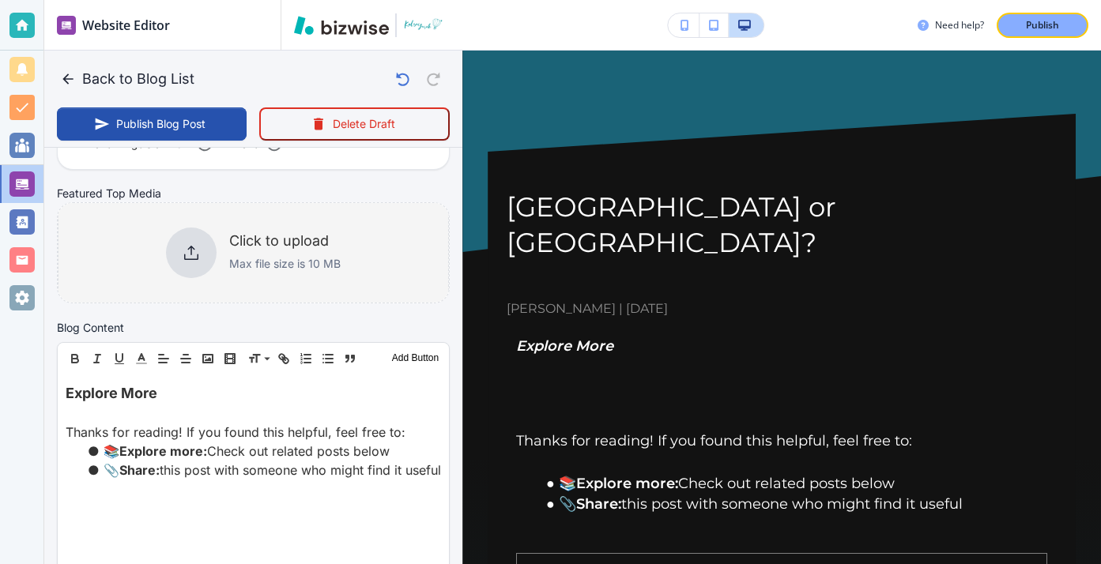
click at [337, 264] on p "Max file size is 10 MB" at bounding box center [284, 263] width 111 height 17
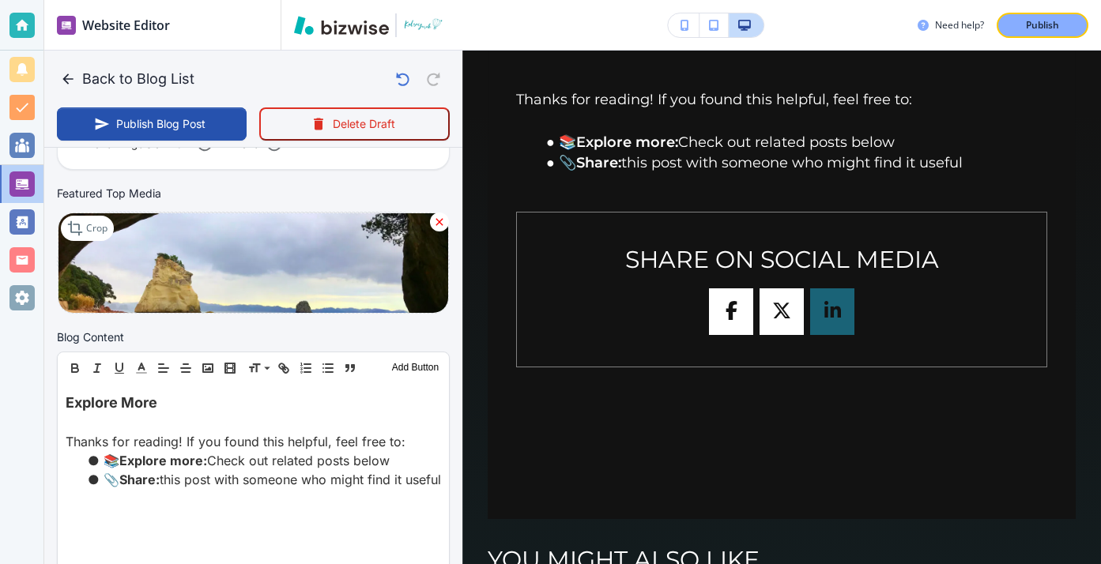
scroll to position [0, 0]
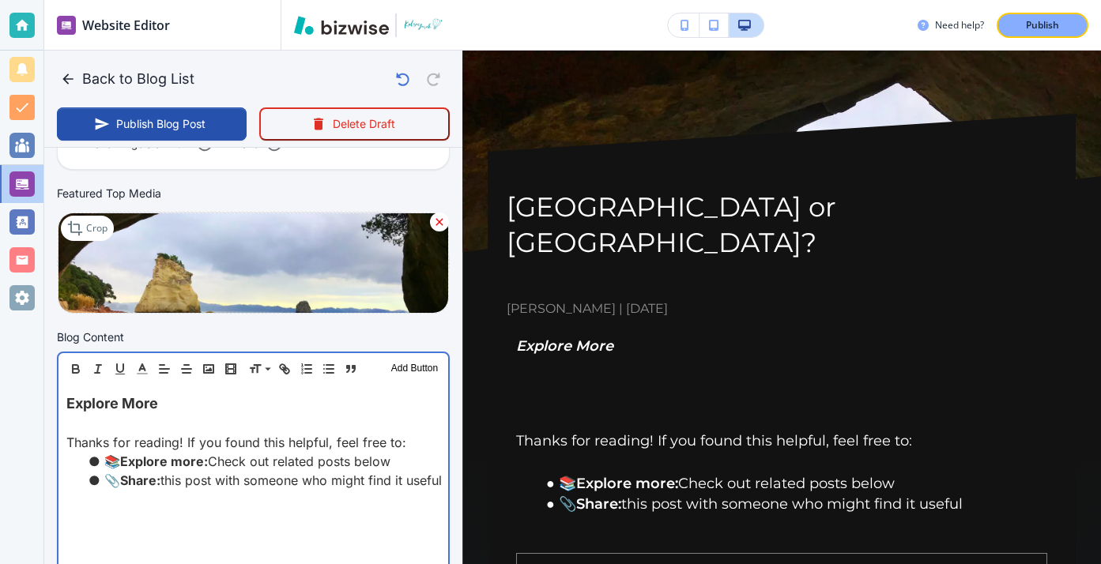
click at [221, 430] on p at bounding box center [253, 423] width 374 height 19
drag, startPoint x: 235, startPoint y: 414, endPoint x: 73, endPoint y: 379, distance: 164.9
click at [74, 379] on div "Header 1 Header 2 Header 3 Body Text Add Button Explore More Thanks for reading…" at bounding box center [253, 472] width 393 height 240
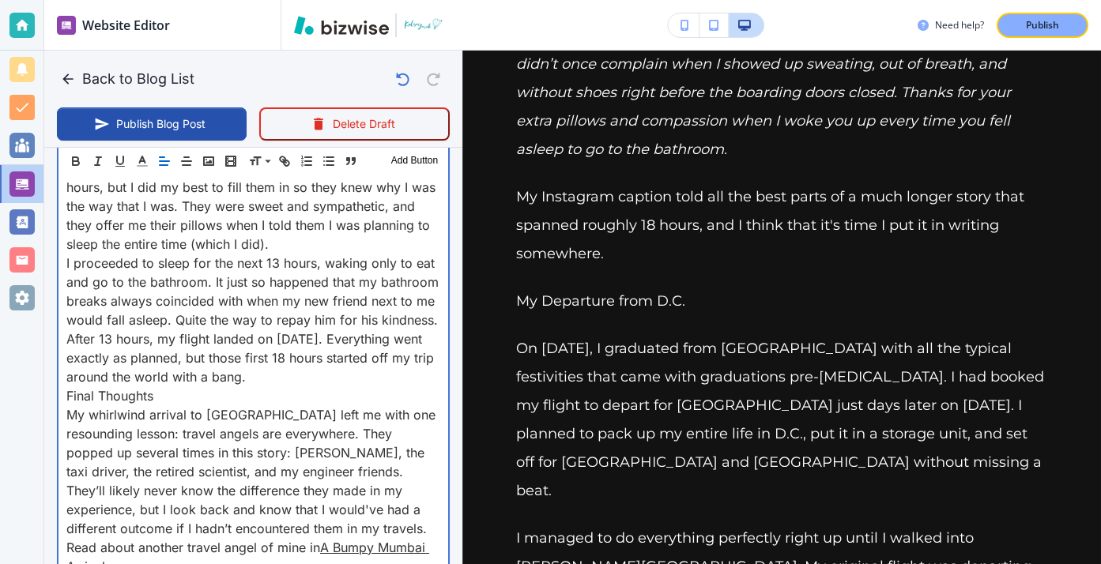
scroll to position [4528, 0]
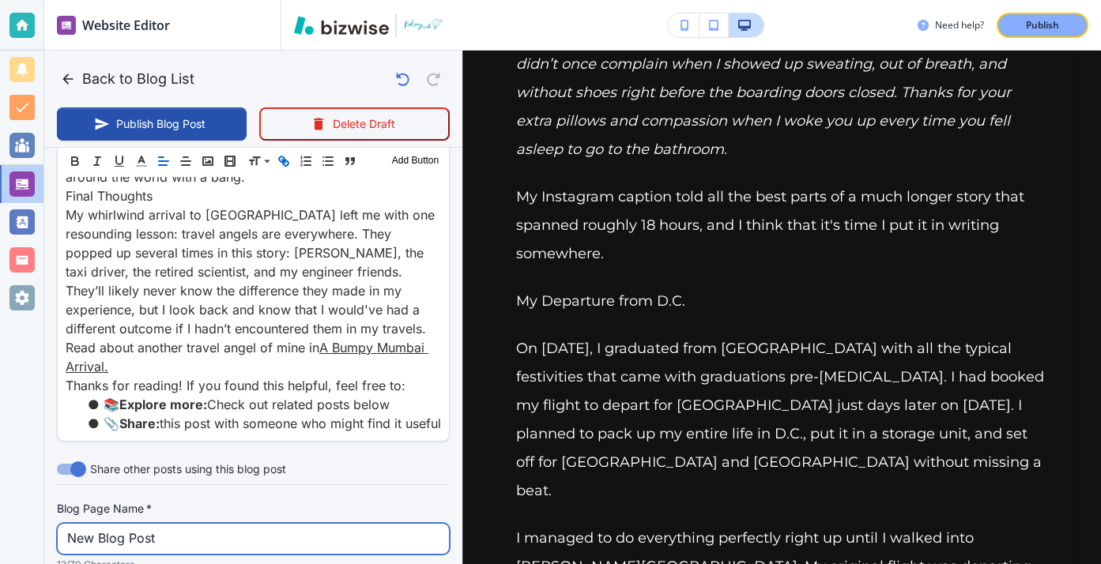
scroll to position [4808, 0]
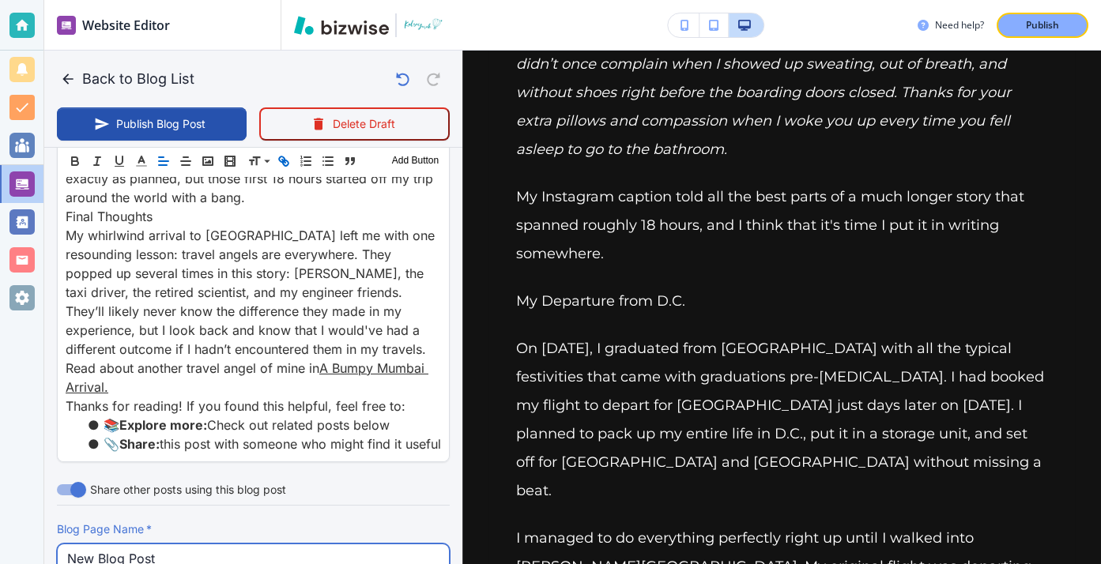
click at [175, 545] on input "New Blog Post" at bounding box center [253, 560] width 372 height 30
drag, startPoint x: 175, startPoint y: 299, endPoint x: 7, endPoint y: 284, distance: 169.0
click at [7, 283] on div "Website Editor Pages Edit, add, and delete pages or manage your page order Upda…" at bounding box center [550, 282] width 1101 height 564
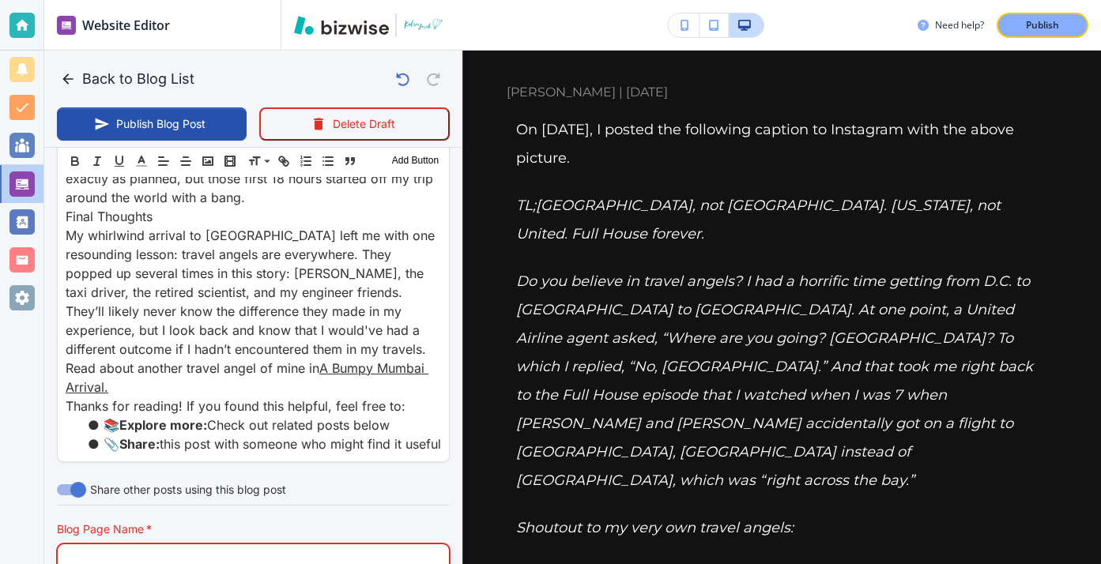
scroll to position [0, 0]
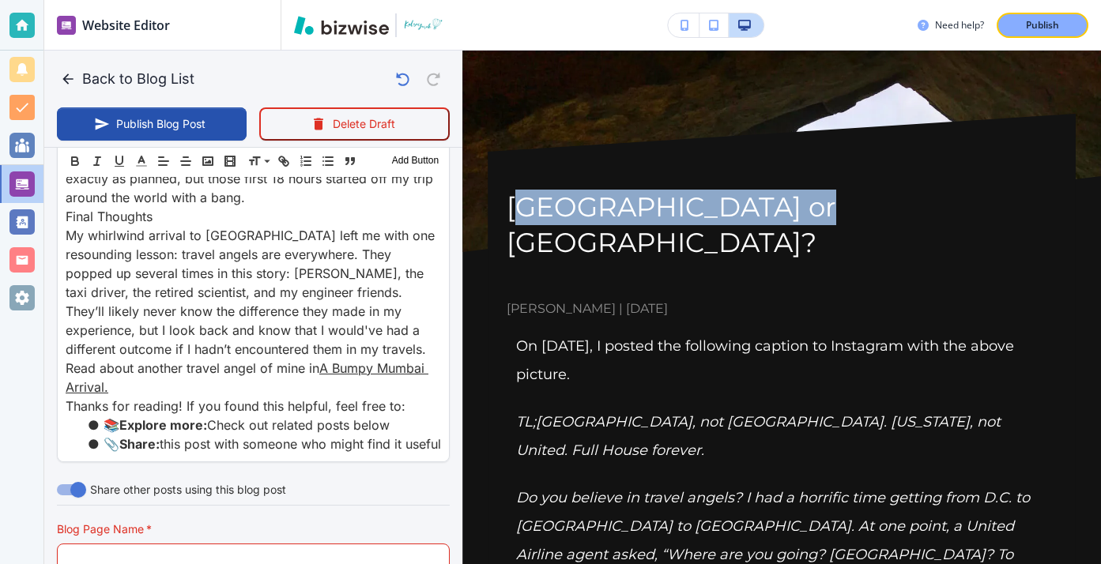
drag, startPoint x: 809, startPoint y: 221, endPoint x: 522, endPoint y: 213, distance: 287.8
click at [522, 213] on h1 "[GEOGRAPHIC_DATA] or [GEOGRAPHIC_DATA]?" at bounding box center [782, 225] width 550 height 71
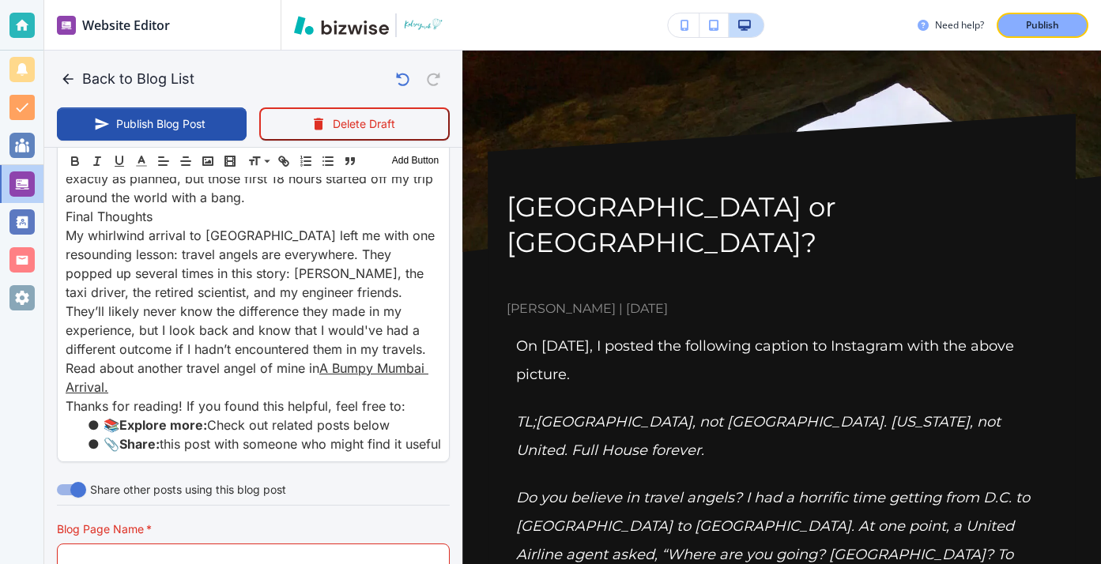
click at [508, 204] on h1 "[GEOGRAPHIC_DATA] or [GEOGRAPHIC_DATA]?" at bounding box center [782, 225] width 550 height 71
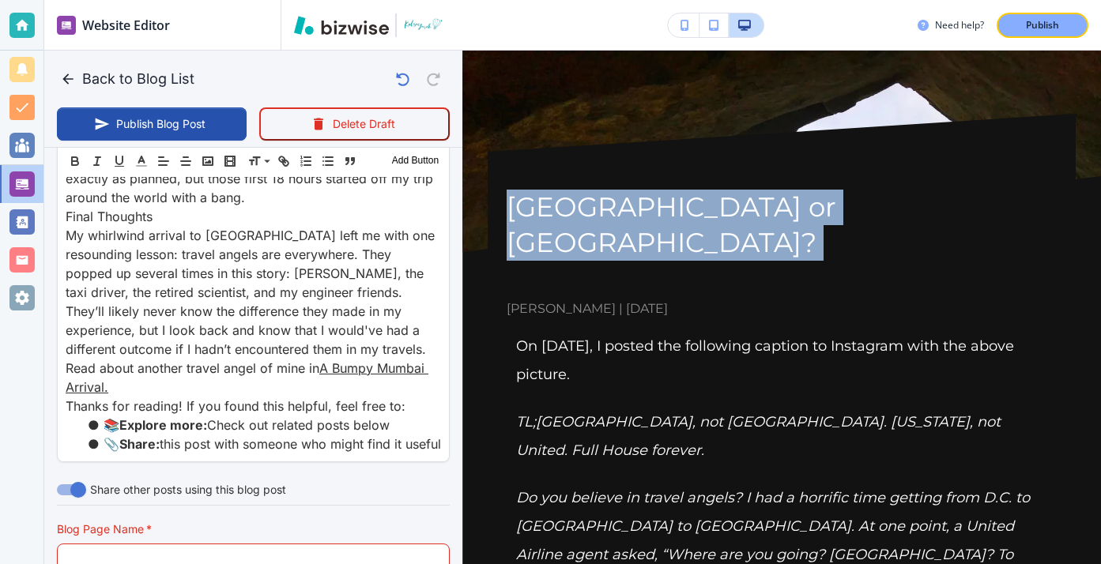
drag, startPoint x: 508, startPoint y: 204, endPoint x: 798, endPoint y: 190, distance: 290.3
click at [799, 193] on h1 "[GEOGRAPHIC_DATA] or [GEOGRAPHIC_DATA]?" at bounding box center [782, 225] width 550 height 71
copy div "[GEOGRAPHIC_DATA] or [GEOGRAPHIC_DATA]?"
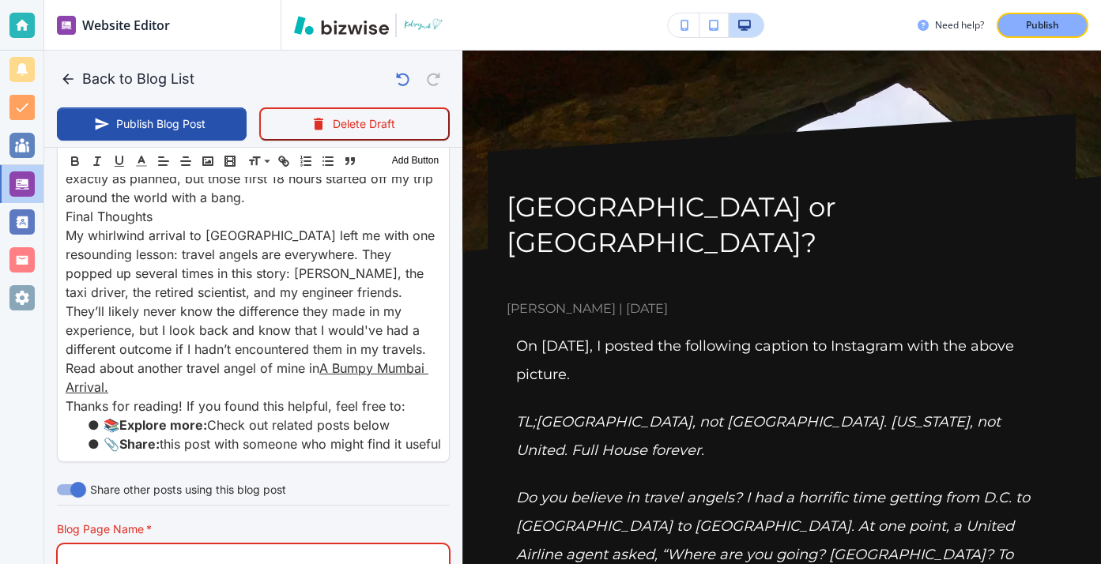
click at [308, 545] on input "text" at bounding box center [253, 560] width 372 height 30
paste input "[GEOGRAPHIC_DATA] or [GEOGRAPHIC_DATA]?"
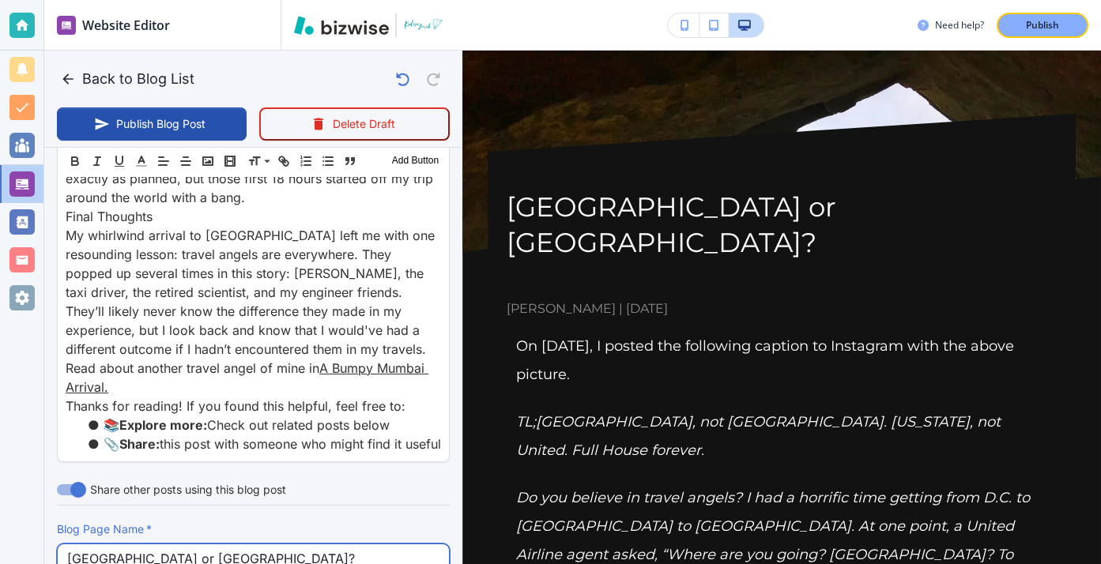
type input "[GEOGRAPHIC_DATA] or [GEOGRAPHIC_DATA]?"
drag, startPoint x: 341, startPoint y: 377, endPoint x: 130, endPoint y: 361, distance: 211.6
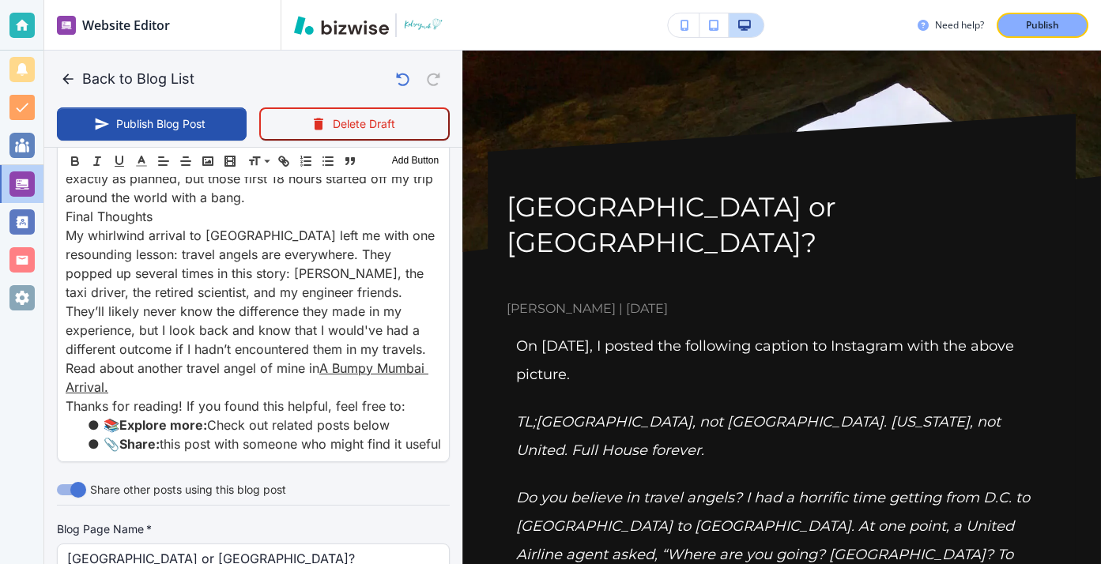
type input "aukland-or-oakland"
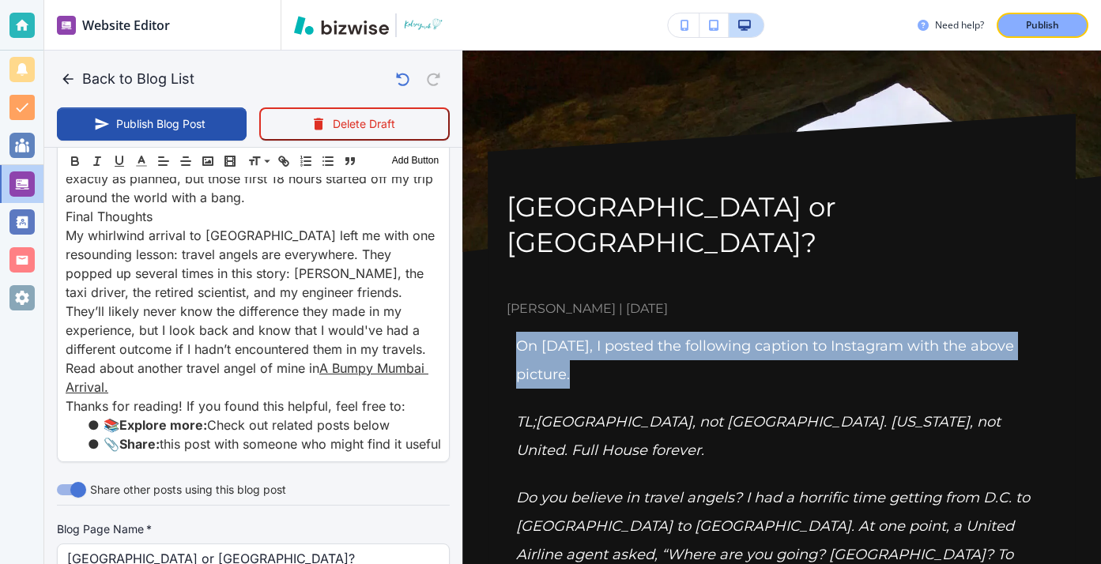
drag, startPoint x: 512, startPoint y: 313, endPoint x: 590, endPoint y: 353, distance: 88.0
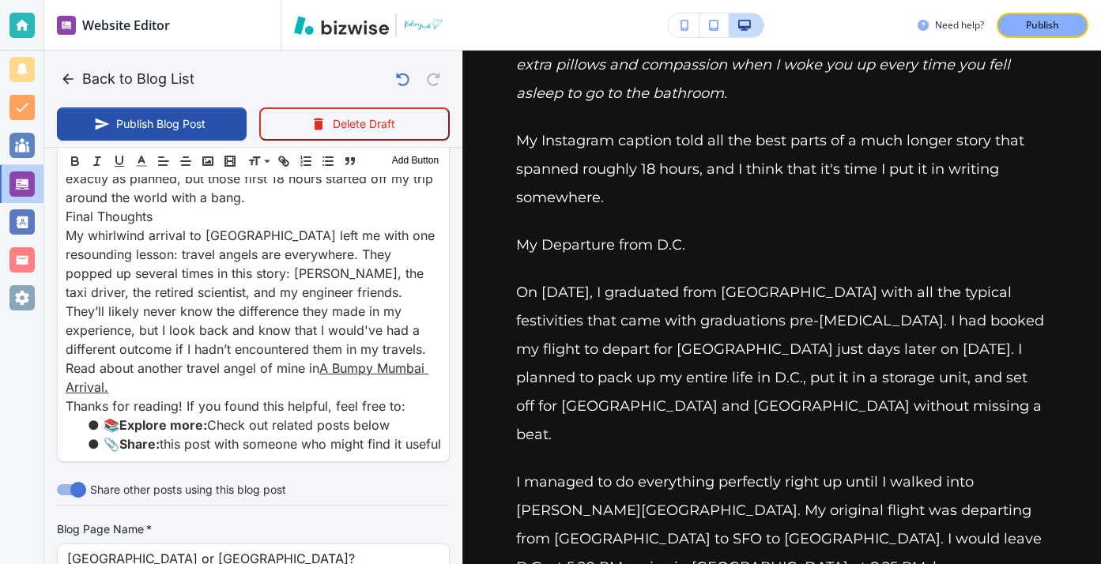
scroll to position [1044, 0]
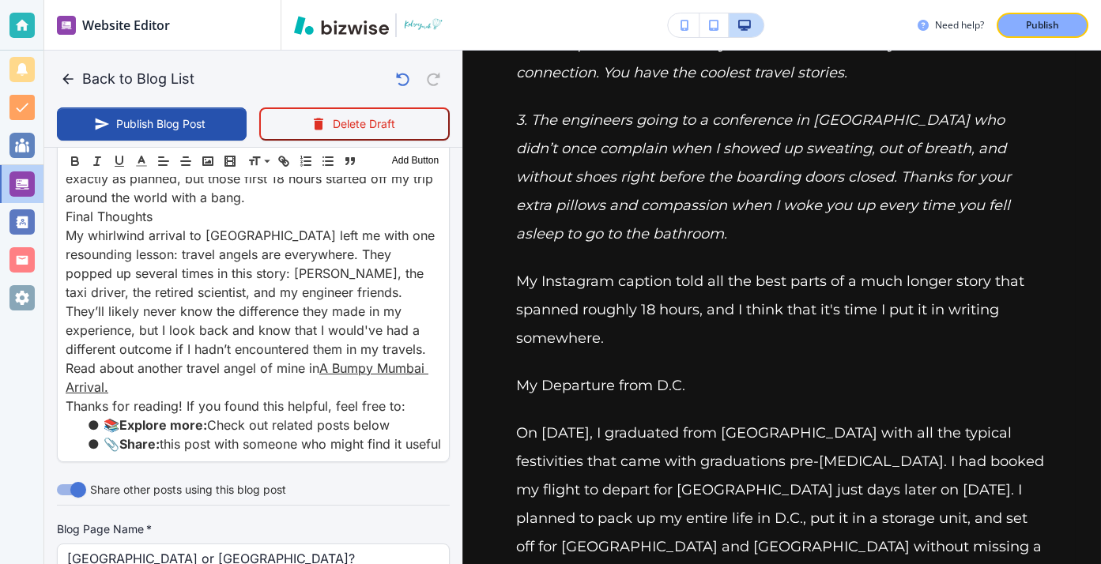
scroll to position [906, 0]
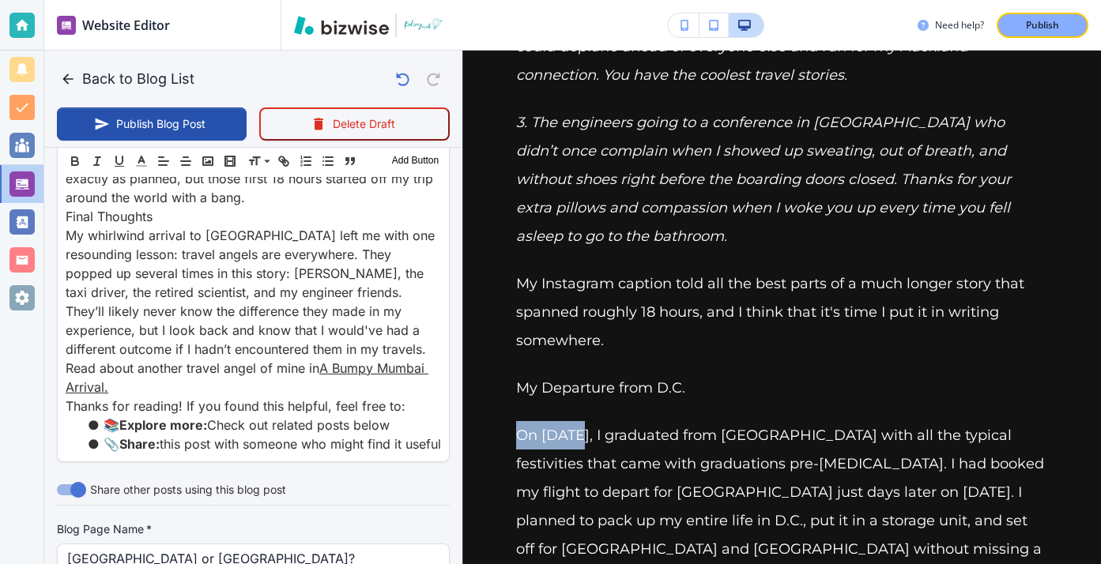
drag, startPoint x: 508, startPoint y: 307, endPoint x: 583, endPoint y: 310, distance: 75.1
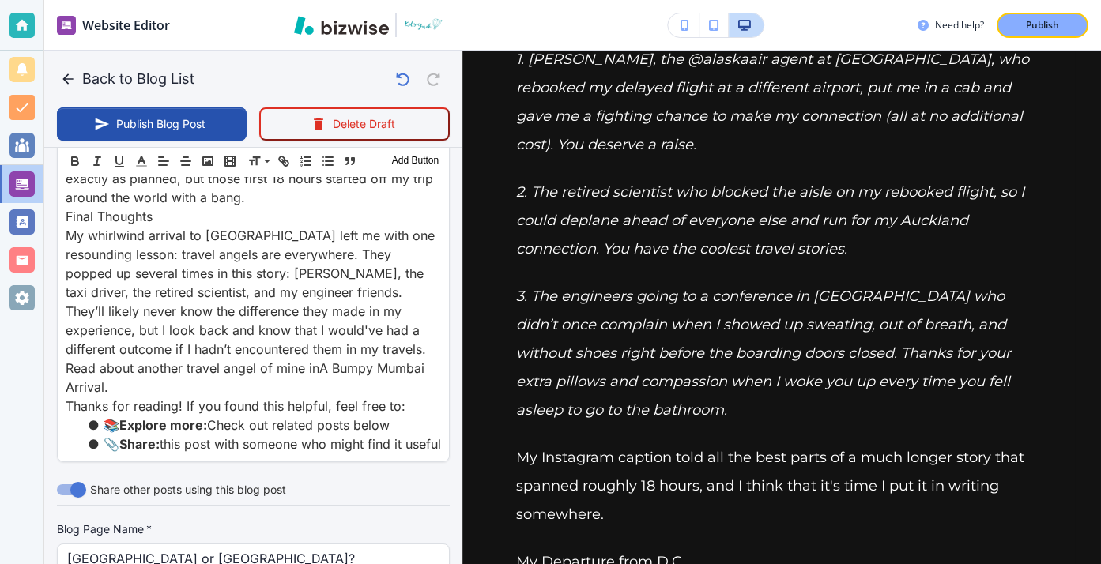
scroll to position [726, 0]
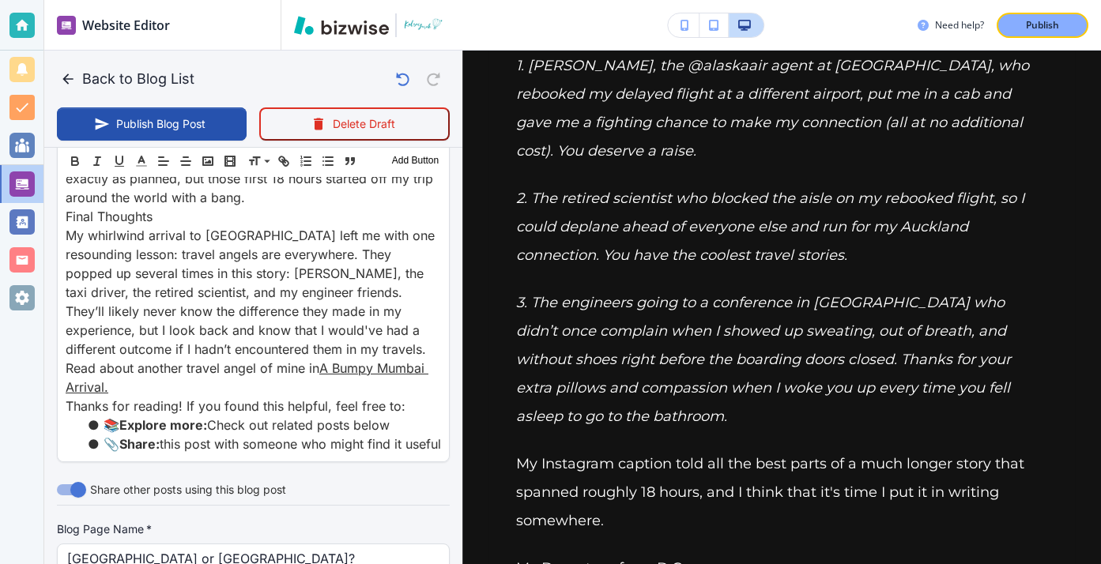
click at [584, 294] on em "3. The engineers going to a conference in Auckland who didn’t once complain whe…" at bounding box center [763, 359] width 495 height 131
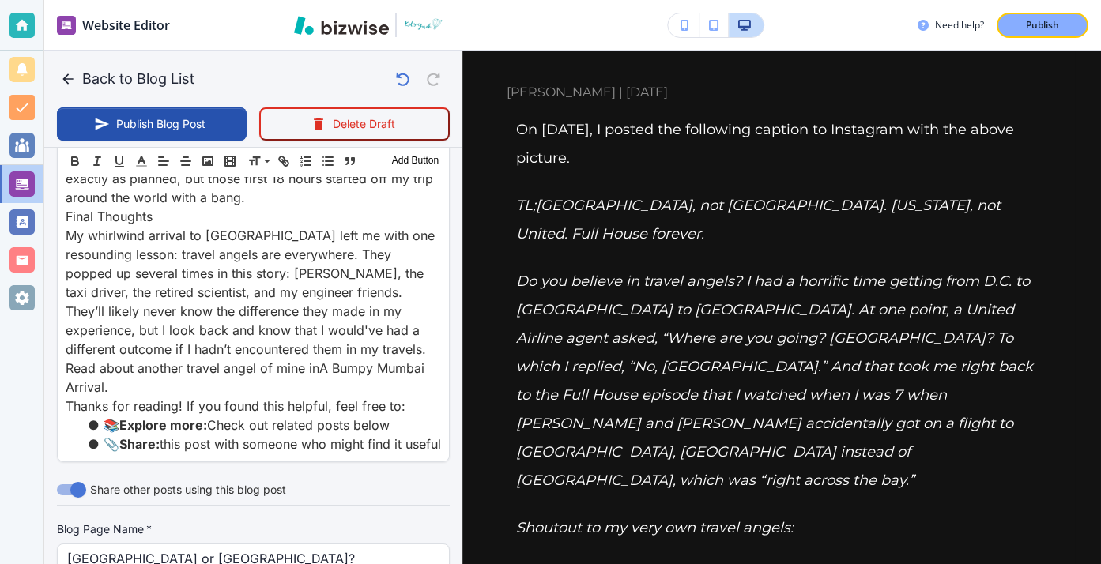
scroll to position [86, 0]
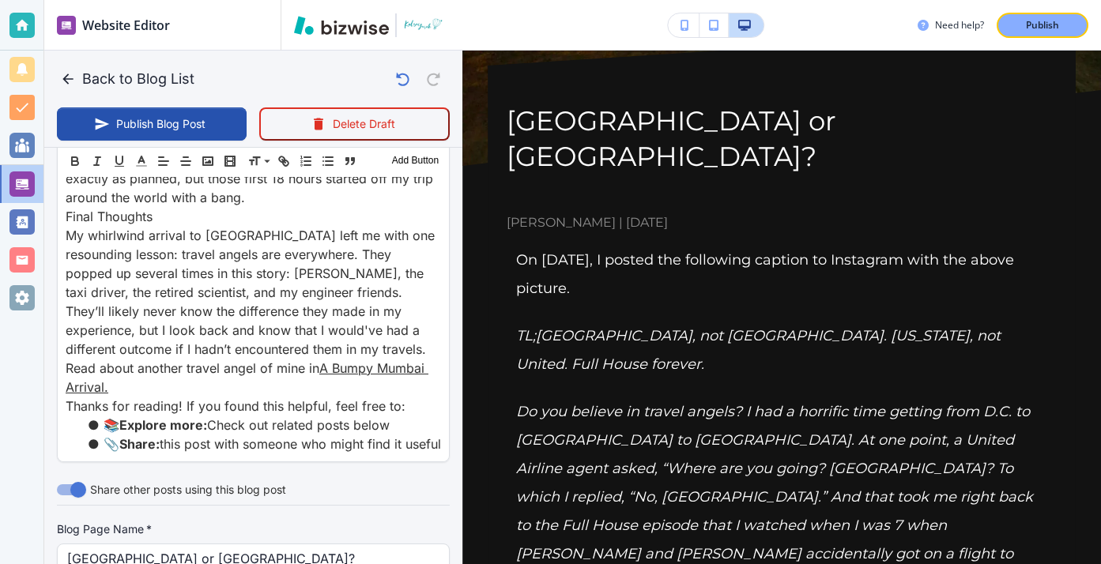
drag, startPoint x: 523, startPoint y: 348, endPoint x: 531, endPoint y: 350, distance: 8.3
click at [529, 403] on em "Do you believe in travel angels? I had a horrific time getting from D.C. to San…" at bounding box center [774, 511] width 517 height 217
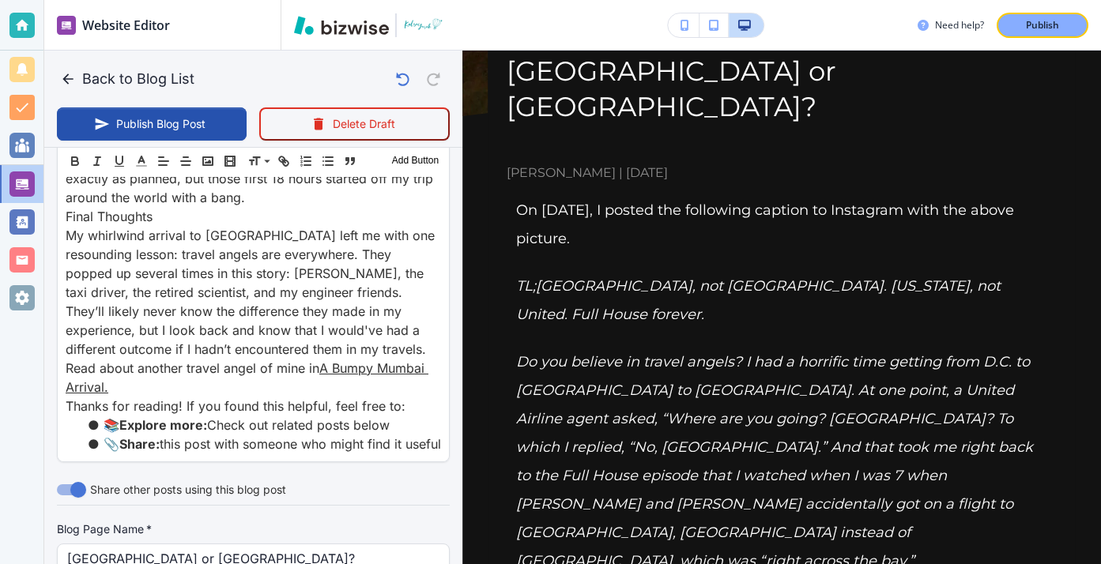
scroll to position [175, 0]
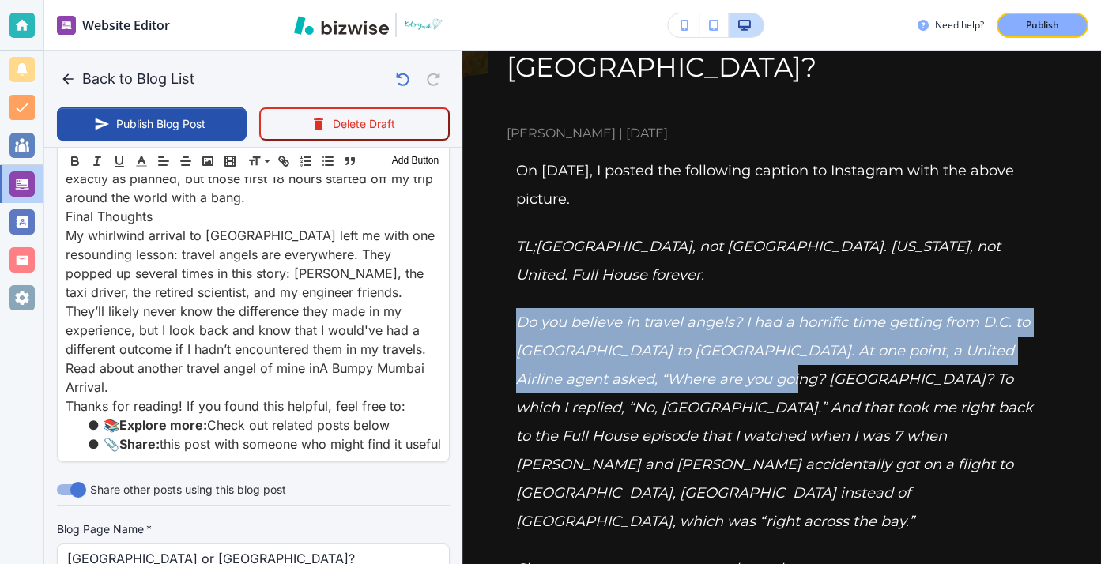
drag, startPoint x: 519, startPoint y: 246, endPoint x: 756, endPoint y: 301, distance: 242.7
click at [756, 308] on p "Do you believe in travel angels? I had a horrific time getting from D.C. to San…" at bounding box center [781, 422] width 531 height 228
copy em "Do you believe in travel angels? I had a horrific time getting from D.C. to San…"
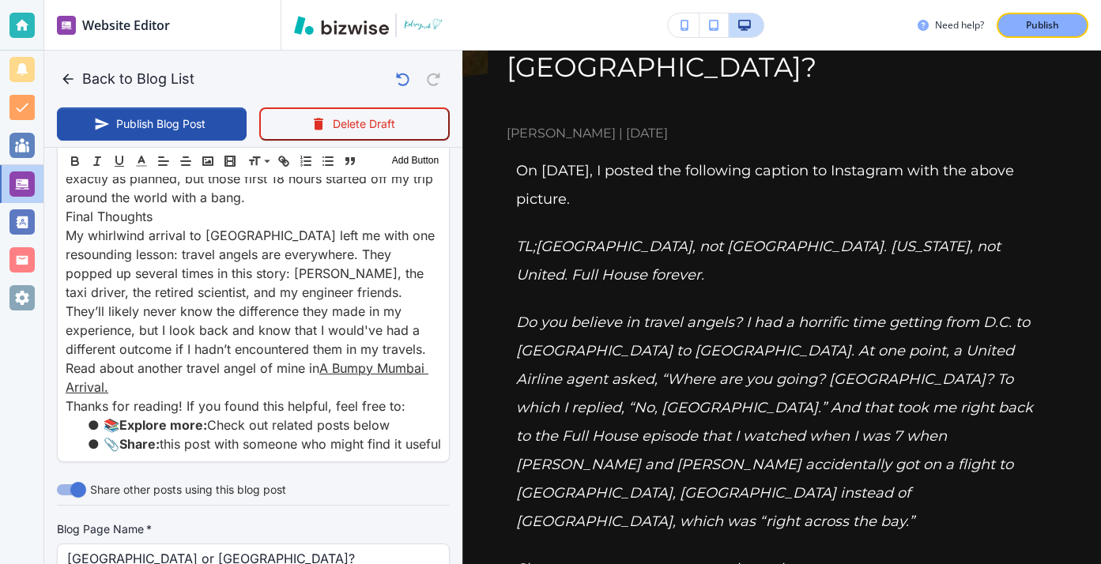
paste input "Do you believe in travel angels? I had a horrific time getting from D.C. to San…"
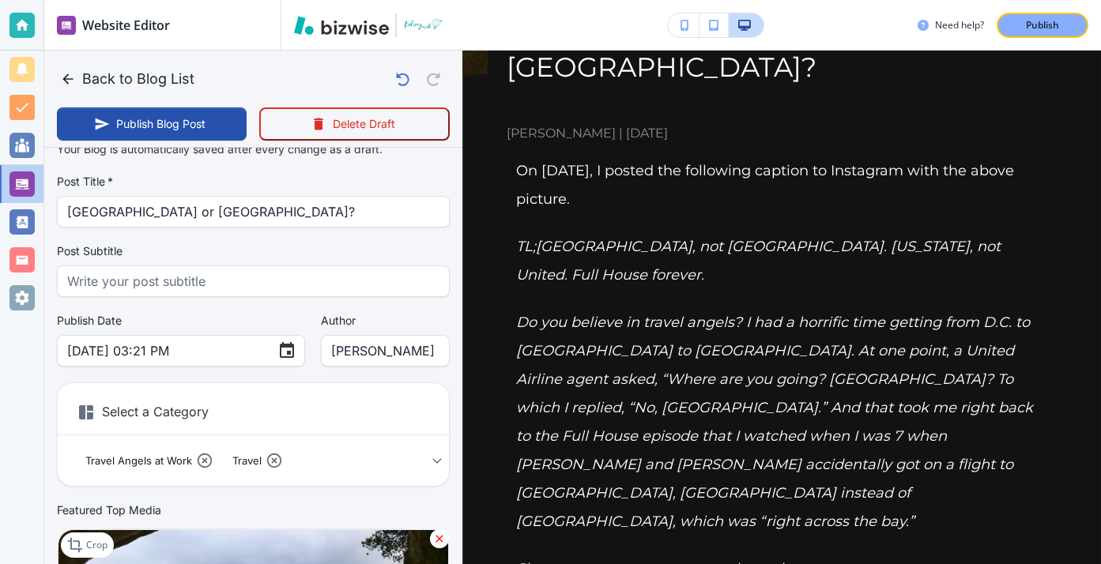
scroll to position [25, 0]
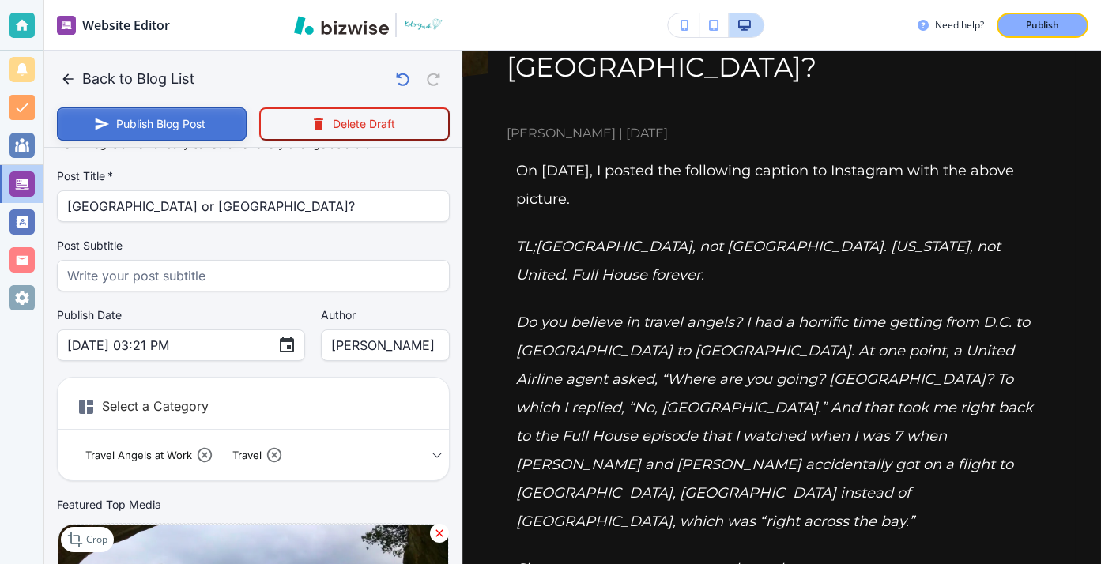
type input "Do you believe in travel angels? I had a horrific time getting from D.C. to San…"
click at [141, 108] on button "Publish Blog Post" at bounding box center [152, 123] width 190 height 33
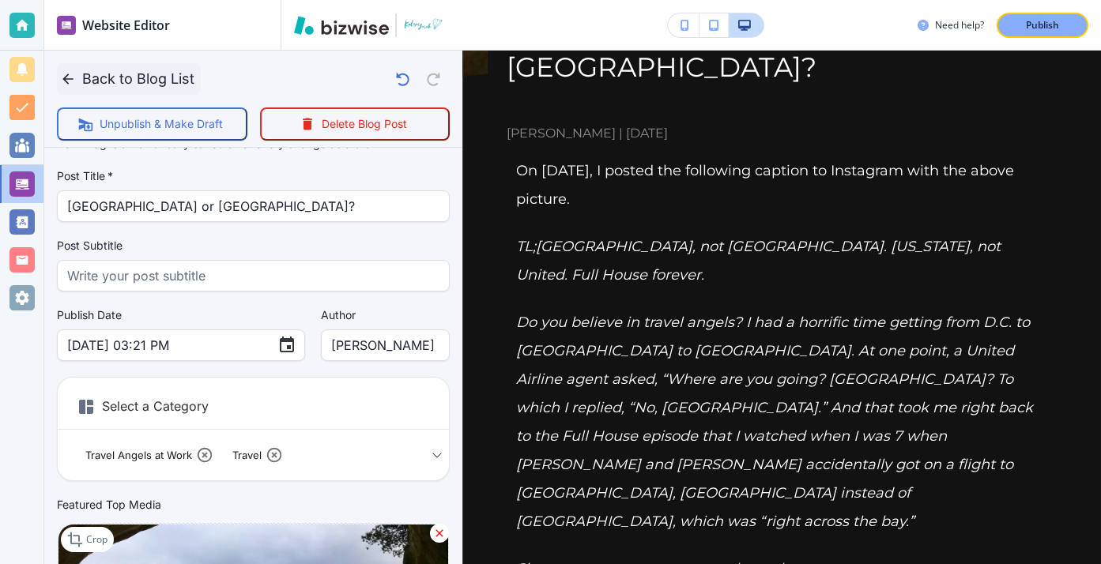
click at [82, 77] on button "Back to Blog List" at bounding box center [129, 79] width 144 height 32
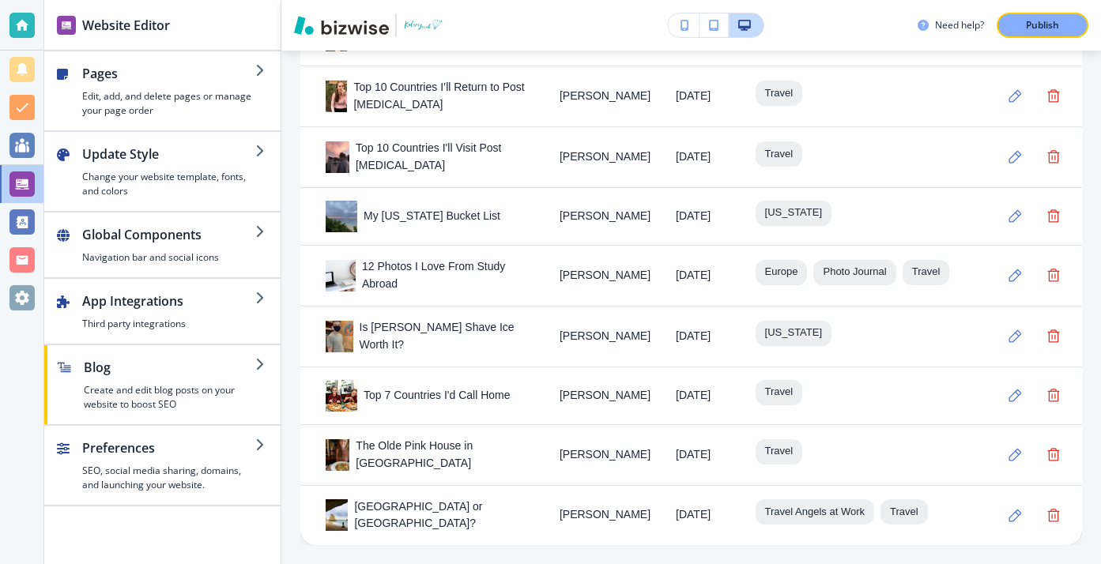
scroll to position [1732, 0]
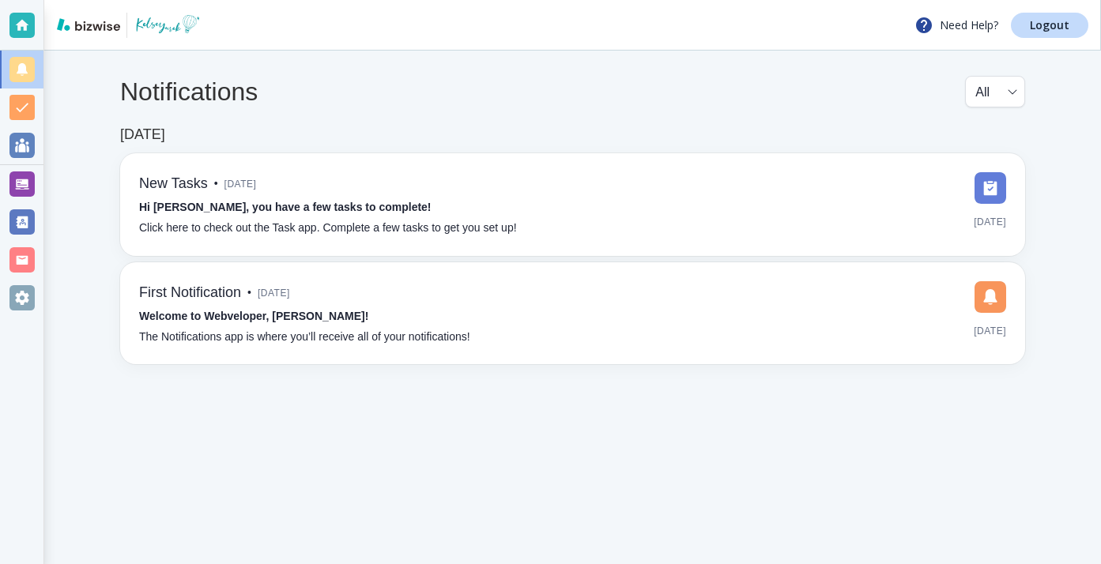
click at [28, 178] on div at bounding box center [21, 183] width 25 height 25
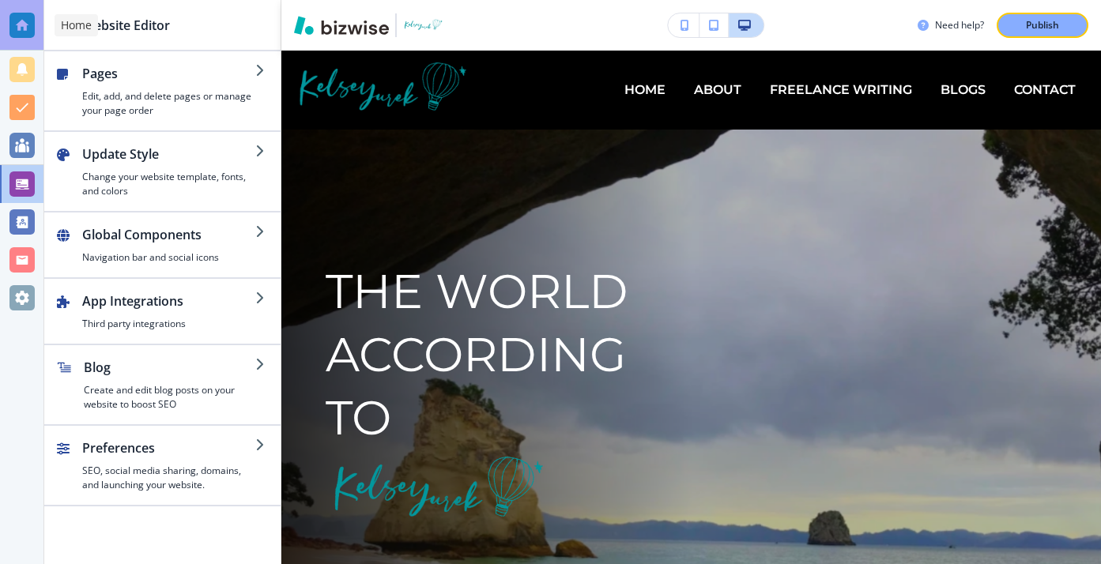
click at [31, 24] on div at bounding box center [21, 25] width 25 height 25
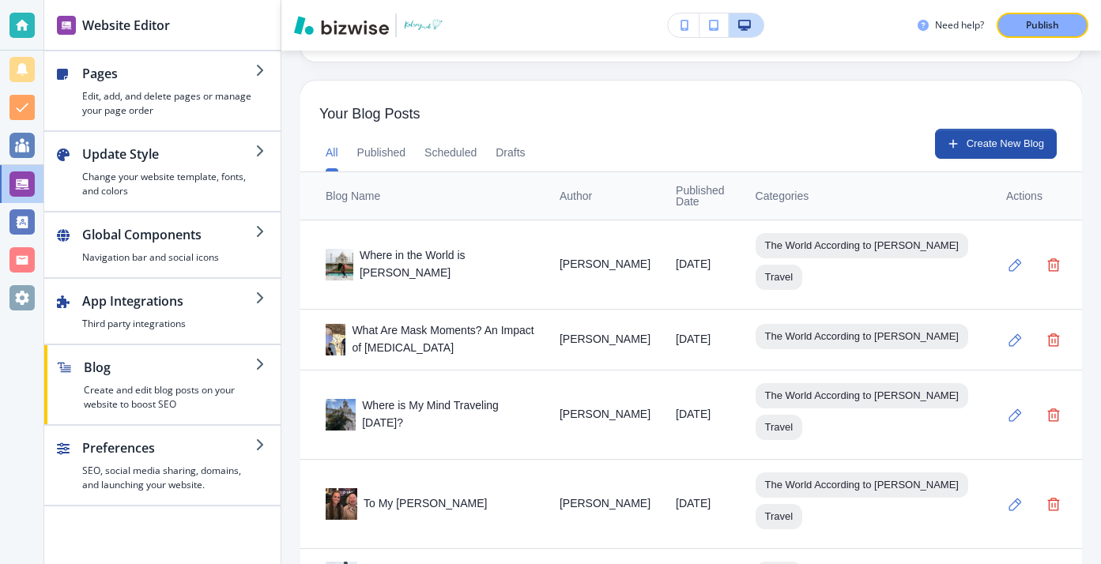
scroll to position [494, 0]
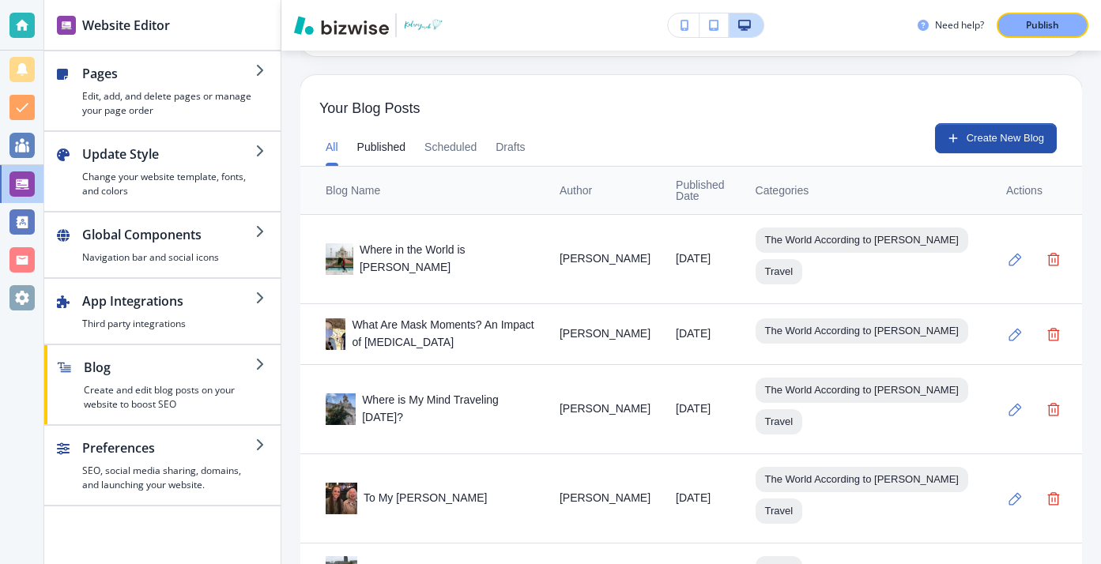
click at [396, 149] on button "Published" at bounding box center [381, 147] width 49 height 38
click at [344, 145] on div "All Published Scheduled Drafts" at bounding box center [426, 147] width 200 height 38
click at [429, 146] on button "Scheduled" at bounding box center [450, 147] width 52 height 38
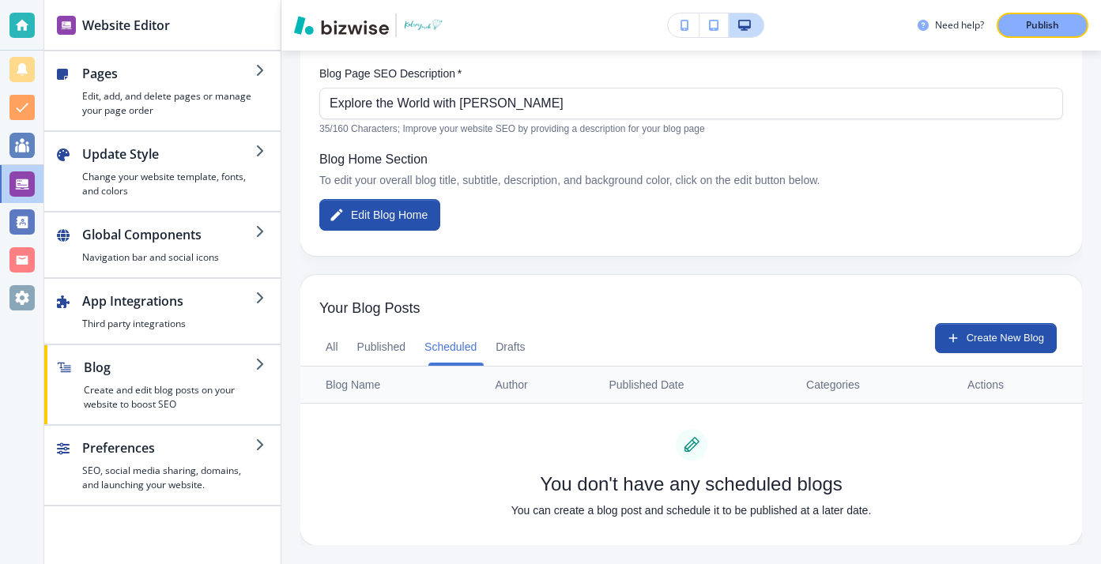
scroll to position [294, 0]
click at [342, 364] on div "All Published Scheduled Drafts" at bounding box center [426, 347] width 200 height 38
click at [339, 361] on div "All Published Scheduled Drafts" at bounding box center [426, 347] width 200 height 38
click at [338, 340] on div "All Published Scheduled Drafts" at bounding box center [426, 347] width 200 height 38
click at [338, 341] on div "All Published Scheduled Drafts" at bounding box center [426, 347] width 200 height 38
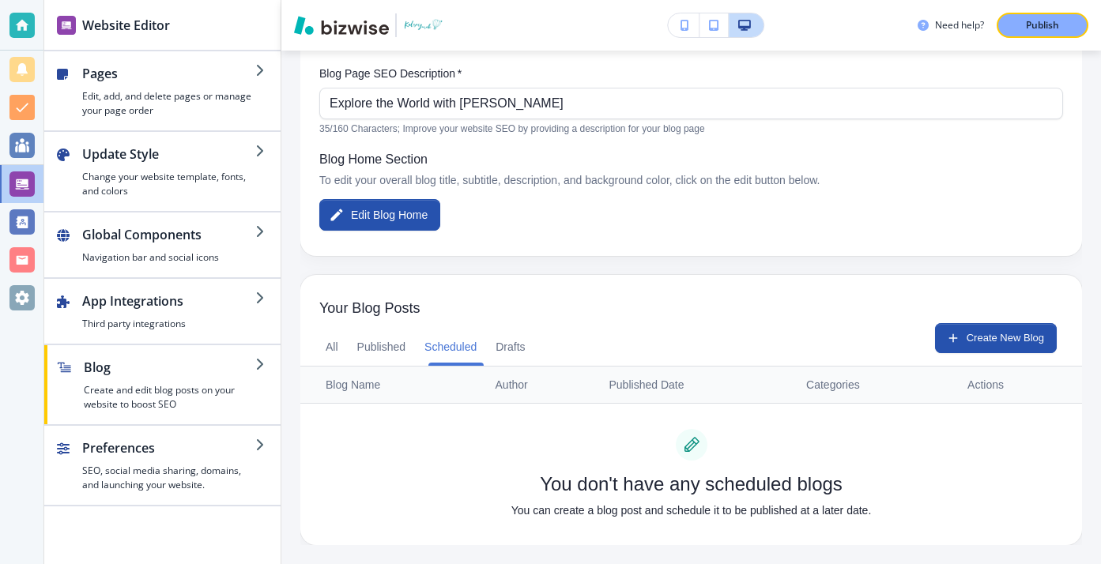
click at [338, 345] on div "All Published Scheduled Drafts" at bounding box center [426, 347] width 200 height 38
click at [330, 349] on button "All" at bounding box center [332, 347] width 13 height 38
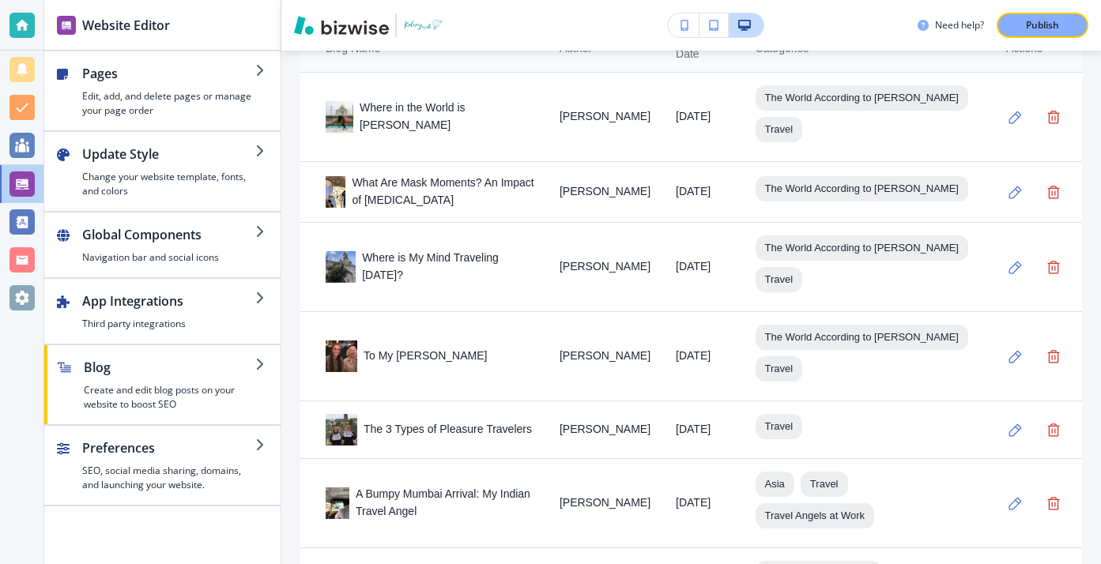
scroll to position [616, 0]
